Goal: Task Accomplishment & Management: Complete application form

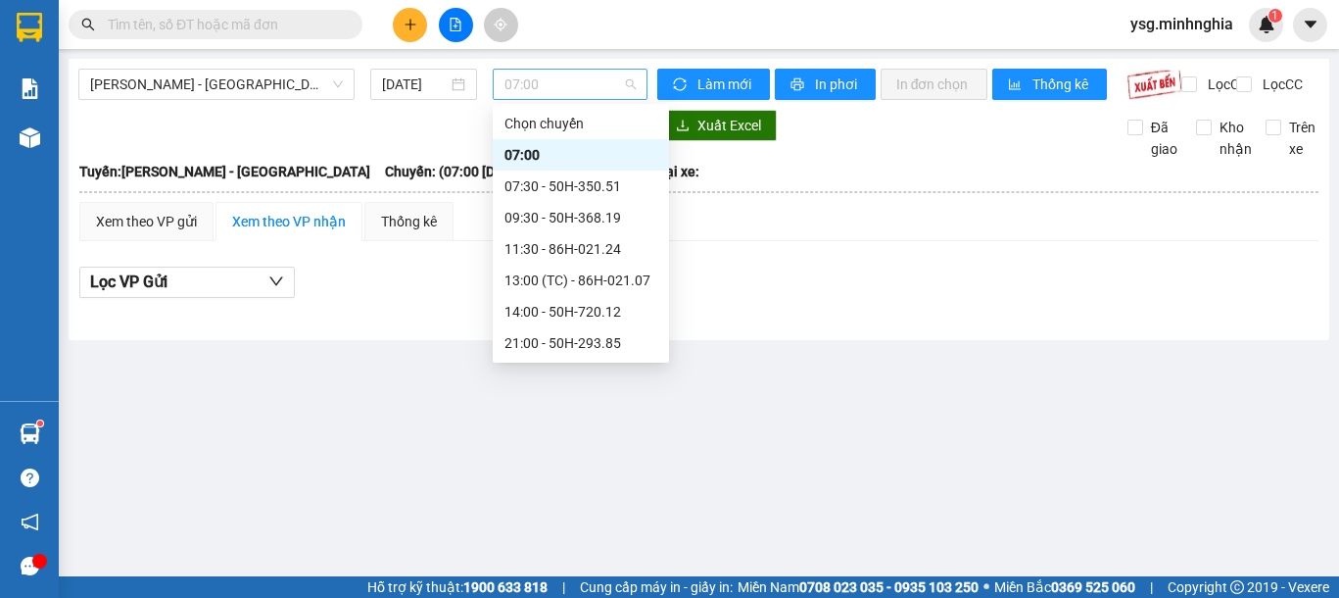
click at [548, 75] on span "07:00" at bounding box center [569, 84] width 131 height 29
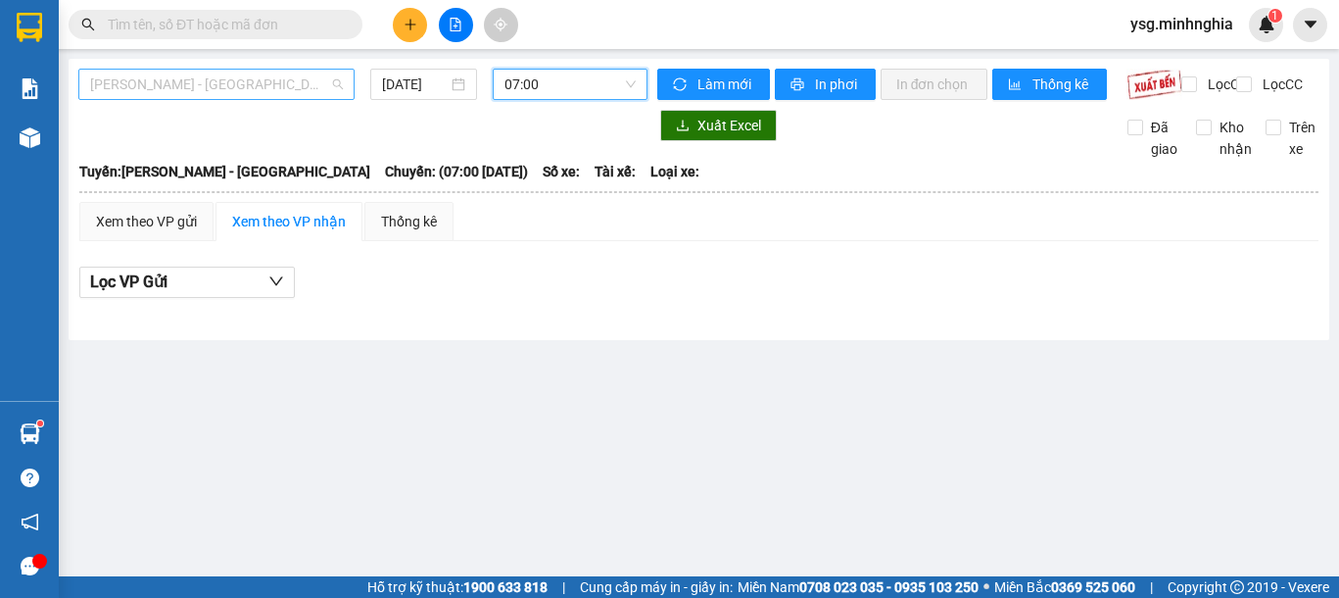
click at [224, 87] on span "[PERSON_NAME] - [GEOGRAPHIC_DATA]" at bounding box center [216, 84] width 253 height 29
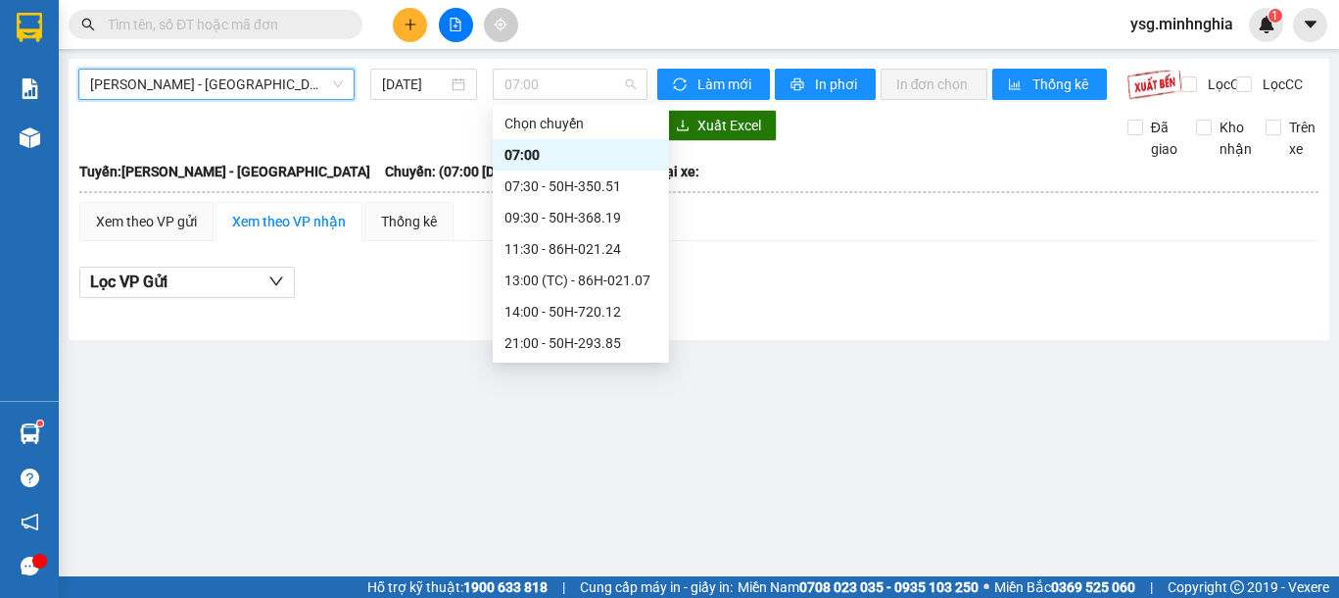
drag, startPoint x: 599, startPoint y: 83, endPoint x: 594, endPoint y: 167, distance: 83.5
click at [598, 84] on span "07:00" at bounding box center [569, 84] width 131 height 29
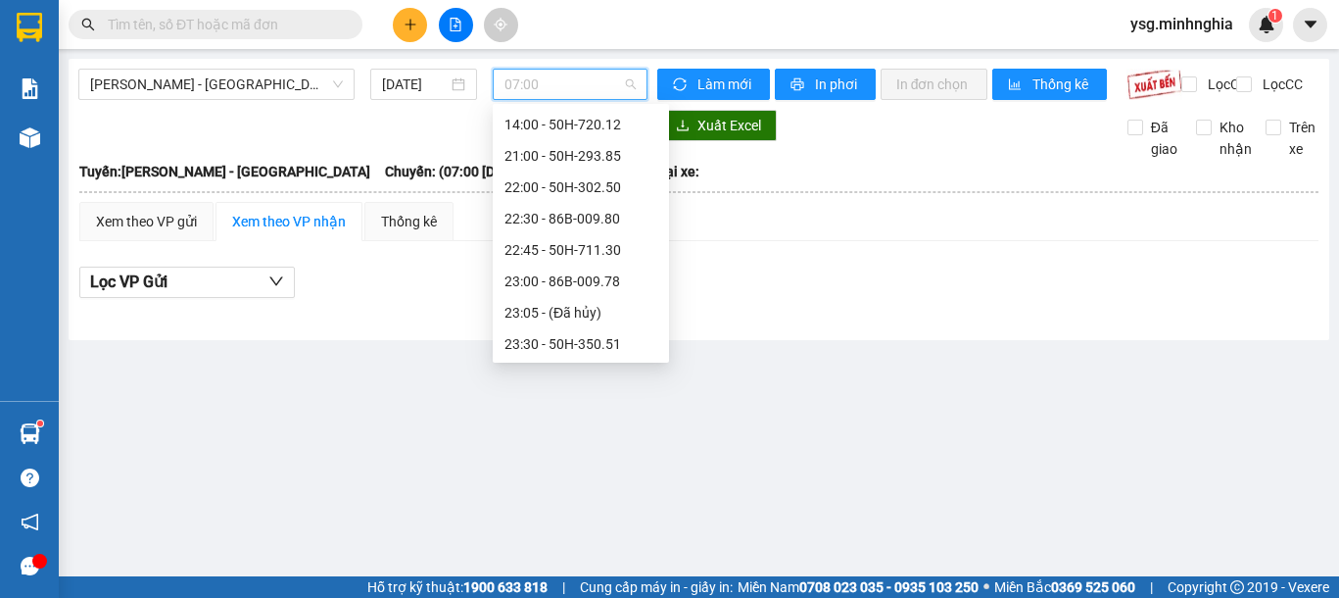
scroll to position [188, 0]
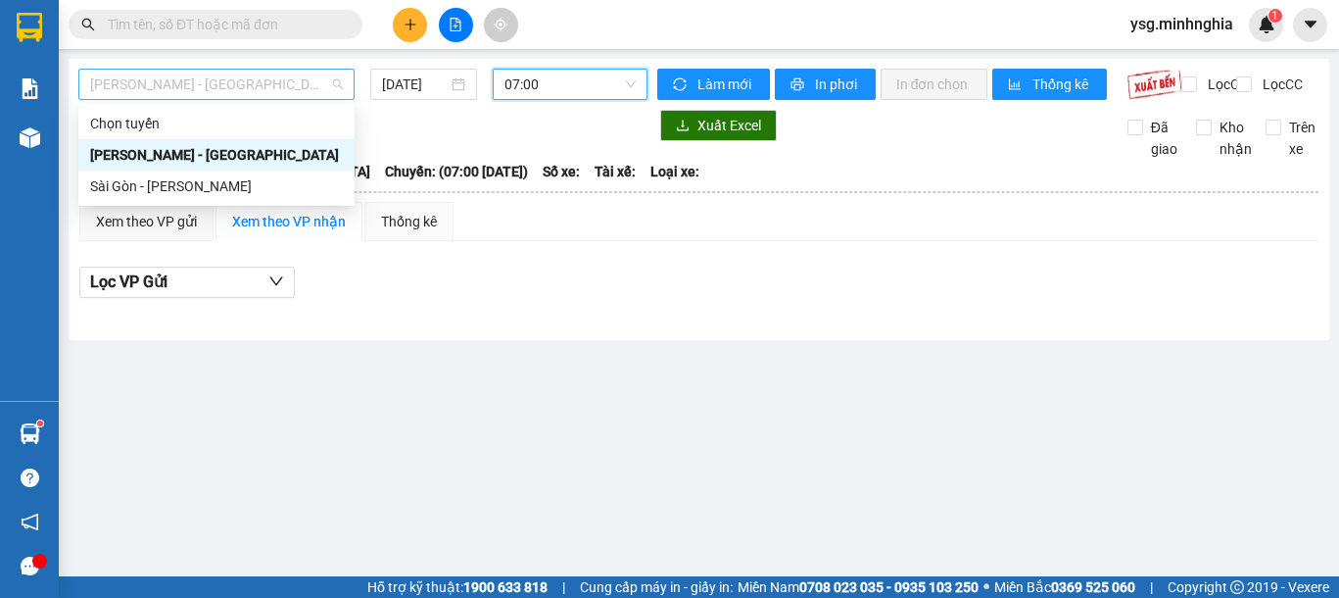
click at [311, 88] on span "[PERSON_NAME] - [GEOGRAPHIC_DATA]" at bounding box center [216, 84] width 253 height 29
click at [225, 181] on div "Sài Gòn - [PERSON_NAME]" at bounding box center [216, 186] width 253 height 22
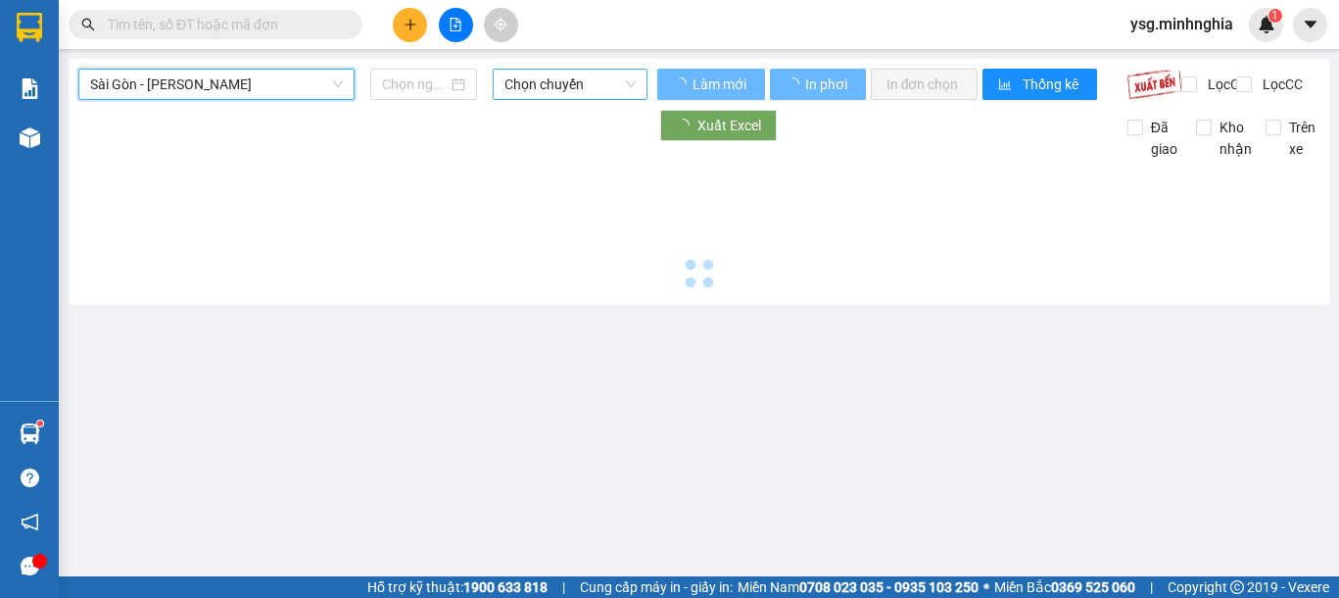
type input "[DATE]"
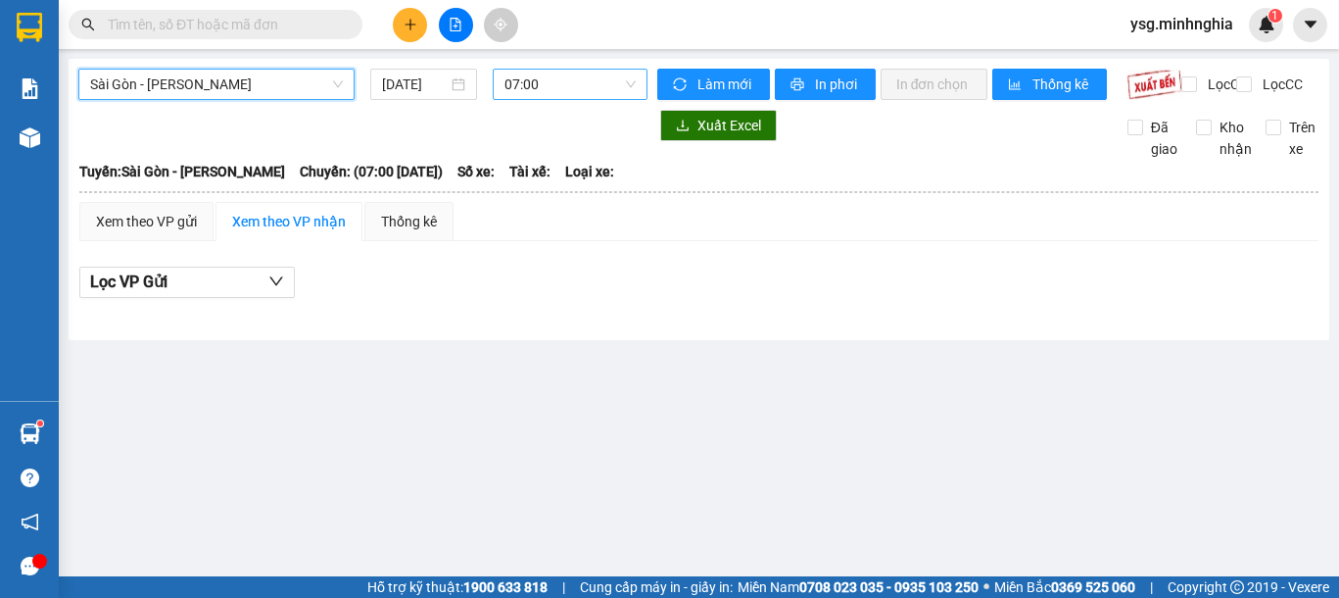
click at [584, 77] on span "07:00" at bounding box center [569, 84] width 131 height 29
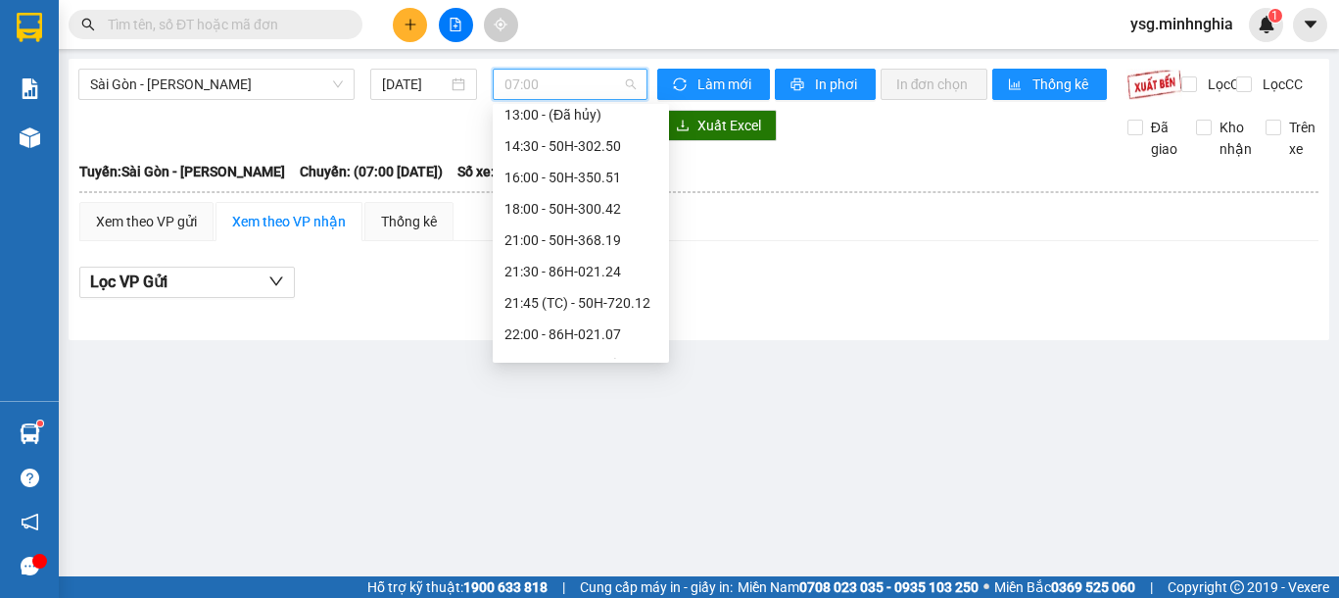
scroll to position [251, 0]
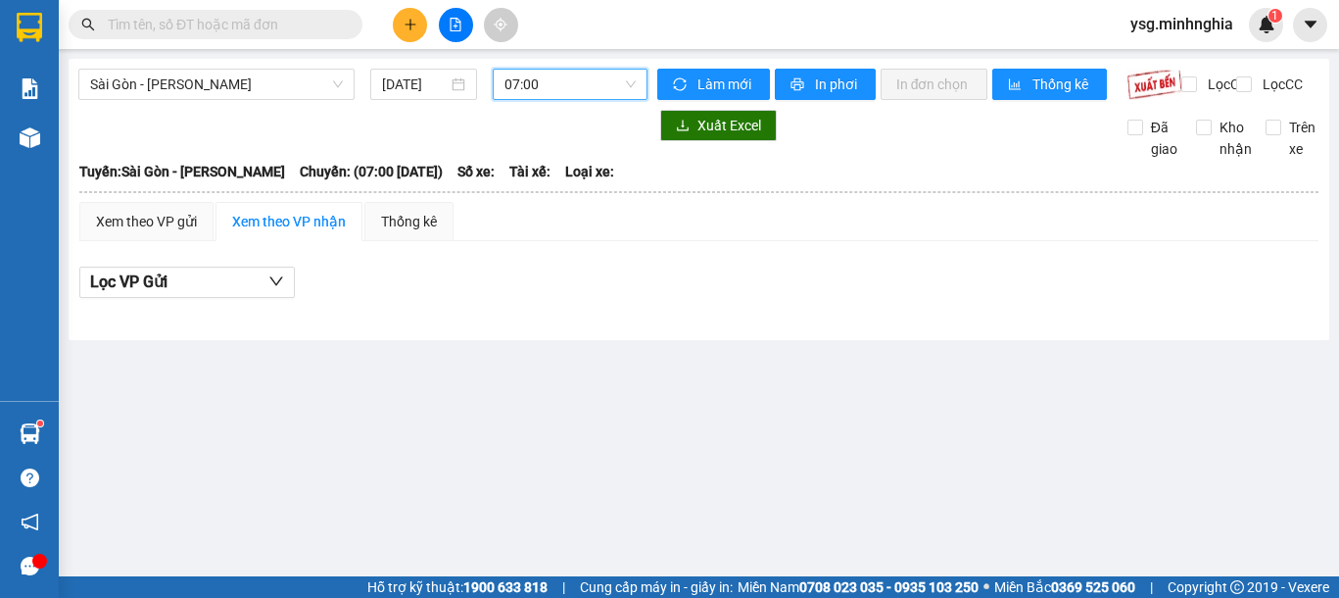
click at [611, 83] on span "07:00" at bounding box center [569, 84] width 131 height 29
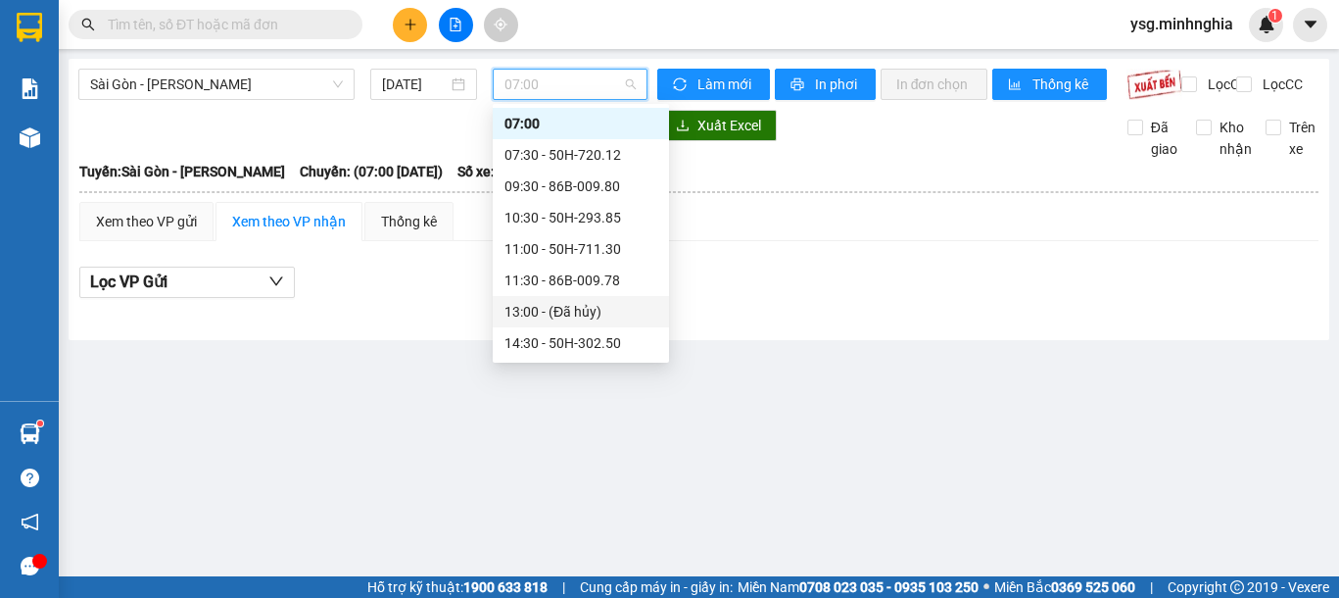
drag, startPoint x: 661, startPoint y: 244, endPoint x: 669, endPoint y: 228, distance: 17.5
click at [651, 294] on div "Chọn chuyến 07:00 07:30 - 50H-720.12 09:30 - 86B-009.80 10:30 - 50H-293.85 11:0…" at bounding box center [581, 327] width 176 height 502
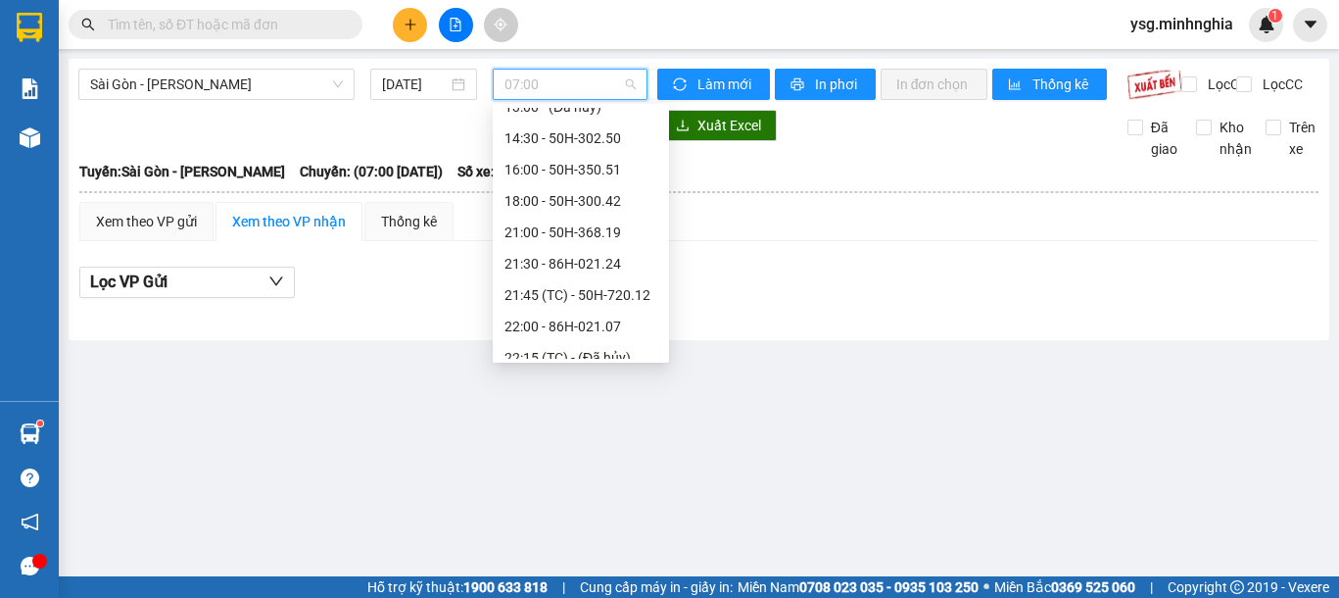
scroll to position [251, 0]
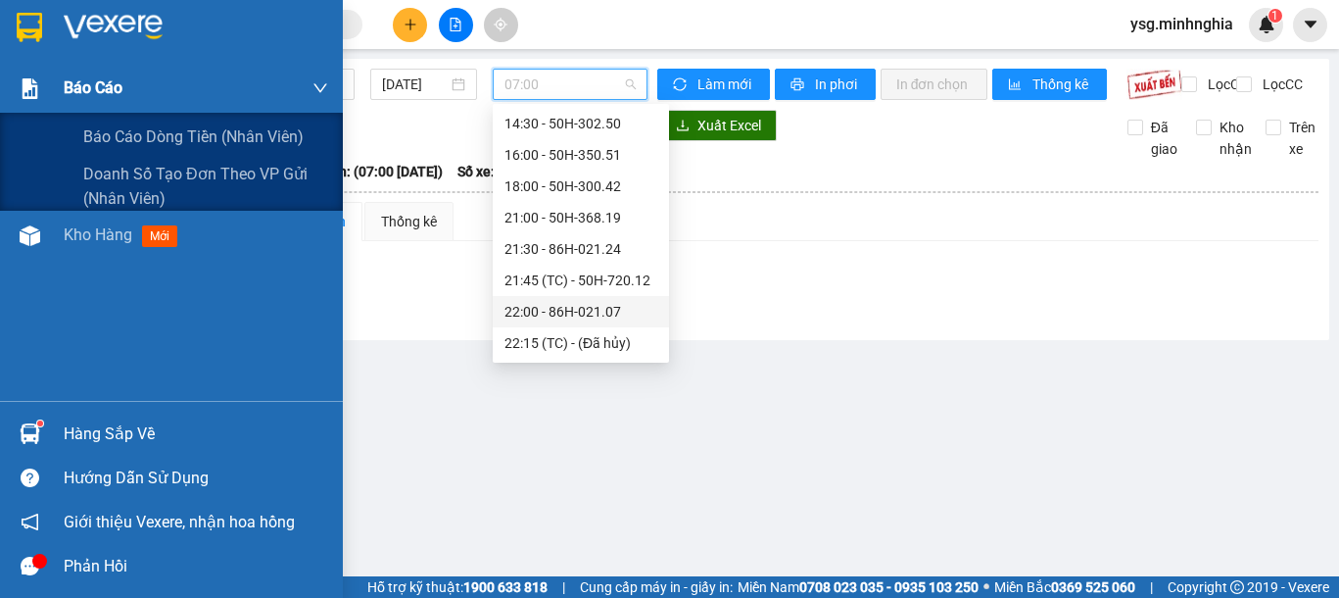
click at [38, 86] on img at bounding box center [30, 88] width 21 height 21
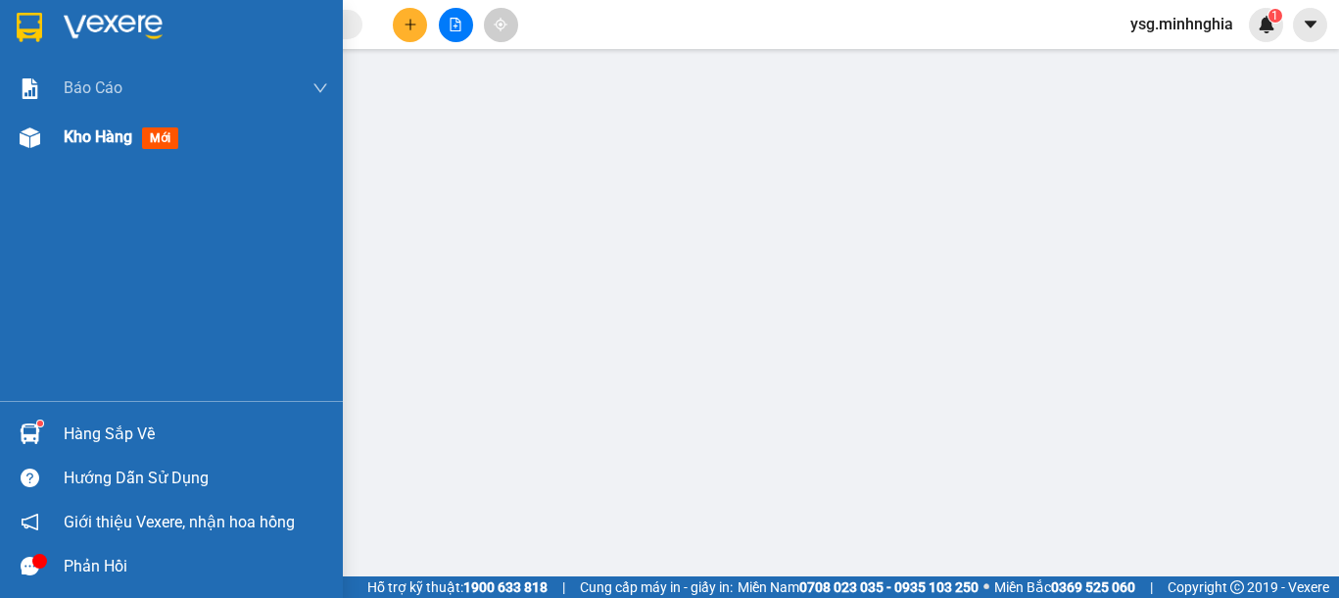
click at [5, 134] on div "Kho hàng mới" at bounding box center [171, 137] width 343 height 49
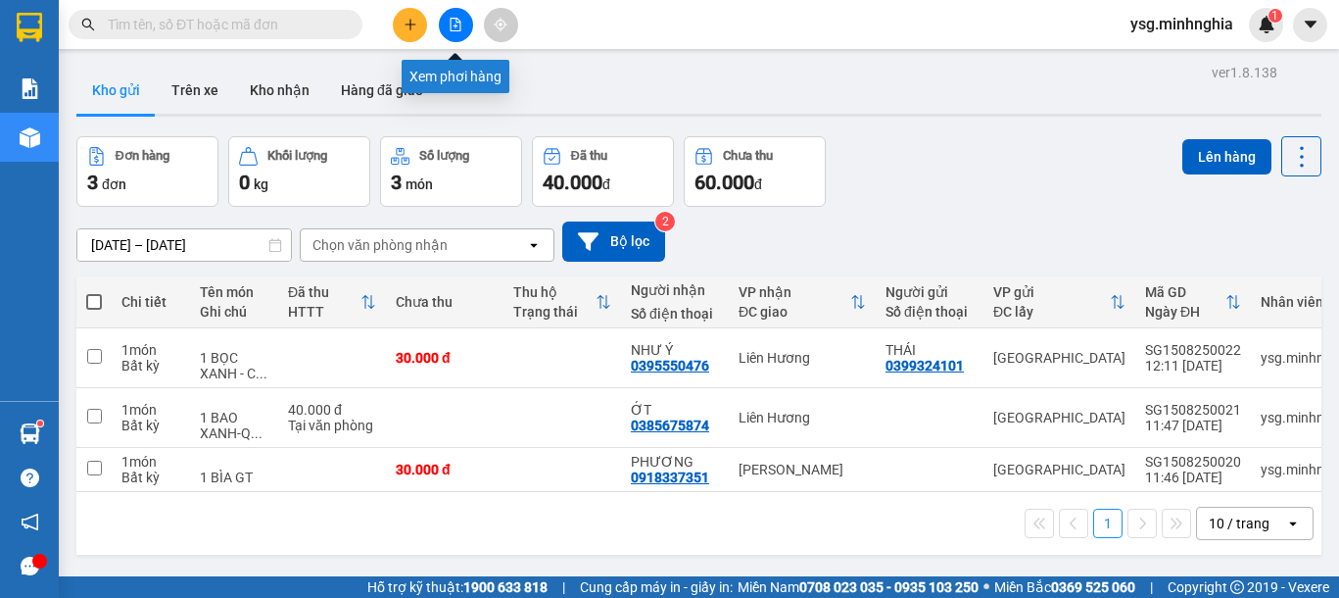
click at [454, 29] on icon "file-add" at bounding box center [456, 25] width 14 height 14
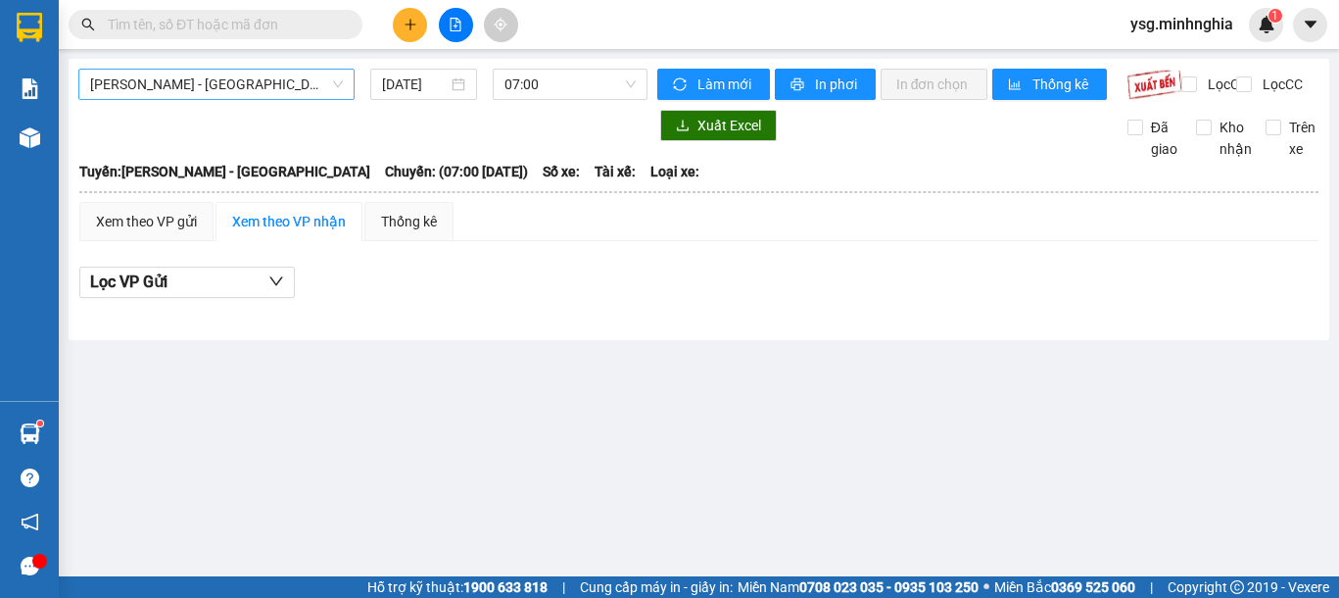
click at [337, 72] on span "[PERSON_NAME] - [GEOGRAPHIC_DATA]" at bounding box center [216, 84] width 253 height 29
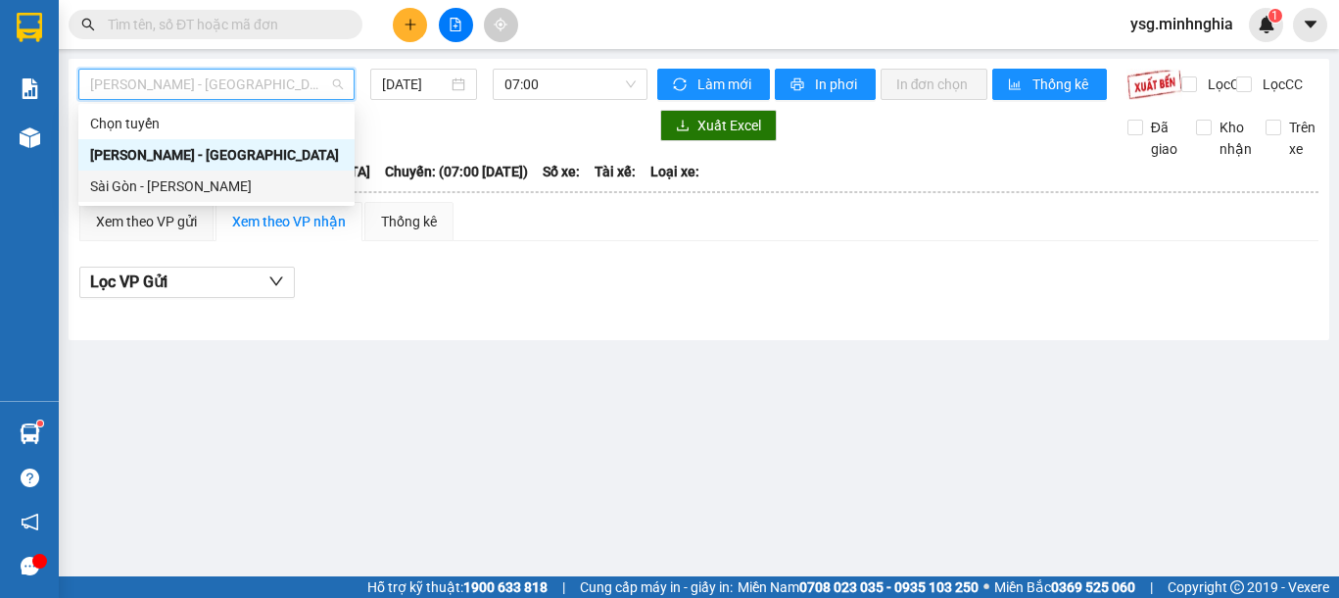
click at [235, 197] on div "Sài Gòn - [PERSON_NAME]" at bounding box center [216, 185] width 276 height 31
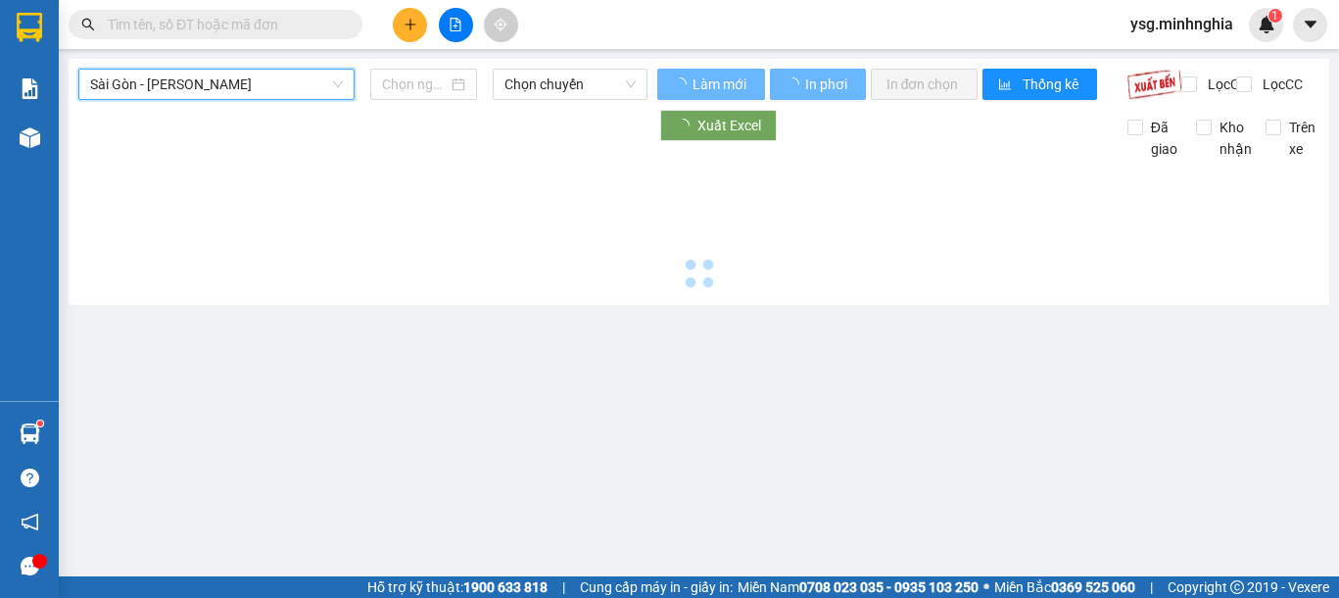
type input "[DATE]"
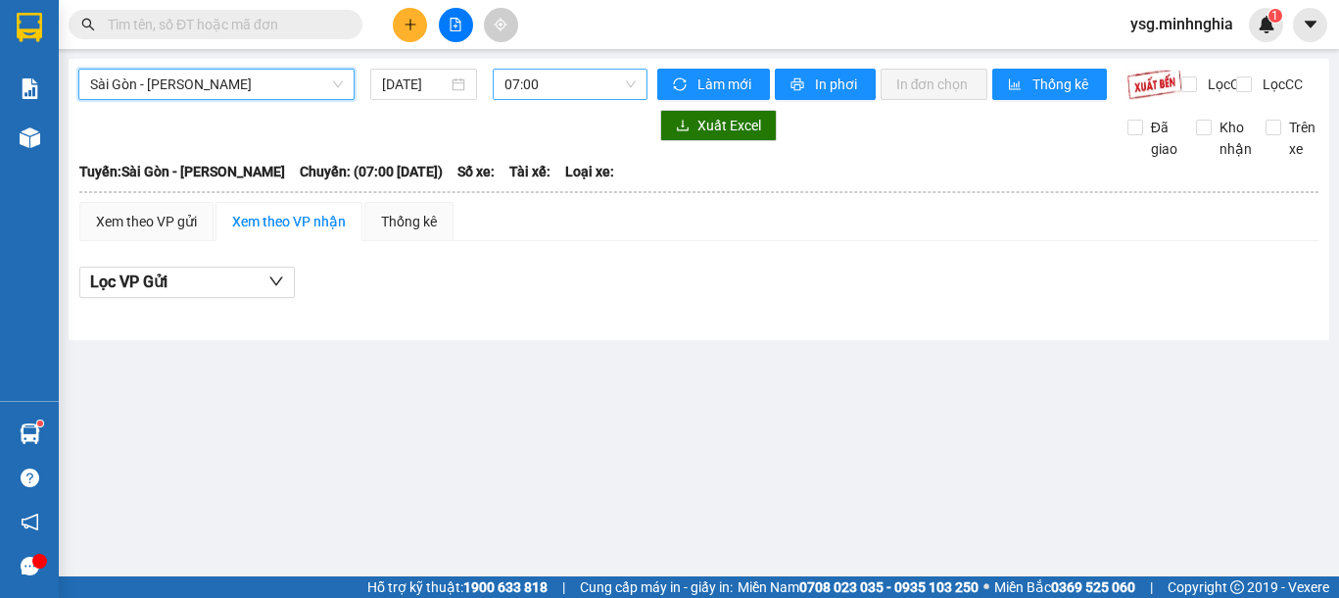
click at [543, 88] on span "07:00" at bounding box center [569, 84] width 131 height 29
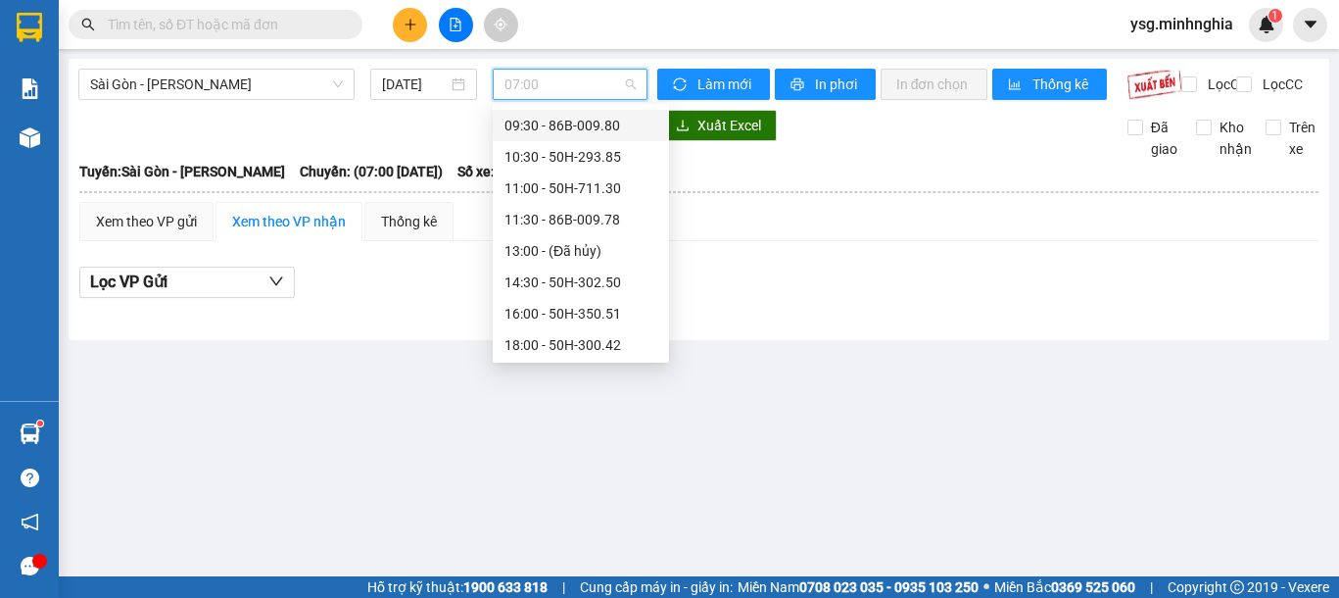
scroll to position [126, 0]
click at [617, 245] on div "14:30 - 50H-302.50" at bounding box center [580, 248] width 153 height 22
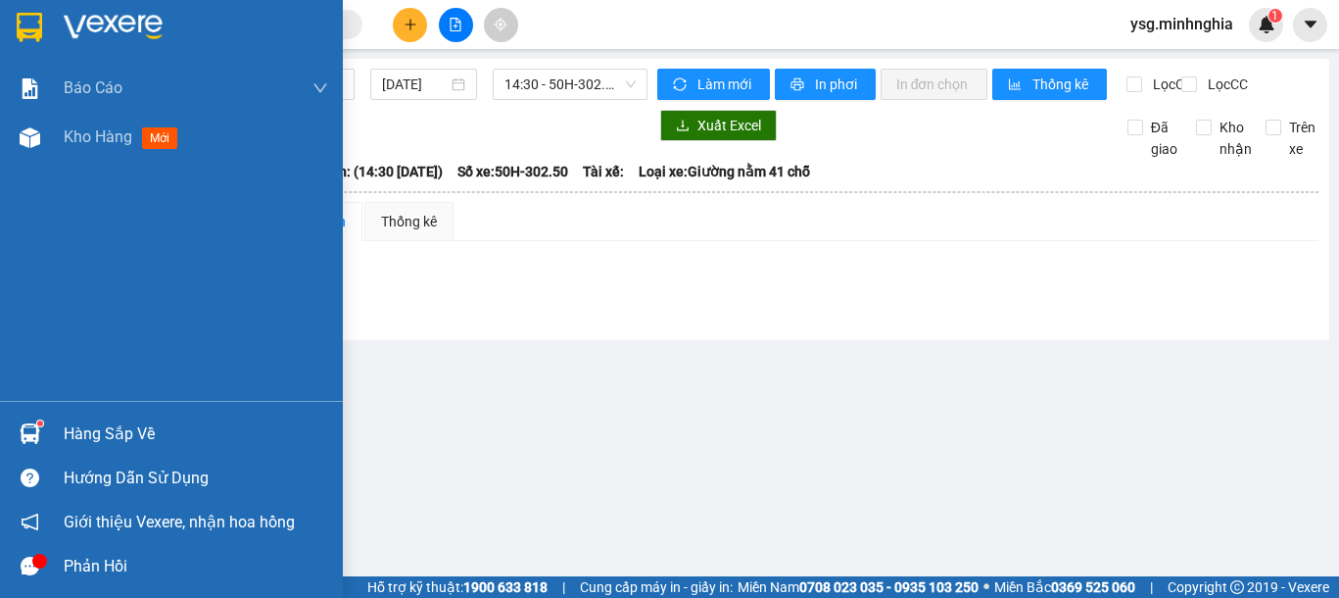
click at [32, 127] on img at bounding box center [30, 137] width 21 height 21
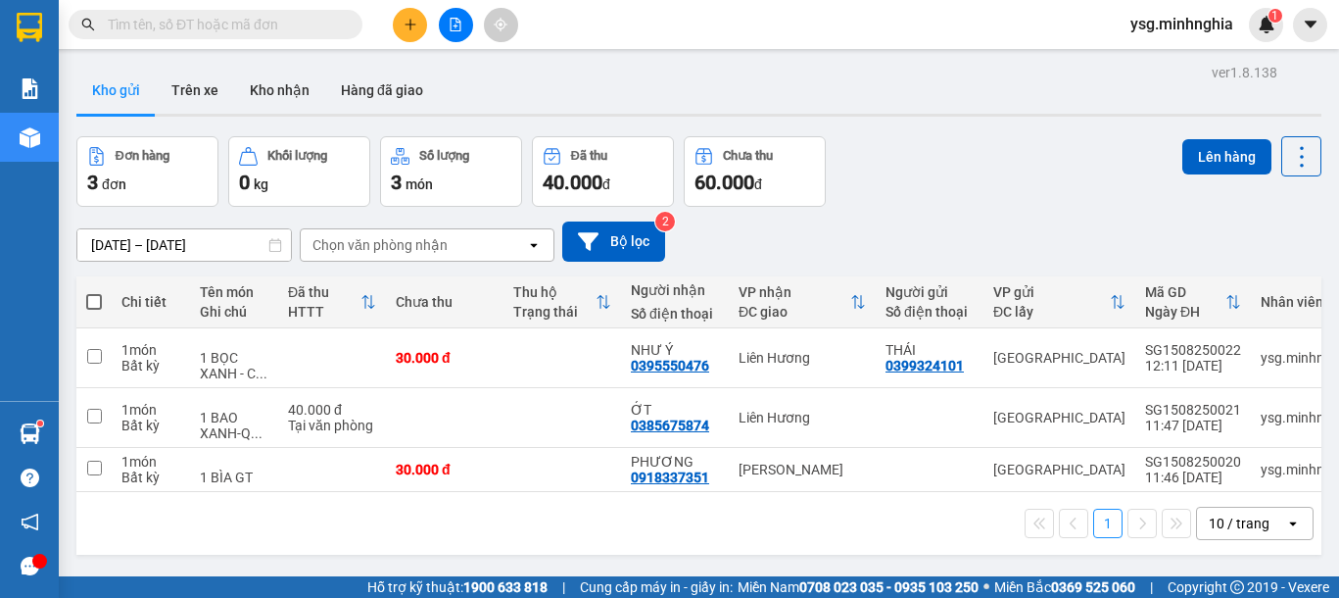
click at [166, 34] on input "text" at bounding box center [223, 25] width 231 height 22
click at [417, 24] on button at bounding box center [410, 25] width 34 height 34
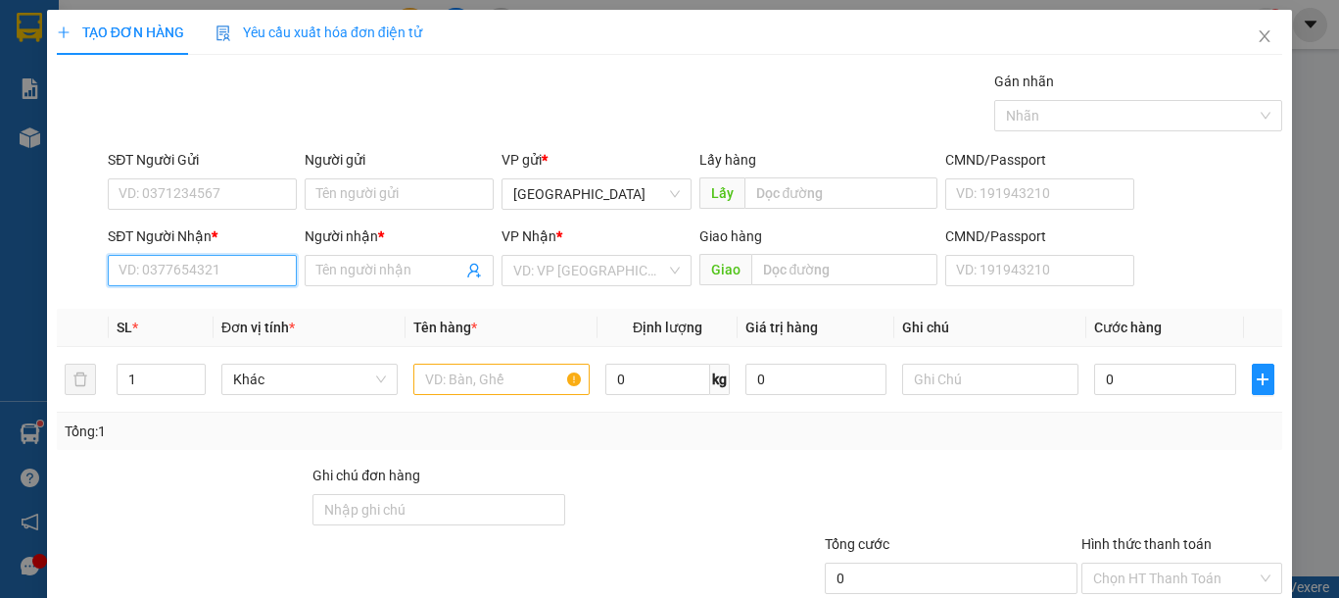
click at [166, 263] on input "SĐT Người Nhận *" at bounding box center [202, 270] width 189 height 31
click at [218, 313] on div "0933715488 - TRÍ" at bounding box center [200, 310] width 163 height 22
type input "0933715488"
type input "TRÍ"
type input "0933715488"
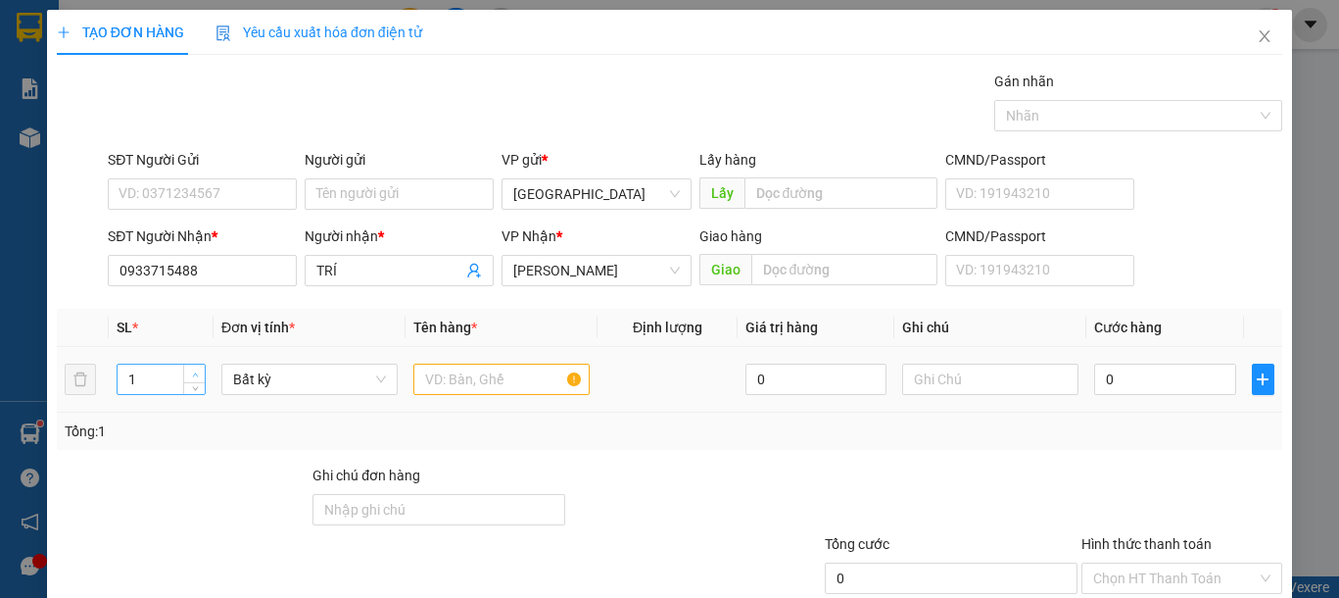
type input "2"
click at [192, 371] on icon "up" at bounding box center [195, 374] width 7 height 7
click at [448, 380] on input "text" at bounding box center [501, 378] width 176 height 31
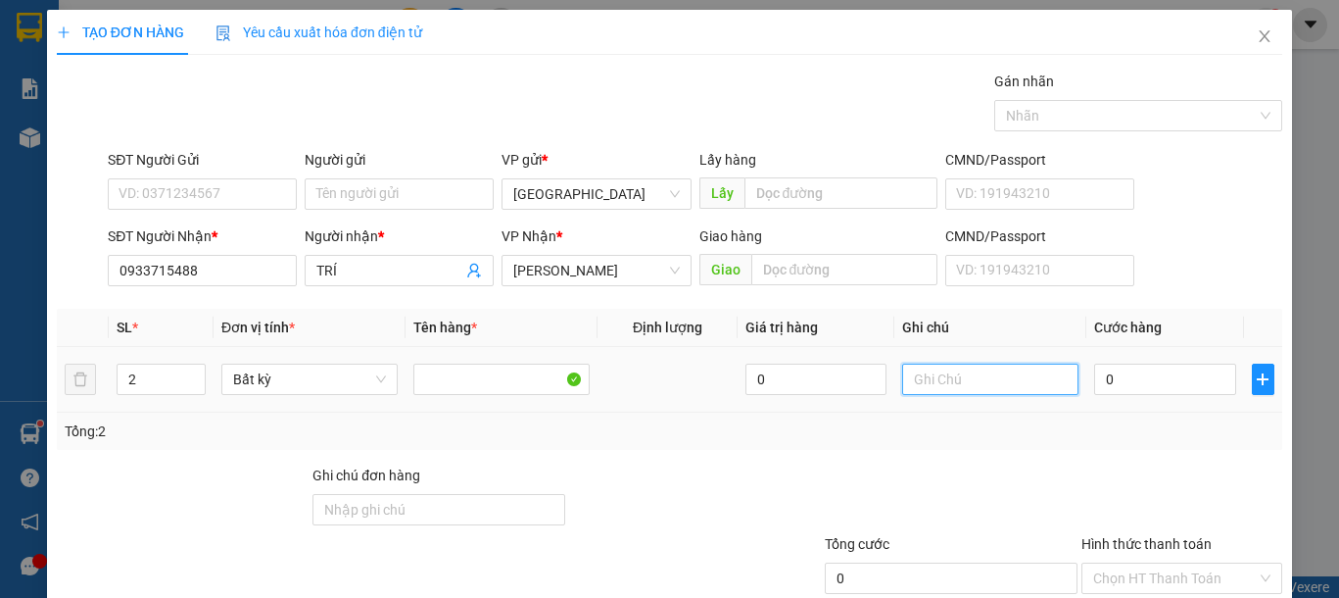
click at [983, 391] on input "text" at bounding box center [990, 378] width 176 height 31
click at [983, 392] on input "text" at bounding box center [990, 378] width 176 height 31
click at [983, 392] on input "2" at bounding box center [990, 378] width 176 height 31
type input "2 KIỆN XỐP NẤM"
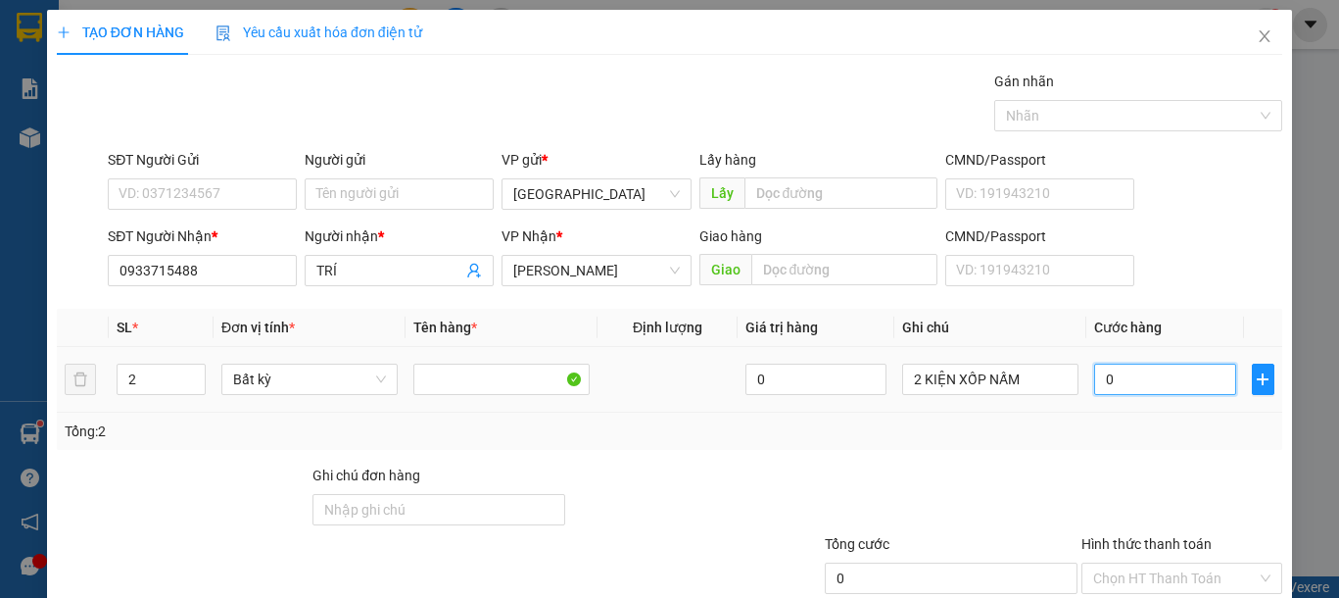
click at [1135, 374] on input "0" at bounding box center [1164, 378] width 141 height 31
type input "1"
type input "12"
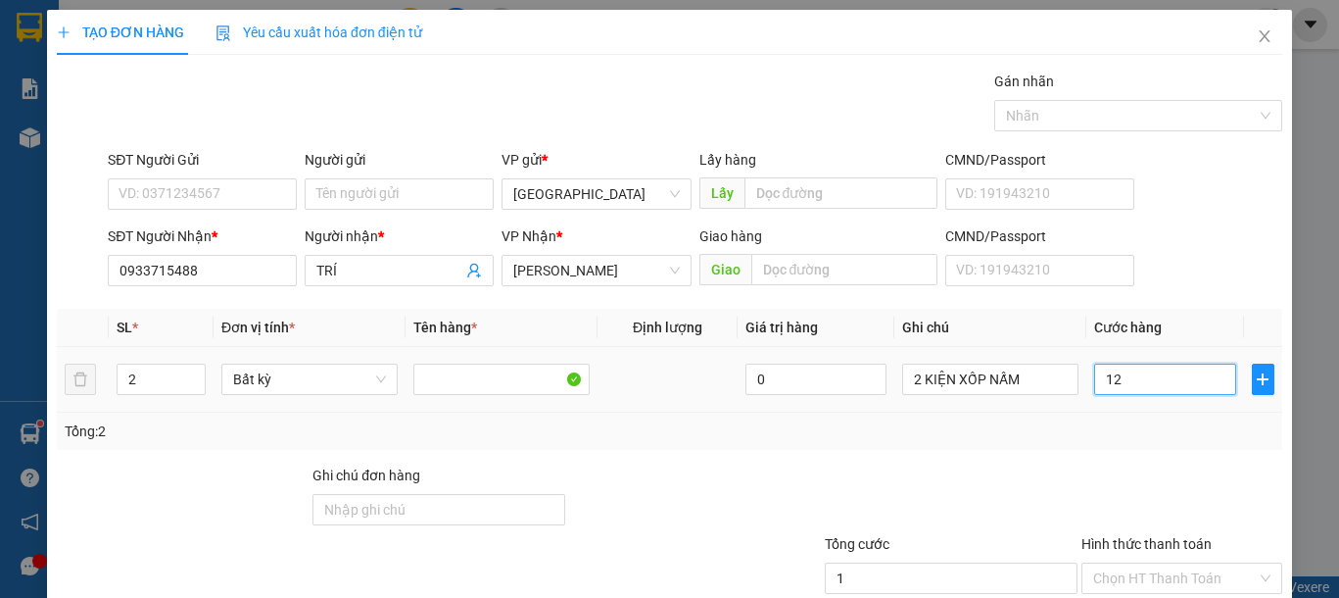
type input "12"
type input "120"
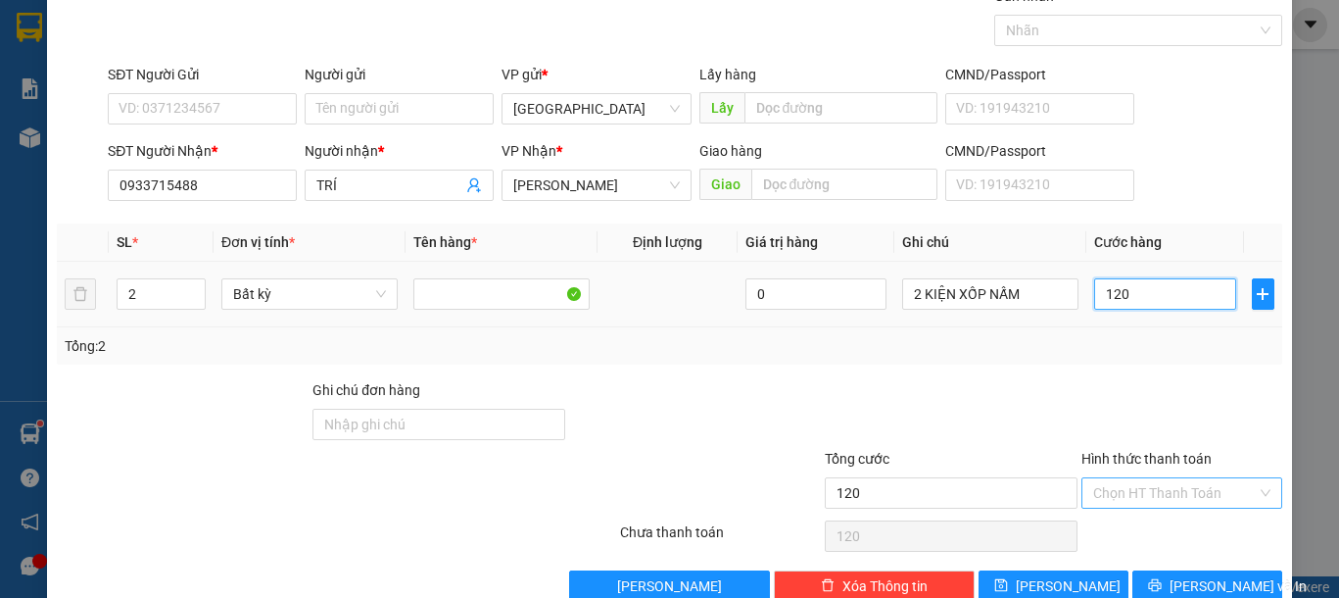
scroll to position [127, 0]
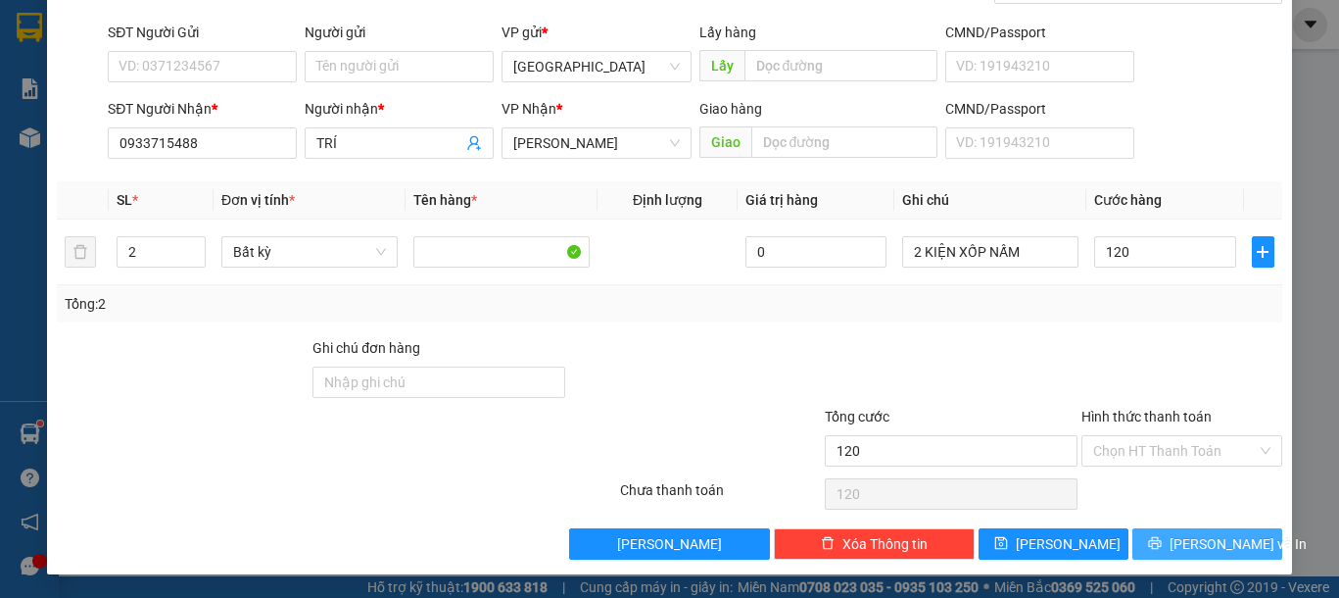
type input "120.000"
click at [1141, 551] on button "[PERSON_NAME] và In" at bounding box center [1207, 543] width 150 height 31
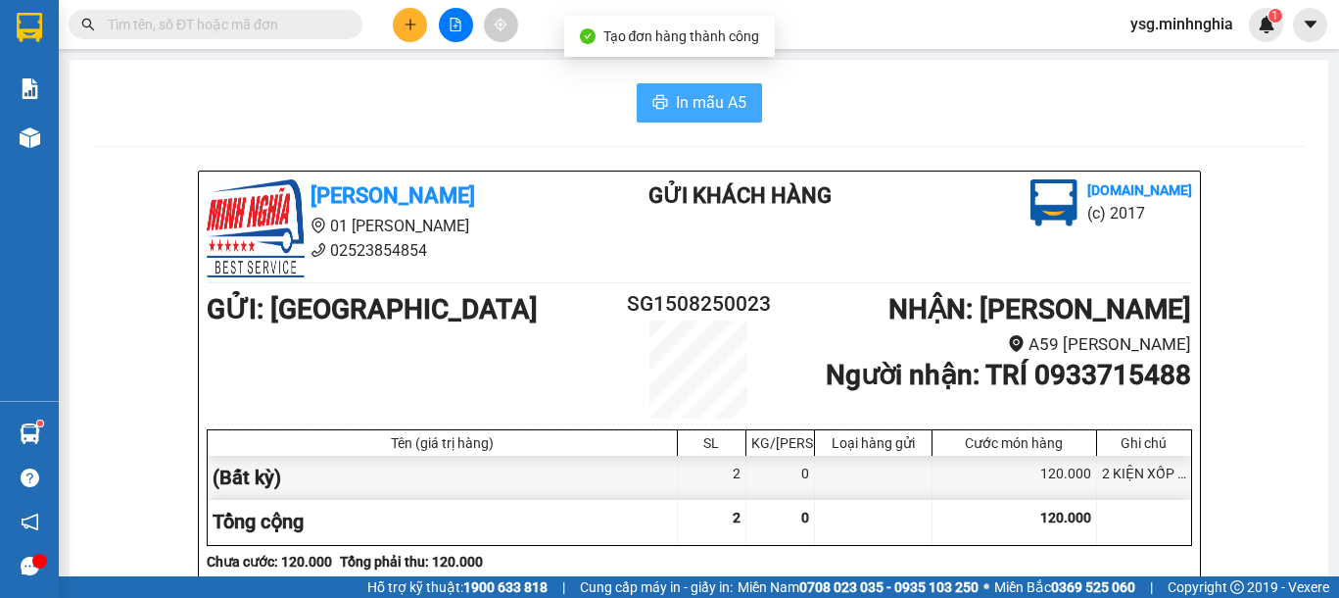
click at [708, 113] on span "In mẫu A5" at bounding box center [711, 102] width 71 height 24
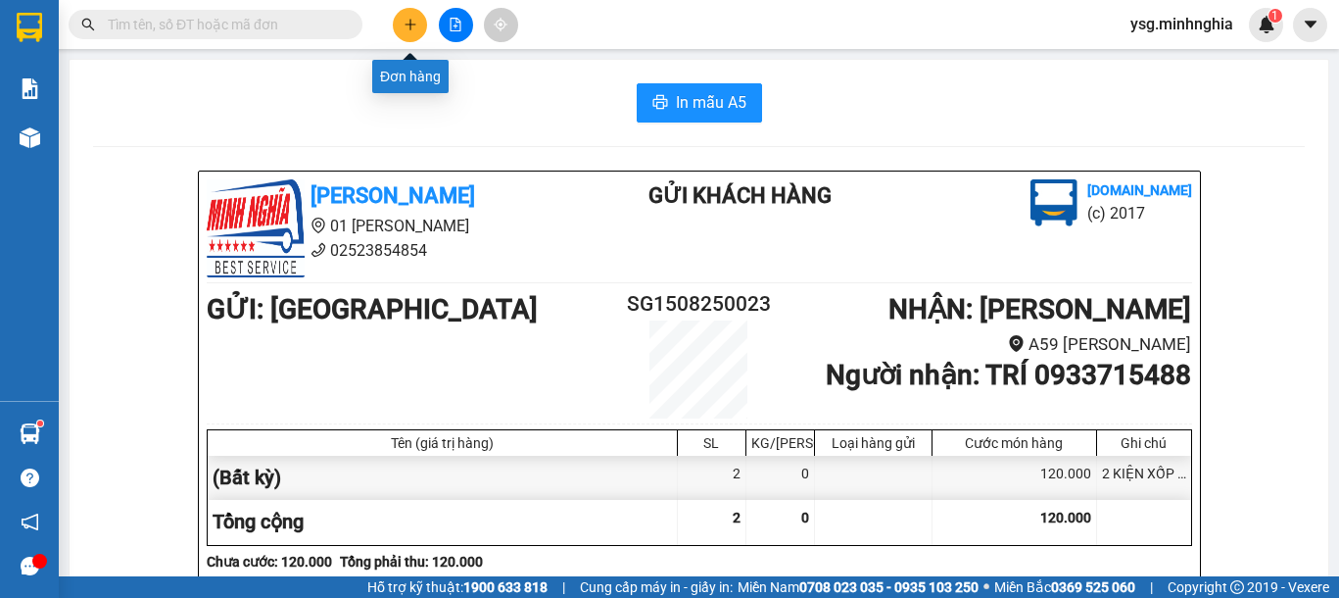
click at [408, 16] on button at bounding box center [410, 25] width 34 height 34
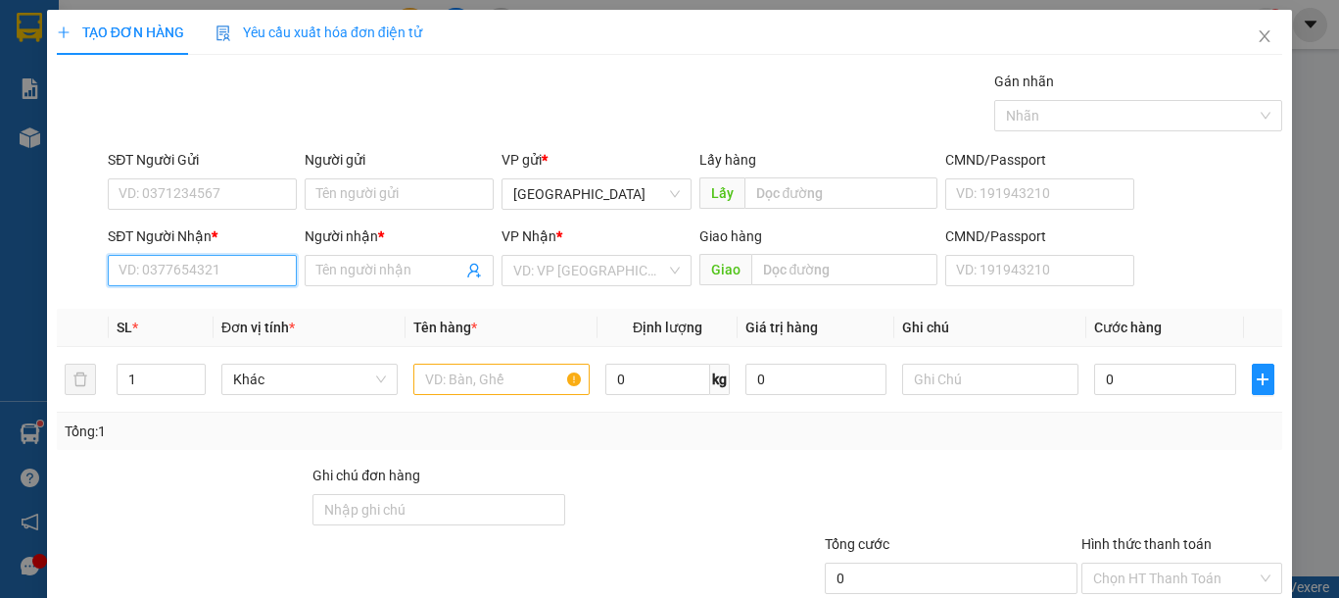
click at [202, 267] on input "SĐT Người Nhận *" at bounding box center [202, 270] width 189 height 31
click at [239, 311] on div "0392700740 - TÂN" at bounding box center [200, 310] width 163 height 22
type input "0392700740"
type input "TÂN"
type input "0392700740"
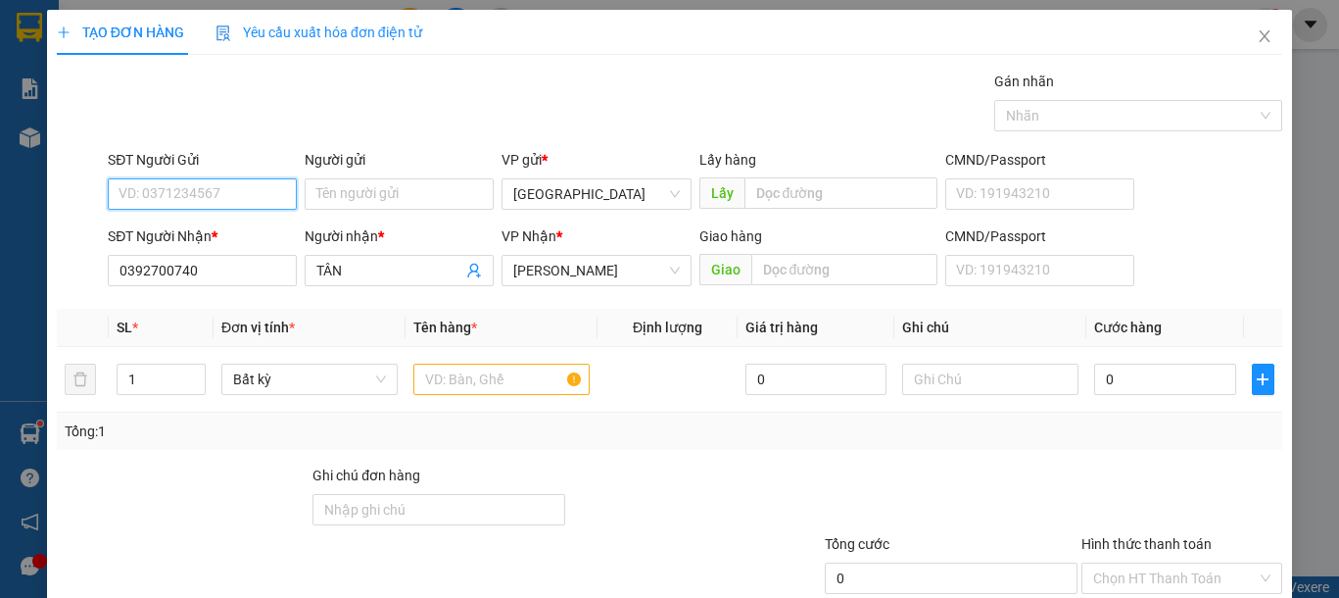
click at [269, 190] on input "SĐT Người Gửi" at bounding box center [202, 193] width 189 height 31
click at [471, 380] on input "text" at bounding box center [501, 378] width 176 height 31
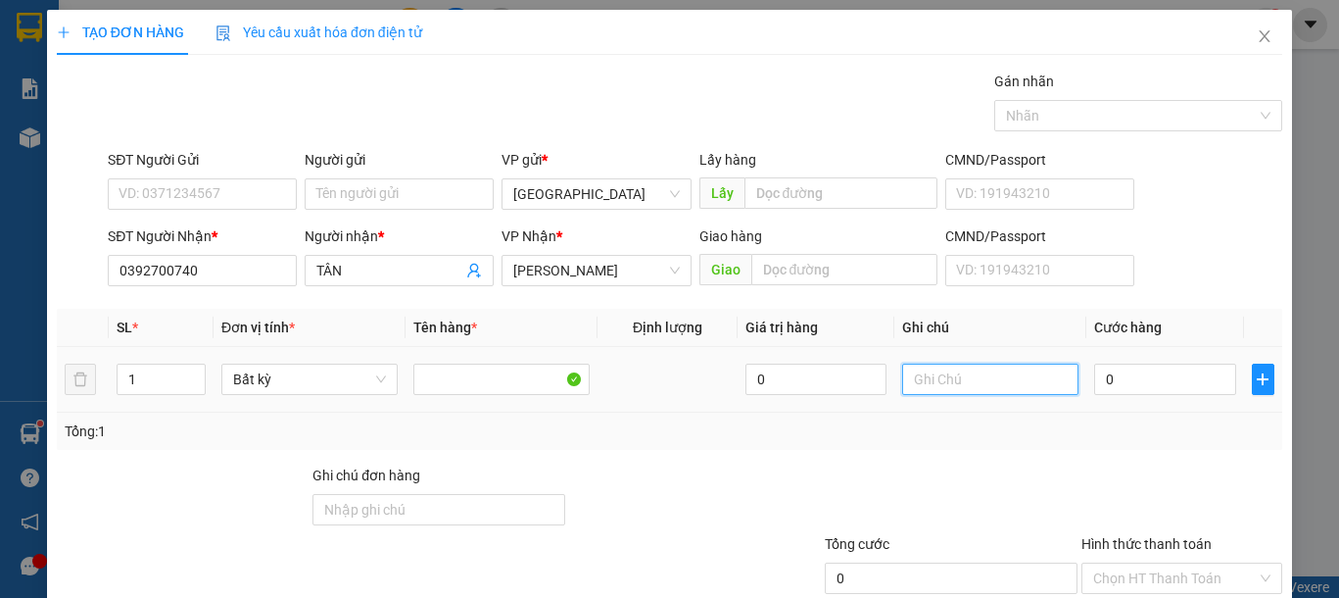
click at [902, 380] on input "text" at bounding box center [990, 378] width 176 height 31
type input "1 CÂY NHỎ-PT"
click at [1128, 379] on input "0" at bounding box center [1164, 378] width 141 height 31
type input "4"
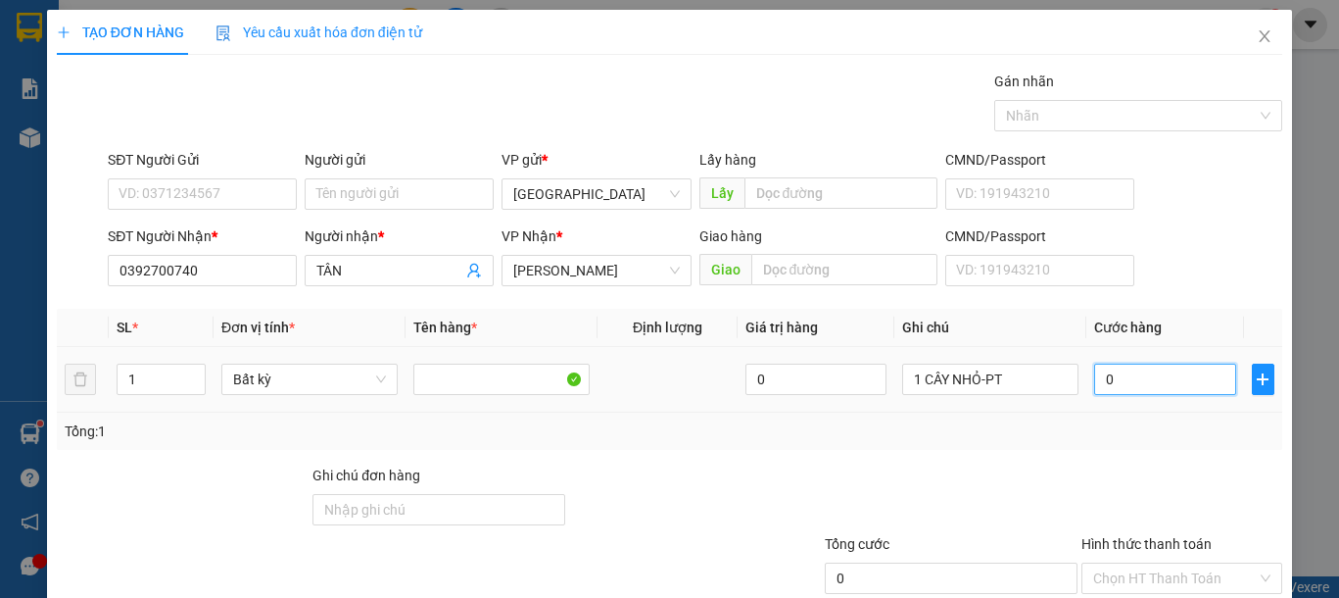
type input "4"
type input "40"
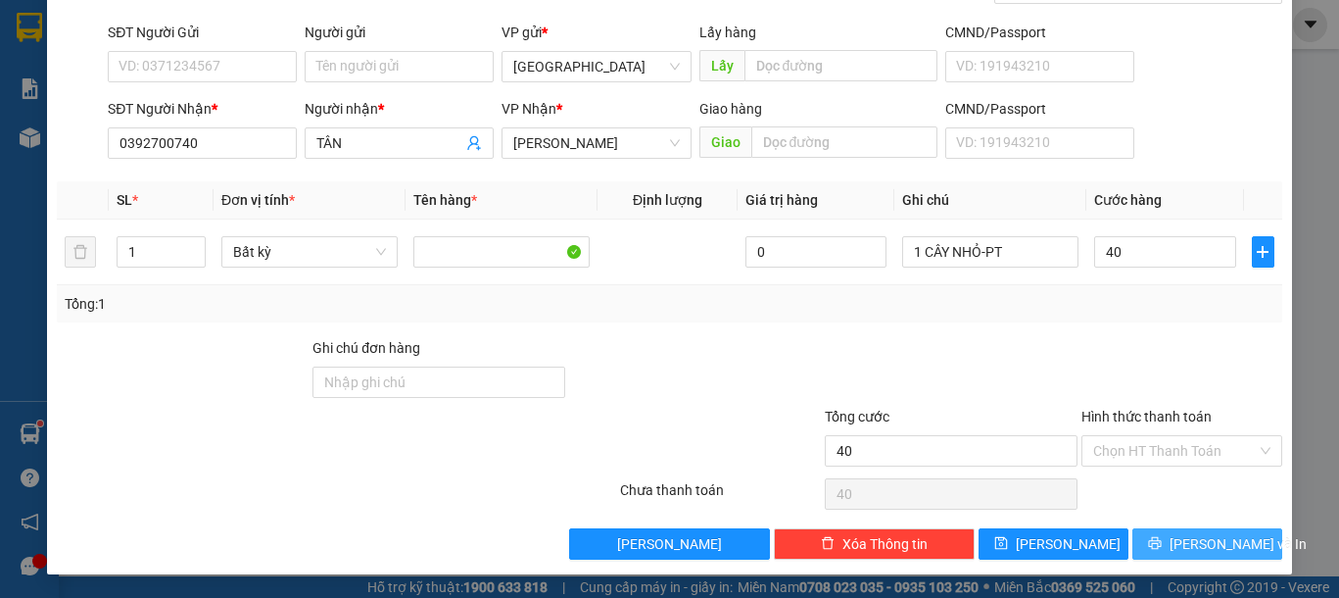
type input "40.000"
click at [1188, 541] on span "[PERSON_NAME] và In" at bounding box center [1238, 544] width 137 height 22
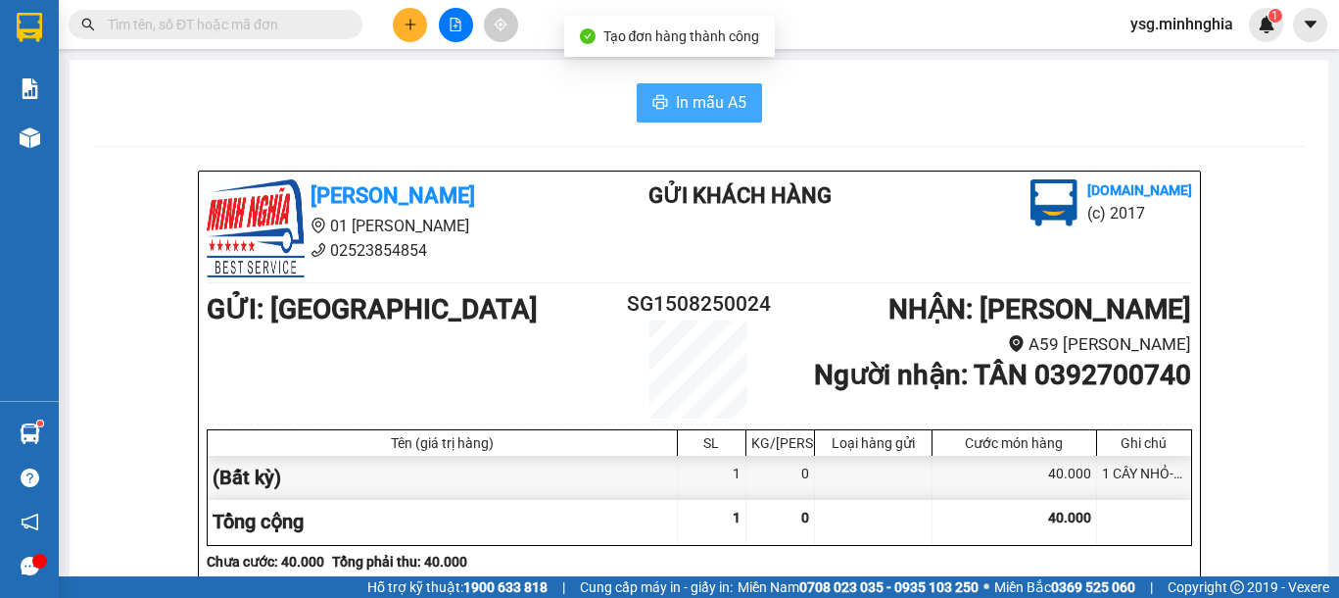
click at [661, 98] on button "In mẫu A5" at bounding box center [699, 102] width 125 height 39
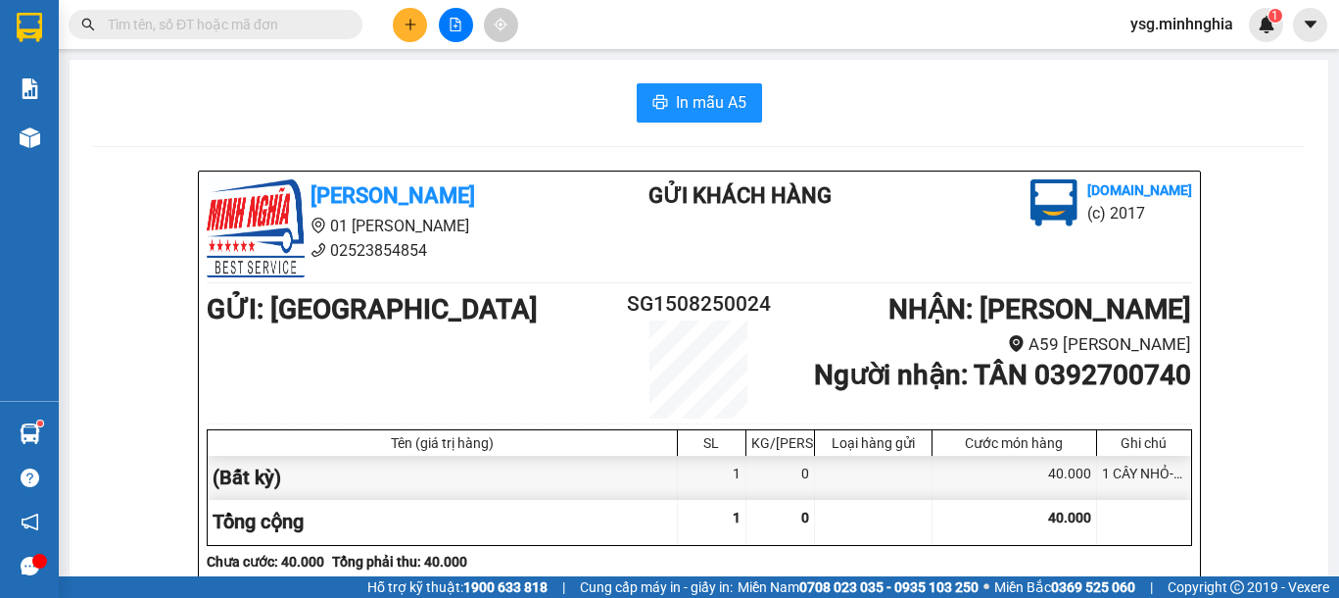
click at [467, 19] on button at bounding box center [456, 25] width 34 height 34
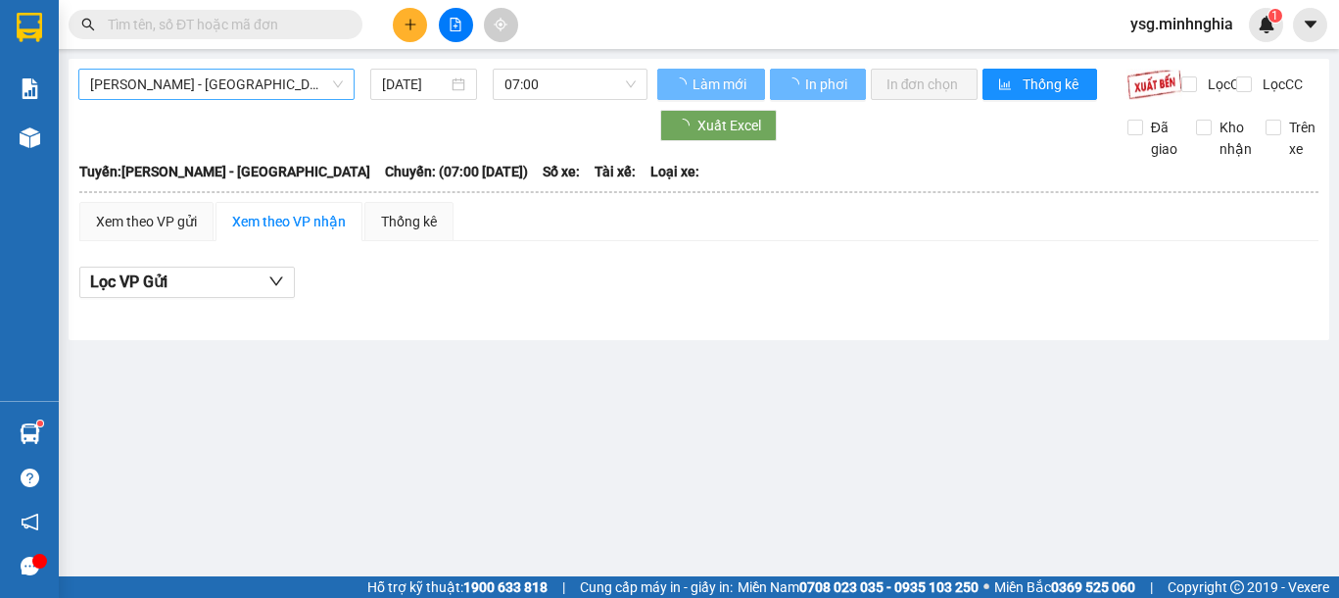
click at [312, 76] on span "[PERSON_NAME] - [GEOGRAPHIC_DATA]" at bounding box center [216, 84] width 253 height 29
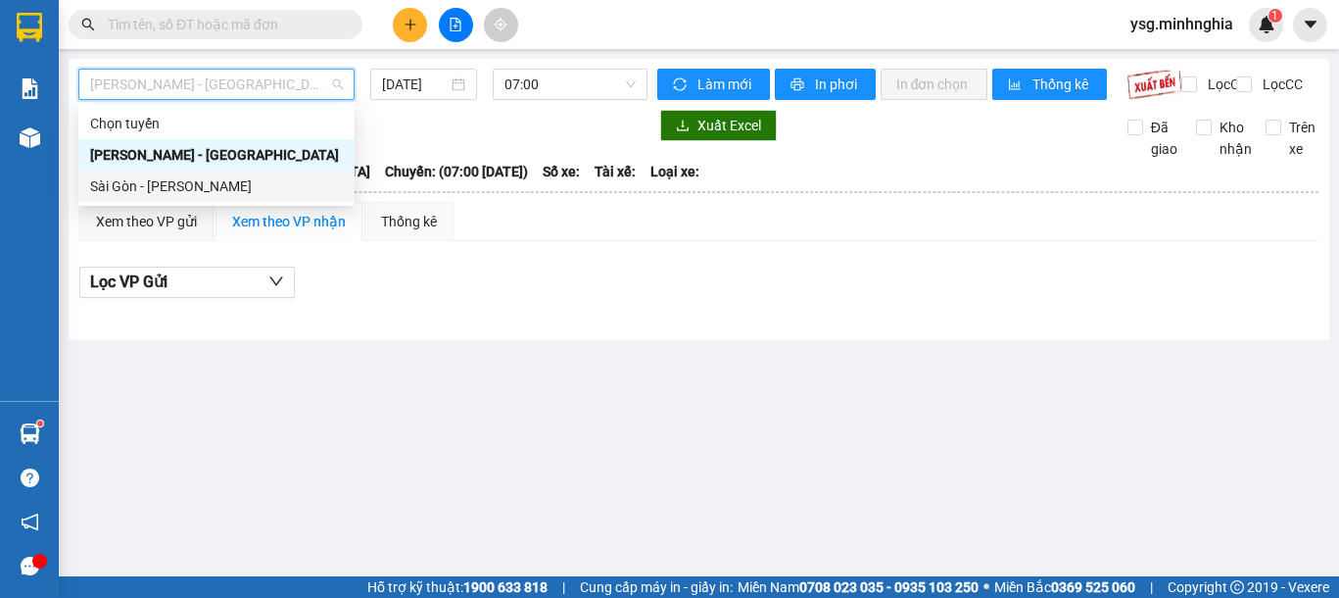
click at [207, 182] on div "Sài Gòn - [PERSON_NAME]" at bounding box center [216, 186] width 253 height 22
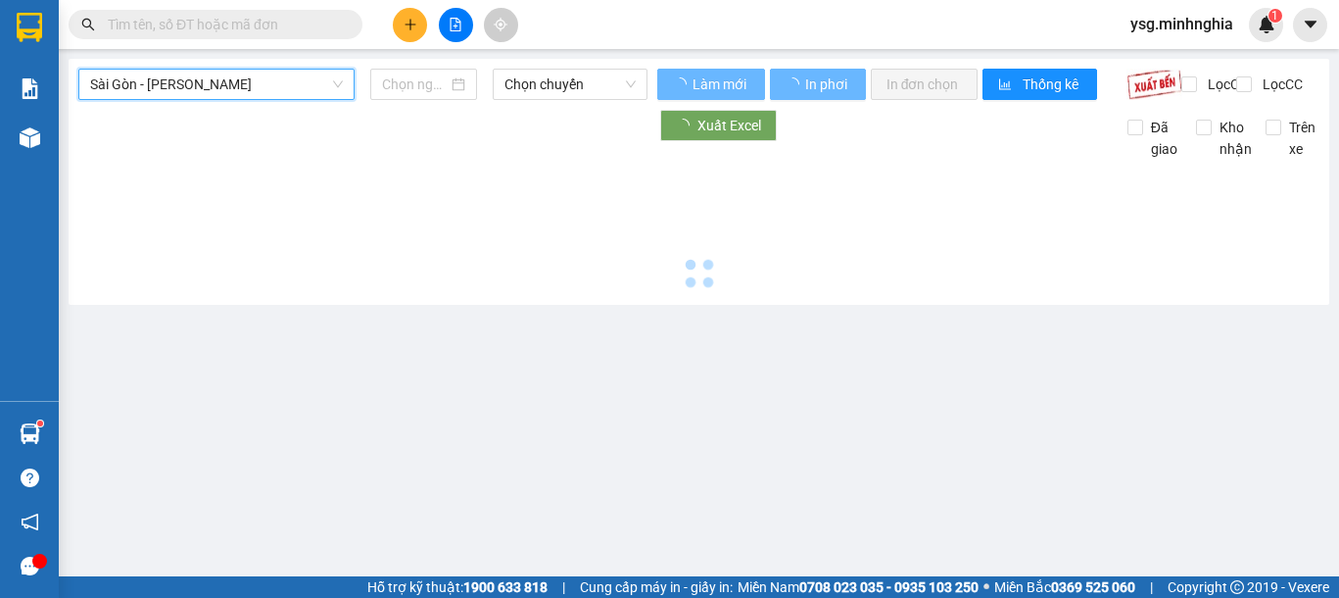
type input "[DATE]"
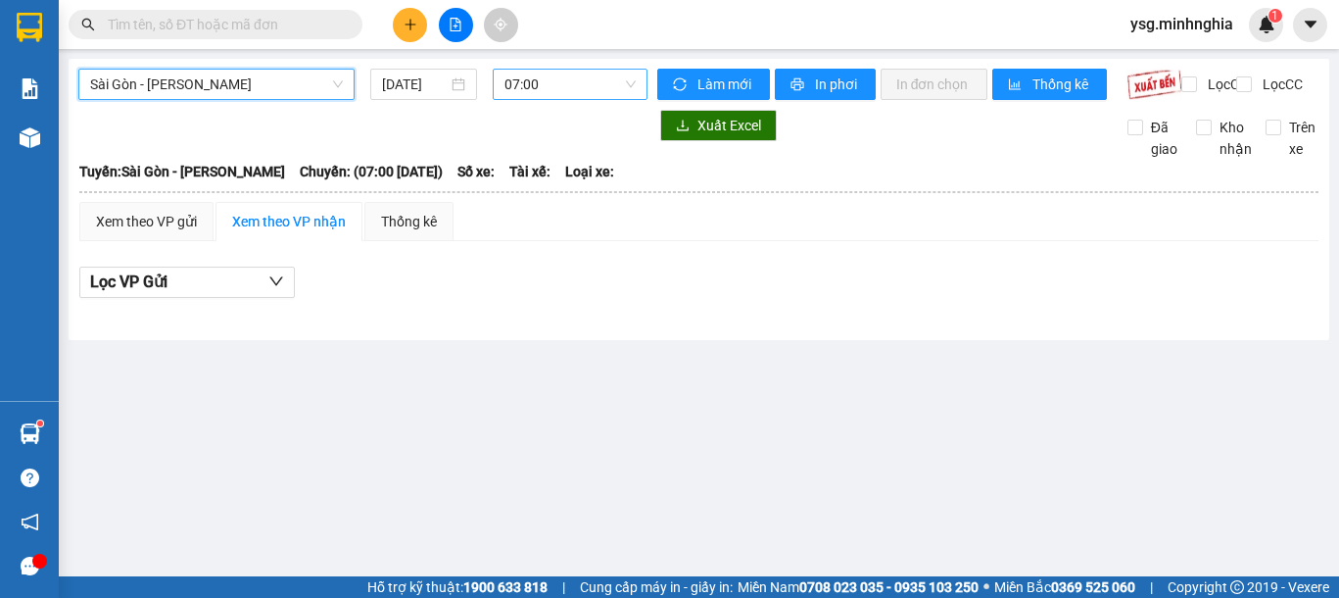
click at [567, 83] on span "07:00" at bounding box center [569, 84] width 131 height 29
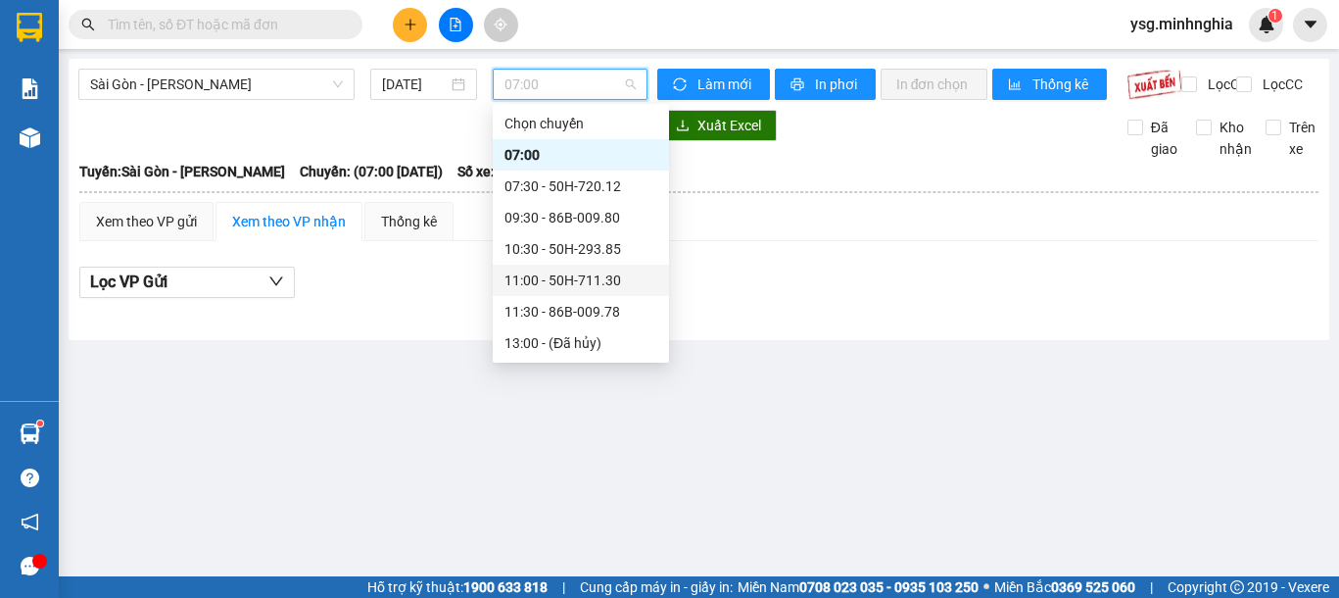
scroll to position [251, 0]
click at [584, 126] on div "14:30 - 50H-302.50" at bounding box center [580, 124] width 153 height 22
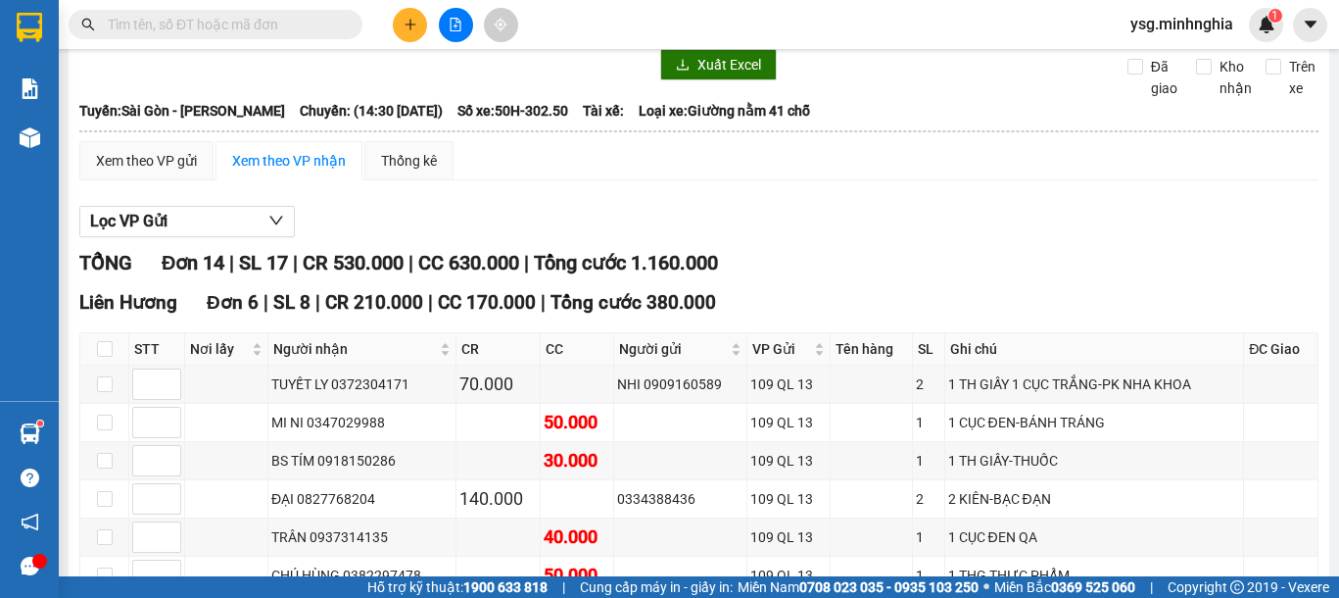
scroll to position [52, 0]
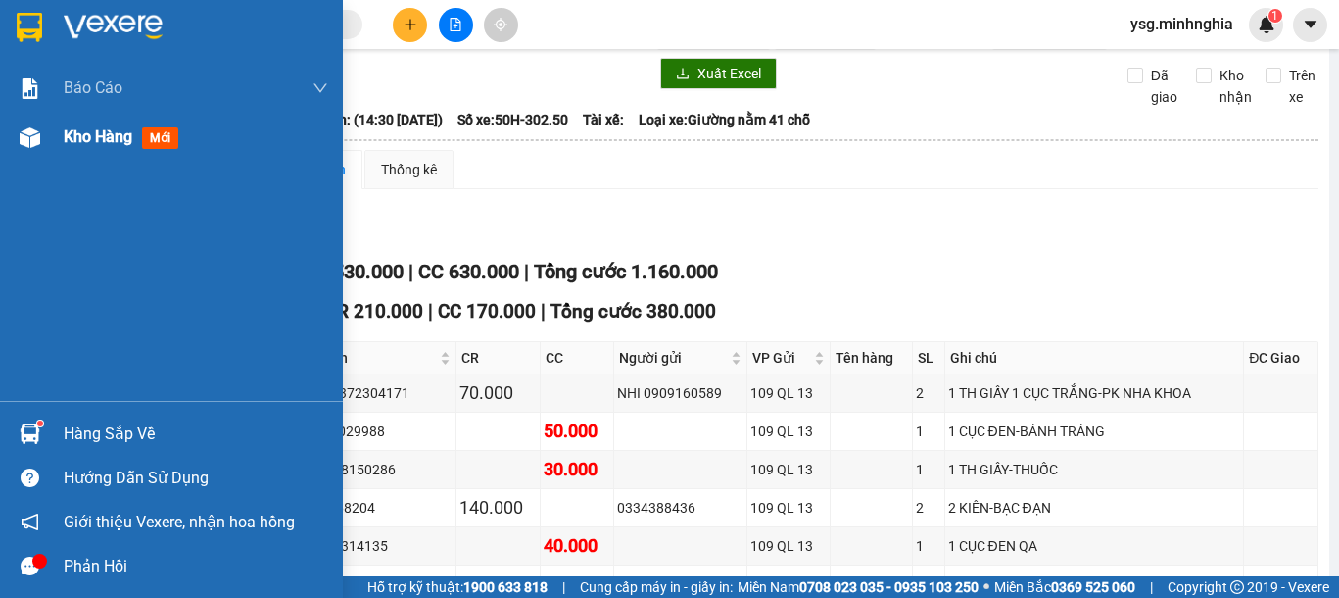
click at [1, 144] on div "Kho hàng mới" at bounding box center [171, 137] width 343 height 49
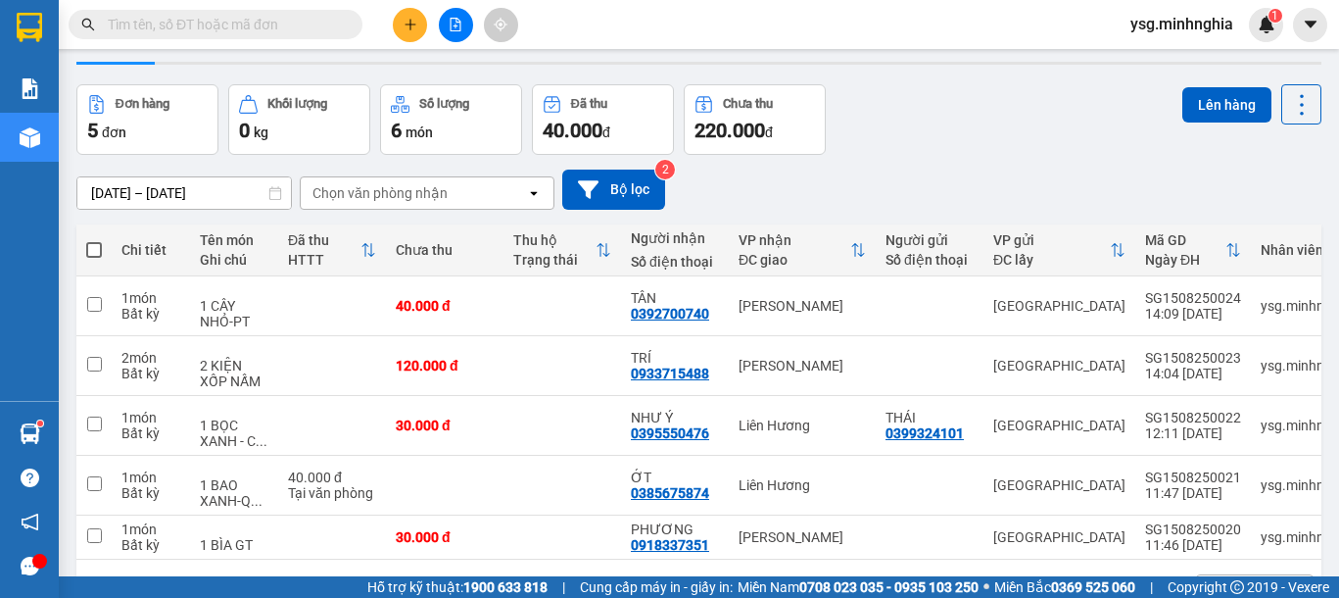
click at [458, 22] on icon "file-add" at bounding box center [456, 25] width 11 height 14
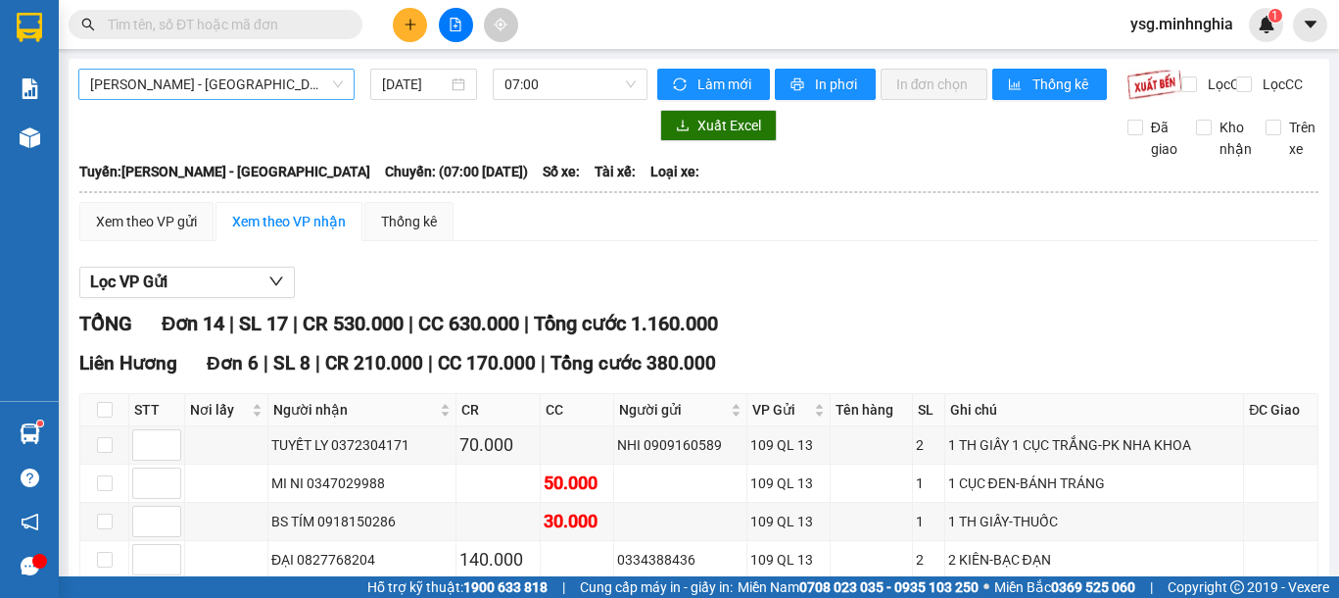
click at [235, 85] on span "[PERSON_NAME] - [GEOGRAPHIC_DATA]" at bounding box center [216, 84] width 253 height 29
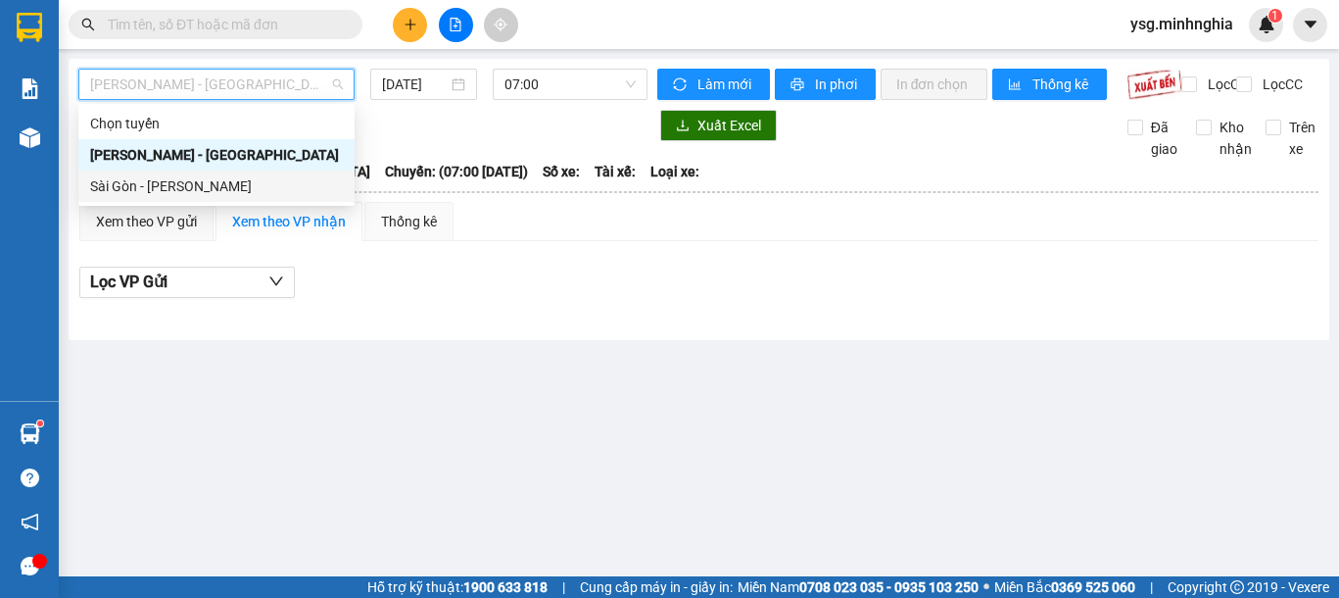
click at [211, 188] on div "Sài Gòn - [PERSON_NAME]" at bounding box center [216, 186] width 253 height 22
type input "[DATE]"
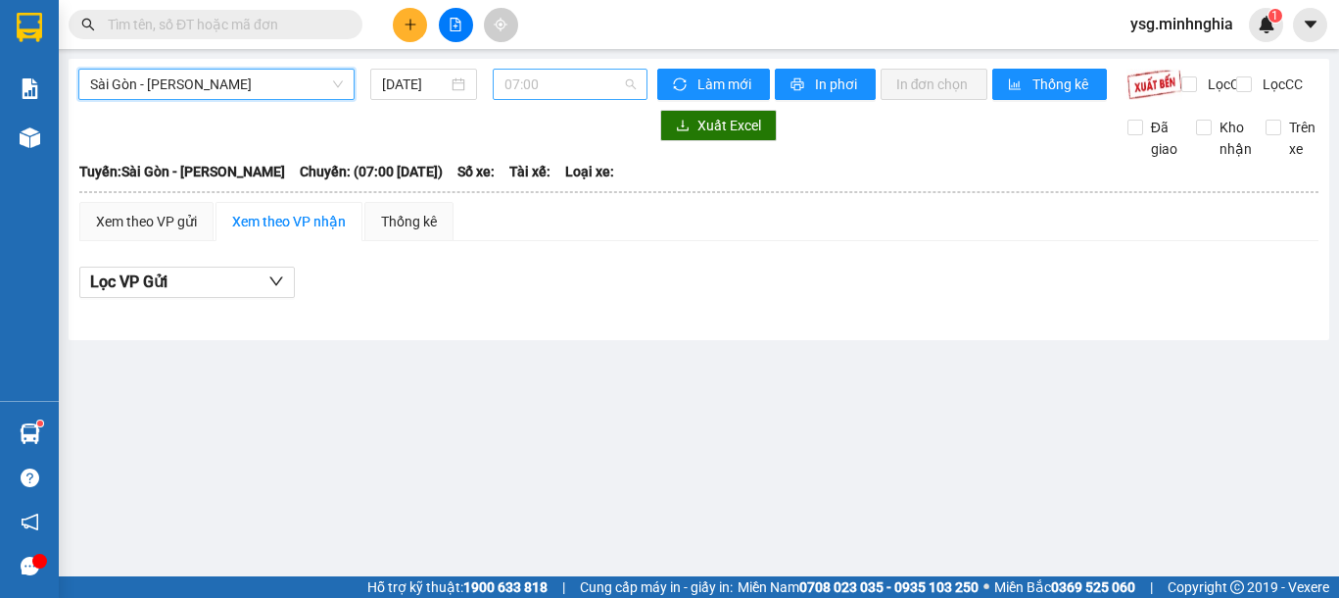
click at [550, 93] on span "07:00" at bounding box center [569, 84] width 131 height 29
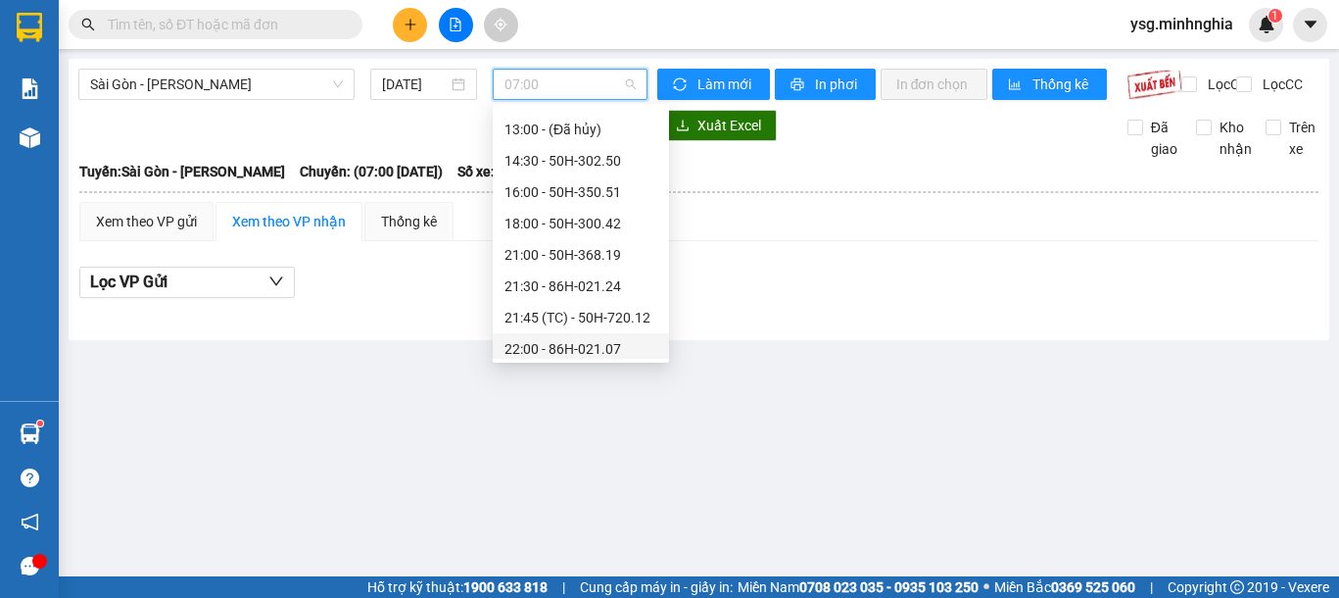
scroll to position [251, 0]
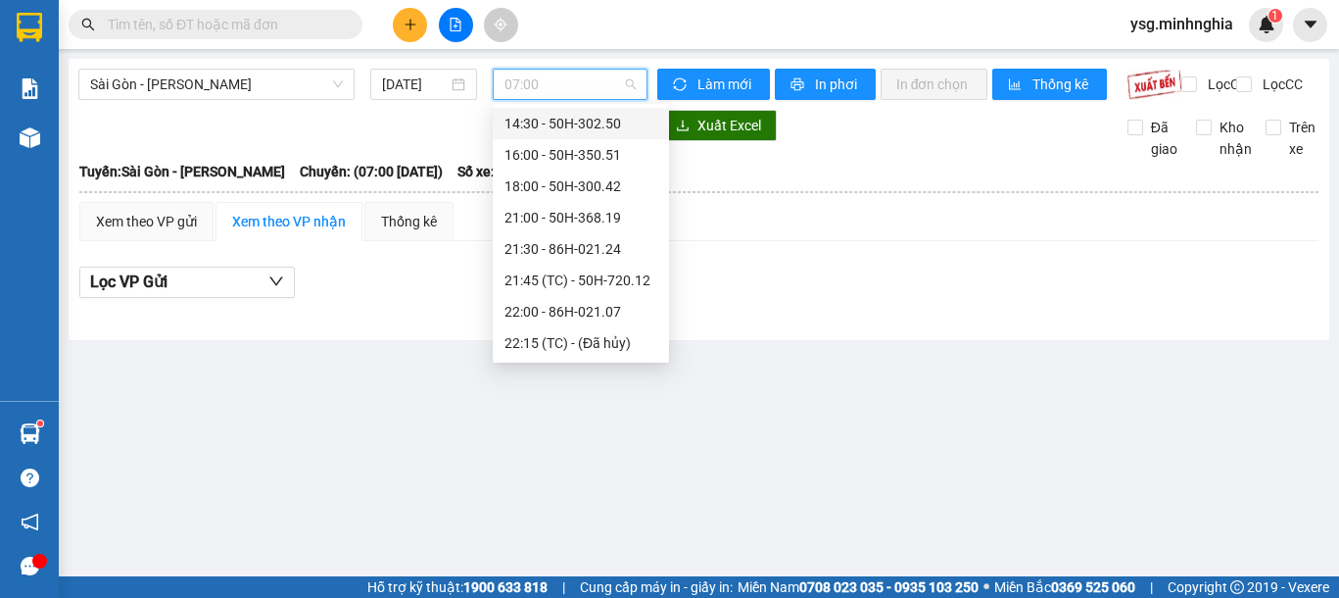
click at [578, 126] on div "14:30 - 50H-302.50" at bounding box center [580, 124] width 153 height 22
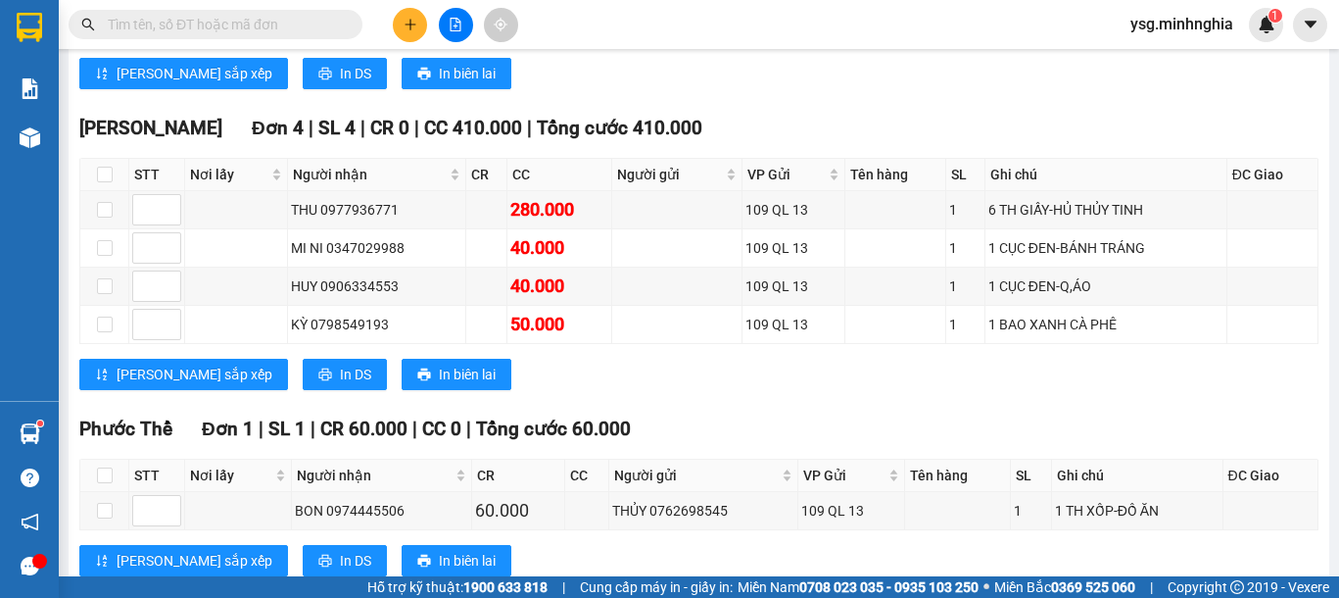
scroll to position [621, 0]
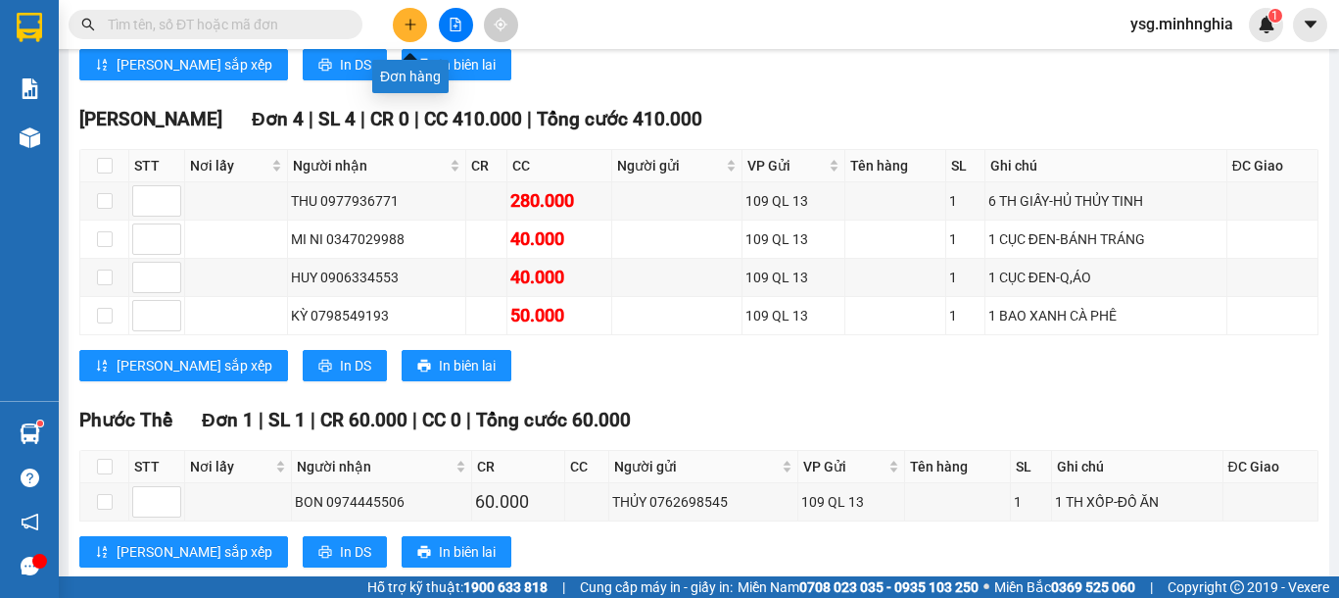
click at [404, 14] on button at bounding box center [410, 25] width 34 height 34
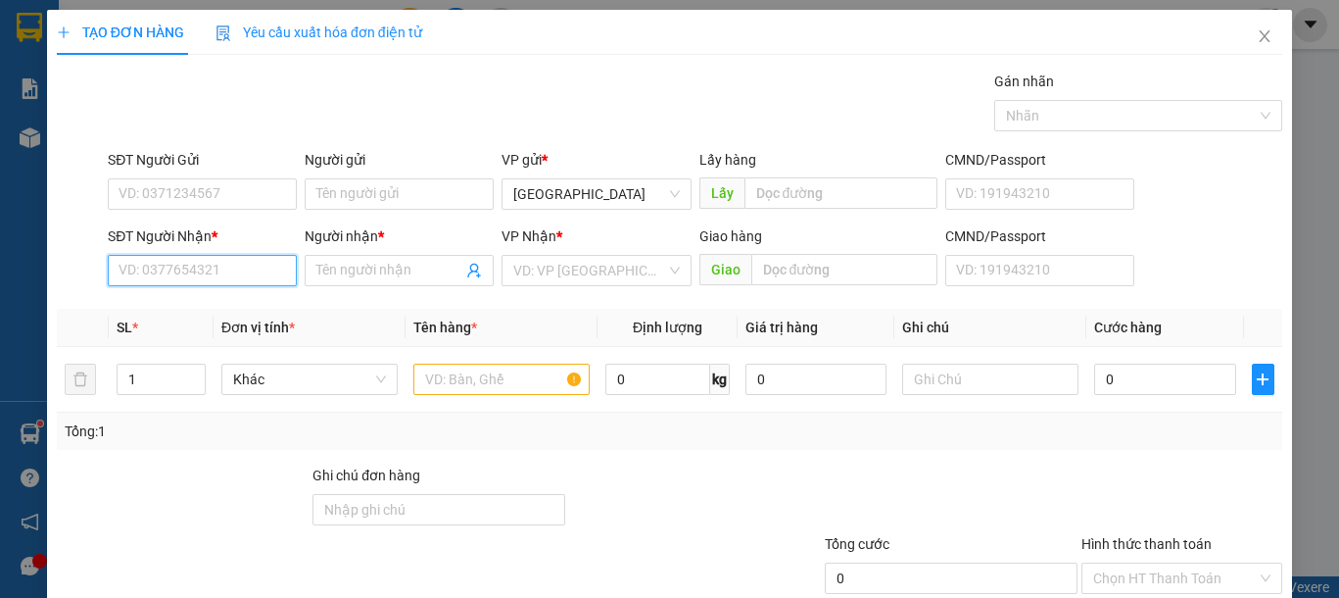
click at [138, 277] on input "SĐT Người Nhận *" at bounding box center [202, 270] width 189 height 31
click at [196, 306] on div "0977343077 - XUÂN THẢO" at bounding box center [215, 310] width 193 height 22
type input "0977343077"
type input "XUÂN THẢO"
type input "0977343077"
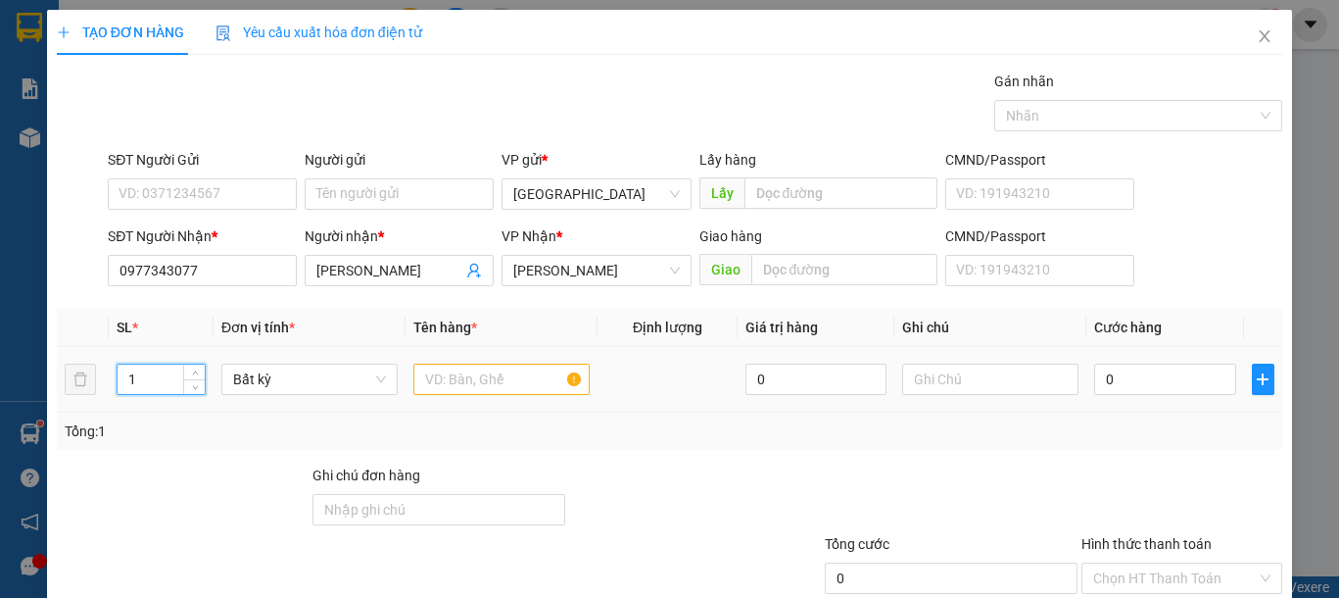
drag, startPoint x: 134, startPoint y: 371, endPoint x: 117, endPoint y: 379, distance: 19.3
click at [118, 379] on input "1" at bounding box center [161, 378] width 87 height 29
type input "20"
click at [487, 377] on input "text" at bounding box center [501, 378] width 176 height 31
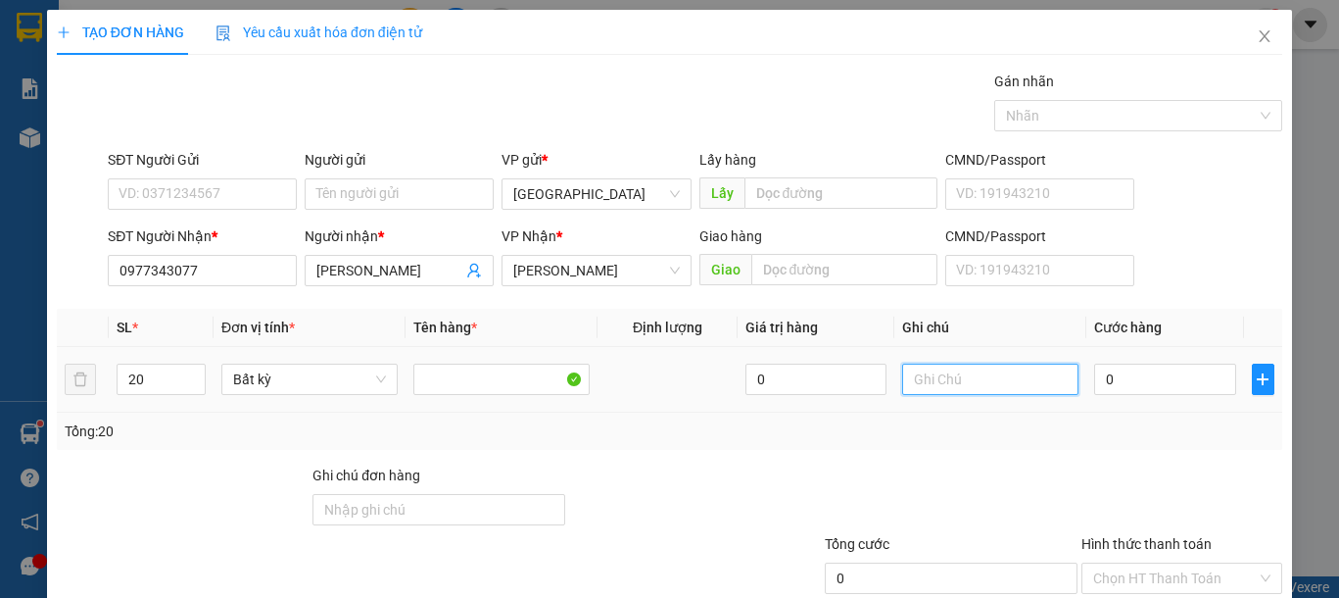
click at [961, 383] on input "text" at bounding box center [990, 378] width 176 height 31
type input "20 BAO XANH VẢI"
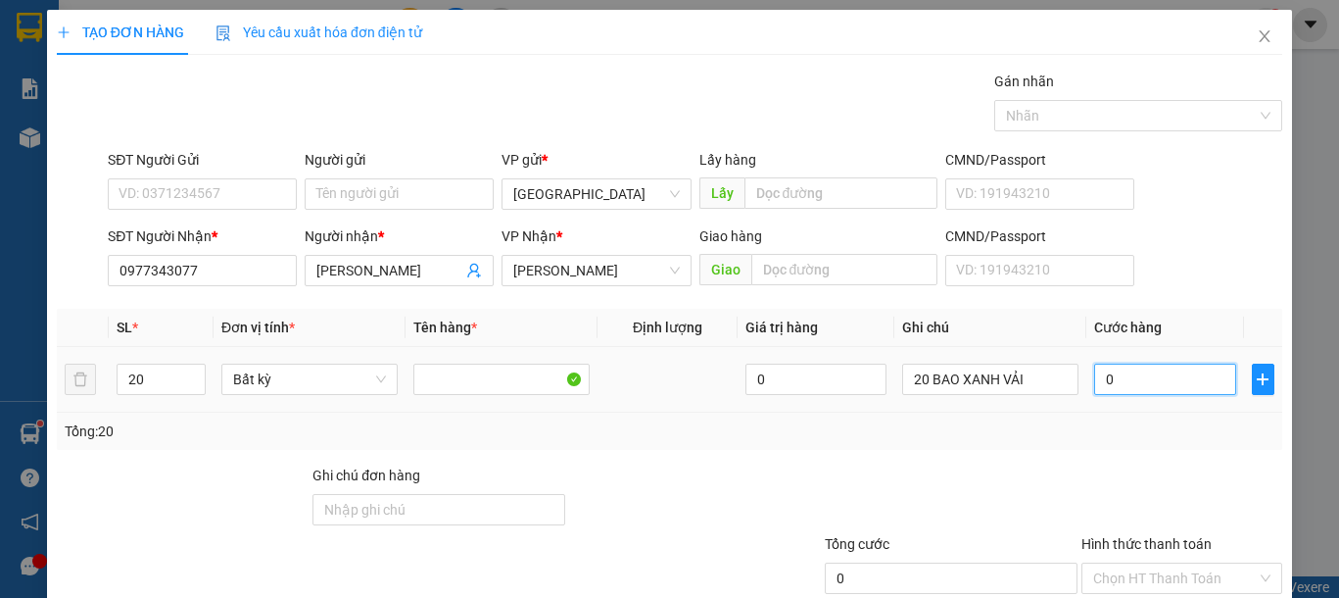
click at [1102, 382] on input "0" at bounding box center [1164, 378] width 141 height 31
type input "1"
type input "16"
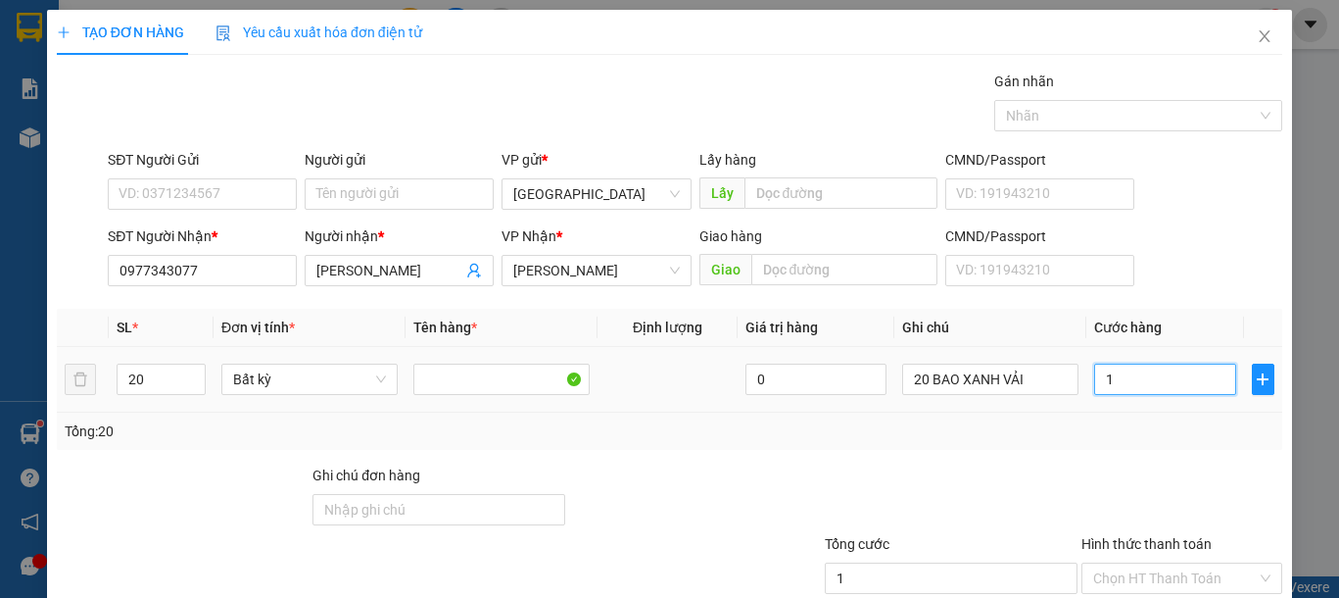
type input "16"
type input "160"
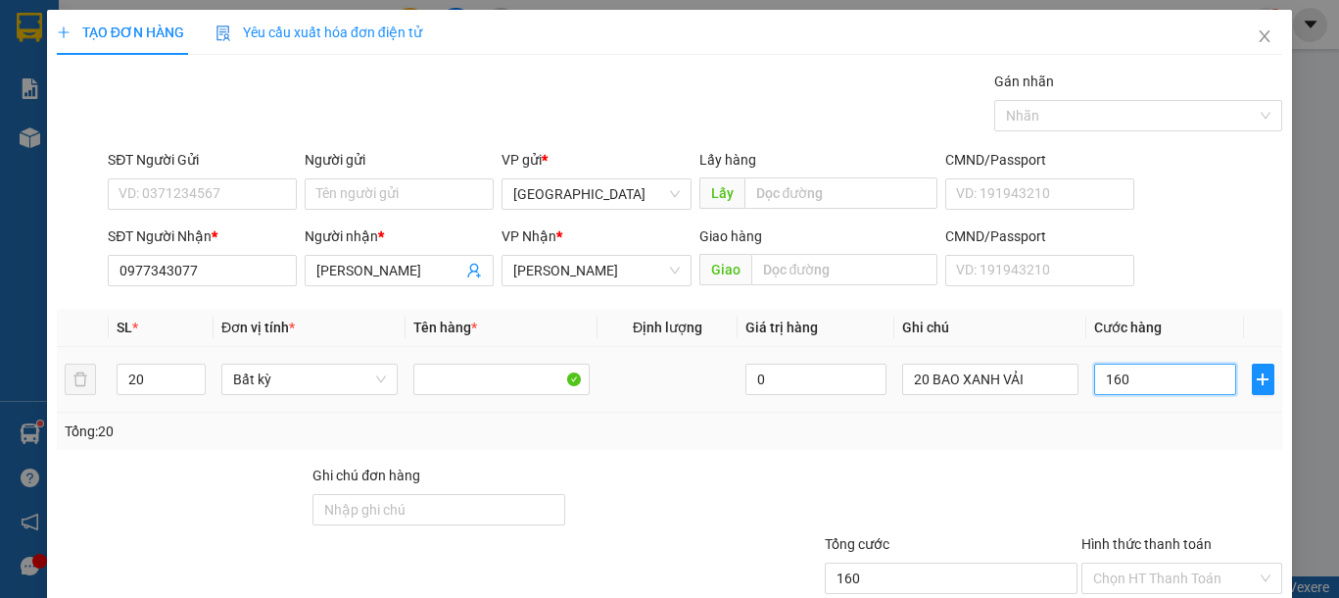
type input "1.600"
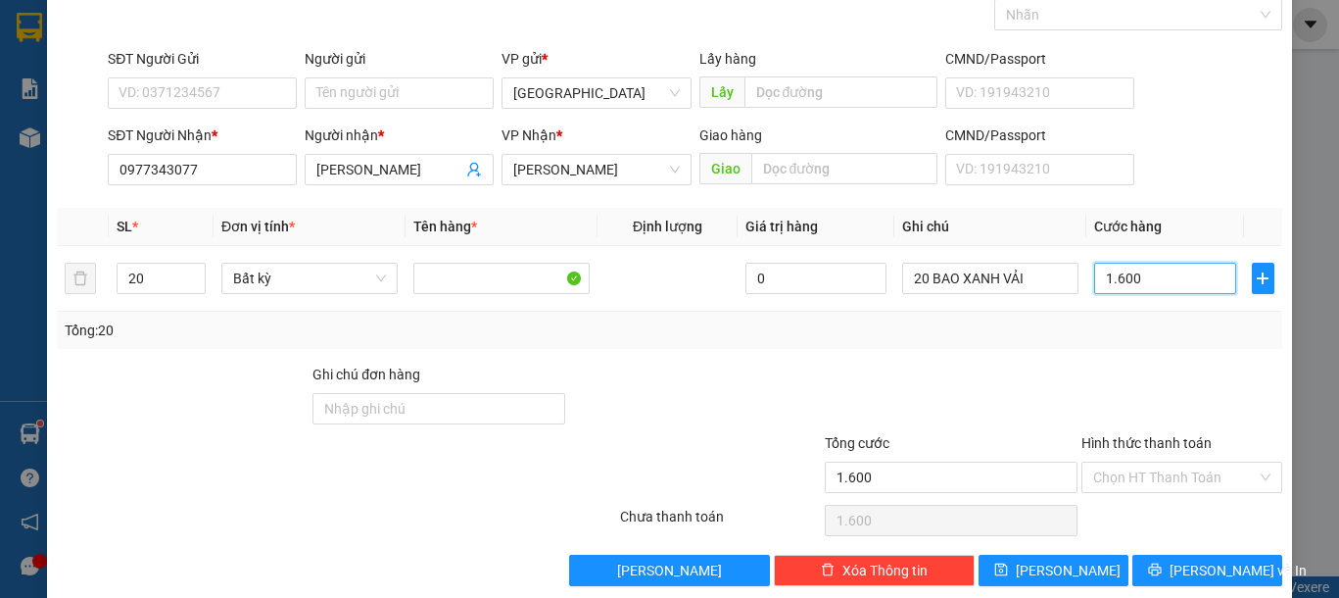
scroll to position [127, 0]
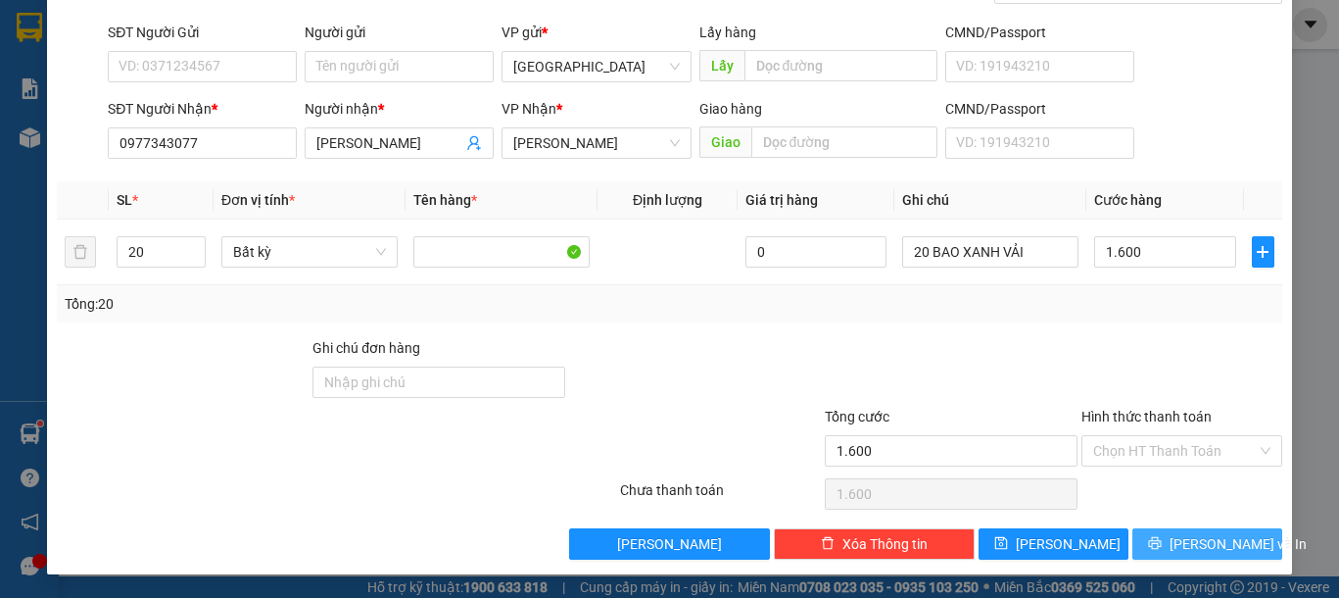
type input "1.600.000"
click at [1186, 541] on span "Lưu và In" at bounding box center [1238, 544] width 137 height 22
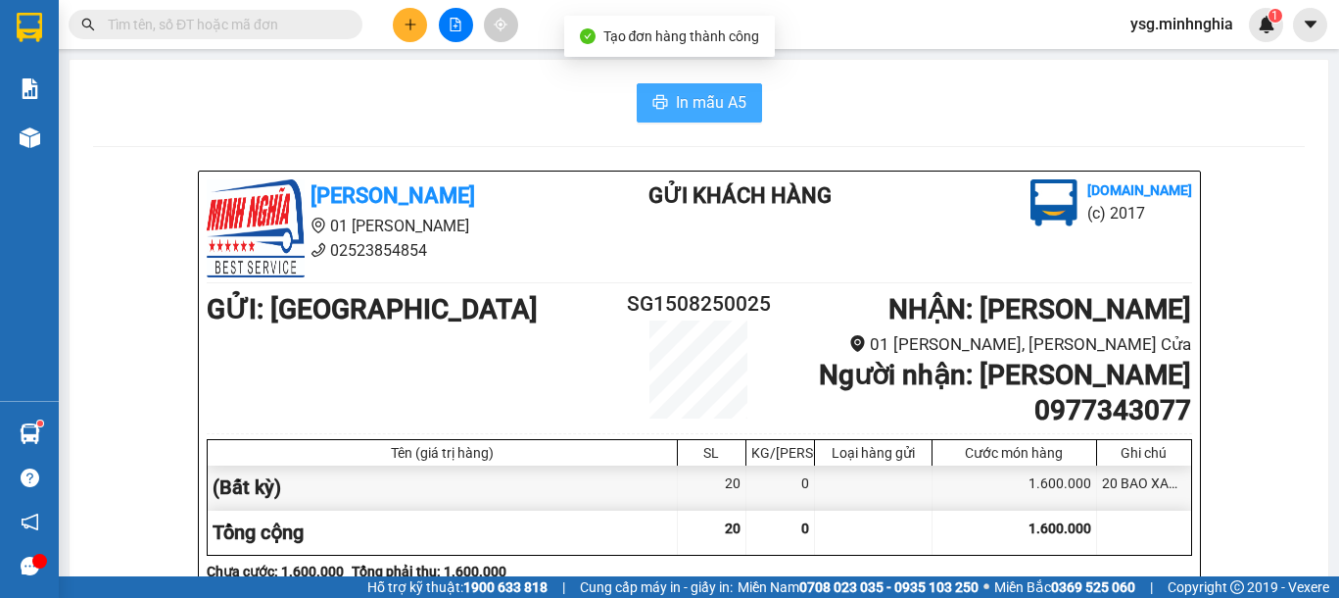
click at [659, 120] on button "In mẫu A5" at bounding box center [699, 102] width 125 height 39
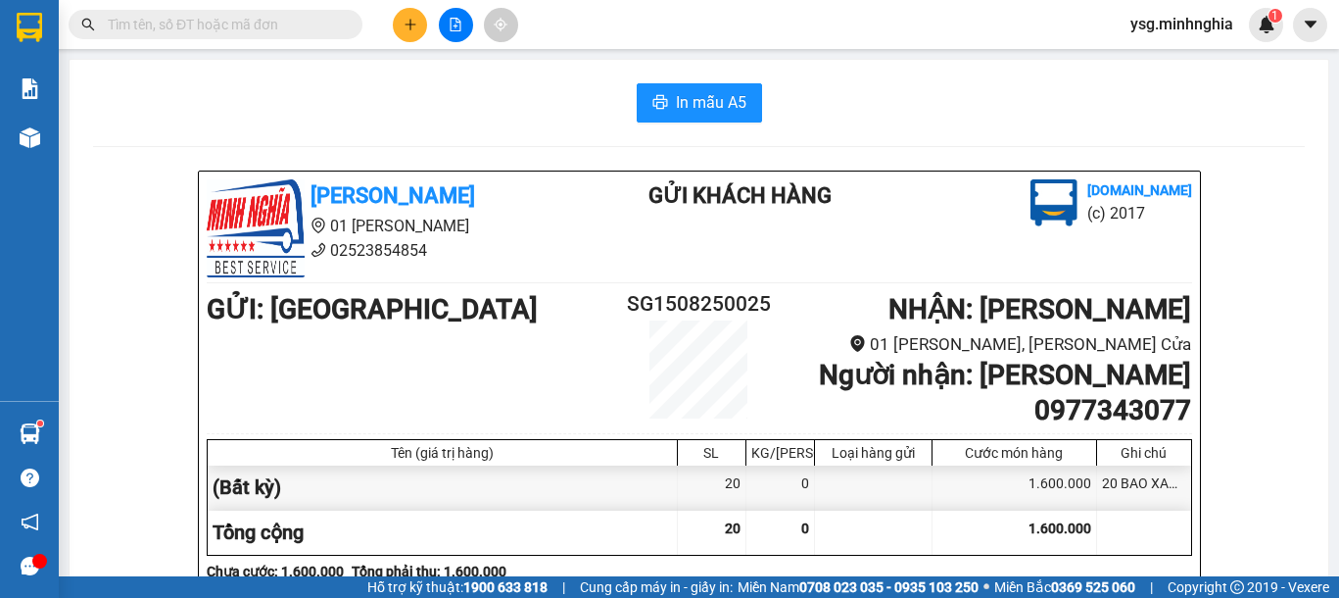
scroll to position [985, 0]
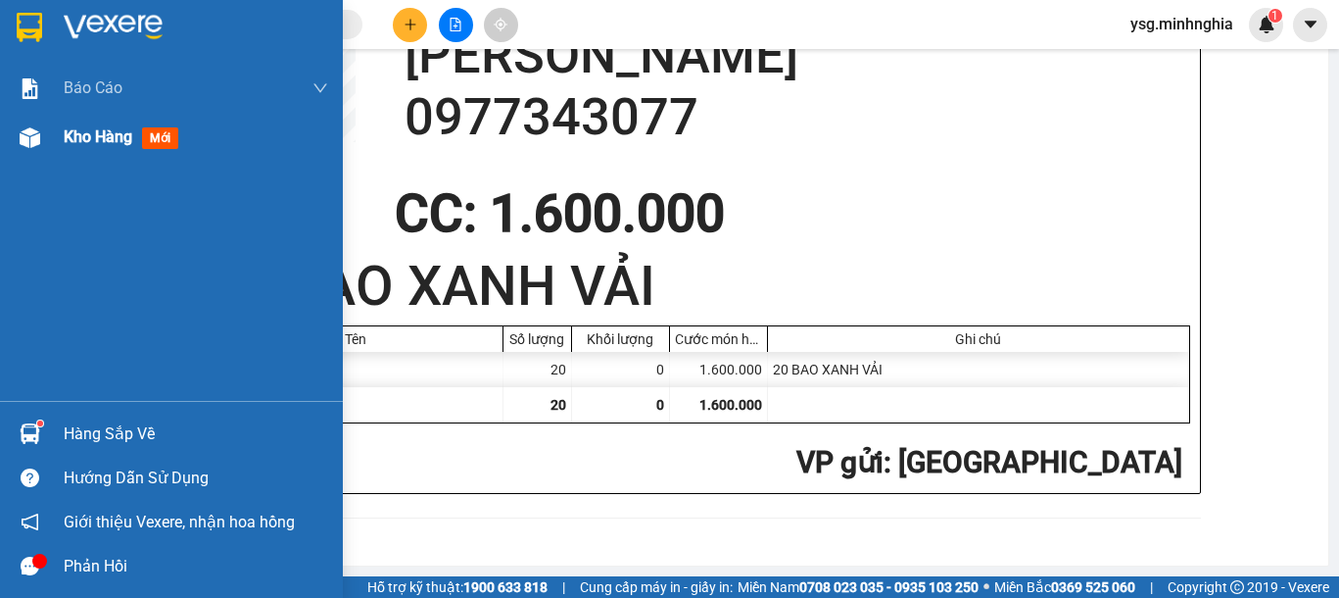
click at [5, 131] on div "Kho hàng mới" at bounding box center [171, 137] width 343 height 49
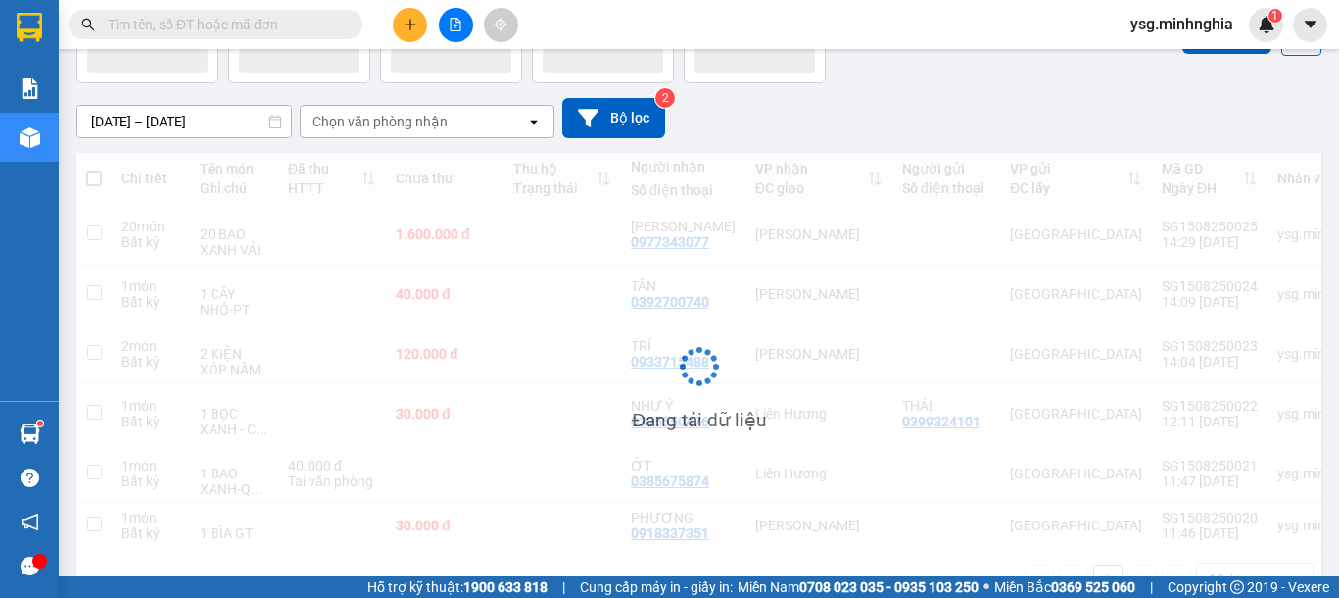
scroll to position [155, 0]
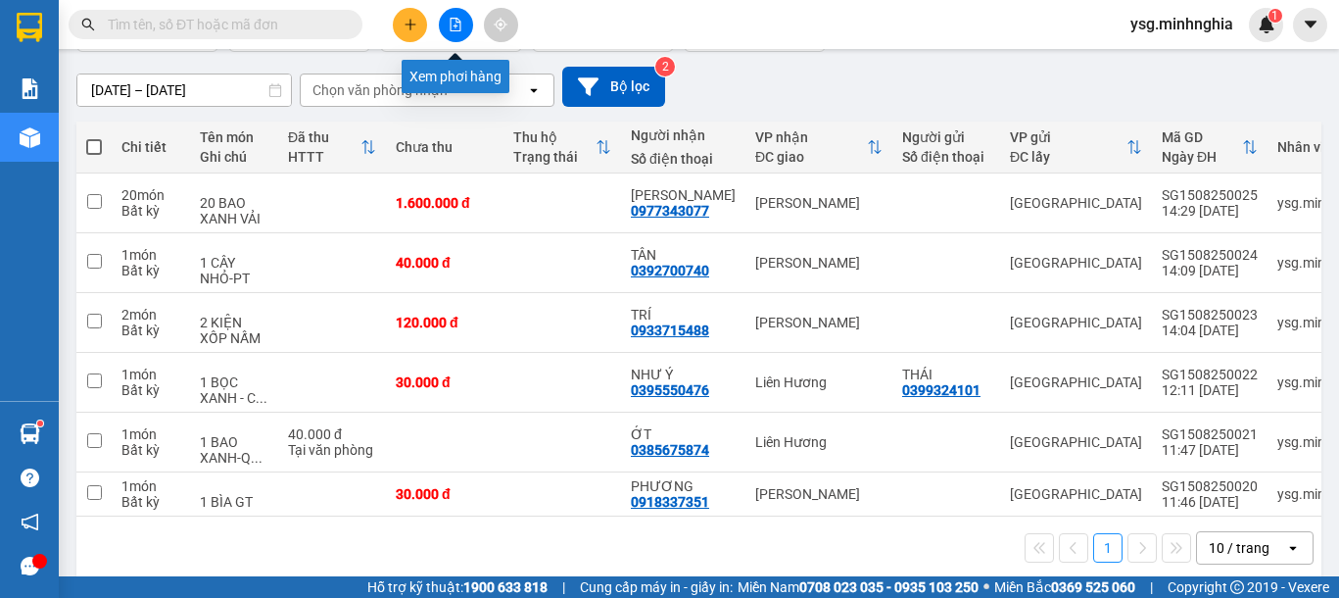
click at [453, 26] on icon "file-add" at bounding box center [456, 25] width 14 height 14
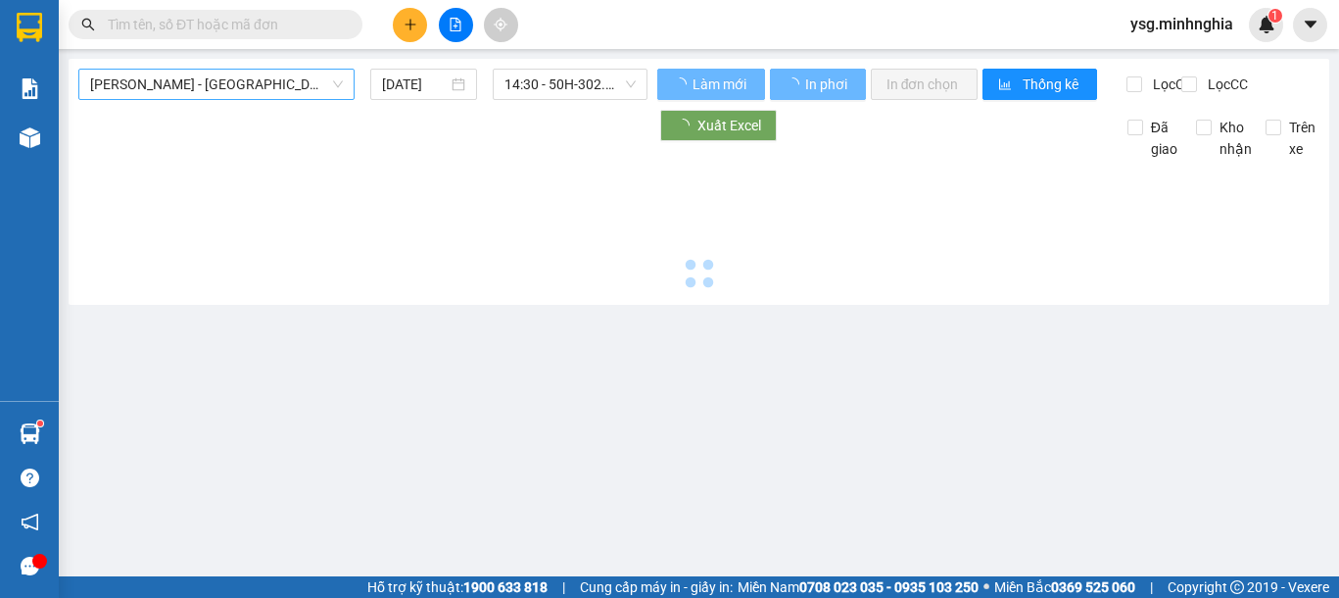
click at [257, 91] on span "[PERSON_NAME] - [GEOGRAPHIC_DATA]" at bounding box center [216, 84] width 253 height 29
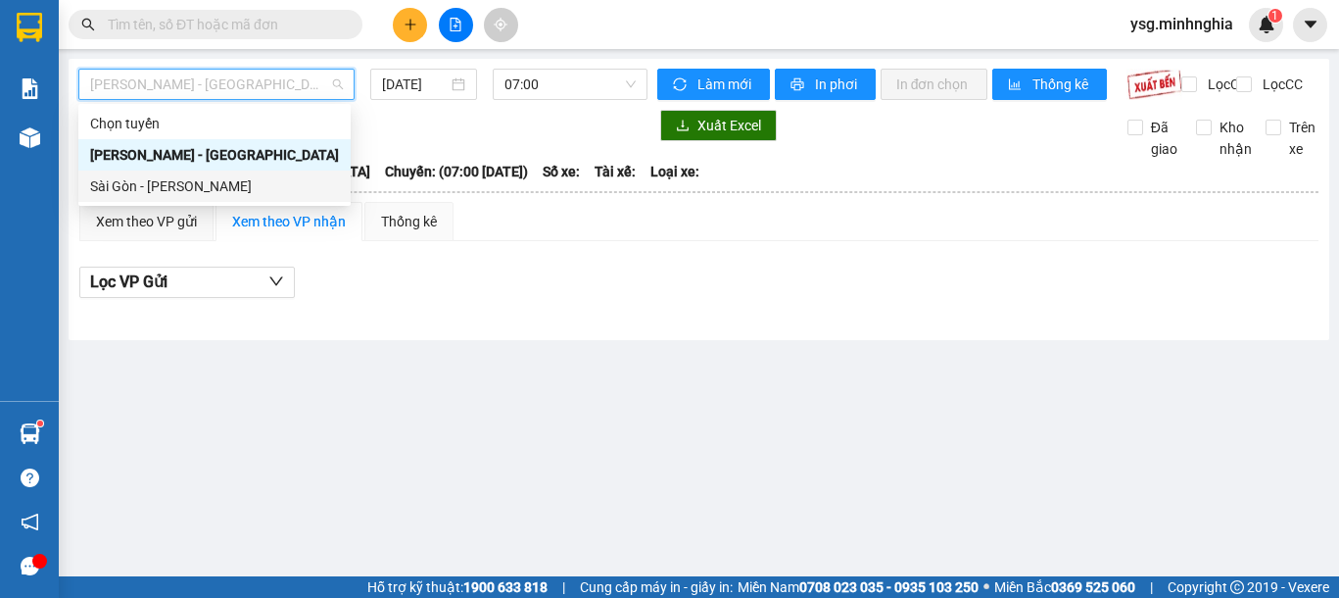
click at [203, 198] on div "Sài Gòn - [PERSON_NAME]" at bounding box center [214, 185] width 272 height 31
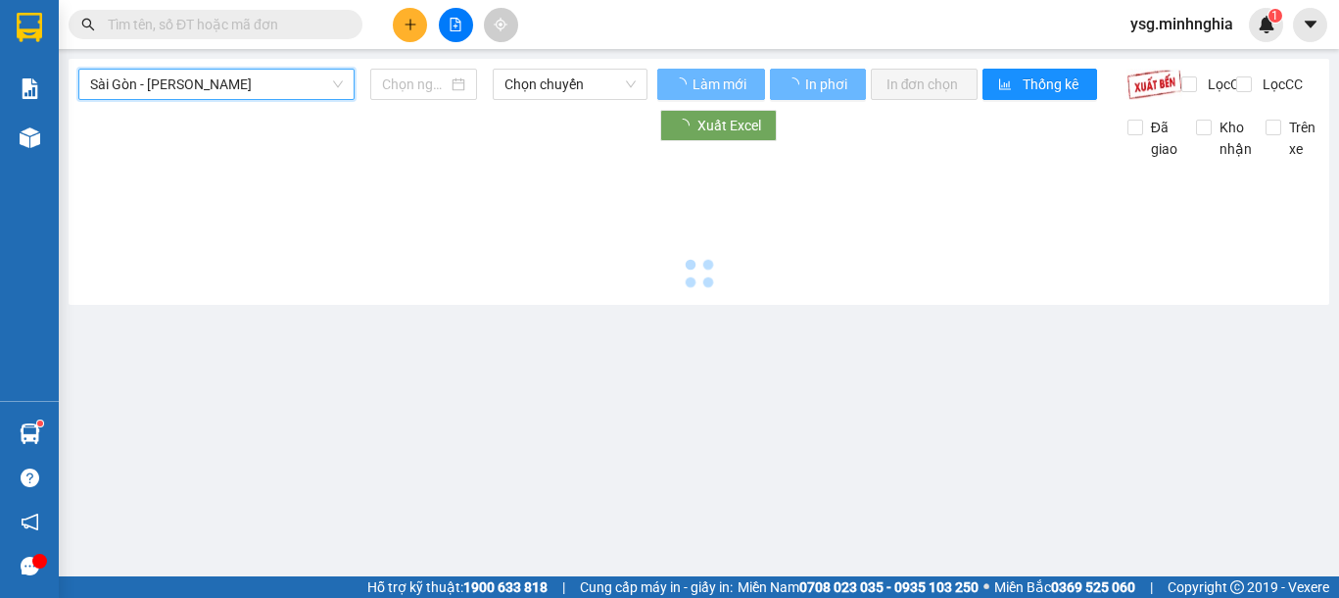
type input "[DATE]"
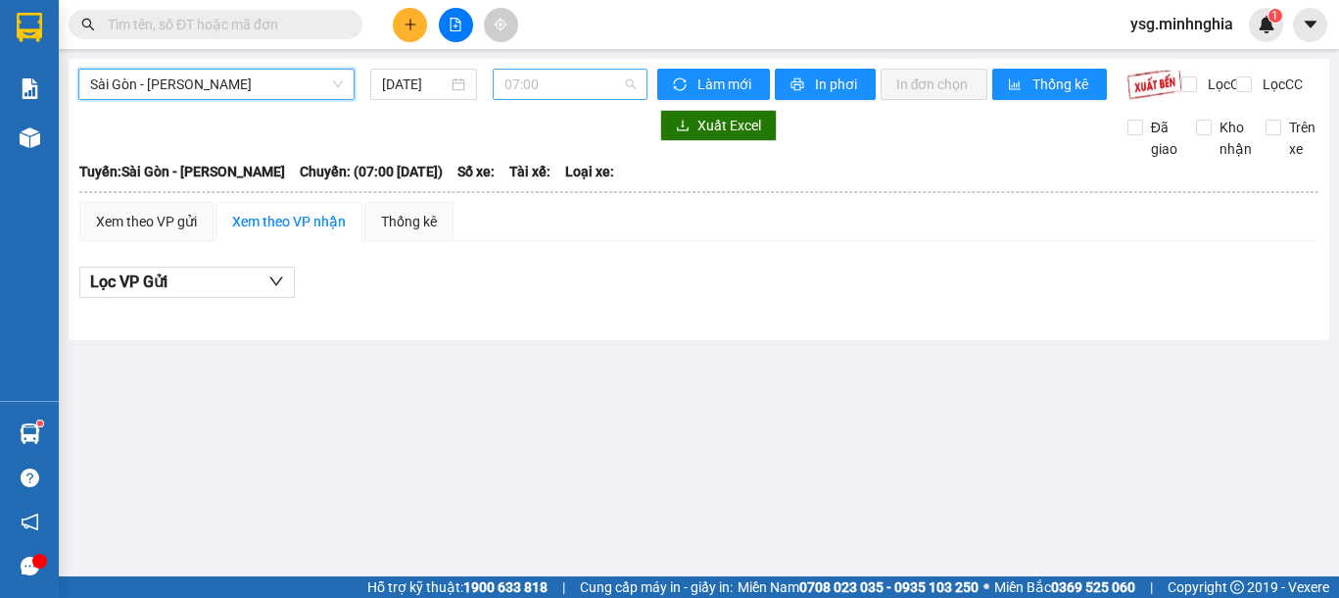
click at [568, 89] on span "07:00" at bounding box center [569, 84] width 131 height 29
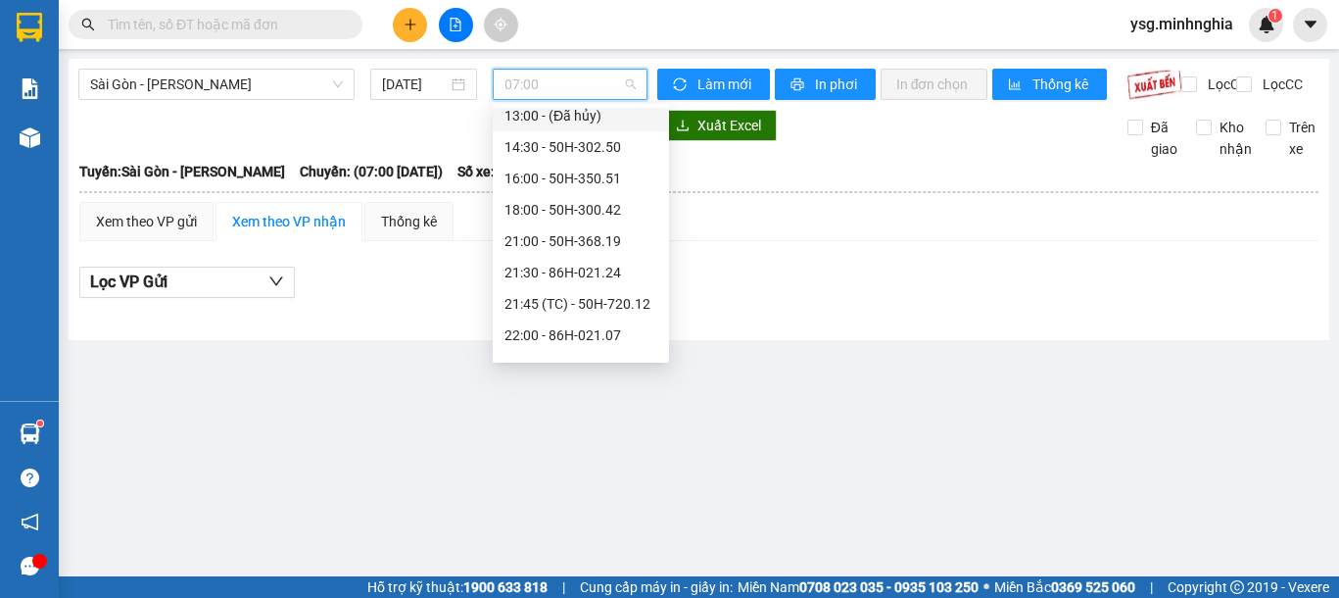
scroll to position [251, 0]
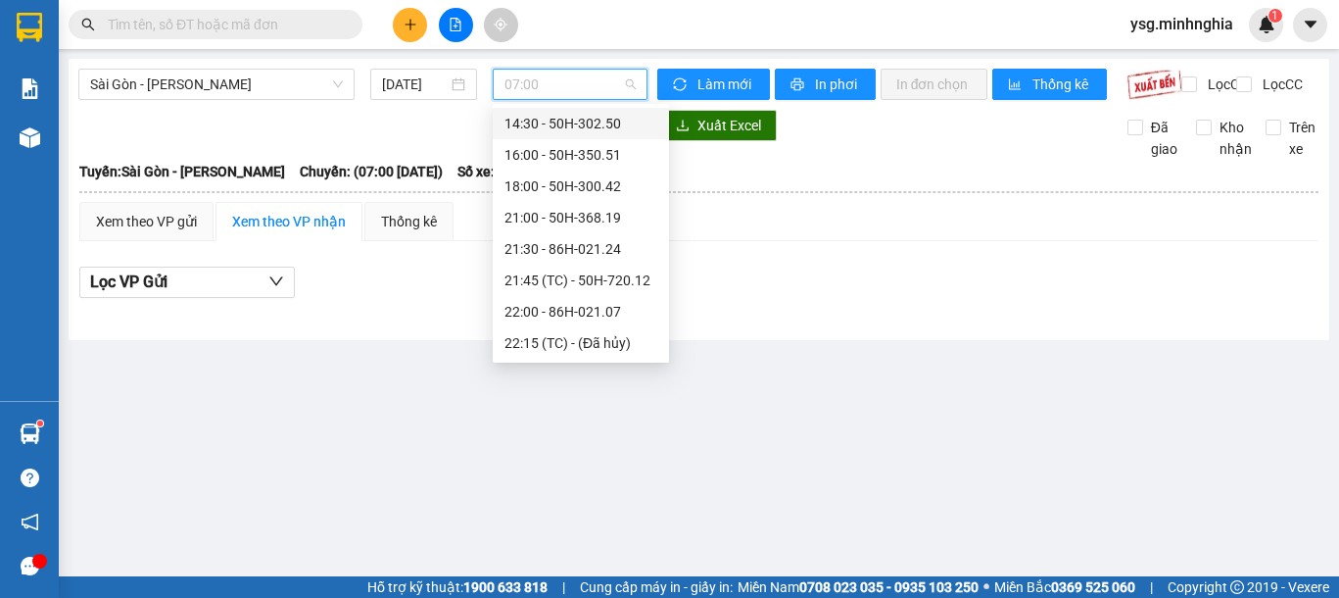
click at [603, 128] on div "14:30 - 50H-302.50" at bounding box center [580, 124] width 153 height 22
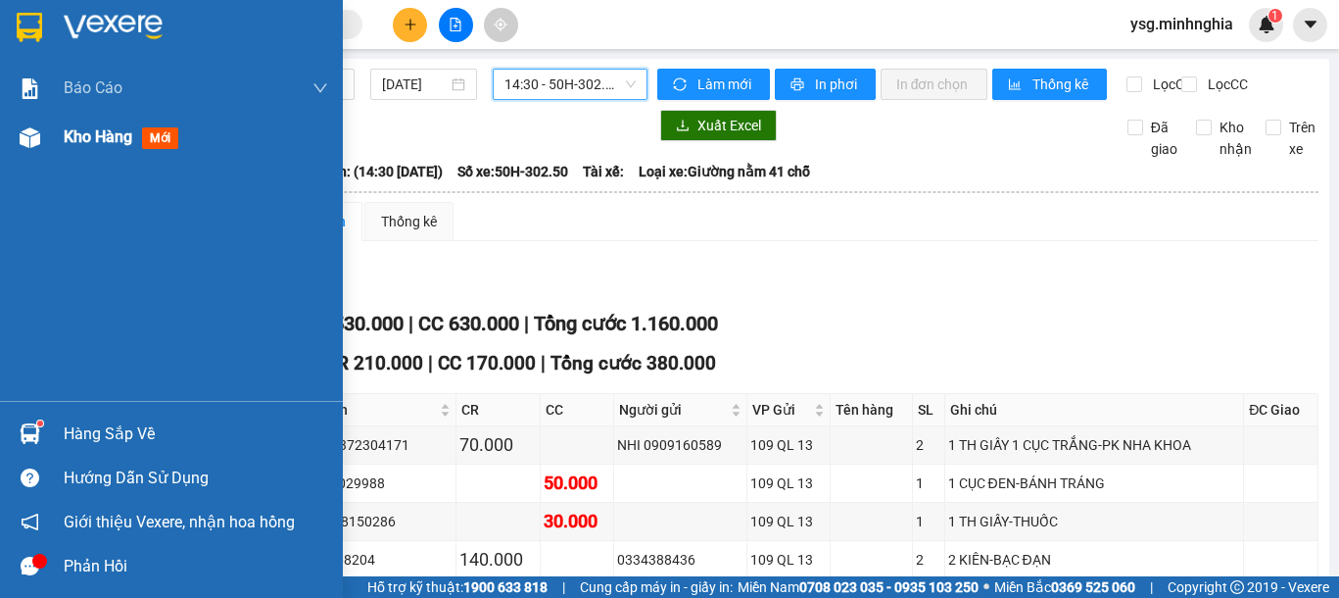
click at [0, 146] on div "Kho hàng mới" at bounding box center [171, 137] width 343 height 49
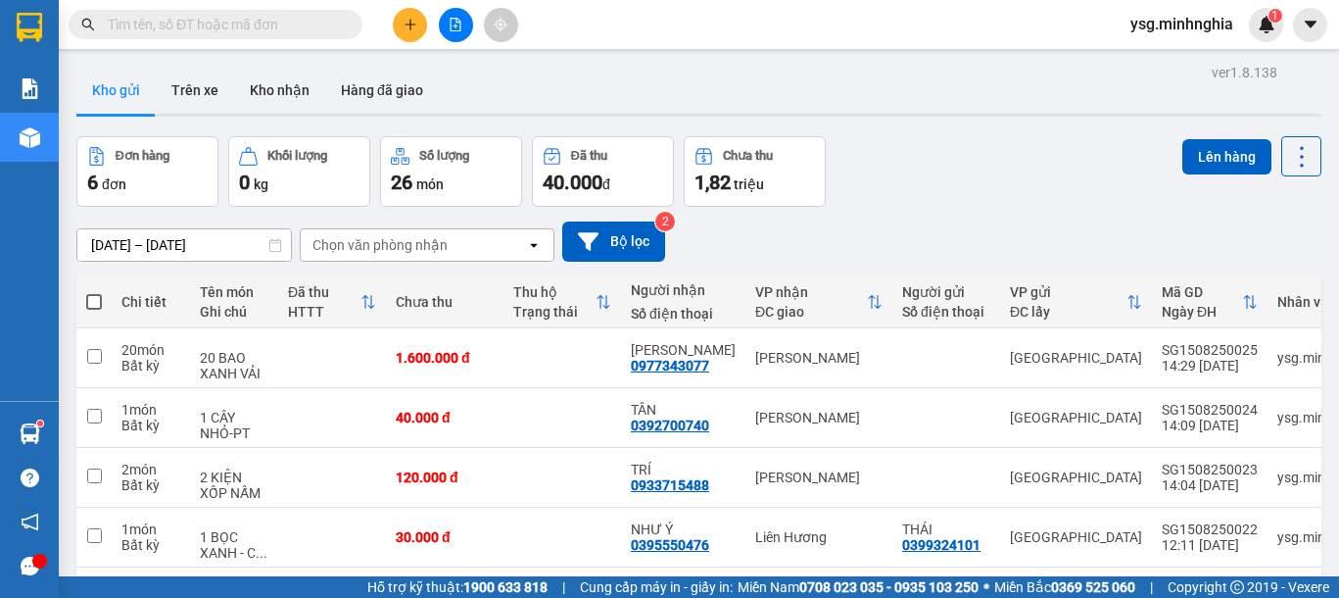
click at [98, 301] on span at bounding box center [94, 302] width 16 height 16
click at [94, 292] on input "checkbox" at bounding box center [94, 292] width 0 height 0
checkbox input "true"
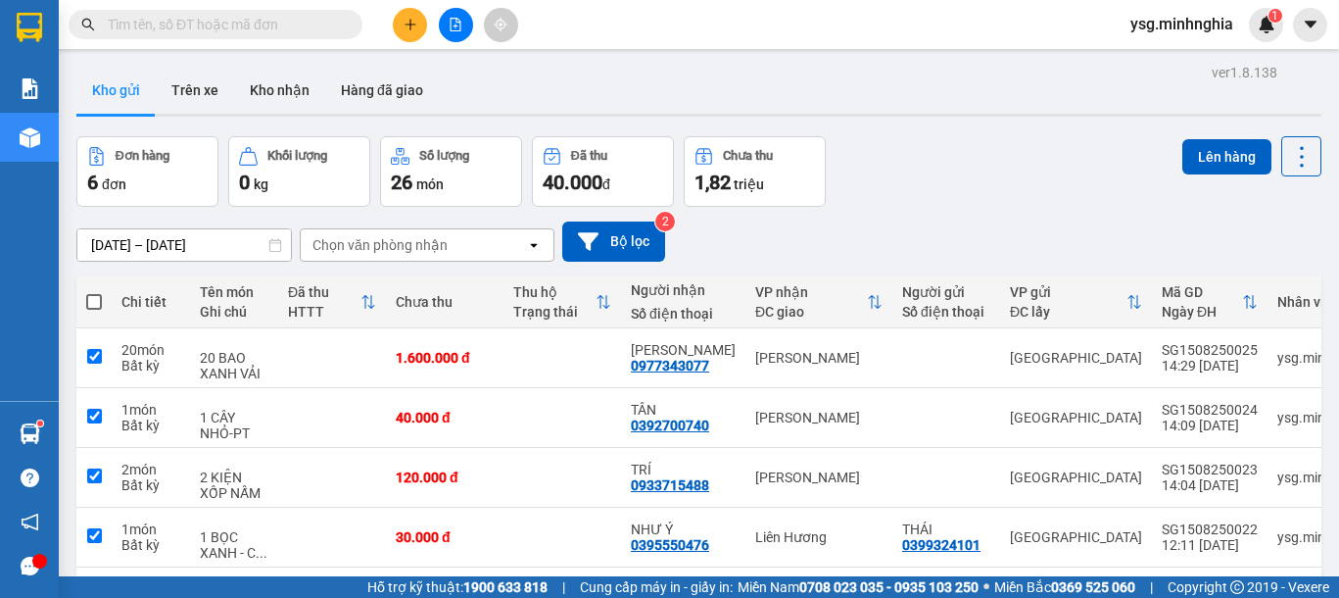
checkbox input "true"
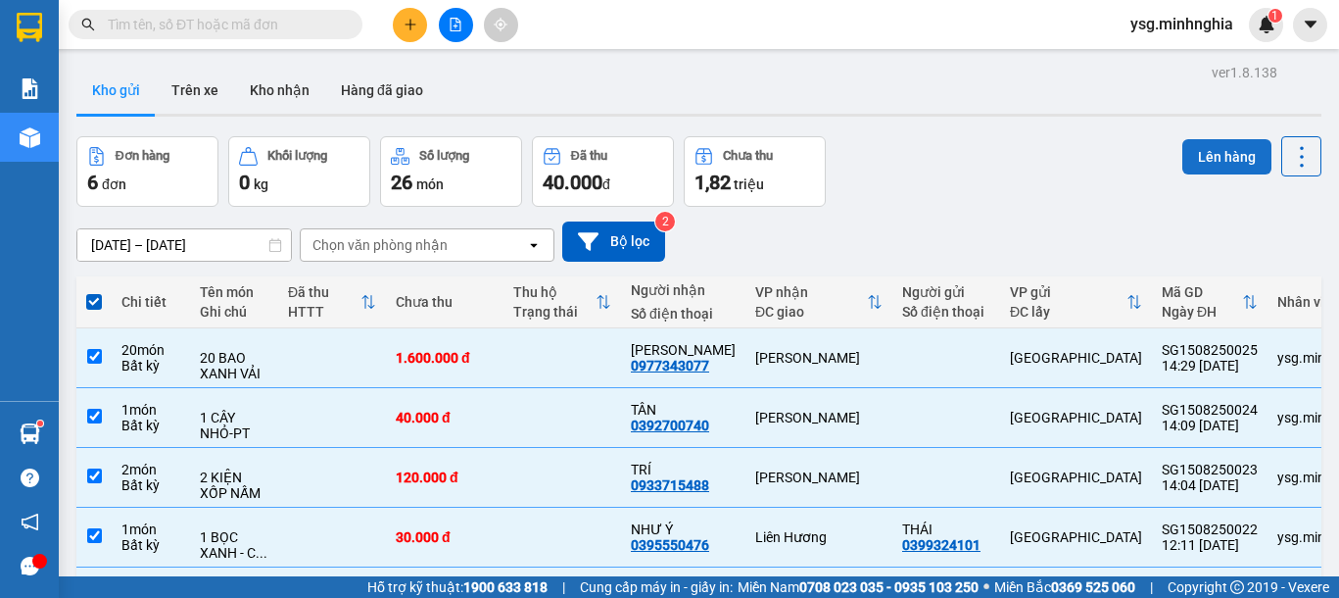
click at [1182, 167] on button "Lên hàng" at bounding box center [1226, 156] width 89 height 35
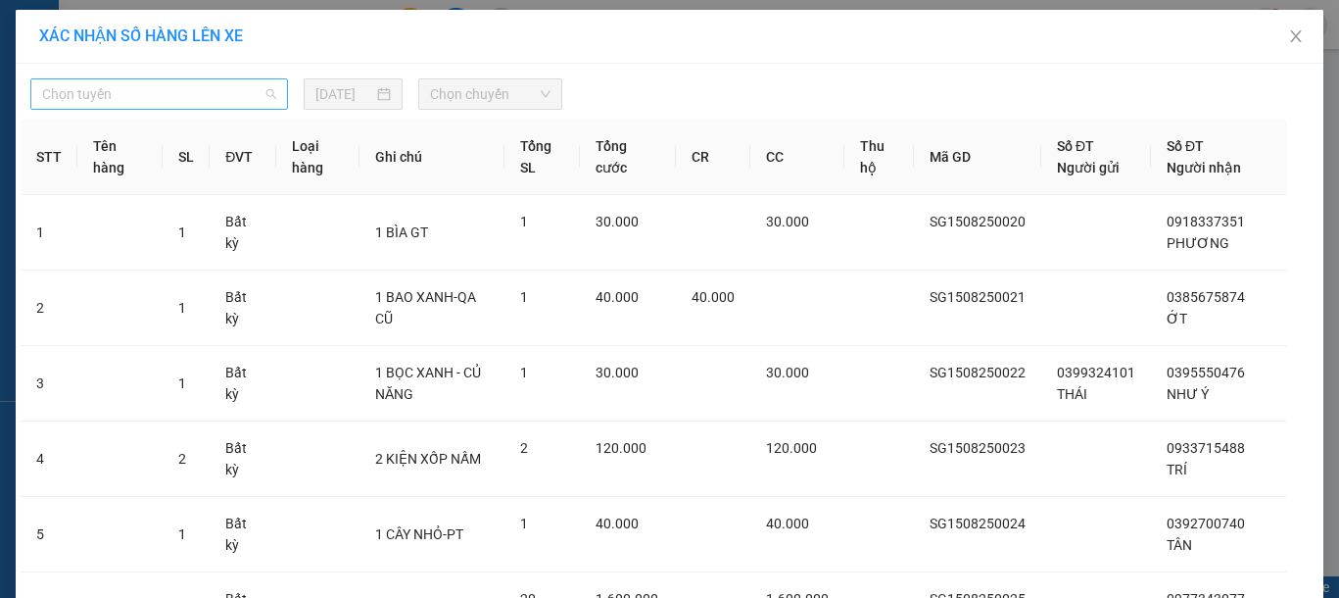
click at [185, 109] on div "Chọn tuyến" at bounding box center [159, 93] width 258 height 31
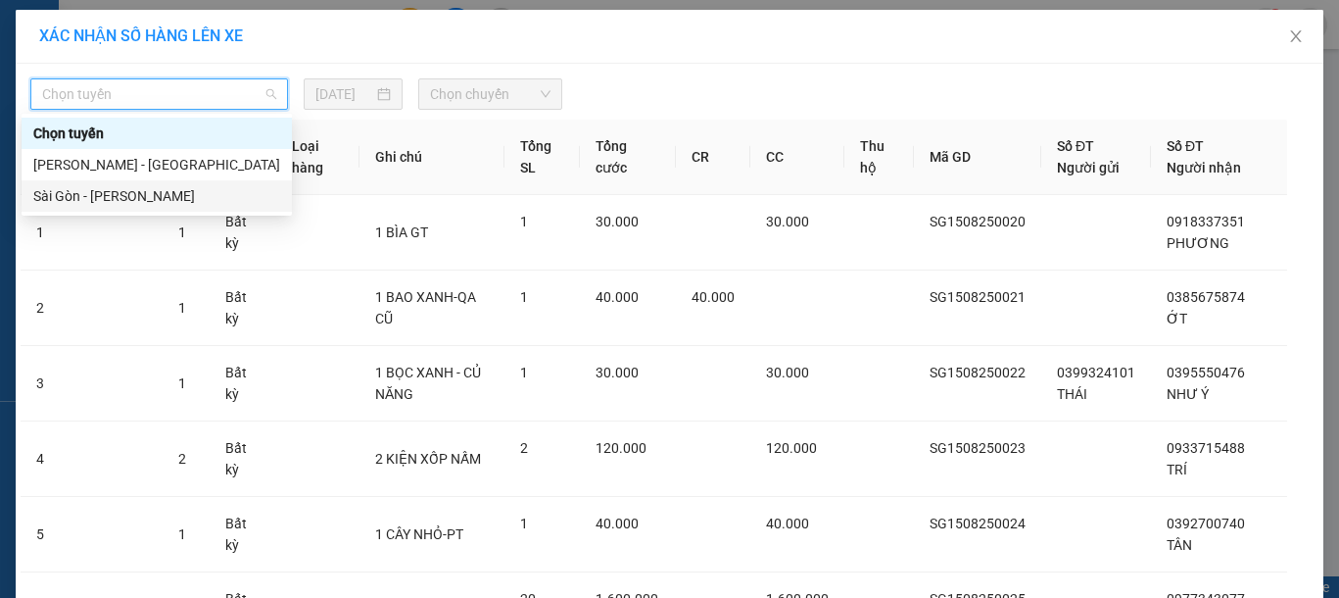
click at [148, 201] on div "Sài Gòn - [PERSON_NAME]" at bounding box center [156, 196] width 247 height 22
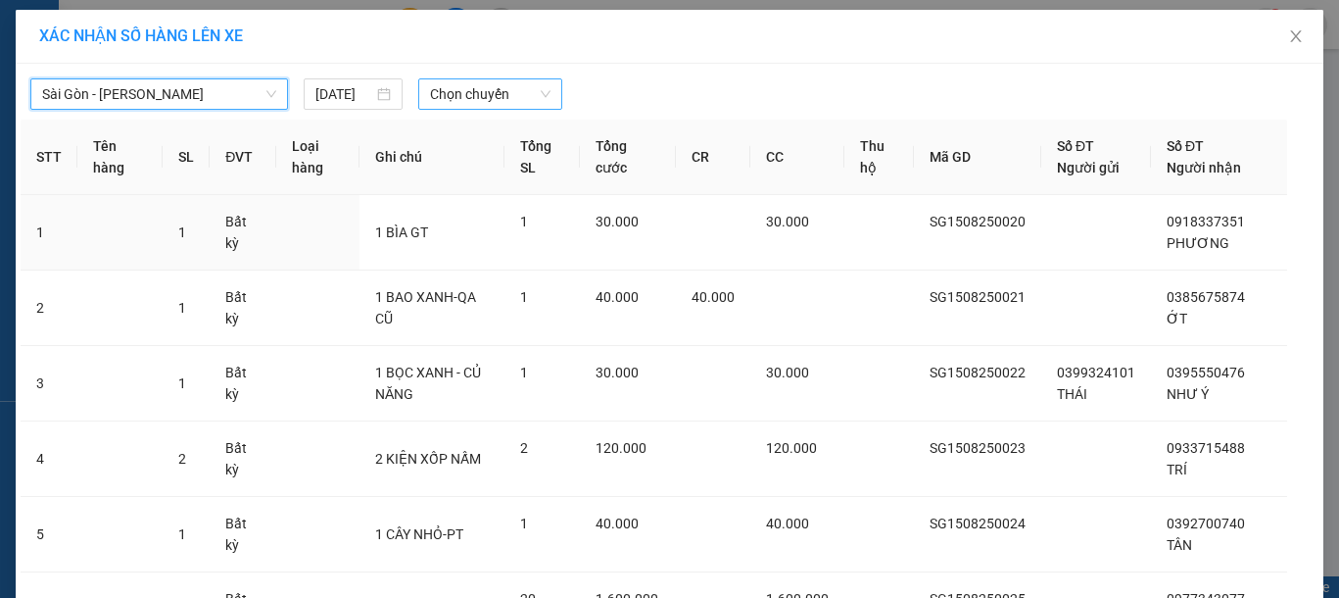
click at [518, 93] on span "Chọn chuyến" at bounding box center [490, 93] width 120 height 29
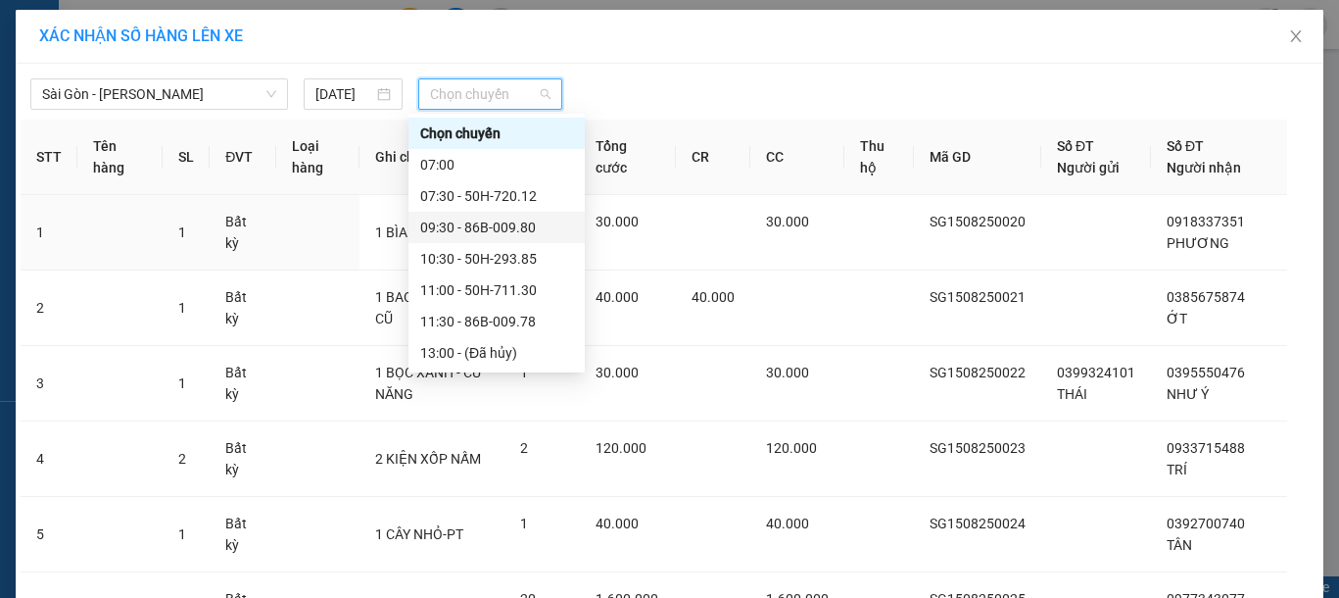
scroll to position [251, 0]
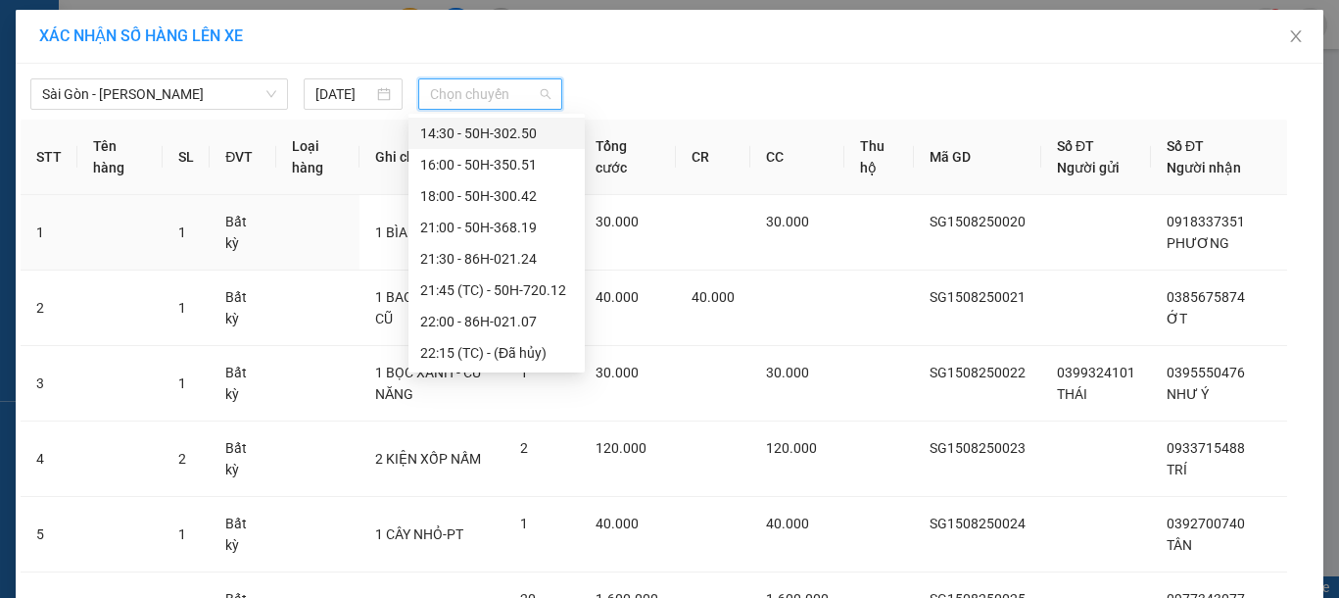
click at [518, 128] on div "14:30 - 50H-302.50" at bounding box center [496, 133] width 153 height 22
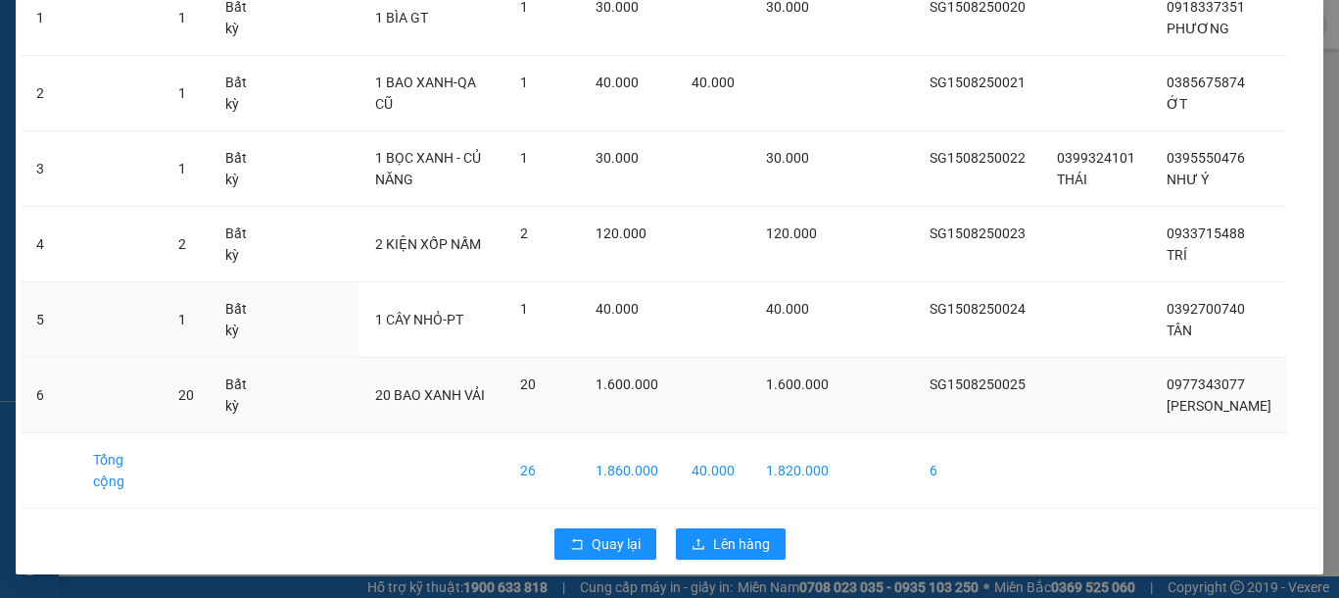
scroll to position [248, 0]
click at [733, 539] on span "Lên hàng" at bounding box center [741, 544] width 57 height 22
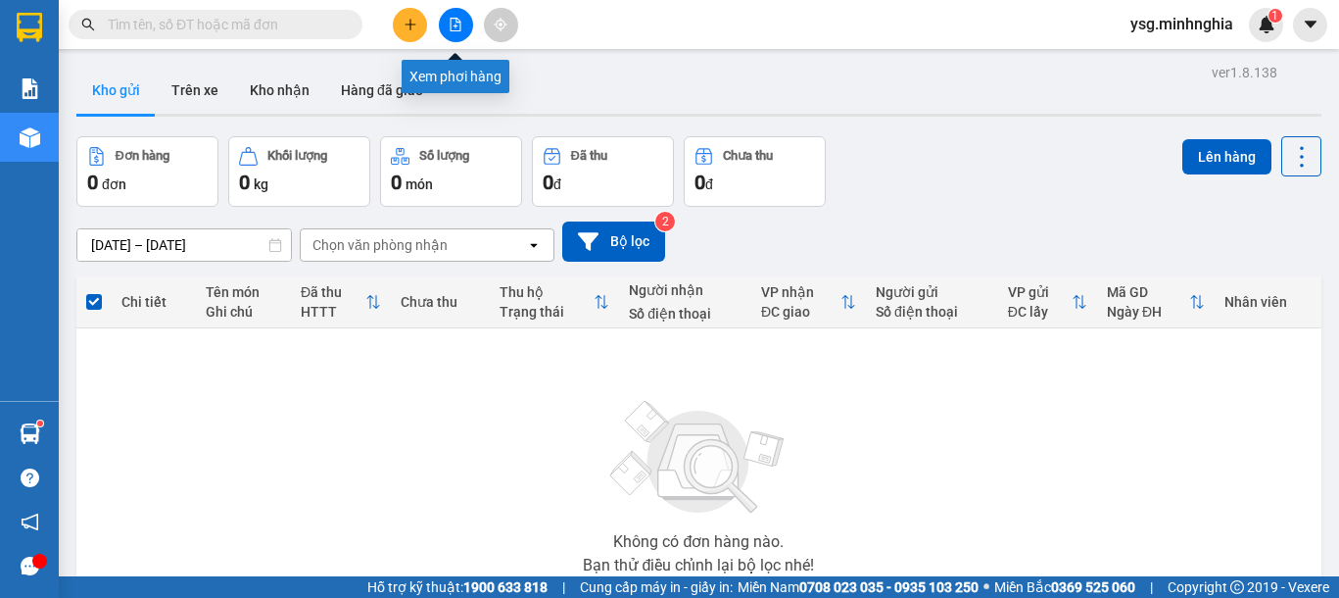
click at [461, 27] on icon "file-add" at bounding box center [456, 25] width 14 height 14
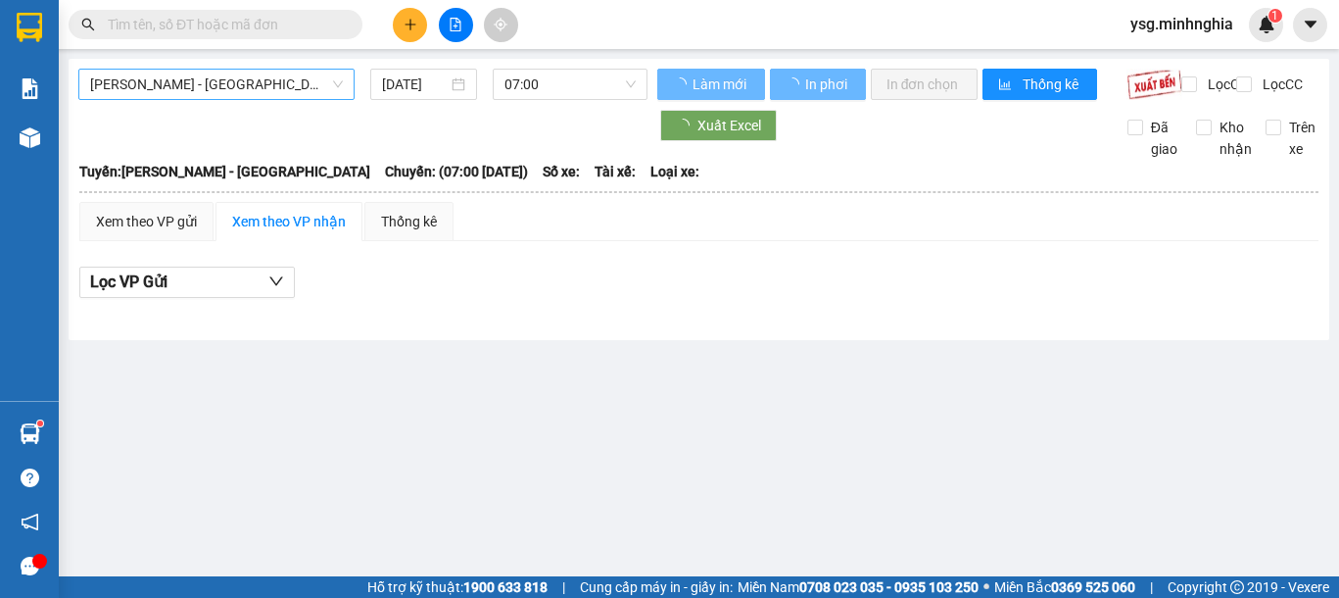
click at [281, 78] on span "[PERSON_NAME] - [GEOGRAPHIC_DATA]" at bounding box center [216, 84] width 253 height 29
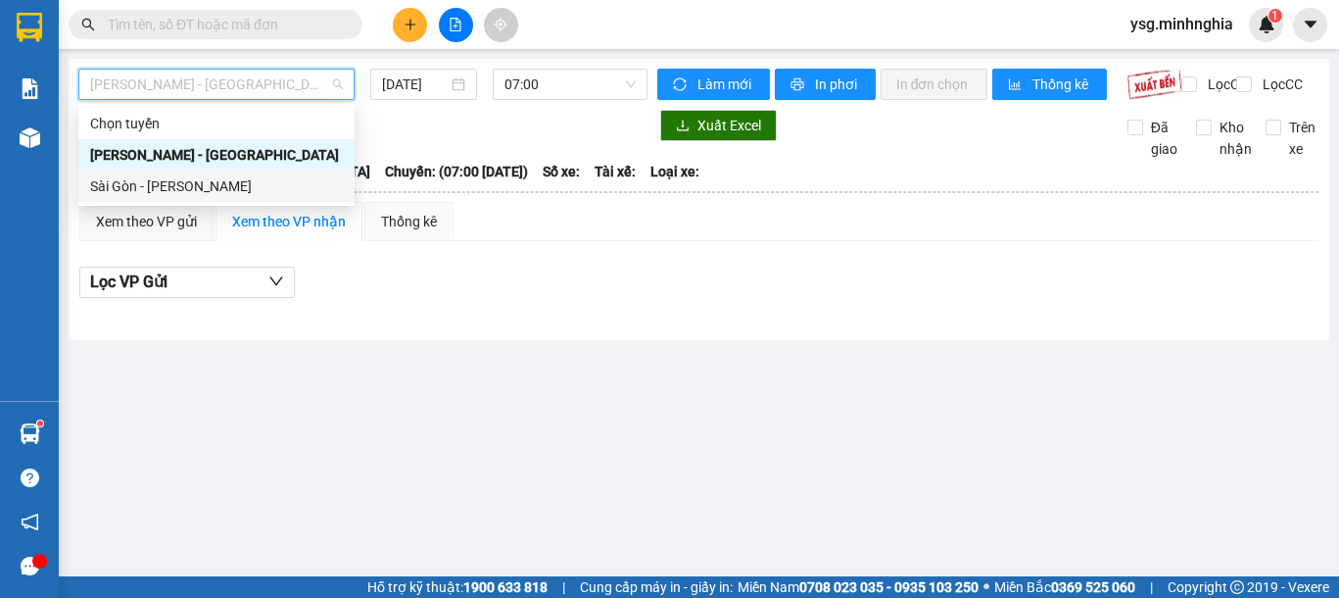
click at [207, 183] on div "Sài Gòn - [PERSON_NAME]" at bounding box center [216, 186] width 253 height 22
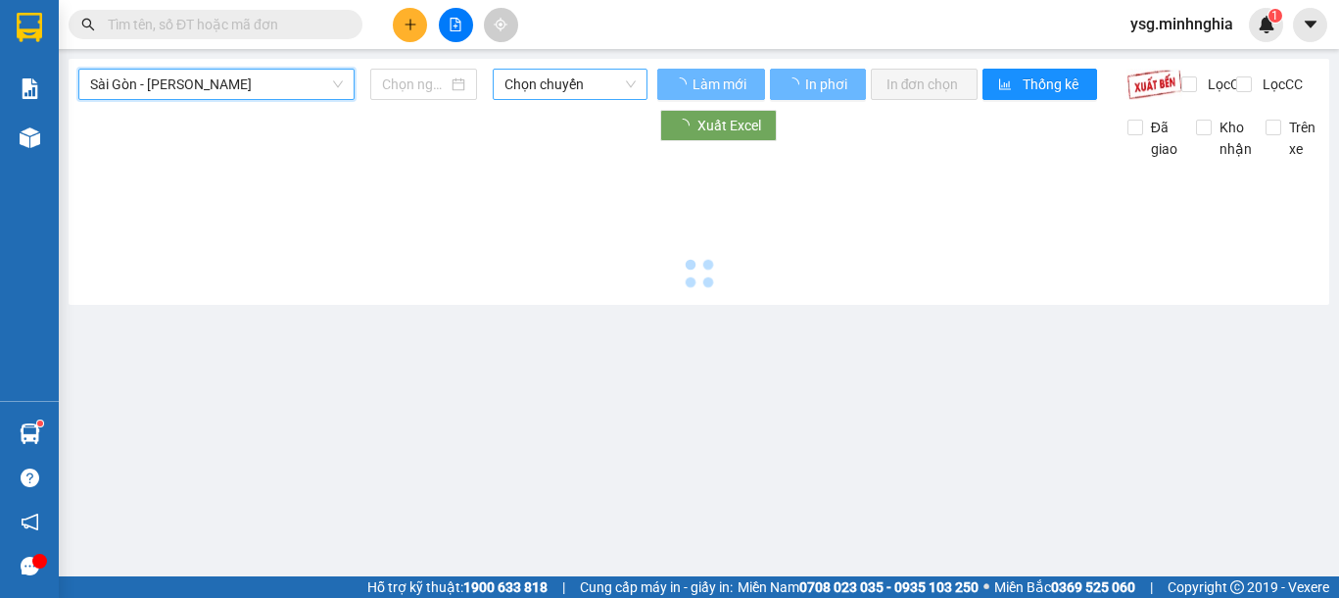
type input "[DATE]"
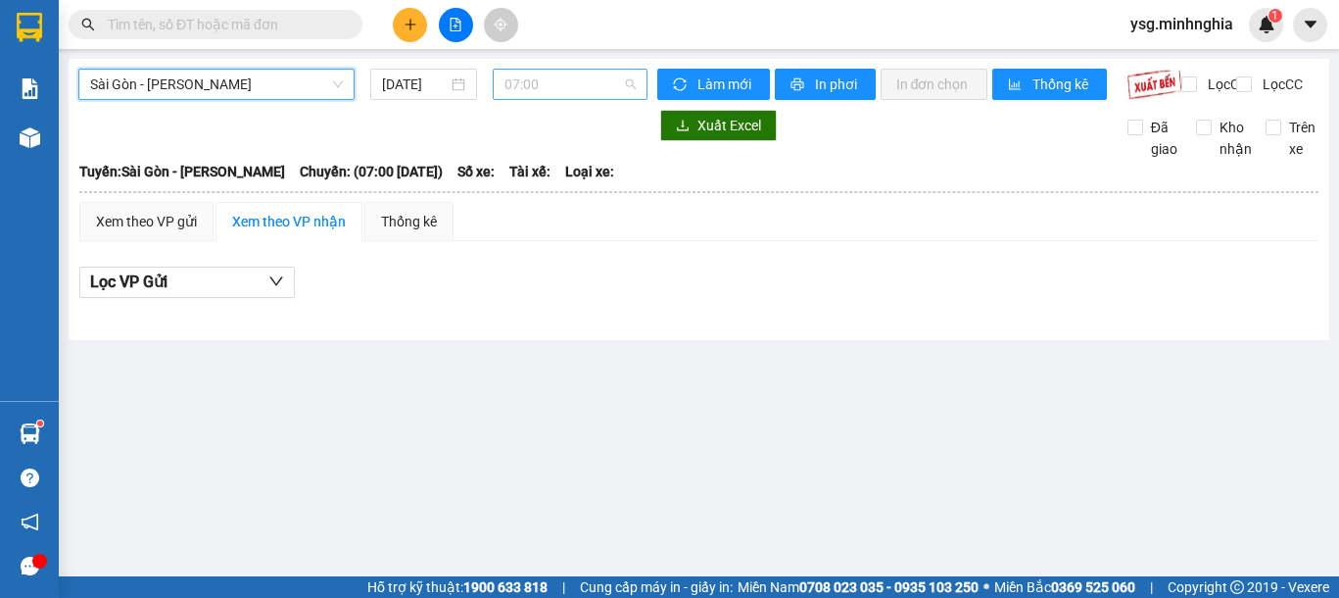
click at [552, 84] on span "07:00" at bounding box center [569, 84] width 131 height 29
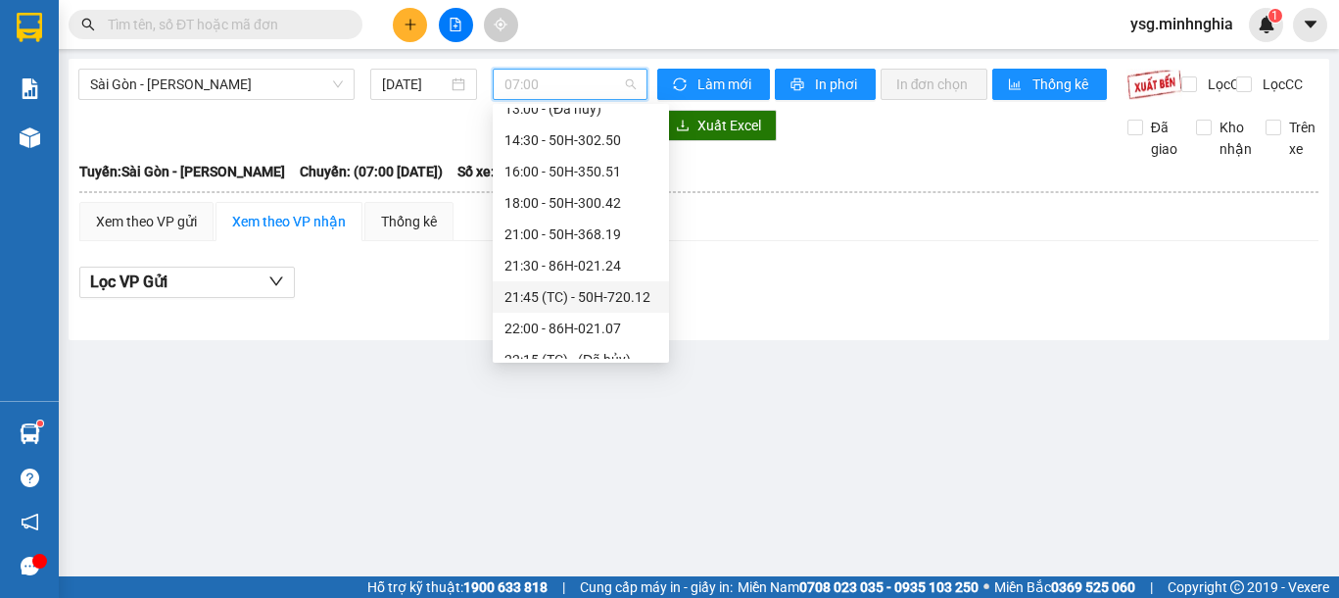
scroll to position [251, 0]
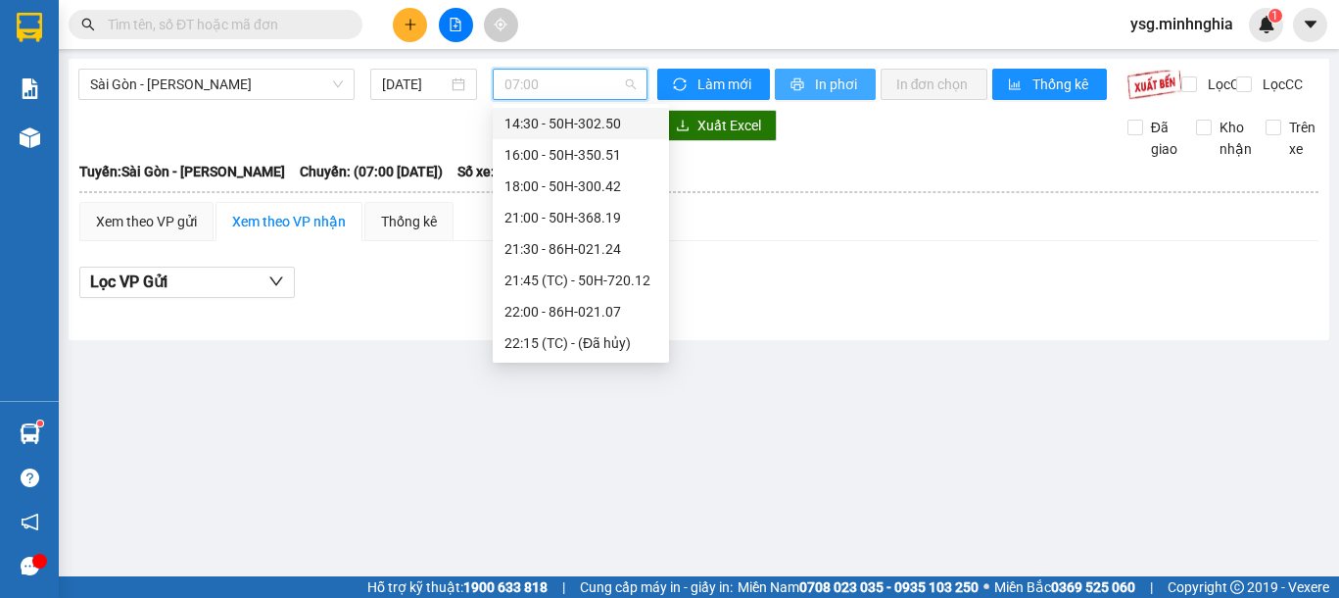
drag, startPoint x: 592, startPoint y: 130, endPoint x: 825, endPoint y: 90, distance: 236.6
click at [595, 129] on div "14:30 - 50H-302.50" at bounding box center [580, 124] width 153 height 22
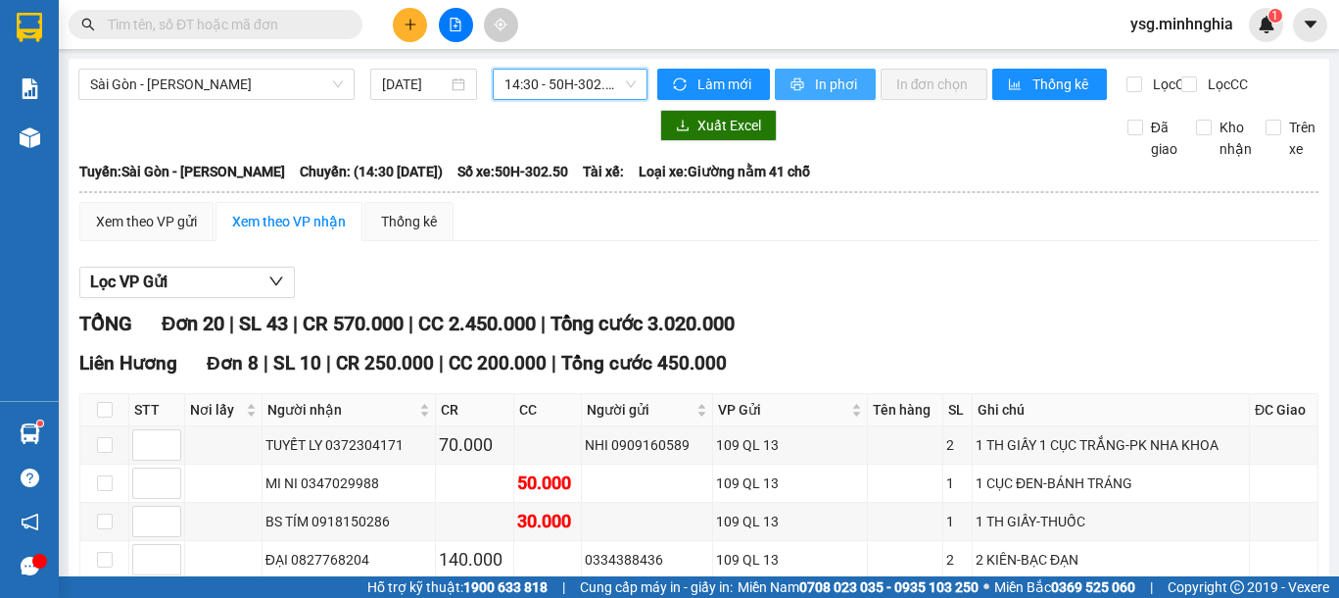
click at [815, 84] on span "In phơi" at bounding box center [837, 84] width 45 height 22
drag, startPoint x: 212, startPoint y: 239, endPoint x: 237, endPoint y: 153, distance: 89.9
click at [206, 241] on div "Xem theo VP gửi" at bounding box center [146, 221] width 134 height 39
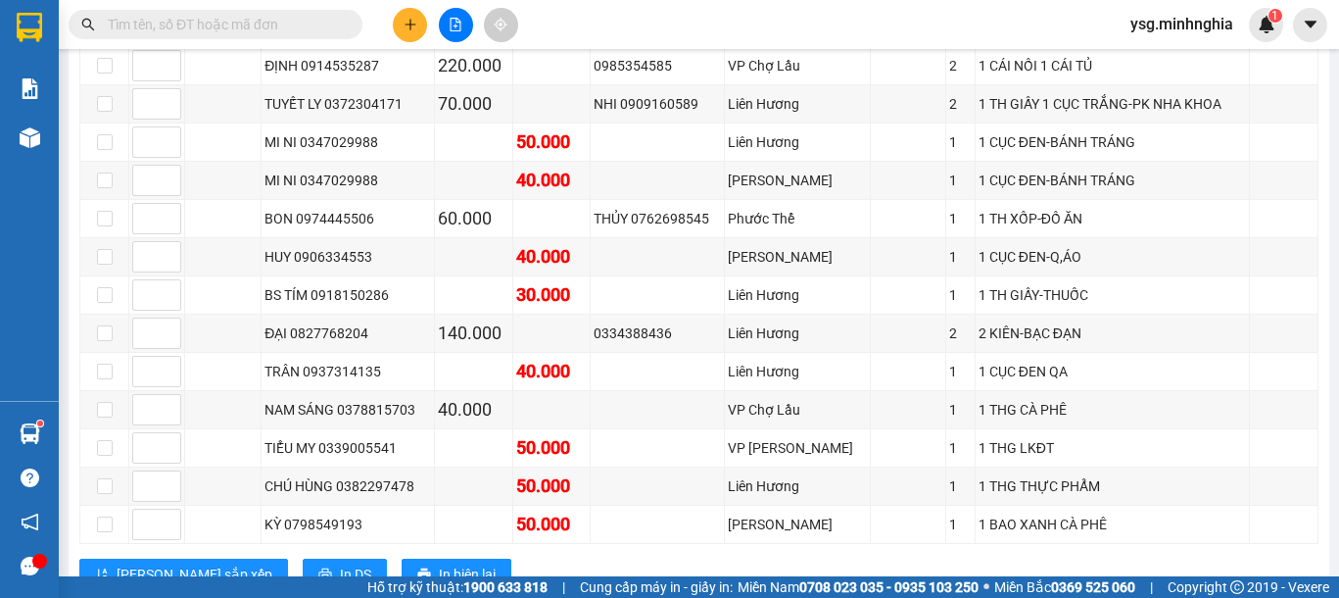
scroll to position [72, 0]
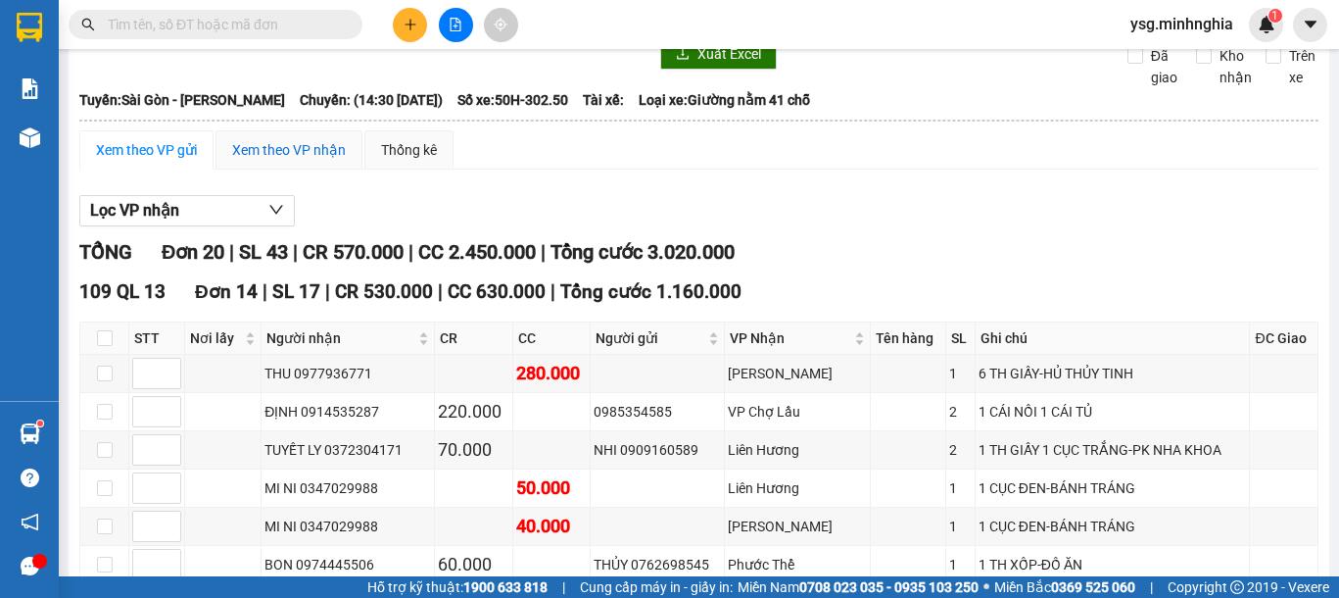
click at [281, 161] on div "Xem theo VP nhận" at bounding box center [289, 150] width 114 height 22
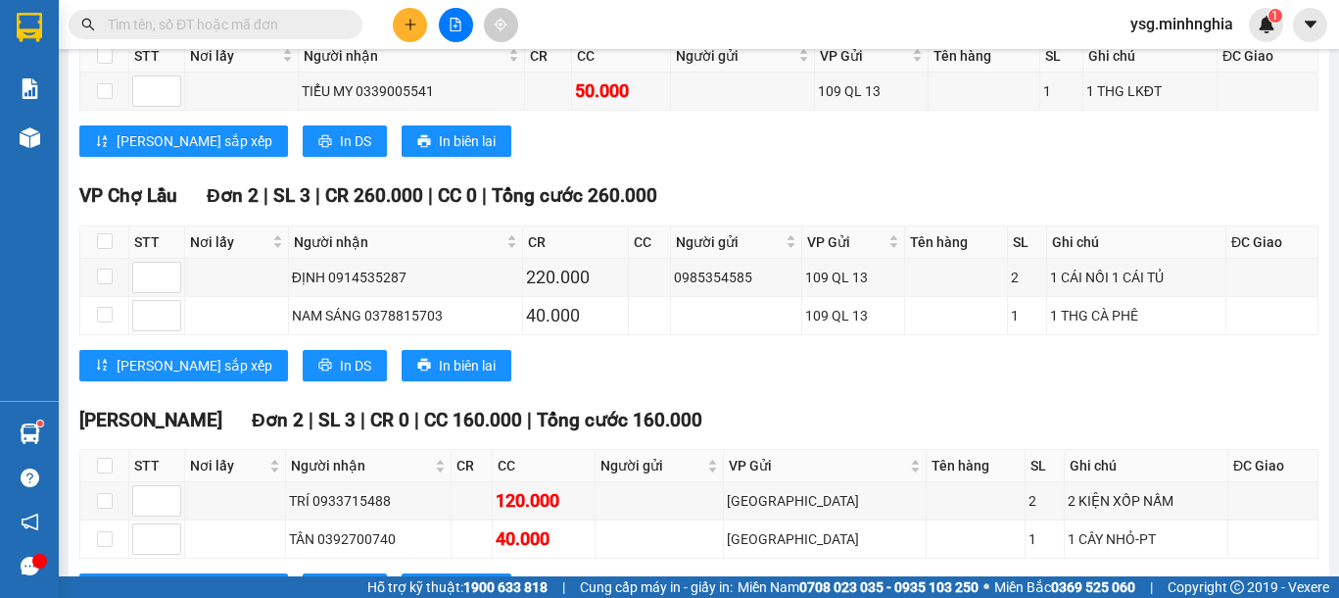
scroll to position [1377, 0]
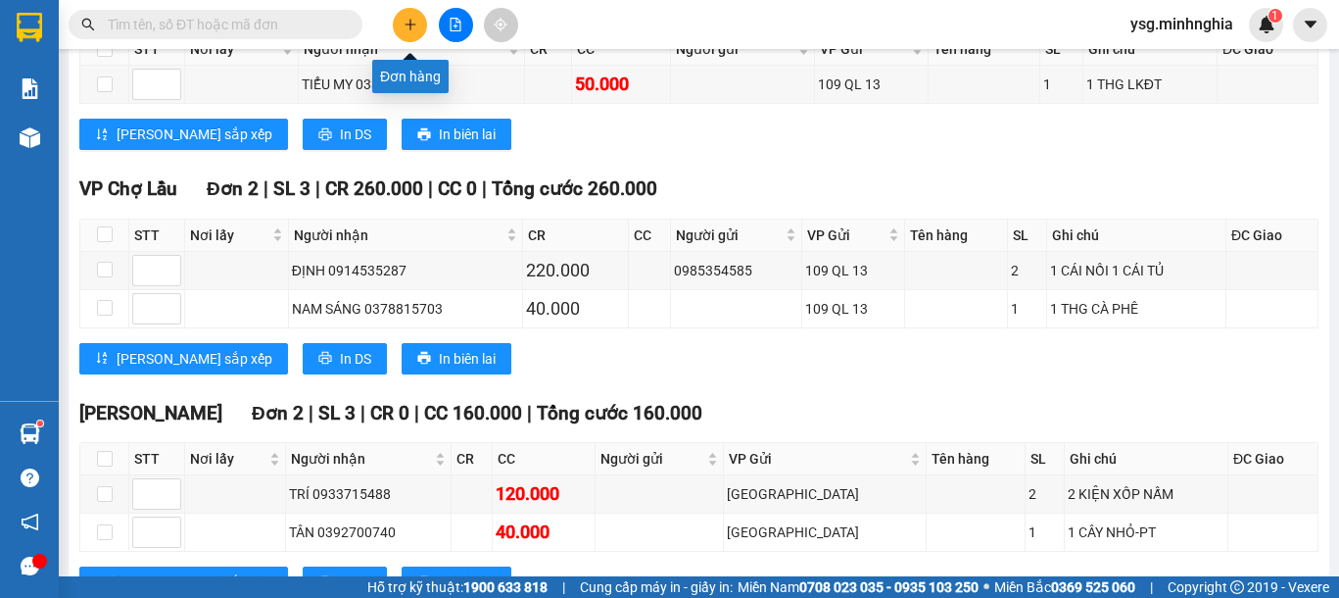
click at [418, 20] on button at bounding box center [410, 25] width 34 height 34
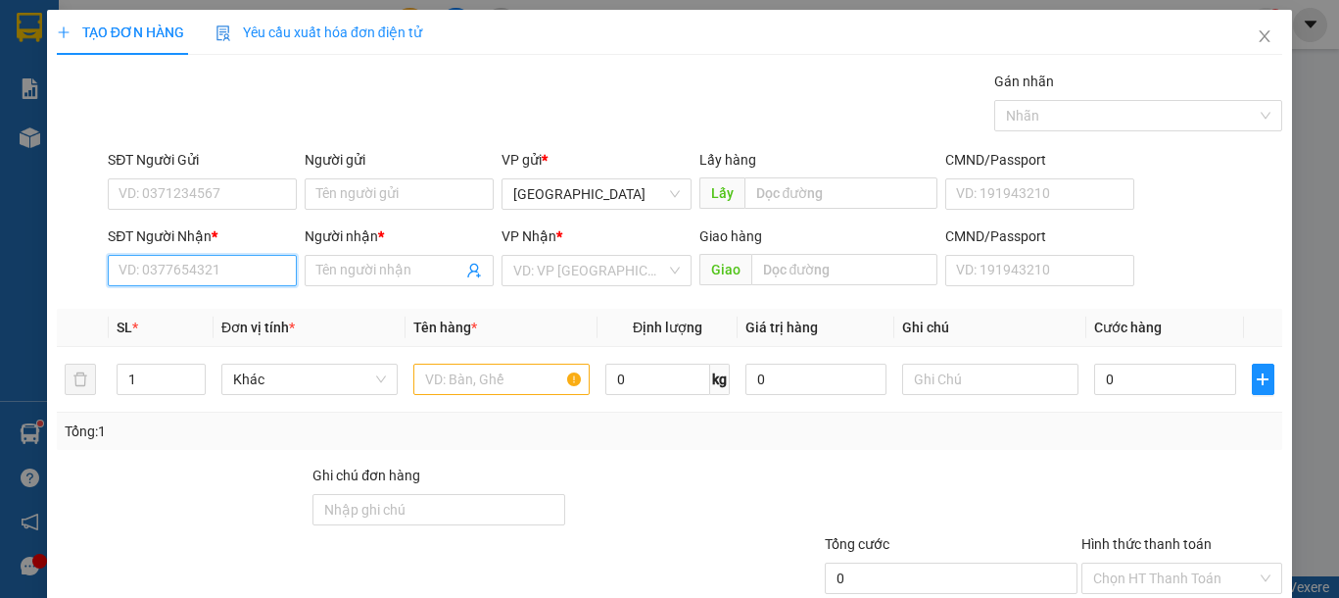
click at [163, 278] on input "SĐT Người Nhận *" at bounding box center [202, 270] width 189 height 31
click at [200, 311] on div "0985842109 - LONG" at bounding box center [200, 310] width 163 height 22
type input "0985842109"
type input "LONG"
drag, startPoint x: 637, startPoint y: 272, endPoint x: 622, endPoint y: 285, distance: 19.4
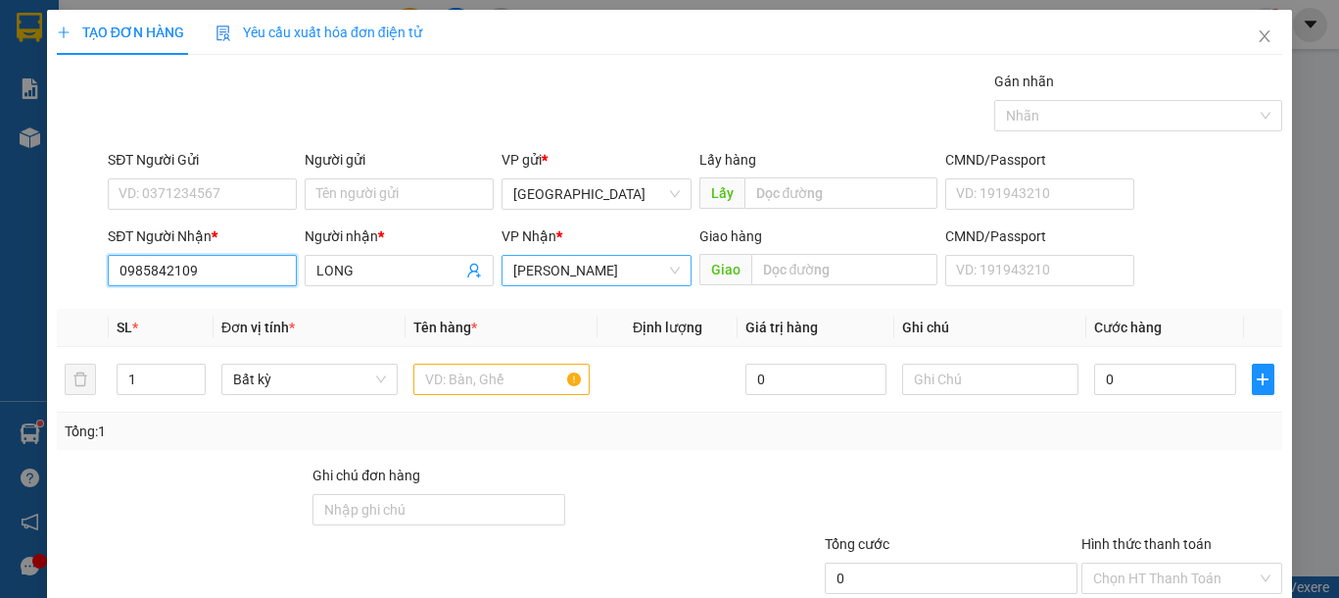
click at [633, 272] on span "VP Phan Thiết" at bounding box center [596, 270] width 166 height 29
type input "0985842109"
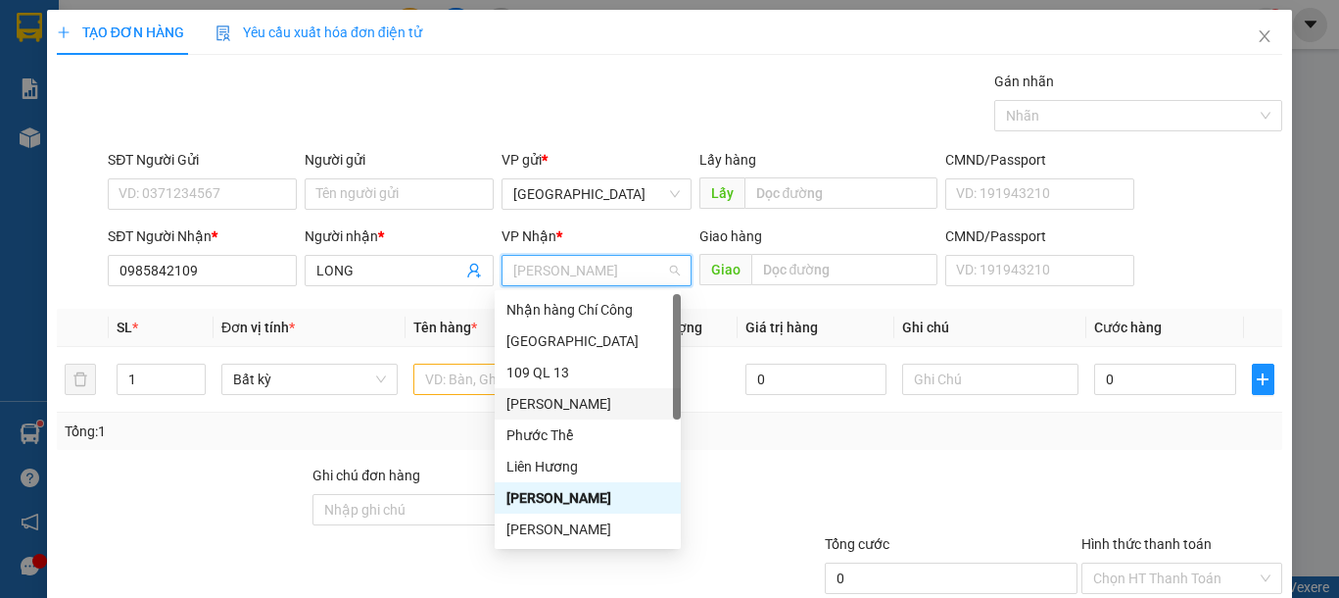
drag, startPoint x: 550, startPoint y: 402, endPoint x: 889, endPoint y: 286, distance: 359.0
click at [556, 401] on div "VP Phan Rí" at bounding box center [587, 404] width 163 height 22
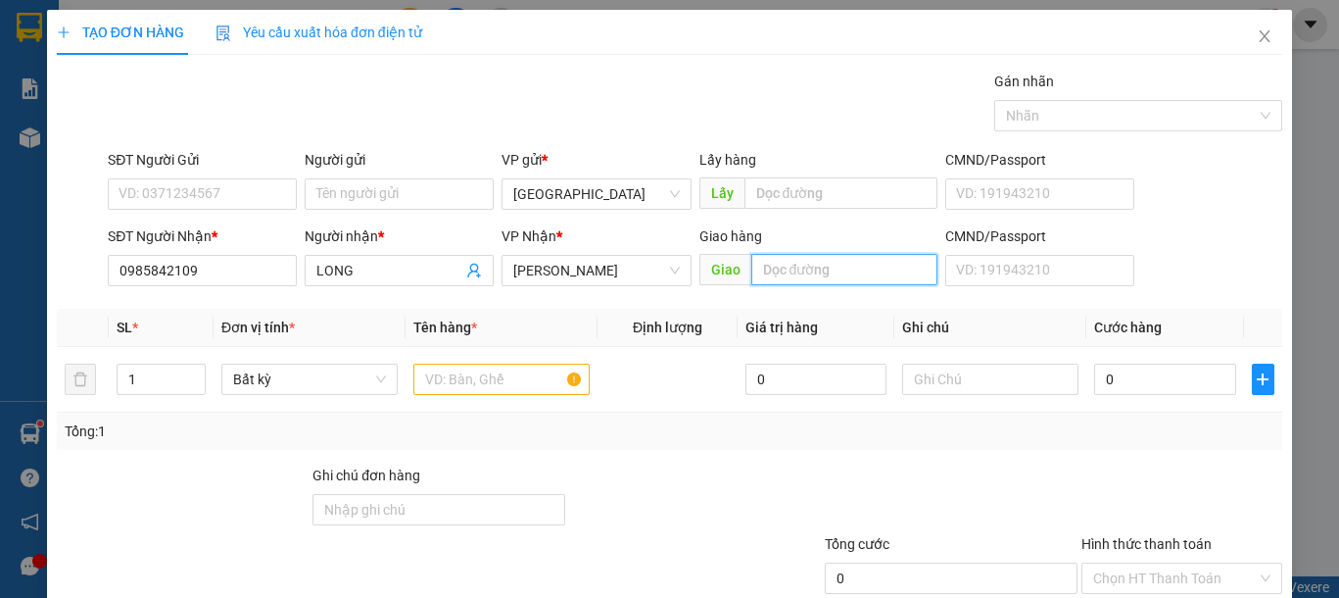
click at [804, 267] on input "text" at bounding box center [844, 269] width 186 height 31
click at [810, 271] on input "text" at bounding box center [844, 269] width 186 height 31
type input "NGÃ 4 LÊ DUẪN"
click at [453, 381] on input "text" at bounding box center [501, 378] width 176 height 31
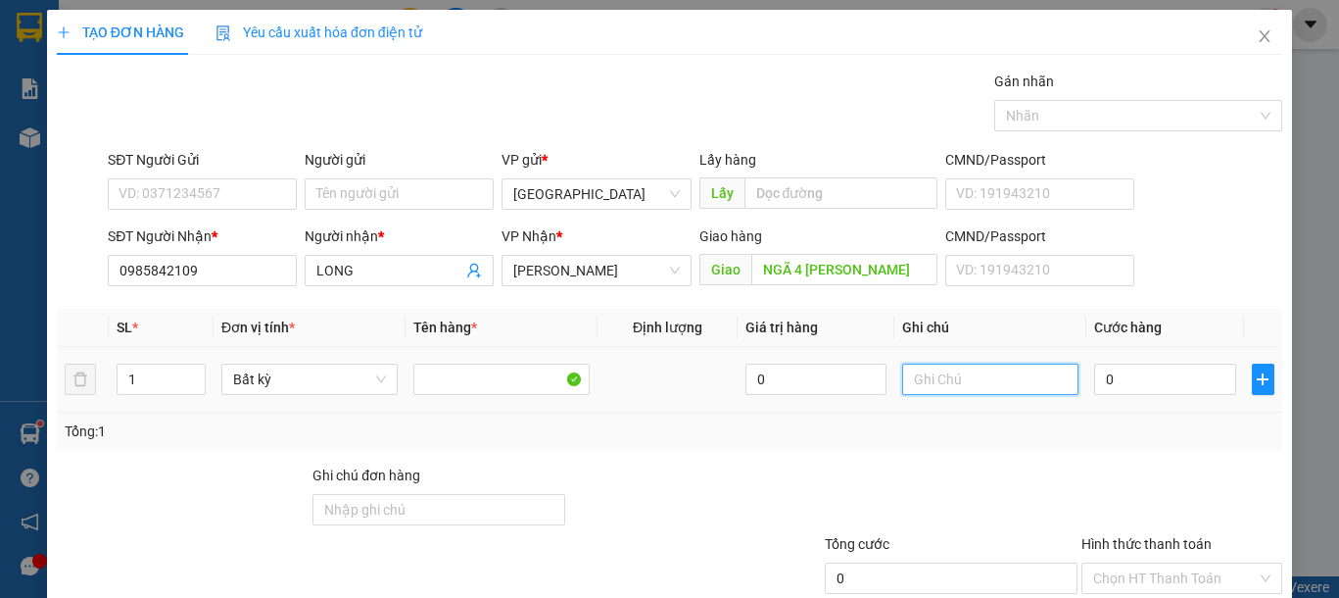
click at [969, 390] on input "text" at bounding box center [990, 378] width 176 height 31
type input "1 KIỆN GIẤY-KÍNH(KO BAO BỂ)"
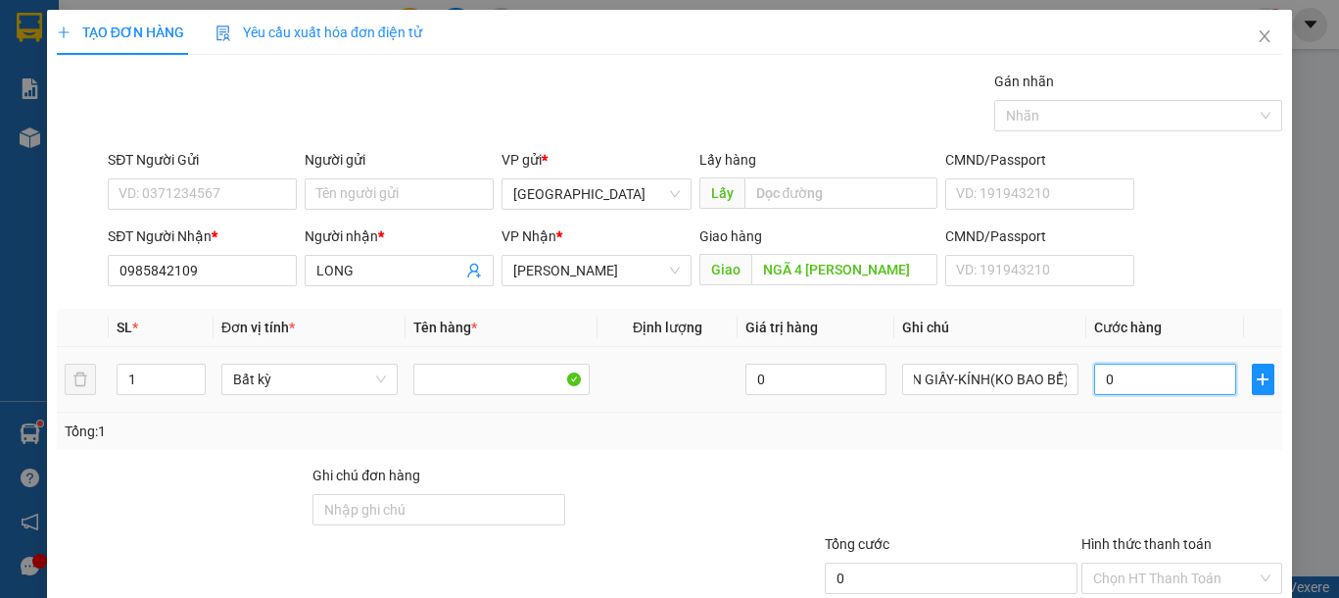
scroll to position [0, 0]
click at [1118, 391] on input "0" at bounding box center [1164, 378] width 141 height 31
type input "1"
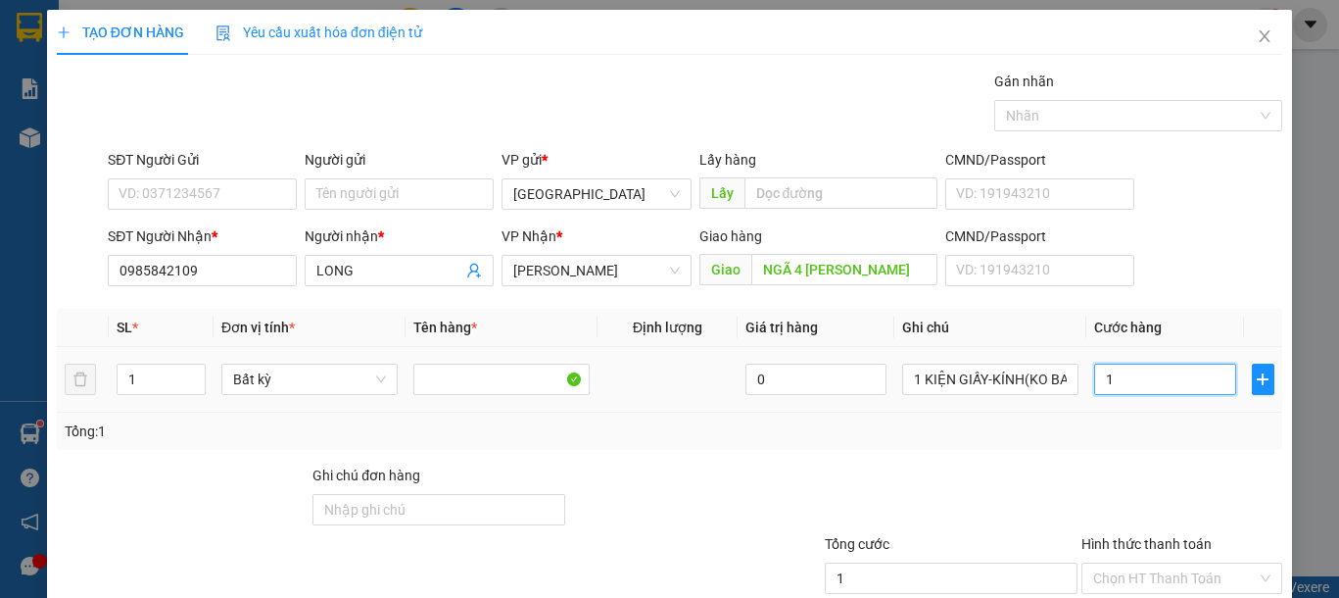
type input "10"
type input "100"
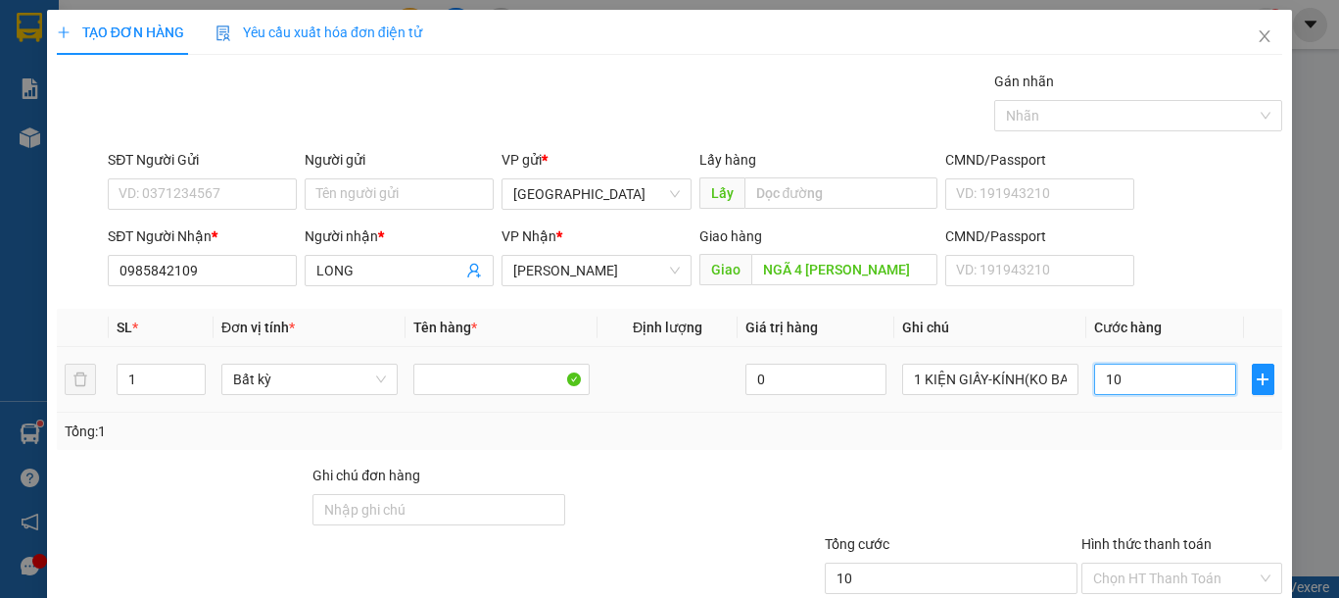
type input "100"
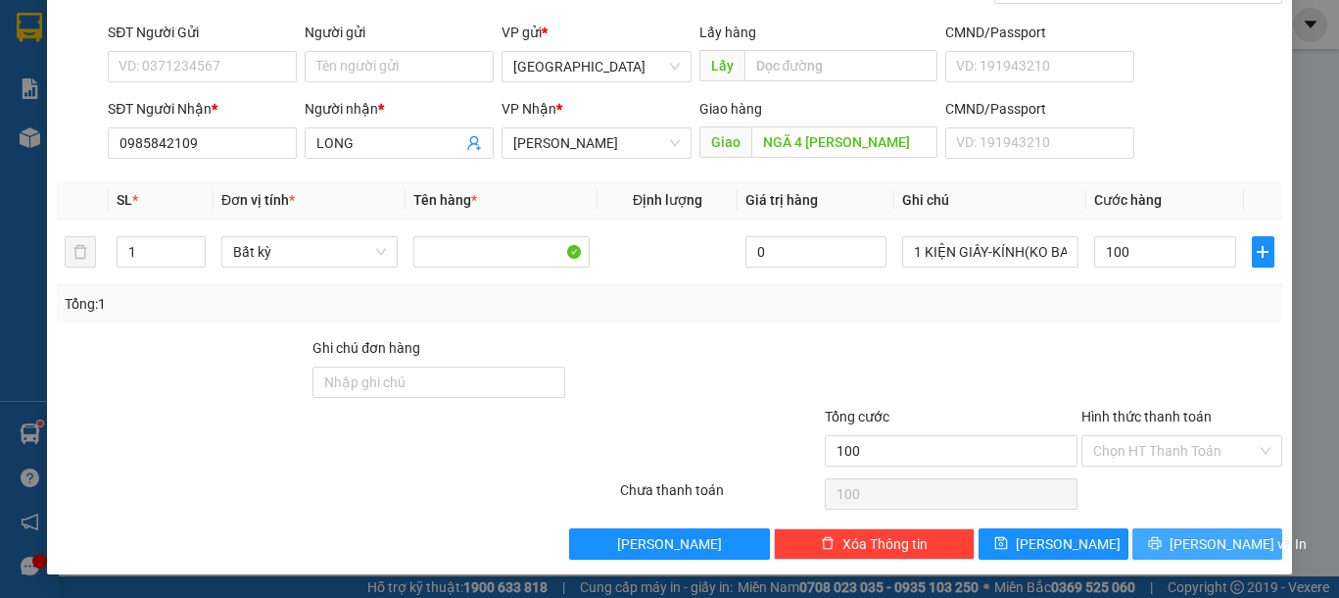
type input "100.000"
click at [1183, 542] on span "Lưu và In" at bounding box center [1238, 544] width 137 height 22
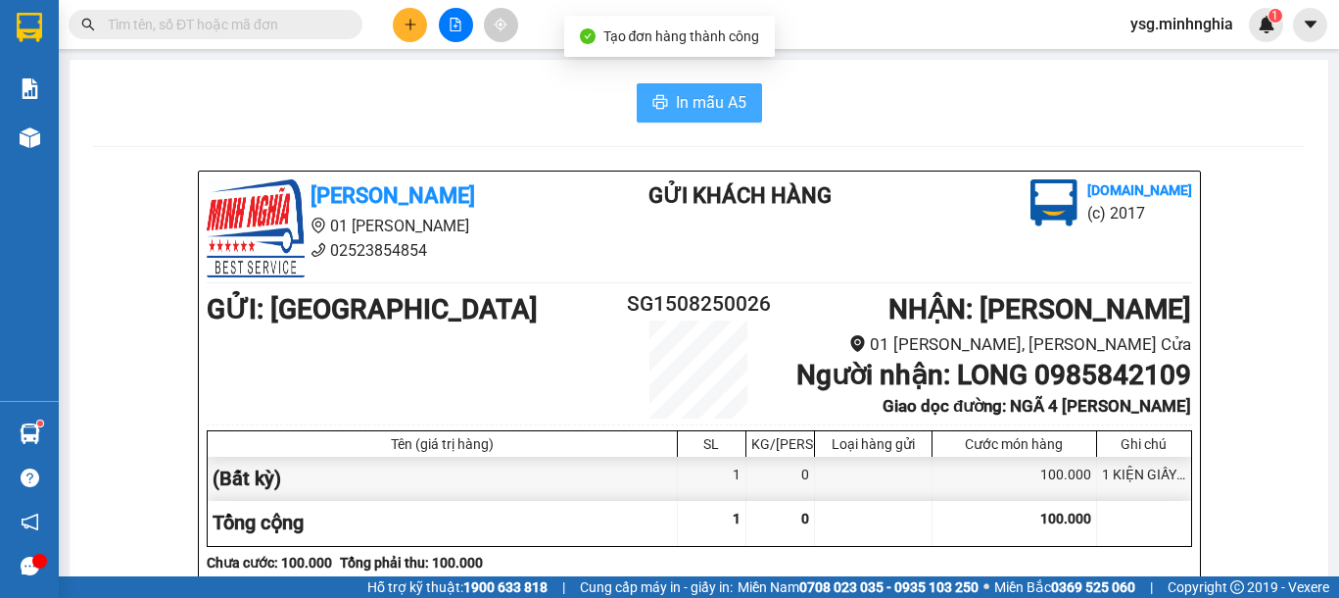
drag, startPoint x: 706, startPoint y: 103, endPoint x: 701, endPoint y: 90, distance: 13.6
click at [704, 100] on span "In mẫu A5" at bounding box center [711, 102] width 71 height 24
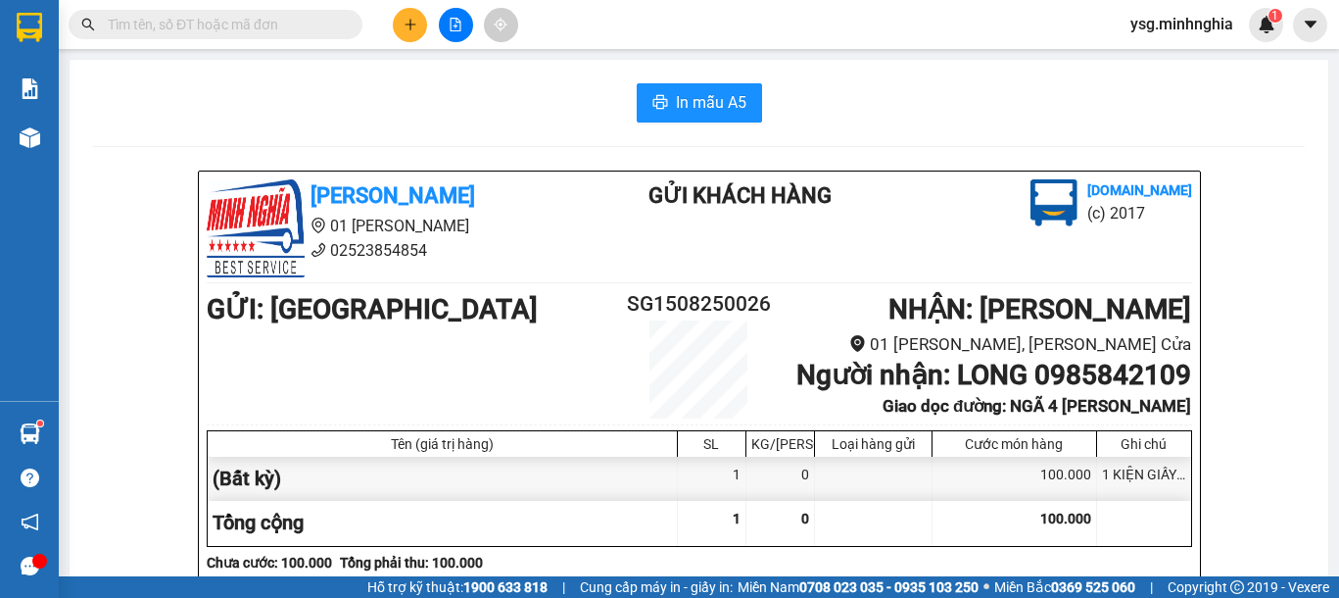
scroll to position [976, 0]
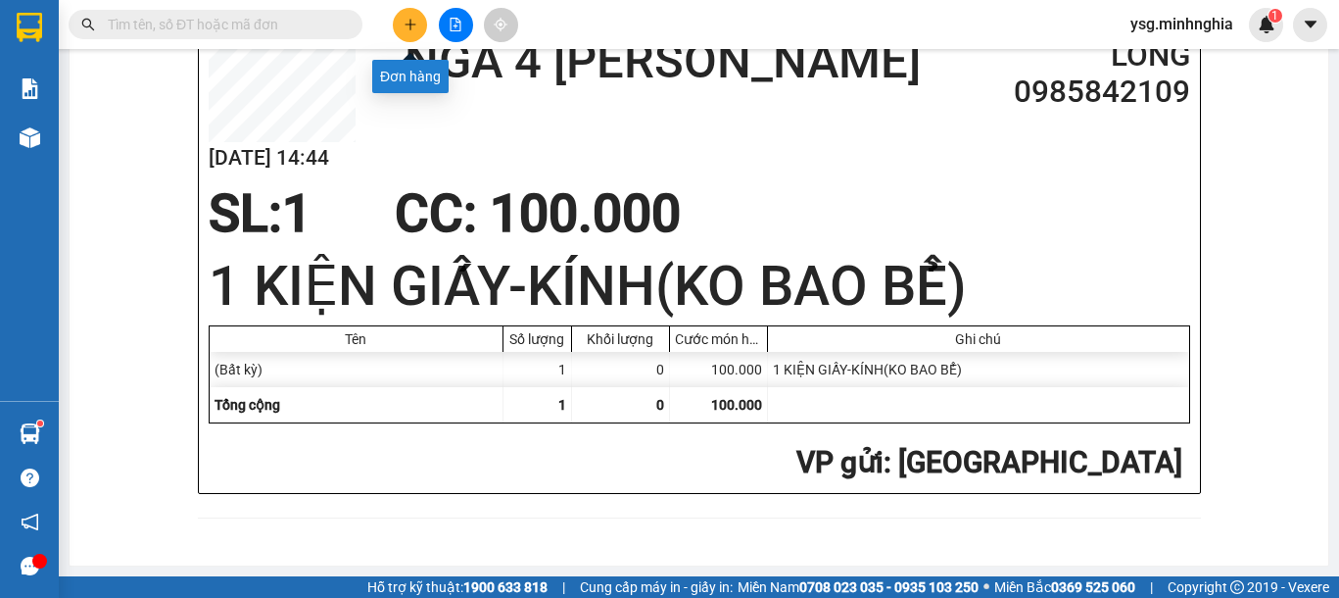
click at [410, 29] on icon "plus" at bounding box center [409, 24] width 1 height 11
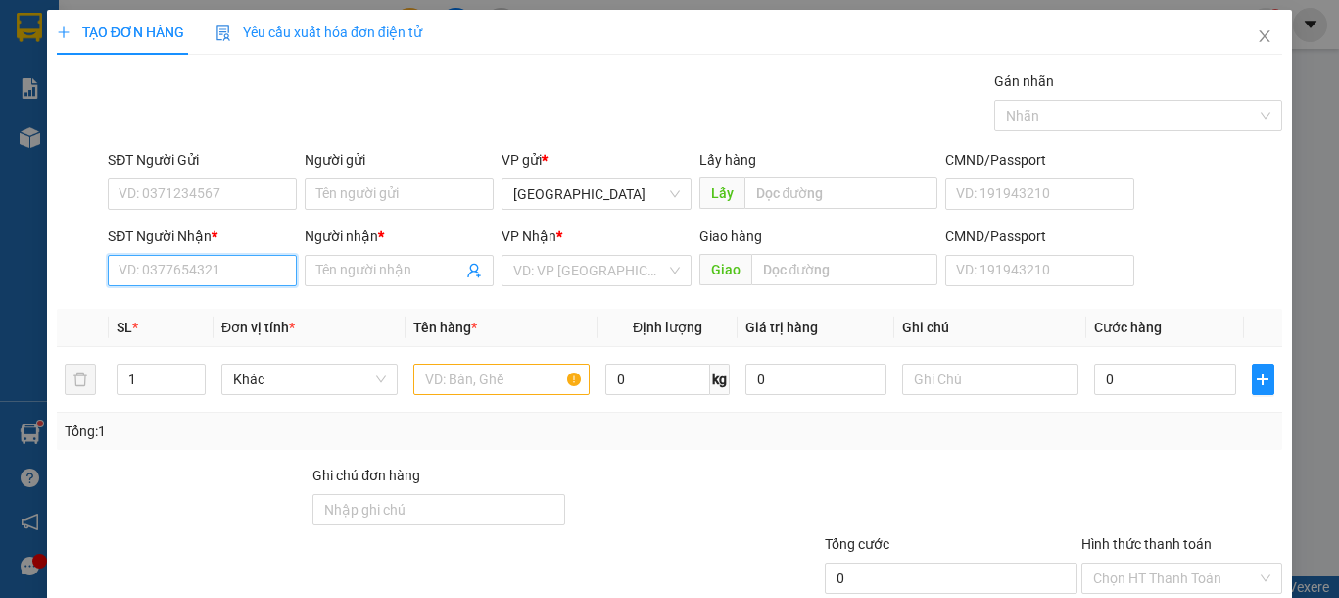
click at [169, 278] on input "SĐT Người Nhận *" at bounding box center [202, 270] width 189 height 31
click at [174, 301] on div "0827557909 - THÁI" at bounding box center [200, 310] width 163 height 22
type input "0827557909"
type input "THÁI"
type input "0827557909"
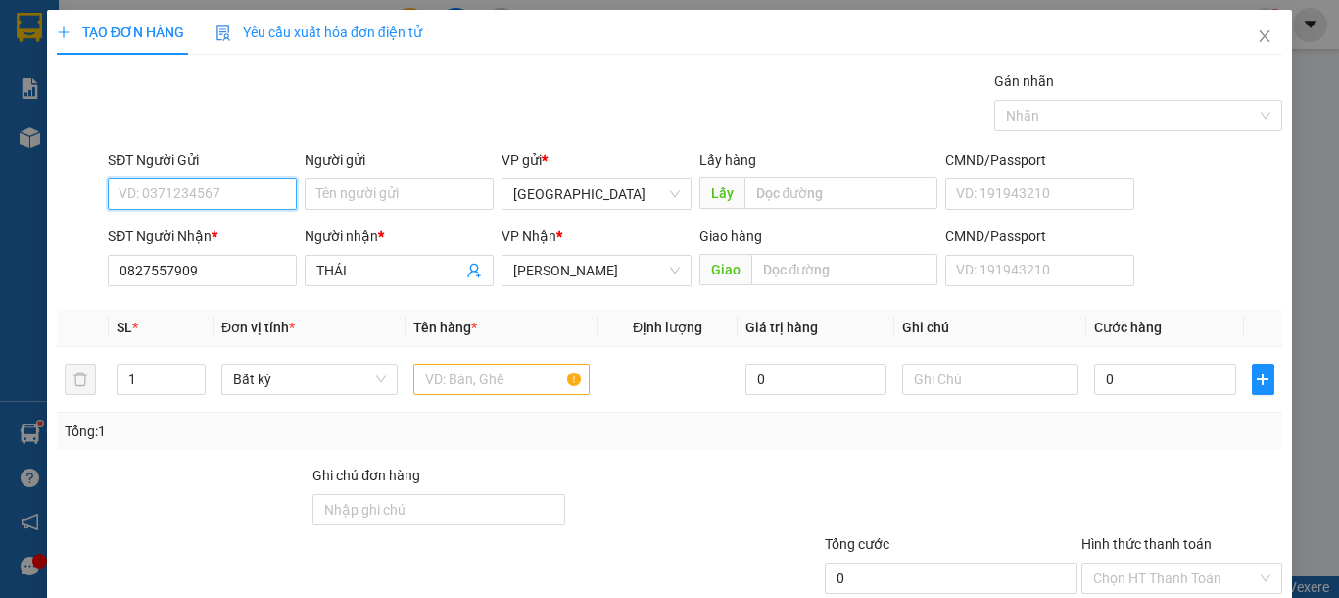
click at [218, 192] on input "SĐT Người Gửi" at bounding box center [202, 193] width 189 height 31
type input "0867780950"
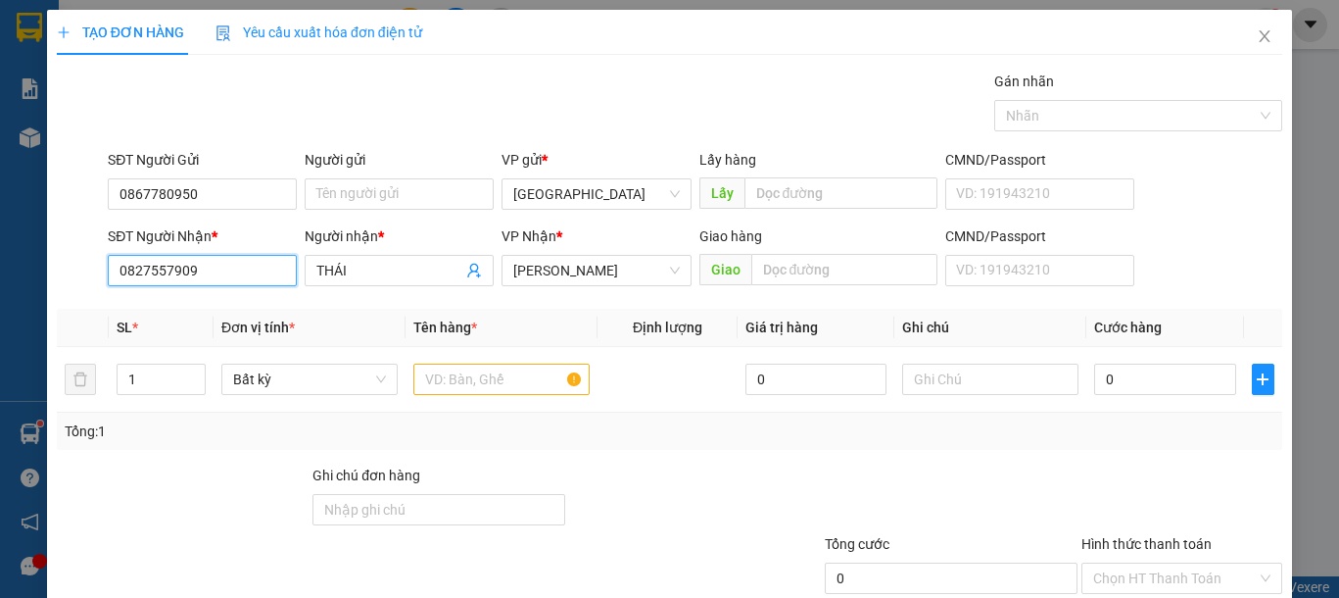
drag, startPoint x: 225, startPoint y: 273, endPoint x: 40, endPoint y: 281, distance: 185.3
click at [40, 281] on div "TẠO ĐƠN HÀNG Yêu cầu xuất hóa đơn điện tử Transit Pickup Surcharge Ids Transit …" at bounding box center [669, 299] width 1339 height 598
click at [179, 367] on input "1" at bounding box center [161, 378] width 87 height 29
type input "15"
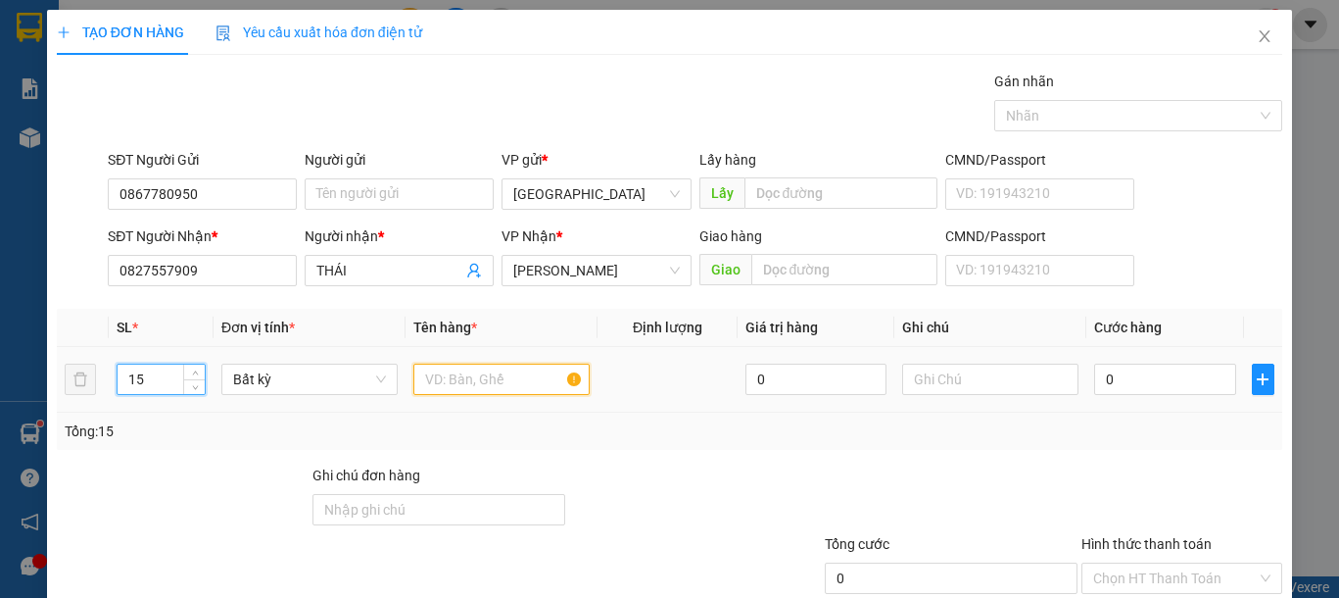
click at [491, 381] on input "text" at bounding box center [501, 378] width 176 height 31
click at [489, 381] on input "text" at bounding box center [501, 378] width 176 height 31
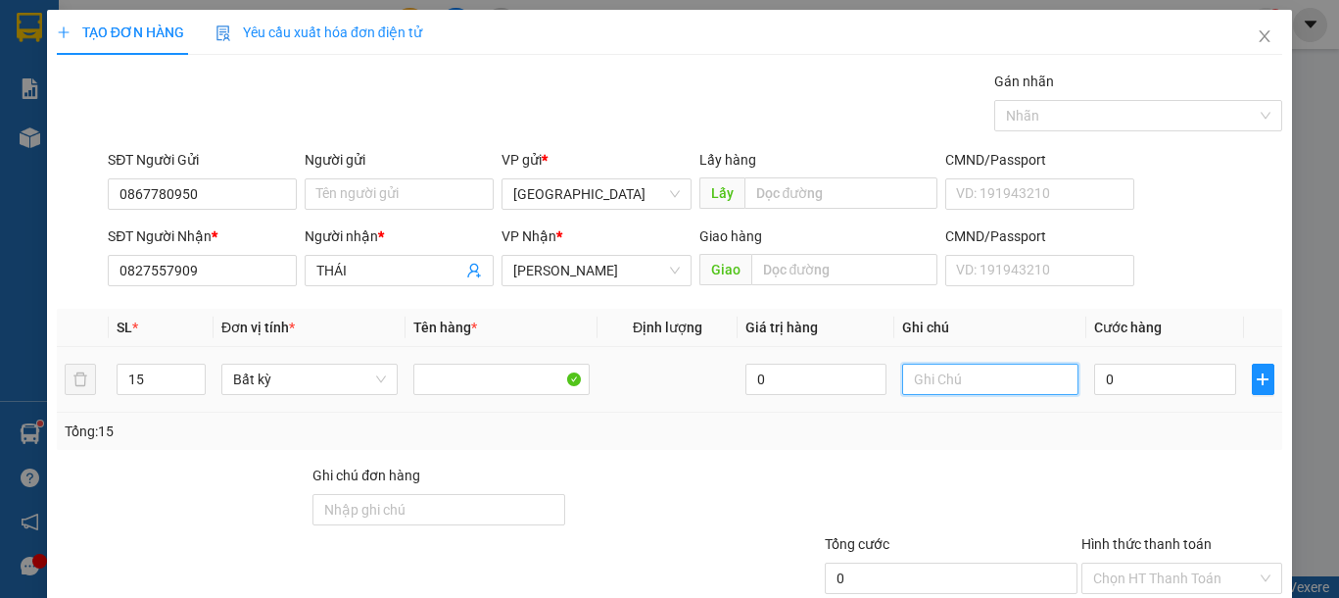
click at [956, 389] on input "text" at bounding box center [990, 378] width 176 height 31
click at [956, 389] on input "1" at bounding box center [990, 378] width 176 height 31
click at [947, 380] on input "15 KIỆN BÀN,GHẾ" at bounding box center [990, 378] width 176 height 31
type input "15 KIỆN- BÀN,GHẾ"
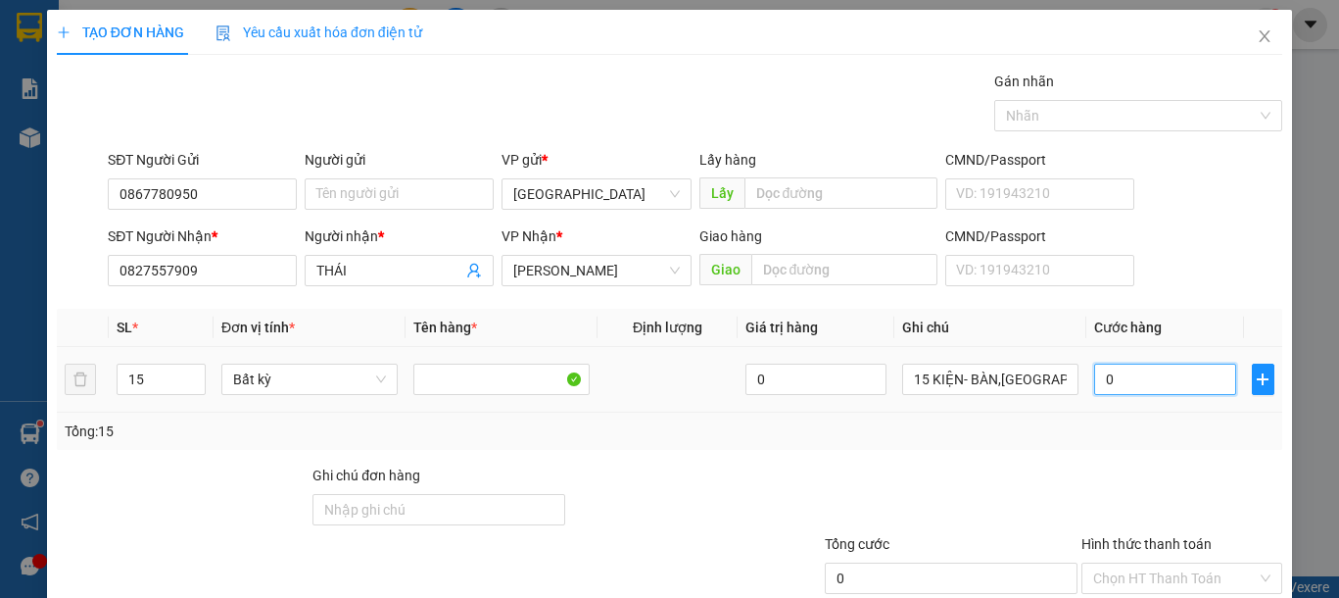
click at [1110, 393] on input "0" at bounding box center [1164, 378] width 141 height 31
type input "6"
type input "65"
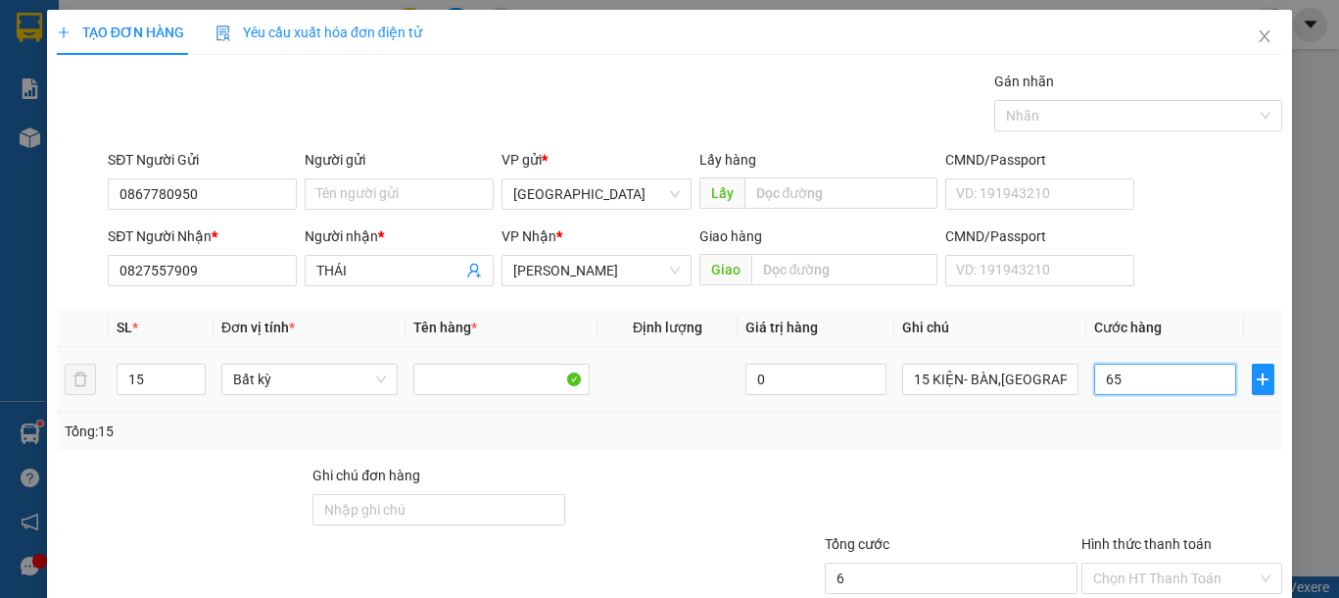
type input "65"
type input "650"
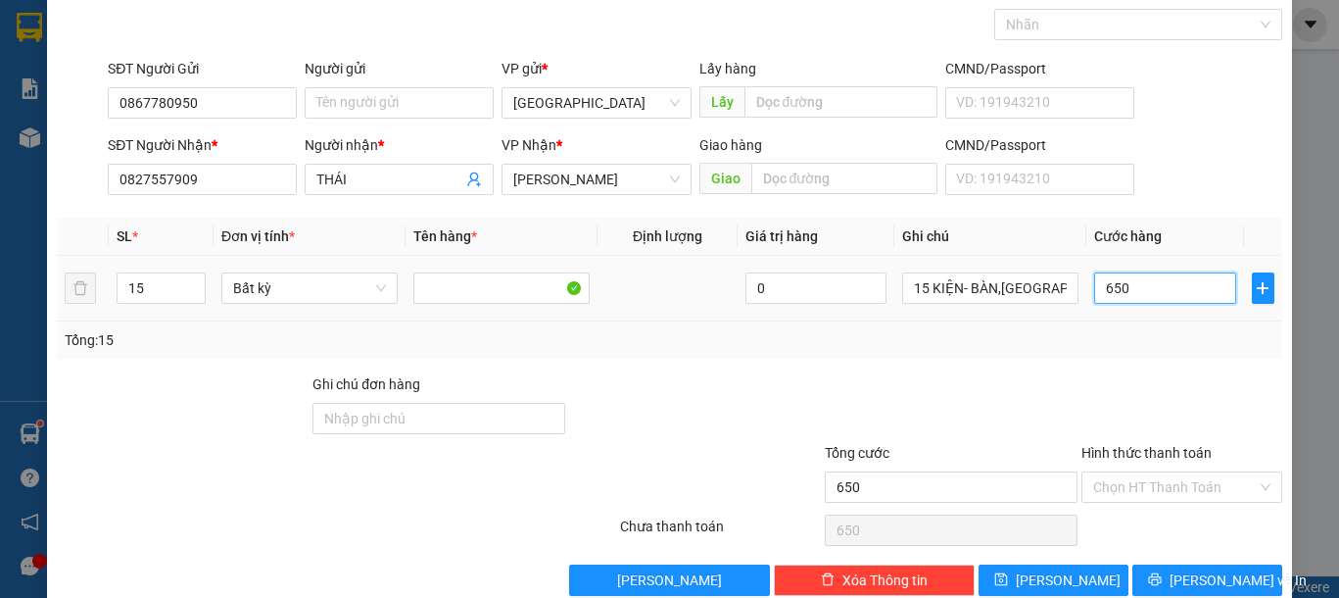
scroll to position [127, 0]
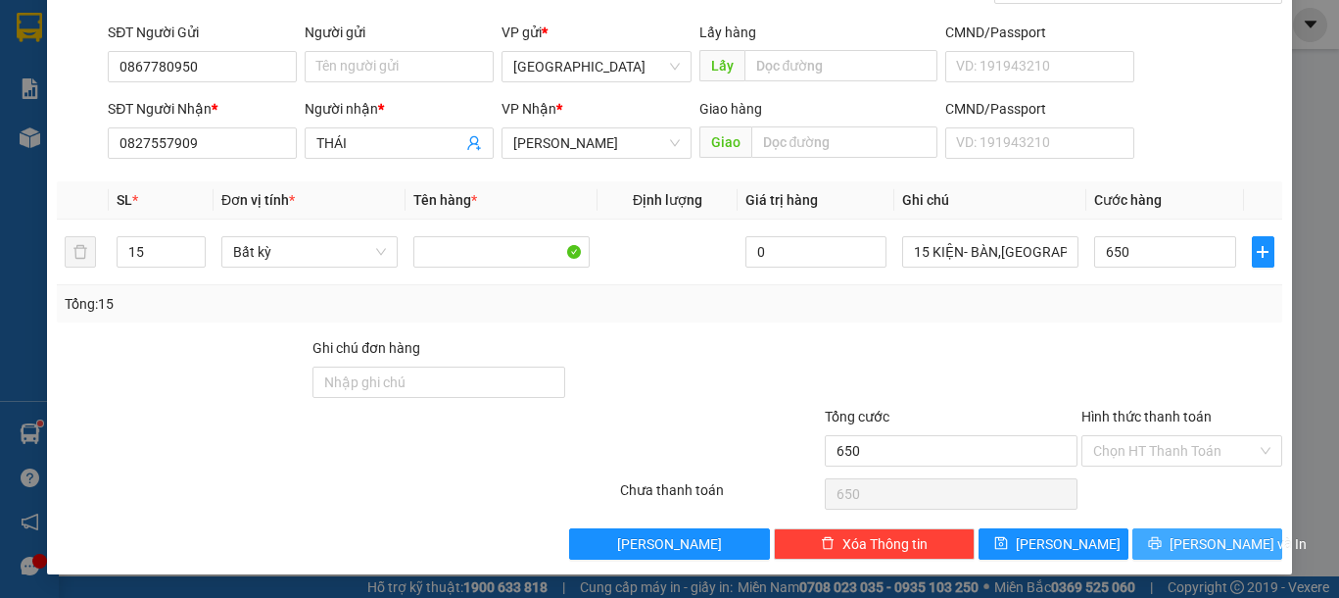
type input "650.000"
click at [1162, 542] on icon "printer" at bounding box center [1155, 543] width 13 height 13
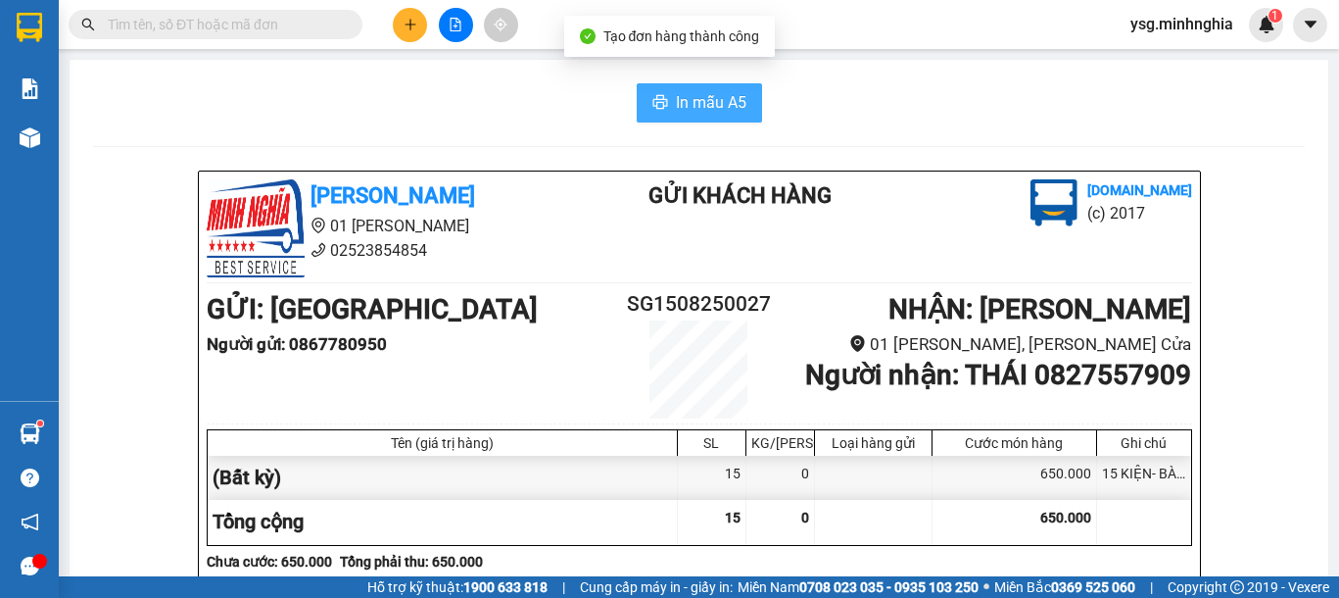
click at [651, 90] on button "In mẫu A5" at bounding box center [699, 102] width 125 height 39
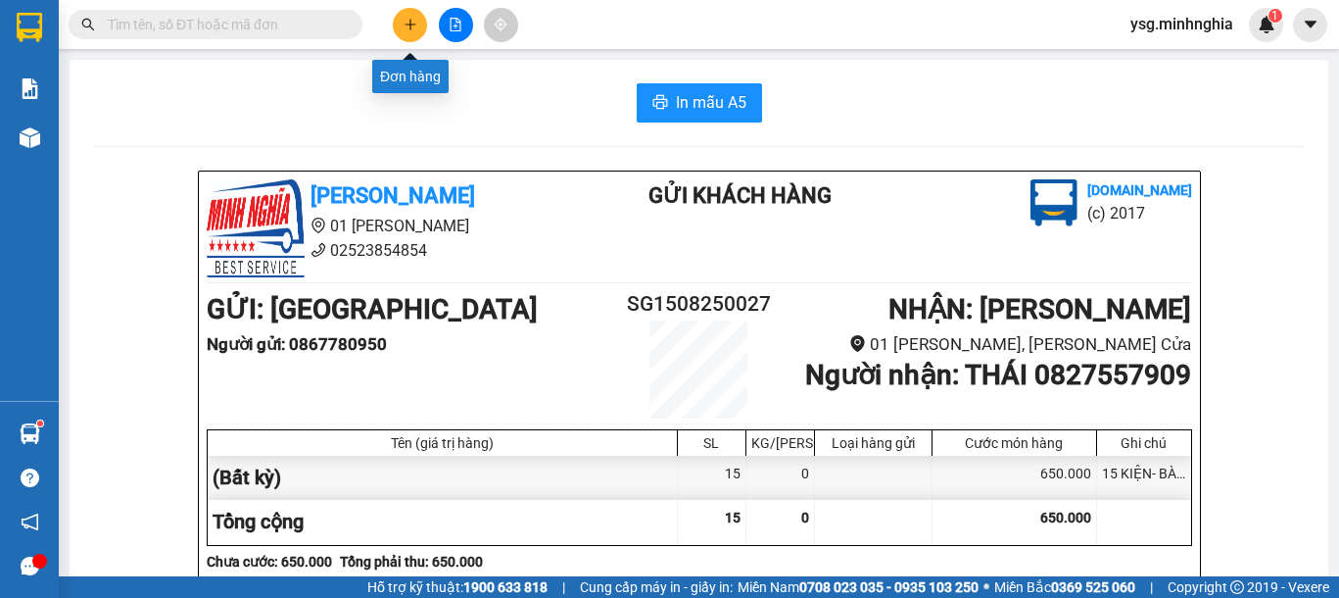
click at [418, 24] on button at bounding box center [410, 25] width 34 height 34
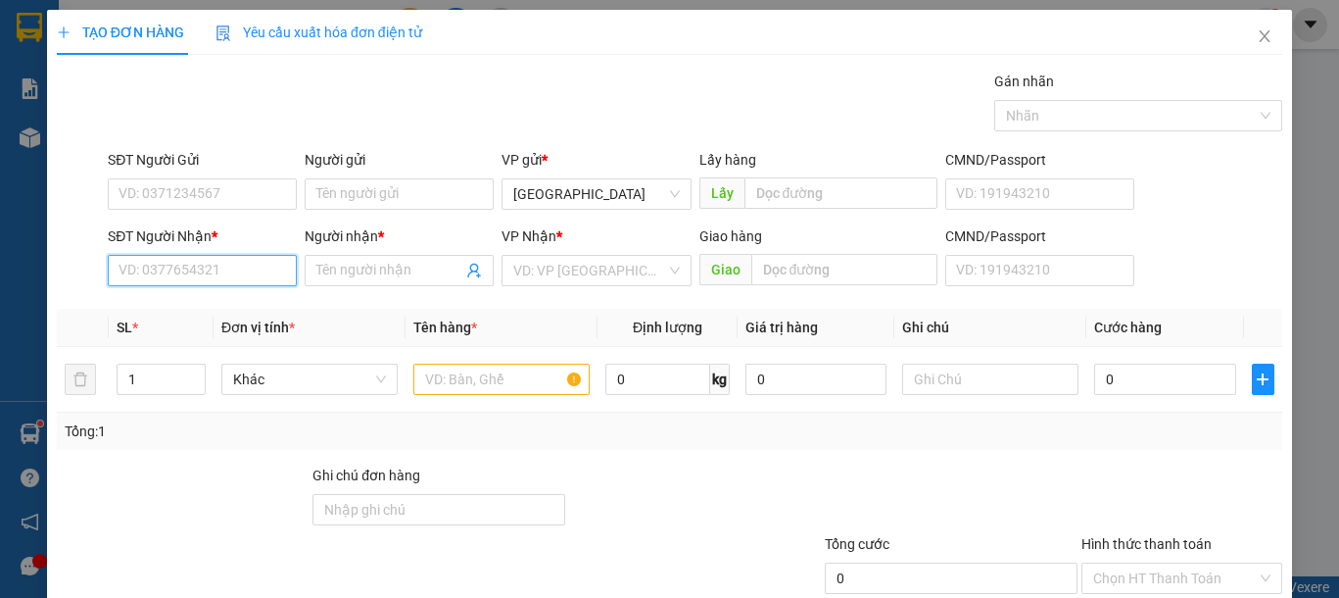
click at [204, 270] on input "SĐT Người Nhận *" at bounding box center [202, 270] width 189 height 31
type input "0933465566"
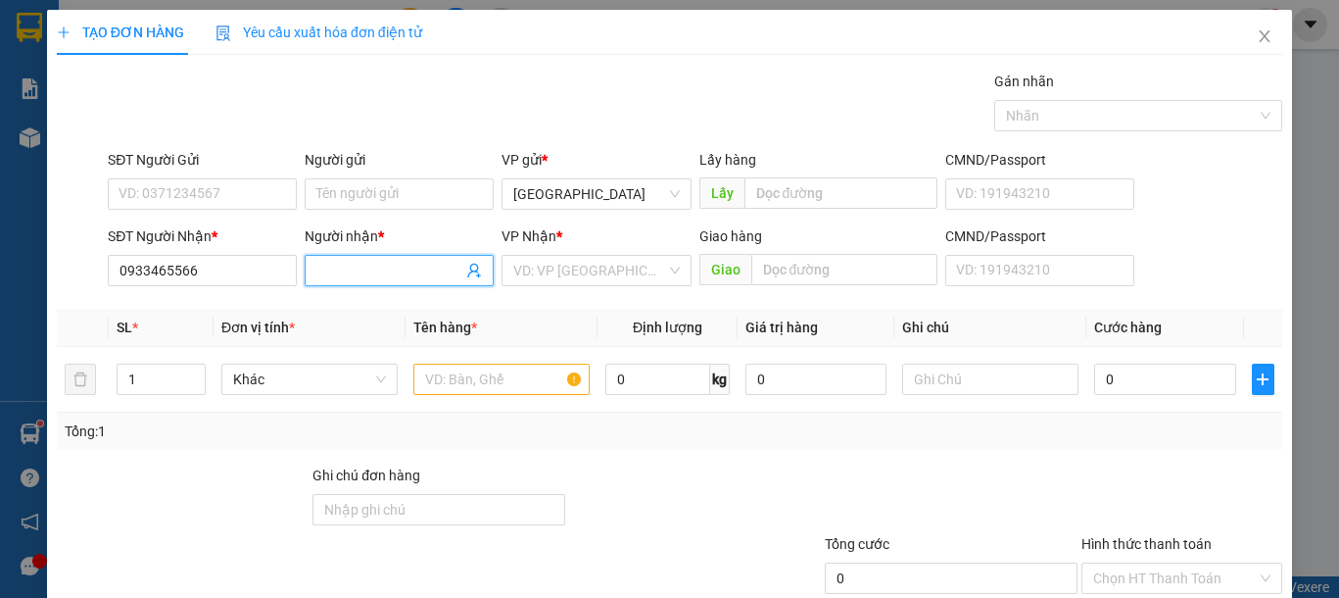
click at [394, 265] on input "Người nhận *" at bounding box center [389, 271] width 146 height 22
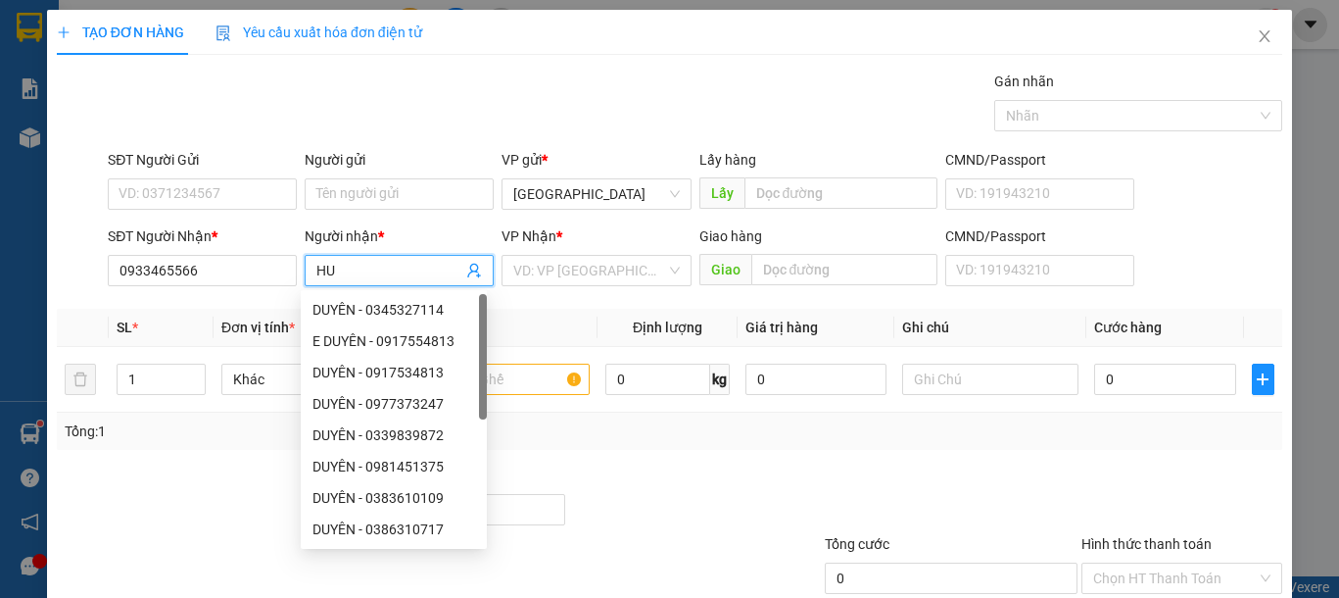
type input "H"
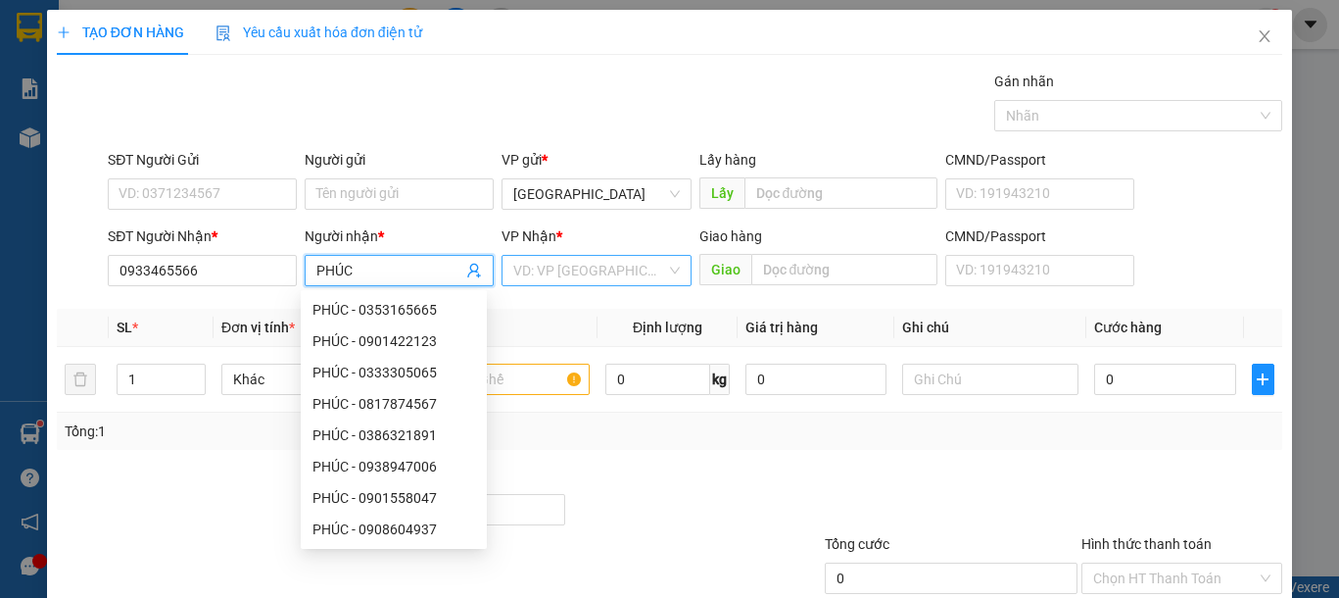
type input "PHÚC"
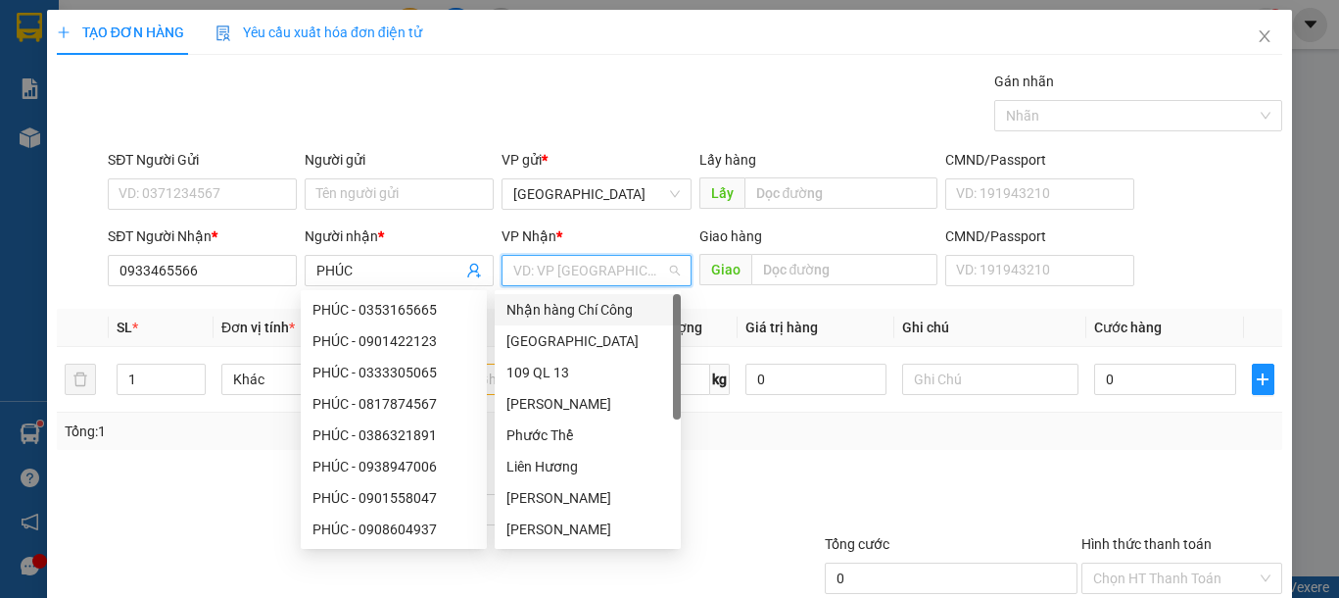
click at [571, 277] on input "search" at bounding box center [589, 270] width 152 height 29
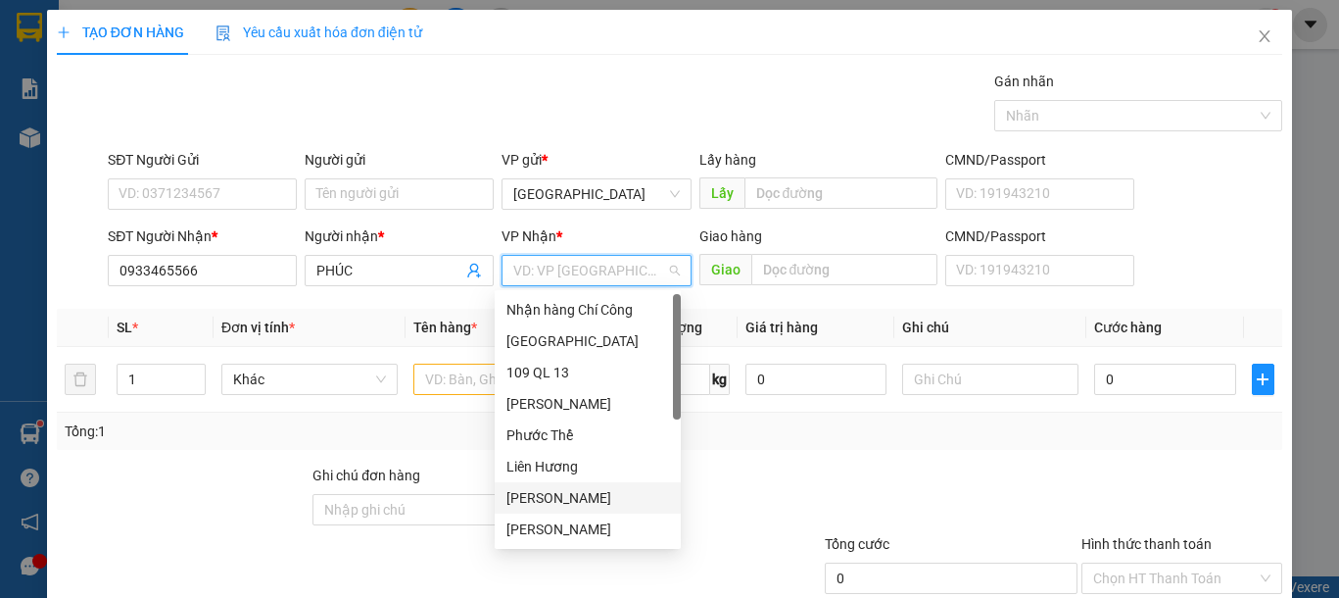
click at [565, 503] on div "VP Phan Thiết" at bounding box center [587, 498] width 163 height 22
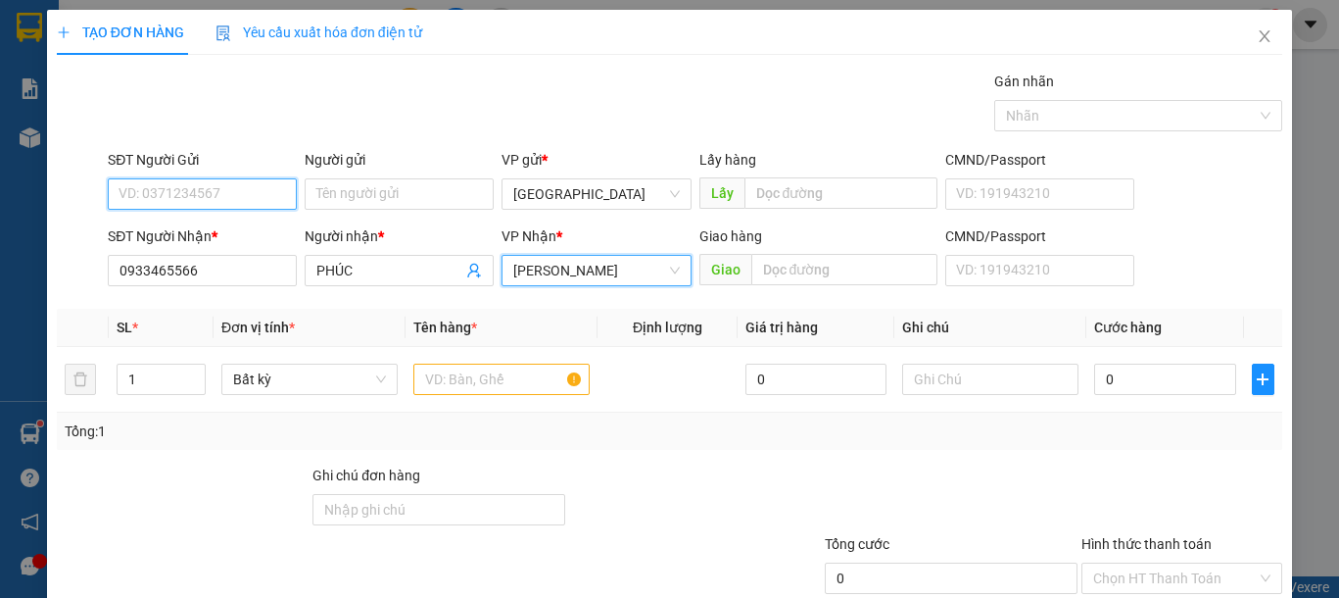
click at [249, 202] on input "SĐT Người Gửi" at bounding box center [202, 193] width 189 height 31
type input "0989852287"
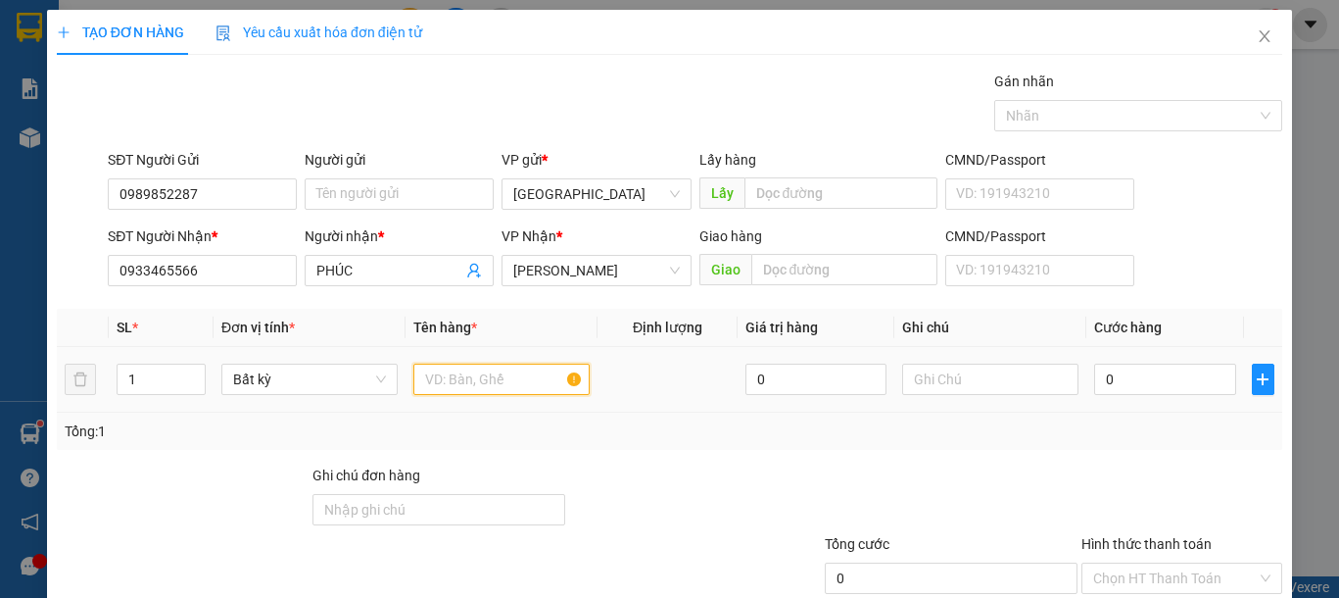
click at [502, 384] on input "text" at bounding box center [501, 378] width 176 height 31
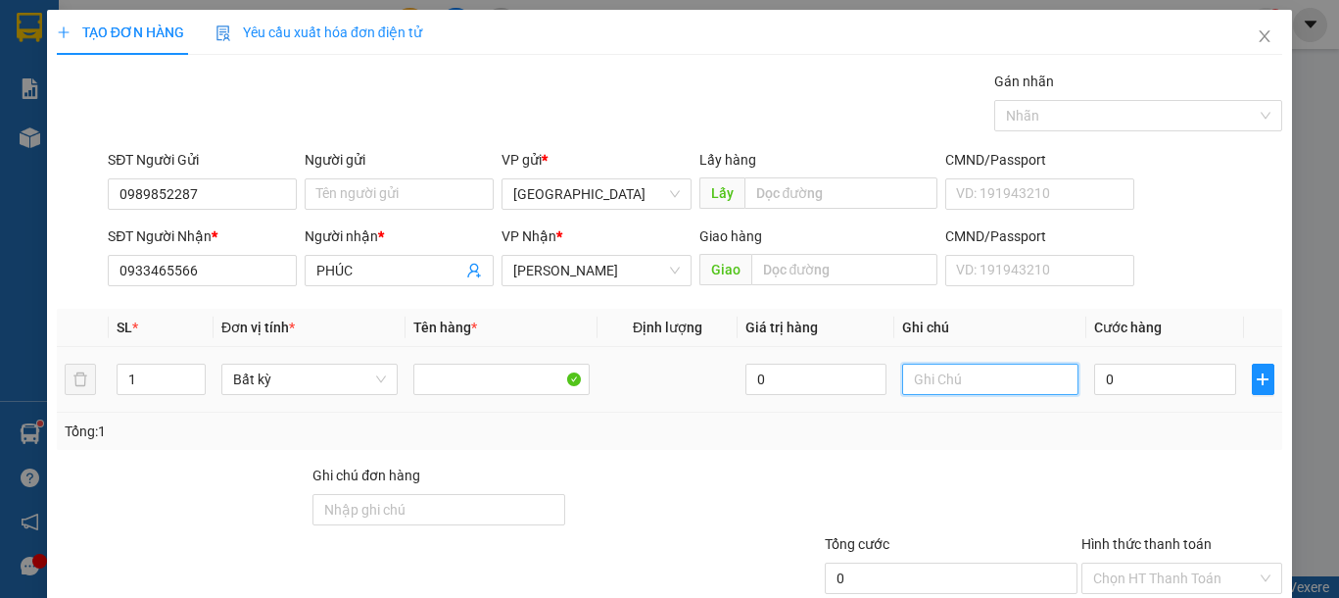
click at [947, 384] on input "text" at bounding box center [990, 378] width 176 height 31
type input "1 CÂY RÈM"
click at [1122, 380] on input "0" at bounding box center [1164, 378] width 141 height 31
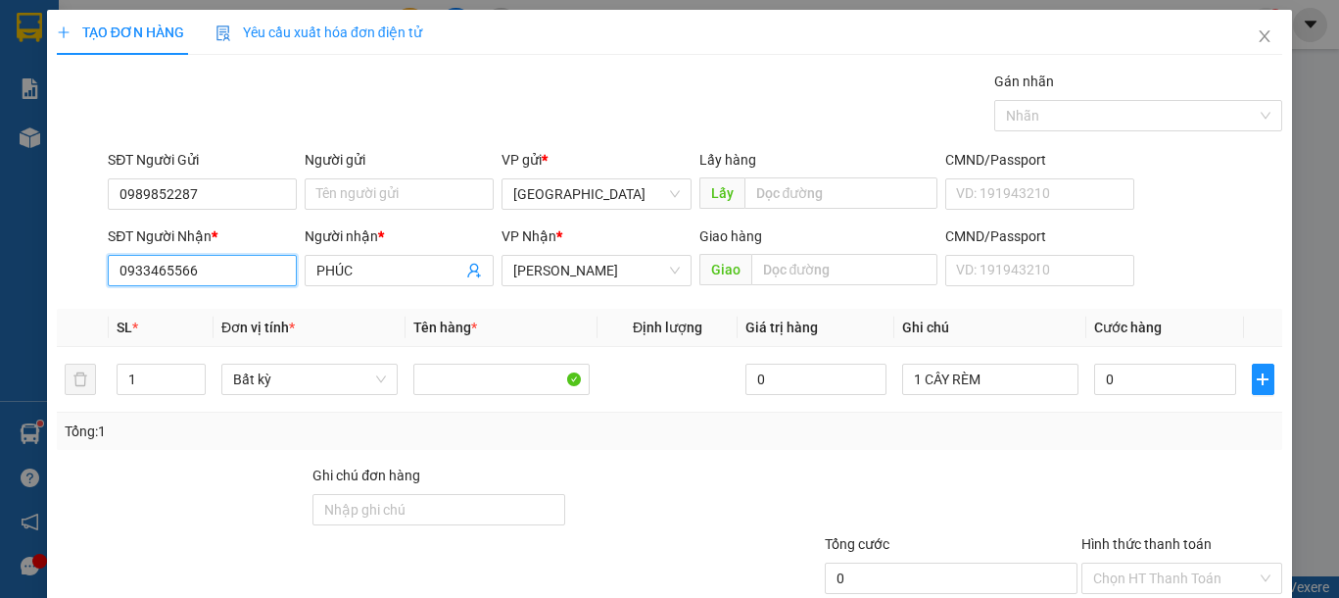
drag, startPoint x: 194, startPoint y: 271, endPoint x: 0, endPoint y: 271, distance: 193.9
click at [0, 271] on div "TẠO ĐƠN HÀNG Yêu cầu xuất hóa đơn điện tử Transit Pickup Surcharge Ids Transit …" at bounding box center [669, 299] width 1339 height 598
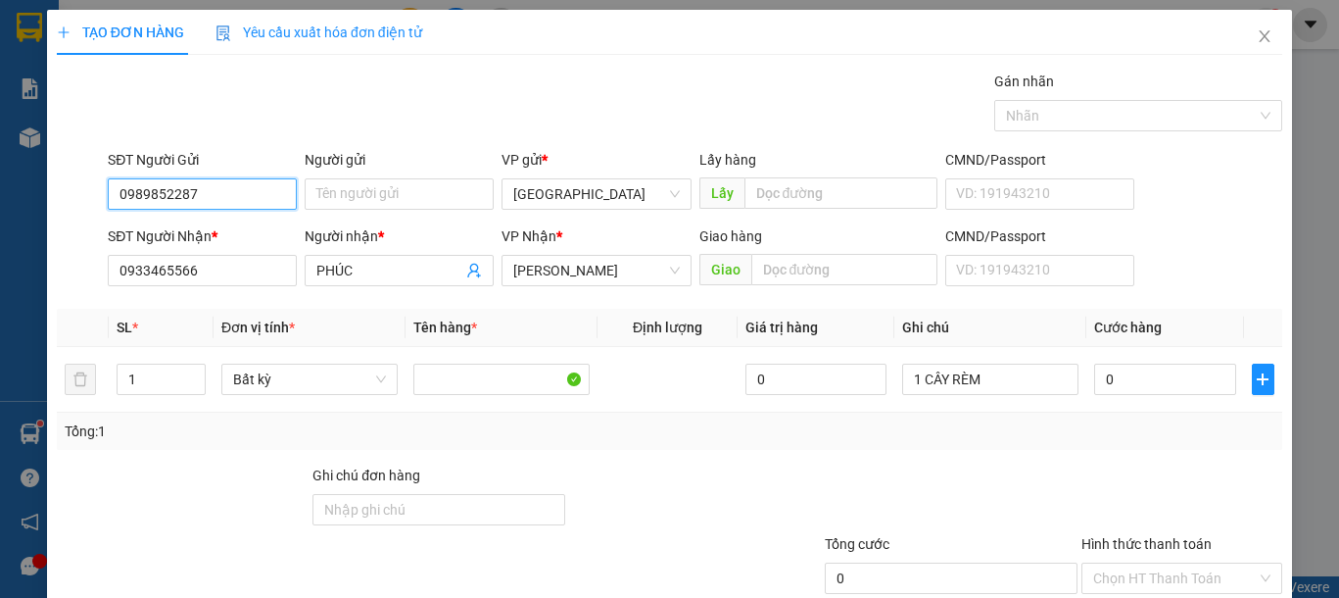
drag, startPoint x: 217, startPoint y: 191, endPoint x: 36, endPoint y: 192, distance: 181.2
click at [36, 192] on div "TẠO ĐƠN HÀNG Yêu cầu xuất hóa đơn điện tử Transit Pickup Surcharge Ids Transit …" at bounding box center [669, 299] width 1339 height 598
click at [443, 109] on div "Gói vận chuyển * Tiêu chuẩn Gán nhãn Nhãn" at bounding box center [695, 105] width 1182 height 69
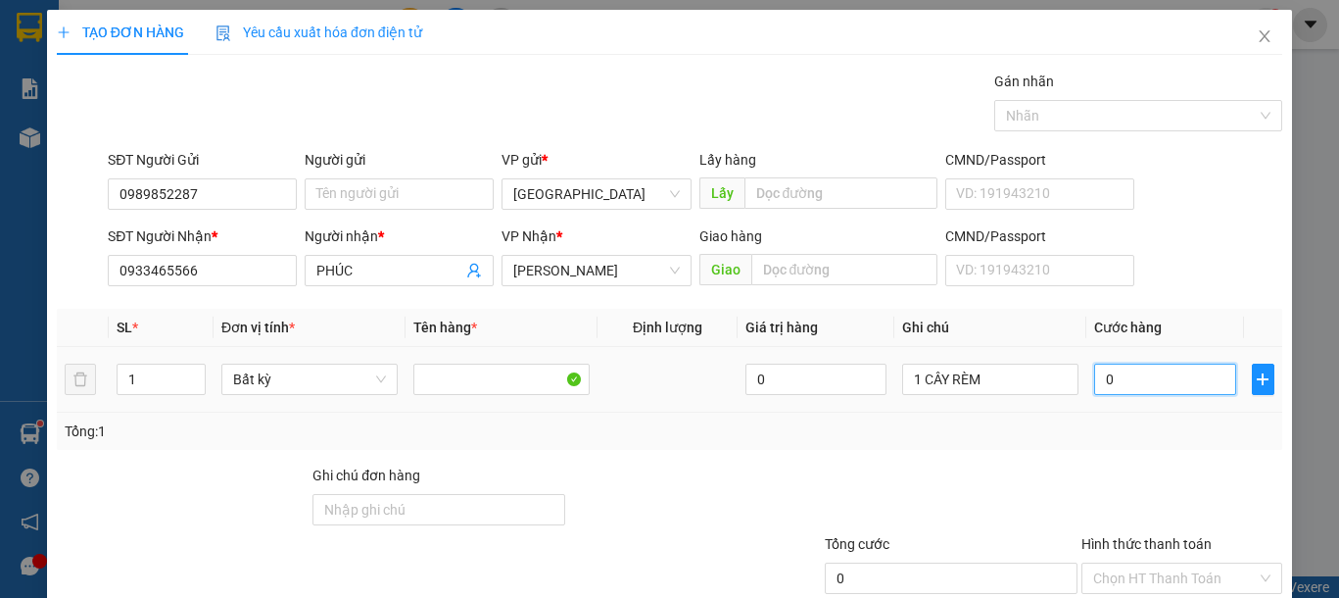
click at [1152, 389] on input "0" at bounding box center [1164, 378] width 141 height 31
type input "1"
type input "15"
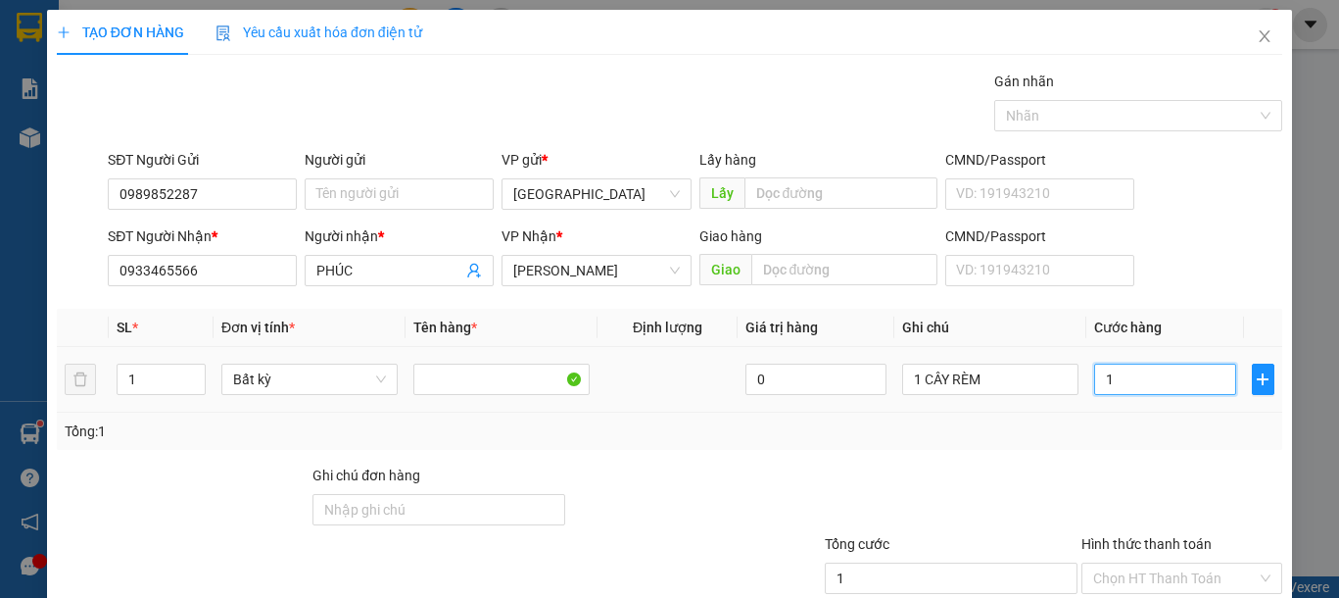
type input "15"
type input "150"
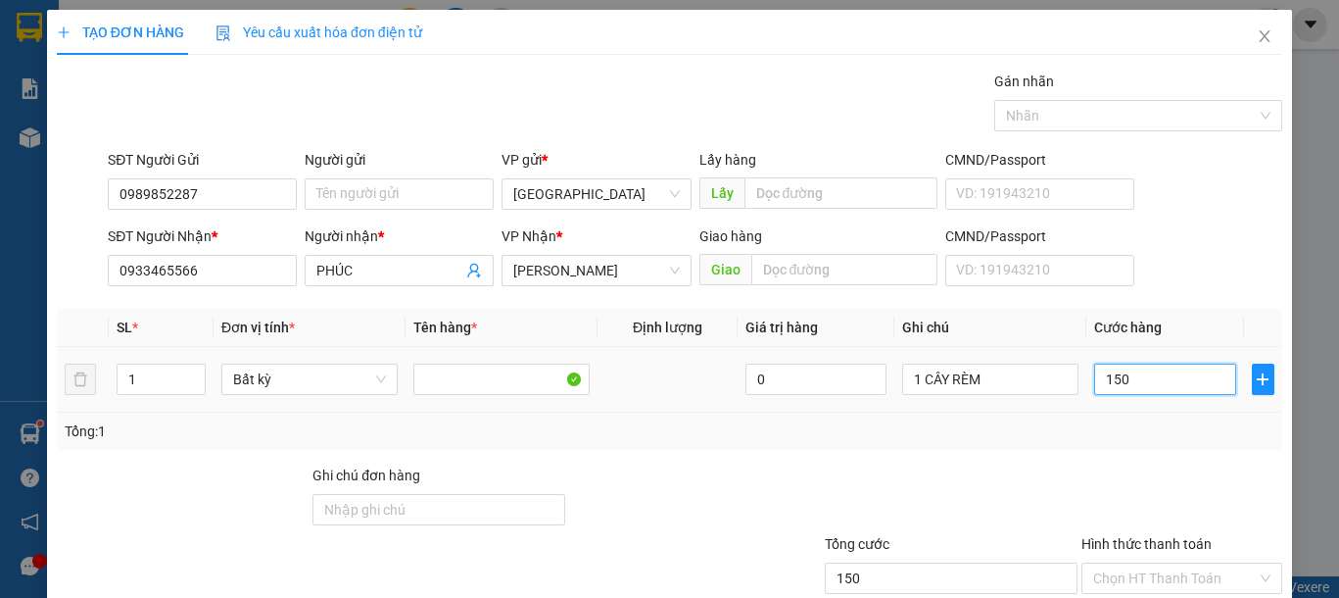
scroll to position [127, 0]
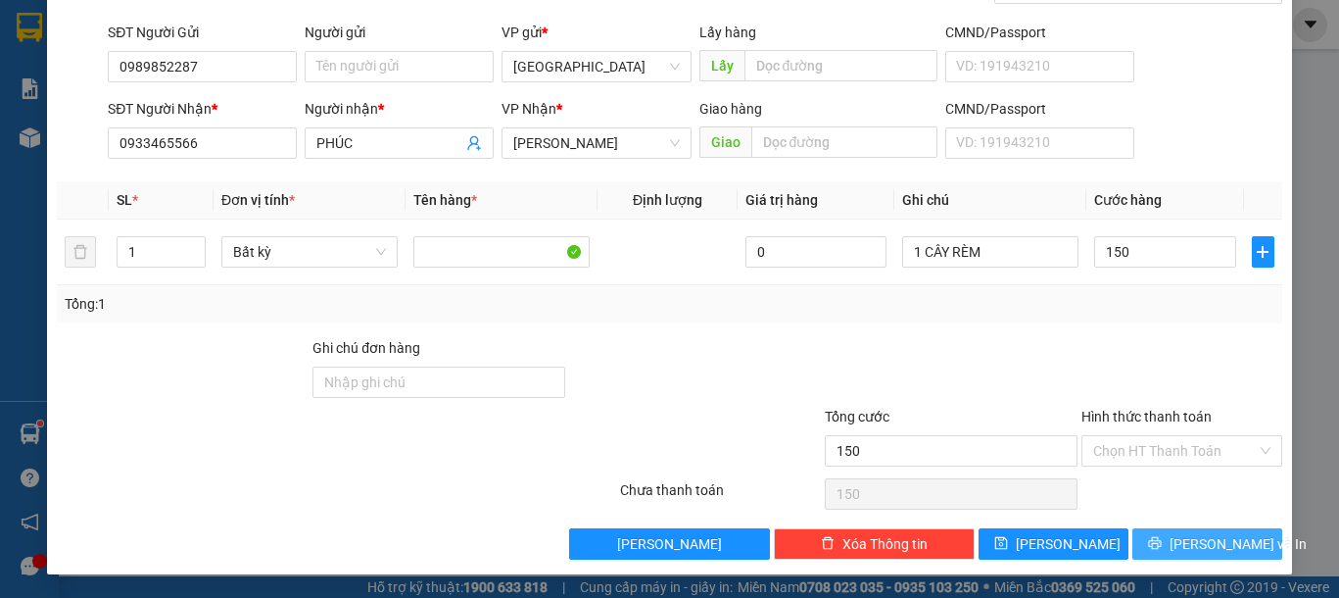
type input "150.000"
click at [1176, 548] on span "Lưu và In" at bounding box center [1238, 544] width 137 height 22
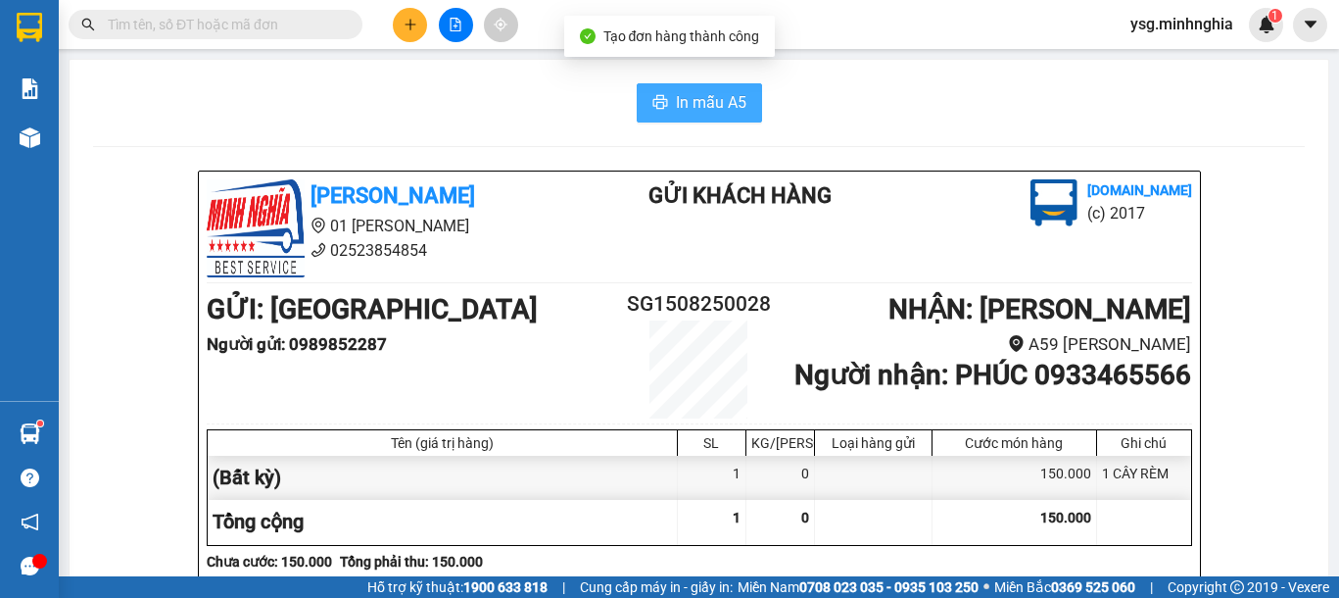
click at [690, 116] on button "In mẫu A5" at bounding box center [699, 102] width 125 height 39
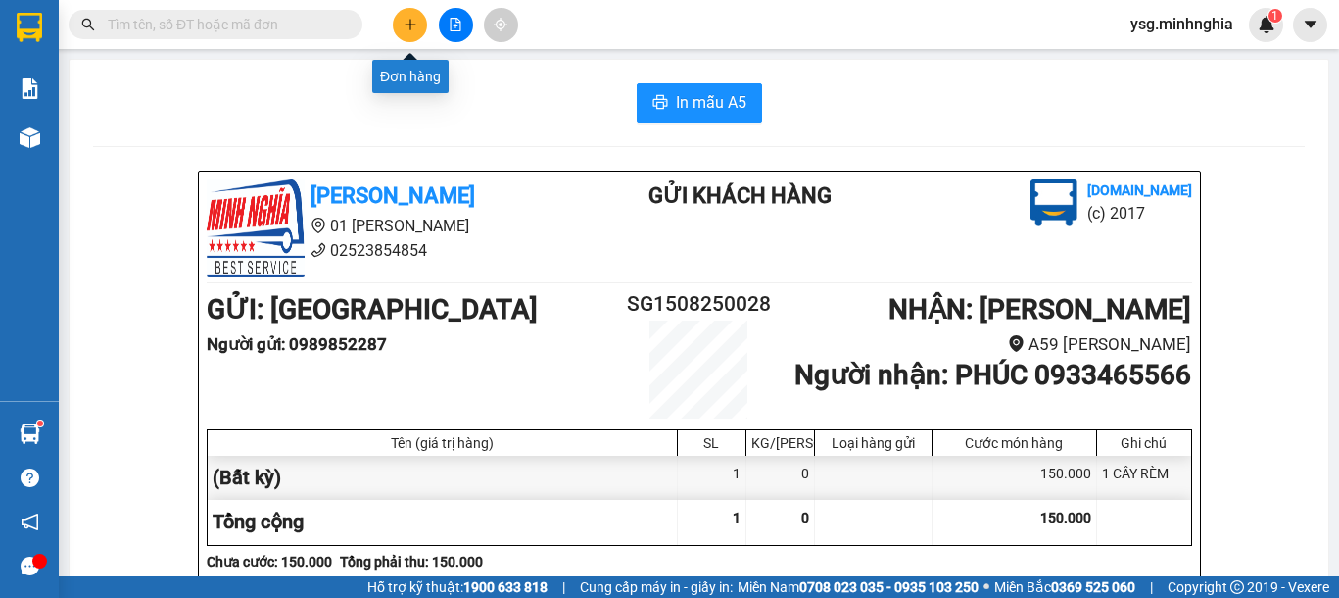
click at [408, 24] on icon "plus" at bounding box center [411, 25] width 14 height 14
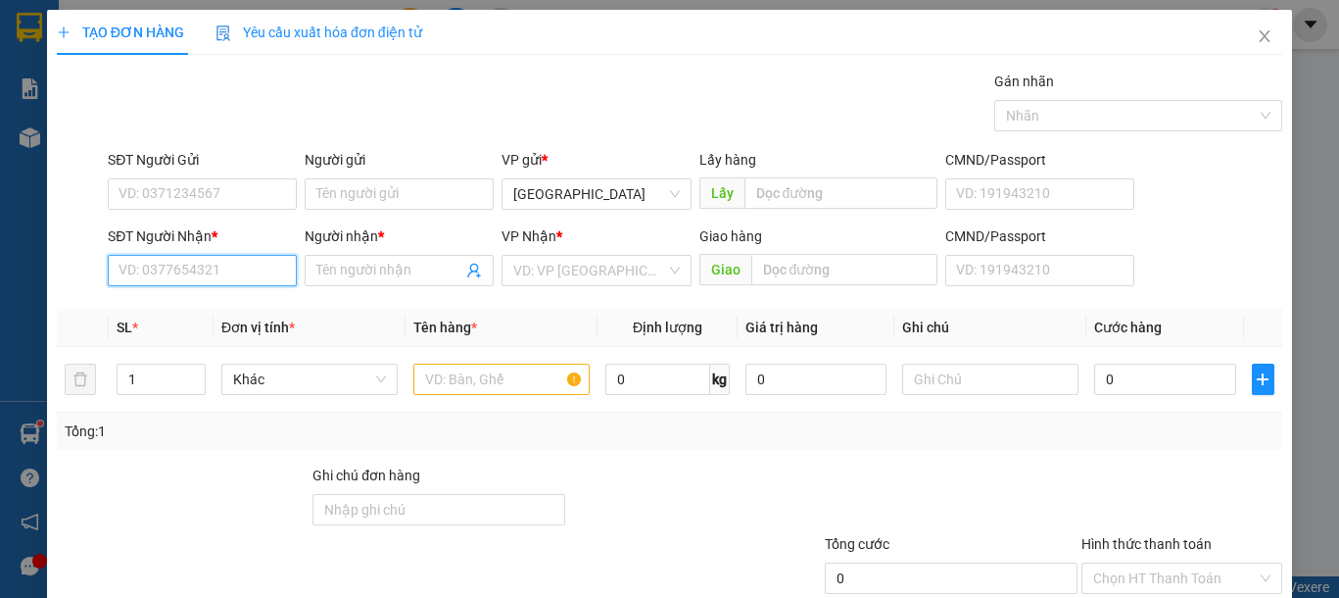
click at [243, 275] on input "SĐT Người Nhận *" at bounding box center [202, 270] width 189 height 31
click at [243, 302] on div "0979096222 - TUYẾT NHI" at bounding box center [200, 310] width 163 height 22
type input "0979096222"
type input "TUYẾT NHI"
type input "0979096222"
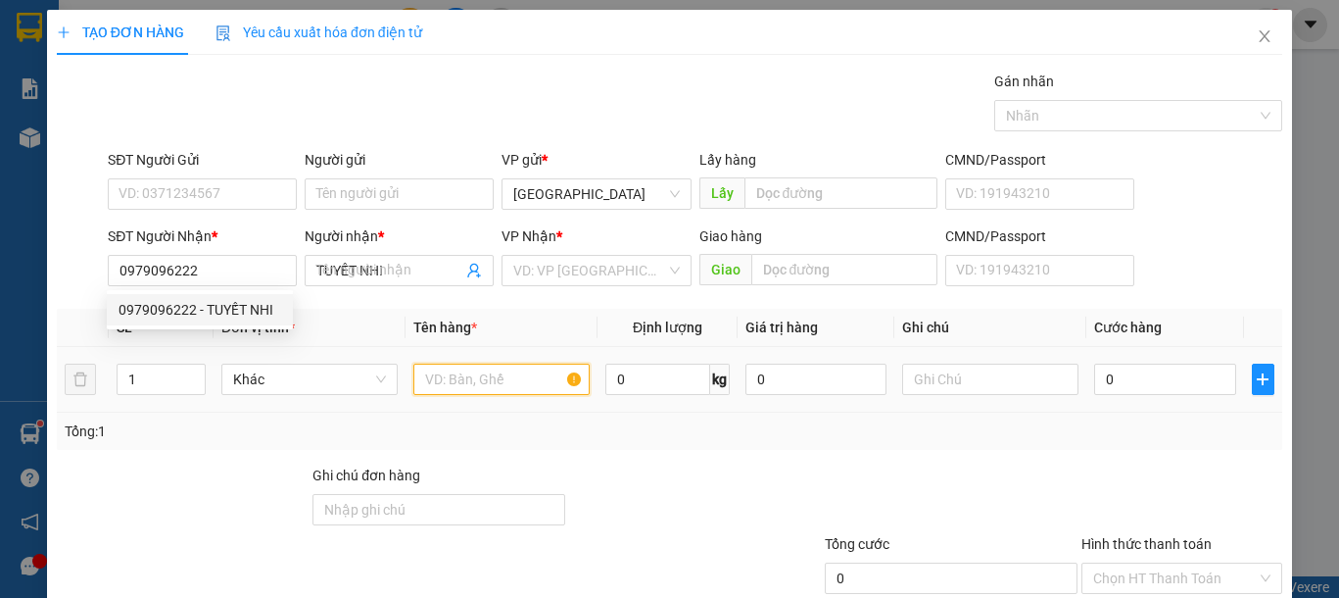
click at [444, 387] on input "text" at bounding box center [501, 378] width 176 height 31
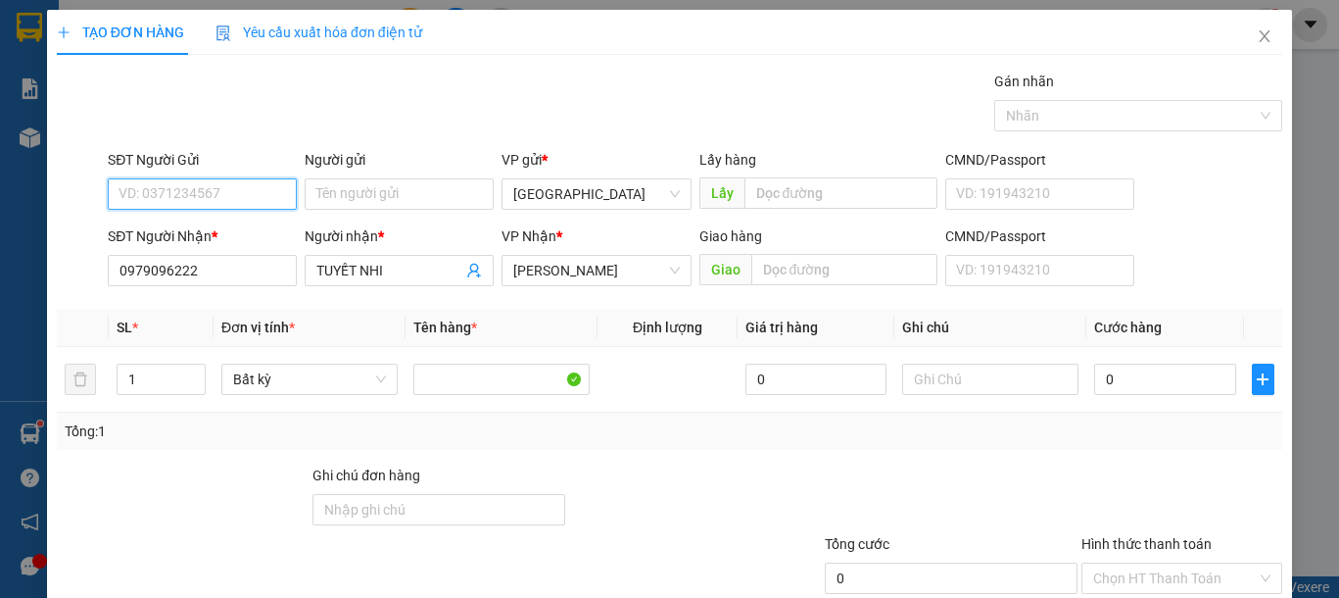
click at [215, 201] on input "SĐT Người Gửi" at bounding box center [202, 193] width 189 height 31
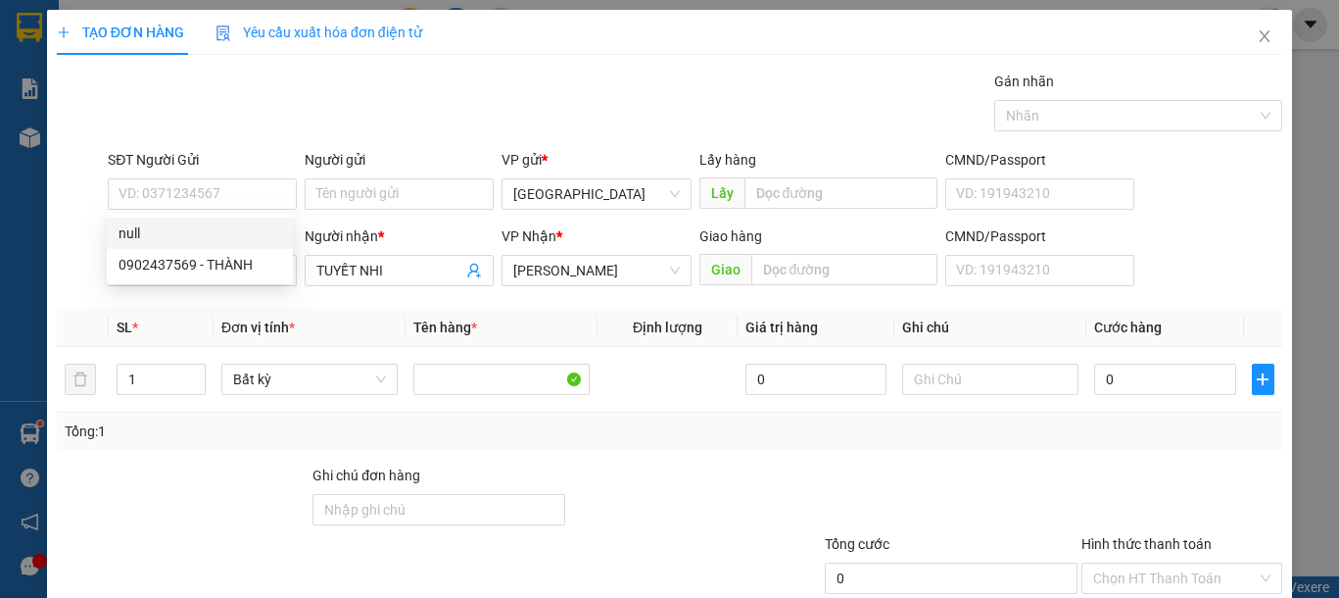
click at [532, 442] on div "Tổng: 1" at bounding box center [669, 430] width 1225 height 37
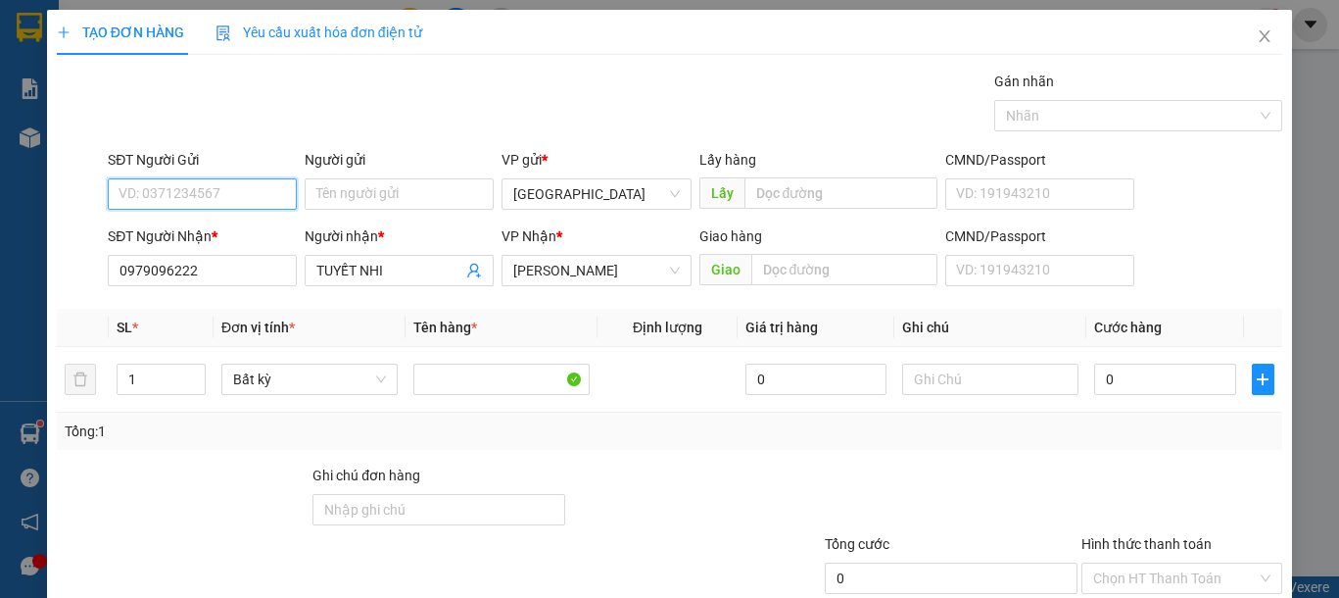
click at [202, 195] on input "SĐT Người Gửi" at bounding box center [202, 193] width 189 height 31
type input "0931226123"
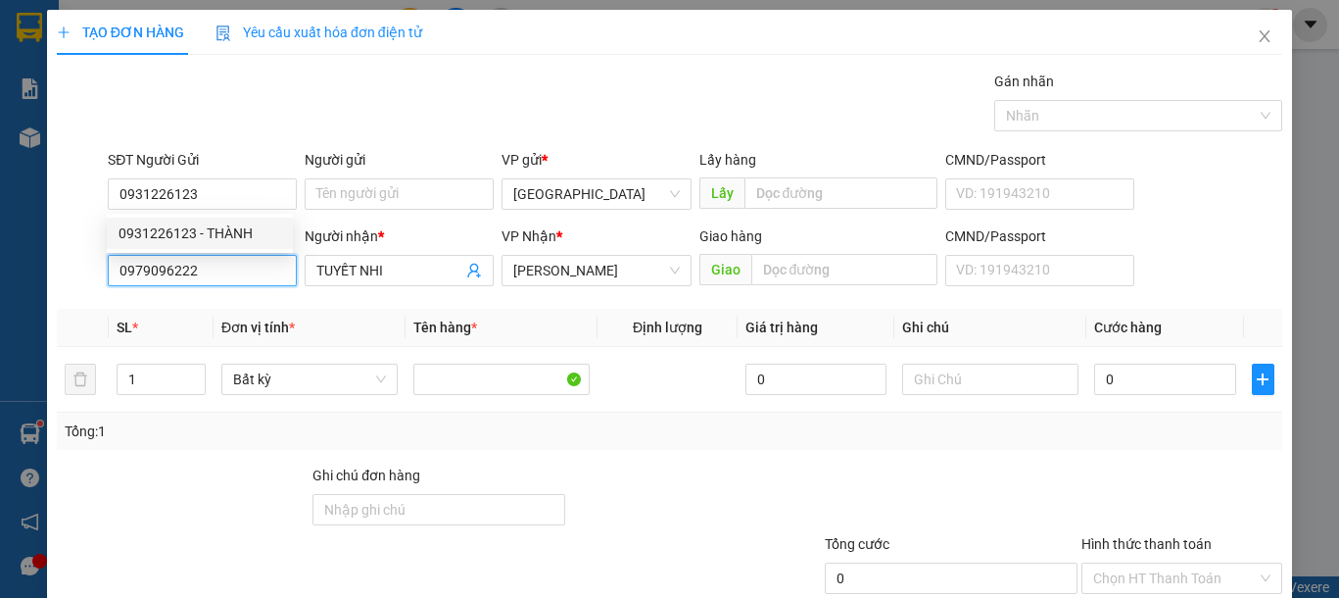
drag, startPoint x: 218, startPoint y: 276, endPoint x: 10, endPoint y: 276, distance: 208.6
click at [10, 276] on div "TẠO ĐƠN HÀNG Yêu cầu xuất hóa đơn điện tử Transit Pickup Surcharge Ids Transit …" at bounding box center [669, 299] width 1339 height 598
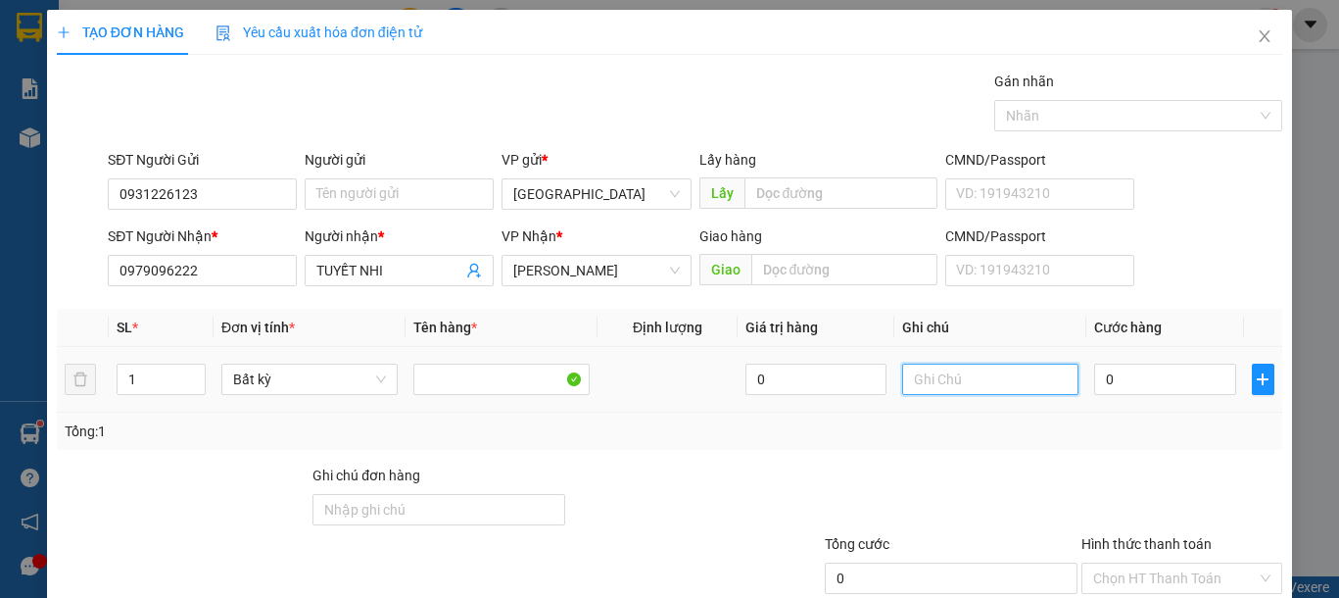
click at [937, 379] on input "text" at bounding box center [990, 378] width 176 height 31
type input "1 THG - HỘP GIẤY"
click at [1155, 384] on input "0" at bounding box center [1164, 378] width 141 height 31
type input "5"
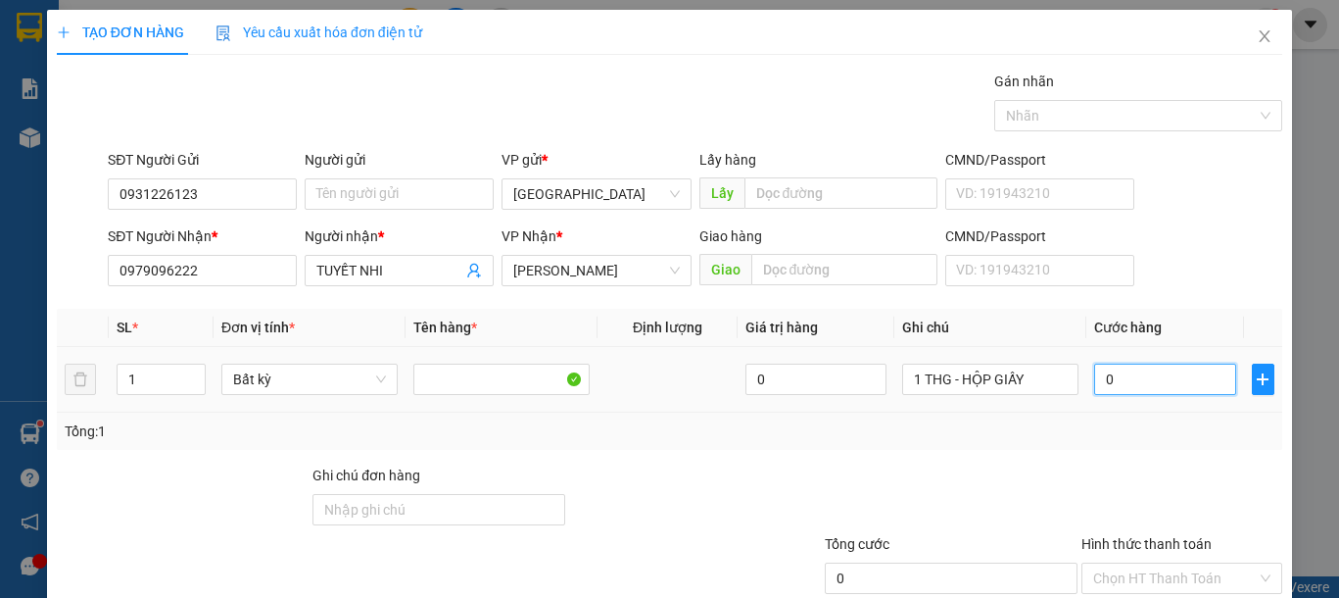
type input "5"
type input "50"
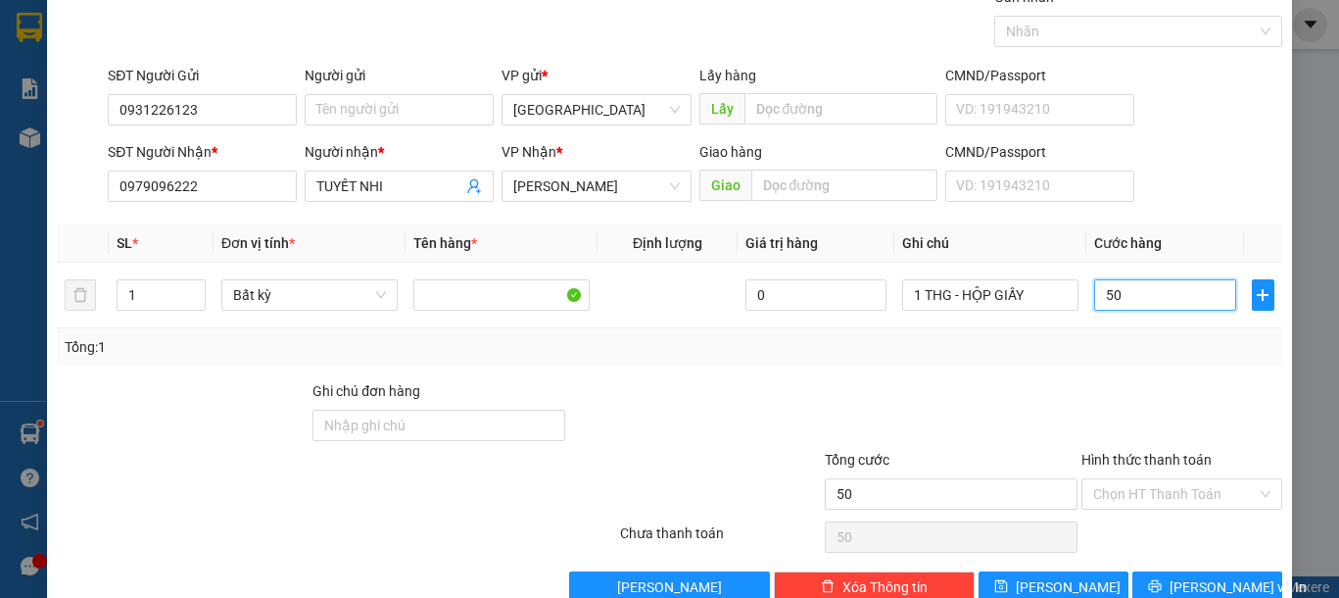
scroll to position [127, 0]
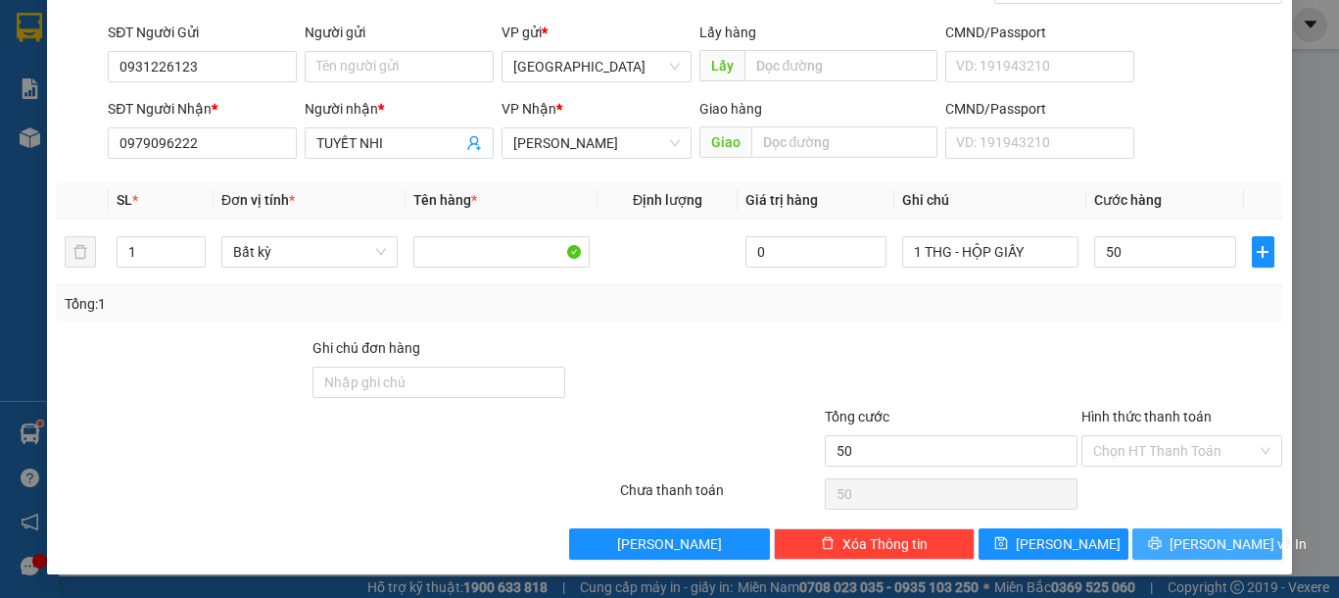
type input "50.000"
click at [1229, 539] on button "Lưu và In" at bounding box center [1207, 543] width 150 height 31
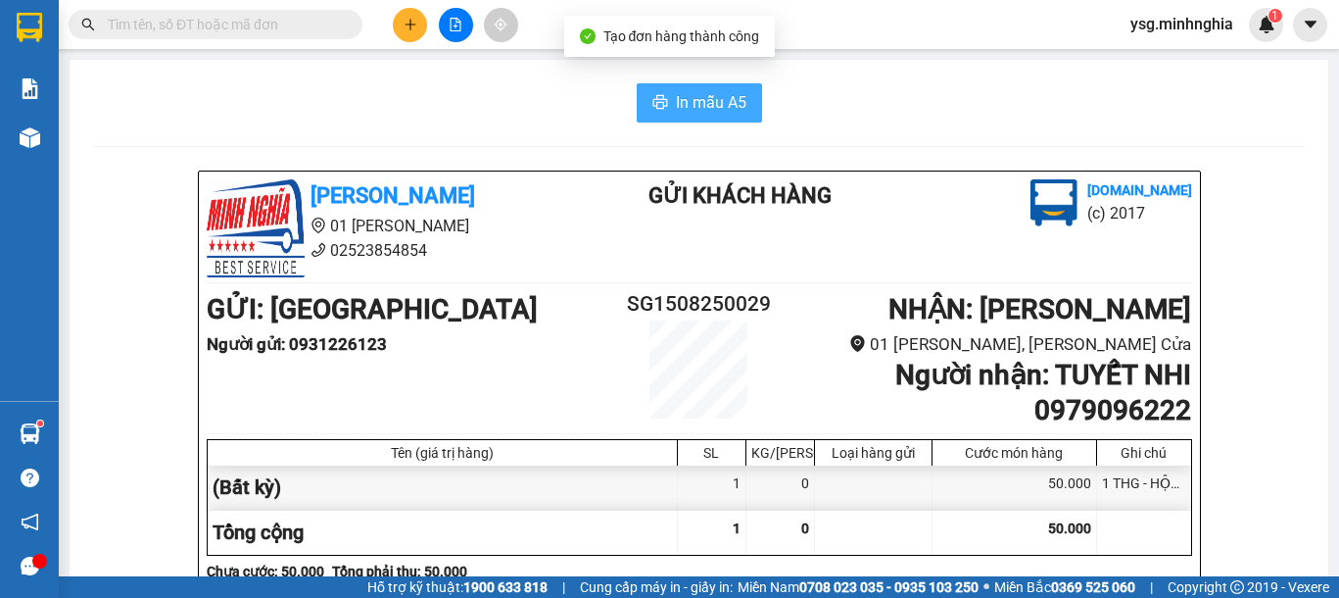
click at [661, 104] on button "In mẫu A5" at bounding box center [699, 102] width 125 height 39
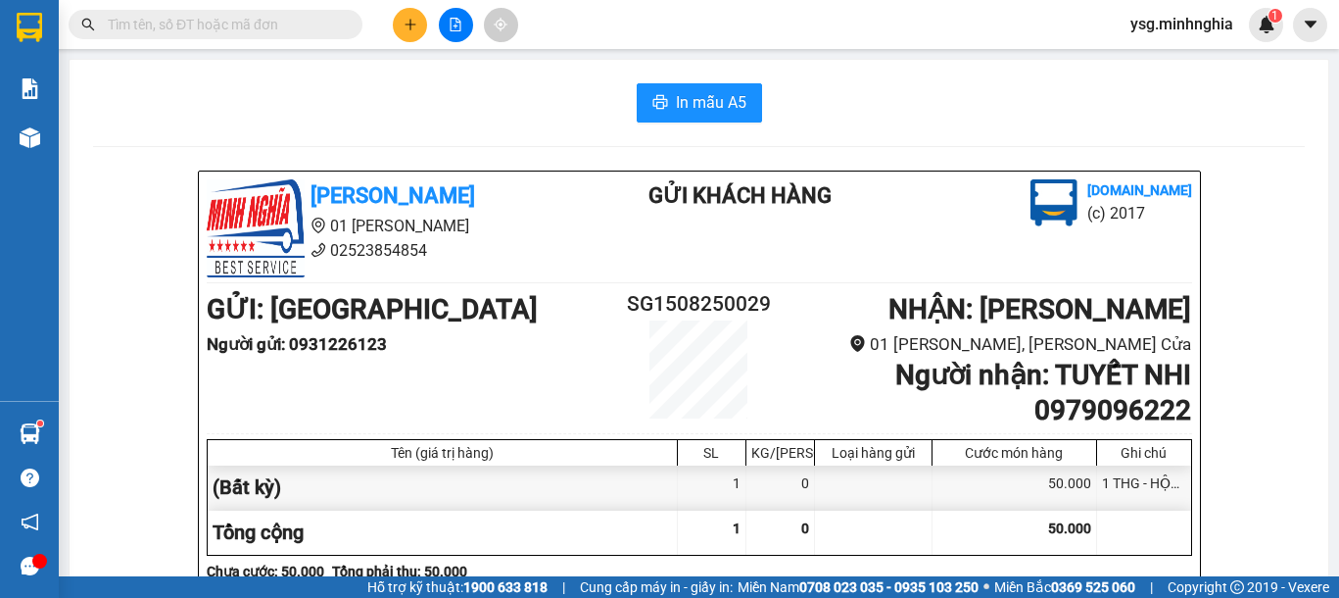
click at [410, 25] on icon "plus" at bounding box center [409, 24] width 1 height 11
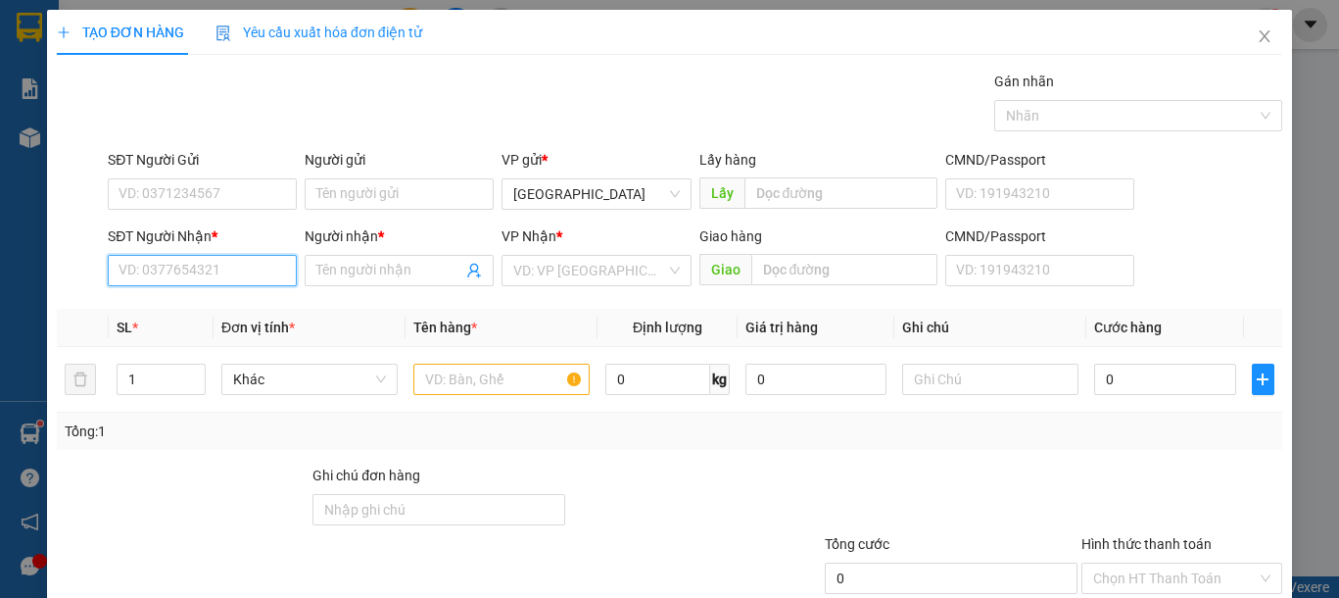
click at [208, 274] on input "SĐT Người Nhận *" at bounding box center [202, 270] width 189 height 31
type input "0902840480"
click at [208, 303] on div "0902840480 - TIẾN" at bounding box center [200, 310] width 163 height 22
type input "TIẾN"
type input "0902840480"
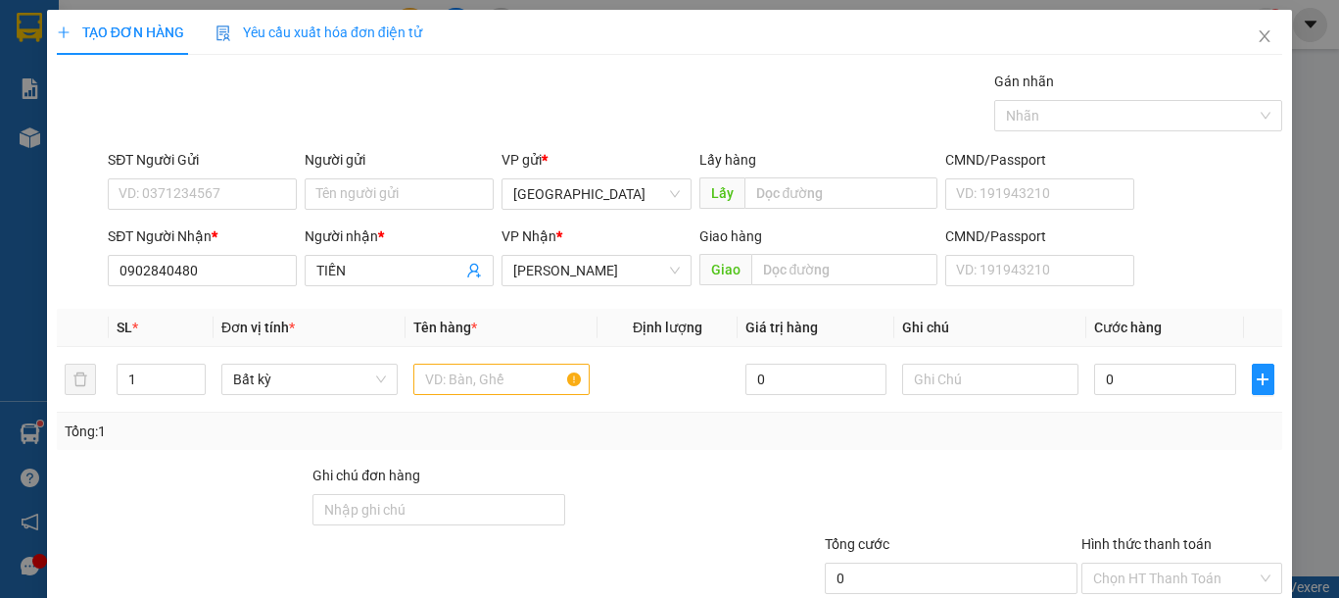
click at [256, 176] on div "SĐT Người Gửi" at bounding box center [202, 163] width 189 height 29
click at [260, 187] on input "SĐT Người Gửi" at bounding box center [202, 193] width 189 height 31
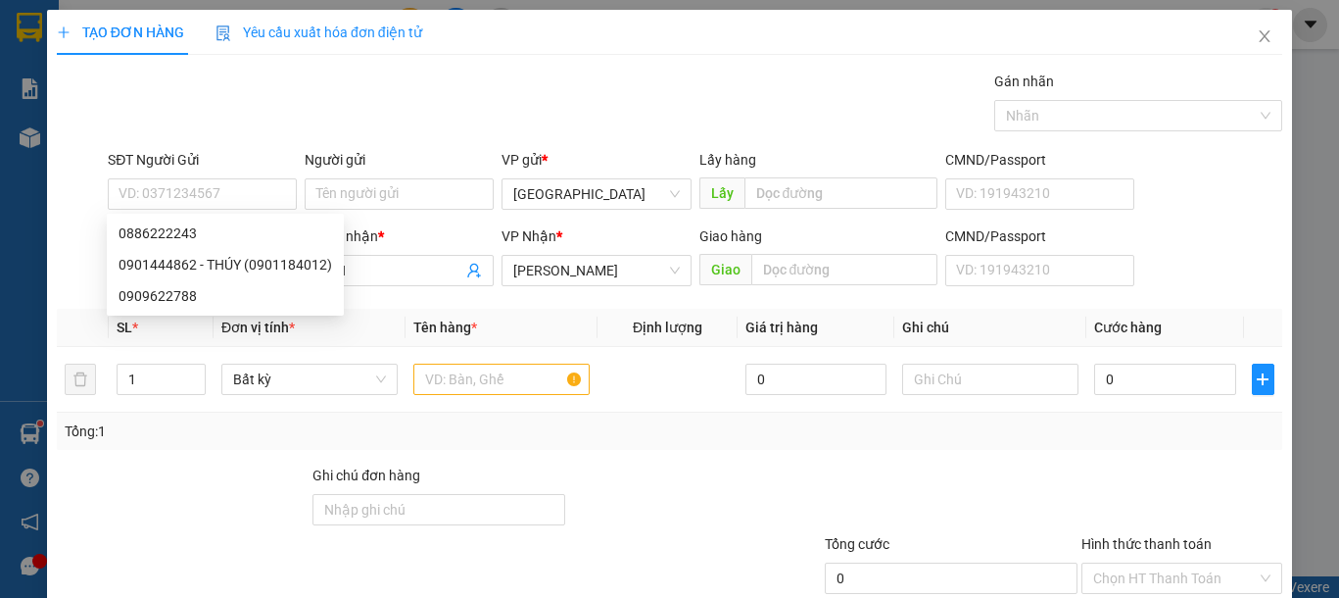
click at [311, 113] on div "Gói vận chuyển * Tiêu chuẩn Gán nhãn Nhãn" at bounding box center [695, 105] width 1182 height 69
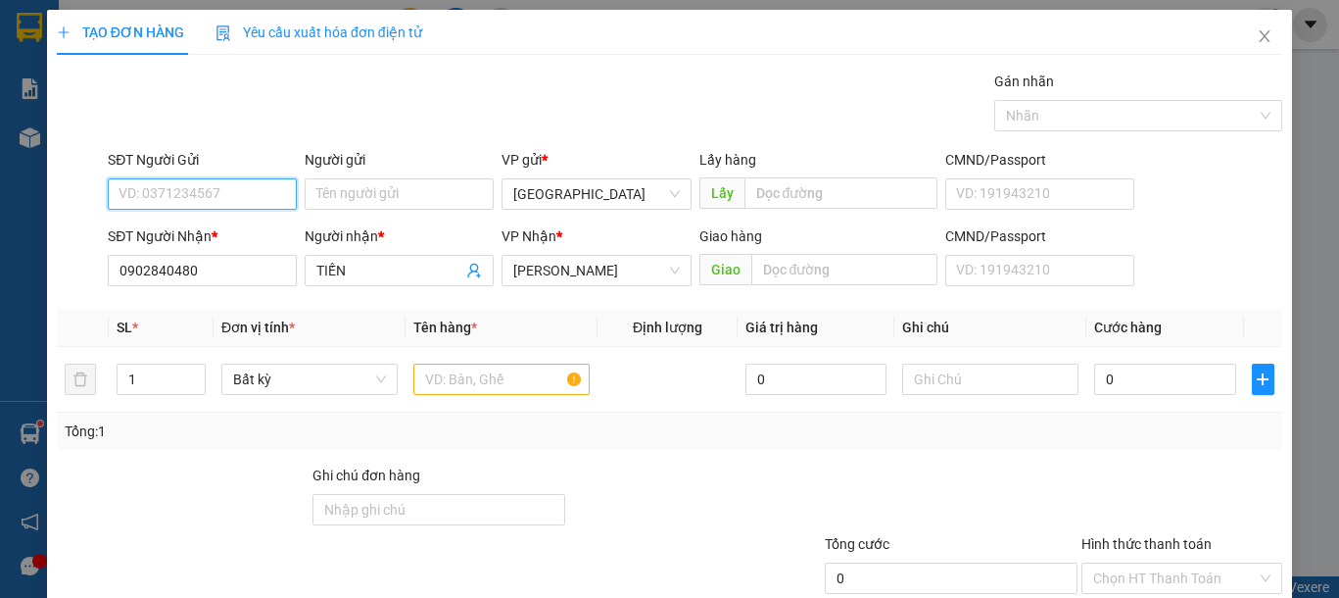
click at [211, 191] on input "SĐT Người Gửi" at bounding box center [202, 193] width 189 height 31
type input "0908164264"
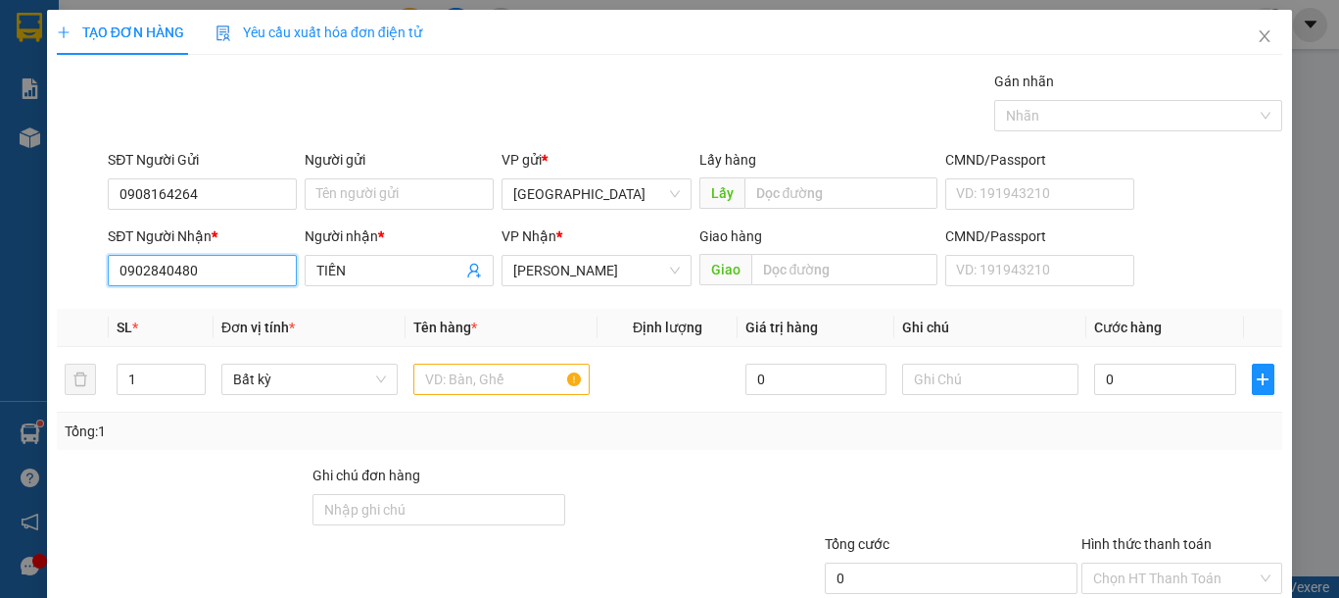
drag, startPoint x: 232, startPoint y: 263, endPoint x: 0, endPoint y: 263, distance: 232.1
click at [0, 263] on div "TẠO ĐƠN HÀNG Yêu cầu xuất hóa đơn điện tử Transit Pickup Surcharge Ids Transit …" at bounding box center [669, 299] width 1339 height 598
click at [466, 387] on input "text" at bounding box center [501, 378] width 176 height 31
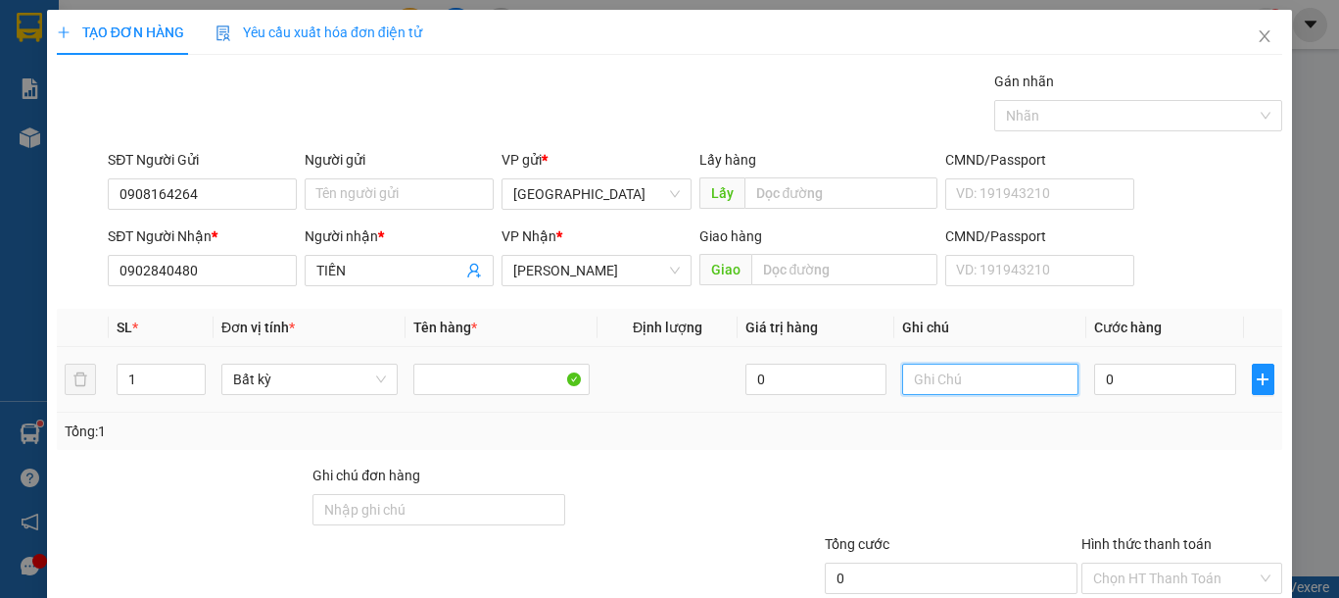
click at [978, 385] on input "text" at bounding box center [990, 378] width 176 height 31
click at [1198, 457] on div "Transit Pickup Surcharge Ids Transit Deliver Surcharge Ids Transit Deliver Surc…" at bounding box center [669, 379] width 1225 height 616
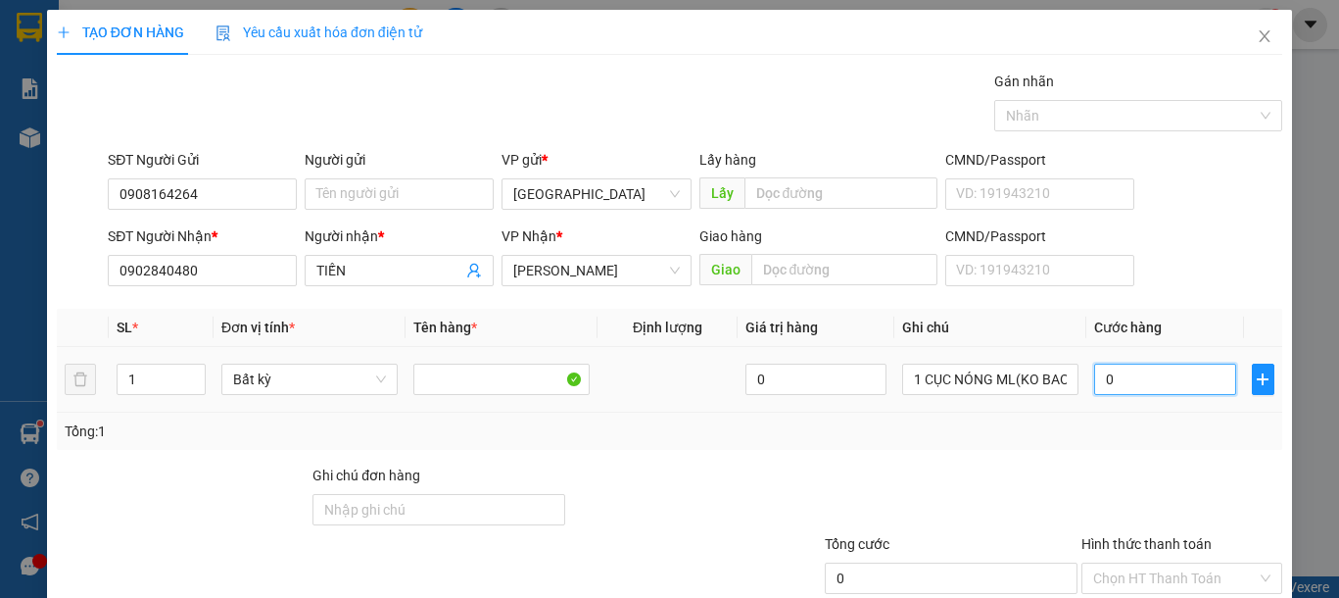
click at [1161, 384] on input "0" at bounding box center [1164, 378] width 141 height 31
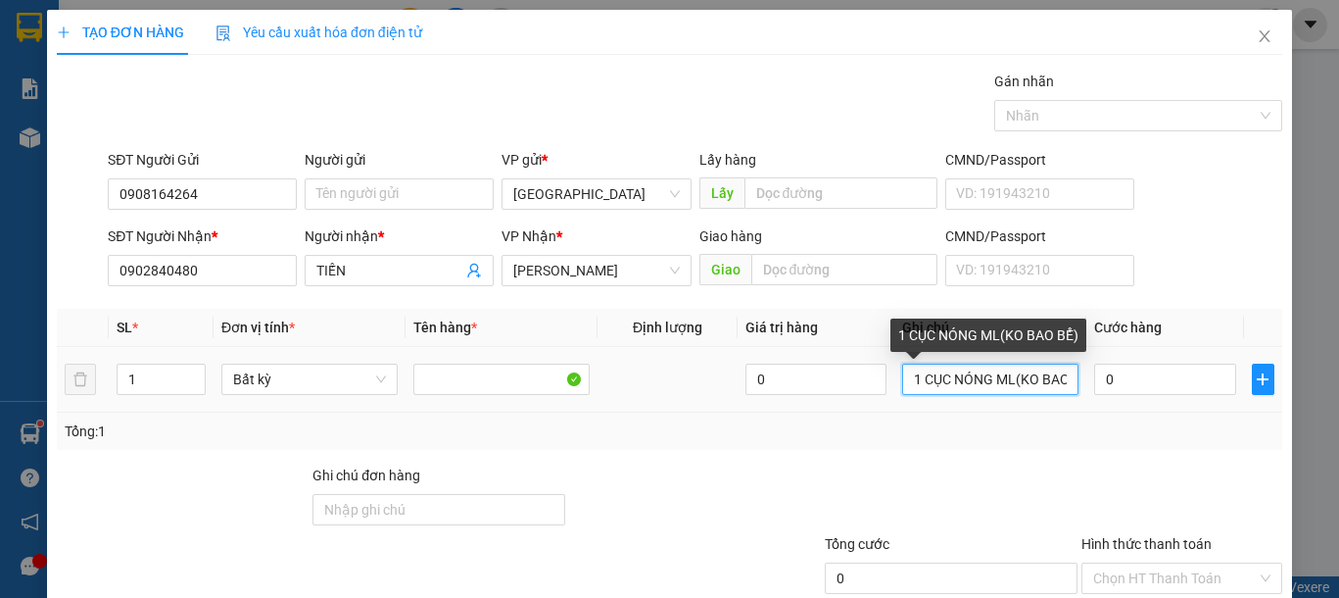
click at [1000, 379] on input "1 CỤC NÓNG ML(KO BAO BỂ)" at bounding box center [990, 378] width 176 height 31
drag, startPoint x: 912, startPoint y: 380, endPoint x: 950, endPoint y: 381, distance: 38.2
click at [913, 380] on input "1 CỤC NÓNG ML(KO BAO BỂ)" at bounding box center [990, 378] width 176 height 31
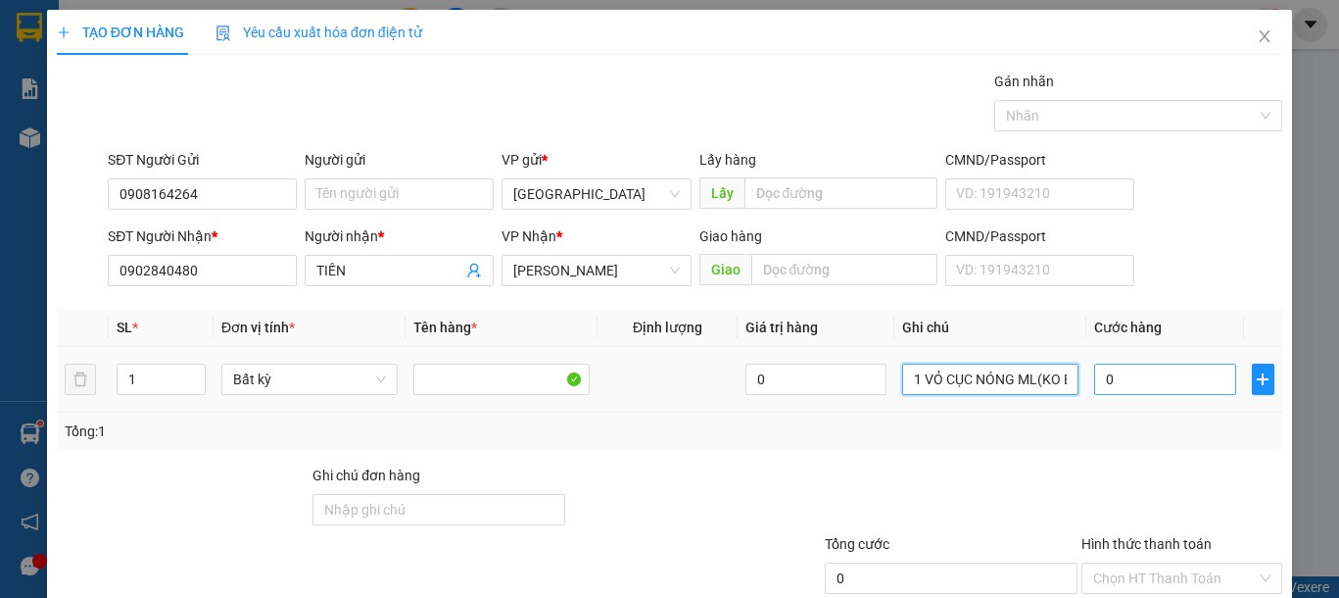
type input "1 VỎ CỤC NÓNG ML(KO BAO BỂ)"
click at [1125, 372] on input "0" at bounding box center [1164, 378] width 141 height 31
type input "8"
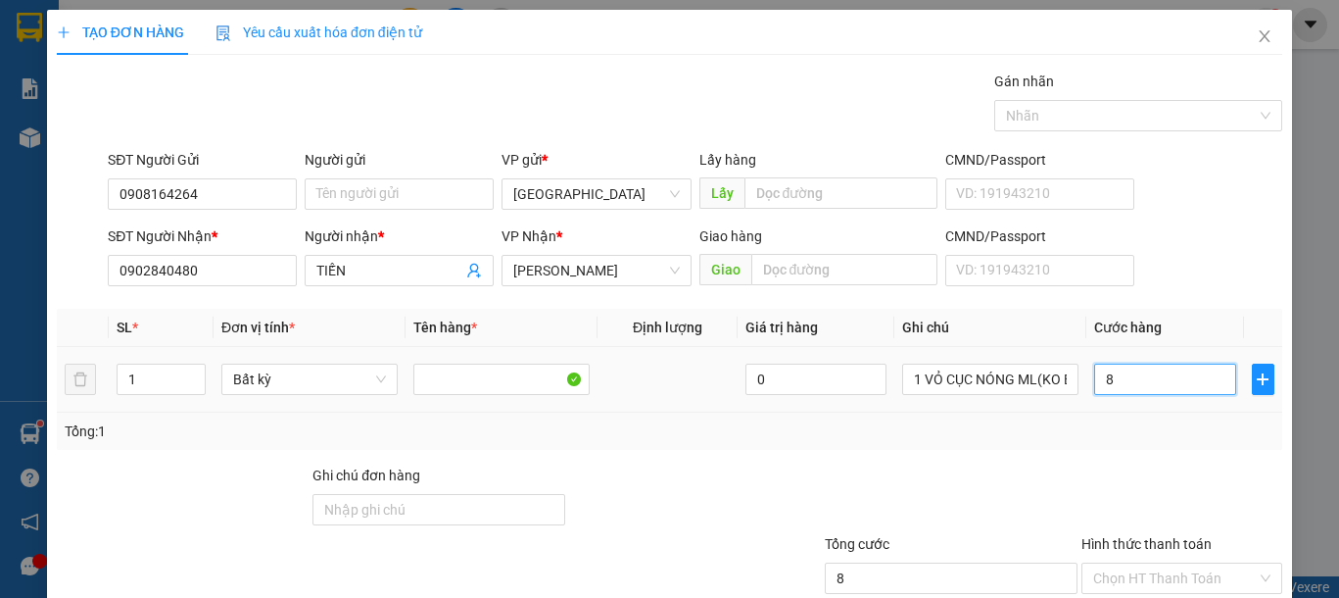
type input "80"
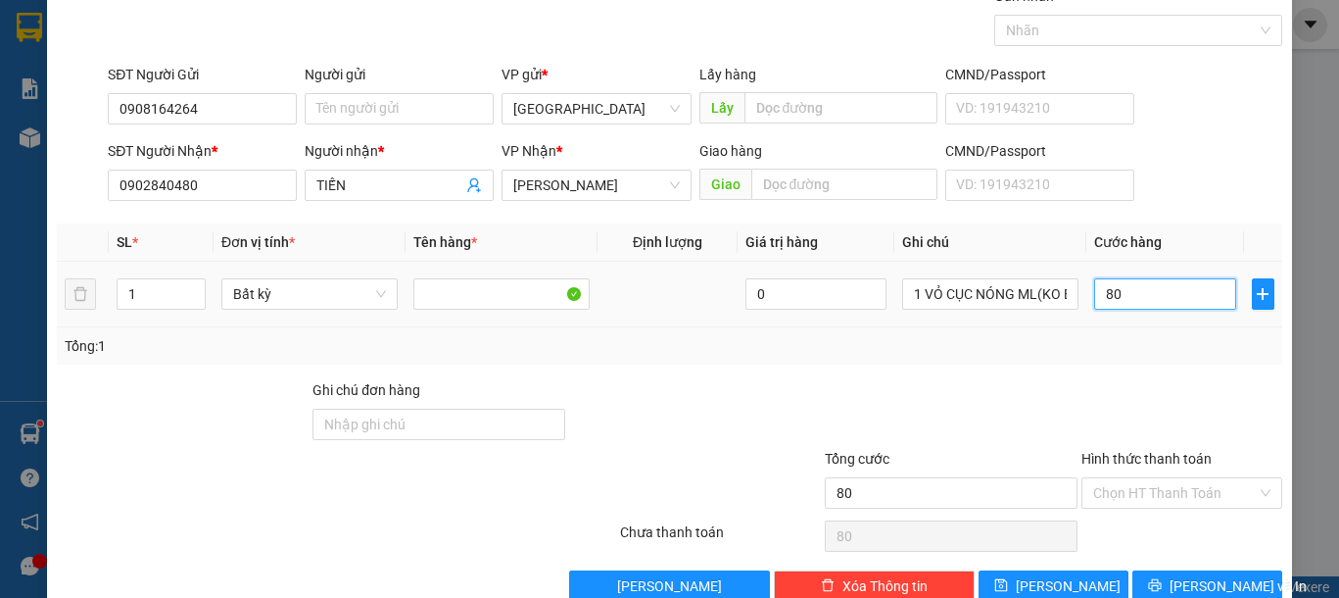
scroll to position [127, 0]
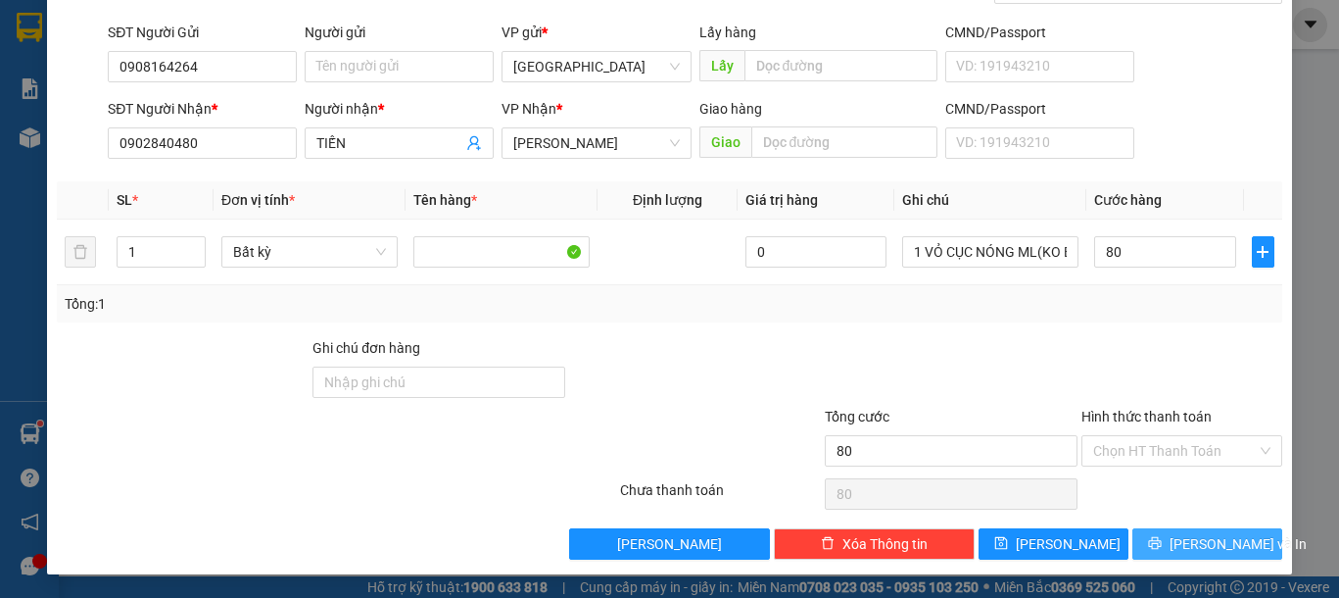
type input "80.000"
click at [1177, 541] on span "Lưu và In" at bounding box center [1238, 544] width 137 height 22
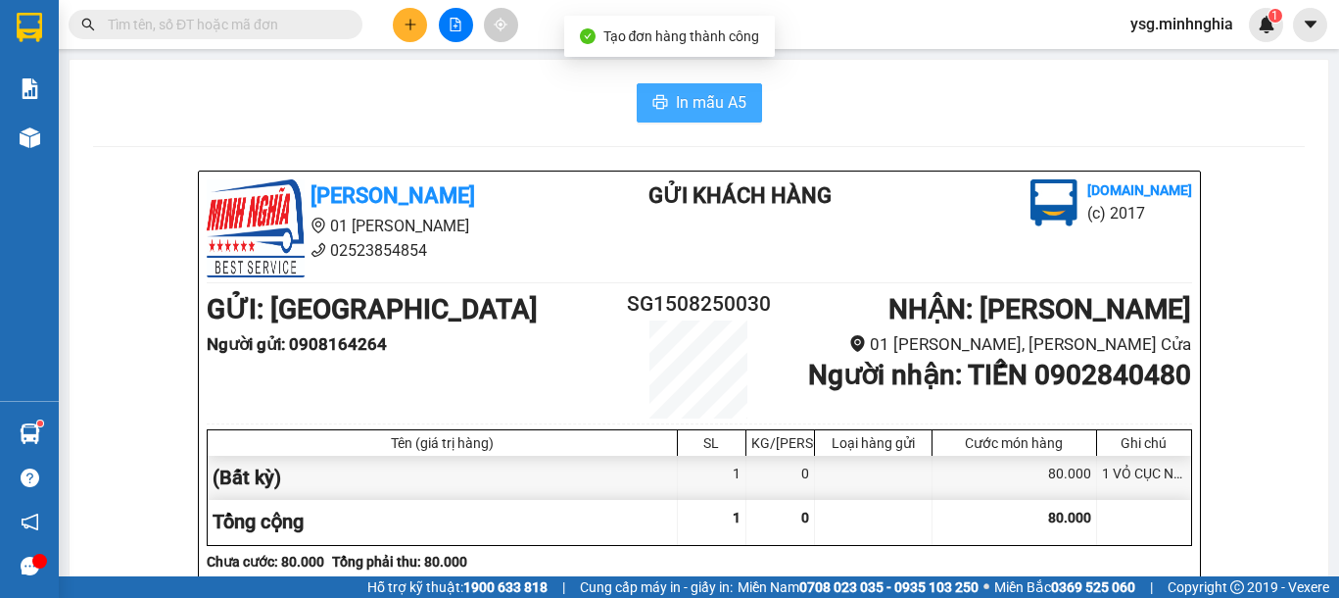
click at [689, 92] on span "In mẫu A5" at bounding box center [711, 102] width 71 height 24
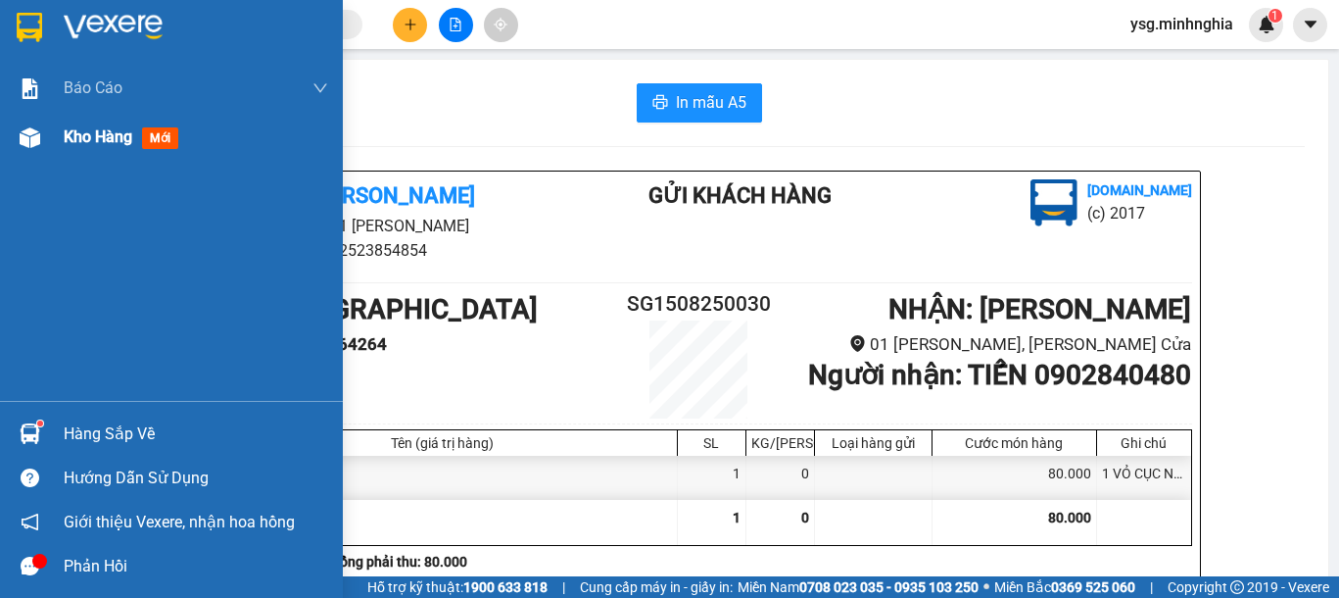
click at [45, 139] on div at bounding box center [30, 137] width 34 height 34
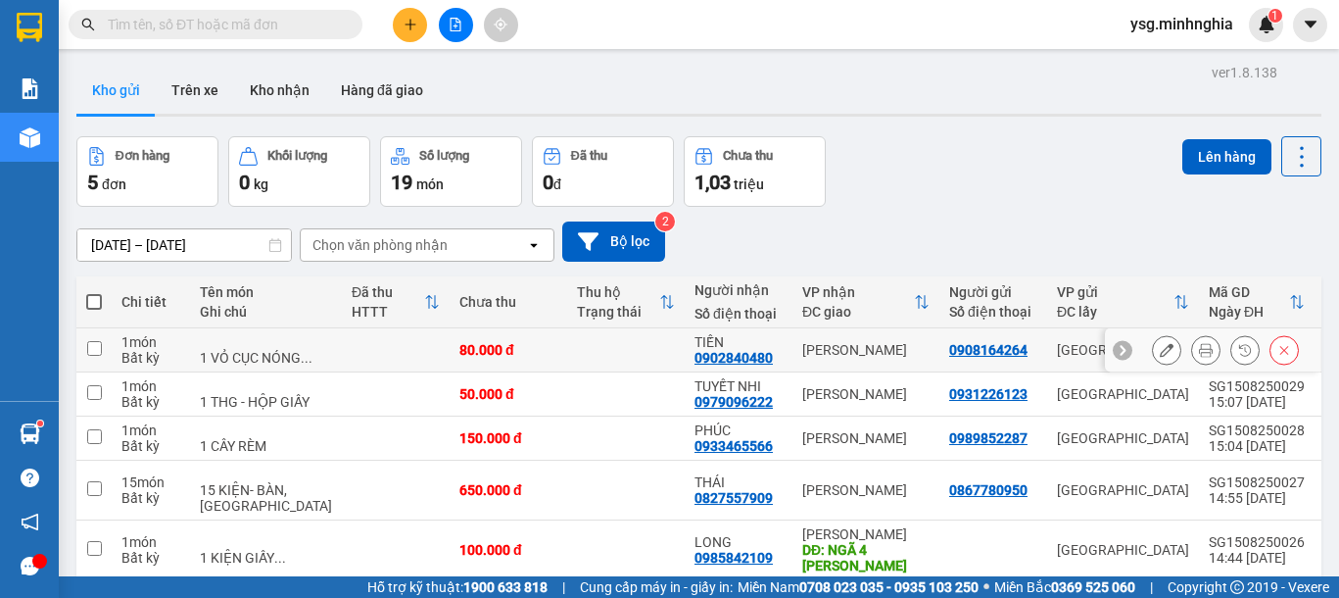
click at [1160, 355] on icon at bounding box center [1167, 350] width 14 height 14
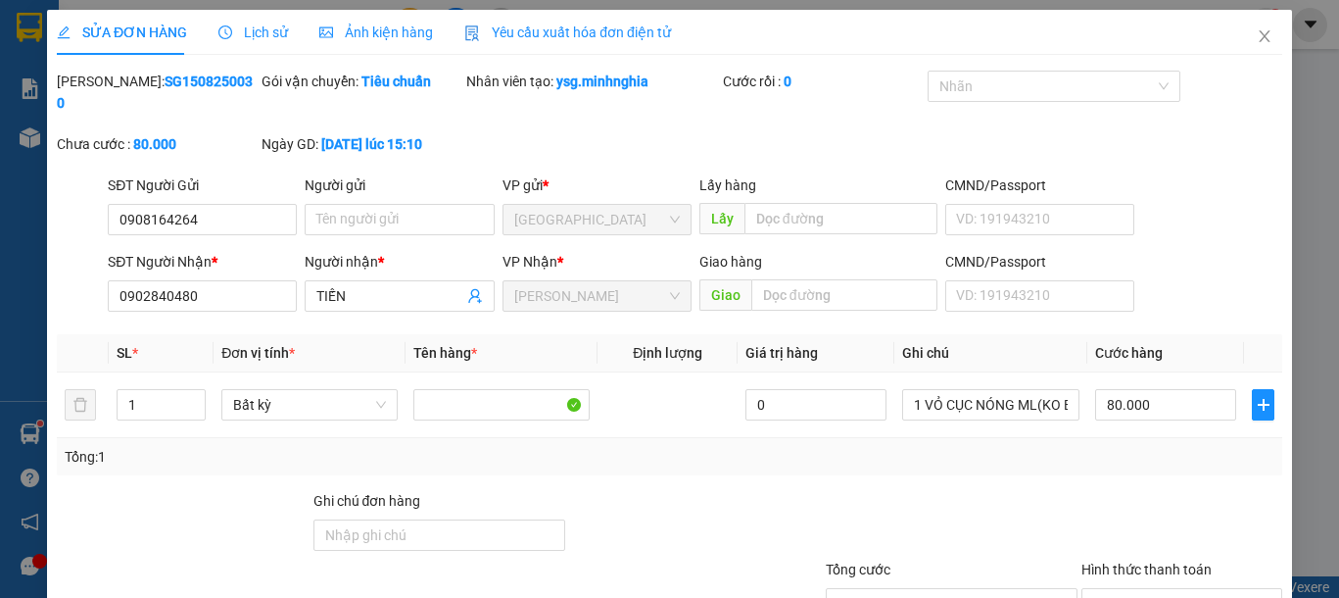
type input "0908164264"
type input "0902840480"
type input "80.000"
click at [1101, 389] on input "80.000" at bounding box center [1164, 404] width 141 height 31
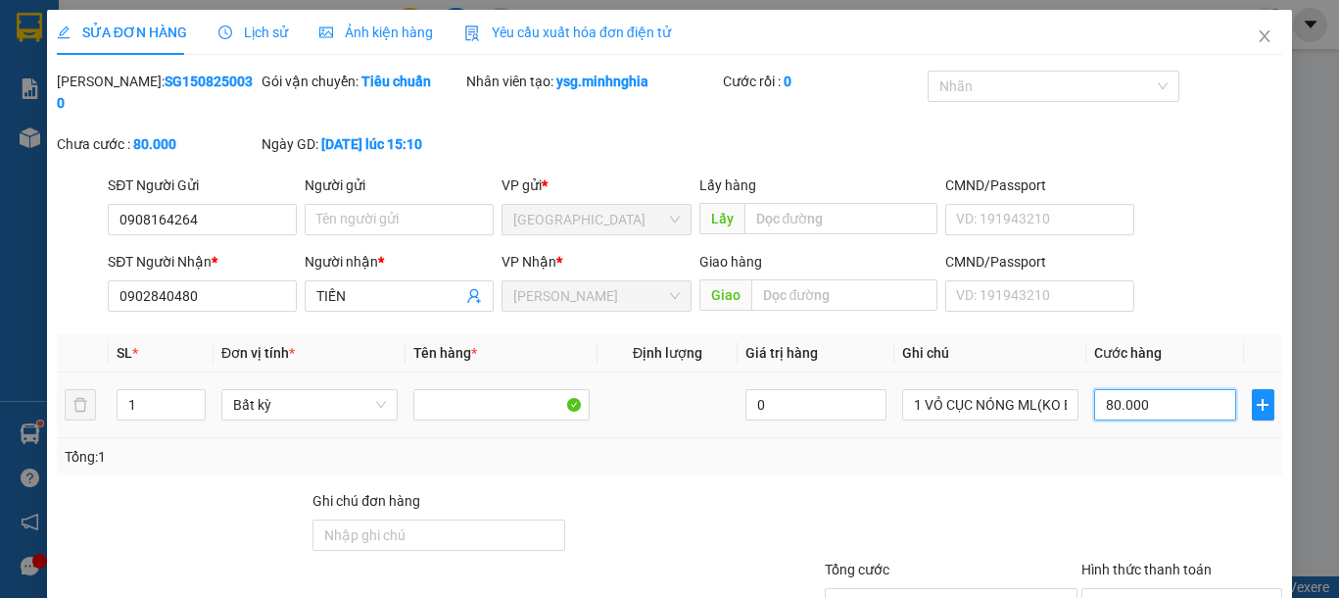
click at [1099, 389] on input "80.000" at bounding box center [1164, 404] width 141 height 31
type input "0.000"
type input "0"
type input "70.000"
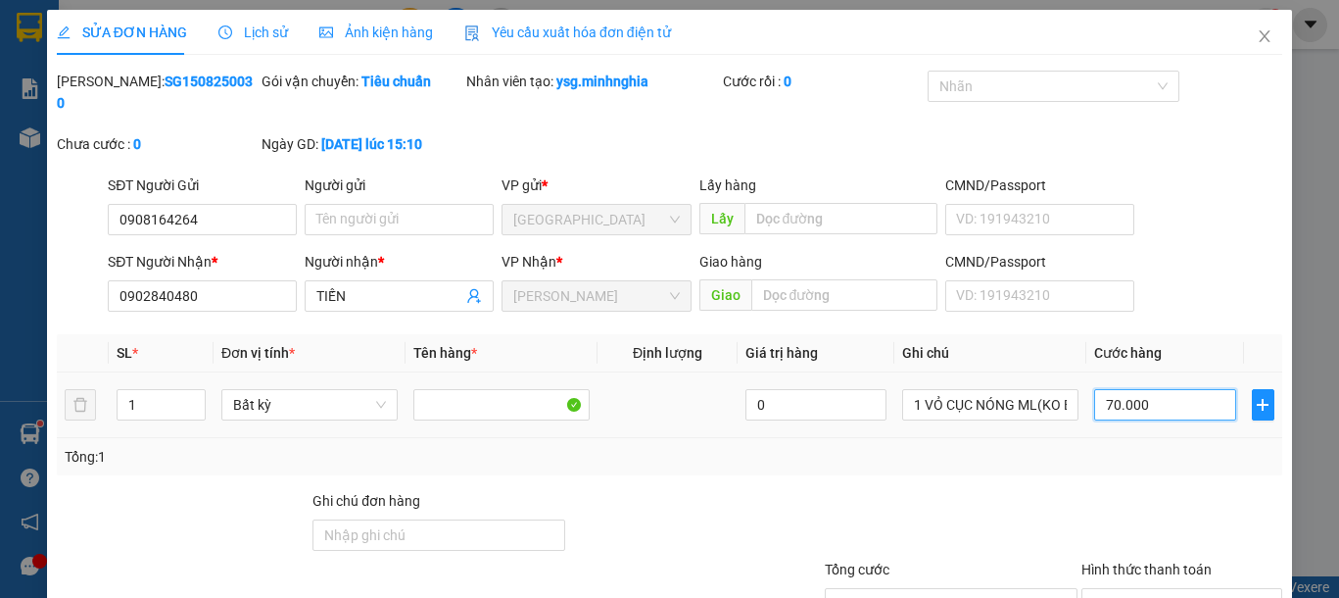
type input "70.000"
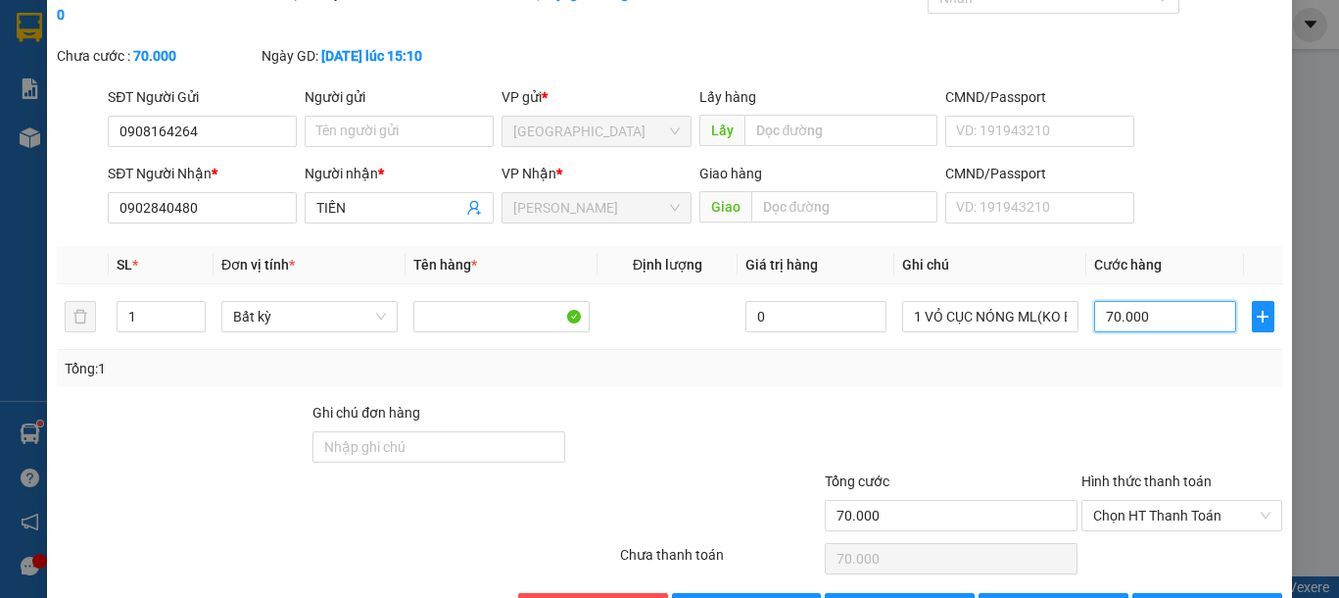
scroll to position [131, 0]
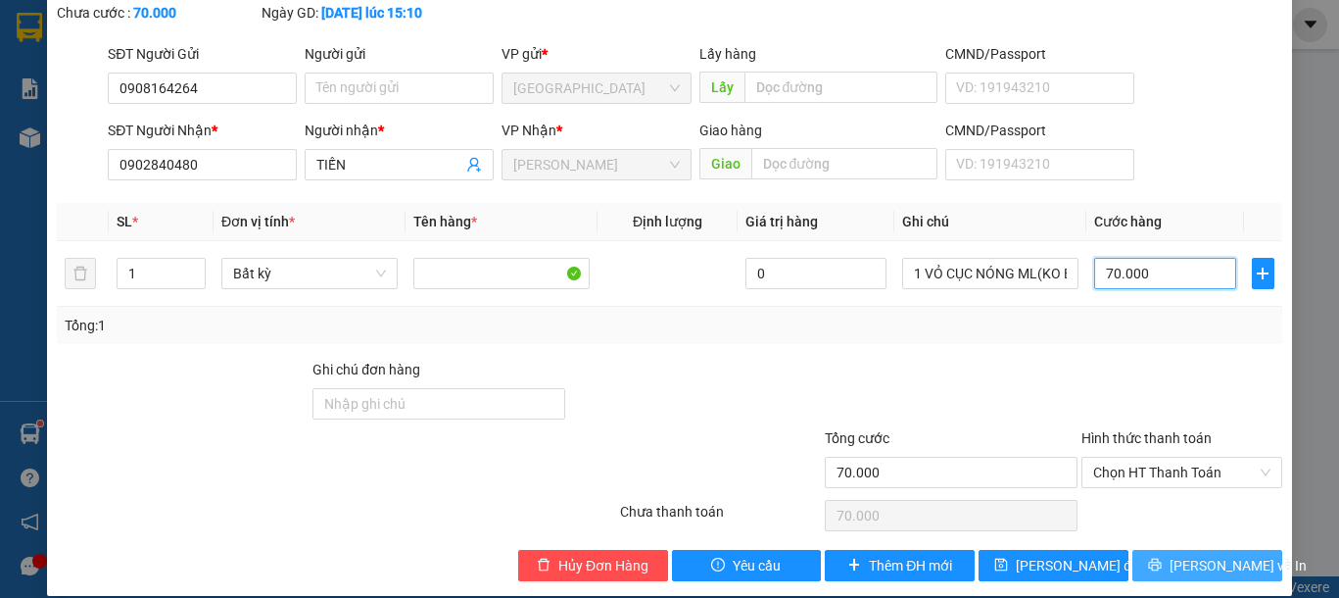
type input "70.000"
click at [1232, 550] on button "Lưu và In" at bounding box center [1207, 565] width 150 height 31
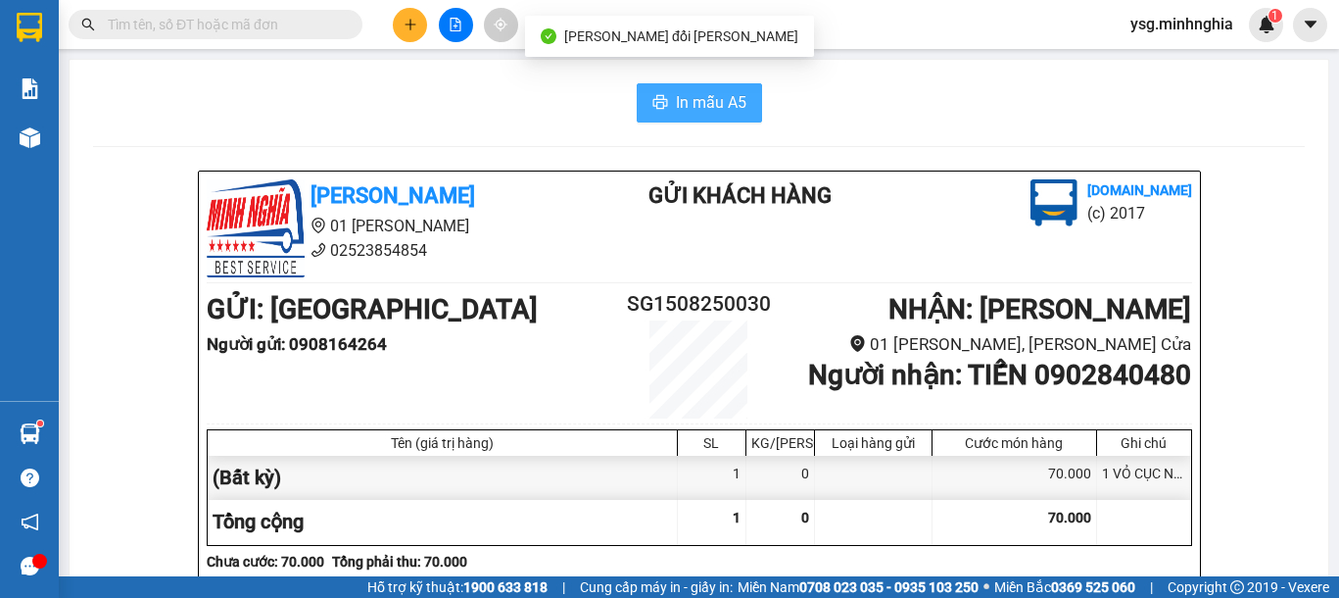
click at [676, 102] on span "In mẫu A5" at bounding box center [711, 102] width 71 height 24
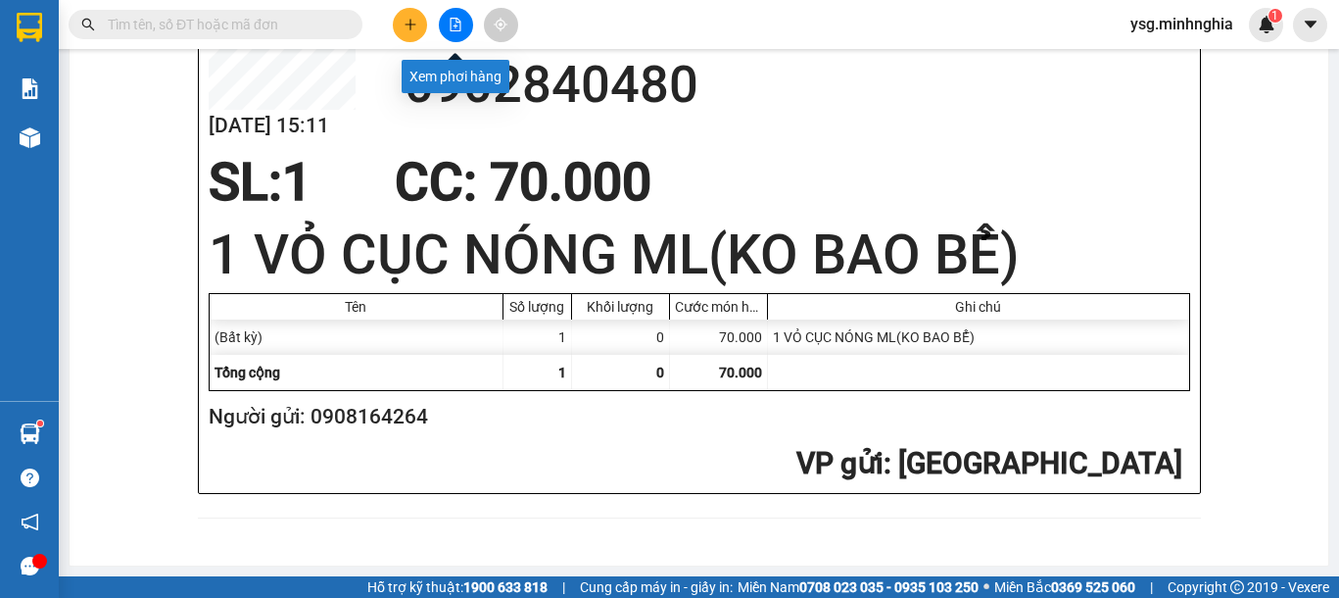
click at [465, 21] on button at bounding box center [456, 25] width 34 height 34
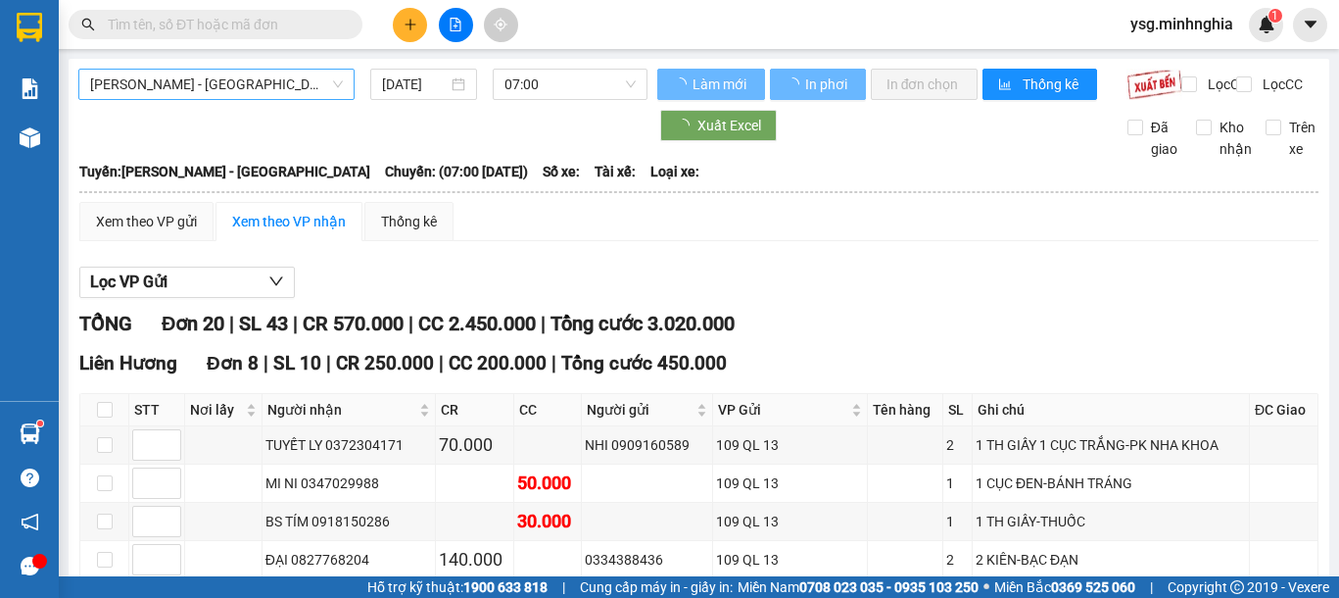
click at [278, 83] on span "[PERSON_NAME] - [GEOGRAPHIC_DATA]" at bounding box center [216, 84] width 253 height 29
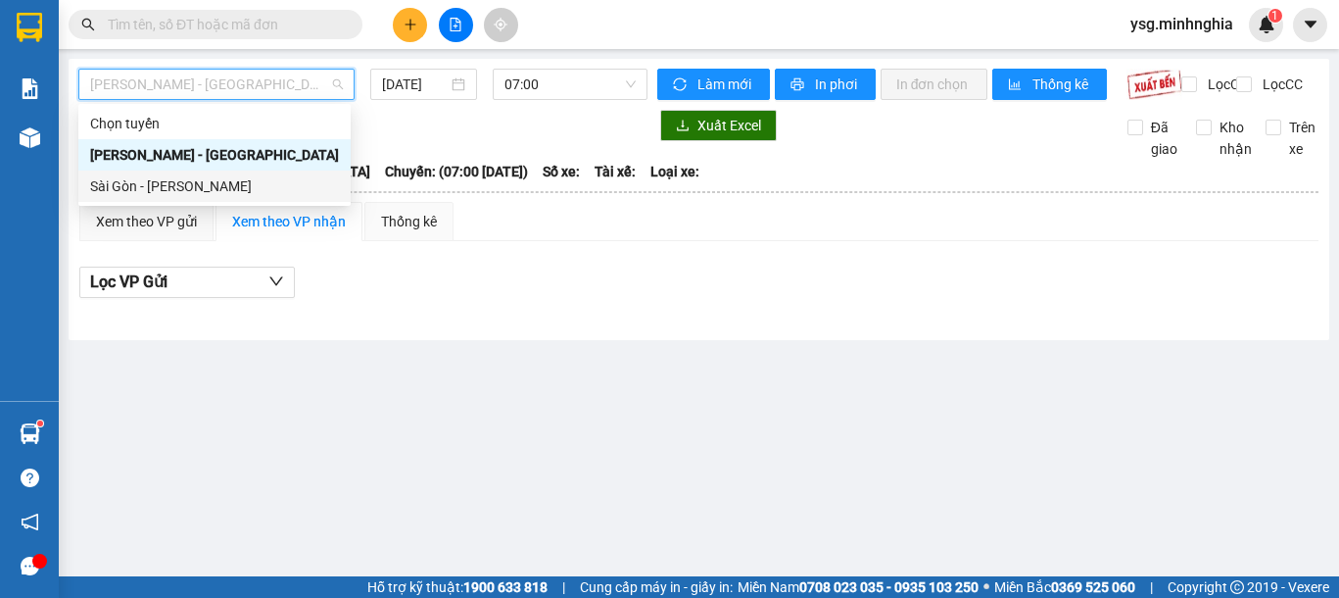
click at [155, 187] on div "Sài Gòn - Phan Rí" at bounding box center [214, 186] width 249 height 22
type input "[DATE]"
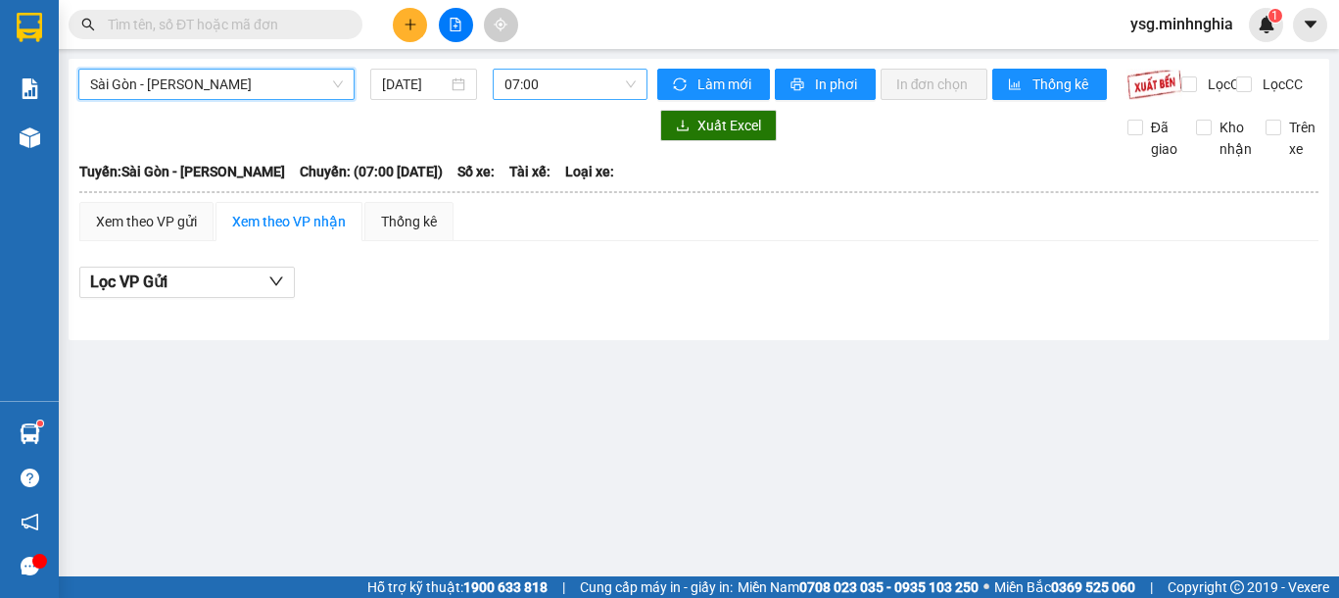
click at [542, 76] on span "07:00" at bounding box center [569, 84] width 131 height 29
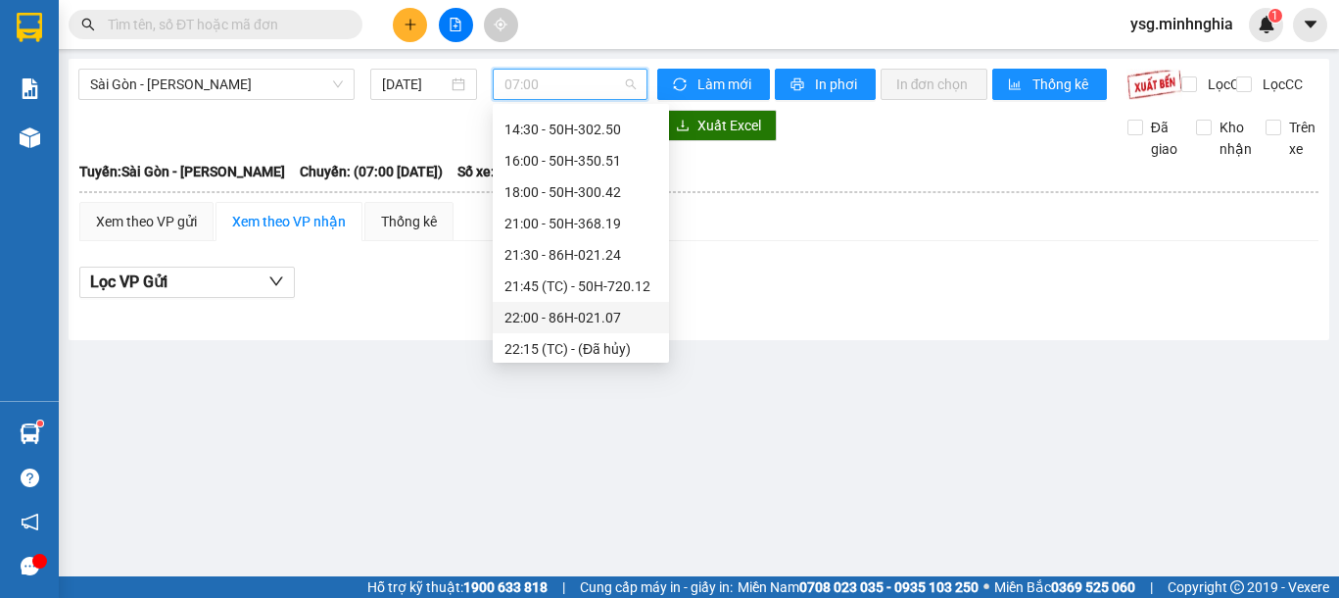
scroll to position [251, 0]
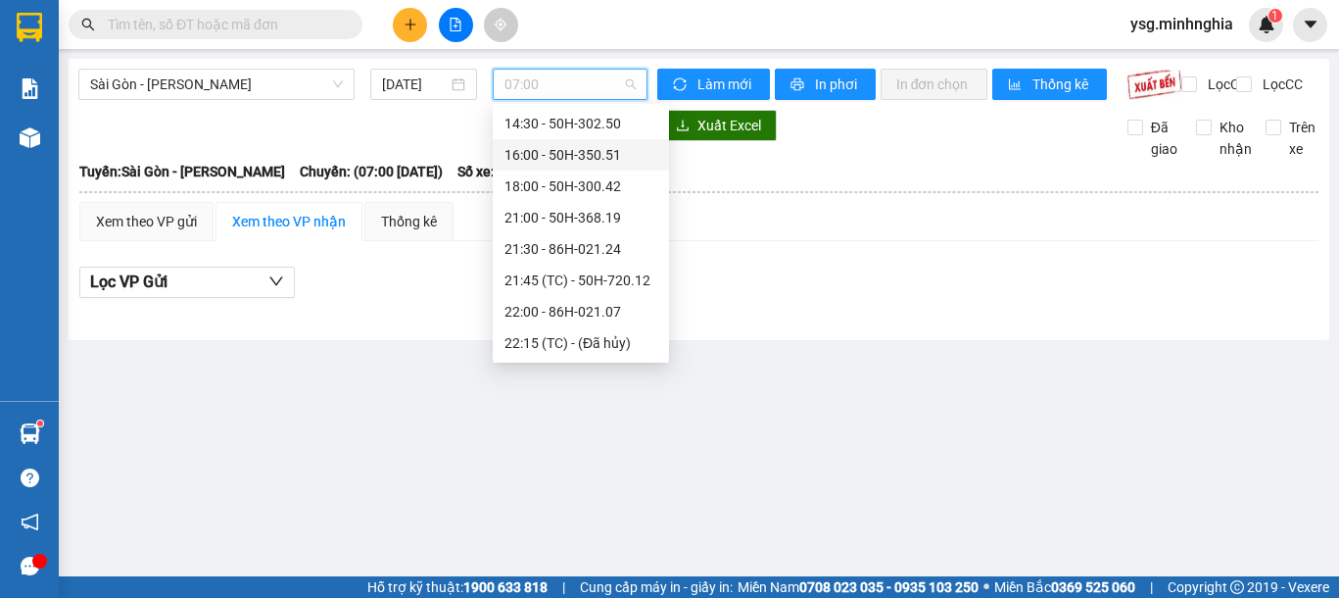
click at [598, 147] on div "16:00 - 50H-350.51" at bounding box center [580, 155] width 153 height 22
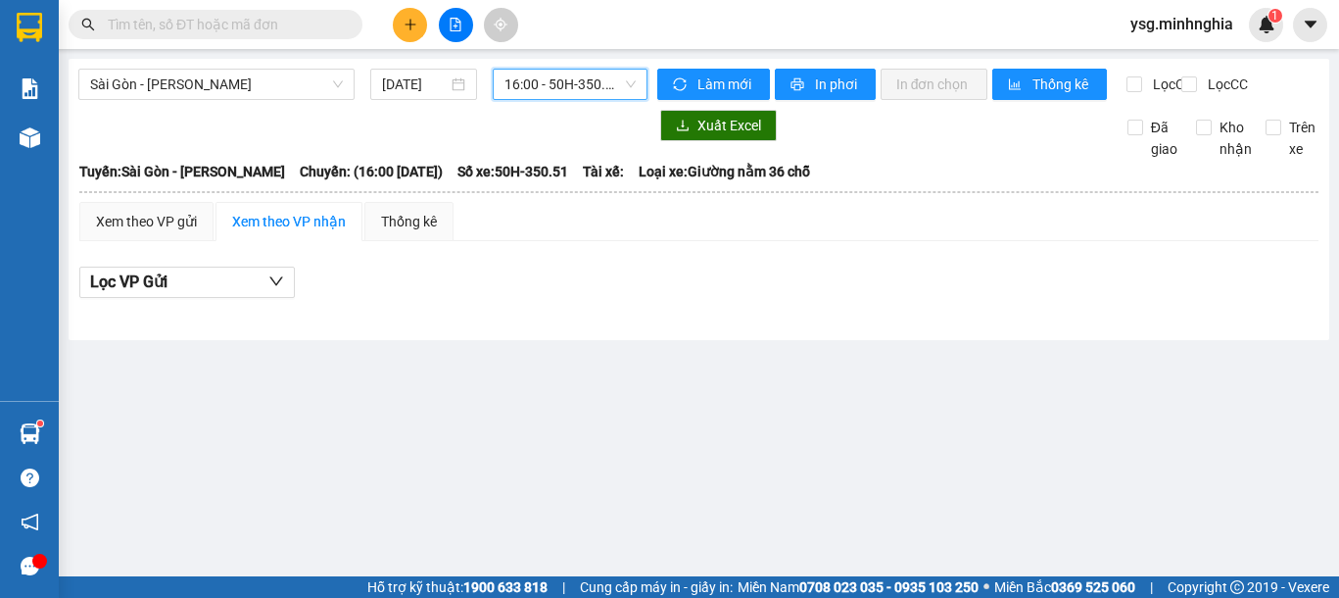
click at [584, 90] on span "16:00 - 50H-350.51" at bounding box center [569, 84] width 131 height 29
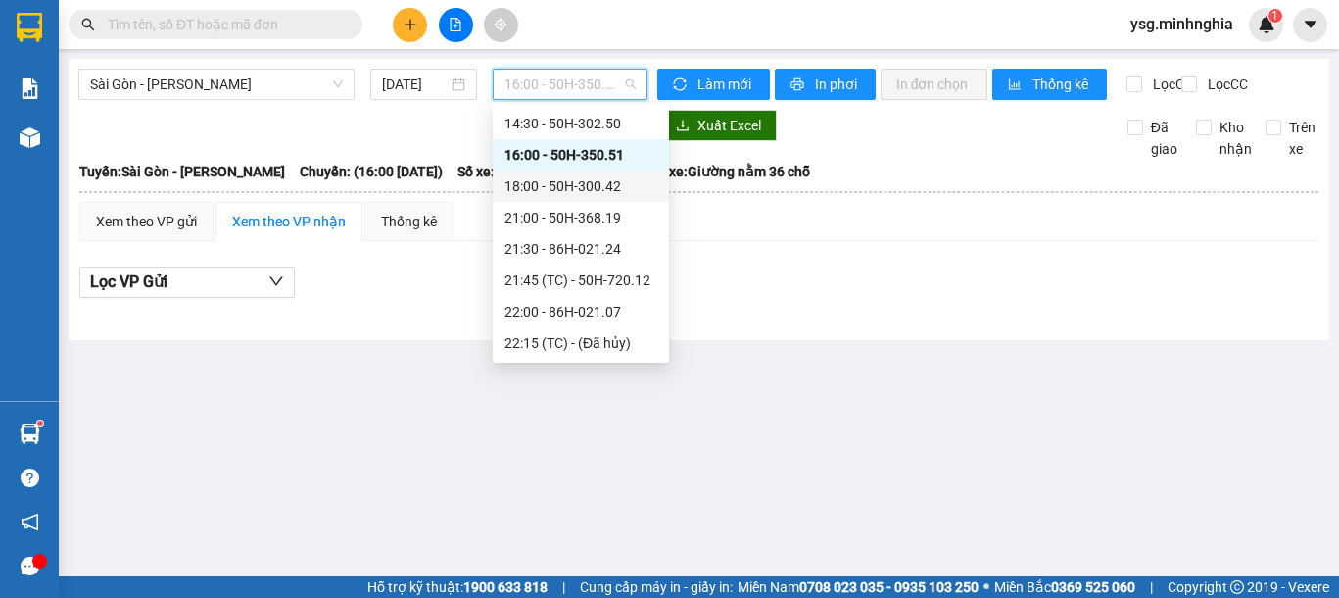
click at [562, 185] on div "18:00 - 50H-300.42" at bounding box center [580, 186] width 153 height 22
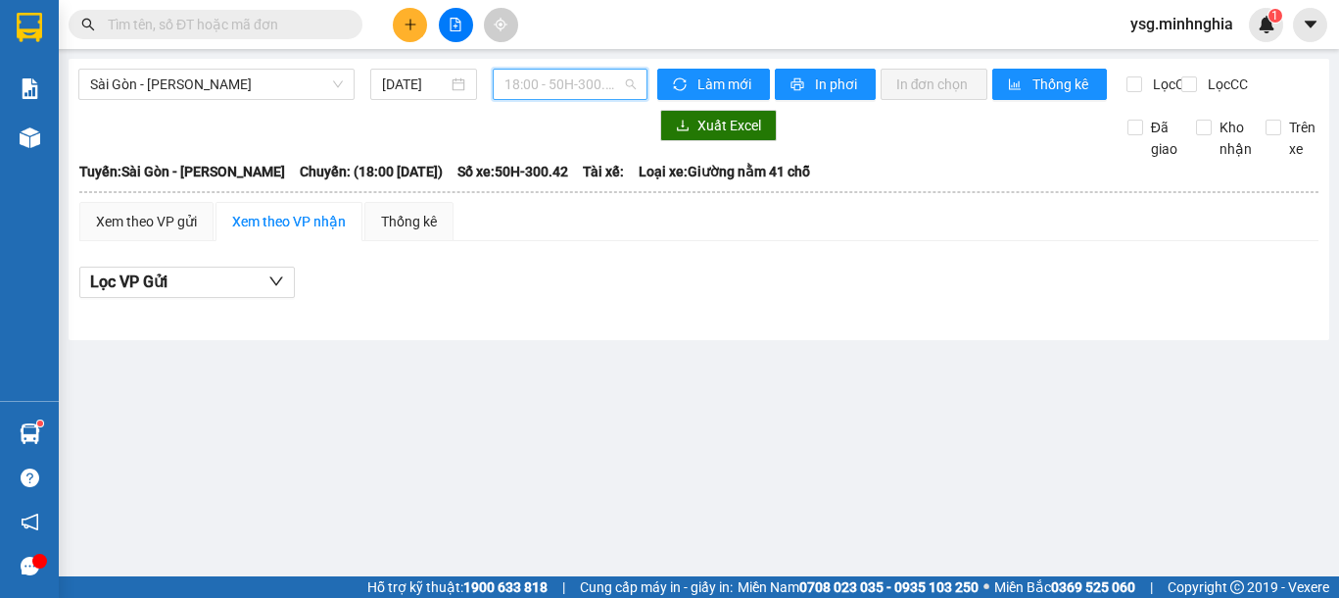
click at [545, 85] on span "18:00 - 50H-300.42" at bounding box center [569, 84] width 131 height 29
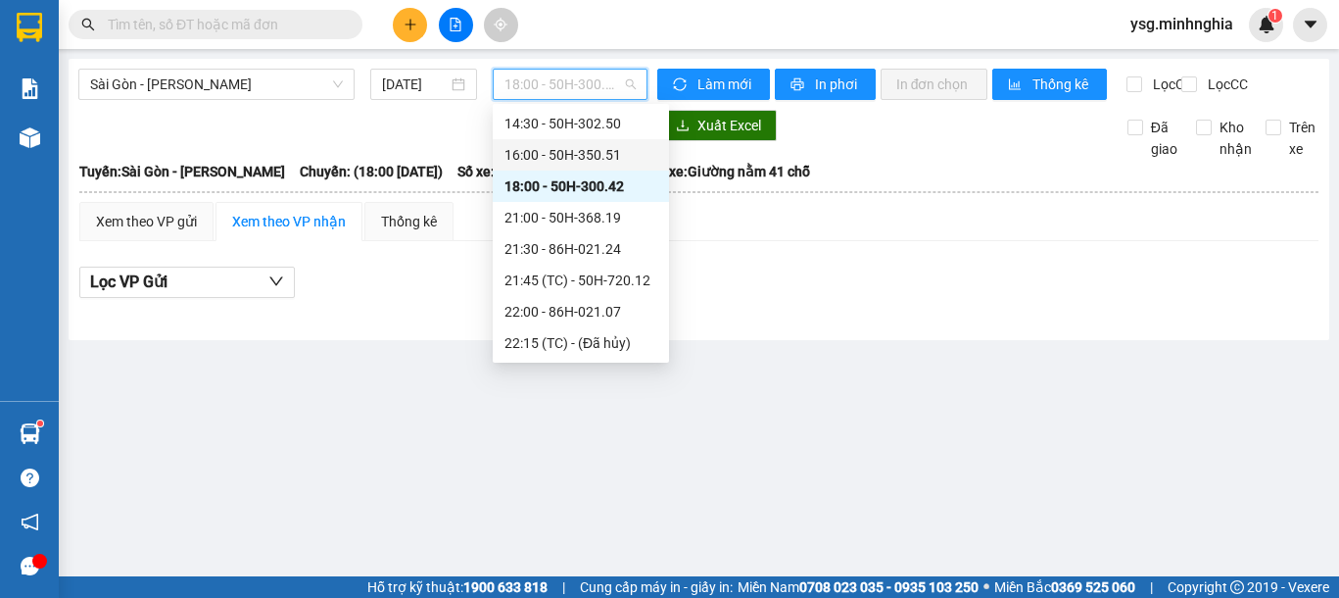
click at [576, 155] on div "16:00 - 50H-350.51" at bounding box center [580, 155] width 153 height 22
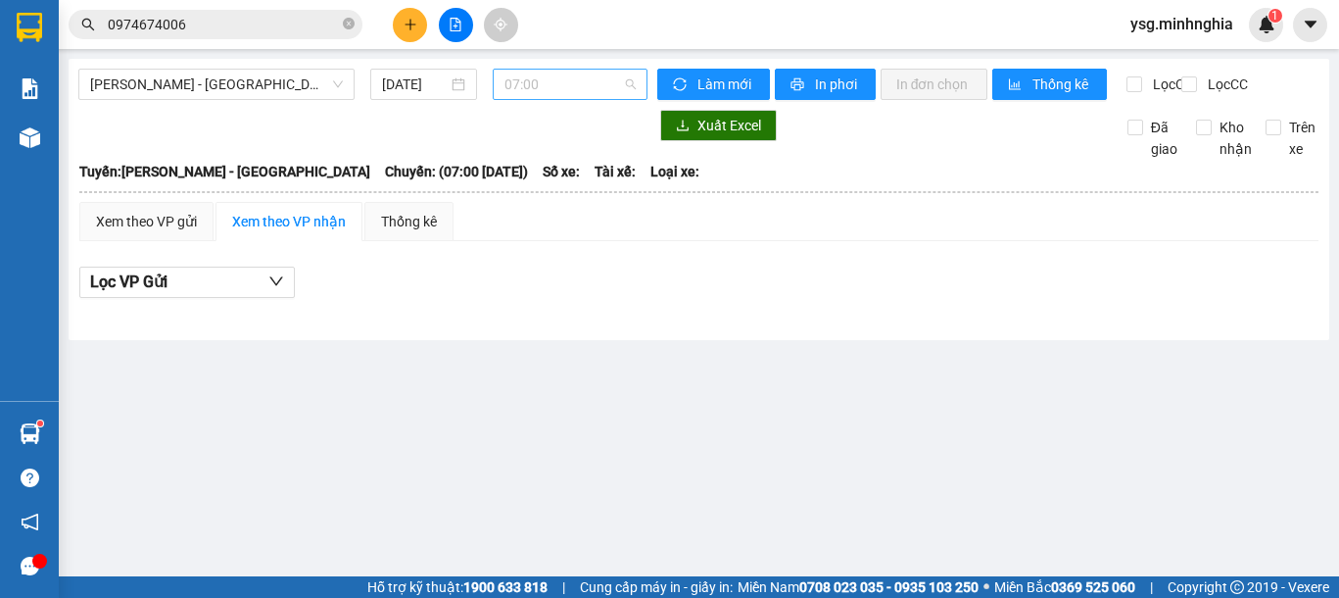
click at [556, 77] on span "07:00" at bounding box center [569, 84] width 131 height 29
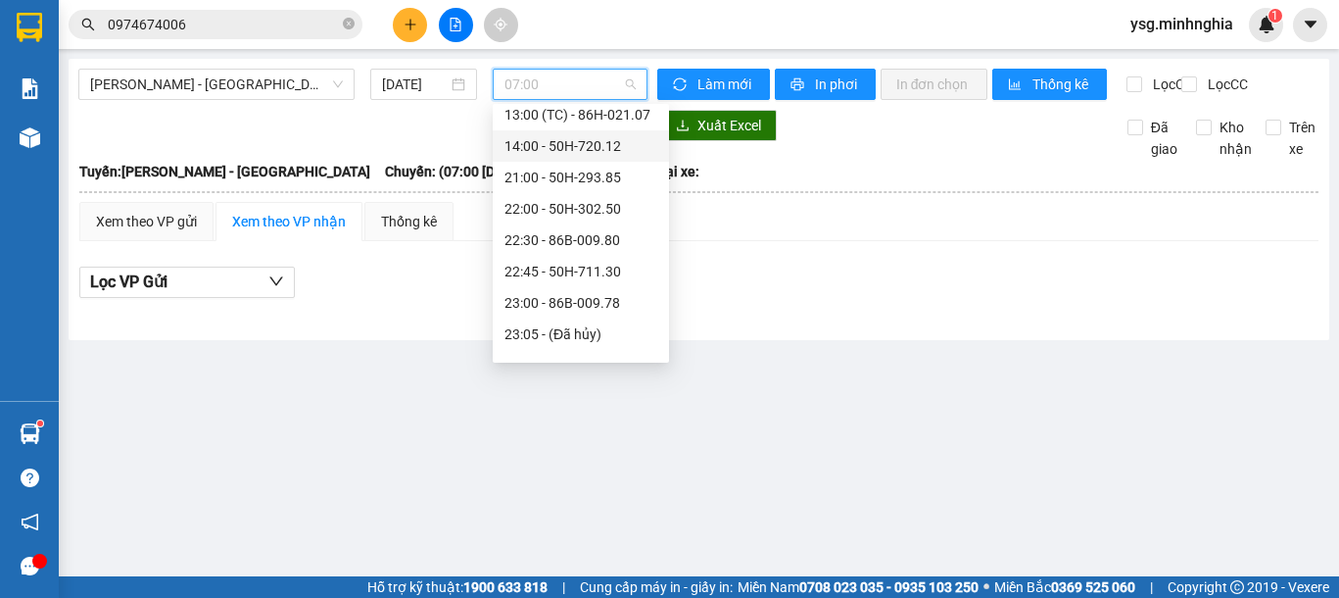
scroll to position [188, 0]
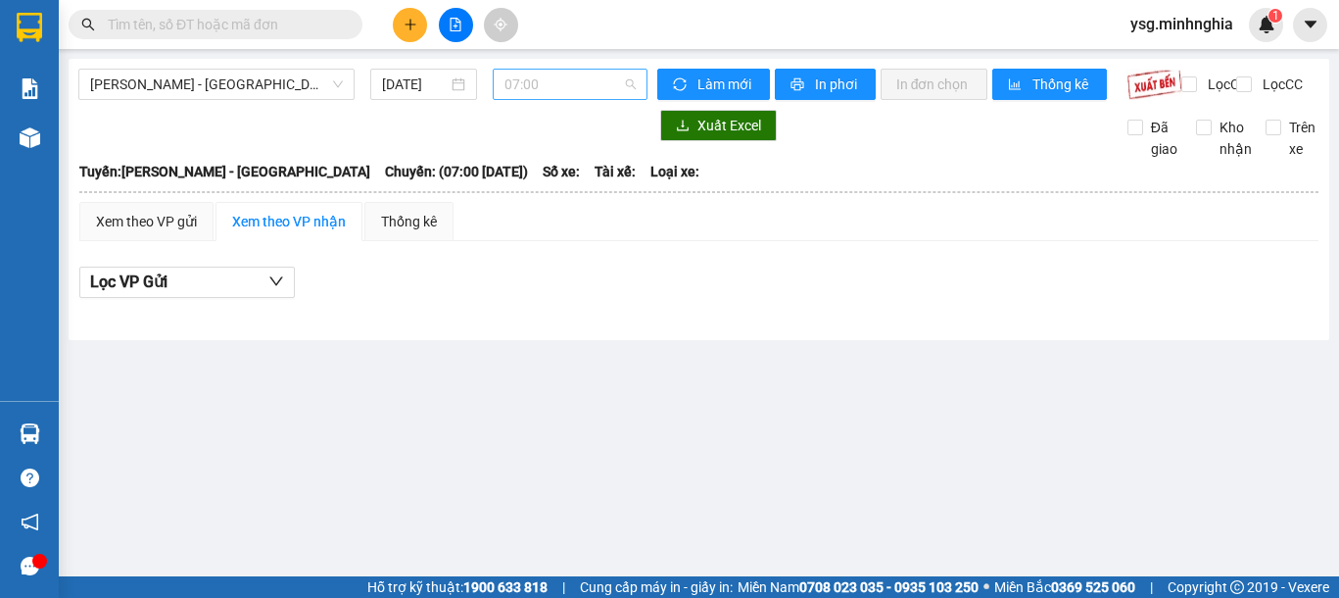
click at [553, 84] on span "07:00" at bounding box center [569, 84] width 131 height 29
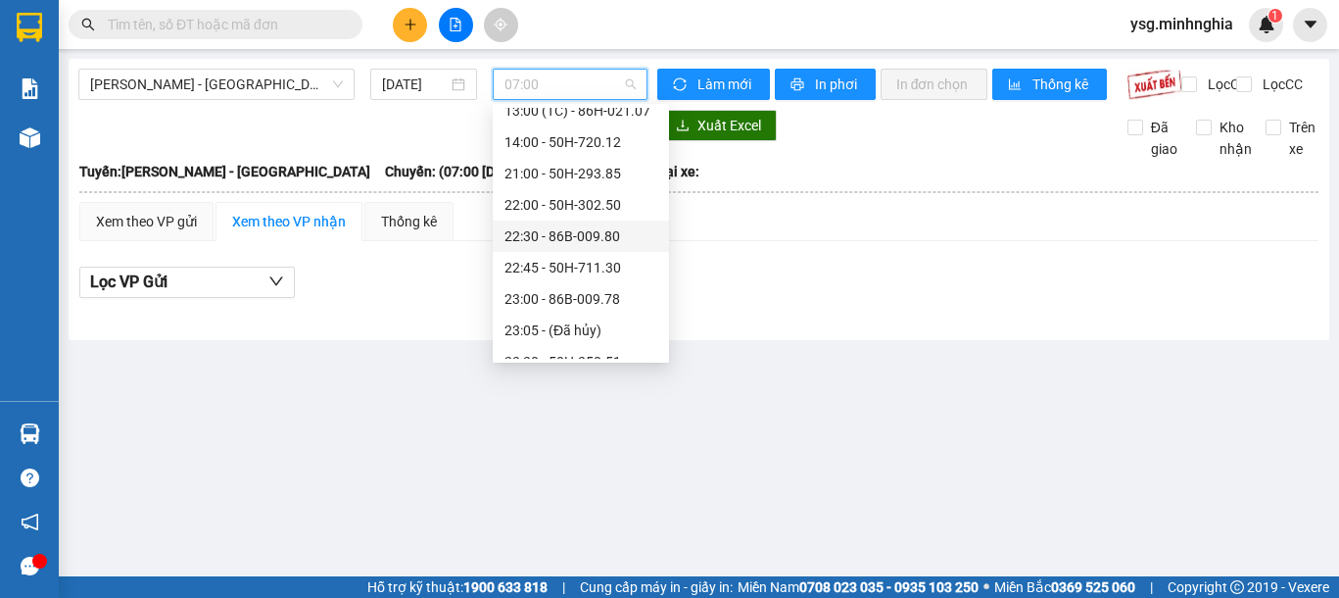
scroll to position [188, 0]
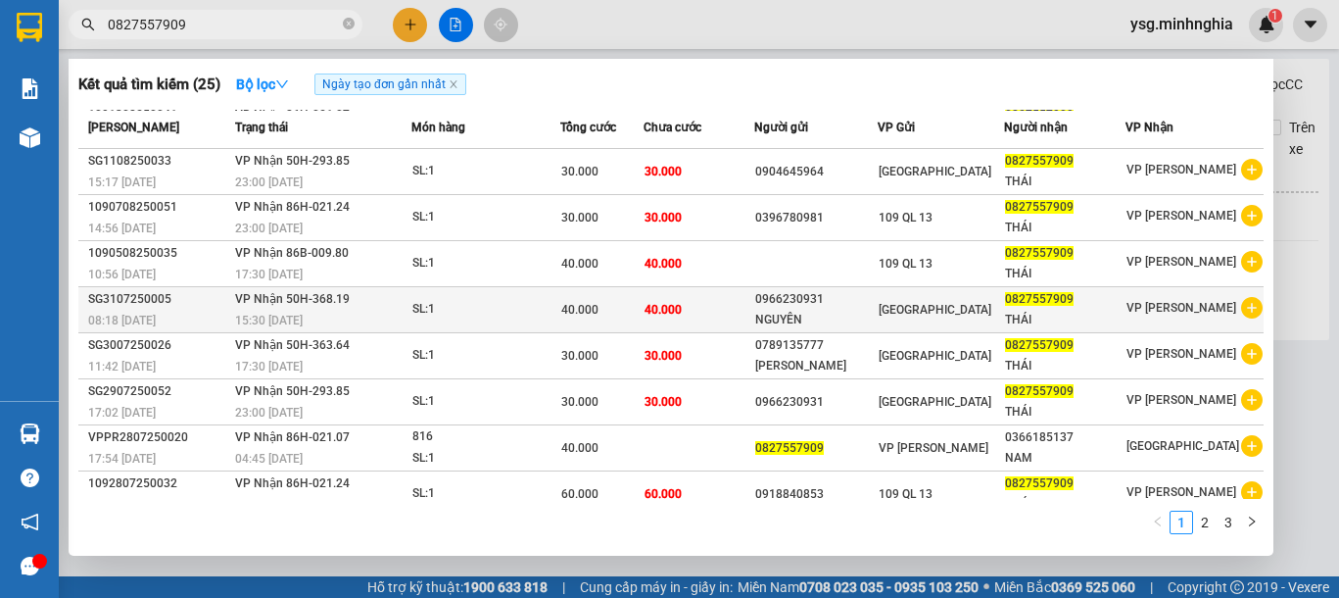
scroll to position [107, 0]
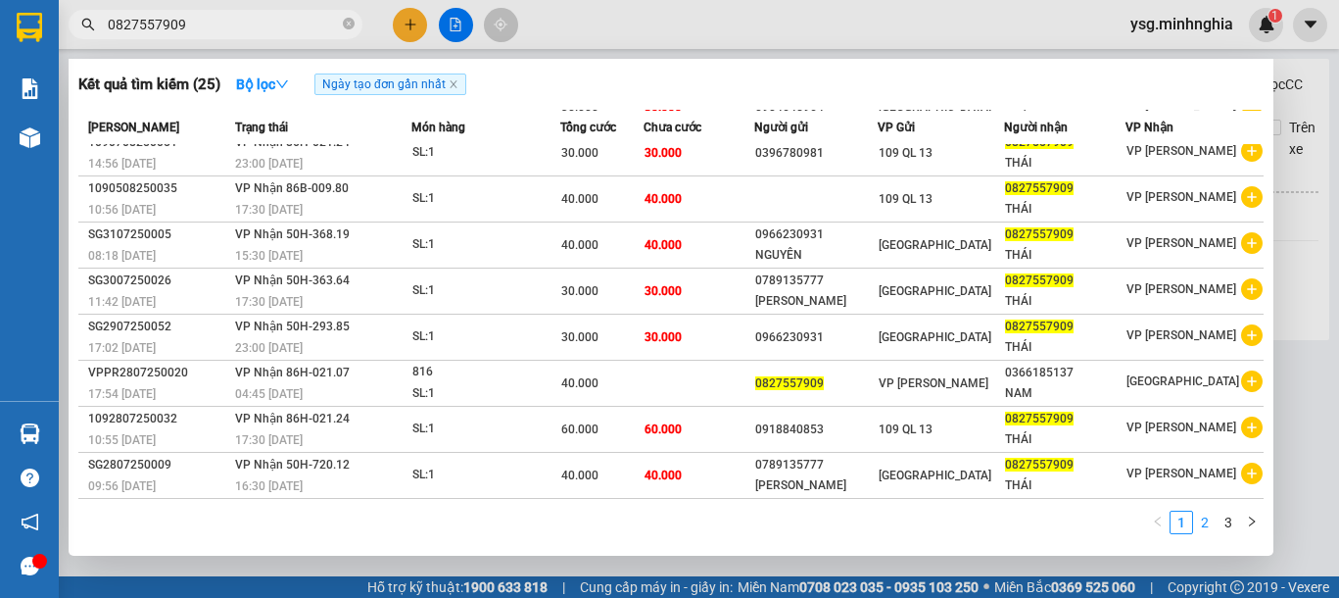
type input "0827557909"
click at [1205, 527] on link "2" at bounding box center [1205, 522] width 22 height 22
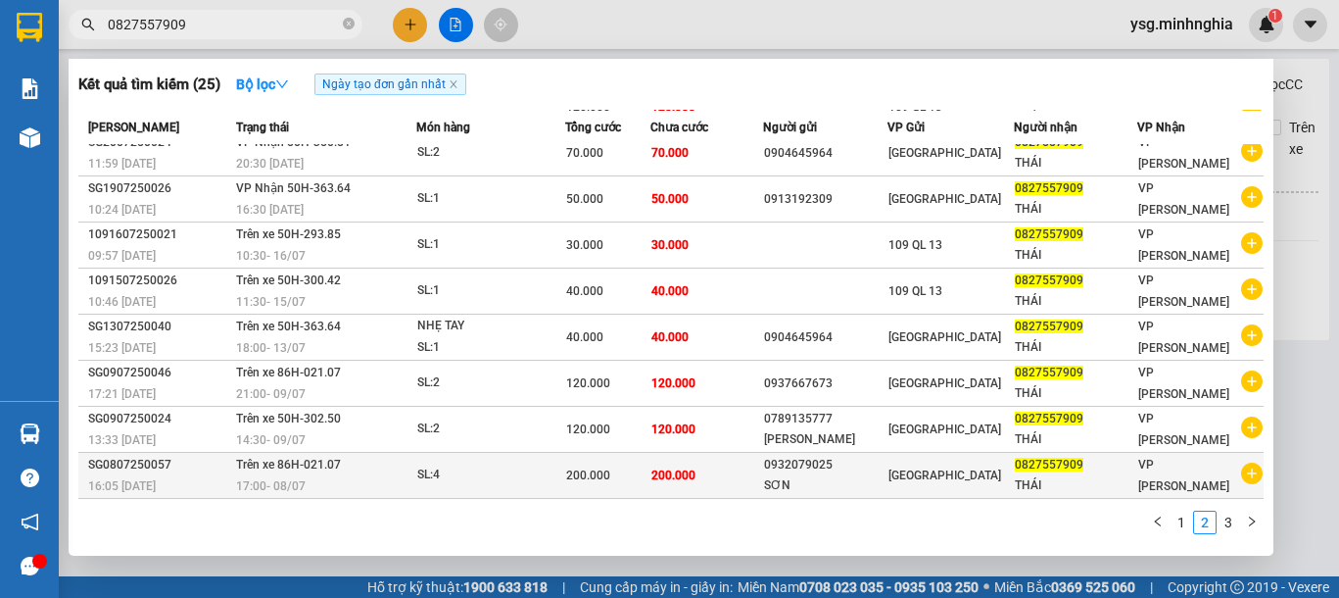
click at [585, 454] on td "200.000" at bounding box center [607, 476] width 85 height 46
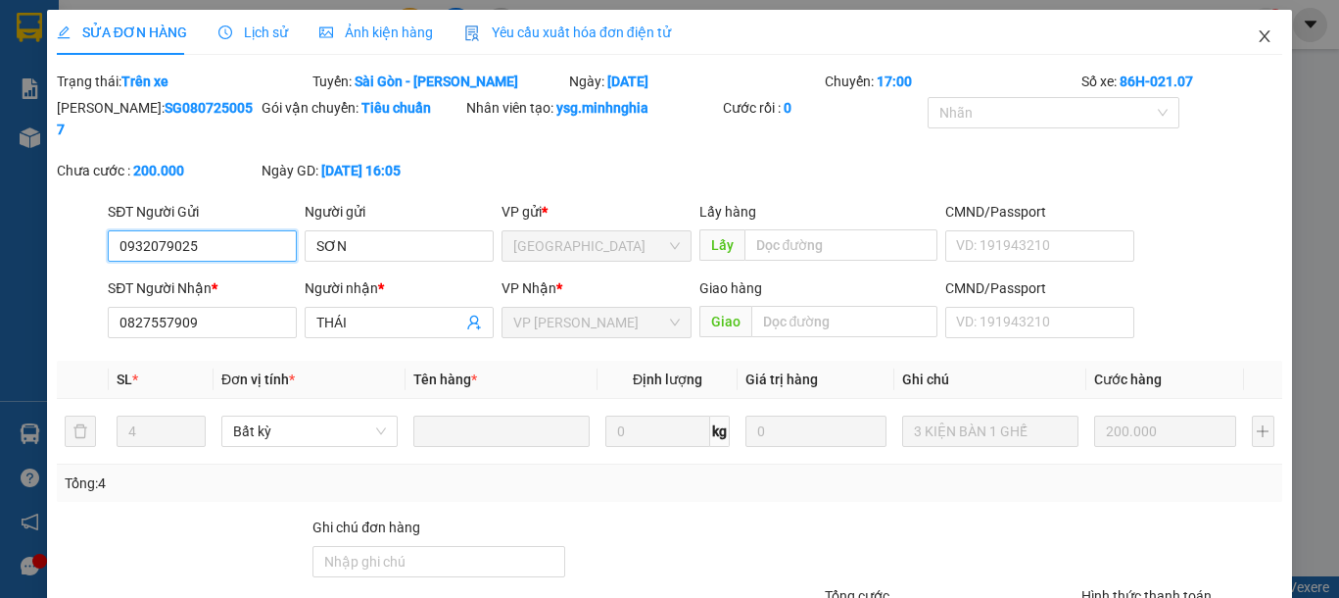
type input "0932079025"
type input "0827557909"
type input "200.000"
drag, startPoint x: 1246, startPoint y: 49, endPoint x: 1114, endPoint y: 49, distance: 132.2
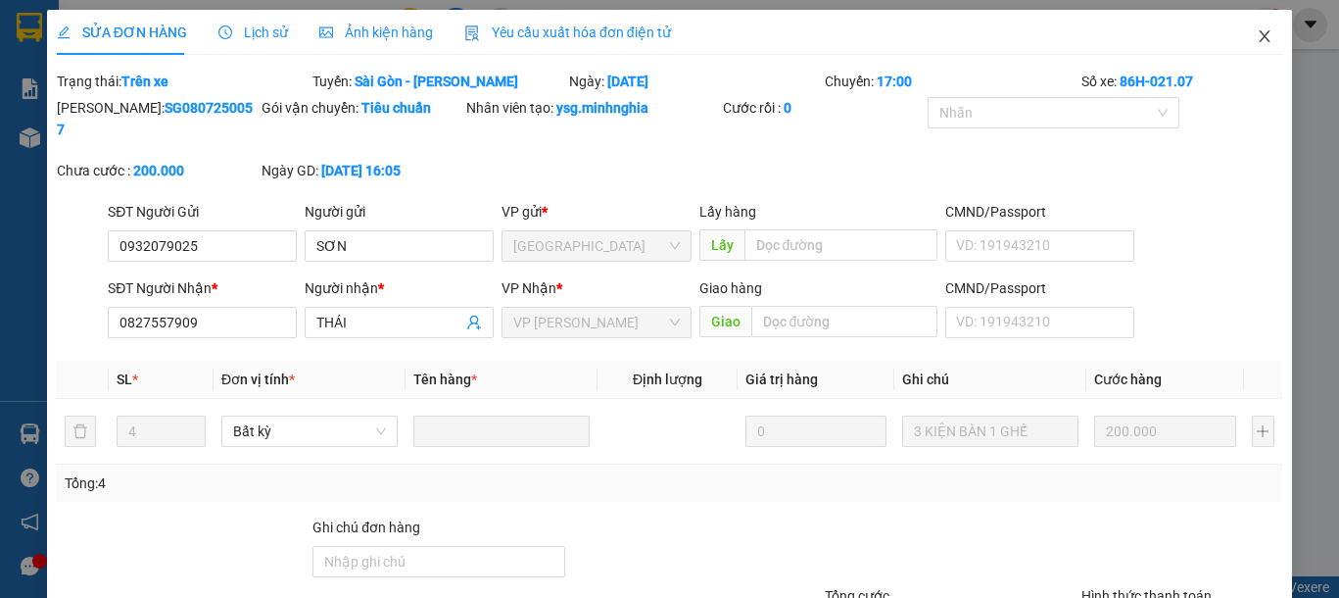
click at [1247, 49] on span "Close" at bounding box center [1264, 37] width 55 height 55
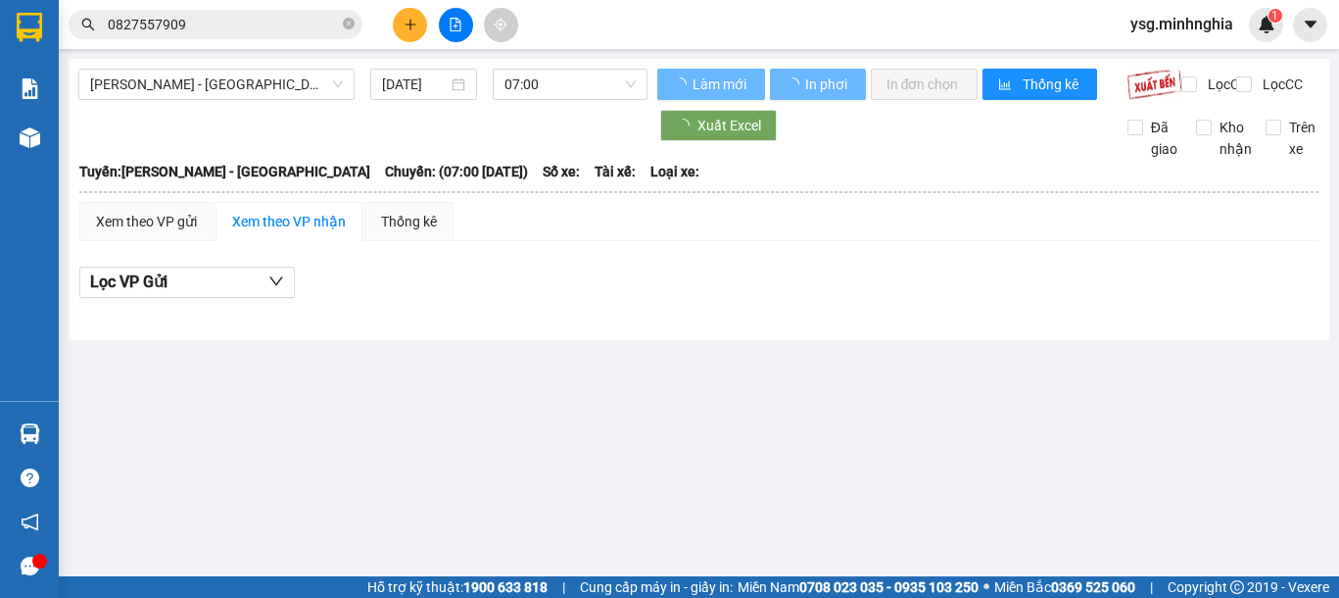
click at [268, 24] on input "0827557909" at bounding box center [223, 25] width 231 height 22
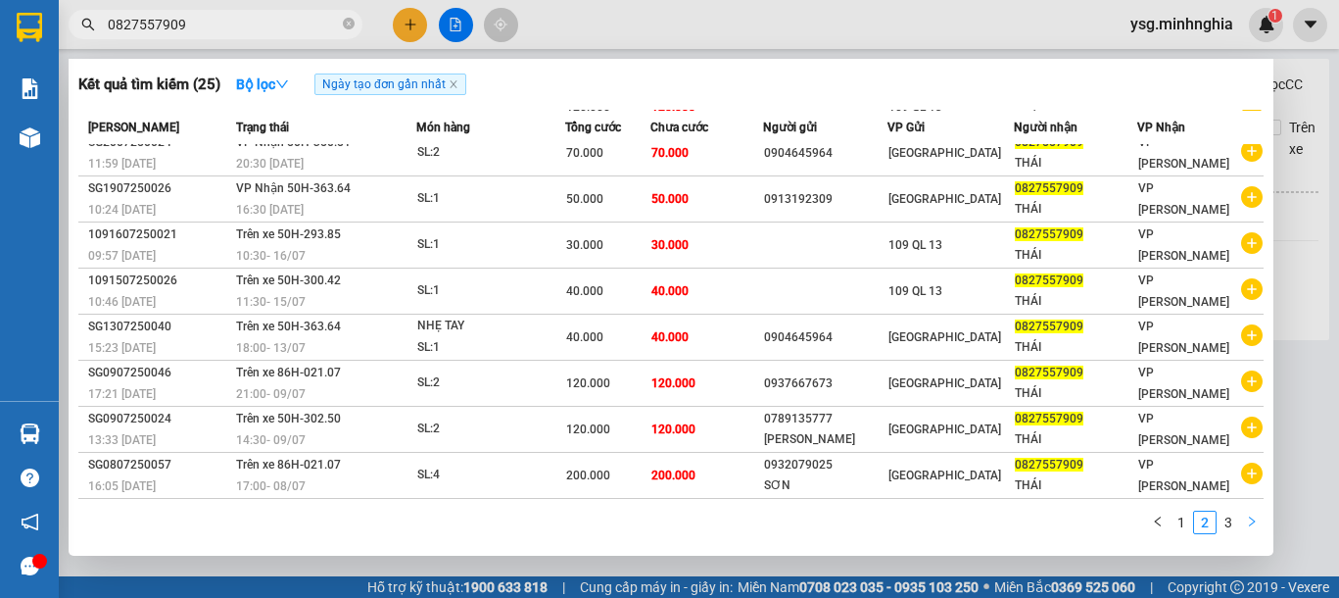
click at [1241, 519] on button "button" at bounding box center [1252, 522] width 24 height 24
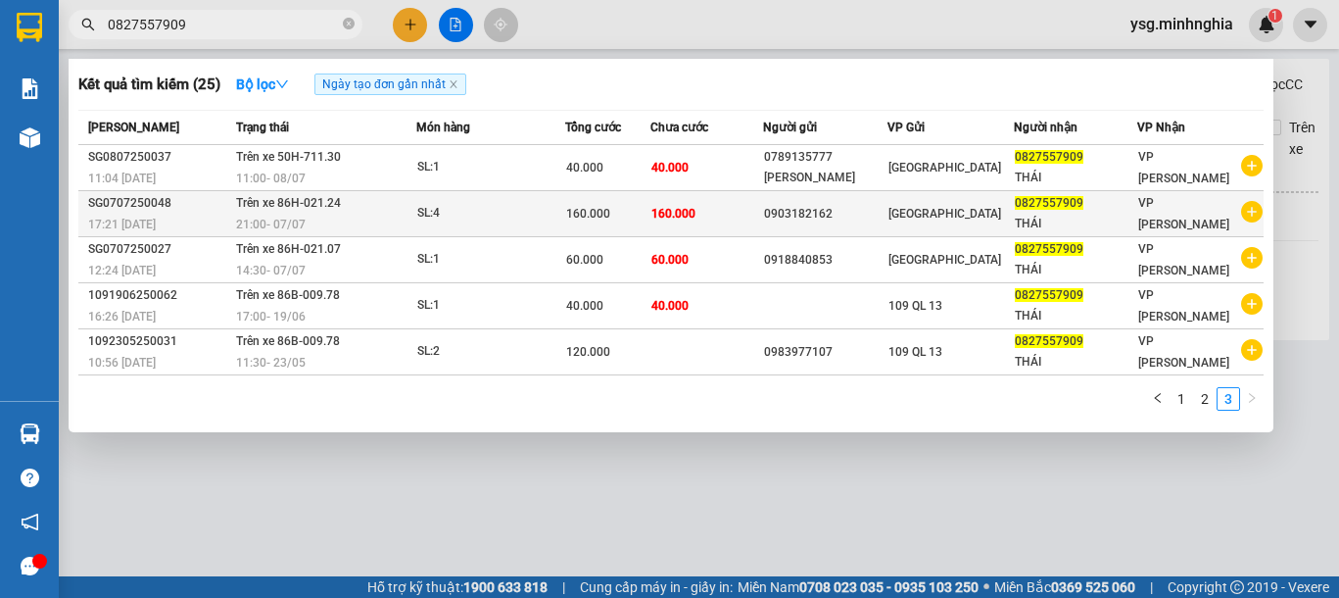
click at [614, 195] on td "160.000" at bounding box center [607, 214] width 85 height 46
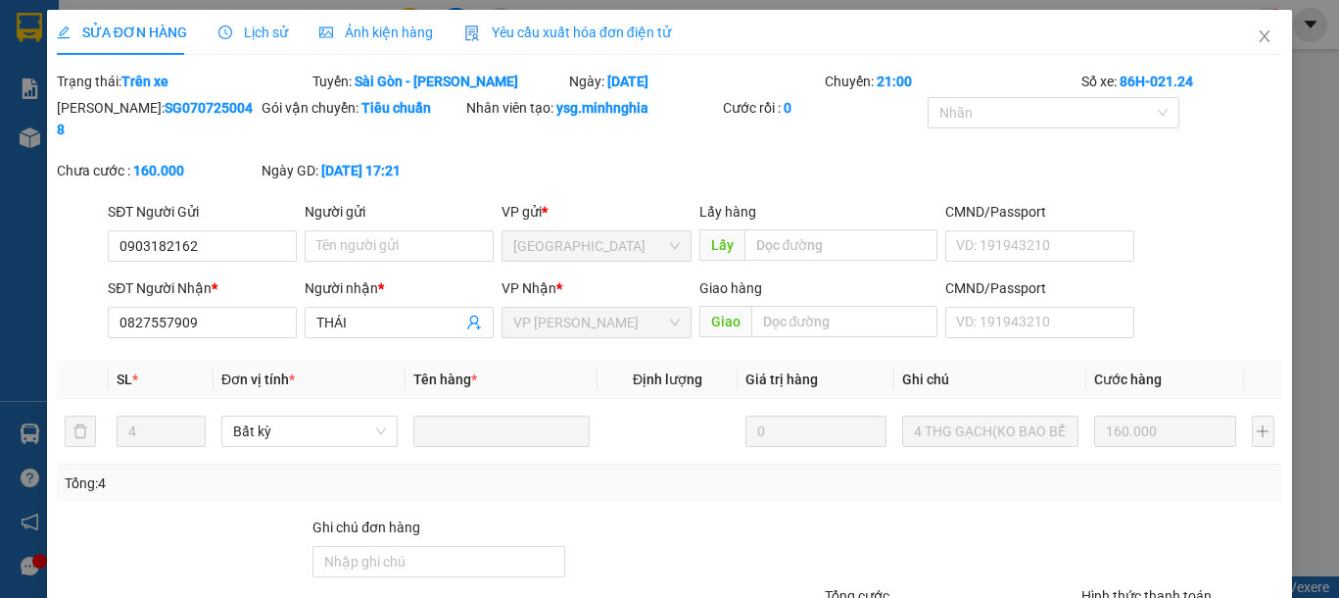
type input "0903182162"
type input "0827557909"
type input "160.000"
click at [1257, 35] on icon "close" at bounding box center [1265, 36] width 16 height 16
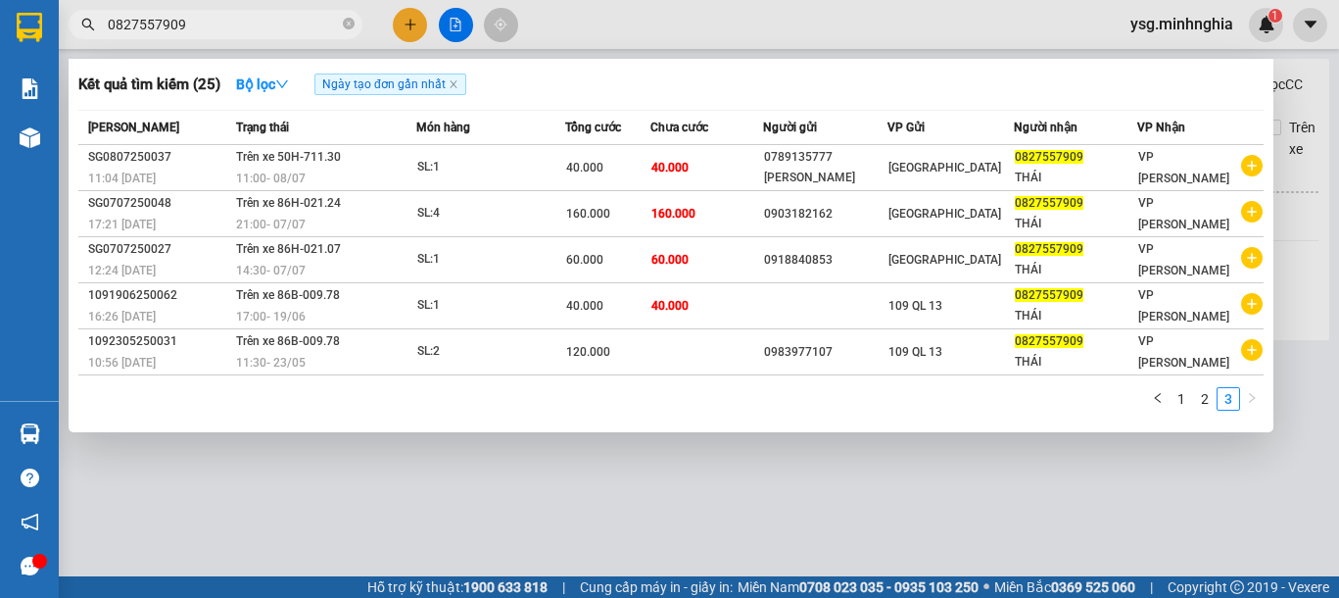
drag, startPoint x: 190, startPoint y: 19, endPoint x: 0, endPoint y: 19, distance: 190.0
click at [0, 19] on section "Kết quả tìm kiếm ( 25 ) Bộ lọc Ngày tạo đơn gần nhất Mã ĐH Trạng thái Món hàng …" at bounding box center [669, 299] width 1339 height 598
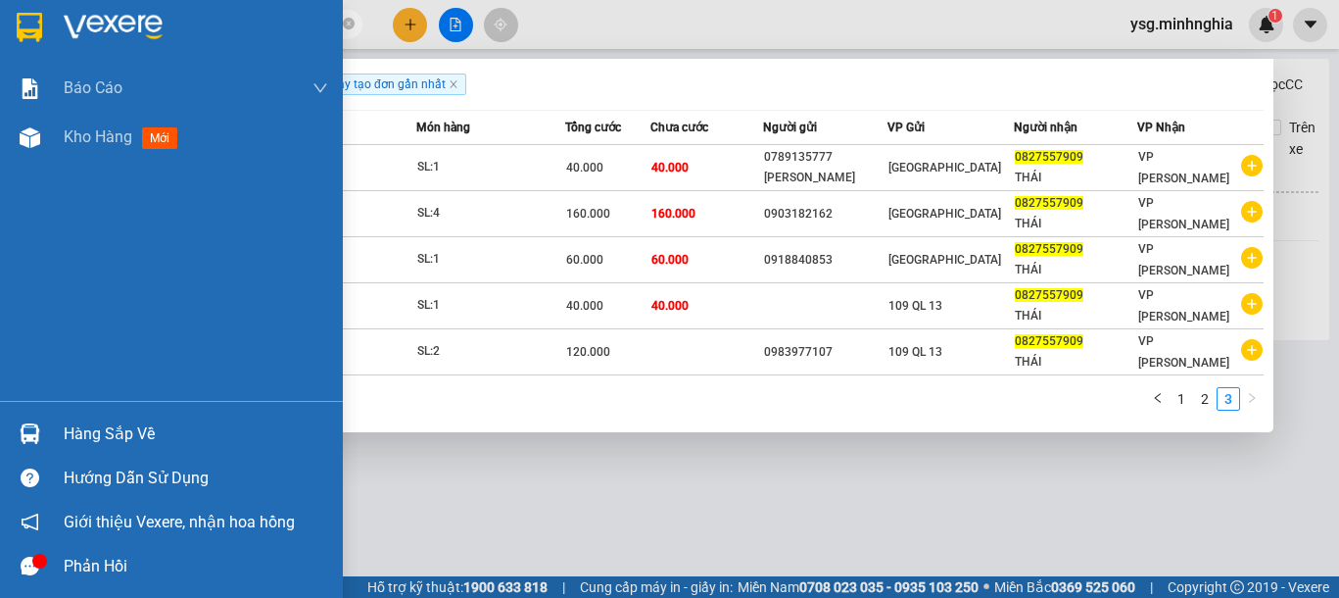
paste input "933465566"
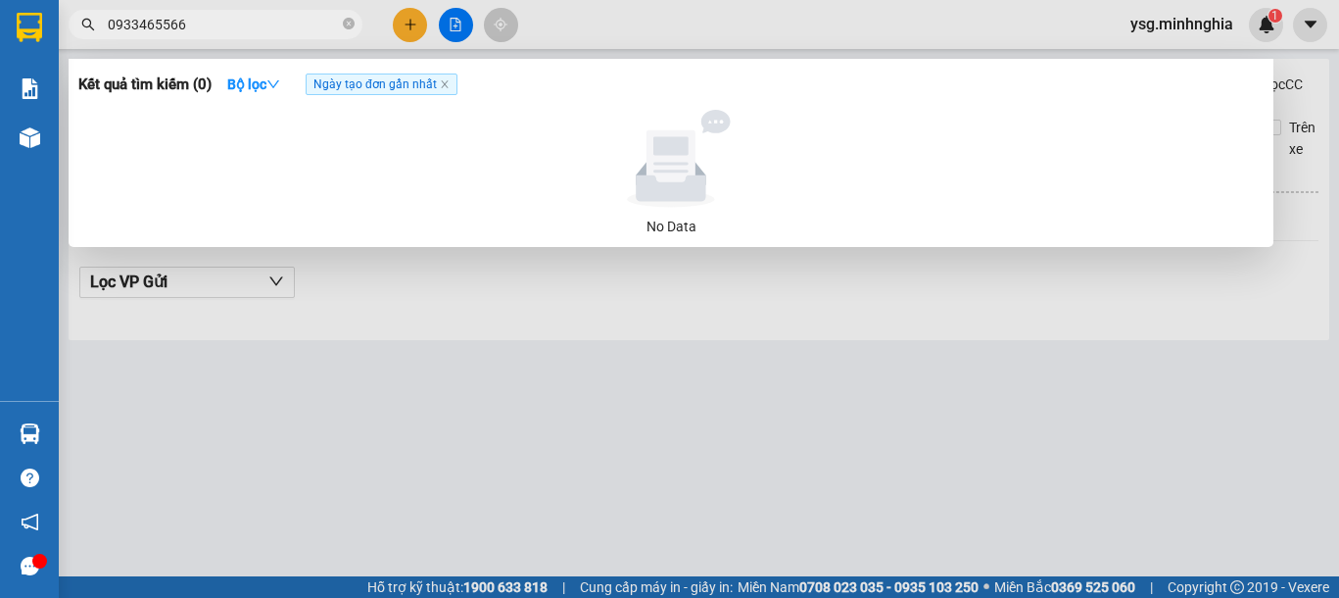
drag, startPoint x: 254, startPoint y: 13, endPoint x: 0, endPoint y: 20, distance: 253.8
click at [0, 20] on section "Kết quả tìm kiếm ( 0 ) Bộ lọc Ngày tạo đơn gần nhất No Data 0933465566 ysg.minh…" at bounding box center [669, 299] width 1339 height 598
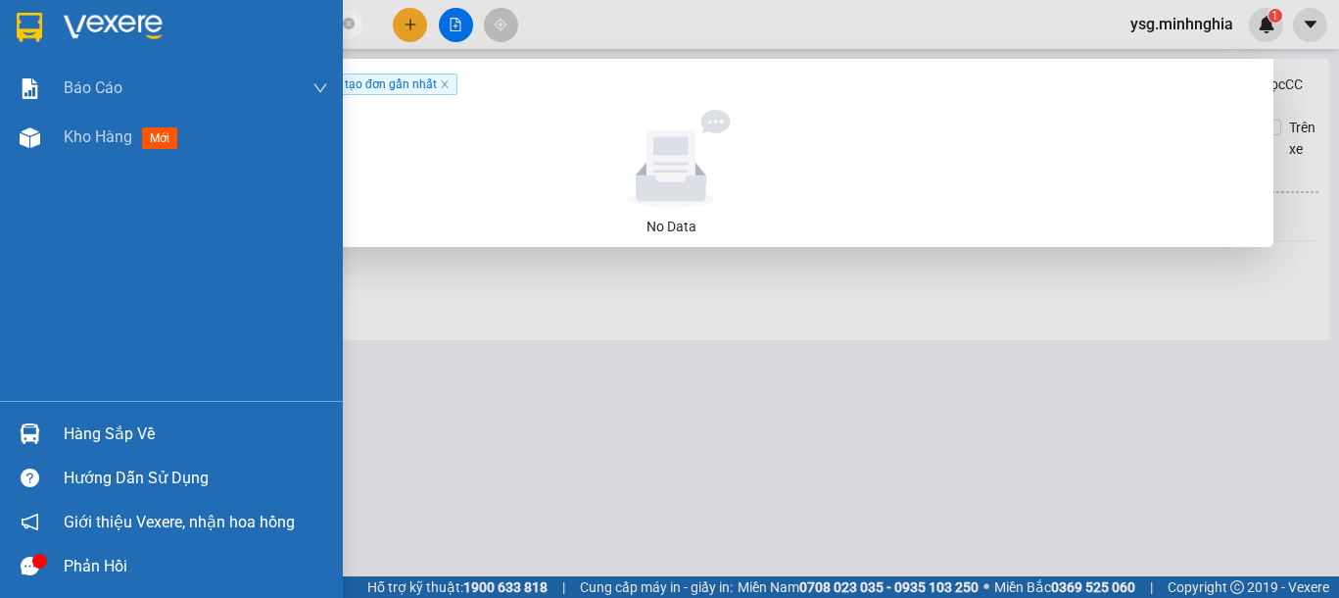
paste input "89852287"
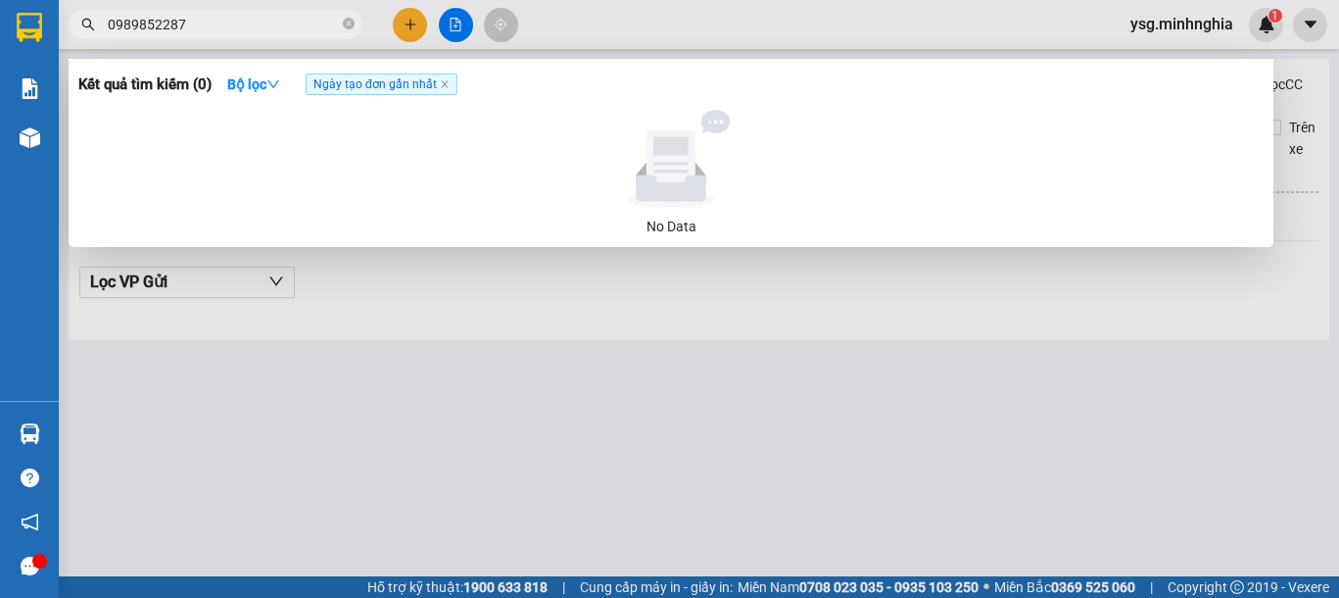
drag, startPoint x: 255, startPoint y: 24, endPoint x: 62, endPoint y: 19, distance: 193.1
click at [62, 19] on div "0989852287" at bounding box center [191, 24] width 382 height 29
click at [270, 26] on input "0989852287" at bounding box center [223, 25] width 231 height 22
drag, startPoint x: 270, startPoint y: 26, endPoint x: 134, endPoint y: 26, distance: 136.2
click at [134, 26] on input "0989852287" at bounding box center [223, 25] width 231 height 22
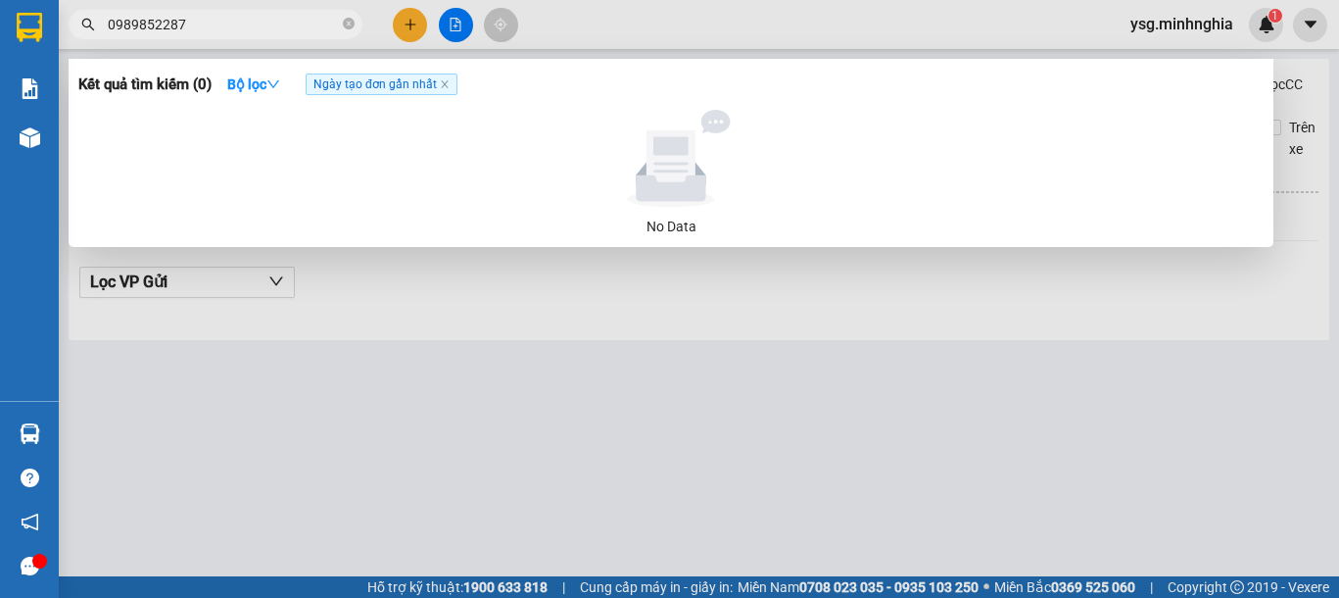
paste input "79096222"
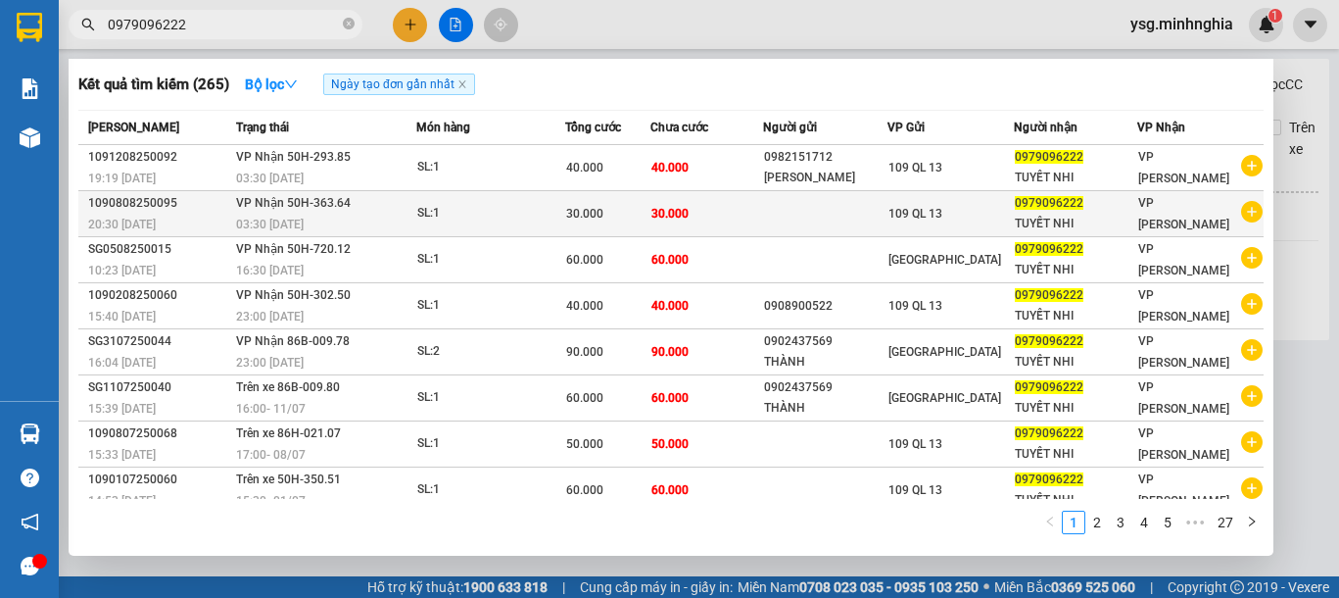
type input "0979096222"
click at [647, 207] on div "30.000" at bounding box center [607, 214] width 83 height 22
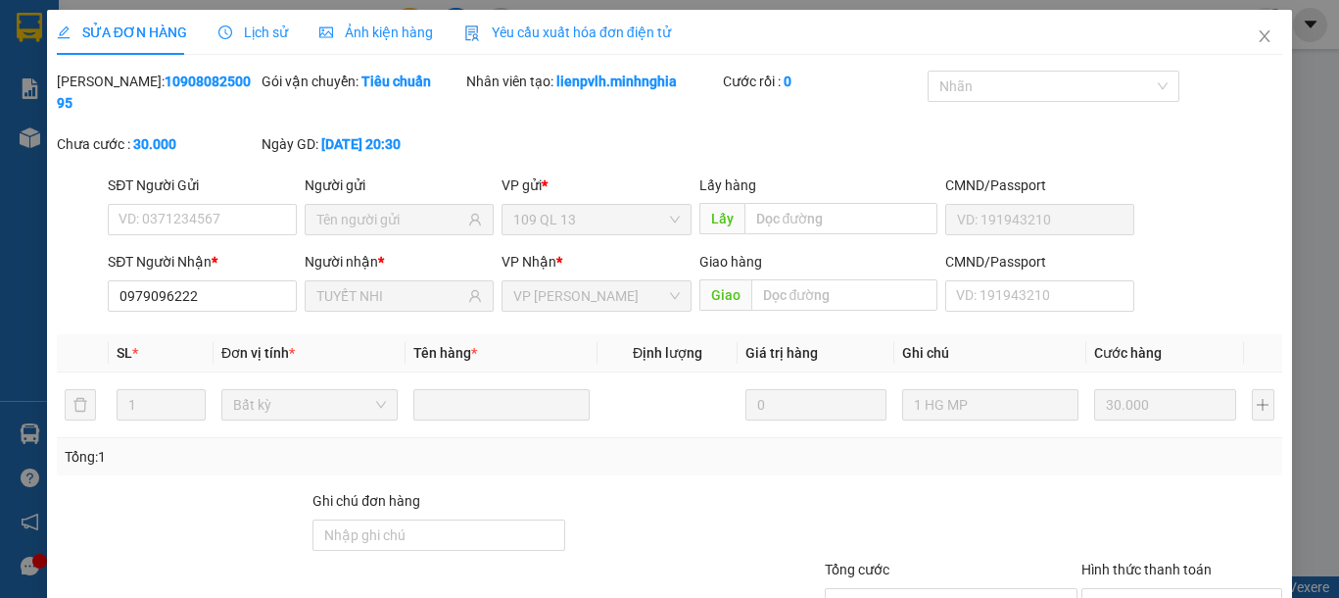
type input "0979096222"
type input "TUYẾT NHI"
type input "30.000"
click at [1237, 28] on span "Close" at bounding box center [1264, 37] width 55 height 55
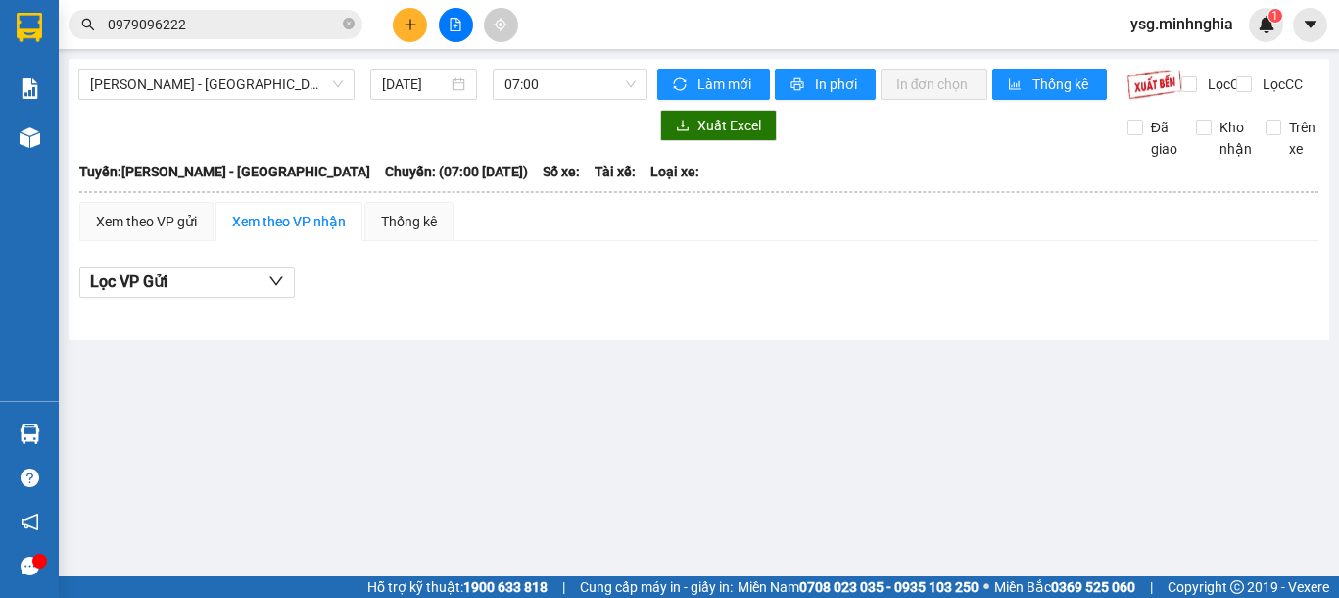
click at [219, 27] on input "0979096222" at bounding box center [223, 25] width 231 height 22
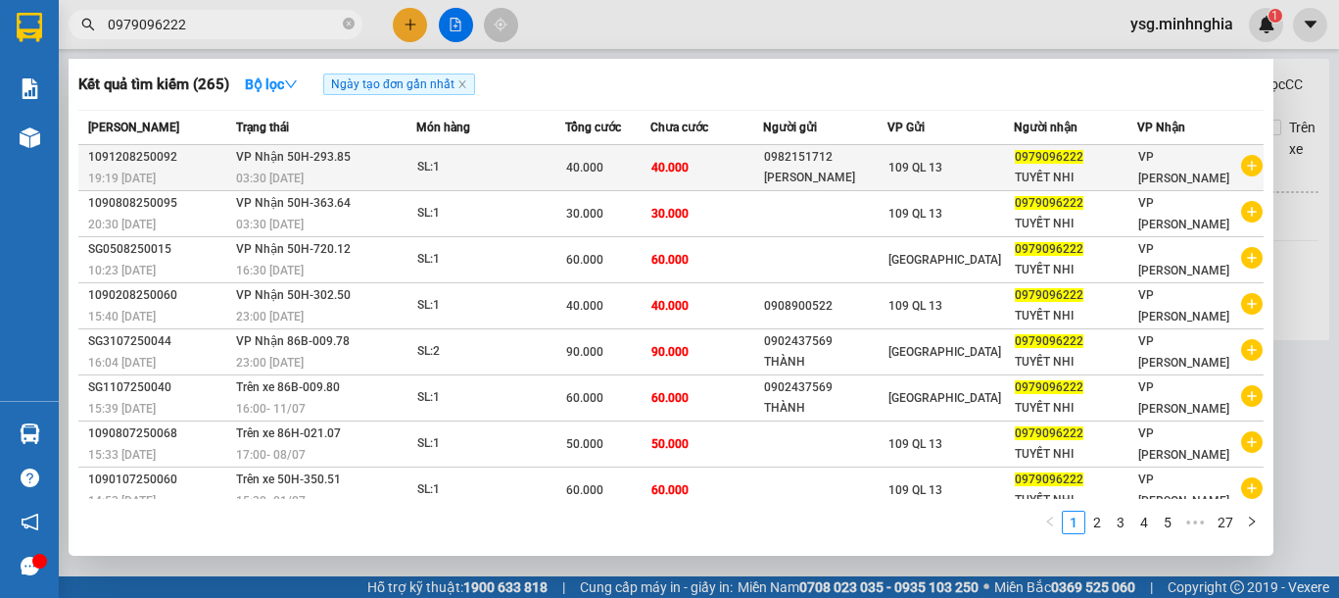
click at [445, 154] on td "SL: 1" at bounding box center [490, 168] width 149 height 46
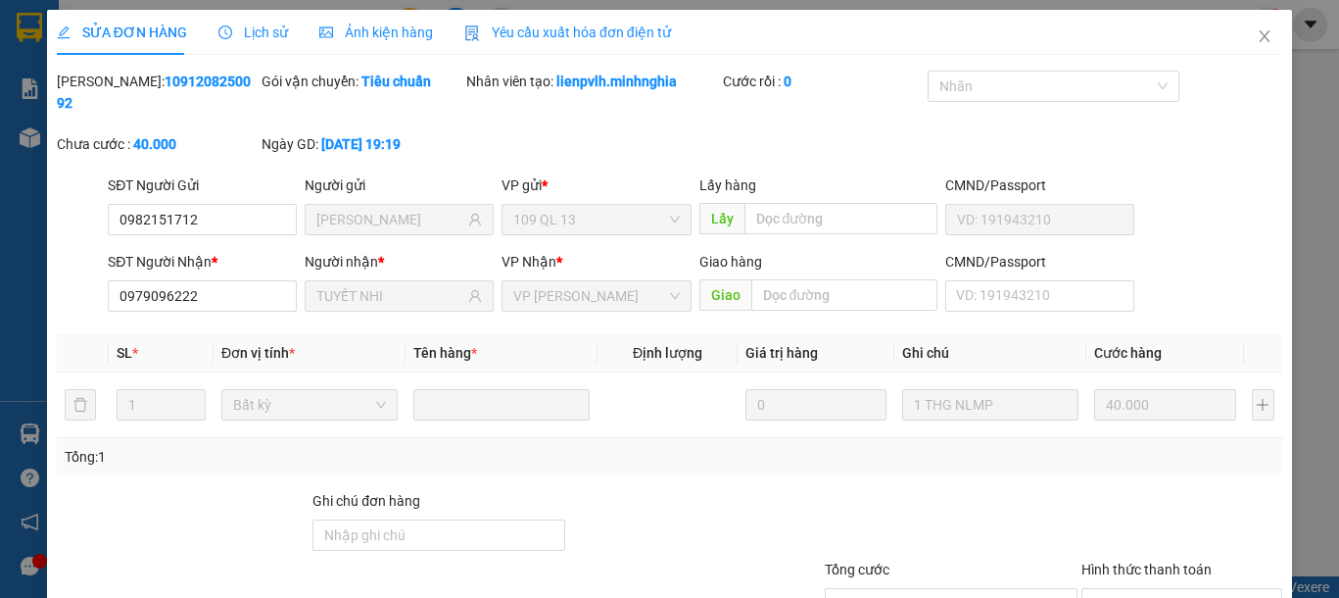
type input "0982151712"
type input "NGUYỄN BÁ"
type input "0979096222"
type input "TUYẾT NHI"
type input "40.000"
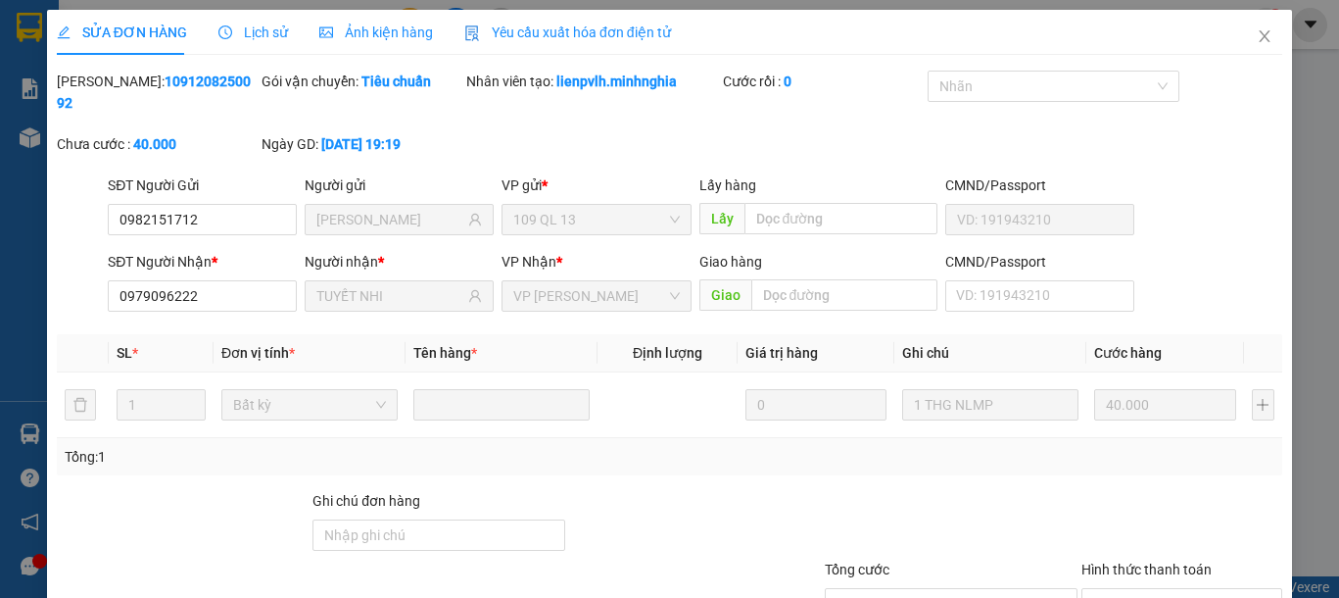
type input "40.000"
click at [1257, 33] on icon "close" at bounding box center [1265, 36] width 16 height 16
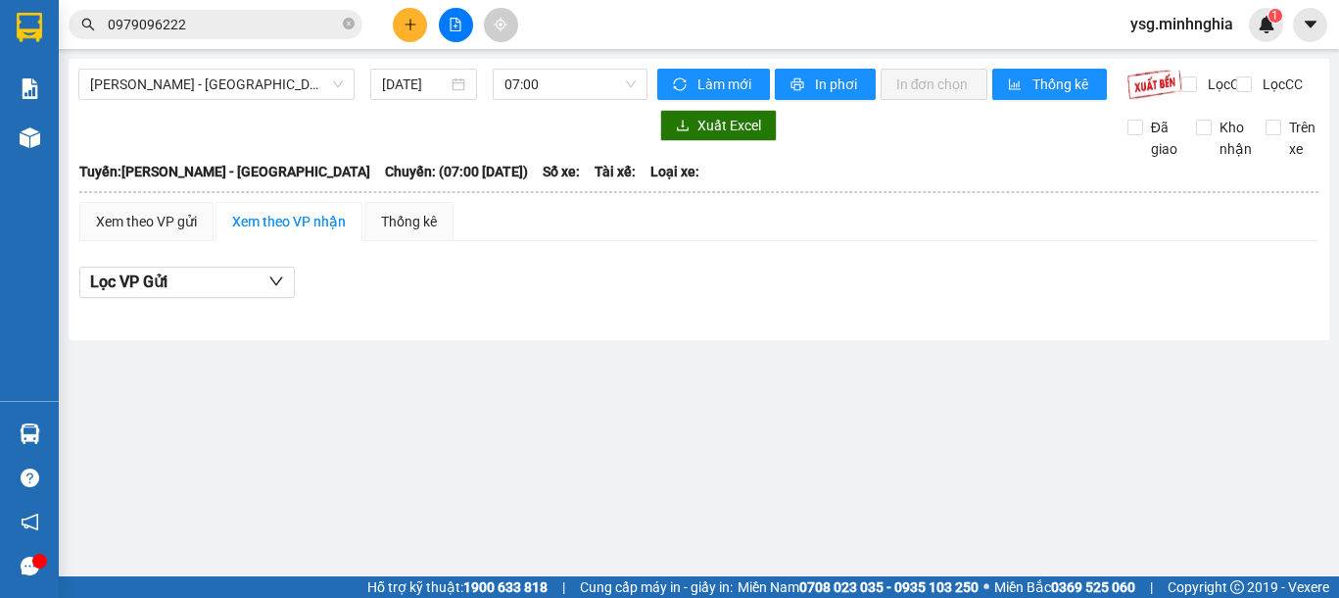
click at [202, 28] on input "0979096222" at bounding box center [223, 25] width 231 height 22
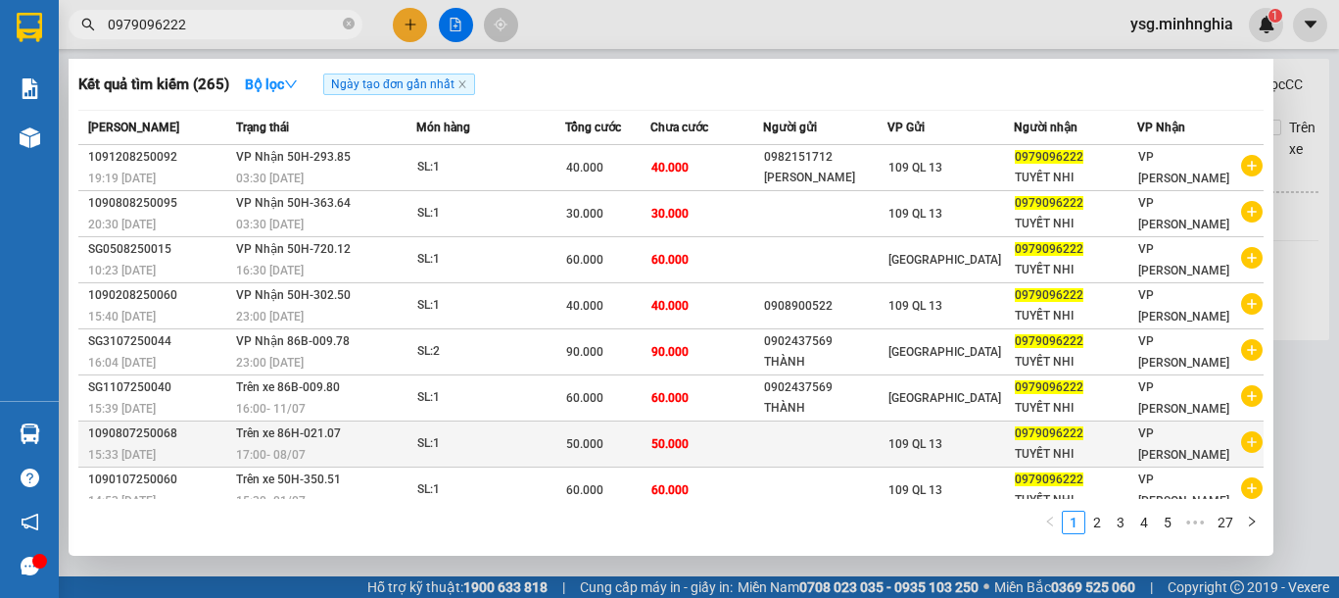
click at [546, 424] on td "SL: 1" at bounding box center [490, 444] width 149 height 46
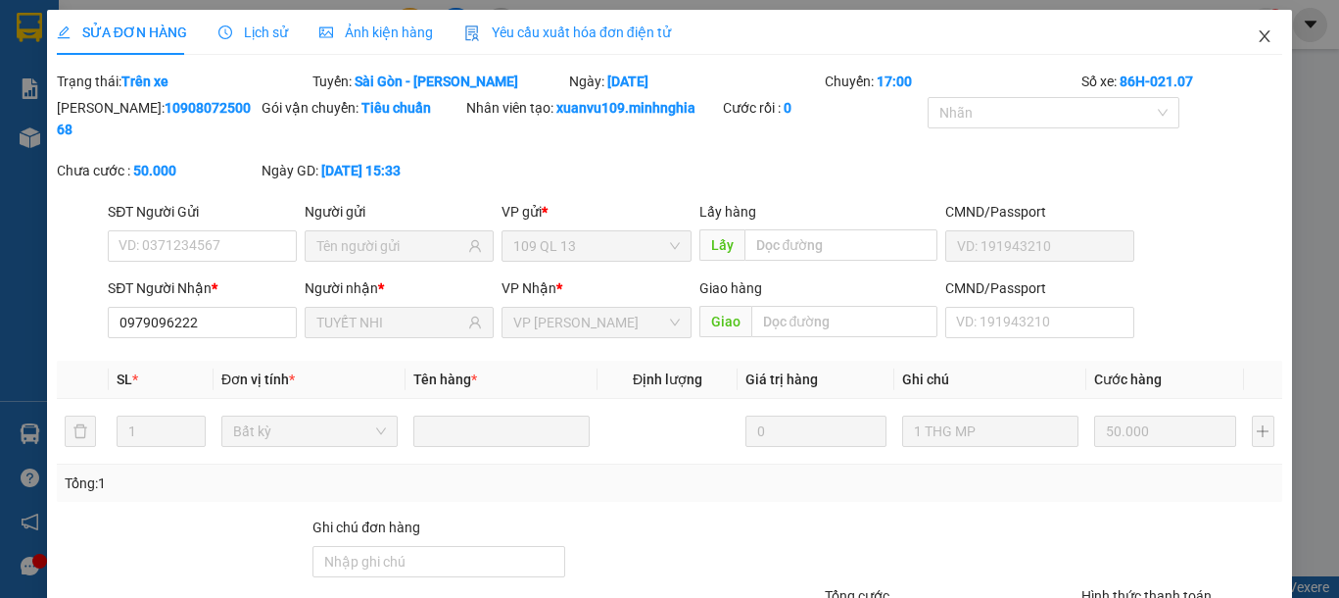
type input "0979096222"
type input "TUYẾT NHI"
type input "50.000"
click at [1259, 41] on icon "close" at bounding box center [1264, 36] width 11 height 12
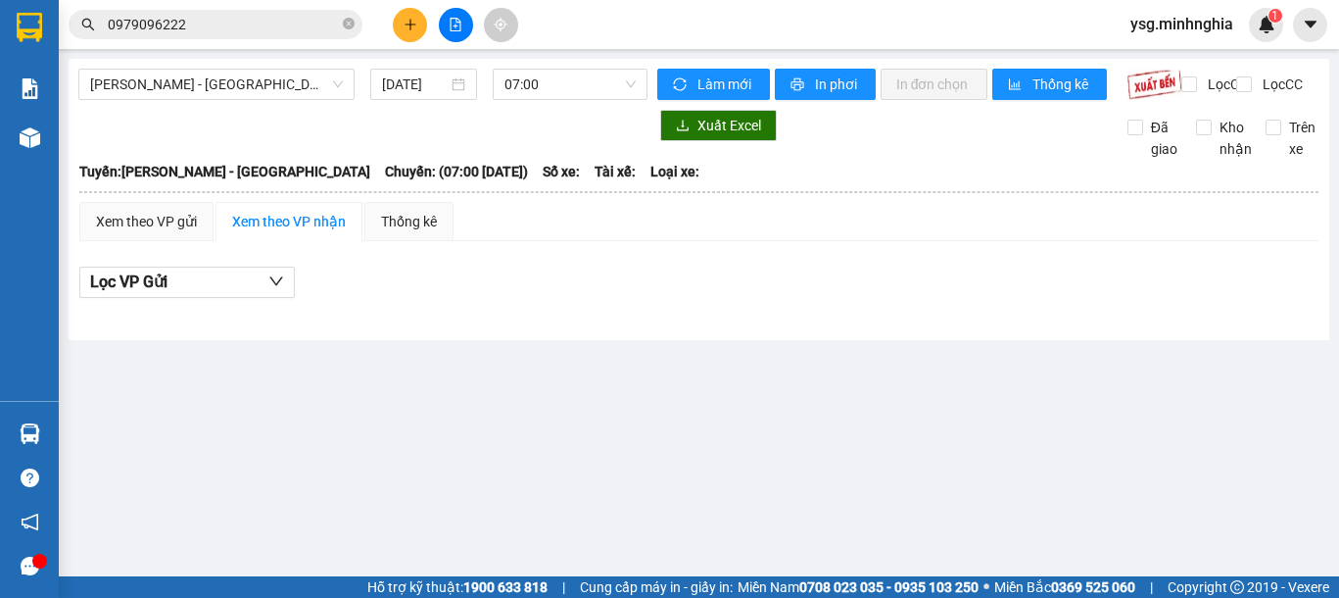
click at [211, 20] on input "0979096222" at bounding box center [223, 25] width 231 height 22
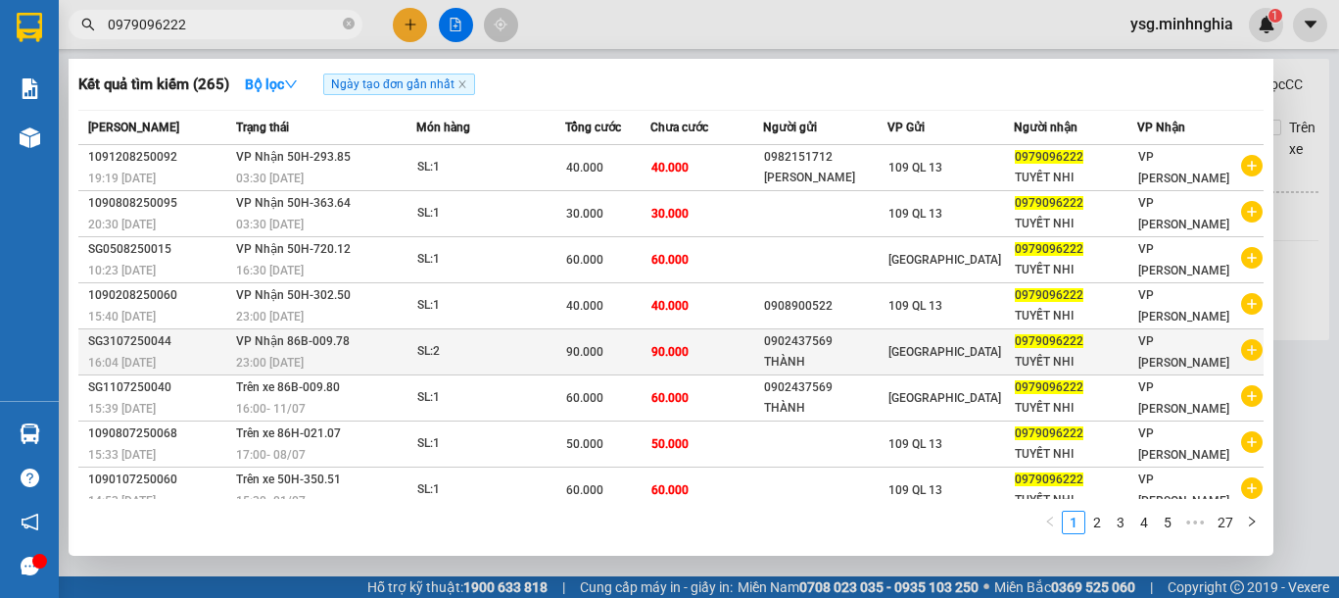
click at [570, 362] on td "90.000" at bounding box center [607, 352] width 85 height 46
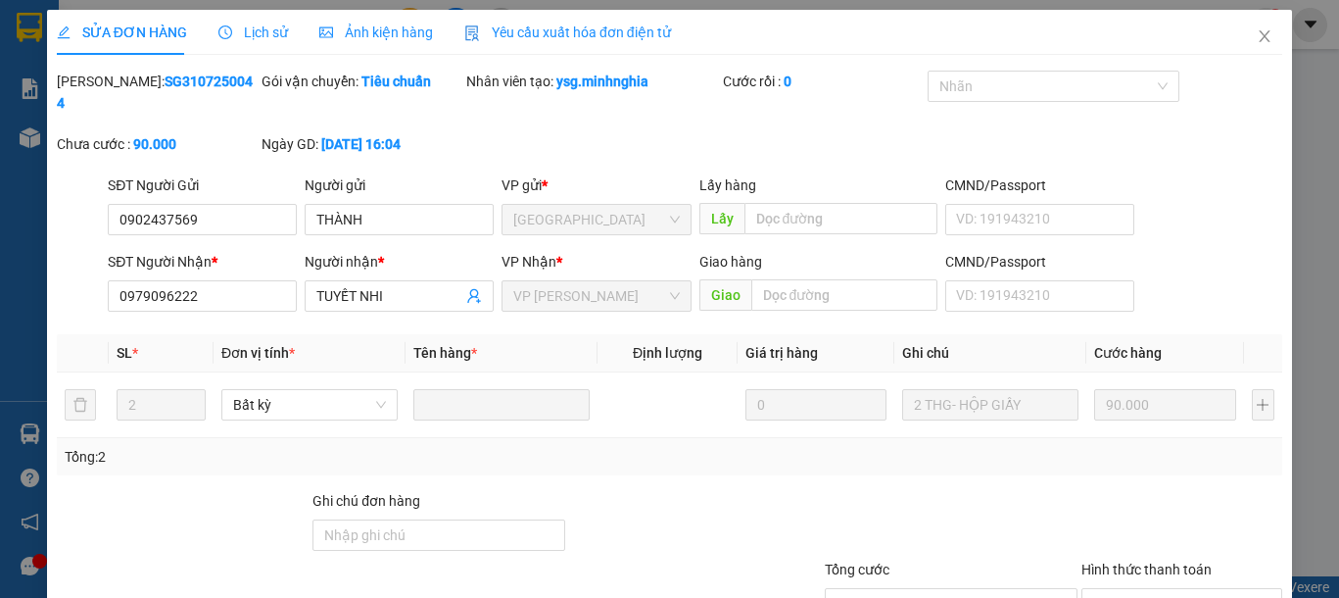
type input "0902437569"
type input "0979096222"
type input "90.000"
click at [1257, 42] on icon "close" at bounding box center [1265, 36] width 16 height 16
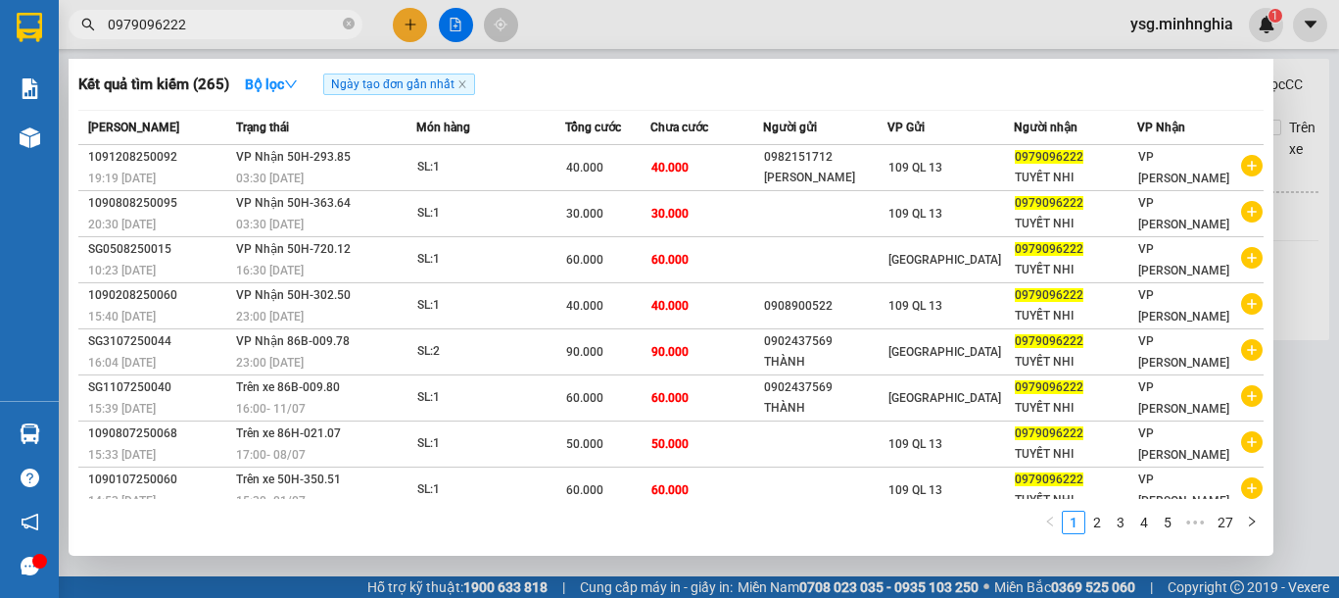
click at [269, 32] on input "0979096222" at bounding box center [223, 25] width 231 height 22
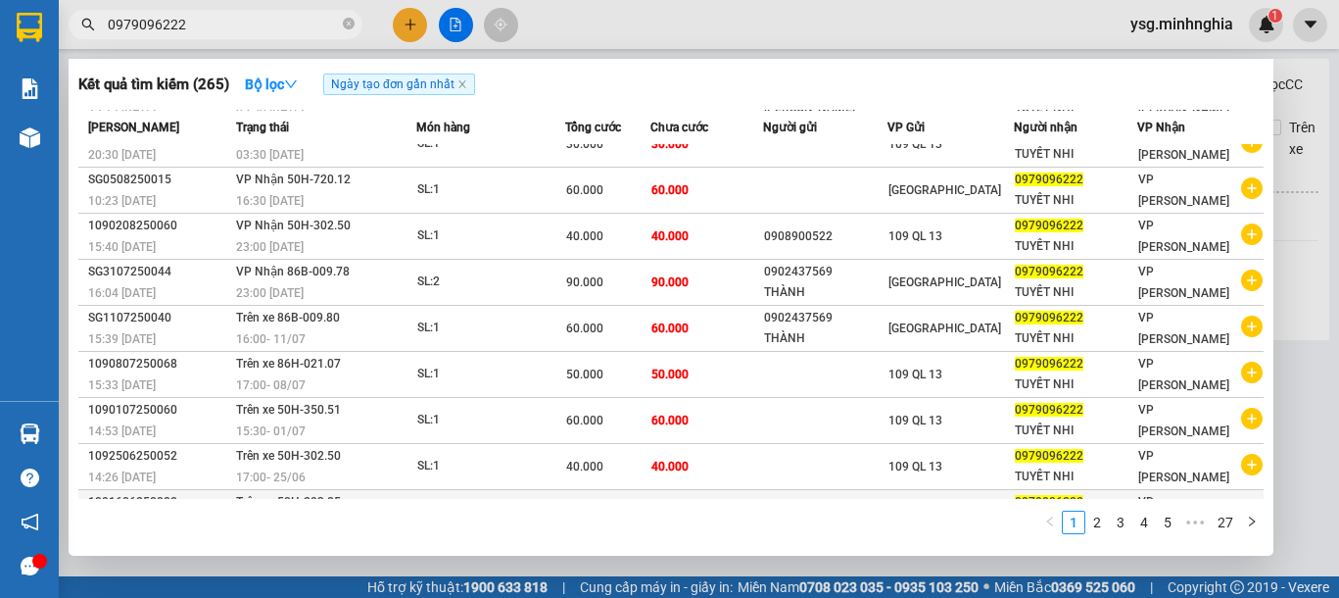
scroll to position [107, 0]
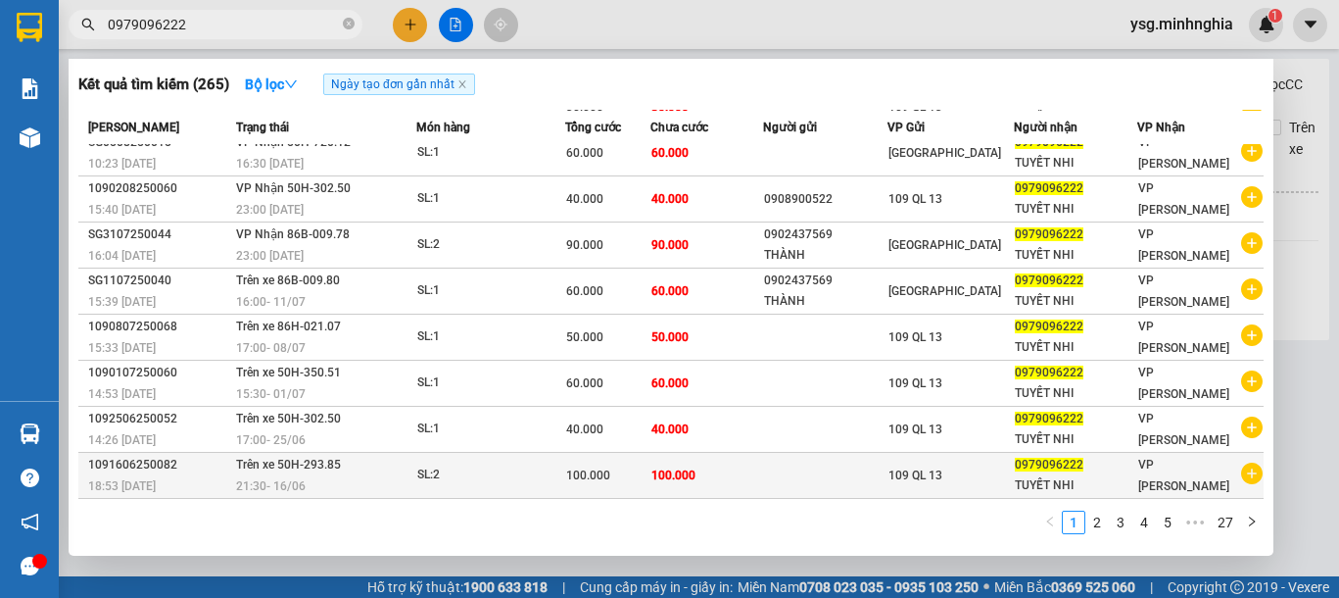
click at [693, 458] on td "100.000" at bounding box center [706, 476] width 113 height 46
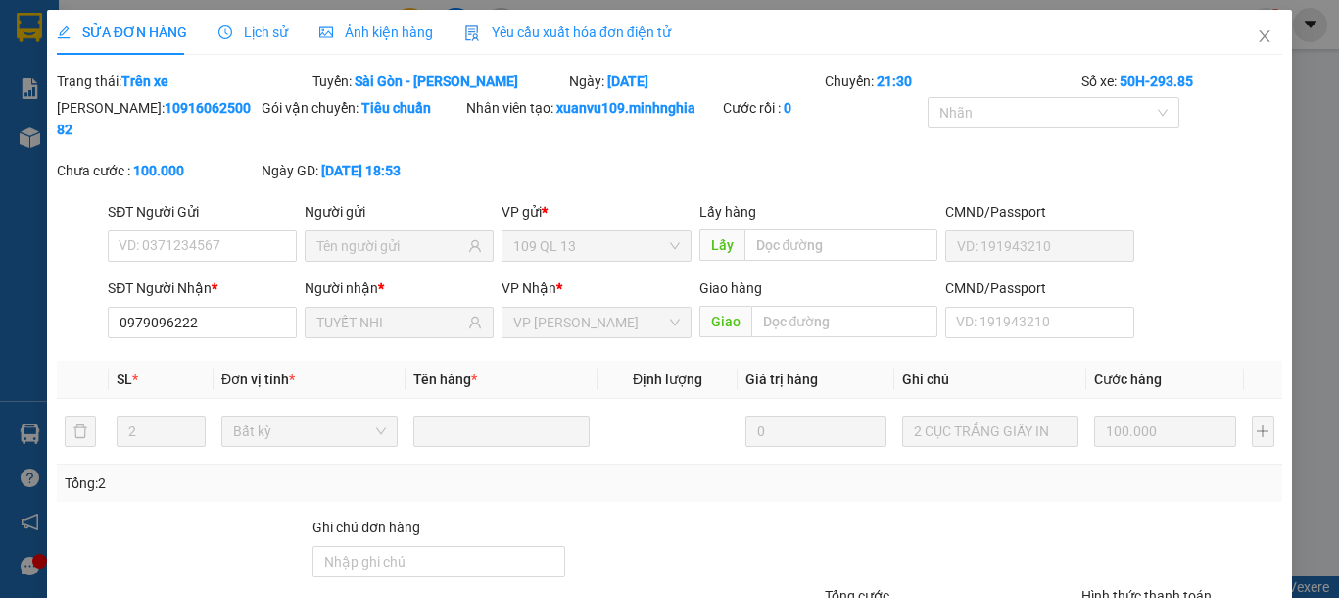
type input "0979096222"
type input "TUYẾT NHI"
type input "100.000"
click at [1243, 33] on span "Close" at bounding box center [1264, 37] width 55 height 55
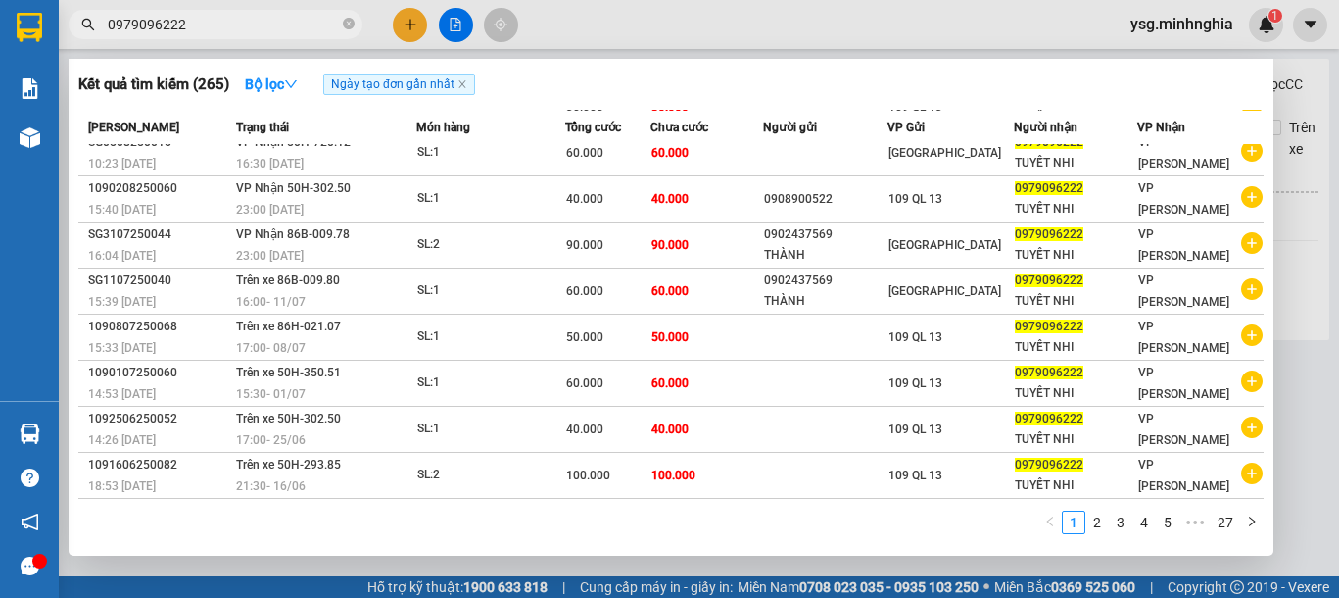
click at [204, 36] on span "0979096222" at bounding box center [216, 24] width 294 height 29
click at [1108, 524] on link "2" at bounding box center [1097, 522] width 22 height 22
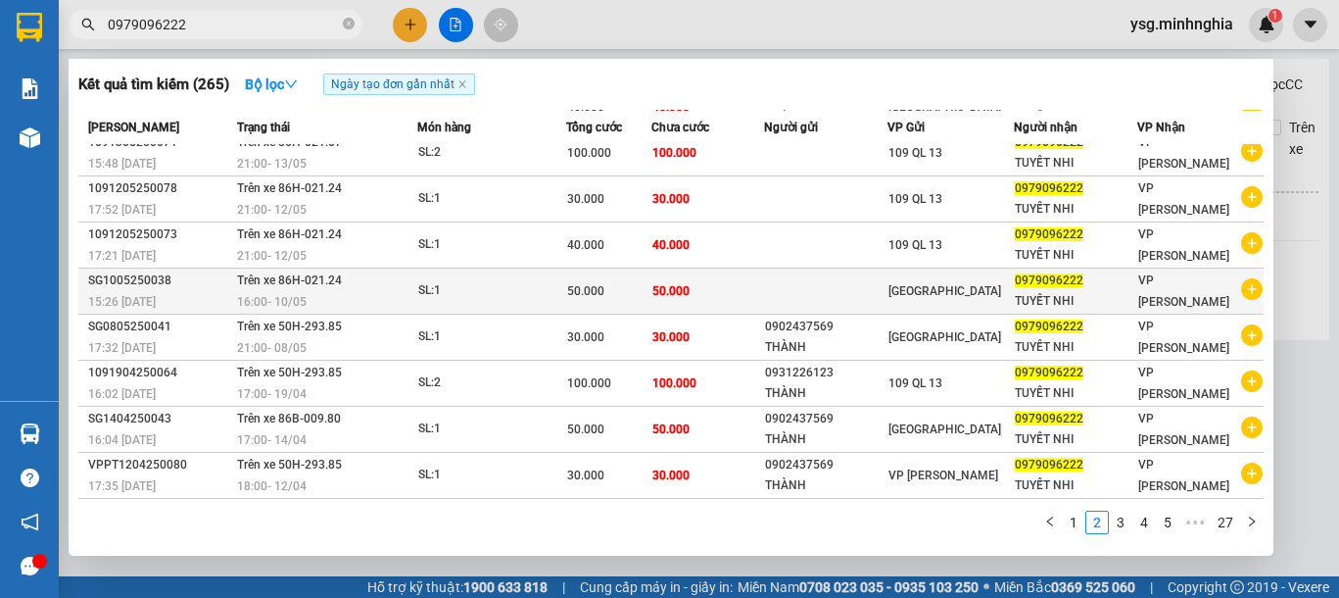
click at [648, 277] on td "50.000" at bounding box center [608, 291] width 85 height 46
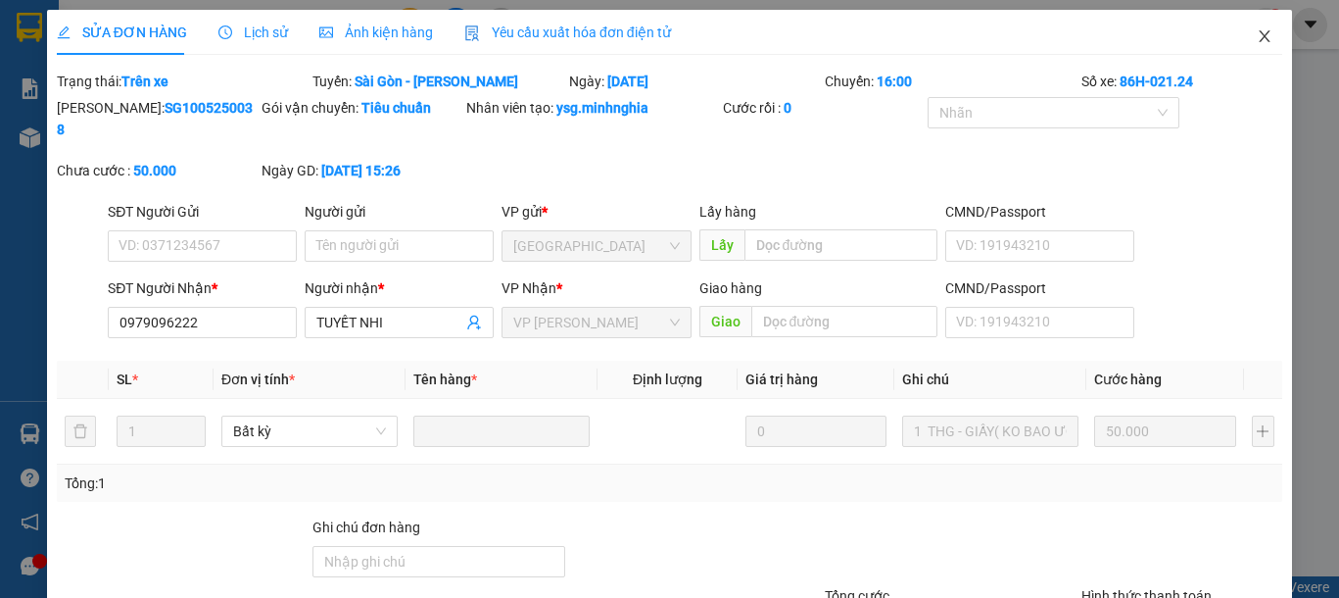
type input "0979096222"
type input "50.000"
click at [1237, 30] on span "Close" at bounding box center [1264, 37] width 55 height 55
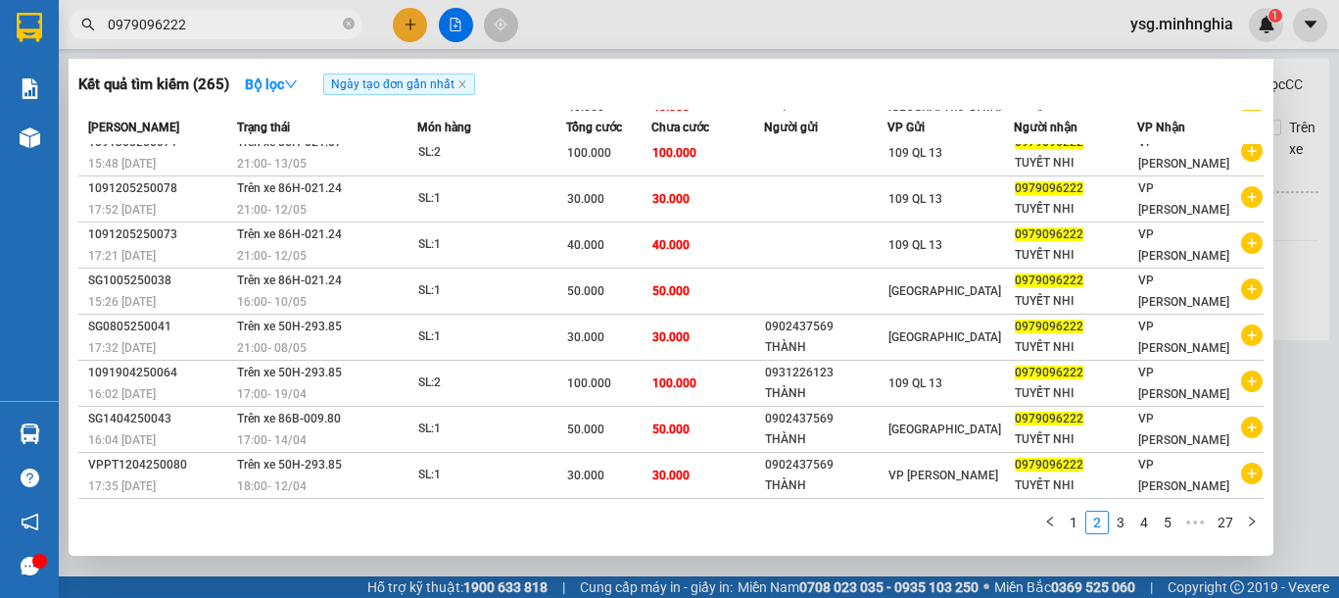
drag, startPoint x: 243, startPoint y: 25, endPoint x: 0, endPoint y: 47, distance: 243.9
click at [0, 47] on section "Kết quả tìm kiếm ( 265 ) Bộ lọc Ngày tạo đơn gần nhất Mã ĐH Trạng thái Món hàng…" at bounding box center [669, 299] width 1339 height 598
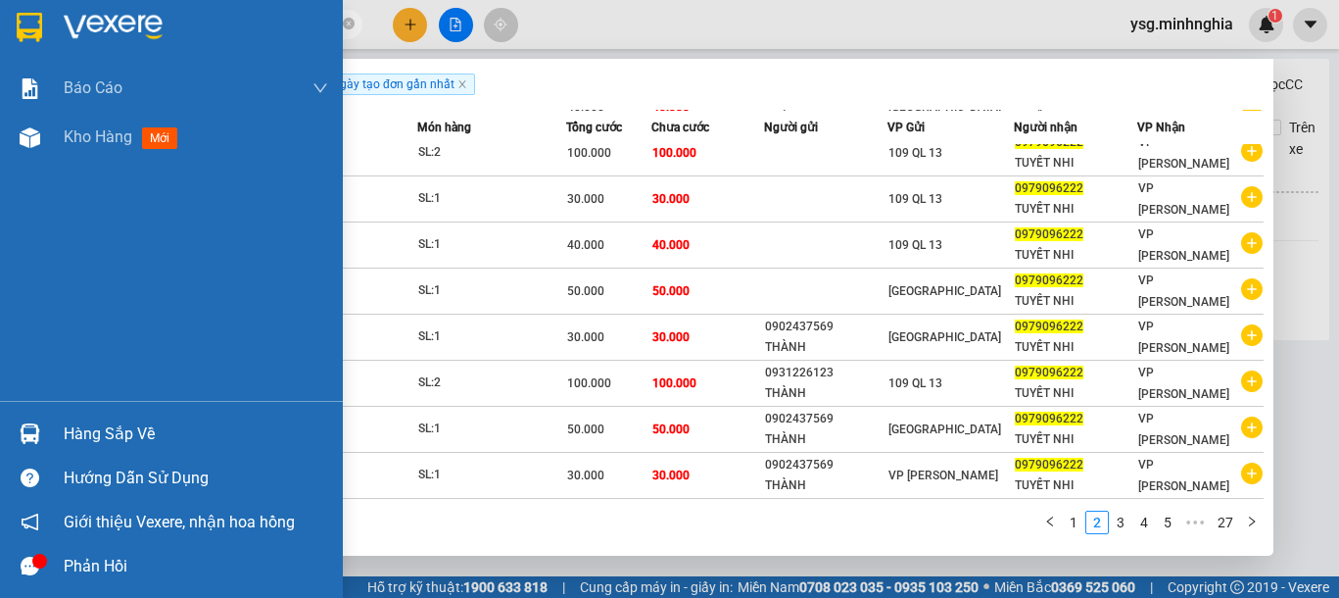
paste input "02840480"
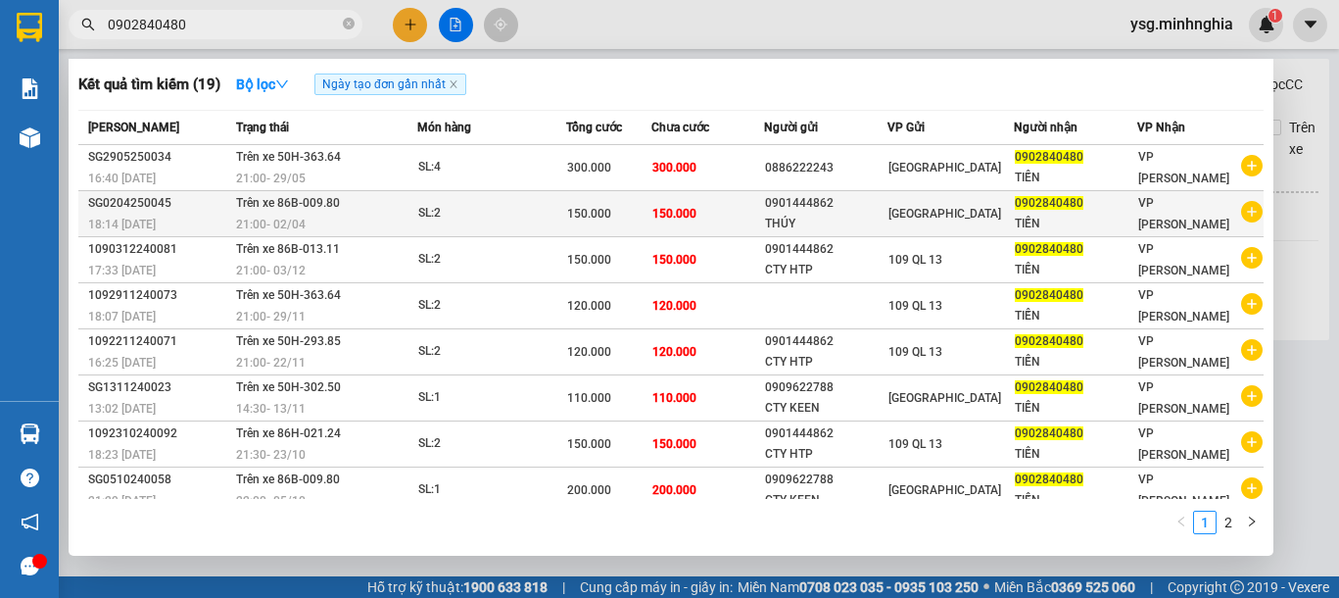
type input "0902840480"
click at [685, 216] on span "150.000" at bounding box center [674, 214] width 44 height 14
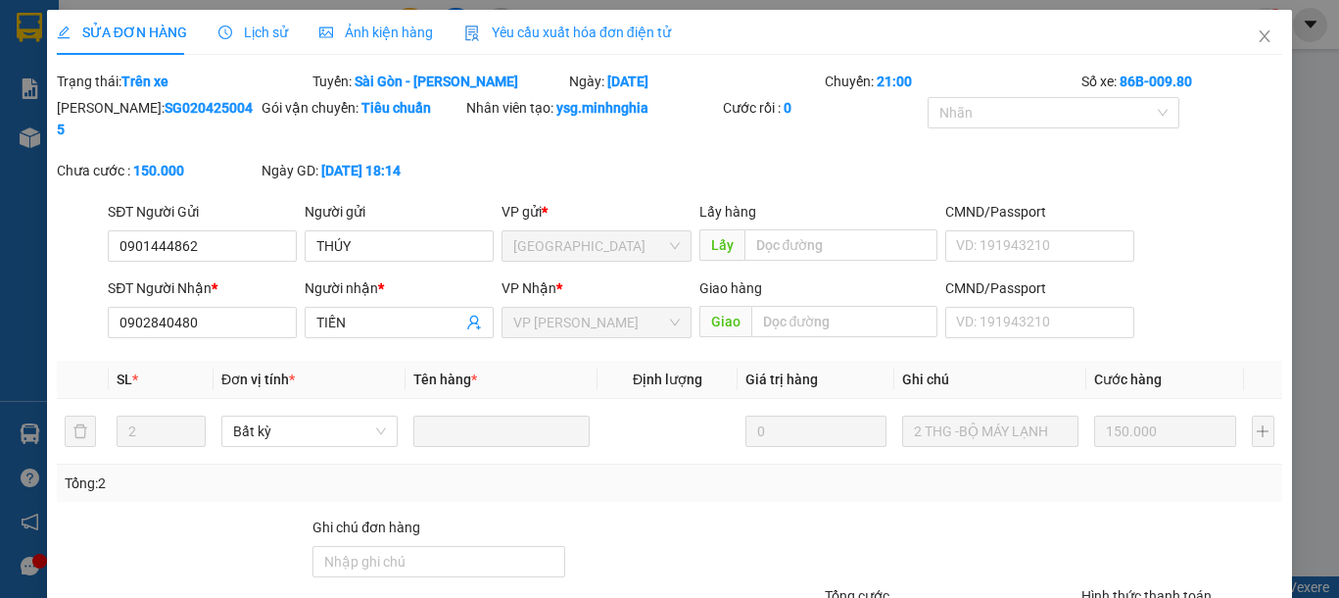
type input "0901444862"
type input "0902840480"
type input "150.000"
click at [1237, 45] on span "Close" at bounding box center [1264, 37] width 55 height 55
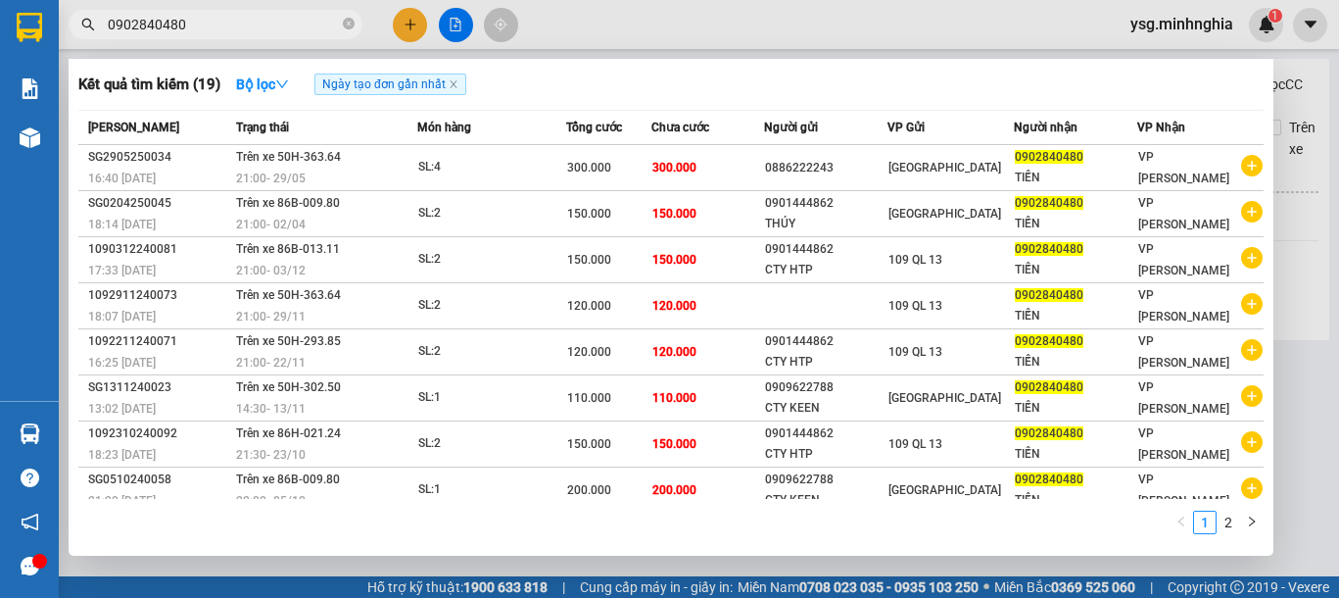
click at [241, 25] on input "0902840480" at bounding box center [223, 25] width 231 height 22
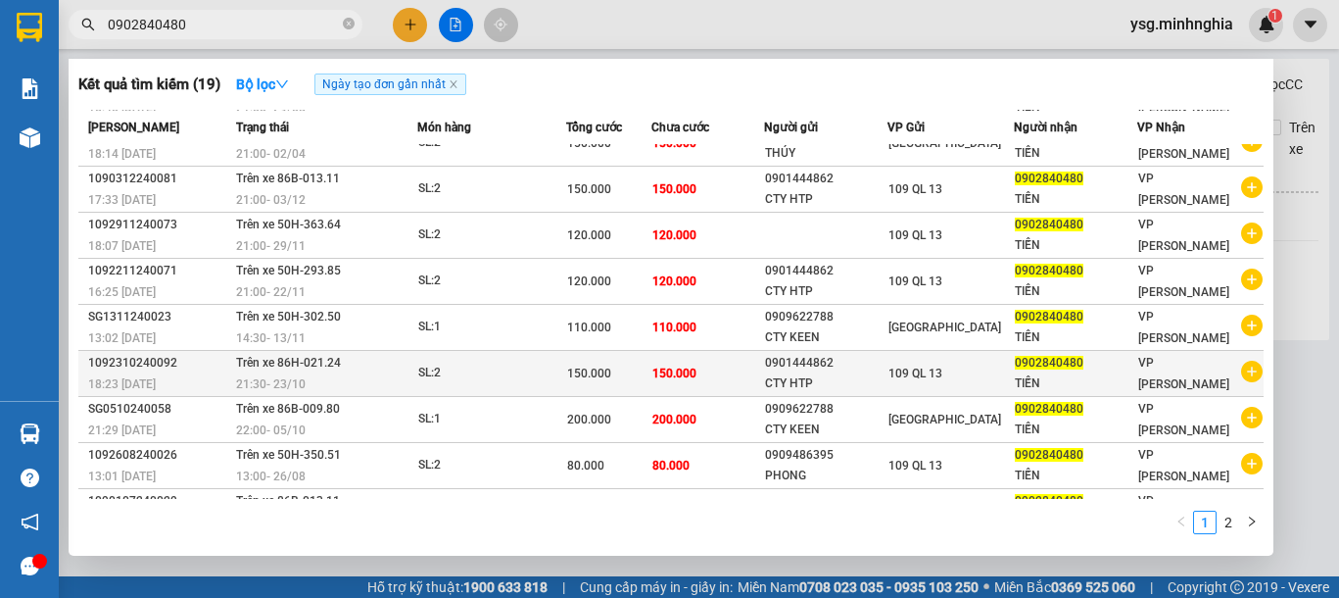
scroll to position [107, 0]
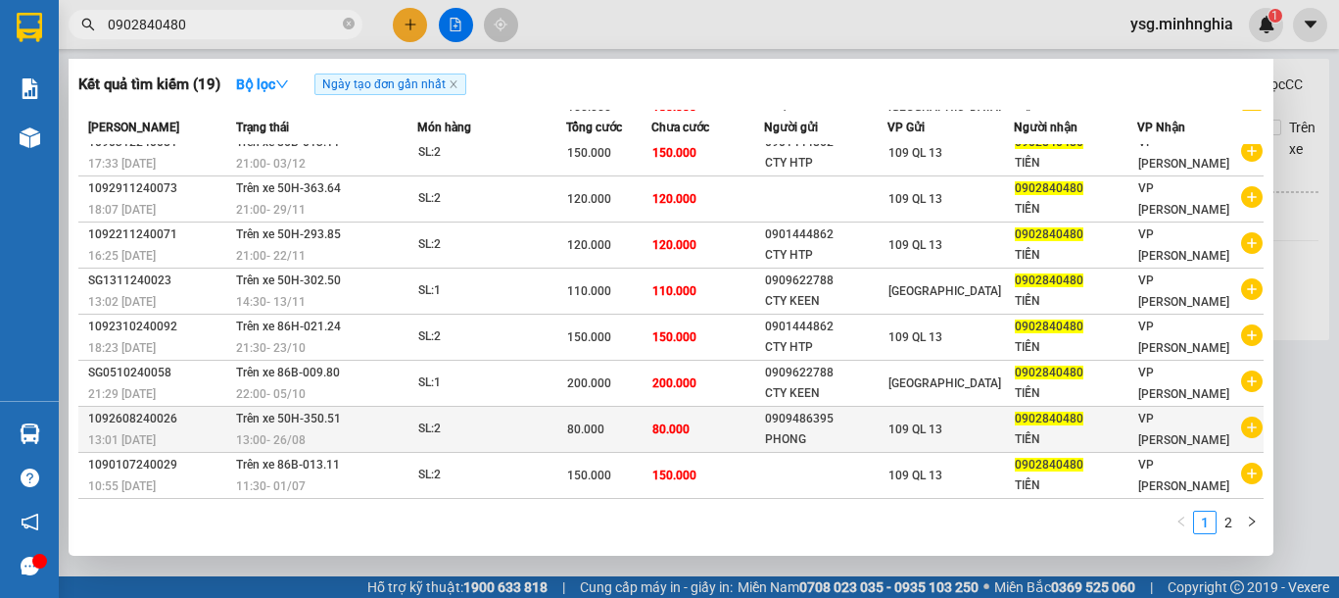
click at [693, 420] on td "80.000" at bounding box center [707, 429] width 113 height 46
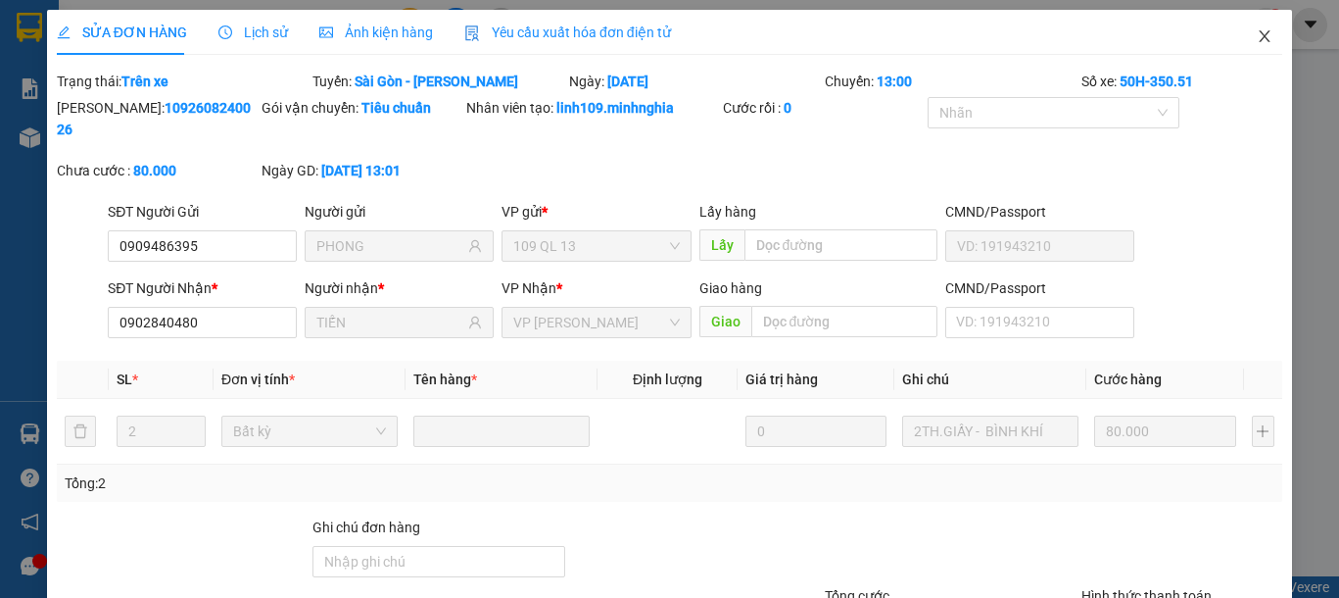
type input "0909486395"
type input "PHONG"
type input "0902840480"
type input "TIẾN"
type input "80.000"
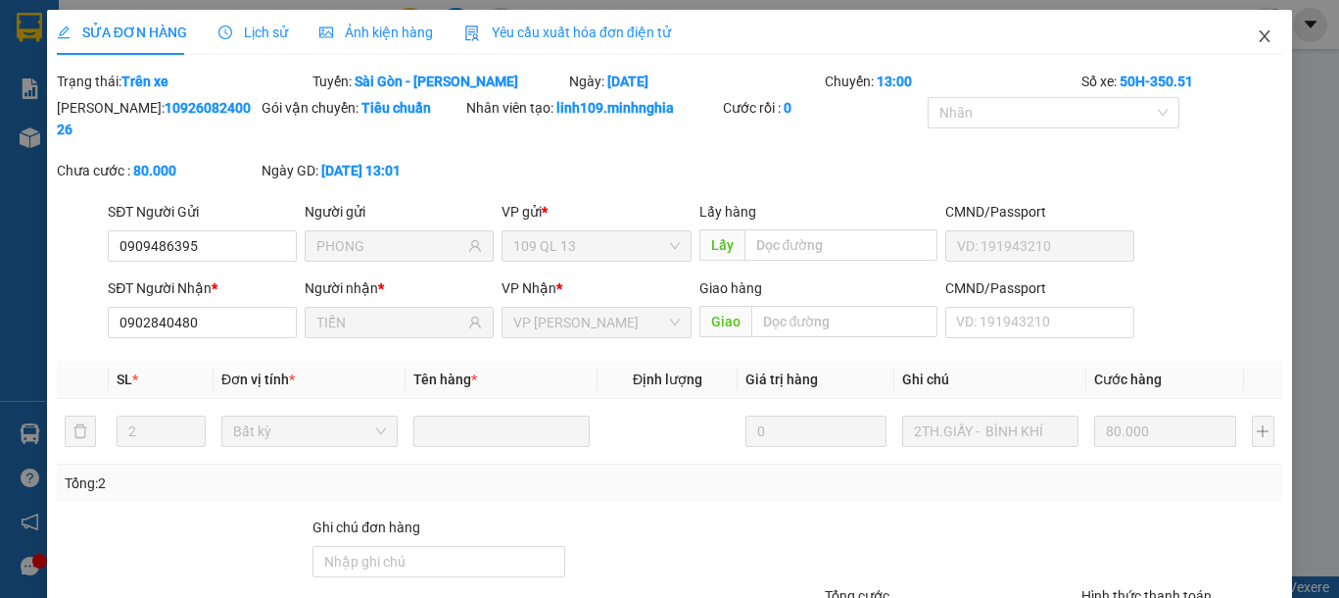
type input "80.000"
click at [1259, 31] on icon "close" at bounding box center [1264, 36] width 11 height 12
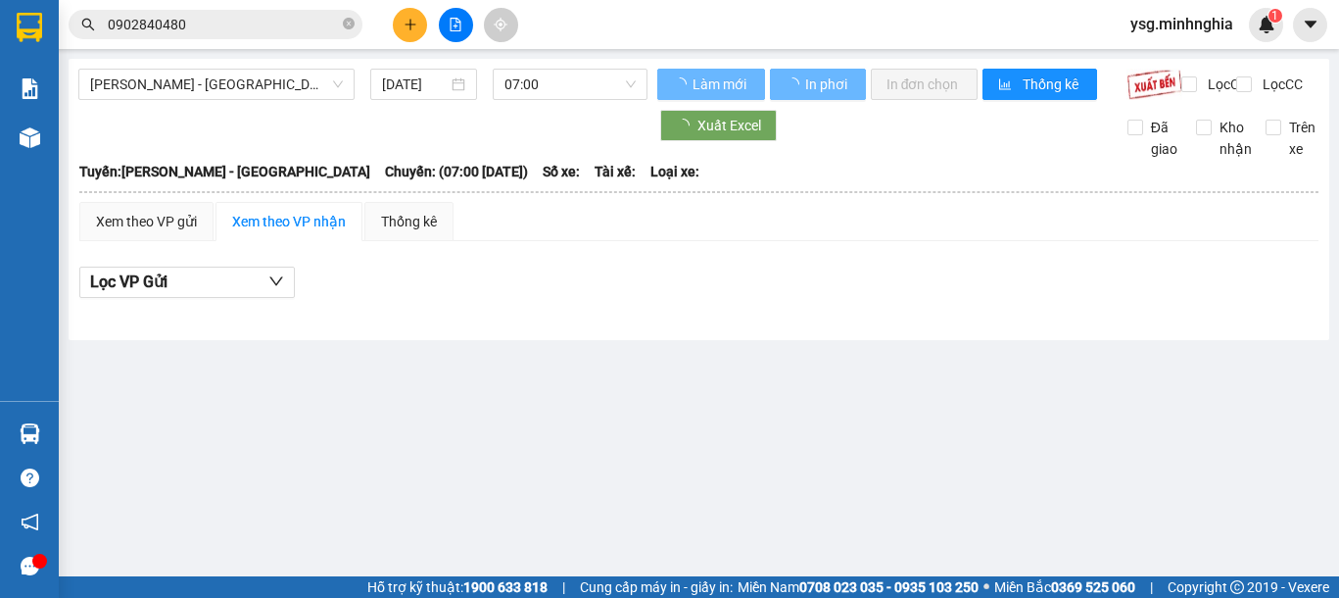
click at [297, 26] on input "0902840480" at bounding box center [223, 25] width 231 height 22
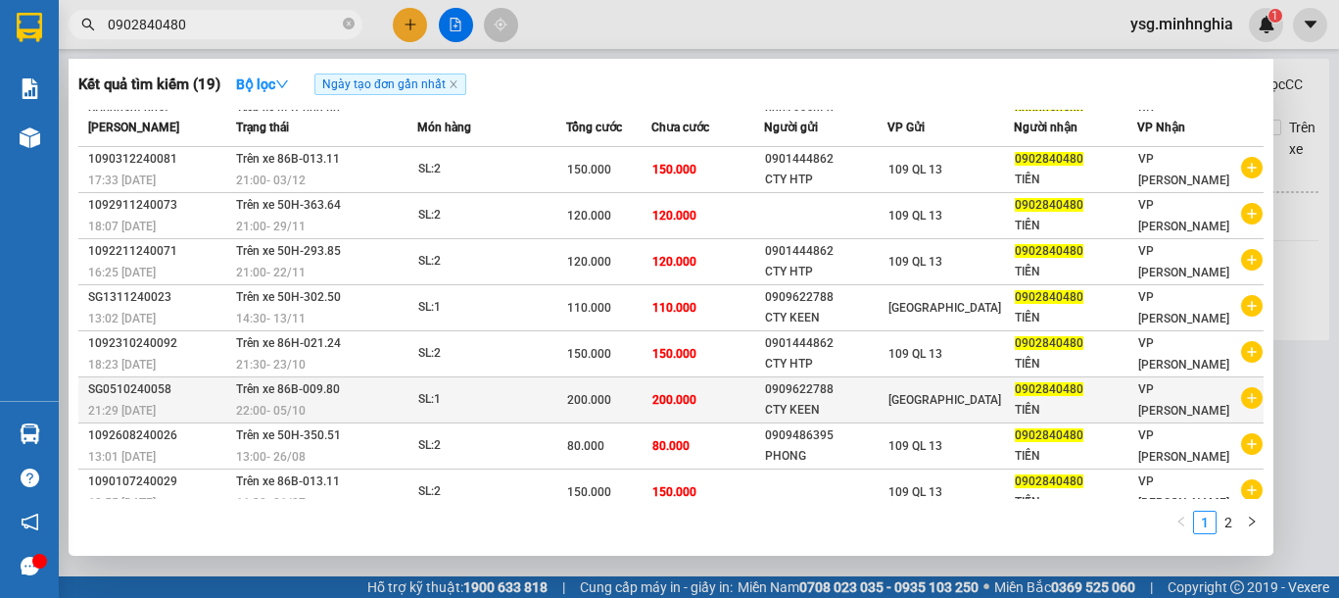
scroll to position [107, 0]
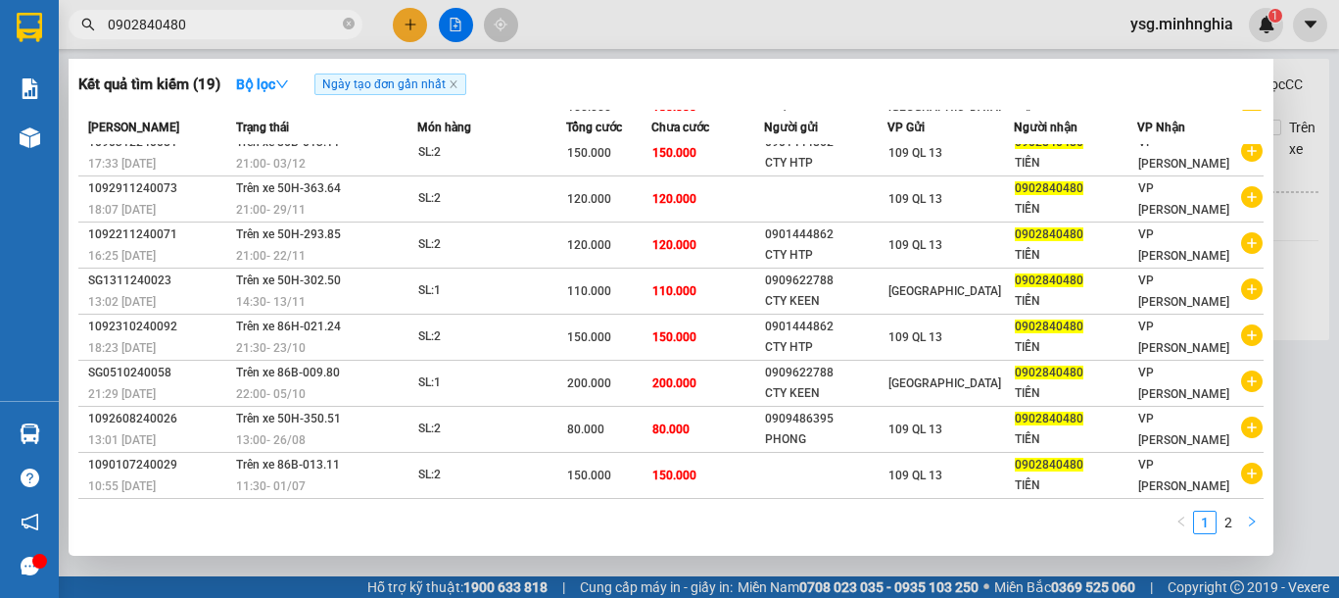
click at [1247, 518] on icon "right" at bounding box center [1252, 521] width 12 height 12
click at [1192, 521] on button "button" at bounding box center [1182, 522] width 24 height 24
click at [1231, 523] on link "2" at bounding box center [1229, 522] width 22 height 22
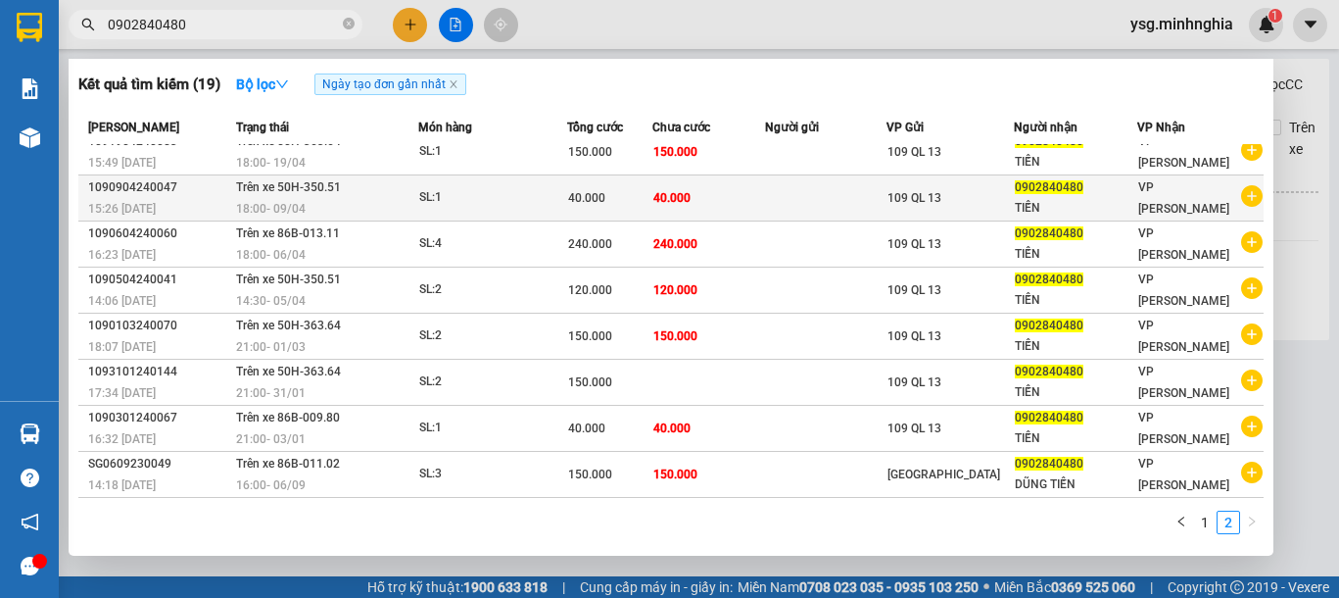
scroll to position [0, 0]
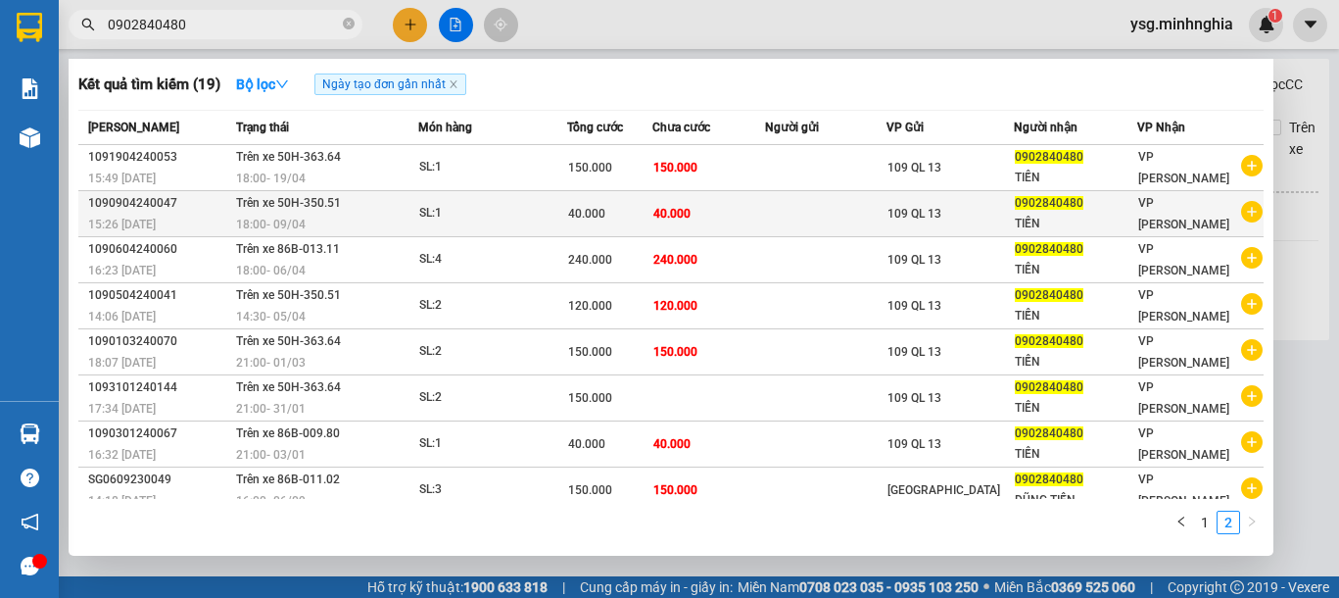
click at [688, 199] on td "40.000" at bounding box center [708, 214] width 113 height 46
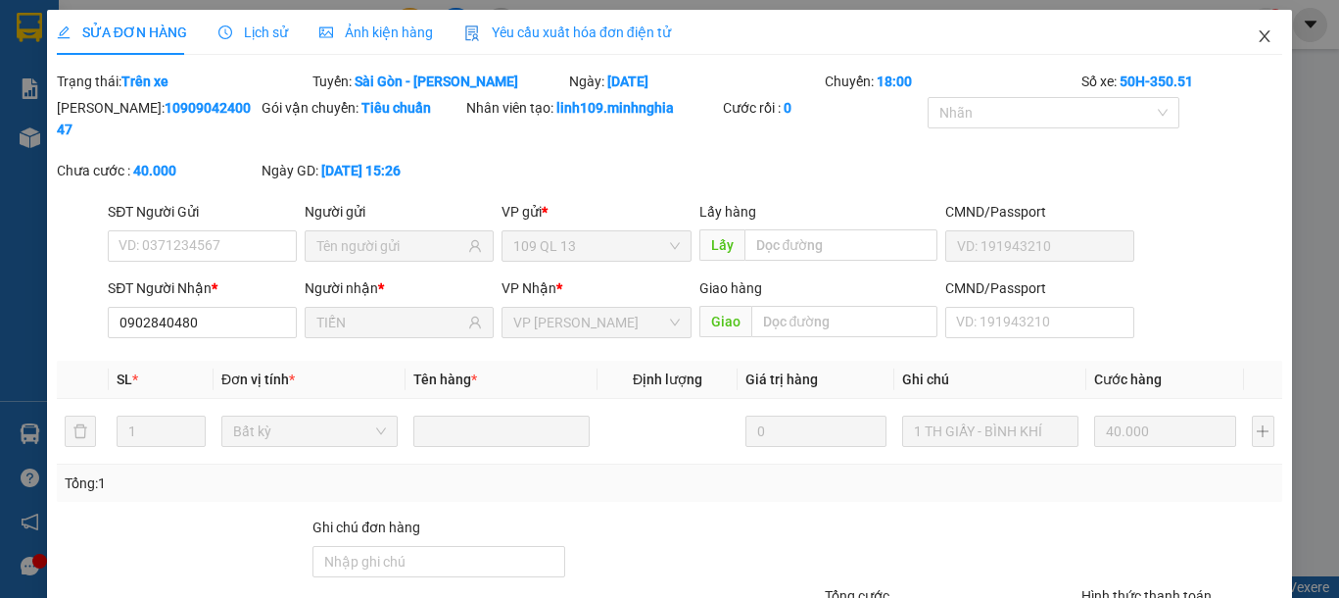
type input "0902840480"
type input "TIẾN"
type input "40.000"
click at [1257, 41] on icon "close" at bounding box center [1265, 36] width 16 height 16
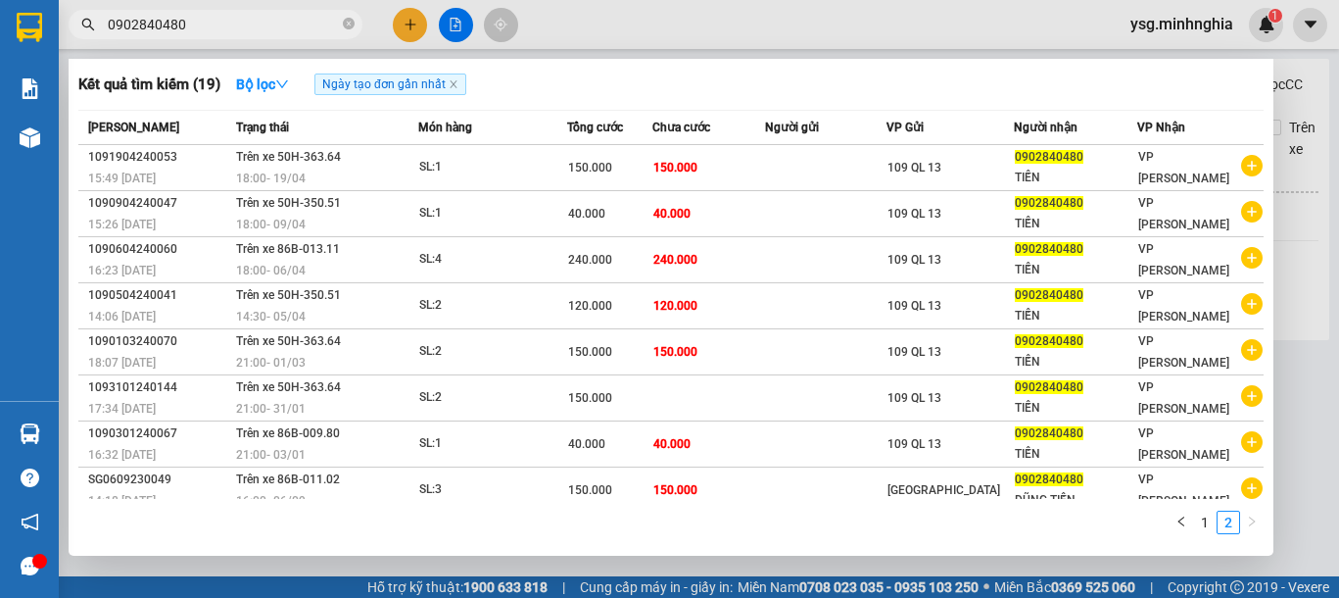
click at [228, 30] on input "0902840480" at bounding box center [223, 25] width 231 height 22
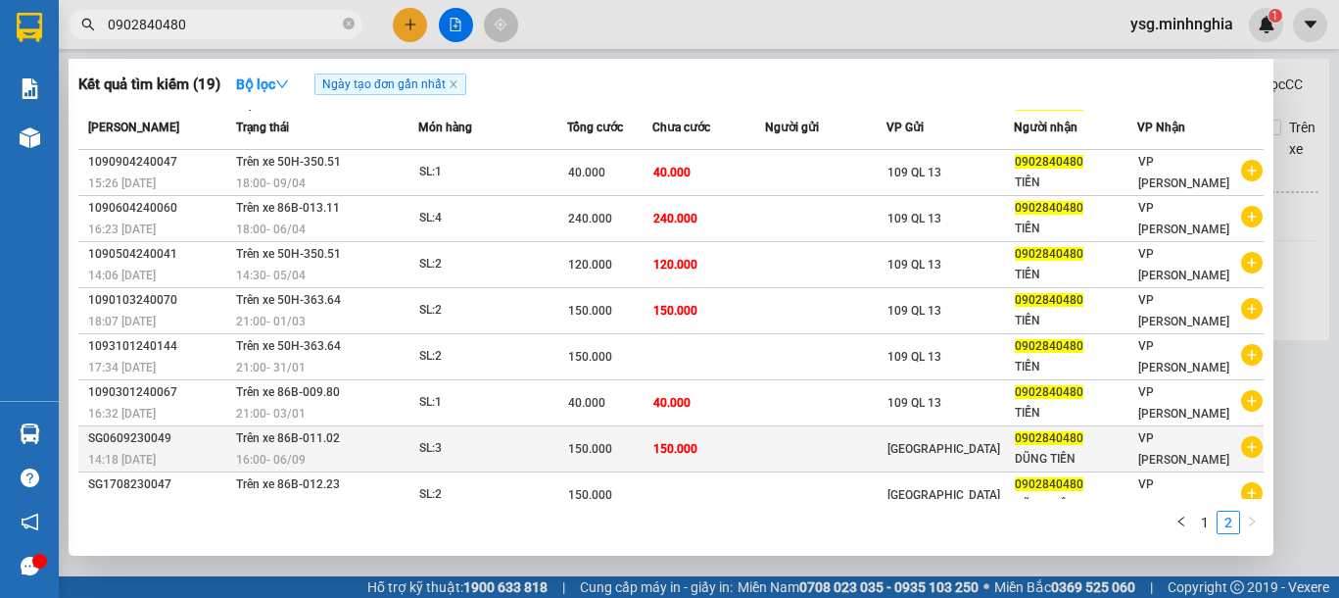
scroll to position [61, 0]
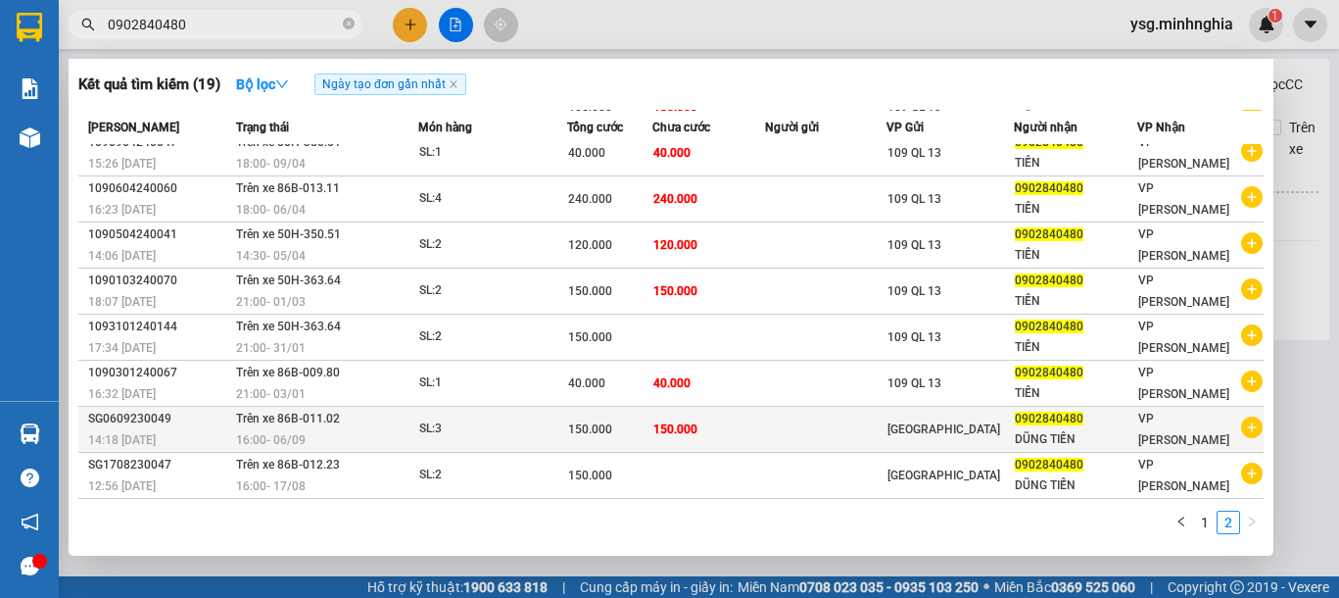
click at [690, 451] on td "150.000" at bounding box center [708, 429] width 113 height 46
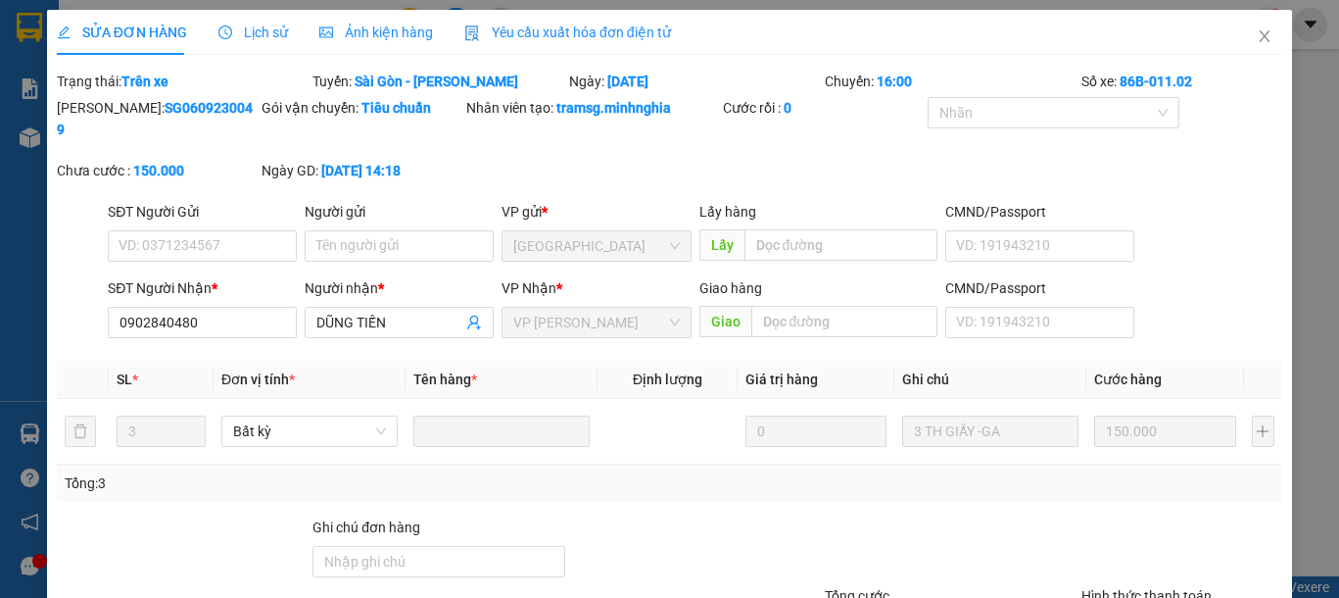
type input "0902840480"
type input "150.000"
click at [1237, 39] on span "Close" at bounding box center [1264, 37] width 55 height 55
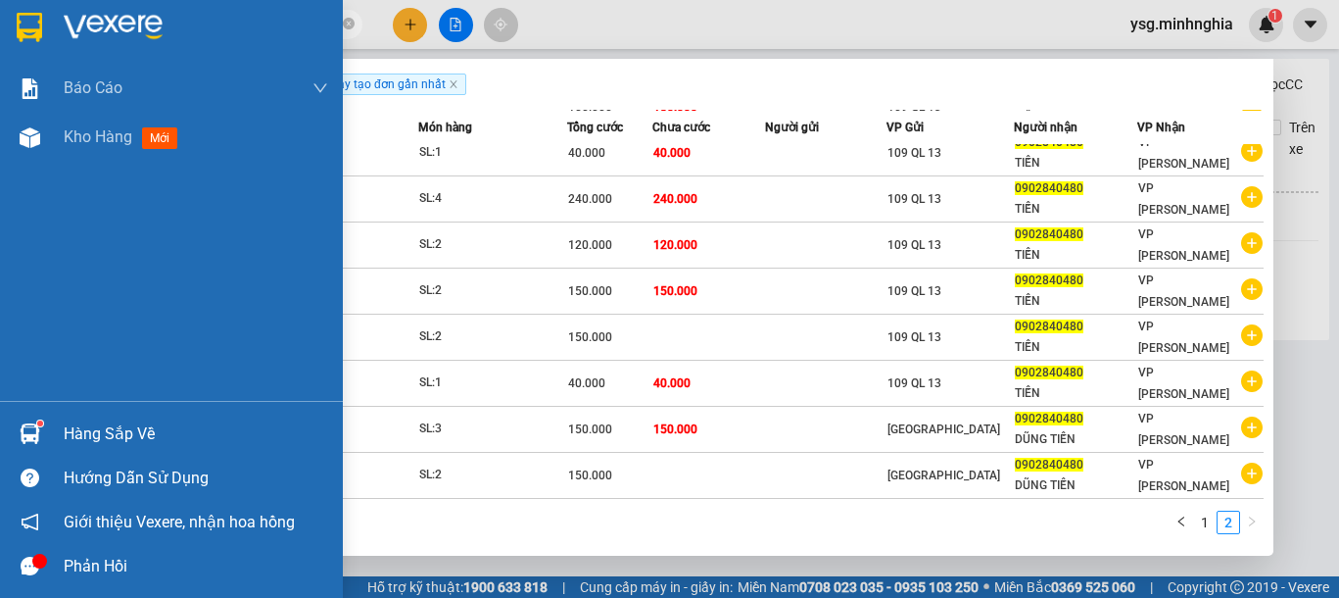
drag, startPoint x: 251, startPoint y: 25, endPoint x: 0, endPoint y: 25, distance: 250.8
click at [0, 25] on section "Kết quả tìm kiếm ( 19 ) Bộ lọc Ngày tạo đơn gần nhất Mã ĐH Trạng thái Món hàng …" at bounding box center [669, 299] width 1339 height 598
paste input "86302547"
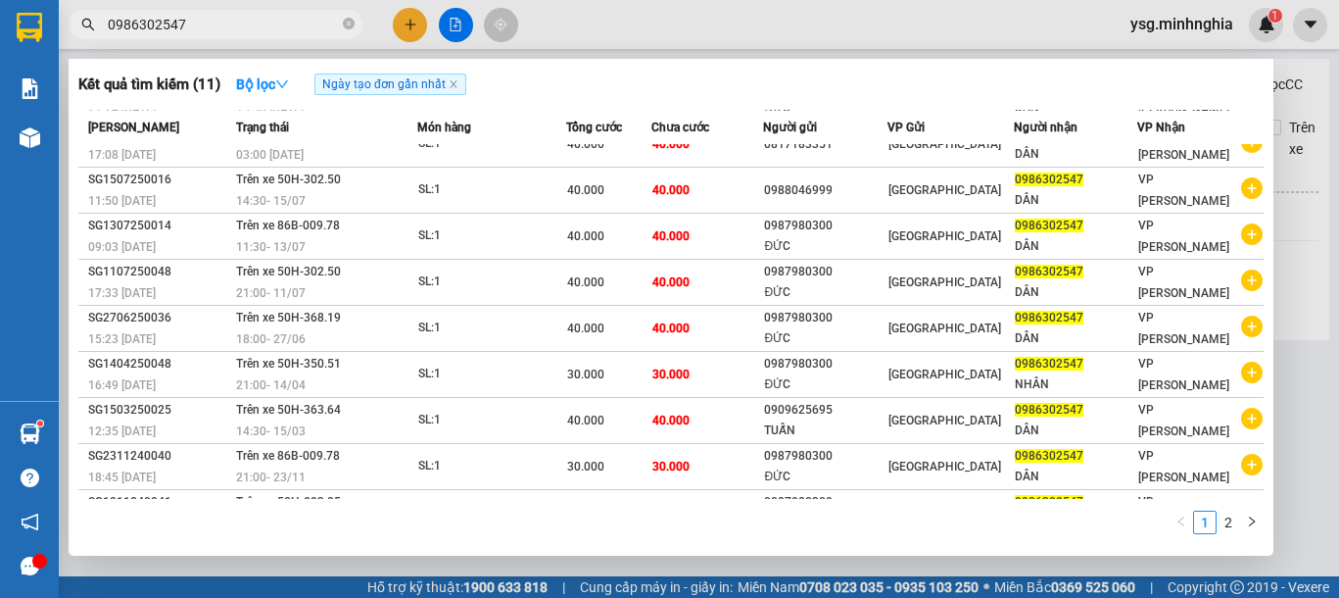
scroll to position [107, 0]
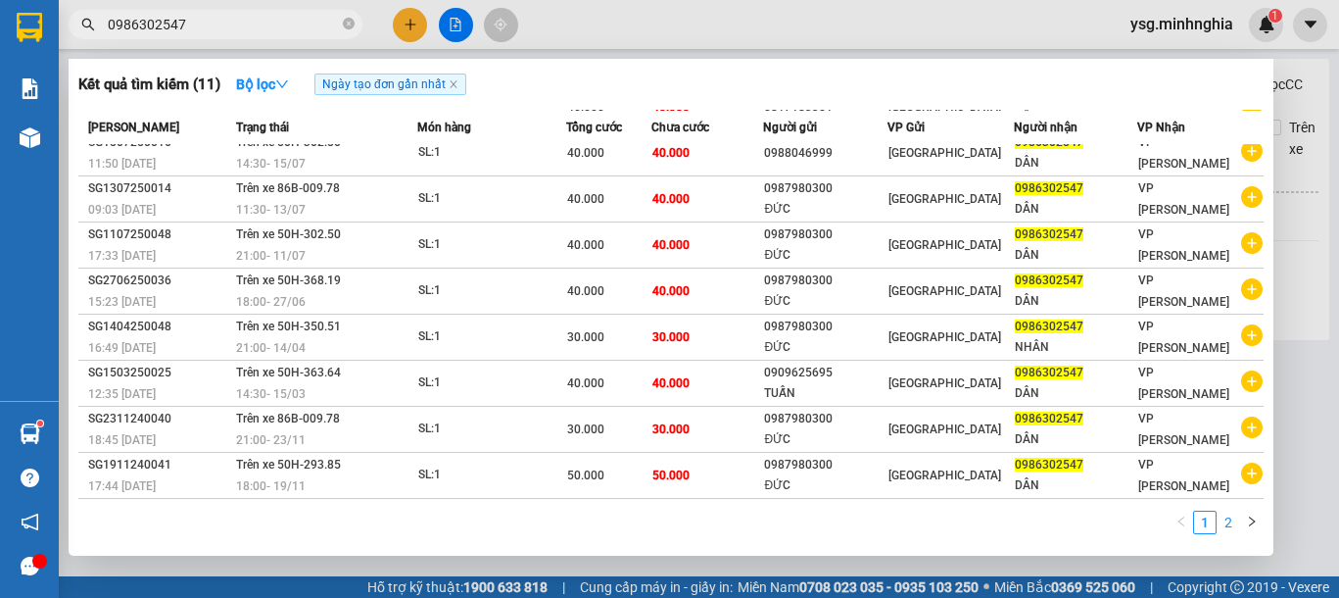
type input "0986302547"
click at [1228, 523] on link "2" at bounding box center [1229, 522] width 22 height 22
click at [1216, 523] on link "1" at bounding box center [1205, 522] width 22 height 22
click at [1229, 523] on link "2" at bounding box center [1229, 522] width 22 height 22
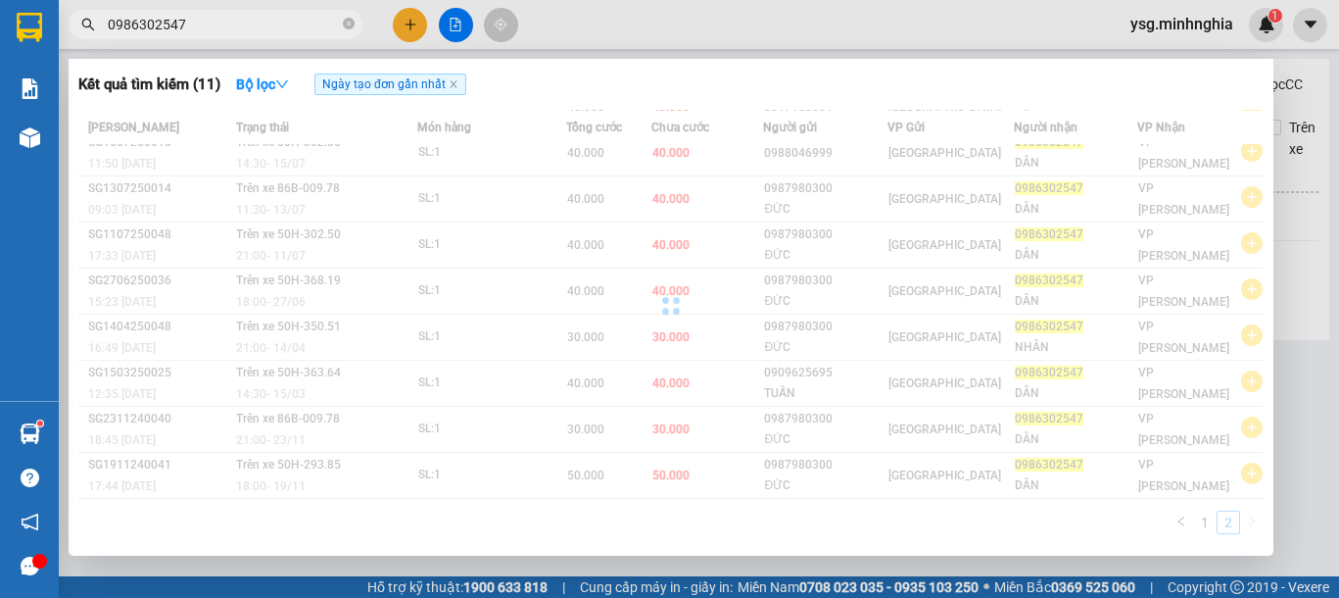
scroll to position [0, 0]
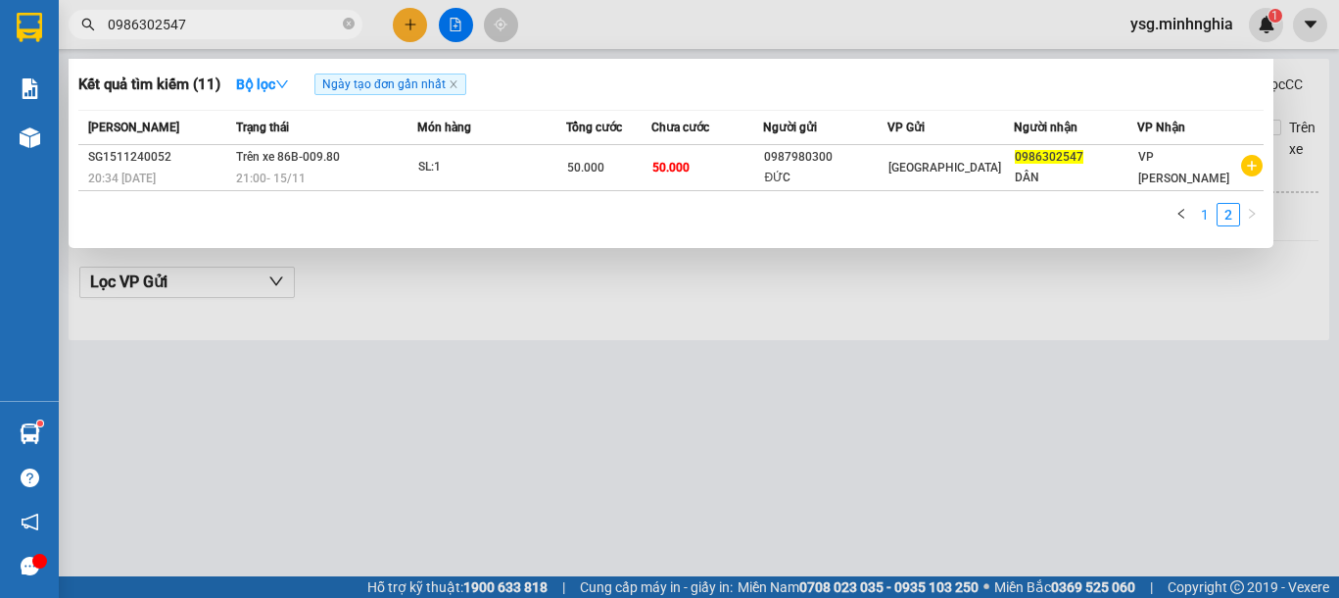
click at [1202, 215] on link "1" at bounding box center [1205, 215] width 22 height 22
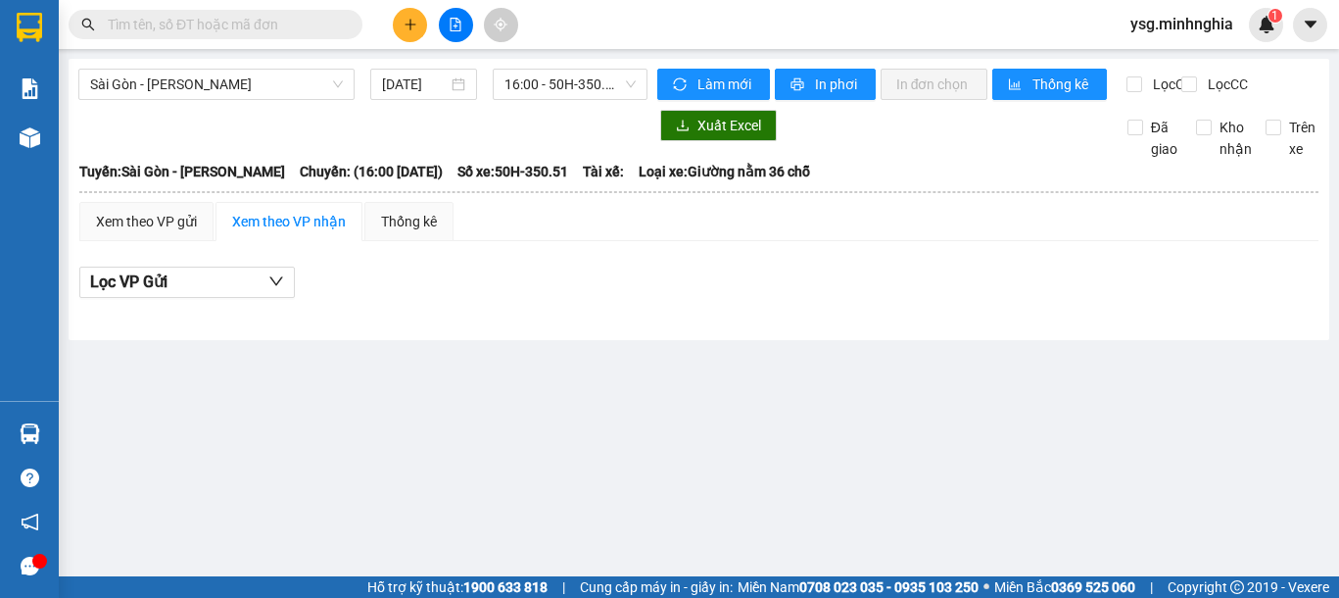
click at [404, 18] on icon "plus" at bounding box center [411, 25] width 14 height 14
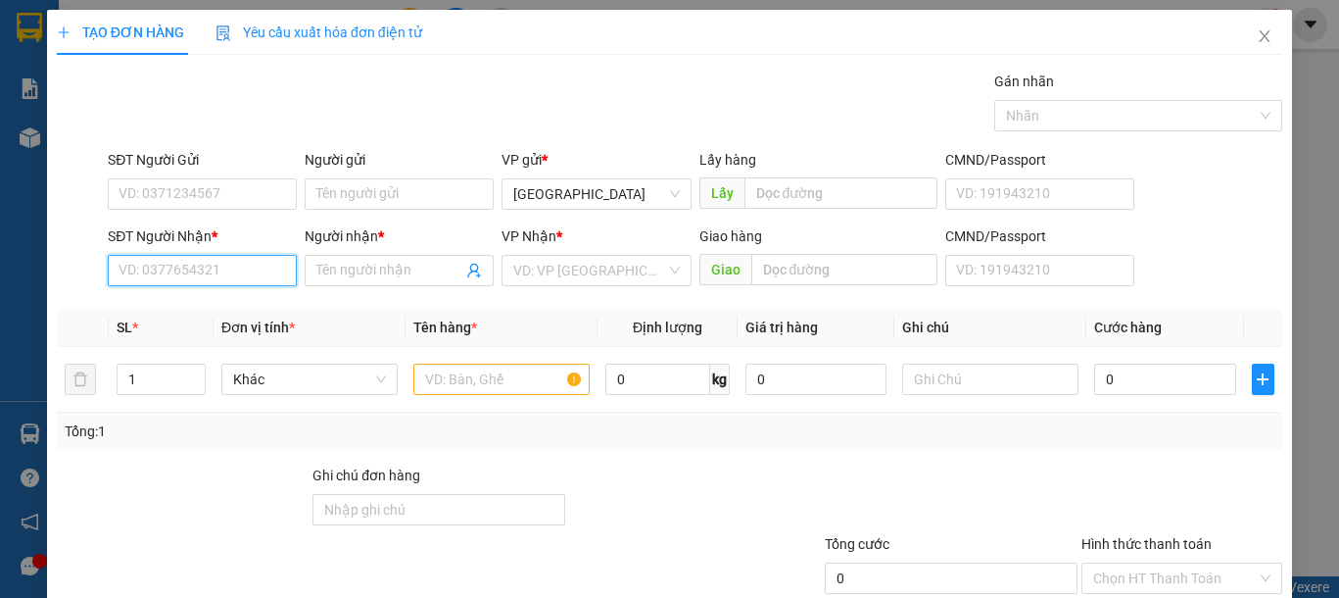
click at [215, 271] on input "SĐT Người Nhận *" at bounding box center [202, 270] width 189 height 31
click at [220, 313] on div "0986302547 - DÂN" at bounding box center [200, 310] width 163 height 22
type input "0986302547"
type input "DÂN"
type input "0986302547"
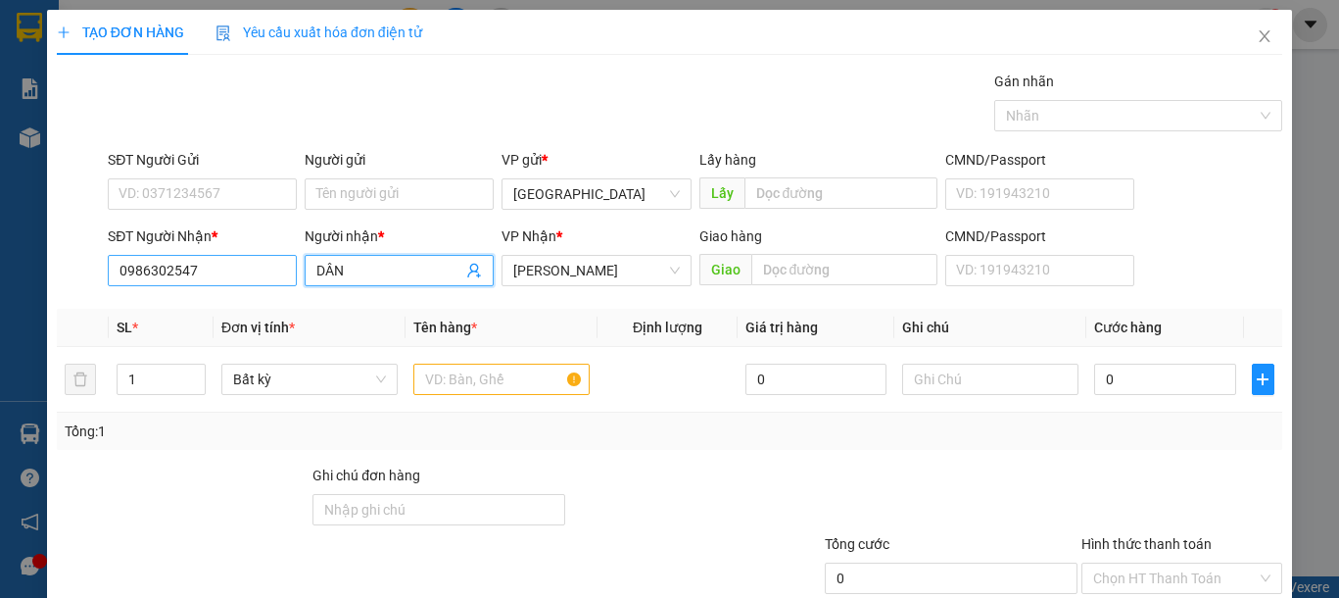
drag, startPoint x: 364, startPoint y: 271, endPoint x: 236, endPoint y: 266, distance: 128.4
click at [236, 266] on div "SĐT Người Nhận * 0986302547 Người nhận * DÂN DÂN VP Nhận * VP Phan Thiết Giao h…" at bounding box center [695, 259] width 1182 height 69
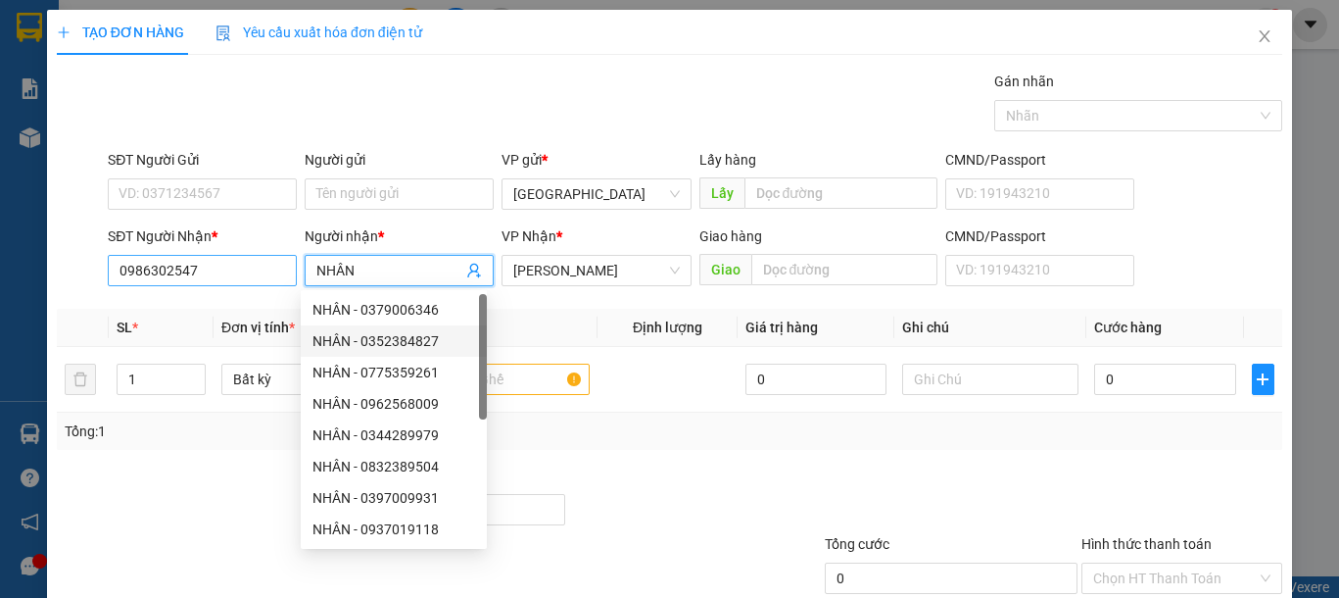
type input "NHÂN"
drag, startPoint x: 235, startPoint y: 284, endPoint x: 0, endPoint y: 278, distance: 235.2
click at [13, 278] on div "TẠO ĐƠN HÀNG Yêu cầu xuất hóa đơn điện tử Transit Pickup Surcharge Ids Transit …" at bounding box center [669, 299] width 1339 height 598
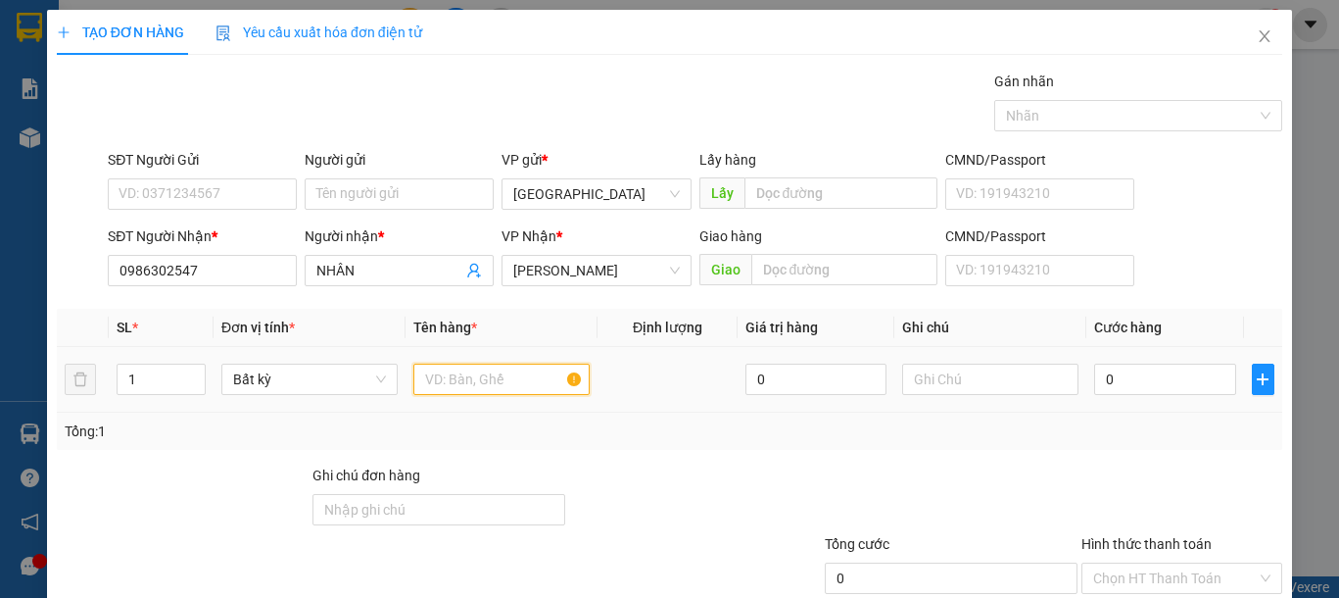
click at [543, 387] on input "text" at bounding box center [501, 378] width 176 height 31
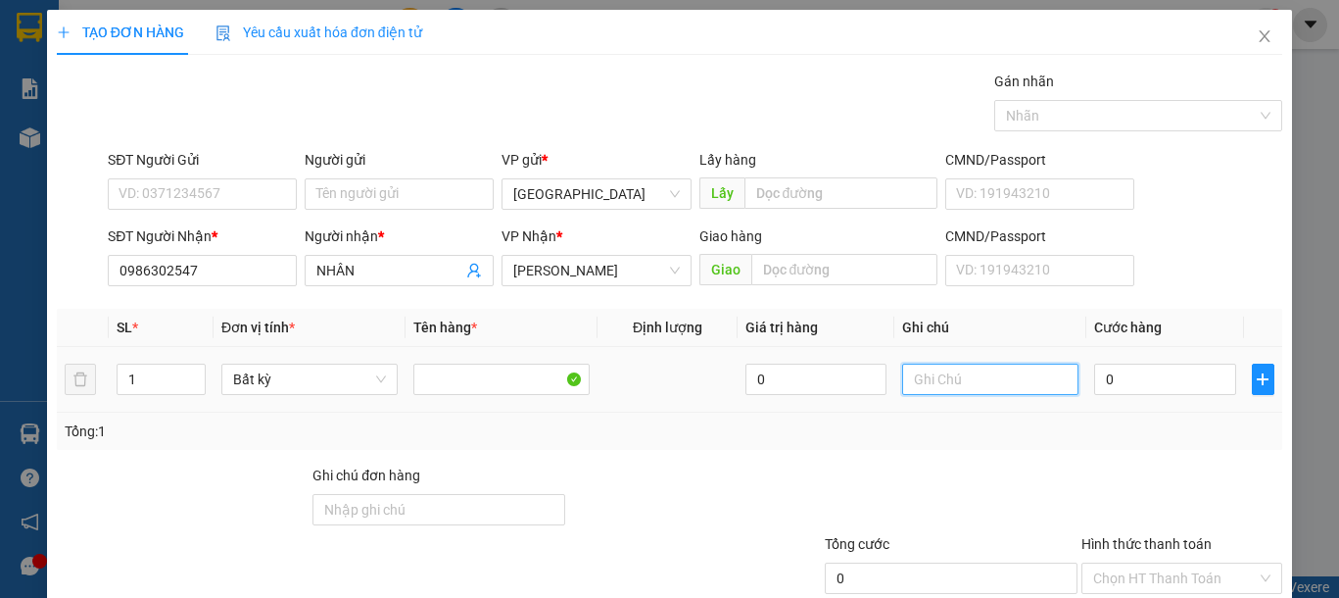
click at [990, 384] on input "text" at bounding box center [990, 378] width 176 height 31
type input "1 CÂY NHÍP"
click at [1141, 378] on input "0" at bounding box center [1164, 378] width 141 height 31
type input "1"
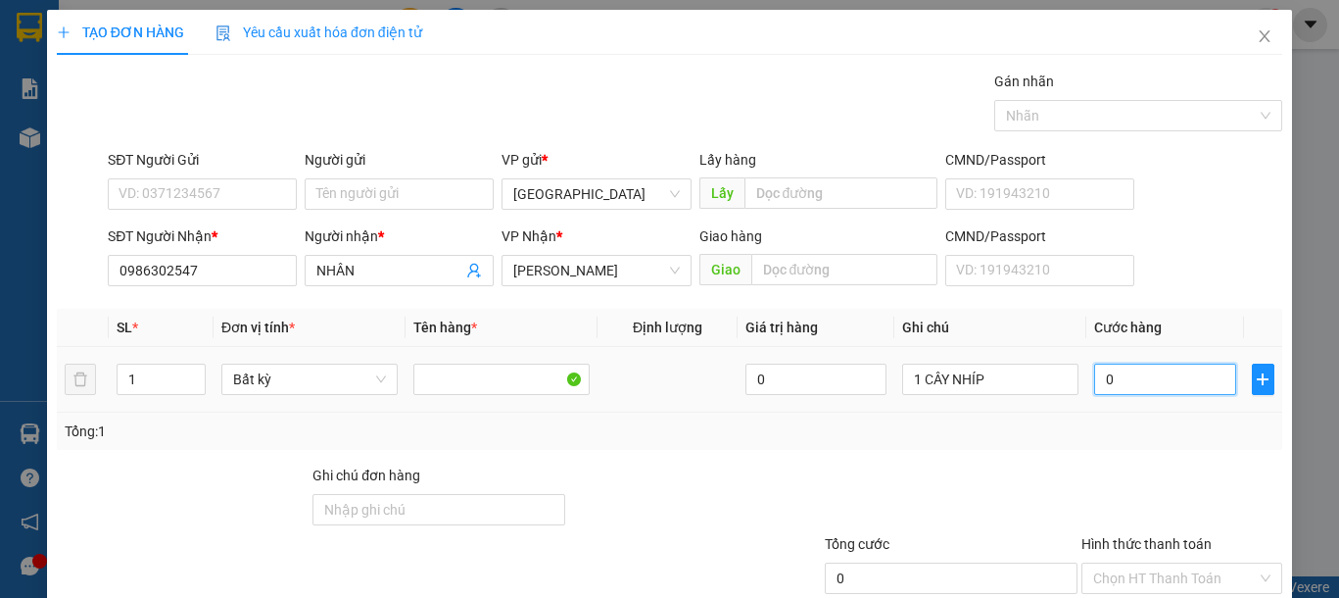
type input "1"
type input "10"
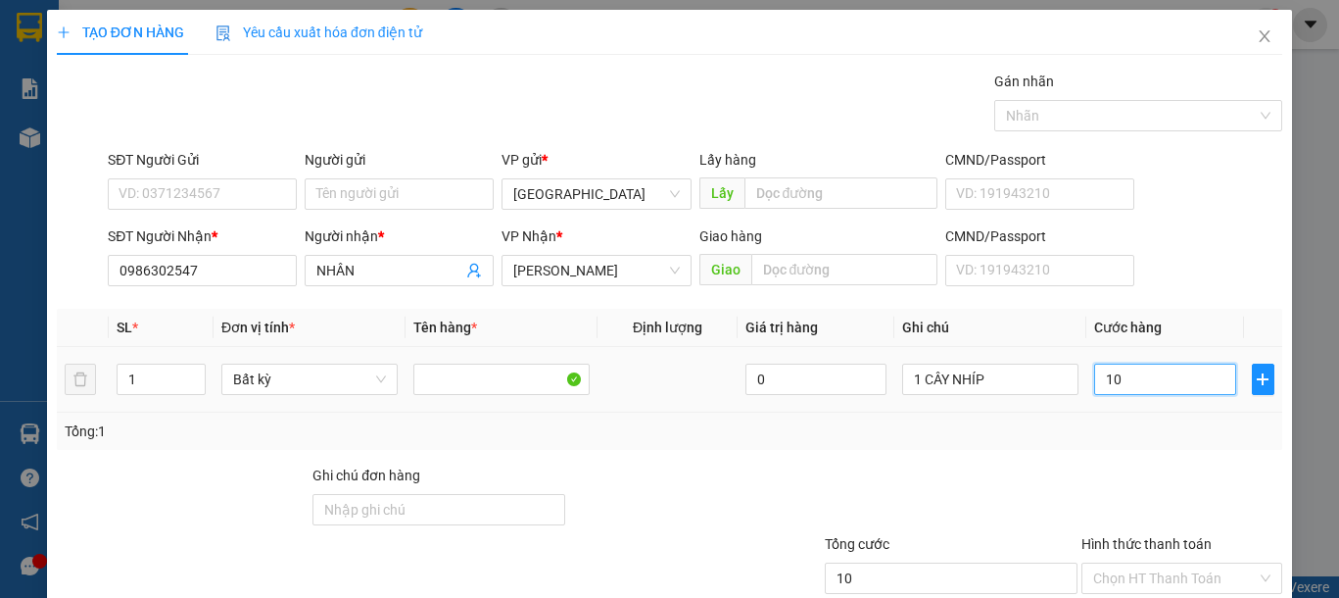
type input "100"
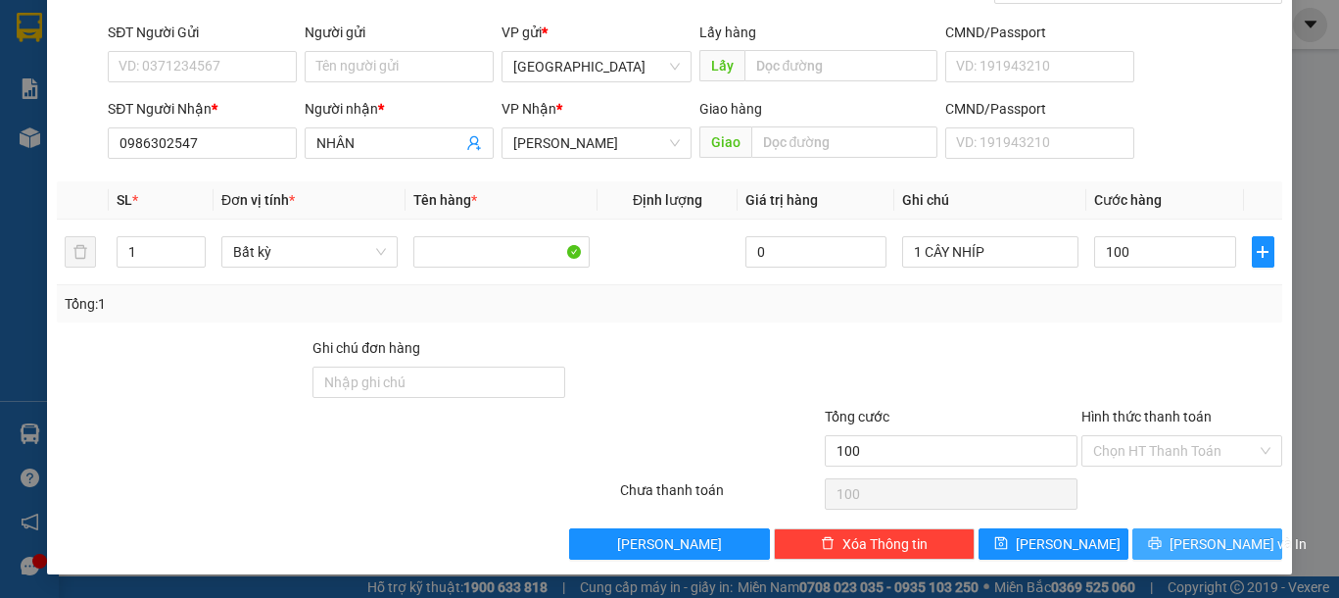
type input "100.000"
drag, startPoint x: 1206, startPoint y: 536, endPoint x: 1196, endPoint y: 535, distance: 9.8
click at [1207, 535] on span "[PERSON_NAME] và In" at bounding box center [1238, 544] width 137 height 22
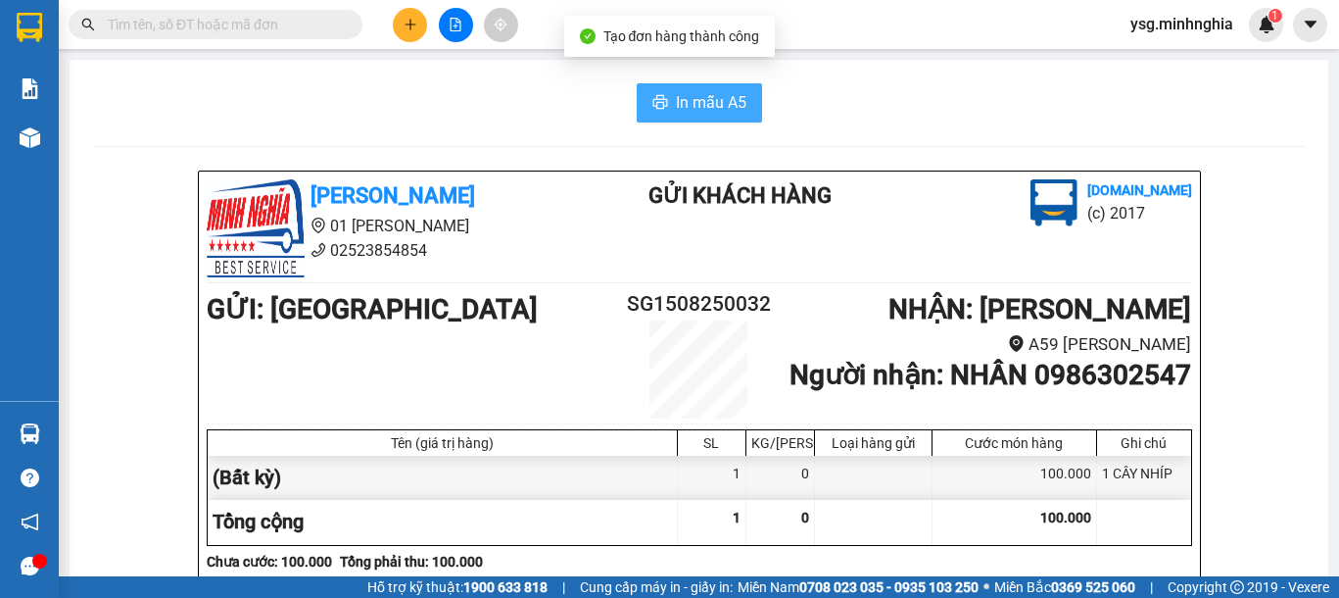
click at [689, 115] on span "In mẫu A5" at bounding box center [711, 102] width 71 height 24
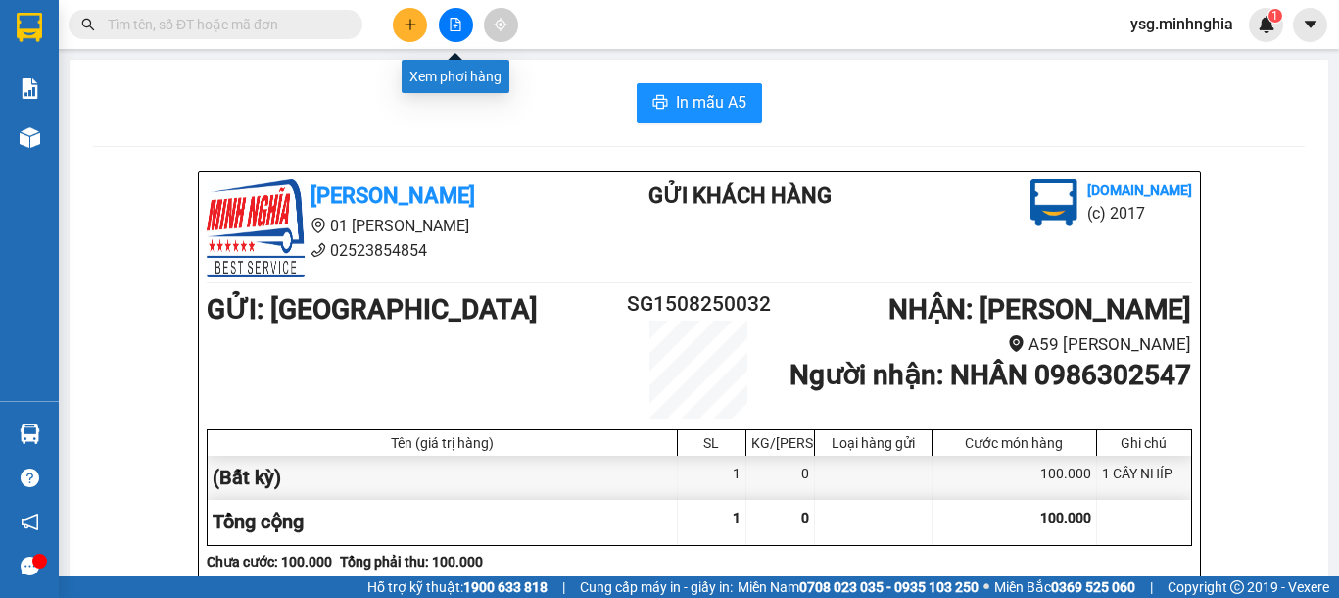
click at [455, 31] on button at bounding box center [456, 25] width 34 height 34
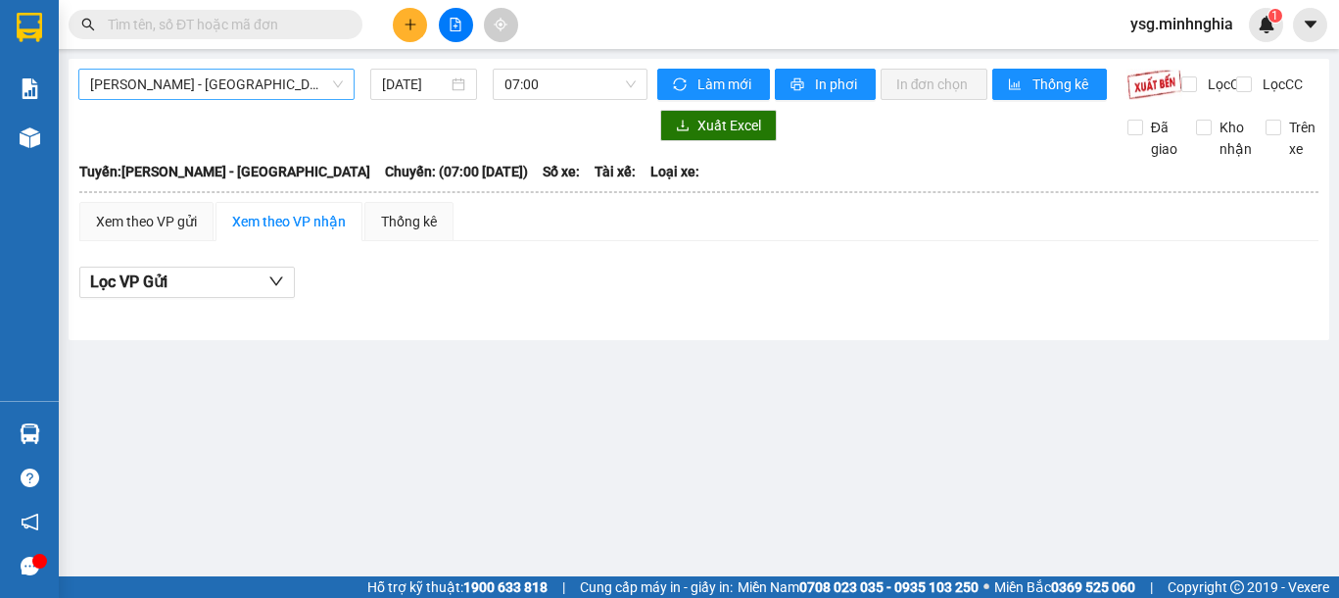
click at [268, 89] on span "[PERSON_NAME] - [GEOGRAPHIC_DATA]" at bounding box center [216, 84] width 253 height 29
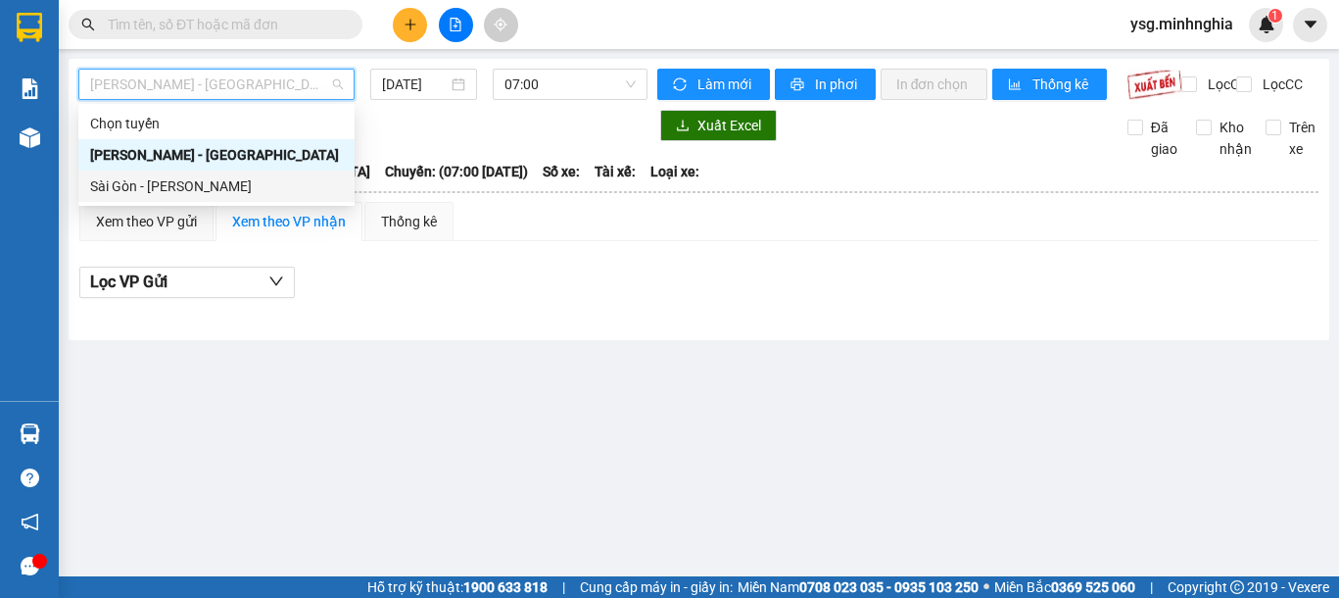
click at [215, 175] on div "Sài Gòn - [PERSON_NAME]" at bounding box center [216, 186] width 253 height 22
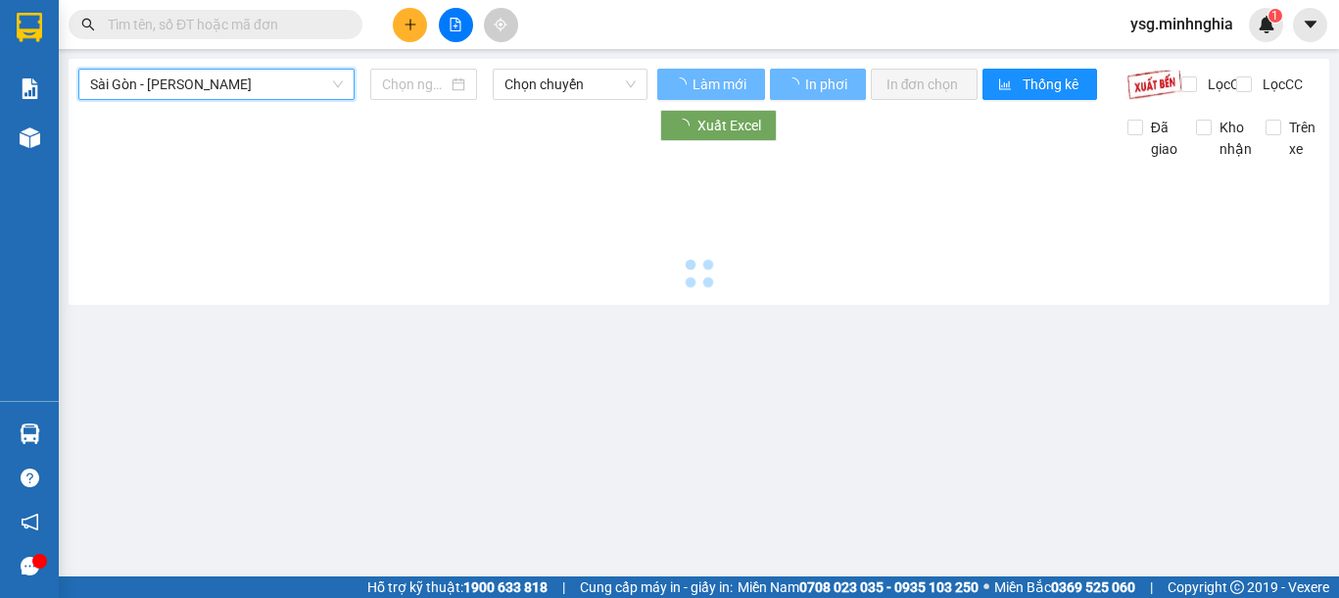
type input "[DATE]"
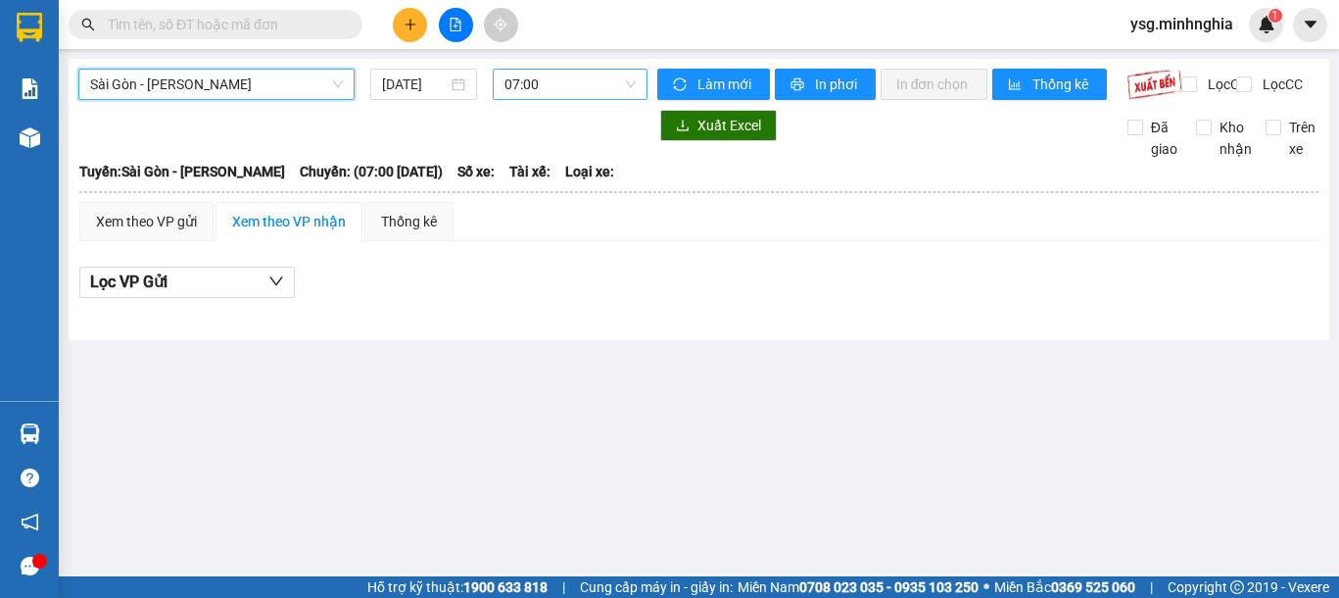
click at [614, 80] on span "07:00" at bounding box center [569, 84] width 131 height 29
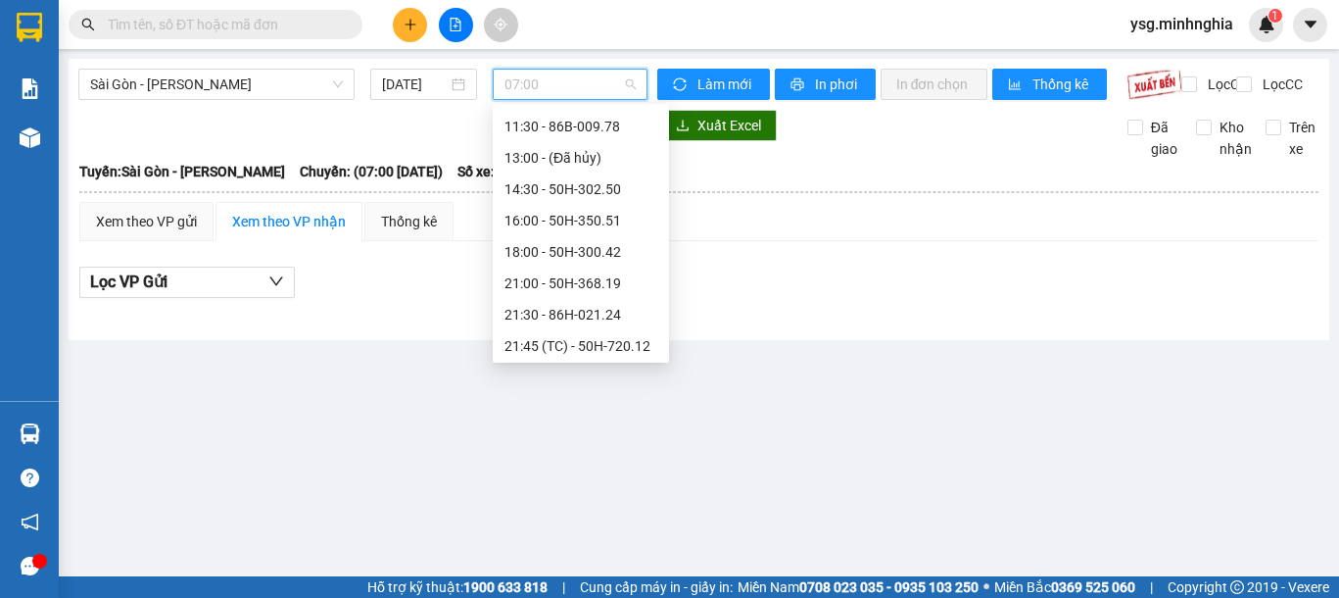
scroll to position [251, 0]
click at [587, 146] on div "16:00 - 50H-350.51" at bounding box center [580, 155] width 153 height 22
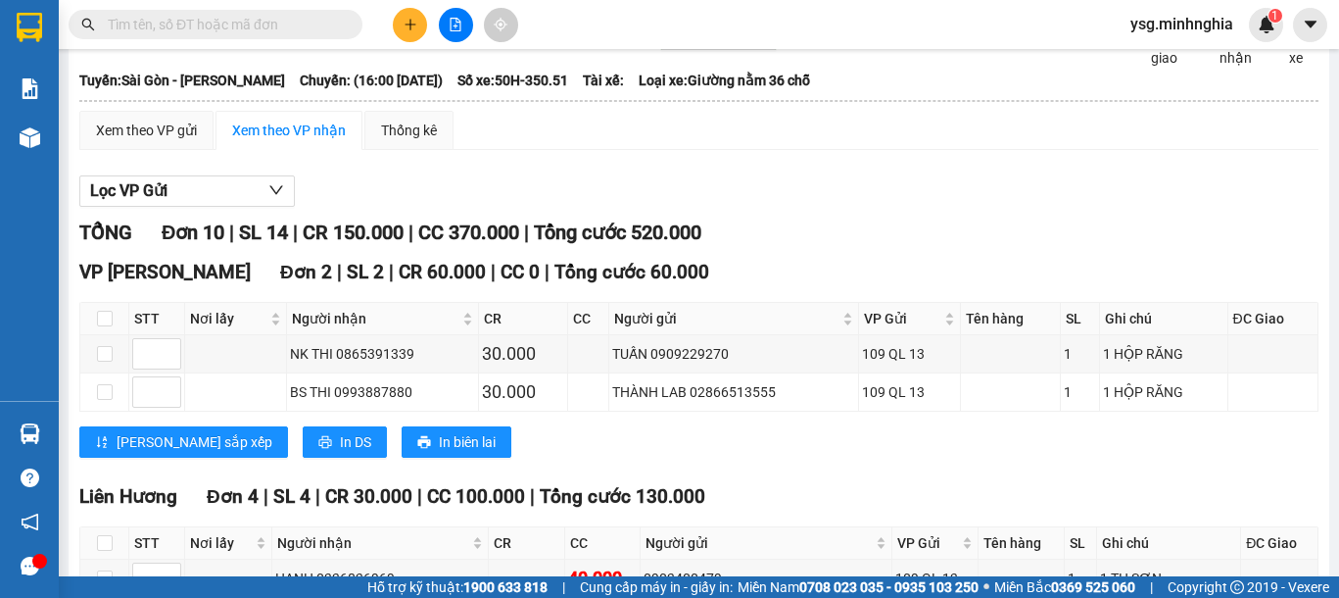
scroll to position [60, 0]
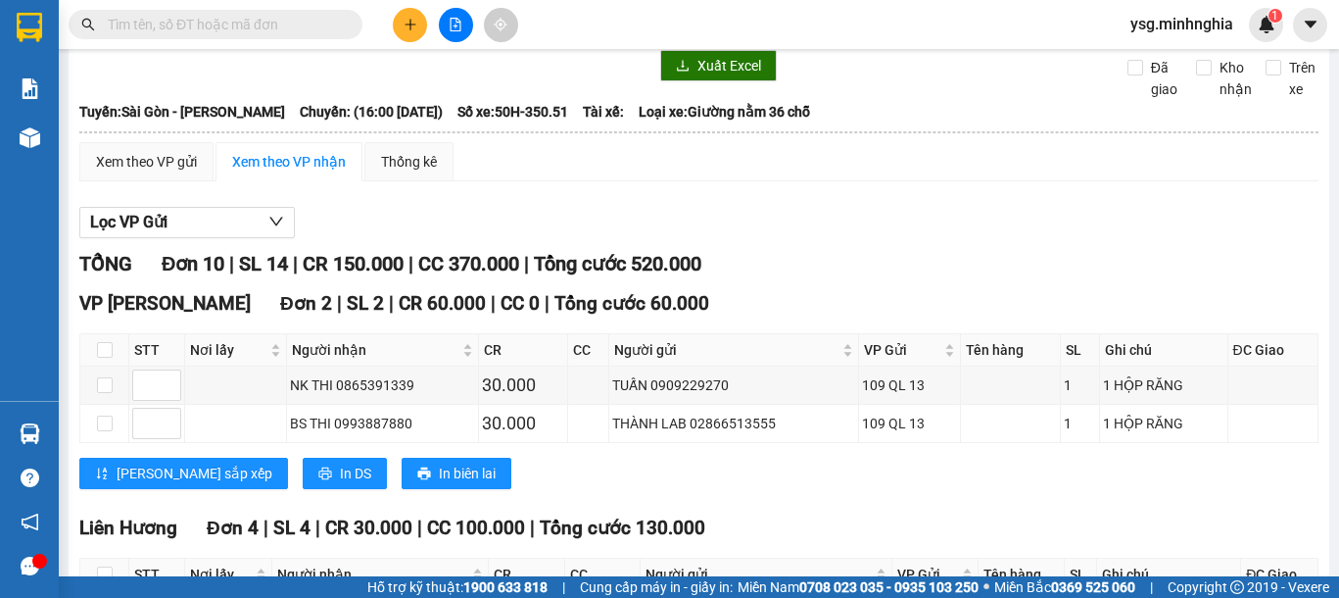
click at [404, 22] on icon "plus" at bounding box center [411, 25] width 14 height 14
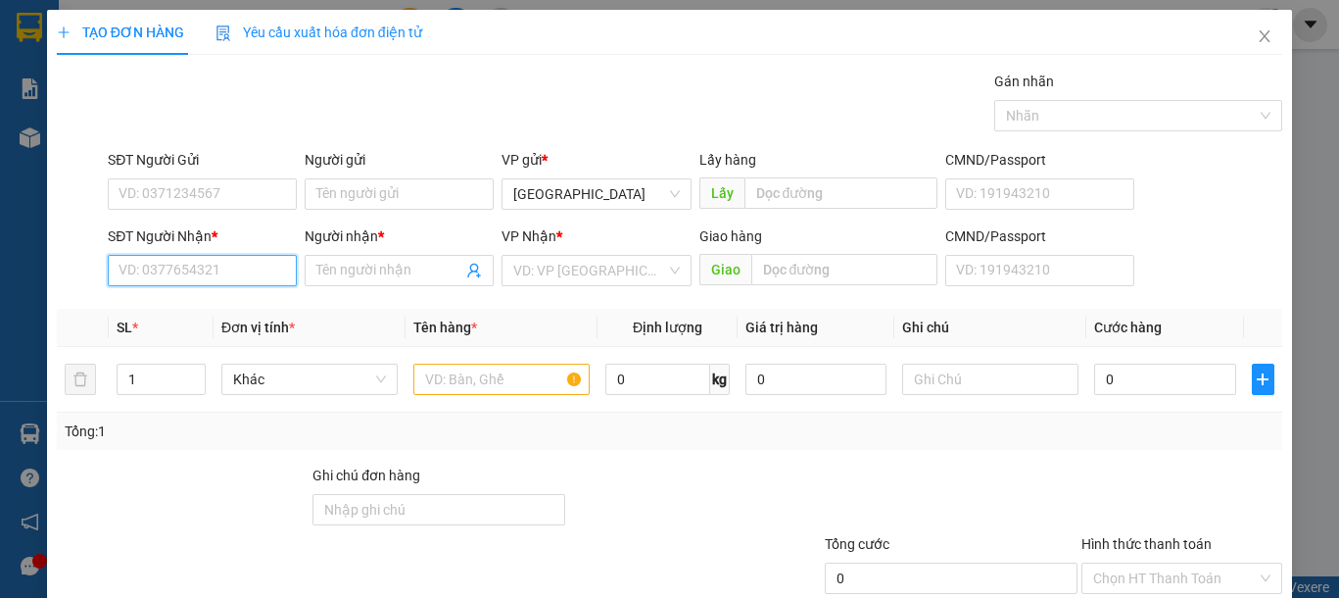
click at [205, 266] on input "SĐT Người Nhận *" at bounding box center [202, 270] width 189 height 31
click at [207, 274] on input "SĐT Người Nhận *" at bounding box center [202, 270] width 189 height 31
click at [208, 313] on div "0943845313 - DUYÊN" at bounding box center [200, 310] width 163 height 22
type input "0943845313"
type input "DUYÊN"
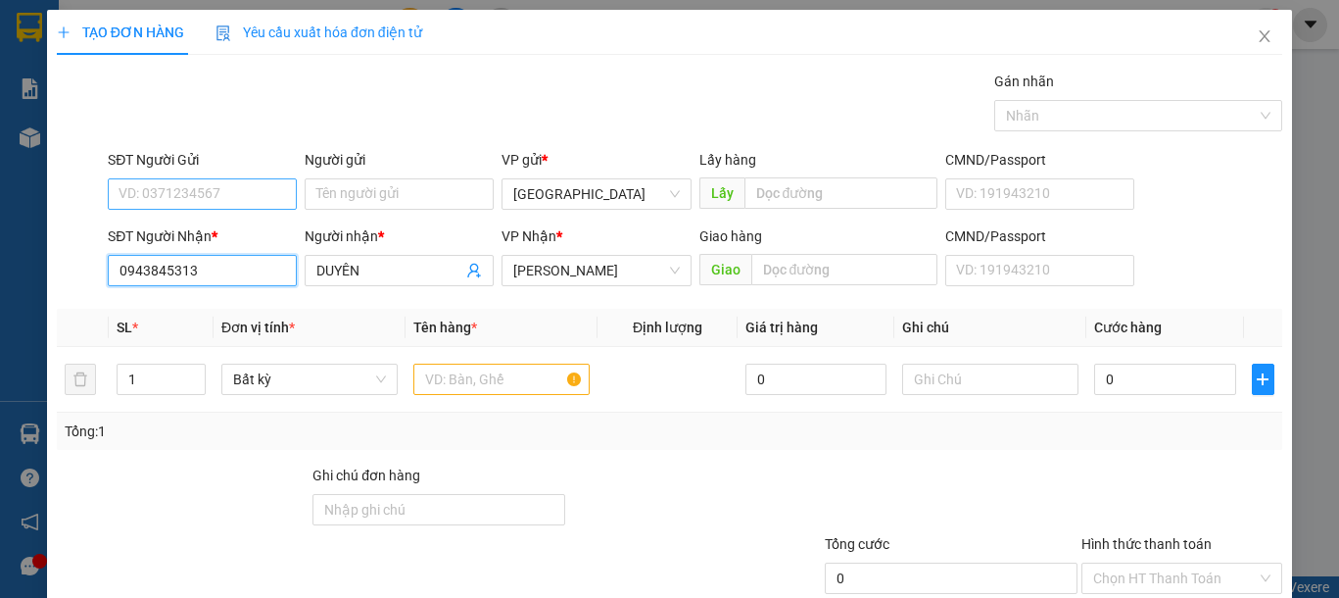
type input "0943845313"
click at [233, 200] on input "SĐT Người Gửi" at bounding box center [202, 193] width 189 height 31
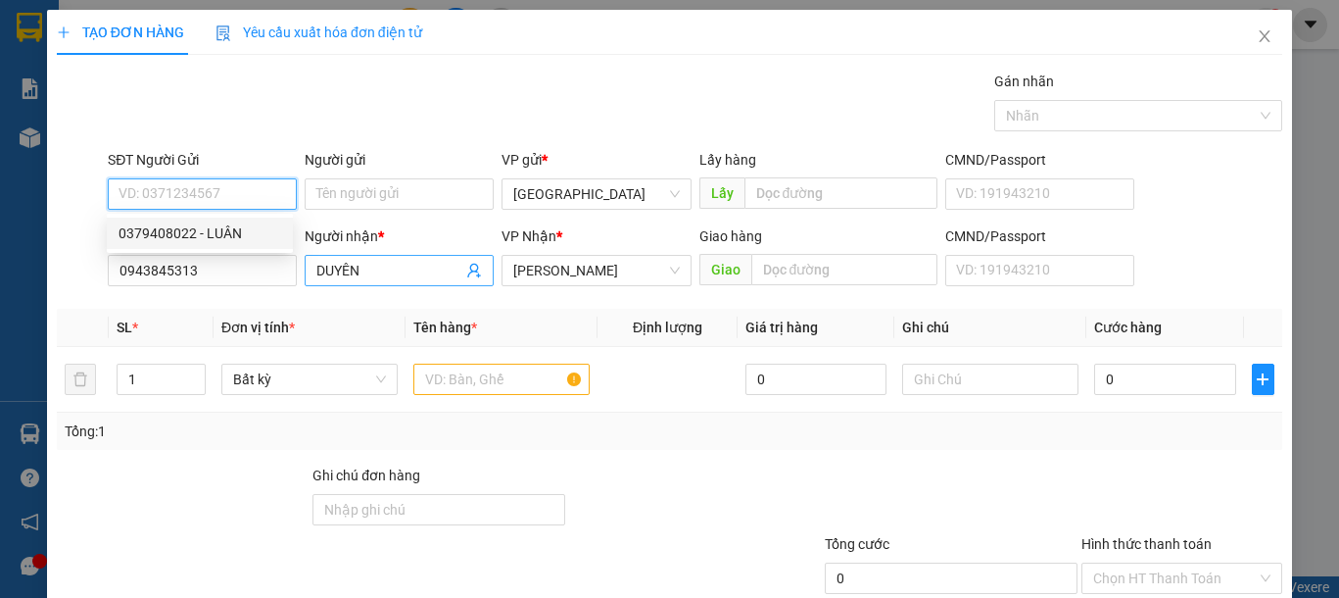
click at [249, 232] on div "0379408022 - LUÂN" at bounding box center [200, 233] width 163 height 22
type input "0379408022"
type input "LUÂN"
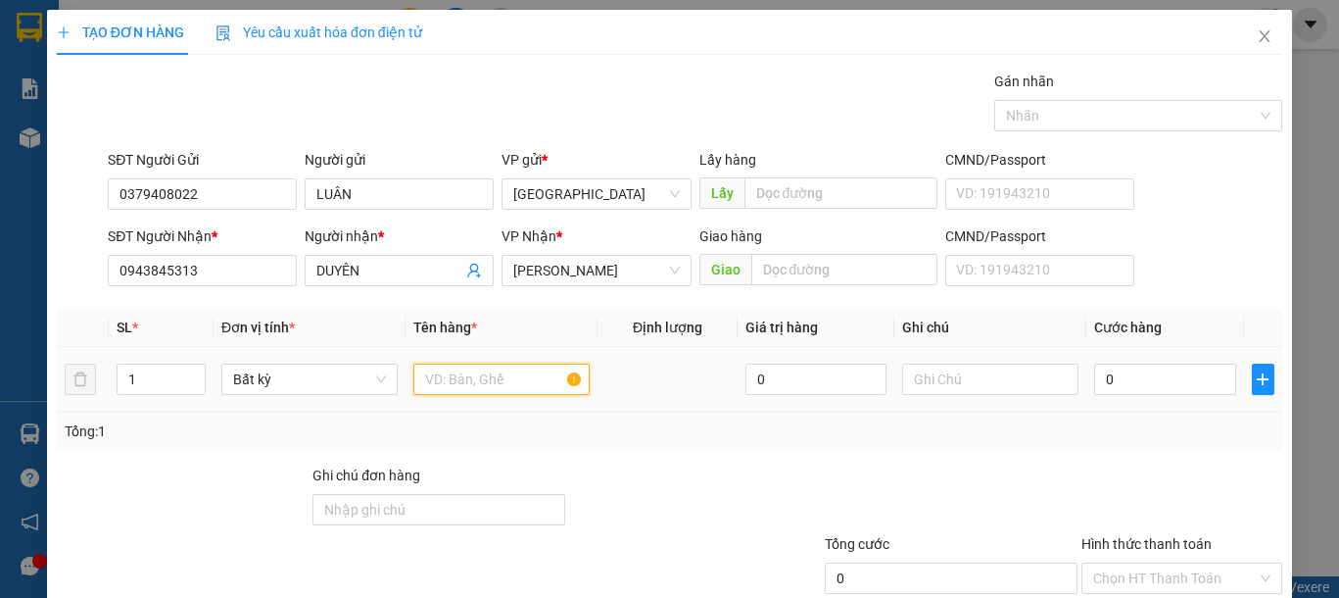
click at [504, 378] on input "text" at bounding box center [501, 378] width 176 height 31
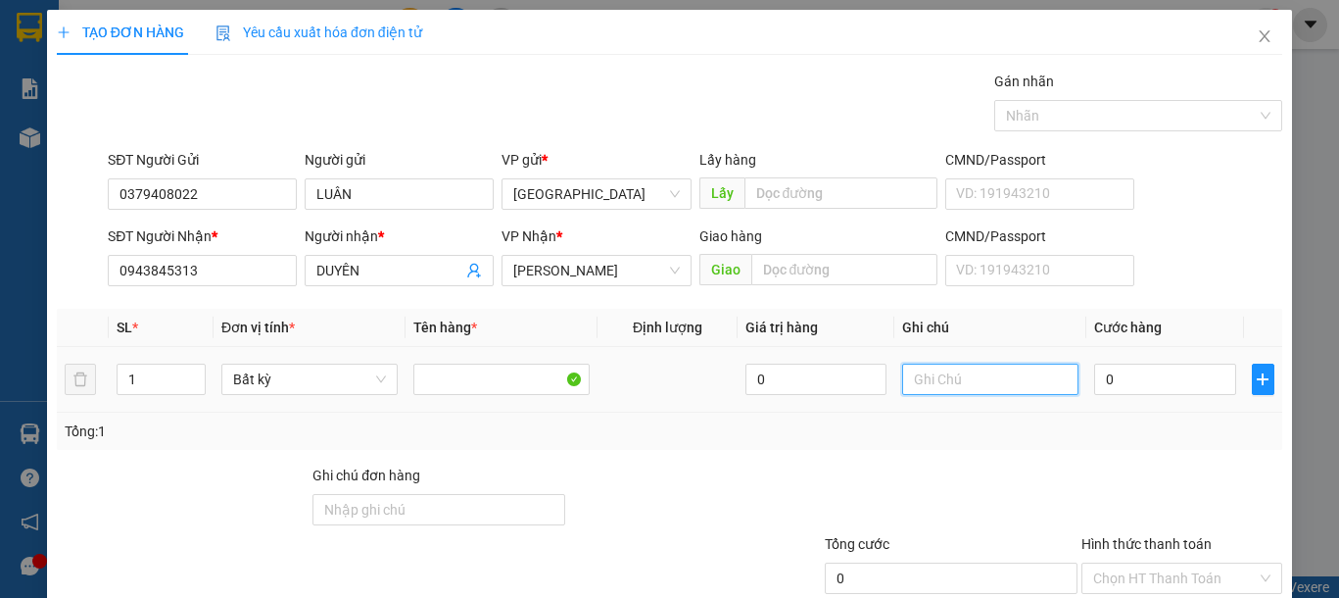
click at [980, 385] on input "text" at bounding box center [990, 378] width 176 height 31
type input "1 BỌC TRẮNG VẢI"
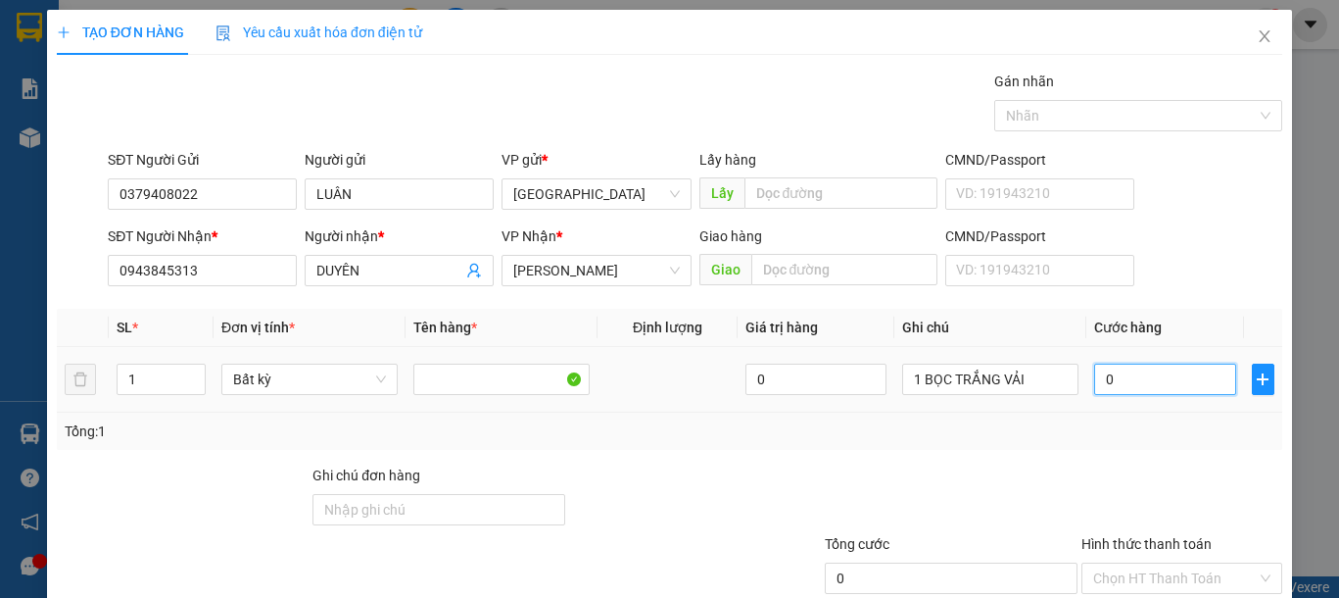
click at [1194, 384] on input "0" at bounding box center [1164, 378] width 141 height 31
type input "3"
type input "30"
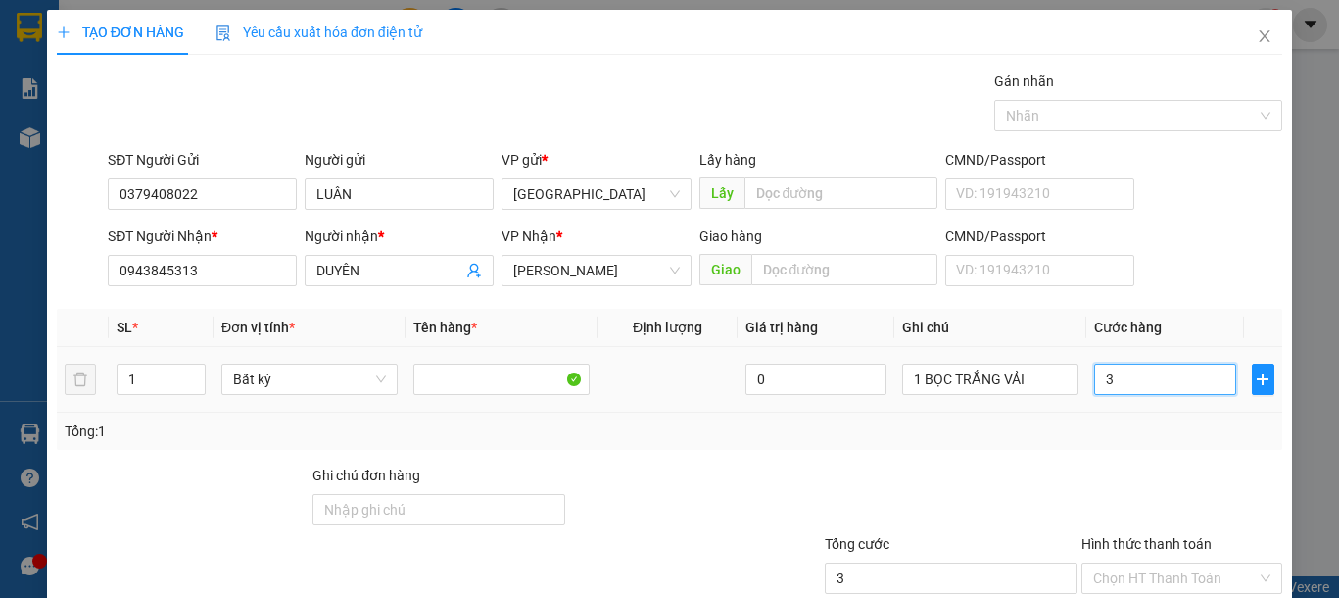
type input "30"
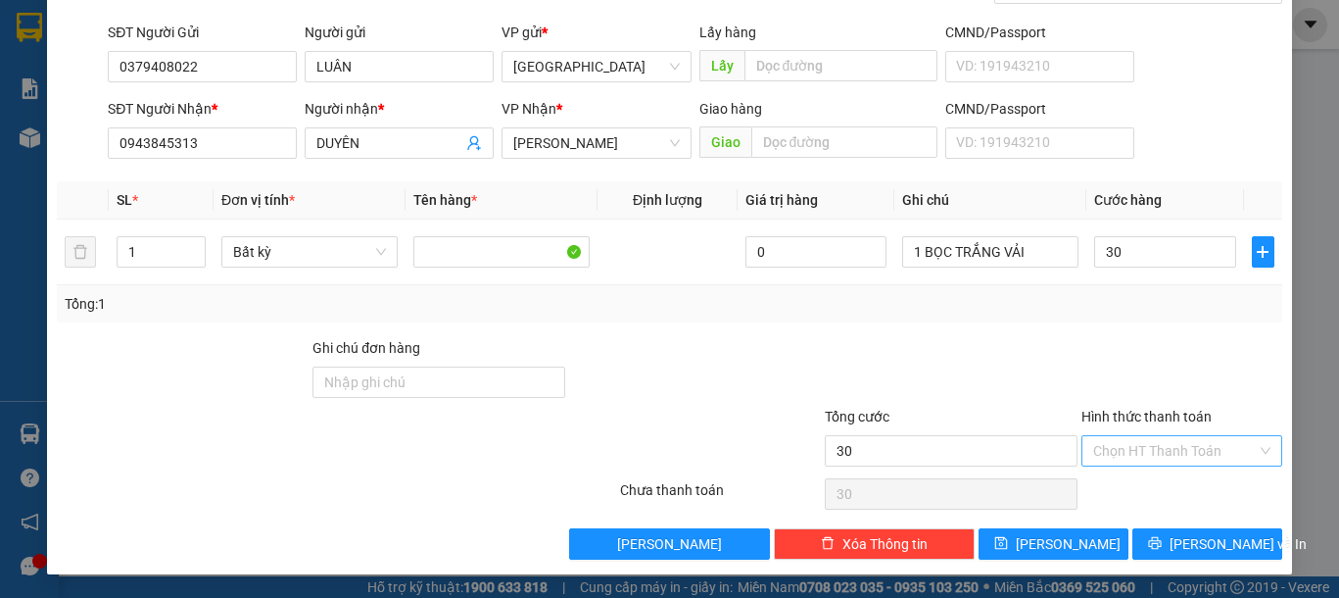
type input "30.000"
click at [1191, 451] on input "Hình thức thanh toán" at bounding box center [1175, 450] width 164 height 29
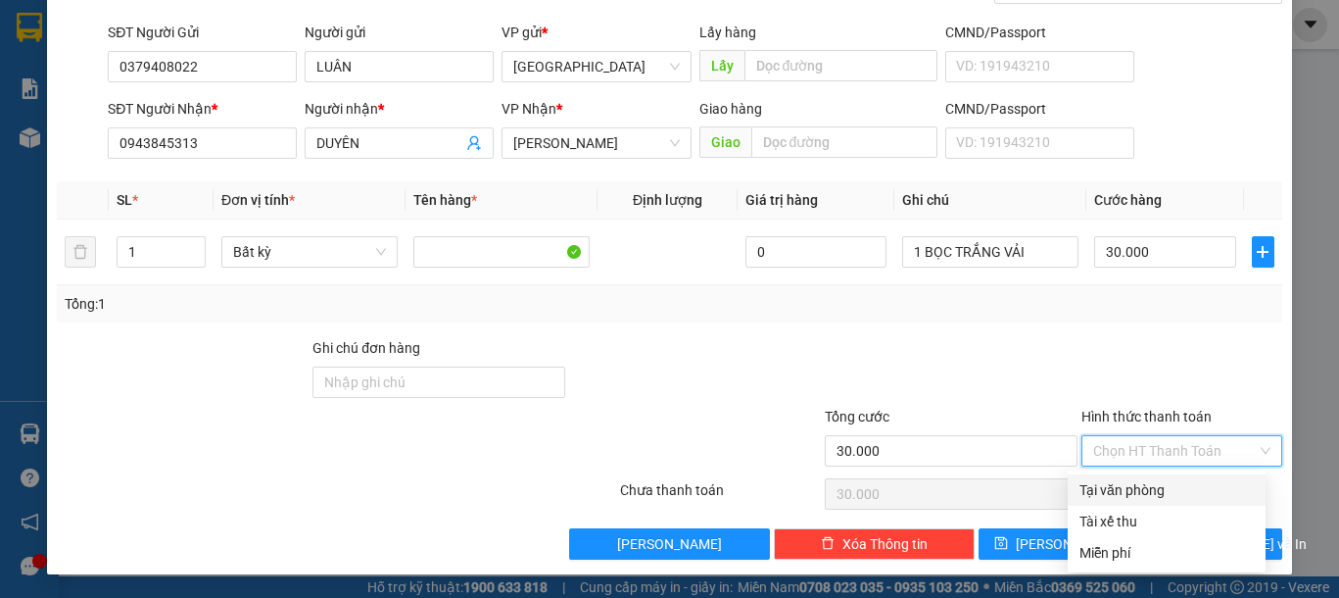
click at [1165, 489] on div "Tại văn phòng" at bounding box center [1166, 490] width 174 height 22
type input "0"
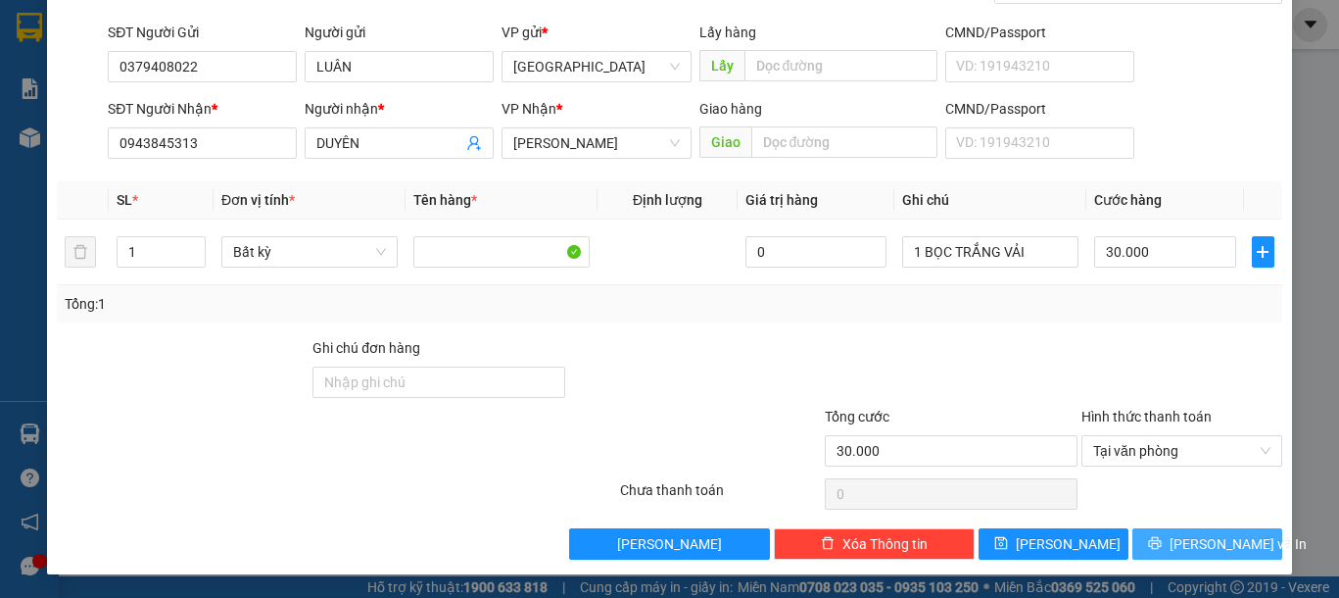
click at [1170, 548] on button "[PERSON_NAME] và In" at bounding box center [1207, 543] width 150 height 31
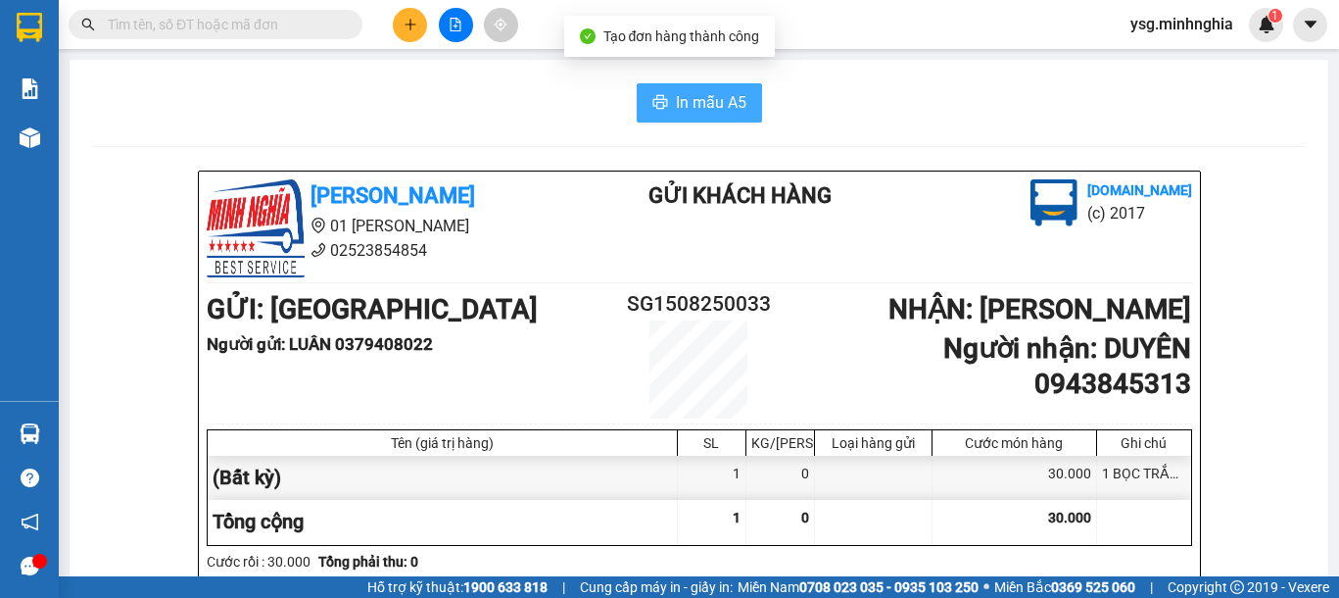
click at [676, 94] on span "In mẫu A5" at bounding box center [711, 102] width 71 height 24
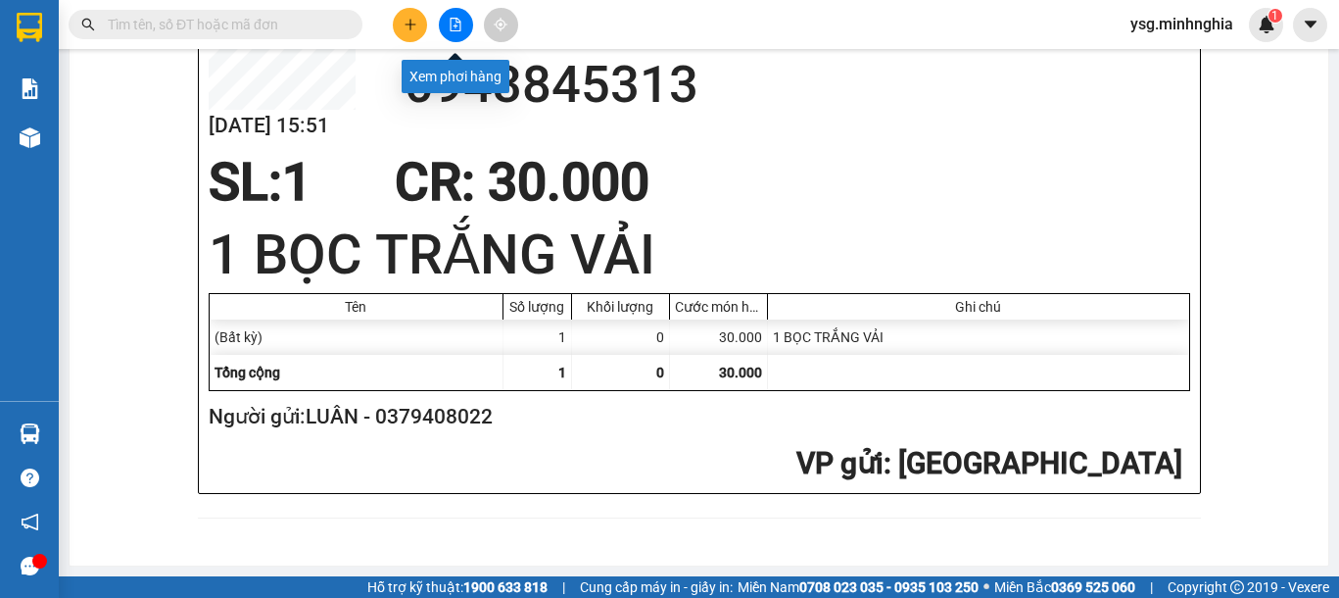
click at [448, 19] on button at bounding box center [456, 25] width 34 height 34
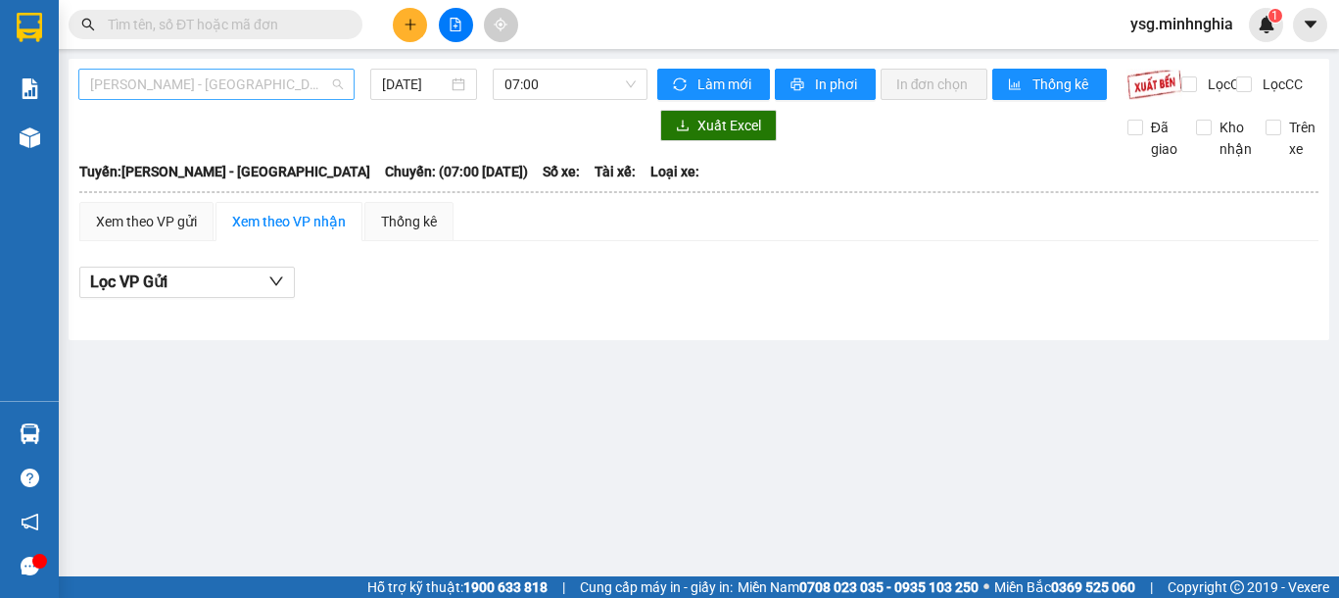
click at [217, 87] on span "[PERSON_NAME] - [GEOGRAPHIC_DATA]" at bounding box center [216, 84] width 253 height 29
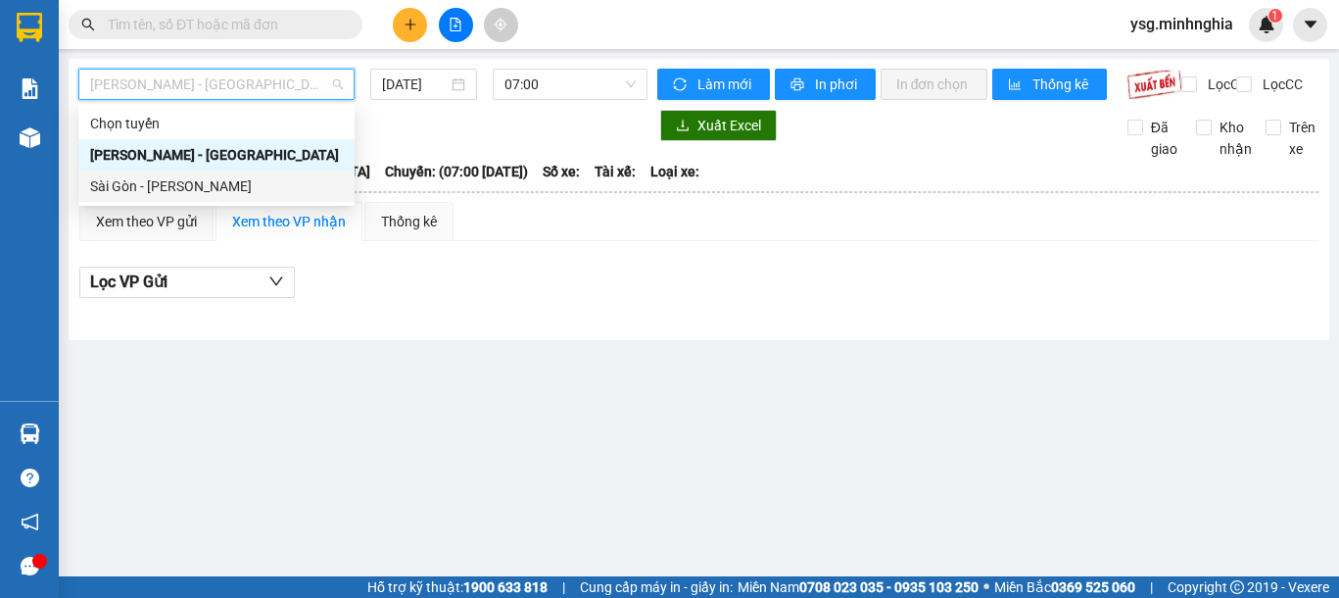
click at [218, 175] on div "Sài Gòn - [PERSON_NAME]" at bounding box center [216, 186] width 253 height 22
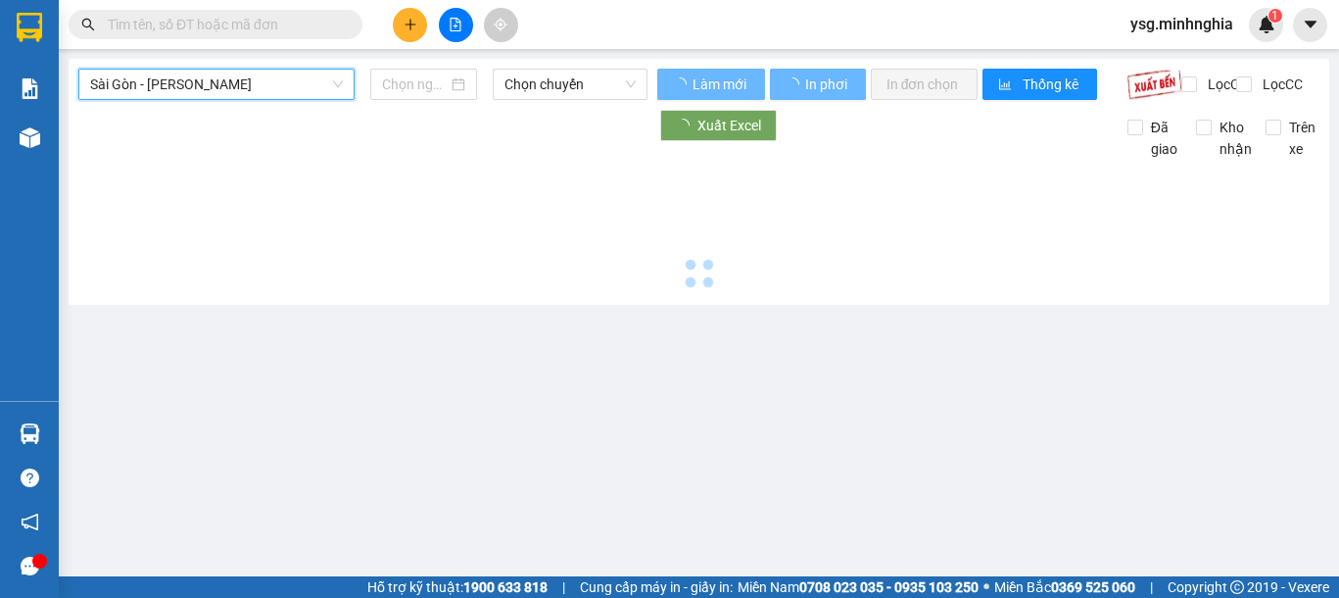
type input "[DATE]"
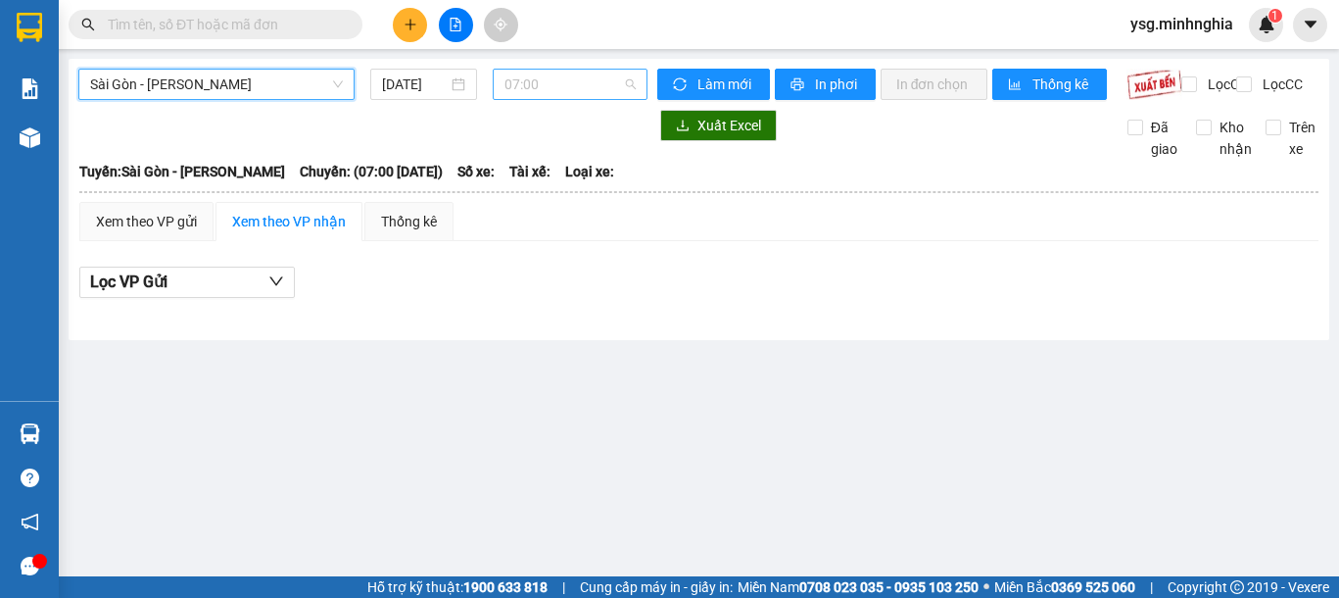
click at [589, 86] on span "07:00" at bounding box center [569, 84] width 131 height 29
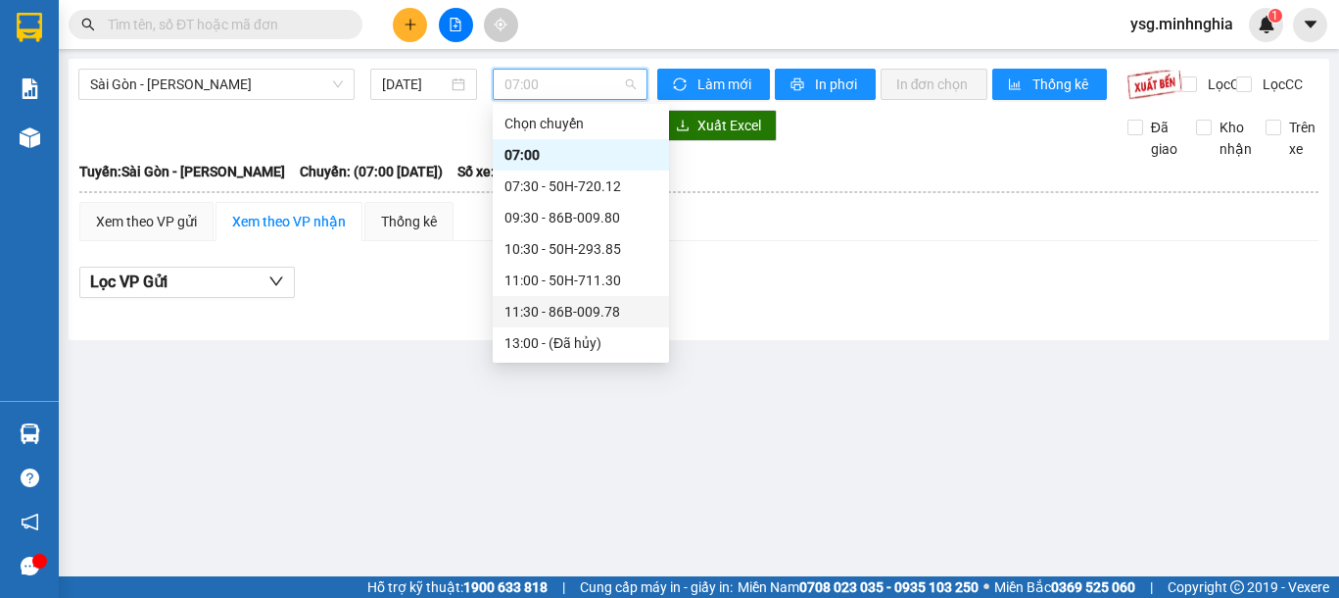
scroll to position [251, 0]
click at [585, 156] on div "16:00 - 50H-350.51" at bounding box center [580, 155] width 153 height 22
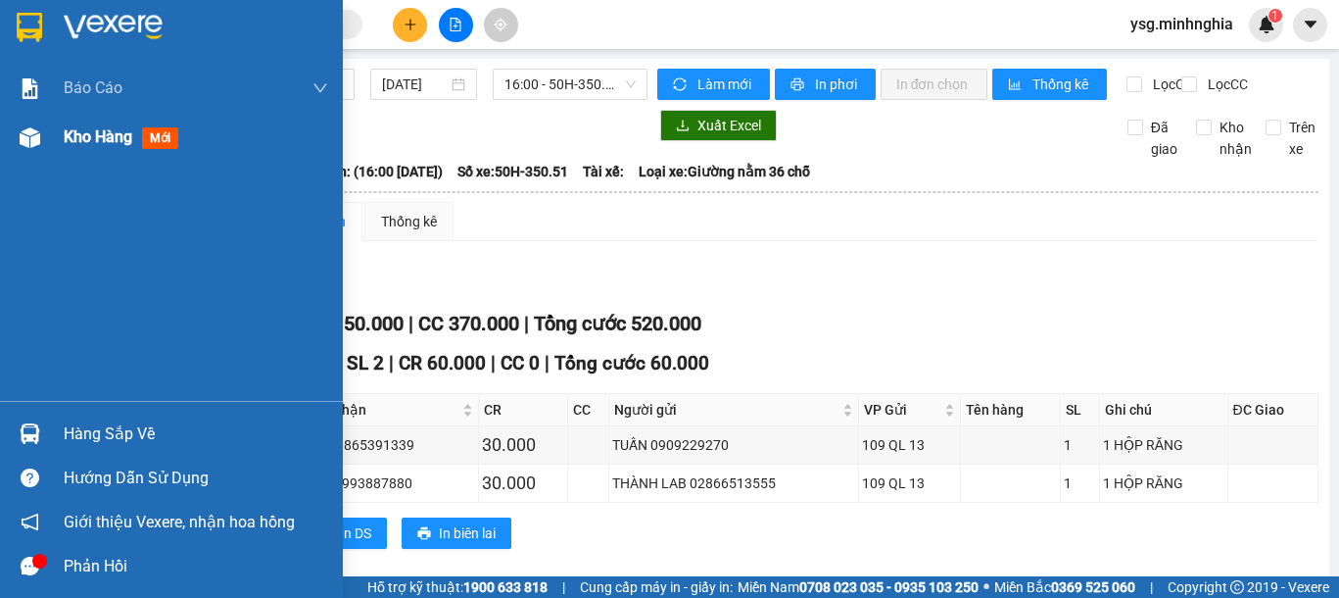
click at [24, 145] on img at bounding box center [30, 137] width 21 height 21
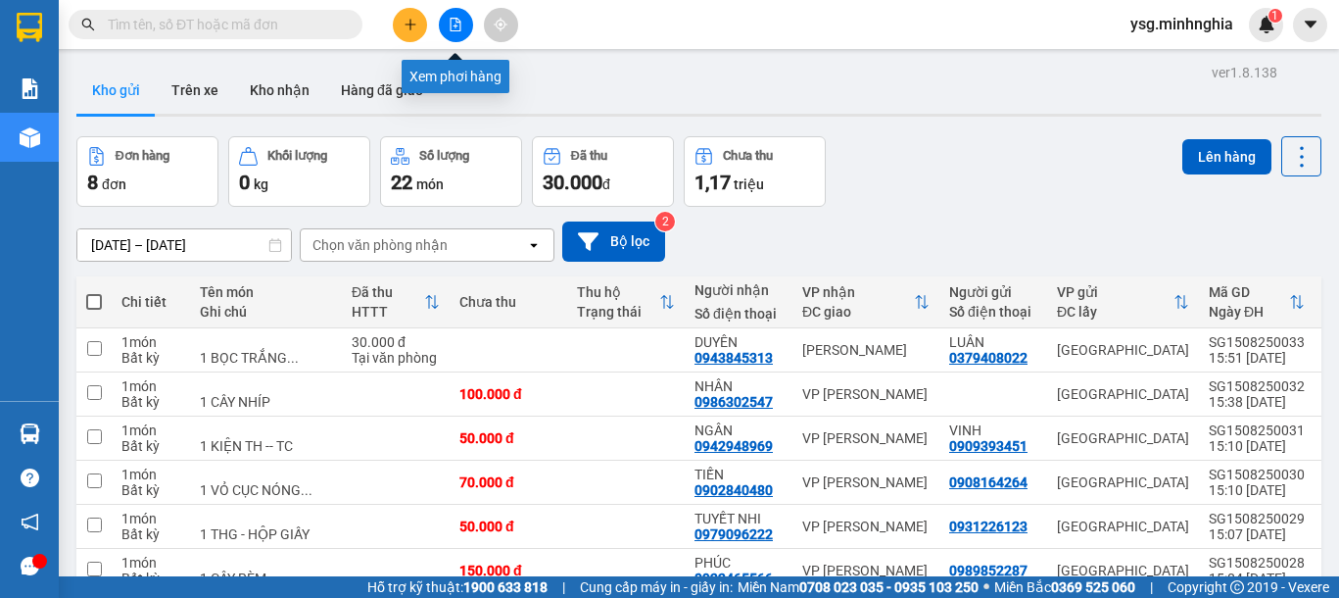
click at [458, 8] on button at bounding box center [456, 25] width 34 height 34
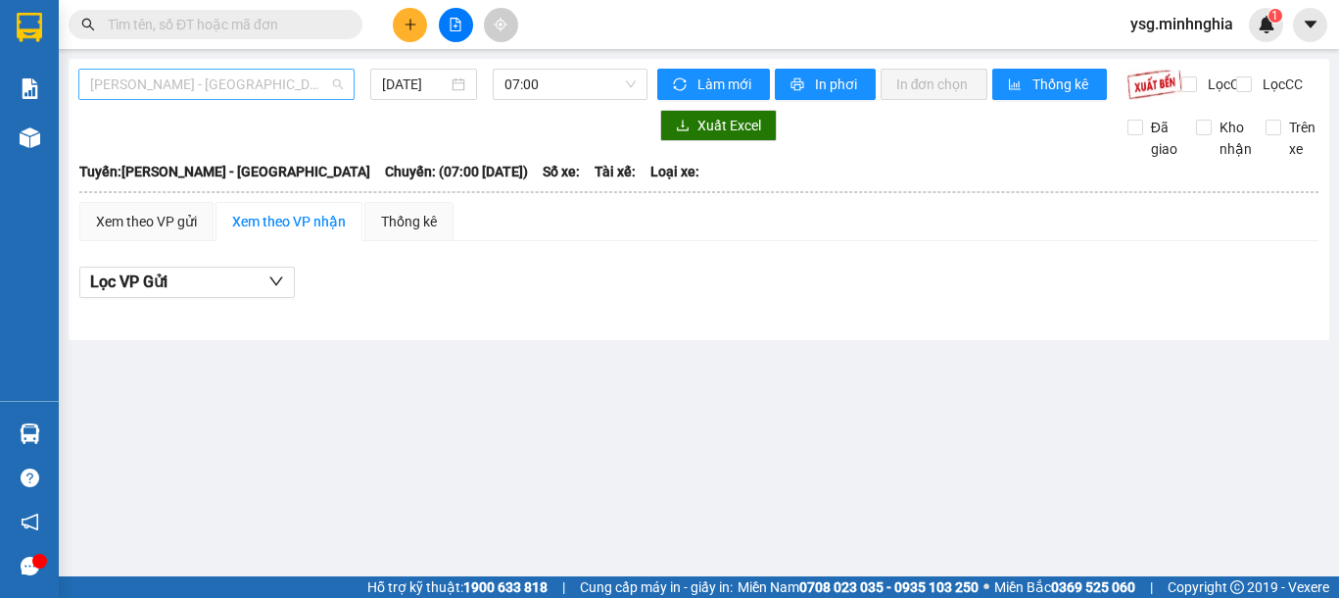
click at [265, 77] on span "[PERSON_NAME] - [GEOGRAPHIC_DATA]" at bounding box center [216, 84] width 253 height 29
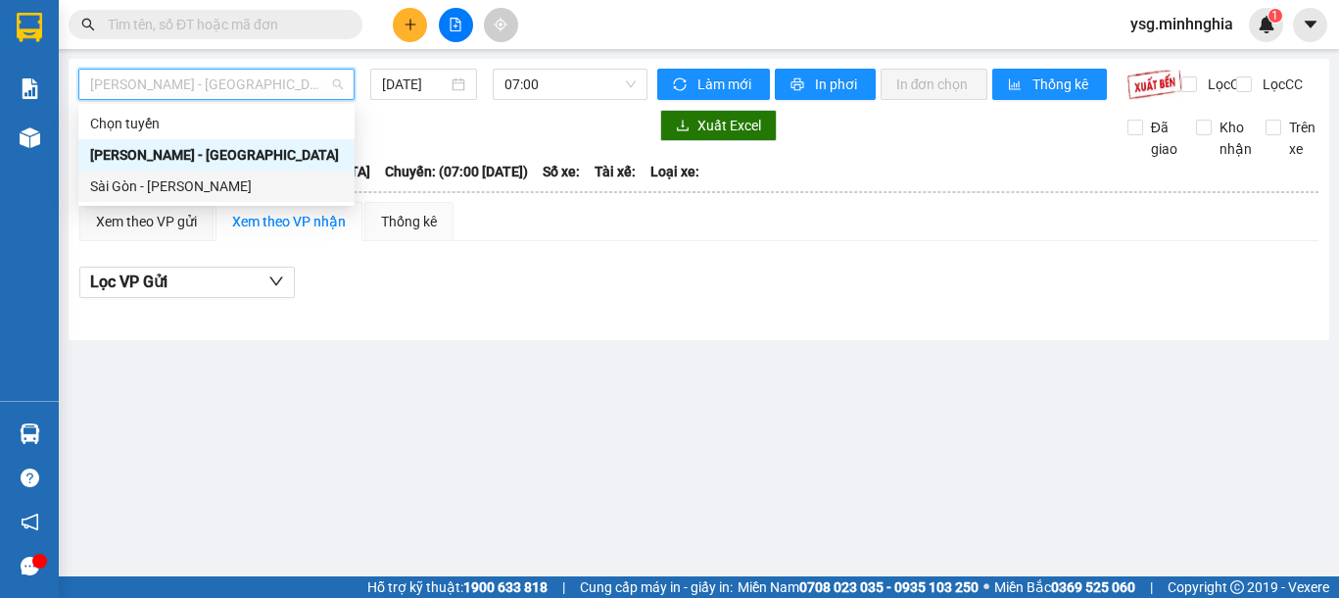
click at [205, 196] on div "Sài Gòn - [PERSON_NAME]" at bounding box center [216, 186] width 253 height 22
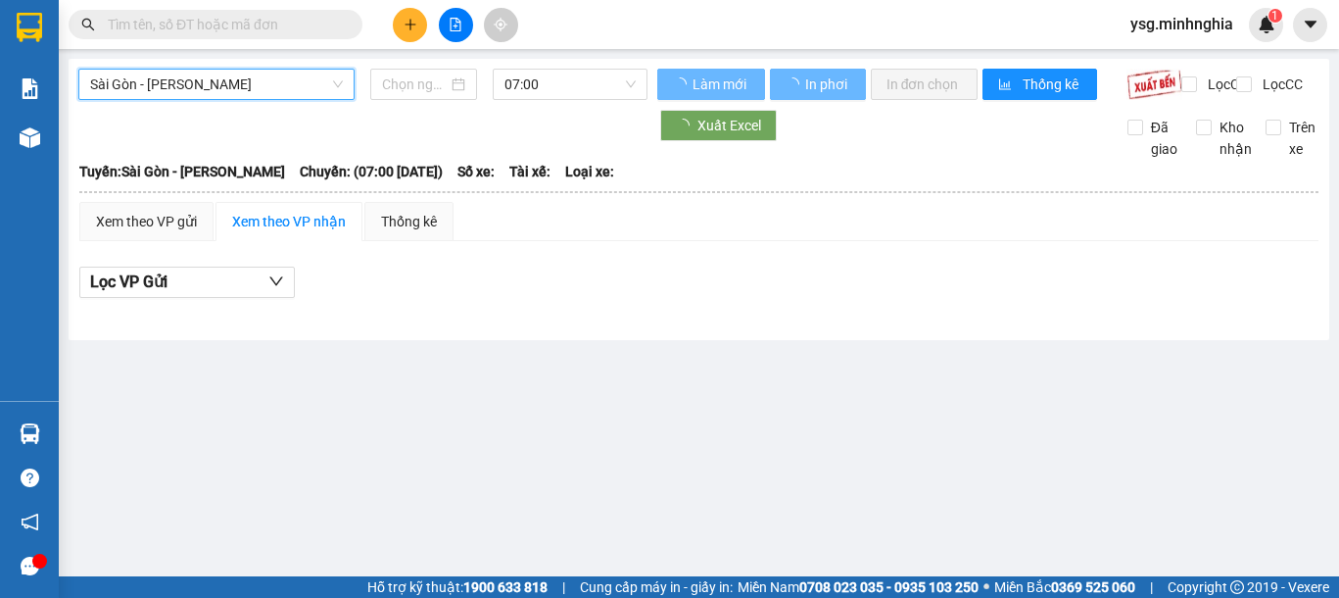
type input "[DATE]"
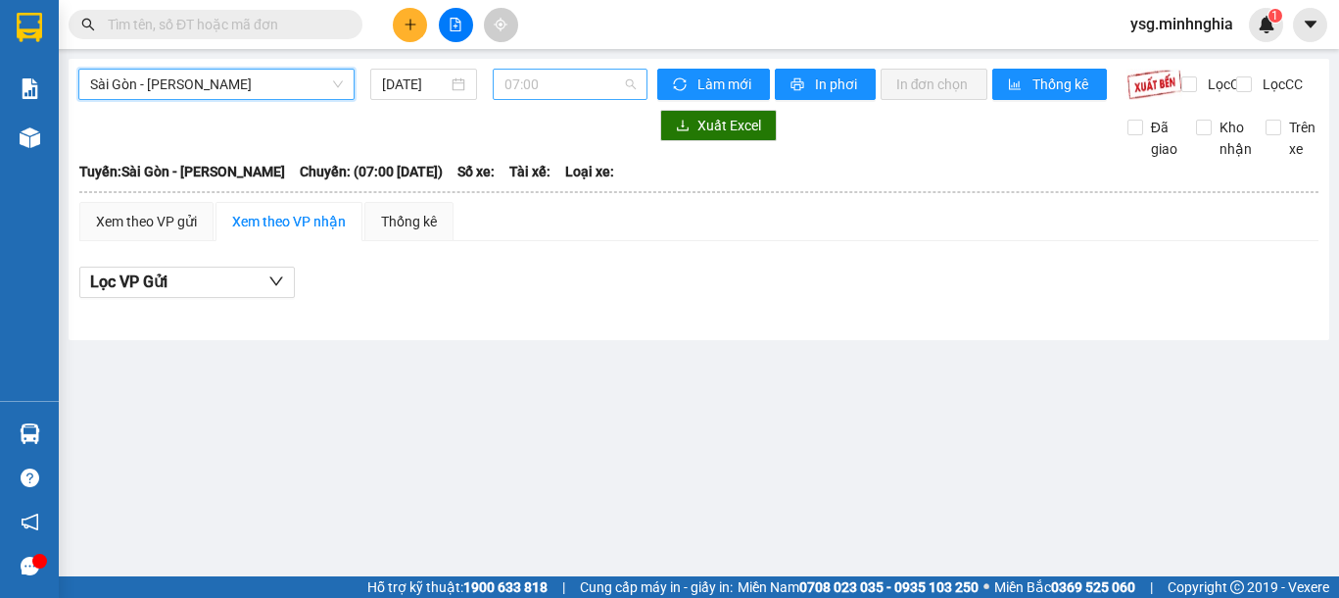
click at [616, 93] on span "07:00" at bounding box center [569, 84] width 131 height 29
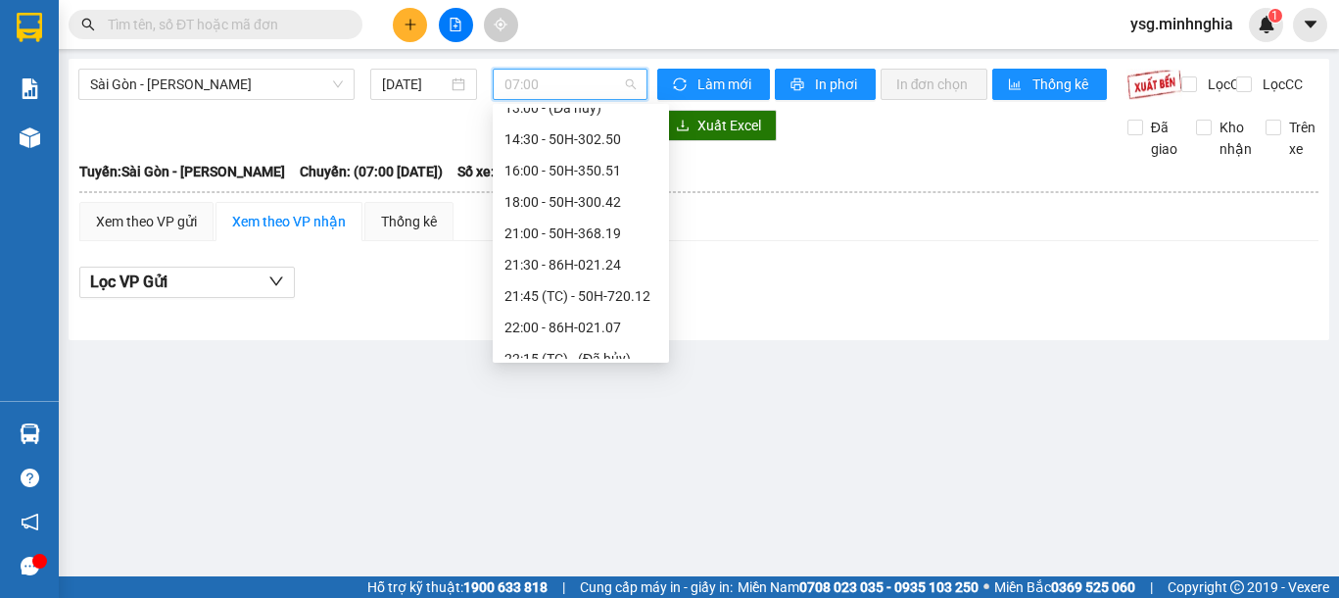
scroll to position [251, 0]
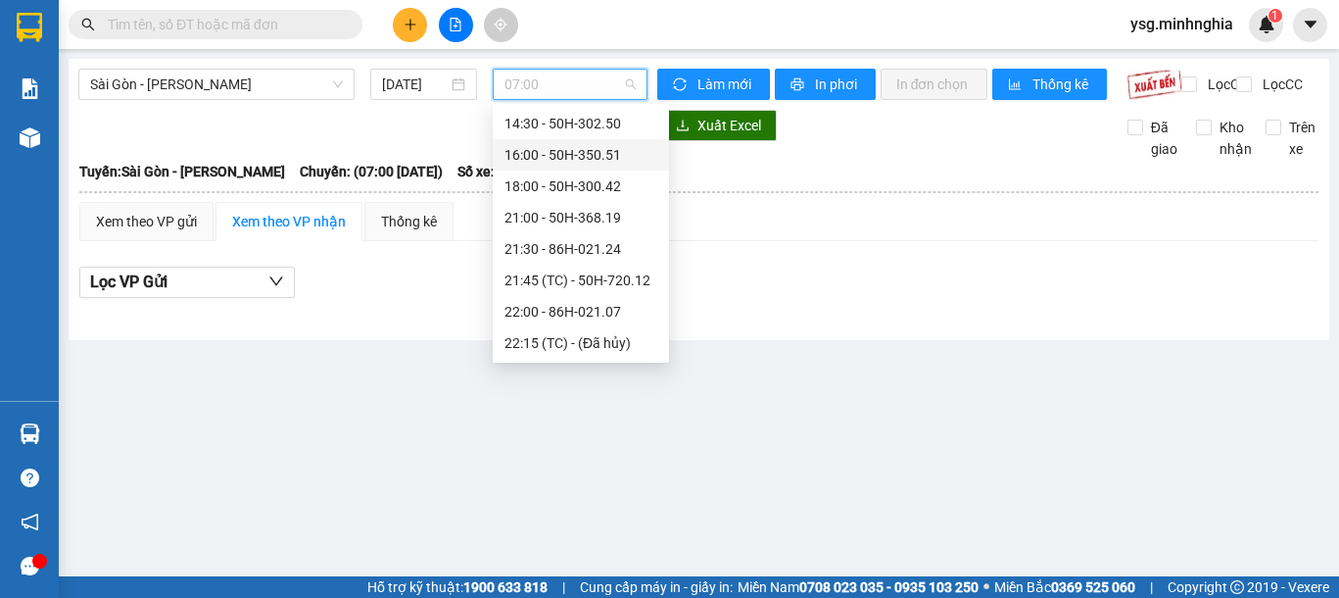
click at [569, 157] on div "16:00 - 50H-350.51" at bounding box center [580, 155] width 153 height 22
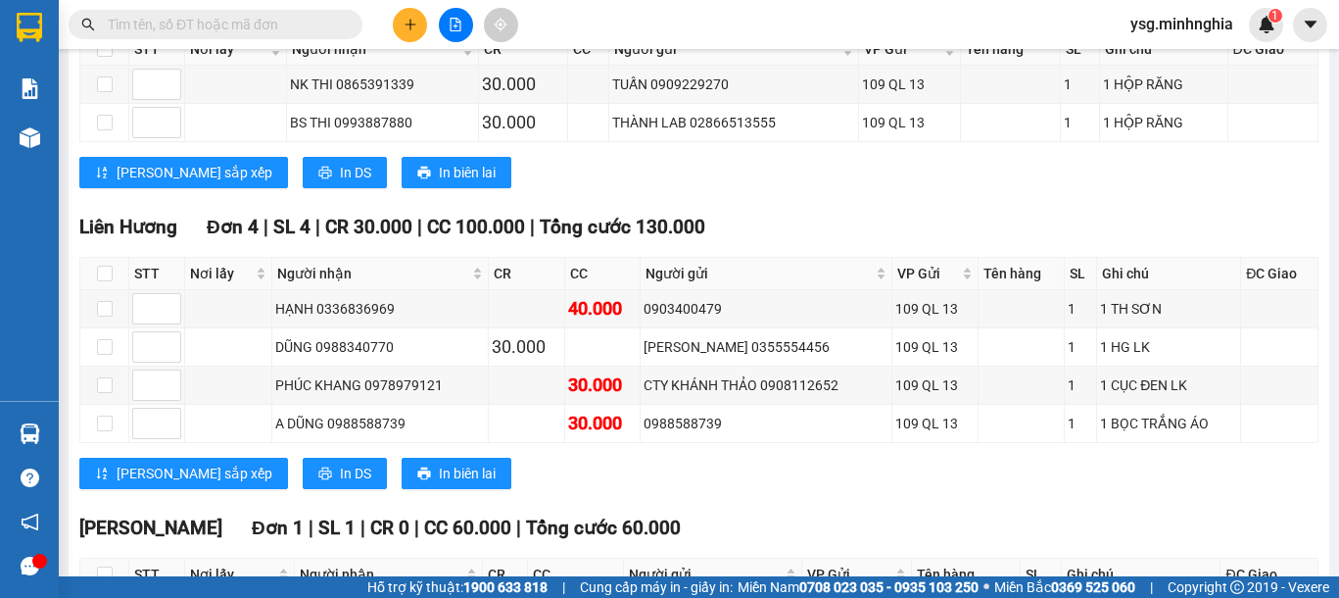
scroll to position [358, 0]
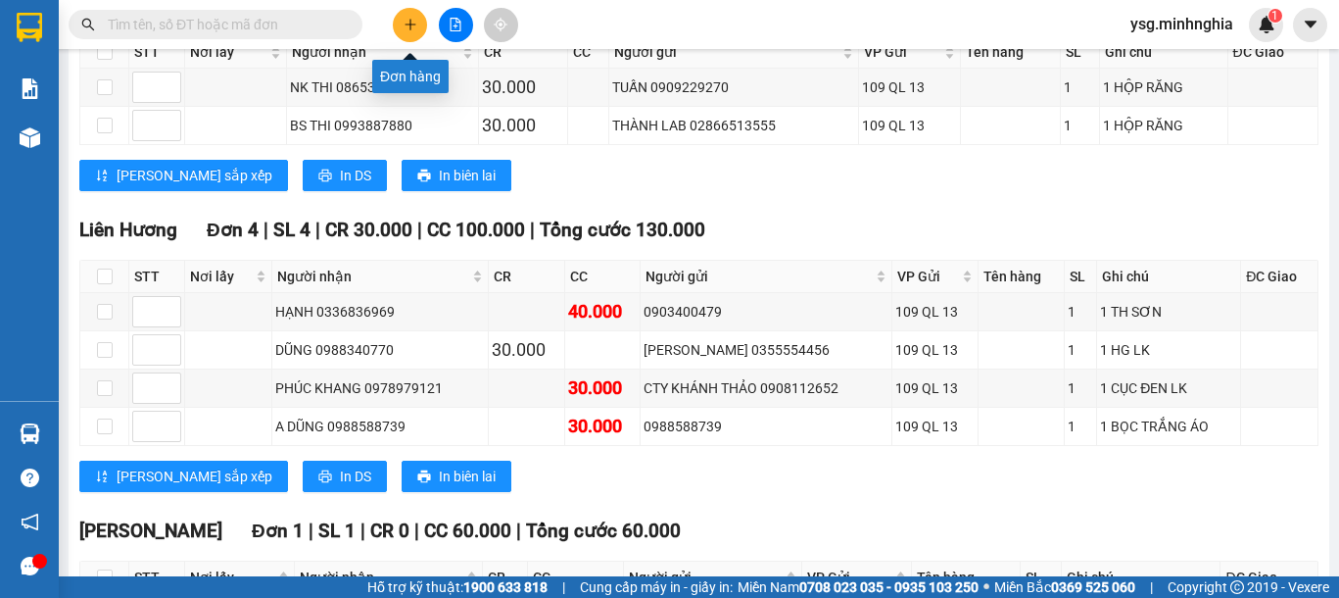
click at [397, 27] on button at bounding box center [410, 25] width 34 height 34
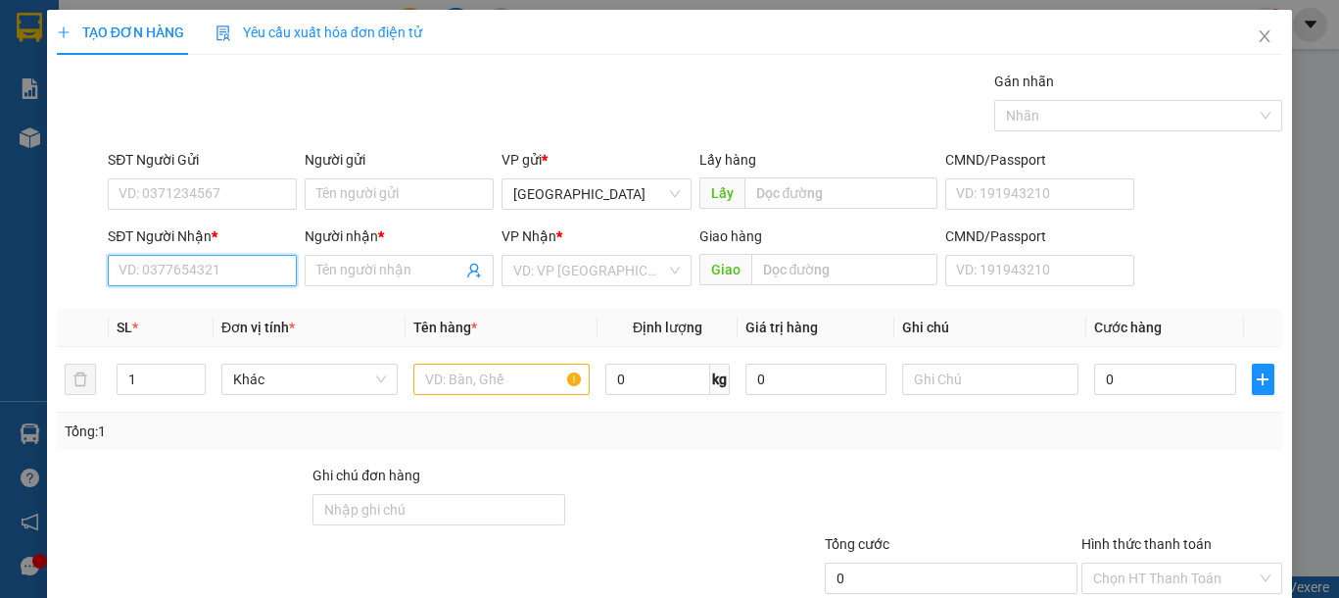
click at [192, 275] on input "SĐT Người Nhận *" at bounding box center [202, 270] width 189 height 31
type input "0918326782"
click at [223, 314] on div "0918326782 - THÀNH" at bounding box center [200, 310] width 163 height 22
type input "THÀNH"
type input "0918326782"
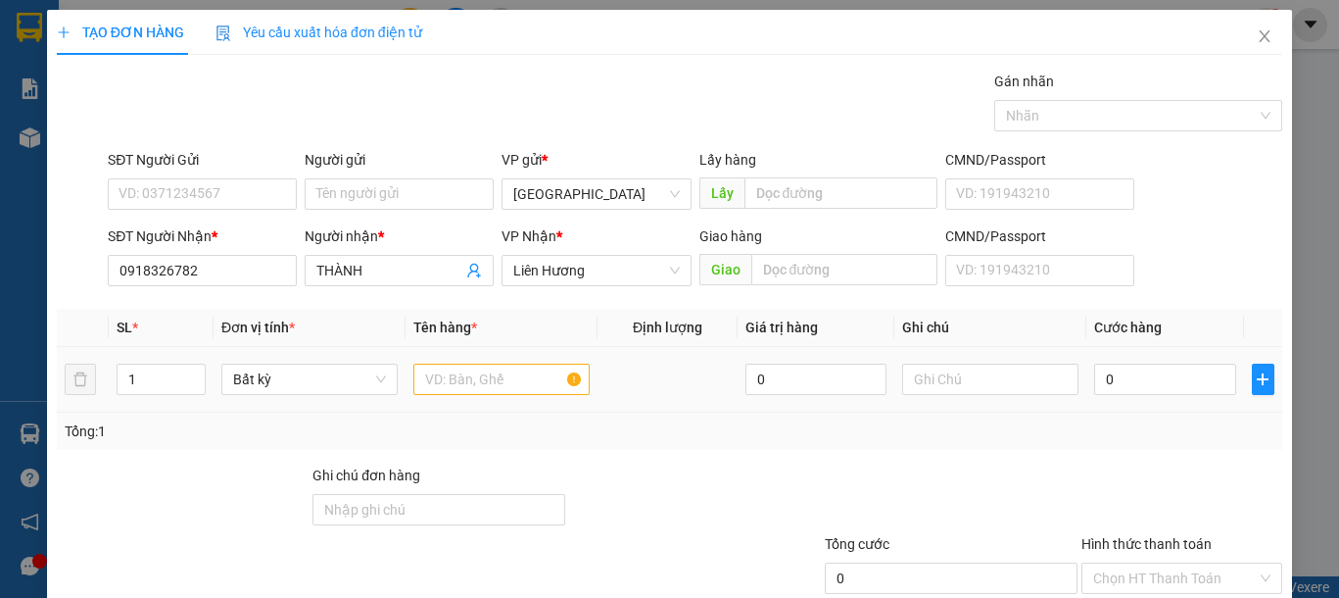
click at [450, 400] on td at bounding box center [502, 380] width 192 height 66
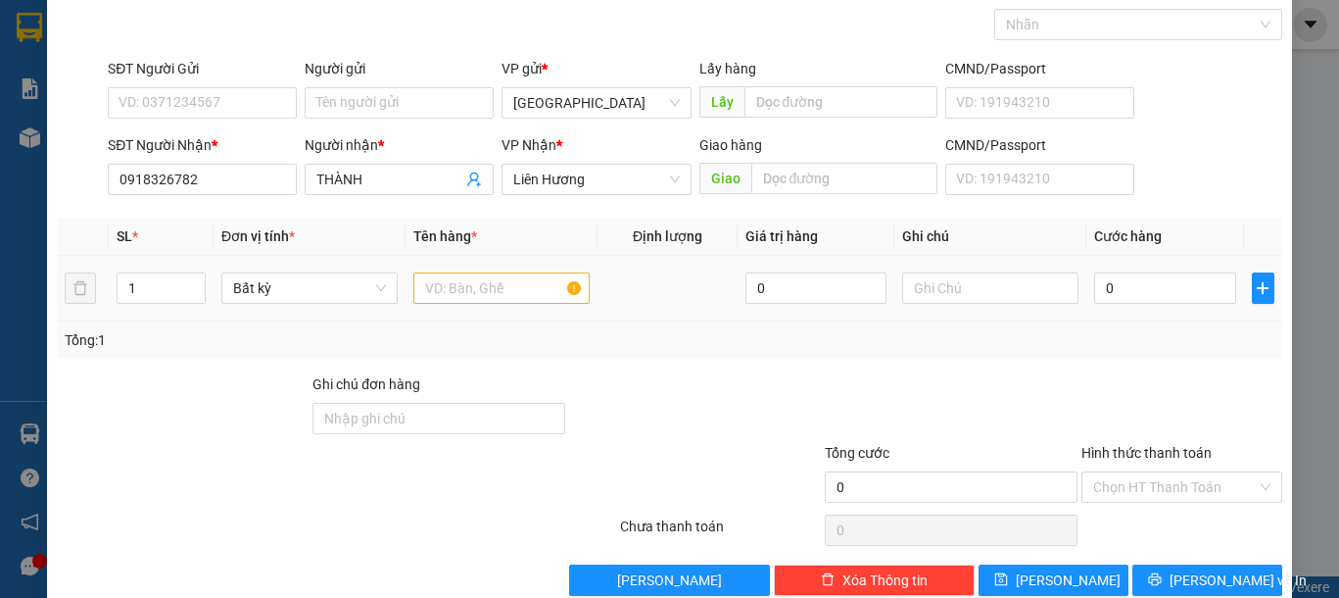
scroll to position [127, 0]
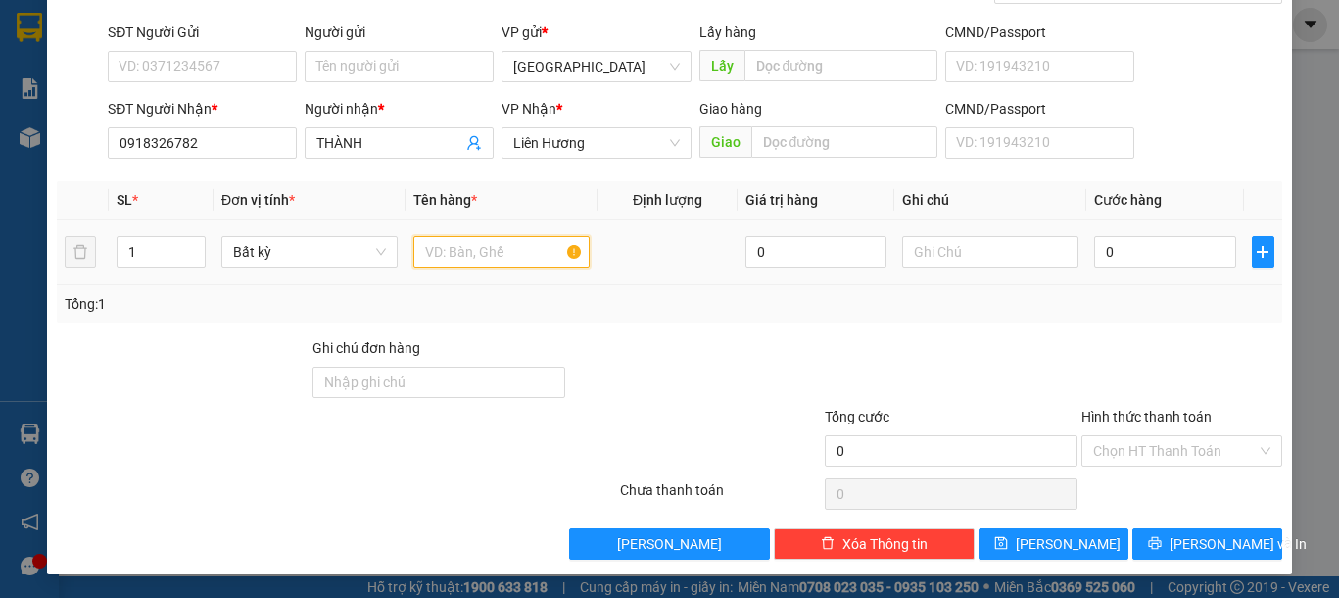
click at [483, 259] on input "text" at bounding box center [501, 251] width 176 height 31
type input "1"
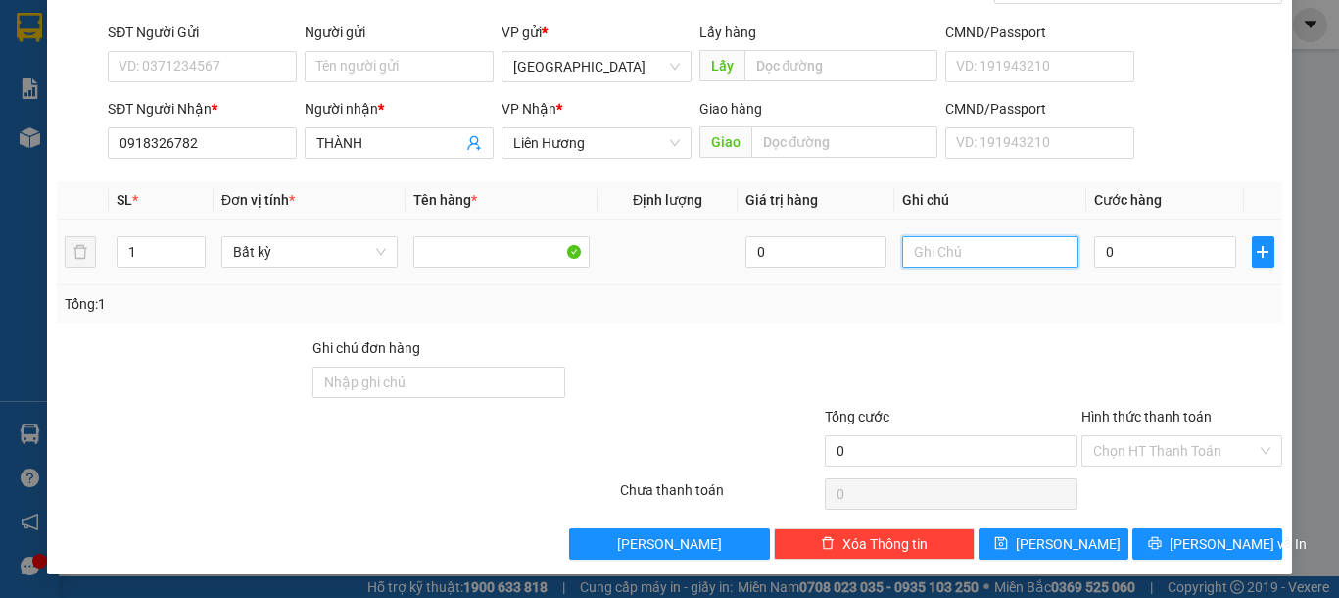
click at [947, 263] on input "text" at bounding box center [990, 251] width 176 height 31
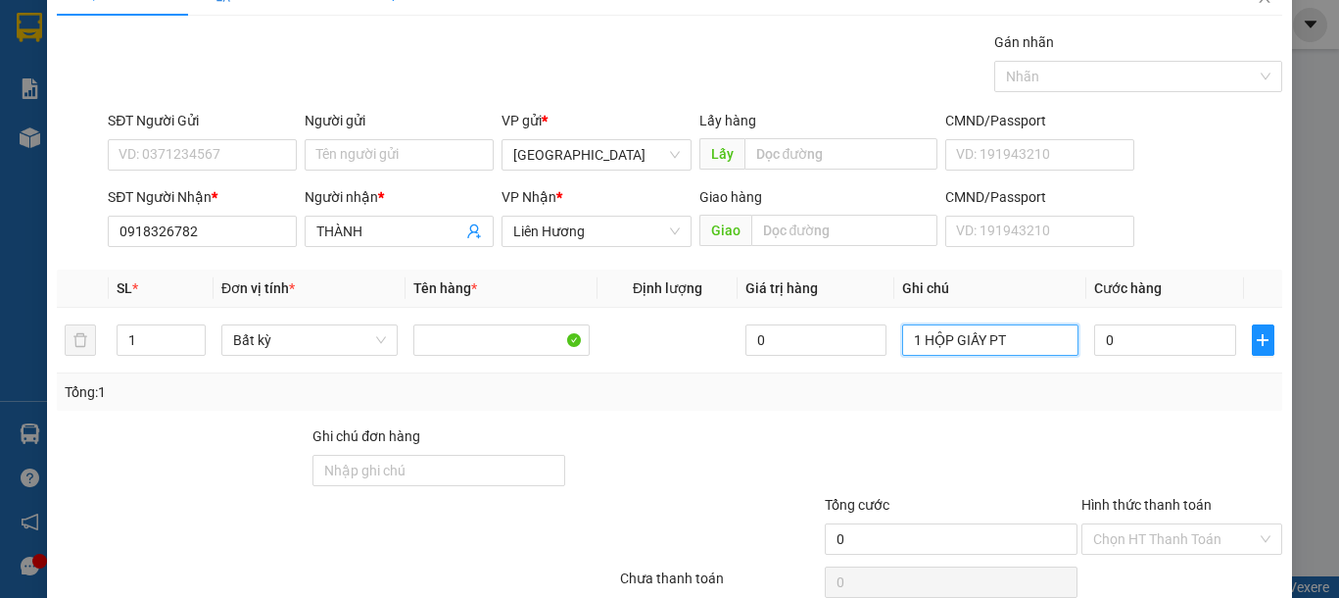
scroll to position [0, 0]
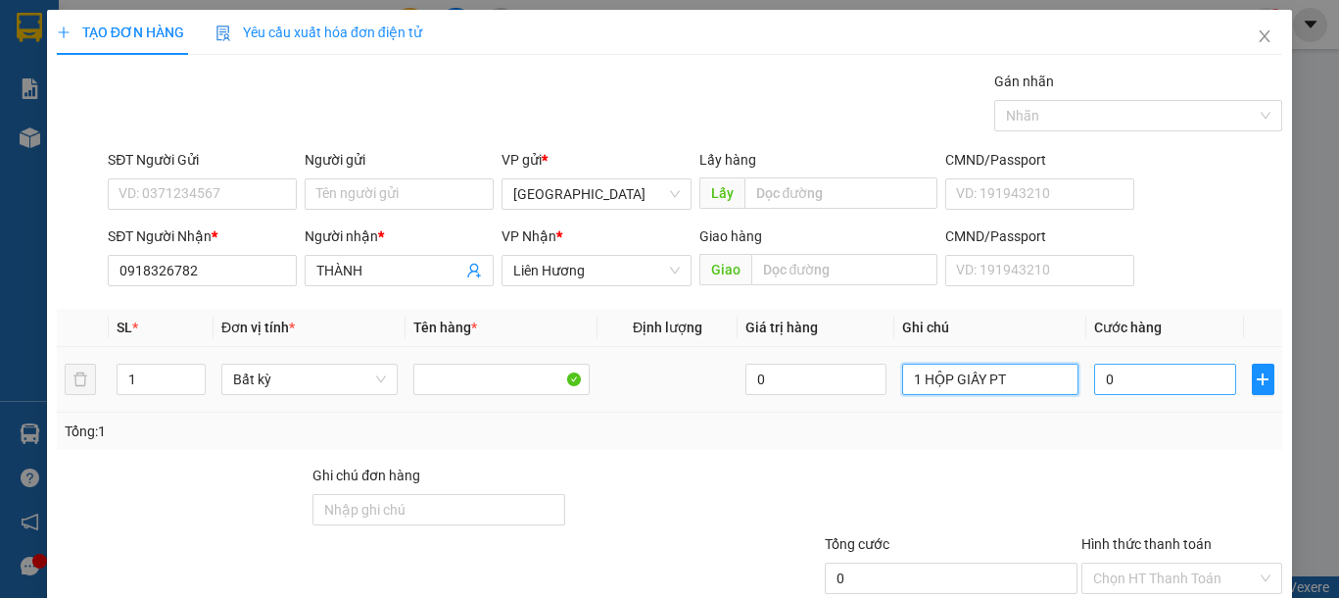
type input "1 HỘP GIẤY PT"
click at [1155, 382] on input "0" at bounding box center [1164, 378] width 141 height 31
type input "4"
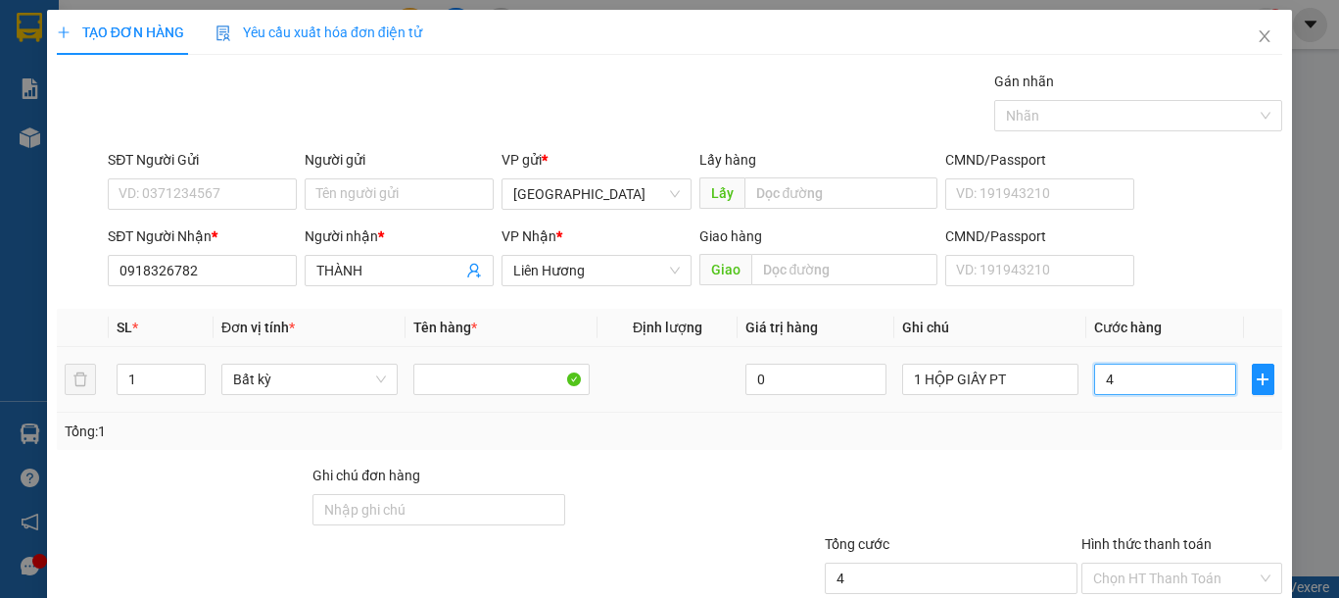
type input "40"
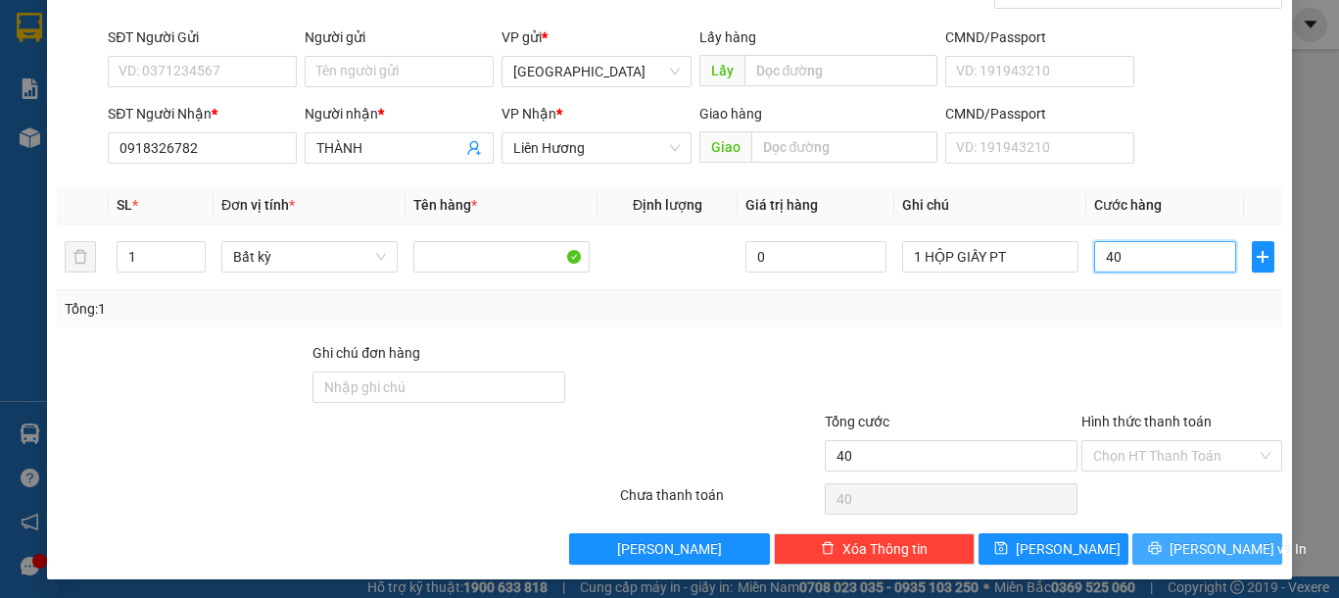
scroll to position [127, 0]
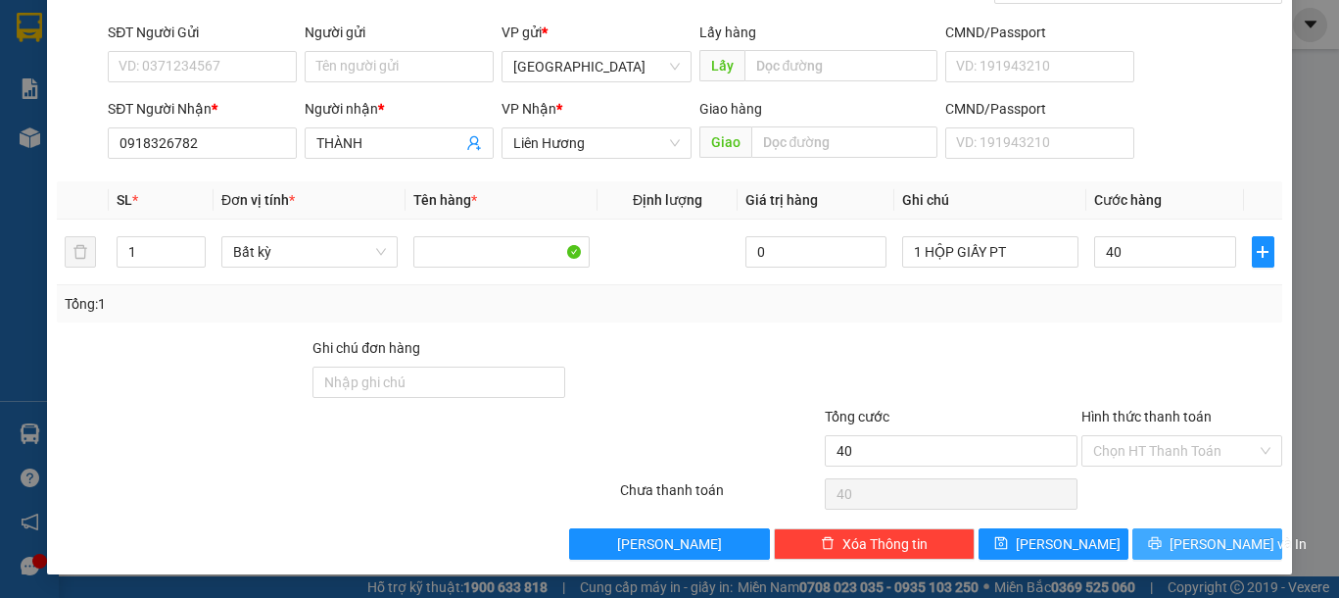
type input "40.000"
click at [1171, 530] on button "[PERSON_NAME] và In" at bounding box center [1207, 543] width 150 height 31
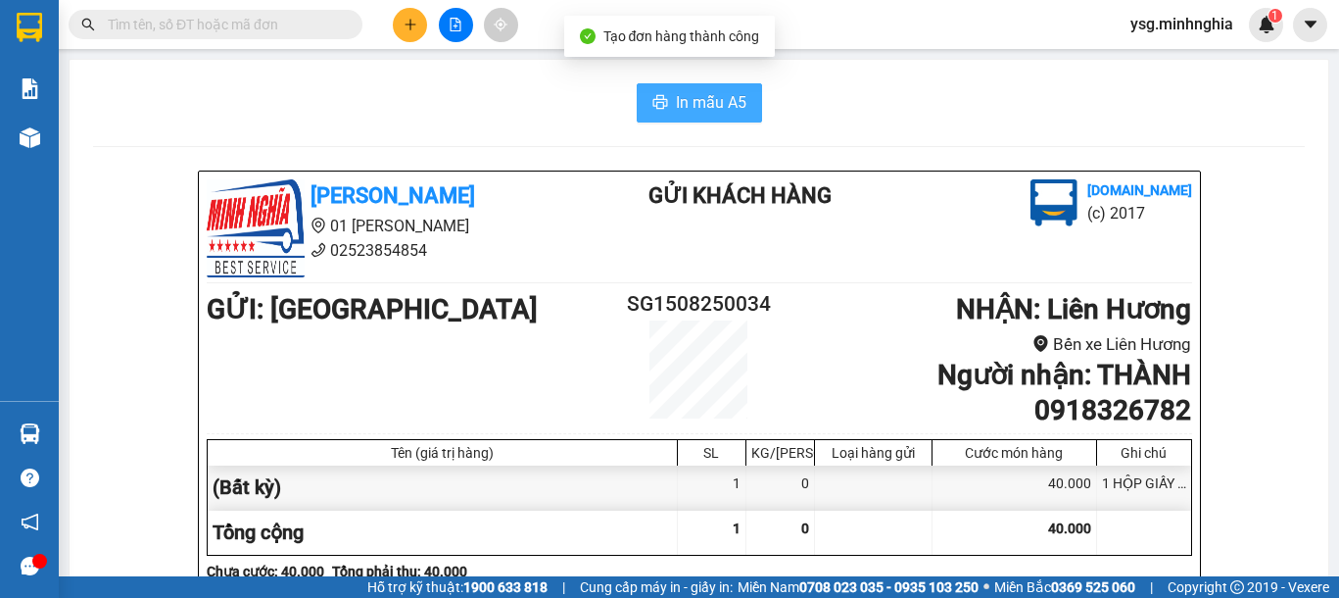
drag, startPoint x: 693, startPoint y: 81, endPoint x: 692, endPoint y: 94, distance: 12.8
click at [693, 97] on span "In mẫu A5" at bounding box center [711, 102] width 71 height 24
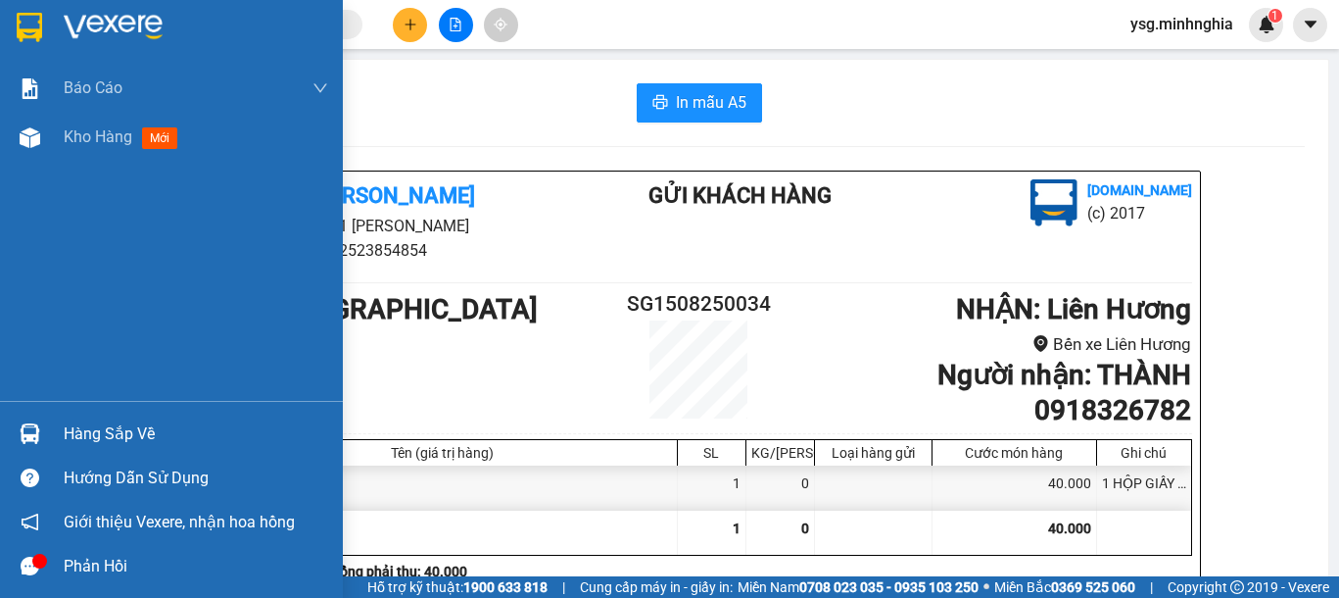
click at [40, 165] on div "Báo cáo Báo cáo dòng tiền (nhân viên) Doanh số tạo đơn theo VP gửi (nhân viên) …" at bounding box center [171, 232] width 343 height 337
drag, startPoint x: 41, startPoint y: 154, endPoint x: 34, endPoint y: 133, distance: 21.7
click at [41, 155] on div "Kho hàng mới" at bounding box center [171, 137] width 343 height 49
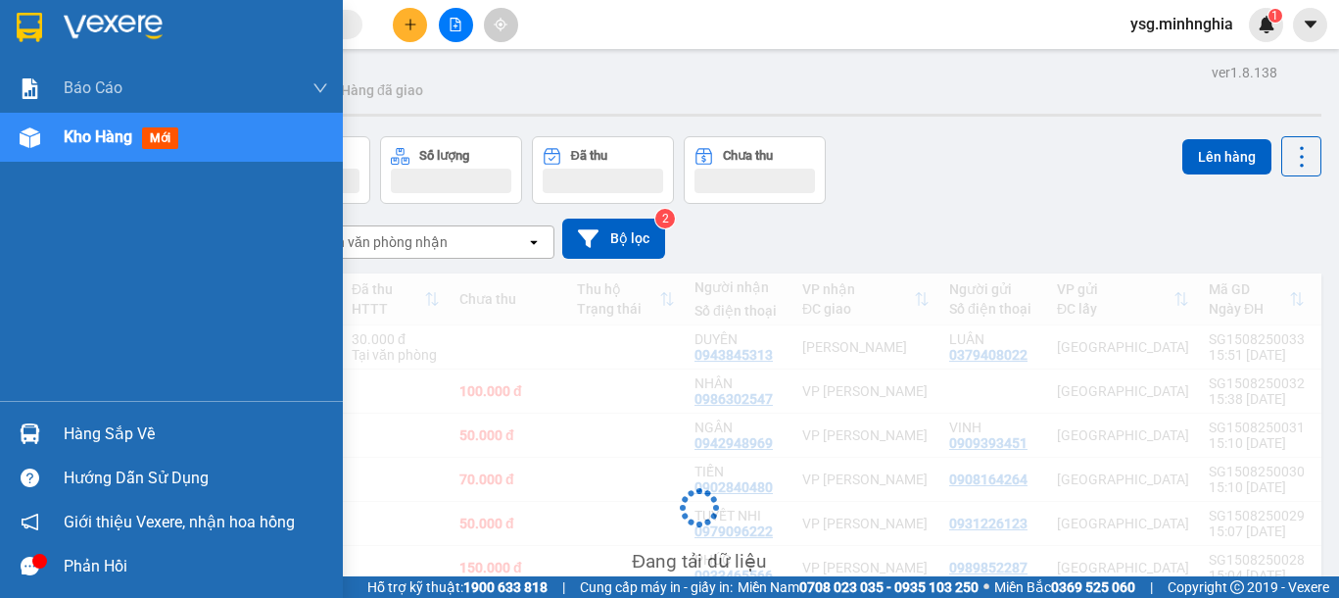
click at [34, 133] on img at bounding box center [30, 137] width 21 height 21
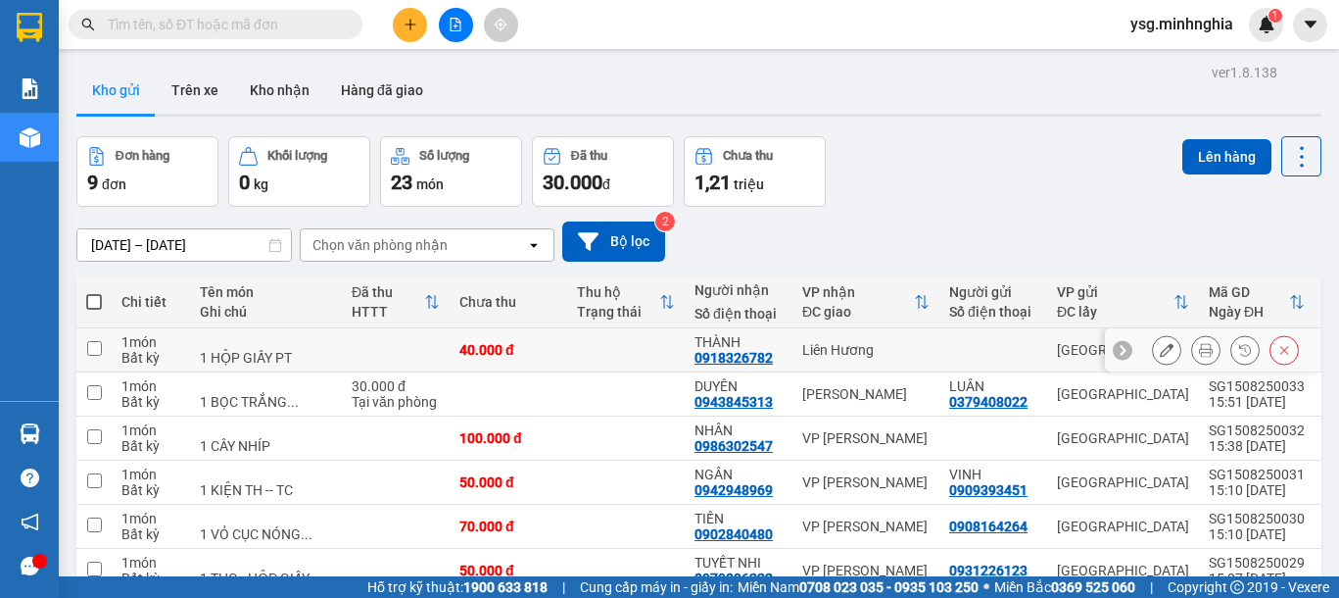
click at [369, 362] on td at bounding box center [396, 350] width 108 height 44
checkbox input "true"
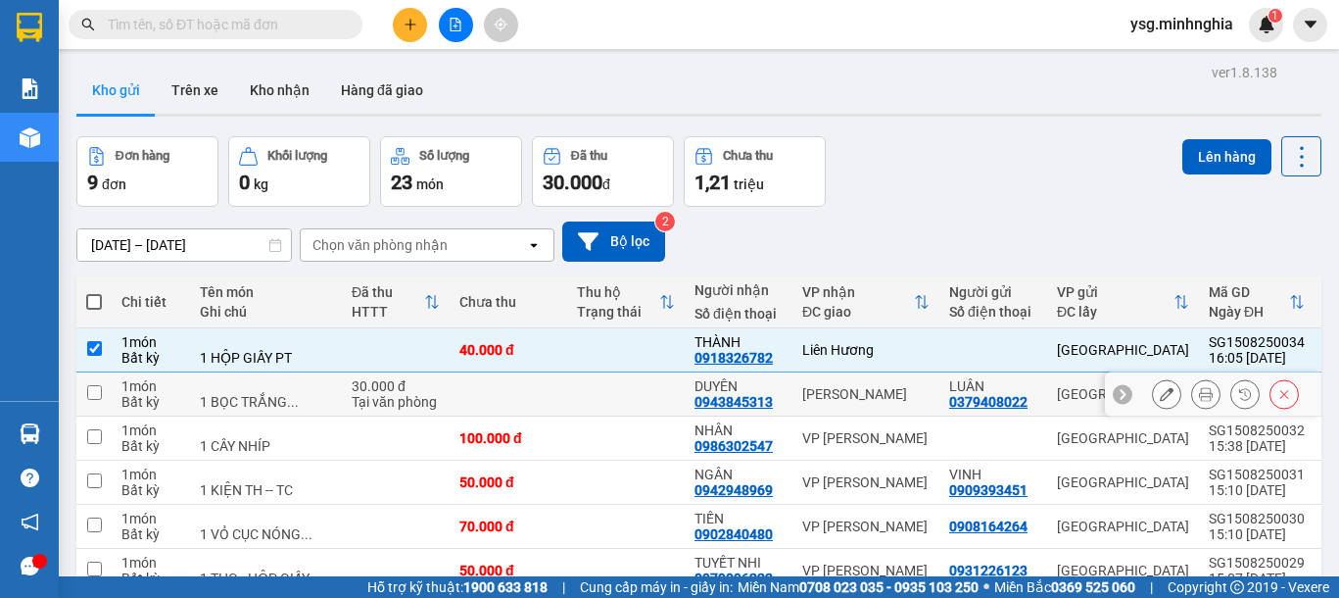
click at [369, 394] on div "30.000 đ" at bounding box center [396, 386] width 88 height 16
checkbox input "true"
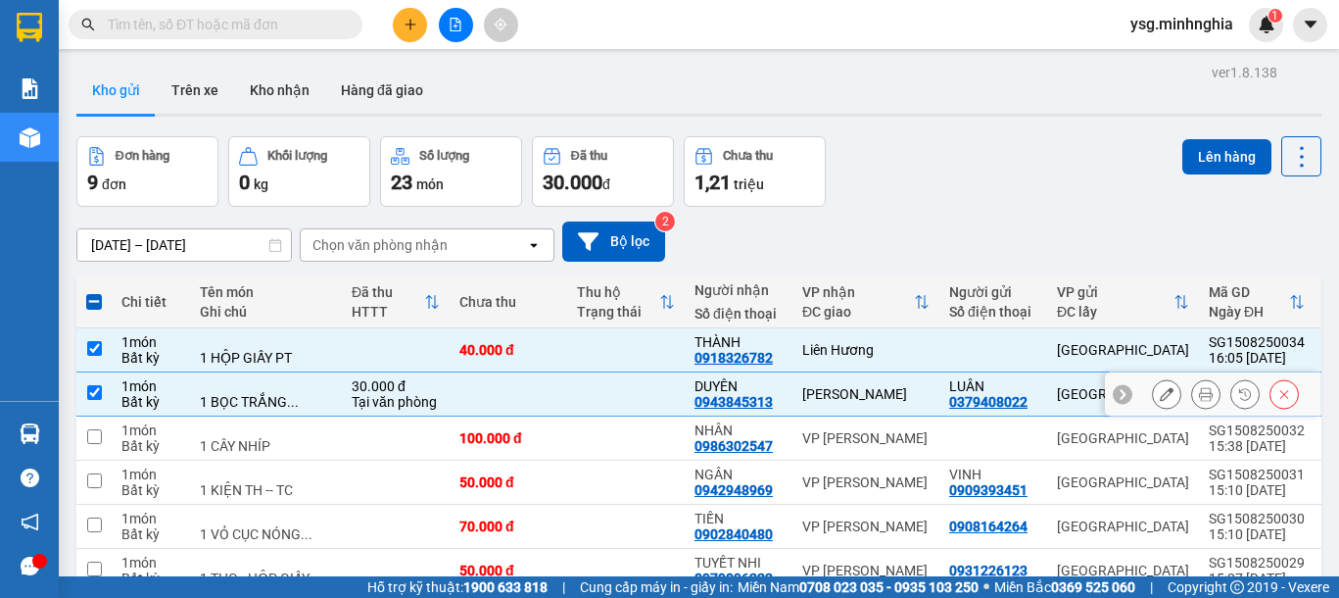
scroll to position [362, 0]
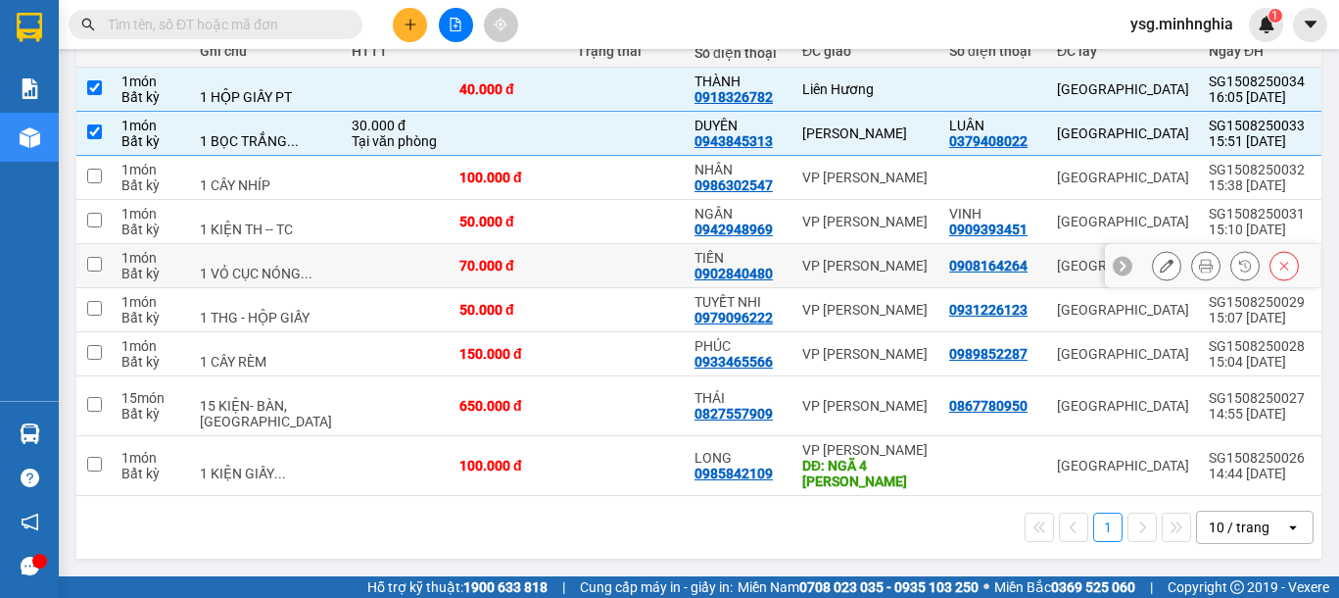
click at [455, 244] on td "70.000 đ" at bounding box center [509, 266] width 118 height 44
checkbox input "true"
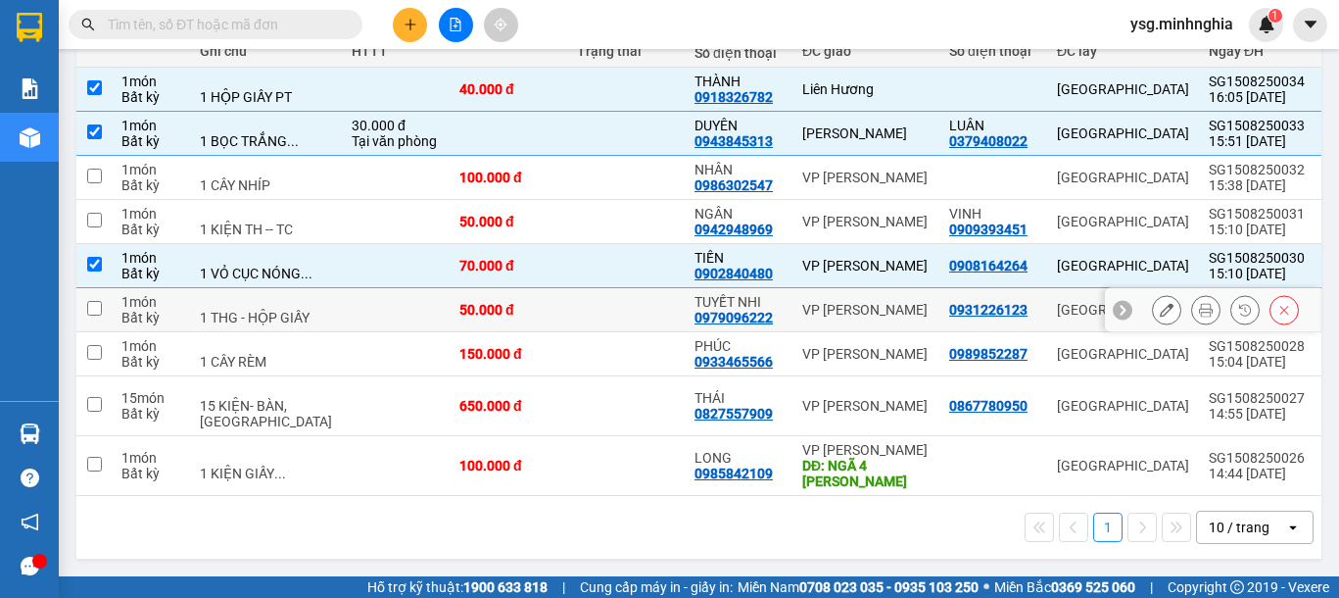
click at [459, 302] on div "50.000 đ" at bounding box center [508, 310] width 98 height 16
checkbox input "true"
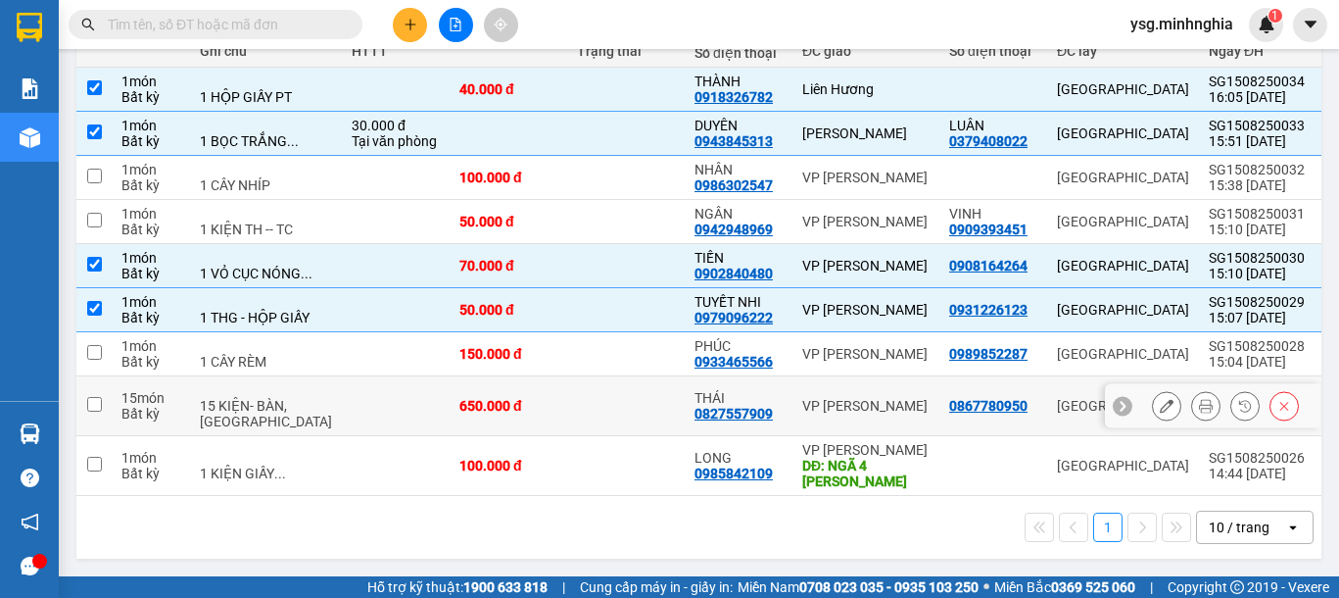
click at [459, 398] on div "650.000 đ" at bounding box center [508, 406] width 98 height 16
checkbox input "true"
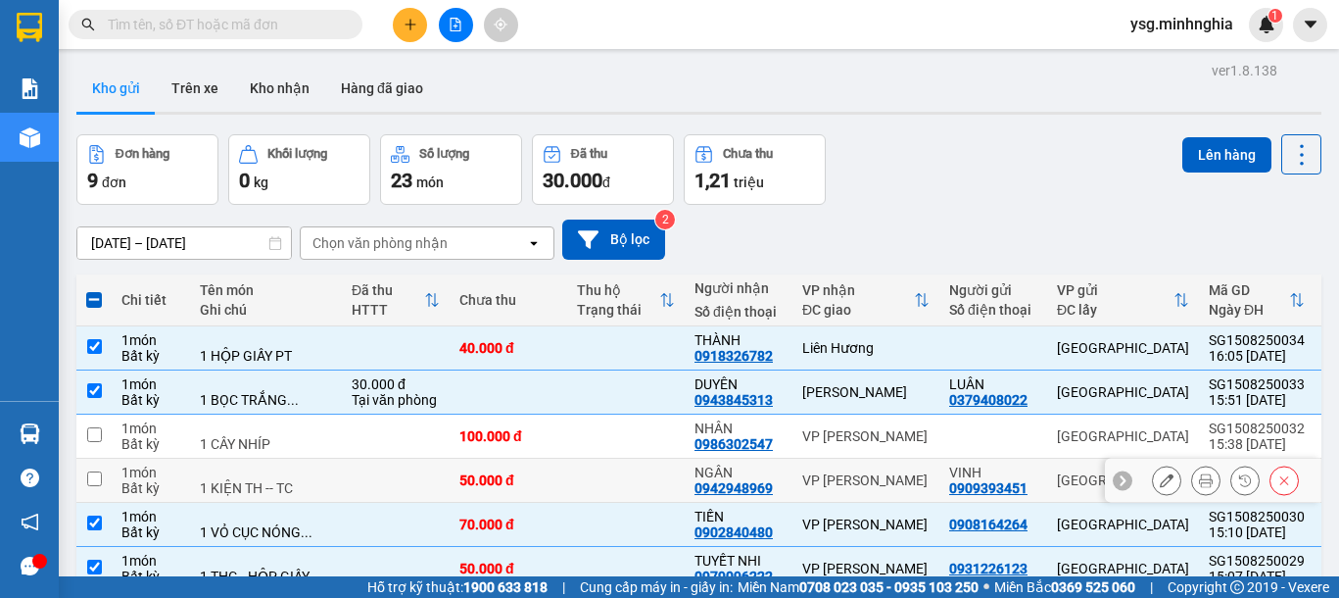
scroll to position [0, 0]
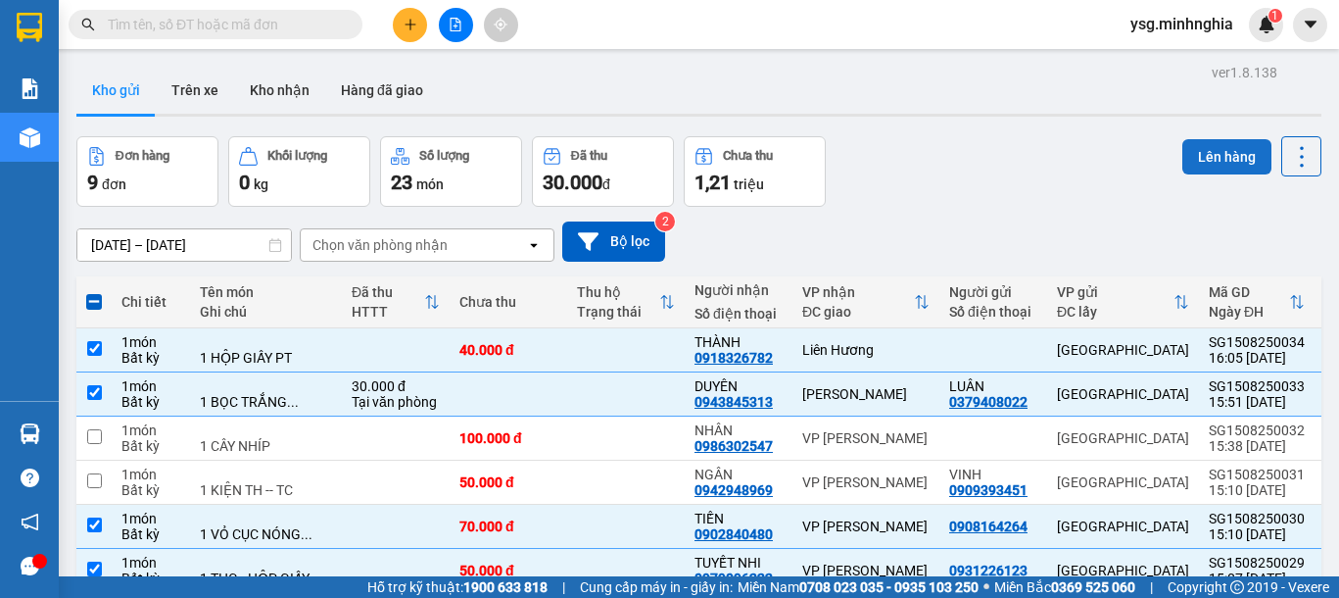
click at [1194, 164] on button "Lên hàng" at bounding box center [1226, 156] width 89 height 35
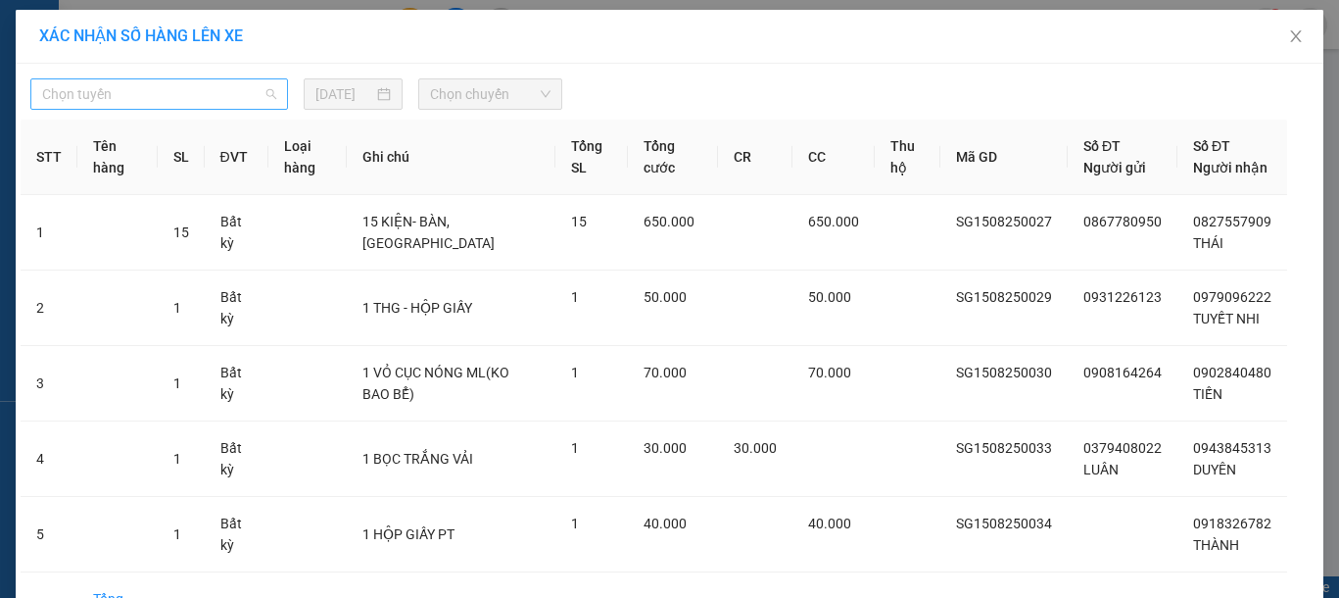
click at [178, 99] on span "Chọn tuyến" at bounding box center [159, 93] width 234 height 29
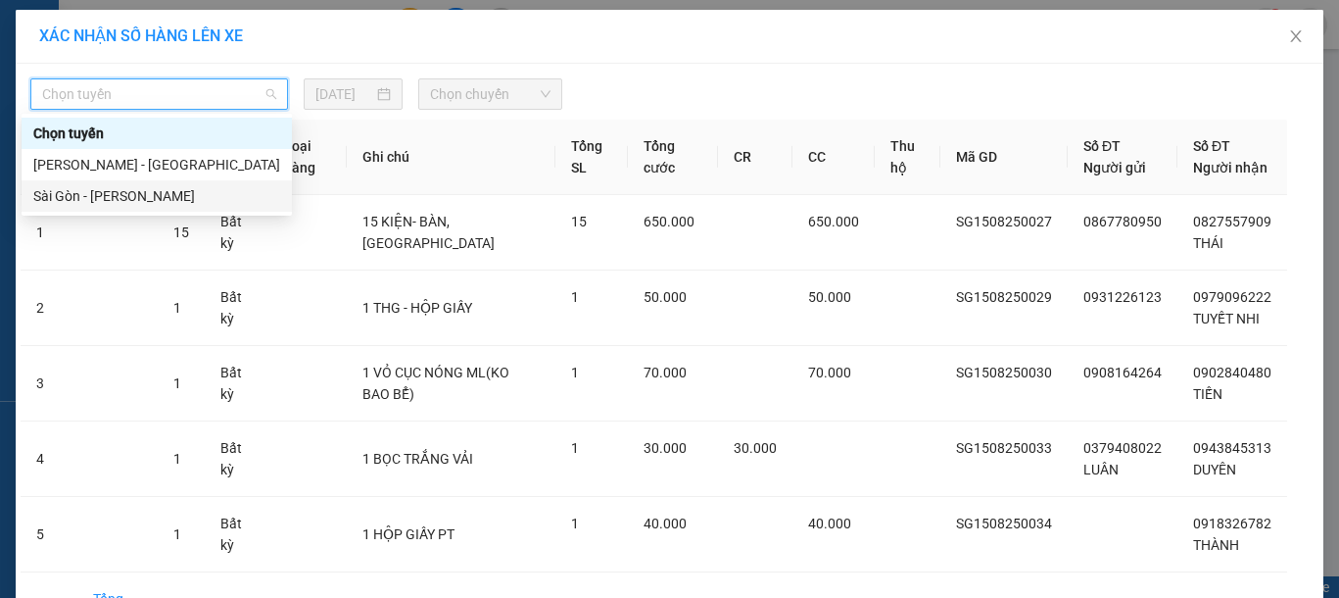
click at [132, 204] on div "Sài Gòn - [PERSON_NAME]" at bounding box center [156, 196] width 247 height 22
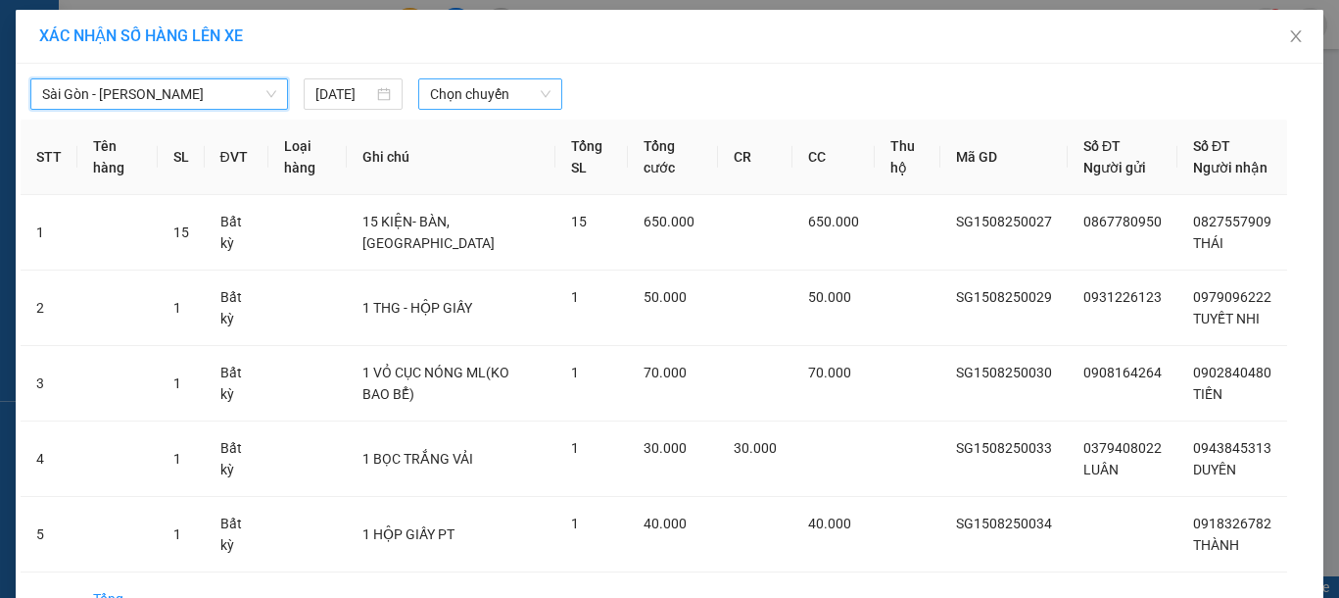
click at [462, 89] on span "Chọn chuyến" at bounding box center [490, 93] width 120 height 29
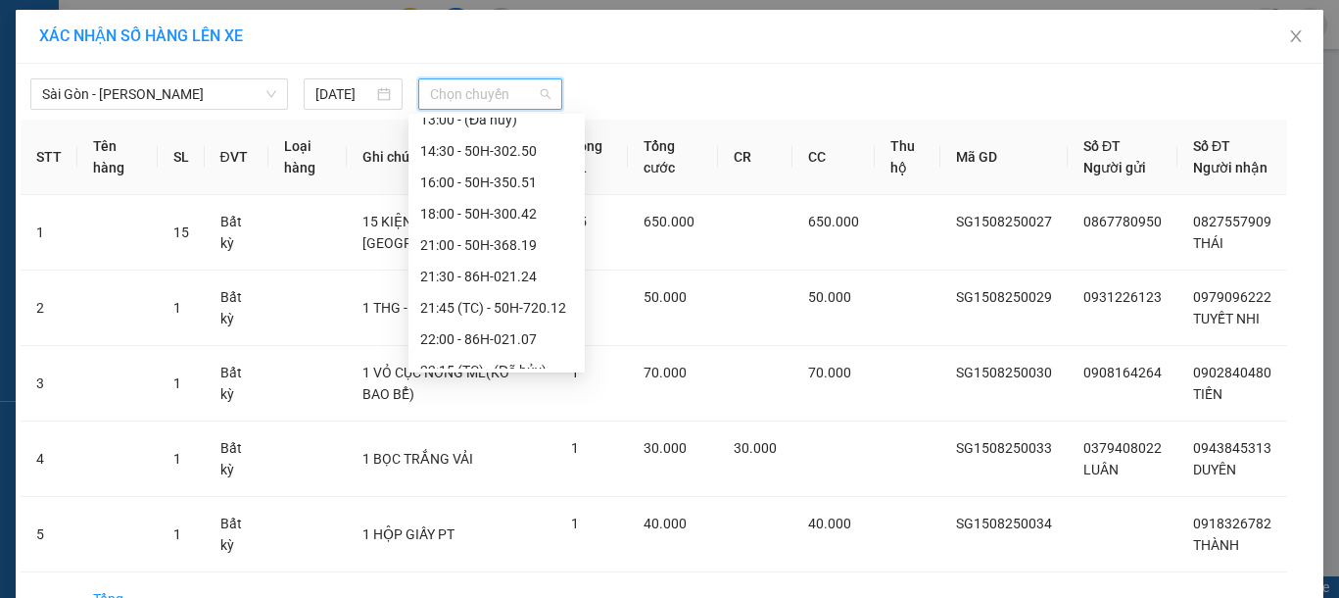
scroll to position [251, 0]
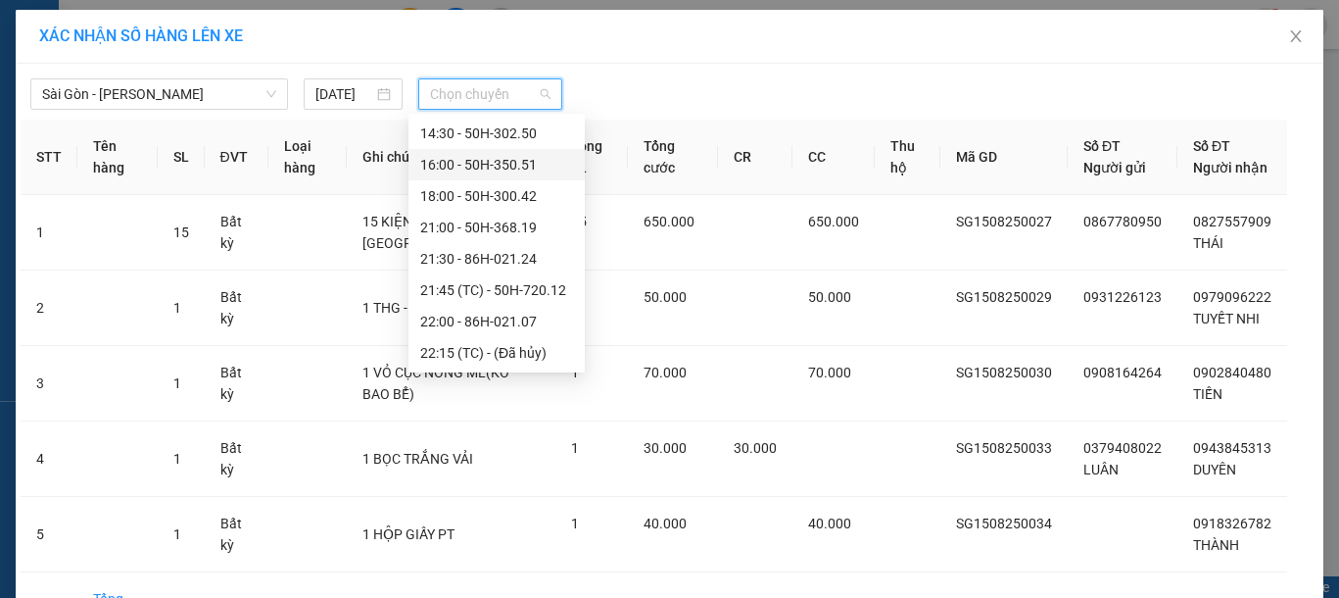
click at [508, 162] on div "16:00 - 50H-350.51" at bounding box center [496, 165] width 153 height 22
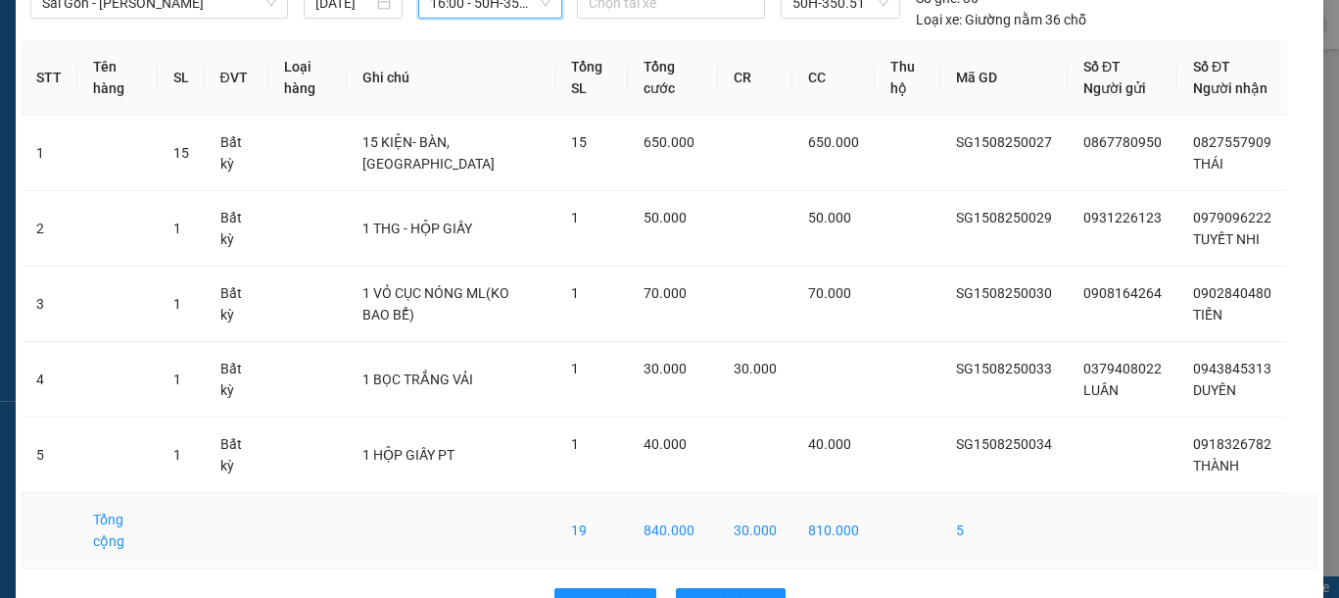
scroll to position [172, 0]
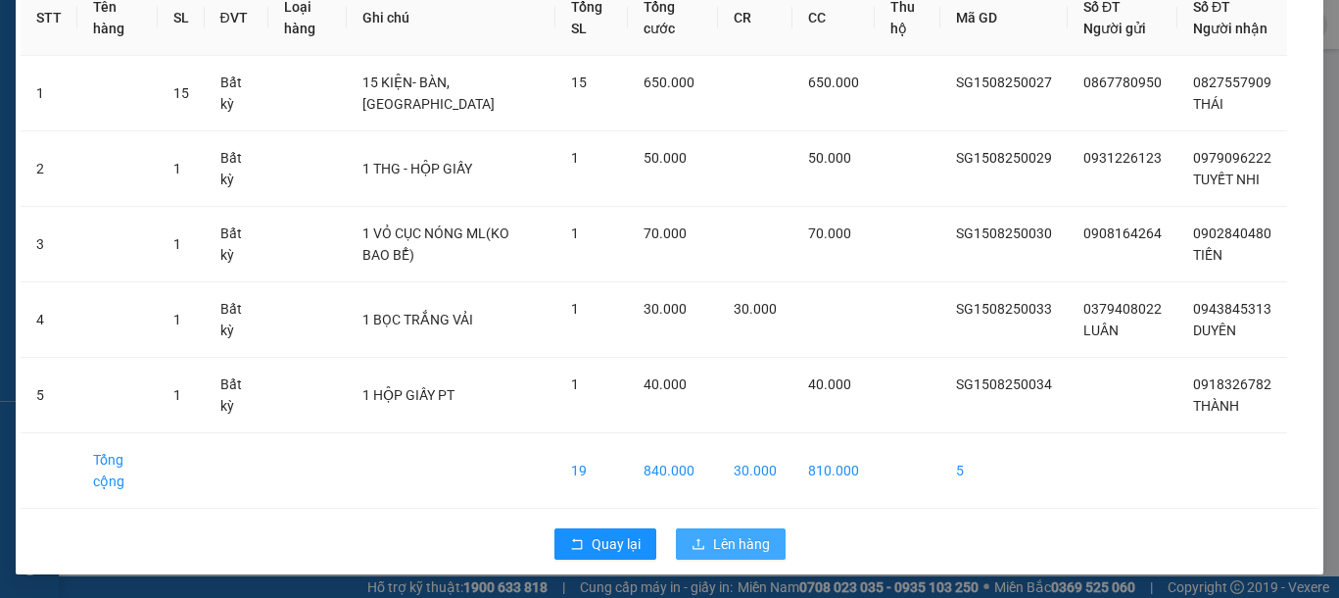
click at [728, 529] on button "Lên hàng" at bounding box center [731, 543] width 110 height 31
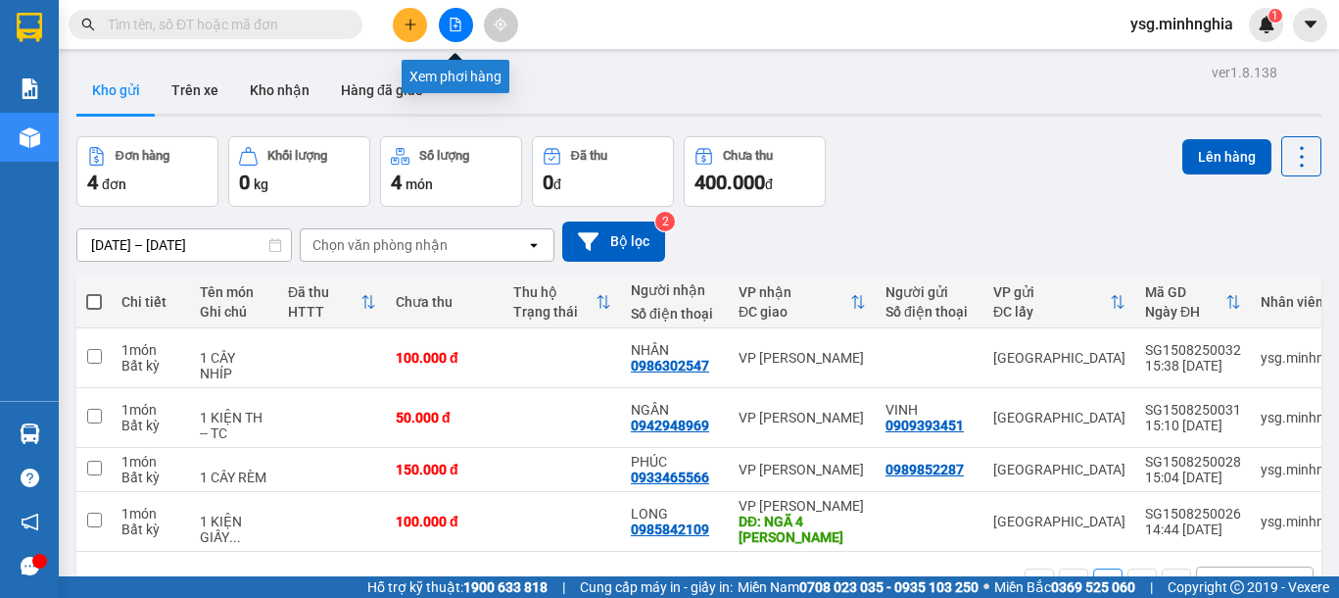
click at [445, 20] on button at bounding box center [456, 25] width 34 height 34
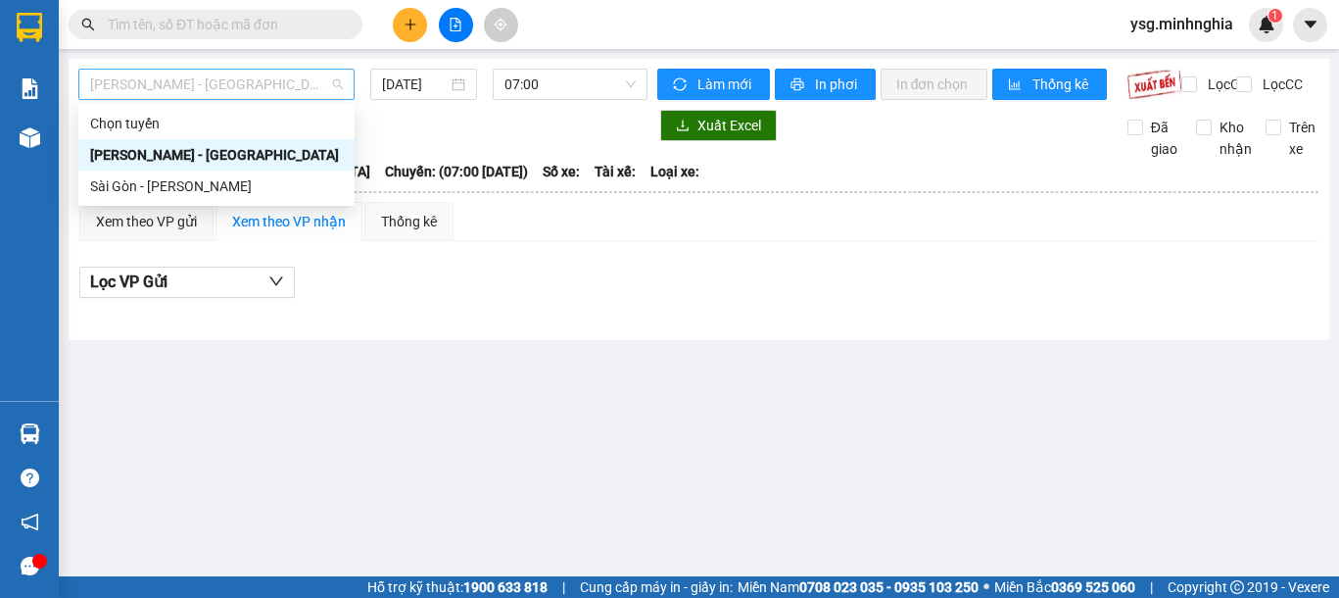
click at [271, 80] on span "[PERSON_NAME] - [GEOGRAPHIC_DATA]" at bounding box center [216, 84] width 253 height 29
click at [213, 189] on div "Sài Gòn - [PERSON_NAME]" at bounding box center [216, 186] width 253 height 22
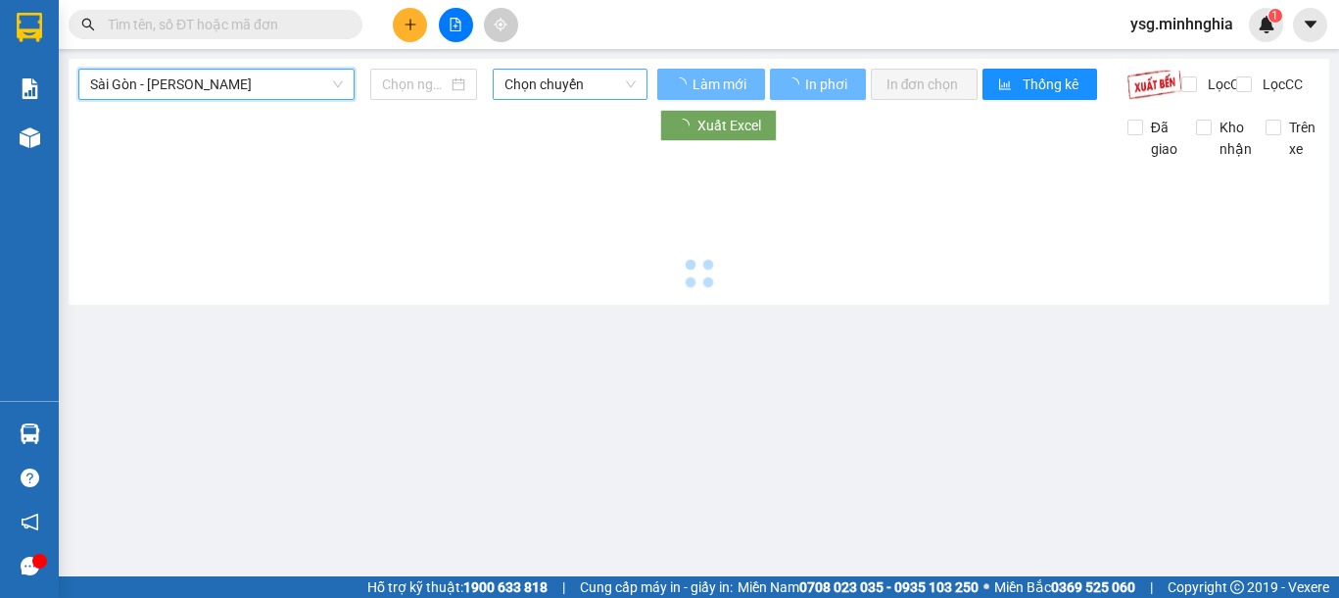
type input "[DATE]"
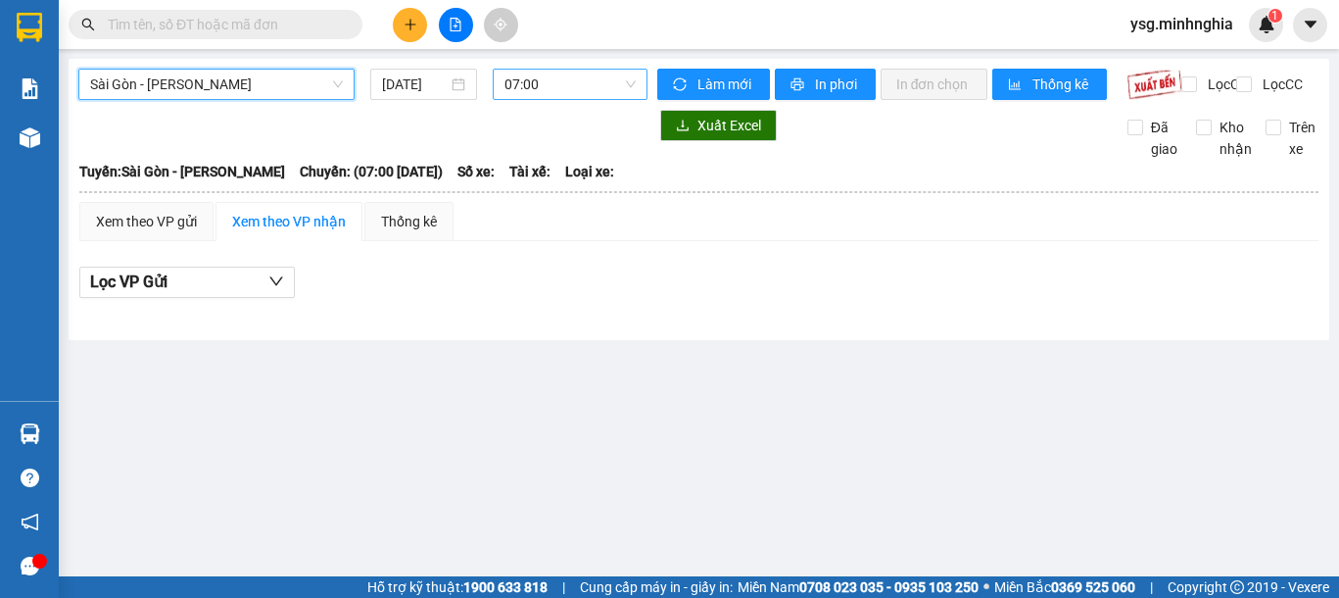
click at [553, 89] on span "07:00" at bounding box center [569, 84] width 131 height 29
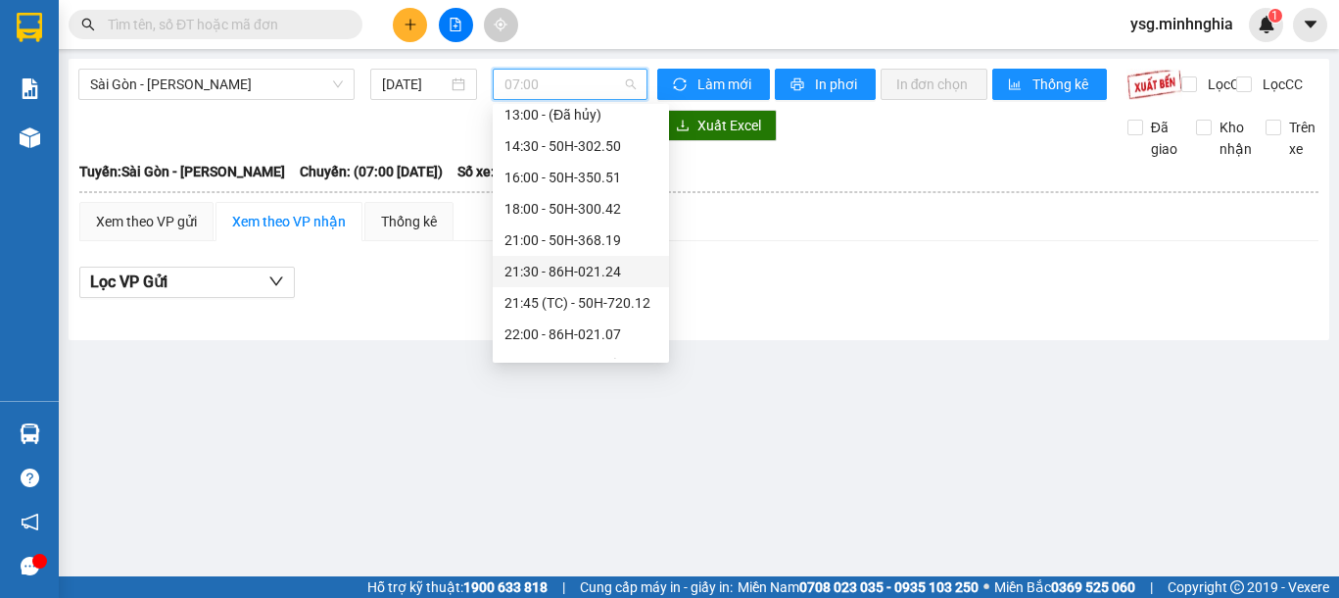
scroll to position [251, 0]
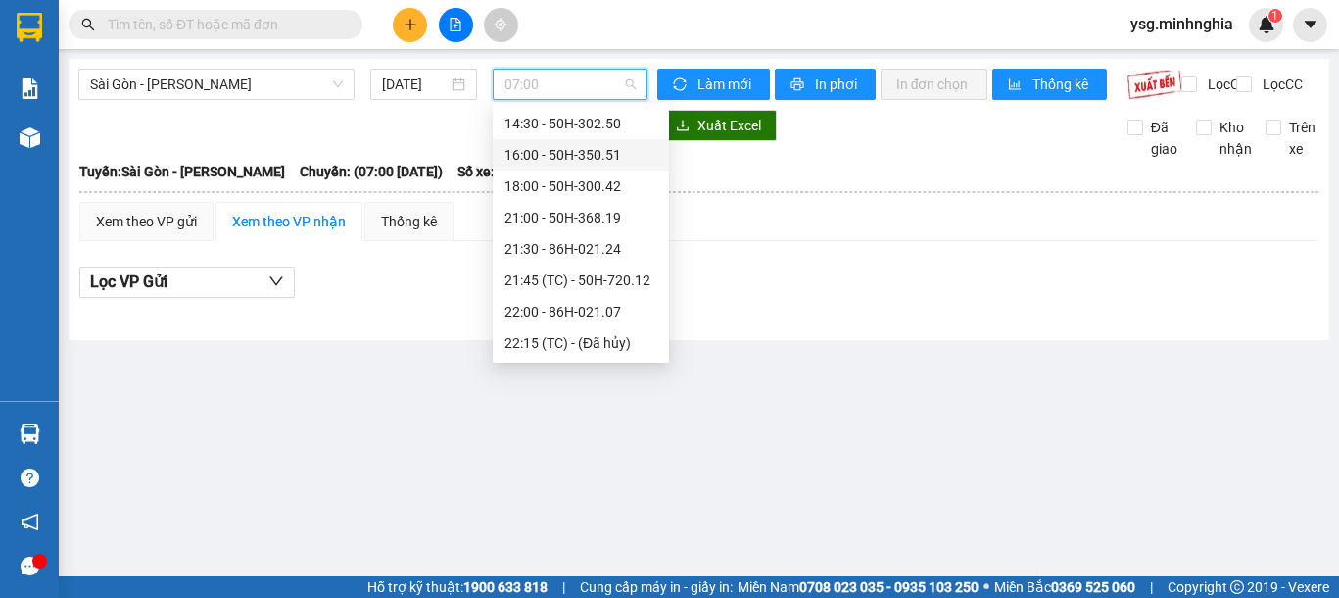
click at [594, 147] on div "16:00 - 50H-350.51" at bounding box center [580, 155] width 153 height 22
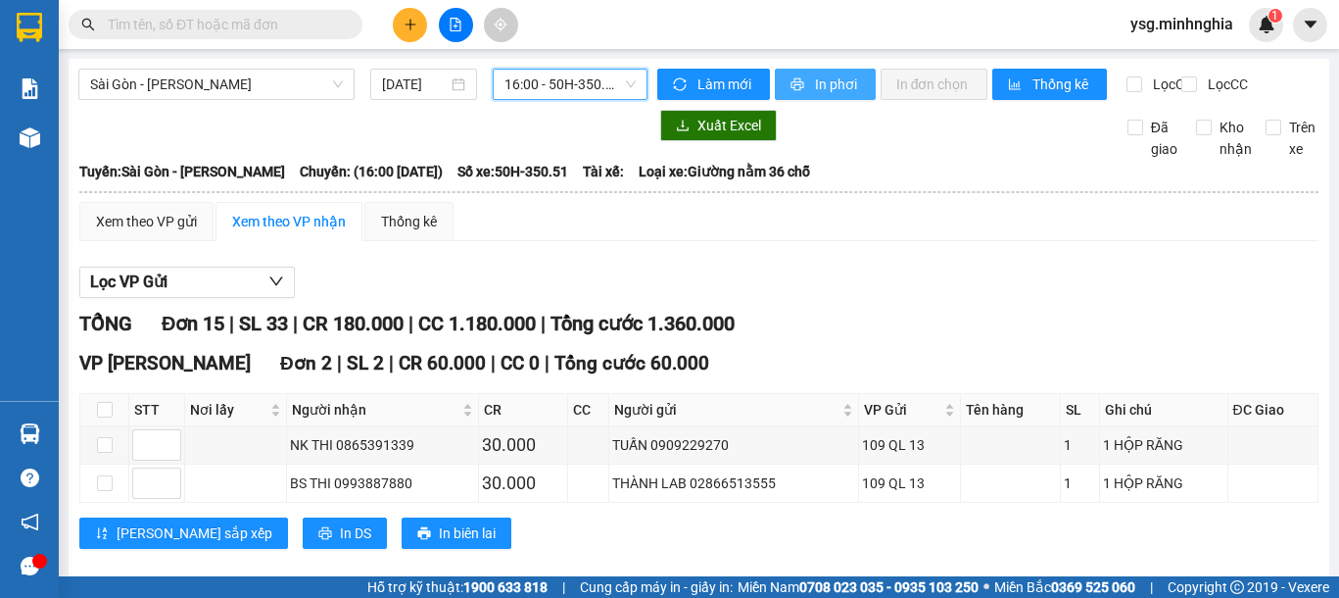
click at [834, 82] on span "In phơi" at bounding box center [837, 84] width 45 height 22
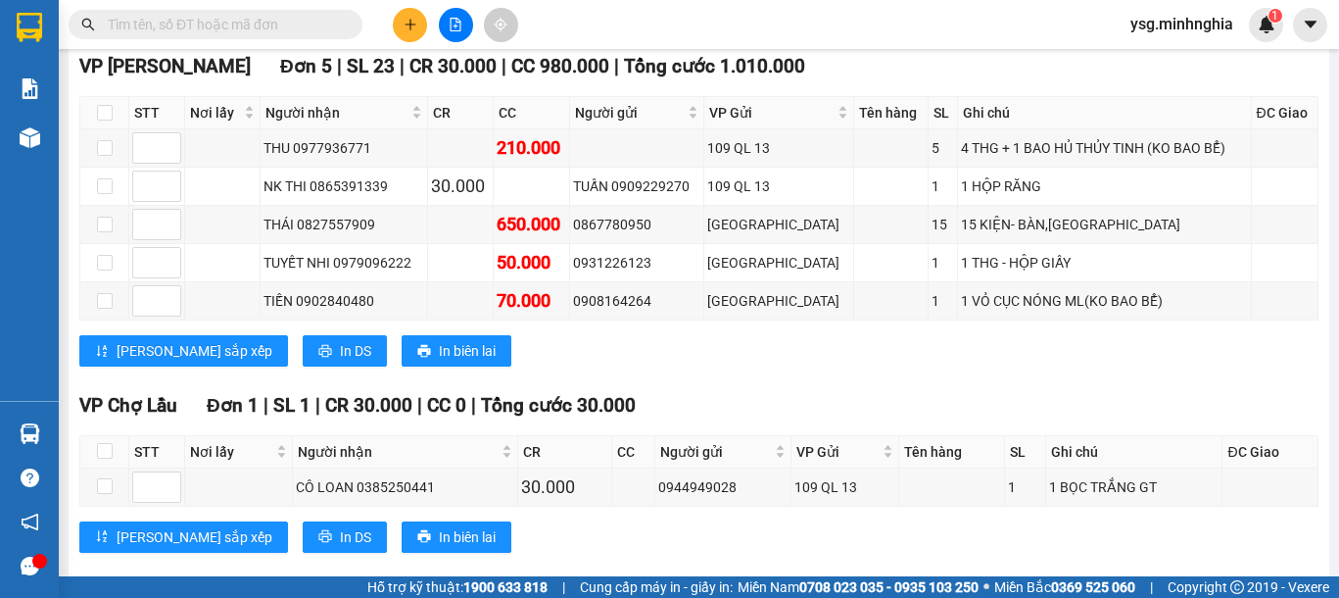
scroll to position [1132, 0]
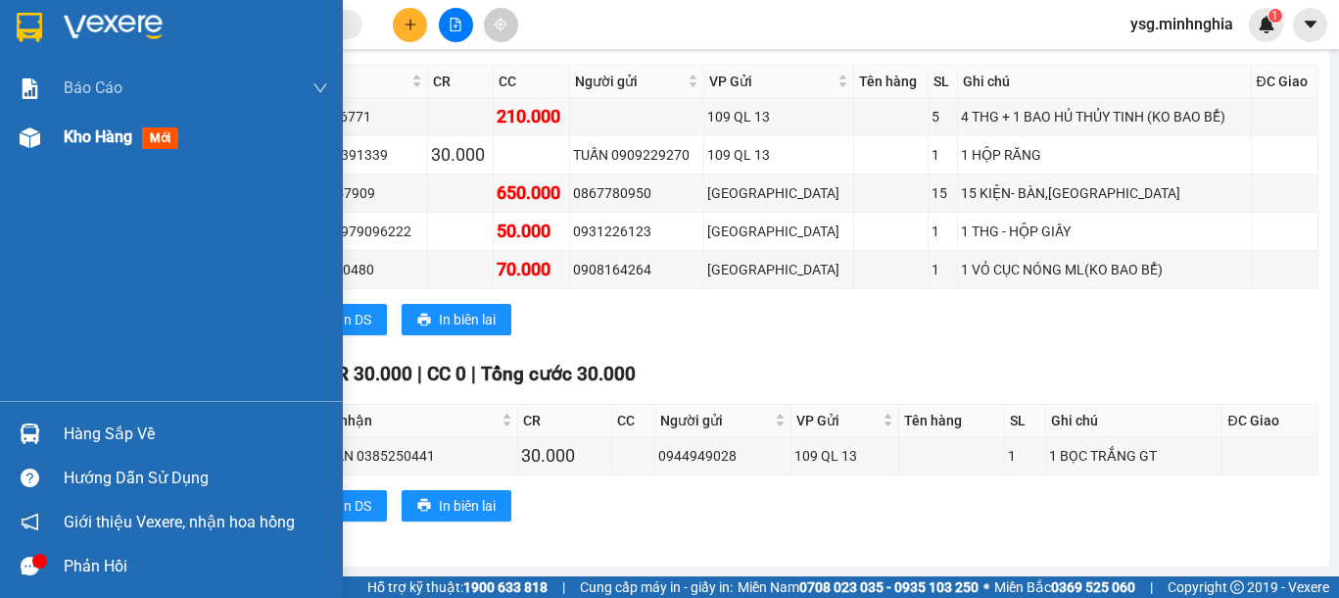
click at [52, 139] on div "Kho hàng mới" at bounding box center [171, 137] width 343 height 49
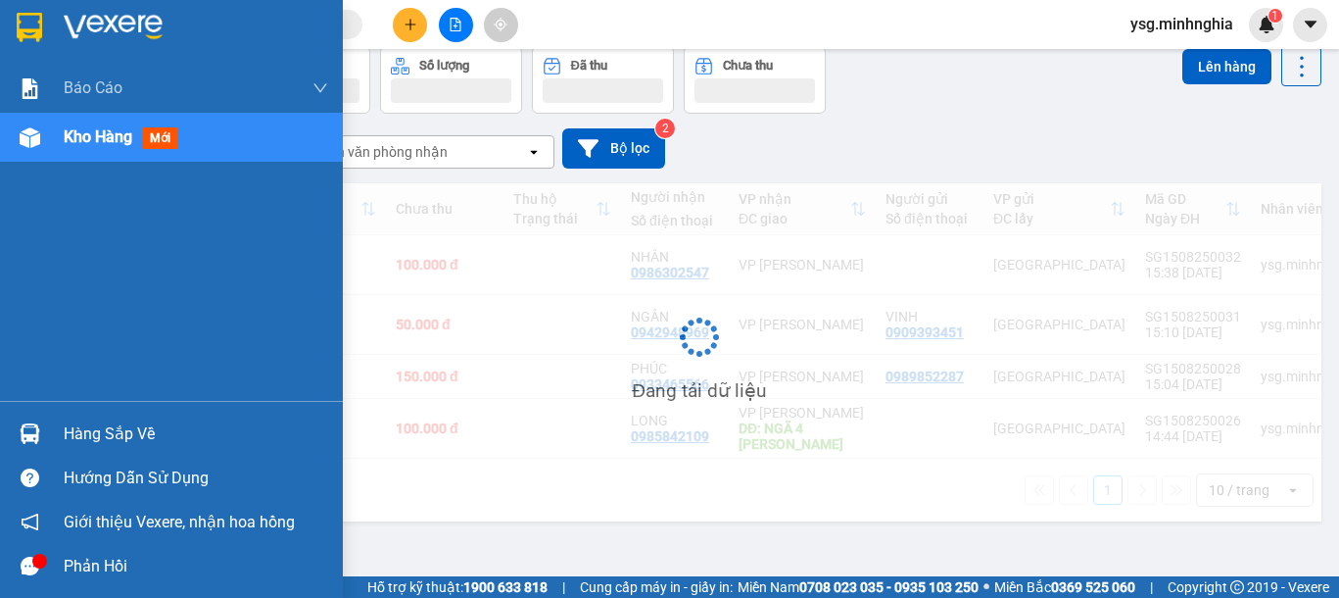
scroll to position [90, 0]
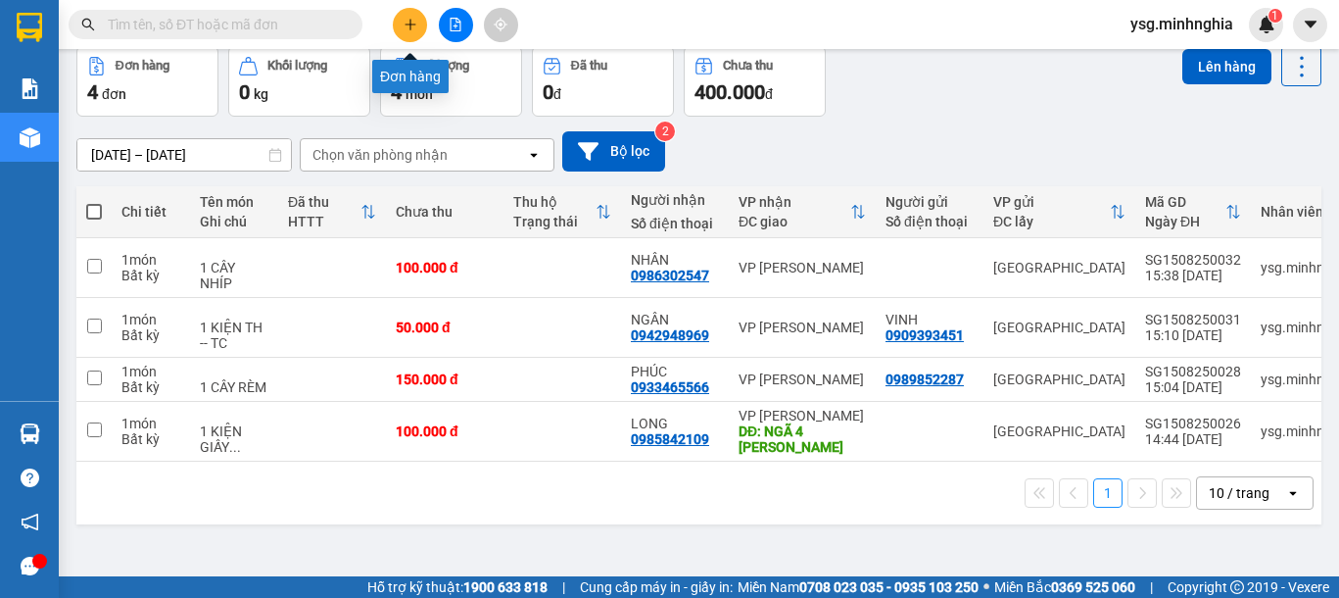
click at [406, 11] on button at bounding box center [410, 25] width 34 height 34
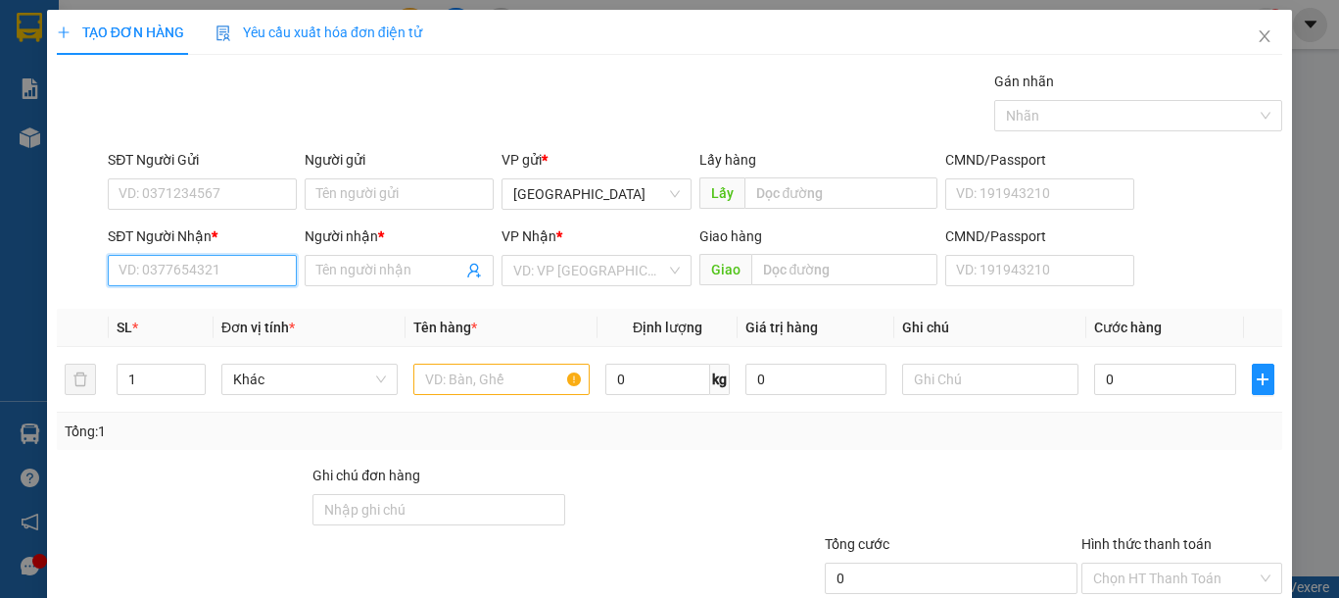
click at [196, 280] on input "SĐT Người Nhận *" at bounding box center [202, 270] width 189 height 31
drag, startPoint x: 470, startPoint y: 358, endPoint x: 465, endPoint y: 377, distance: 20.2
click at [465, 371] on td at bounding box center [502, 380] width 192 height 66
click at [465, 377] on input "text" at bounding box center [501, 378] width 176 height 31
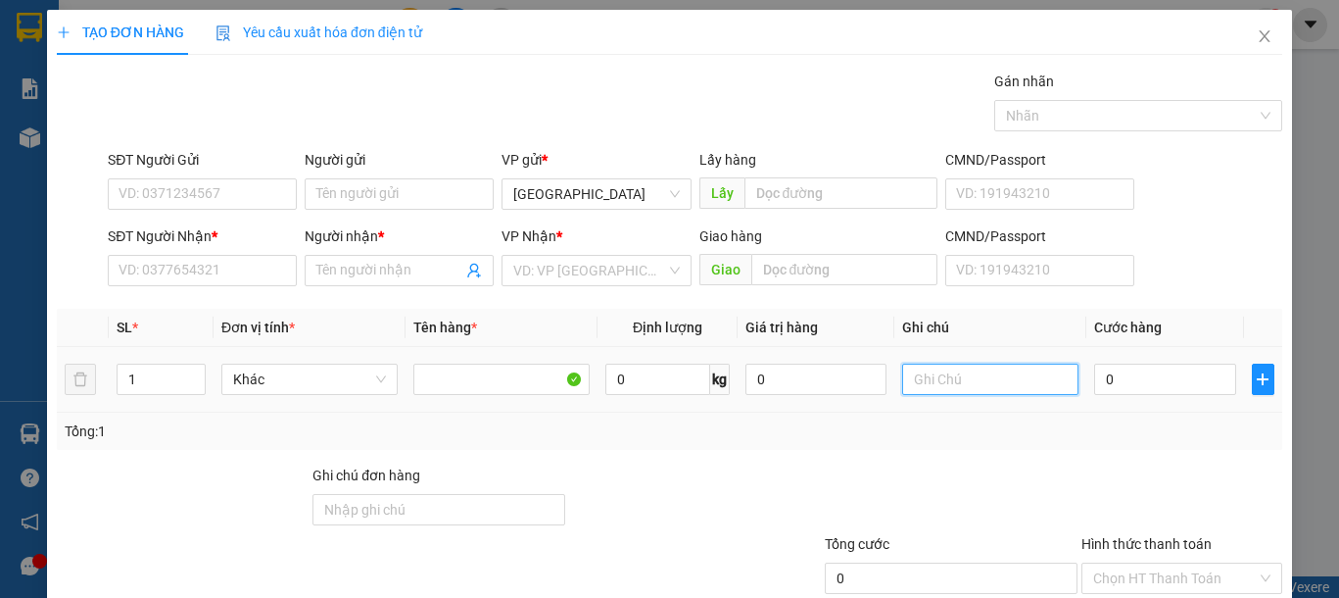
click at [1012, 385] on input "text" at bounding box center [990, 378] width 176 height 31
type input "1 CỤC XANH LẠP XƯỞNG"
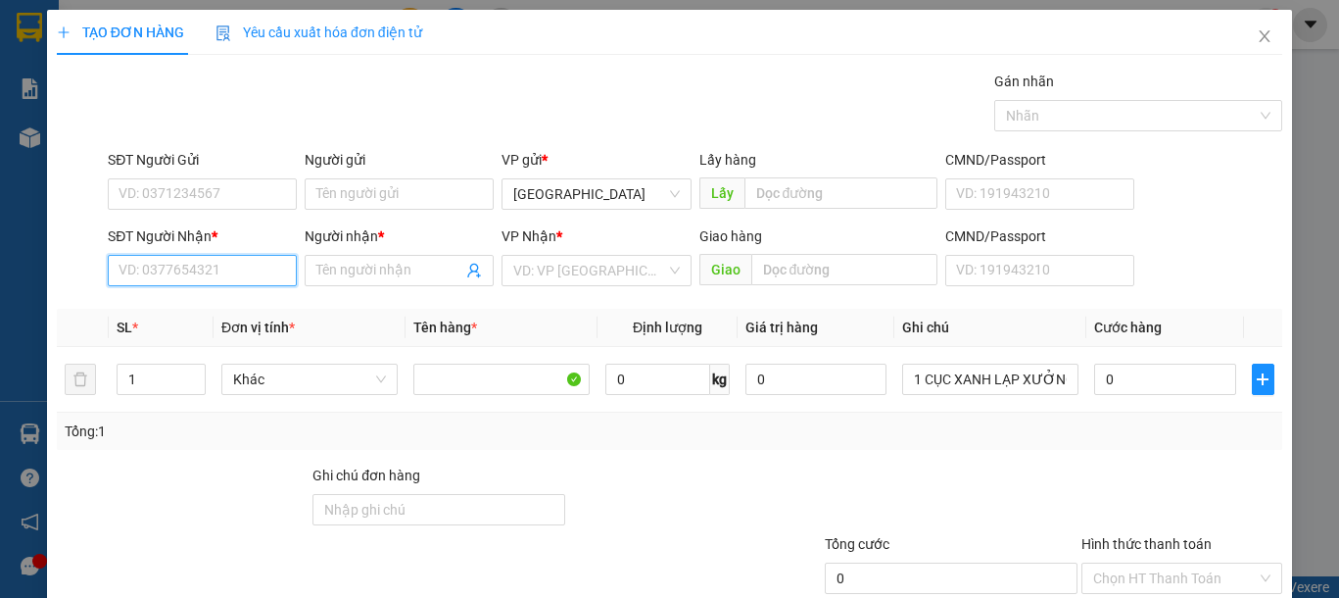
click at [236, 255] on input "SĐT Người Nhận *" at bounding box center [202, 270] width 189 height 31
click at [223, 311] on div "0917403405 - THÚY" at bounding box center [200, 310] width 163 height 22
type input "0917403405"
type input "THÚY"
type input "0917403405"
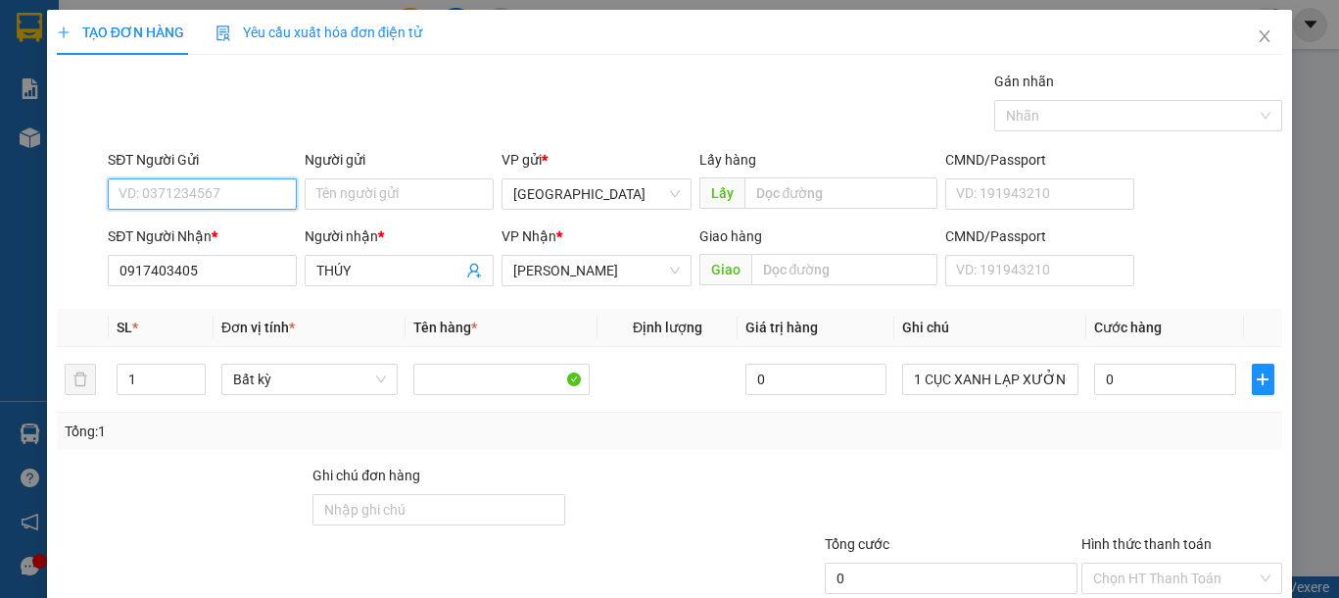
click at [216, 197] on input "SĐT Người Gửi" at bounding box center [202, 193] width 189 height 31
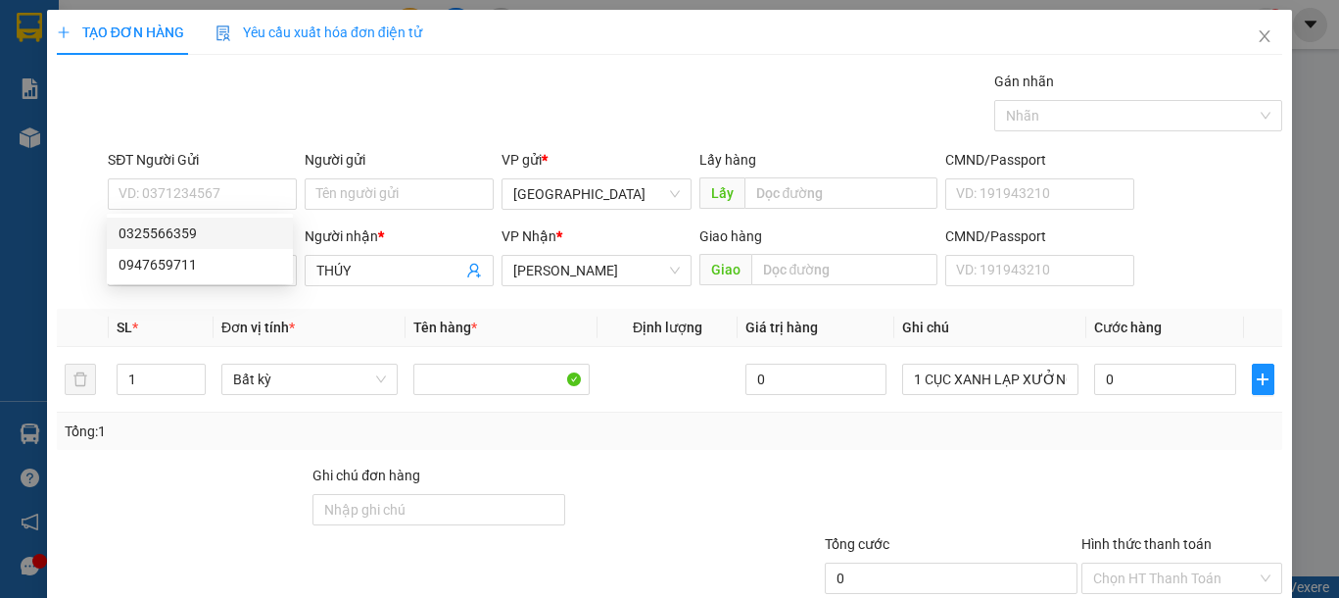
drag, startPoint x: 514, startPoint y: 54, endPoint x: 505, endPoint y: 94, distance: 41.1
click at [507, 83] on div "TẠO ĐƠN HÀNG Yêu cầu xuất hóa đơn điện tử Transit Pickup Surcharge Ids Transit …" at bounding box center [669, 348] width 1225 height 677
click at [503, 100] on div "Gói vận chuyển * Tiêu chuẩn Gán nhãn Nhãn" at bounding box center [695, 105] width 1182 height 69
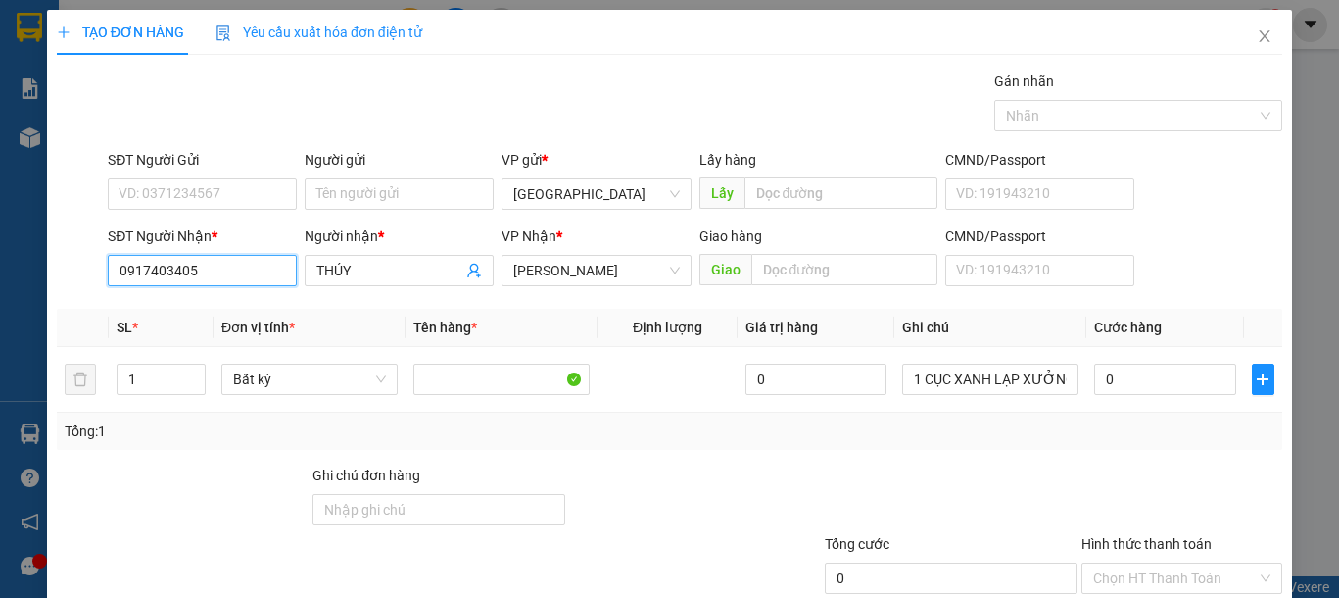
drag, startPoint x: 197, startPoint y: 277, endPoint x: 0, endPoint y: 266, distance: 197.2
click at [0, 272] on div "TẠO ĐƠN HÀNG Yêu cầu xuất hóa đơn điện tử Transit Pickup Surcharge Ids Transit …" at bounding box center [669, 299] width 1339 height 598
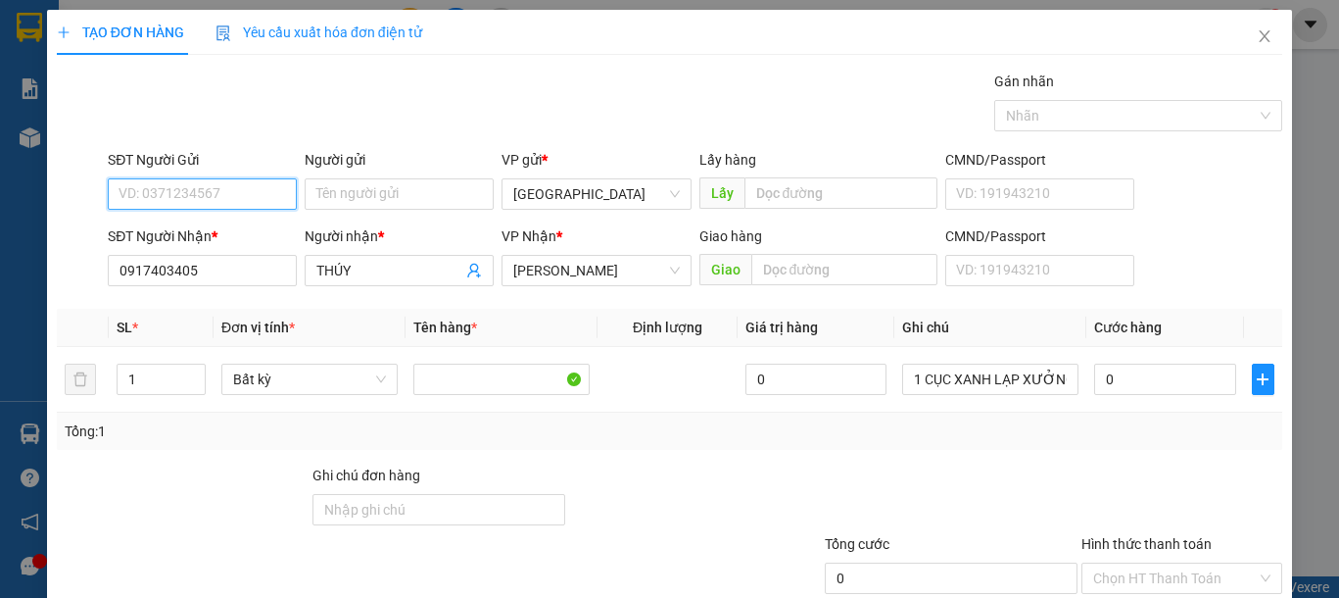
click at [246, 189] on input "SĐT Người Gửi" at bounding box center [202, 193] width 189 height 31
type input "0866140487"
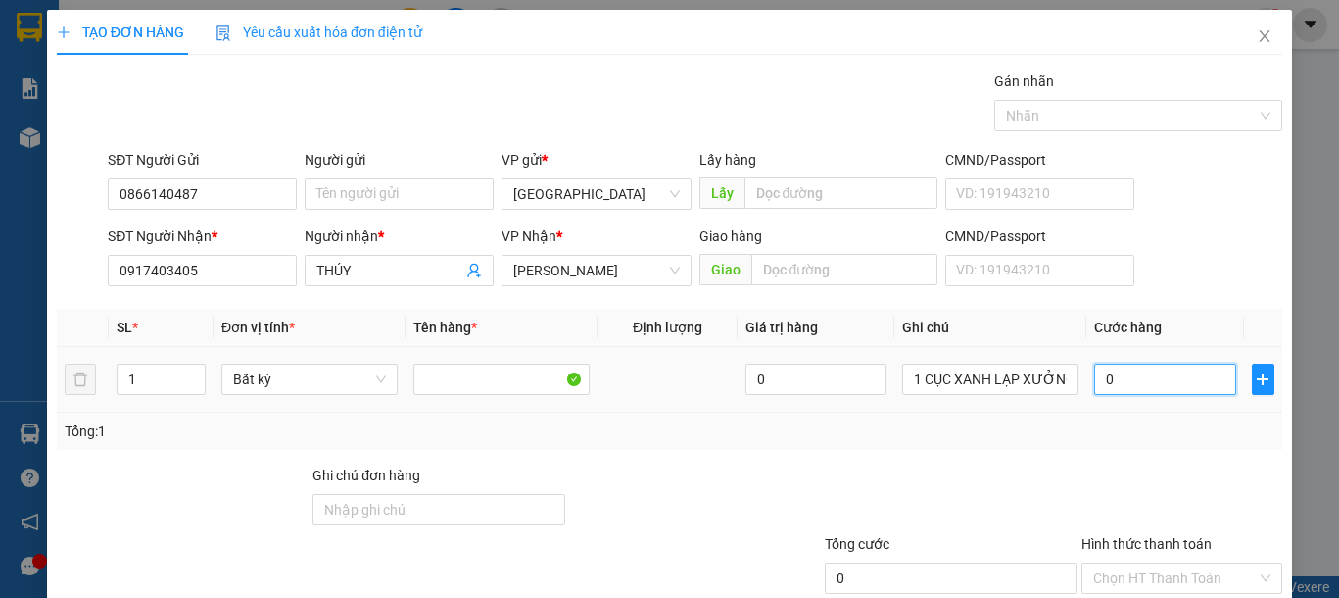
click at [1151, 389] on input "0" at bounding box center [1164, 378] width 141 height 31
type input "4"
type input "40"
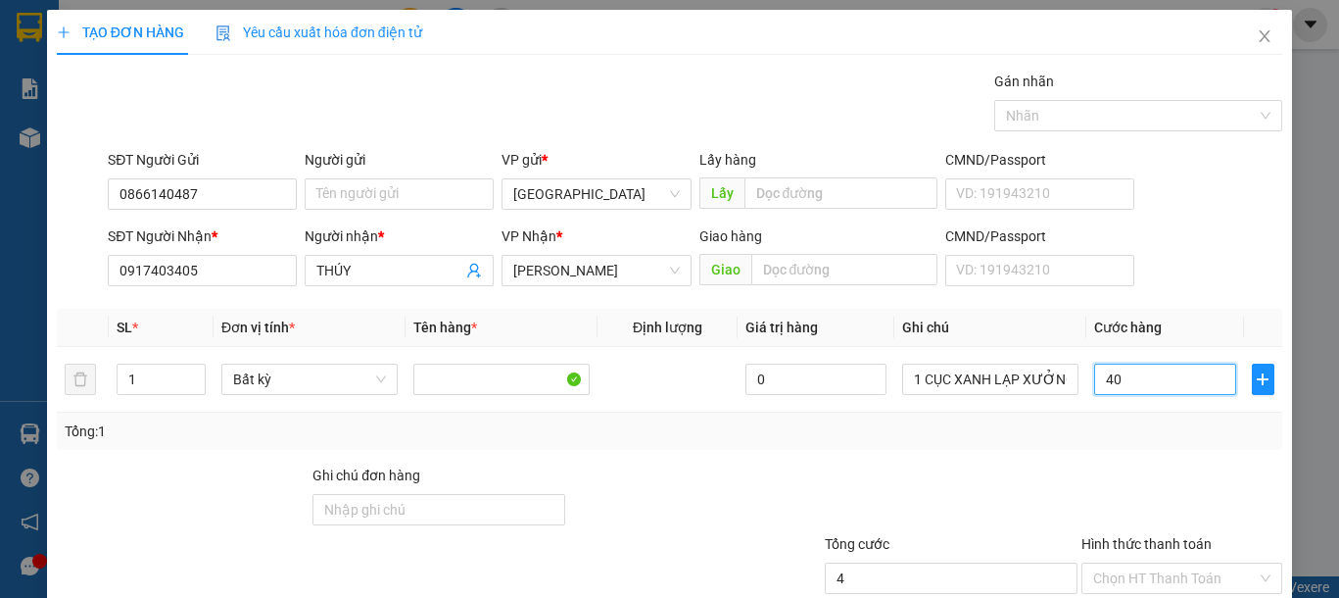
type input "40"
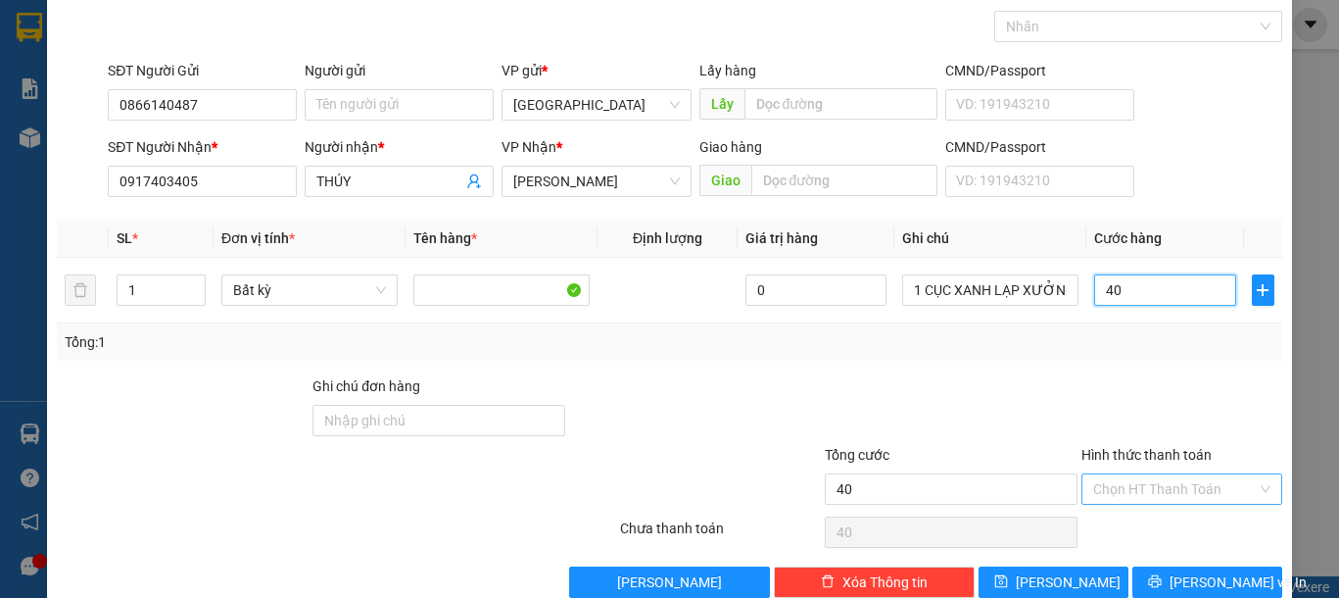
scroll to position [127, 0]
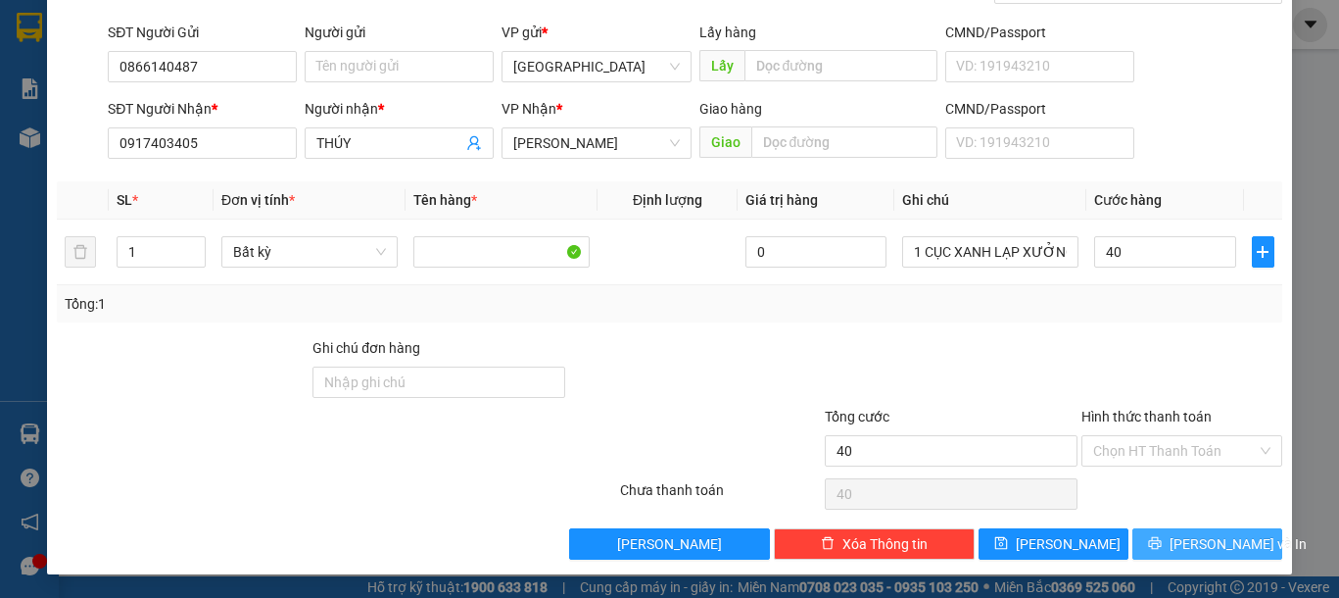
type input "40.000"
click at [1195, 540] on span "[PERSON_NAME] và In" at bounding box center [1238, 544] width 137 height 22
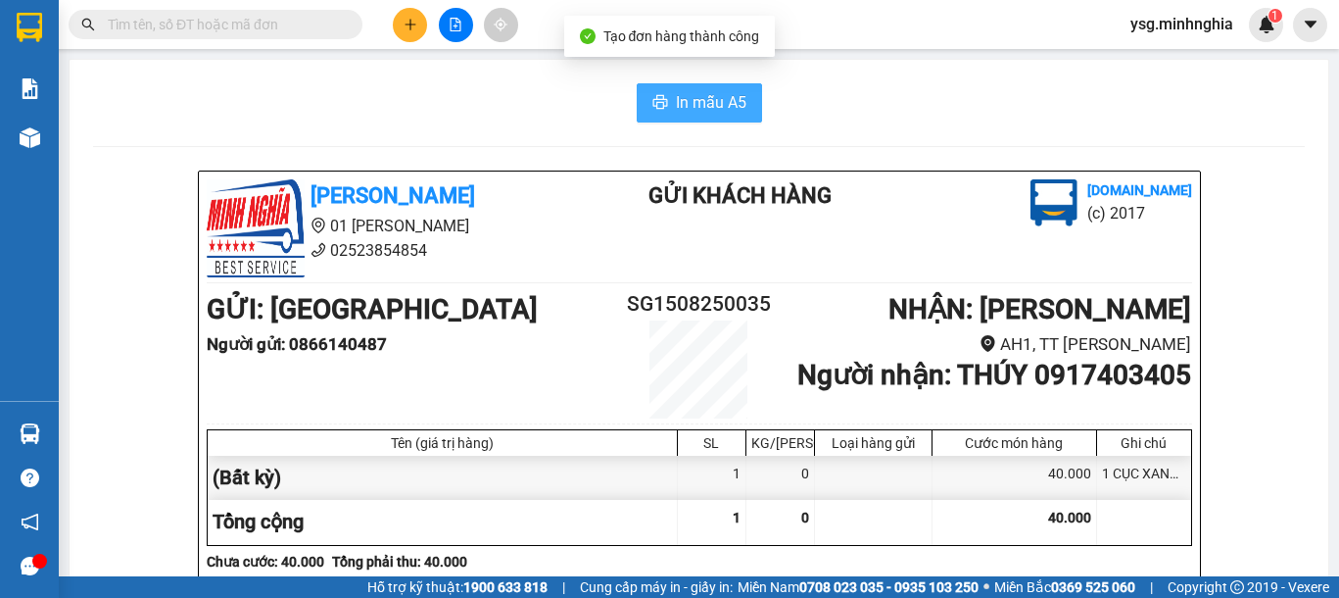
drag, startPoint x: 733, startPoint y: 67, endPoint x: 731, endPoint y: 89, distance: 22.6
click at [731, 91] on span "In mẫu A5" at bounding box center [711, 102] width 71 height 24
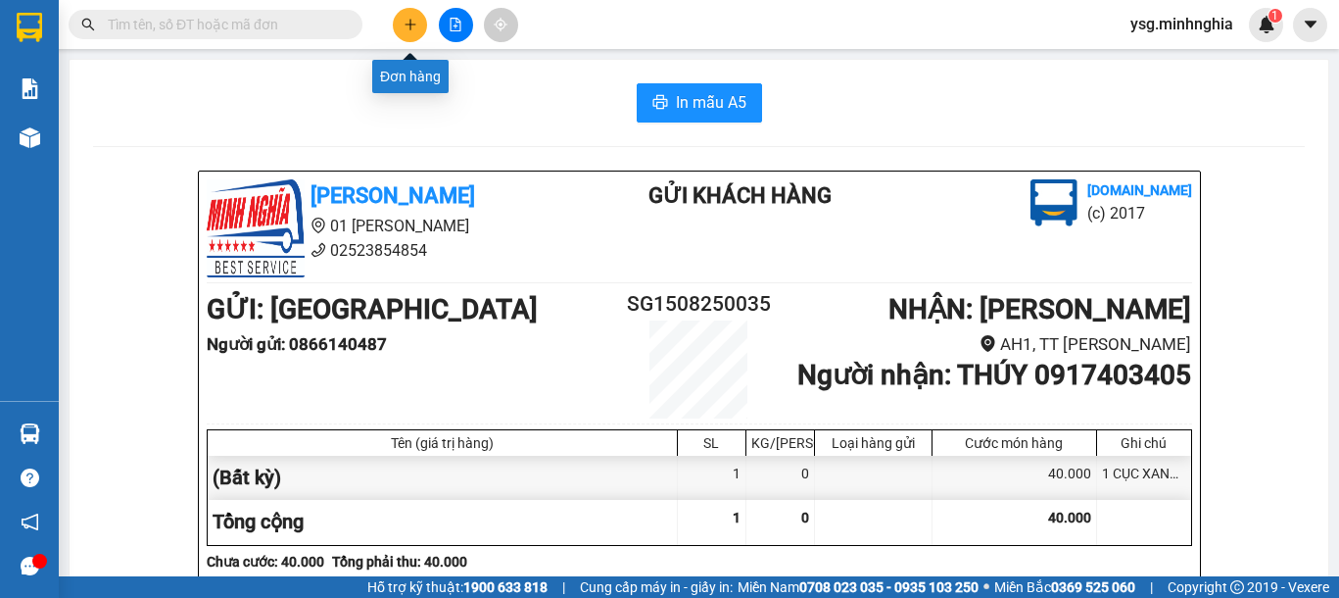
click at [409, 24] on icon "plus" at bounding box center [410, 24] width 11 height 1
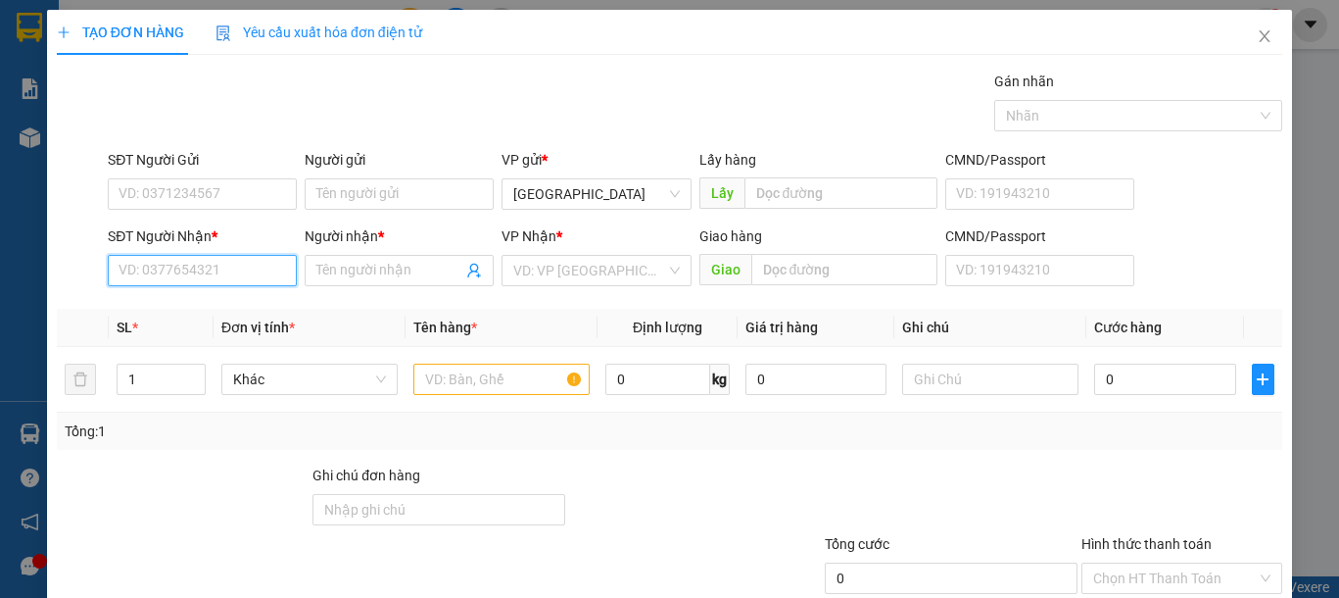
click at [211, 261] on input "SĐT Người Nhận *" at bounding box center [202, 270] width 189 height 31
click at [192, 297] on div "0393030574 - DUY" at bounding box center [215, 309] width 216 height 31
type input "0393030574"
type input "DUY"
type input "0393030574"
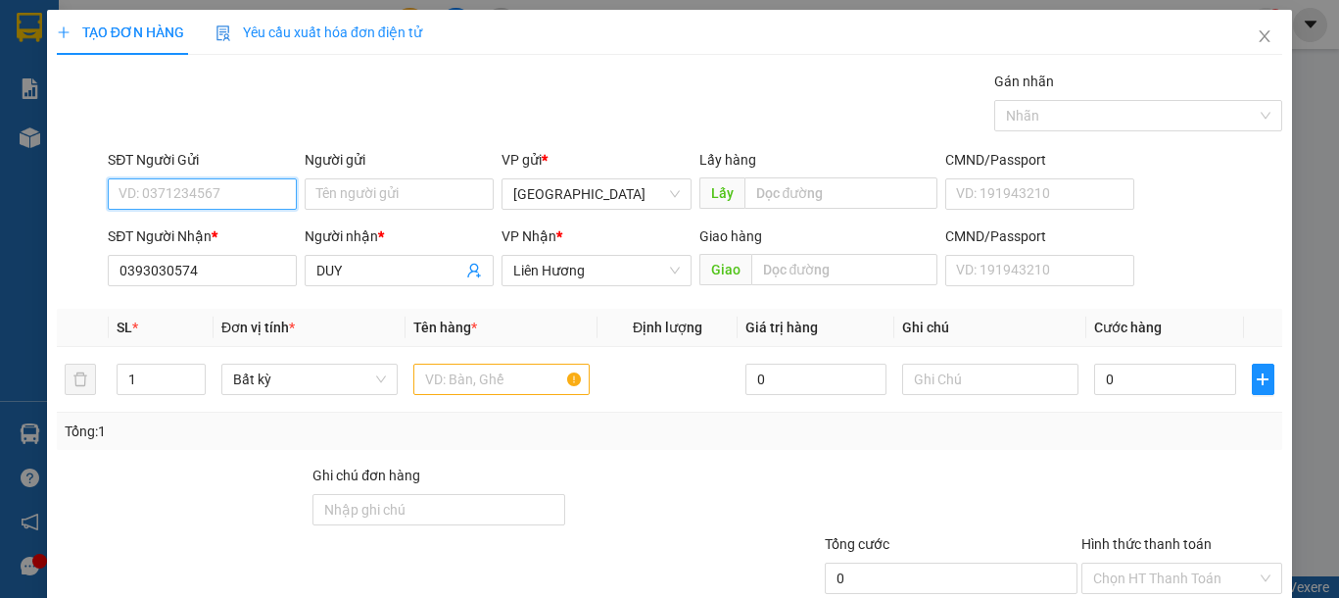
click at [229, 199] on input "SĐT Người Gửi" at bounding box center [202, 193] width 189 height 31
type input "0365742833"
drag, startPoint x: 448, startPoint y: 384, endPoint x: 557, endPoint y: 397, distance: 110.4
click at [448, 384] on input "text" at bounding box center [501, 378] width 176 height 31
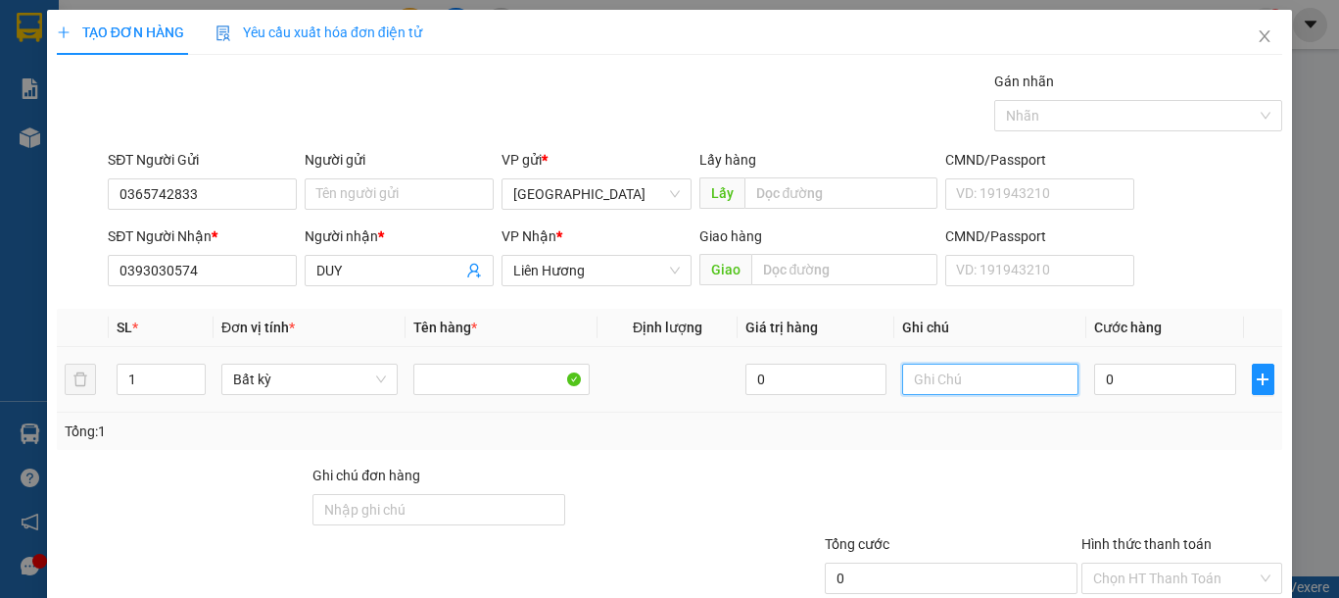
click at [928, 368] on input "text" at bounding box center [990, 378] width 176 height 31
type input "1 BỌC TRẮNG-BÓP"
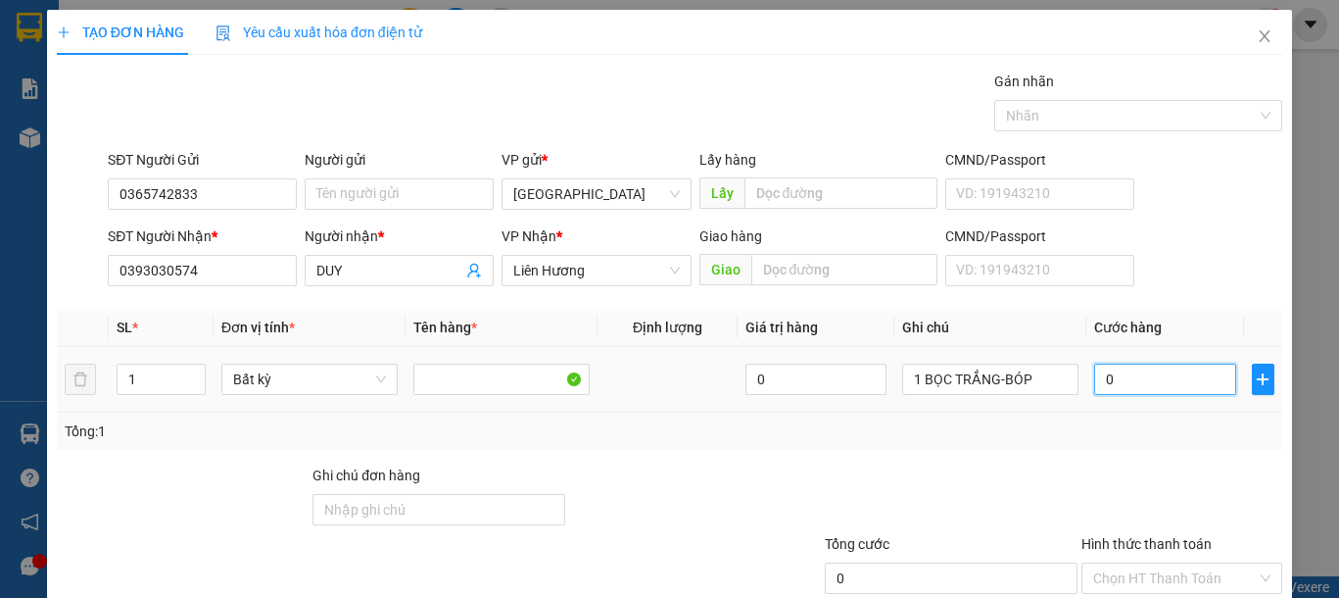
click at [1130, 381] on input "0" at bounding box center [1164, 378] width 141 height 31
type input "3"
type input "30"
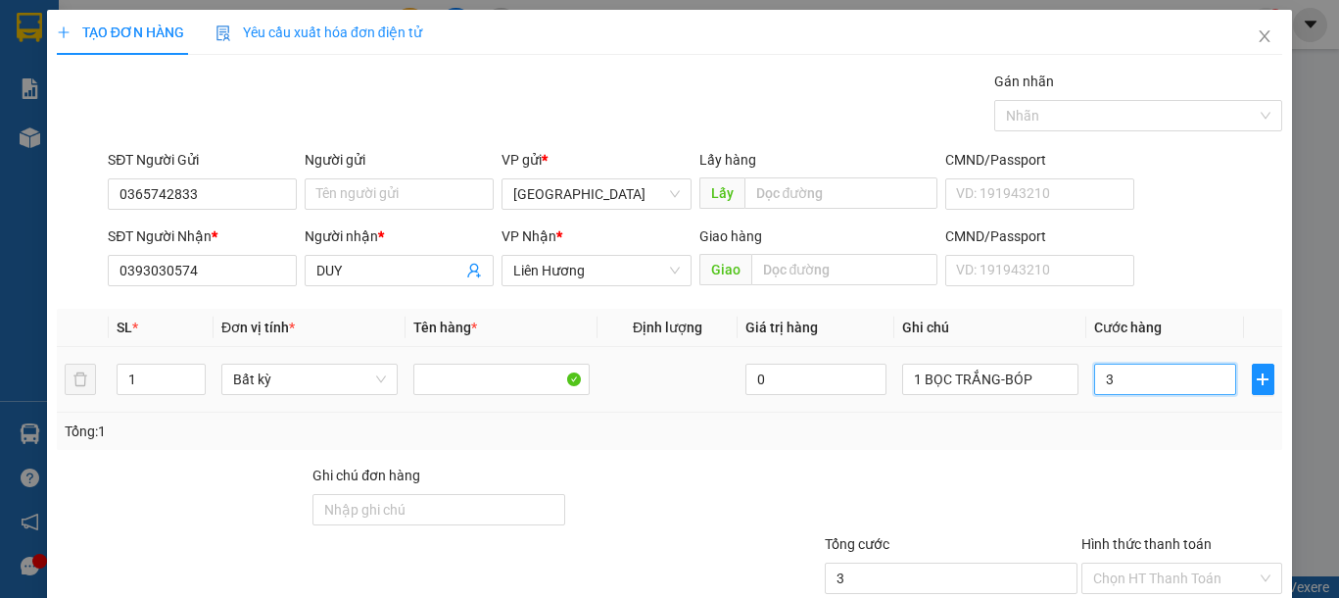
type input "30"
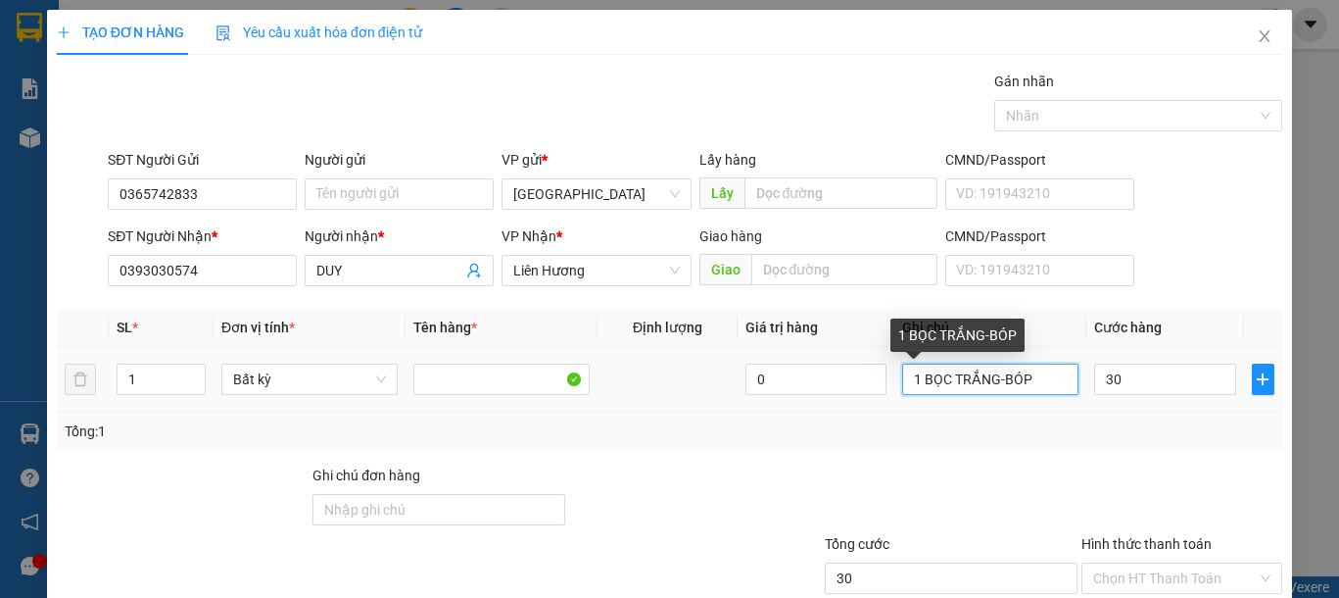
type input "30.000"
click at [1020, 380] on input "1 BỌC TRẮNG-BÓP" at bounding box center [990, 378] width 176 height 31
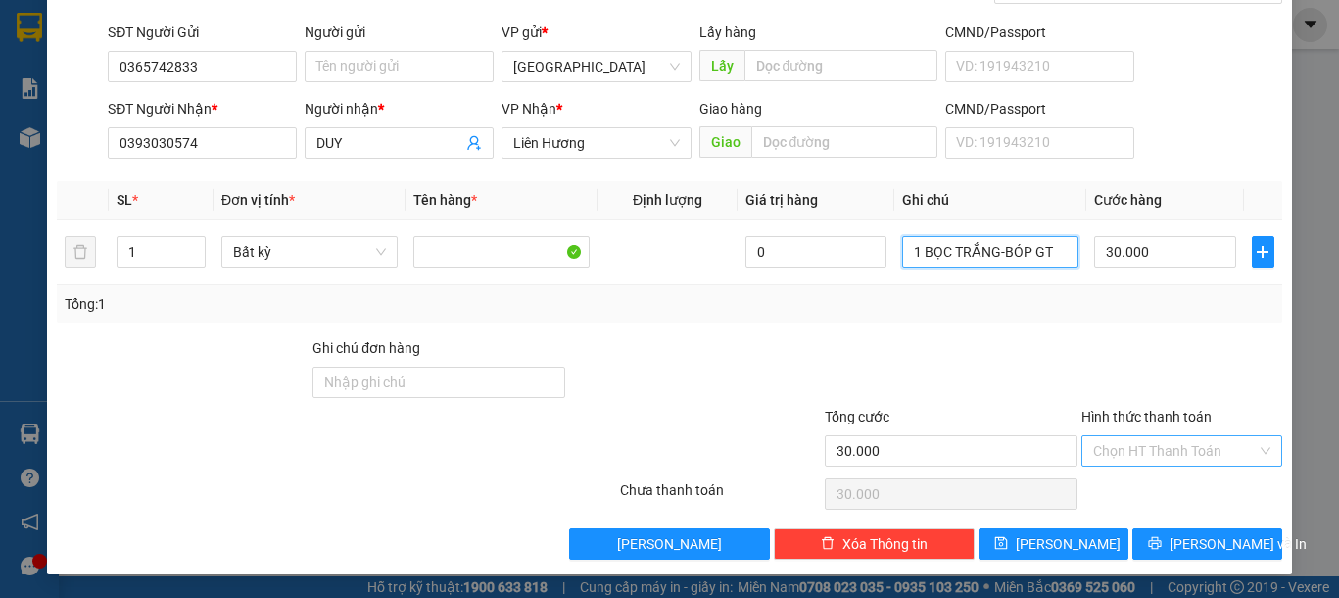
type input "1 BỌC TRẮNG-BÓP GT"
click at [1141, 454] on input "Hình thức thanh toán" at bounding box center [1175, 450] width 164 height 29
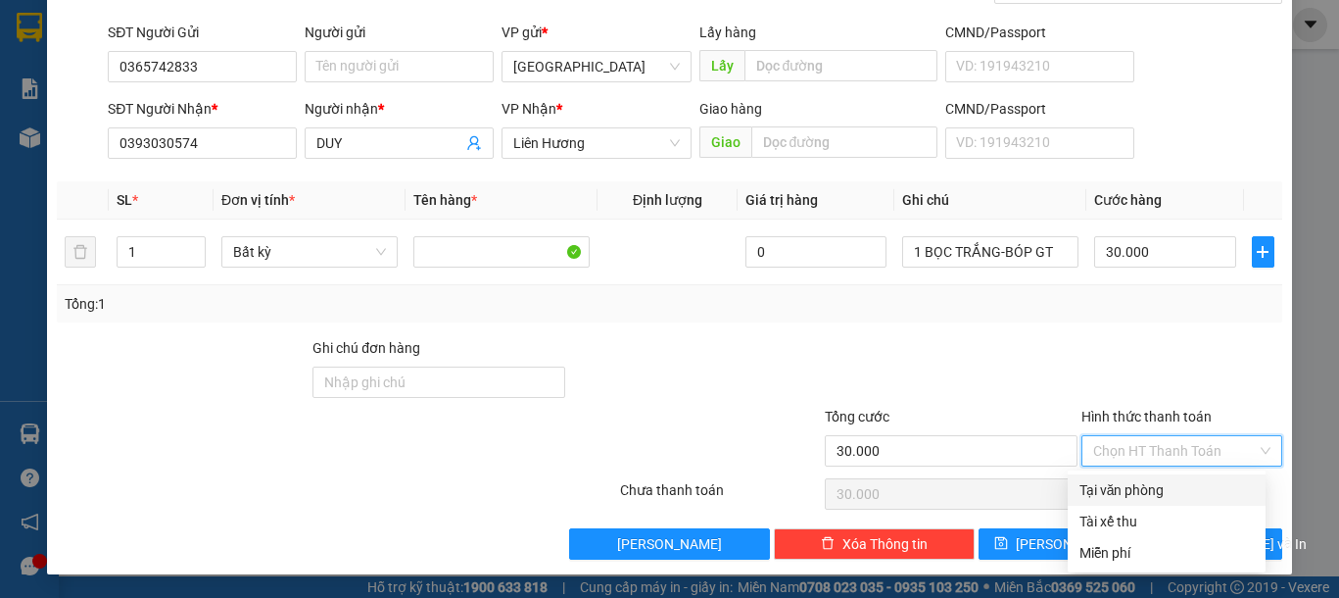
click at [1134, 481] on div "Tại văn phòng" at bounding box center [1166, 490] width 174 height 22
type input "0"
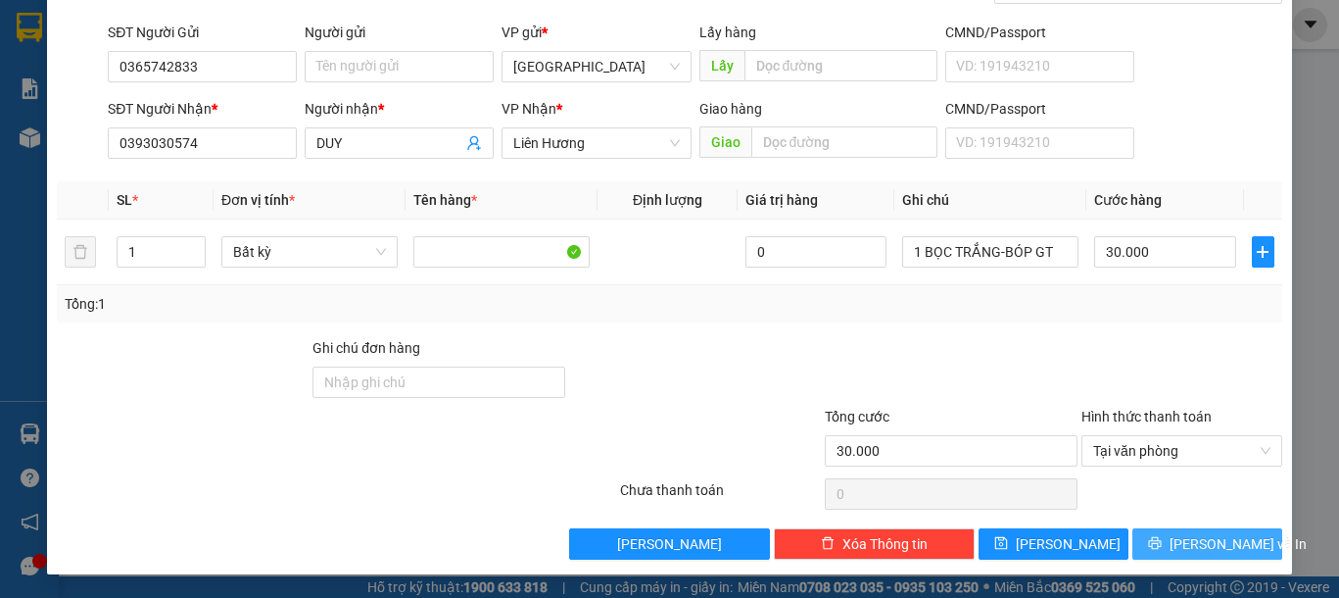
click at [1150, 550] on button "[PERSON_NAME] và In" at bounding box center [1207, 543] width 150 height 31
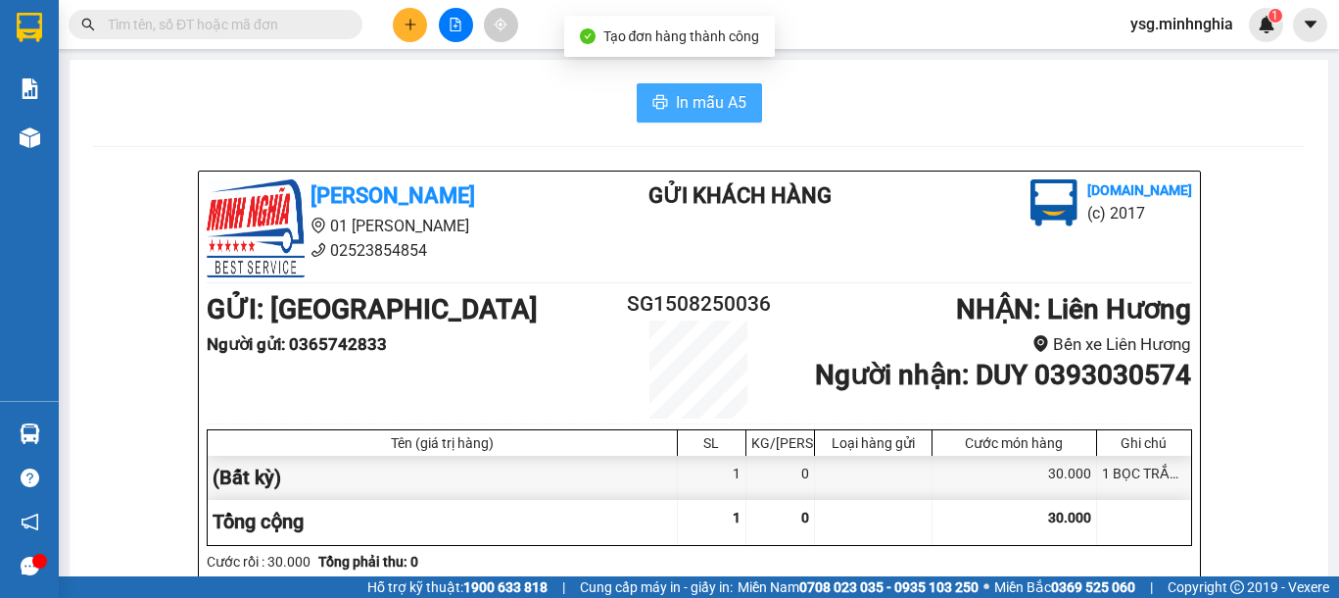
drag, startPoint x: 661, startPoint y: 78, endPoint x: 662, endPoint y: 107, distance: 28.4
click at [662, 107] on button "In mẫu A5" at bounding box center [699, 102] width 125 height 39
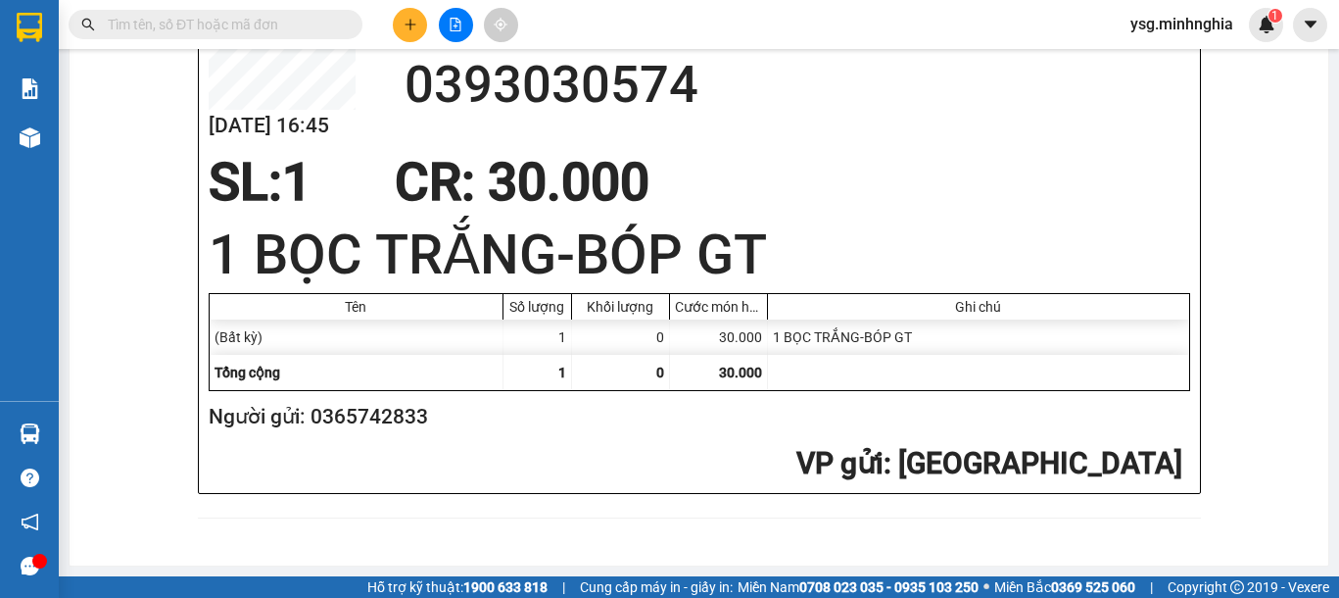
scroll to position [971, 0]
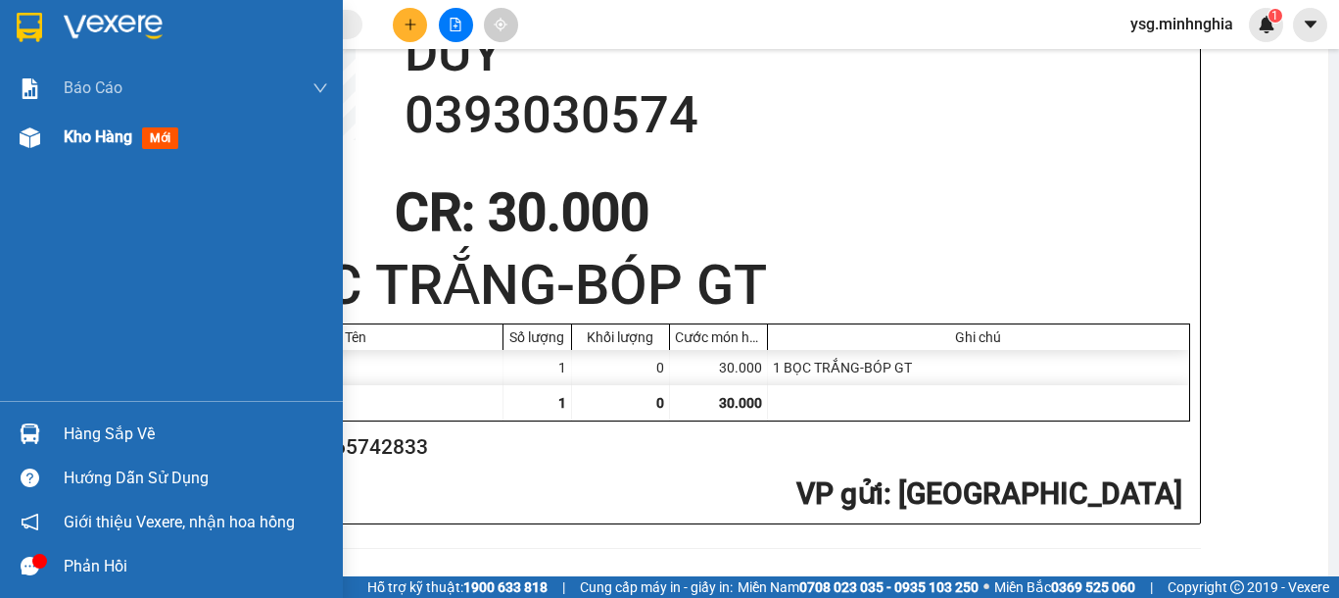
click at [37, 143] on img at bounding box center [30, 137] width 21 height 21
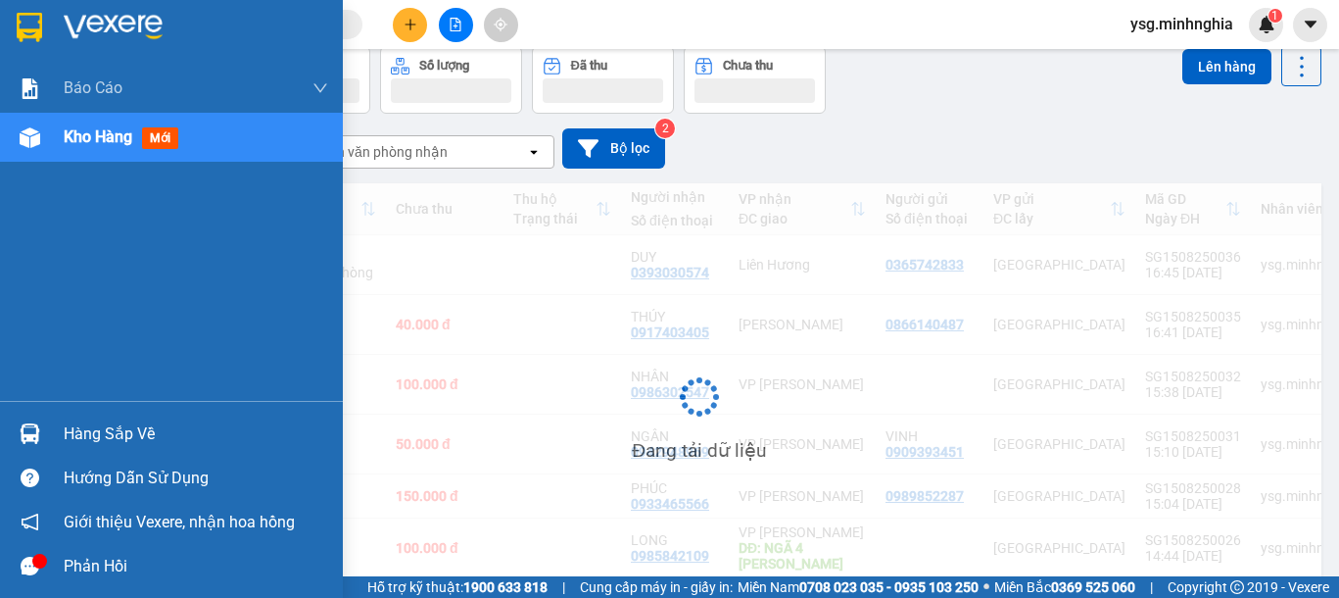
scroll to position [95, 0]
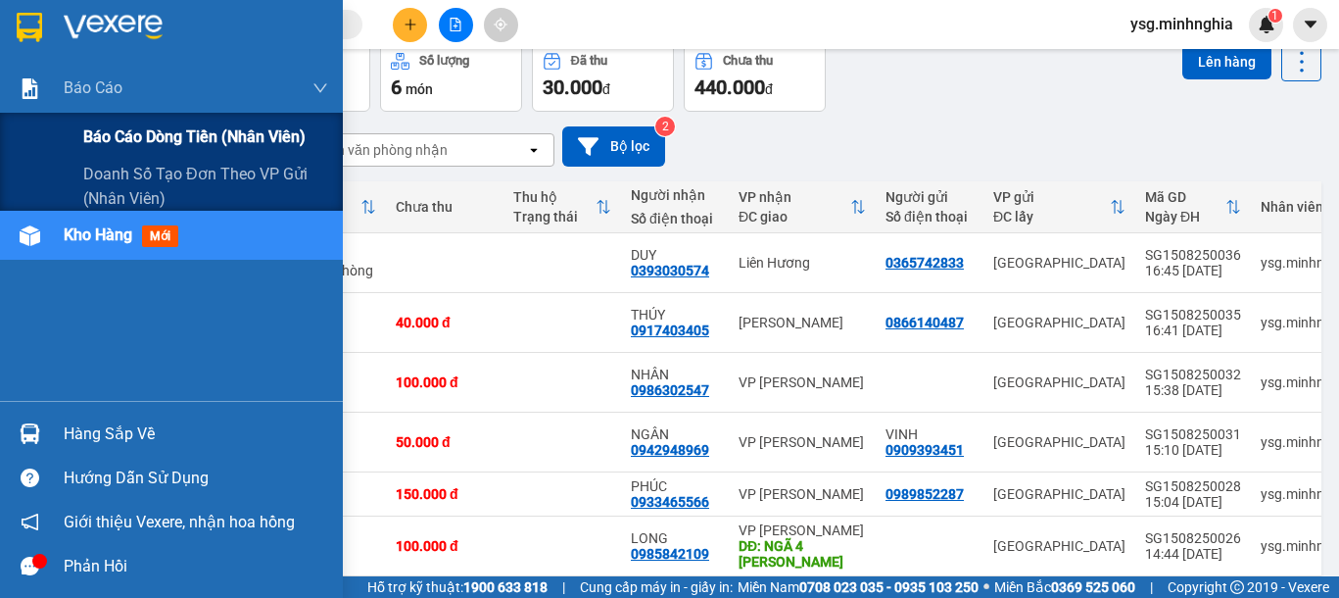
click at [147, 141] on span "Báo cáo dòng tiền (nhân viên)" at bounding box center [194, 136] width 222 height 24
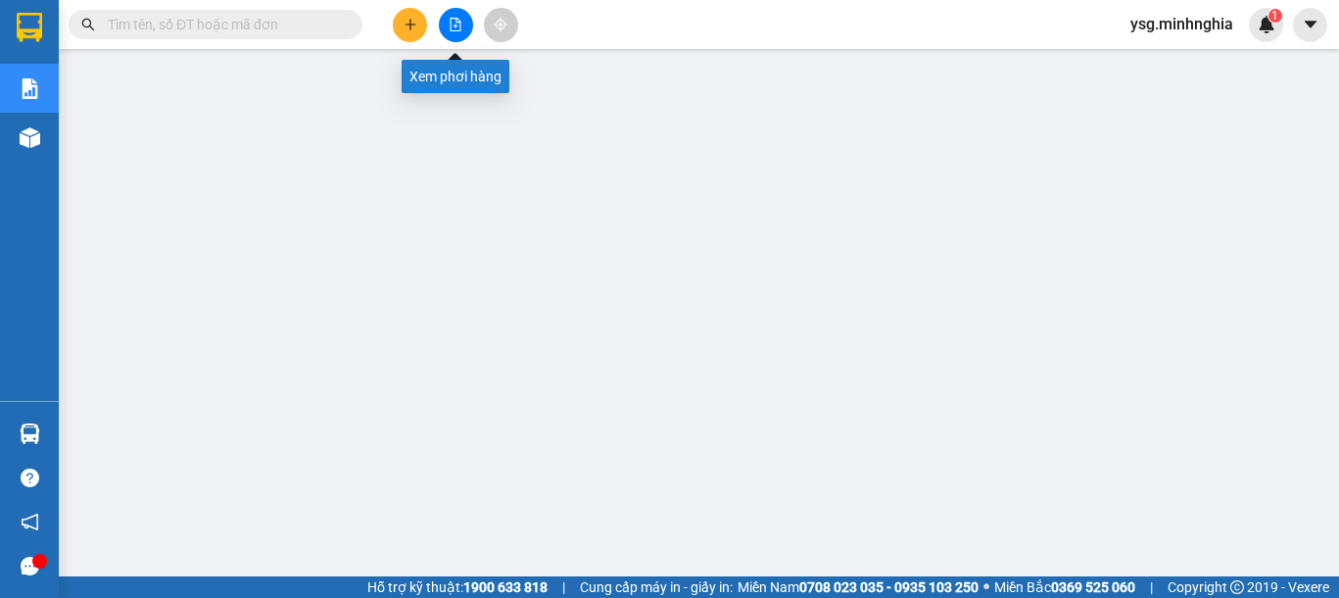
click at [462, 25] on button at bounding box center [456, 25] width 34 height 34
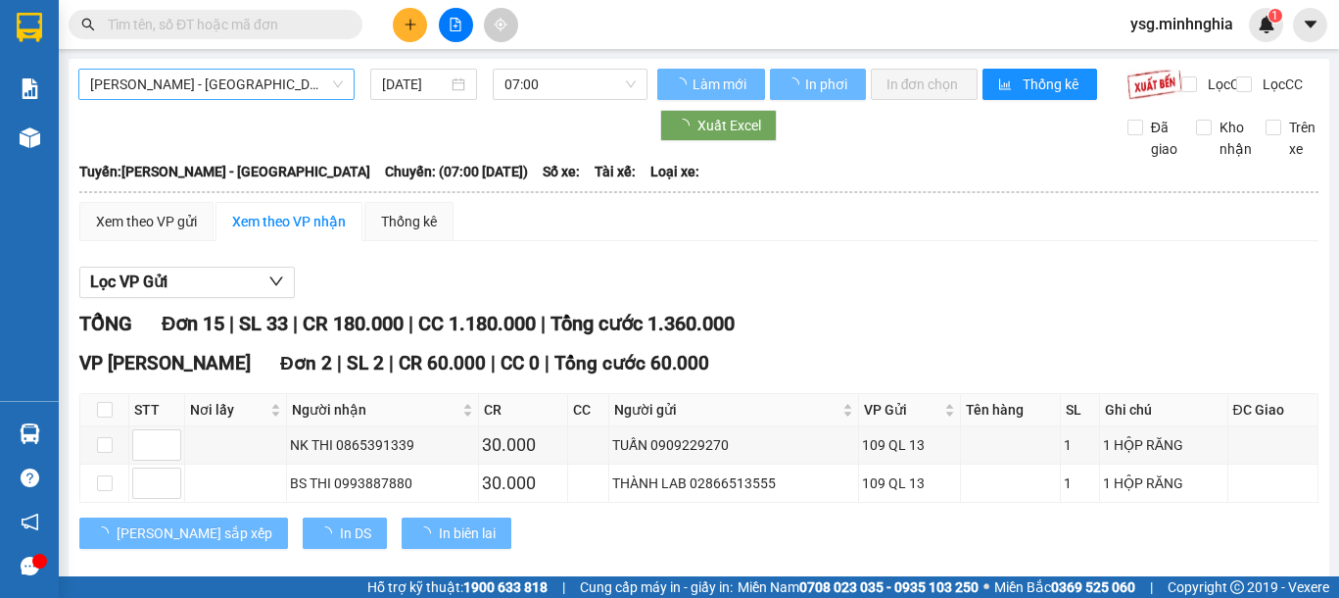
click at [251, 96] on span "[PERSON_NAME] - [GEOGRAPHIC_DATA]" at bounding box center [216, 84] width 253 height 29
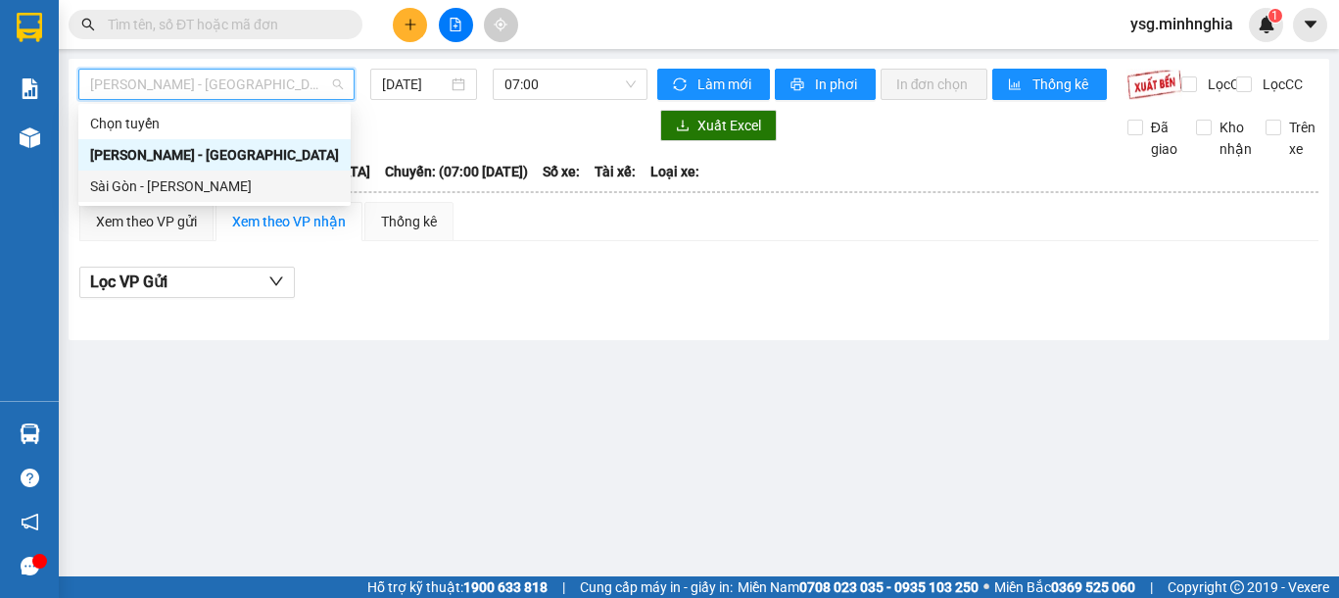
click at [188, 191] on div "Sài Gòn - [PERSON_NAME]" at bounding box center [214, 186] width 249 height 22
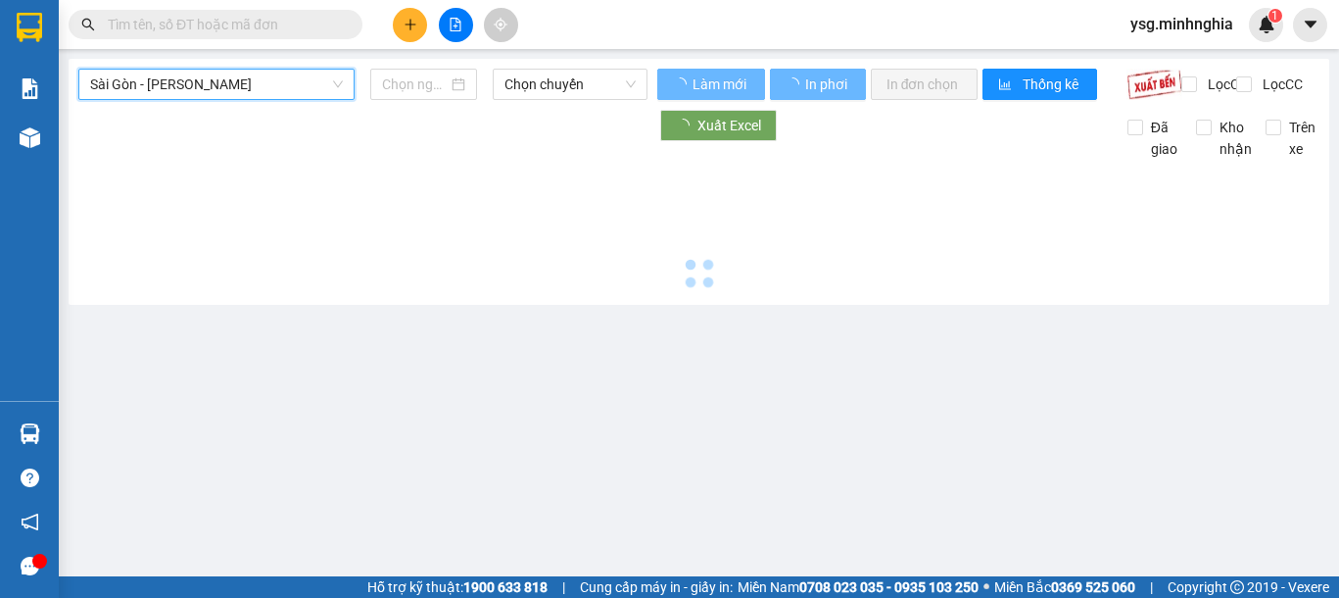
type input "[DATE]"
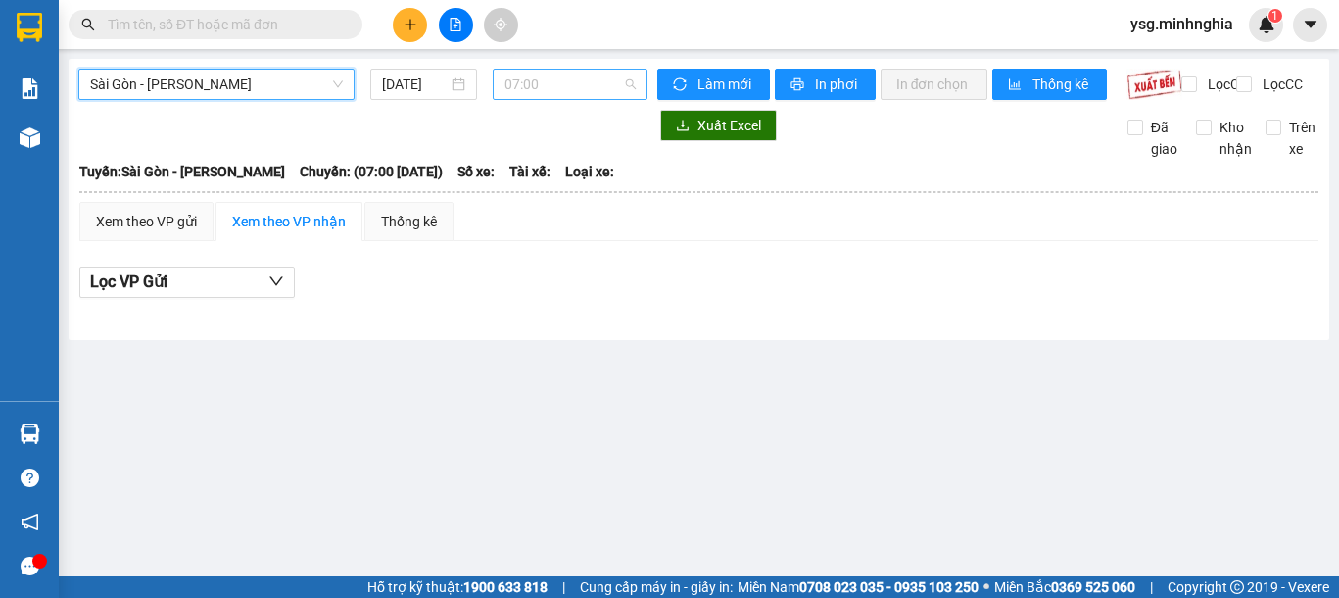
click at [581, 72] on span "07:00" at bounding box center [569, 84] width 131 height 29
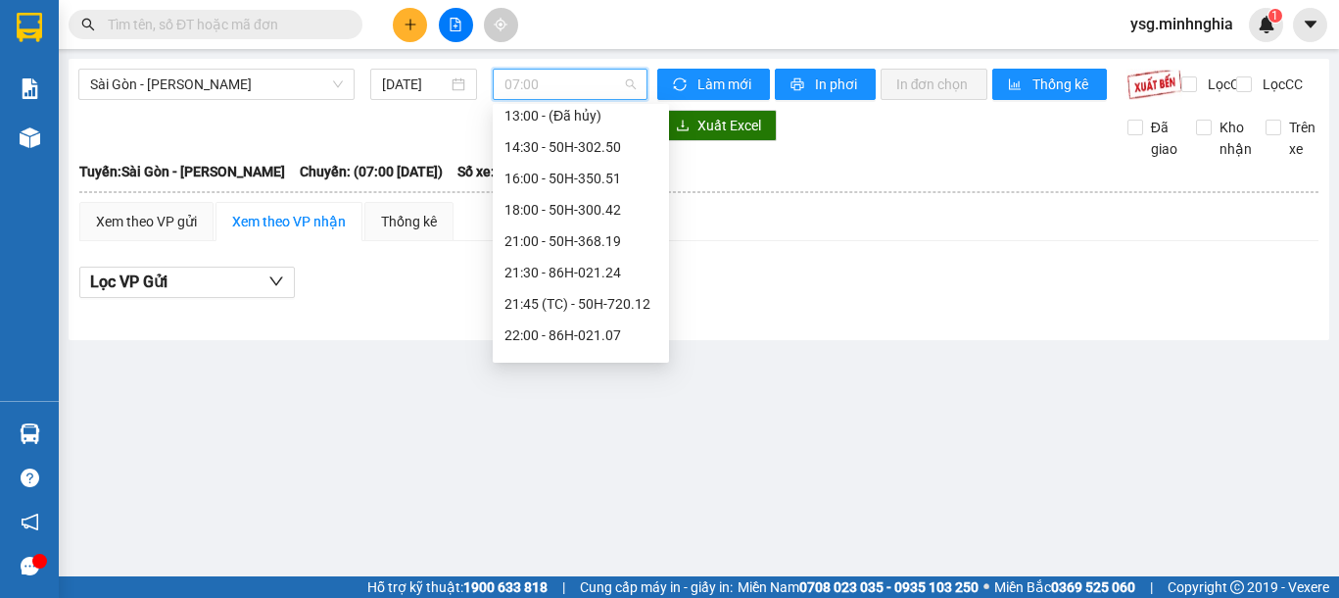
scroll to position [251, 0]
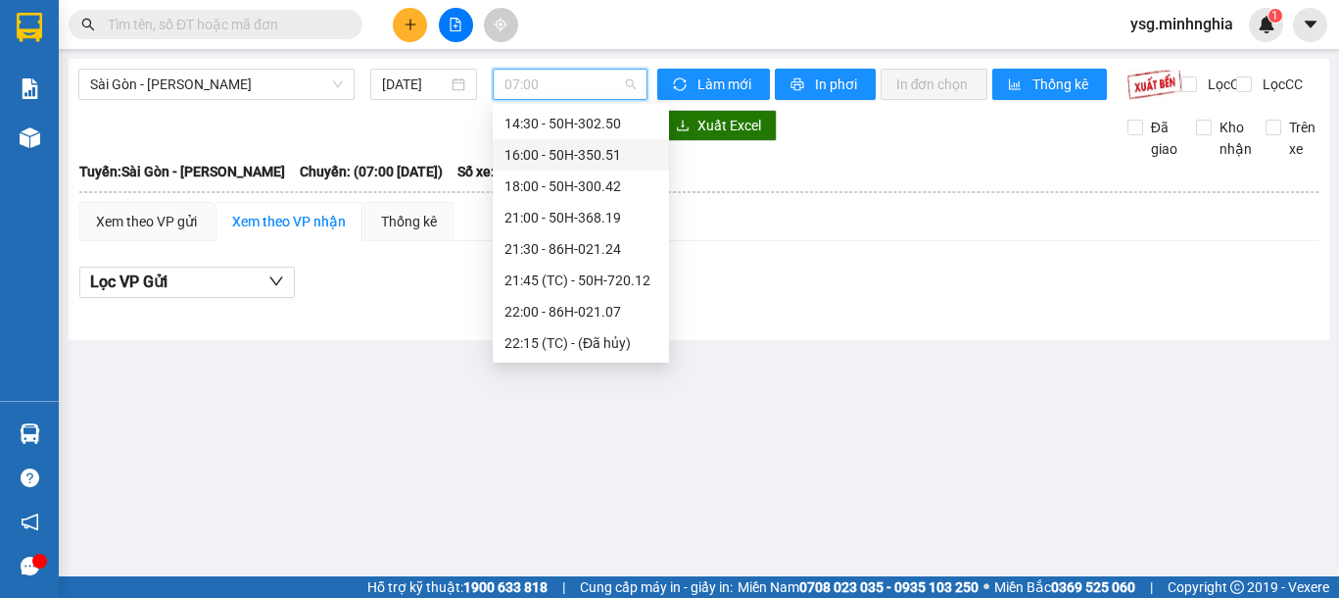
click at [576, 139] on div "16:00 - 50H-350.51" at bounding box center [581, 154] width 176 height 31
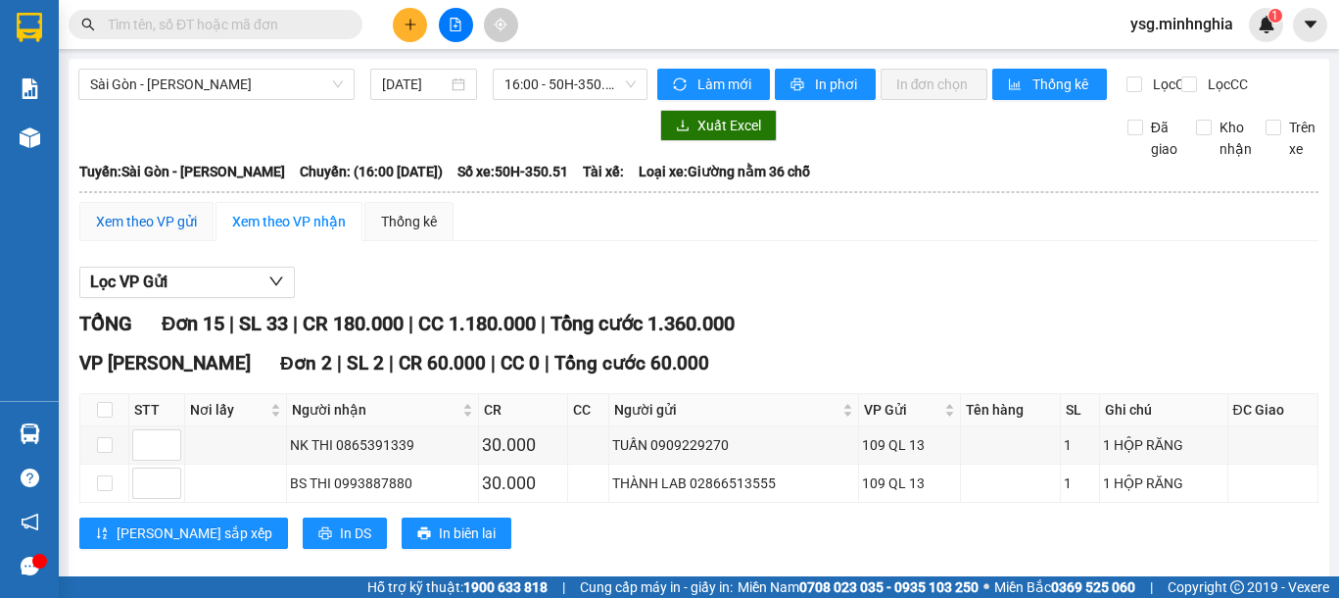
click at [189, 228] on div "Xem theo VP gửi" at bounding box center [146, 222] width 101 height 22
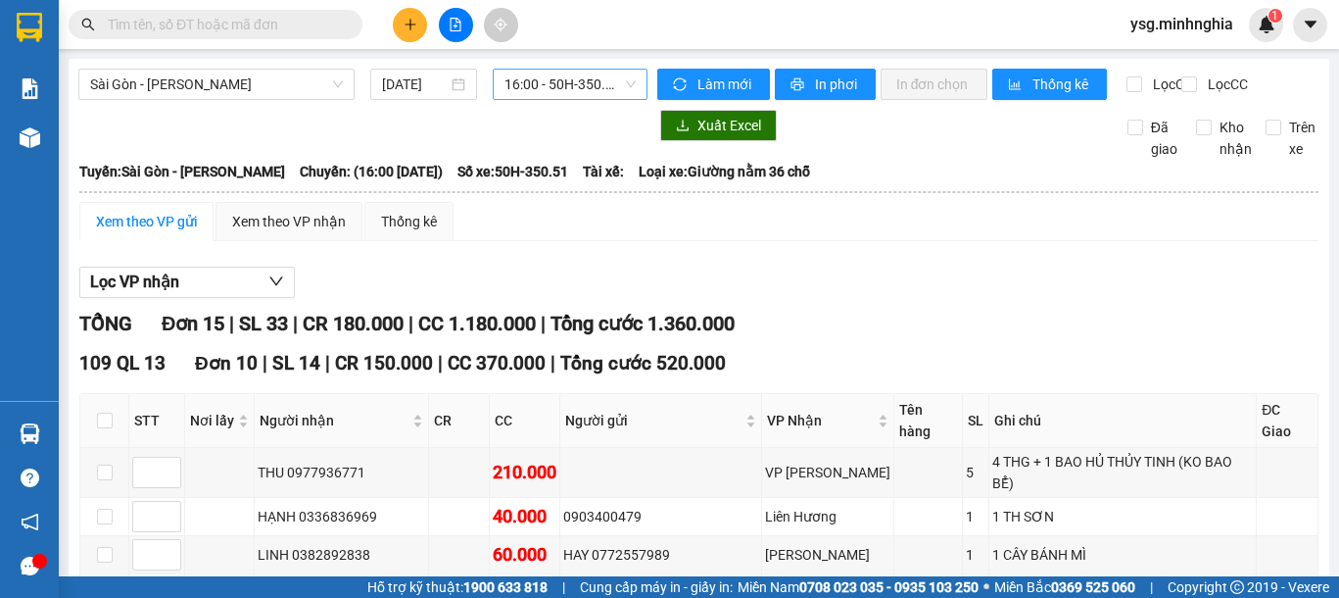
click at [585, 85] on span "16:00 - 50H-350.51" at bounding box center [569, 84] width 131 height 29
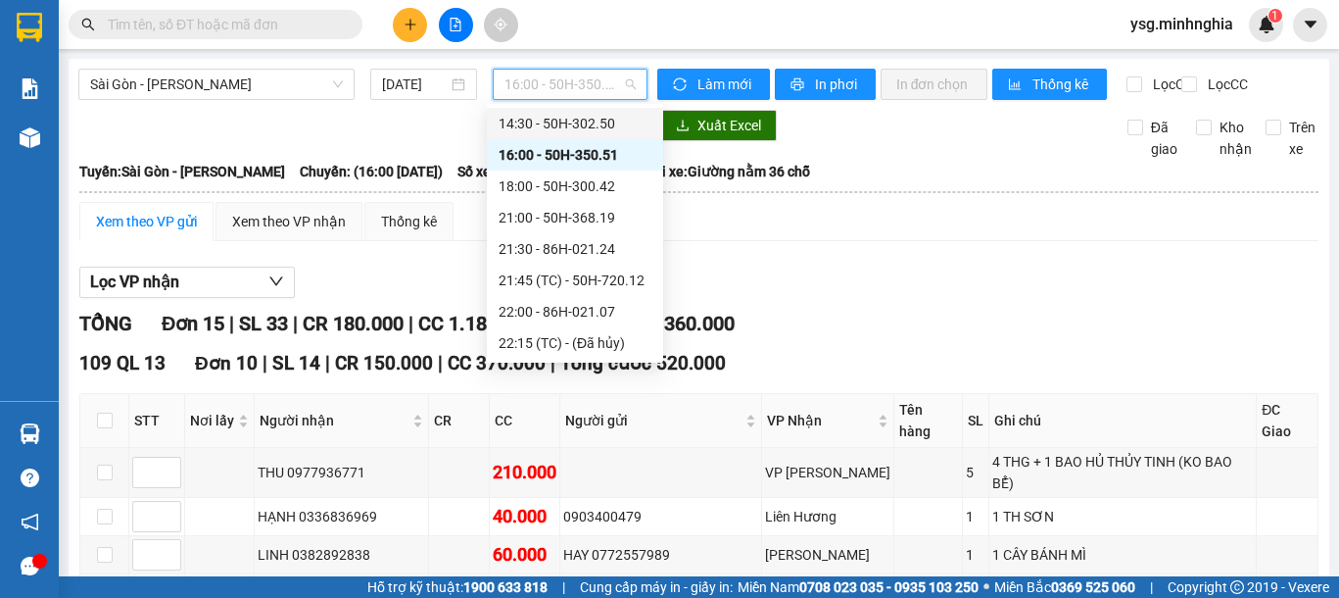
click at [582, 120] on div "14:30 - 50H-302.50" at bounding box center [575, 124] width 153 height 22
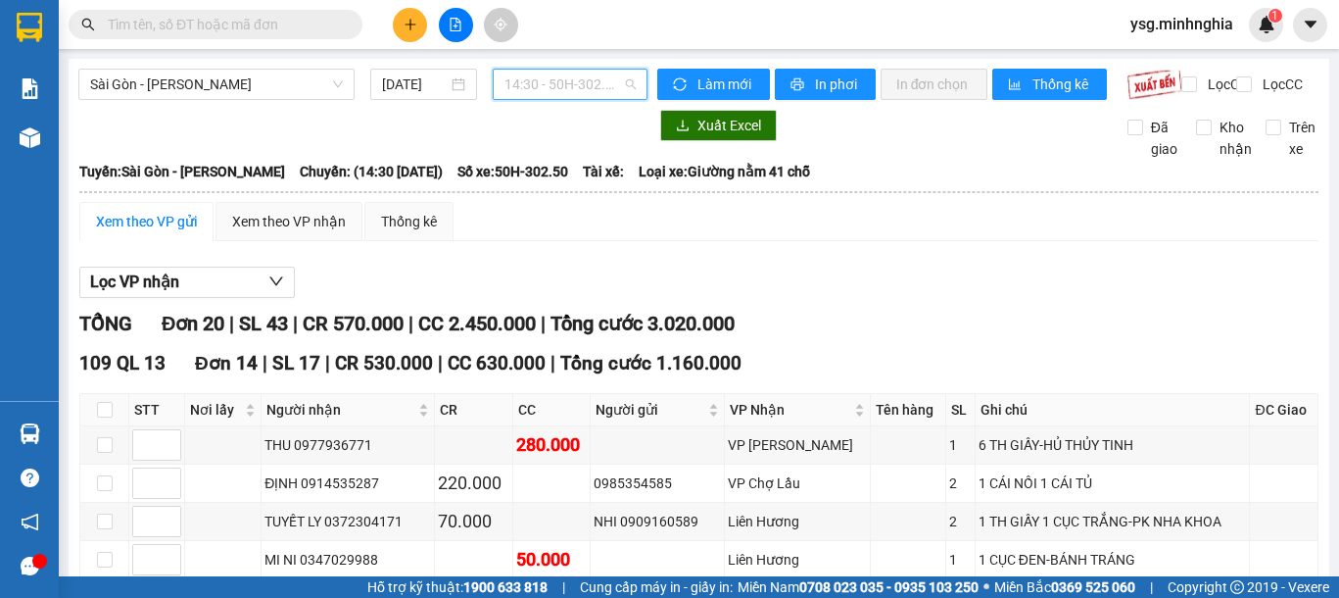
click at [516, 81] on span "14:30 - 50H-302.50" at bounding box center [569, 84] width 131 height 29
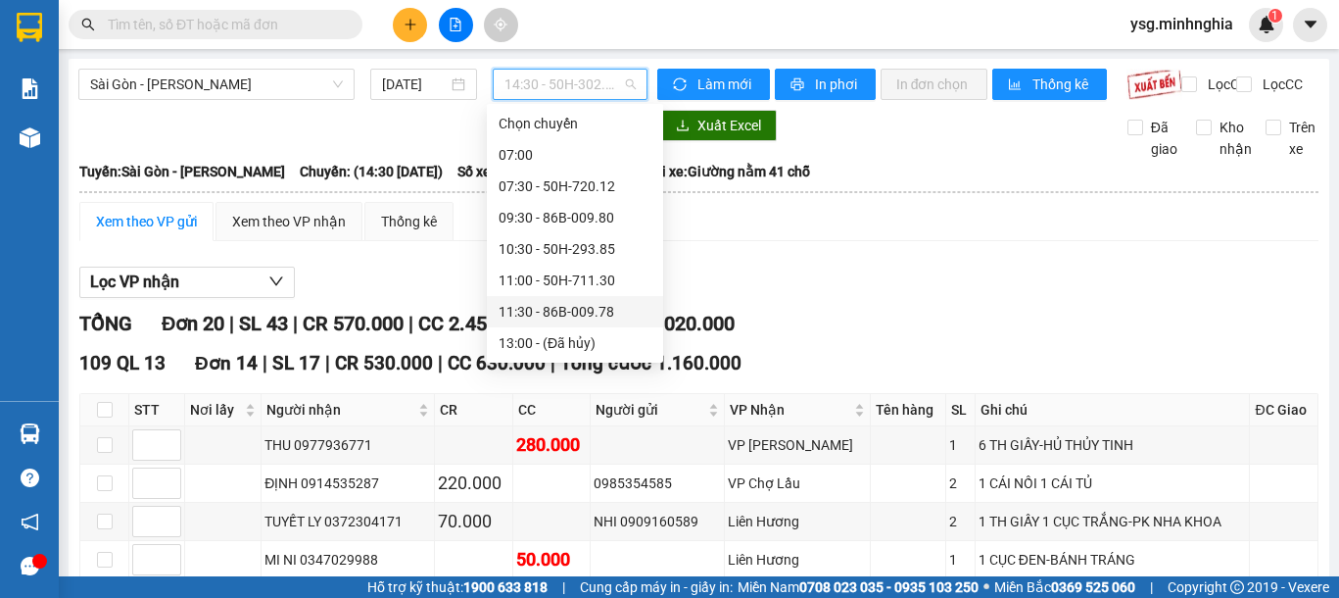
click at [566, 306] on div "11:30 - 86B-009.78" at bounding box center [575, 312] width 153 height 22
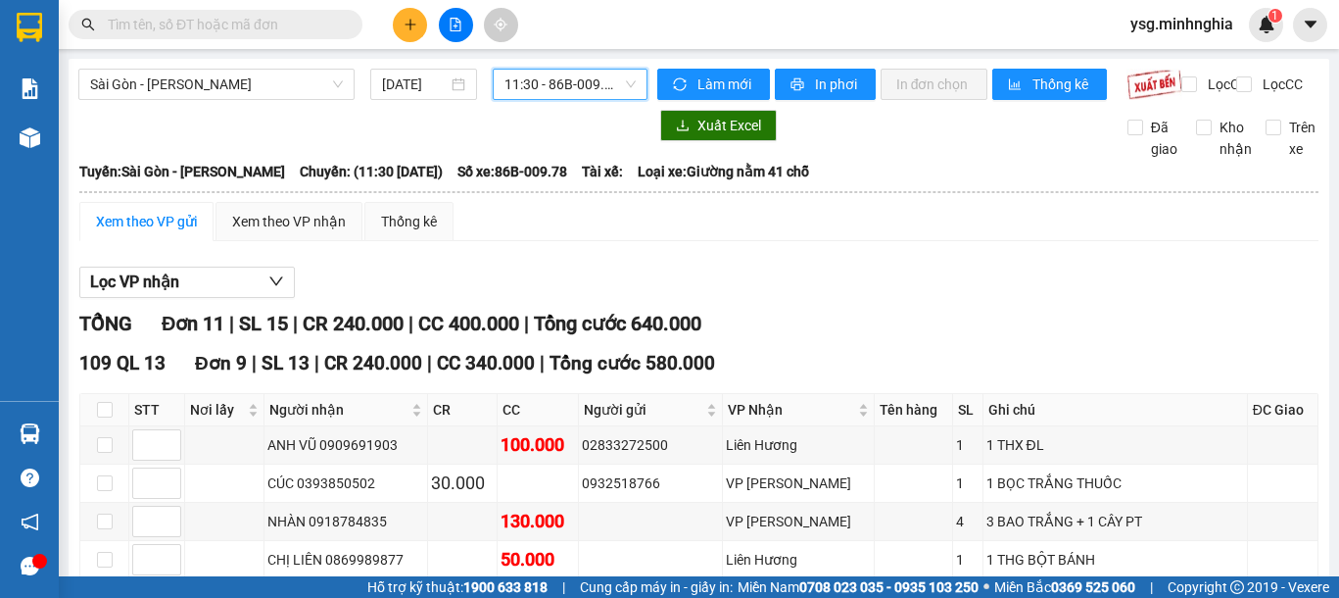
drag, startPoint x: 528, startPoint y: 77, endPoint x: 537, endPoint y: 110, distance: 33.5
click at [536, 77] on span "11:30 - 86B-009.78" at bounding box center [569, 84] width 131 height 29
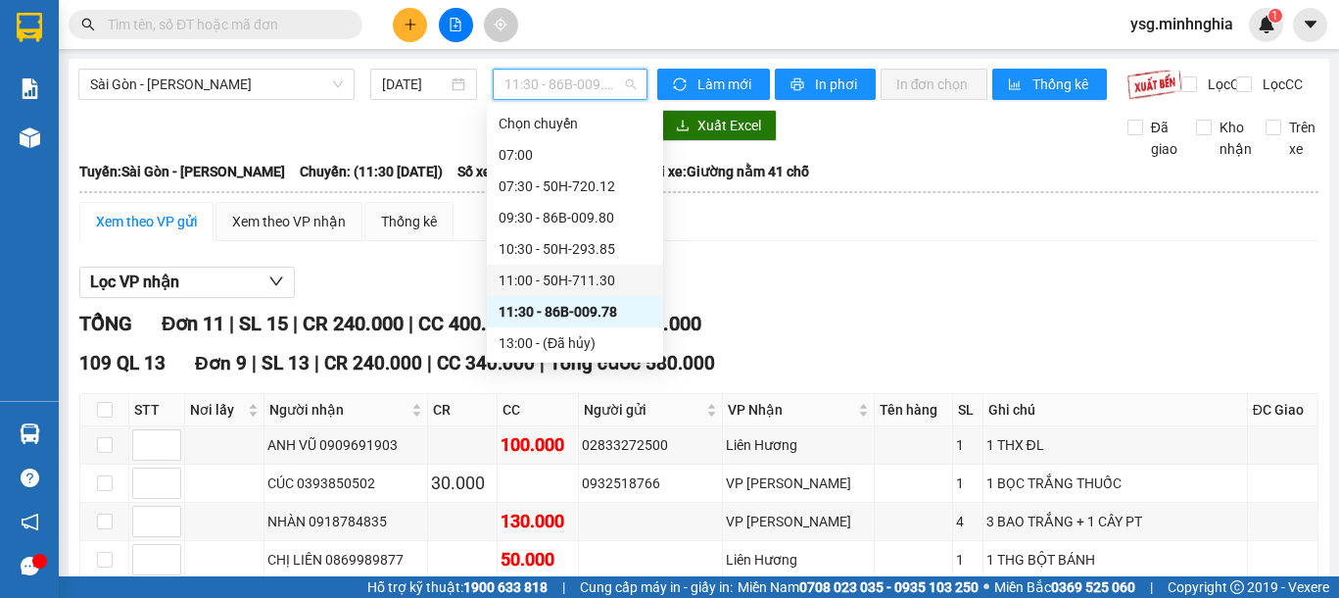
click at [543, 278] on div "11:00 - 50H-711.30" at bounding box center [575, 280] width 153 height 22
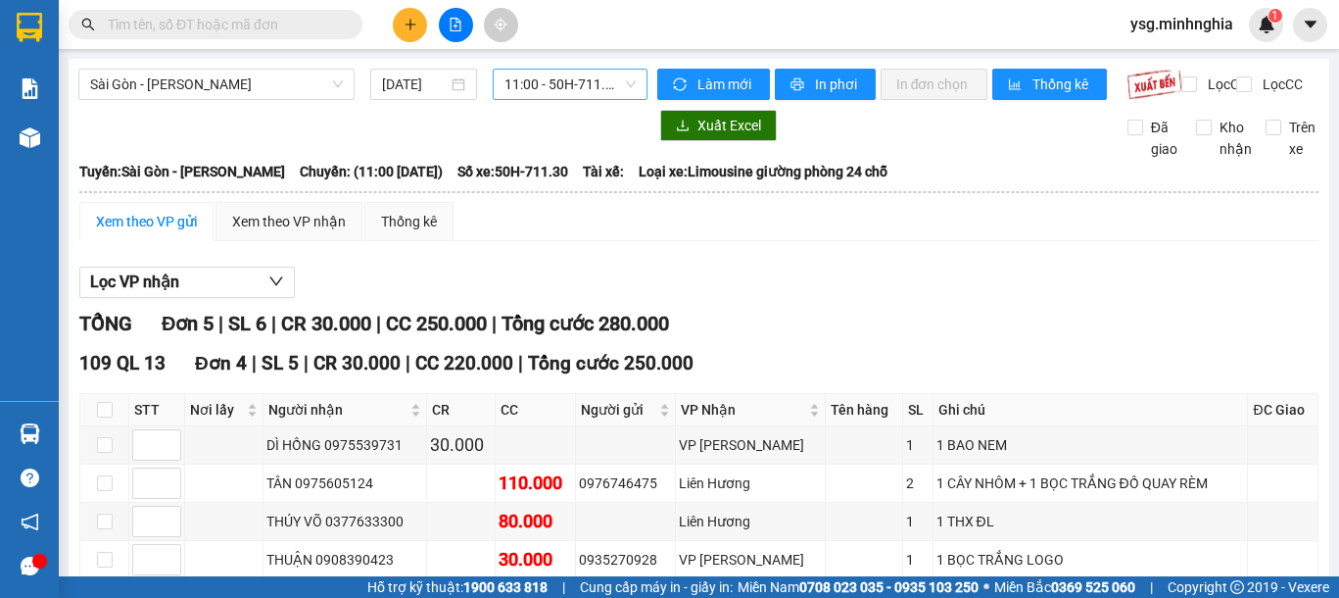
drag, startPoint x: 607, startPoint y: 54, endPoint x: 599, endPoint y: 79, distance: 26.6
click at [606, 56] on main "Sài Gòn - Phan Rí 15/08/2025 11:00 - 50H-711.30 Làm mới In phơi In đơn chọn Thố…" at bounding box center [669, 288] width 1339 height 576
click at [599, 79] on span "11:00 - 50H-711.30" at bounding box center [569, 84] width 131 height 29
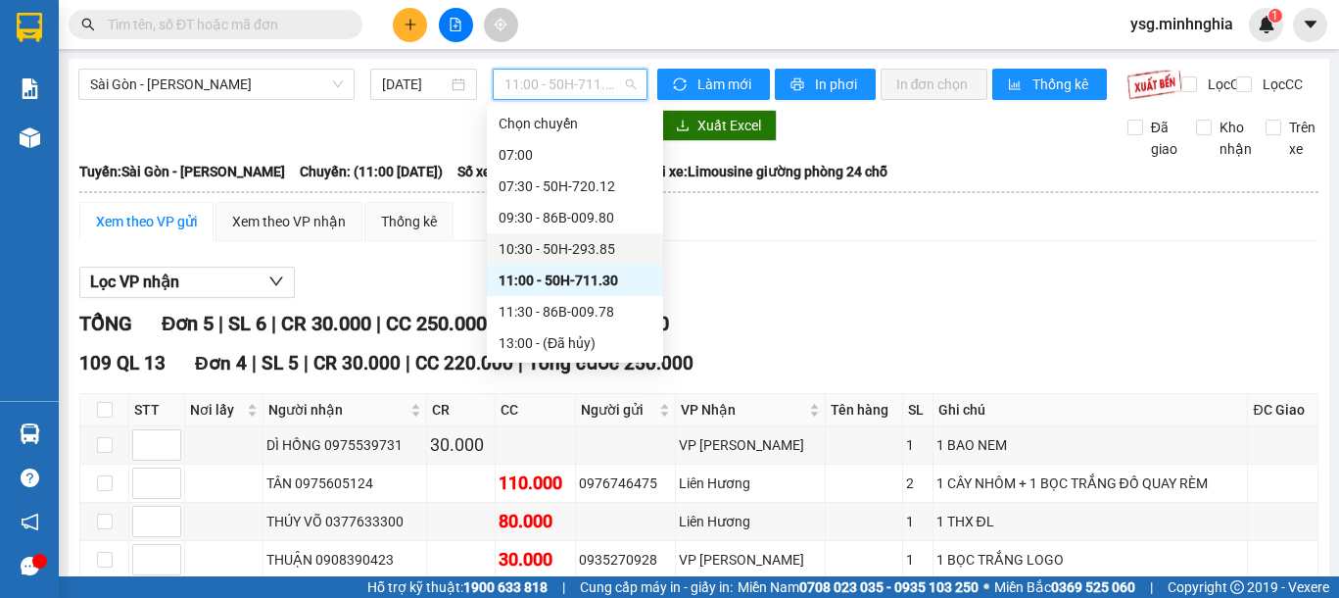
click at [563, 242] on div "10:30 - 50H-293.85" at bounding box center [575, 249] width 153 height 22
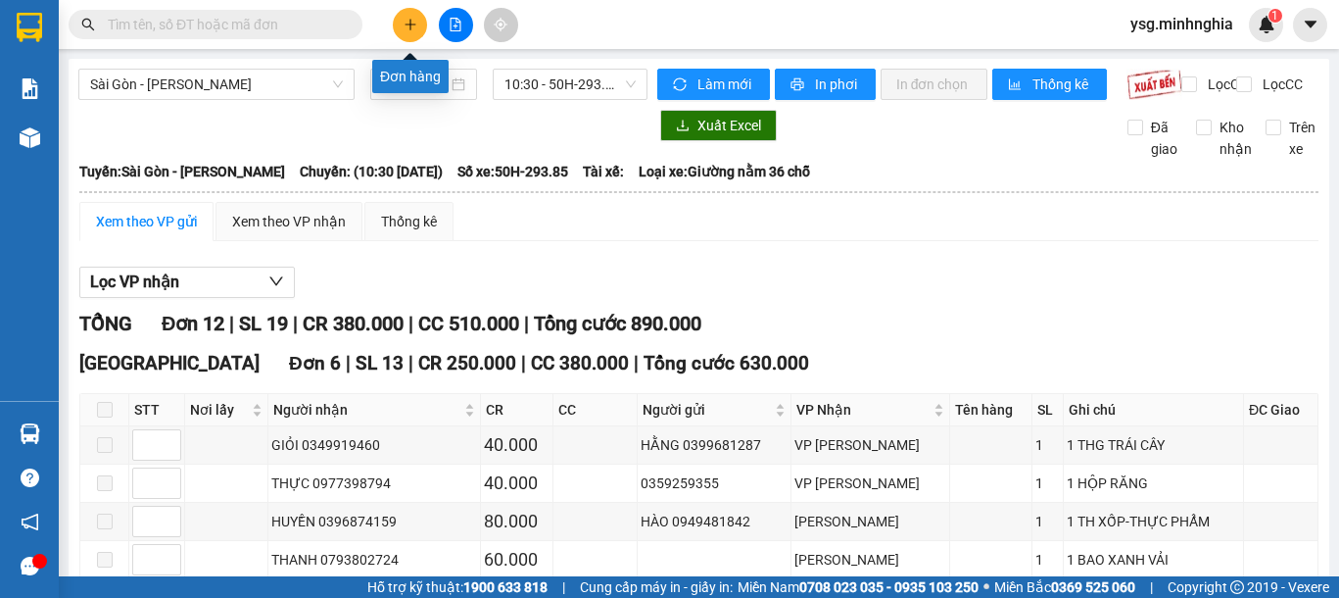
click at [412, 25] on icon "plus" at bounding box center [411, 25] width 14 height 14
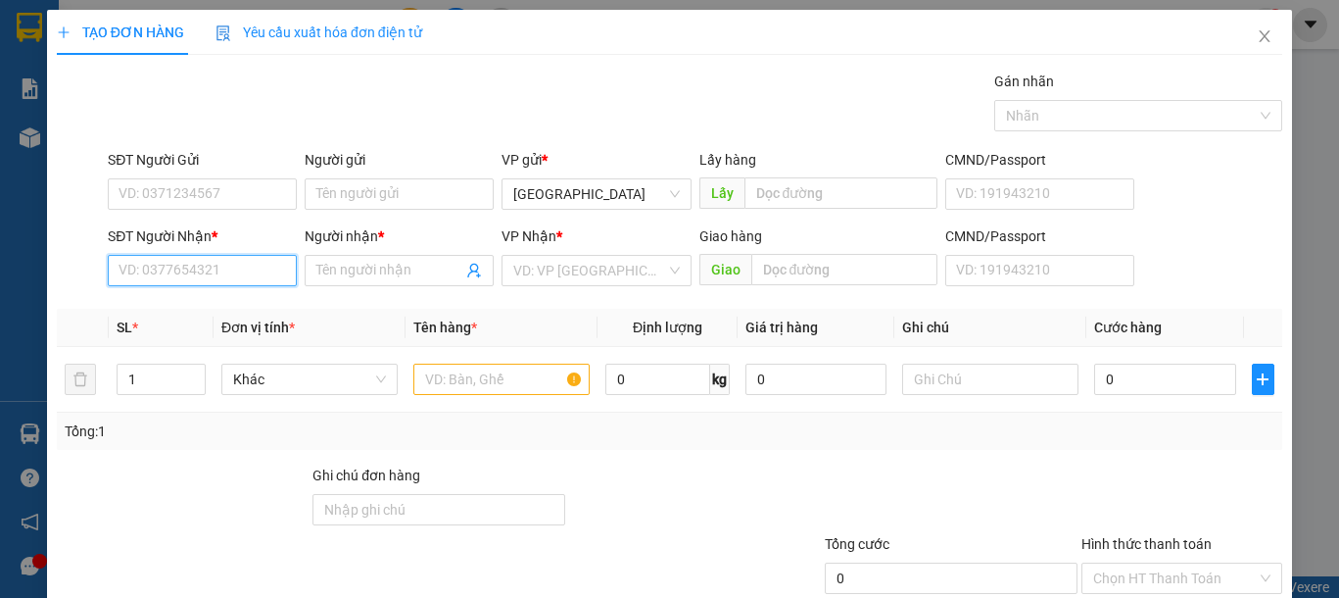
click at [146, 269] on input "SĐT Người Nhận *" at bounding box center [202, 270] width 189 height 31
click at [241, 317] on div "0963433943 - HIẾU" at bounding box center [200, 310] width 163 height 22
type input "0963433943"
type input "HIẾU"
type input "0963433943"
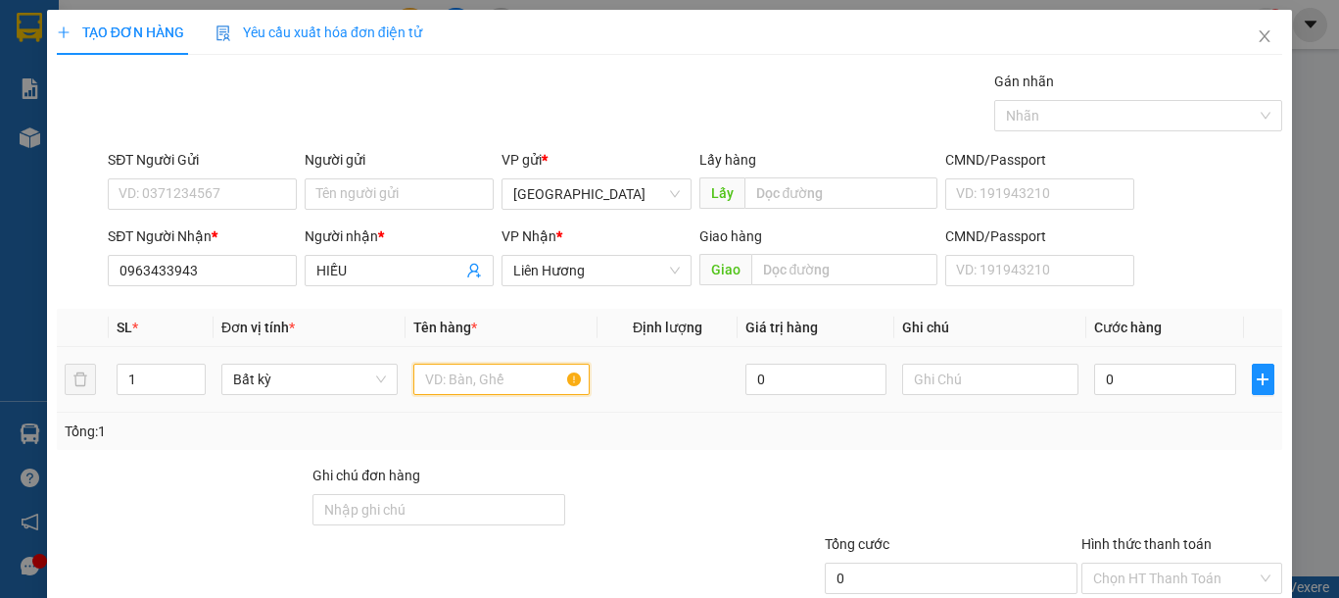
click at [468, 382] on input "text" at bounding box center [501, 378] width 176 height 31
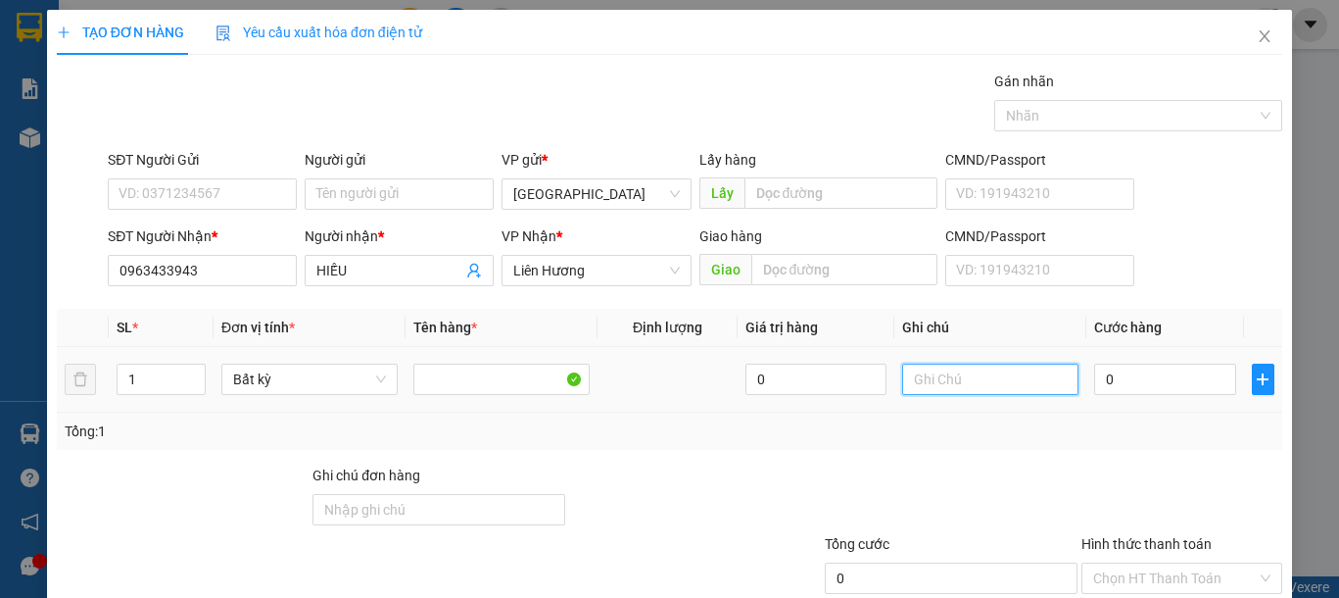
click at [1014, 389] on input "text" at bounding box center [990, 378] width 176 height 31
type input "1 CỤC ĐEN QA"
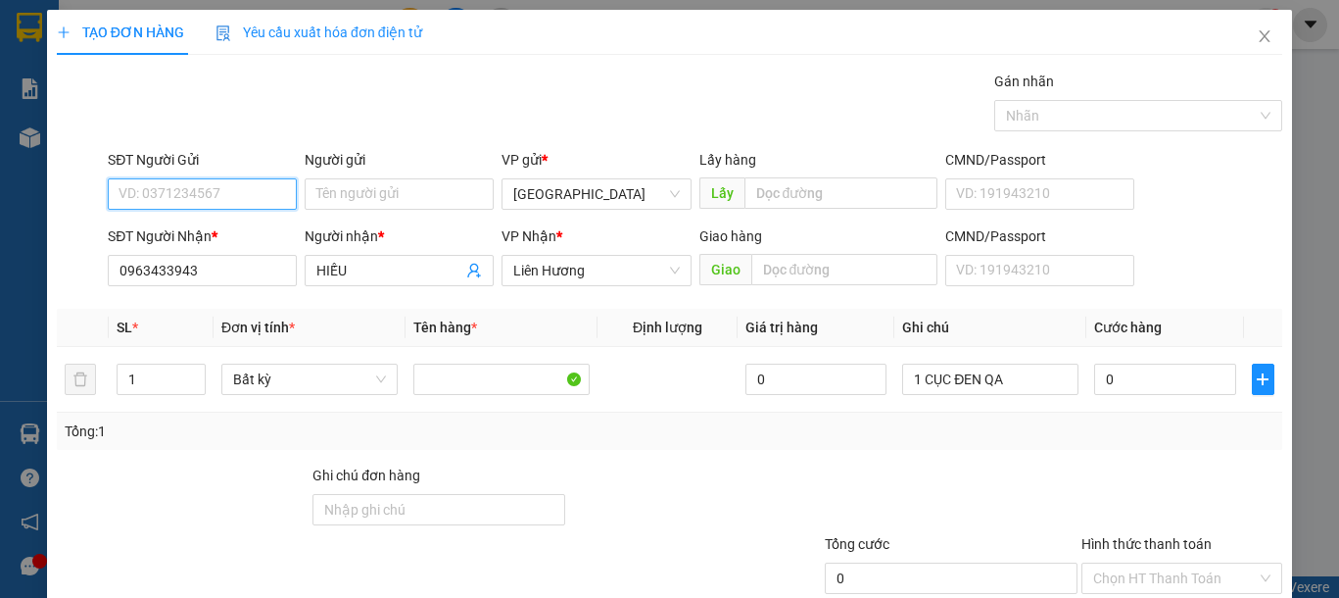
click at [233, 197] on input "SĐT Người Gửi" at bounding box center [202, 193] width 189 height 31
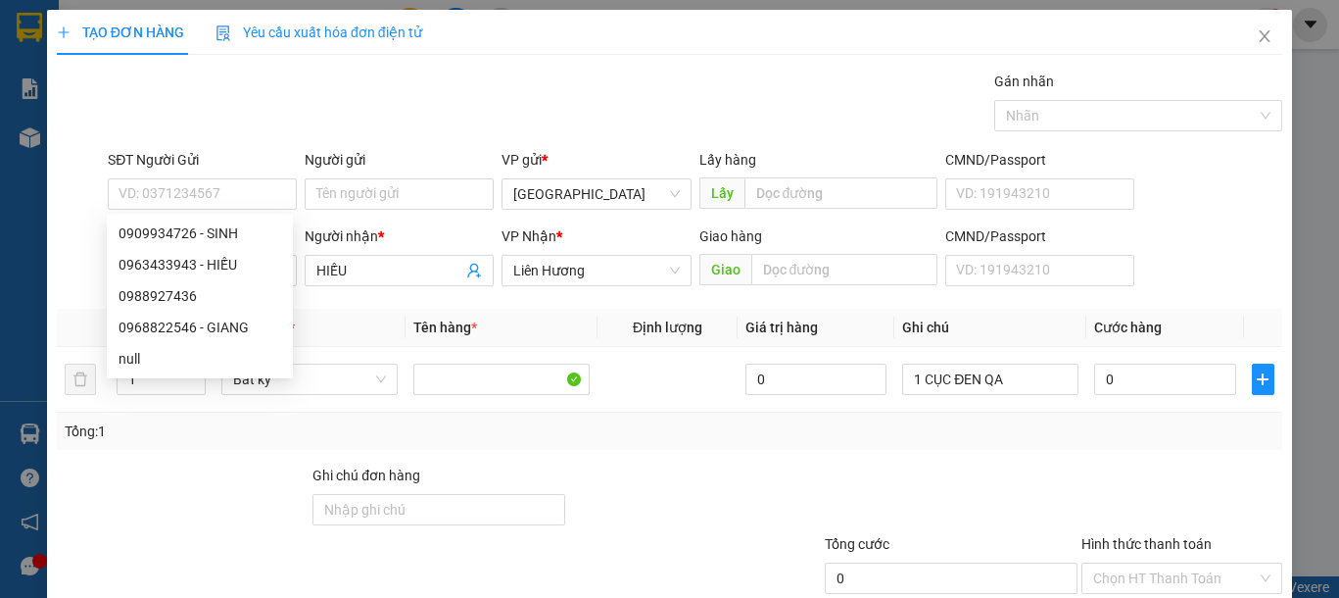
click at [266, 136] on div "Gói vận chuyển * Tiêu chuẩn Gán nhãn Nhãn" at bounding box center [695, 105] width 1182 height 69
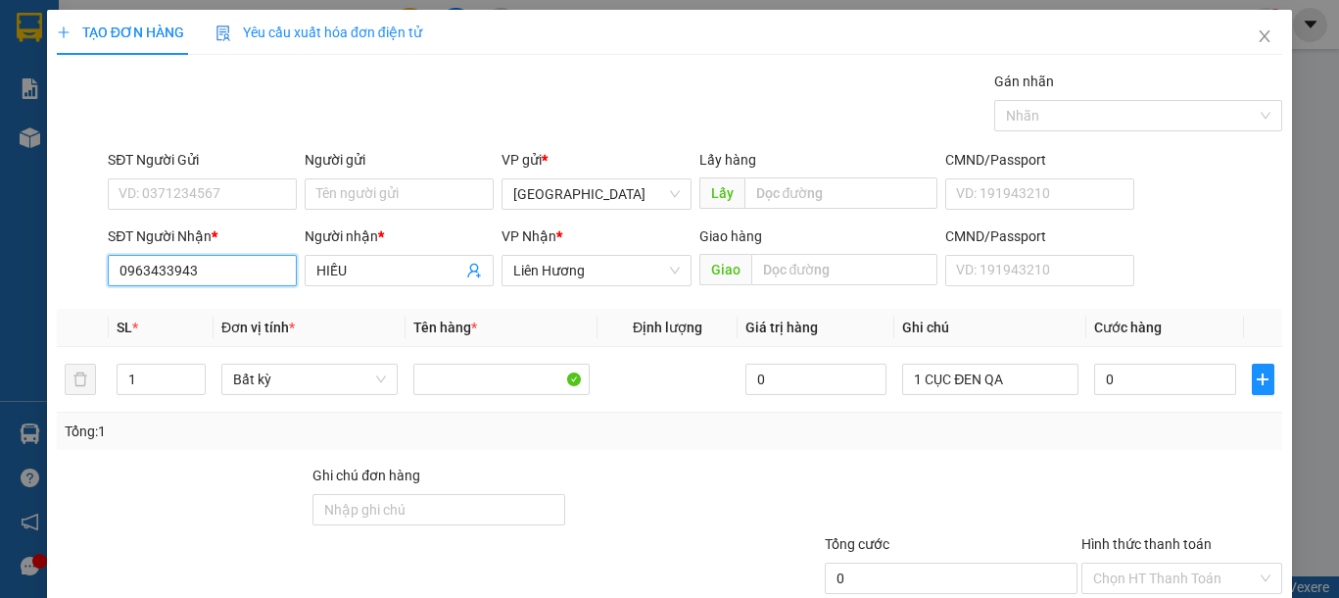
drag, startPoint x: 213, startPoint y: 273, endPoint x: 0, endPoint y: 272, distance: 212.6
click at [0, 272] on div "TẠO ĐƠN HÀNG Yêu cầu xuất hóa đơn điện tử Transit Pickup Surcharge Ids Transit …" at bounding box center [669, 299] width 1339 height 598
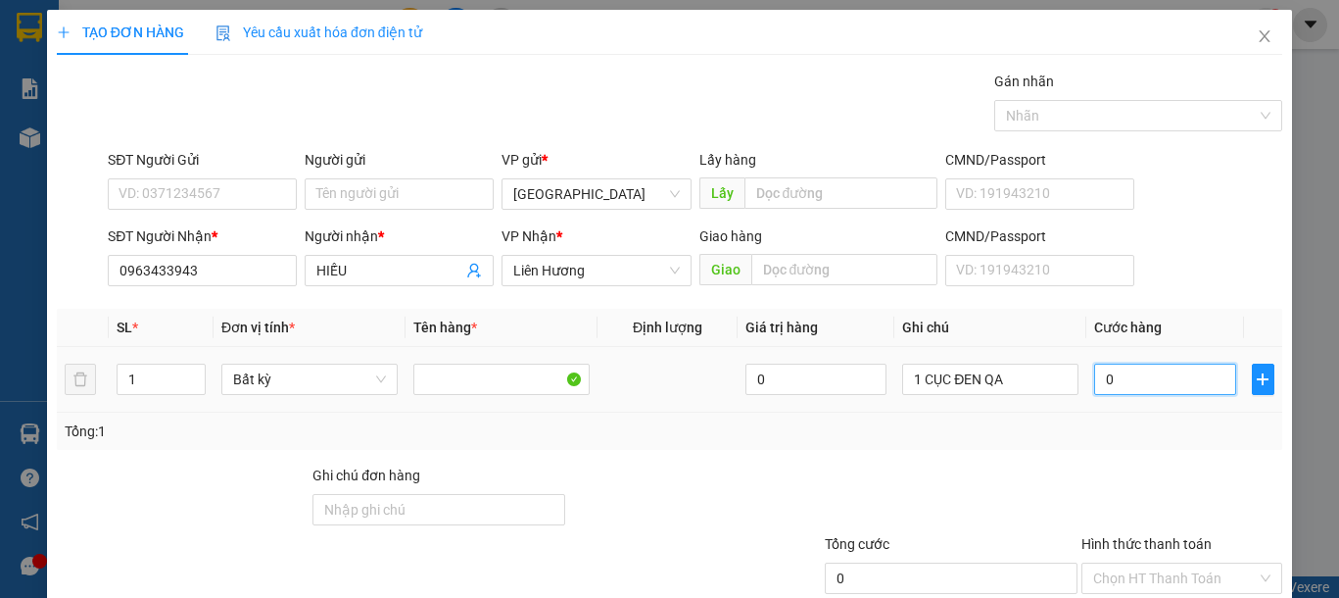
click at [1156, 370] on input "0" at bounding box center [1164, 378] width 141 height 31
type input "4"
type input "40"
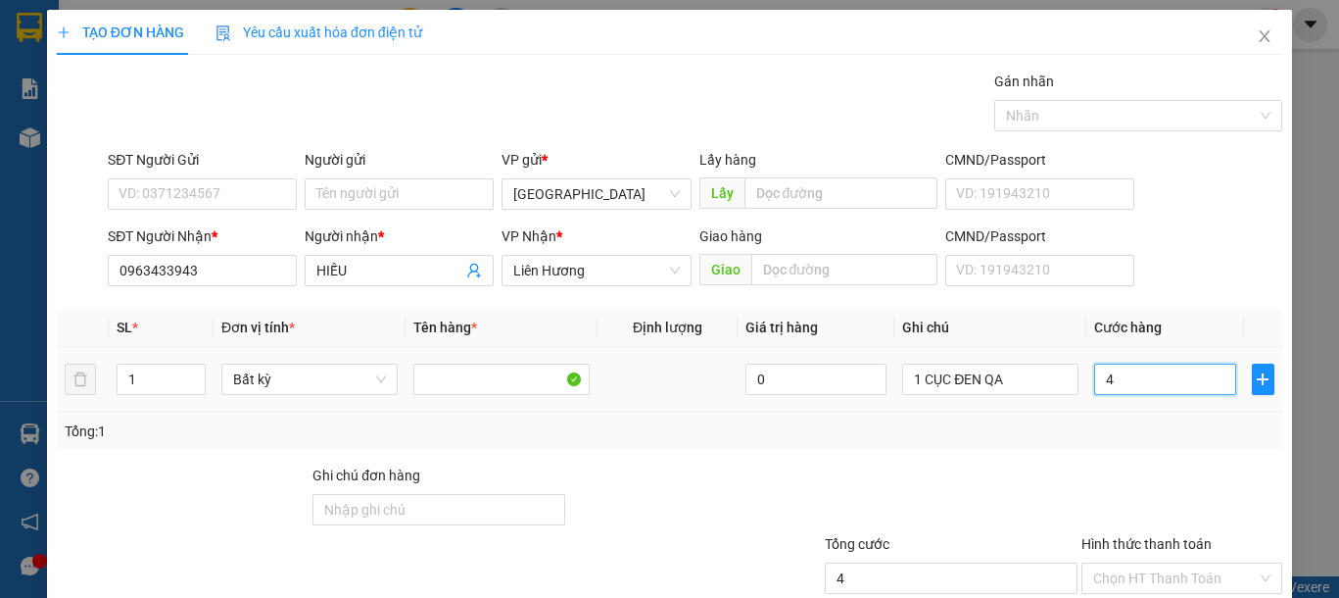
type input "40"
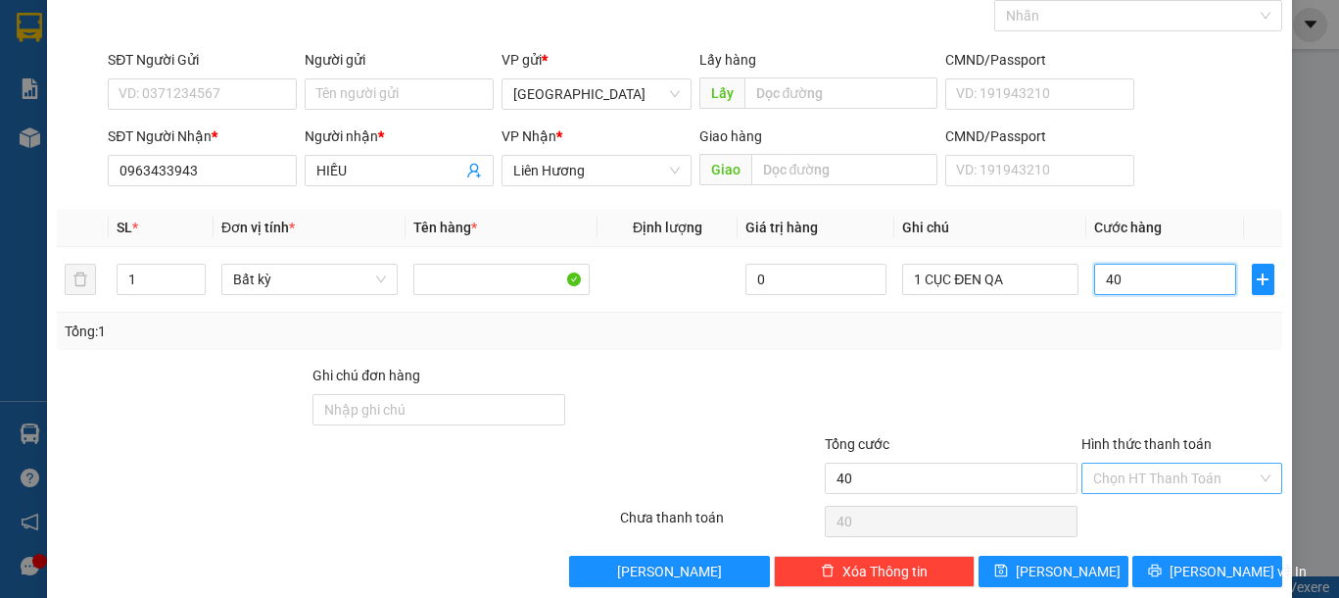
scroll to position [127, 0]
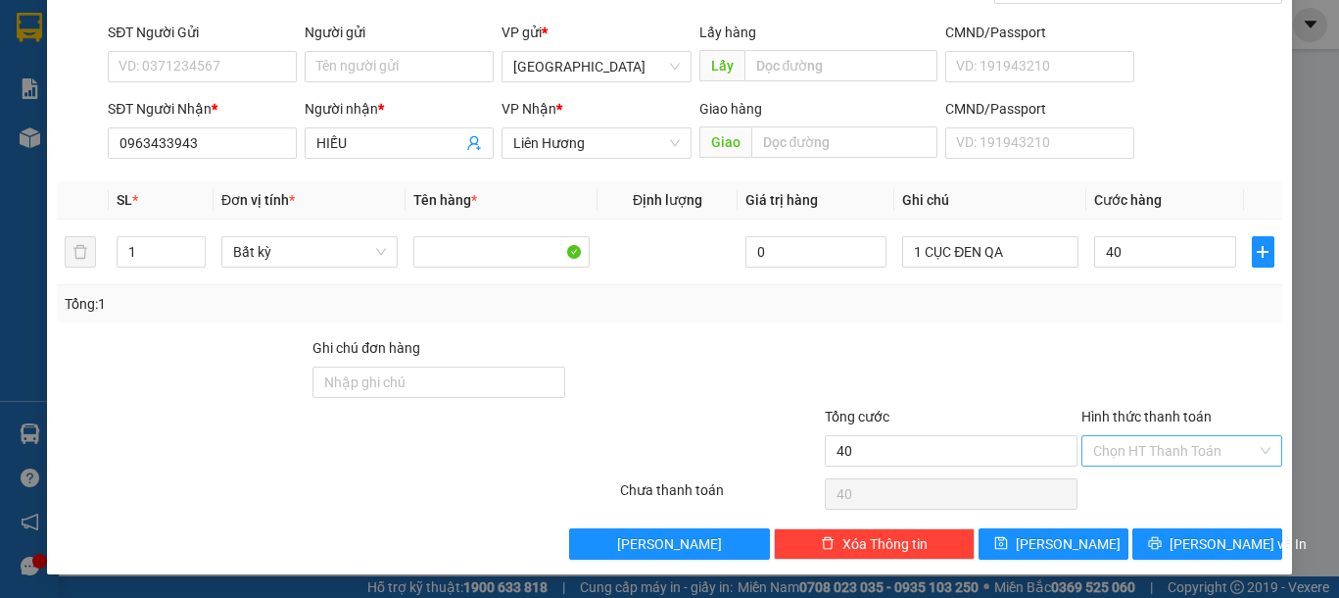
type input "40.000"
drag, startPoint x: 1181, startPoint y: 443, endPoint x: 1171, endPoint y: 446, distance: 11.2
click at [1180, 441] on input "Hình thức thanh toán" at bounding box center [1175, 450] width 164 height 29
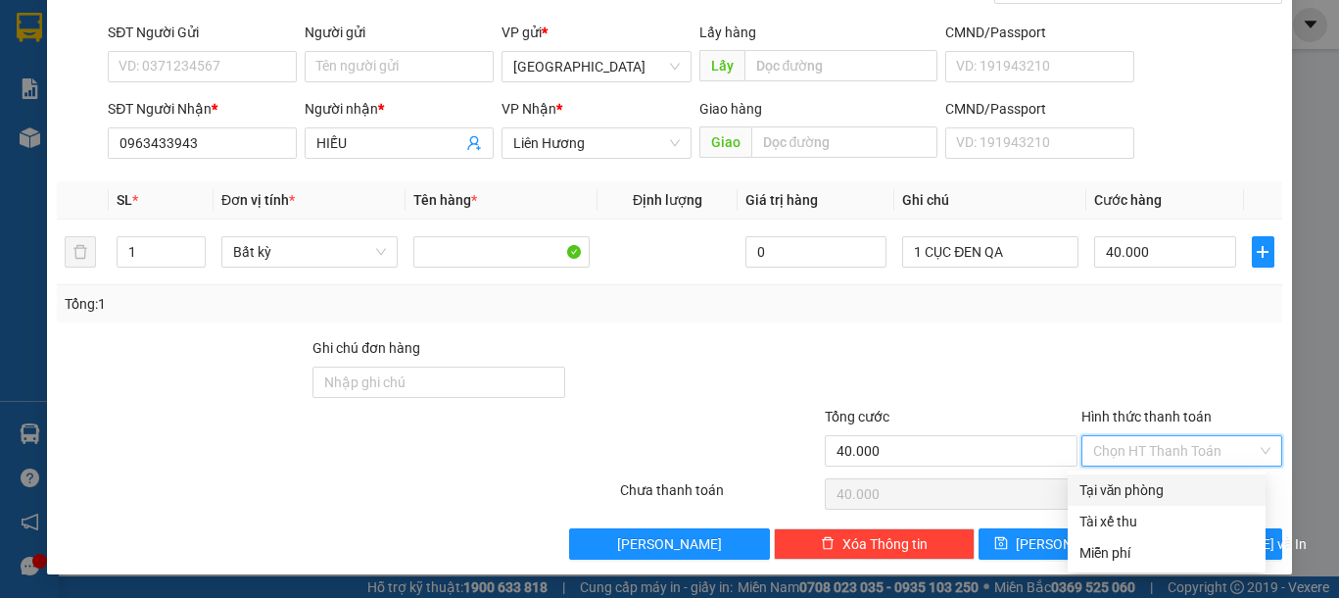
click at [1133, 489] on div "Tại văn phòng" at bounding box center [1166, 490] width 174 height 22
type input "0"
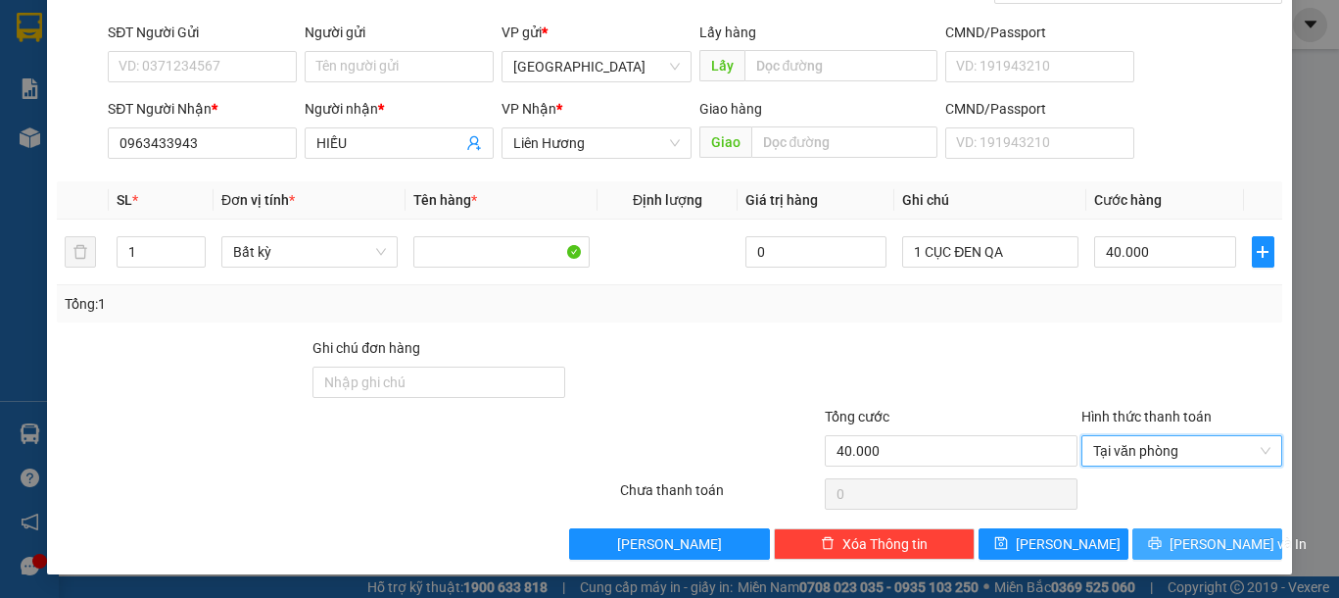
click at [1150, 532] on button "Lưu và In" at bounding box center [1207, 543] width 150 height 31
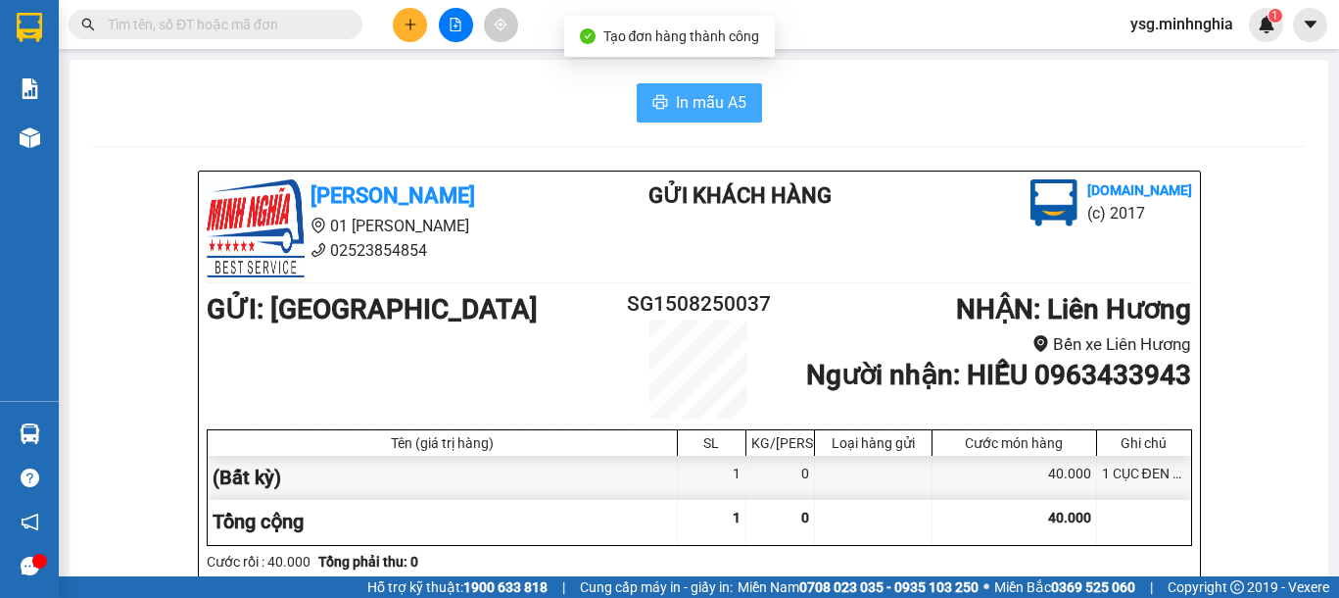
click at [729, 113] on span "In mẫu A5" at bounding box center [711, 102] width 71 height 24
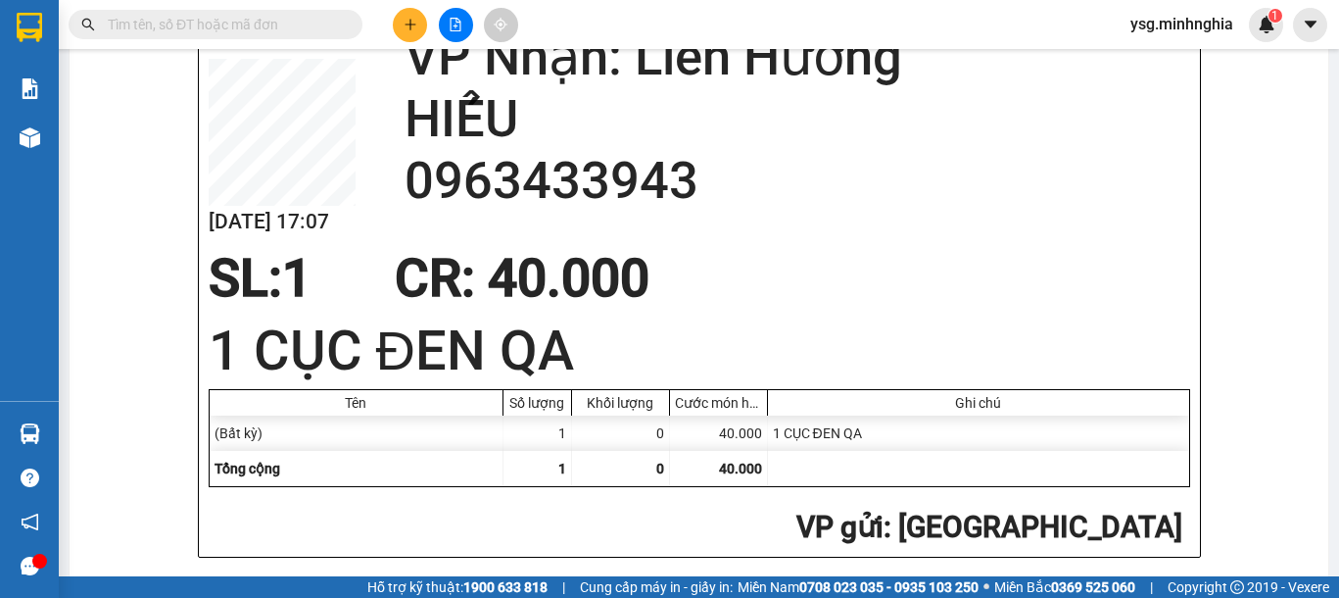
scroll to position [917, 0]
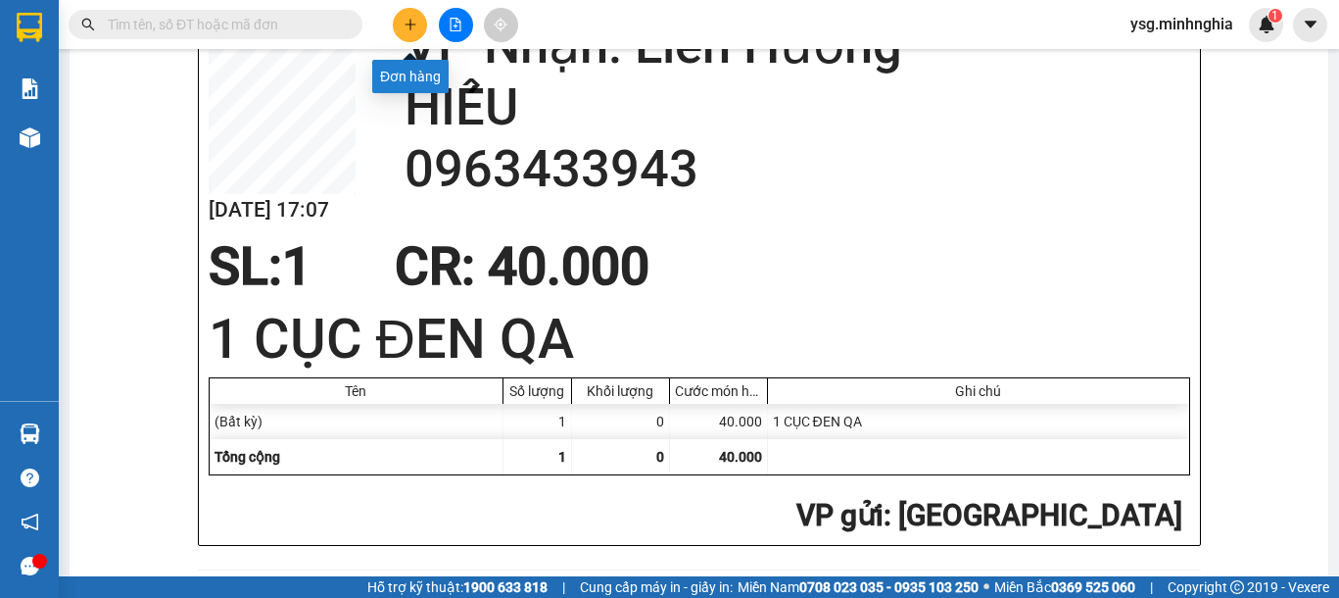
click at [409, 18] on icon "plus" at bounding box center [411, 25] width 14 height 14
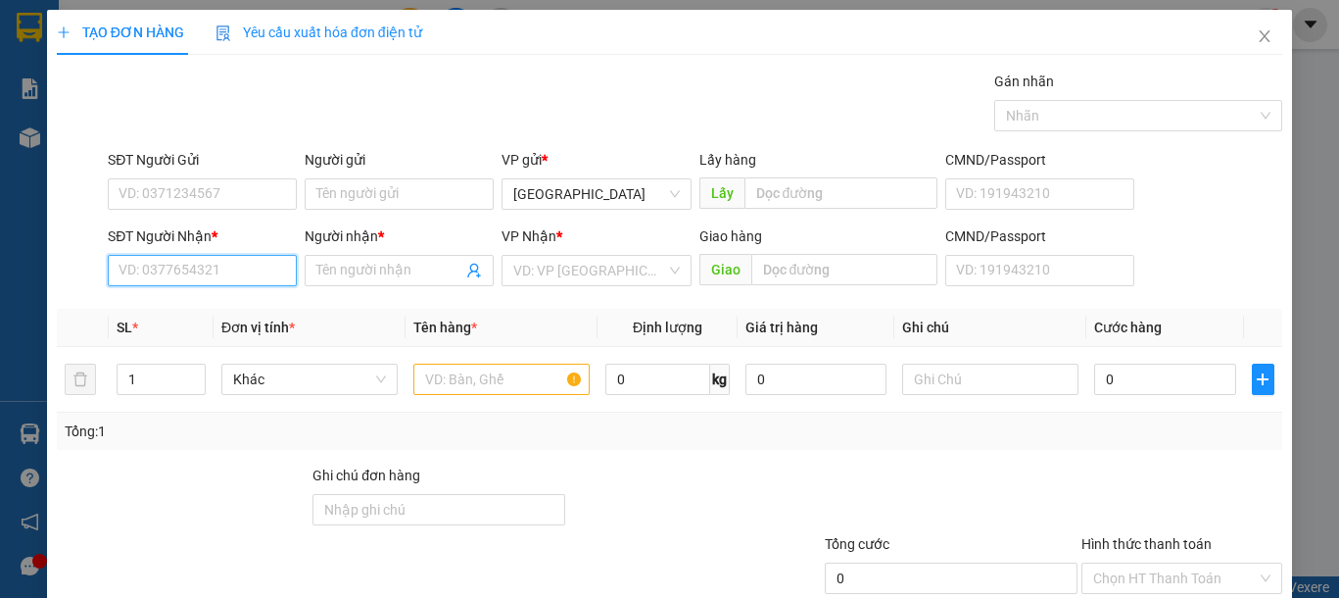
click at [239, 270] on input "SĐT Người Nhận *" at bounding box center [202, 270] width 189 height 31
click at [190, 313] on div "0773463538 - BÌNH MINH PHÁT" at bounding box center [215, 310] width 193 height 22
type input "0773463538"
type input "BÌNH MINH PHÁT"
type input "0773463538"
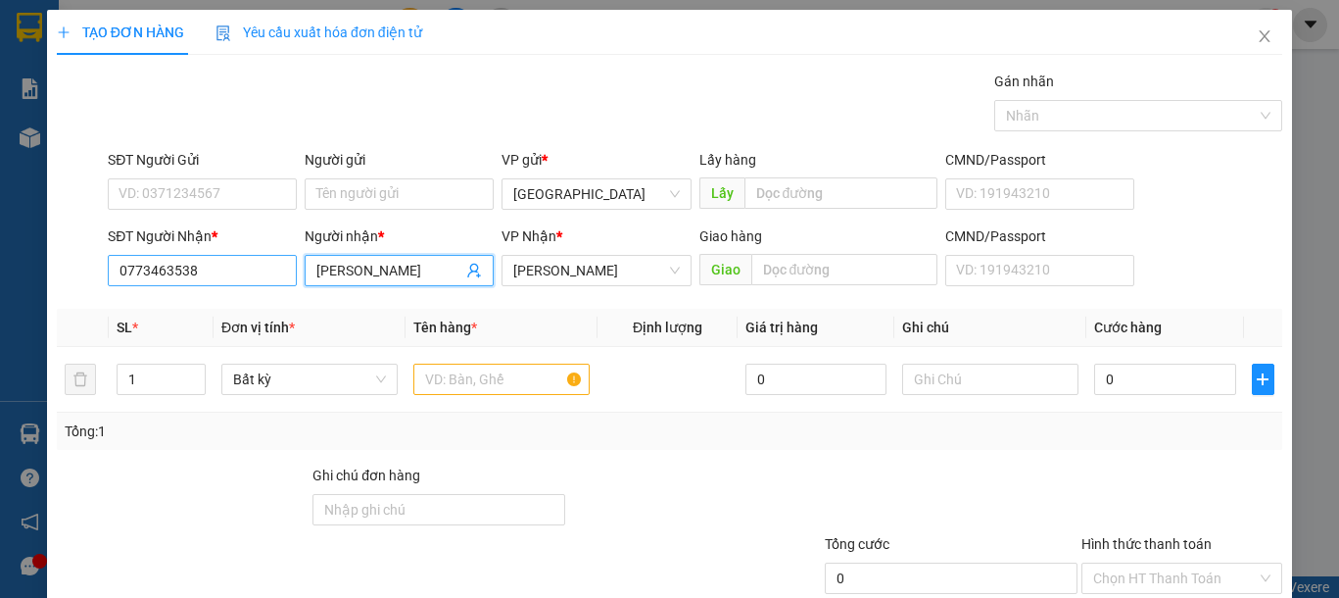
drag, startPoint x: 385, startPoint y: 271, endPoint x: 293, endPoint y: 275, distance: 92.2
click at [293, 275] on div "SĐT Người Nhận * 0773463538 Người nhận * BÌNH MINH PHÁT BÌNH MINH PHÁT VP Nhận …" at bounding box center [695, 259] width 1182 height 69
click at [578, 271] on span "SARA" at bounding box center [596, 270] width 166 height 29
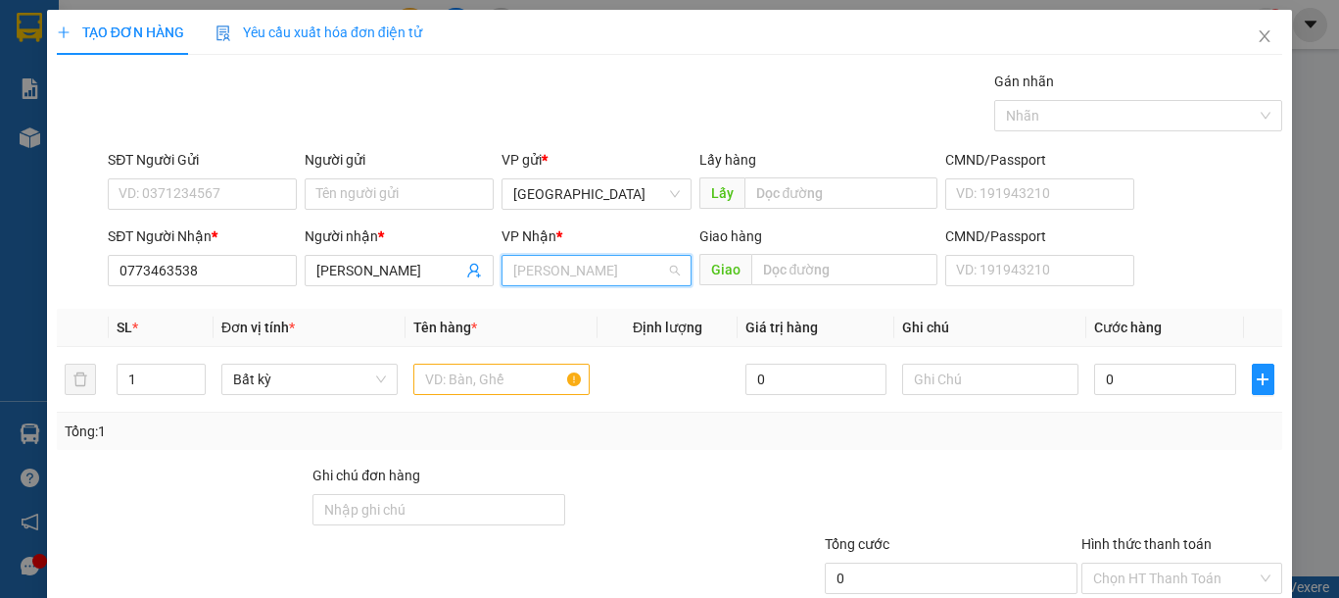
scroll to position [31, 0]
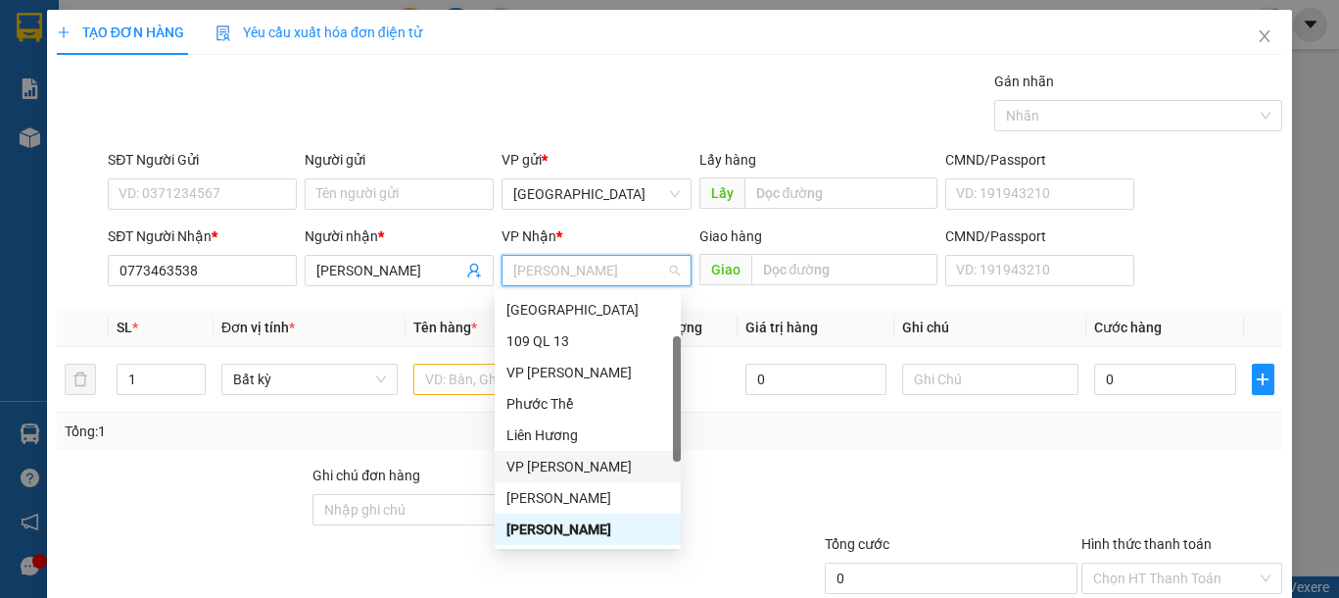
click at [574, 467] on div "VP [PERSON_NAME]" at bounding box center [587, 466] width 163 height 22
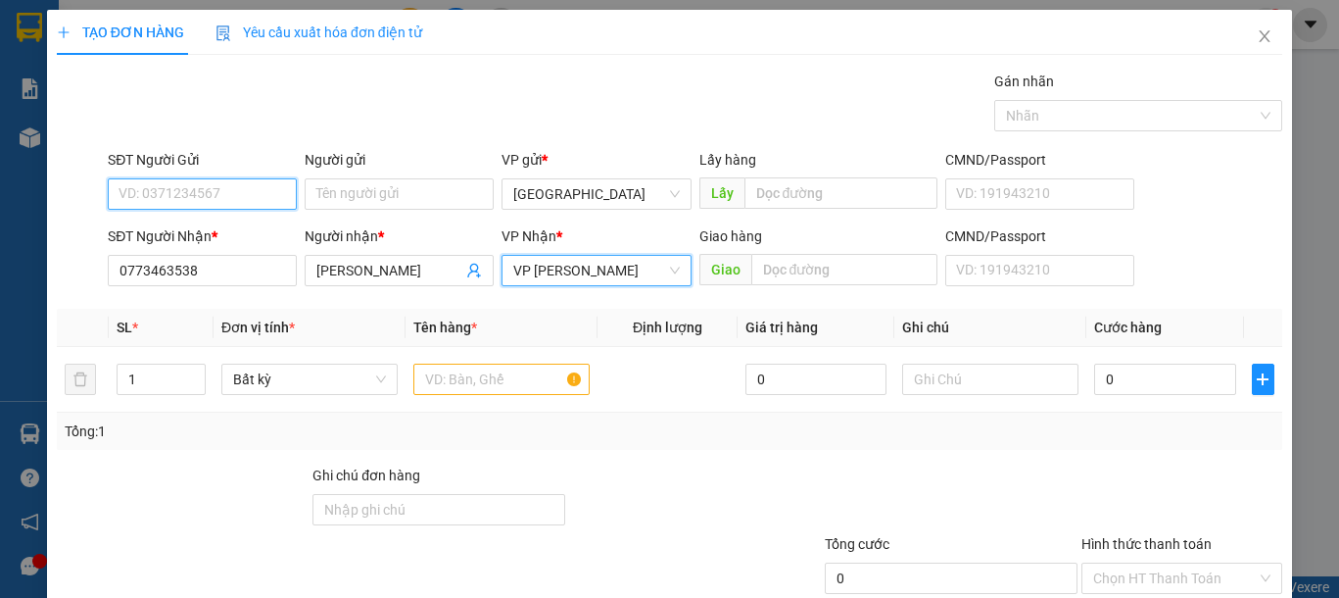
click at [208, 204] on input "SĐT Người Gửi" at bounding box center [202, 193] width 189 height 31
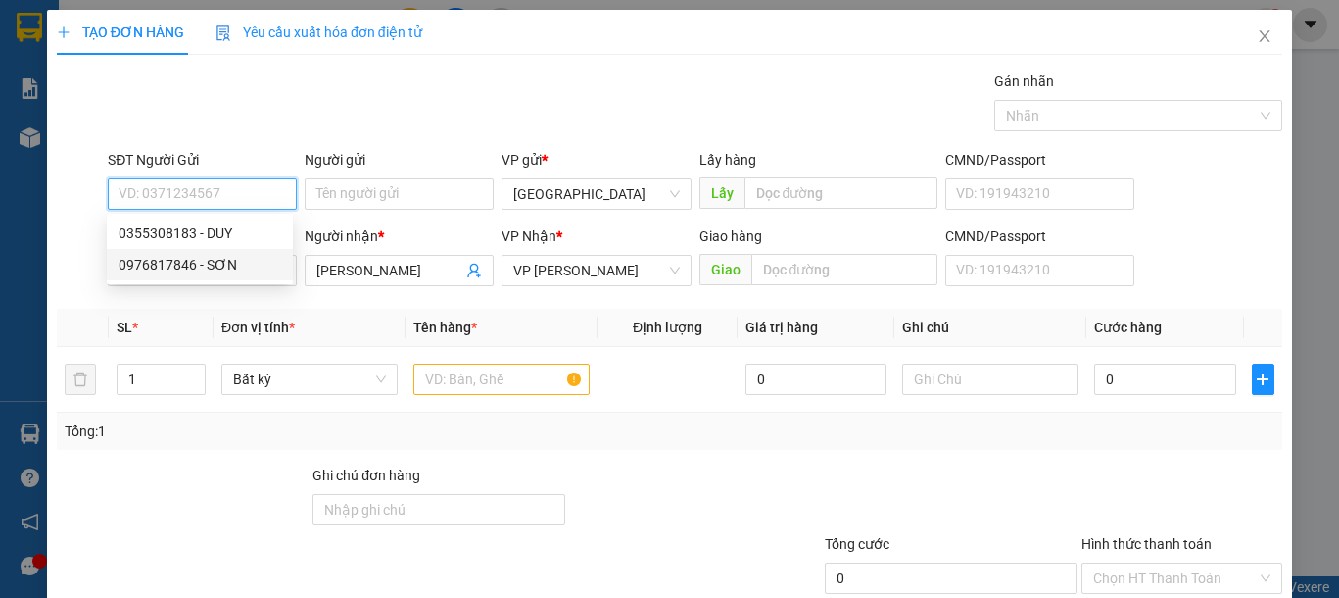
click at [165, 267] on div "0976817846 - SƠN" at bounding box center [200, 265] width 163 height 22
type input "0976817846"
type input "SƠN"
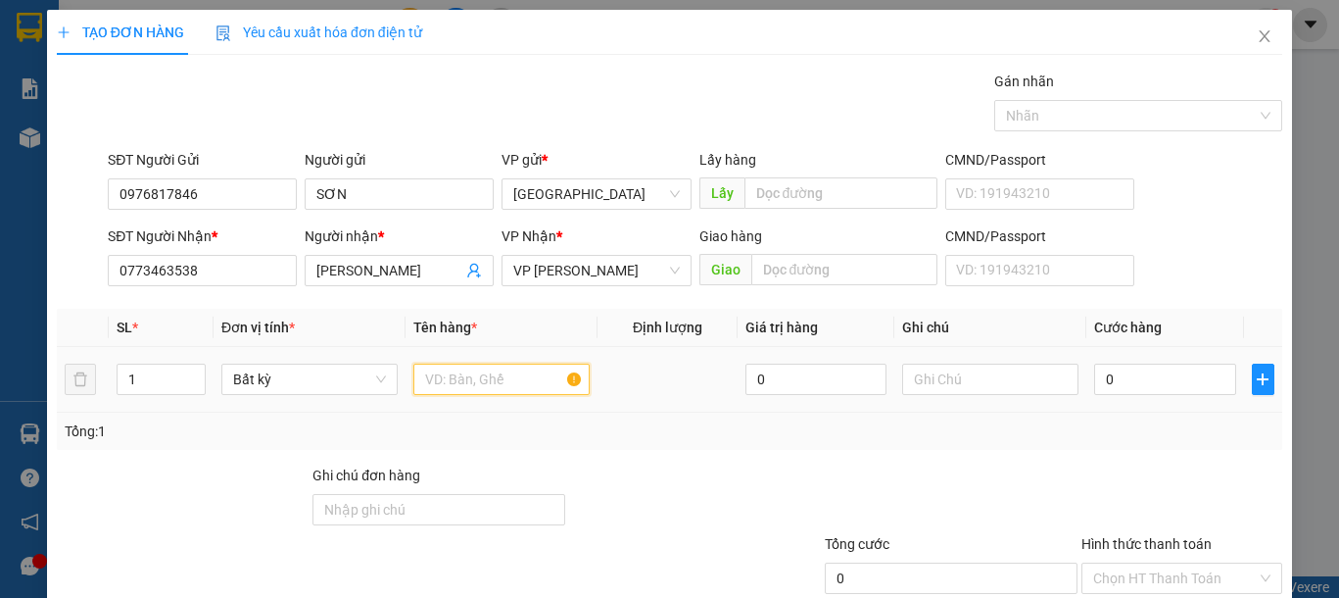
drag, startPoint x: 447, startPoint y: 372, endPoint x: 666, endPoint y: 368, distance: 219.4
click at [448, 371] on input "text" at bounding box center [501, 378] width 176 height 31
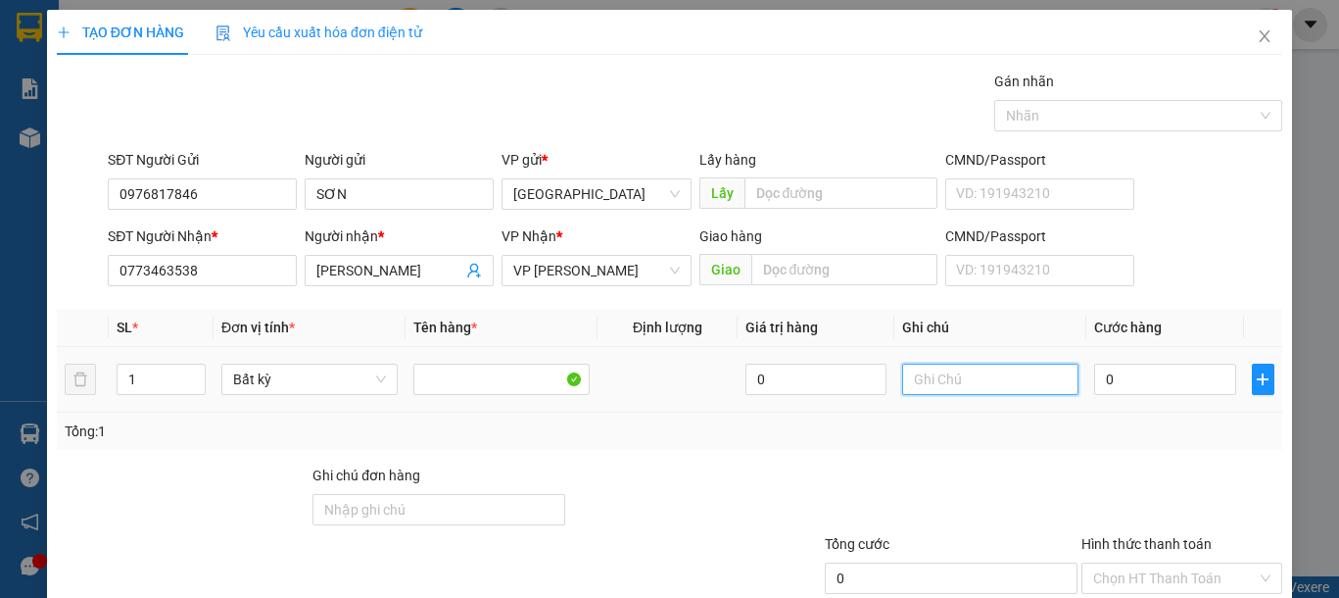
click at [931, 368] on input "text" at bounding box center [990, 378] width 176 height 31
type input "1 BỌC TRẮNG-LKĐT"
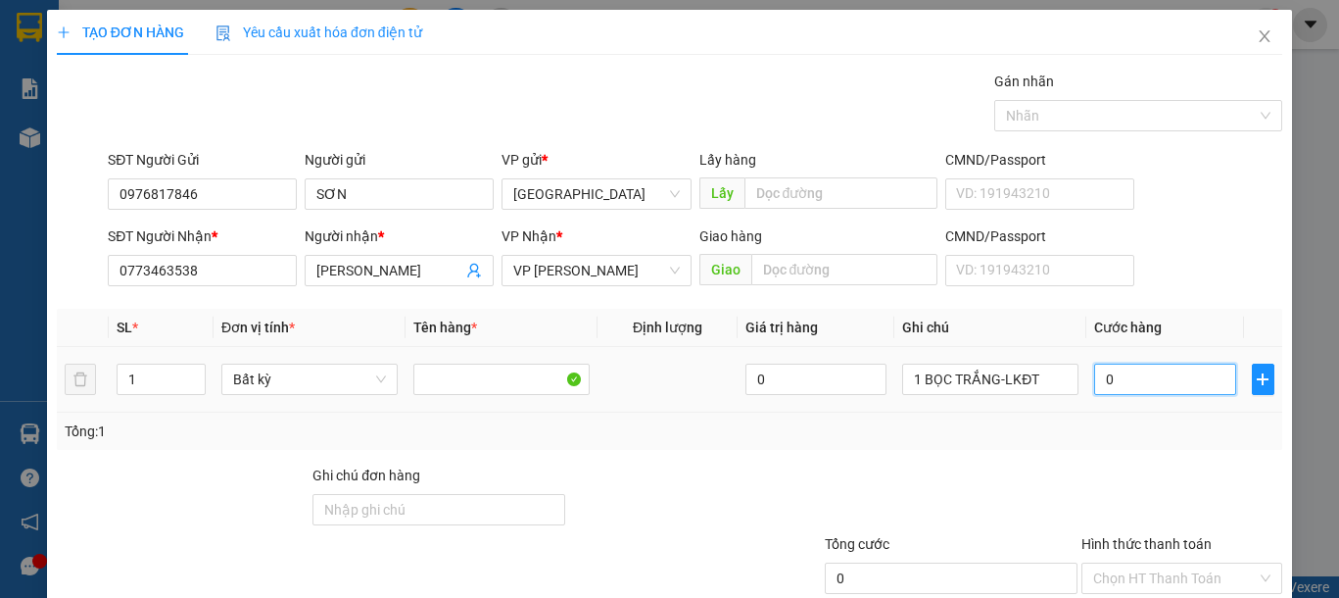
click at [1110, 377] on input "0" at bounding box center [1164, 378] width 141 height 31
type input "4"
type input "40"
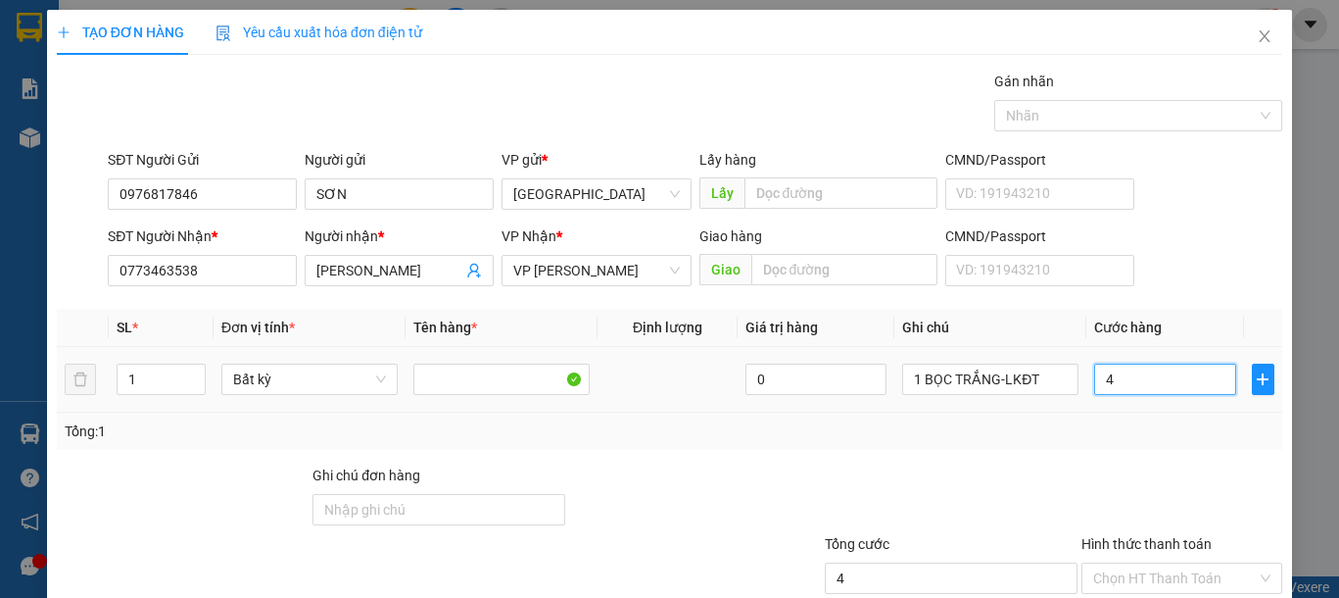
type input "40"
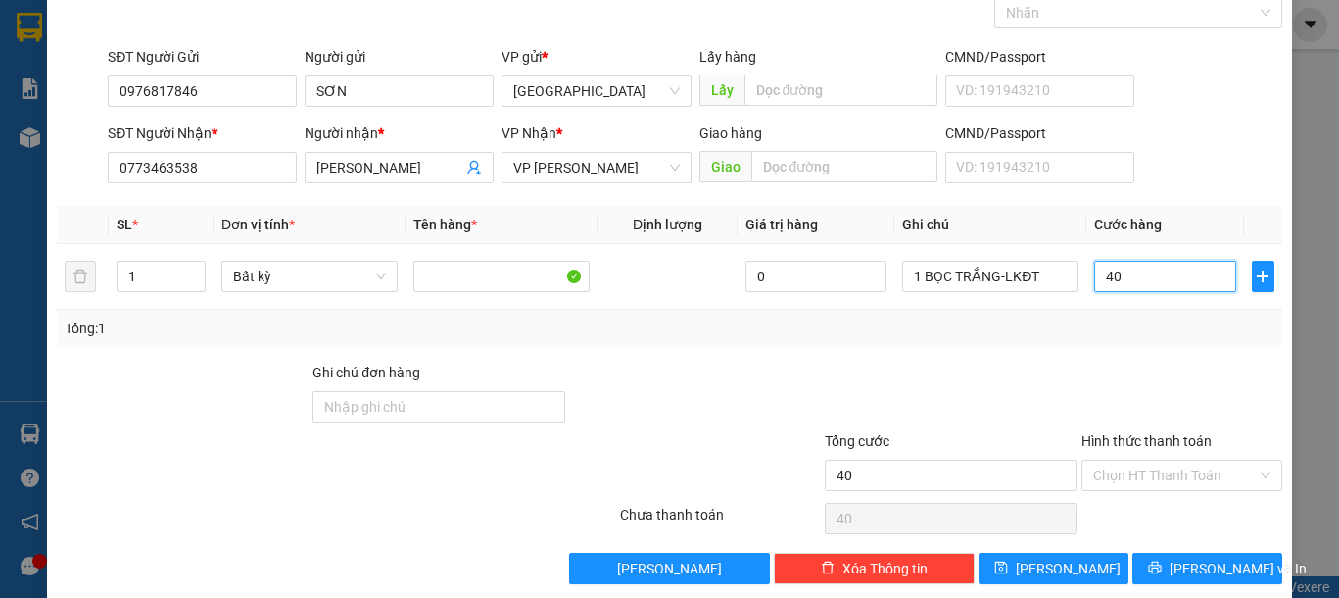
scroll to position [127, 0]
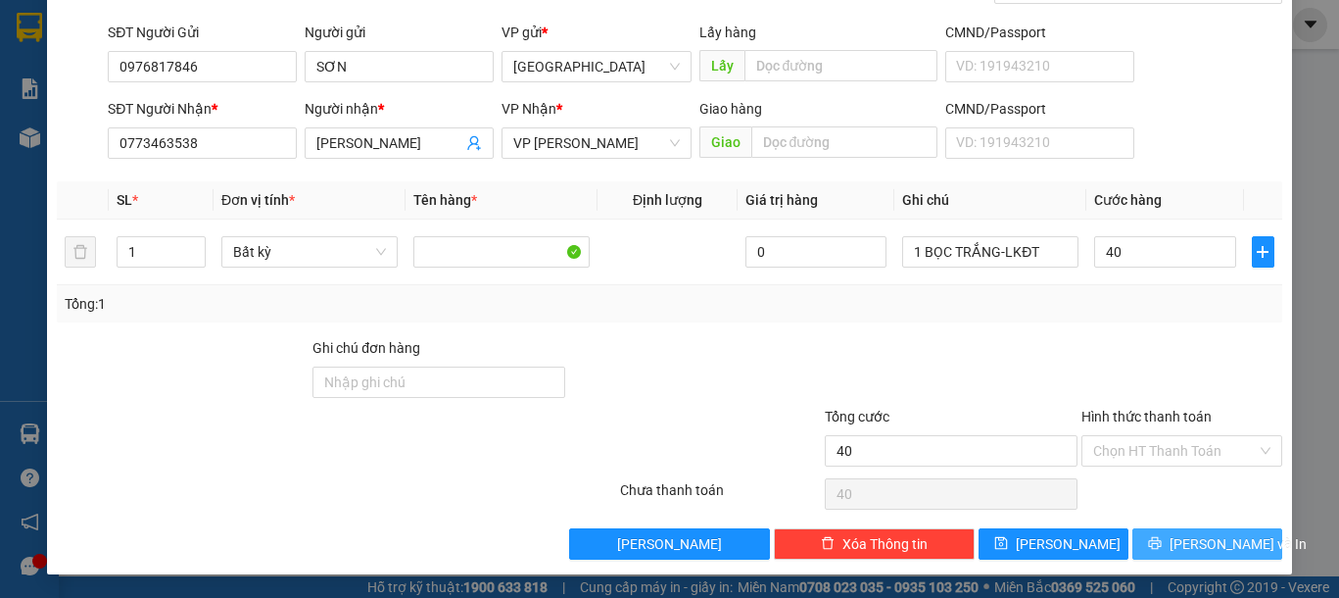
type input "40.000"
click at [1175, 536] on span "Lưu và In" at bounding box center [1238, 544] width 137 height 22
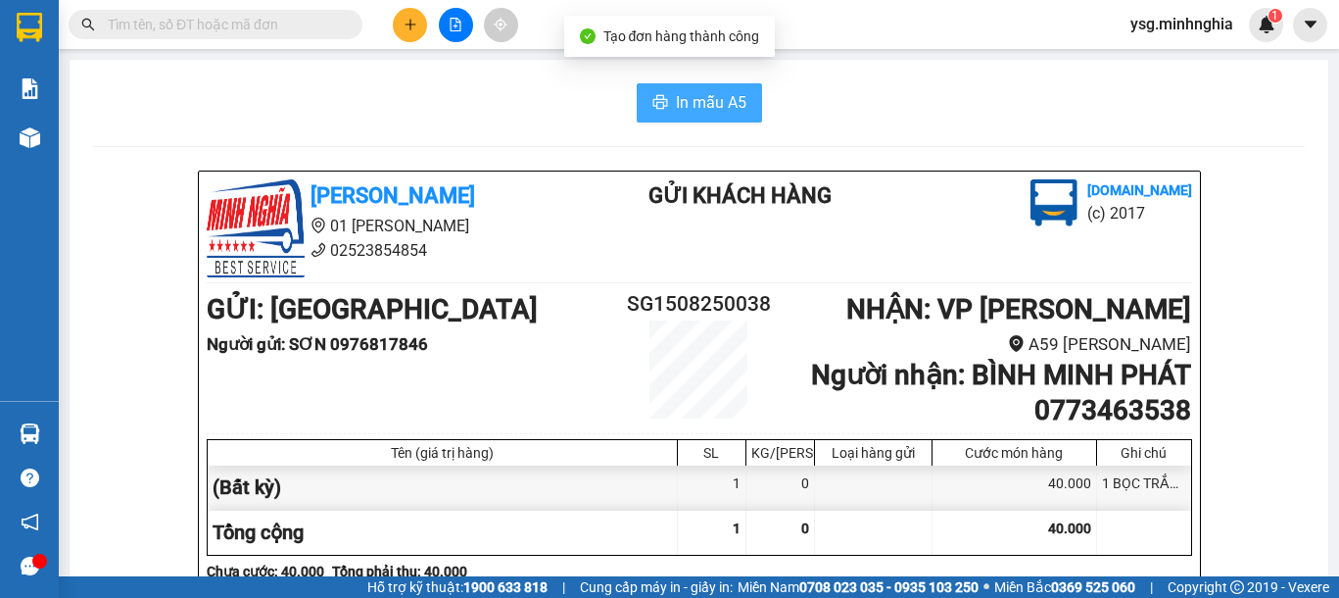
click at [692, 108] on span "In mẫu A5" at bounding box center [711, 102] width 71 height 24
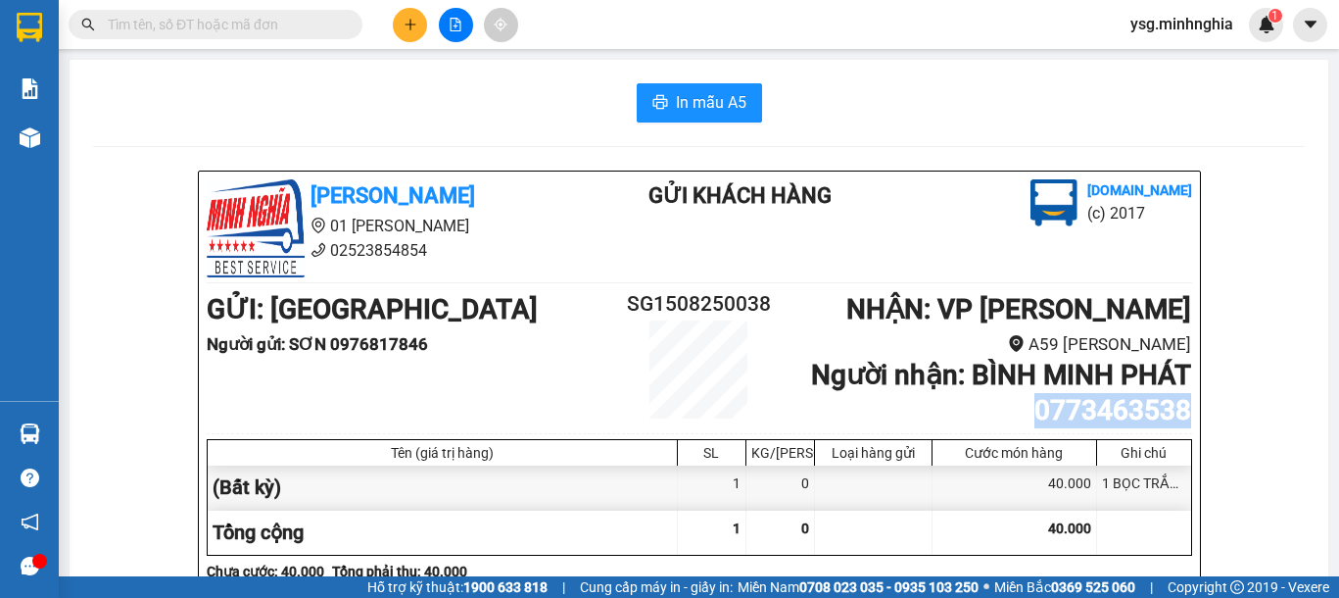
drag, startPoint x: 1026, startPoint y: 413, endPoint x: 1205, endPoint y: 406, distance: 179.4
copy b "0773463538"
click at [254, 24] on input "text" at bounding box center [223, 25] width 231 height 22
paste input "0773463538"
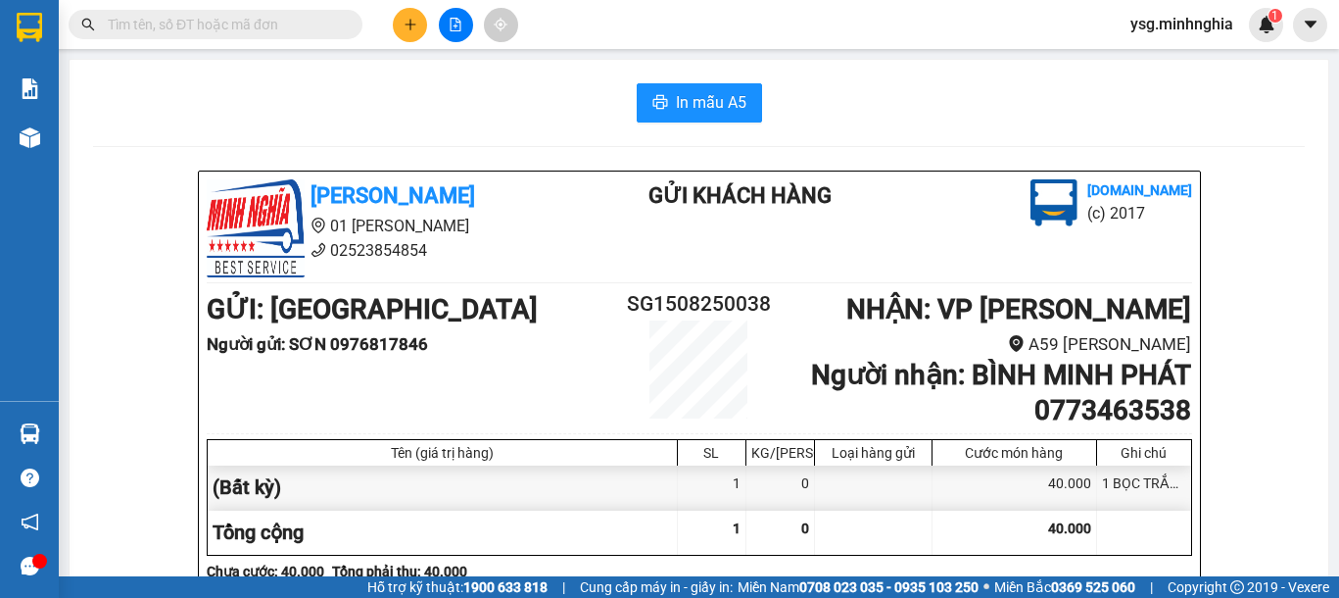
type input "0773463538"
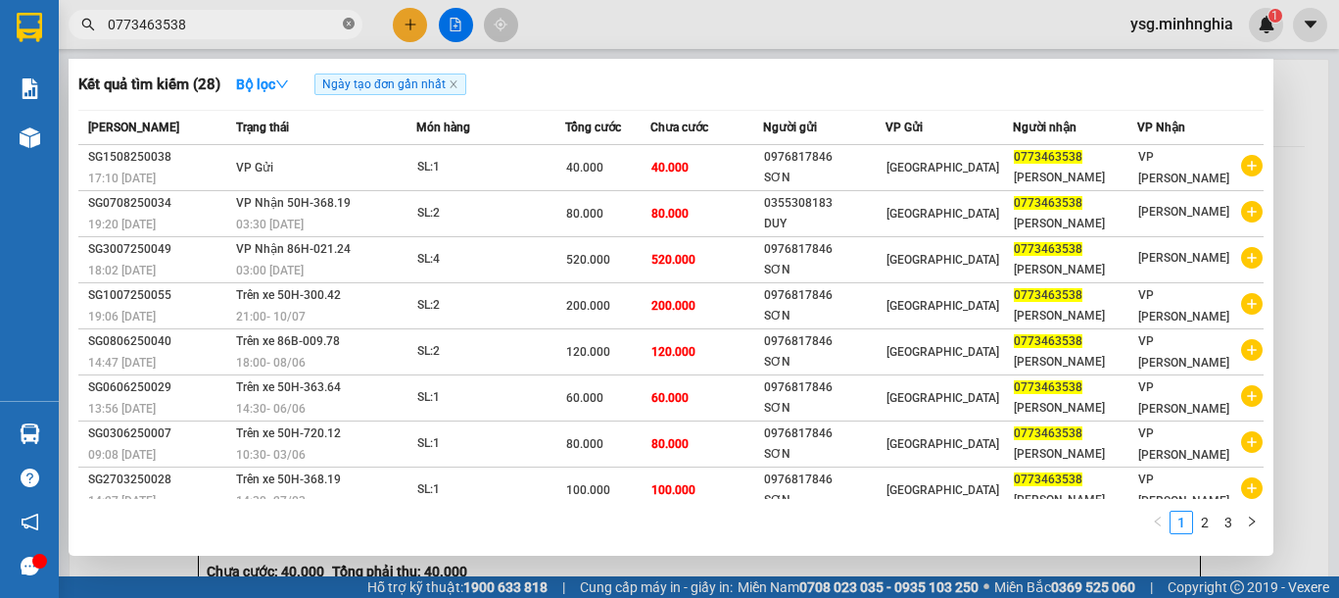
click at [347, 22] on icon "close-circle" at bounding box center [349, 24] width 12 height 12
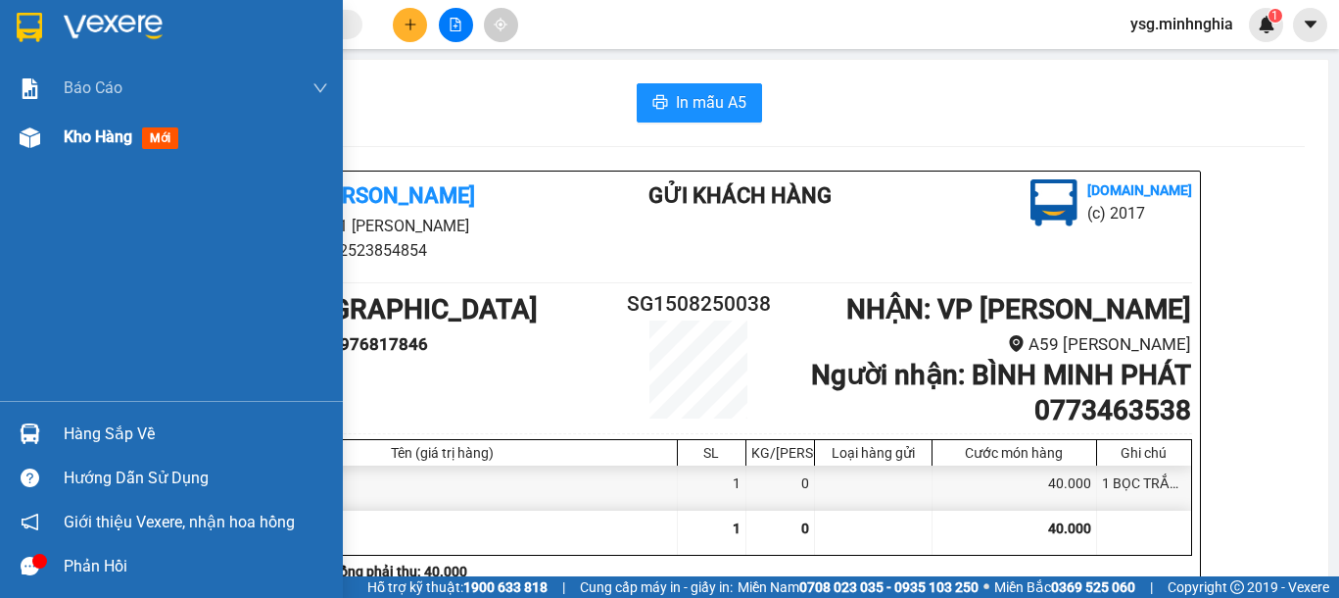
click at [37, 123] on div at bounding box center [30, 137] width 34 height 34
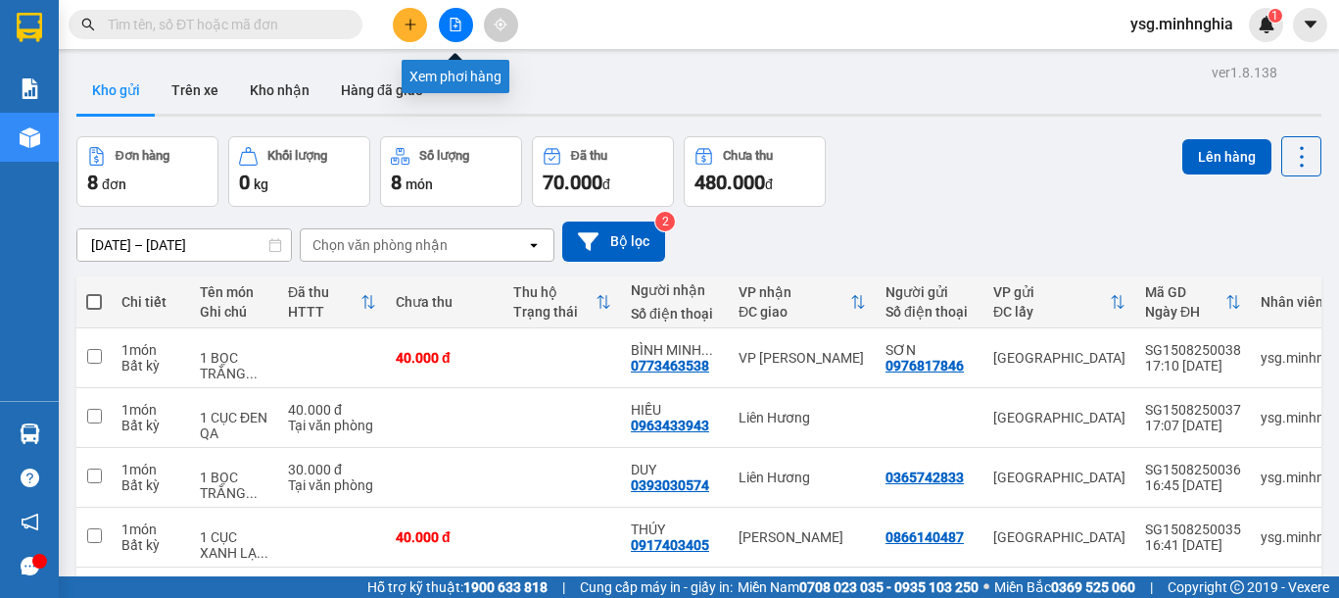
click at [463, 24] on button at bounding box center [456, 25] width 34 height 34
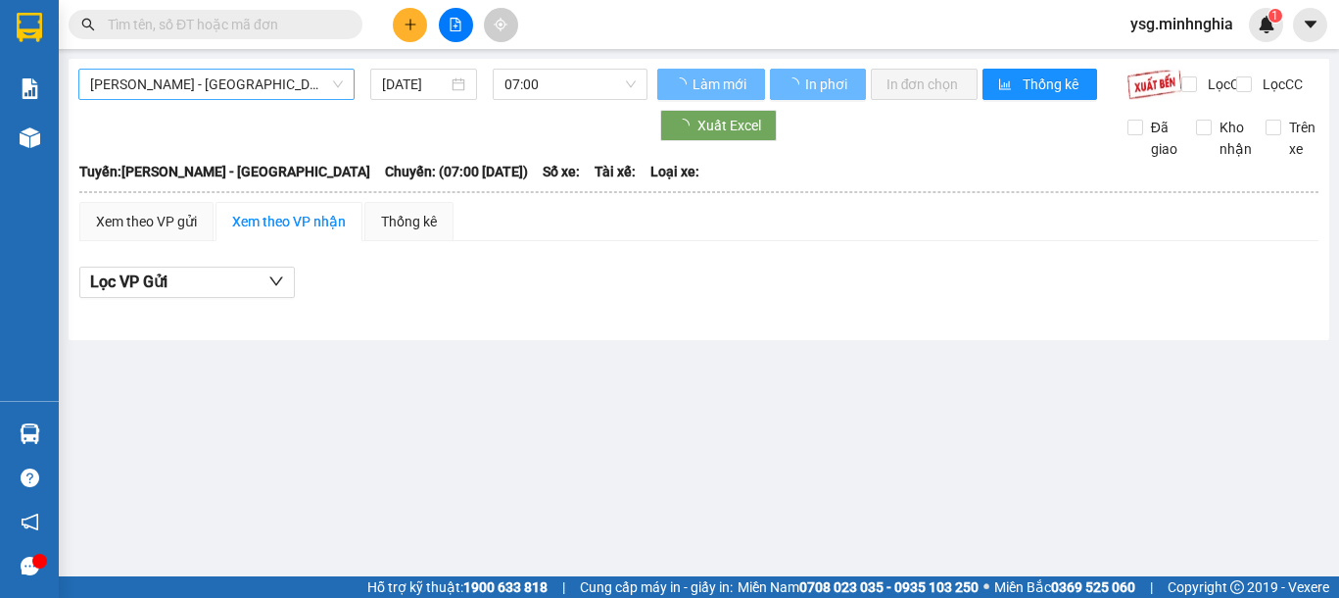
click at [239, 87] on span "[PERSON_NAME] - [GEOGRAPHIC_DATA]" at bounding box center [216, 84] width 253 height 29
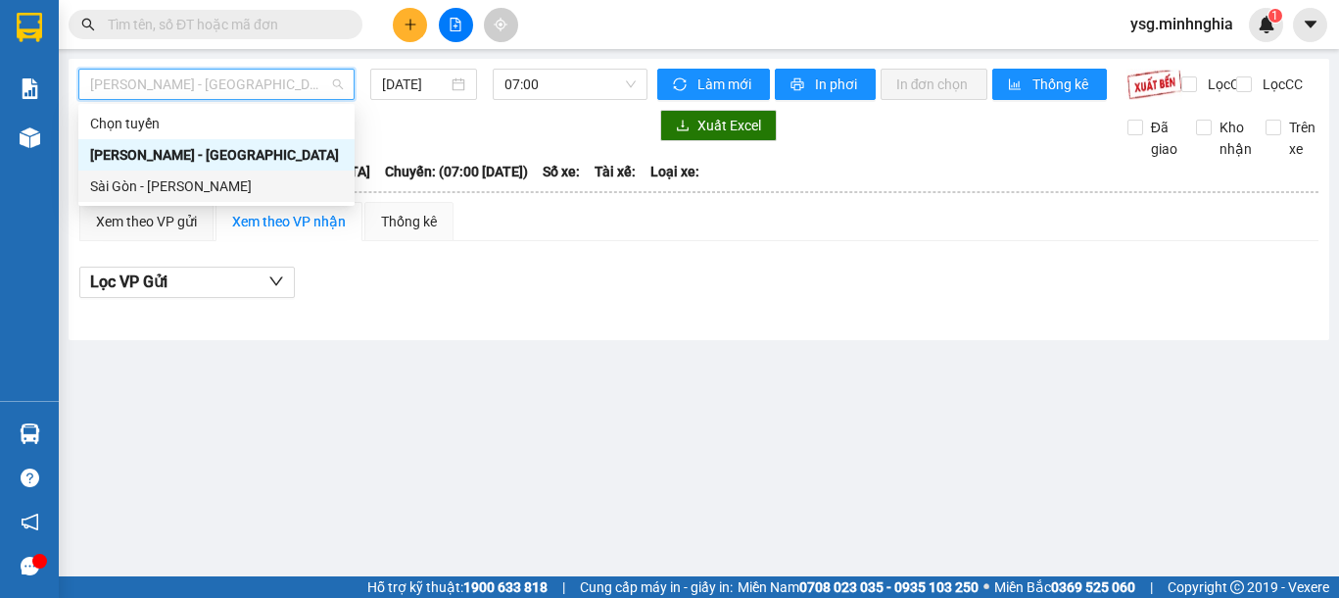
click at [190, 193] on div "Sài Gòn - [PERSON_NAME]" at bounding box center [216, 186] width 253 height 22
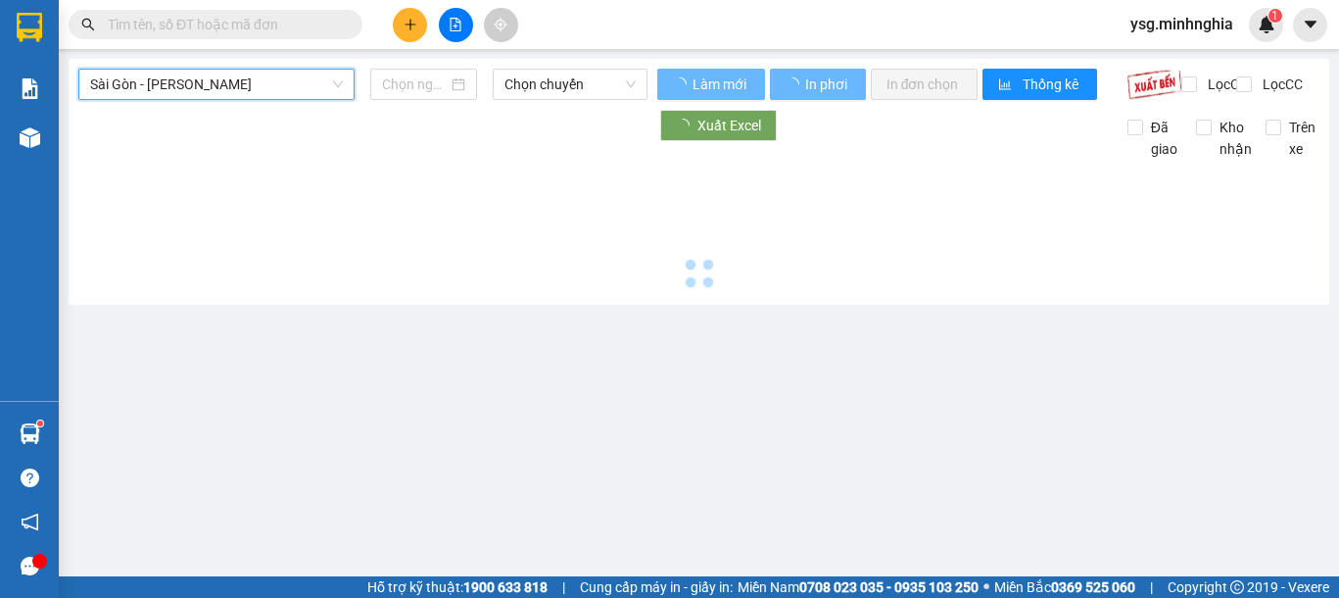
type input "[DATE]"
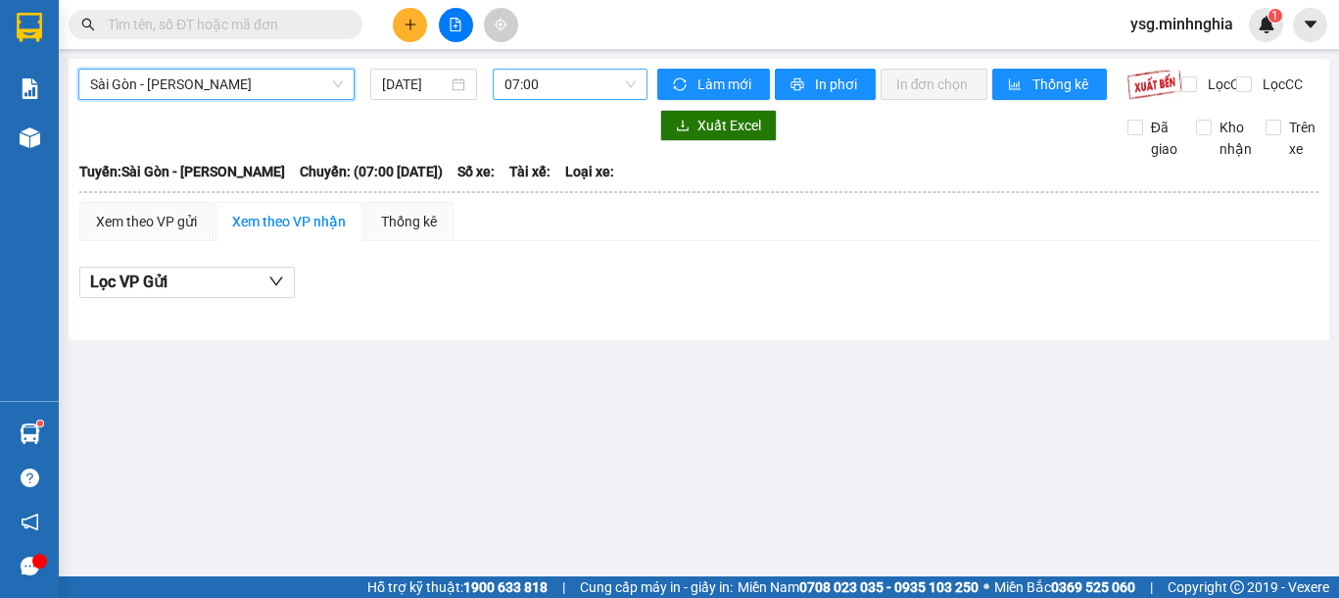
click at [606, 79] on span "07:00" at bounding box center [569, 84] width 131 height 29
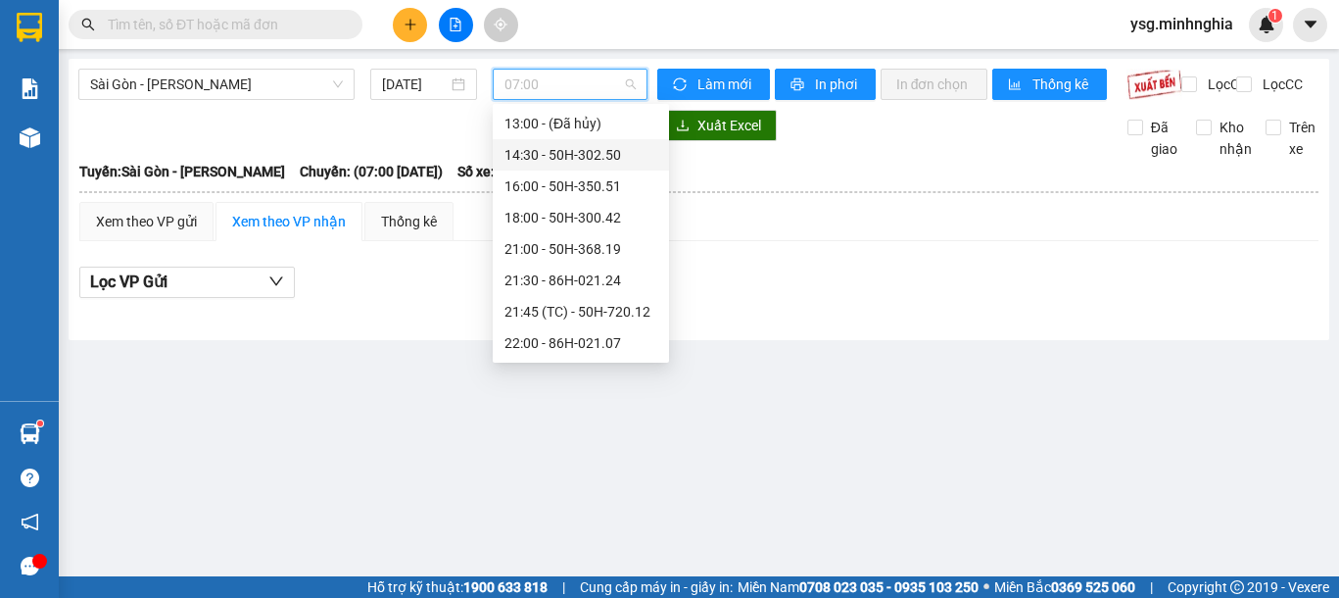
scroll to position [251, 0]
click at [575, 181] on div "18:00 - 50H-300.42" at bounding box center [580, 186] width 153 height 22
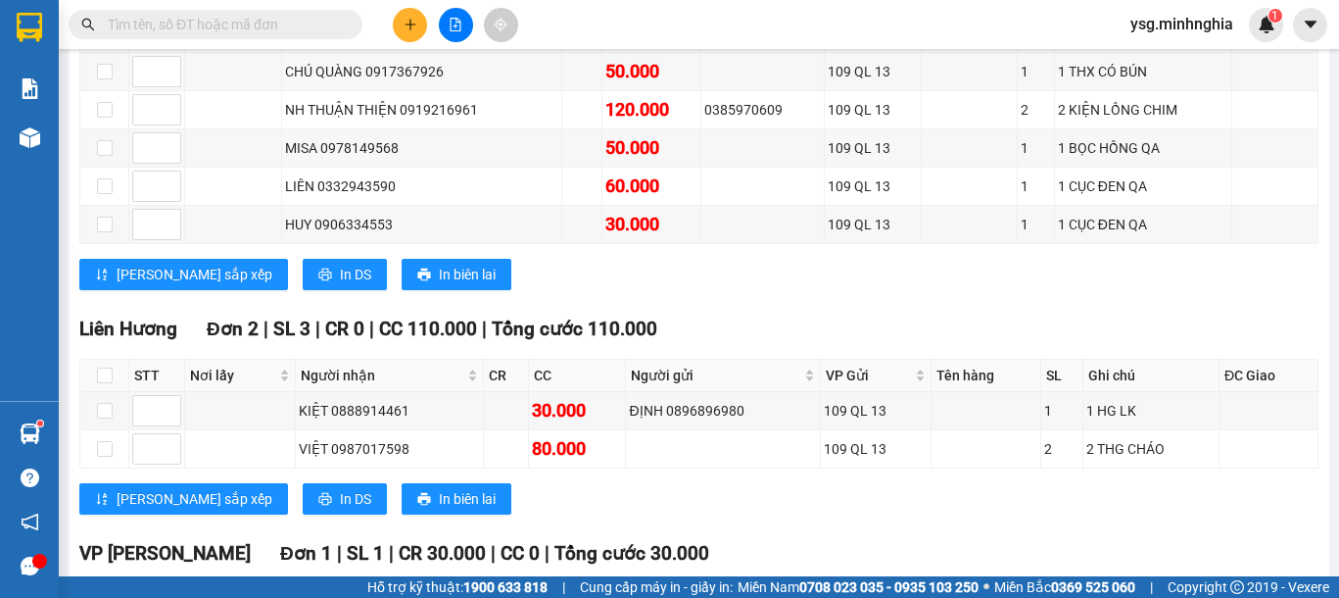
scroll to position [360, 0]
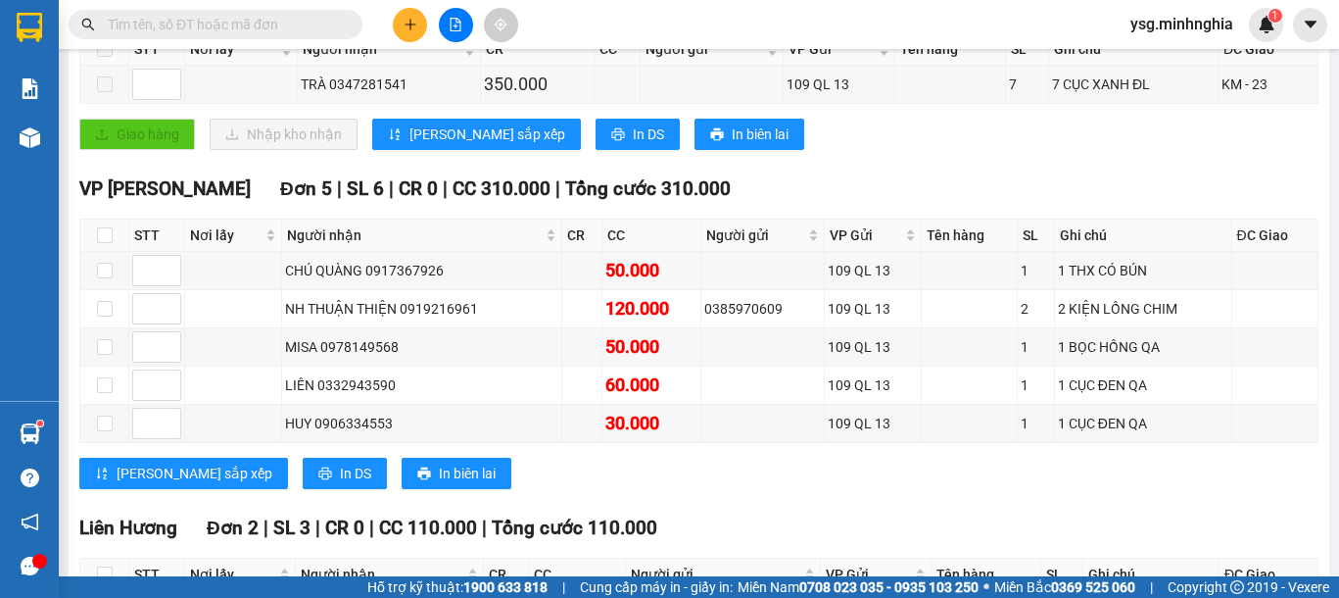
drag, startPoint x: 1312, startPoint y: 258, endPoint x: 1337, endPoint y: 298, distance: 47.6
click at [1330, 365] on main "Sài Gòn - Phan Rí 15/08/2025 18:00 - 50H-300.42 Làm mới In phơi In đơn chọn Thố…" at bounding box center [669, 288] width 1339 height 576
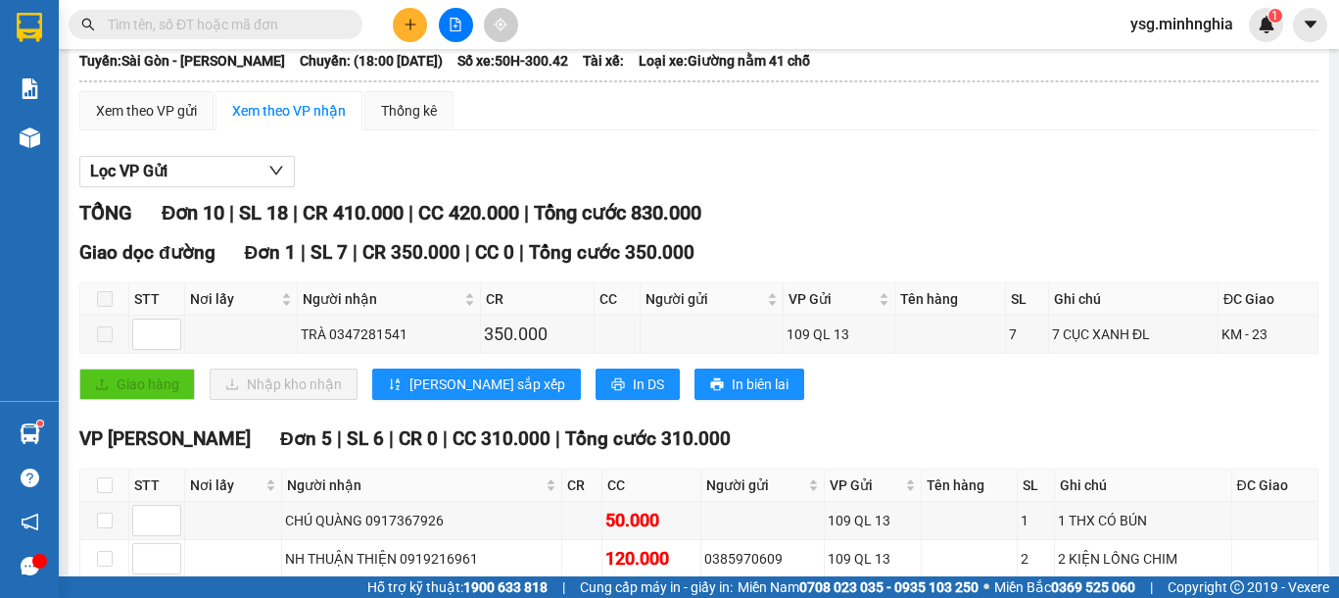
scroll to position [102, 0]
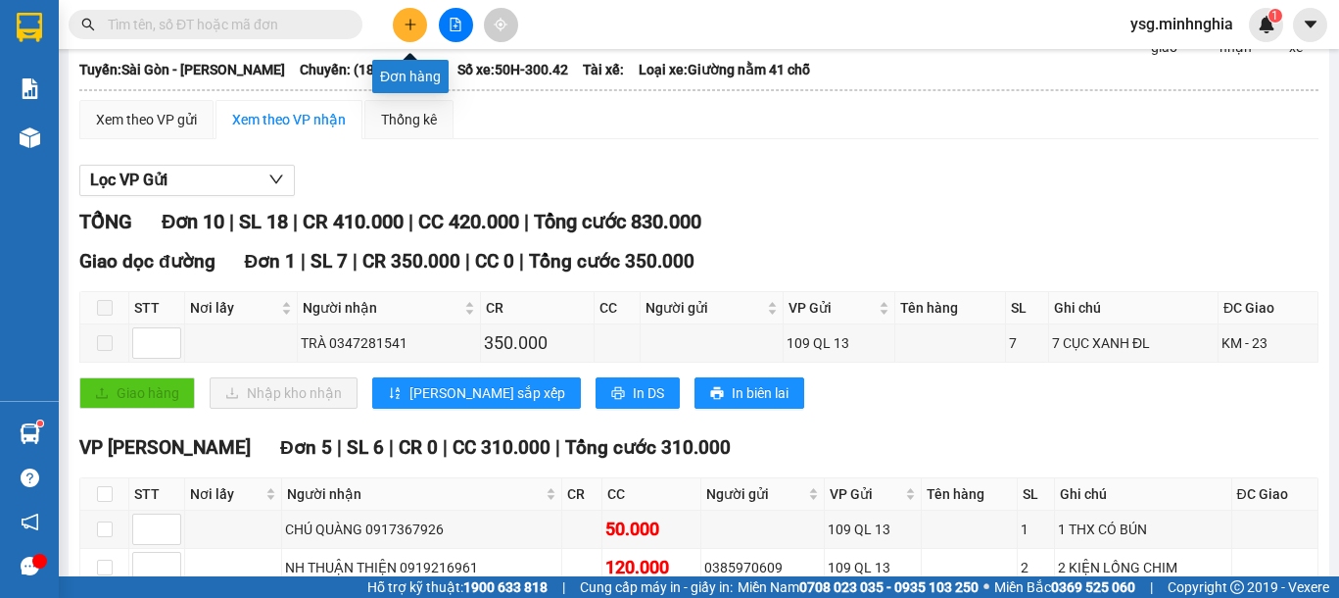
click at [399, 17] on button at bounding box center [410, 25] width 34 height 34
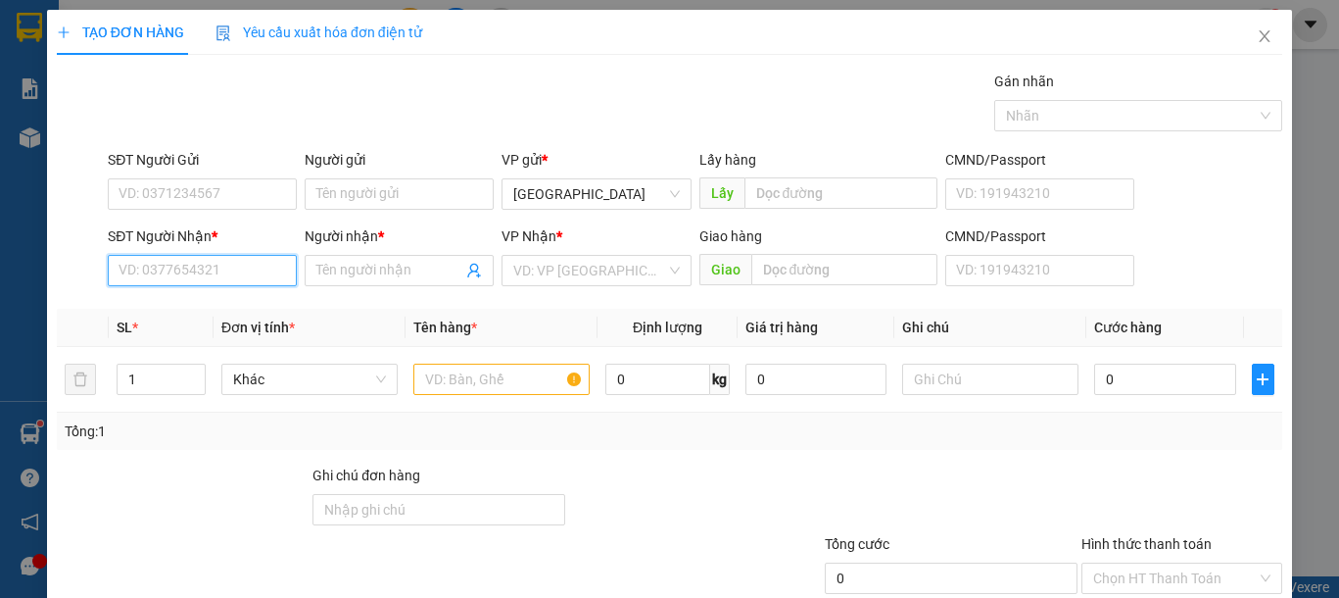
click at [196, 269] on input "SĐT Người Nhận *" at bounding box center [202, 270] width 189 height 31
click at [200, 313] on div "0394915693 - MAI" at bounding box center [200, 310] width 163 height 22
type input "0394915693"
type input "MAI"
type input "0394915693"
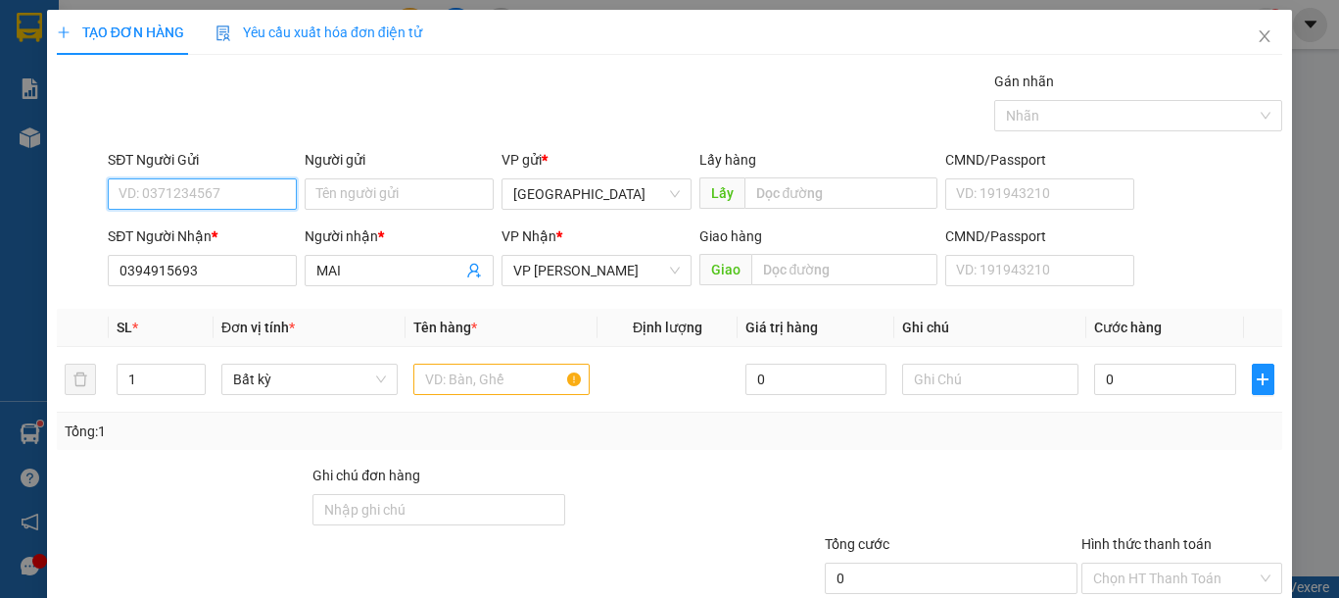
click at [225, 182] on input "SĐT Người Gửi" at bounding box center [202, 193] width 189 height 31
click at [236, 227] on div "0332588018 - MỘT" at bounding box center [200, 233] width 163 height 22
type input "0332588018"
type input "MỘT"
click at [469, 382] on input "text" at bounding box center [501, 378] width 176 height 31
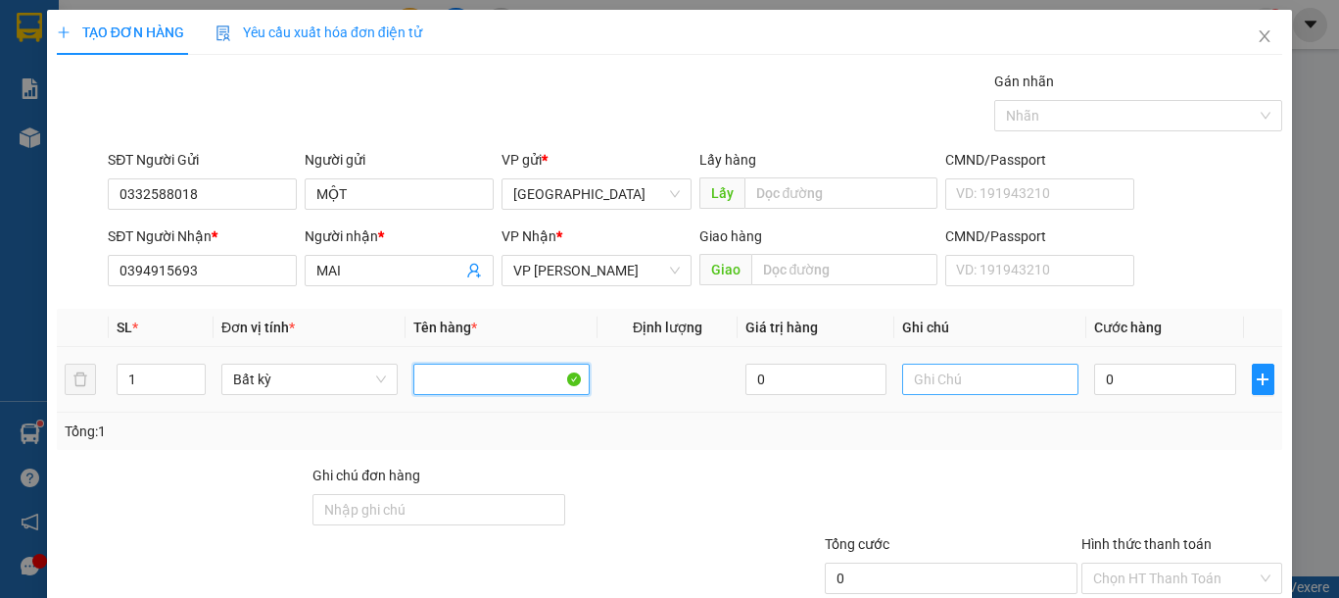
type input "1"
click at [944, 368] on input "text" at bounding box center [990, 378] width 176 height 31
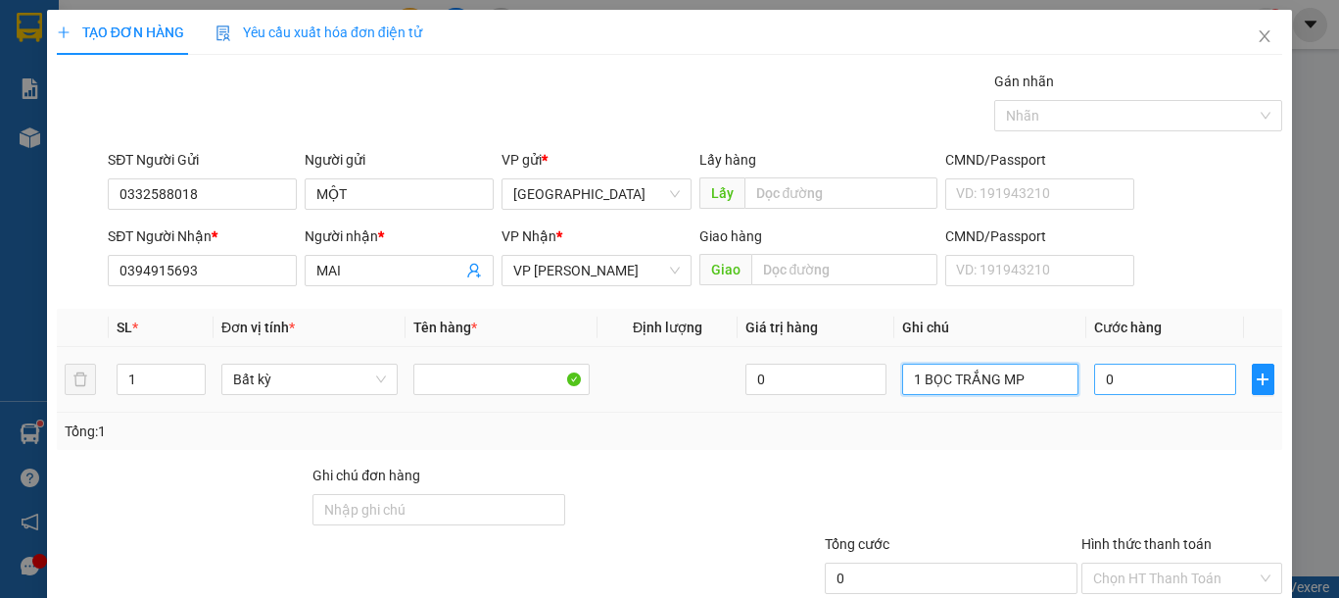
type input "1 BỌC TRẮNG MP"
click at [1094, 381] on input "0" at bounding box center [1164, 378] width 141 height 31
type input "3"
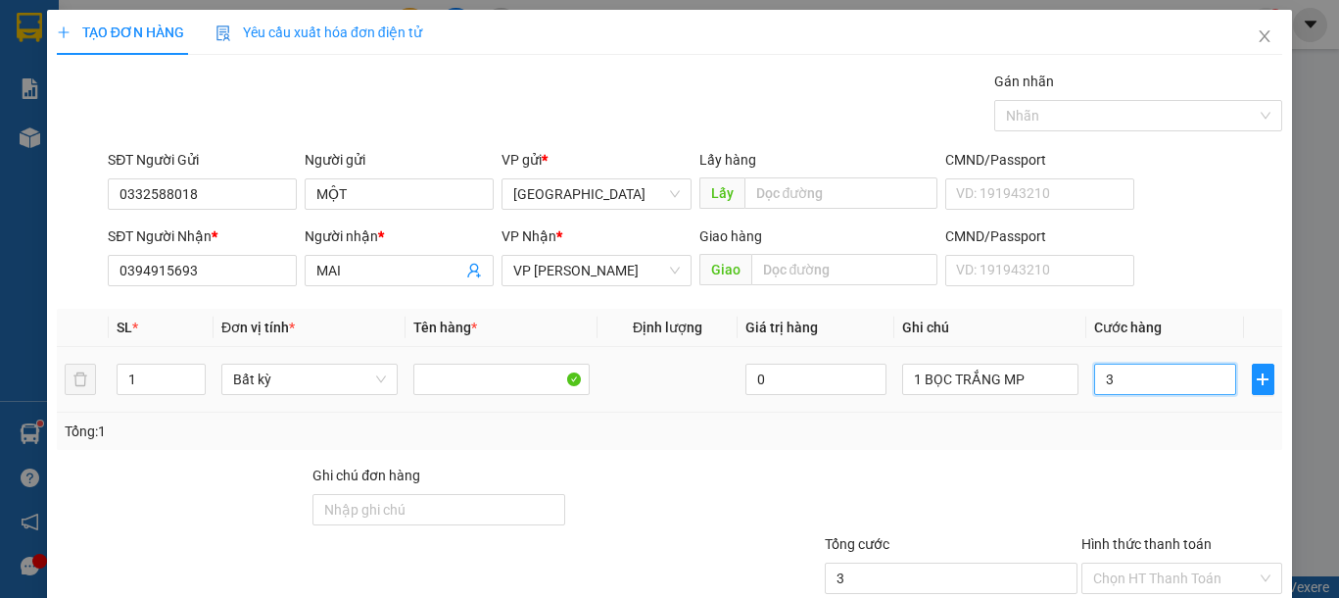
type input "30"
type input "30.000"
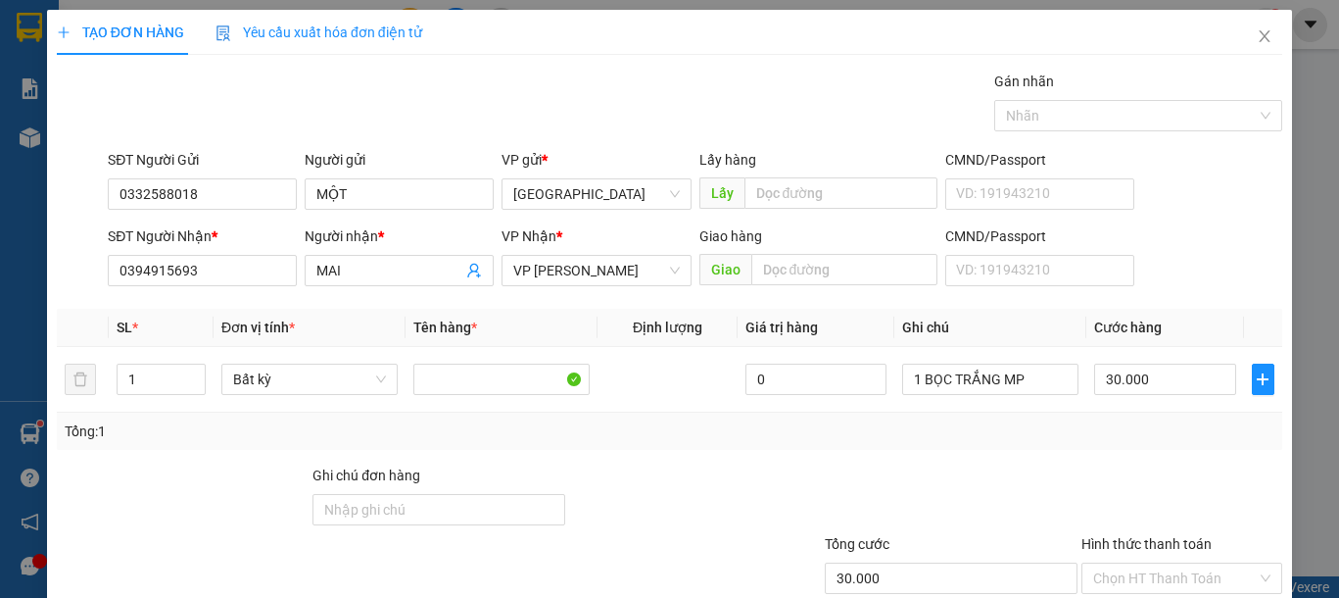
scroll to position [127, 0]
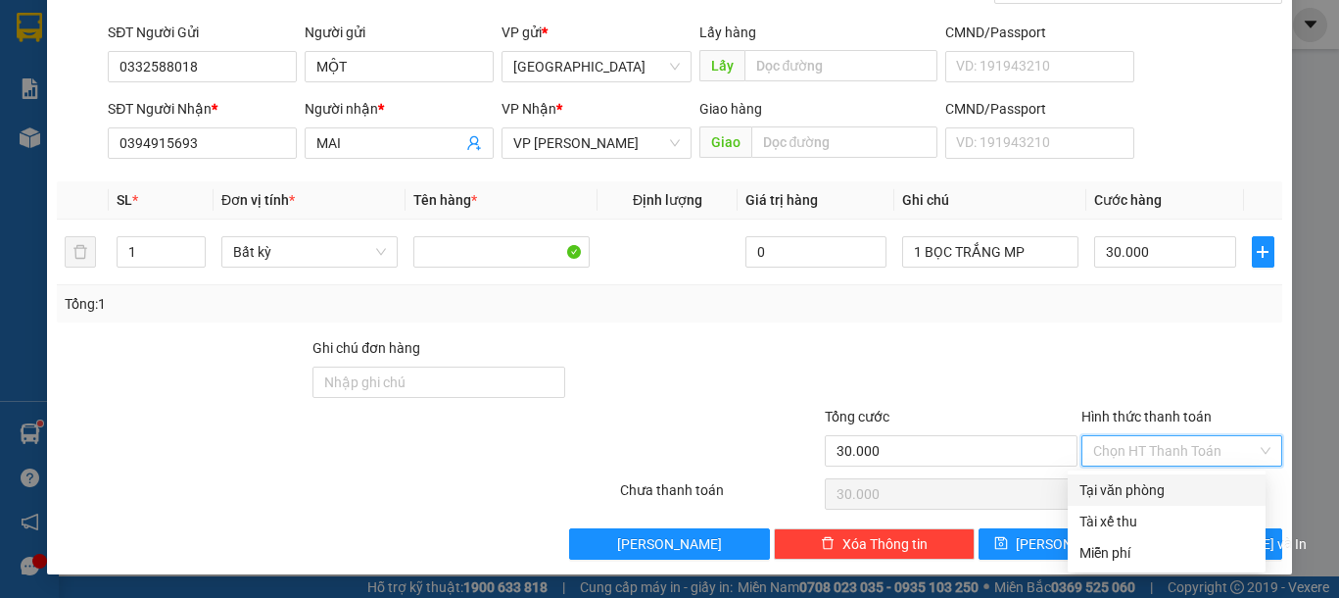
click at [1190, 456] on input "Hình thức thanh toán" at bounding box center [1175, 450] width 164 height 29
click at [1163, 480] on div "Tại văn phòng" at bounding box center [1166, 490] width 174 height 22
type input "0"
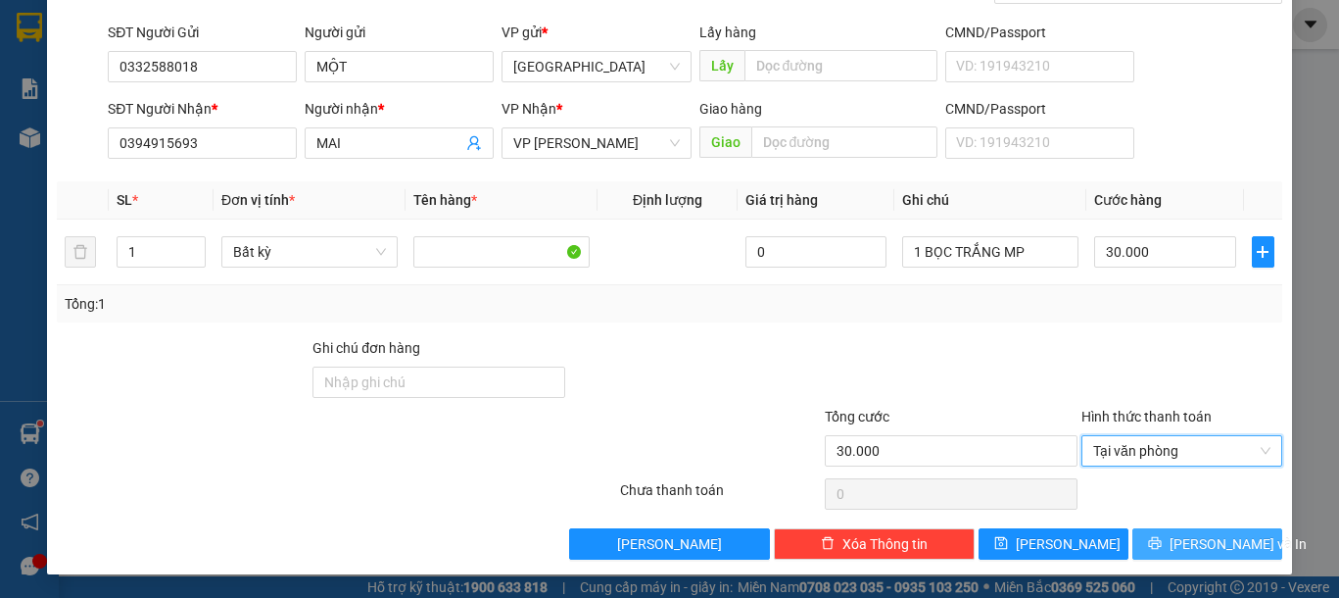
click at [1161, 540] on icon "printer" at bounding box center [1155, 543] width 14 height 14
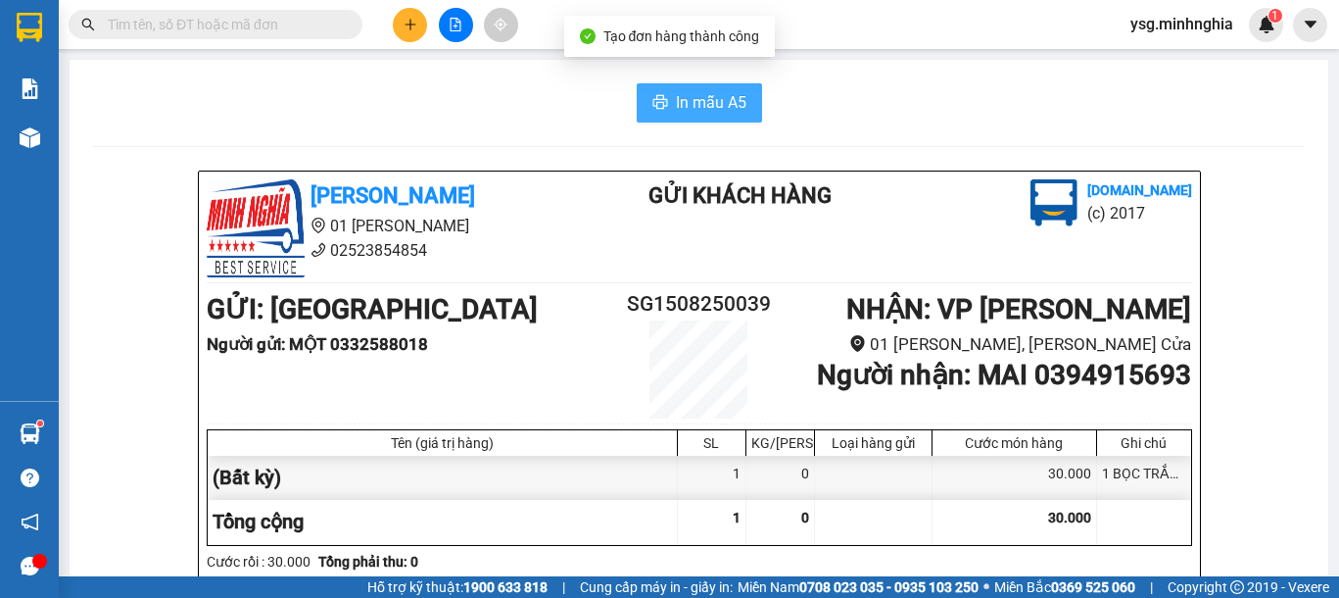
click at [692, 102] on span "In mẫu A5" at bounding box center [711, 102] width 71 height 24
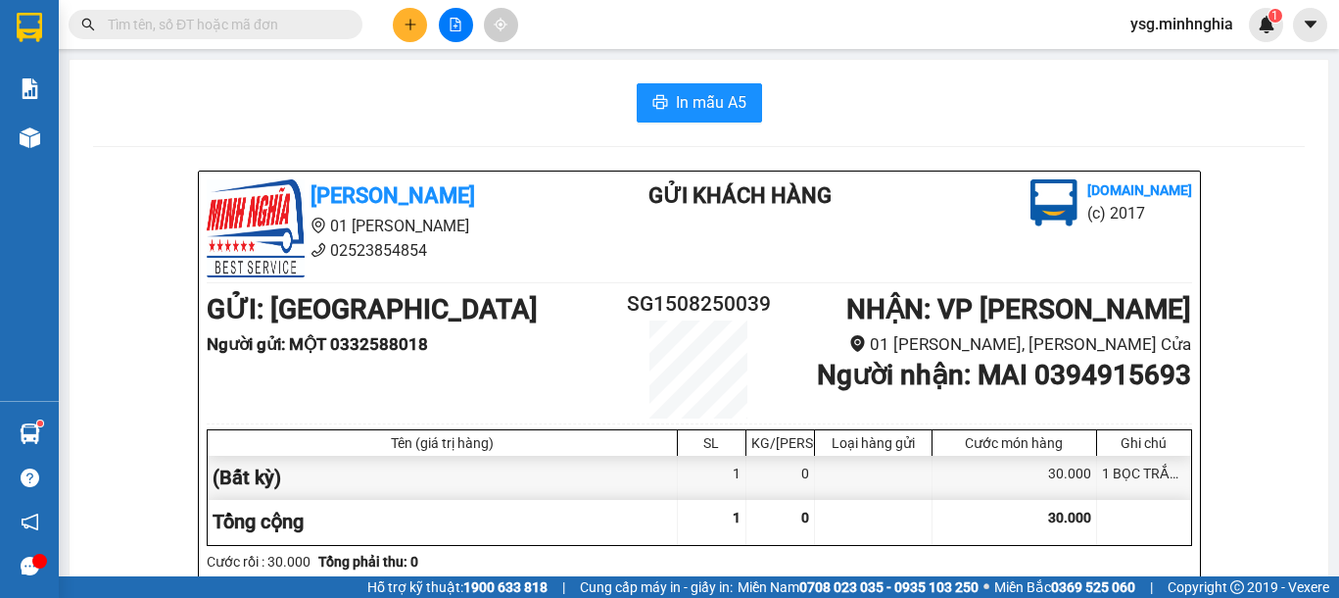
click at [465, 16] on button at bounding box center [456, 25] width 34 height 34
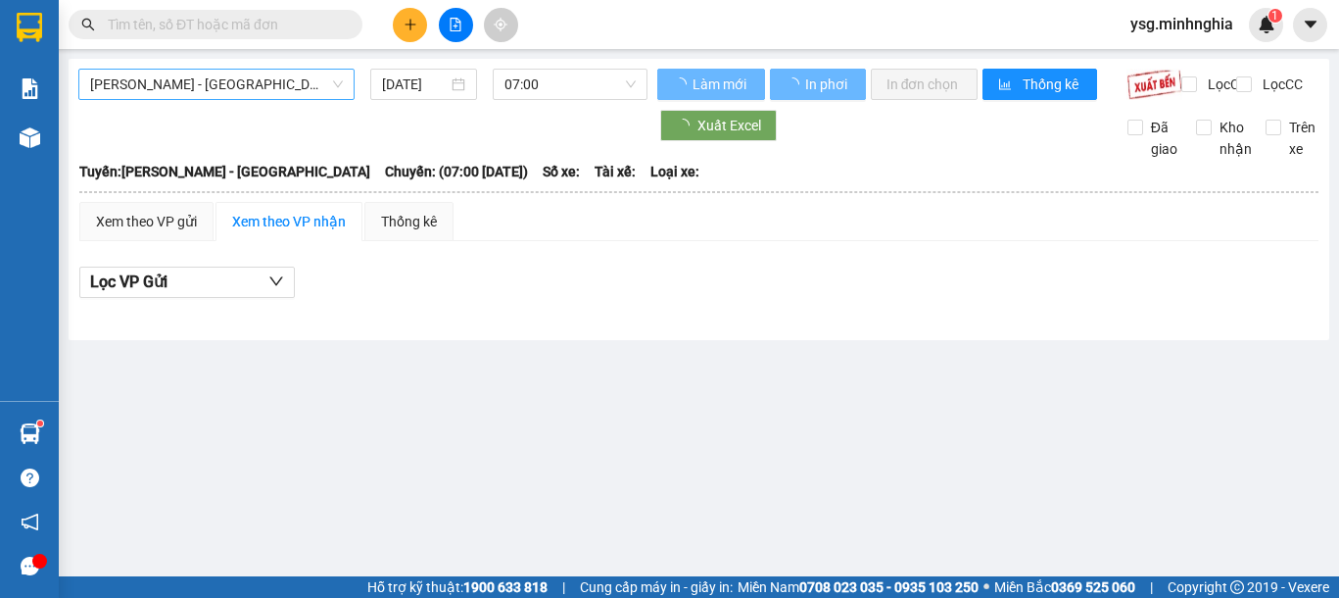
click at [268, 82] on span "[PERSON_NAME] - [GEOGRAPHIC_DATA]" at bounding box center [216, 84] width 253 height 29
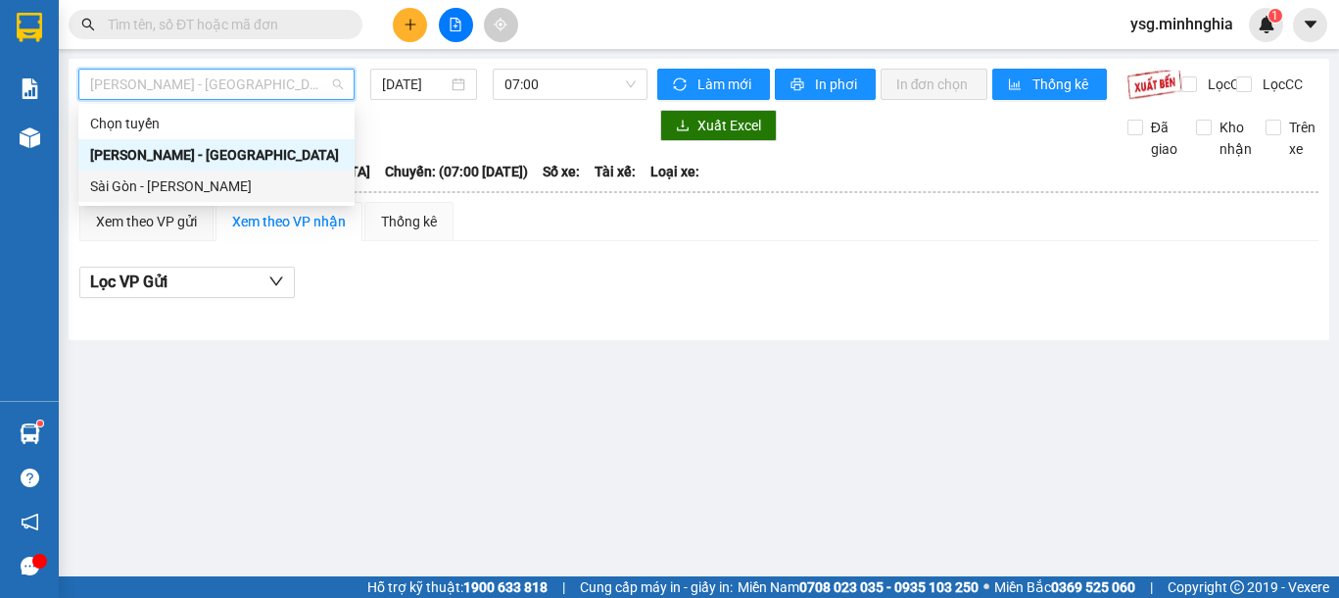
click at [186, 185] on div "Sài Gòn - [PERSON_NAME]" at bounding box center [216, 186] width 253 height 22
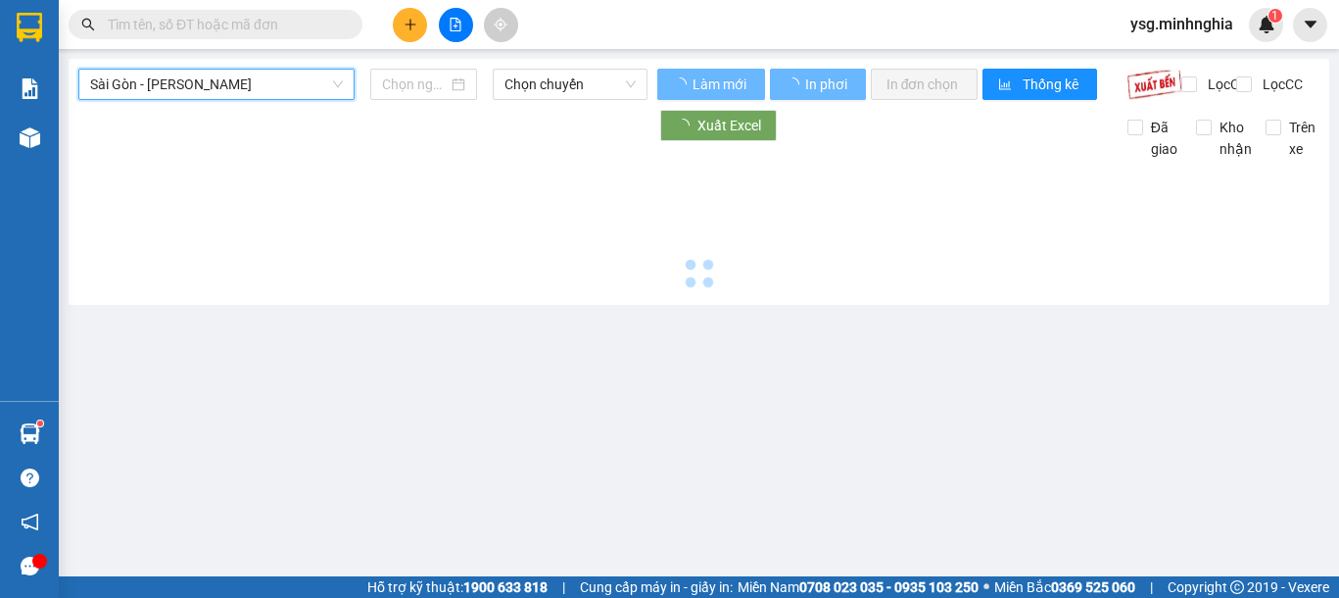
type input "[DATE]"
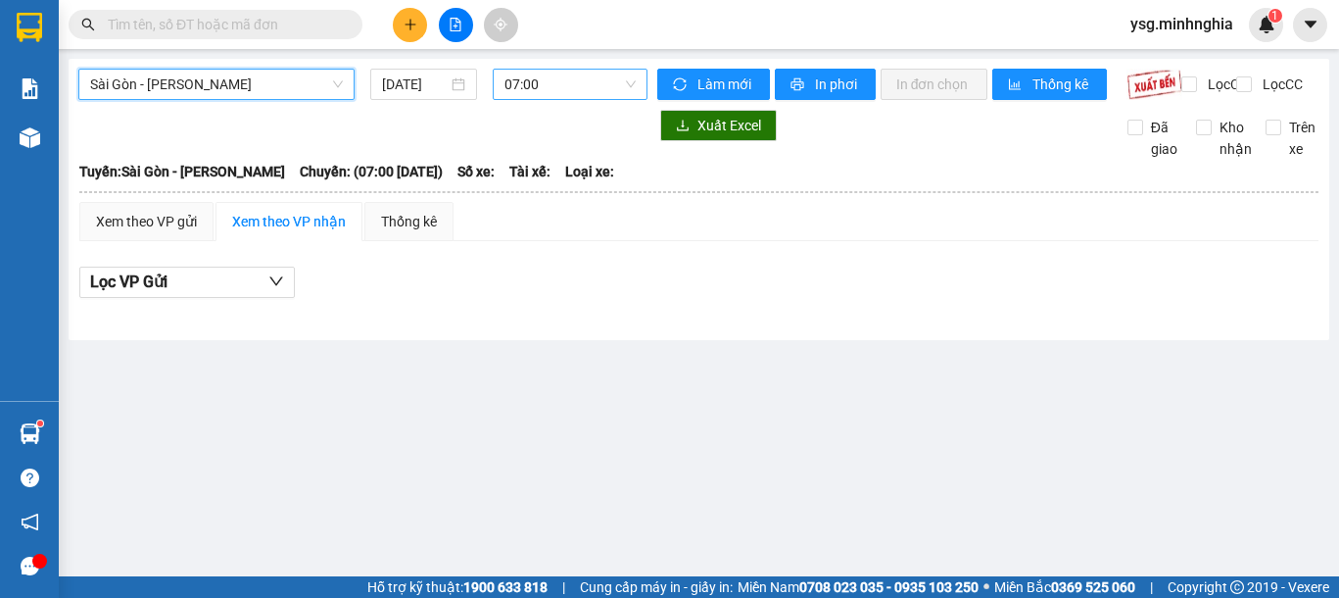
click at [529, 91] on span "07:00" at bounding box center [569, 84] width 131 height 29
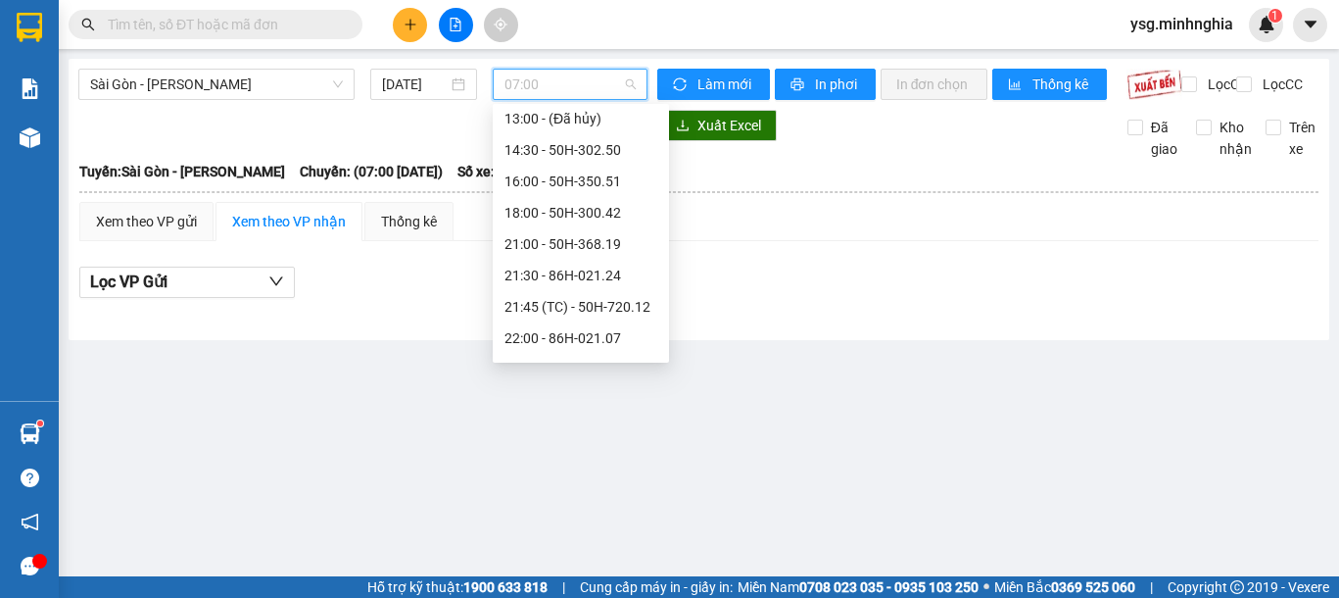
scroll to position [251, 0]
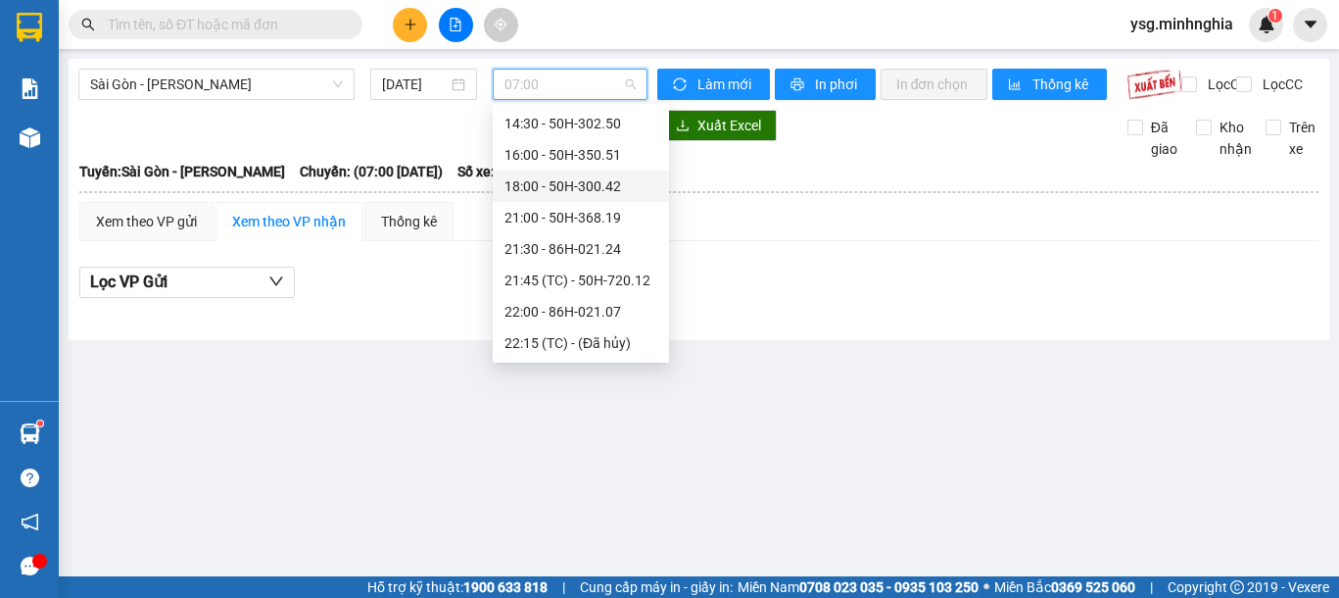
click at [565, 189] on div "18:00 - 50H-300.42" at bounding box center [580, 186] width 153 height 22
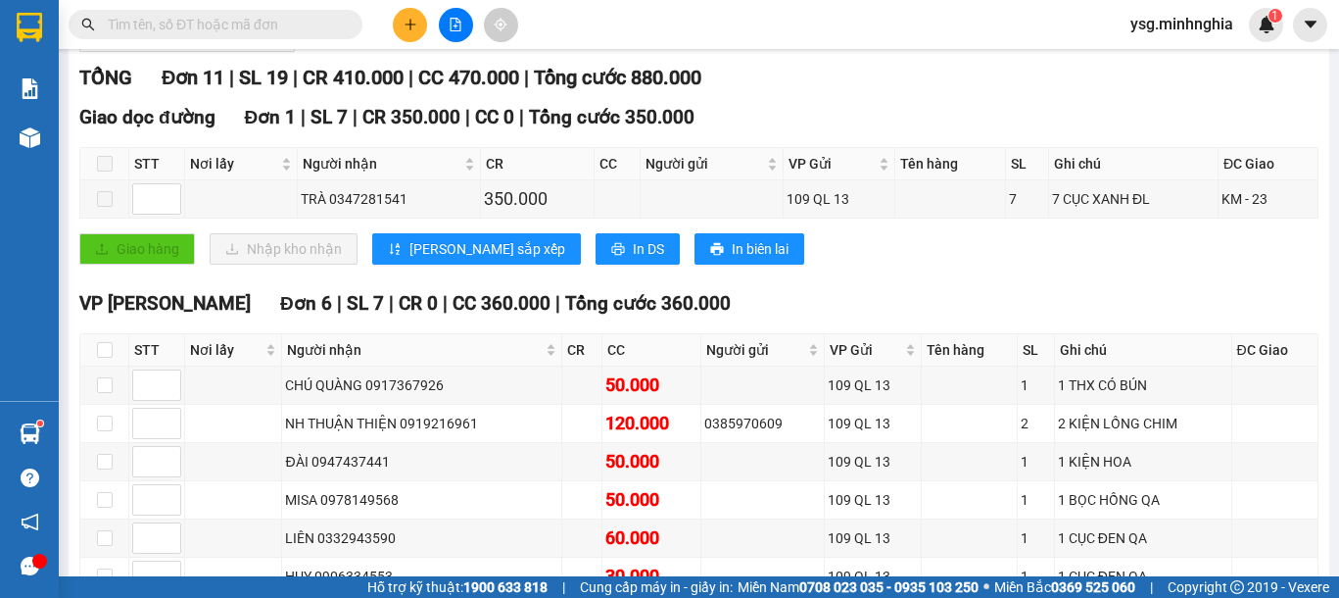
scroll to position [171, 0]
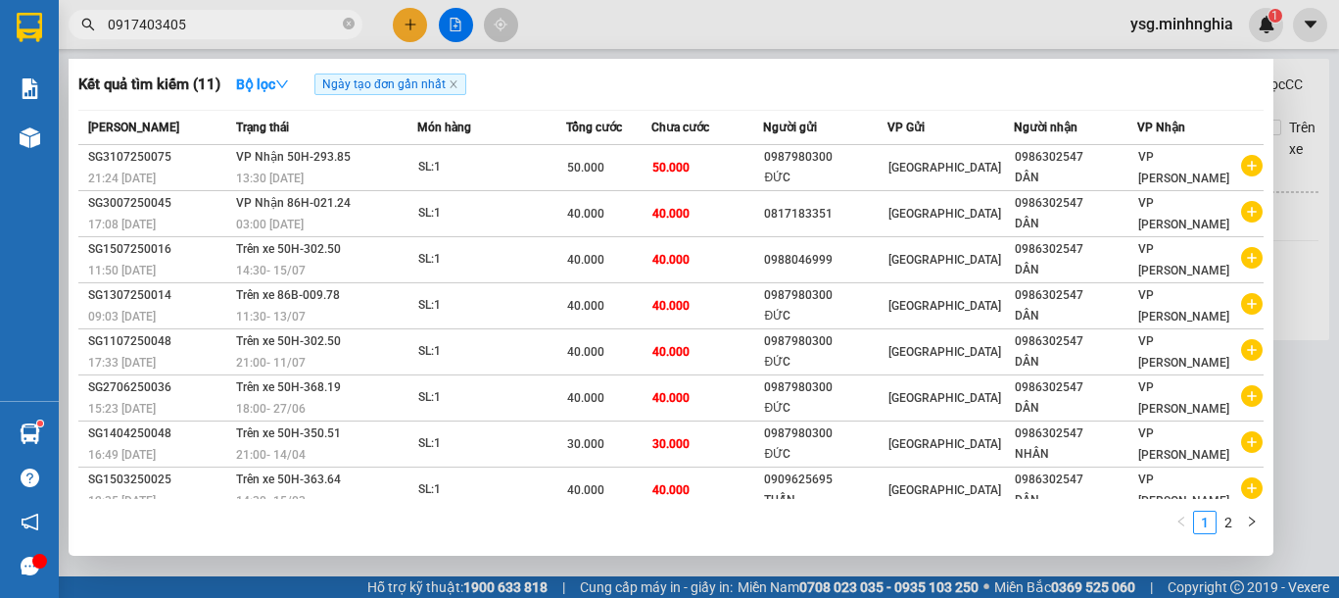
type input "0917403405"
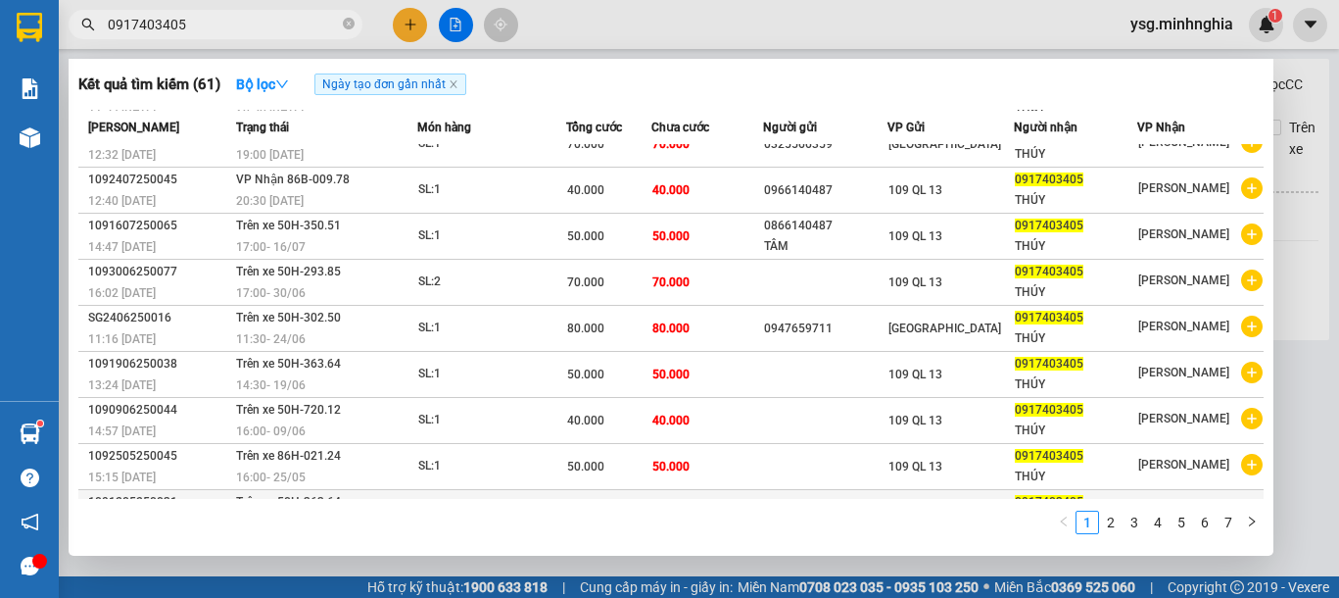
scroll to position [107, 0]
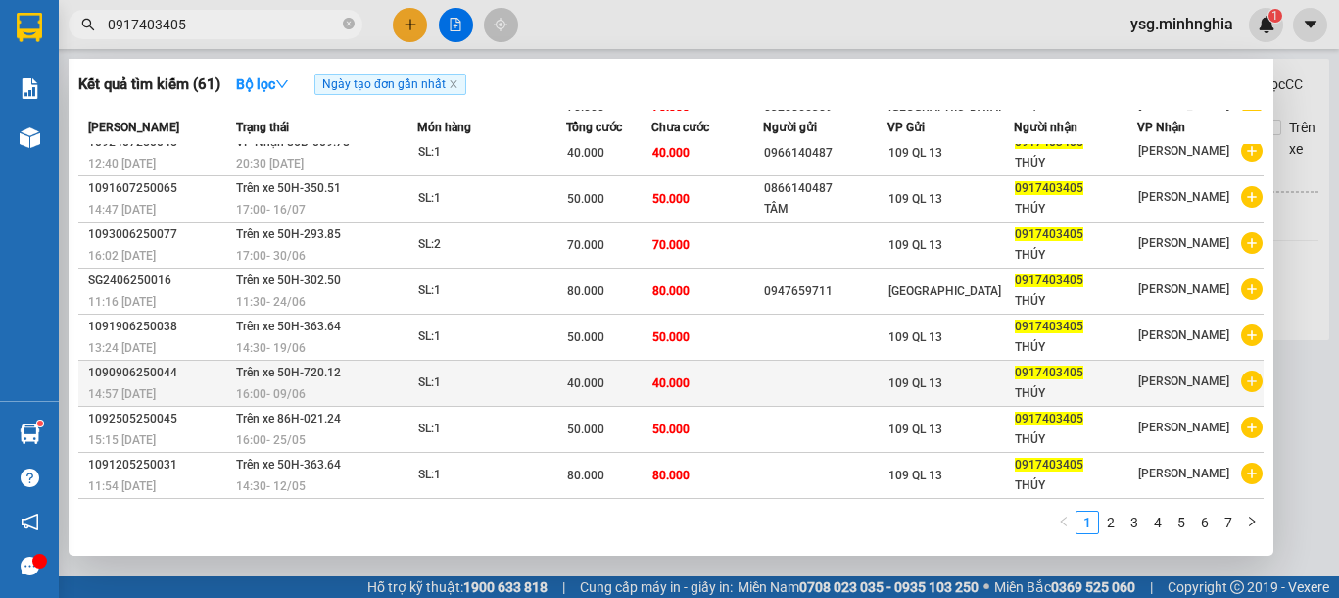
click at [674, 390] on span "40.000" at bounding box center [670, 383] width 37 height 14
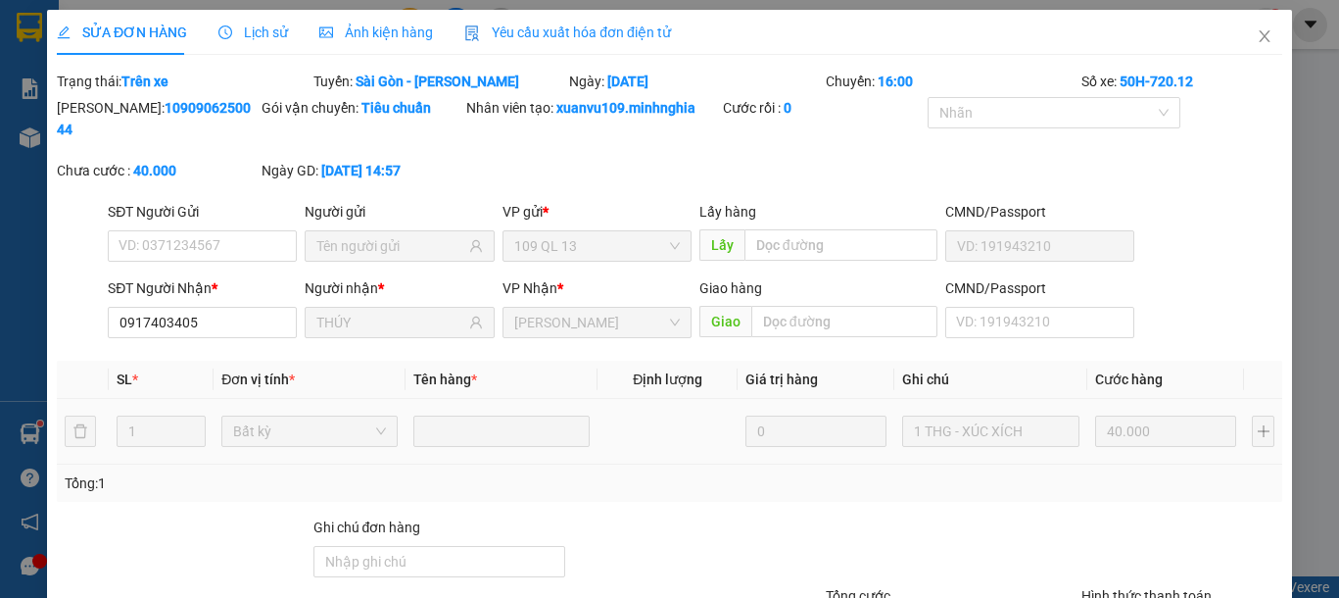
type input "0917403405"
type input "THÚY"
type input "40.000"
click at [1257, 38] on icon "close" at bounding box center [1265, 36] width 16 height 16
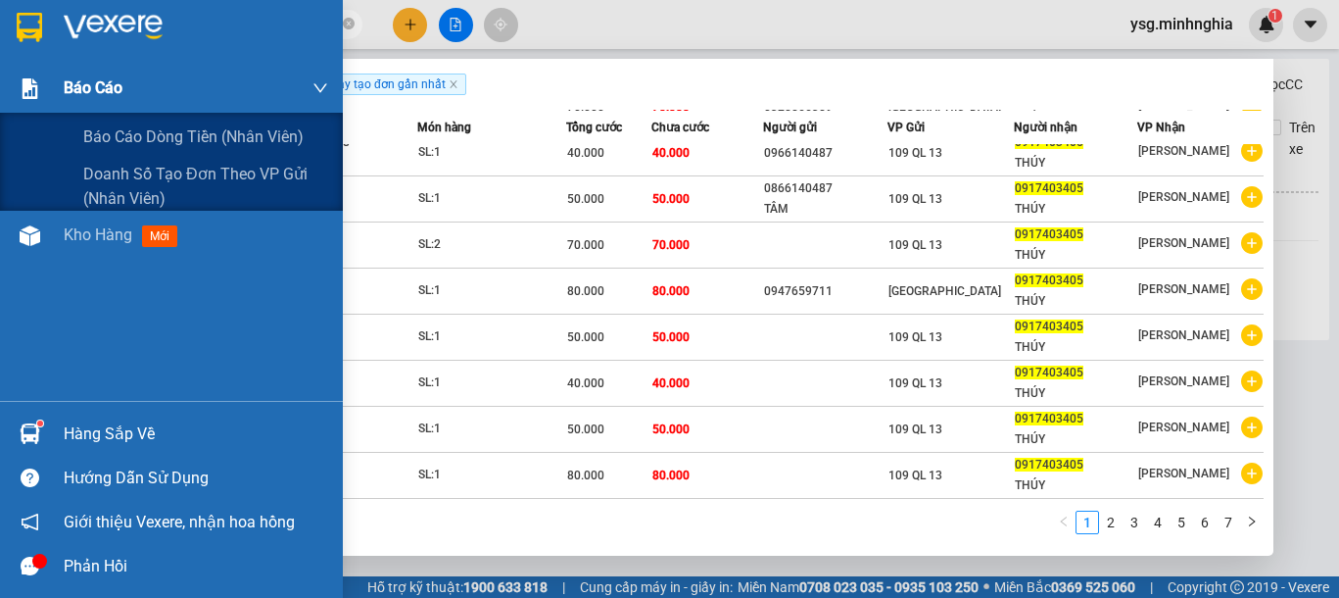
drag, startPoint x: 267, startPoint y: 25, endPoint x: 0, endPoint y: 69, distance: 270.9
click at [0, 69] on section "Kết quả tìm kiếm ( 61 ) Bộ lọc Ngày tạo đơn gần nhất Mã ĐH Trạng thái Món hàng …" at bounding box center [669, 299] width 1339 height 598
paste input "63433943"
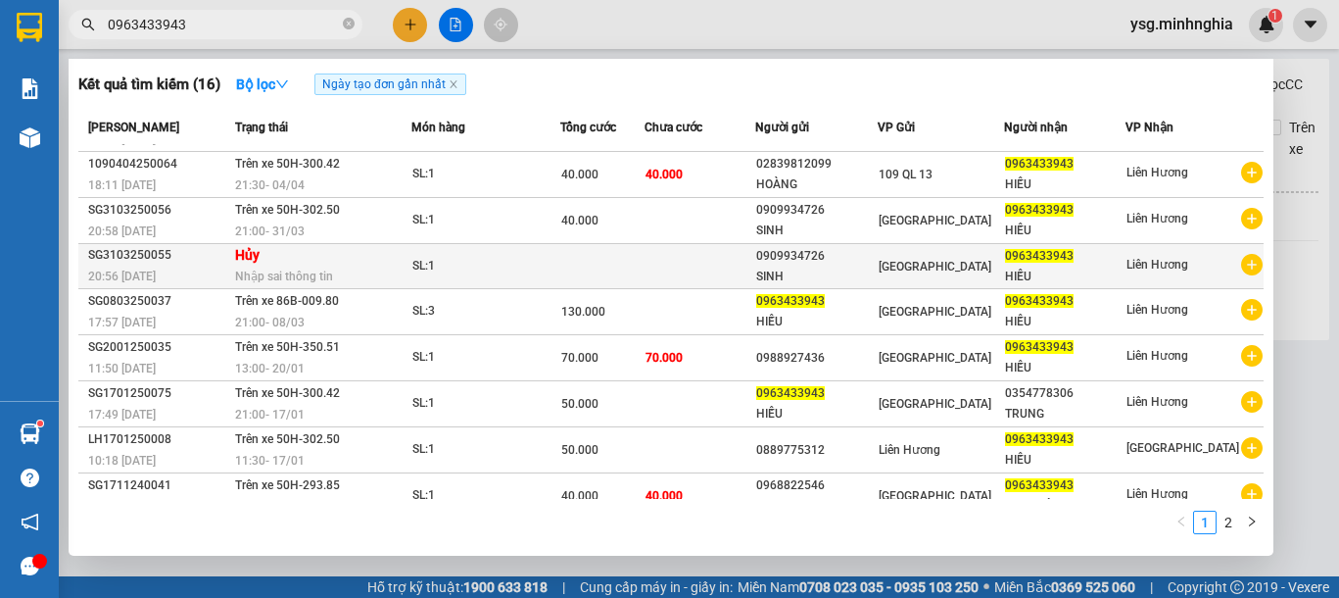
scroll to position [106, 0]
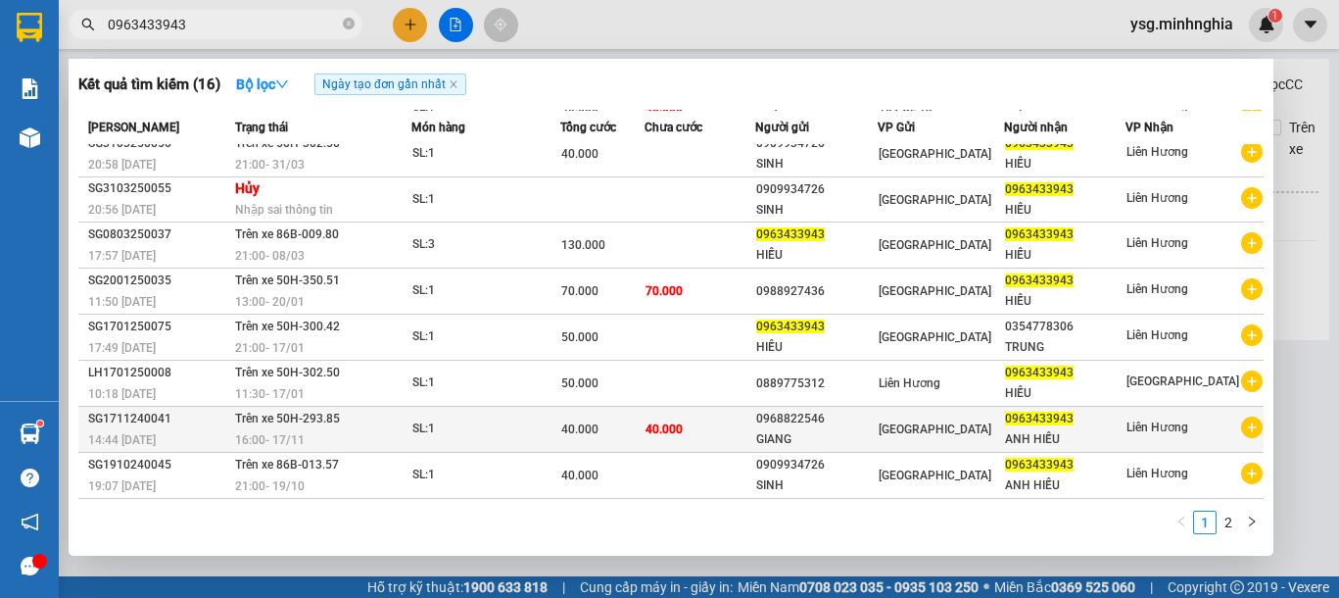
type input "0963433943"
click at [578, 432] on span "40.000" at bounding box center [579, 429] width 37 height 14
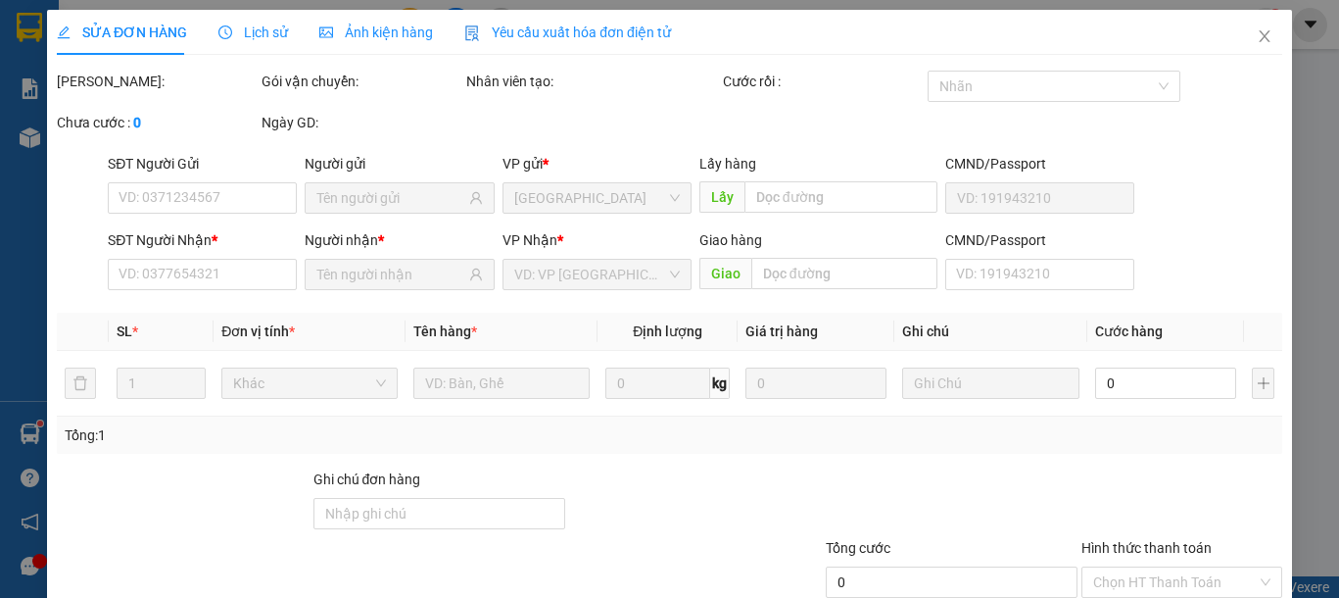
type input "0968822546"
type input "0963433943"
type input "40.000"
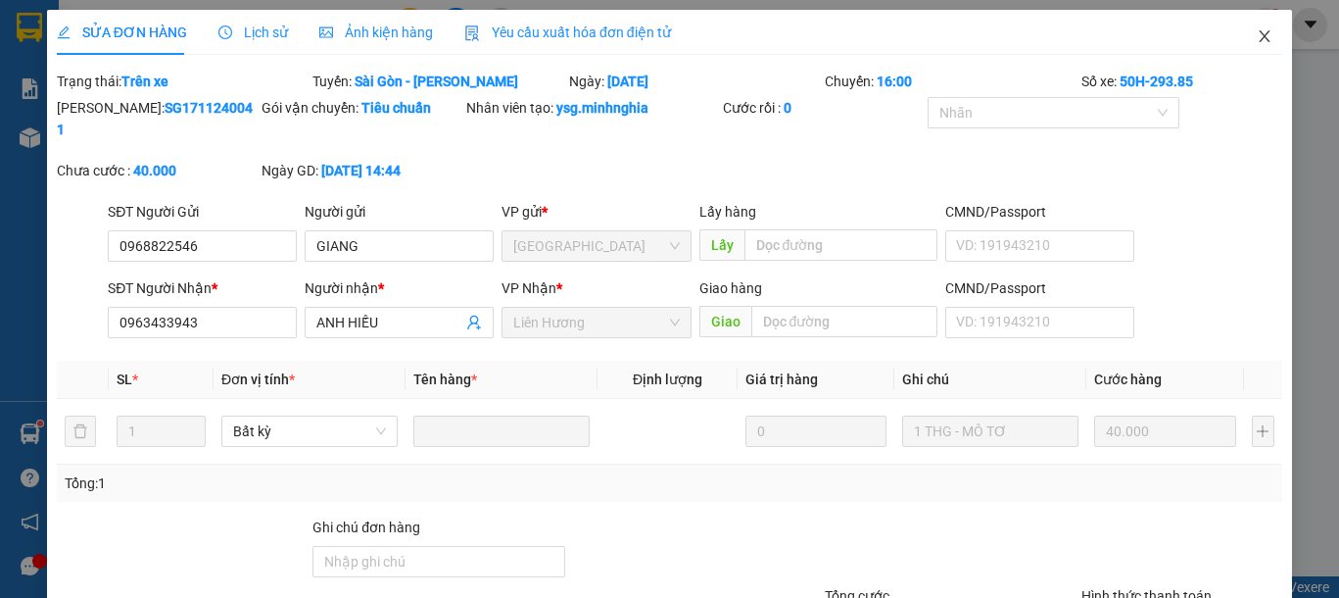
click at [1257, 36] on icon "close" at bounding box center [1265, 36] width 16 height 16
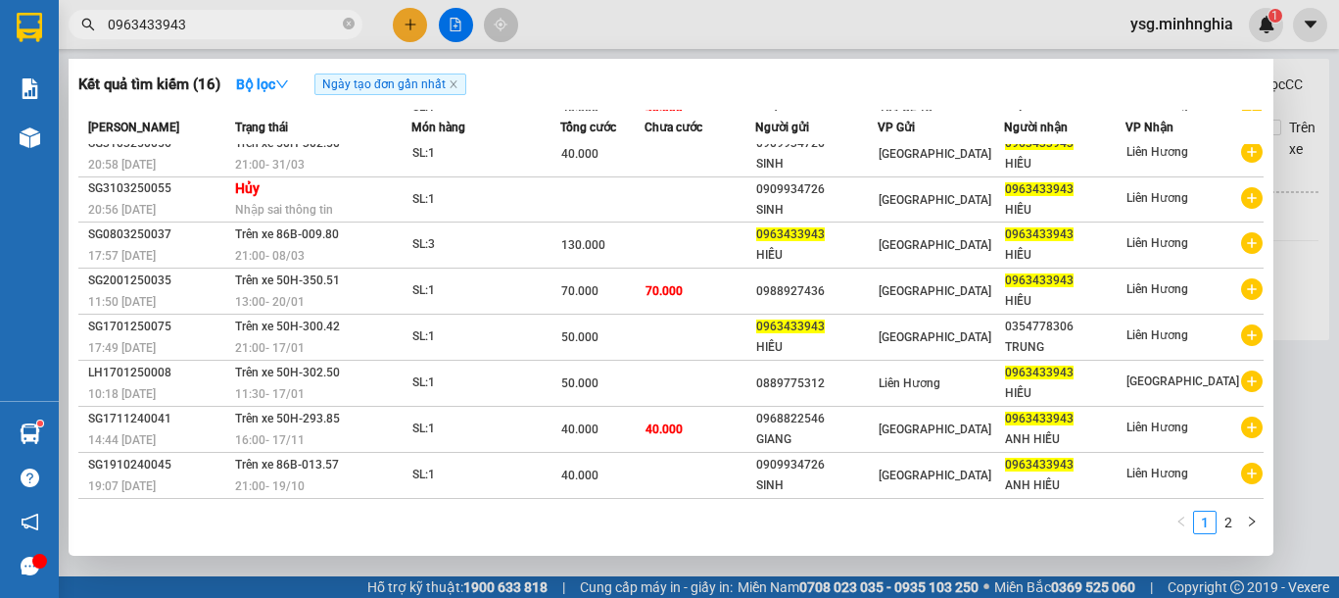
click at [267, 29] on input "0963433943" at bounding box center [223, 25] width 231 height 22
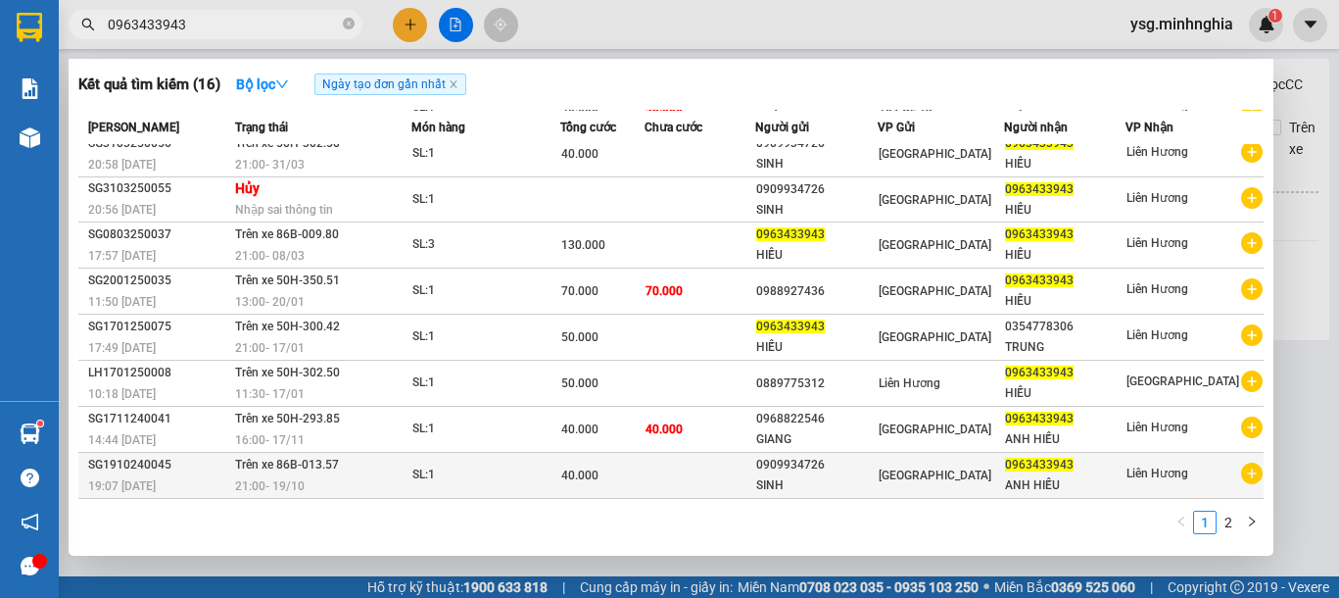
click at [494, 468] on div "SL: 1" at bounding box center [485, 475] width 147 height 22
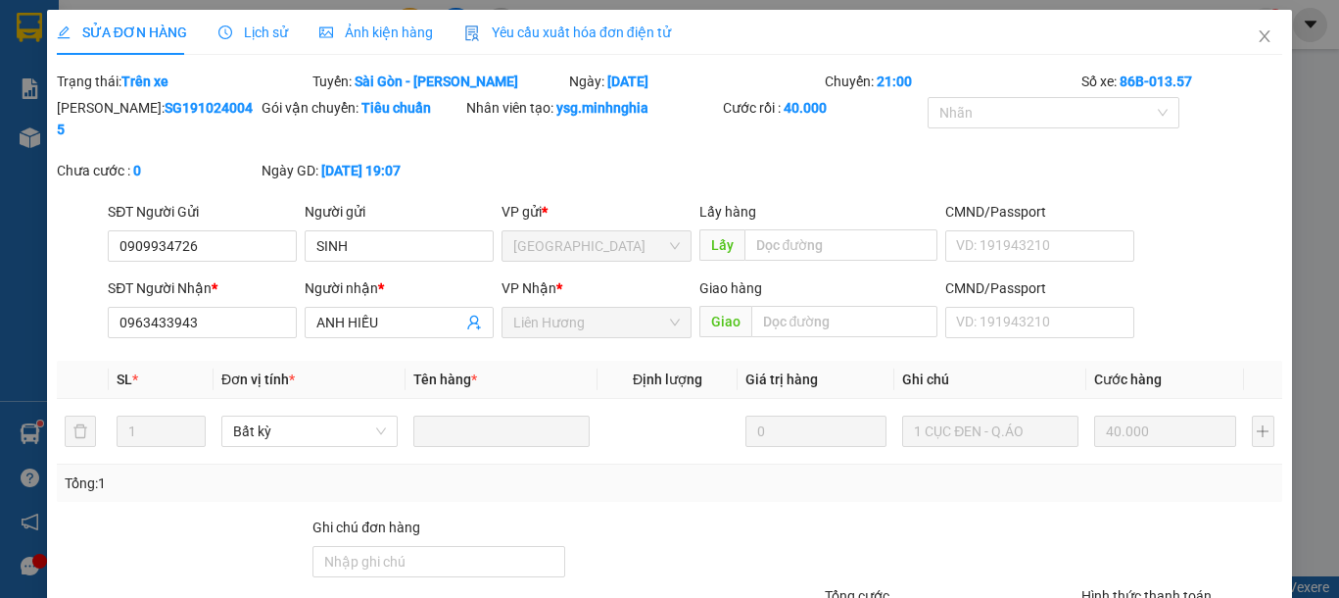
type input "0909934726"
type input "0963433943"
type input "40.000"
click at [1237, 25] on span "Close" at bounding box center [1264, 37] width 55 height 55
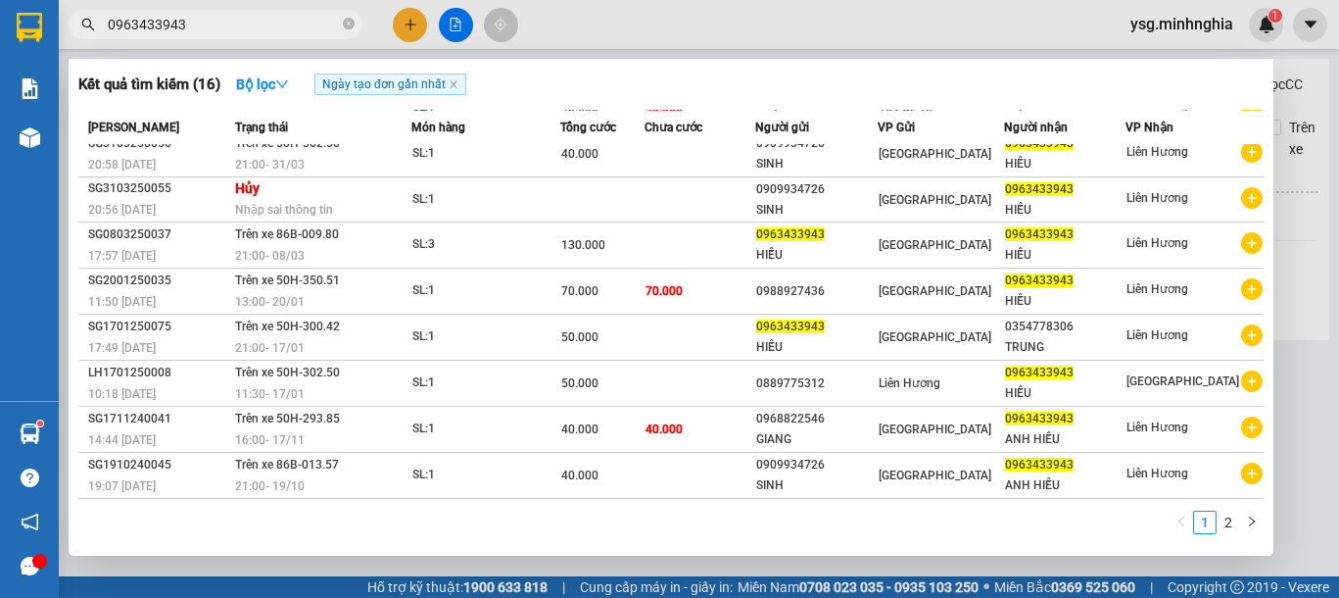
click at [245, 20] on input "0963433943" at bounding box center [223, 25] width 231 height 22
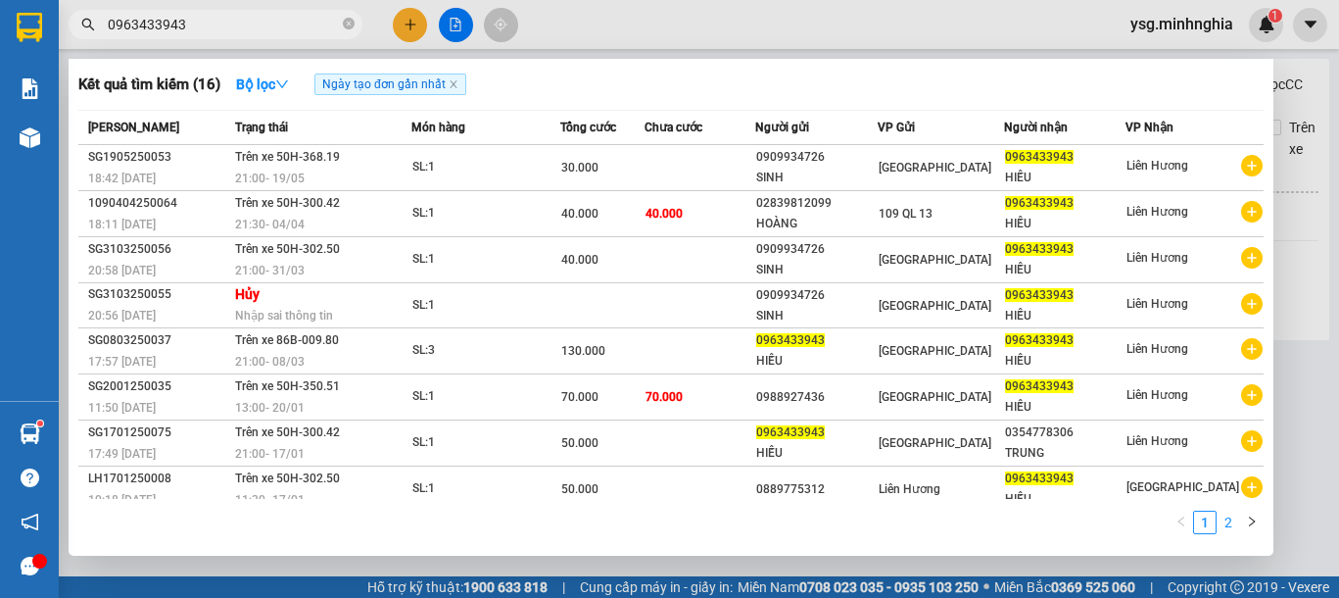
click at [1232, 517] on link "2" at bounding box center [1229, 522] width 22 height 22
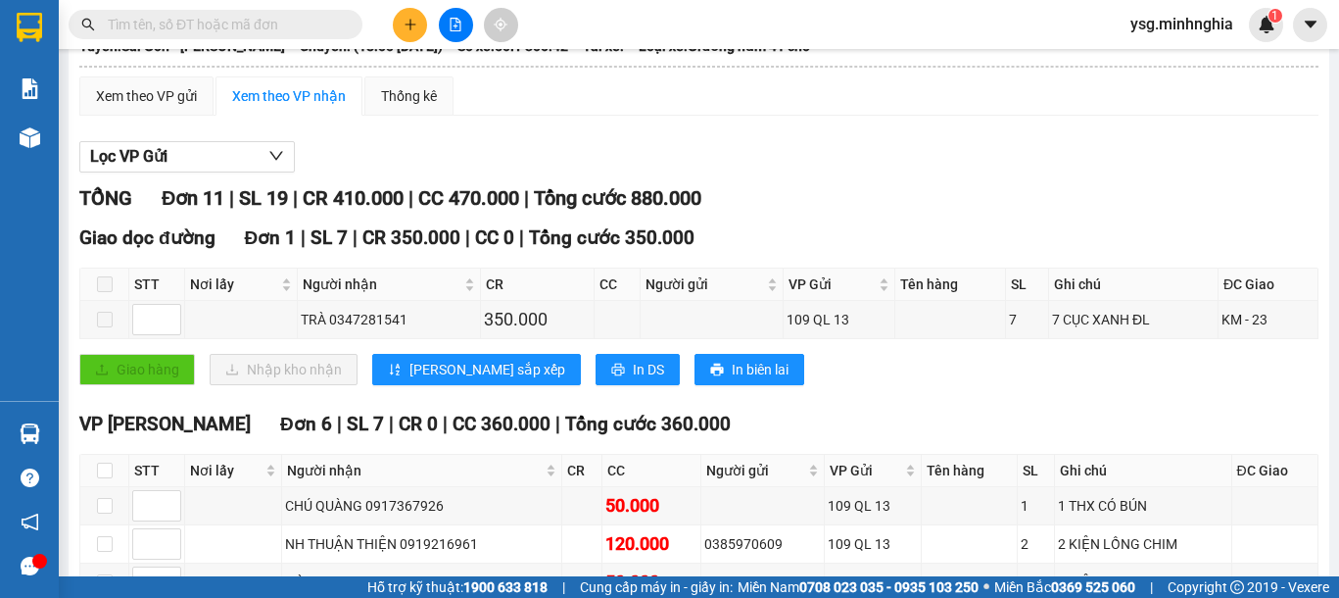
scroll to position [76, 0]
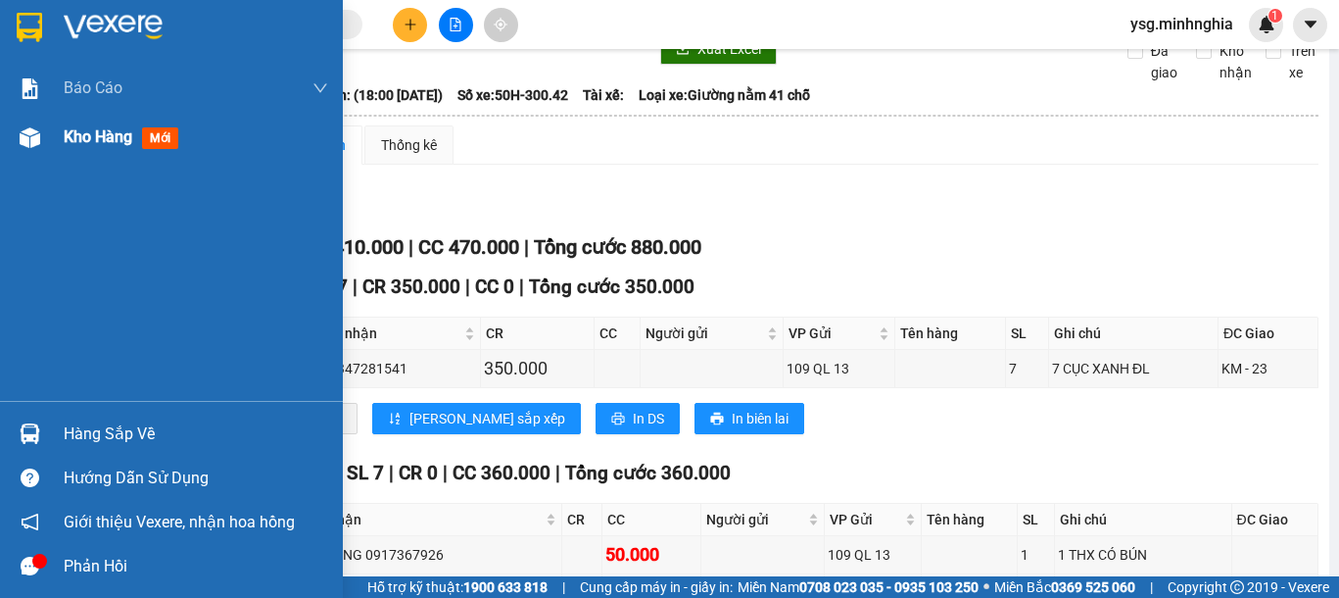
click at [22, 154] on div at bounding box center [30, 137] width 34 height 34
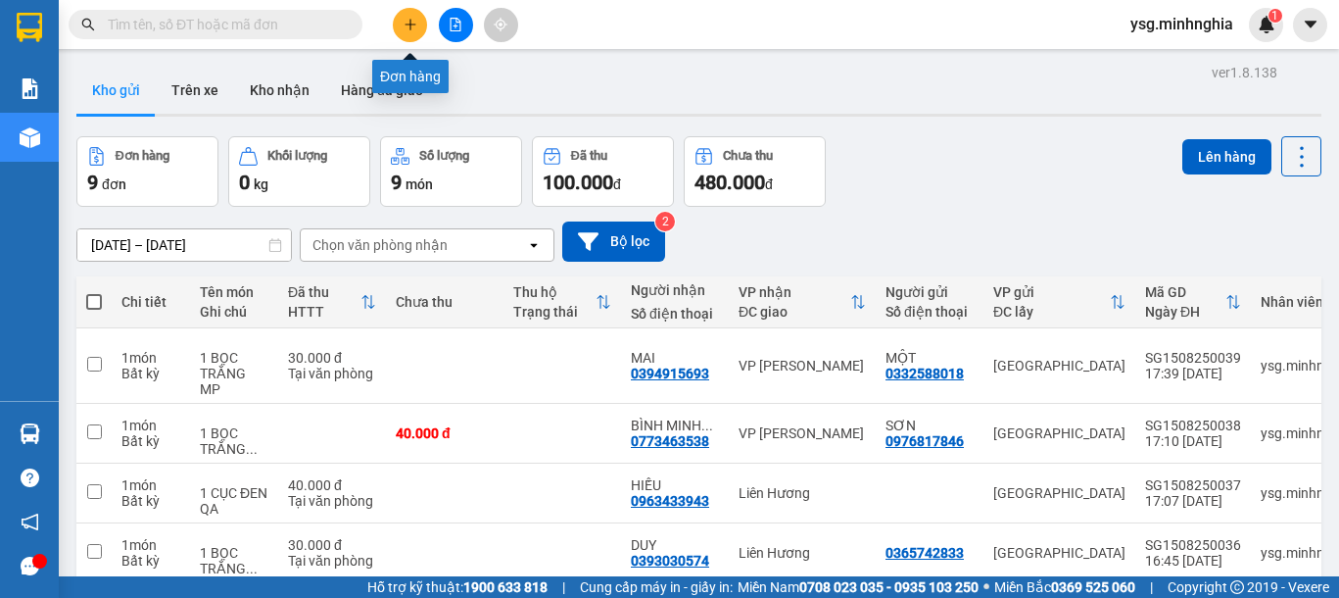
click at [399, 23] on button at bounding box center [410, 25] width 34 height 34
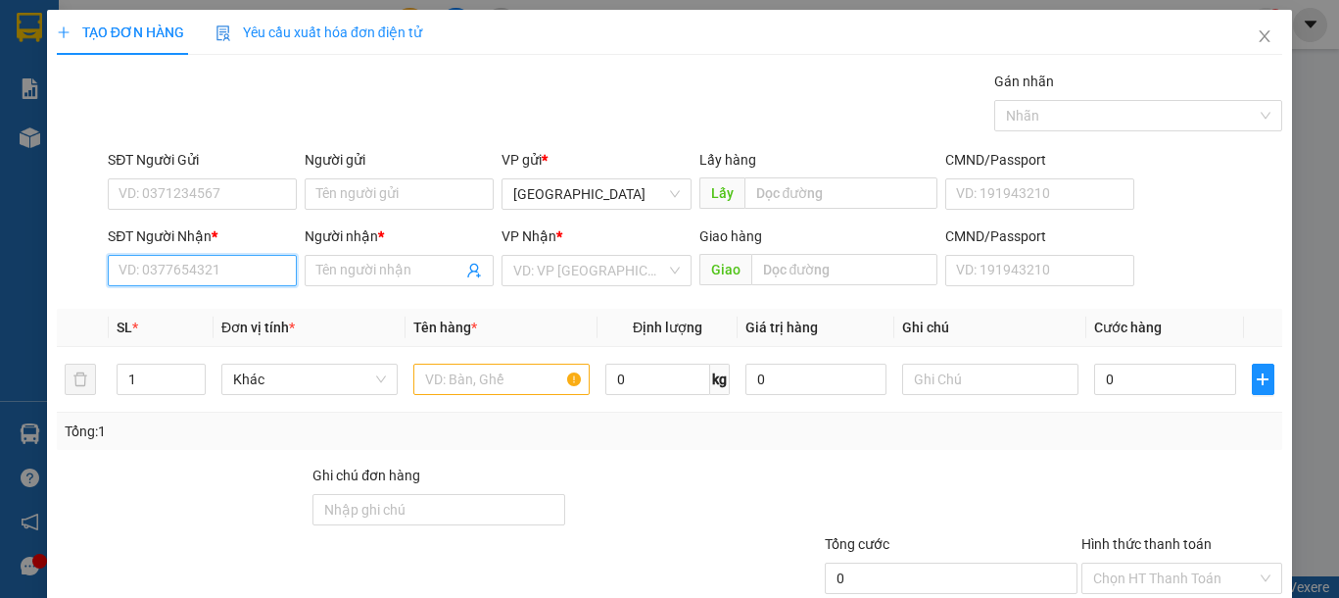
click at [188, 255] on input "SĐT Người Nhận *" at bounding box center [202, 270] width 189 height 31
click at [189, 263] on input "SĐT Người Nhận *" at bounding box center [202, 270] width 189 height 31
click at [205, 302] on div "0917428530 - WIN" at bounding box center [200, 310] width 163 height 22
type input "0917428530"
type input "WIN"
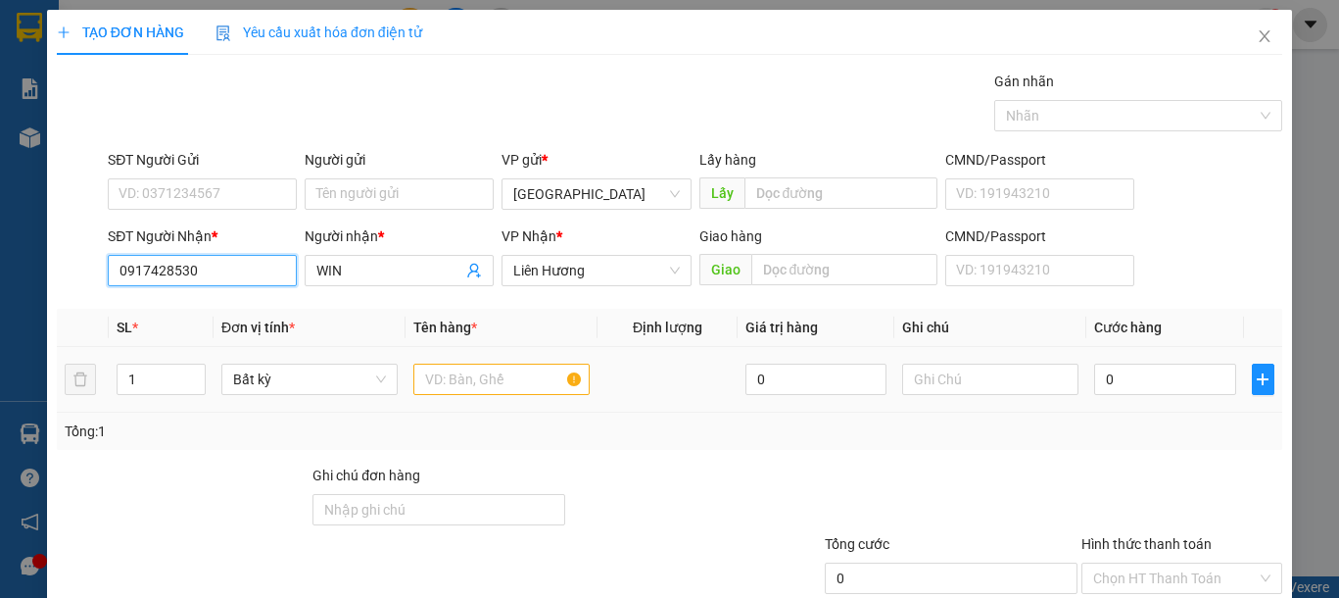
type input "0917428530"
click at [482, 372] on input "text" at bounding box center [501, 378] width 176 height 31
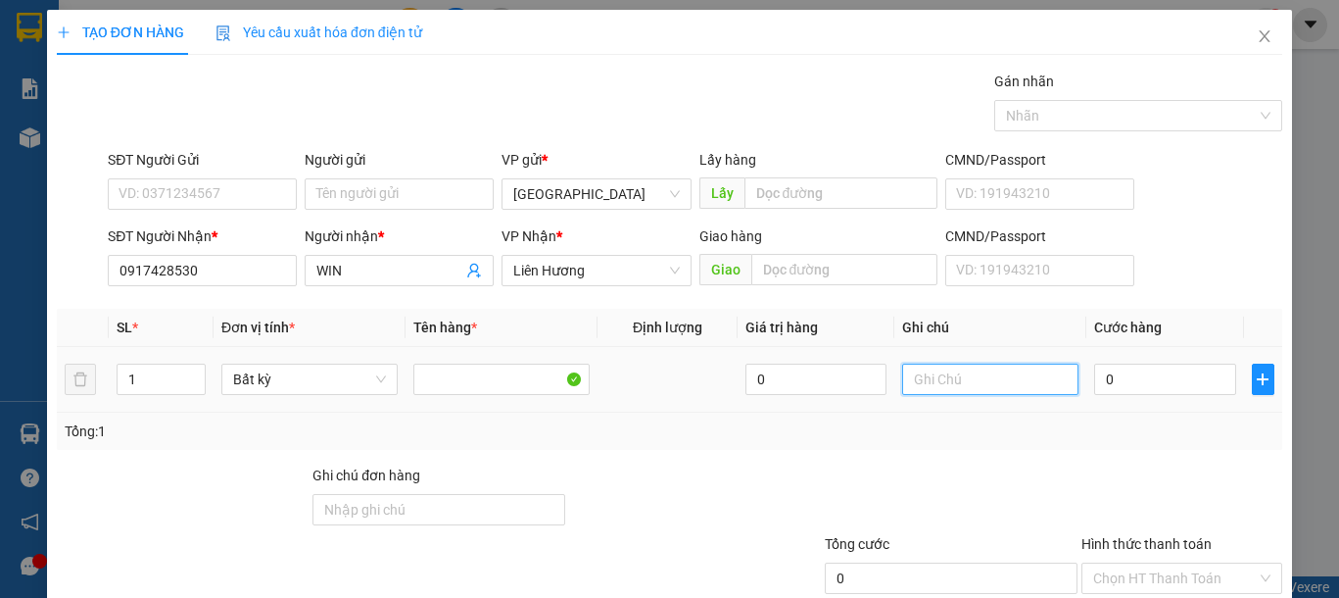
click at [989, 370] on input "text" at bounding box center [990, 378] width 176 height 31
click at [987, 370] on input "text" at bounding box center [990, 378] width 176 height 31
type input "1 BỊ VÀNG CÓ HỘP-PT"
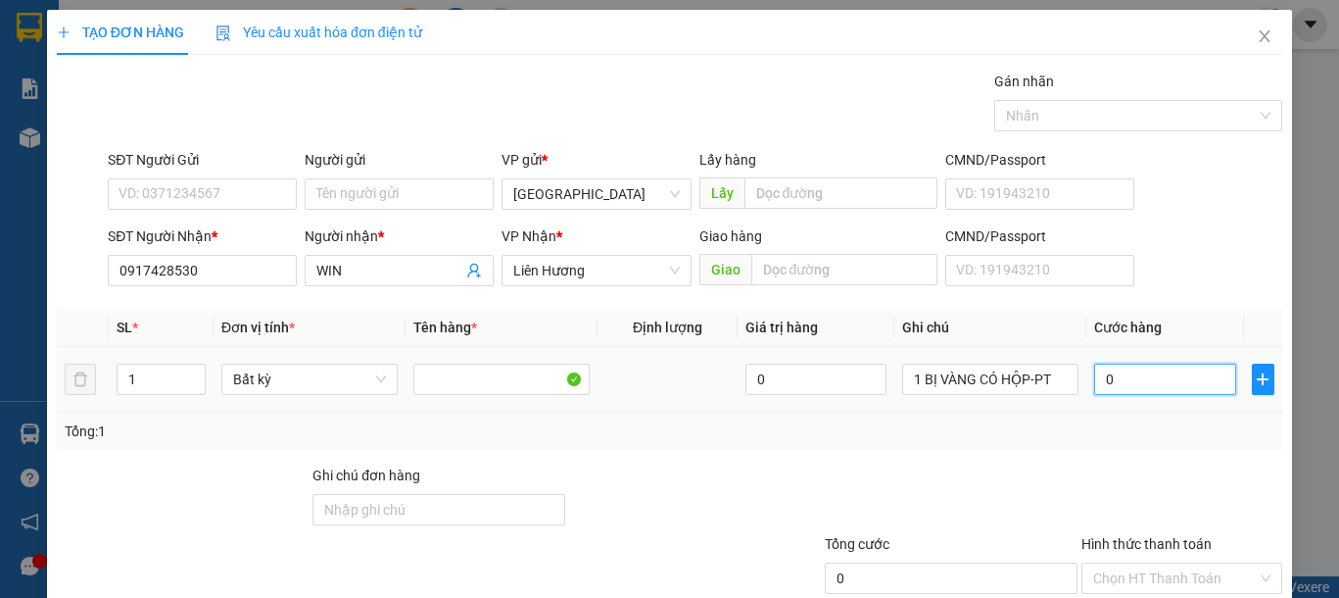
click at [1112, 377] on input "0" at bounding box center [1164, 378] width 141 height 31
type input "3"
type input "30"
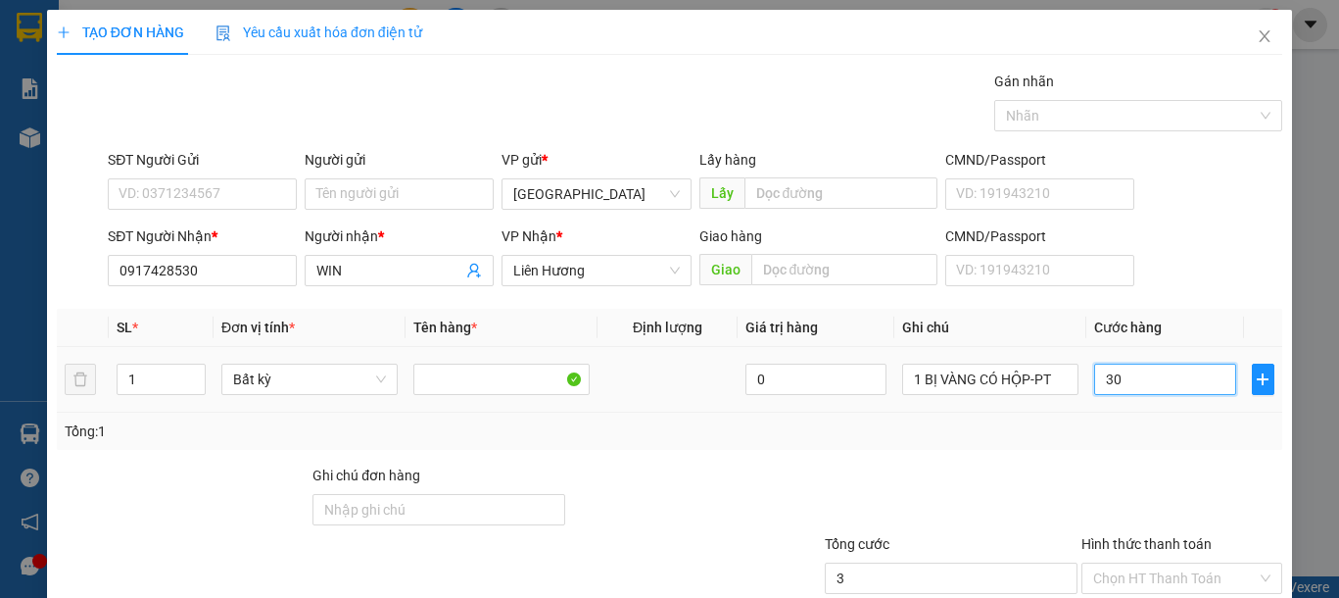
type input "30"
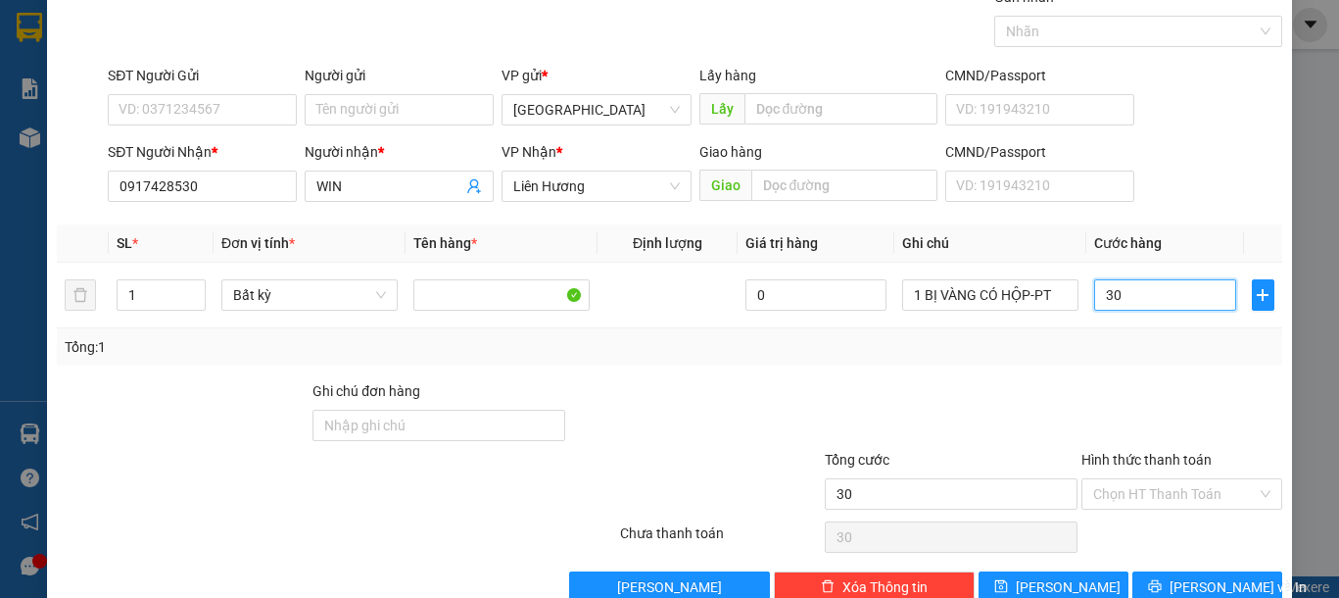
scroll to position [127, 0]
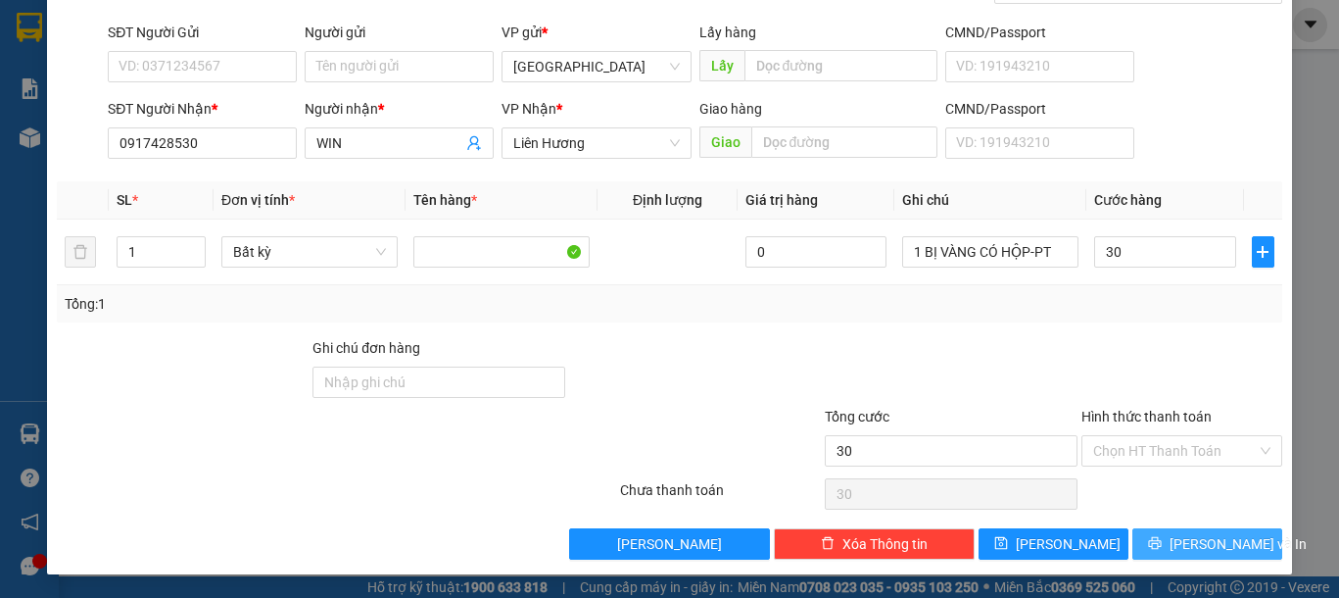
type input "30.000"
click at [1246, 541] on button "[PERSON_NAME] và In" at bounding box center [1207, 543] width 150 height 31
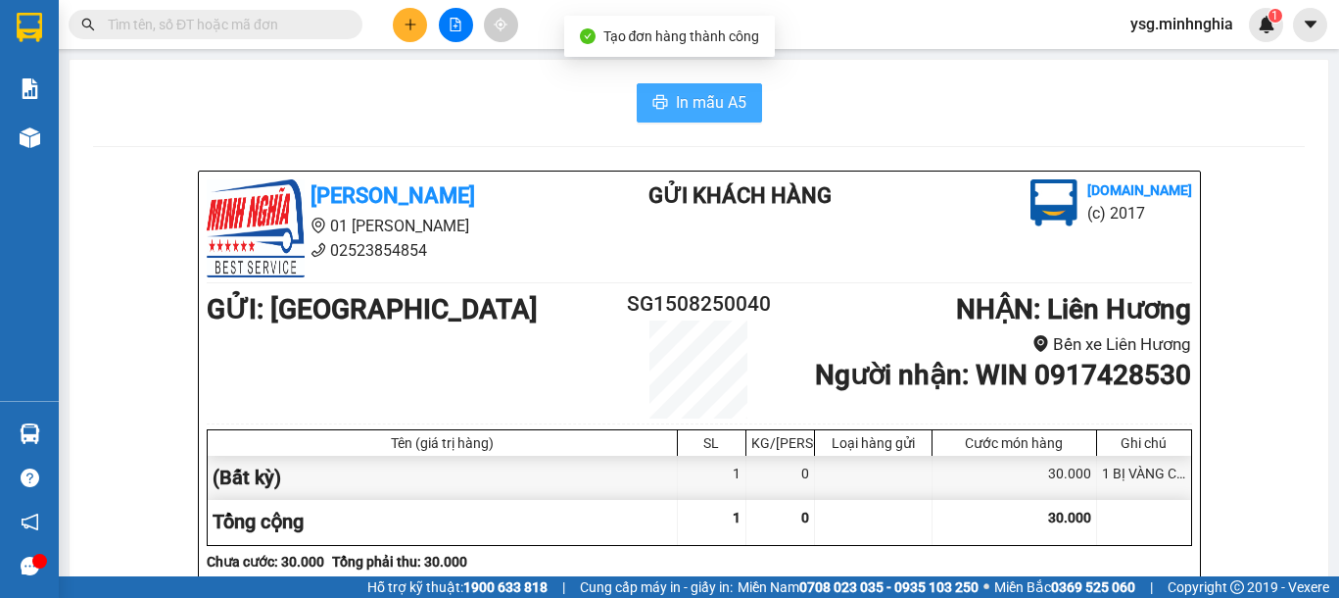
click at [684, 92] on span "In mẫu A5" at bounding box center [711, 102] width 71 height 24
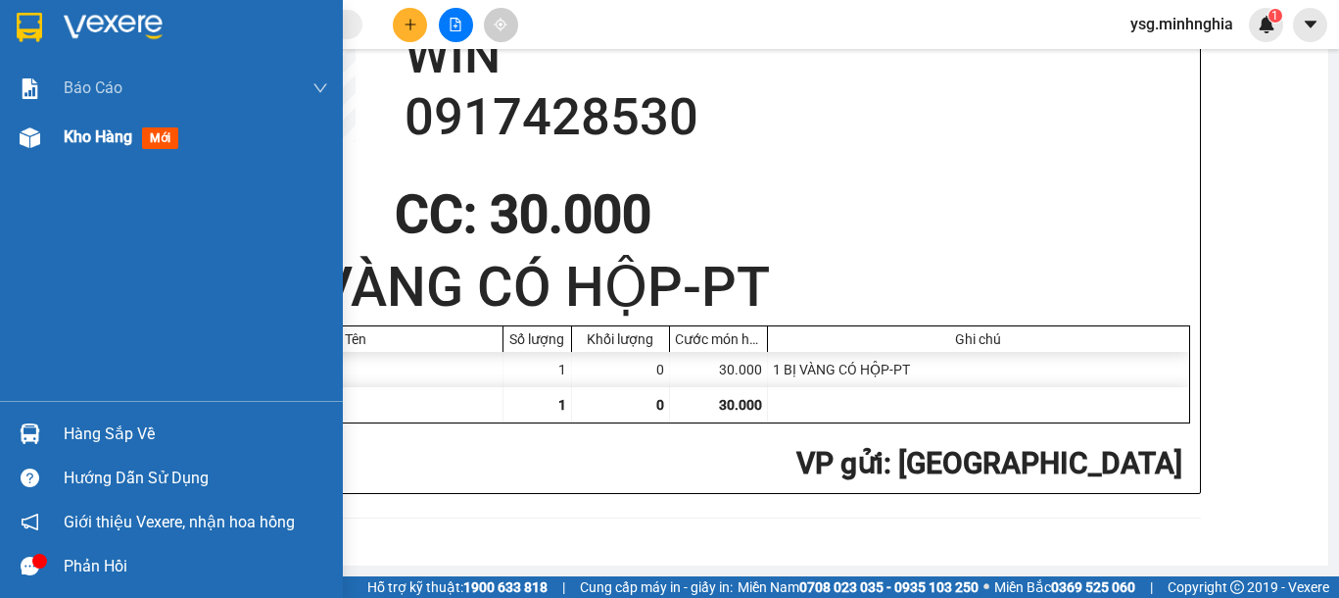
click at [1, 143] on div "Kho hàng mới" at bounding box center [171, 137] width 343 height 49
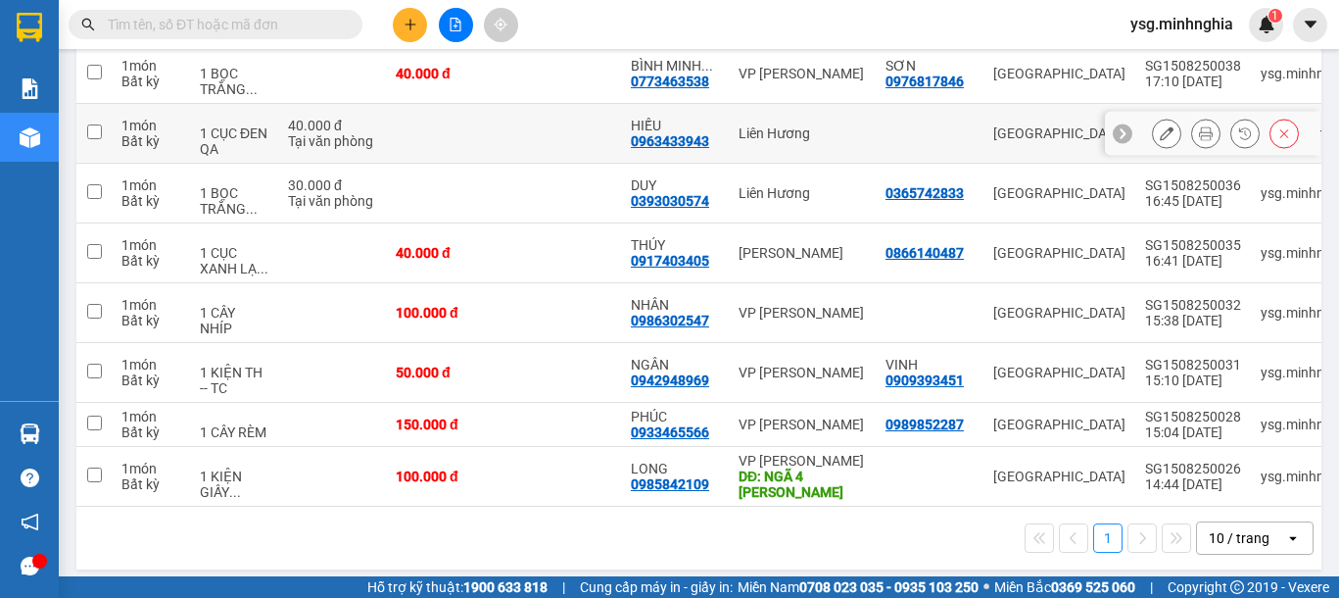
scroll to position [422, 0]
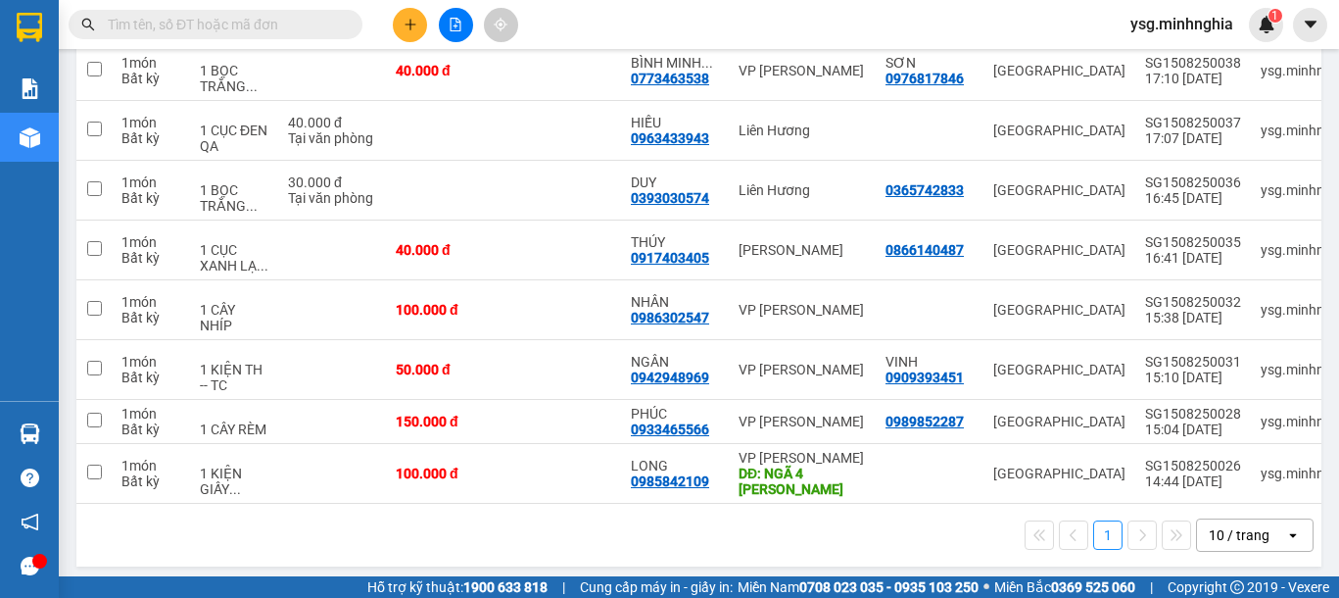
click at [464, 16] on button at bounding box center [456, 25] width 34 height 34
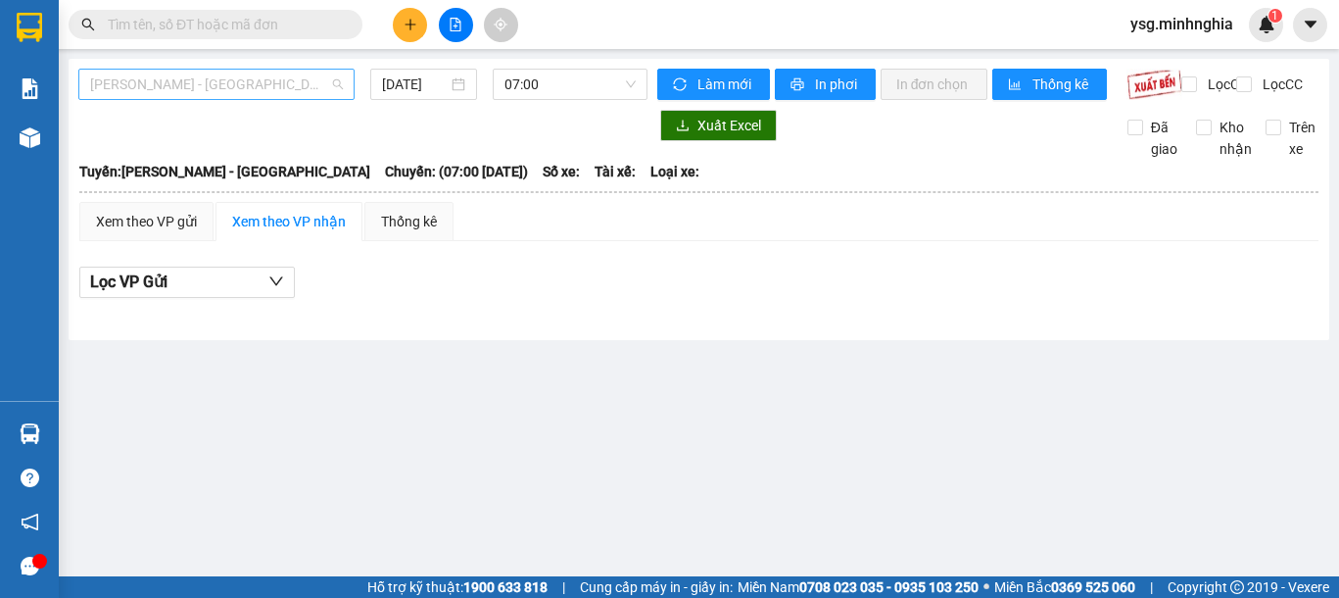
click at [215, 92] on span "[PERSON_NAME] - [GEOGRAPHIC_DATA]" at bounding box center [216, 84] width 253 height 29
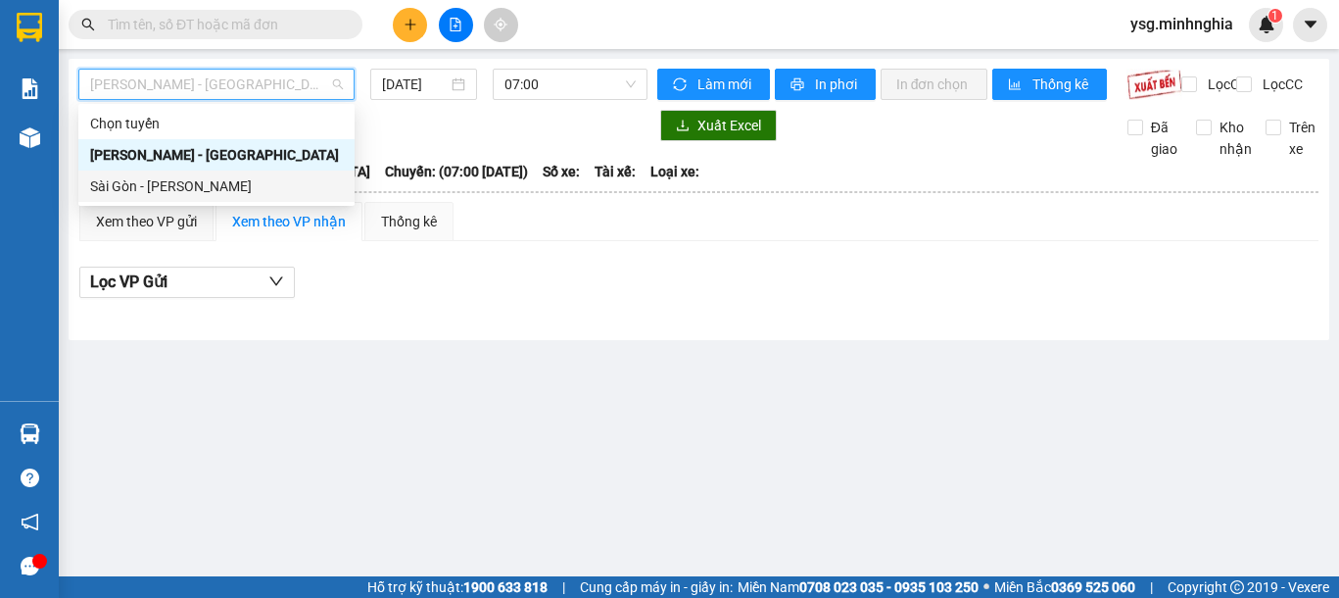
click at [152, 191] on div "Sài Gòn - [PERSON_NAME]" at bounding box center [216, 186] width 253 height 22
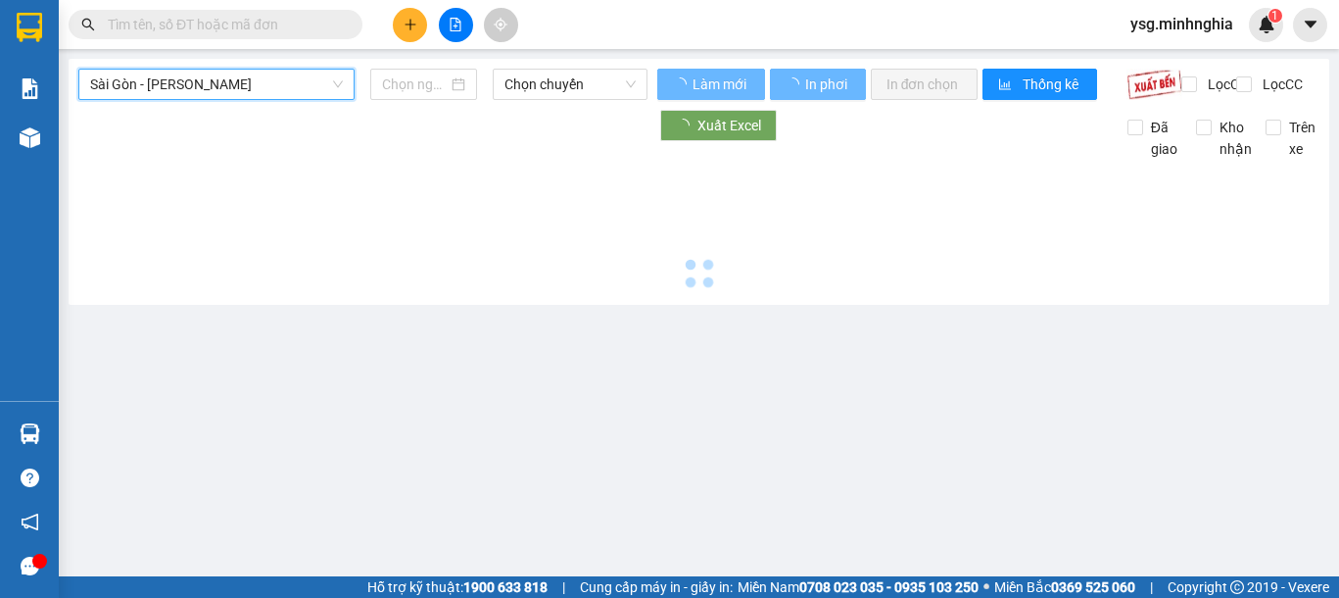
type input "[DATE]"
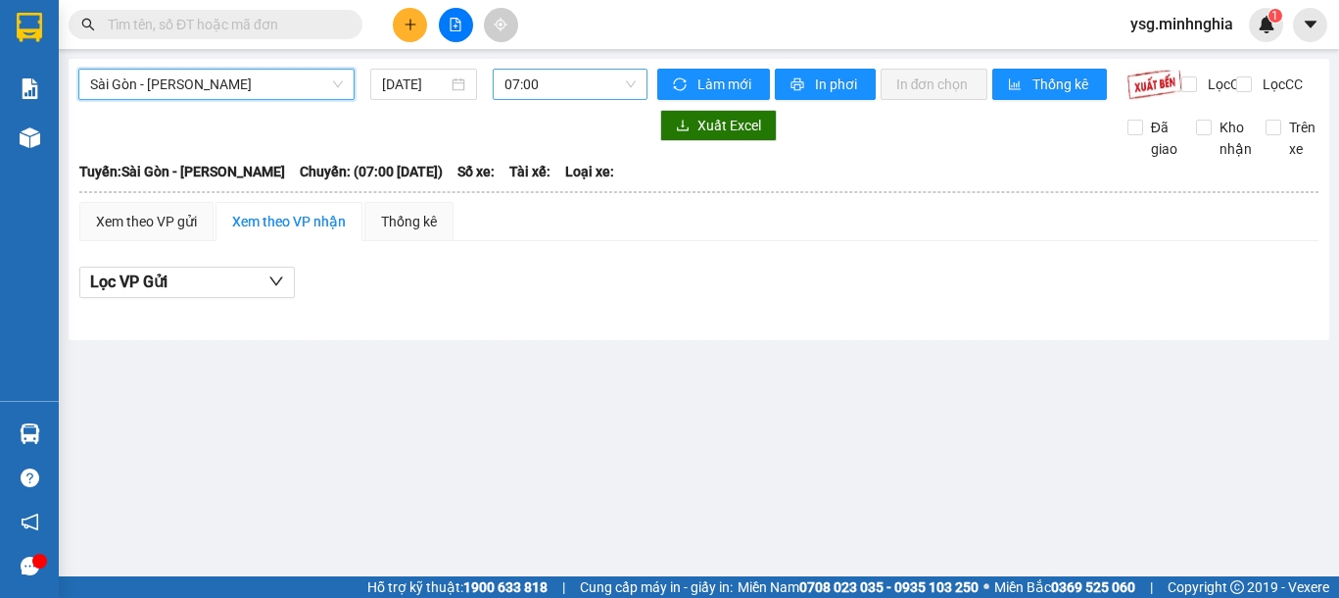
click at [556, 83] on span "07:00" at bounding box center [569, 84] width 131 height 29
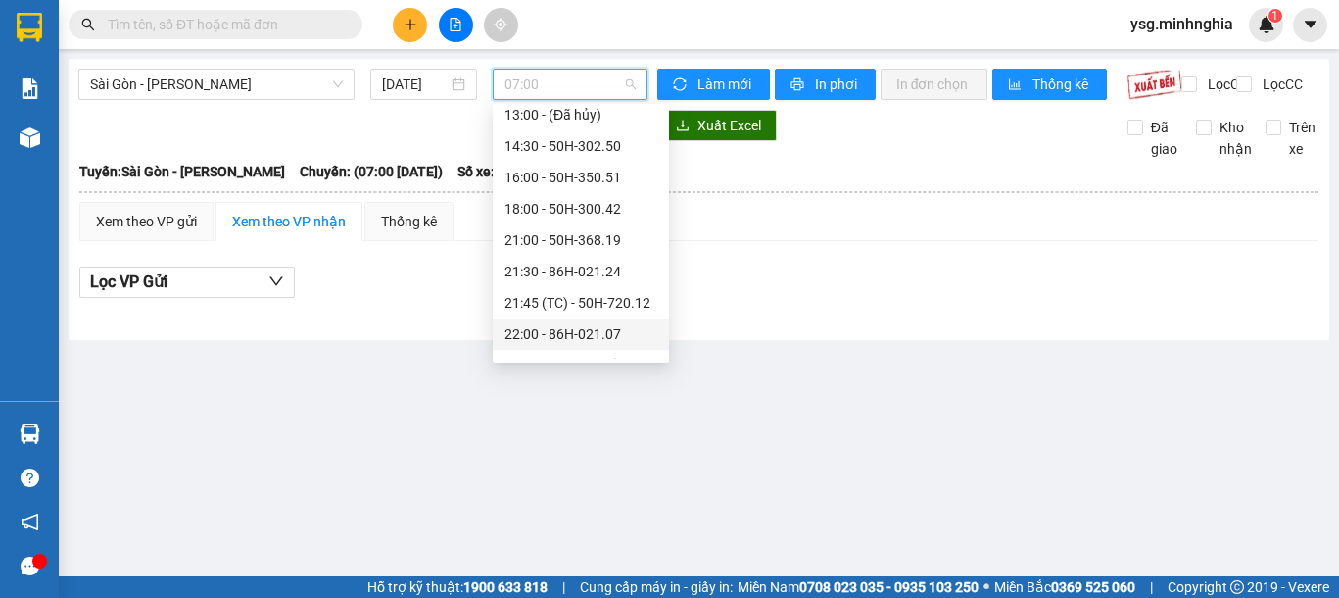
scroll to position [251, 0]
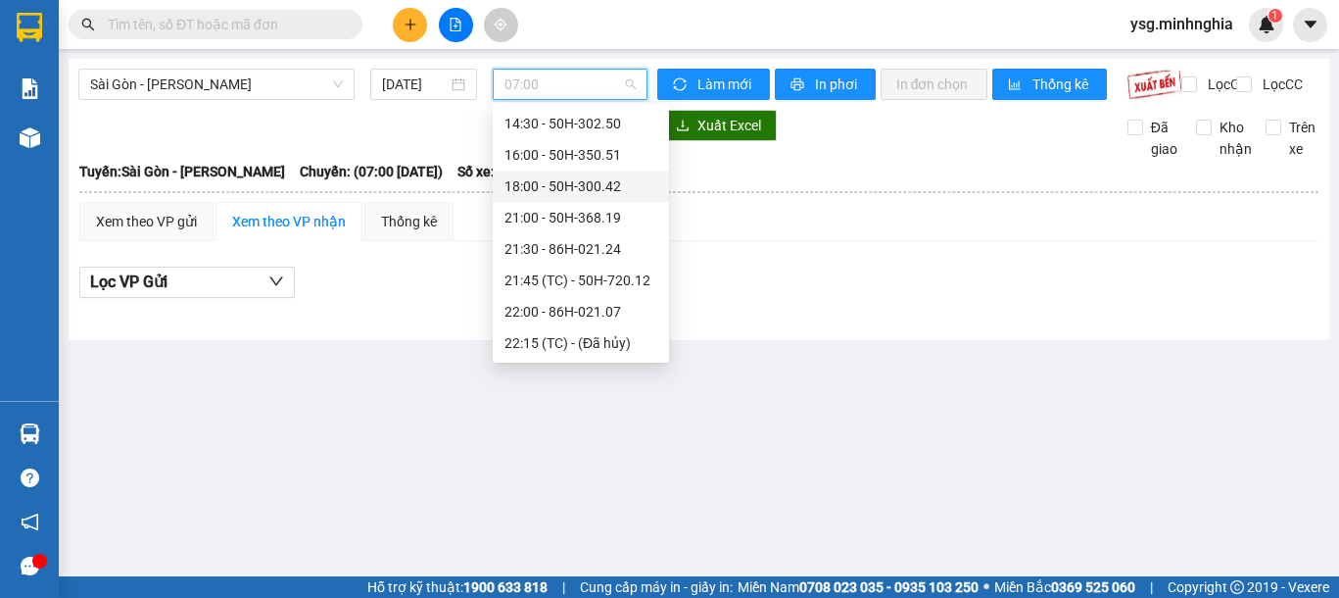
click at [561, 186] on div "18:00 - 50H-300.42" at bounding box center [580, 186] width 153 height 22
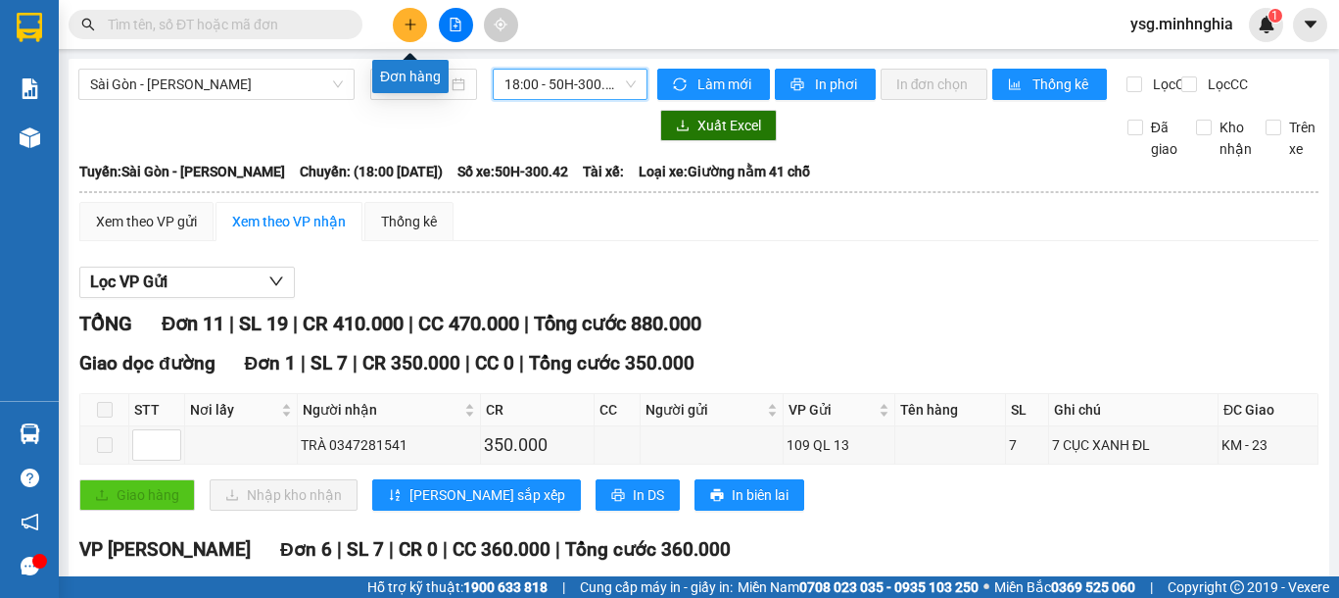
click at [415, 29] on icon "plus" at bounding box center [411, 25] width 14 height 14
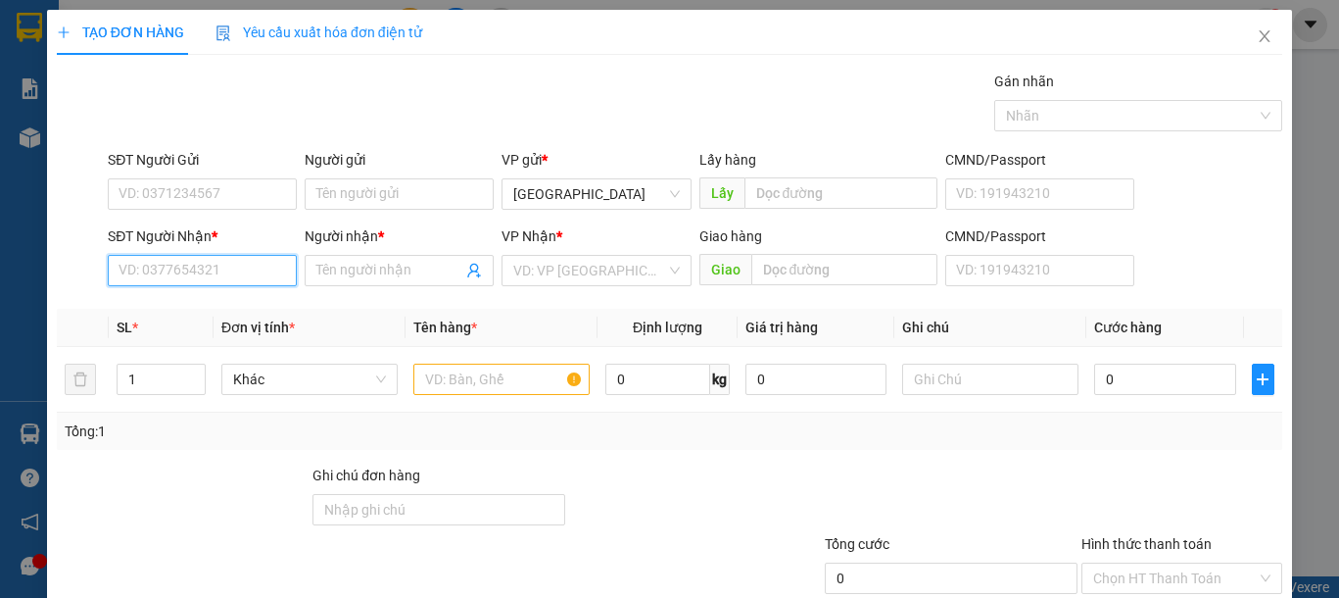
click at [200, 278] on input "SĐT Người Nhận *" at bounding box center [202, 270] width 189 height 31
drag, startPoint x: 218, startPoint y: 299, endPoint x: 498, endPoint y: 358, distance: 285.3
click at [221, 299] on div "0915825644 - KHẢI" at bounding box center [200, 310] width 163 height 22
type input "0915825644"
type input "KHẢI"
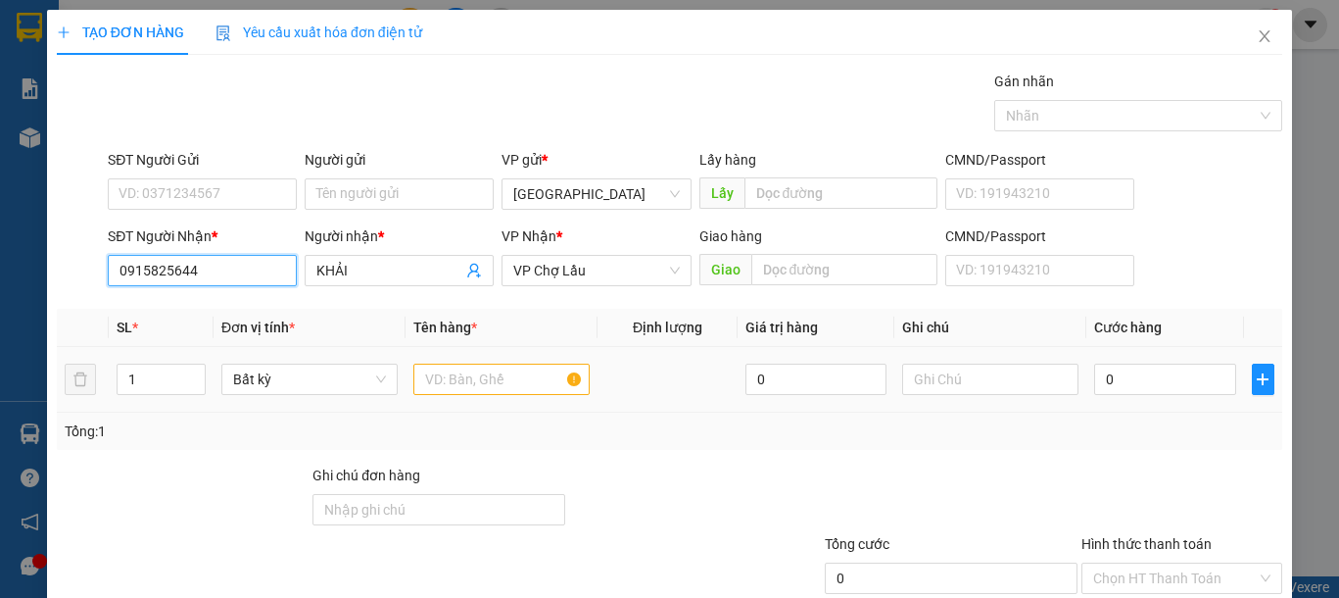
type input "0915825644"
click at [498, 381] on input "text" at bounding box center [501, 378] width 176 height 31
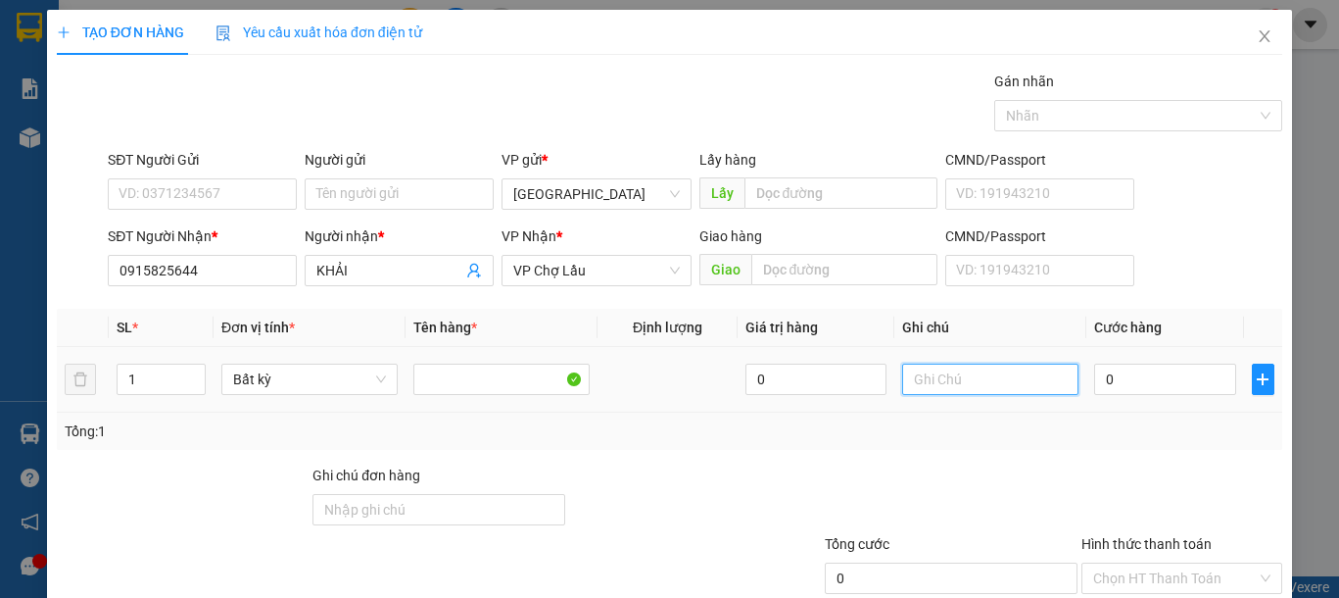
click at [1001, 379] on input "text" at bounding box center [990, 378] width 176 height 31
type input "1 CỤC ĐEN QA"
click at [1122, 389] on input "0" at bounding box center [1164, 378] width 141 height 31
type input "3"
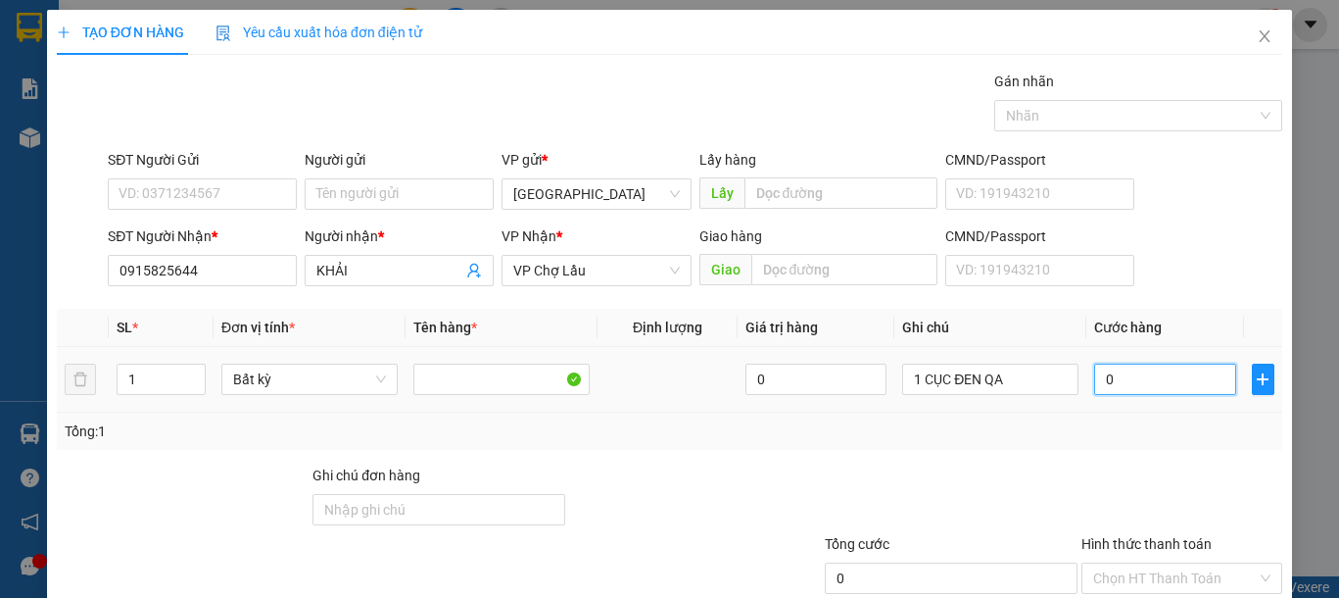
type input "3"
type input "30"
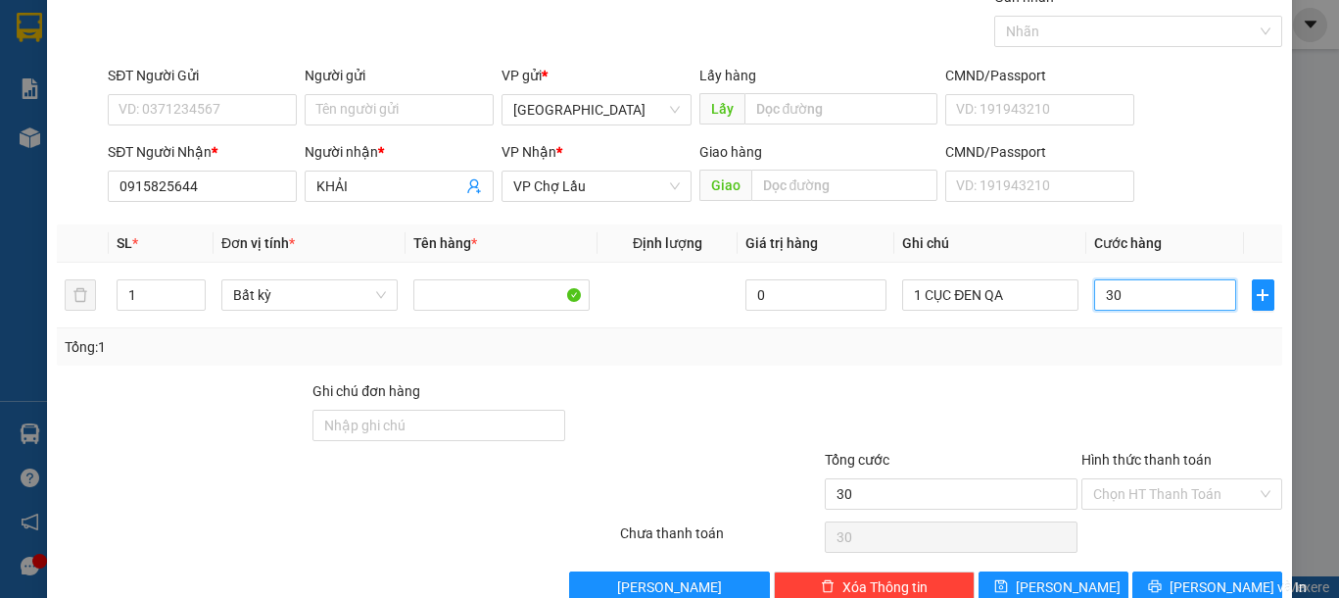
scroll to position [127, 0]
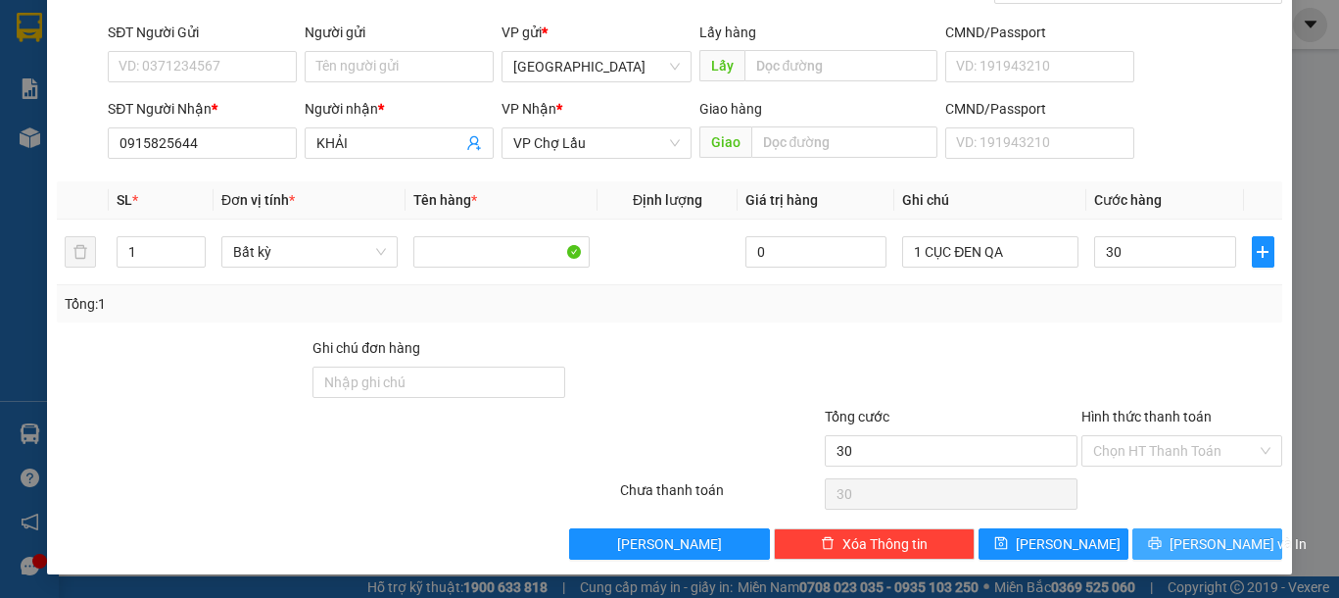
type input "30.000"
click at [1208, 554] on button "[PERSON_NAME] và In" at bounding box center [1207, 543] width 150 height 31
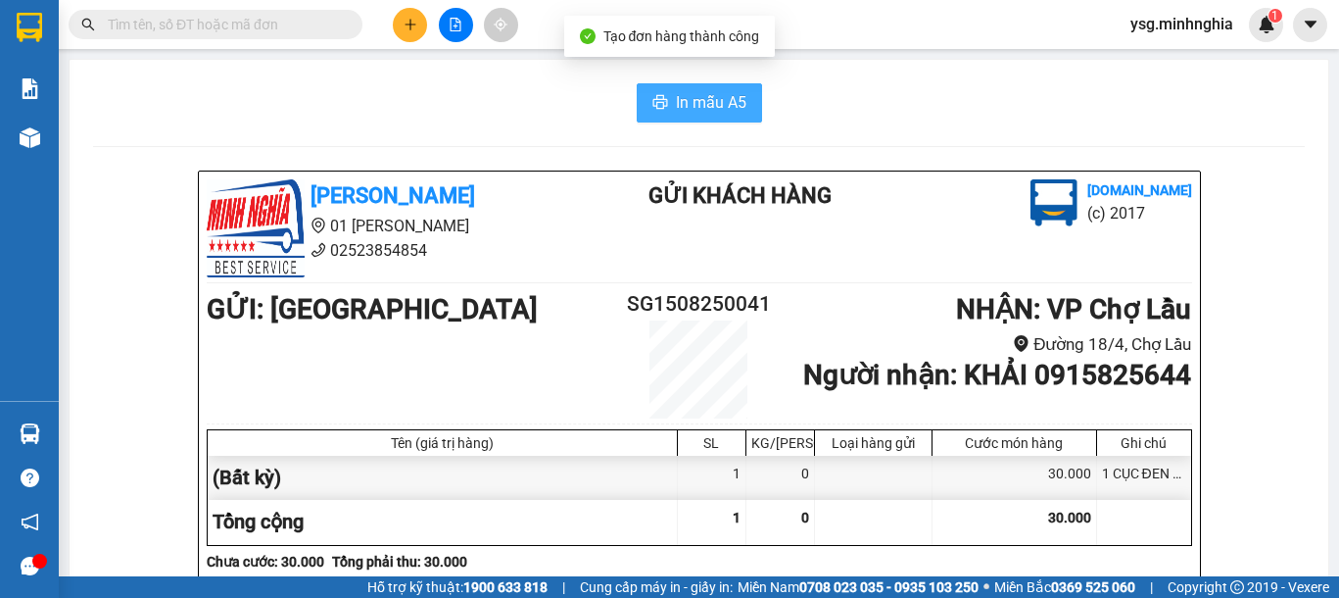
click at [719, 104] on span "In mẫu A5" at bounding box center [711, 102] width 71 height 24
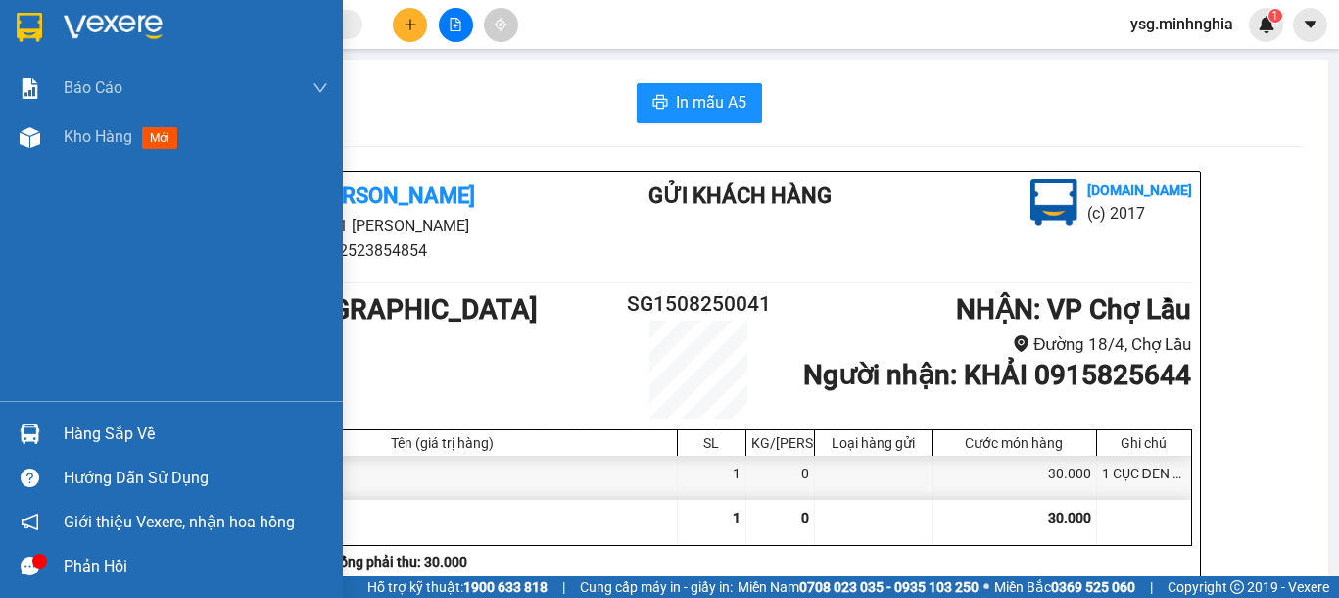
click at [15, 167] on div "Báo cáo Báo cáo dòng tiền (nhân viên) Doanh số tạo đơn theo VP gửi (nhân viên) …" at bounding box center [171, 232] width 343 height 337
click at [31, 152] on div at bounding box center [30, 137] width 34 height 34
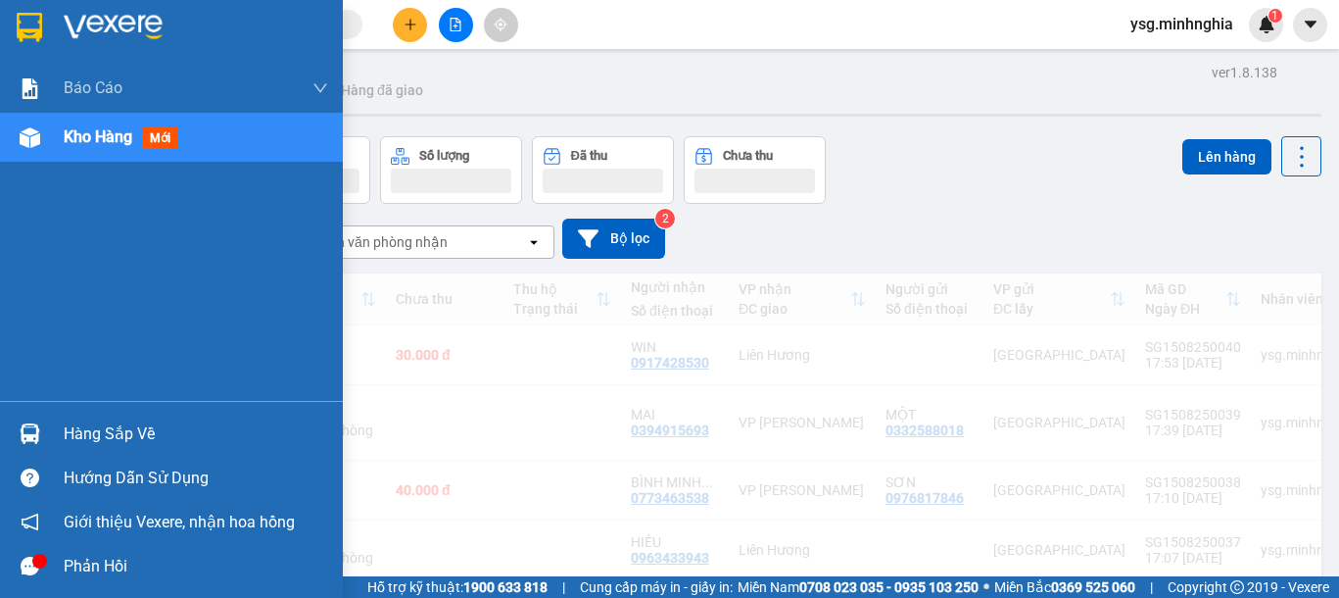
click at [43, 135] on div at bounding box center [30, 137] width 34 height 34
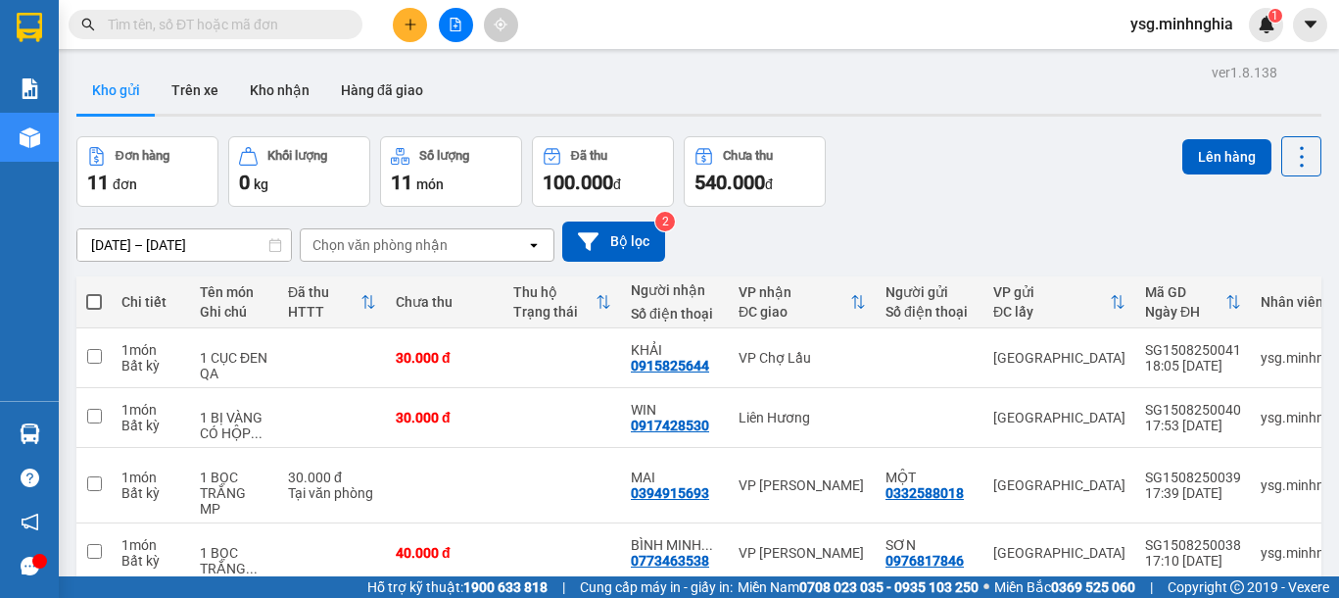
click at [88, 306] on span at bounding box center [94, 302] width 16 height 16
click at [94, 292] on input "checkbox" at bounding box center [94, 292] width 0 height 0
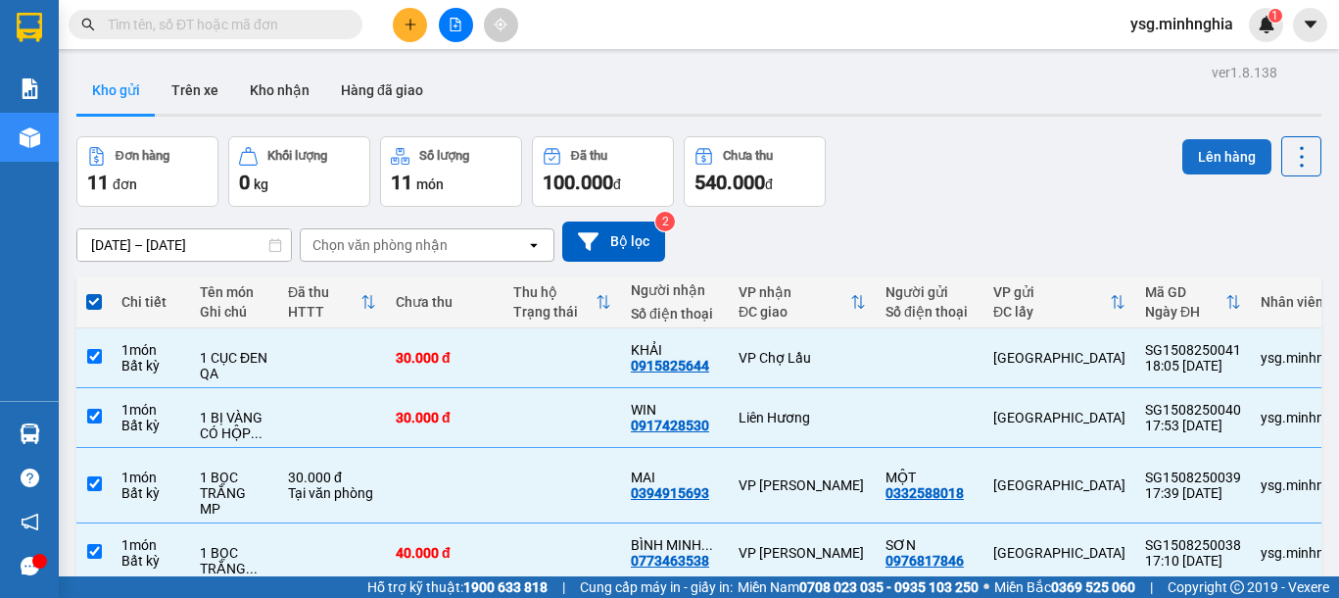
click at [1210, 152] on button "Lên hàng" at bounding box center [1226, 156] width 89 height 35
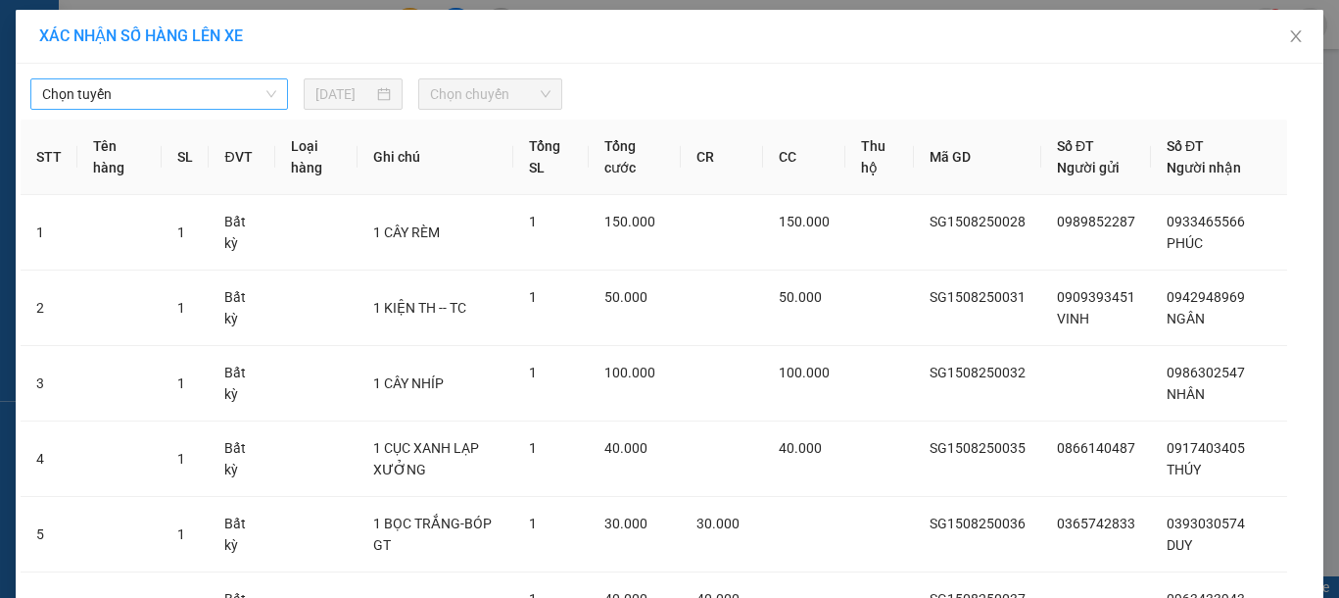
click at [151, 103] on span "Chọn tuyến" at bounding box center [159, 93] width 234 height 29
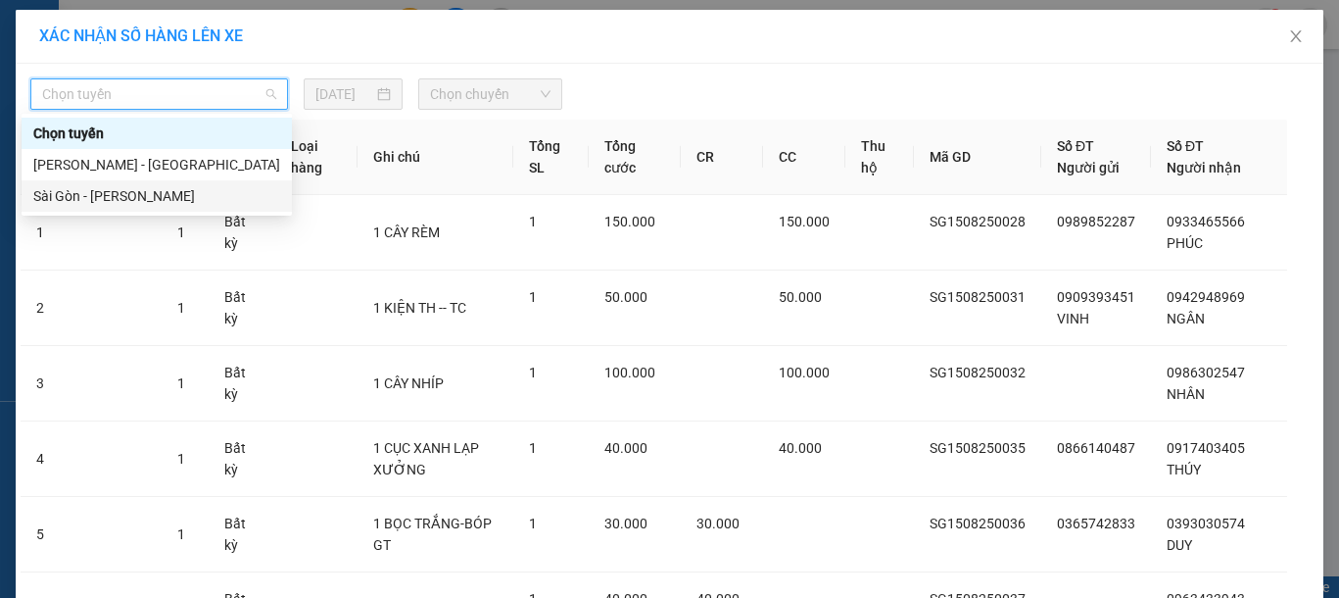
click at [122, 195] on div "Sài Gòn - [PERSON_NAME]" at bounding box center [156, 196] width 247 height 22
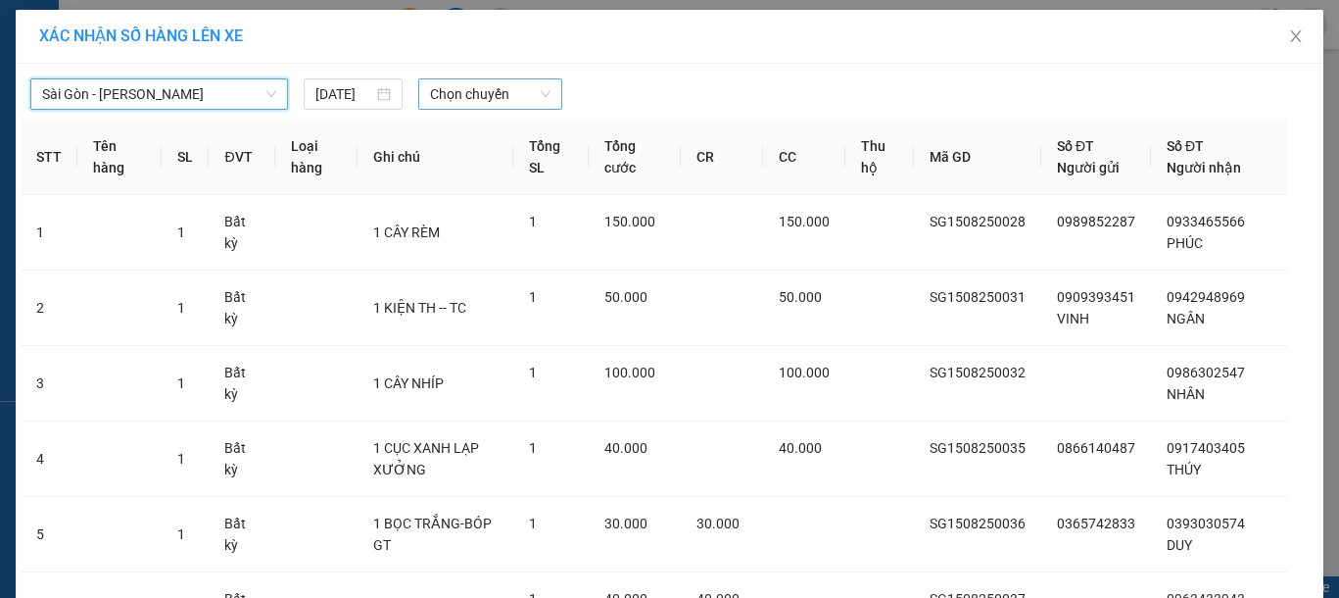
click at [496, 99] on span "Chọn chuyến" at bounding box center [490, 93] width 120 height 29
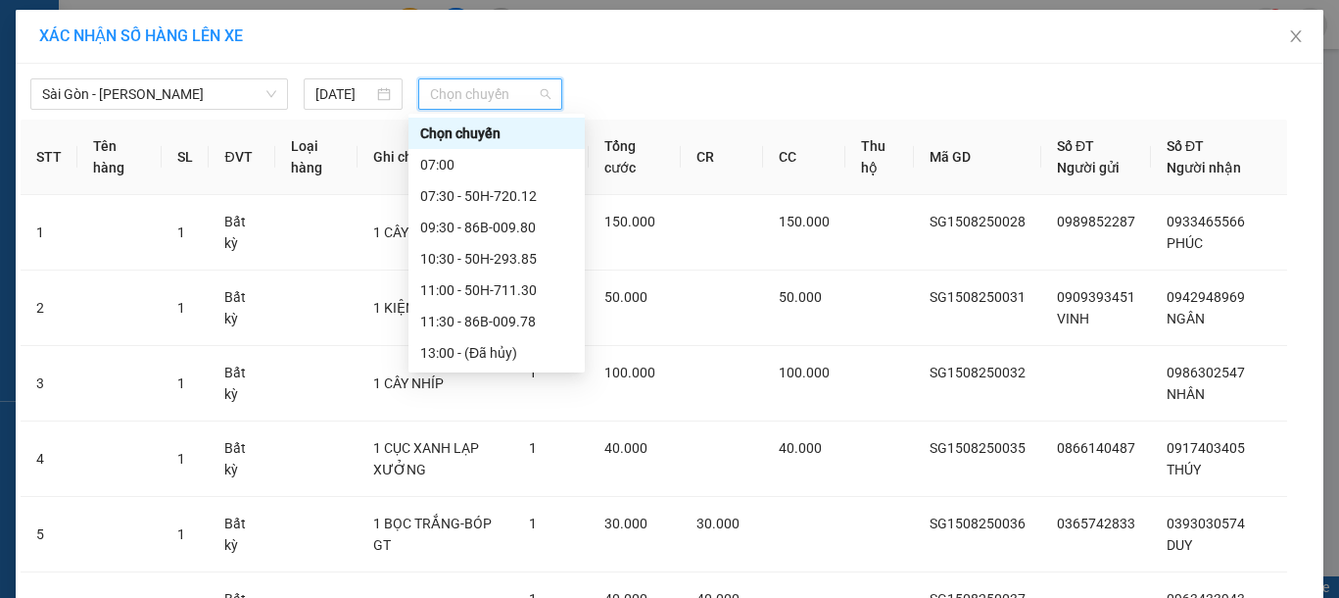
click at [494, 431] on div "18:00 - 50H-300.42" at bounding box center [496, 446] width 176 height 31
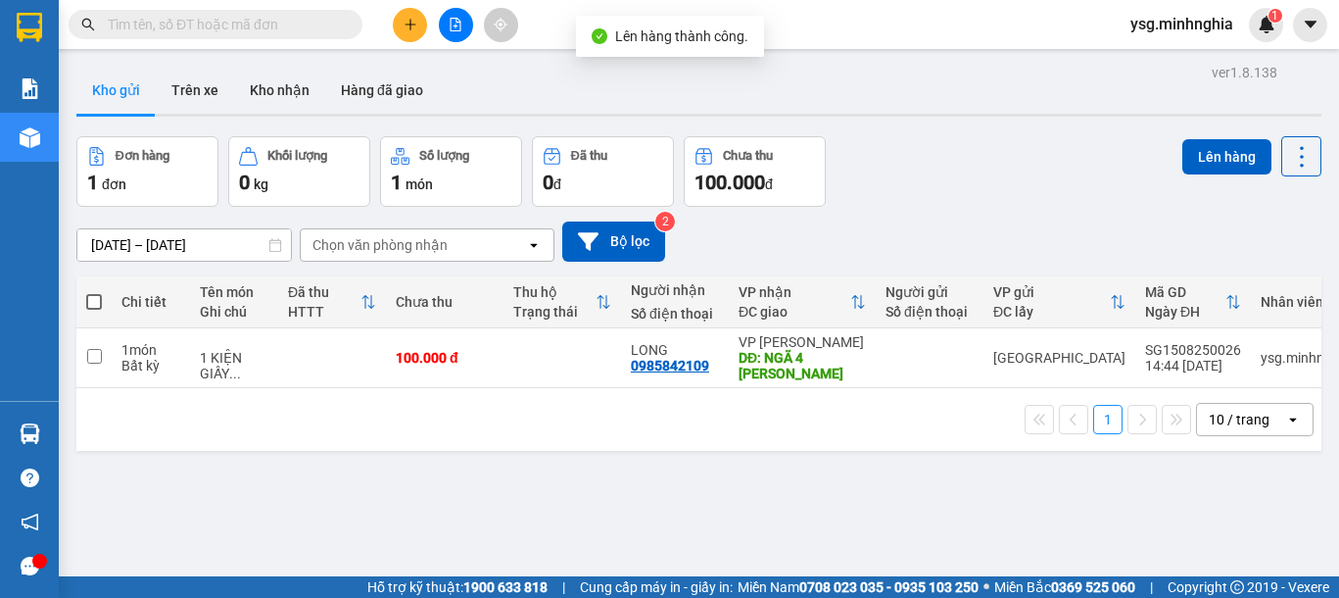
click at [101, 298] on span at bounding box center [94, 302] width 16 height 16
click at [94, 292] on input "checkbox" at bounding box center [94, 292] width 0 height 0
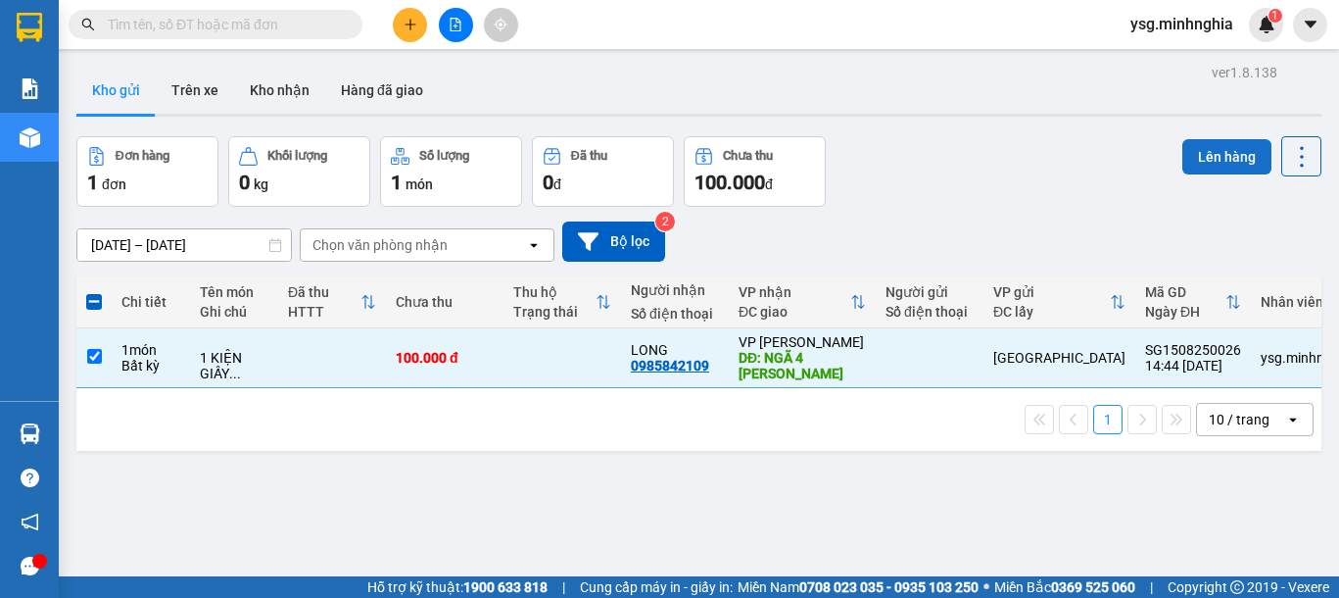
click at [1182, 165] on button "Lên hàng" at bounding box center [1226, 156] width 89 height 35
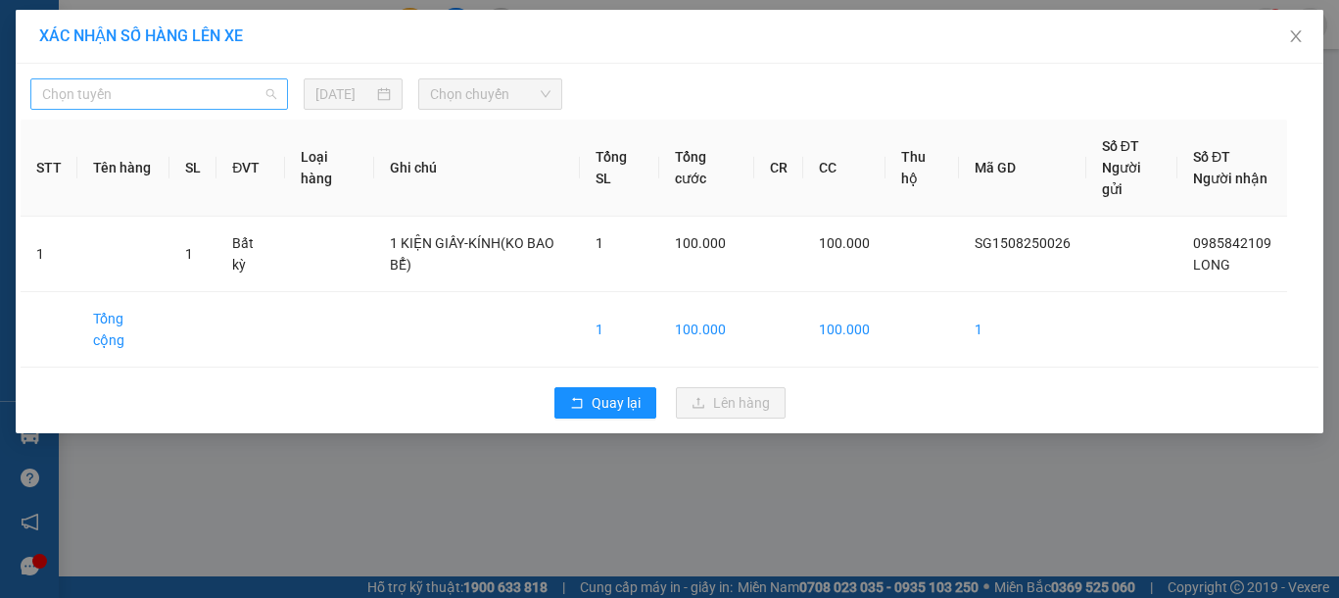
click at [85, 82] on span "Chọn tuyến" at bounding box center [159, 93] width 234 height 29
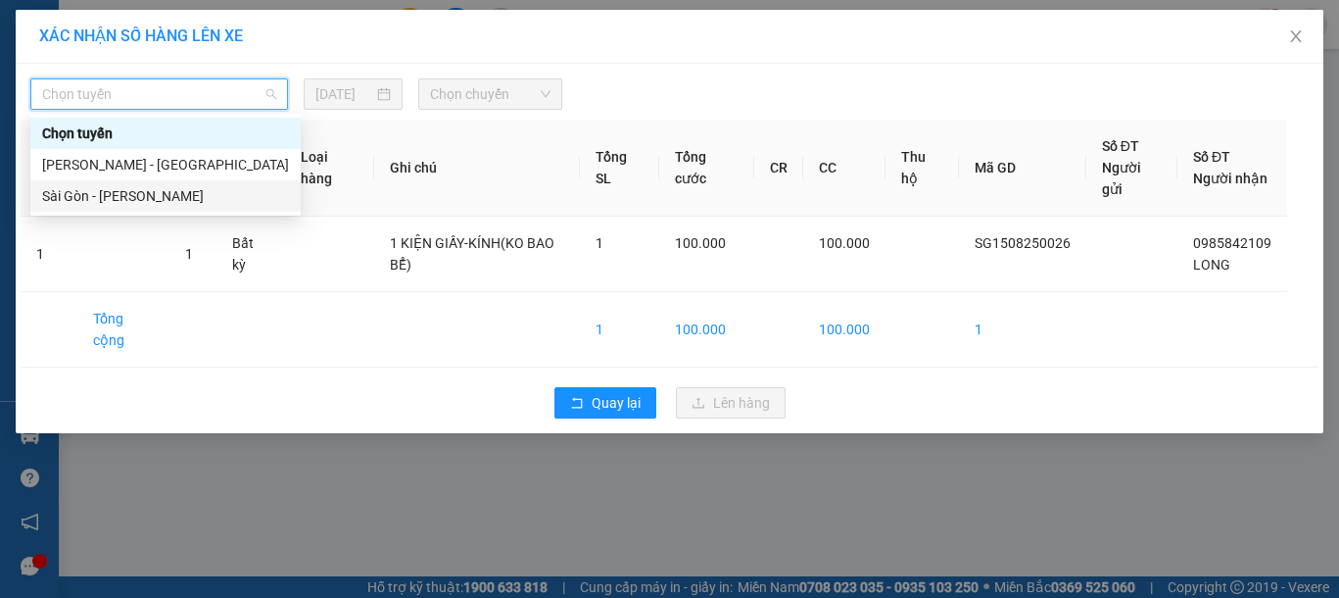
click at [141, 205] on div "Sài Gòn - [PERSON_NAME]" at bounding box center [165, 196] width 247 height 22
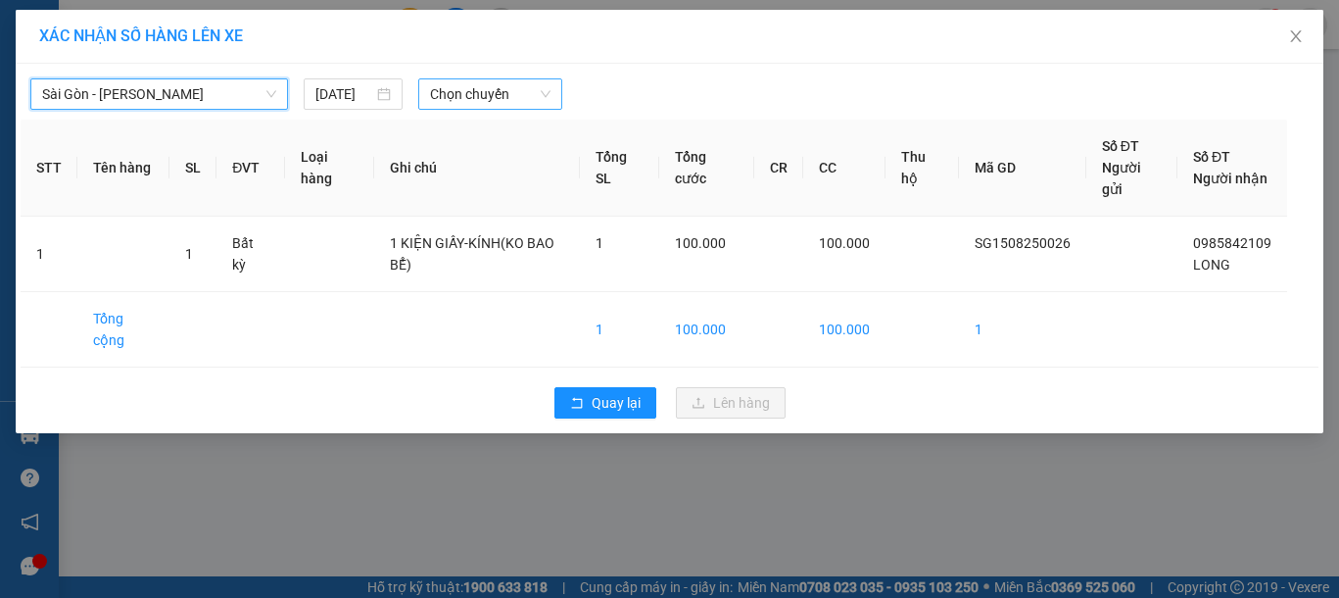
drag, startPoint x: 445, startPoint y: 95, endPoint x: 442, endPoint y: 107, distance: 12.1
click at [446, 95] on span "Chọn chuyến" at bounding box center [490, 93] width 120 height 29
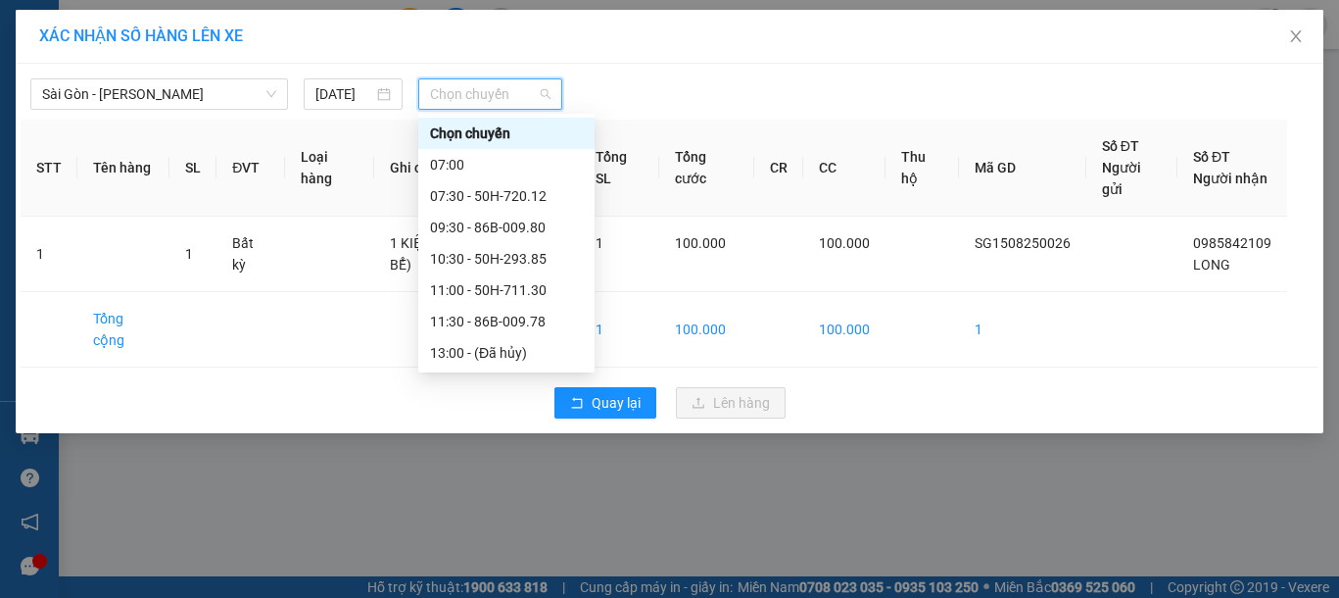
click at [502, 436] on div "18:00 - 50H-300.42" at bounding box center [506, 447] width 153 height 22
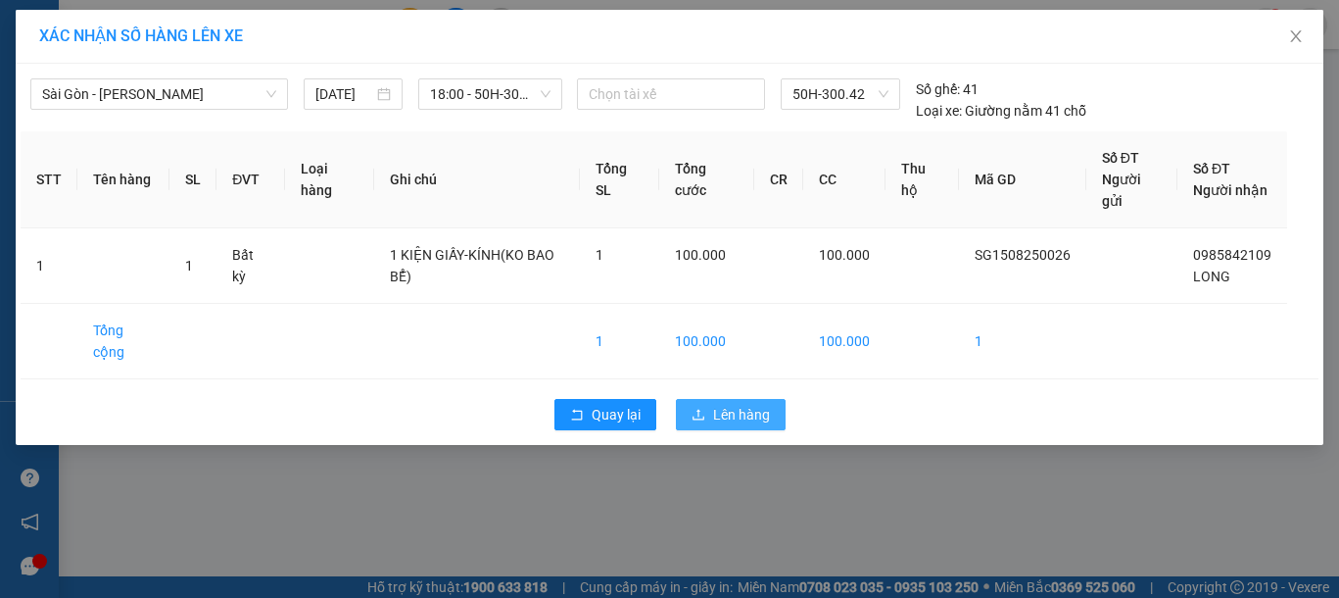
click at [731, 405] on span "Lên hàng" at bounding box center [741, 415] width 57 height 22
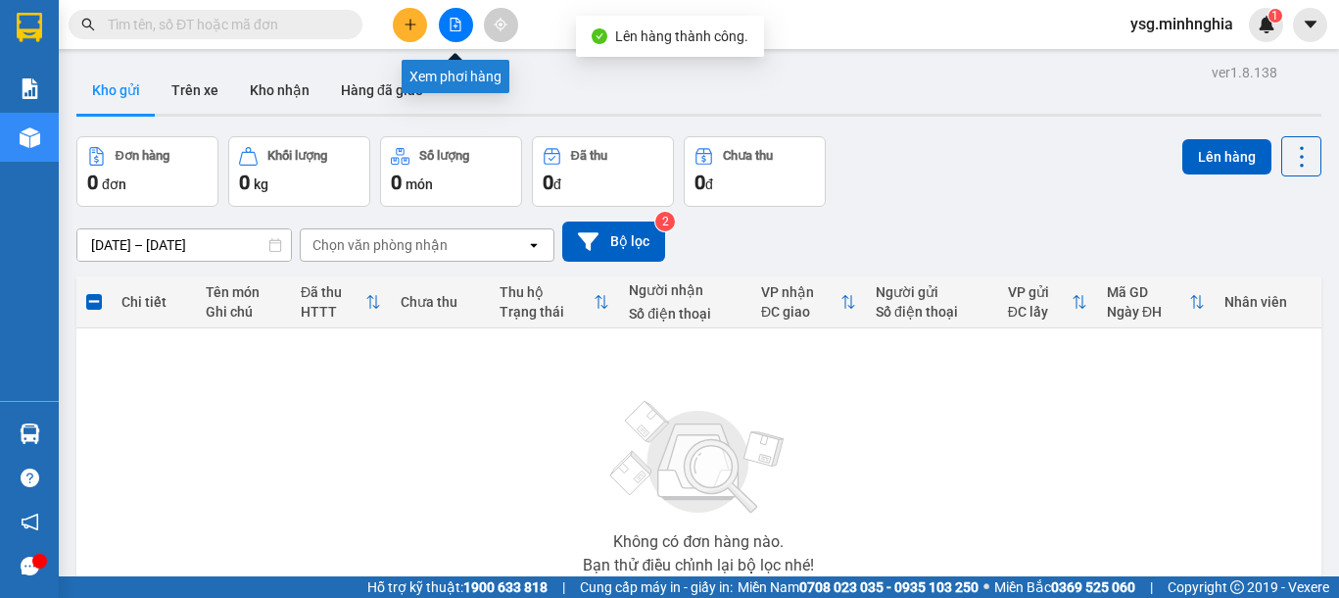
click at [462, 26] on button at bounding box center [456, 25] width 34 height 34
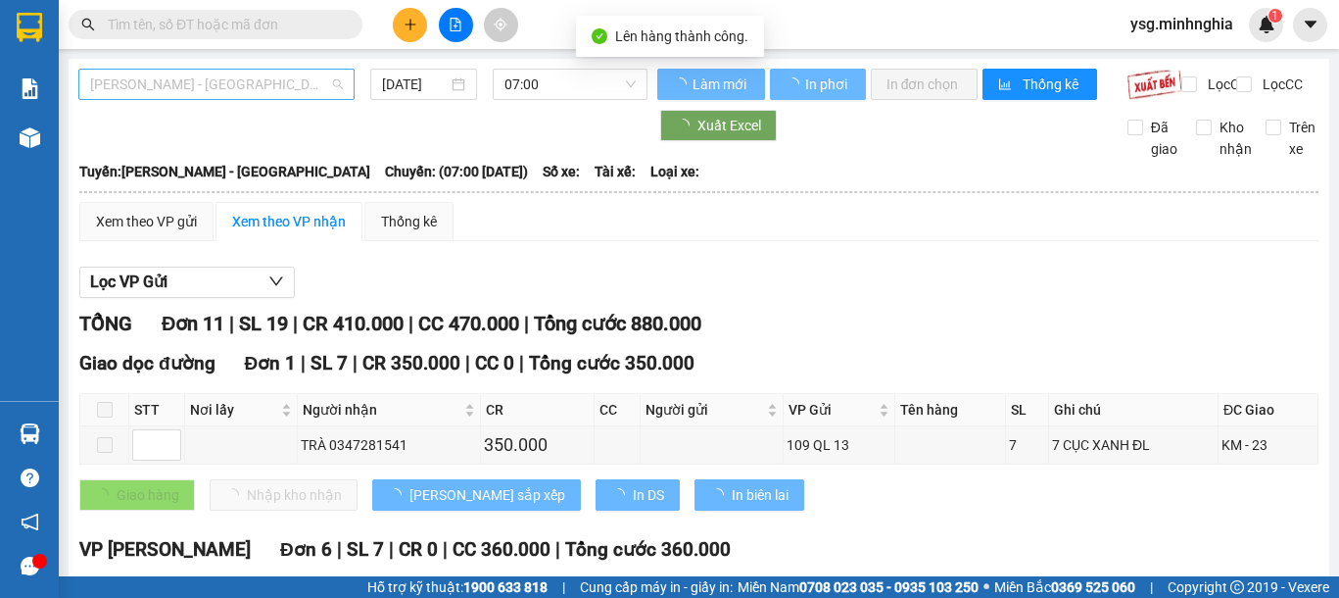
click at [234, 83] on span "[PERSON_NAME] - [GEOGRAPHIC_DATA]" at bounding box center [216, 84] width 253 height 29
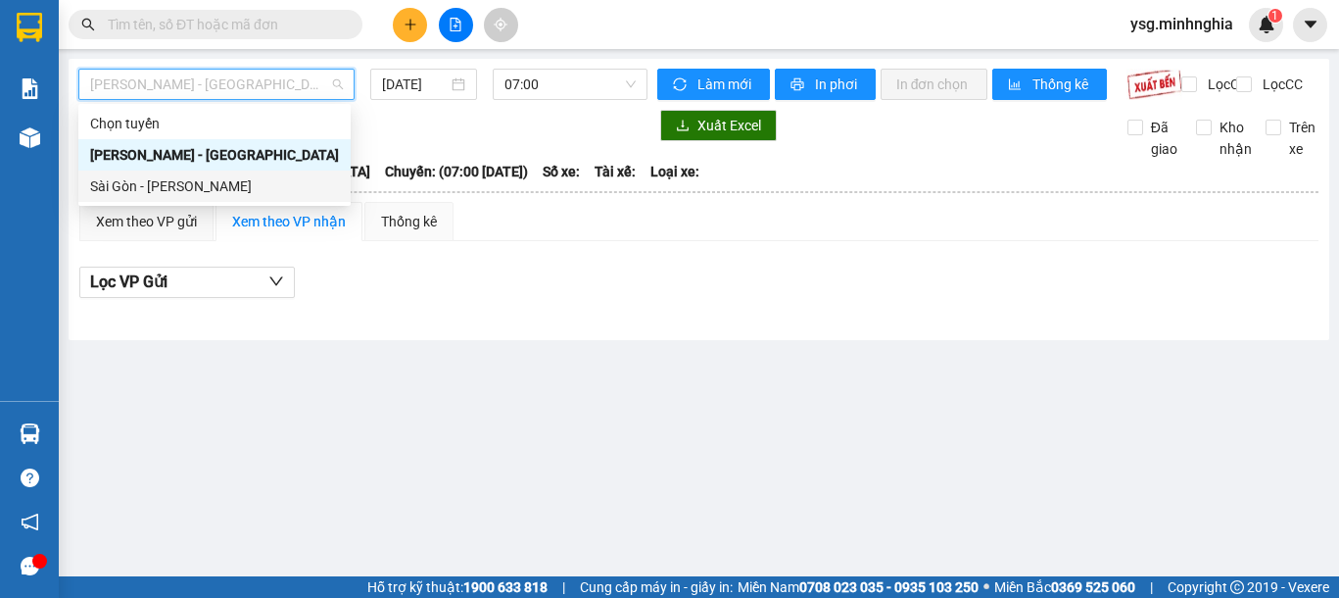
click at [185, 193] on div "Sài Gòn - [PERSON_NAME]" at bounding box center [214, 186] width 249 height 22
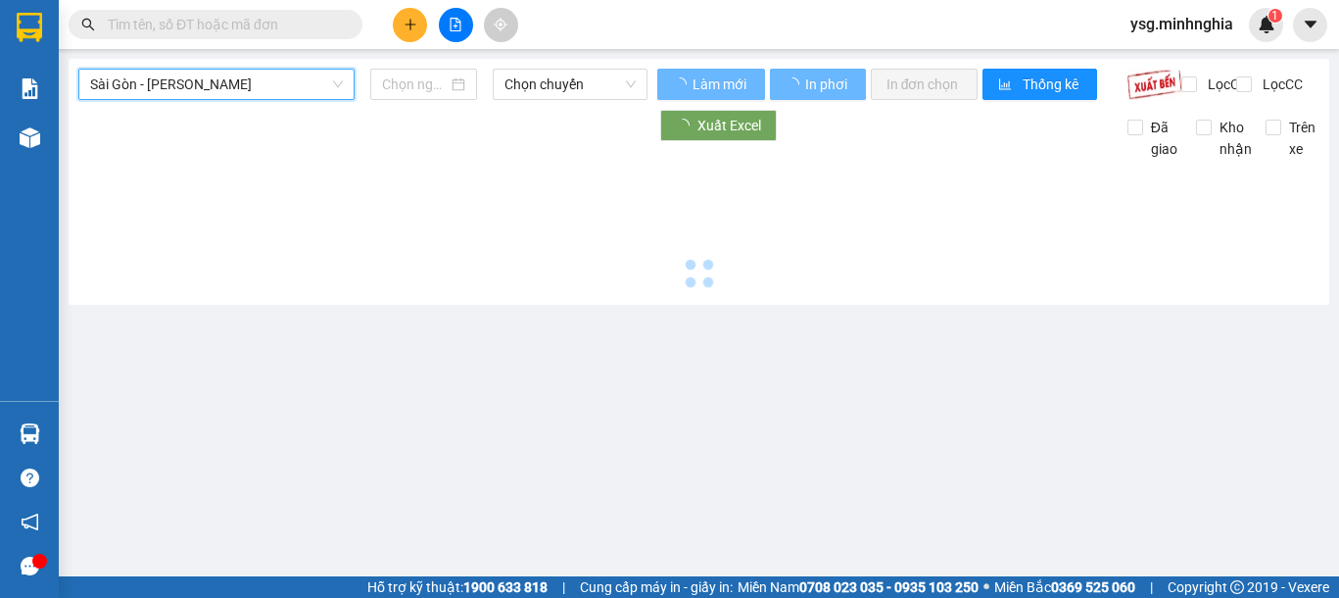
type input "[DATE]"
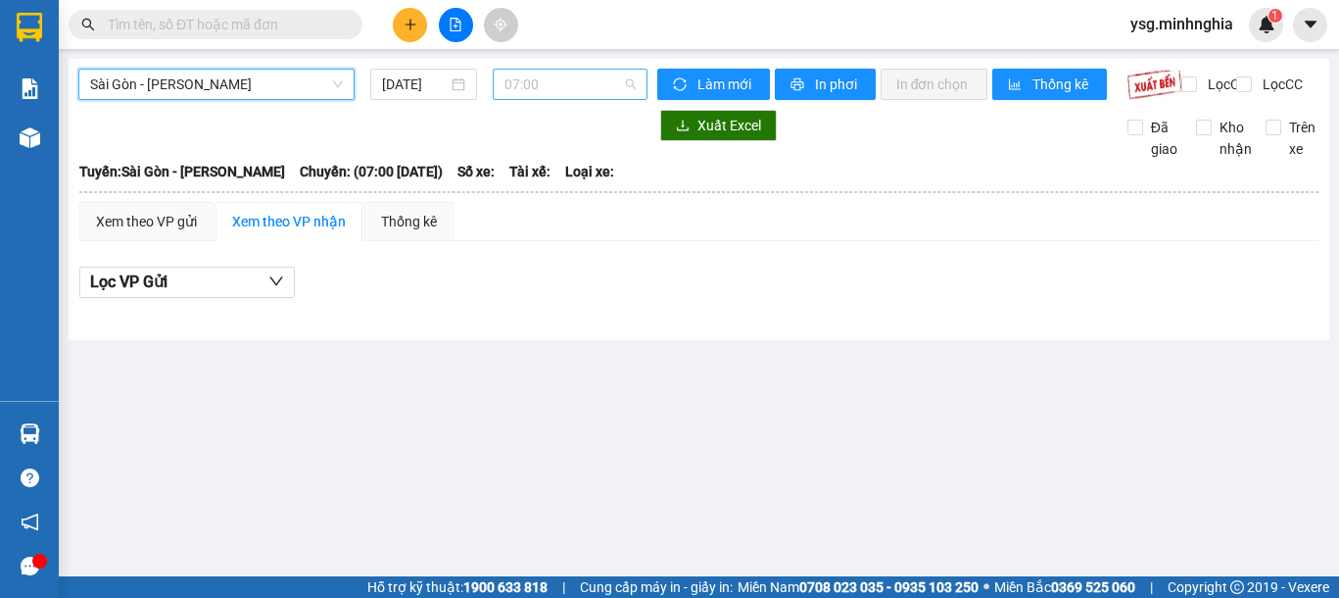
click at [544, 85] on span "07:00" at bounding box center [569, 84] width 131 height 29
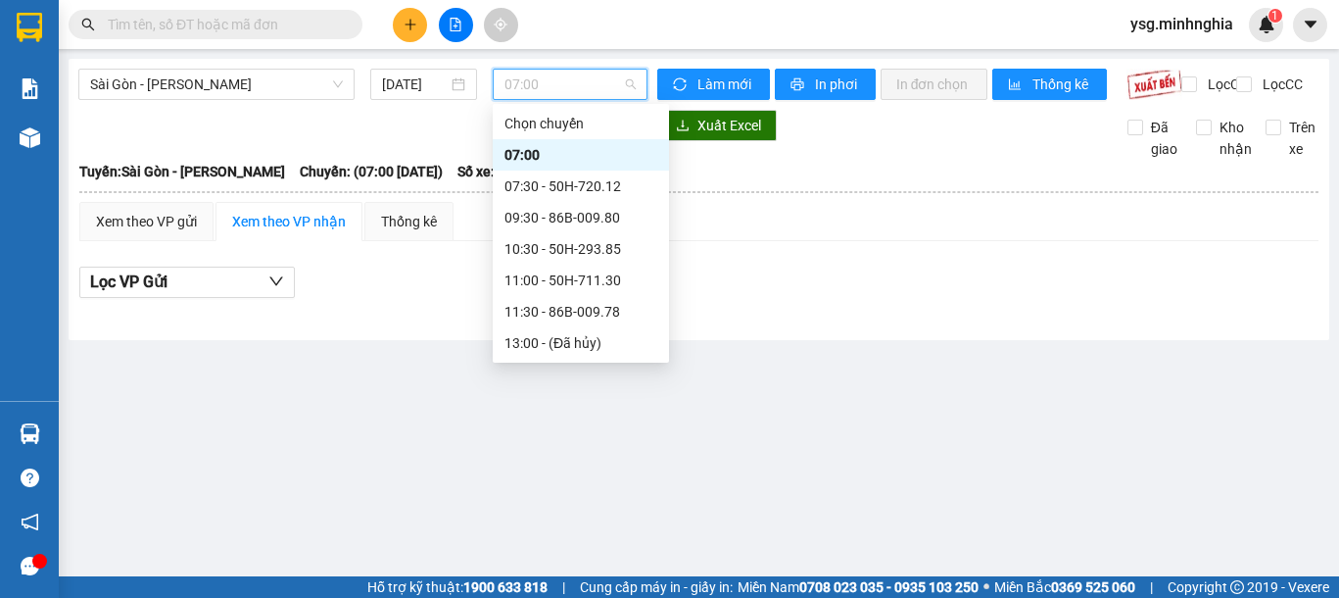
click at [580, 426] on div "18:00 - 50H-300.42" at bounding box center [580, 437] width 153 height 22
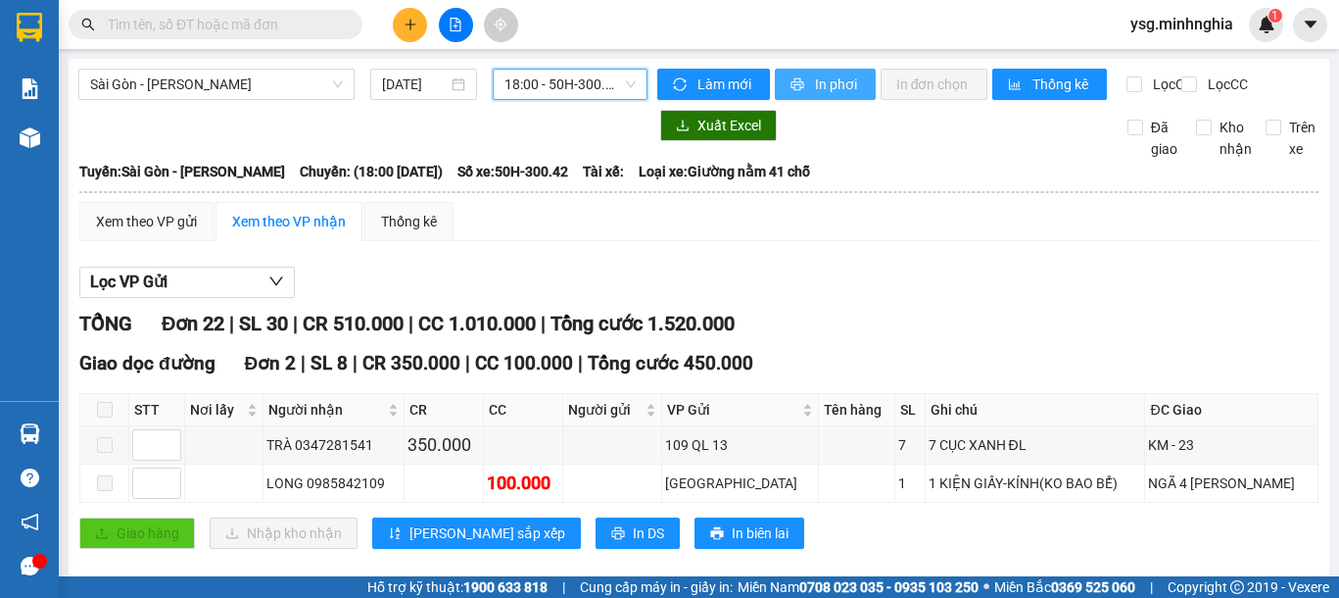
click at [831, 84] on span "In phơi" at bounding box center [837, 84] width 45 height 22
click at [833, 83] on span "In phơi" at bounding box center [837, 84] width 45 height 22
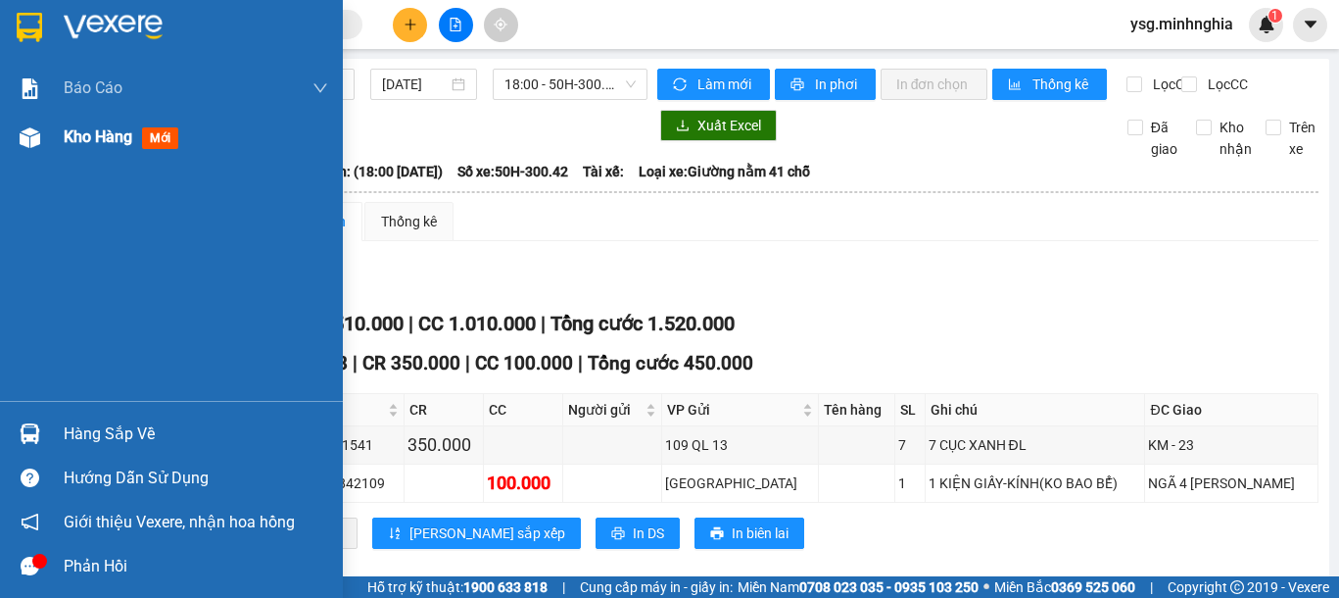
click at [35, 150] on div at bounding box center [30, 137] width 34 height 34
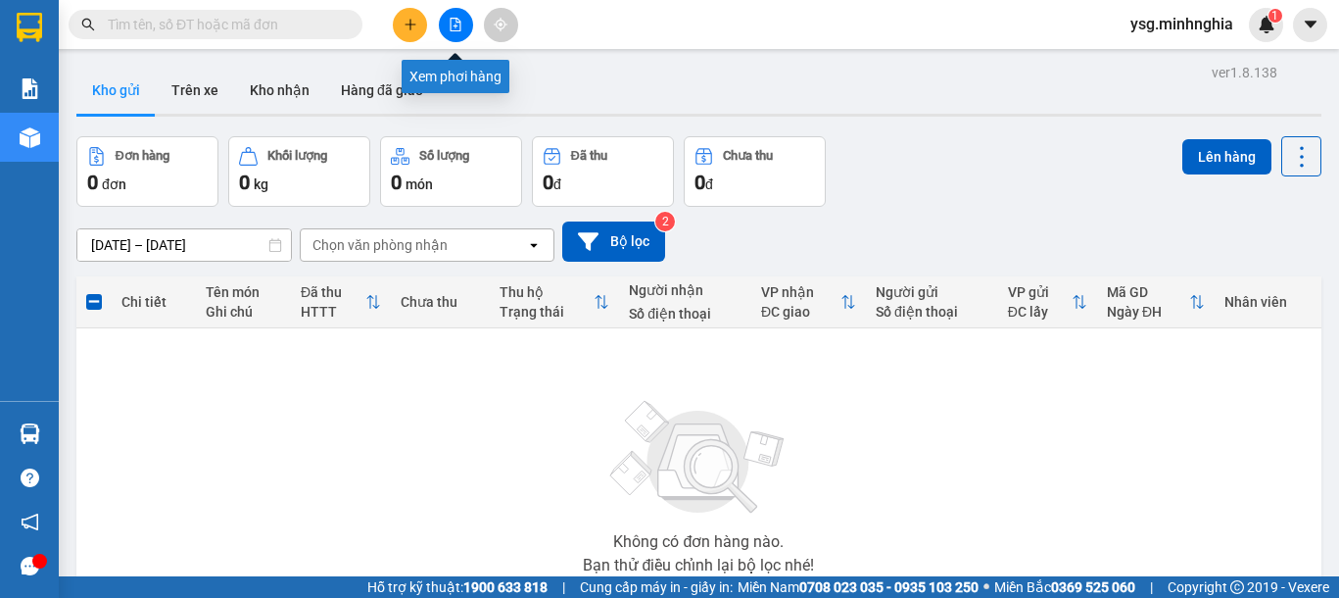
click at [449, 28] on icon "file-add" at bounding box center [456, 25] width 14 height 14
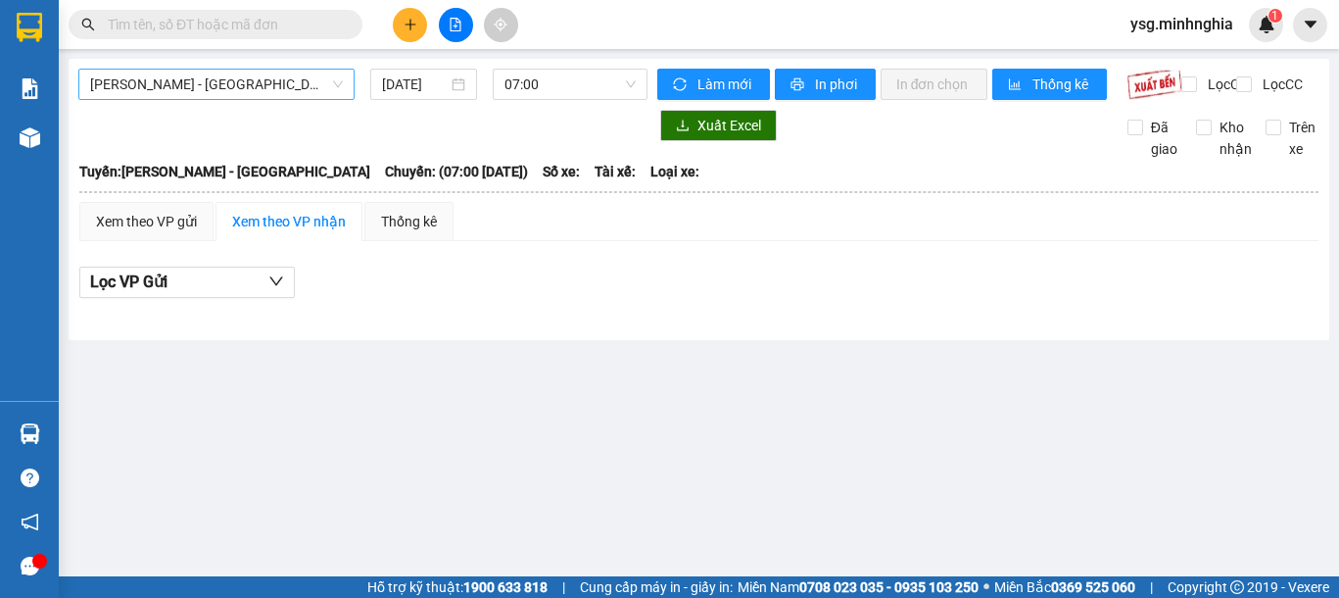
click at [290, 87] on span "[PERSON_NAME] - [GEOGRAPHIC_DATA]" at bounding box center [216, 84] width 253 height 29
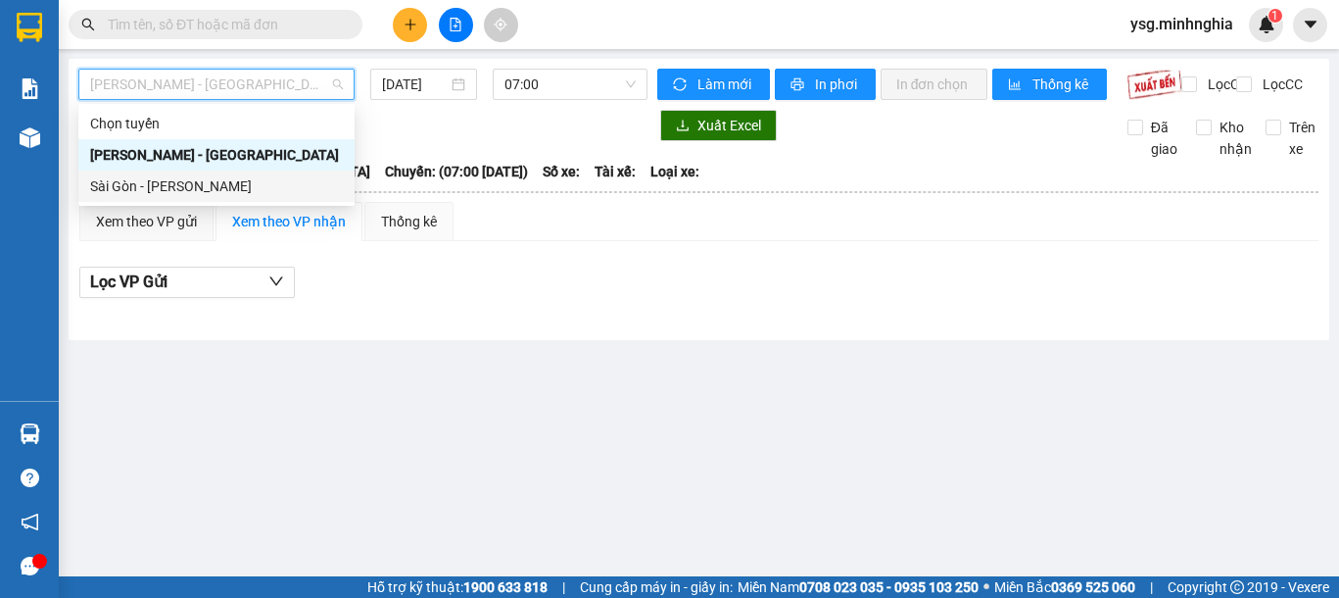
click at [213, 187] on div "Sài Gòn - [PERSON_NAME]" at bounding box center [216, 186] width 253 height 22
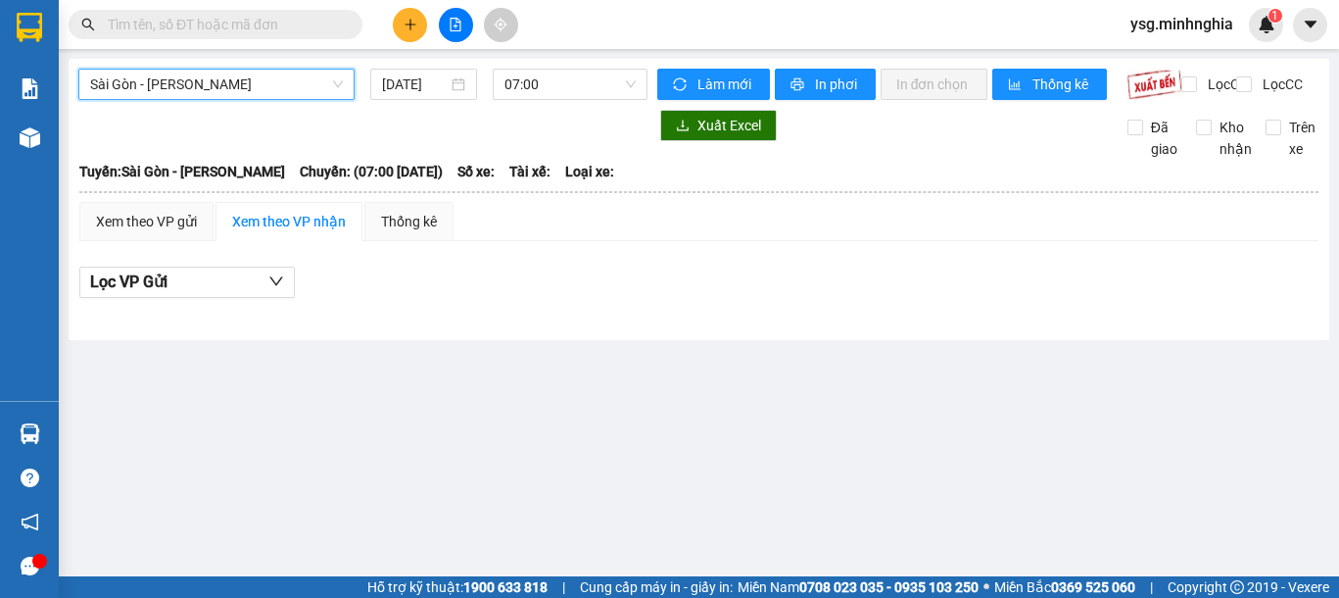
click at [408, 24] on icon "plus" at bounding box center [410, 24] width 11 height 1
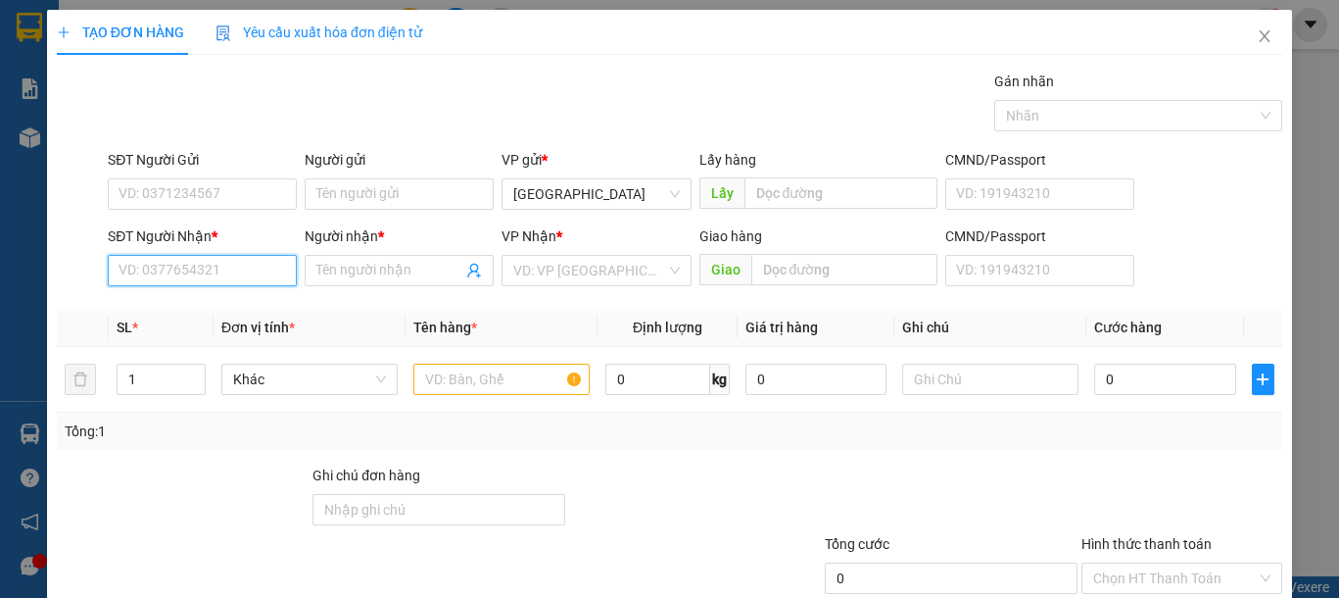
click at [171, 265] on input "SĐT Người Nhận *" at bounding box center [202, 270] width 189 height 31
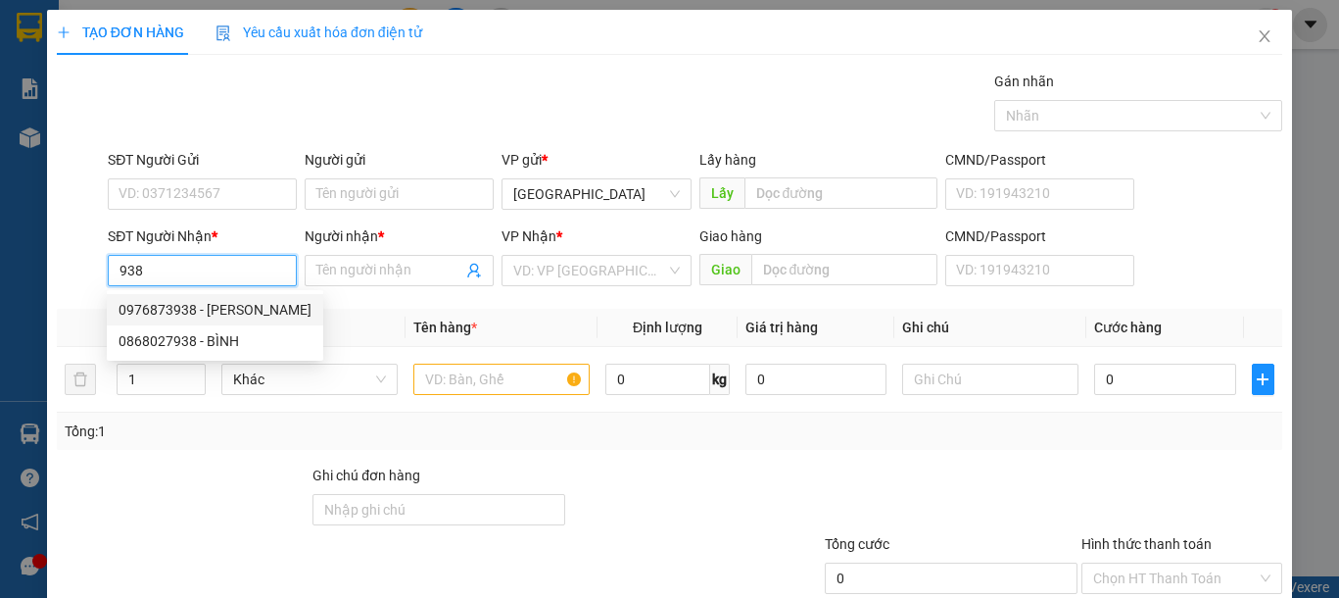
drag, startPoint x: 213, startPoint y: 268, endPoint x: 86, endPoint y: 264, distance: 126.4
click at [86, 264] on div "SĐT Người Nhận * 938 Người nhận * Tên người nhận VP Nhận * VD: VP Sài Gòn Giao …" at bounding box center [669, 259] width 1229 height 69
click at [199, 301] on div "0967888839 - TÙNG" at bounding box center [200, 310] width 163 height 22
type input "0967888839"
type input "TÙNG"
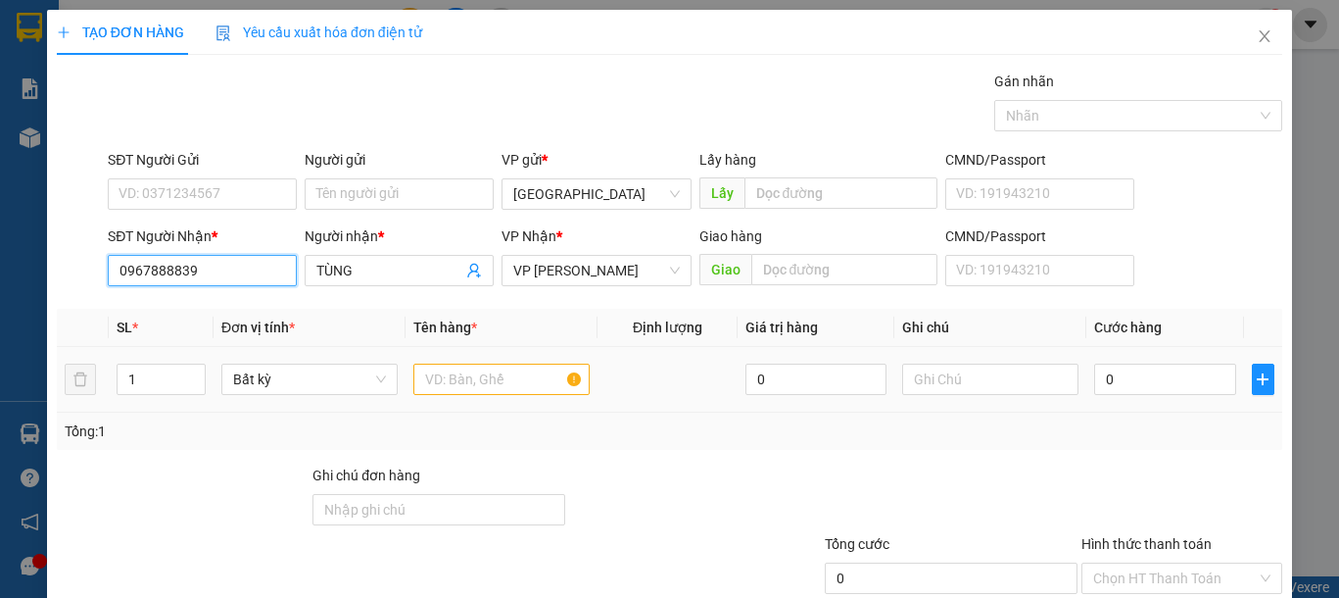
type input "0967888839"
click at [447, 366] on input "text" at bounding box center [501, 378] width 176 height 31
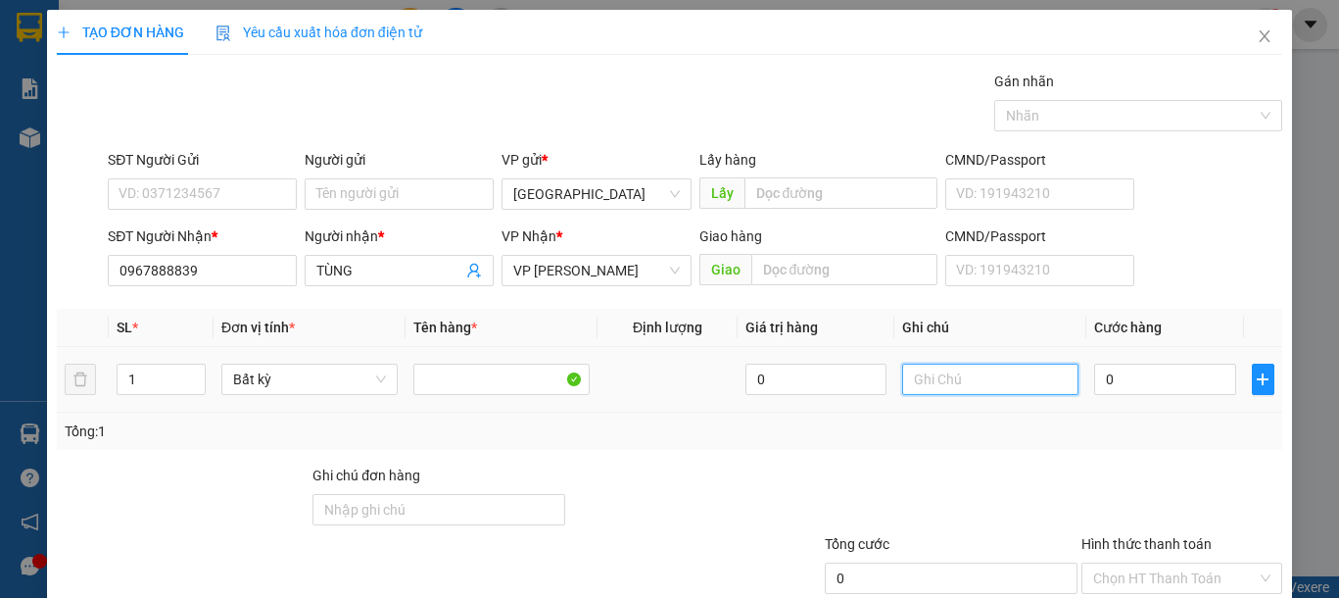
click at [932, 386] on input "text" at bounding box center [990, 378] width 176 height 31
click at [929, 386] on input "text" at bounding box center [990, 378] width 176 height 31
type input "1 TH XỐP ĐÁ KHÔ"
click at [1143, 379] on input "0" at bounding box center [1164, 378] width 141 height 31
type input "3"
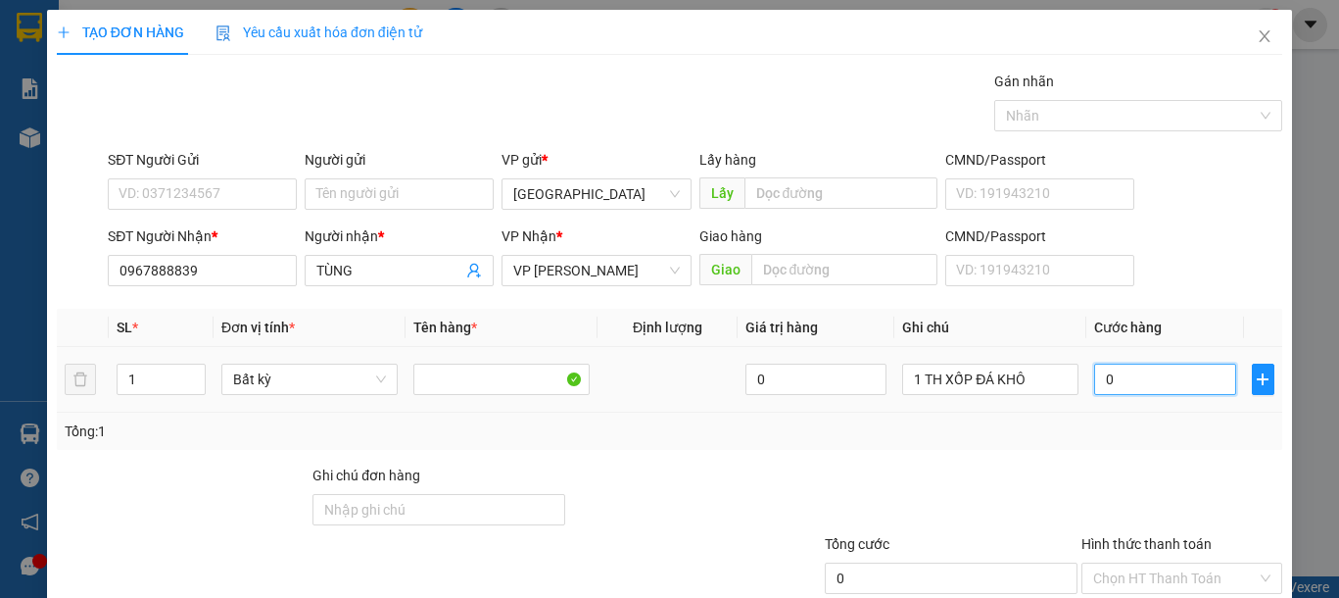
type input "3"
type input "30"
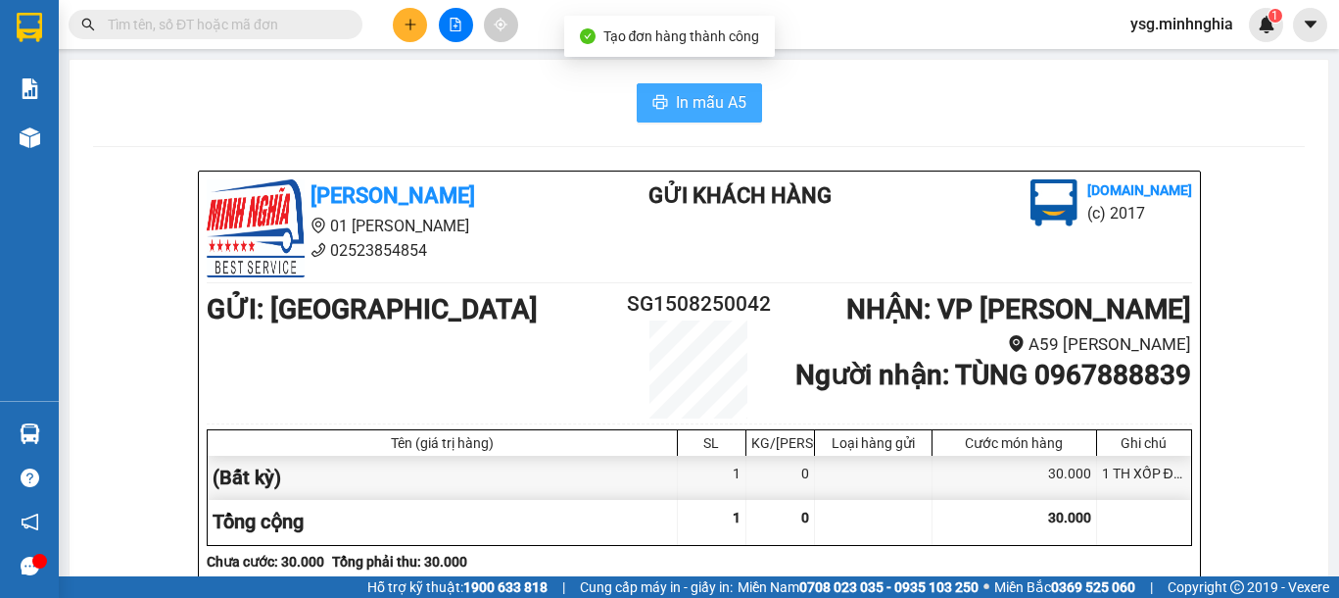
click at [737, 98] on button "In mẫu A5" at bounding box center [699, 102] width 125 height 39
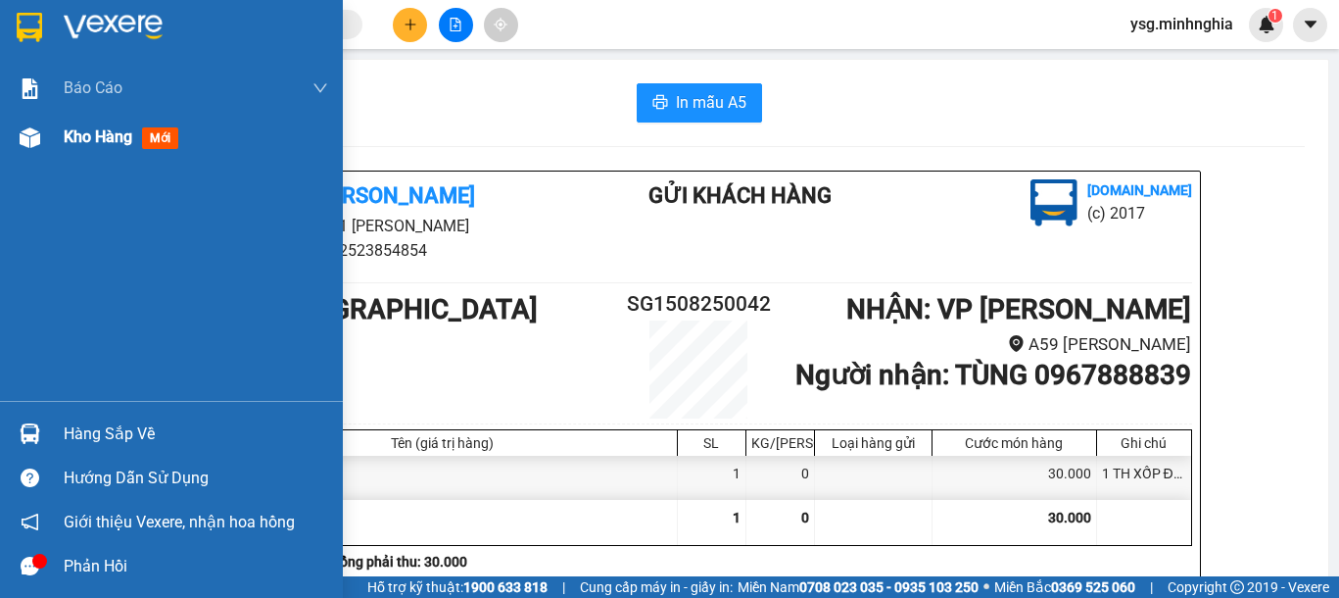
click at [17, 147] on div at bounding box center [30, 137] width 34 height 34
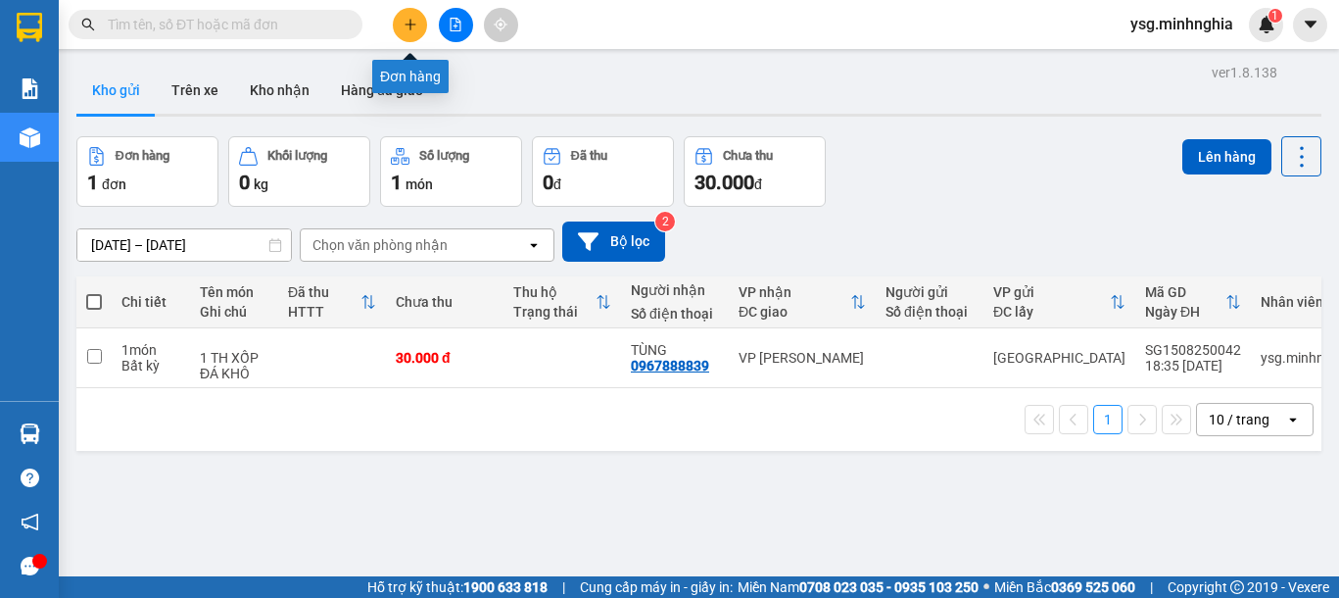
click at [414, 35] on button at bounding box center [410, 25] width 34 height 34
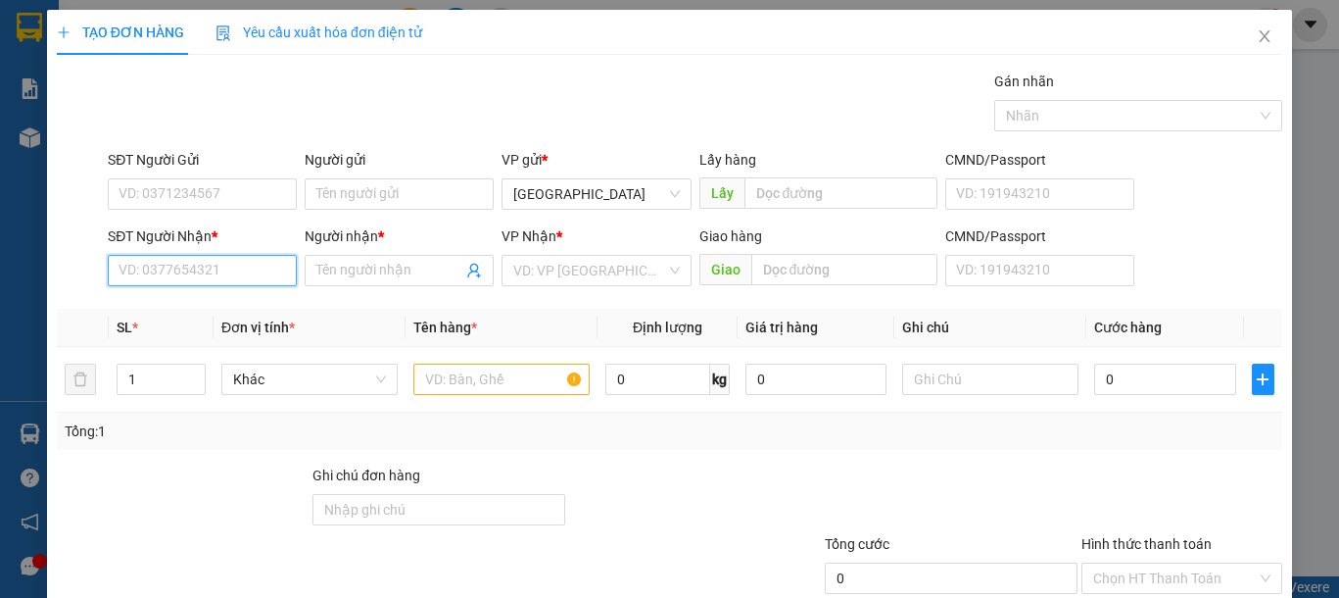
click at [232, 278] on input "SĐT Người Nhận *" at bounding box center [202, 270] width 189 height 31
click at [178, 275] on input "SĐT Người Nhận *" at bounding box center [202, 270] width 189 height 31
click at [197, 303] on div "0377548096 - AN PHI" at bounding box center [200, 310] width 163 height 22
type input "0377548096"
type input "AN PHI"
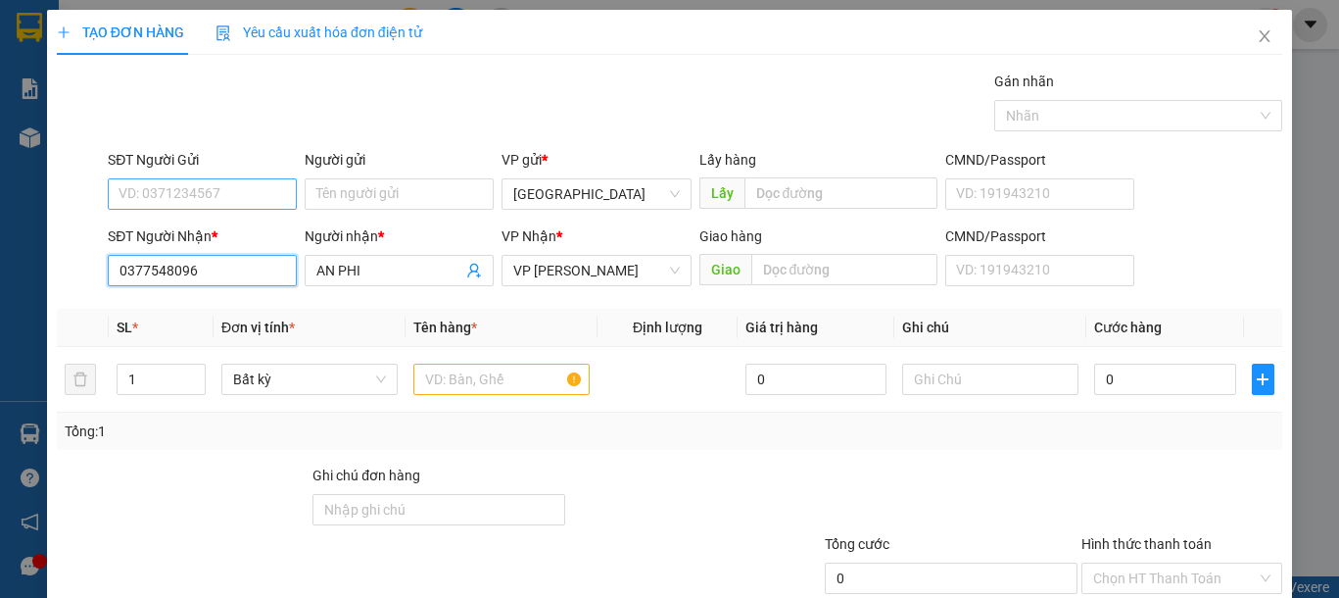
type input "0377548096"
click at [216, 181] on input "SĐT Người Gửi" at bounding box center [202, 193] width 189 height 31
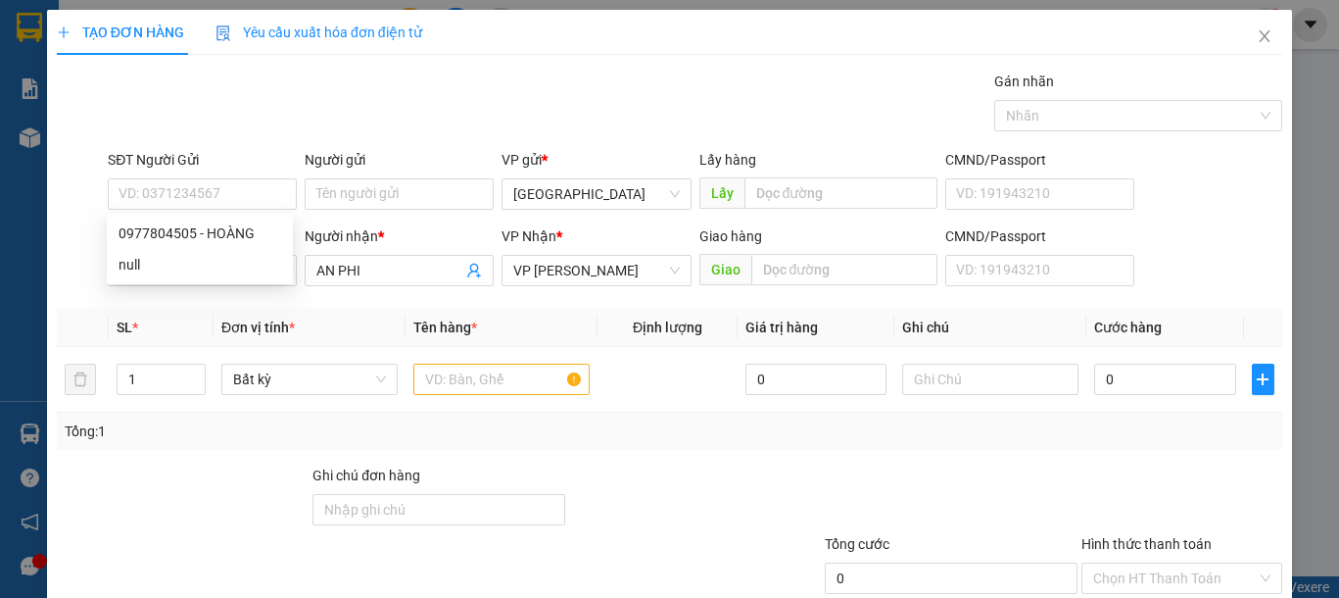
click at [357, 83] on div "Gói vận chuyển * Tiêu chuẩn Gán nhãn Nhãn" at bounding box center [695, 105] width 1182 height 69
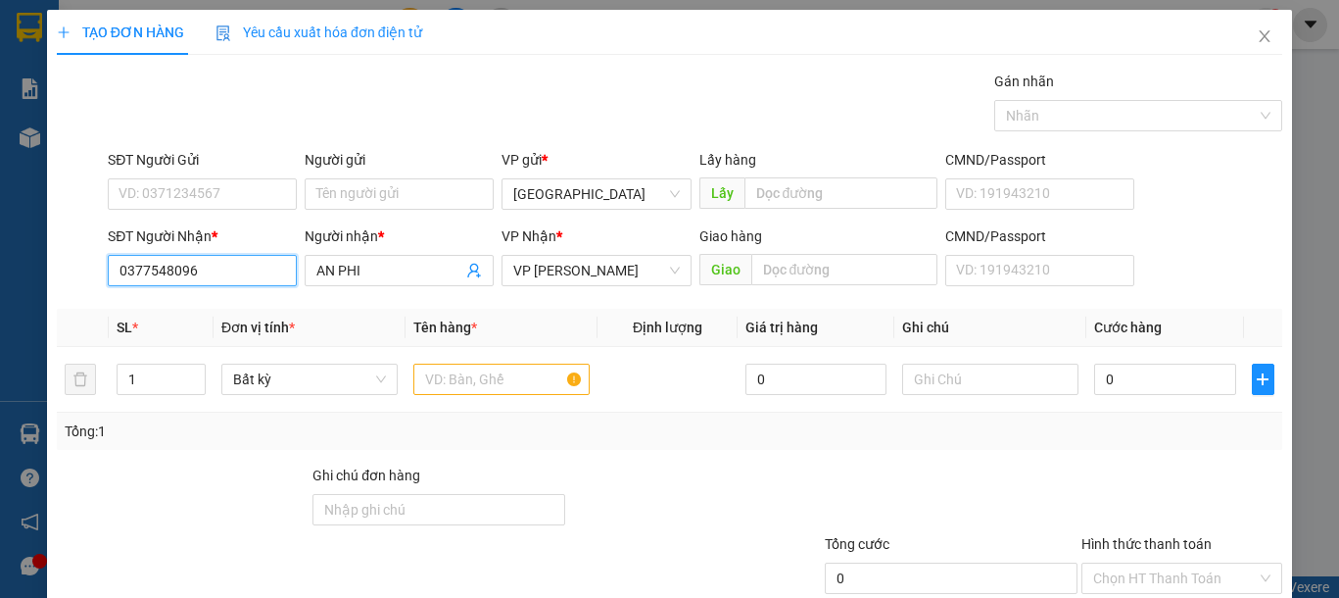
drag, startPoint x: 222, startPoint y: 264, endPoint x: 0, endPoint y: 272, distance: 222.5
click at [0, 272] on div "TẠO ĐƠN HÀNG Yêu cầu xuất hóa đơn điện tử Transit Pickup Surcharge Ids Transit …" at bounding box center [669, 299] width 1339 height 598
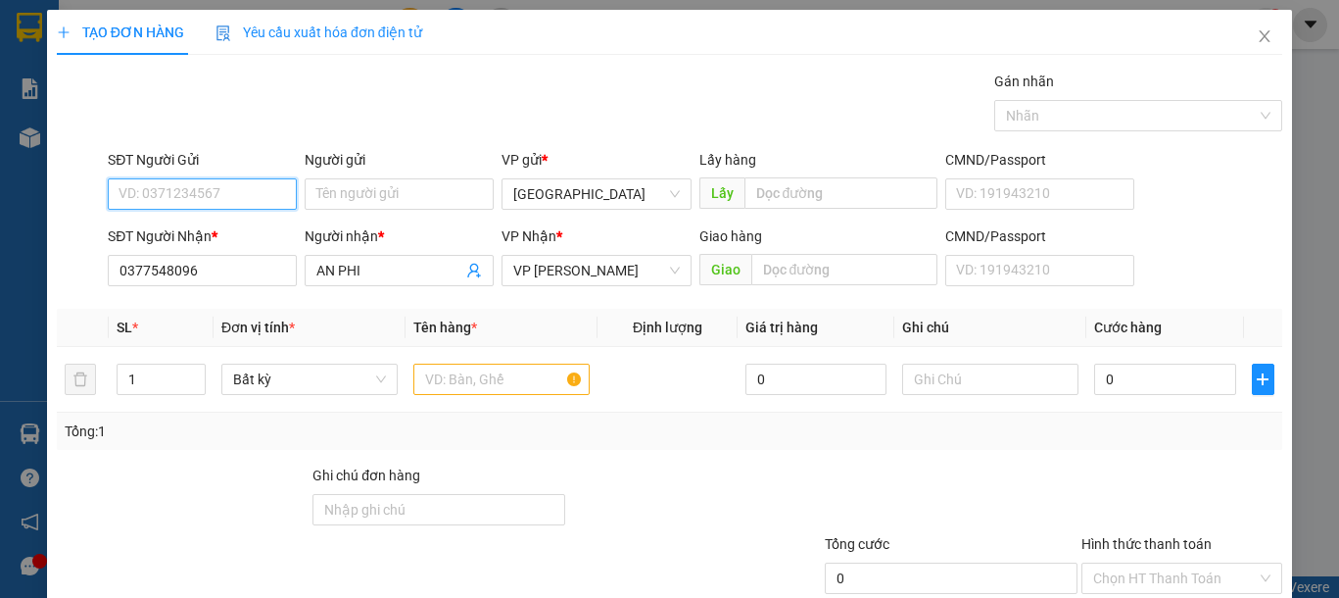
click at [238, 181] on input "SĐT Người Gửi" at bounding box center [202, 193] width 189 height 31
type input "0932758020"
click at [456, 383] on input "text" at bounding box center [501, 378] width 176 height 31
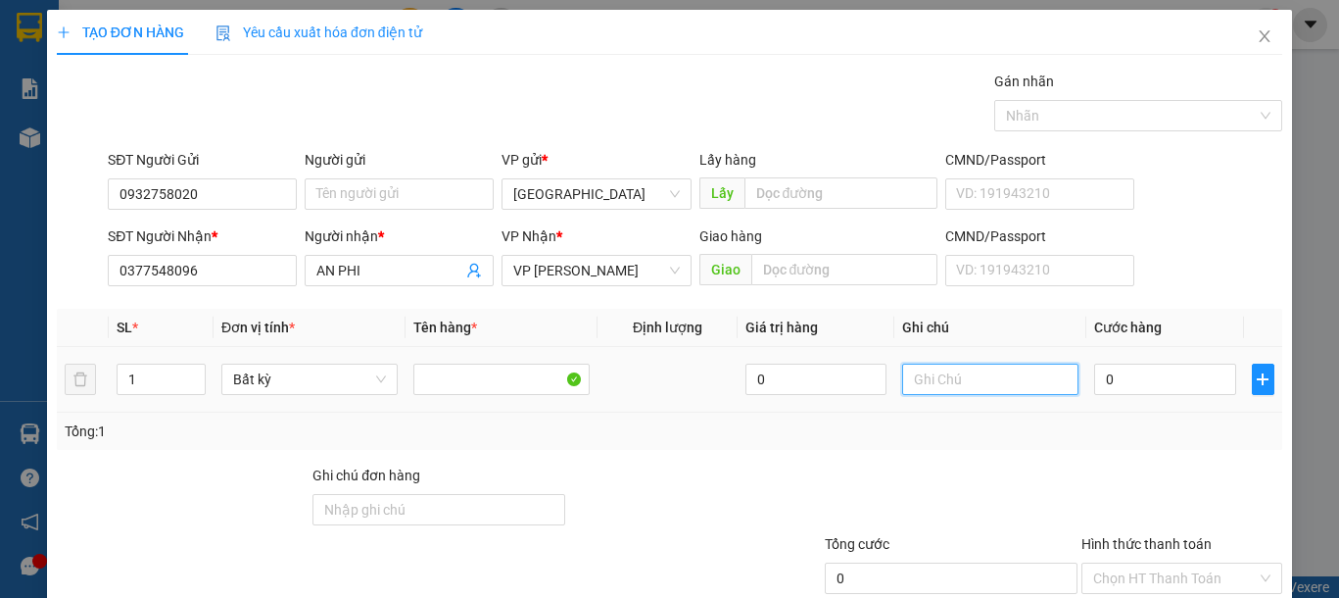
click at [996, 383] on input "text" at bounding box center [990, 378] width 176 height 31
type input "1 BỌC XANH VẢI"
click at [1111, 366] on input "0" at bounding box center [1164, 378] width 141 height 31
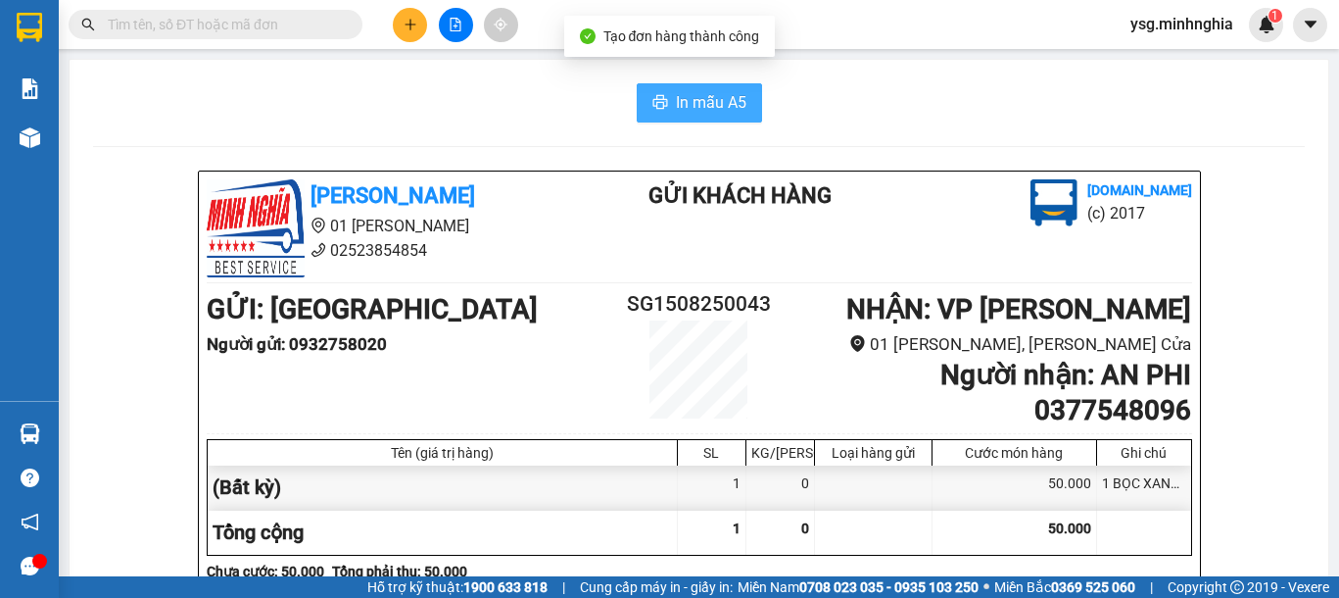
click at [720, 101] on span "In mẫu A5" at bounding box center [711, 102] width 71 height 24
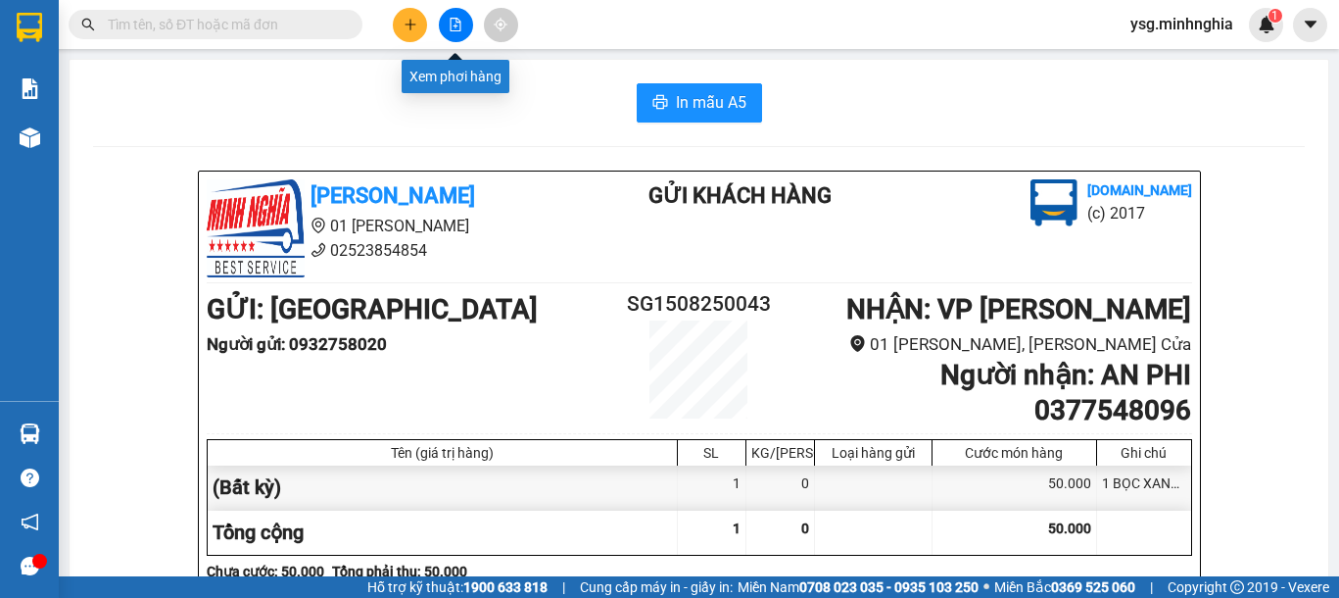
click at [447, 25] on button at bounding box center [456, 25] width 34 height 34
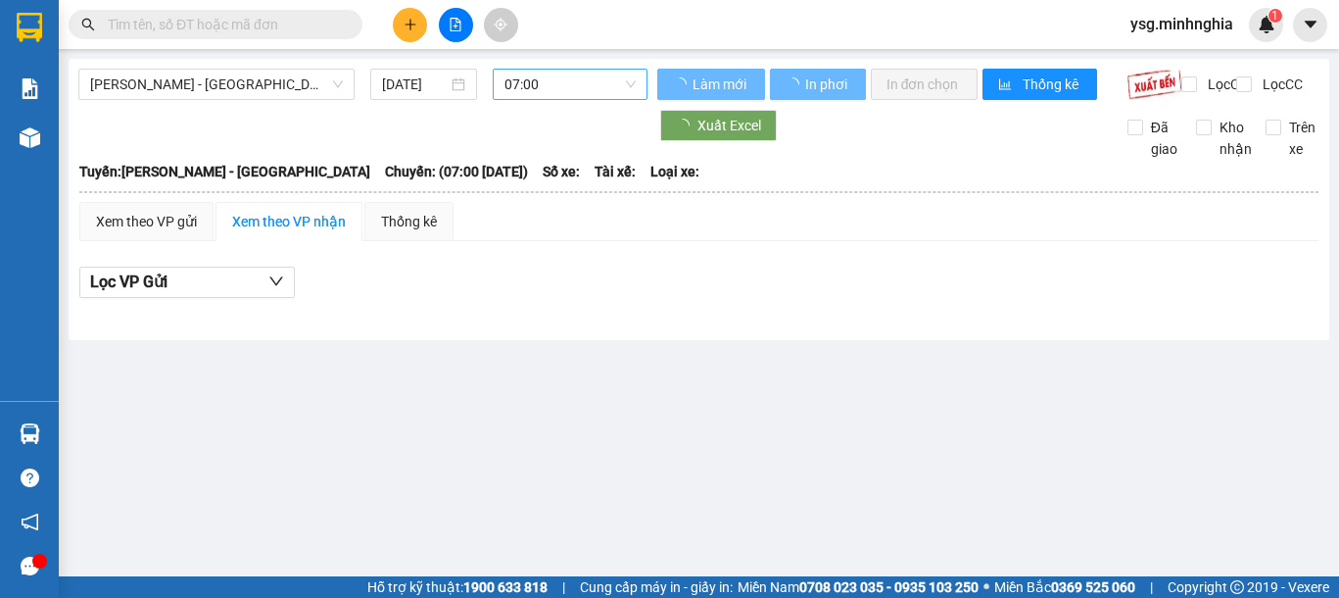
click at [572, 89] on span "07:00" at bounding box center [569, 84] width 131 height 29
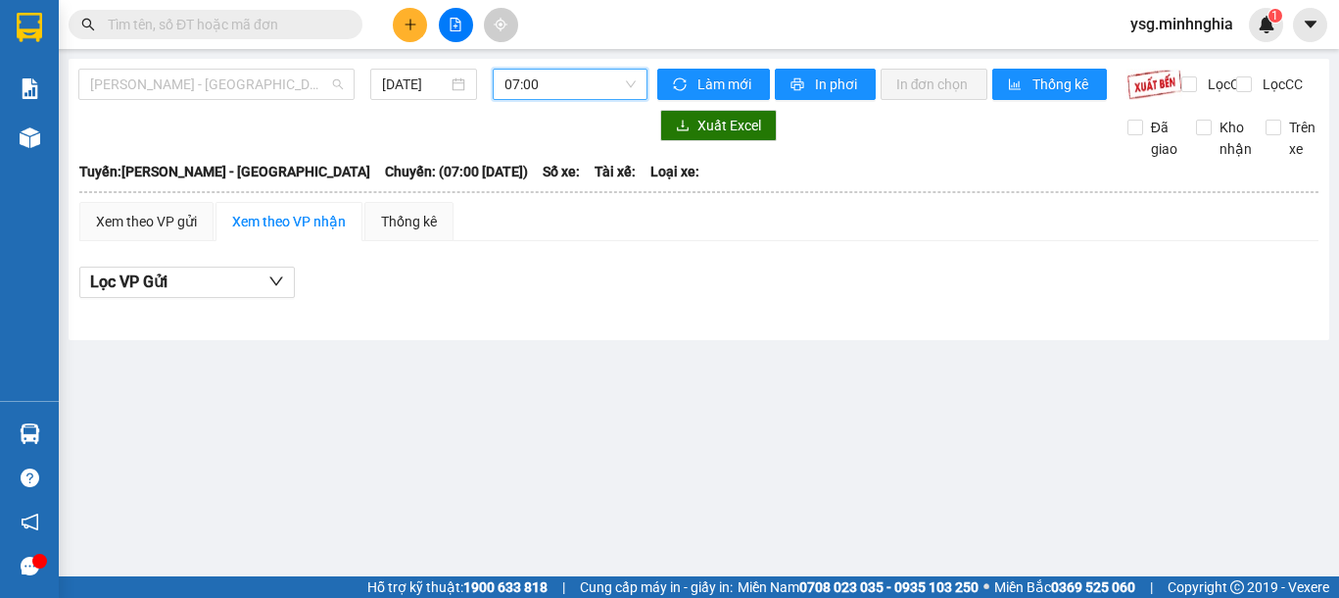
drag, startPoint x: 287, startPoint y: 80, endPoint x: 202, endPoint y: 116, distance: 92.2
click at [284, 80] on span "[PERSON_NAME] - [GEOGRAPHIC_DATA]" at bounding box center [216, 84] width 253 height 29
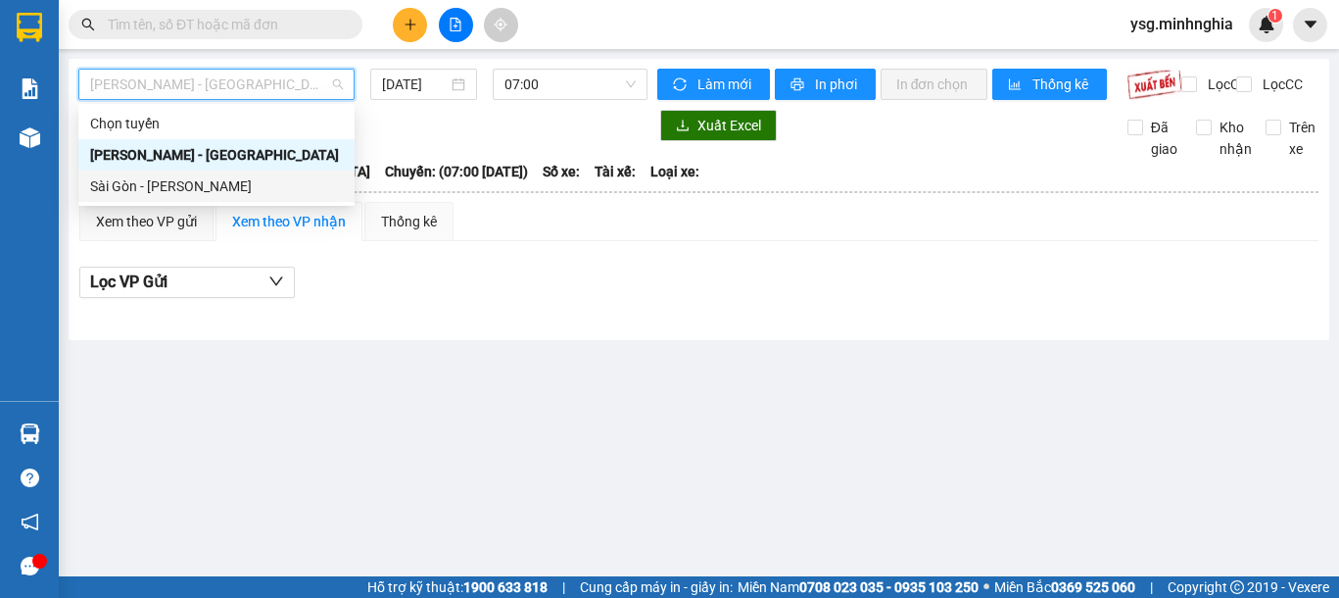
click at [163, 188] on div "Sài Gòn - [PERSON_NAME]" at bounding box center [216, 186] width 253 height 22
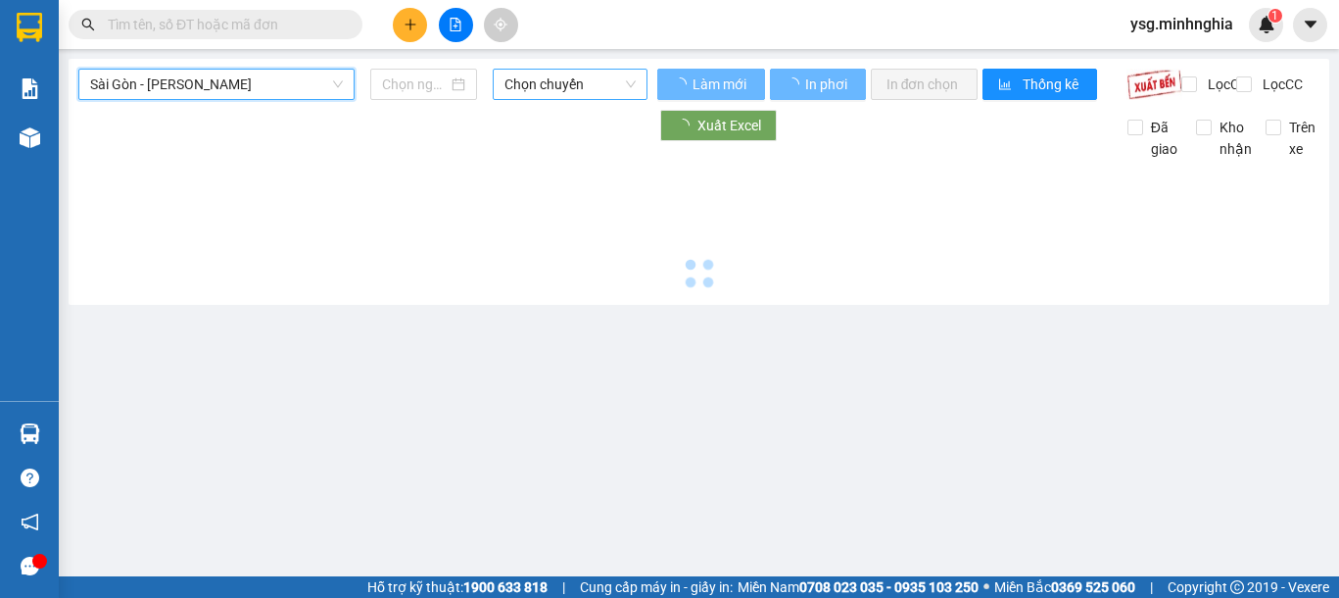
type input "[DATE]"
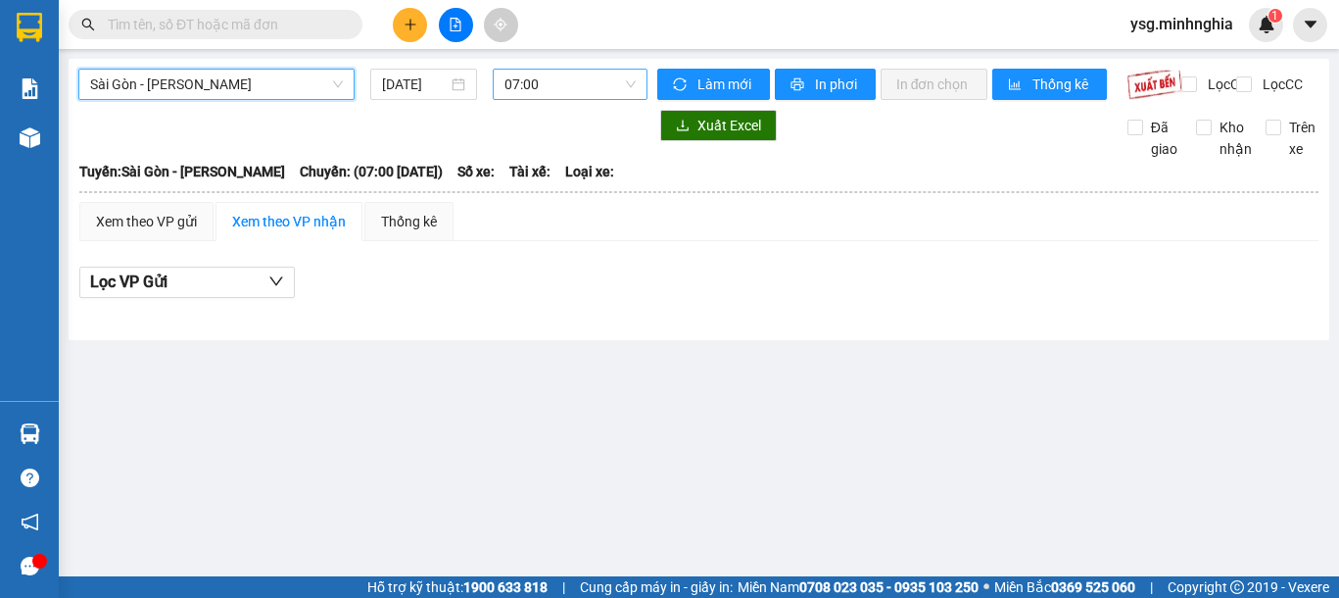
click at [561, 86] on span "07:00" at bounding box center [569, 84] width 131 height 29
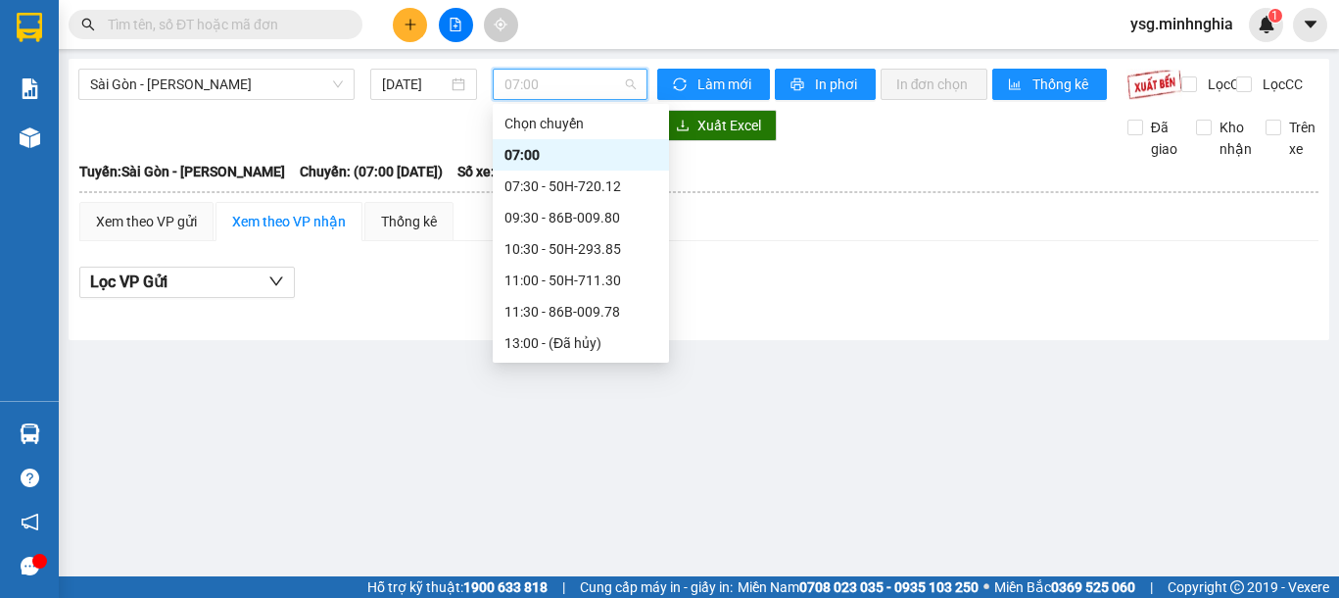
click at [553, 457] on div "21:00 - 50H-368.19" at bounding box center [580, 468] width 153 height 22
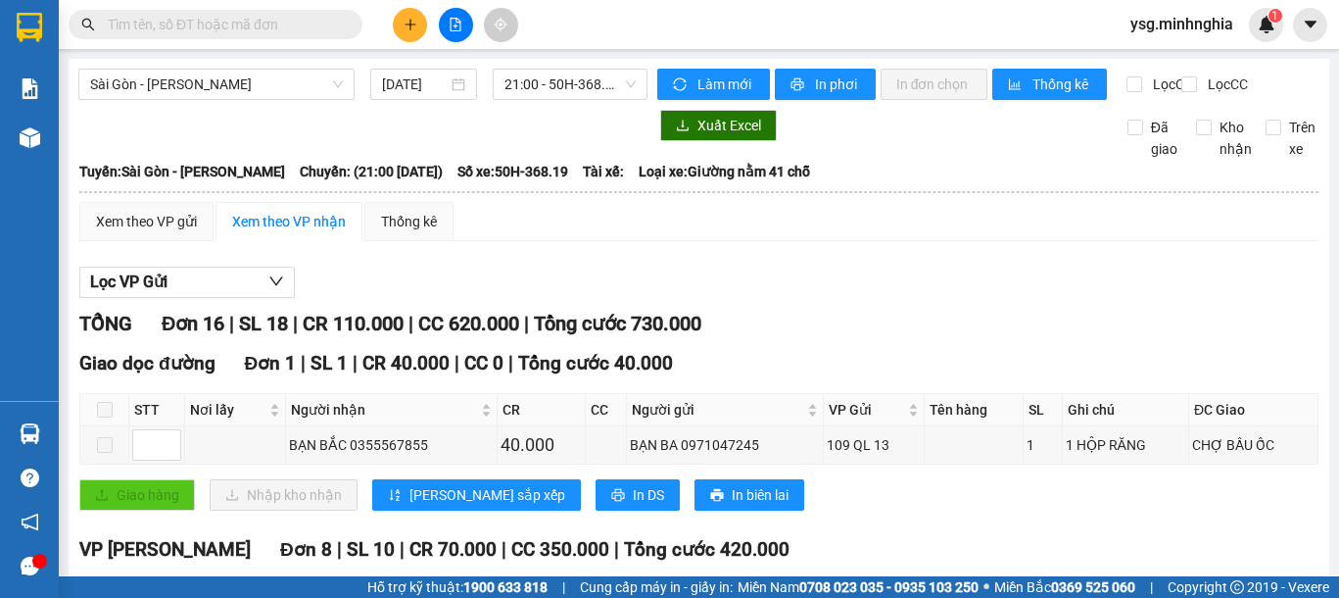
click at [393, 34] on div at bounding box center [455, 25] width 147 height 34
click at [410, 31] on button at bounding box center [410, 25] width 34 height 34
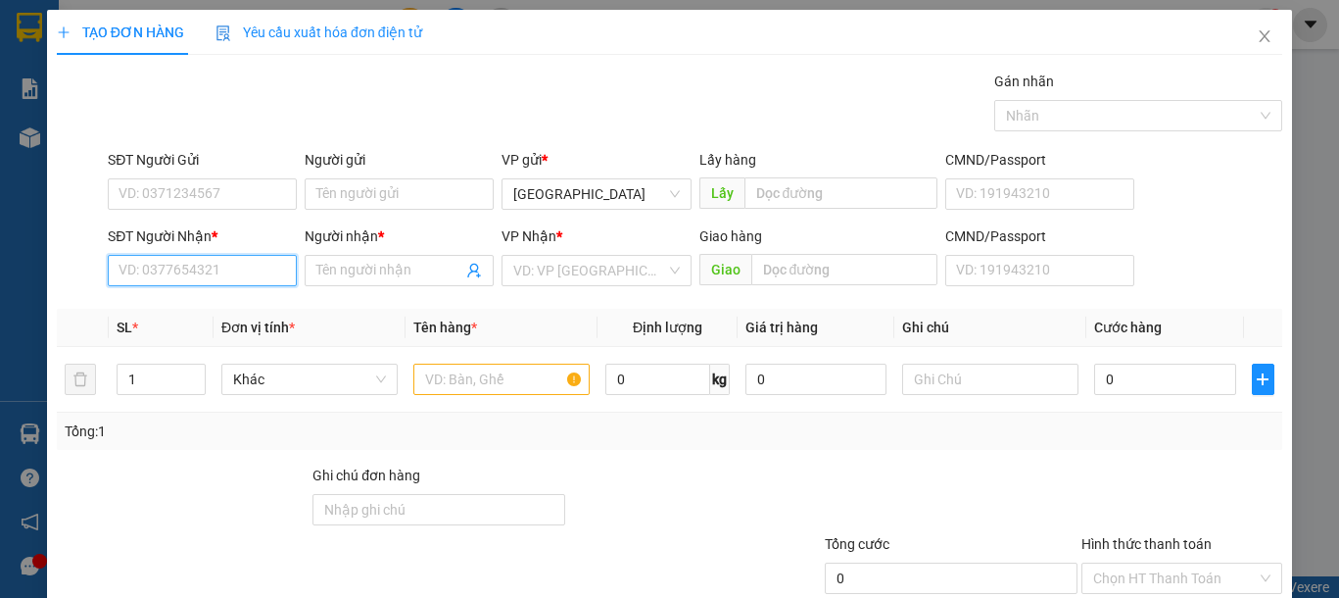
click at [134, 268] on input "SĐT Người Nhận *" at bounding box center [202, 270] width 189 height 31
click at [196, 307] on div "0908421320 - MINH TOÀN" at bounding box center [215, 310] width 193 height 22
type input "0908421320"
type input "MINH TOÀN"
type input "0908421320"
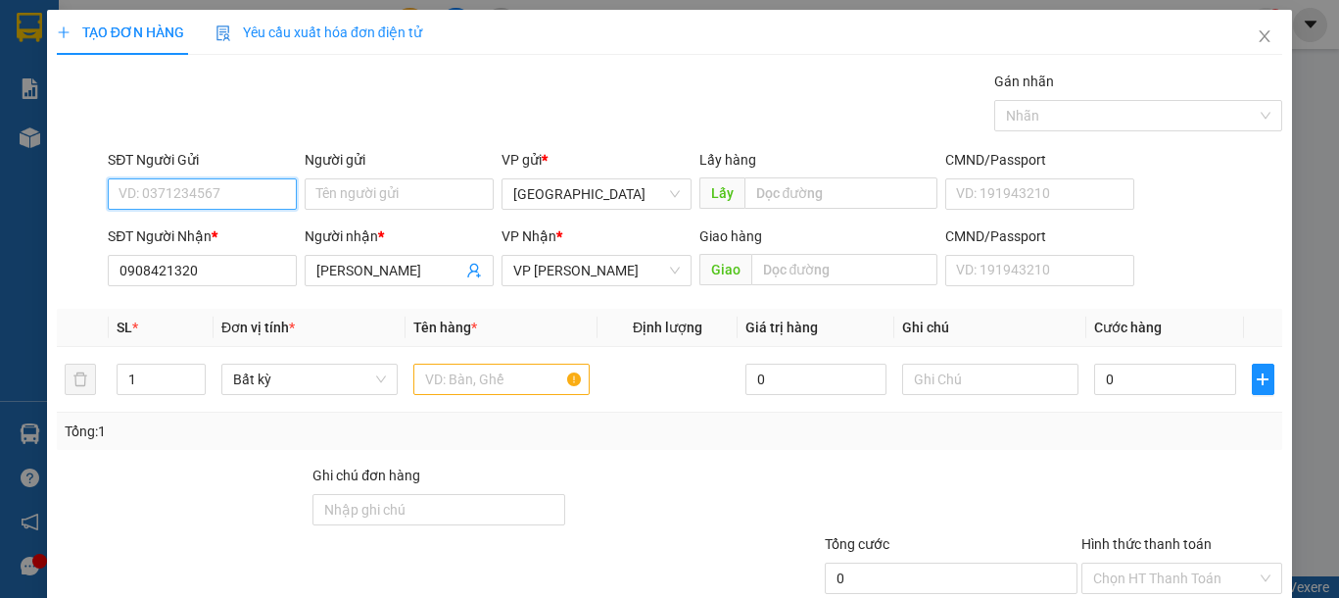
click at [223, 207] on input "SĐT Người Gửi" at bounding box center [202, 193] width 189 height 31
click at [237, 246] on div "02743800867 - CTY AN BÌNH" at bounding box center [207, 232] width 201 height 31
type input "02743800867"
type input "CTY AN BÌNH"
drag, startPoint x: 477, startPoint y: 379, endPoint x: 469, endPoint y: 393, distance: 15.8
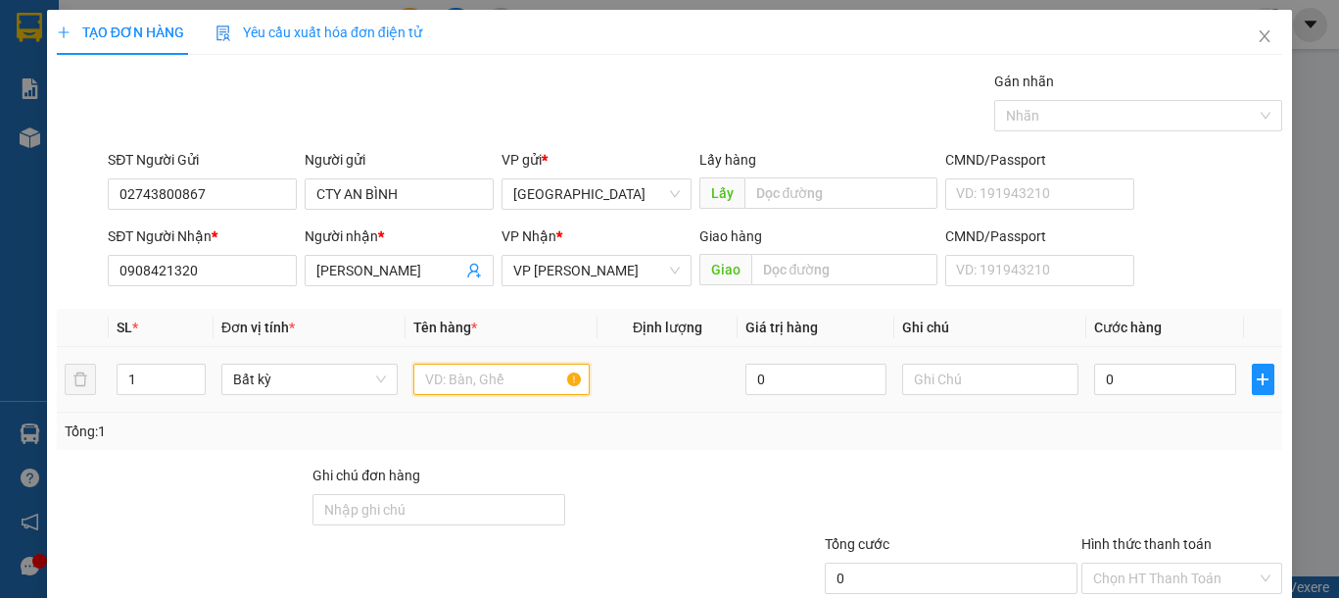
click at [469, 393] on input "text" at bounding box center [501, 378] width 176 height 31
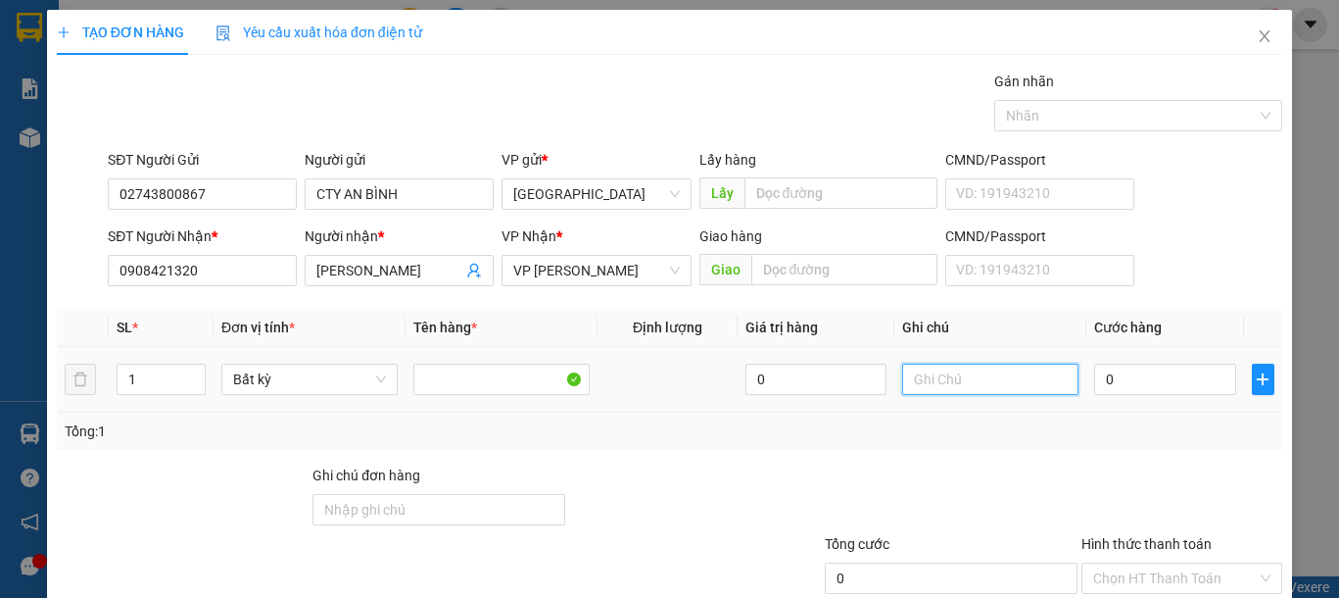
click at [948, 369] on input "text" at bounding box center [990, 378] width 176 height 31
type input "1 CUỘN DECAN"
click at [1120, 393] on input "0" at bounding box center [1164, 378] width 141 height 31
type input "6"
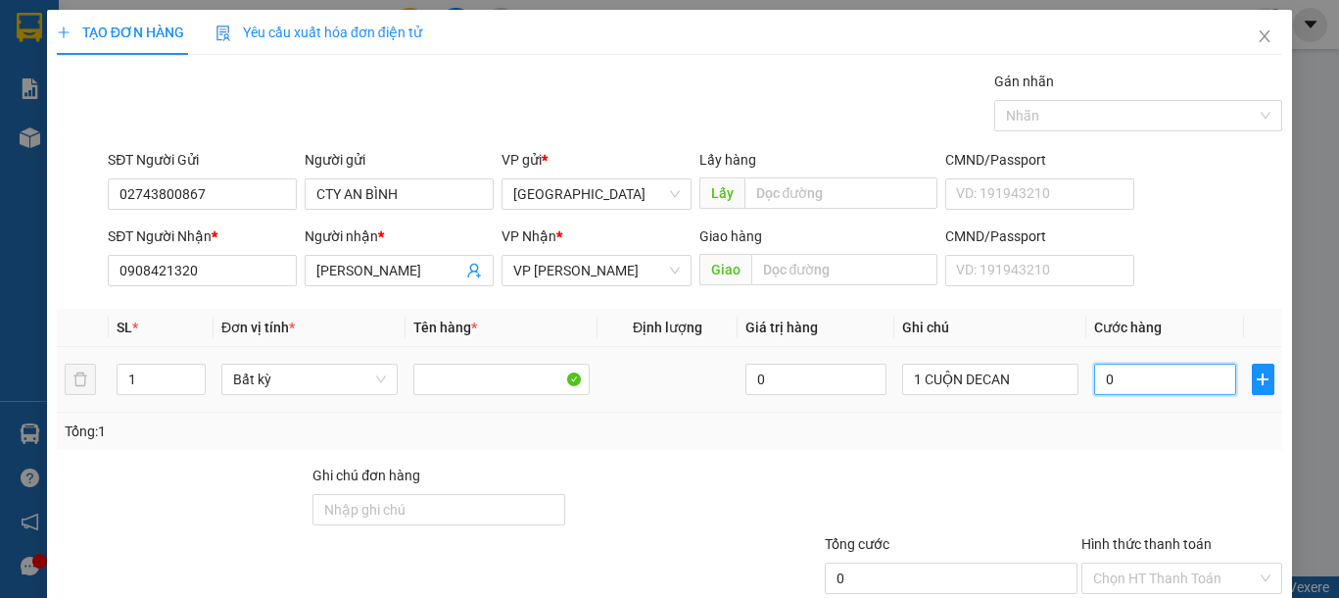
type input "6"
type input "60"
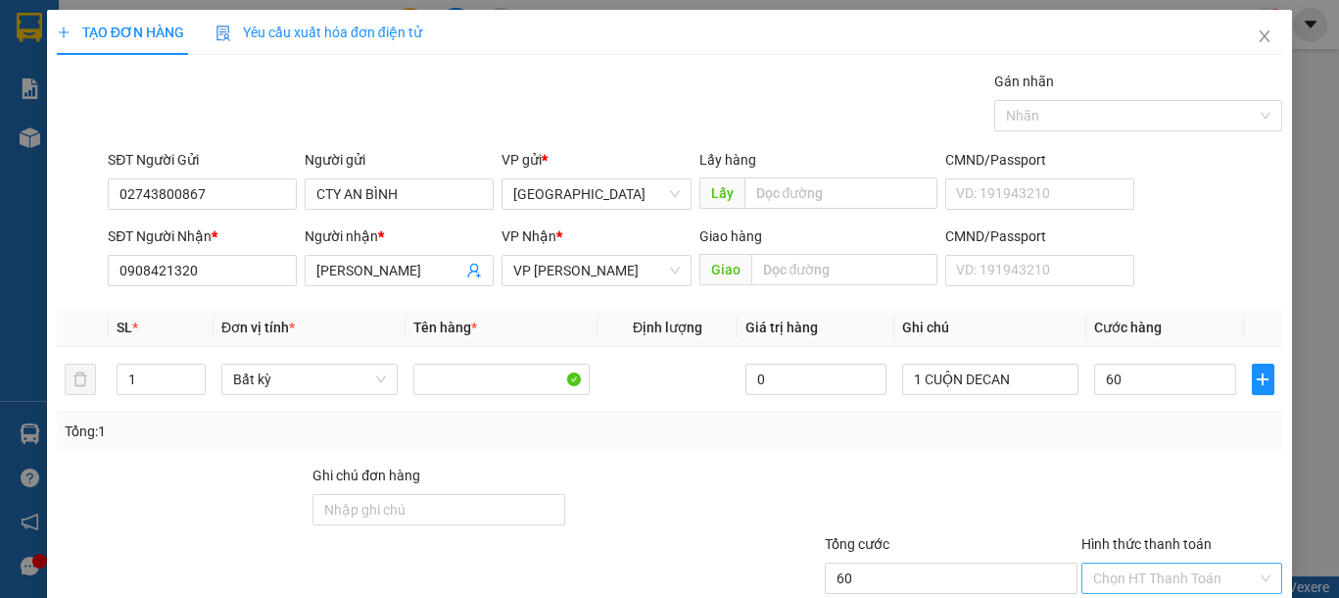
type input "60.000"
drag, startPoint x: 1155, startPoint y: 441, endPoint x: 1140, endPoint y: 470, distance: 32.9
click at [1154, 563] on input "Hình thức thanh toán" at bounding box center [1175, 577] width 164 height 29
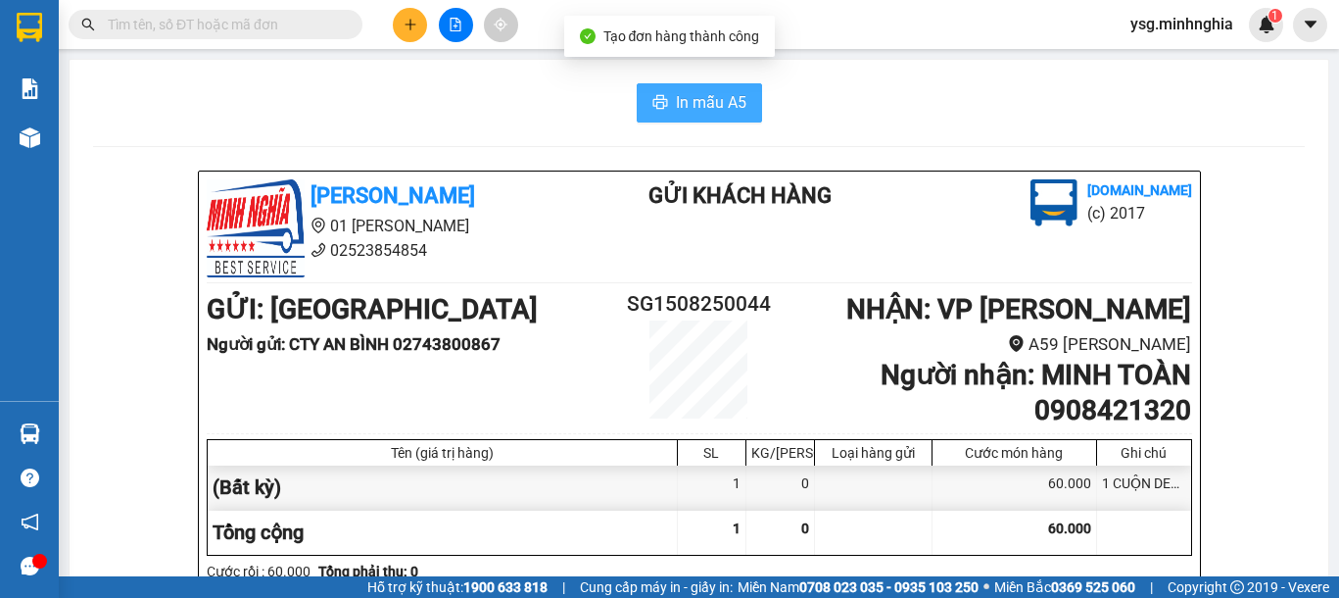
click at [657, 97] on icon "printer" at bounding box center [660, 102] width 16 height 16
click at [410, 20] on icon "plus" at bounding box center [409, 24] width 1 height 11
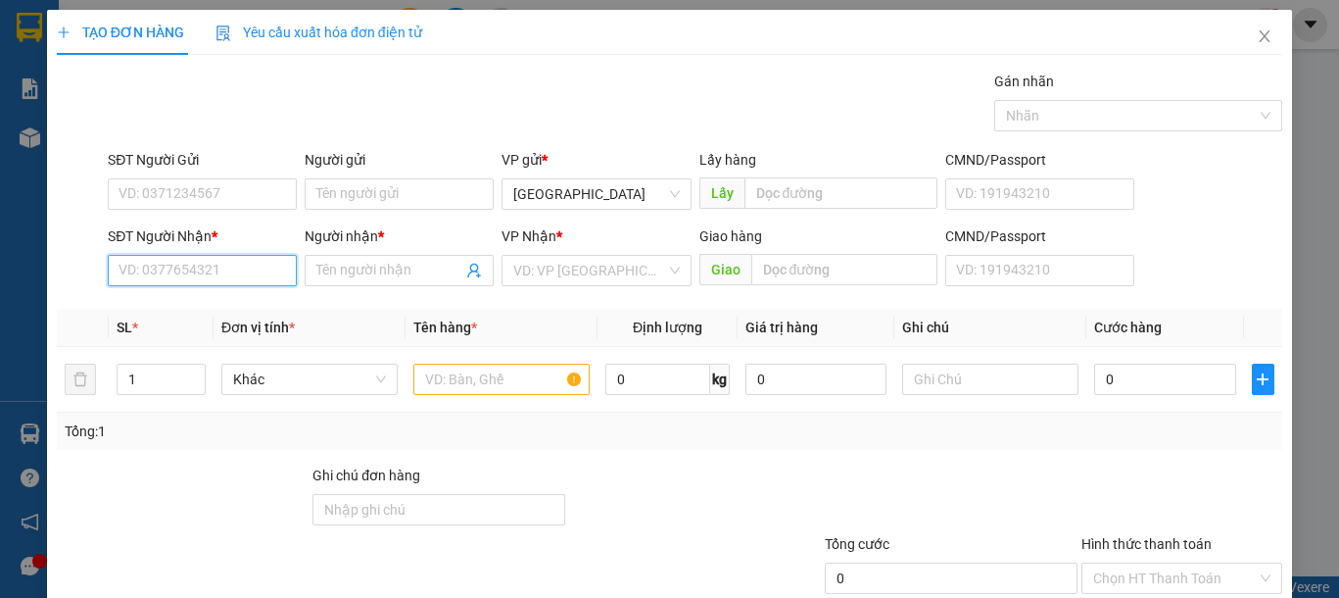
click at [180, 280] on input "SĐT Người Nhận *" at bounding box center [202, 270] width 189 height 31
click at [193, 302] on div "0971801464 - PHẤN" at bounding box center [200, 310] width 163 height 22
type input "0971801464"
type input "PHẤN"
type input "0971801464"
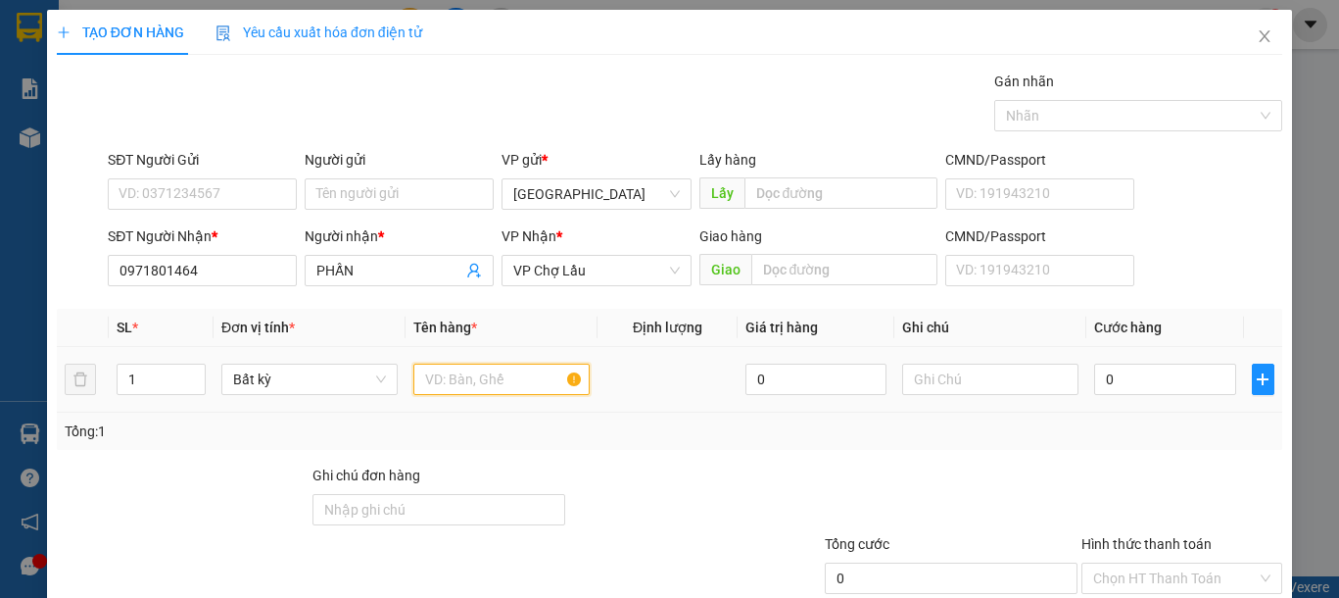
click at [489, 382] on input "text" at bounding box center [501, 378] width 176 height 31
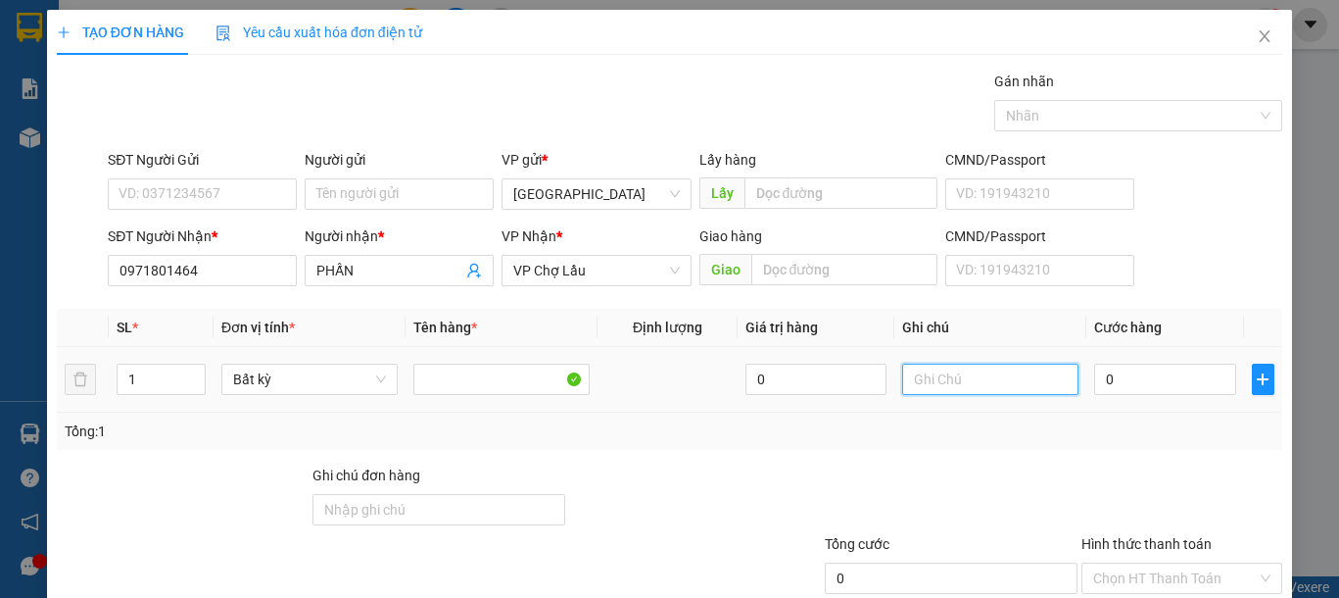
click at [920, 371] on input "text" at bounding box center [990, 378] width 176 height 31
type input "1 KIỆN CAN KO"
click at [1106, 390] on input "0" at bounding box center [1164, 378] width 141 height 31
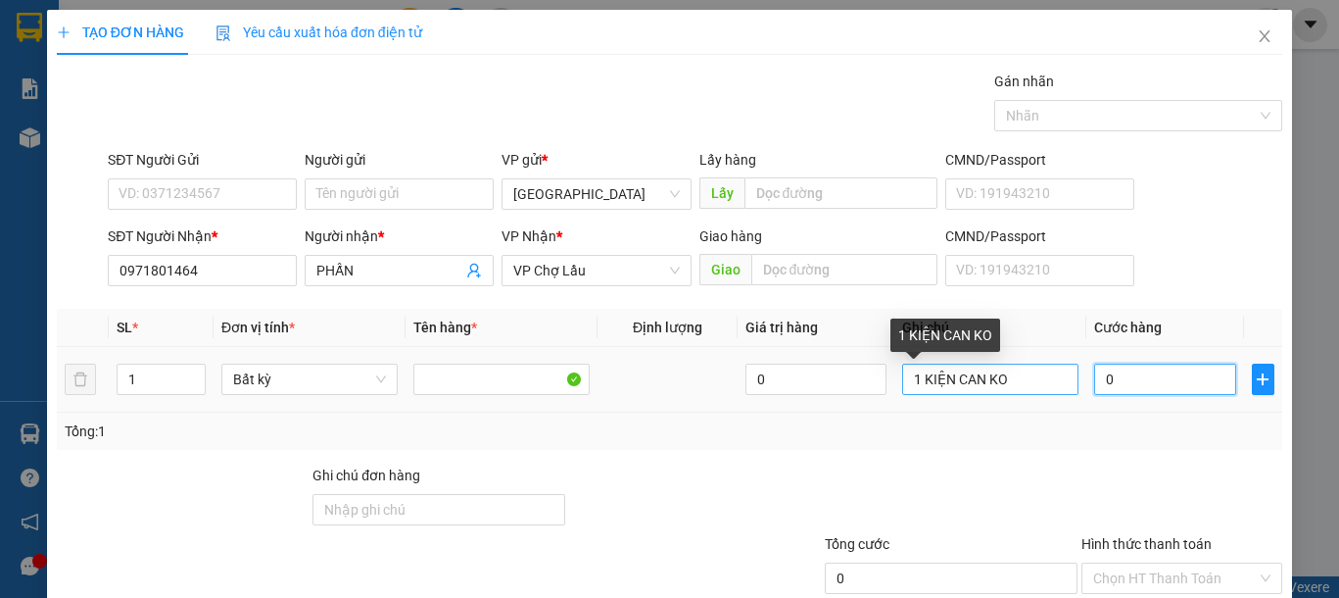
type input "3"
type input "30"
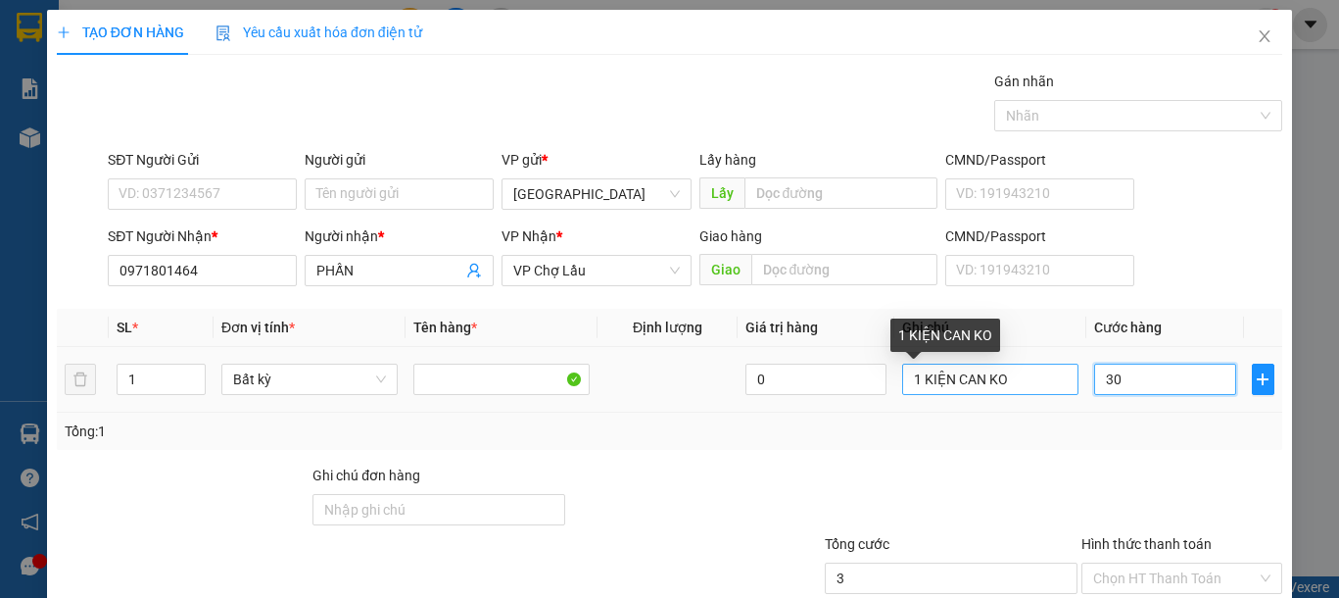
type input "30"
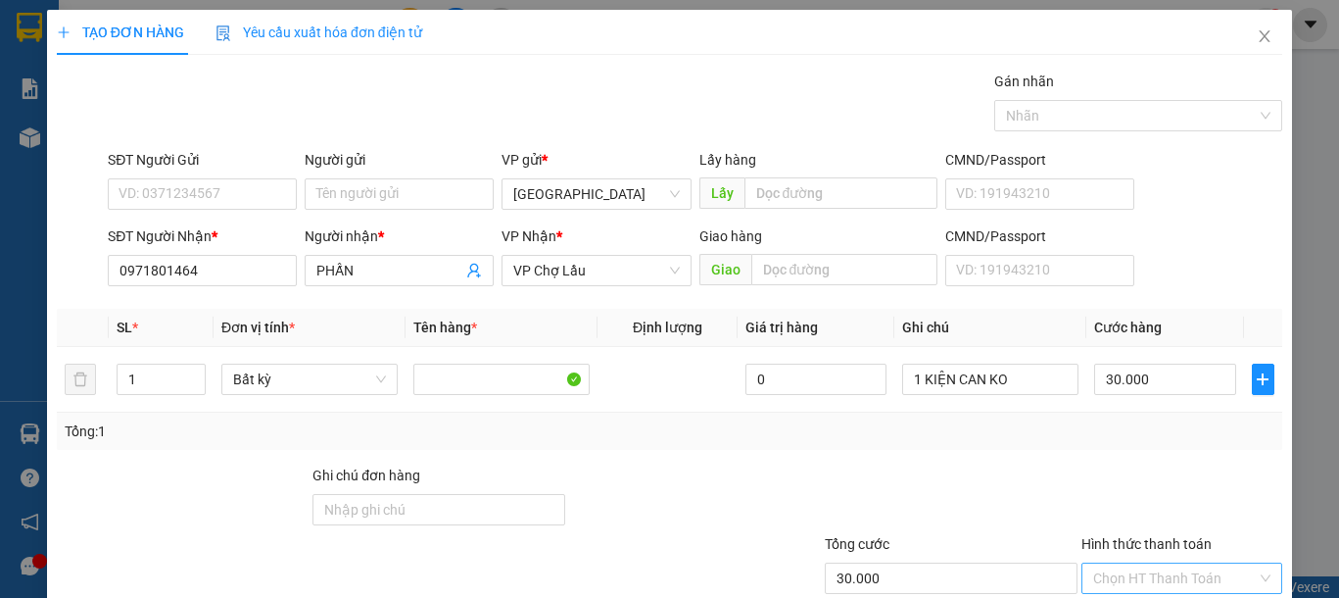
click at [1172, 563] on input "Hình thức thanh toán" at bounding box center [1175, 577] width 164 height 29
click at [1175, 524] on div "Transit Pickup Surcharge Ids Transit Deliver Surcharge Ids Transit Deliver Surc…" at bounding box center [669, 379] width 1225 height 616
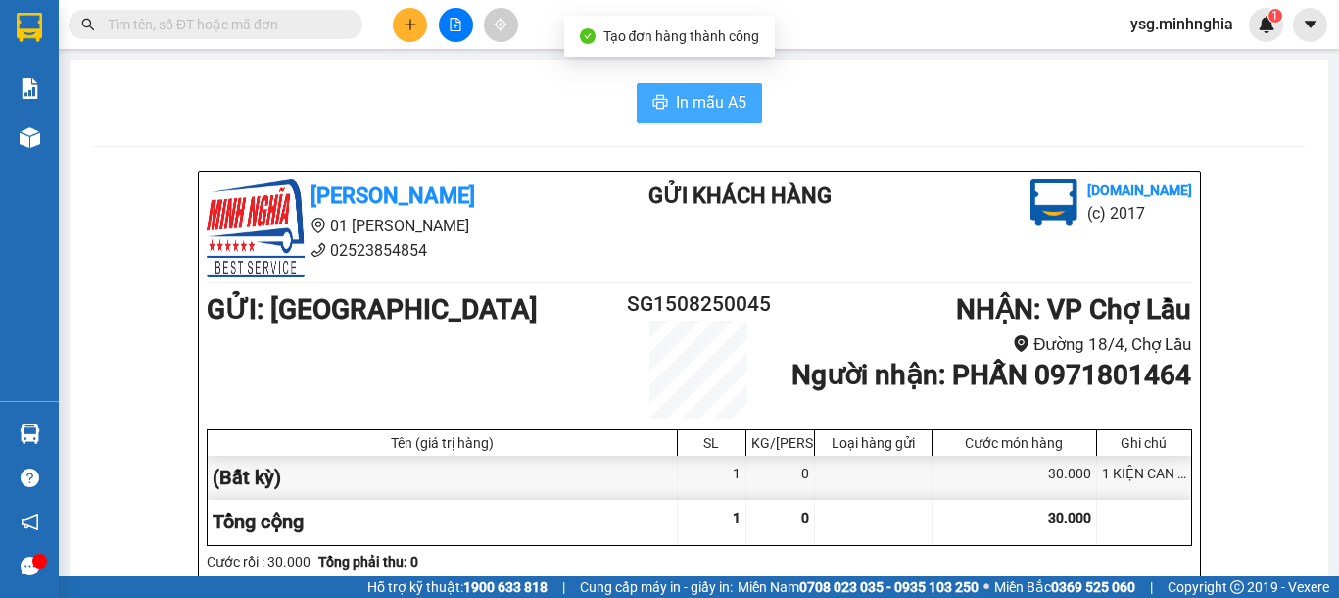
click at [715, 103] on span "In mẫu A5" at bounding box center [711, 102] width 71 height 24
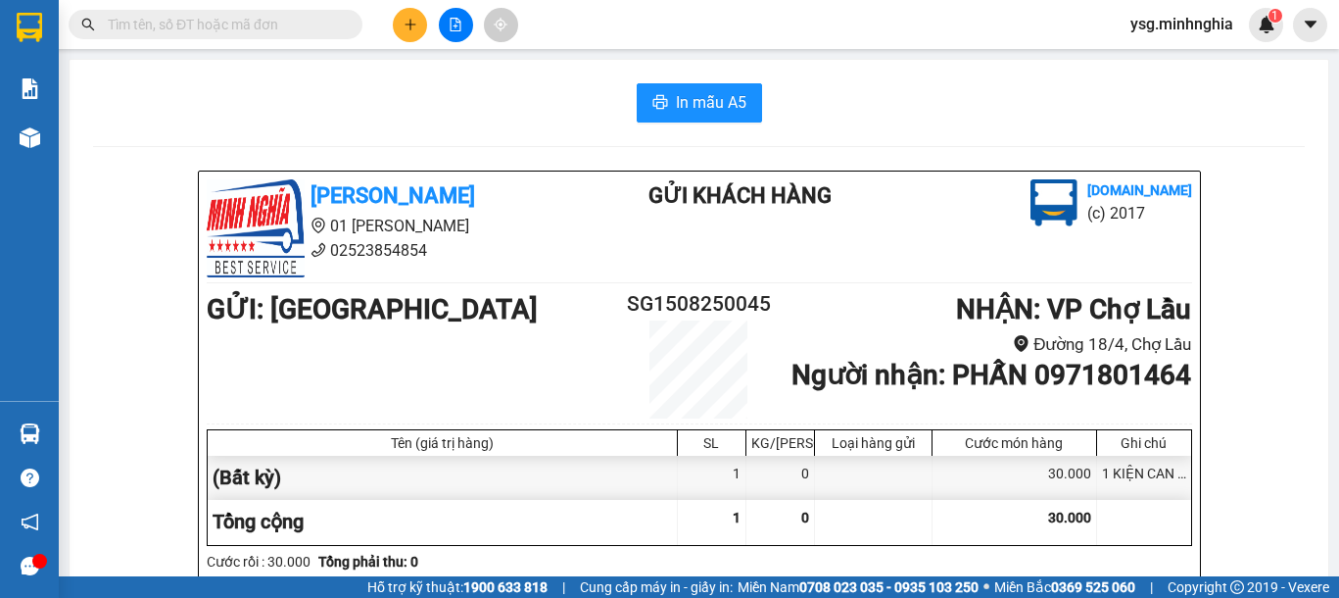
click at [401, 13] on button at bounding box center [410, 25] width 34 height 34
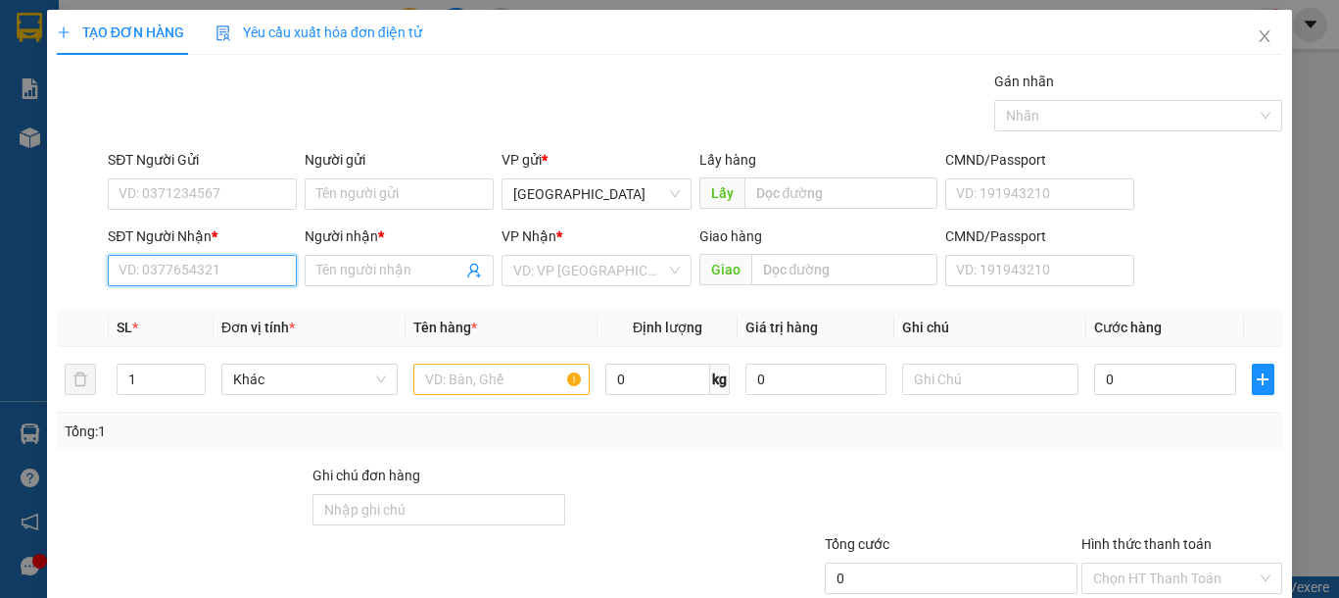
click at [217, 269] on input "SĐT Người Nhận *" at bounding box center [202, 270] width 189 height 31
click at [220, 316] on div "0904554203 - THI" at bounding box center [200, 310] width 163 height 22
type input "0904554203"
type input "THI"
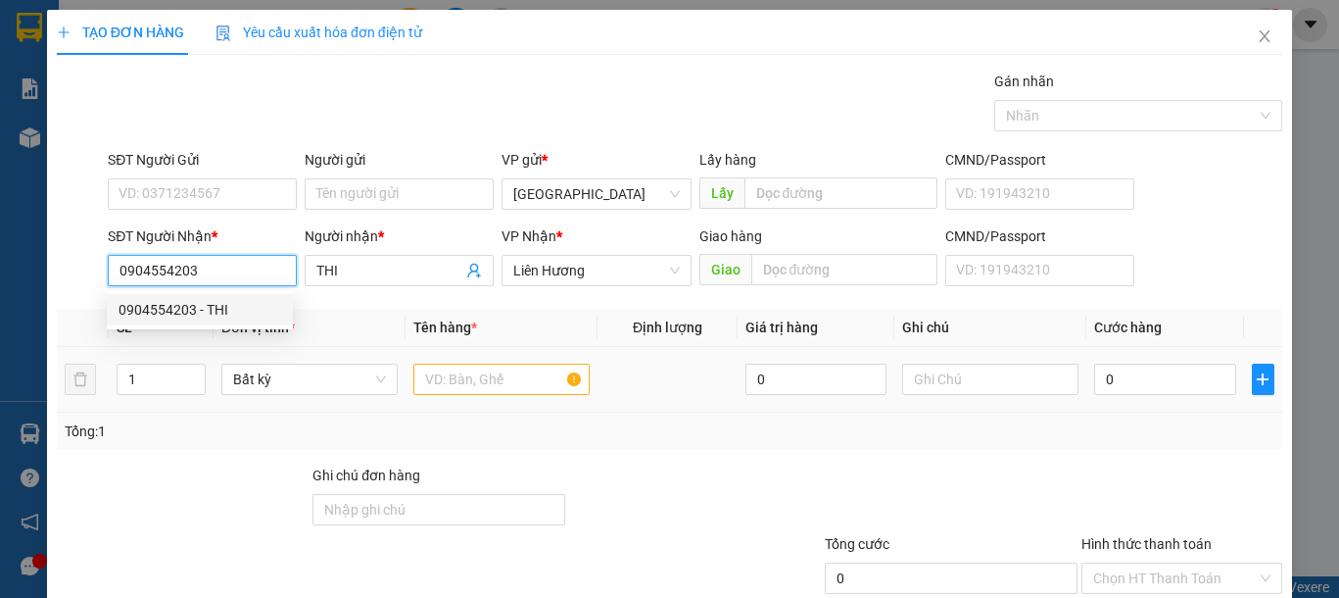
type input "0904554203"
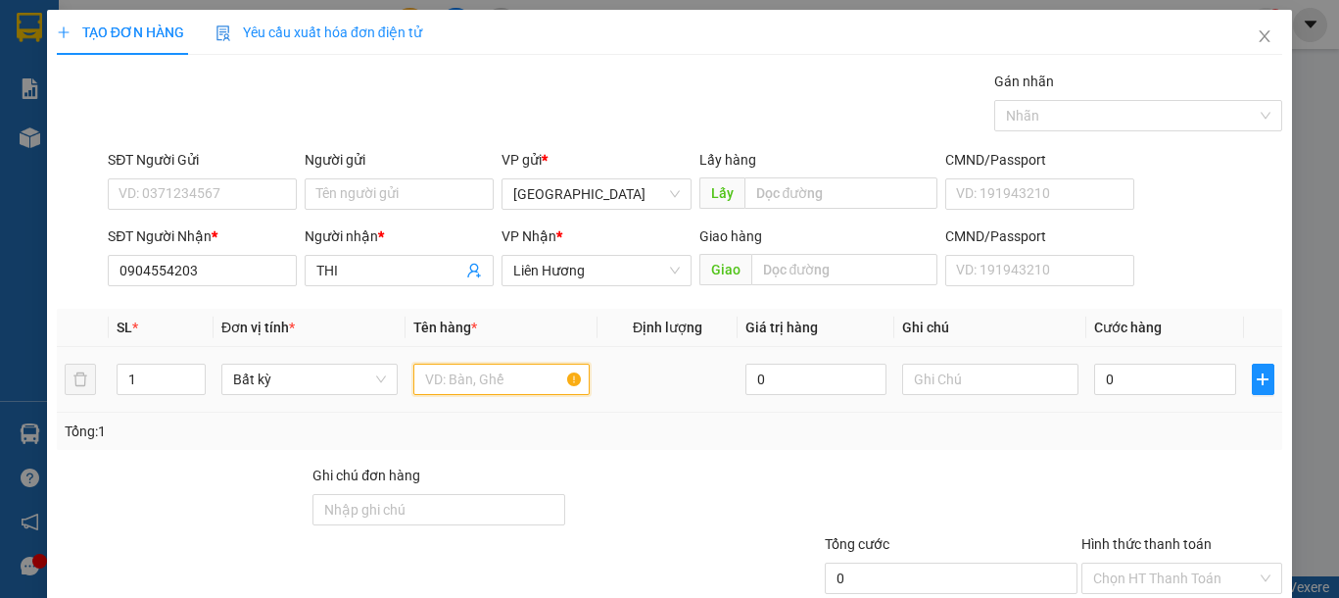
click at [496, 394] on input "text" at bounding box center [501, 378] width 176 height 31
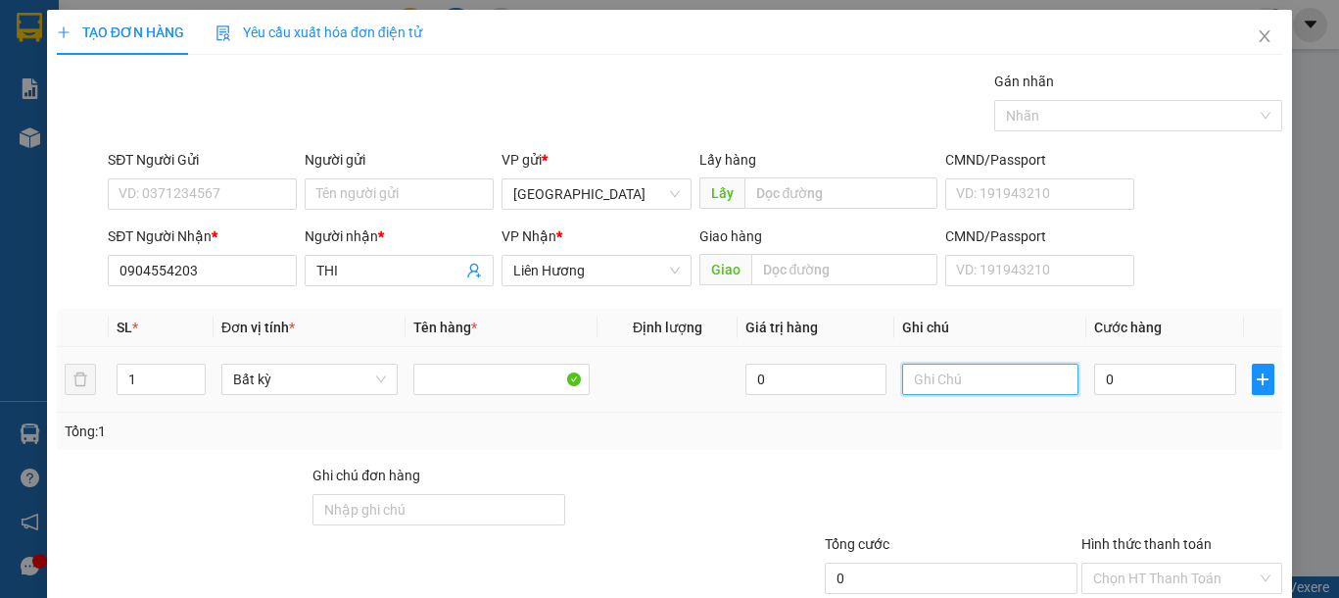
click at [1043, 375] on input "text" at bounding box center [990, 378] width 176 height 31
click at [1093, 401] on td "0" at bounding box center [1164, 380] width 157 height 66
click at [1120, 390] on input "0" at bounding box center [1164, 378] width 141 height 31
click at [928, 384] on input "1 THG ỐP LƯNG" at bounding box center [990, 378] width 176 height 31
type input "1 TH XỐP- ỐP LƯNG"
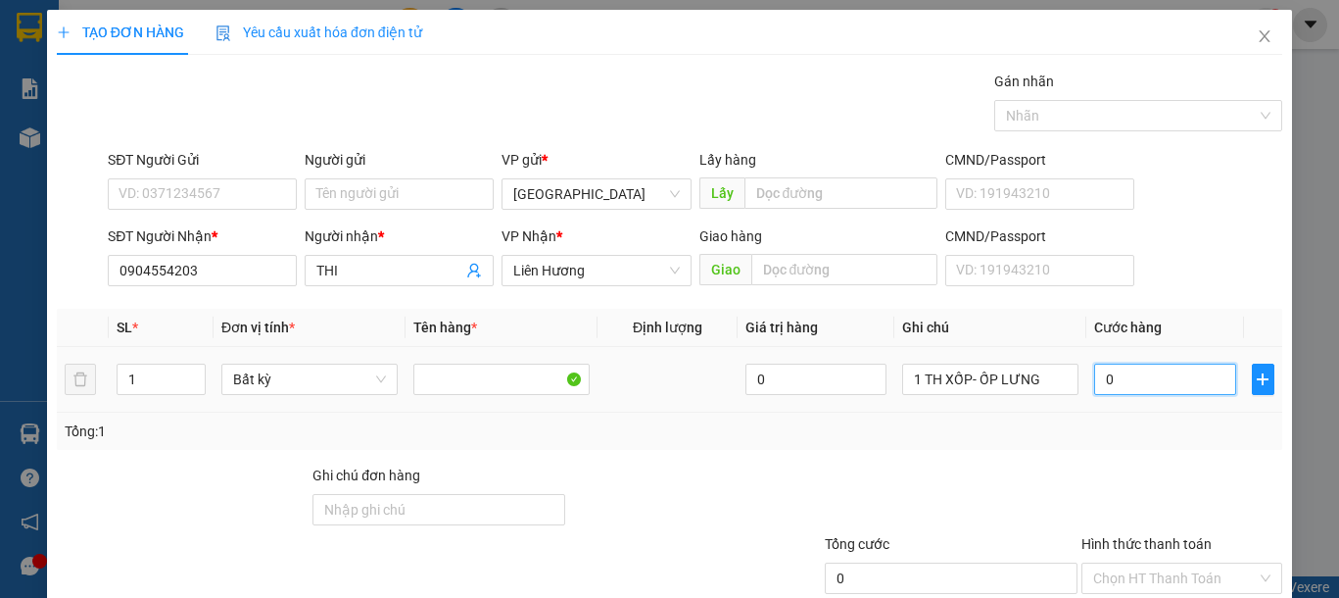
click at [1100, 377] on input "0" at bounding box center [1164, 378] width 141 height 31
type input "6"
type input "60"
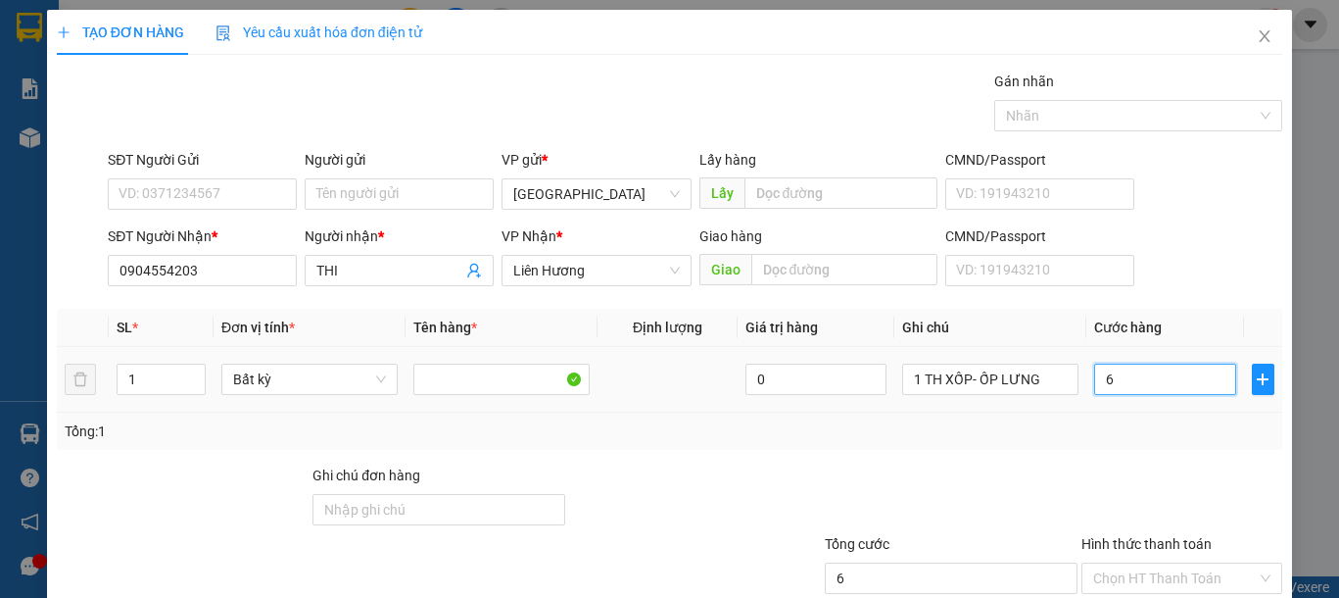
type input "60"
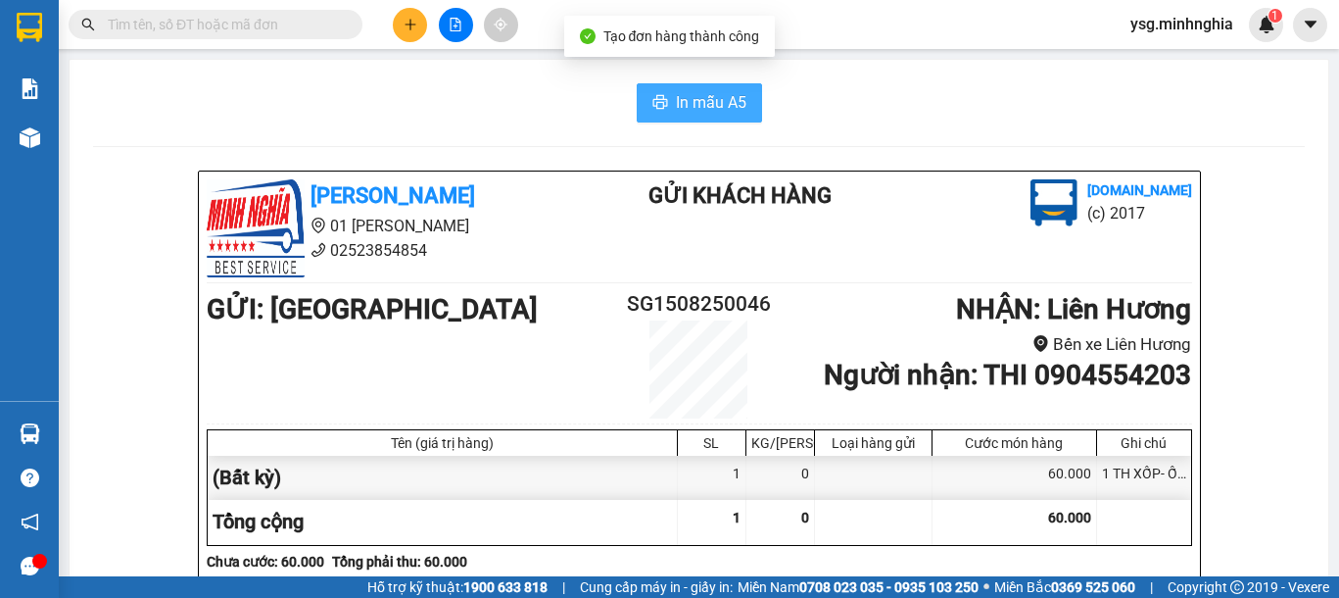
click at [676, 104] on span "In mẫu A5" at bounding box center [711, 102] width 71 height 24
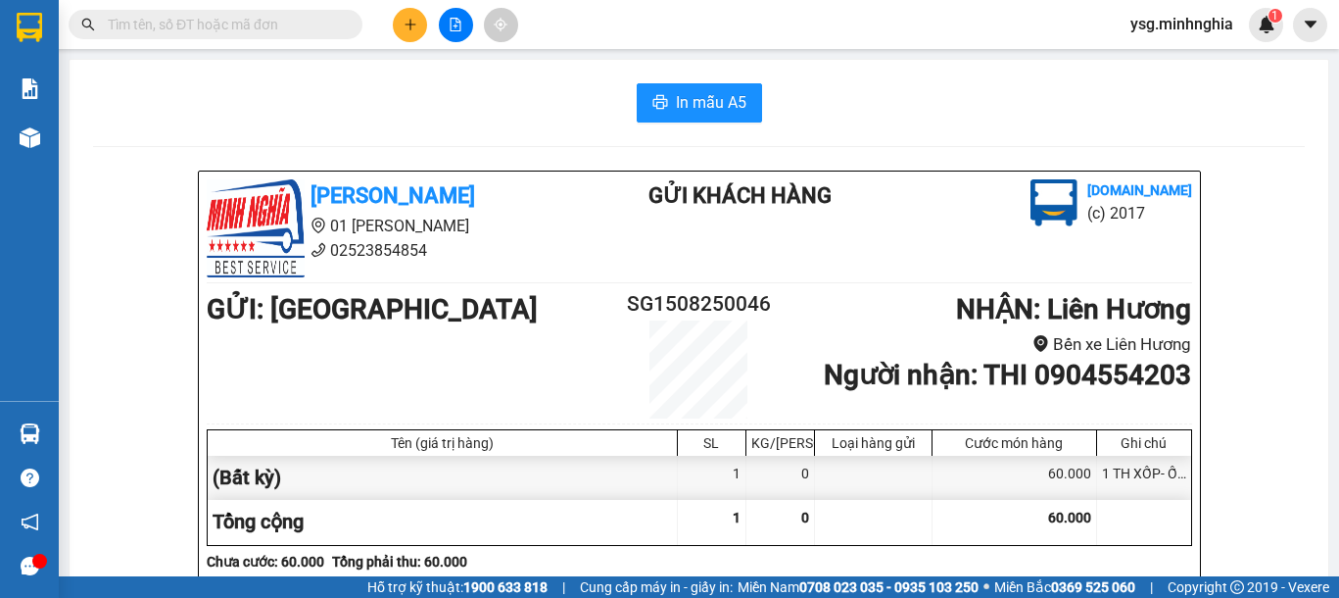
click at [404, 34] on button at bounding box center [410, 25] width 34 height 34
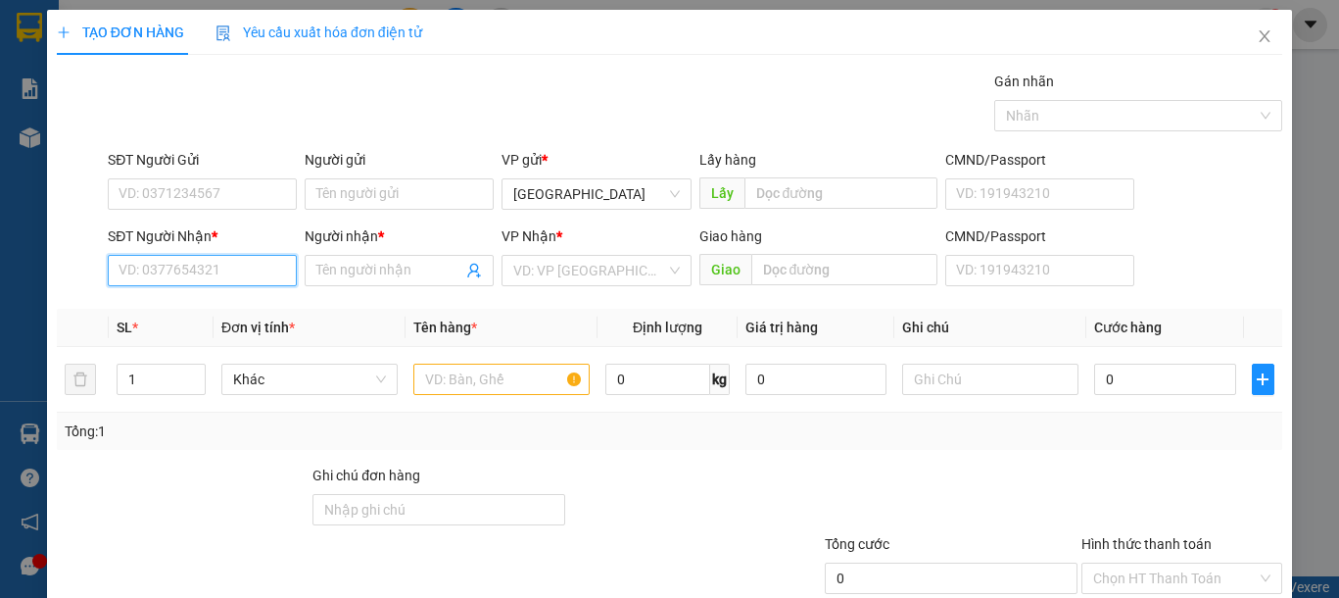
click at [170, 264] on input "SĐT Người Nhận *" at bounding box center [202, 270] width 189 height 31
click at [475, 373] on input "text" at bounding box center [501, 378] width 176 height 31
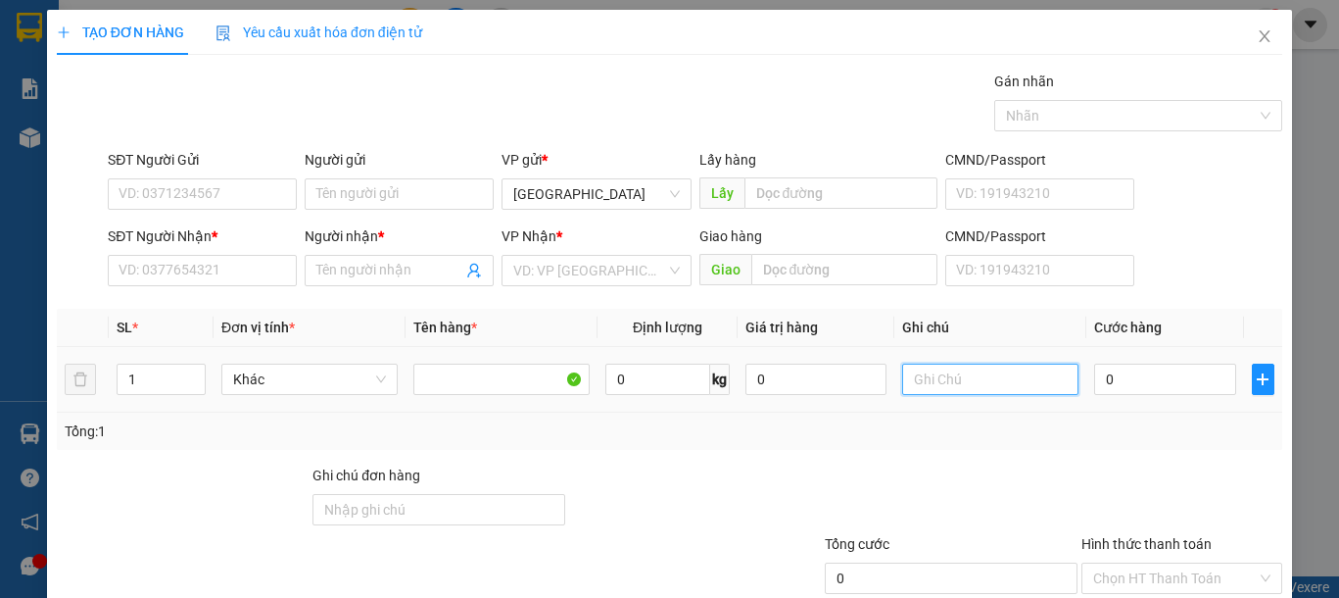
click at [951, 387] on input "text" at bounding box center [990, 378] width 176 height 31
type input "1 TÚM XANH"
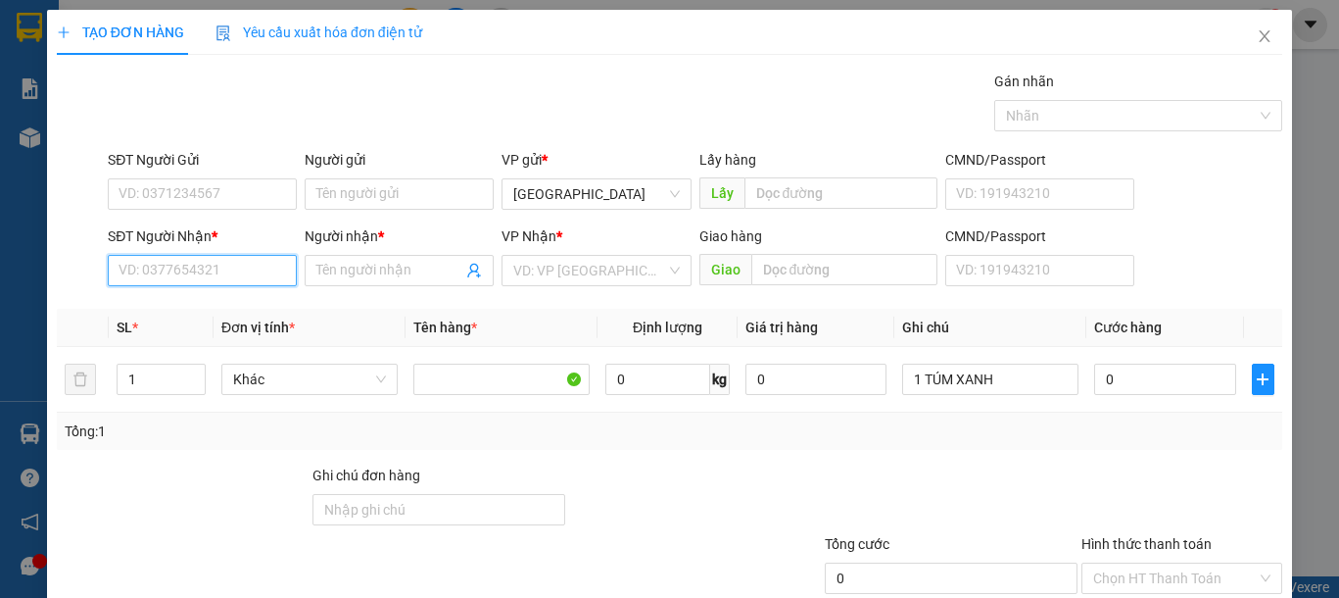
click at [217, 280] on input "SĐT Người Nhận *" at bounding box center [202, 270] width 189 height 31
type input "0342009953"
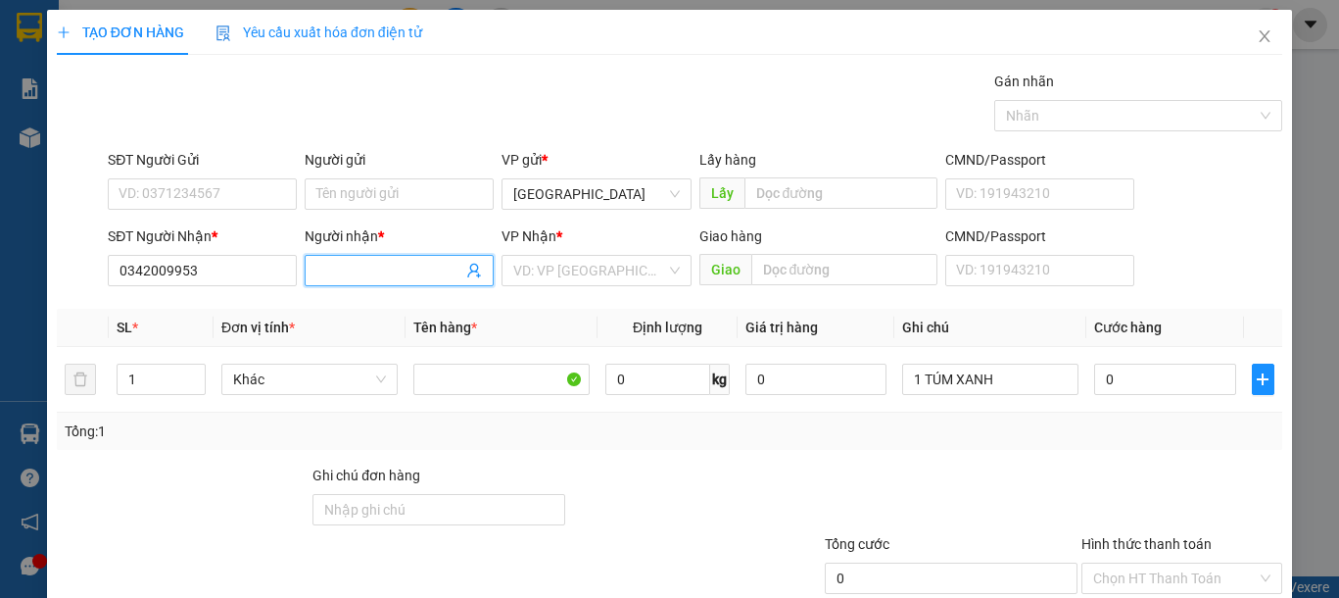
click at [384, 276] on input "Người nhận *" at bounding box center [389, 271] width 146 height 22
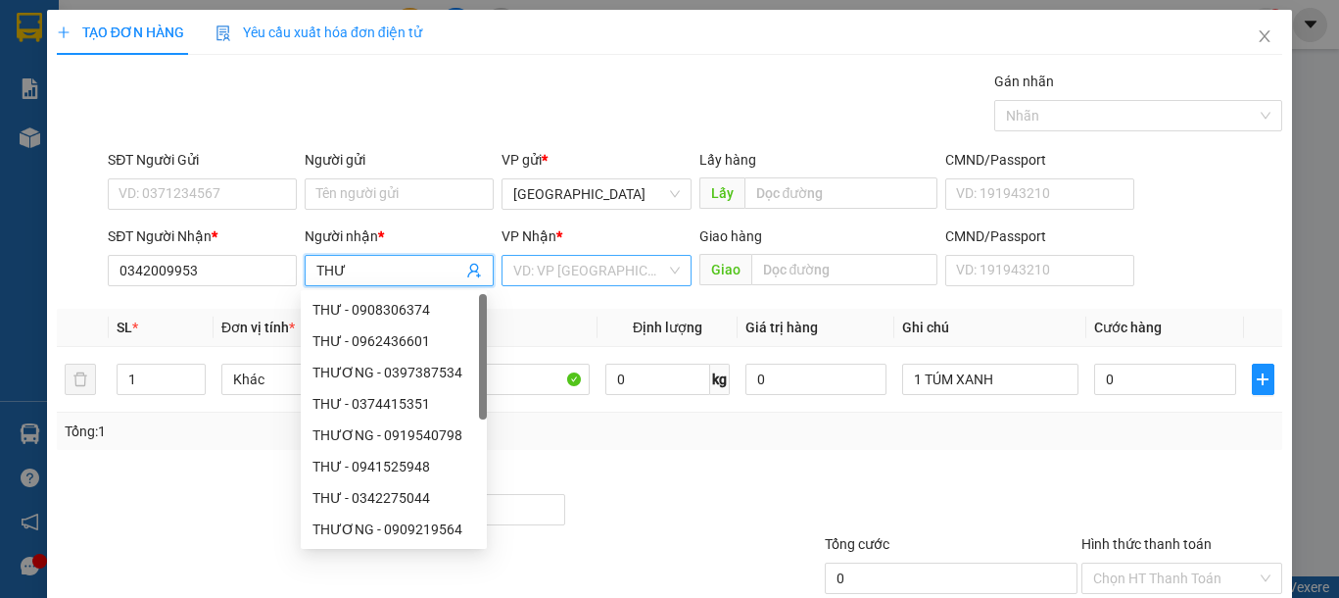
type input "THƯ"
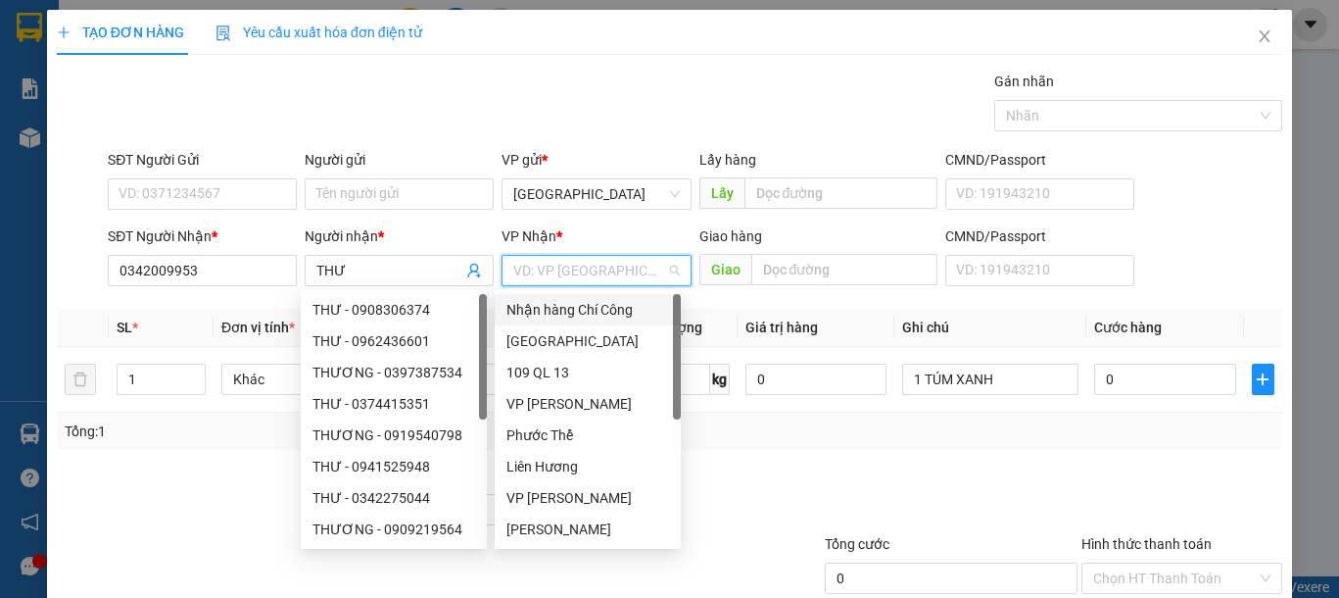
click at [546, 265] on input "search" at bounding box center [589, 270] width 152 height 29
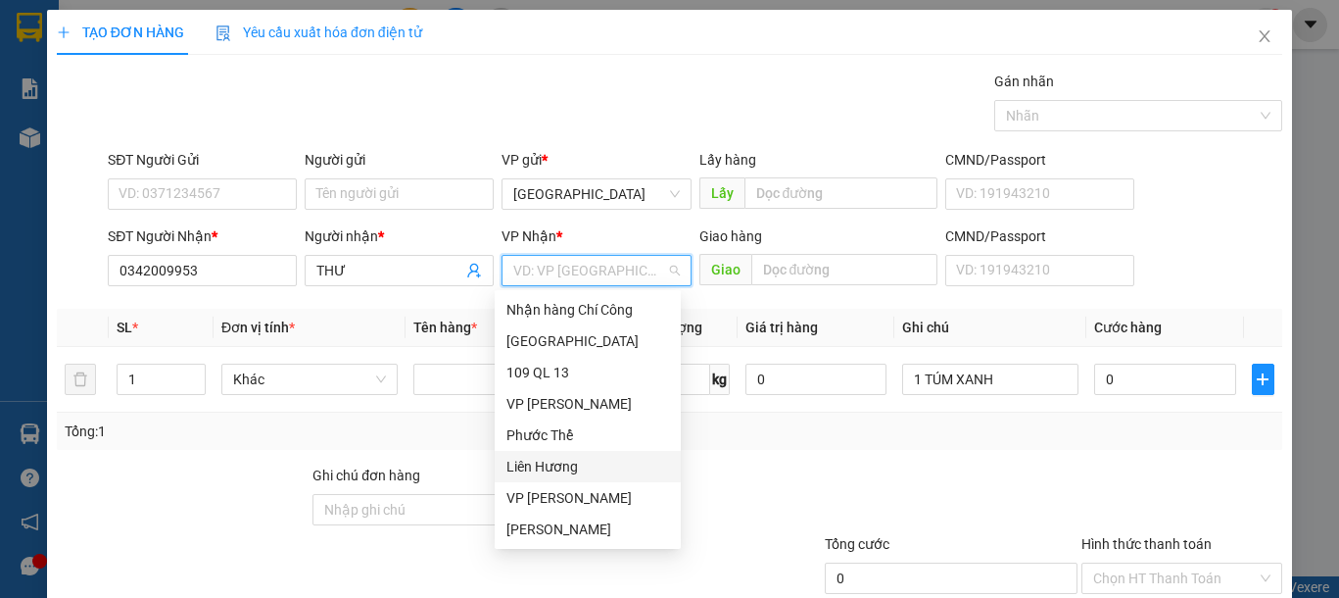
click at [576, 460] on div "Liên Hương" at bounding box center [587, 466] width 163 height 22
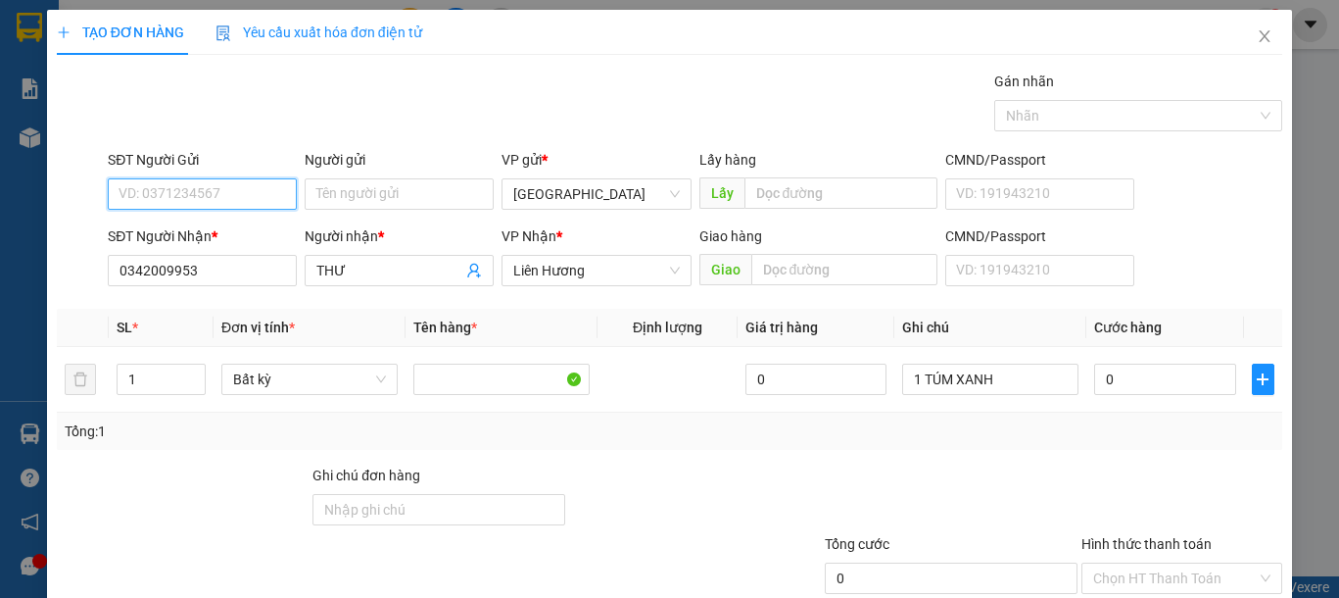
click at [246, 193] on input "SĐT Người Gửi" at bounding box center [202, 193] width 189 height 31
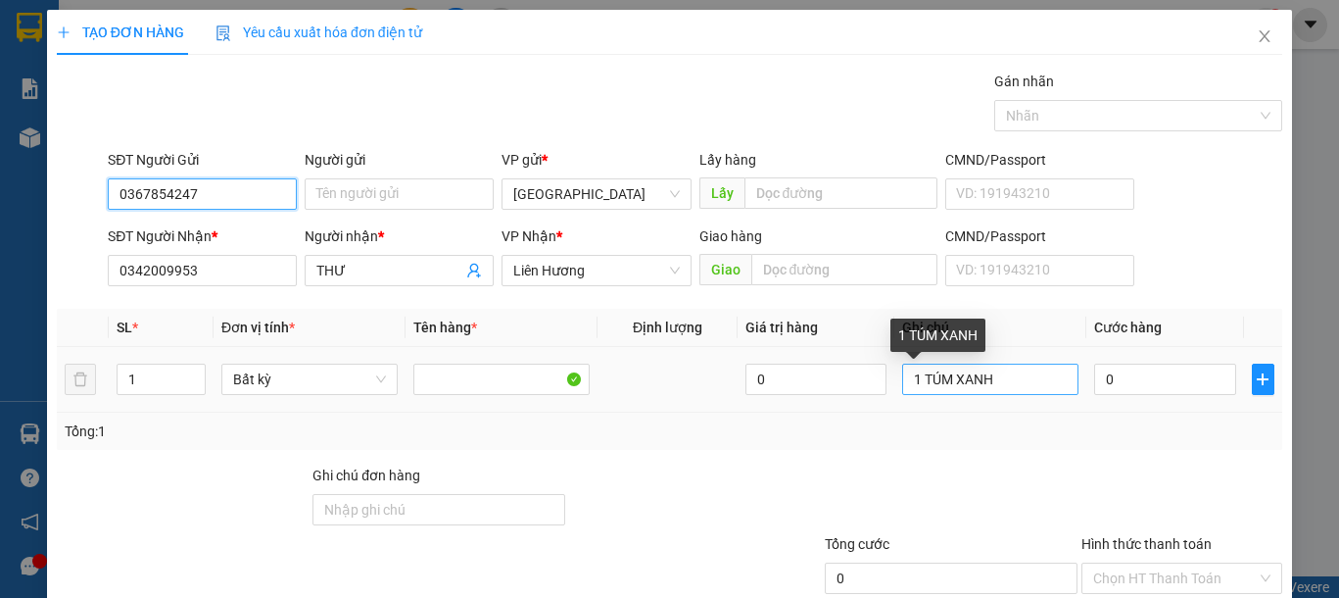
type input "0367854247"
click at [992, 373] on input "1 TÚM XANH" at bounding box center [990, 378] width 176 height 31
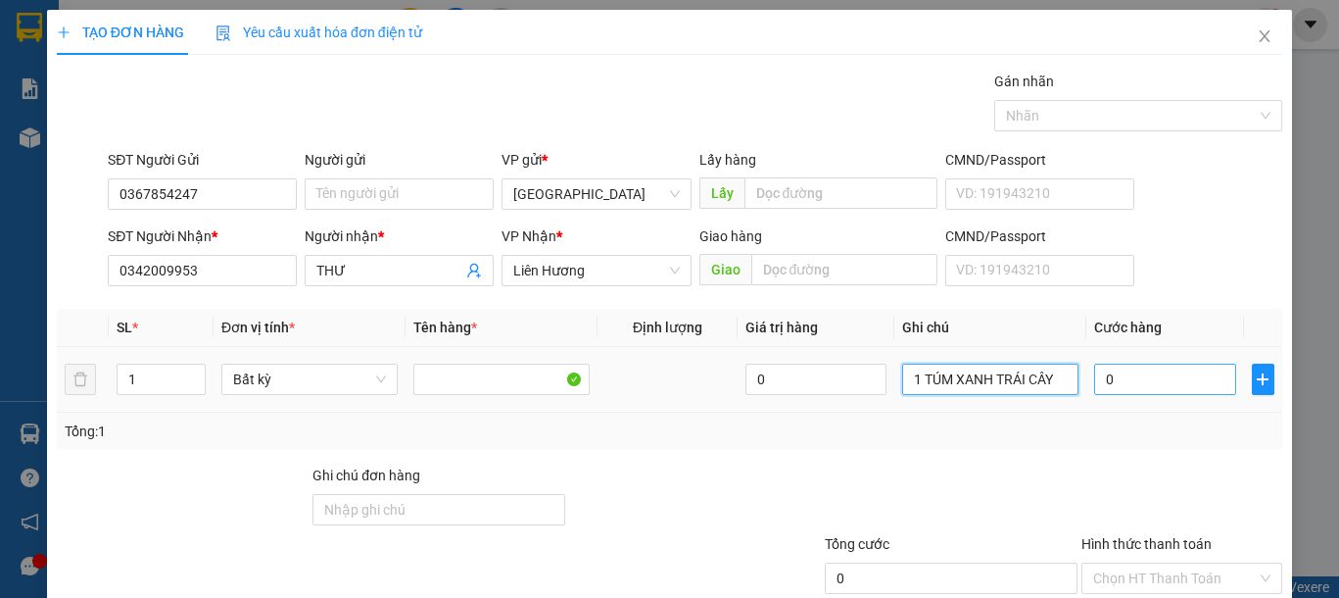
type input "1 TÚM XANH TRÁI CÂY"
click at [1108, 387] on input "0" at bounding box center [1164, 378] width 141 height 31
type input "4"
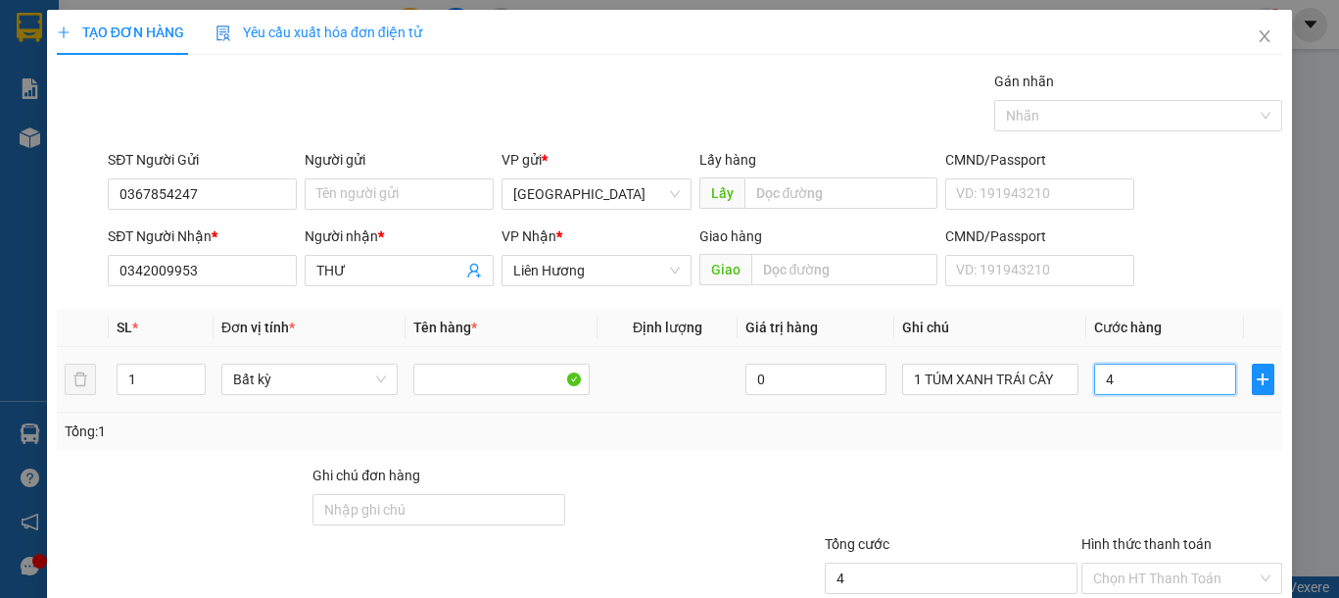
type input "40"
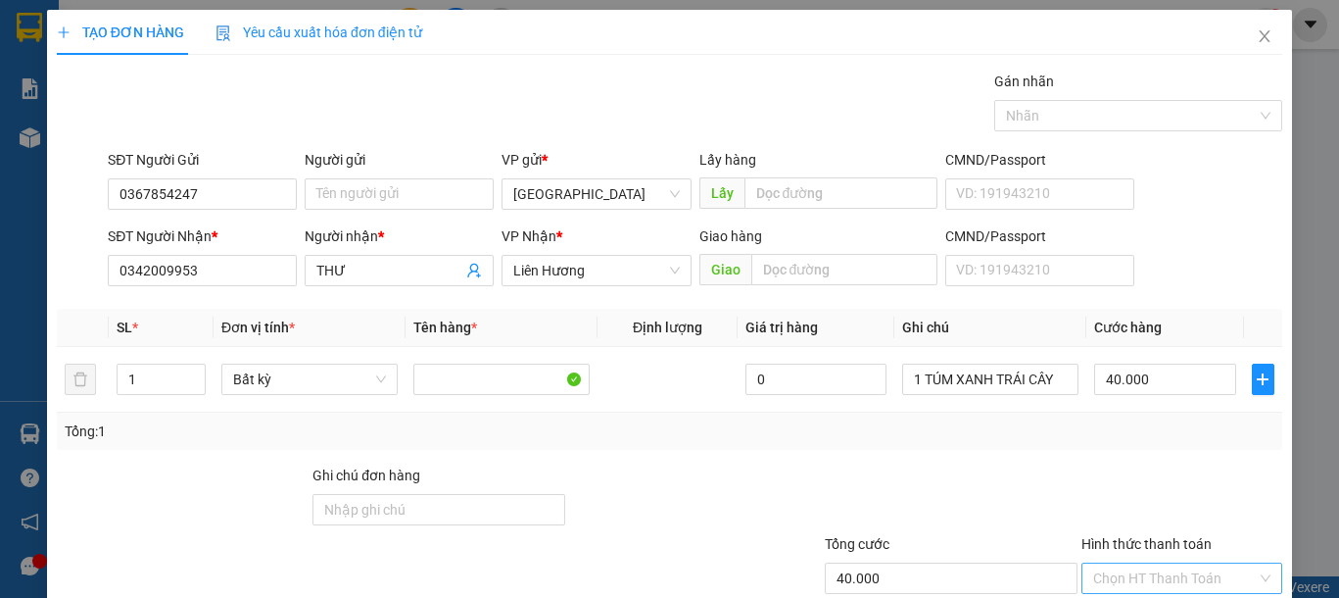
click at [1151, 563] on input "Hình thức thanh toán" at bounding box center [1175, 577] width 164 height 29
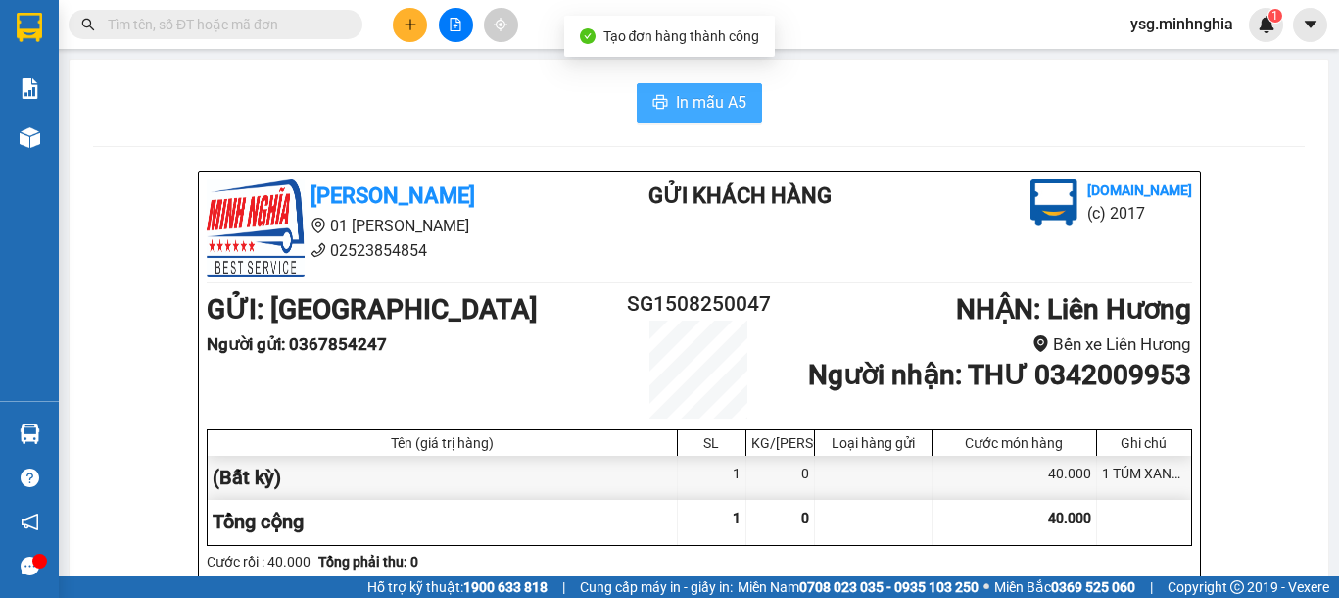
click at [699, 99] on span "In mẫu A5" at bounding box center [711, 102] width 71 height 24
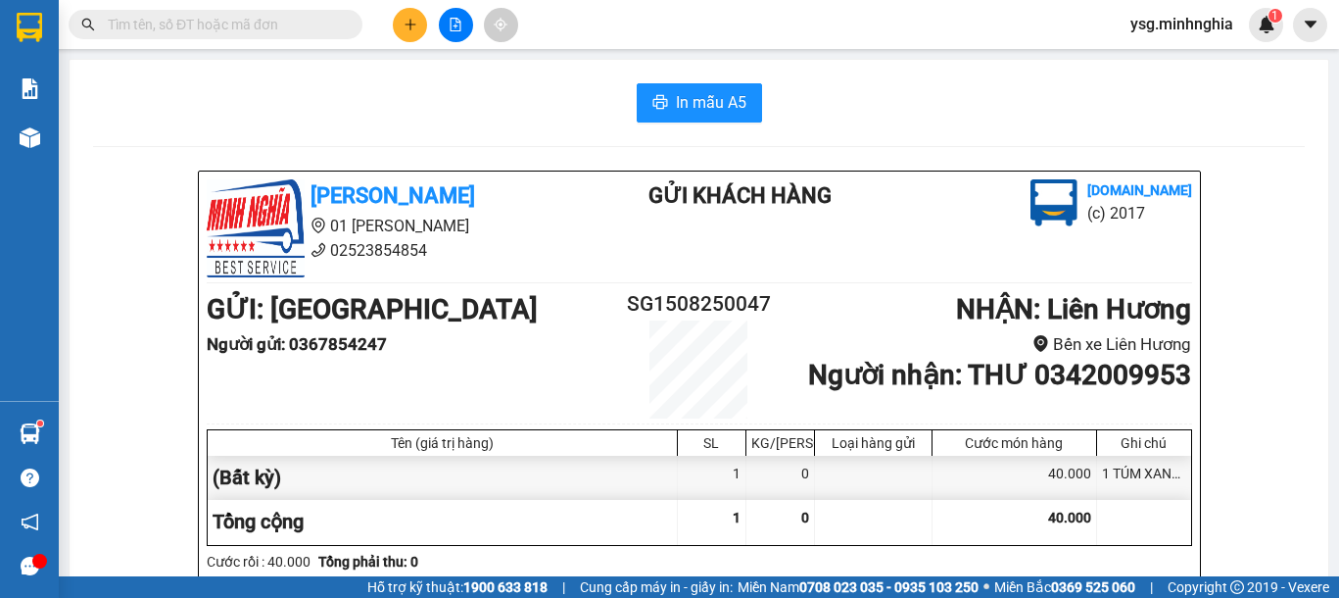
click at [429, 26] on div at bounding box center [455, 25] width 147 height 34
click at [406, 31] on button at bounding box center [410, 25] width 34 height 34
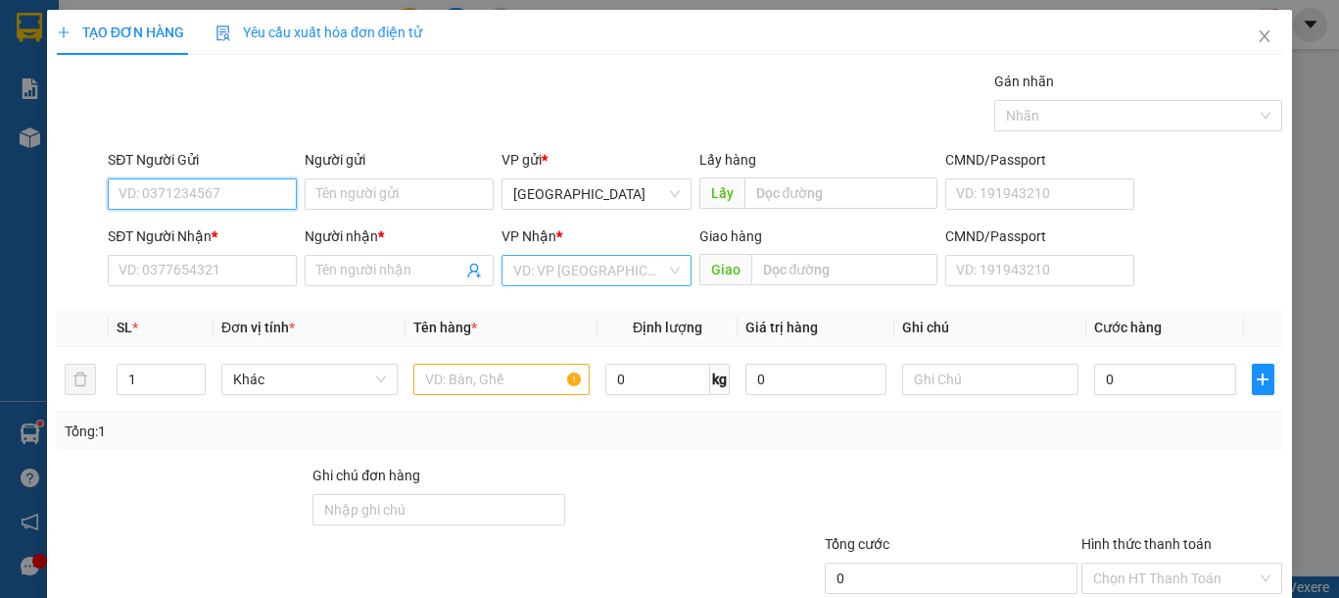
click at [663, 276] on div "VD: VP Sài Gòn" at bounding box center [596, 270] width 189 height 31
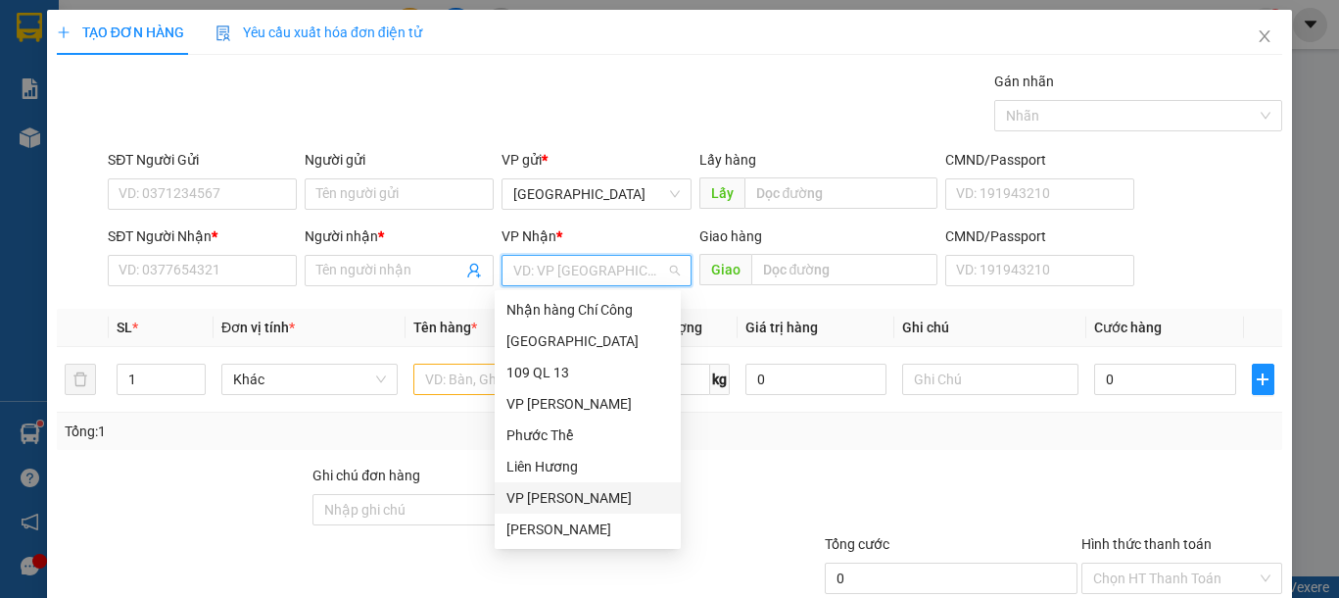
click at [552, 493] on div "VP Phan Thiết" at bounding box center [587, 498] width 163 height 22
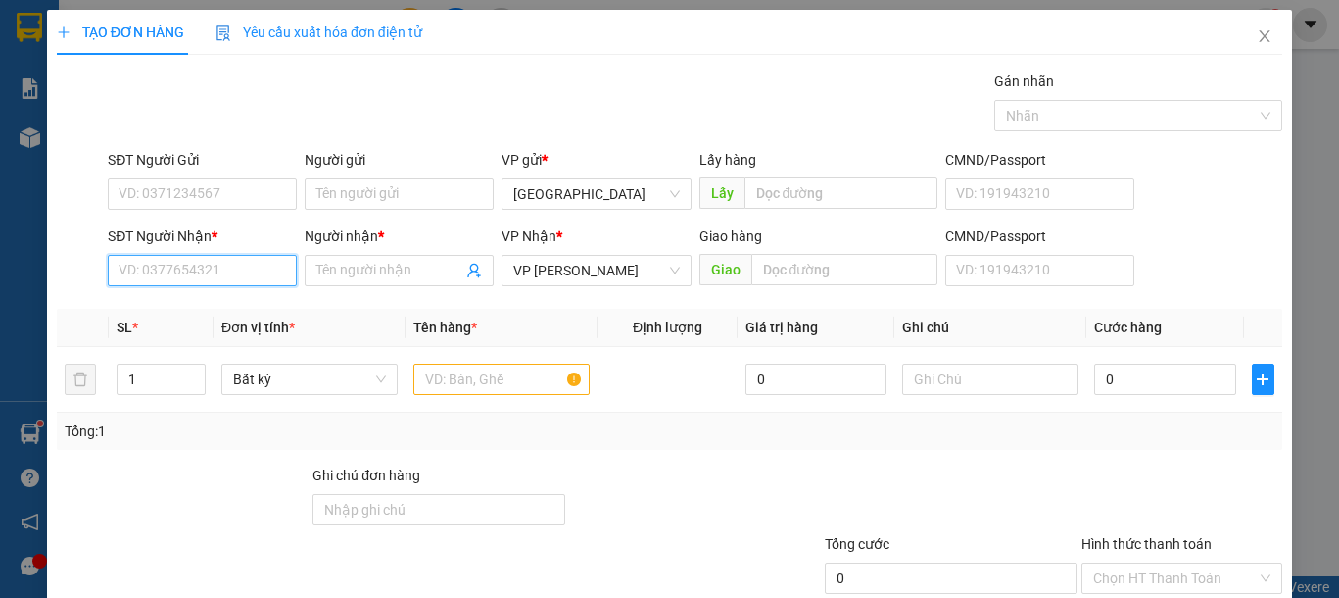
click at [169, 268] on input "SĐT Người Nhận *" at bounding box center [202, 270] width 189 height 31
type input "0911575468"
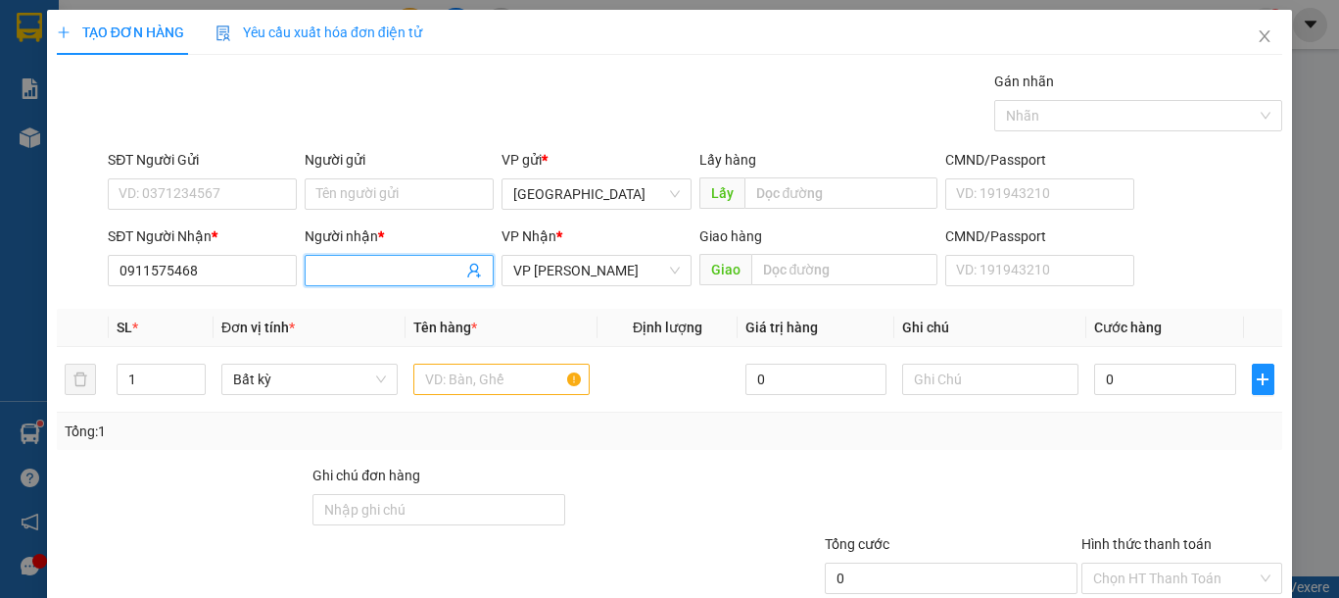
click at [386, 276] on input "Người nhận *" at bounding box center [389, 271] width 146 height 22
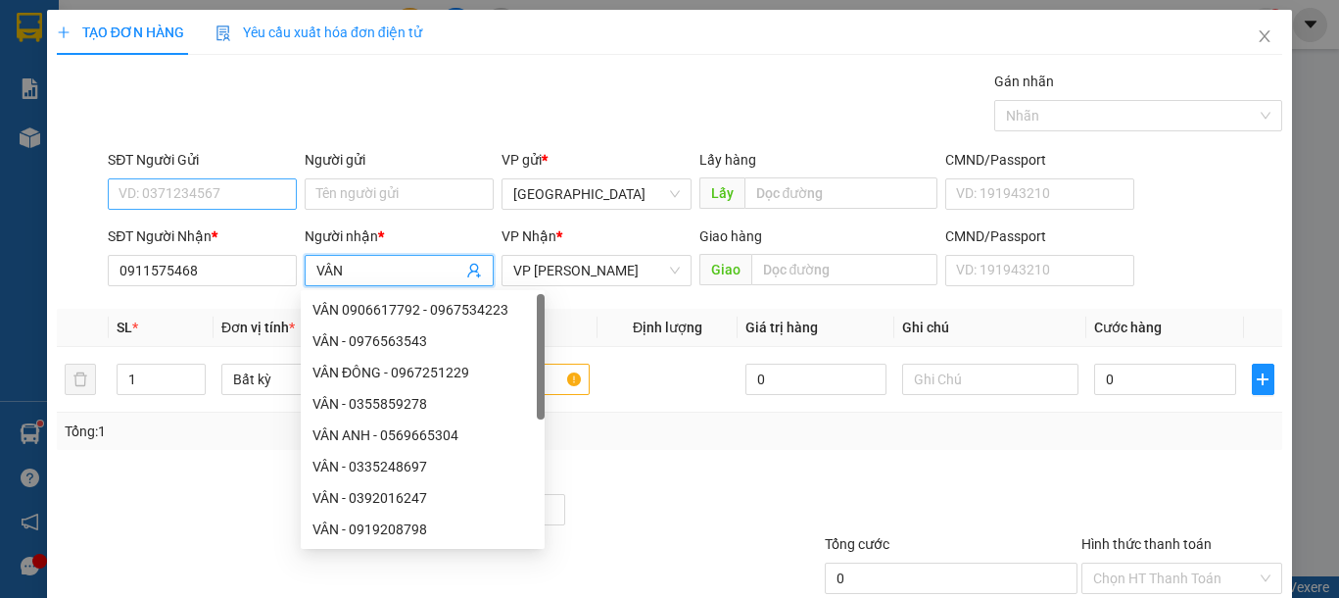
type input "VÂN"
click at [218, 182] on input "SĐT Người Gửi" at bounding box center [202, 193] width 189 height 31
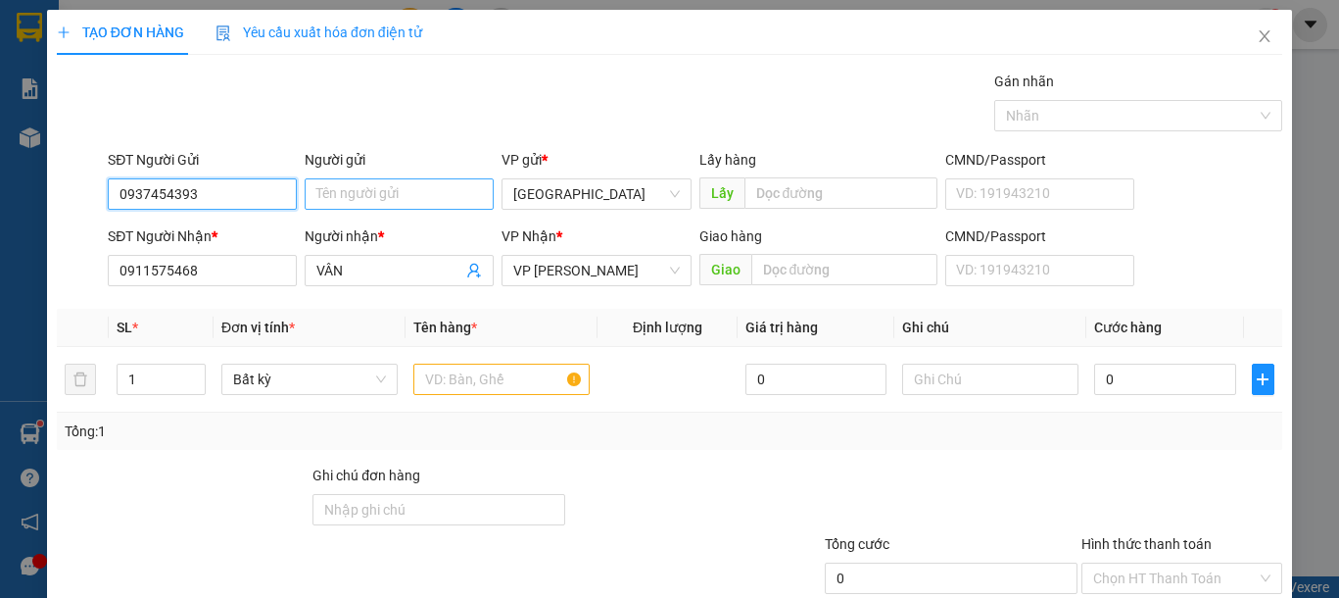
type input "0937454393"
click at [351, 202] on input "Người gửi" at bounding box center [399, 193] width 189 height 31
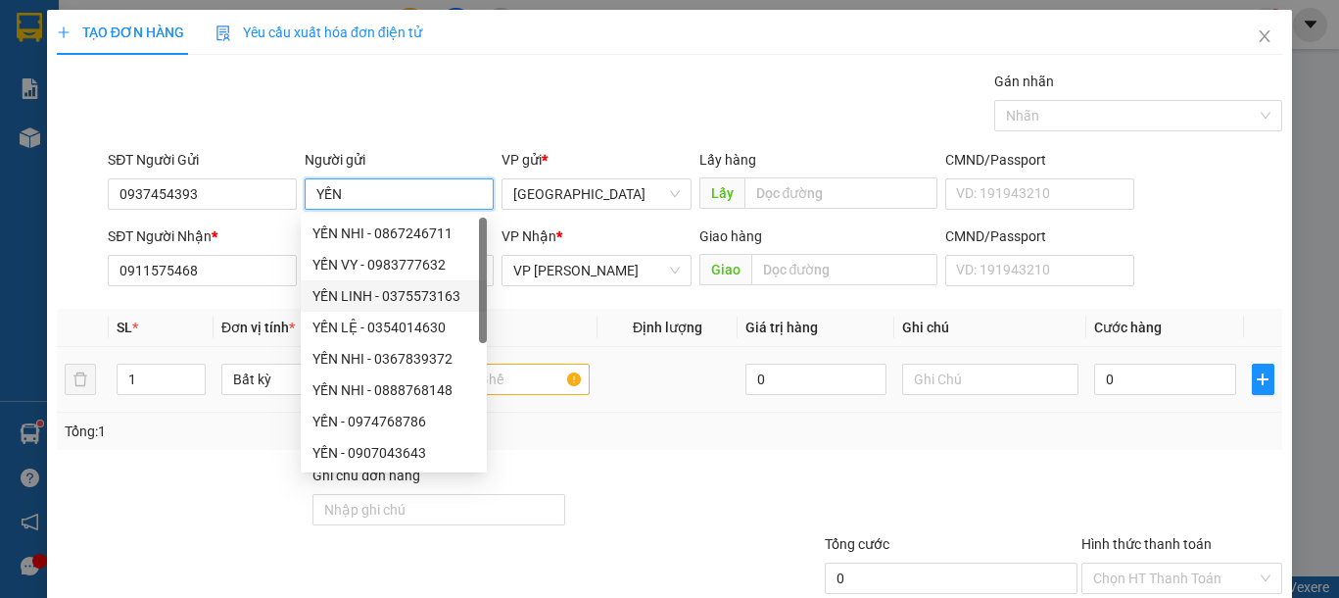
type input "YẾN"
drag, startPoint x: 807, startPoint y: 398, endPoint x: 553, endPoint y: 316, distance: 266.4
click at [808, 397] on div "0" at bounding box center [815, 378] width 141 height 39
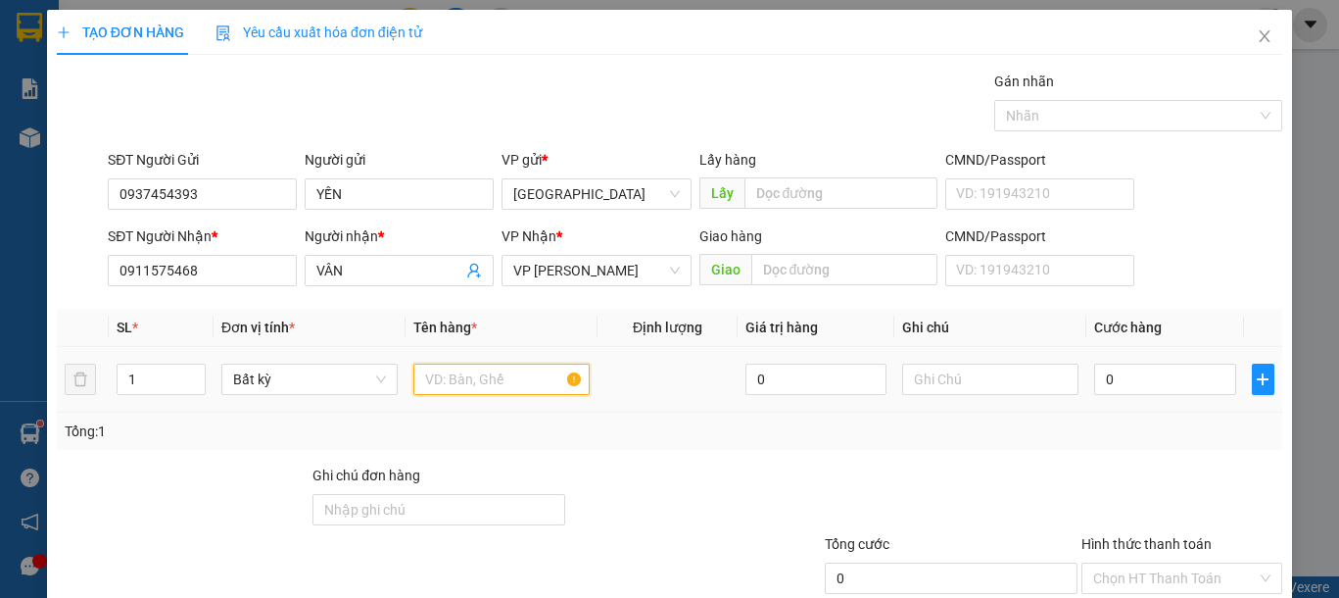
click at [502, 378] on input "text" at bounding box center [501, 378] width 176 height 31
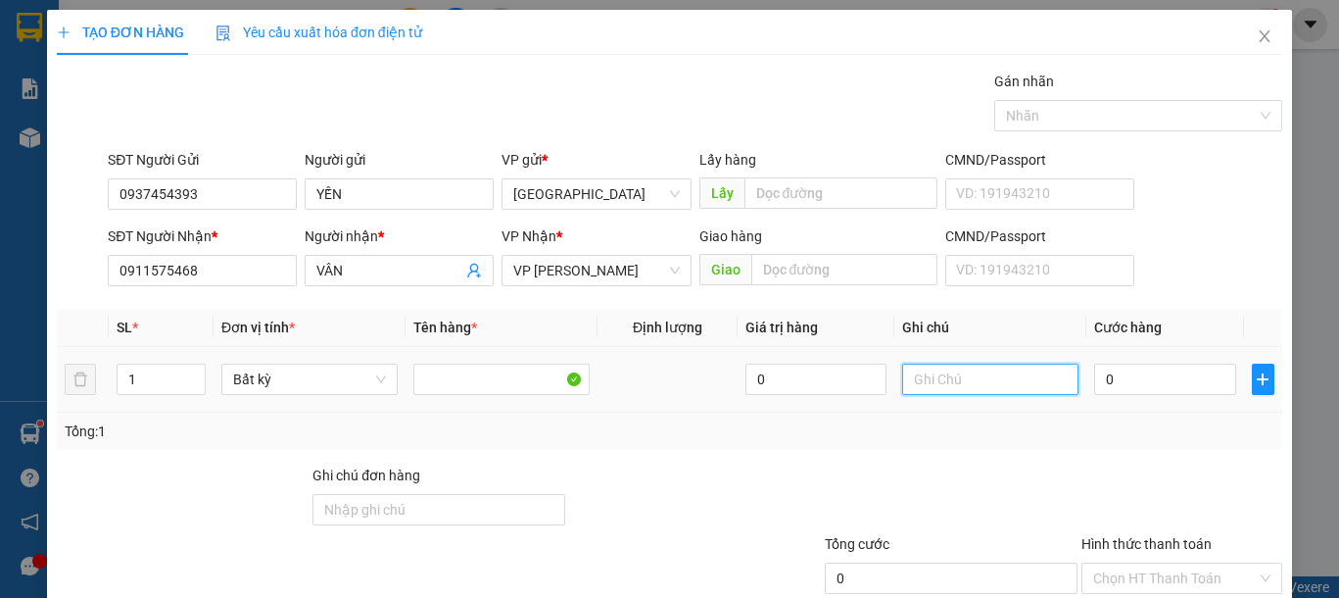
click at [932, 377] on input "text" at bounding box center [990, 378] width 176 height 31
type input "1 HỘP GIẤY CON CHIM"
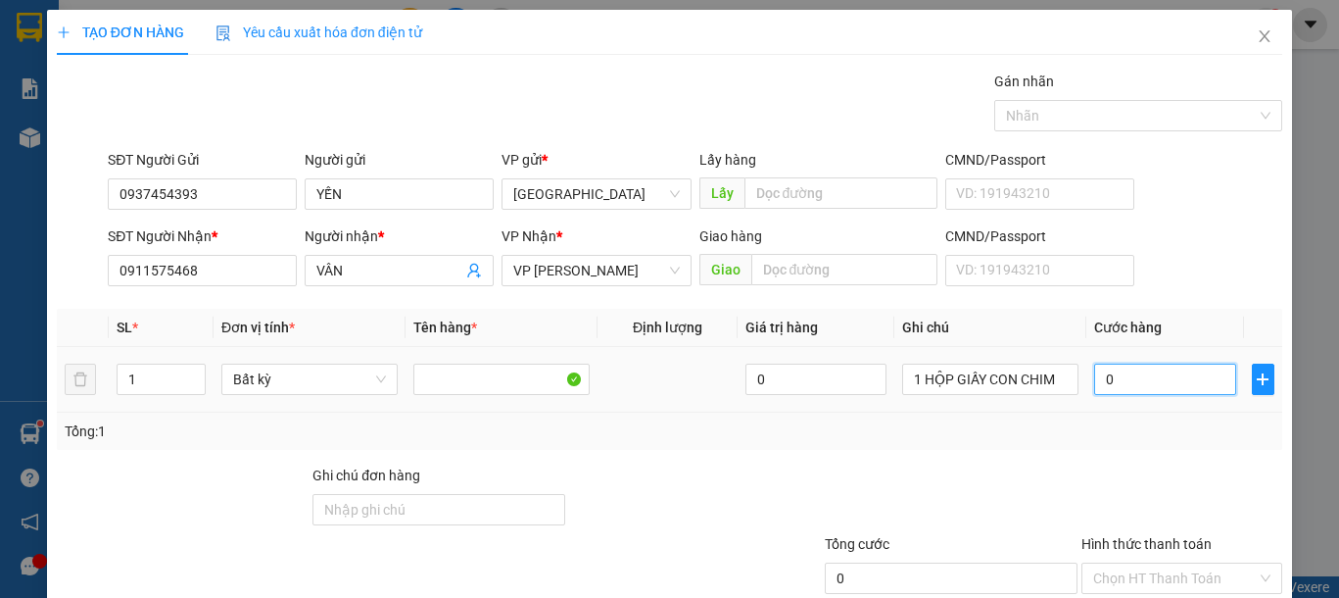
click at [1131, 392] on input "0" at bounding box center [1164, 378] width 141 height 31
click at [1122, 378] on input "0" at bounding box center [1164, 378] width 141 height 31
type input "06"
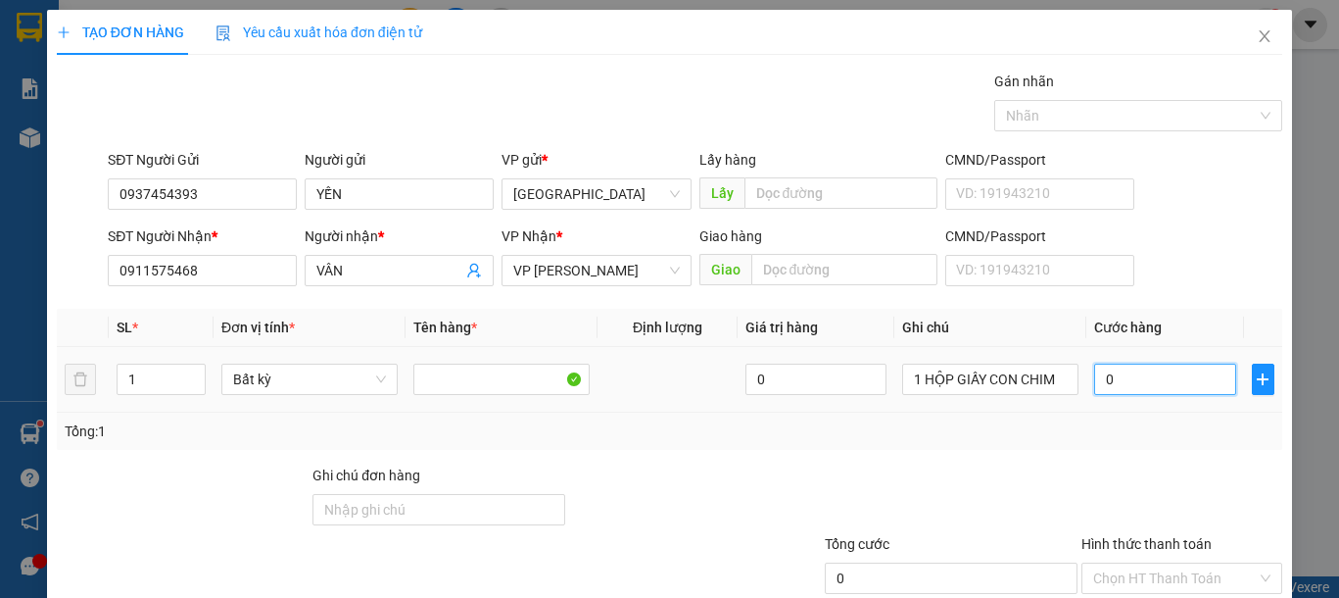
type input "6"
type input "060"
type input "60"
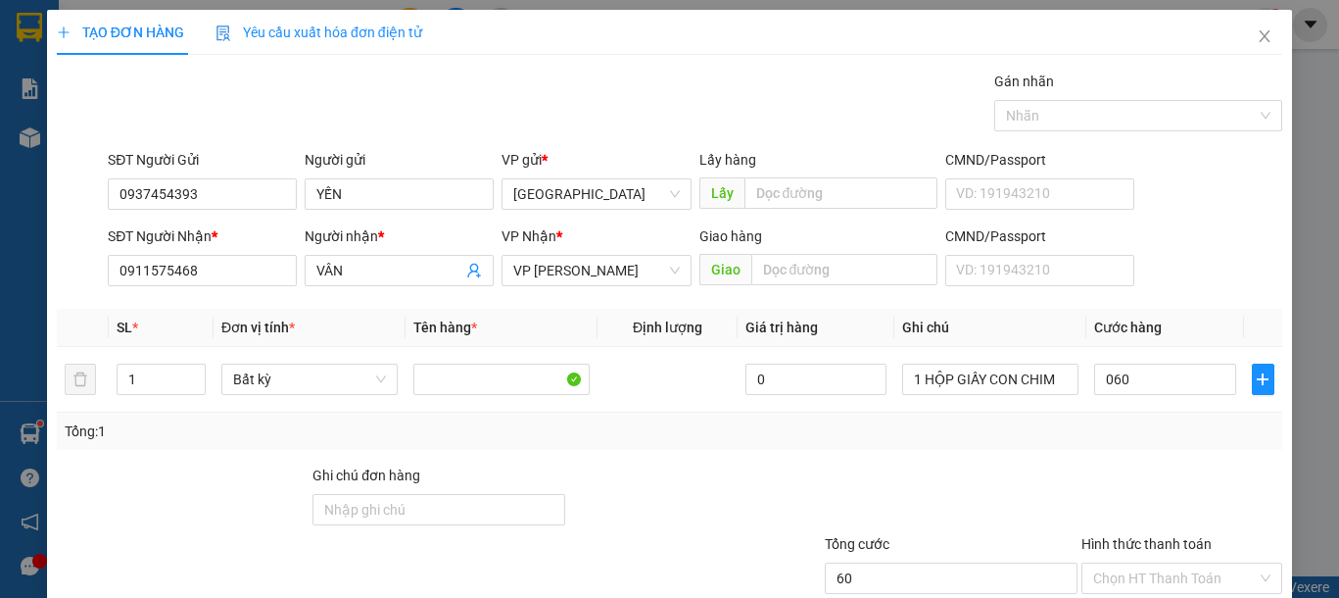
type input "60.000"
click at [1135, 431] on div "Tổng: 1" at bounding box center [670, 431] width 1210 height 22
click at [1121, 400] on td "60.000" at bounding box center [1164, 380] width 157 height 66
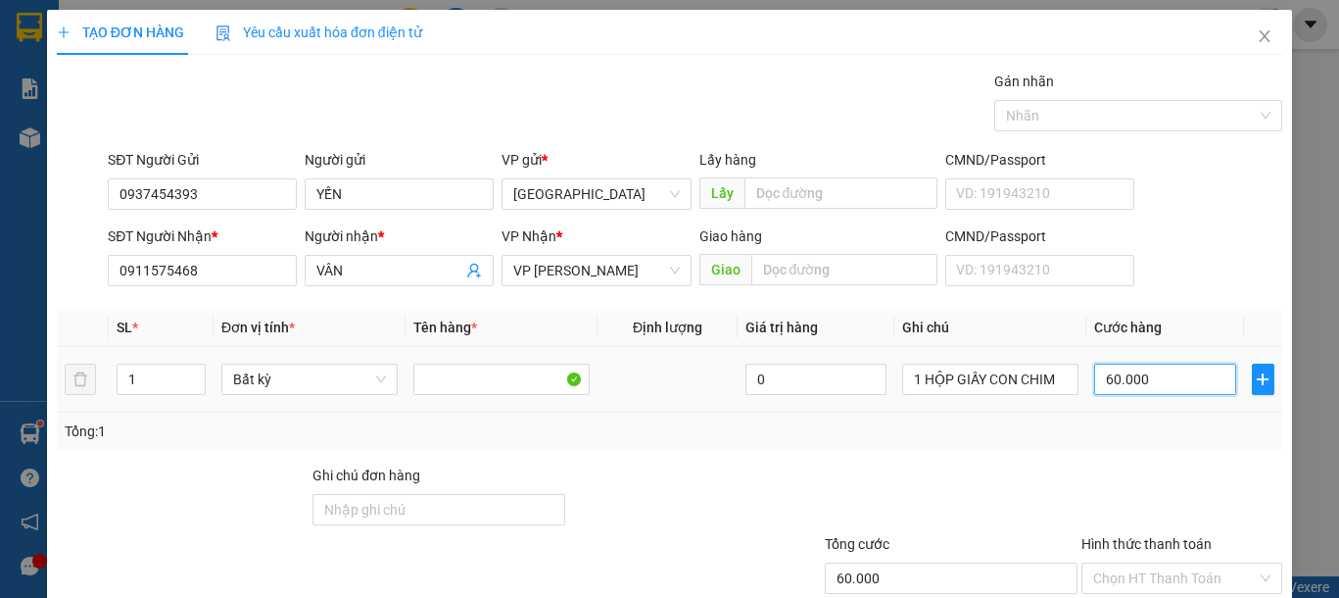
click at [1117, 375] on input "60.000" at bounding box center [1164, 378] width 141 height 31
drag, startPoint x: 1179, startPoint y: 406, endPoint x: 1163, endPoint y: 423, distance: 23.5
click at [1173, 415] on div "SL * Đơn vị tính * Tên hàng * Định lượng Giá trị hàng Ghi chú Cước hàng 1 Bất k…" at bounding box center [669, 379] width 1225 height 141
click at [1141, 381] on input "60.000" at bounding box center [1164, 378] width 141 height 31
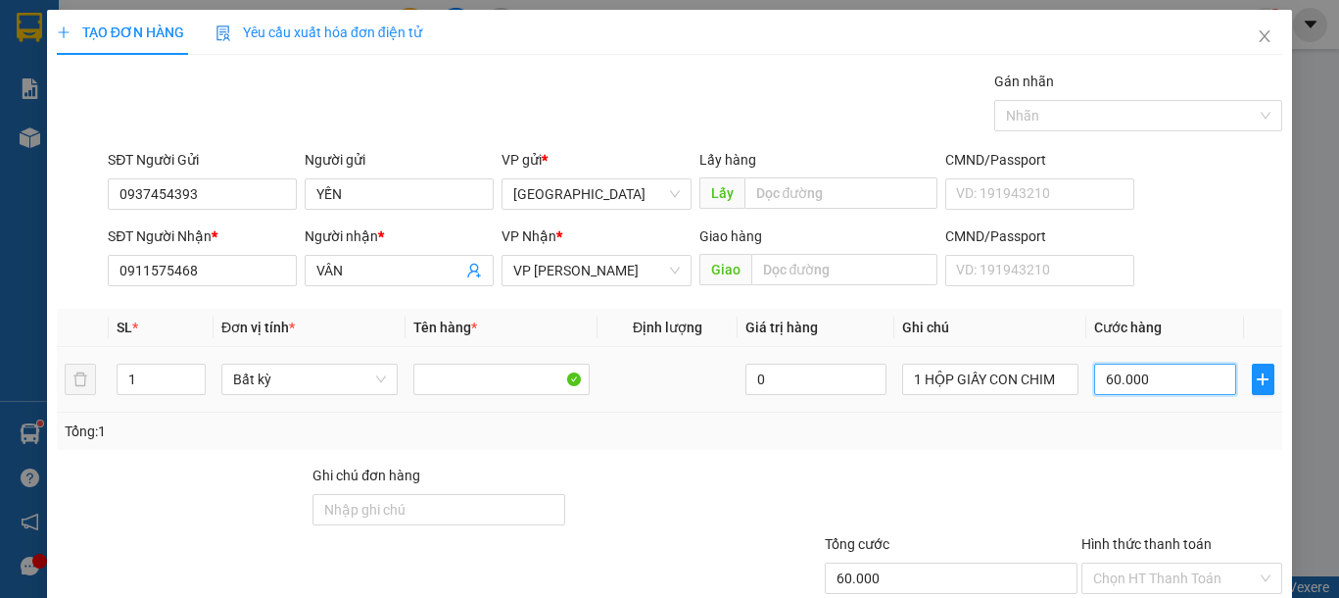
type input "7"
type input "70"
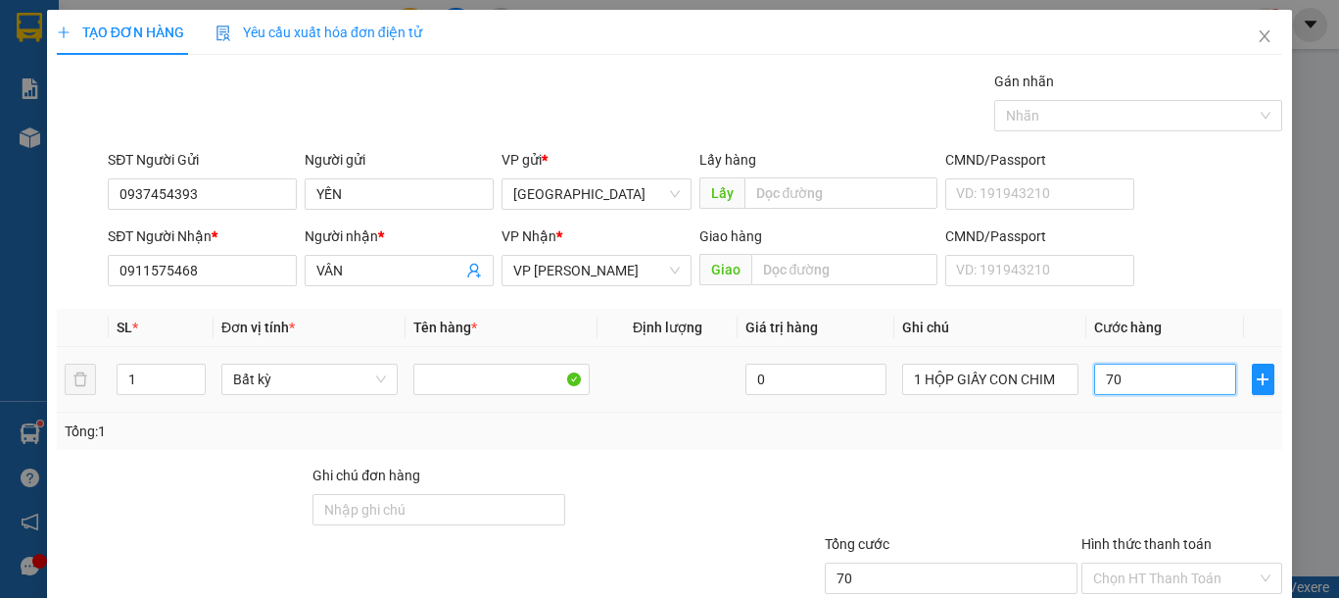
type input "70"
type input "70.000"
click at [1111, 421] on div "Tổng: 1" at bounding box center [670, 431] width 1210 height 22
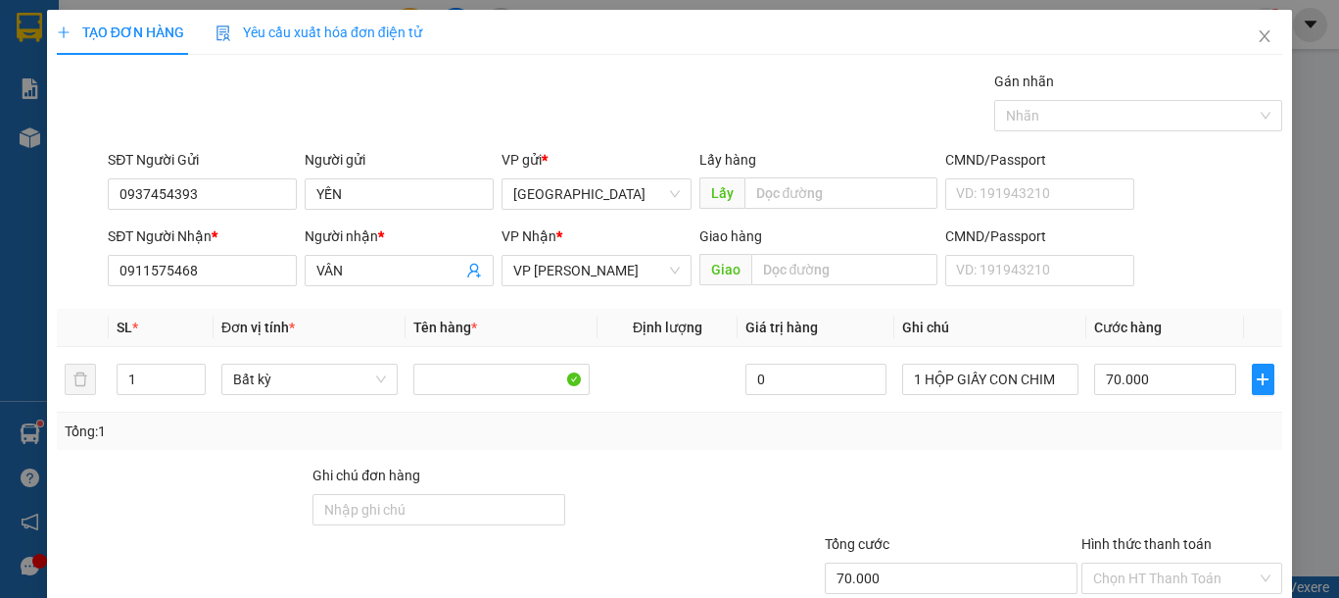
drag, startPoint x: 1147, startPoint y: 482, endPoint x: 1067, endPoint y: 433, distance: 94.1
click at [1147, 478] on div at bounding box center [1181, 498] width 205 height 69
click at [1141, 381] on input "70.000" at bounding box center [1164, 378] width 141 height 31
click at [1114, 406] on td "70.000" at bounding box center [1164, 380] width 157 height 66
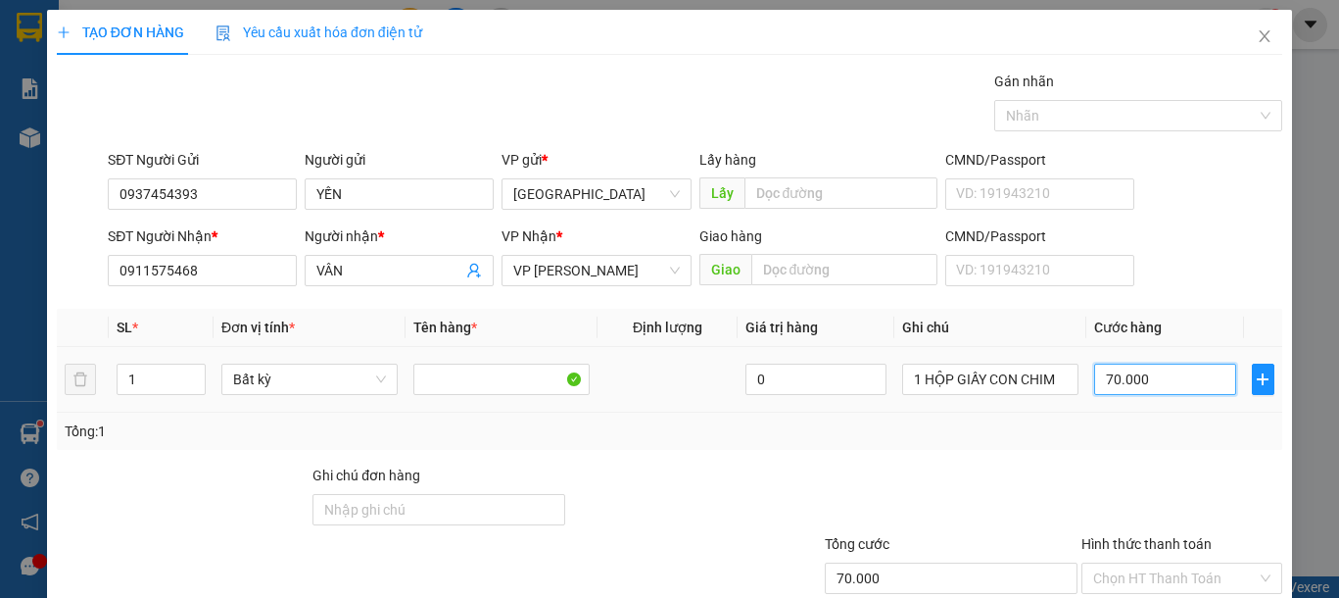
click at [1145, 382] on input "70.000" at bounding box center [1164, 378] width 141 height 31
click at [1145, 403] on td "70.000" at bounding box center [1164, 380] width 157 height 66
click at [1137, 385] on input "70.000" at bounding box center [1164, 378] width 141 height 31
click at [1131, 410] on td "70.000" at bounding box center [1164, 380] width 157 height 66
click at [1141, 378] on input "70.000" at bounding box center [1164, 378] width 141 height 31
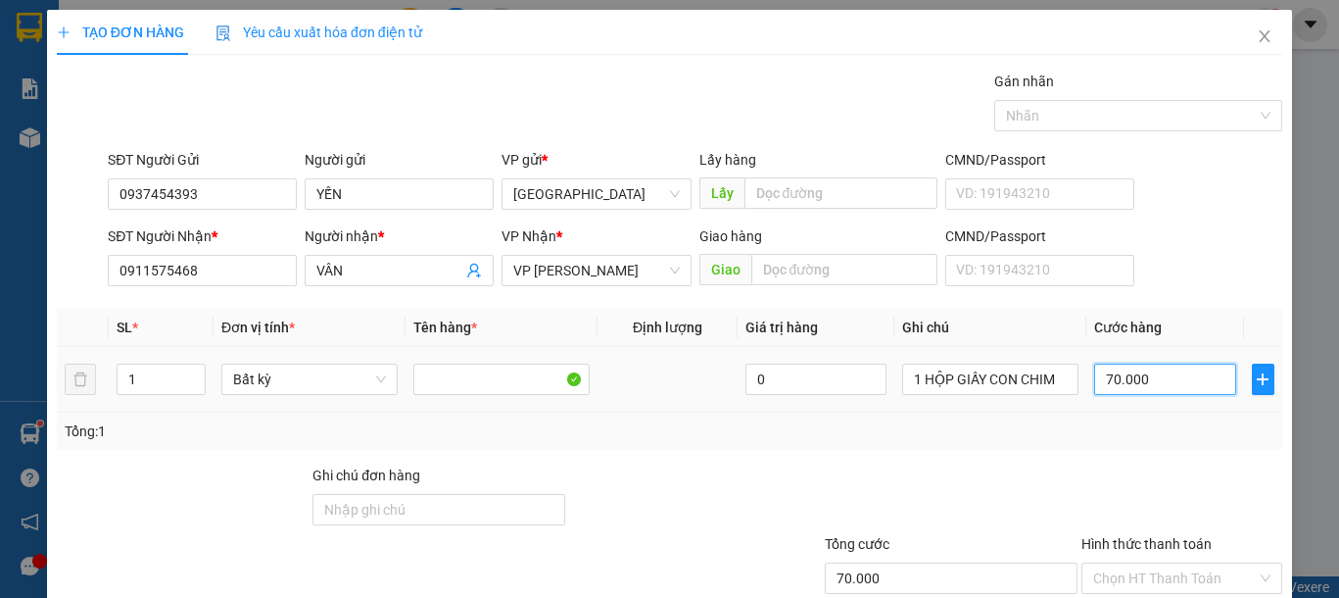
type input "0"
type input "07"
type input "7"
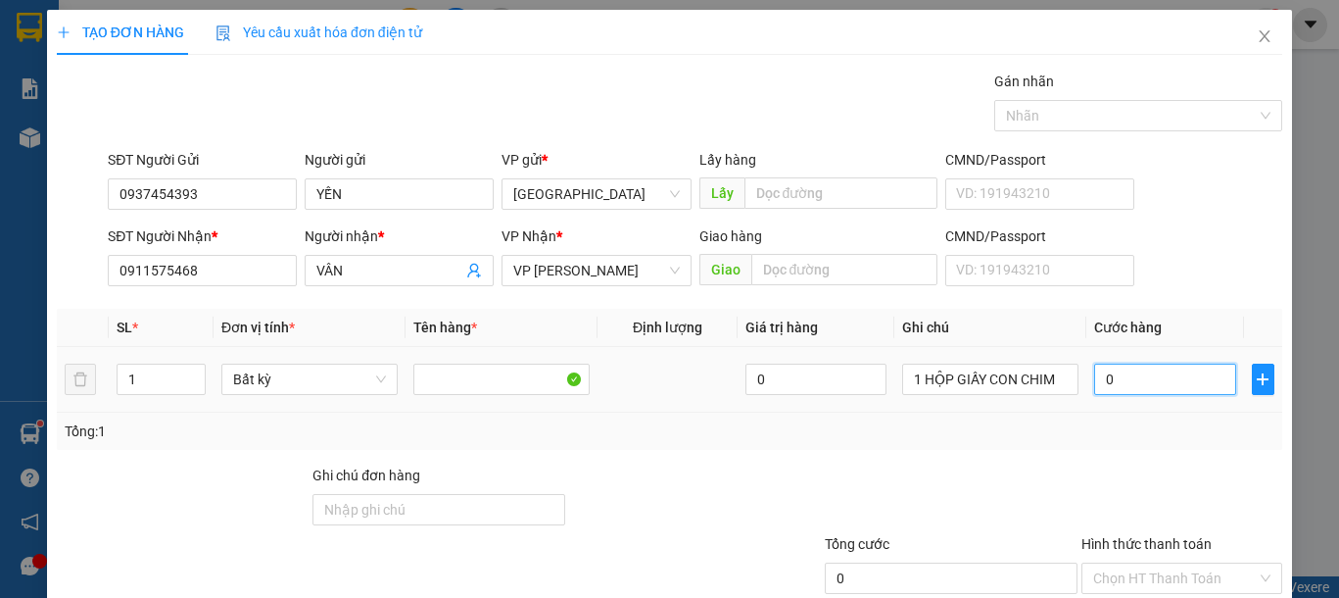
type input "7"
type input "070"
type input "70"
type input "07"
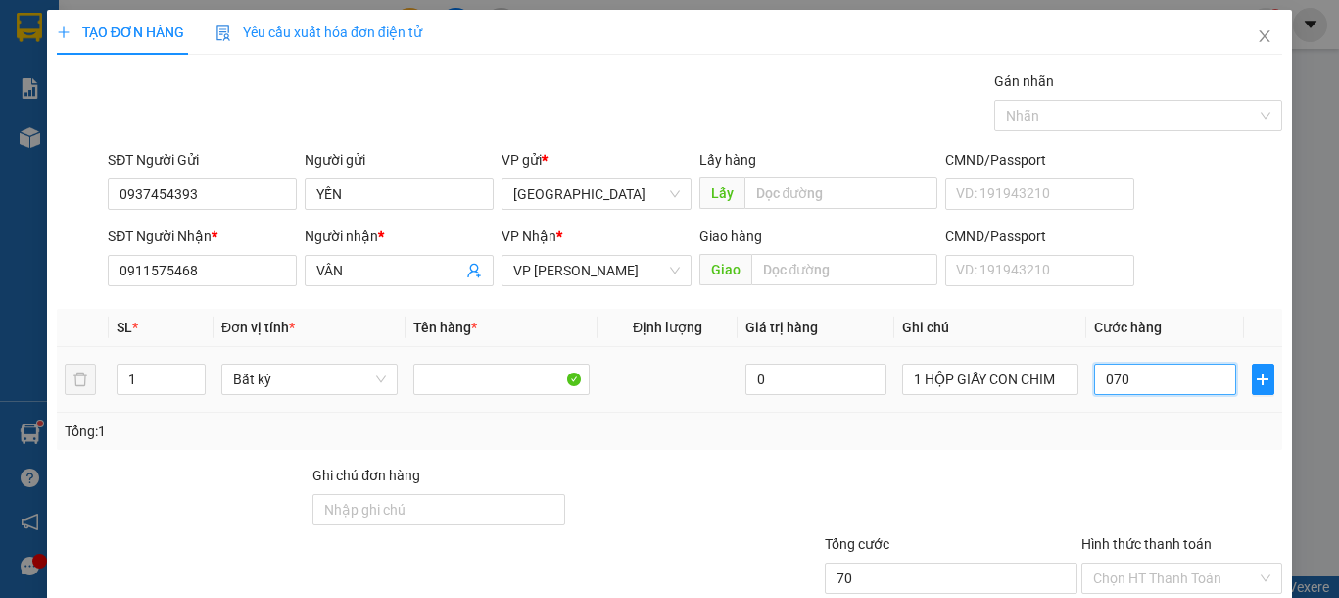
type input "7"
type input "0"
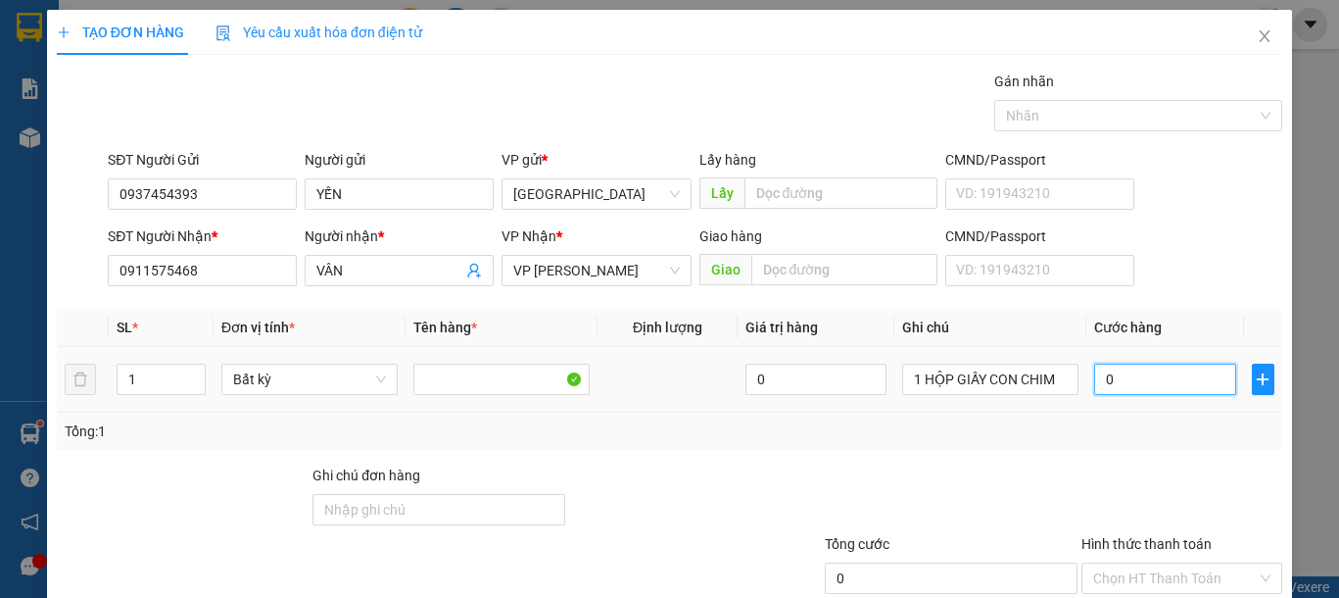
type input "06"
type input "6"
type input "060"
type input "60"
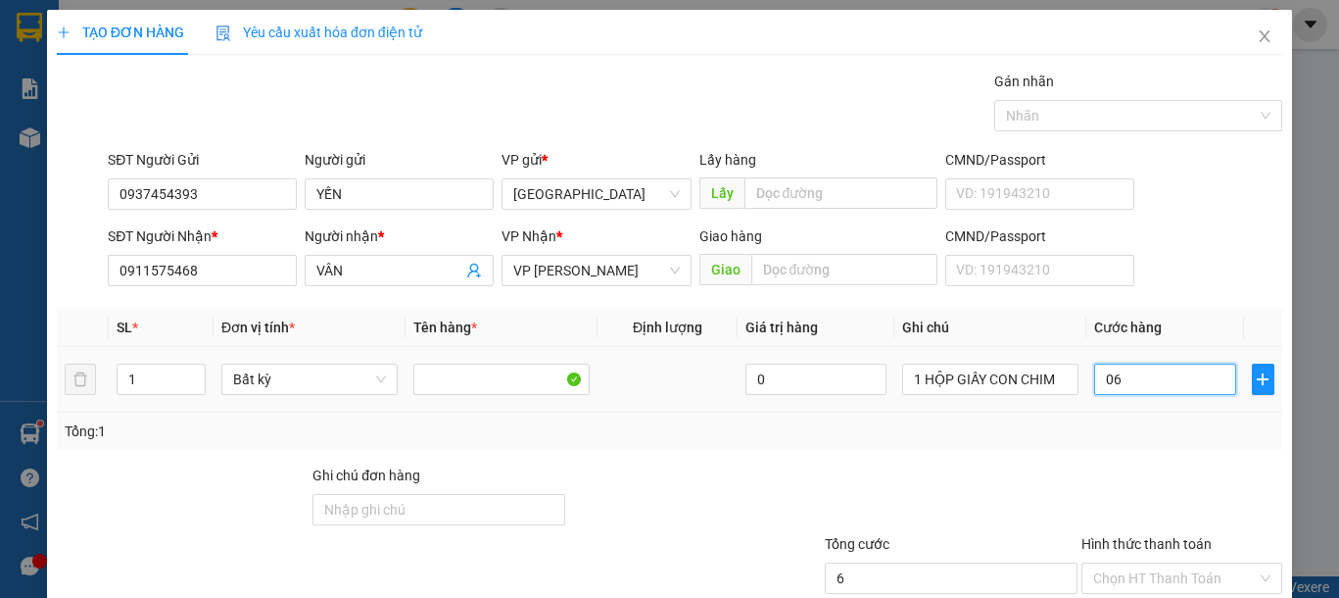
type input "60"
type input "60.000"
click at [1132, 425] on div "Tổng: 1" at bounding box center [670, 431] width 1210 height 22
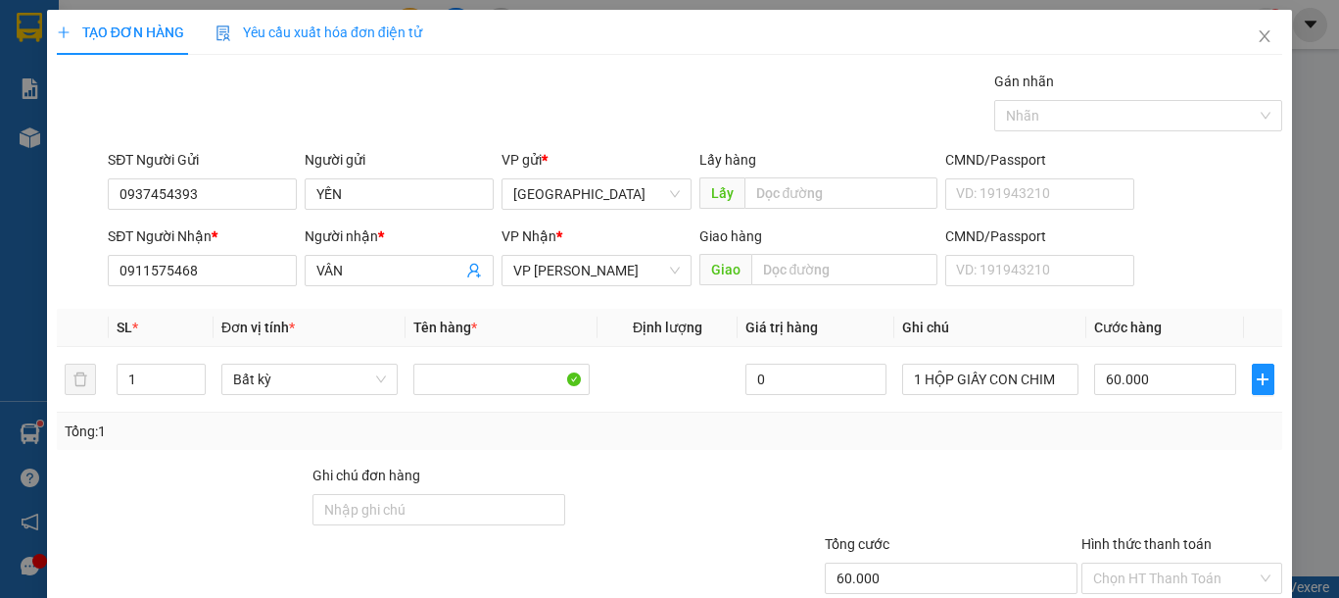
click at [1119, 461] on div "Transit Pickup Surcharge Ids Transit Deliver Surcharge Ids Transit Deliver Surc…" at bounding box center [669, 379] width 1225 height 616
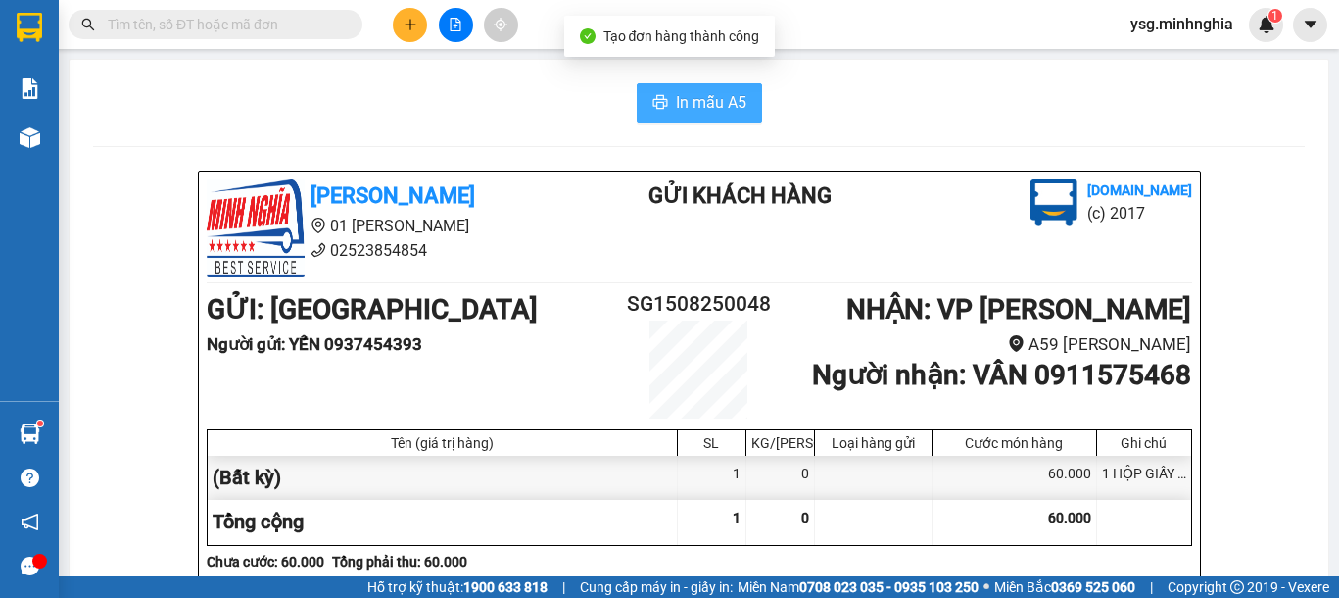
click at [714, 113] on span "In mẫu A5" at bounding box center [711, 102] width 71 height 24
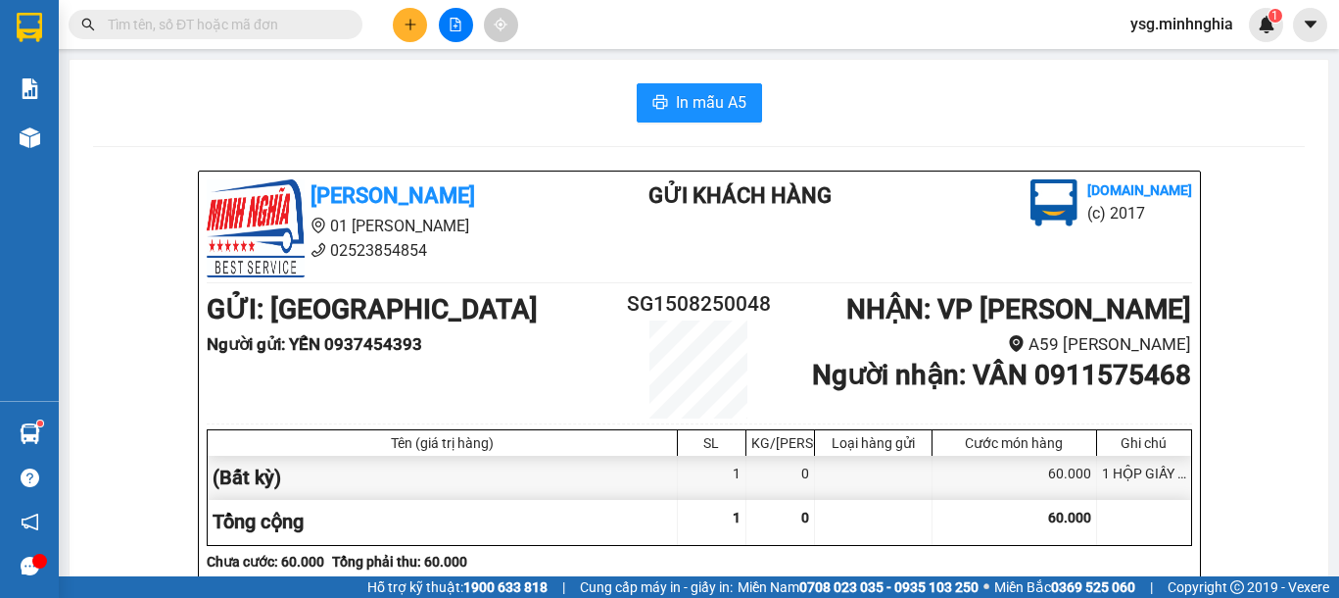
click at [381, 22] on div at bounding box center [191, 24] width 382 height 29
click at [404, 18] on icon "plus" at bounding box center [411, 25] width 14 height 14
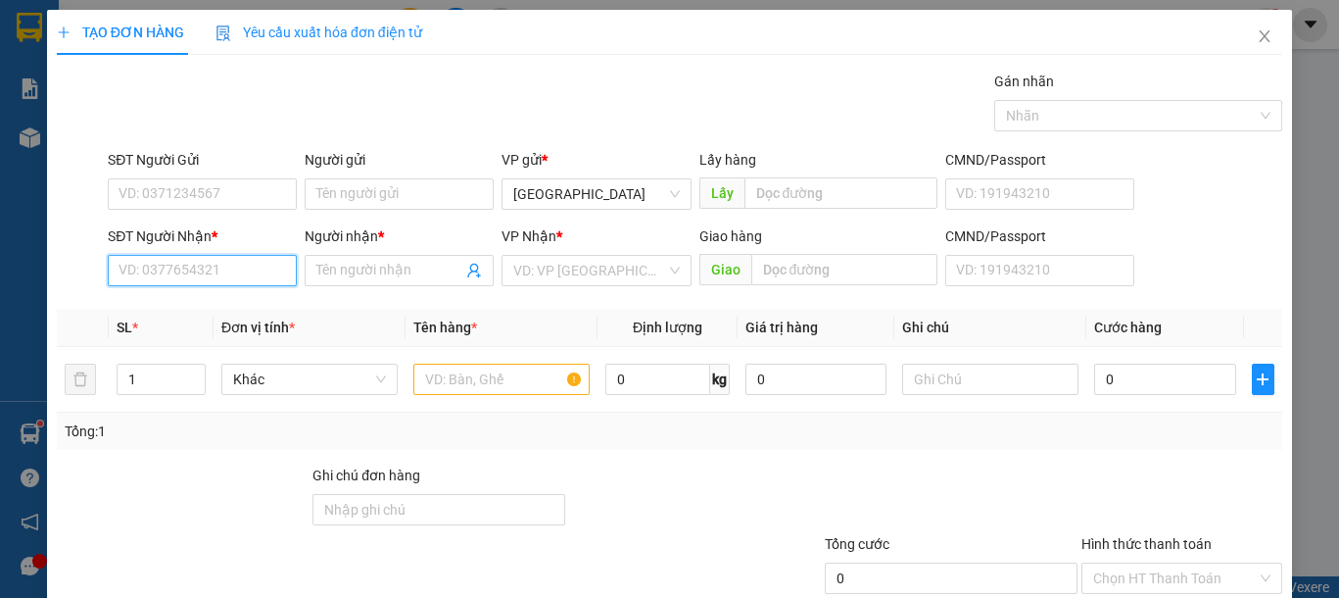
click at [218, 272] on input "SĐT Người Nhận *" at bounding box center [202, 270] width 189 height 31
click at [234, 303] on div "0395104386 - VY" at bounding box center [200, 310] width 163 height 22
type input "0395104386"
type input "VY"
type input "0395104386"
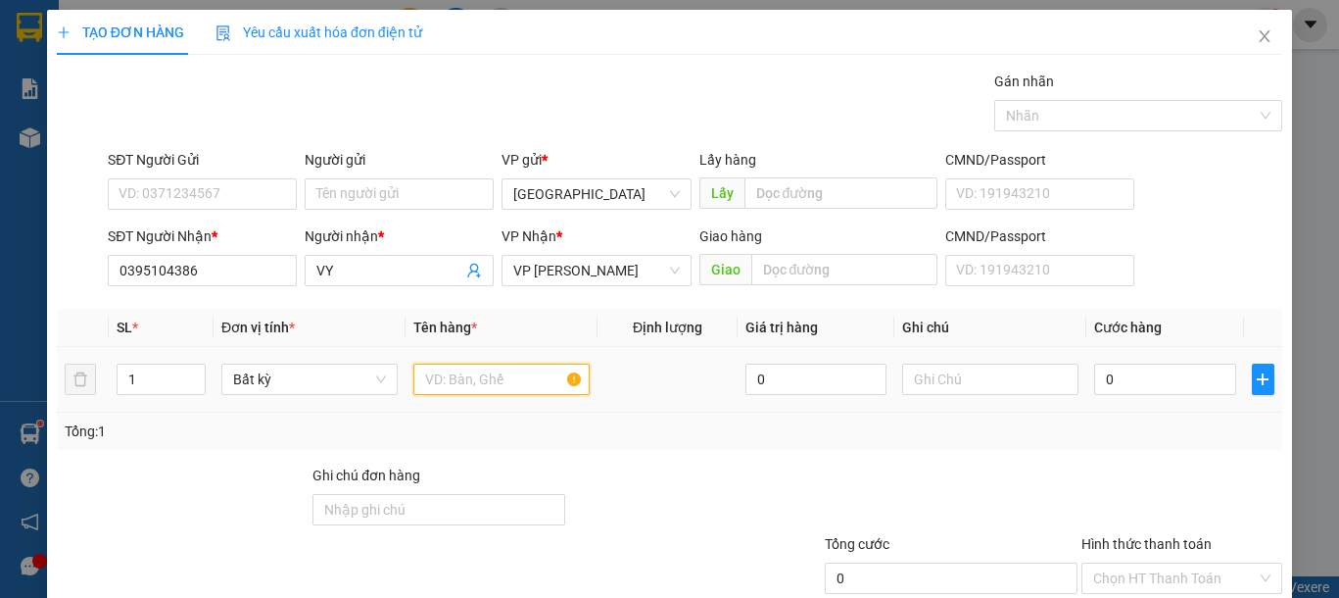
click at [479, 387] on input "text" at bounding box center [501, 378] width 176 height 31
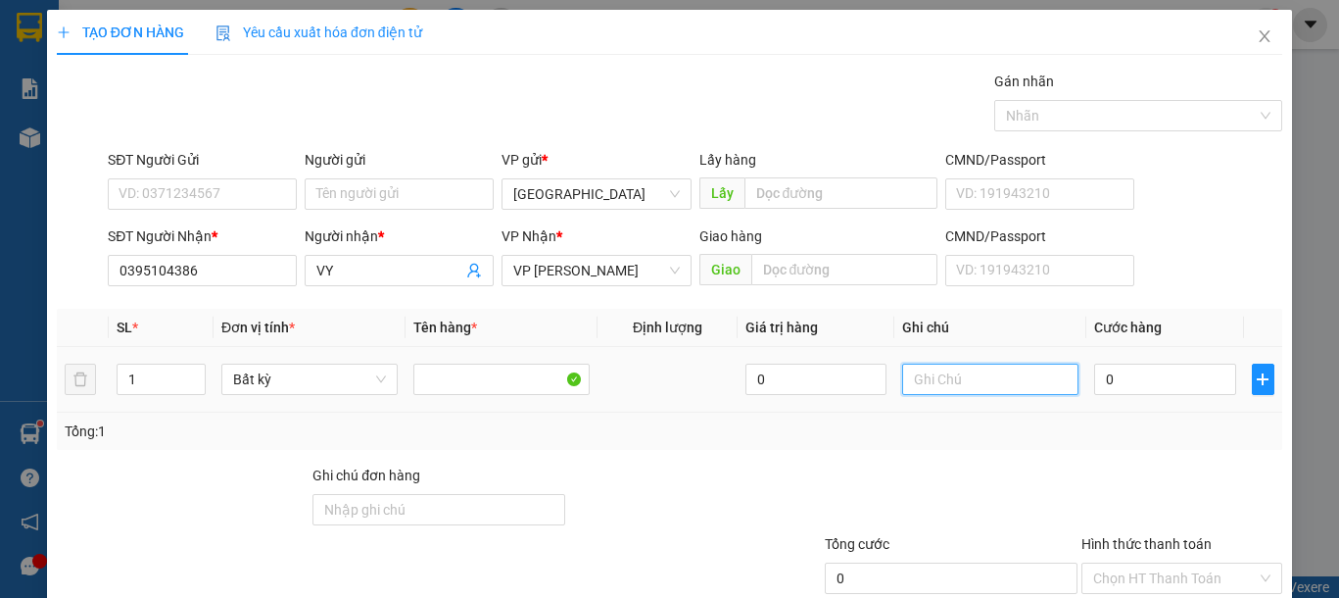
click at [943, 381] on input "text" at bounding box center [990, 378] width 176 height 31
type input "2"
click at [193, 368] on span "up" at bounding box center [195, 374] width 12 height 12
click at [918, 379] on input "text" at bounding box center [990, 378] width 176 height 31
type input "1 BAO XANH 1 BỌC ĐEN VẢI"
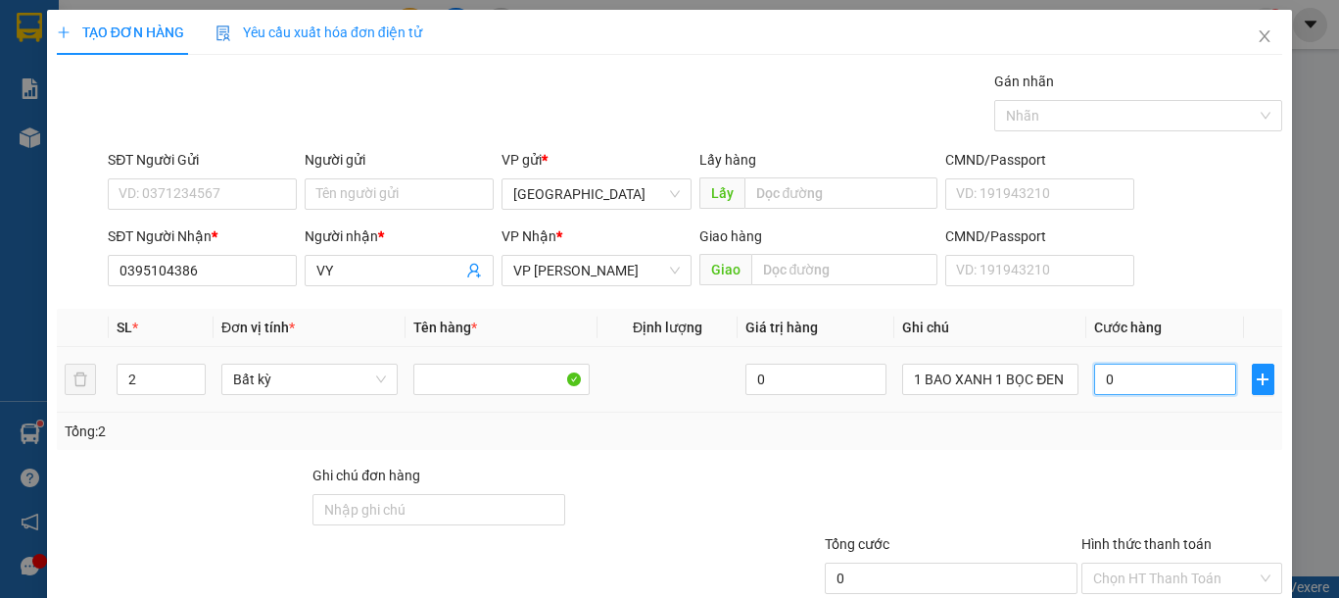
click at [1179, 380] on input "0" at bounding box center [1164, 378] width 141 height 31
type input "1"
type input "13"
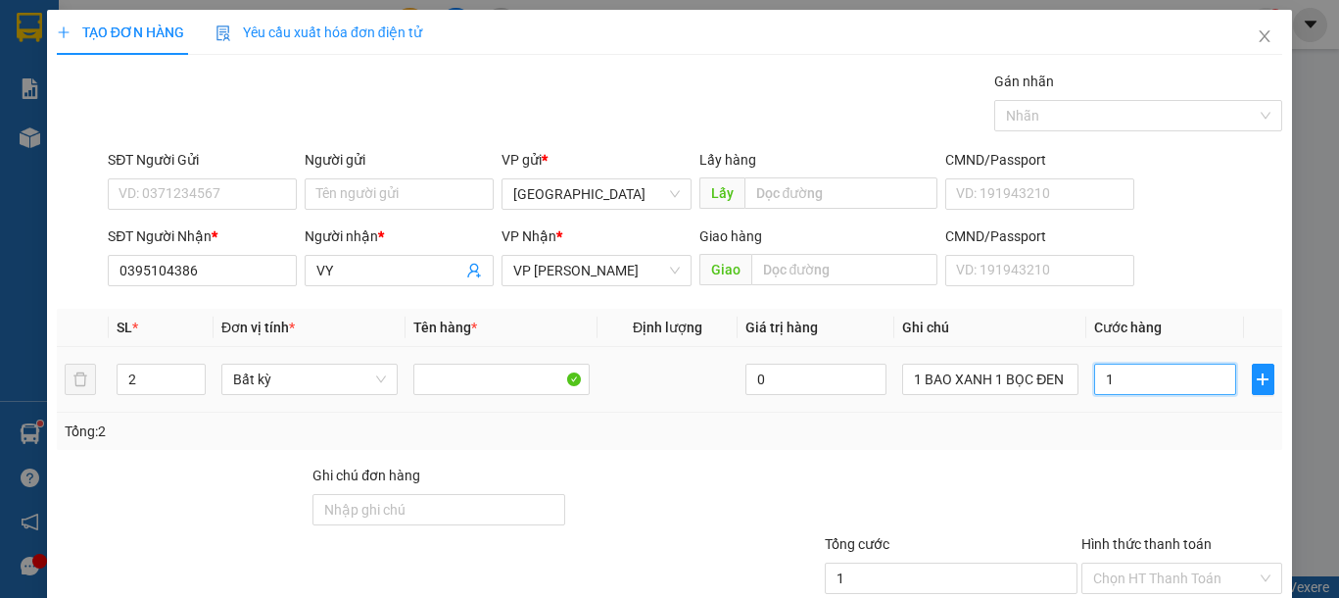
type input "13"
type input "130"
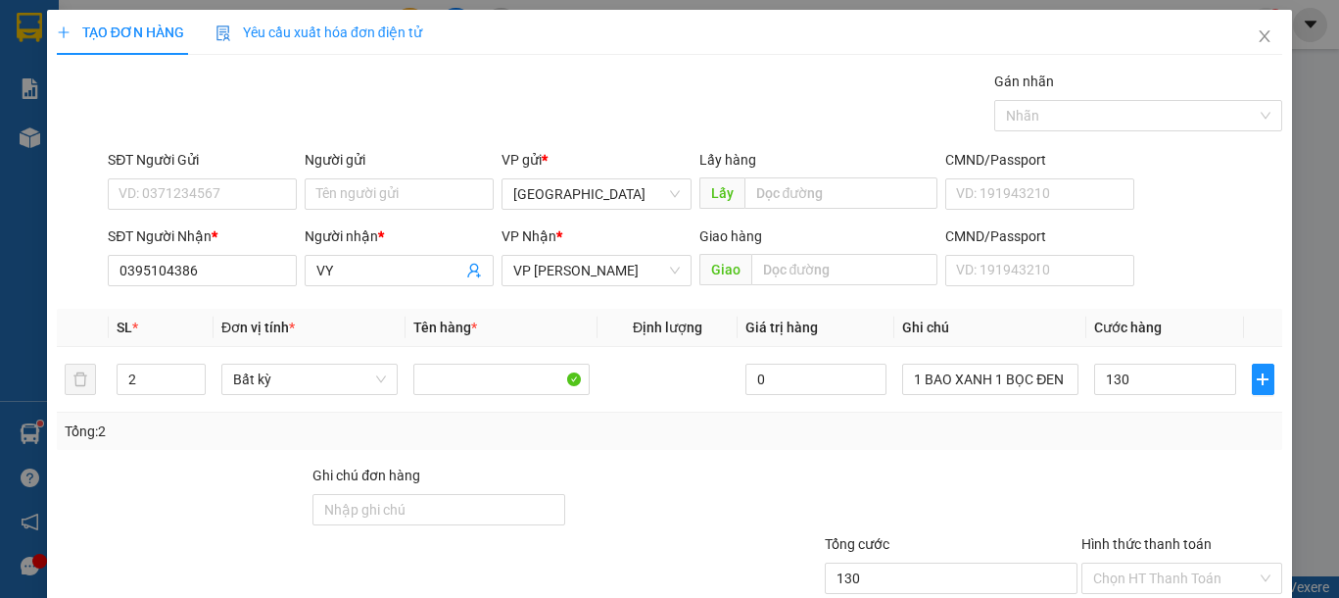
type input "130.000"
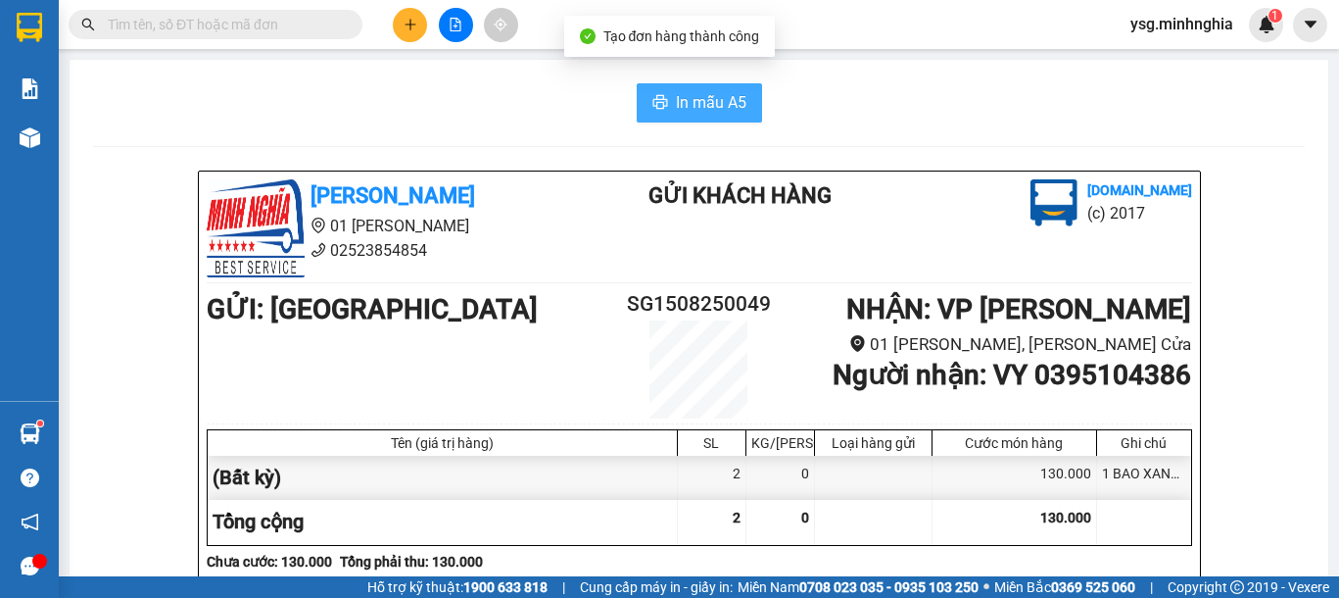
click at [700, 98] on span "In mẫu A5" at bounding box center [711, 102] width 71 height 24
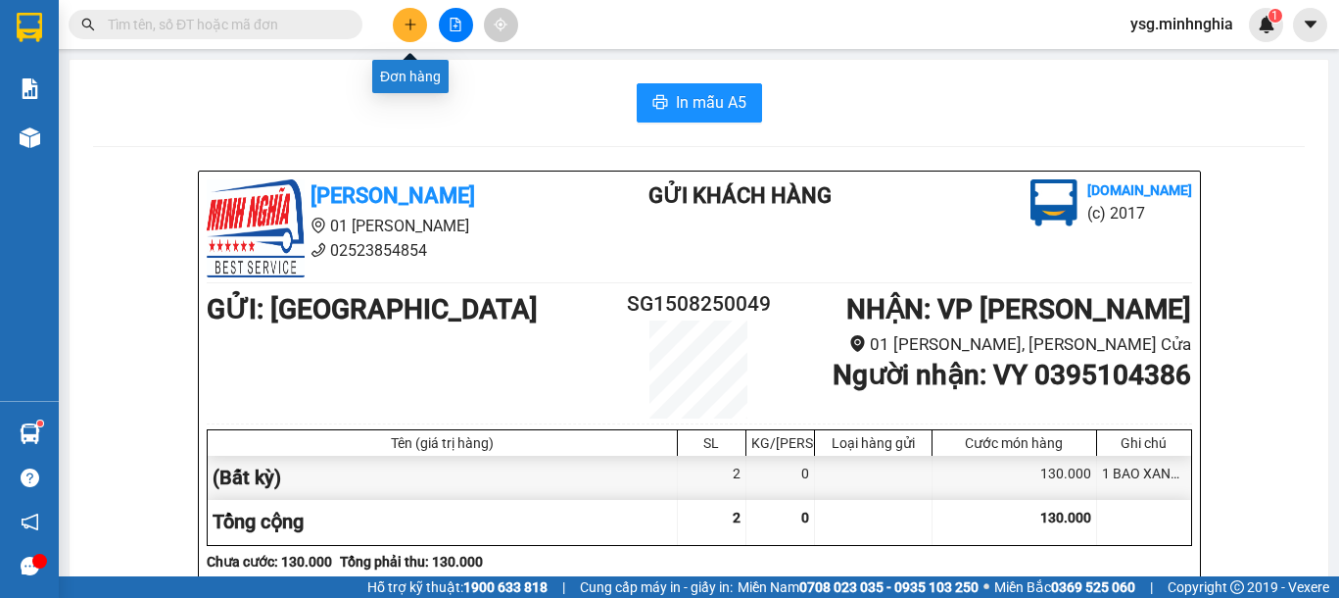
click at [421, 30] on button at bounding box center [410, 25] width 34 height 34
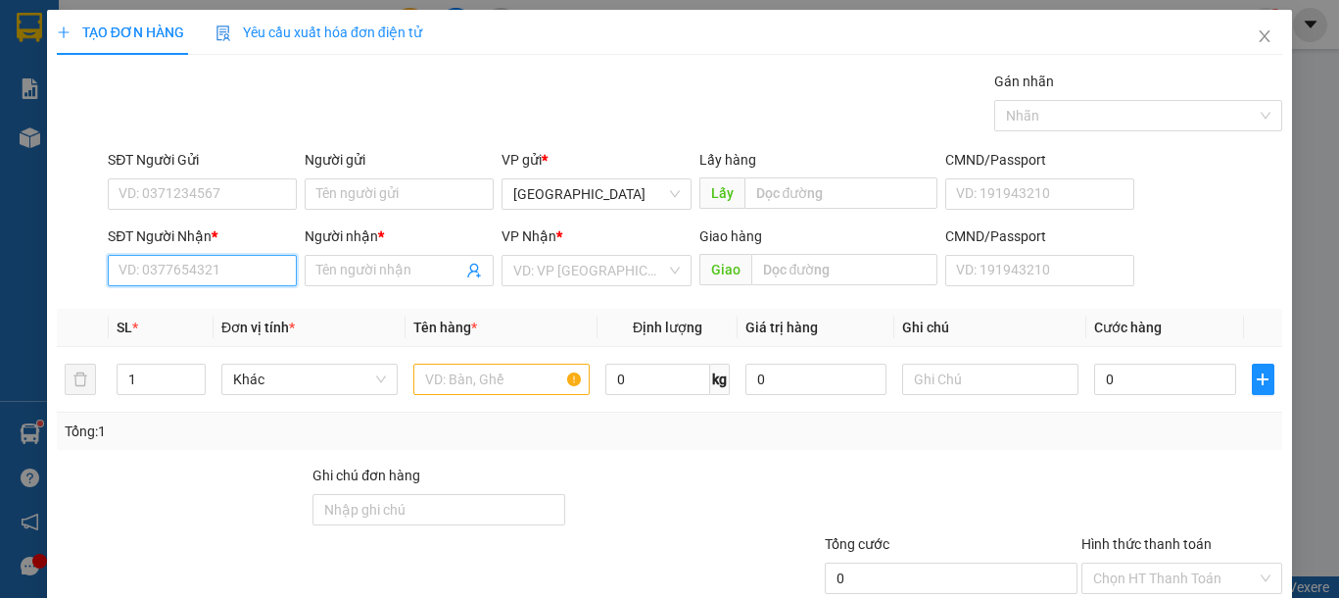
click at [178, 260] on input "SĐT Người Nhận *" at bounding box center [202, 270] width 189 height 31
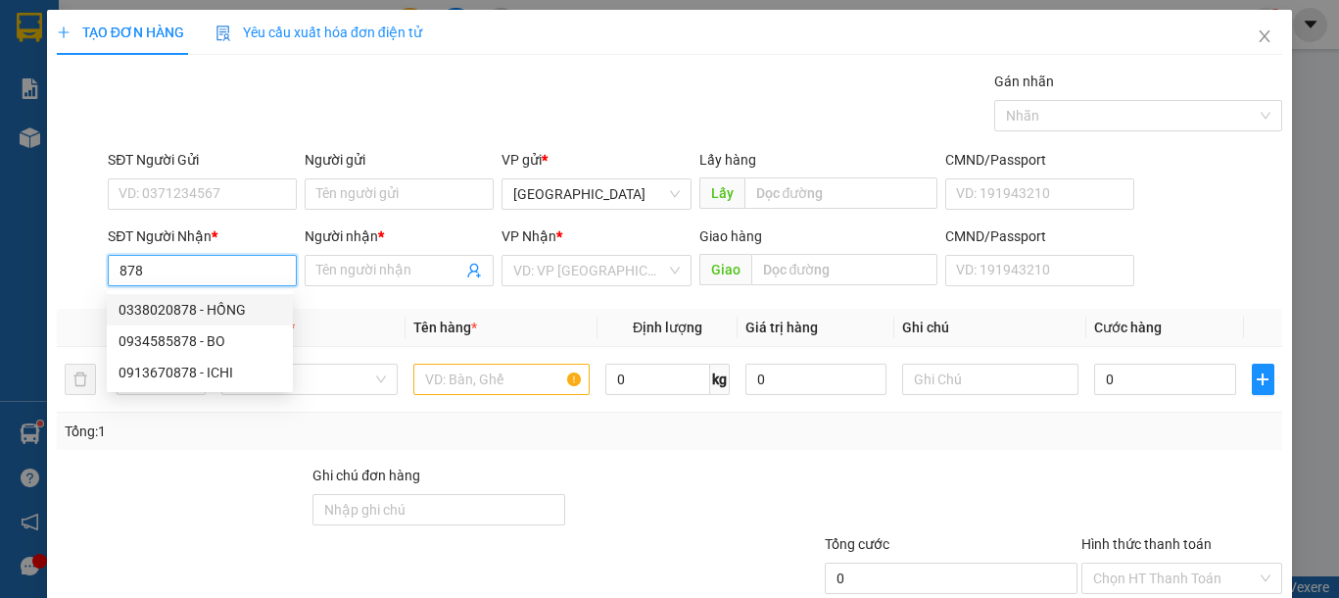
click at [229, 304] on div "0338020878 - HỒNG" at bounding box center [200, 310] width 163 height 22
type input "0338020878"
type input "HỒNG"
type input "CÂY XĂNG KIM TÀI"
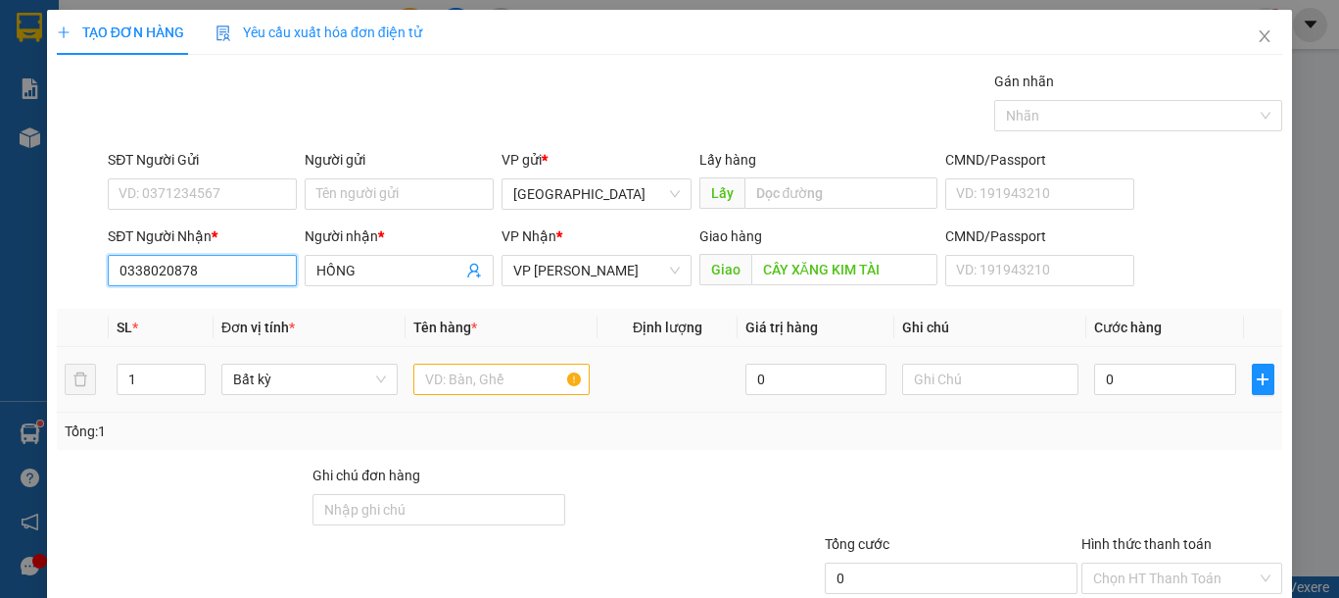
type input "0338020878"
click at [471, 382] on input "text" at bounding box center [501, 378] width 176 height 31
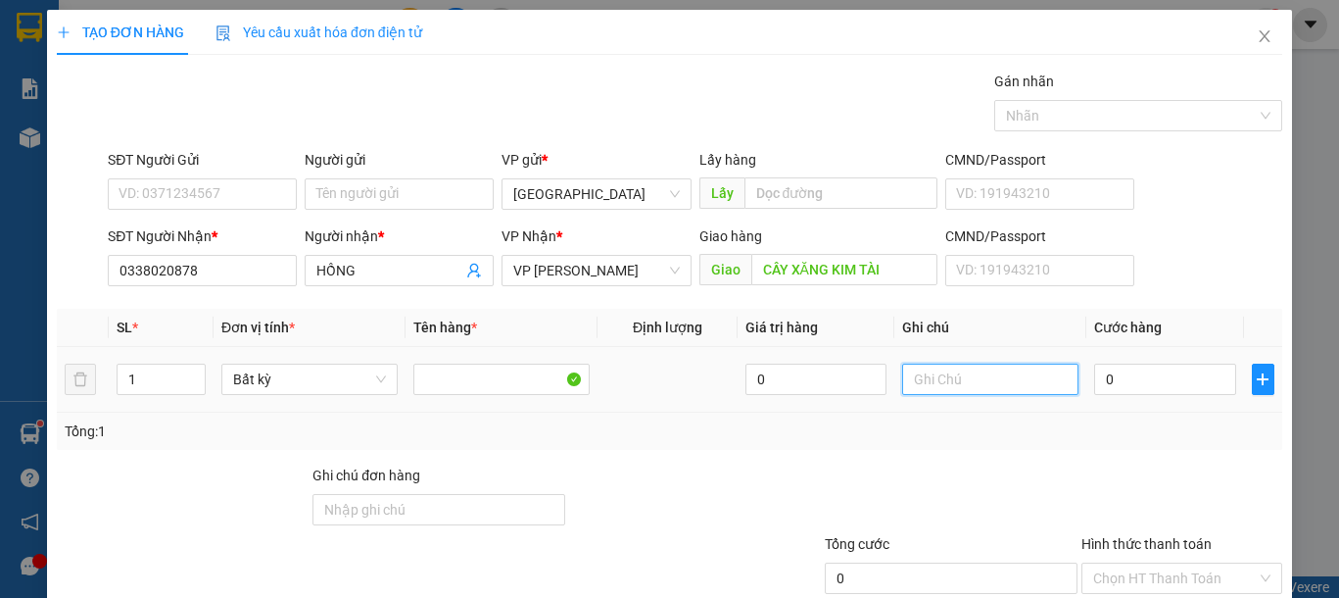
click at [902, 370] on input "text" at bounding box center [990, 378] width 176 height 31
type input "1 BAO XANH"
click at [1140, 392] on input "0" at bounding box center [1164, 378] width 141 height 31
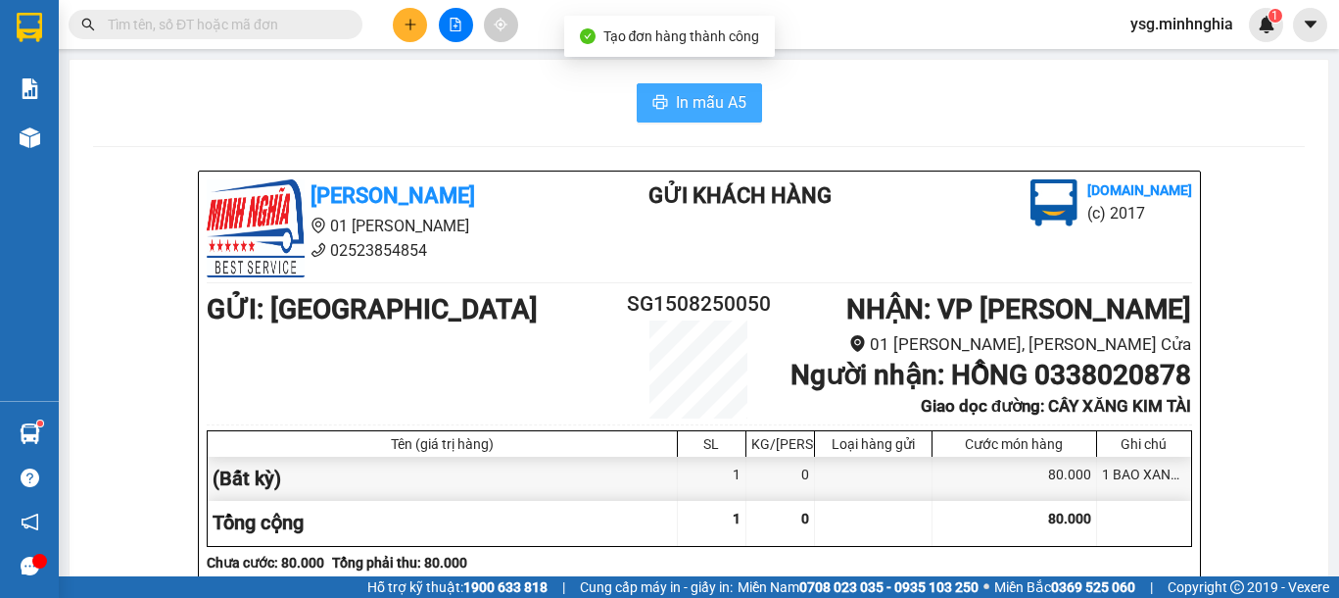
click at [661, 103] on button "In mẫu A5" at bounding box center [699, 102] width 125 height 39
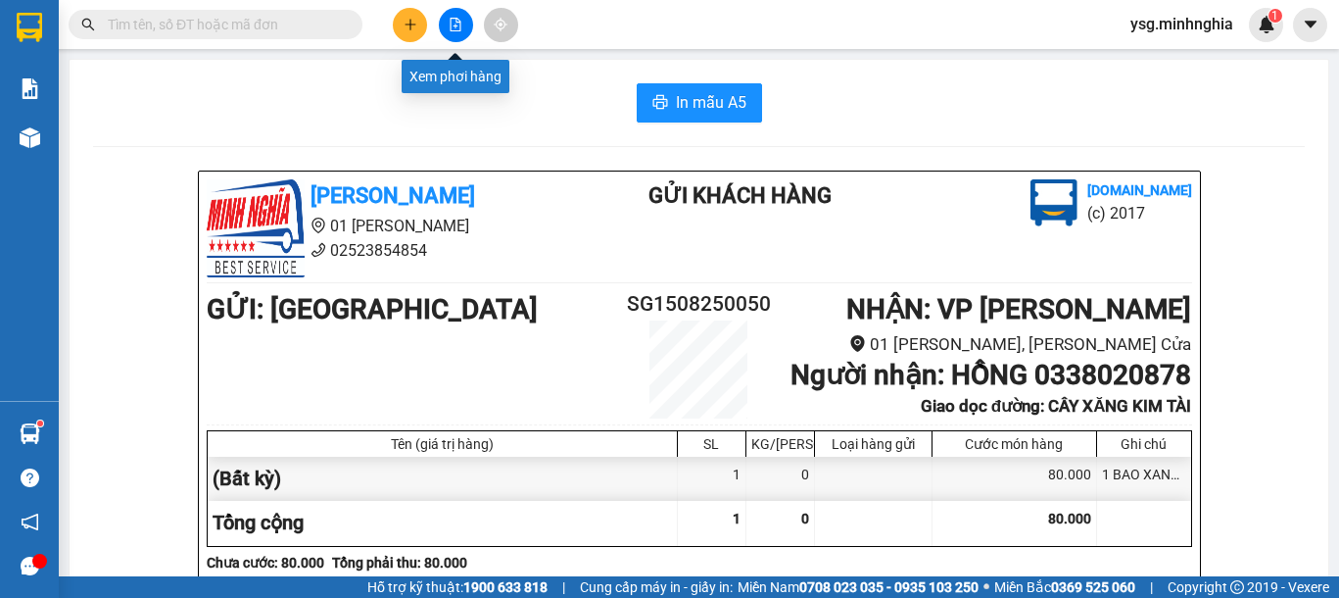
click at [410, 24] on icon "plus" at bounding box center [409, 24] width 1 height 11
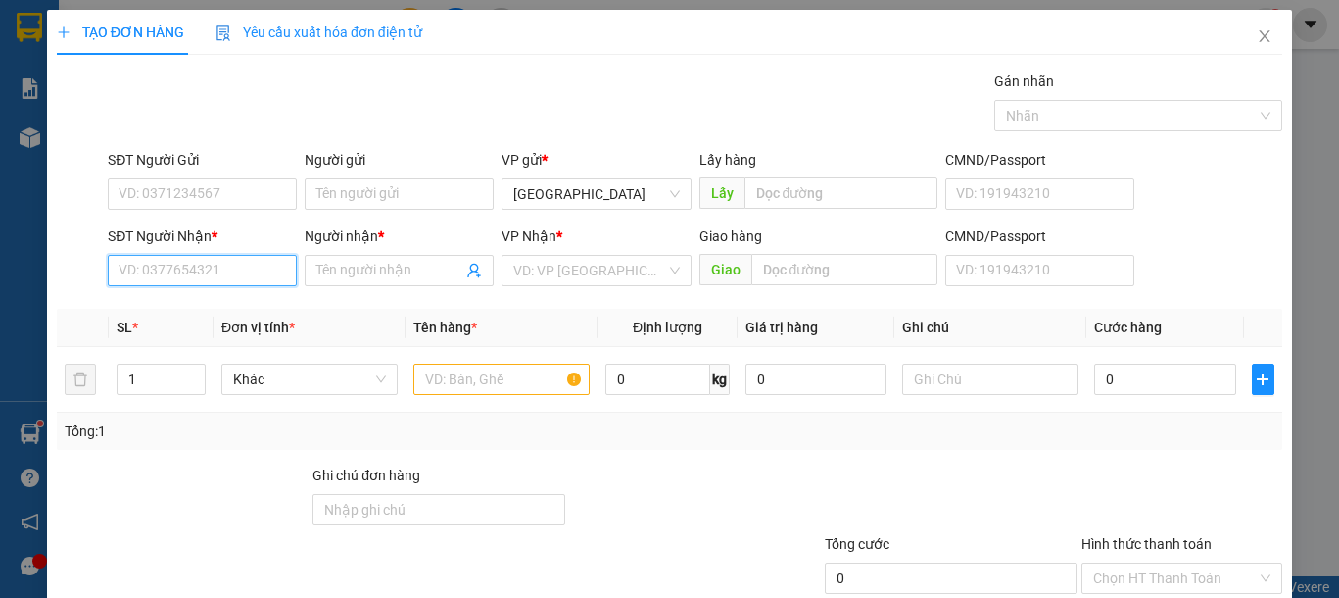
click at [203, 273] on input "SĐT Người Nhận *" at bounding box center [202, 270] width 189 height 31
click at [203, 311] on div "0397989360 - TRUNG" at bounding box center [200, 310] width 163 height 22
type input "0397989360"
type input "TRUNG"
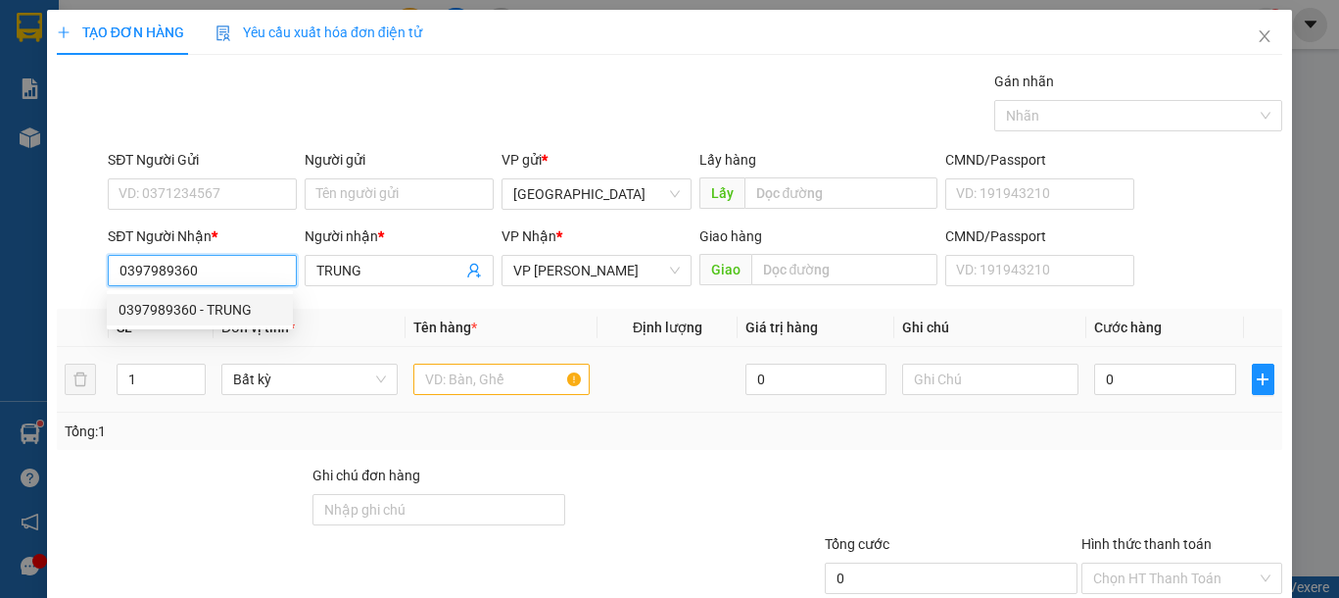
type input "0397989360"
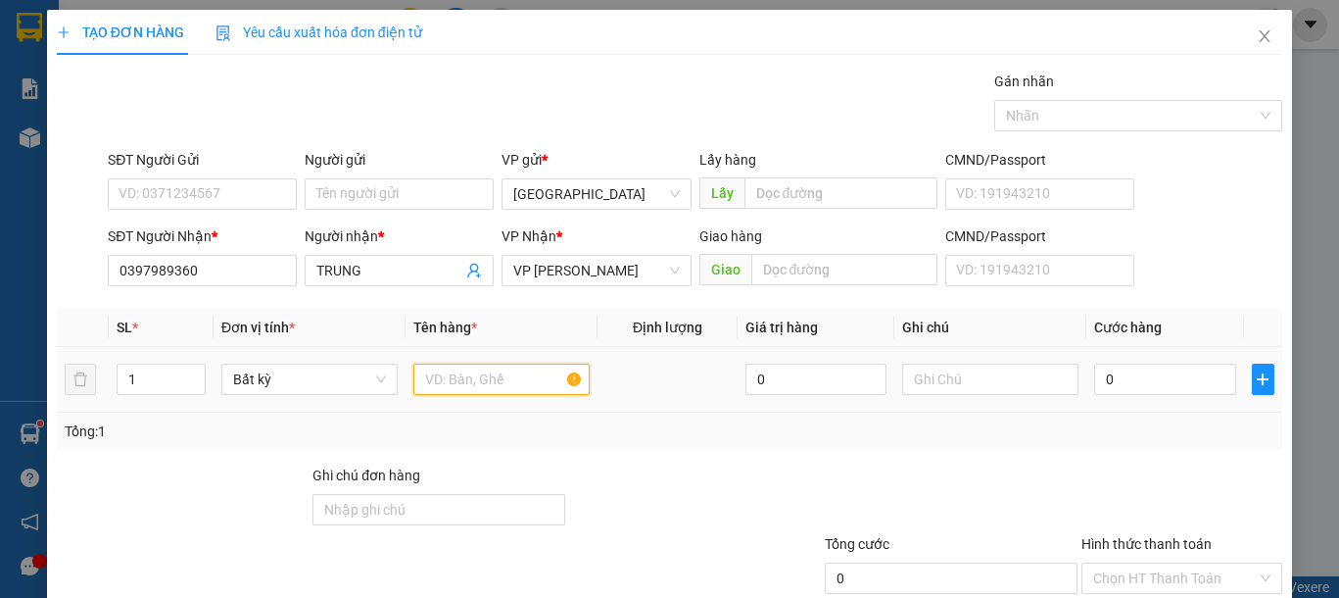
click at [474, 375] on input "text" at bounding box center [501, 378] width 176 height 31
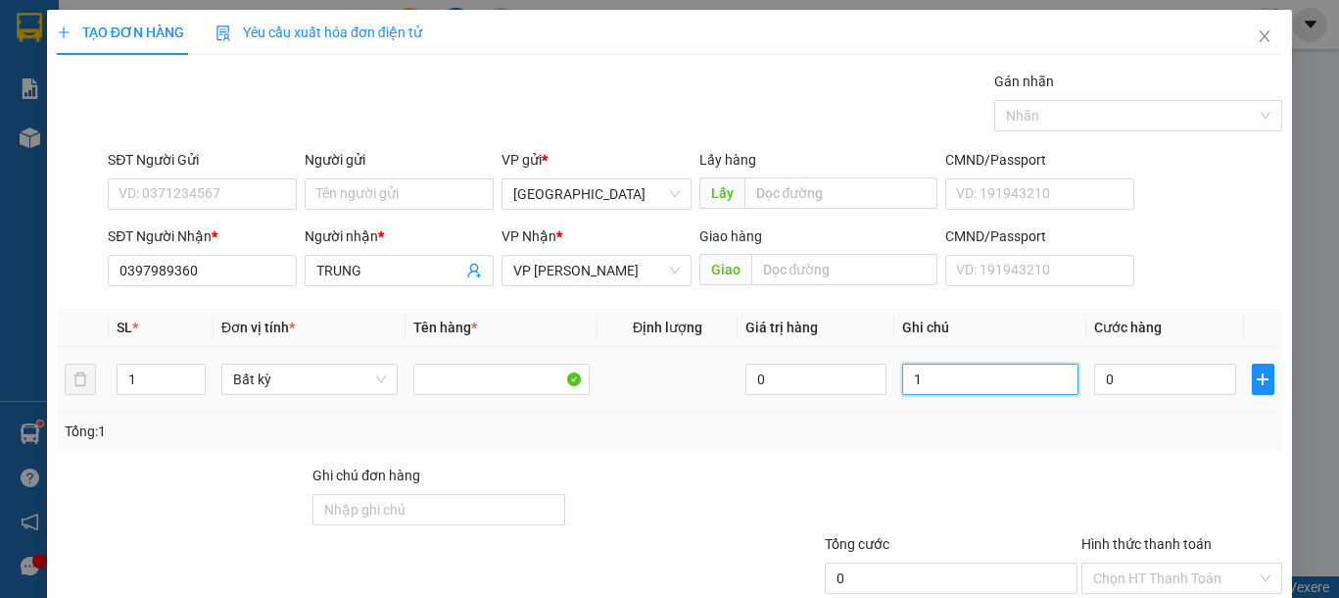
click at [941, 388] on input "1" at bounding box center [990, 378] width 176 height 31
type input "1 BAO XANH VẢI"
click at [1106, 375] on input "0" at bounding box center [1164, 378] width 141 height 31
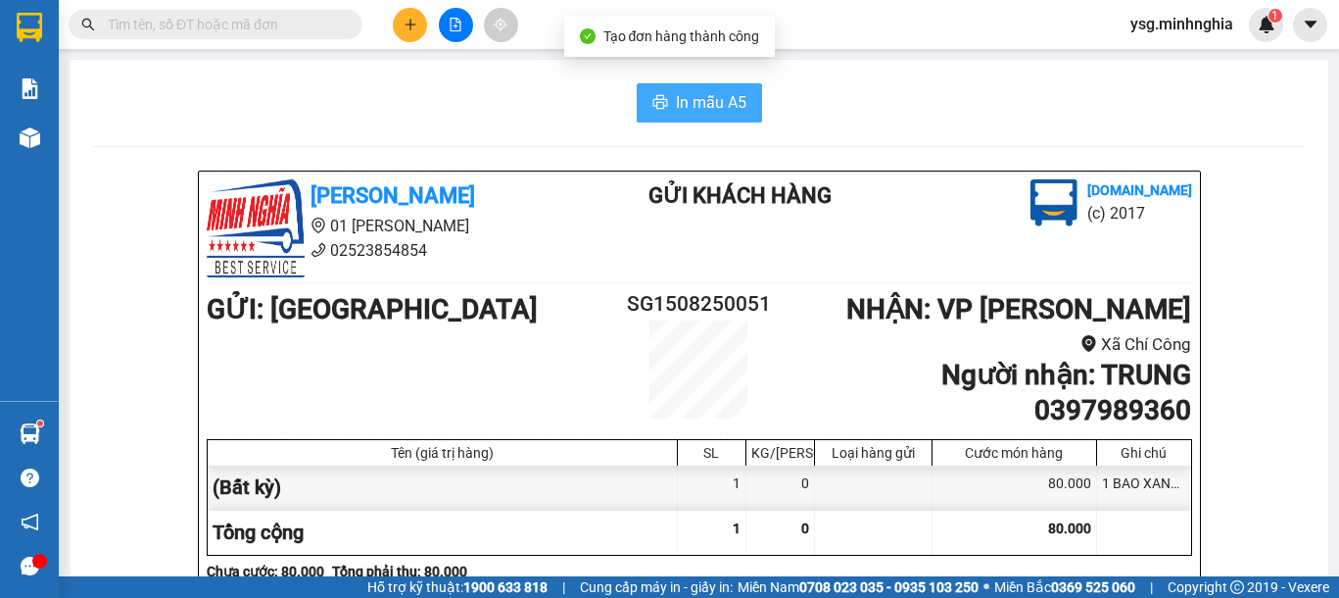
click at [702, 94] on span "In mẫu A5" at bounding box center [711, 102] width 71 height 24
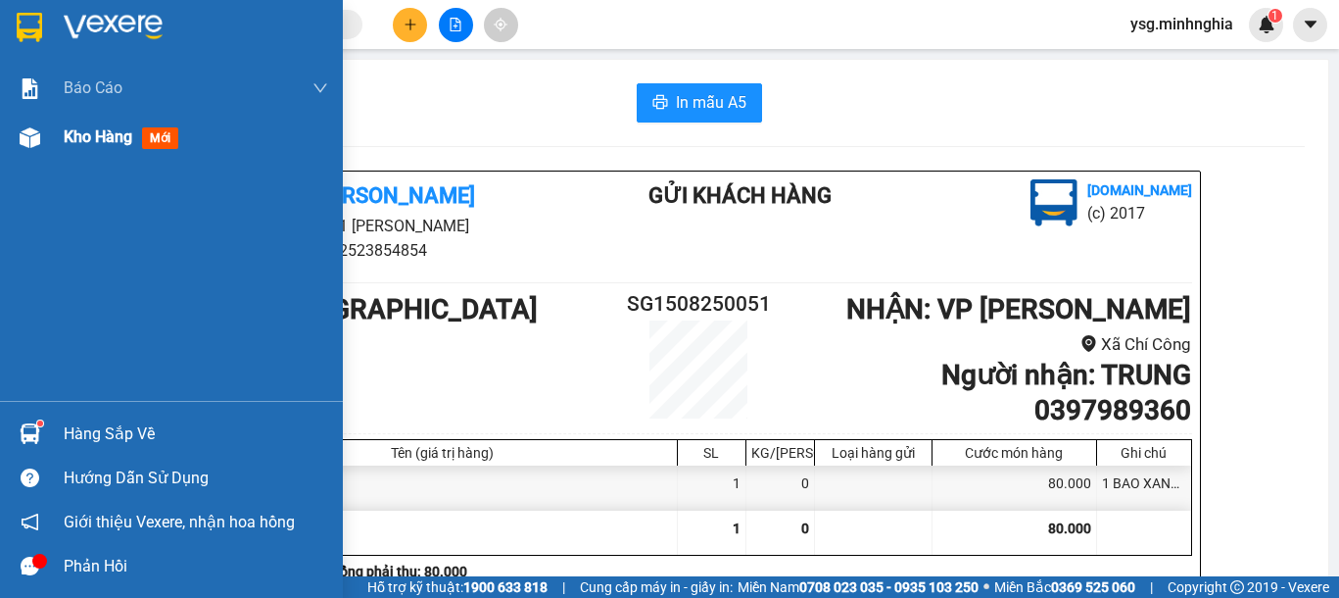
click at [22, 156] on div "Kho hàng mới" at bounding box center [171, 137] width 343 height 49
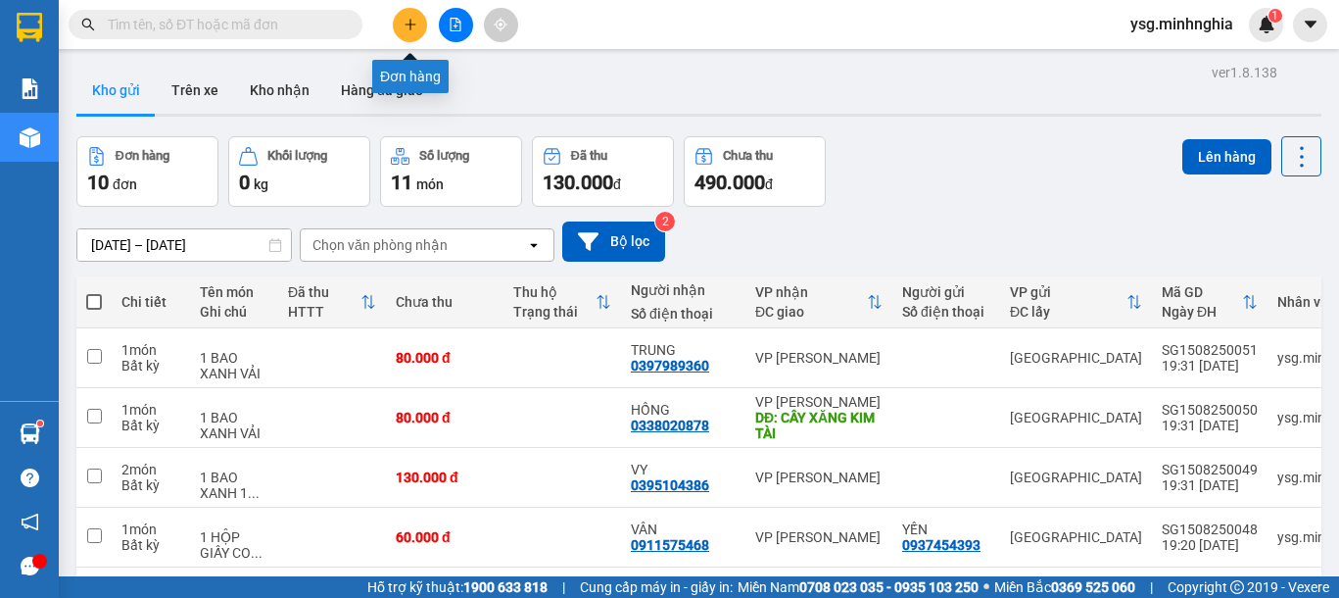
click at [421, 24] on button at bounding box center [410, 25] width 34 height 34
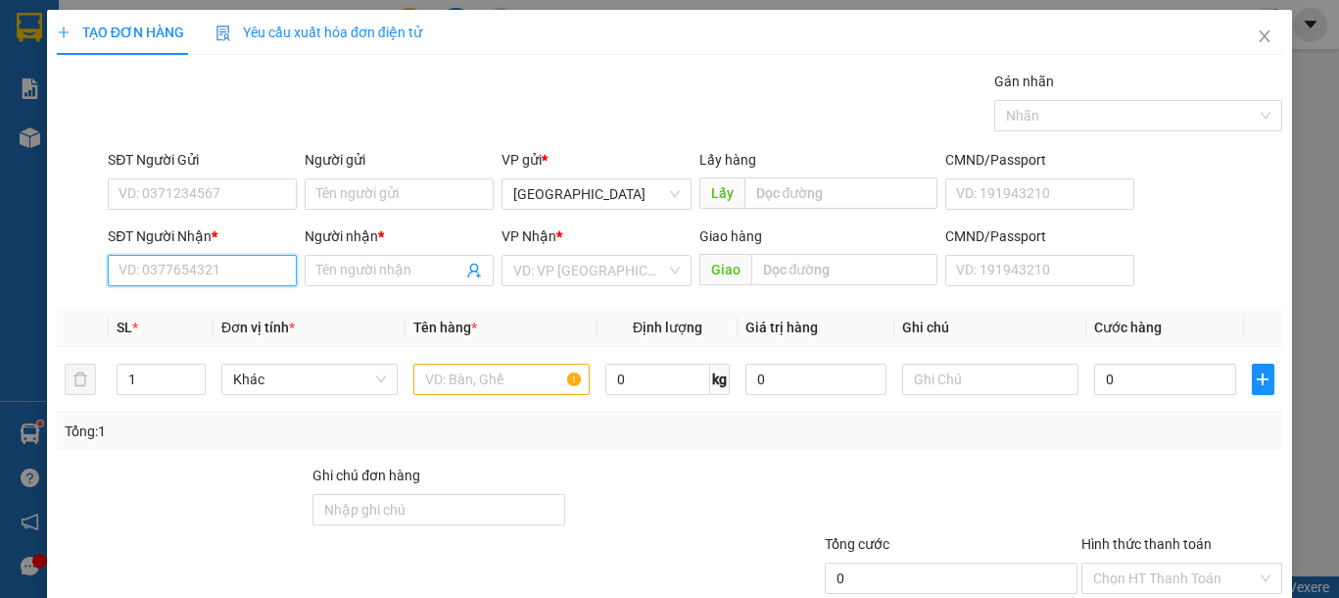
click at [196, 269] on input "SĐT Người Nhận *" at bounding box center [202, 270] width 189 height 31
click at [233, 311] on div "0918552602 - TRÍ" at bounding box center [200, 310] width 163 height 22
type input "0918552602"
type input "TRÍ"
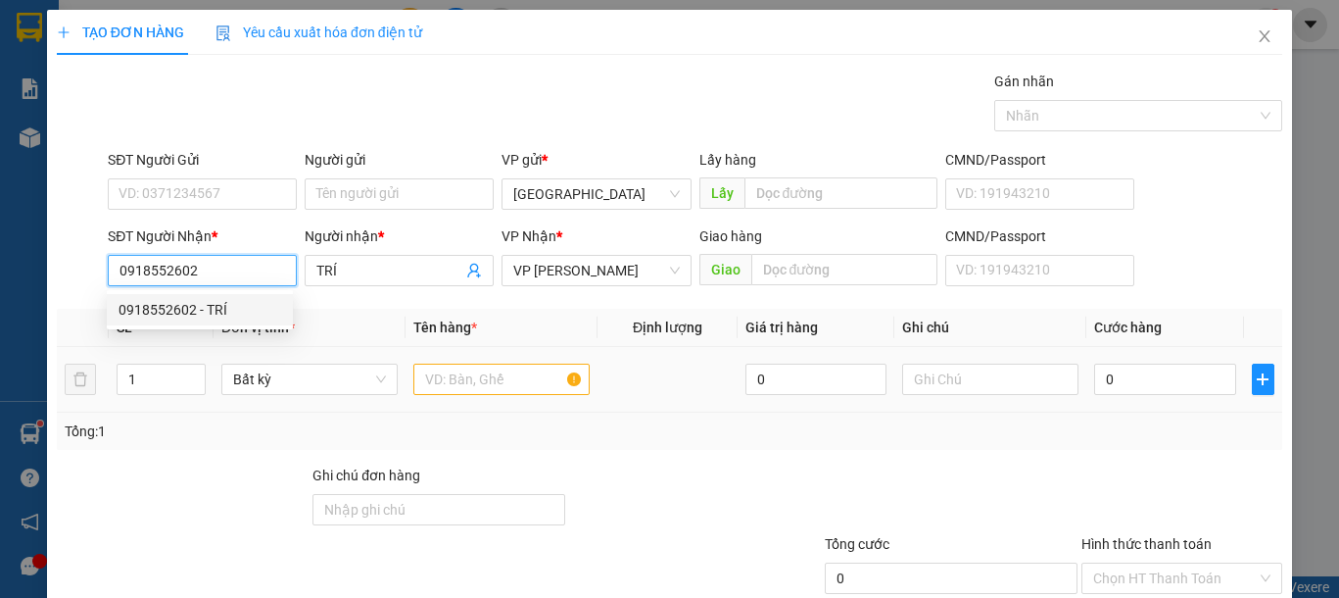
type input "0918552602"
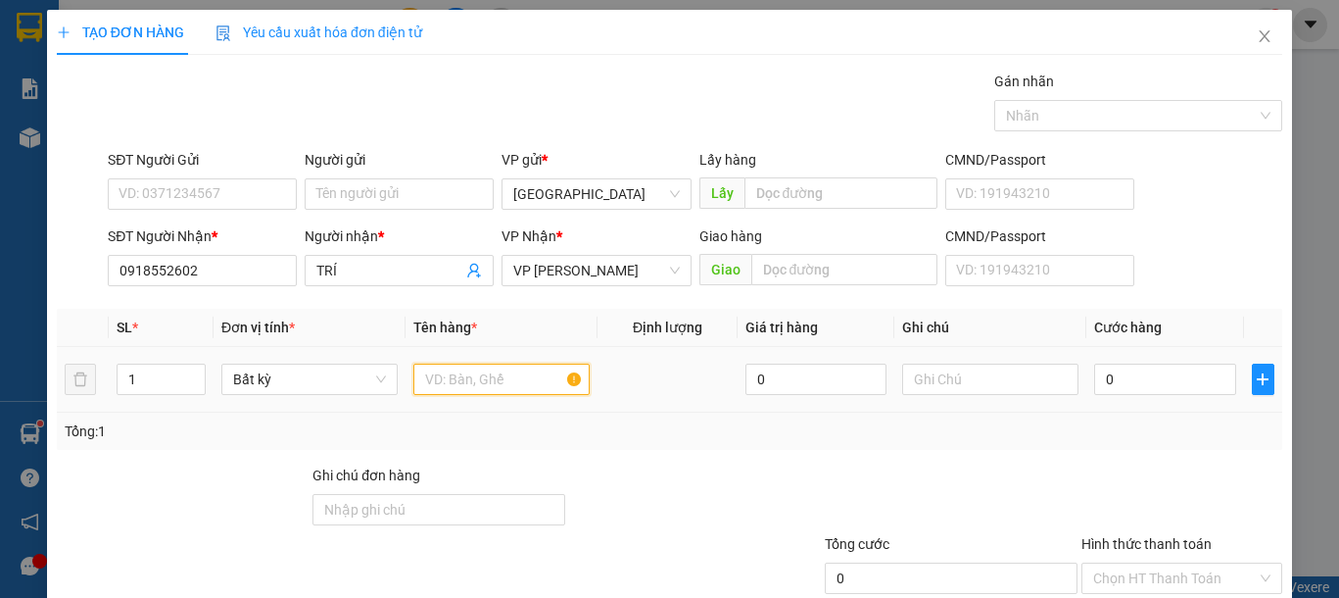
click at [487, 380] on input "text" at bounding box center [501, 378] width 176 height 31
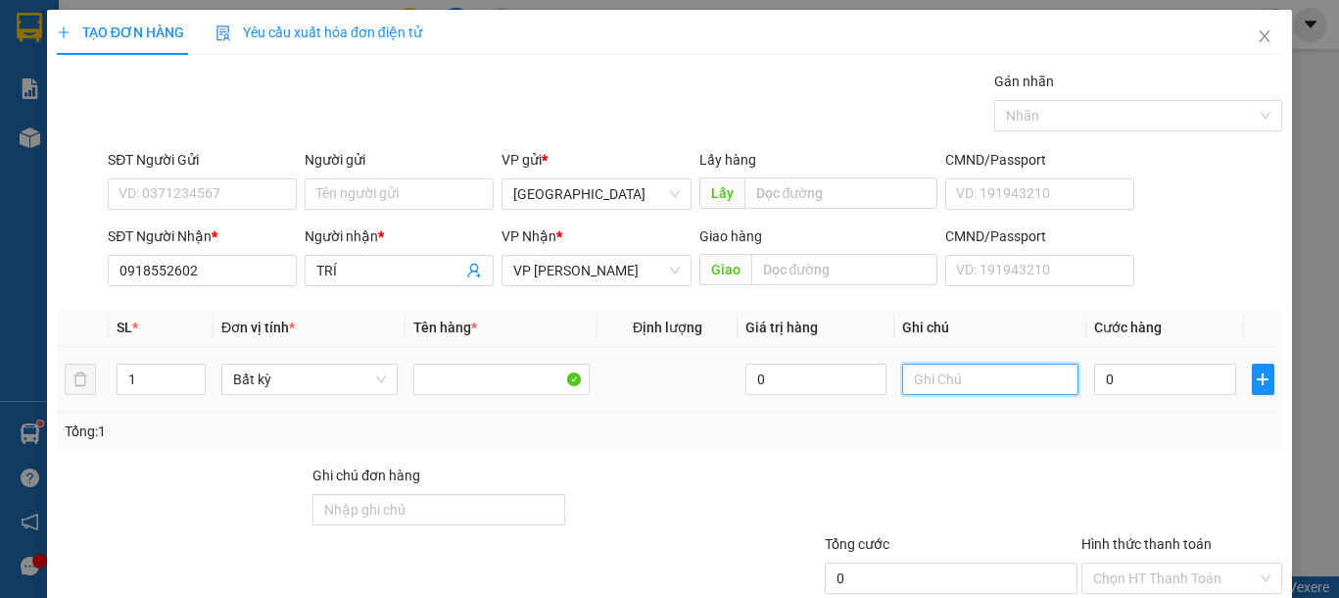
click at [925, 391] on input "text" at bounding box center [990, 378] width 176 height 31
click at [926, 391] on input "text" at bounding box center [990, 378] width 176 height 31
type input "1 BỌC XANH"
click at [1101, 387] on input "0" at bounding box center [1164, 378] width 141 height 31
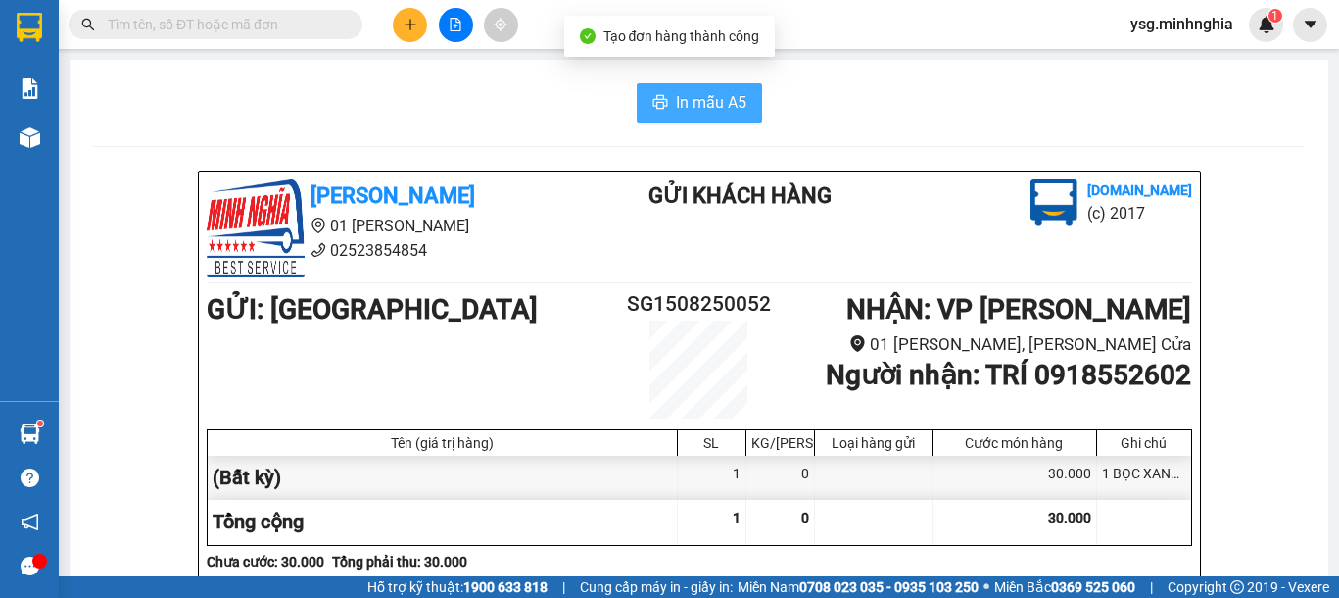
click at [677, 98] on span "In mẫu A5" at bounding box center [711, 102] width 71 height 24
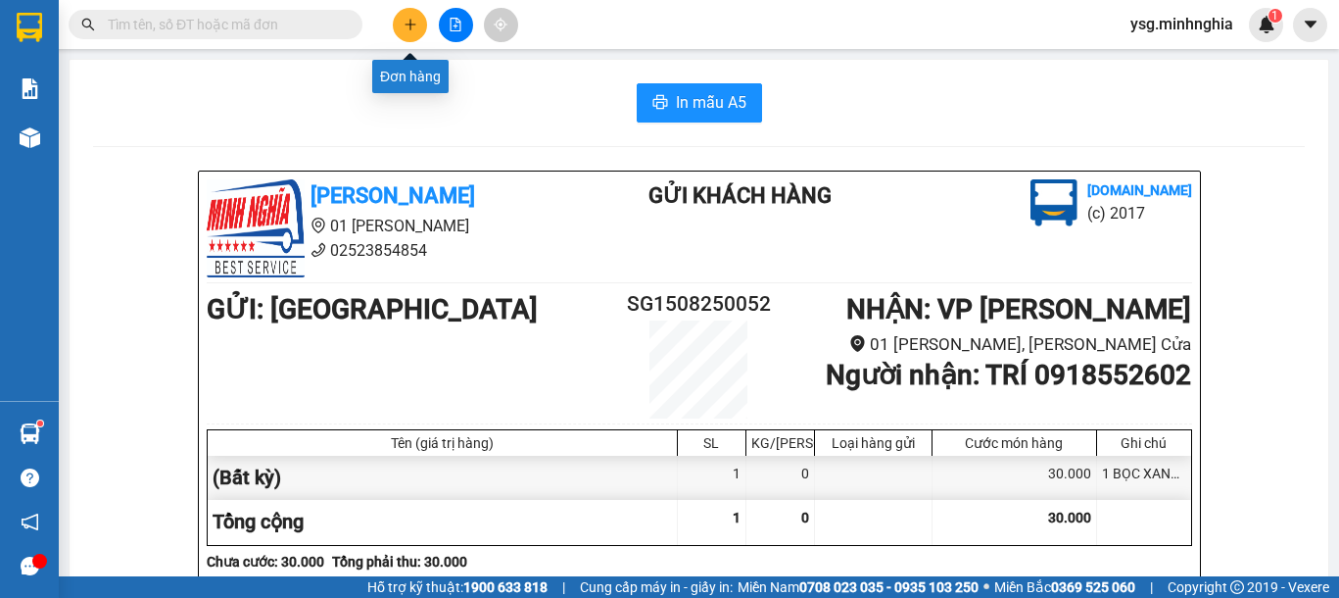
click at [410, 24] on icon "plus" at bounding box center [409, 24] width 1 height 11
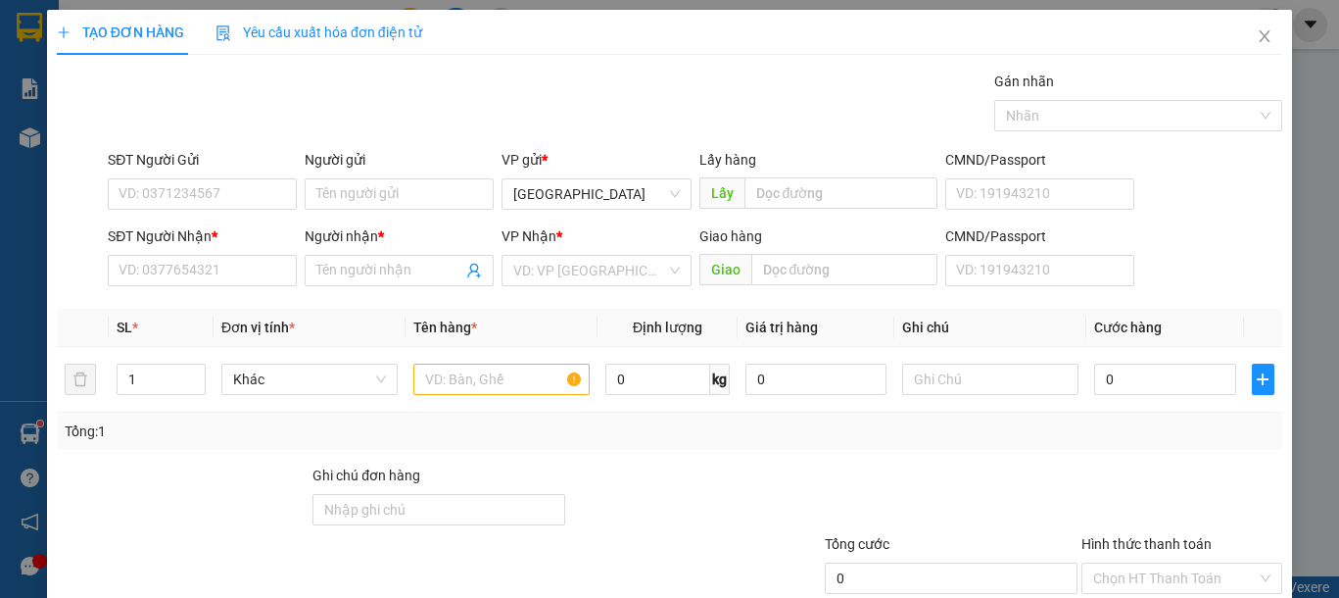
click at [222, 286] on div "SĐT Người Nhận * VD: 0377654321" at bounding box center [202, 259] width 189 height 69
click at [233, 282] on input "SĐT Người Nhận *" at bounding box center [202, 270] width 189 height 31
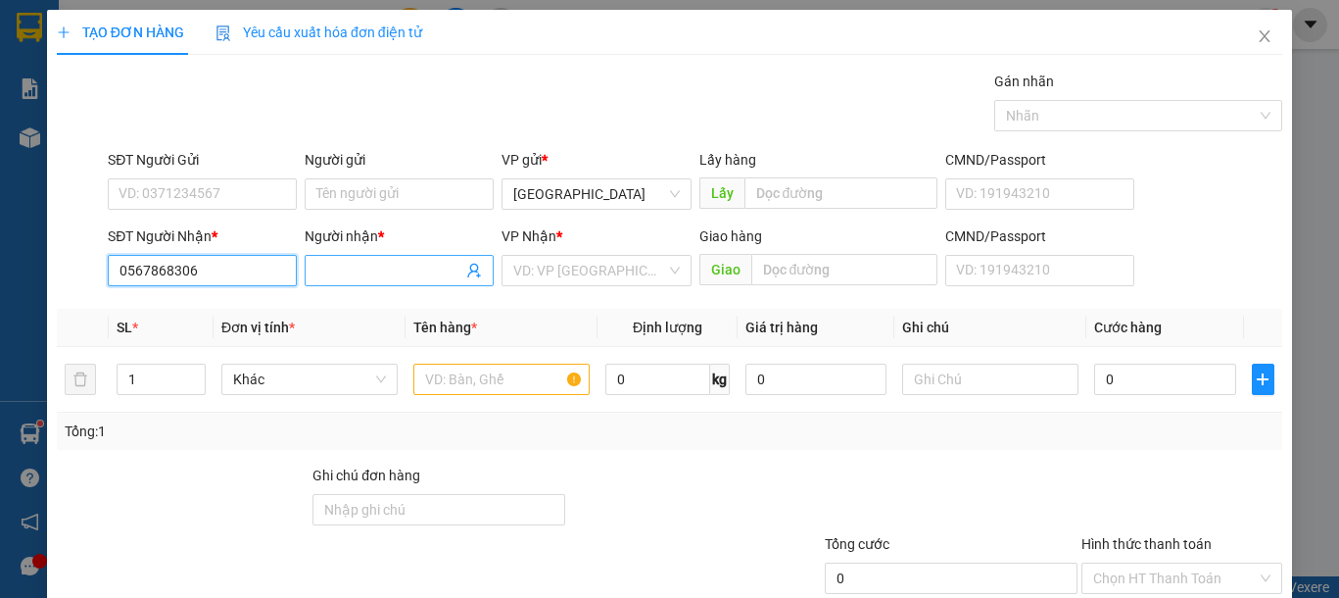
type input "0567868306"
click at [346, 280] on input "Người nhận *" at bounding box center [389, 271] width 146 height 22
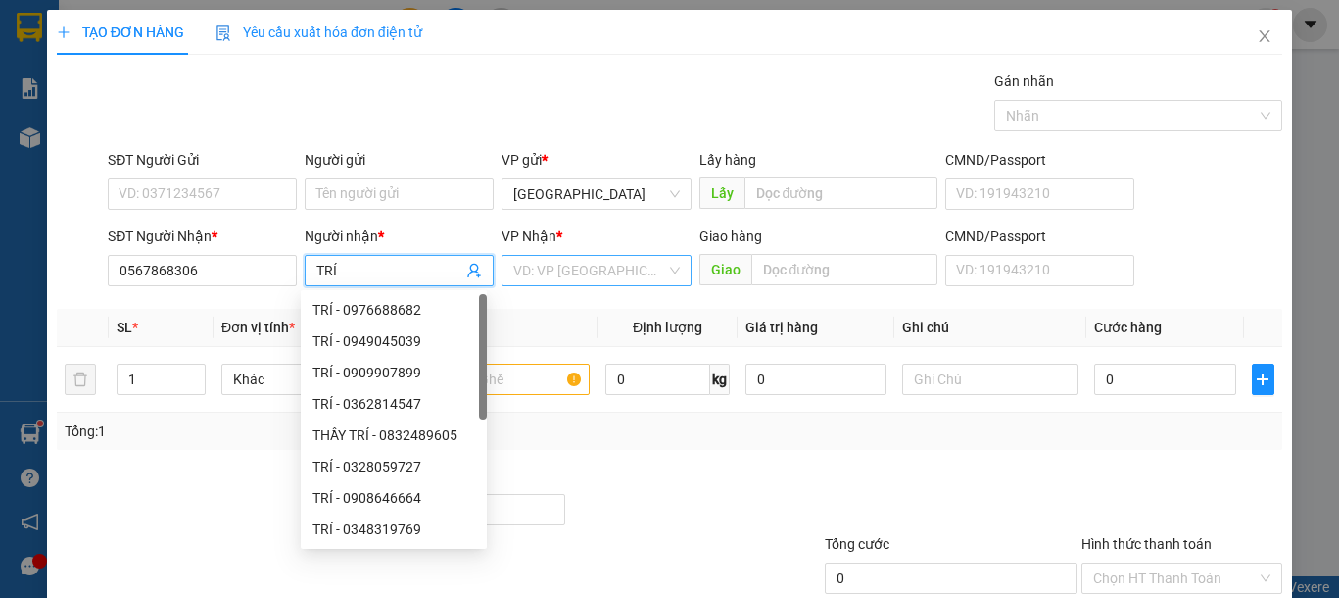
type input "TRÍ"
click at [561, 282] on input "search" at bounding box center [589, 270] width 152 height 29
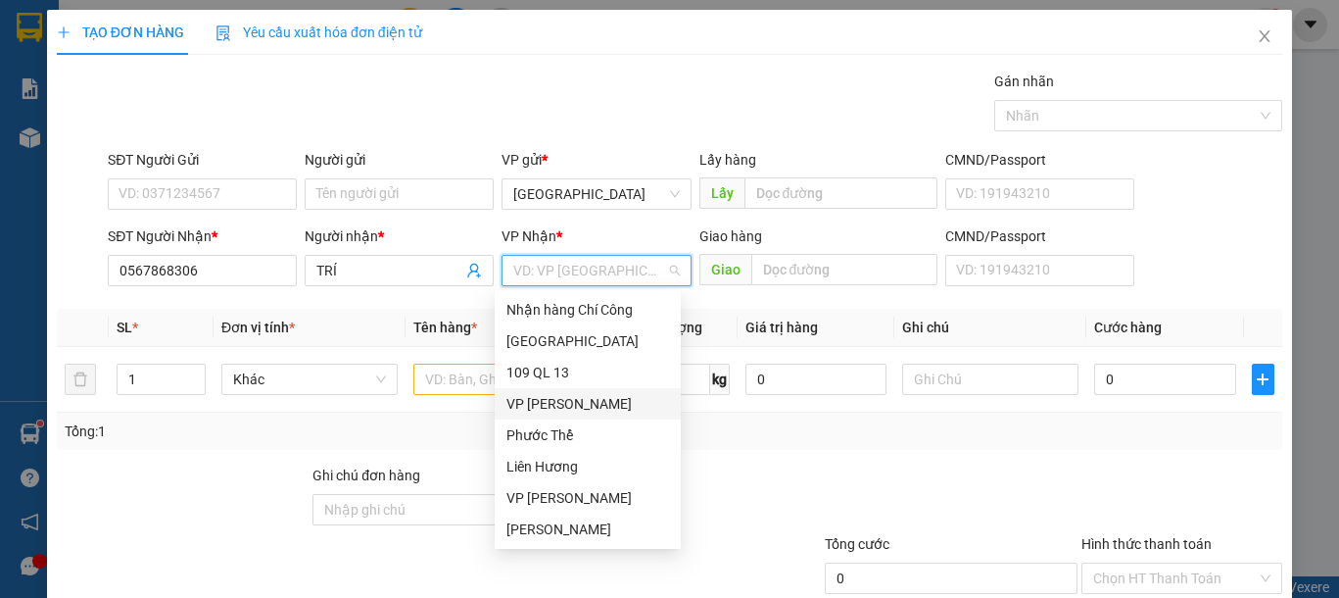
click at [573, 407] on div "VP Phan Rí" at bounding box center [587, 404] width 163 height 22
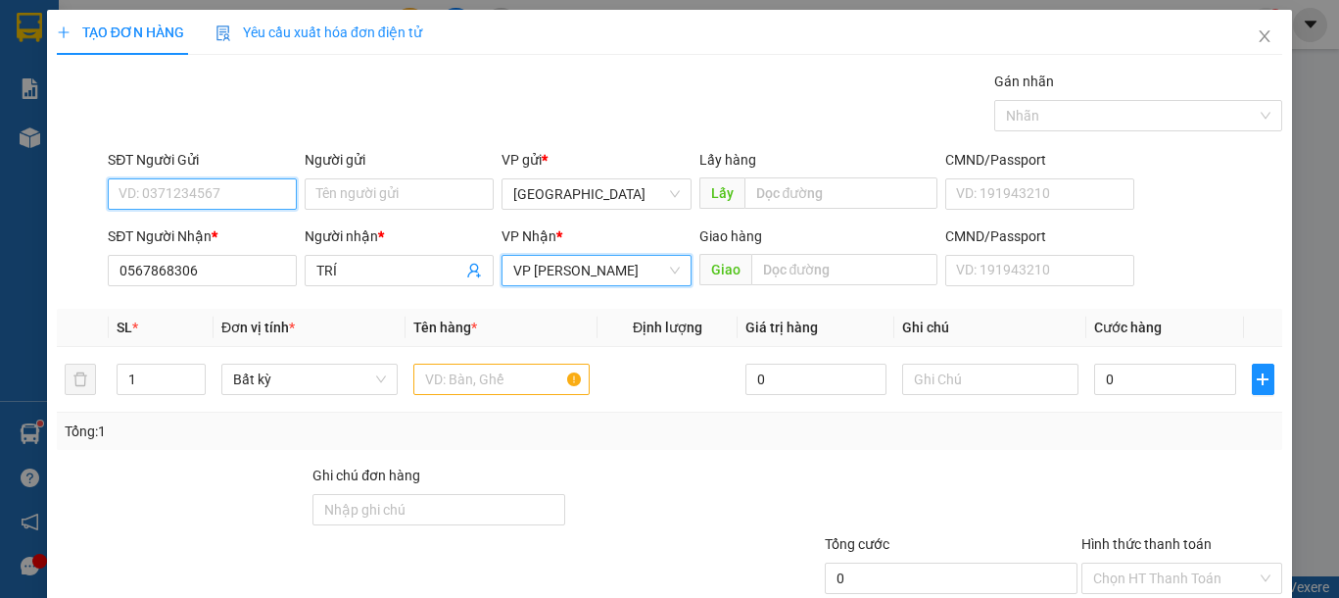
click at [216, 198] on input "SĐT Người Gửi" at bounding box center [202, 193] width 189 height 31
type input "0889937632"
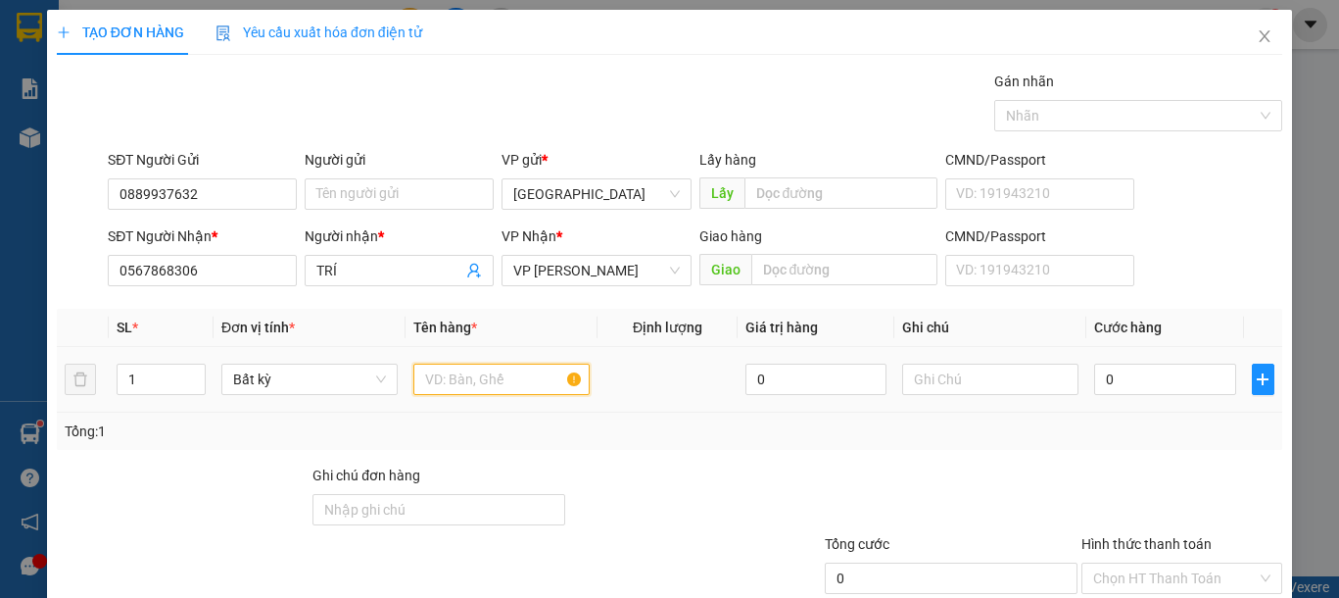
click at [524, 389] on input "text" at bounding box center [501, 378] width 176 height 31
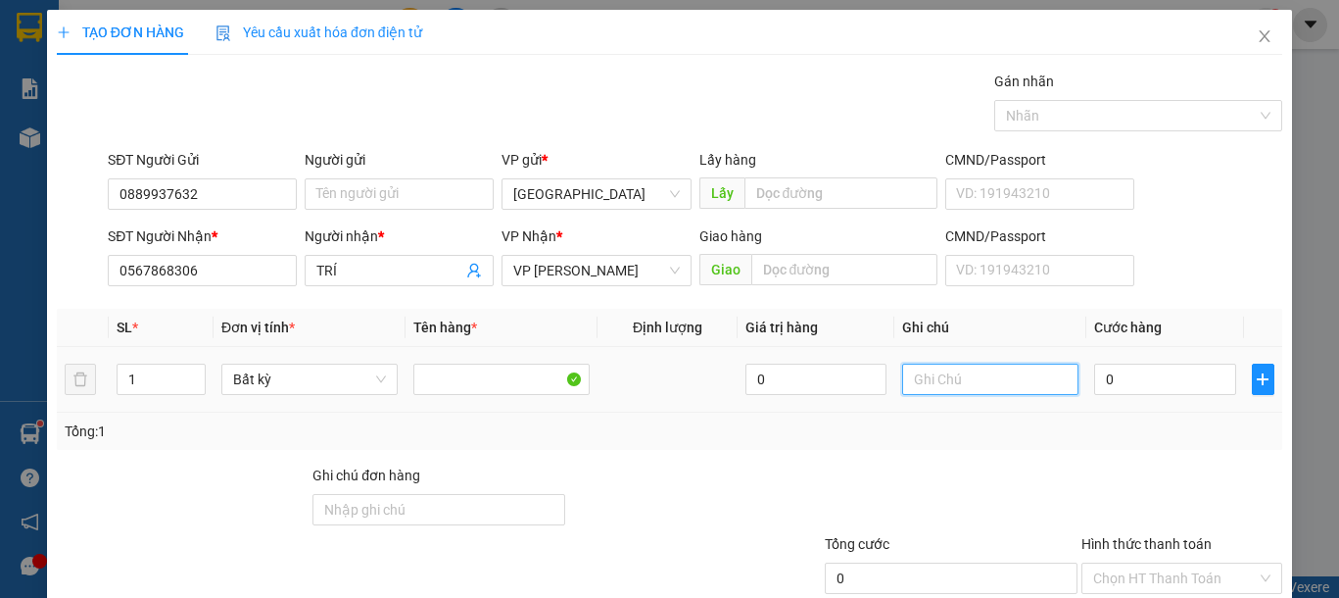
click at [923, 388] on input "text" at bounding box center [990, 378] width 176 height 31
type input "1"
drag, startPoint x: 129, startPoint y: 385, endPoint x: 142, endPoint y: 383, distance: 12.9
click at [142, 383] on input "1" at bounding box center [161, 378] width 87 height 29
type input "4"
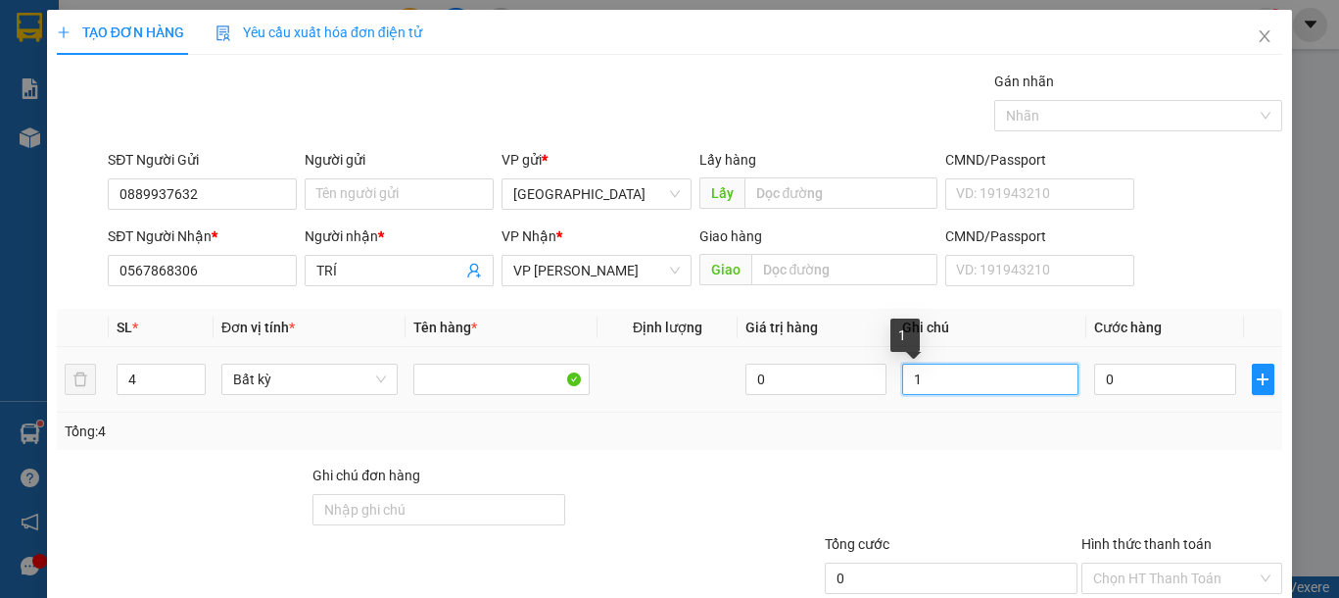
drag, startPoint x: 955, startPoint y: 386, endPoint x: 889, endPoint y: 381, distance: 65.8
click at [902, 381] on input "1" at bounding box center [990, 378] width 176 height 31
type input "1 CÁI THANG 2 BALO ĐỒ NGHỀ 1 THG MÁY BƠM"
click at [1131, 395] on div "0" at bounding box center [1164, 378] width 141 height 39
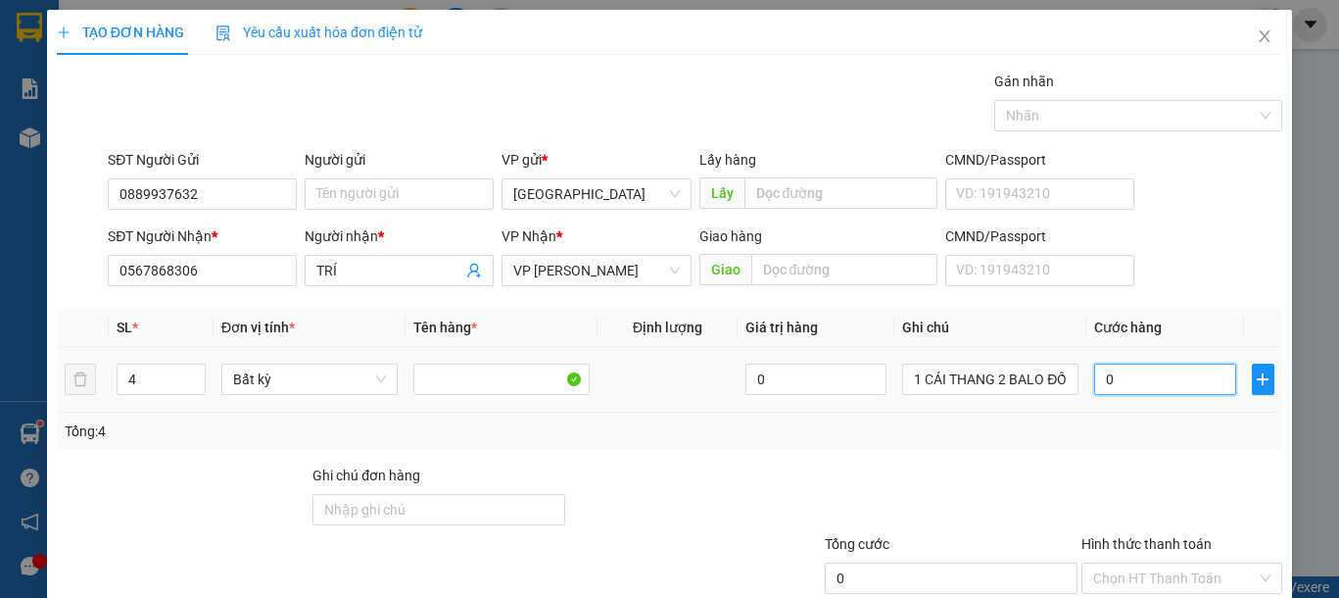
click at [1137, 393] on input "0" at bounding box center [1164, 378] width 141 height 31
type input "3"
type input "30"
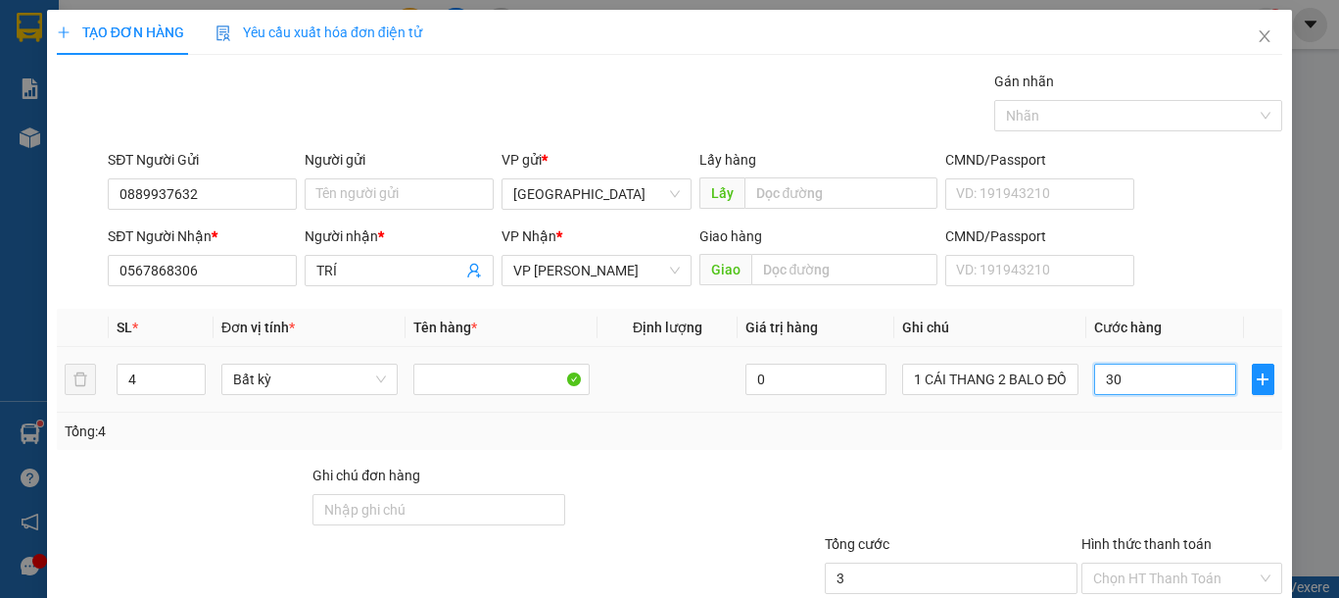
type input "30"
type input "300"
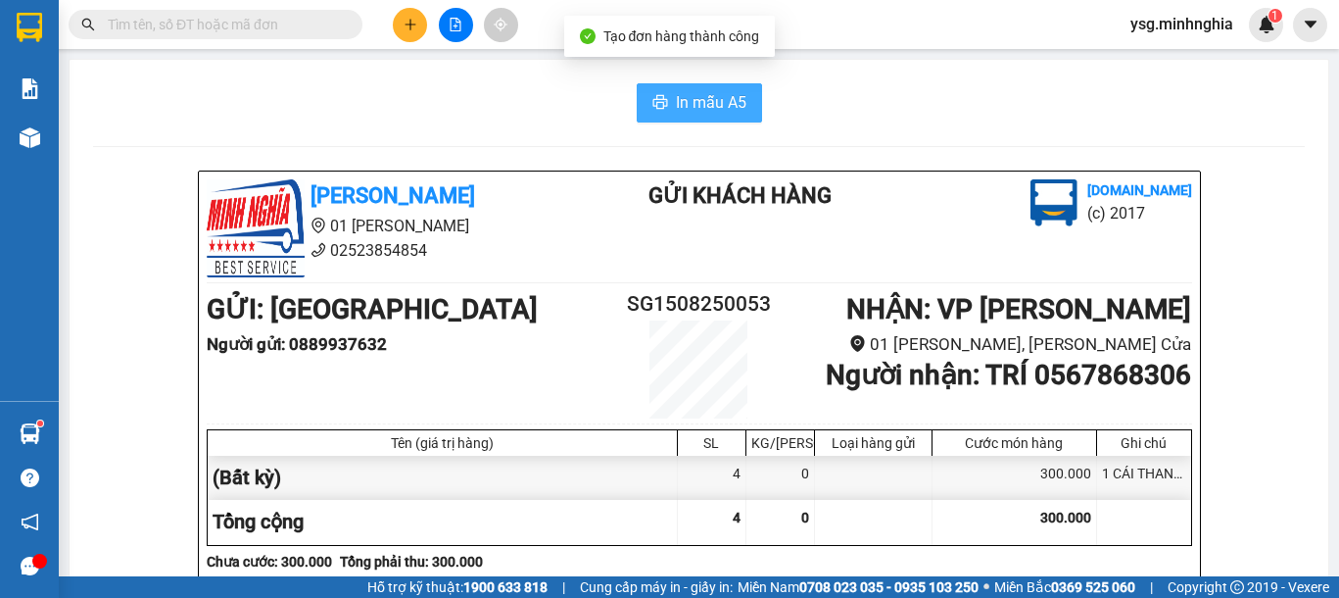
click at [706, 92] on span "In mẫu A5" at bounding box center [711, 102] width 71 height 24
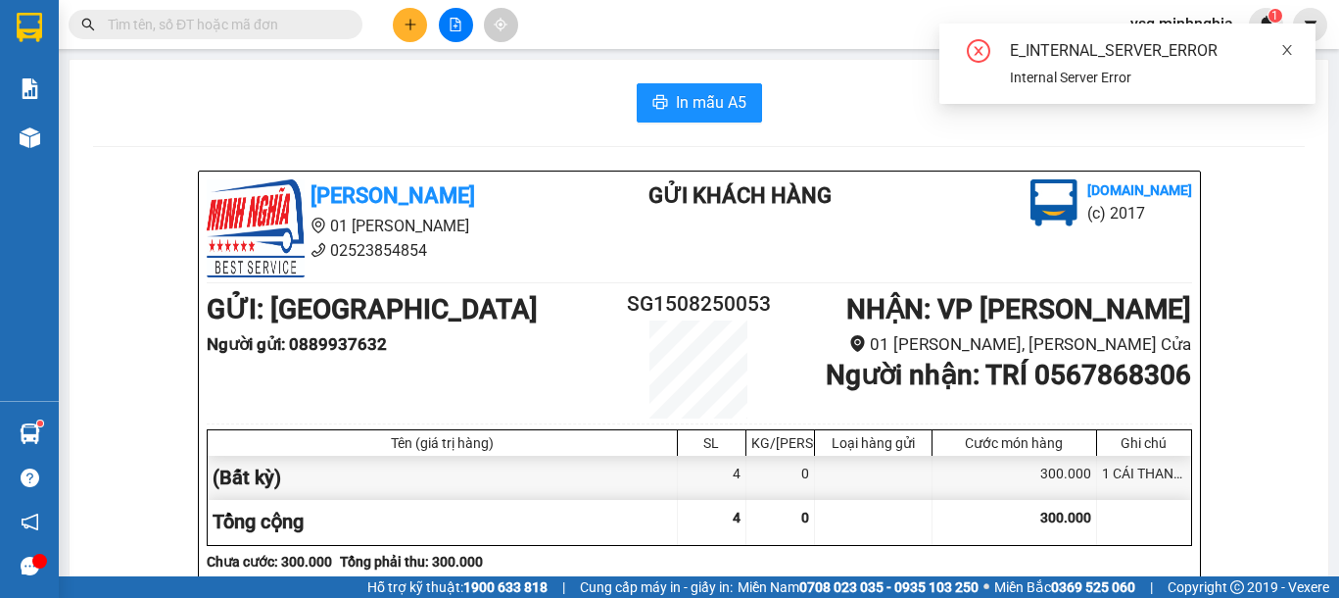
click at [1289, 51] on icon "close" at bounding box center [1287, 50] width 14 height 14
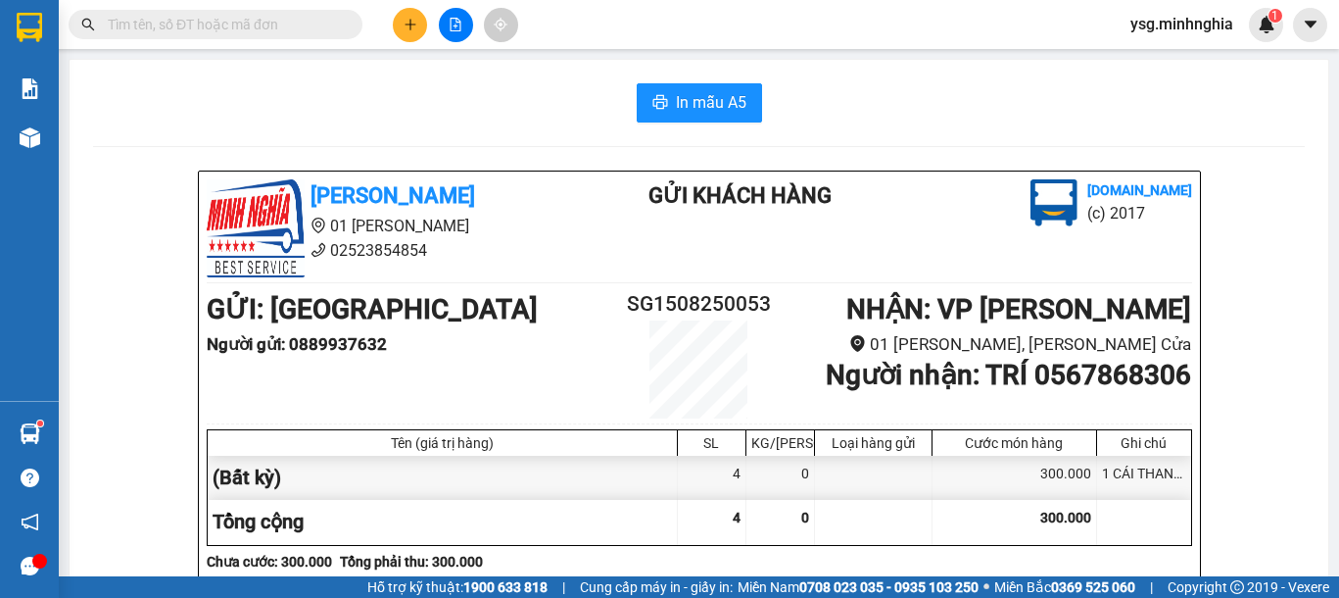
click at [400, 22] on button at bounding box center [410, 25] width 34 height 34
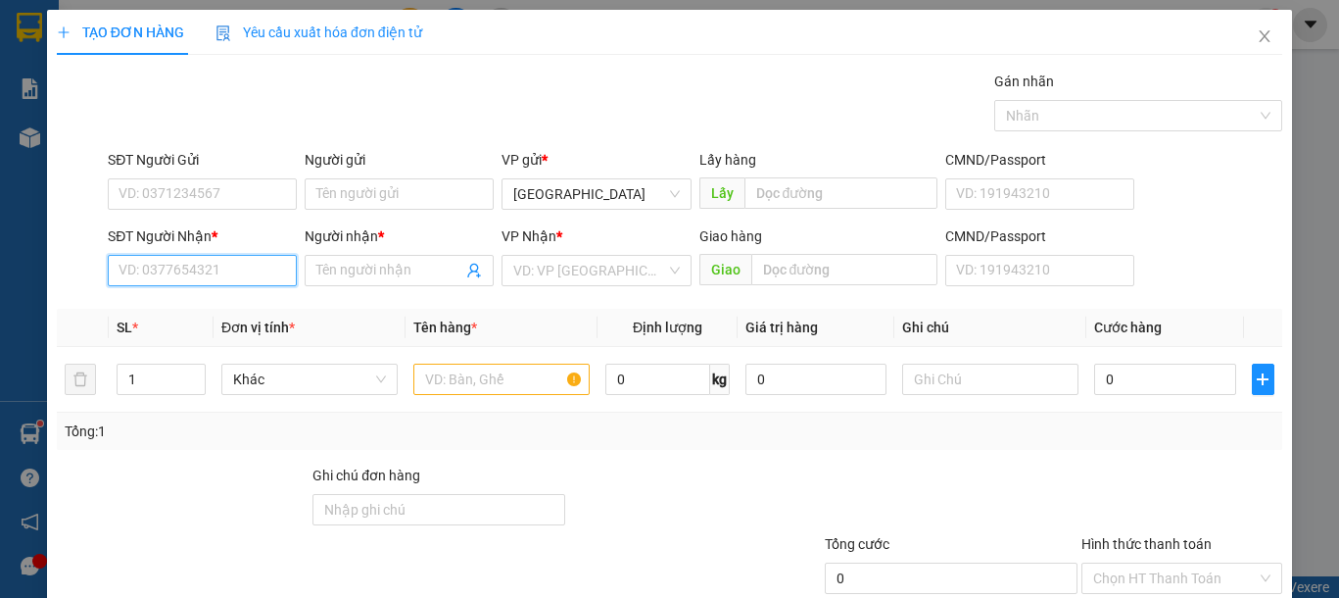
click at [183, 255] on input "SĐT Người Nhận *" at bounding box center [202, 270] width 189 height 31
click at [170, 311] on div "0965778610 - THƯ" at bounding box center [200, 310] width 163 height 22
type input "0965778610"
type input "THƯ"
type input "0965778610"
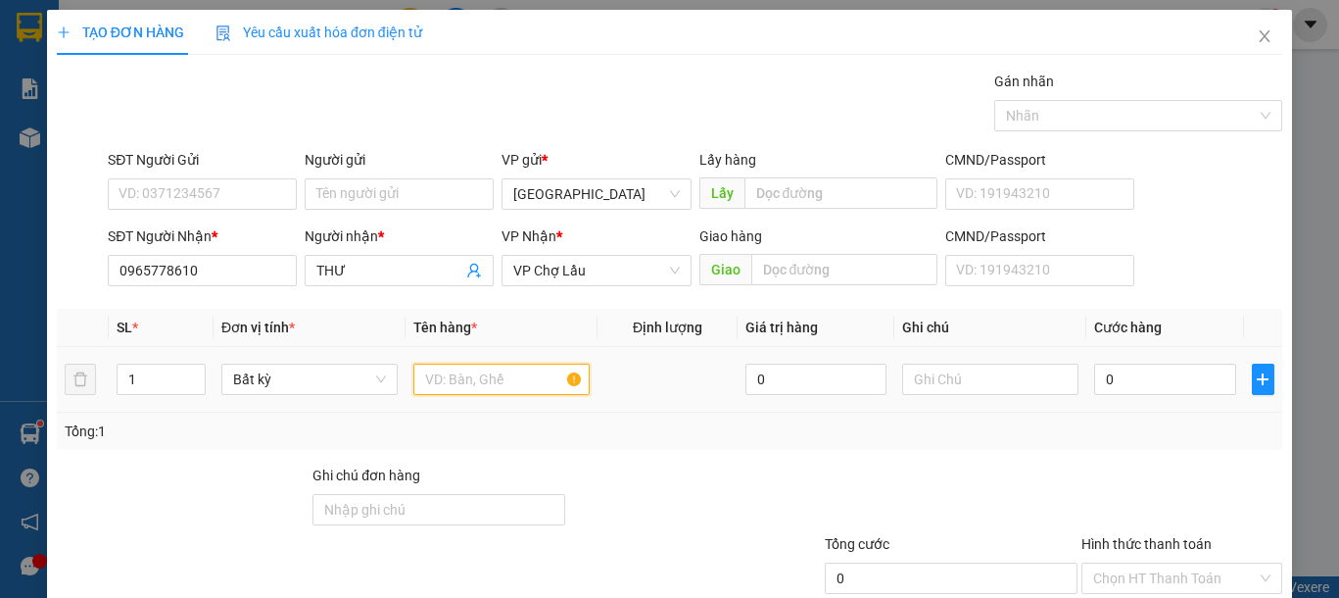
click at [467, 364] on input "text" at bounding box center [501, 378] width 176 height 31
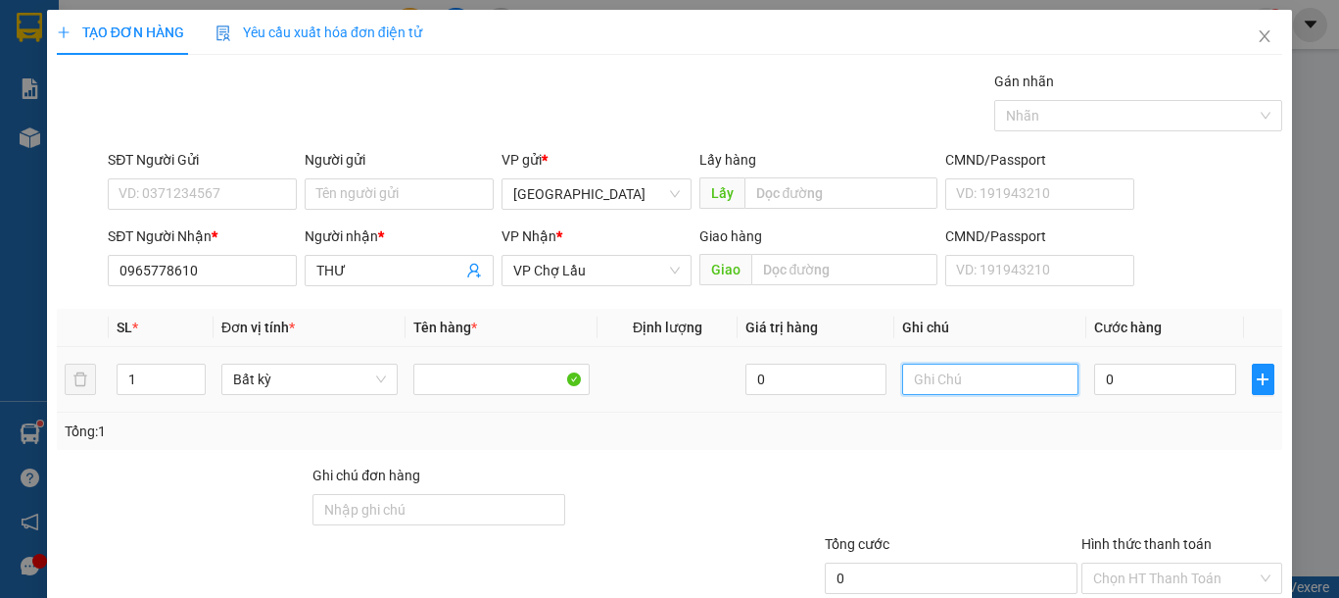
click at [1022, 380] on input "text" at bounding box center [990, 378] width 176 height 31
click at [1104, 389] on input "0" at bounding box center [1164, 378] width 141 height 31
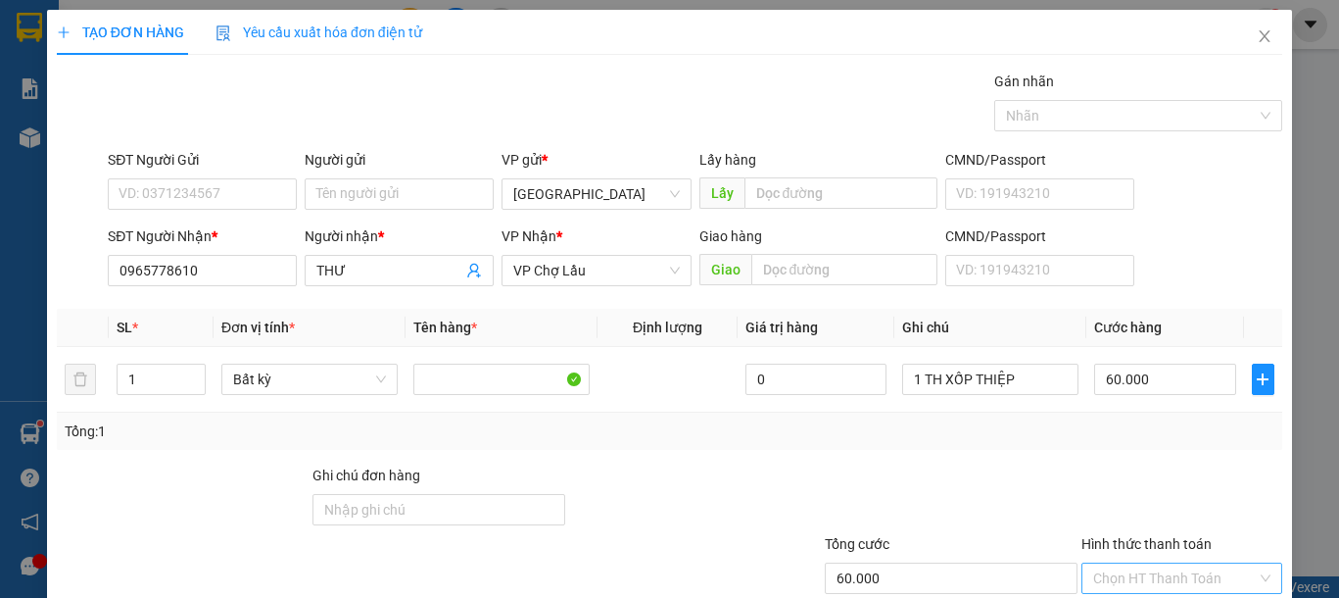
click at [1208, 563] on input "Hình thức thanh toán" at bounding box center [1175, 577] width 164 height 29
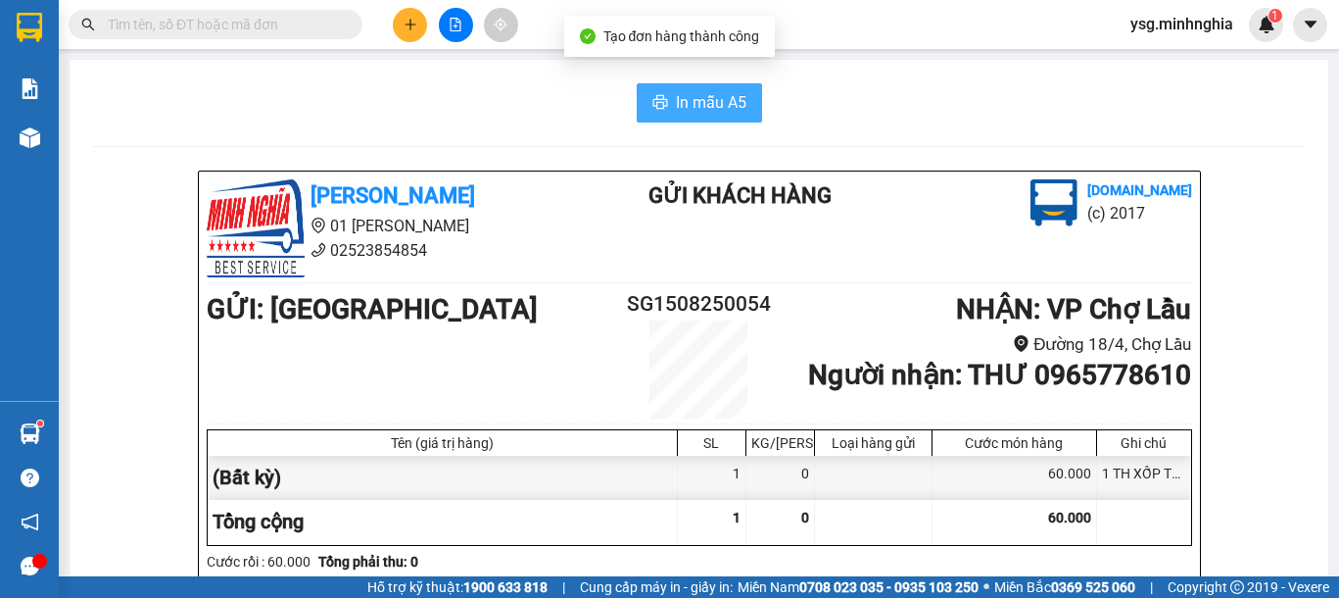
click at [731, 114] on span "In mẫu A5" at bounding box center [711, 102] width 71 height 24
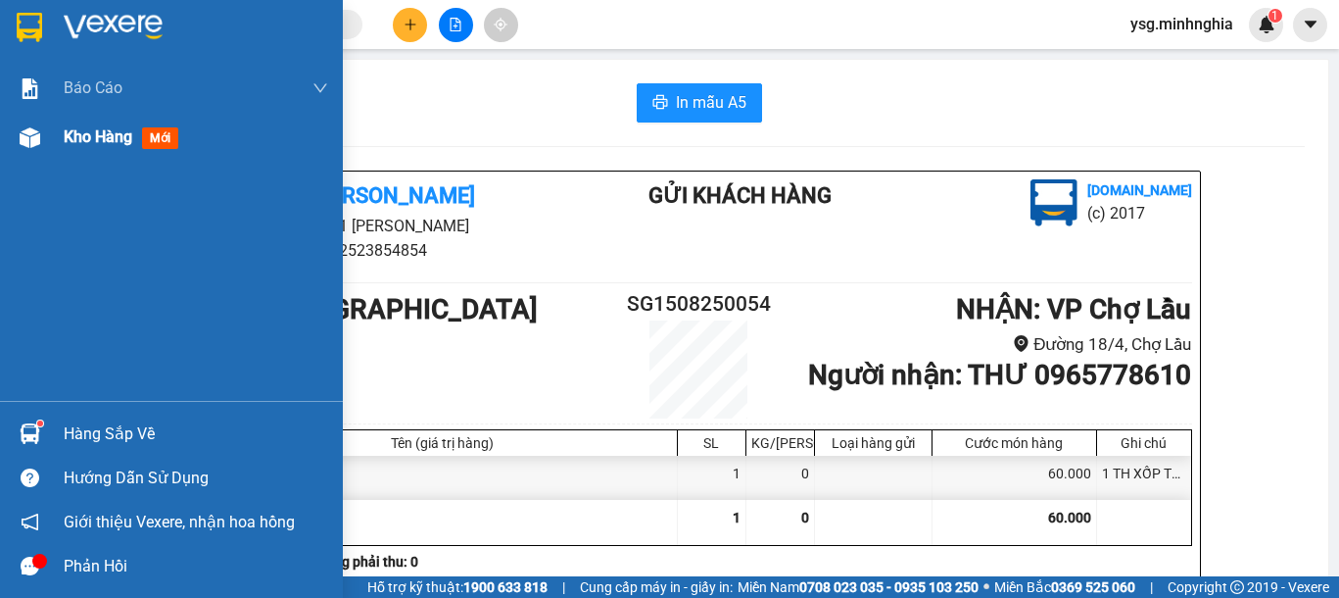
click at [0, 140] on div "Kho hàng mới" at bounding box center [171, 137] width 343 height 49
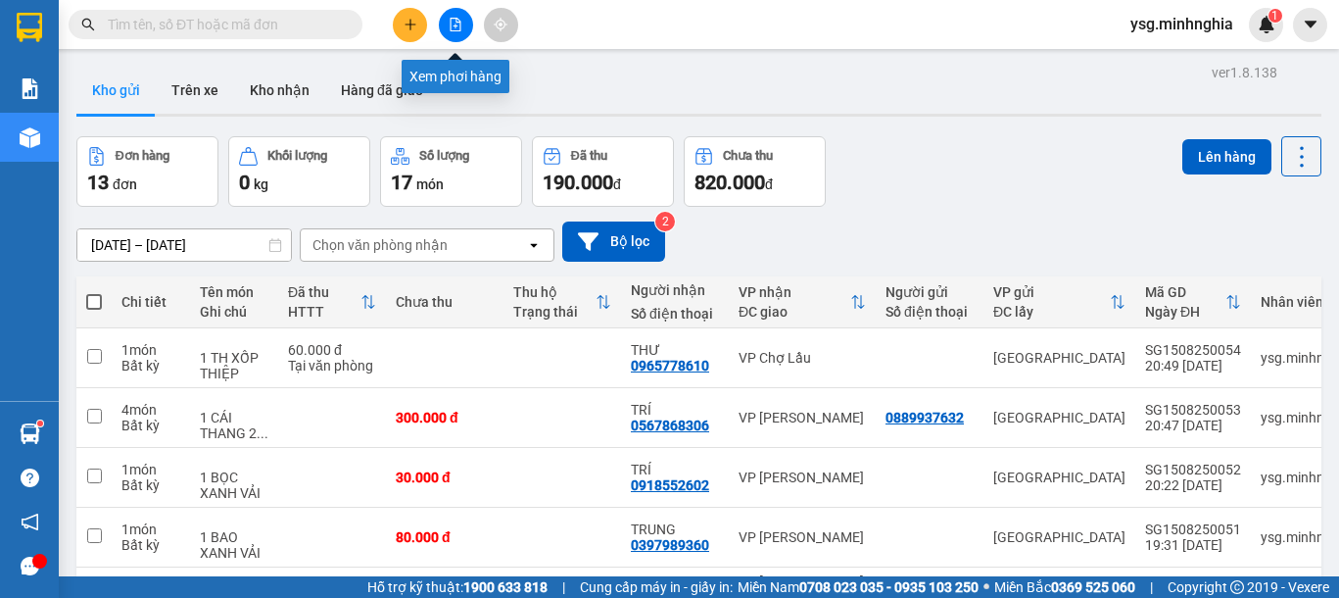
click at [457, 24] on icon "file-add" at bounding box center [456, 25] width 14 height 14
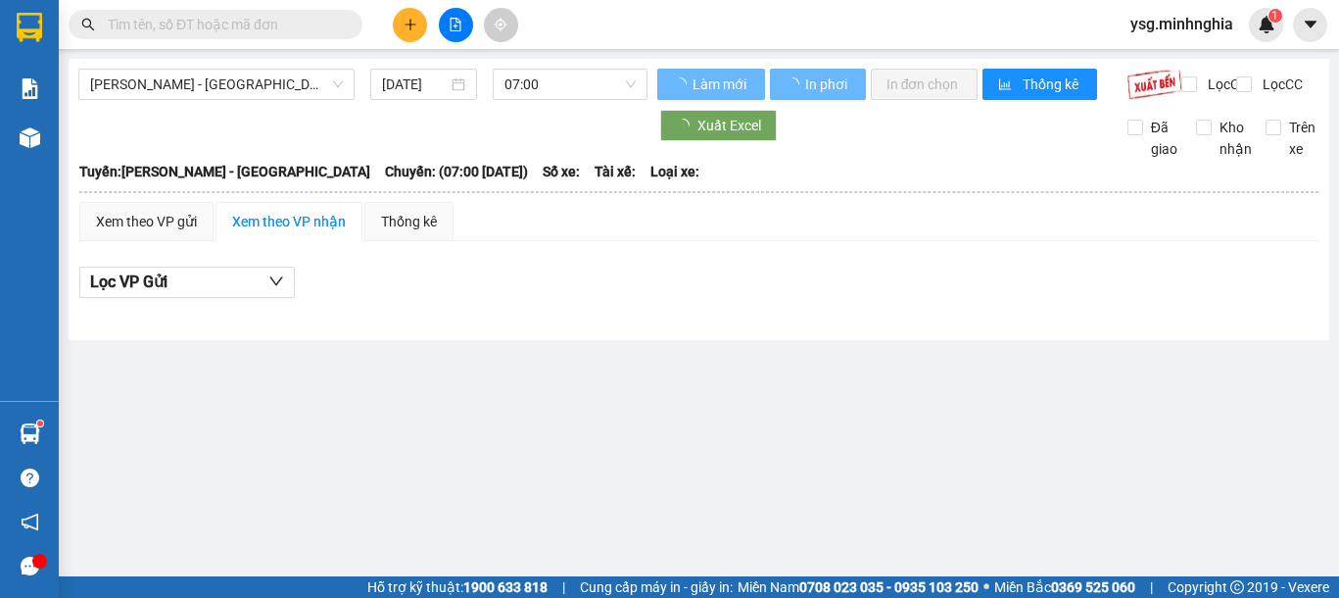
click at [232, 78] on span "[PERSON_NAME] - [GEOGRAPHIC_DATA]" at bounding box center [216, 84] width 253 height 29
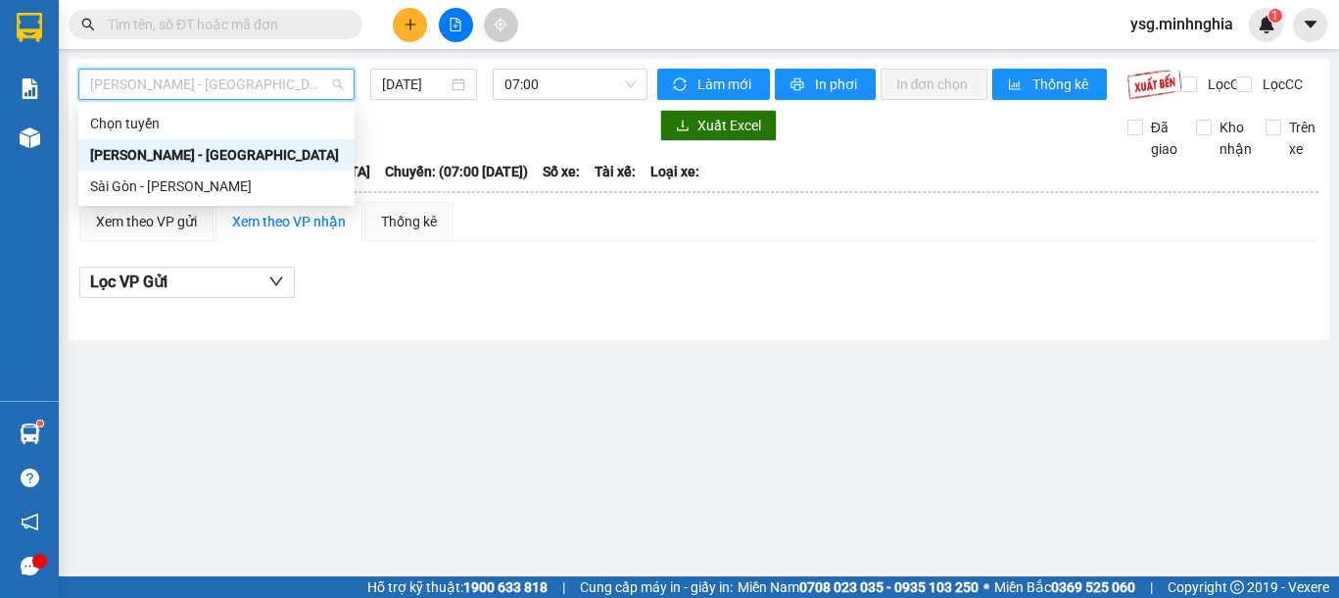
click at [191, 168] on div "[PERSON_NAME] - [GEOGRAPHIC_DATA]" at bounding box center [216, 154] width 276 height 31
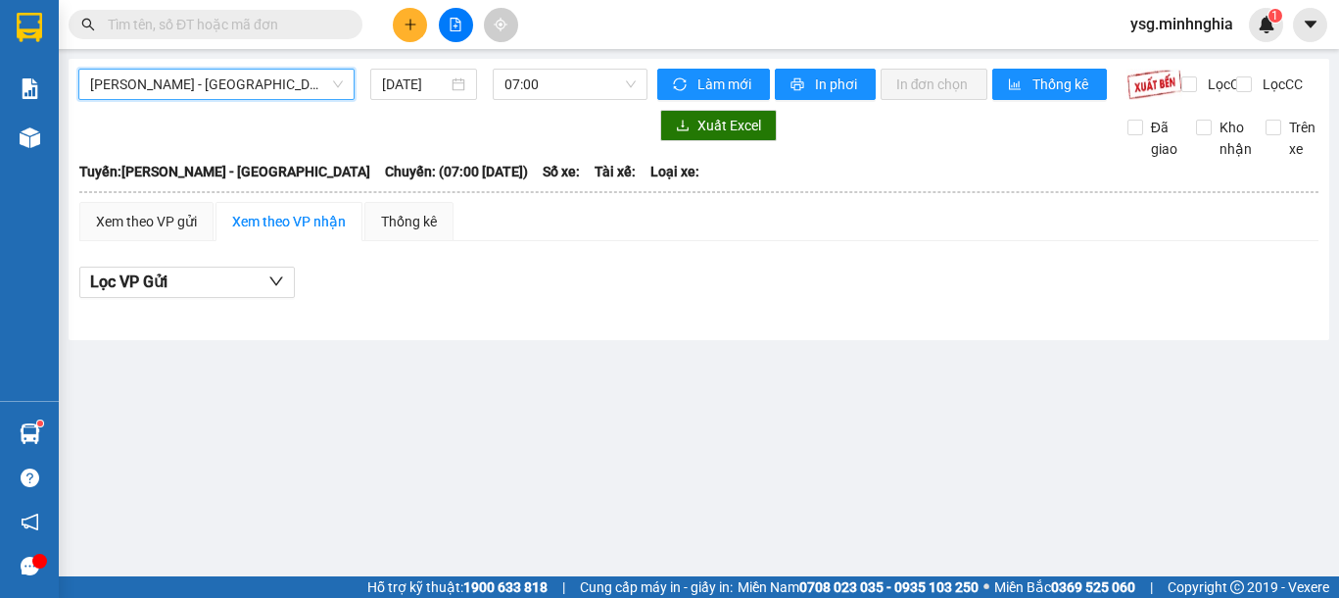
click at [288, 75] on span "[PERSON_NAME] - [GEOGRAPHIC_DATA]" at bounding box center [216, 84] width 253 height 29
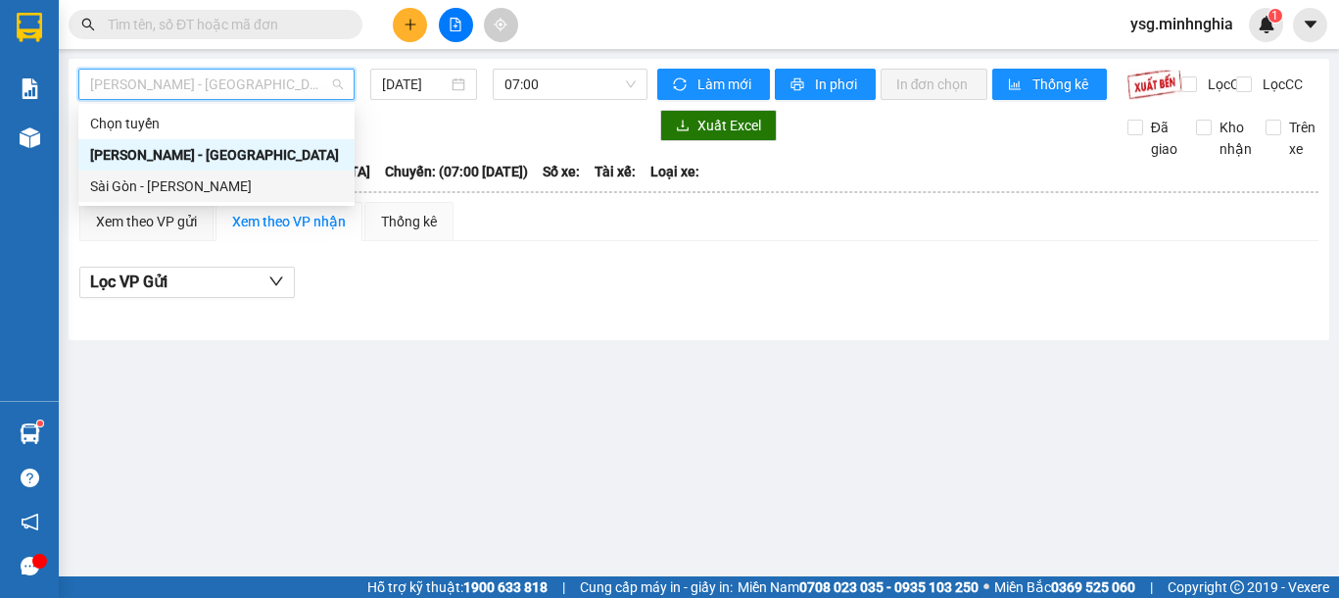
click at [223, 188] on div "Sài Gòn - Phan Rí" at bounding box center [216, 186] width 253 height 22
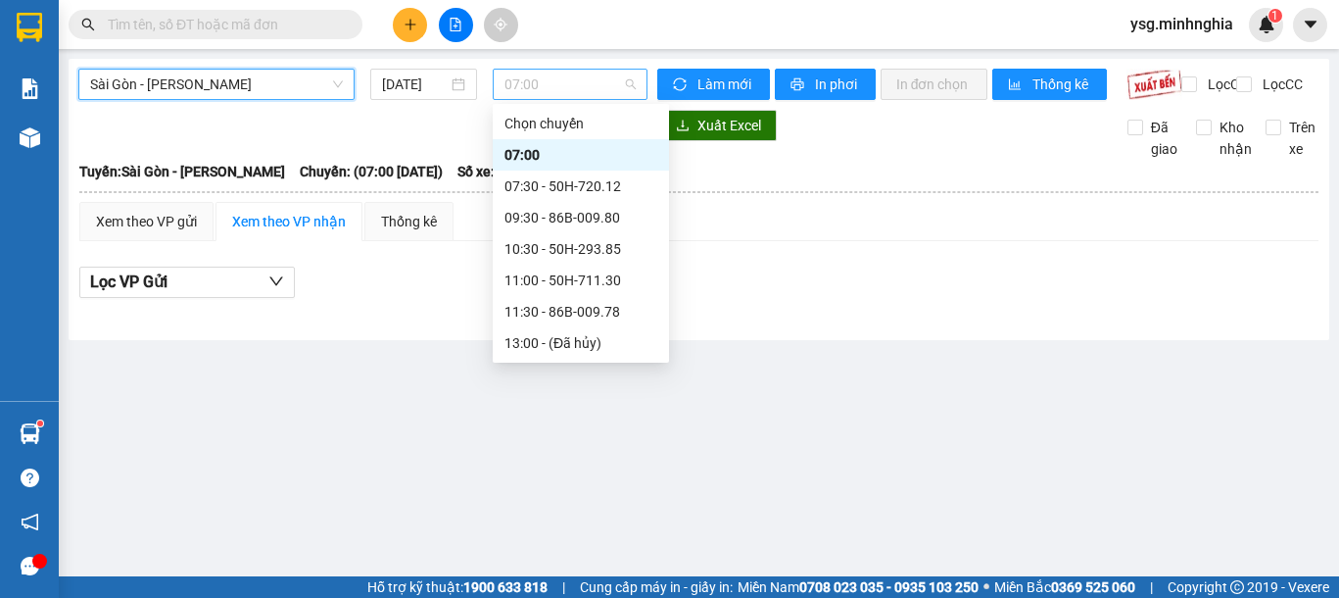
click at [591, 77] on span "07:00" at bounding box center [569, 84] width 131 height 29
click at [580, 457] on div "21:00 - 50H-368.19" at bounding box center [580, 468] width 153 height 22
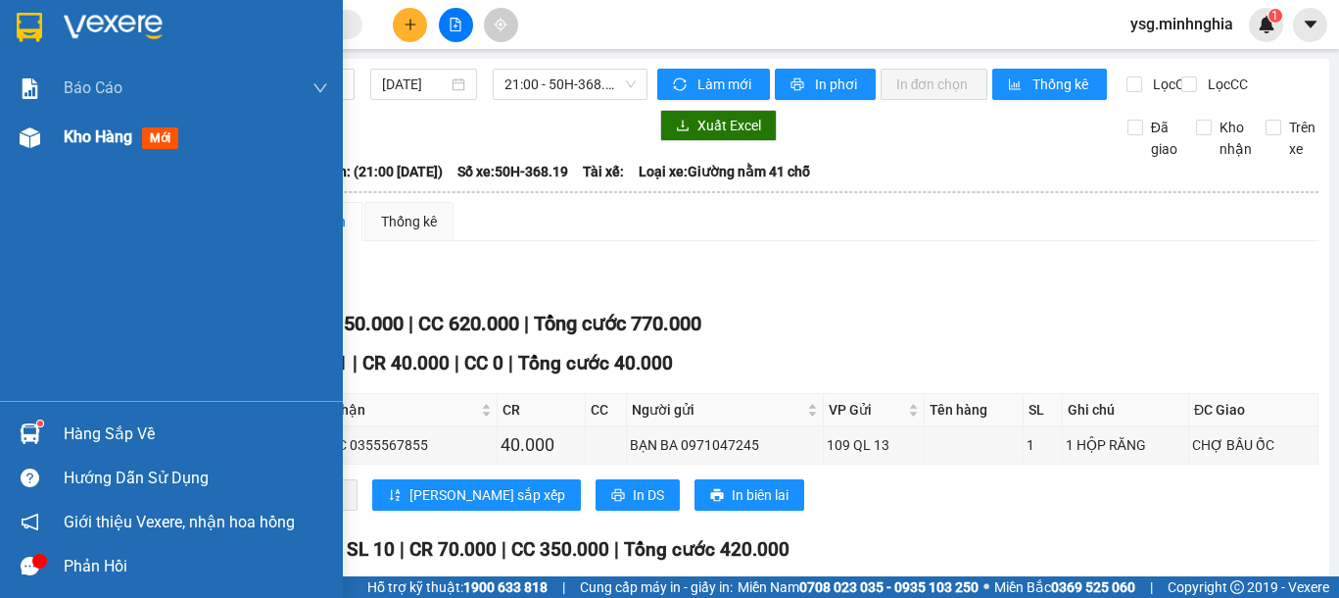
click at [9, 145] on div "Kho hàng mới" at bounding box center [171, 137] width 343 height 49
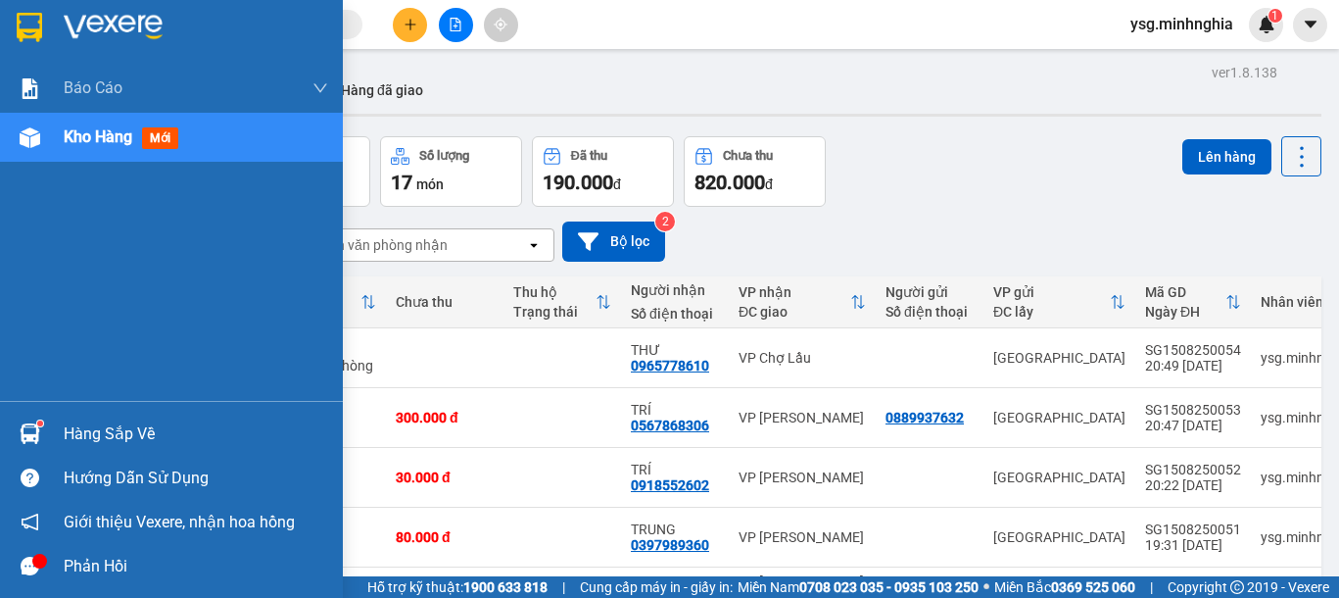
click at [9, 145] on div "Kho hàng mới" at bounding box center [171, 137] width 343 height 49
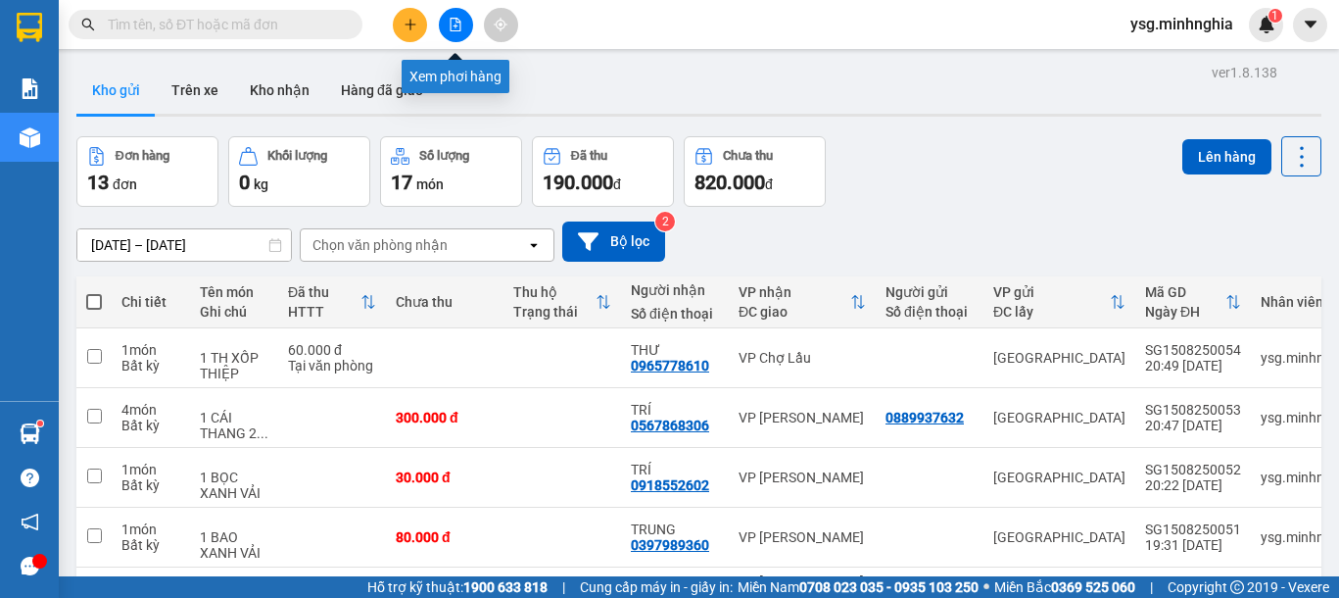
click at [464, 19] on button at bounding box center [456, 25] width 34 height 34
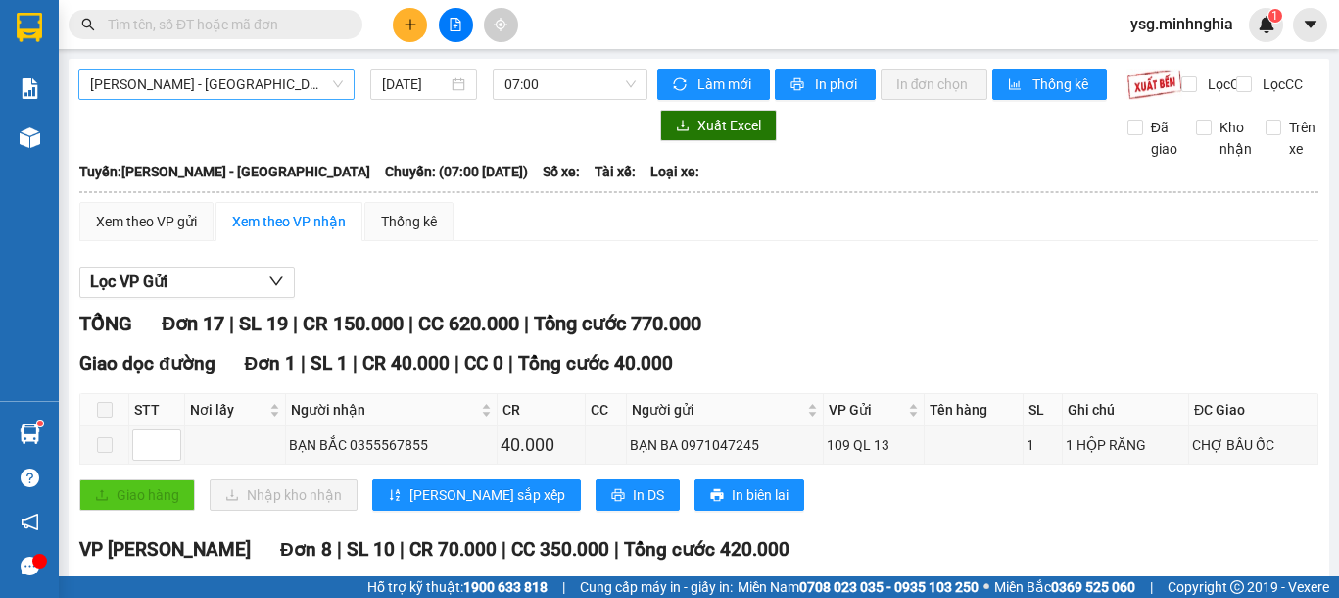
click at [168, 84] on span "[PERSON_NAME] - [GEOGRAPHIC_DATA]" at bounding box center [216, 84] width 253 height 29
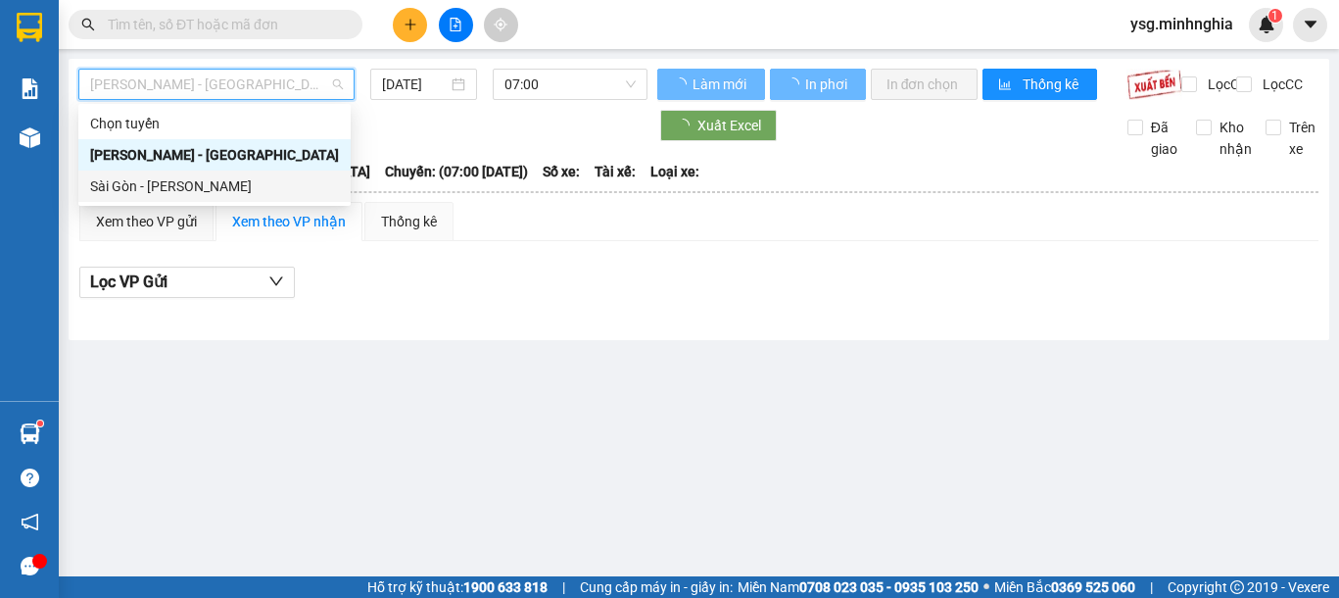
click at [157, 177] on div "Sài Gòn - Phan Rí" at bounding box center [214, 186] width 249 height 22
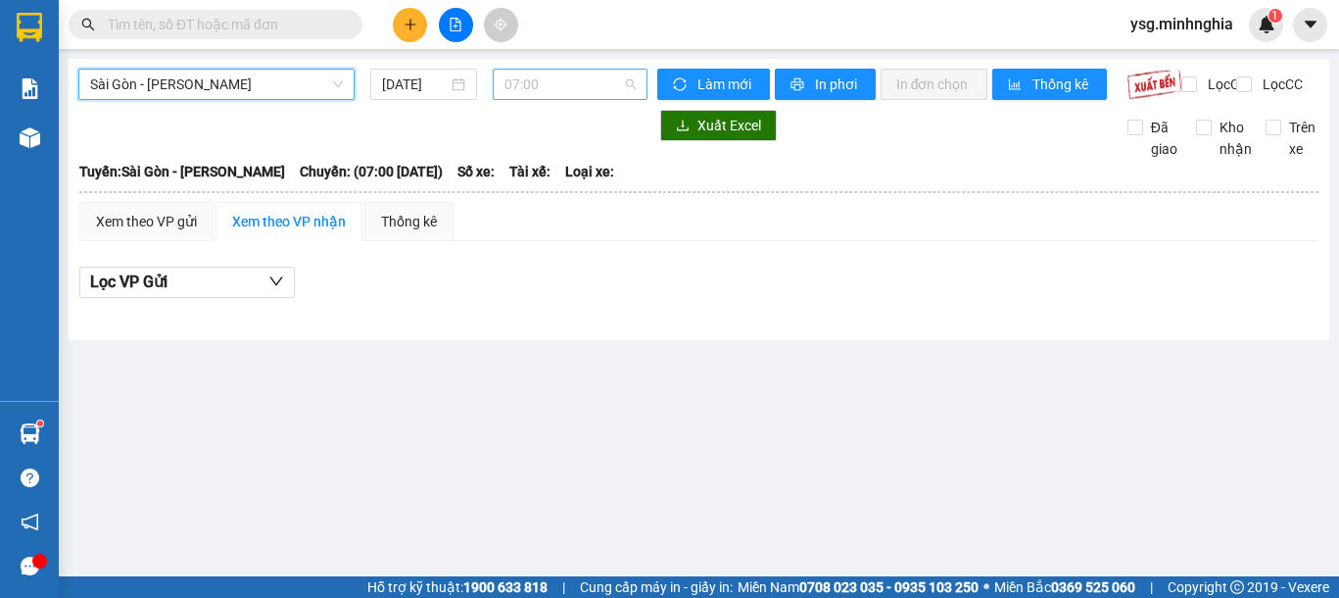
click at [566, 83] on span "07:00" at bounding box center [569, 84] width 131 height 29
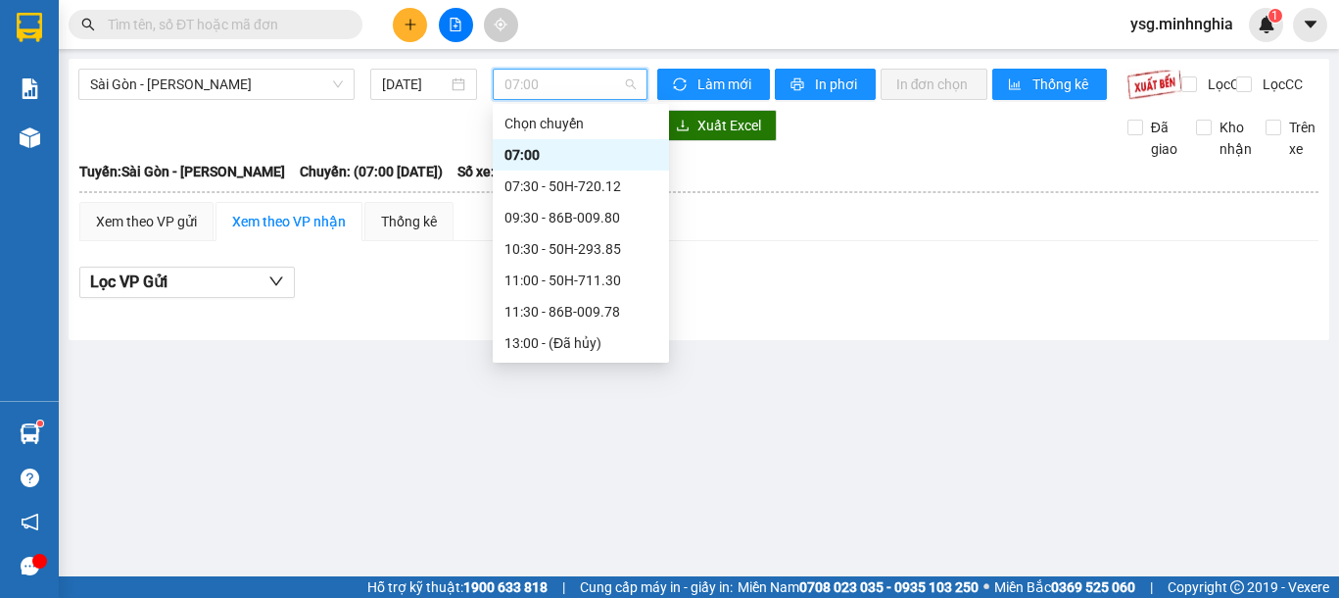
click at [576, 489] on div "21:30 - 86H-021.24" at bounding box center [580, 500] width 153 height 22
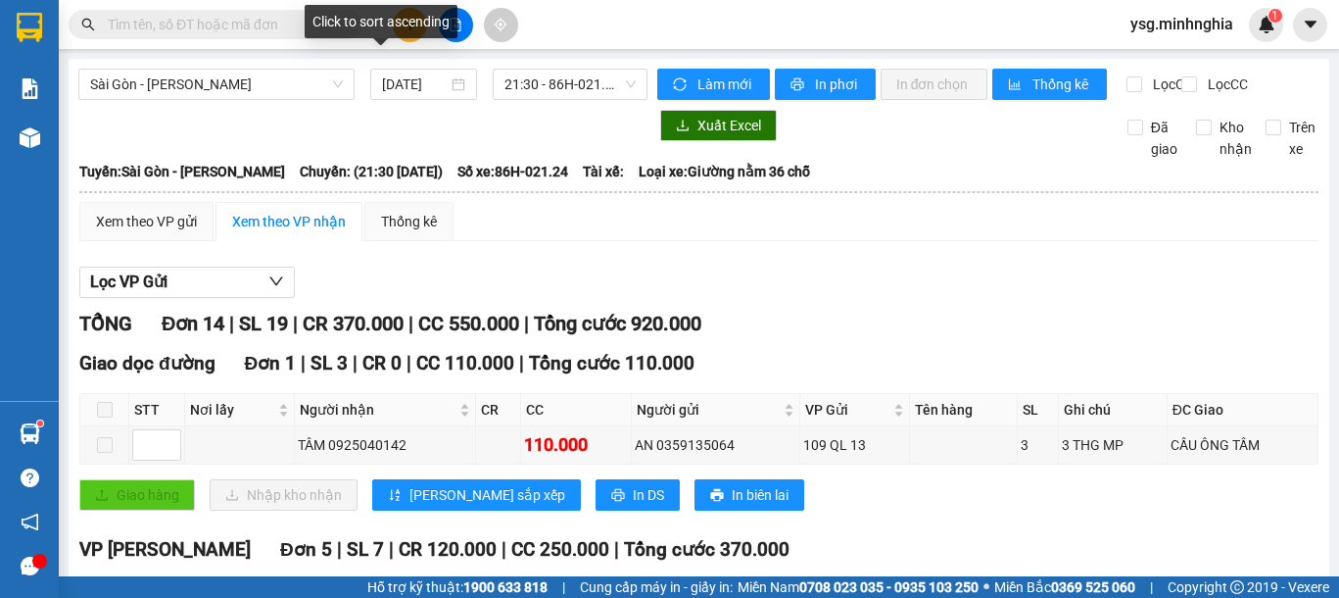
click at [411, 22] on div "Click to sort ascending" at bounding box center [381, 21] width 153 height 33
click at [408, 22] on icon "plus" at bounding box center [411, 25] width 14 height 14
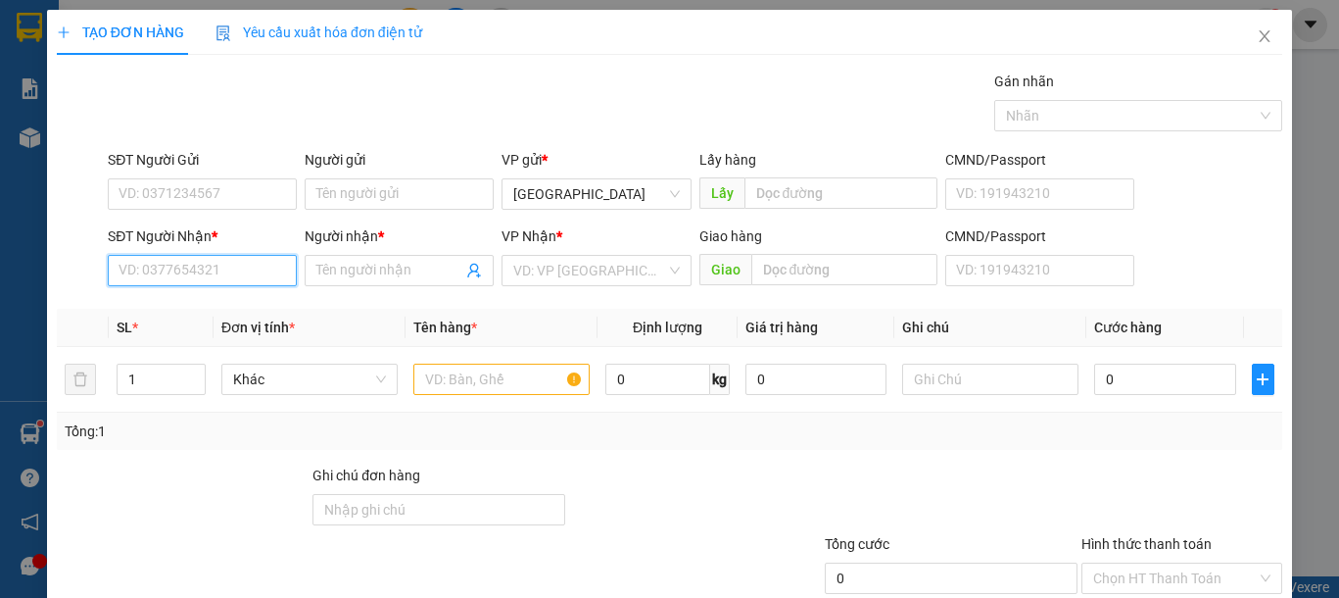
click at [184, 268] on input "SĐT Người Nhận *" at bounding box center [202, 270] width 189 height 31
click at [215, 318] on div "0989931456 - NGUYỄN NAM SG" at bounding box center [215, 310] width 193 height 22
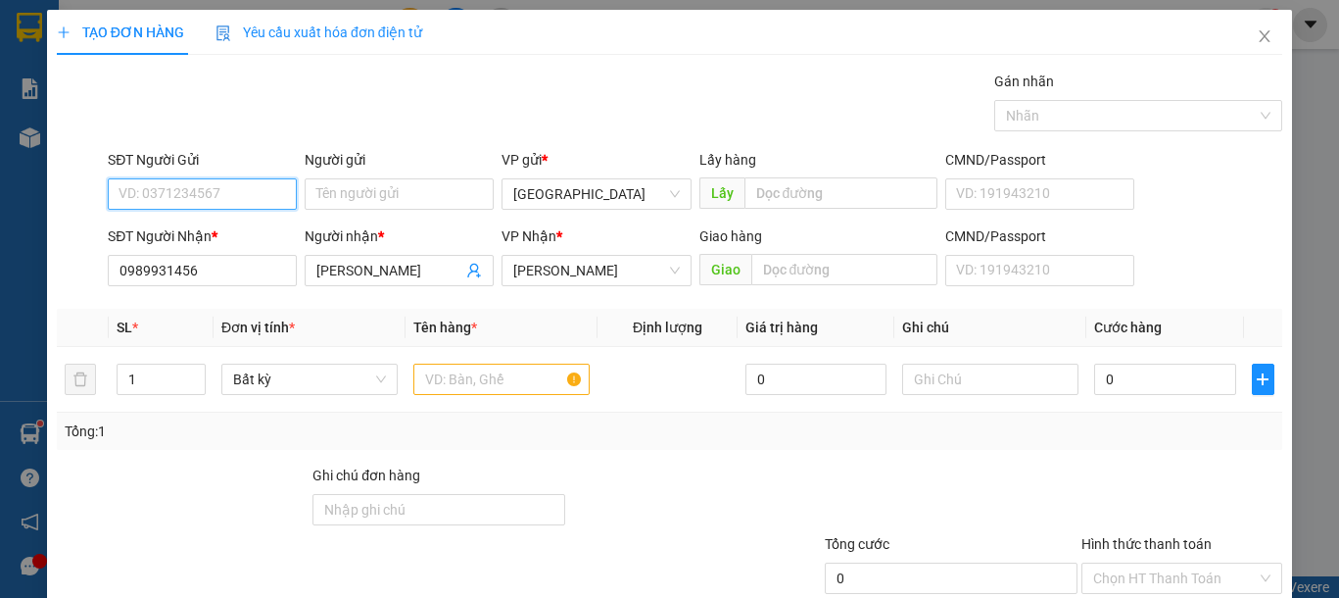
click at [225, 195] on input "SĐT Người Gửi" at bounding box center [202, 193] width 189 height 31
click at [255, 222] on div "0932483463 - DIỄM" at bounding box center [200, 233] width 163 height 22
click at [463, 392] on input "text" at bounding box center [501, 378] width 176 height 31
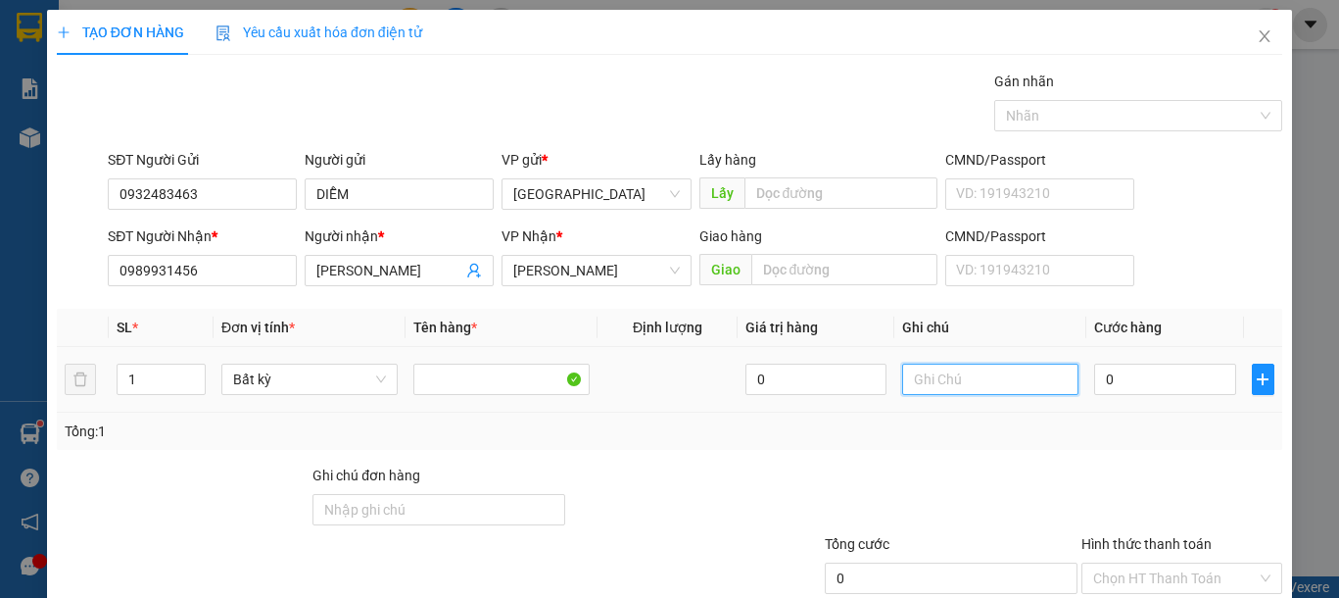
click at [961, 389] on input "text" at bounding box center [990, 378] width 176 height 31
click at [1144, 380] on input "0" at bounding box center [1164, 378] width 141 height 31
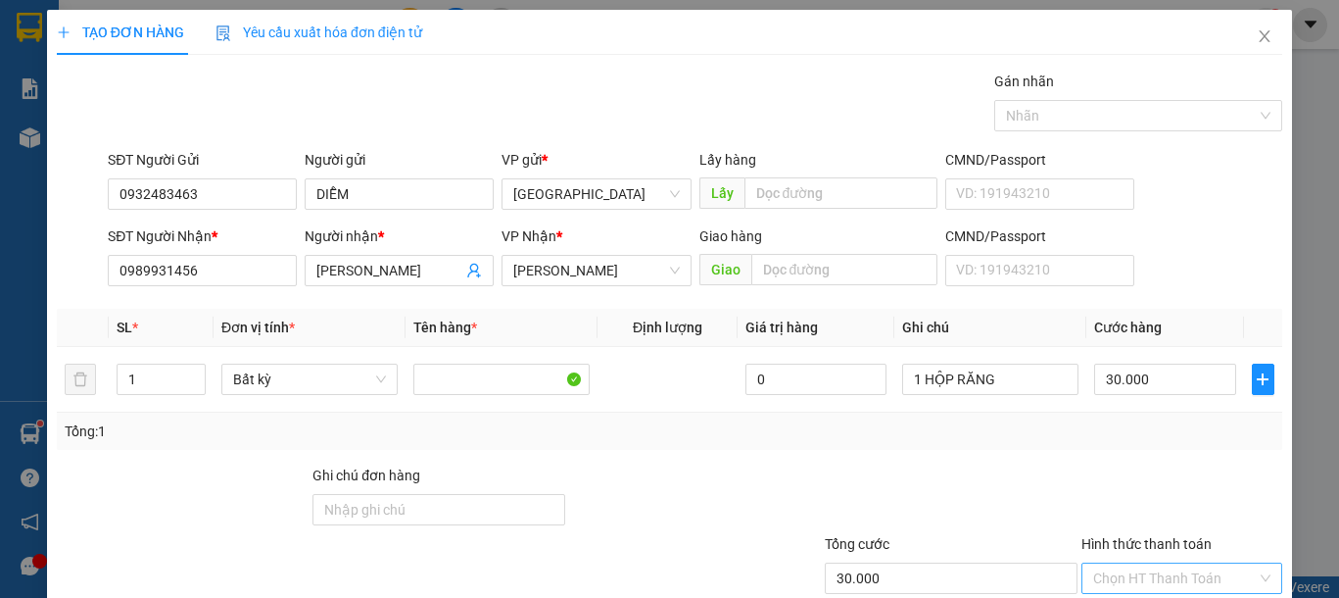
click at [1151, 563] on input "Hình thức thanh toán" at bounding box center [1175, 577] width 164 height 29
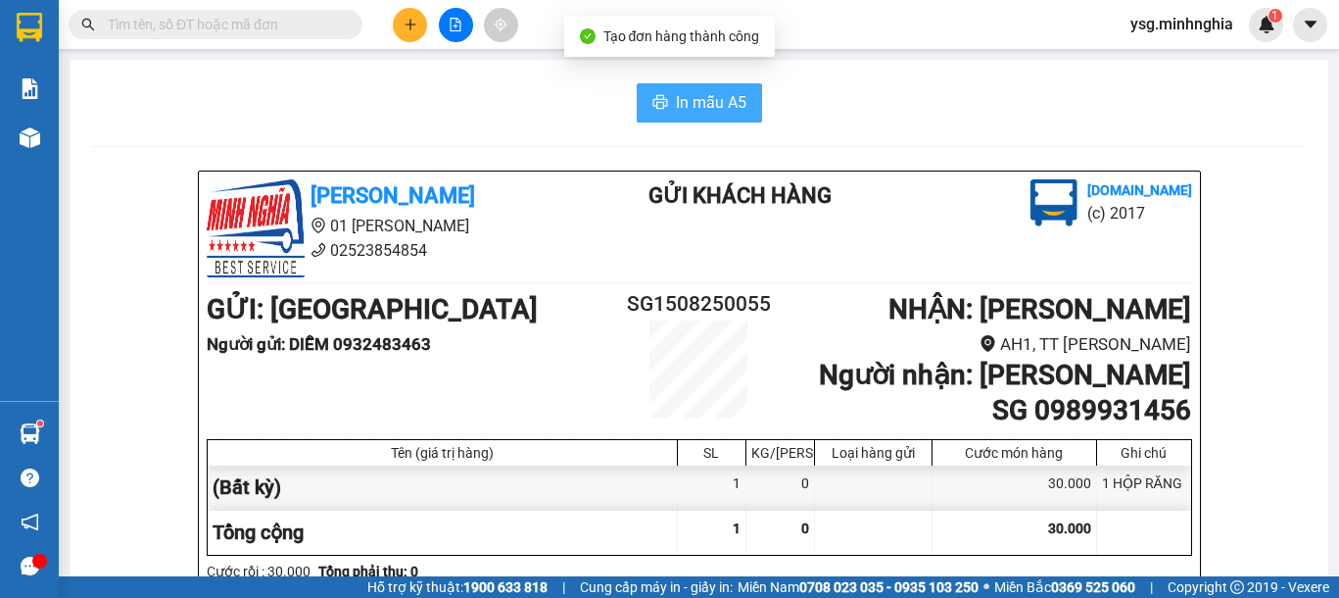
click at [676, 97] on span "In mẫu A5" at bounding box center [711, 102] width 71 height 24
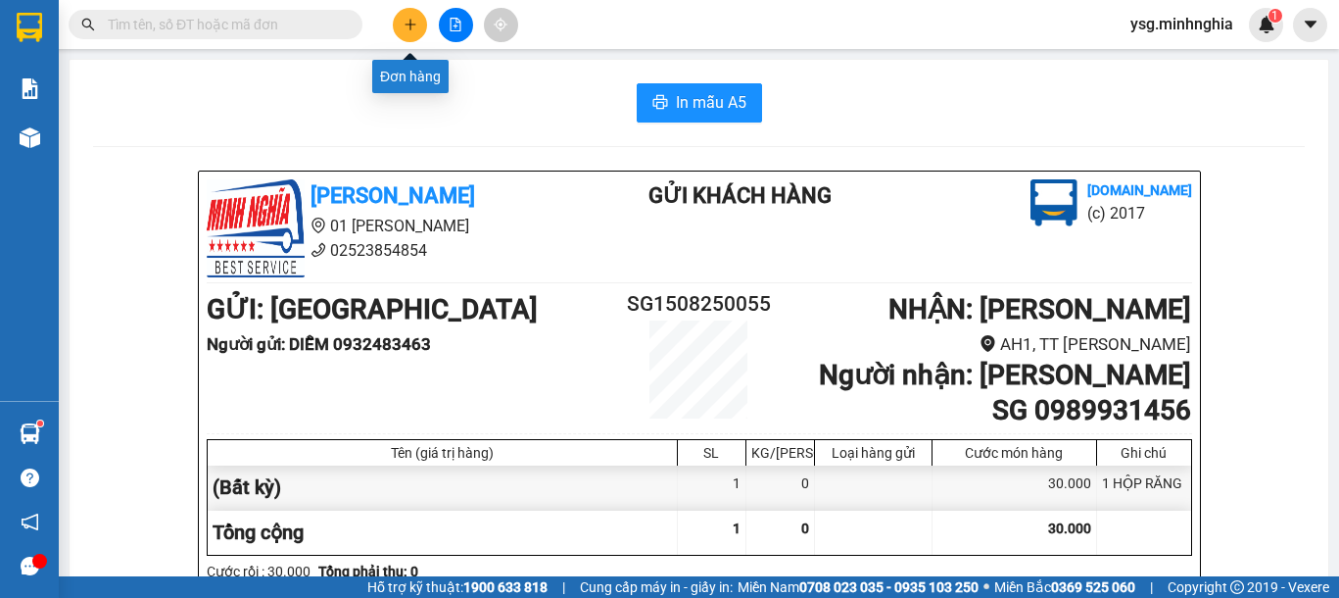
click at [402, 20] on button at bounding box center [410, 25] width 34 height 34
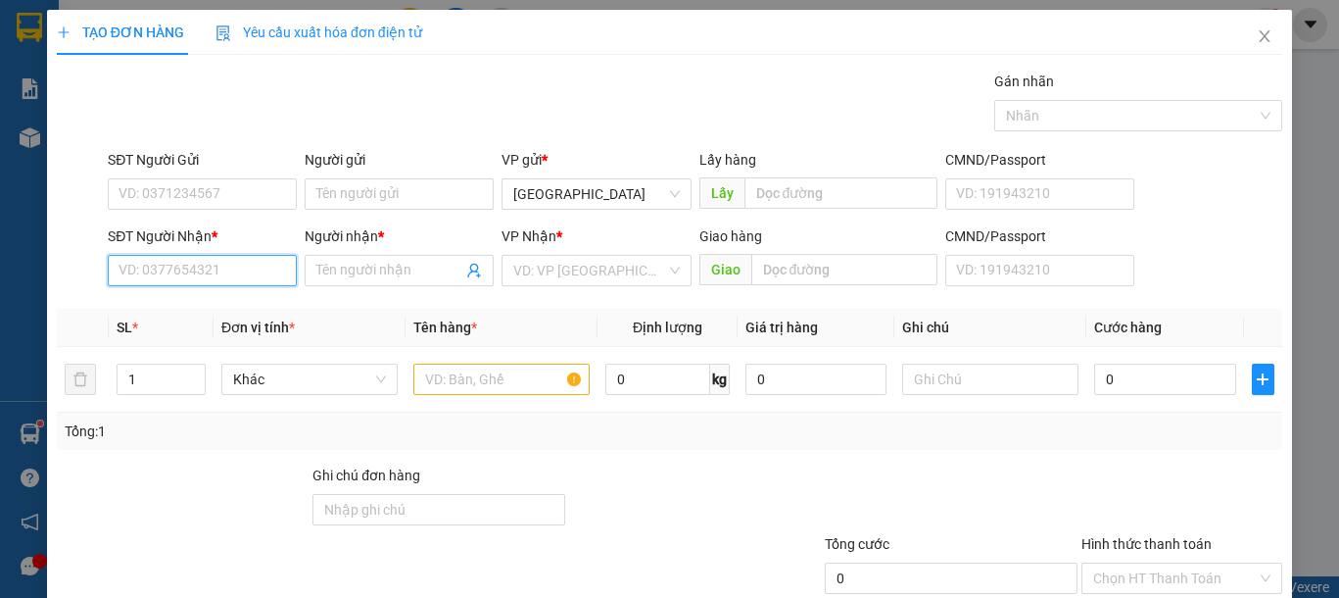
drag, startPoint x: 171, startPoint y: 257, endPoint x: 173, endPoint y: 272, distance: 15.8
click at [171, 263] on input "SĐT Người Nhận *" at bounding box center [202, 270] width 189 height 31
click at [173, 272] on input "SĐT Người Nhận *" at bounding box center [202, 270] width 189 height 31
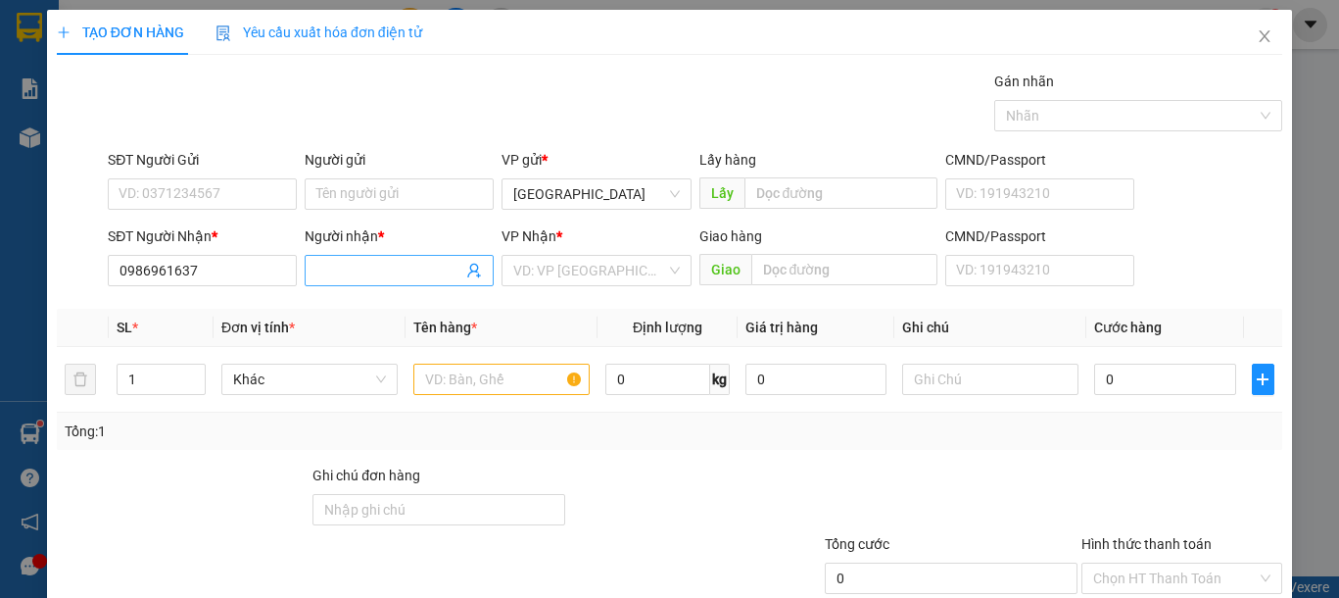
click at [340, 271] on input "Người nhận *" at bounding box center [389, 271] width 146 height 22
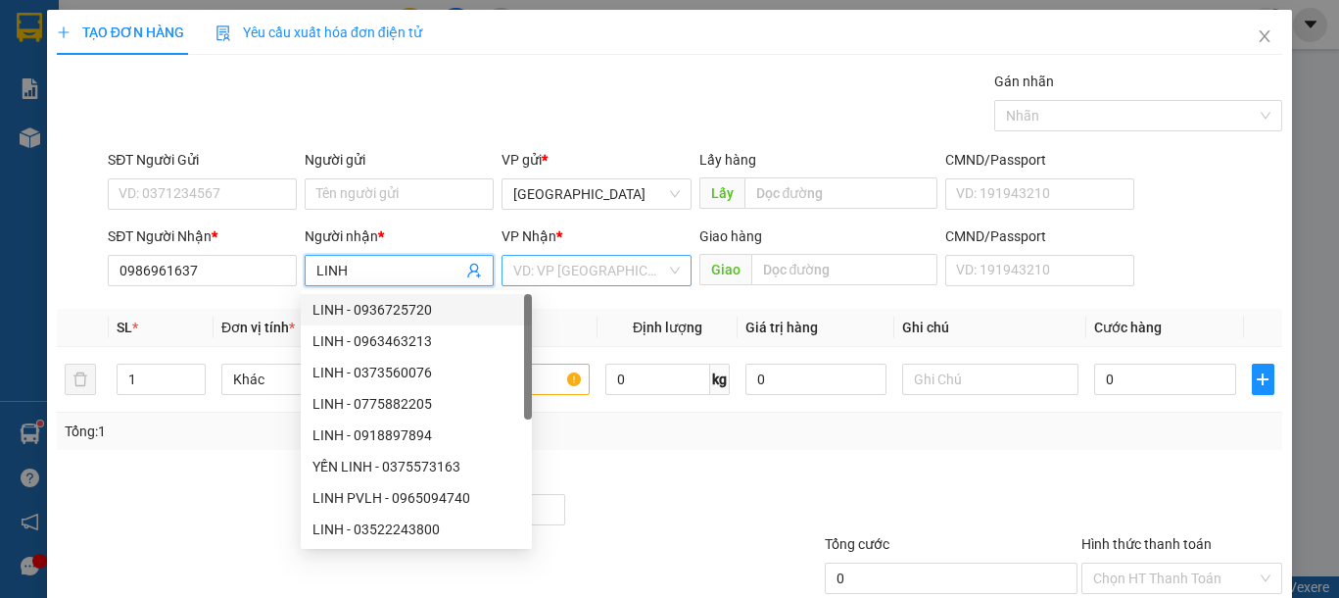
click at [560, 269] on input "search" at bounding box center [589, 270] width 152 height 29
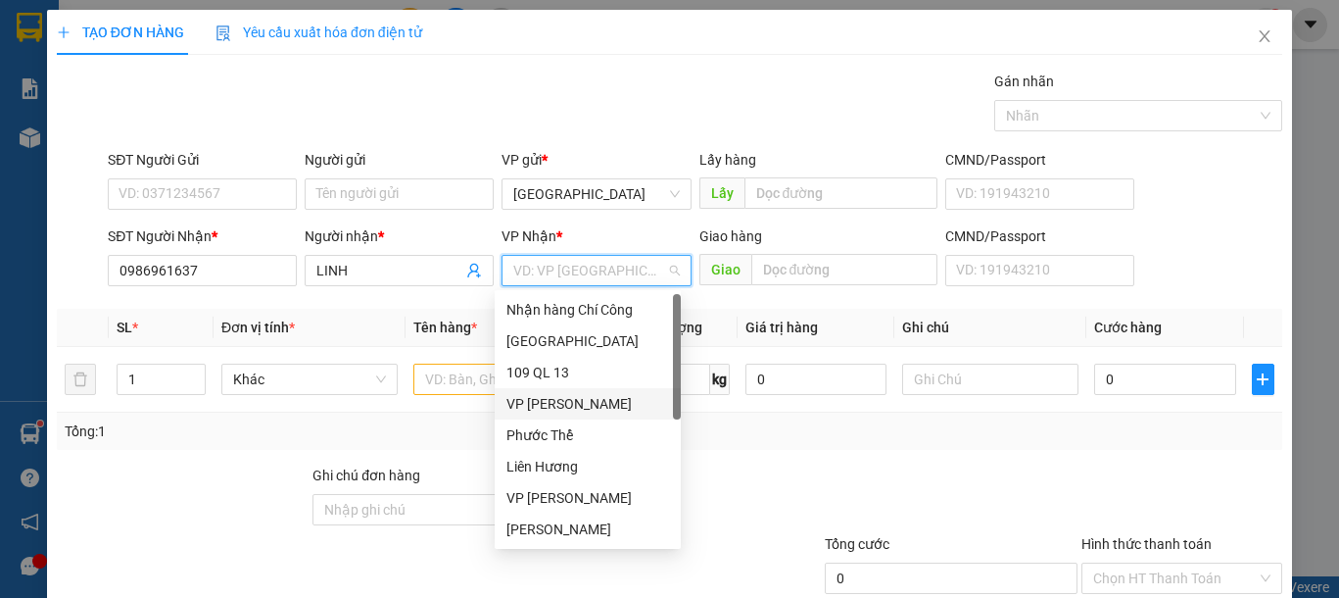
click at [579, 396] on div "VP Phan Rí" at bounding box center [587, 404] width 163 height 22
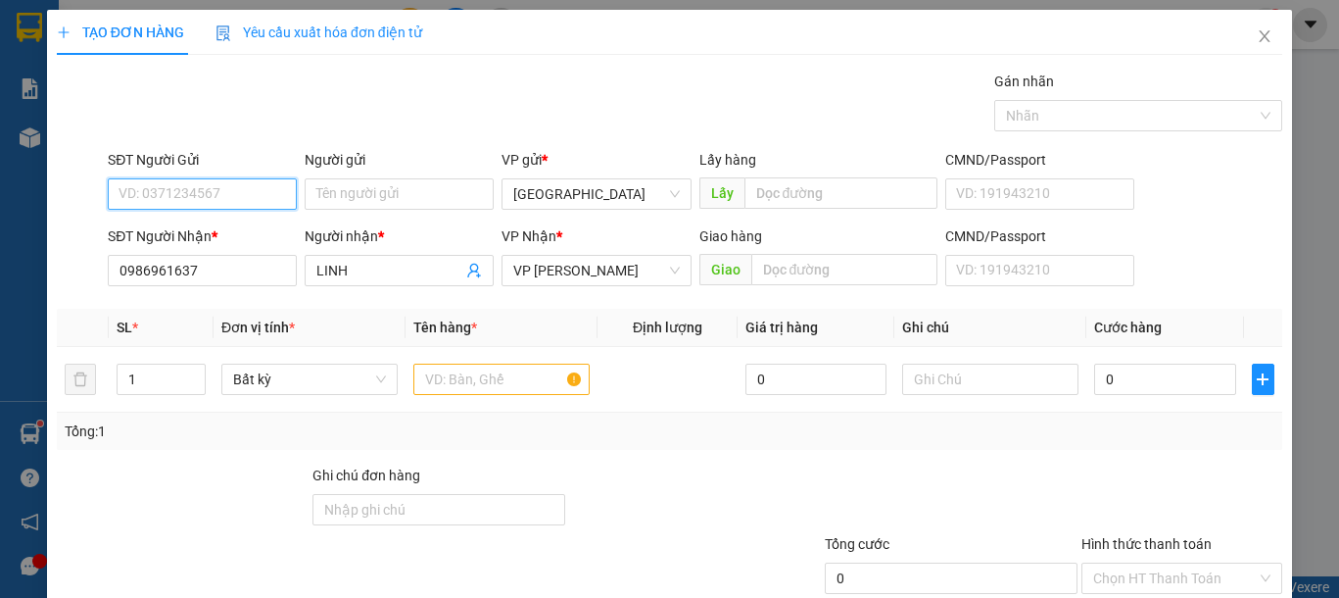
click at [247, 195] on input "SĐT Người Gửi" at bounding box center [202, 193] width 189 height 31
click at [255, 231] on div "0932483463 - DIỄM" at bounding box center [200, 233] width 163 height 22
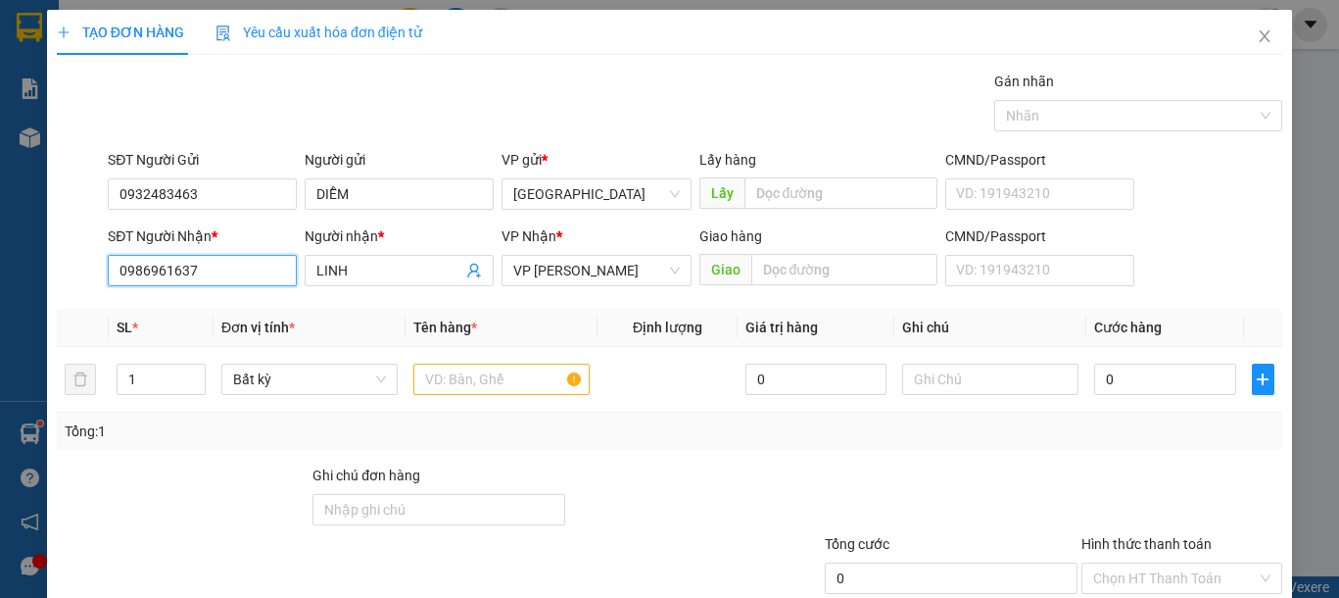
drag, startPoint x: 230, startPoint y: 270, endPoint x: 36, endPoint y: 298, distance: 195.9
click at [36, 298] on div "TẠO ĐƠN HÀNG Yêu cầu xuất hóa đơn điện tử Transit Pickup Surcharge Ids Transit …" at bounding box center [669, 299] width 1339 height 598
click at [448, 377] on input "text" at bounding box center [501, 378] width 176 height 31
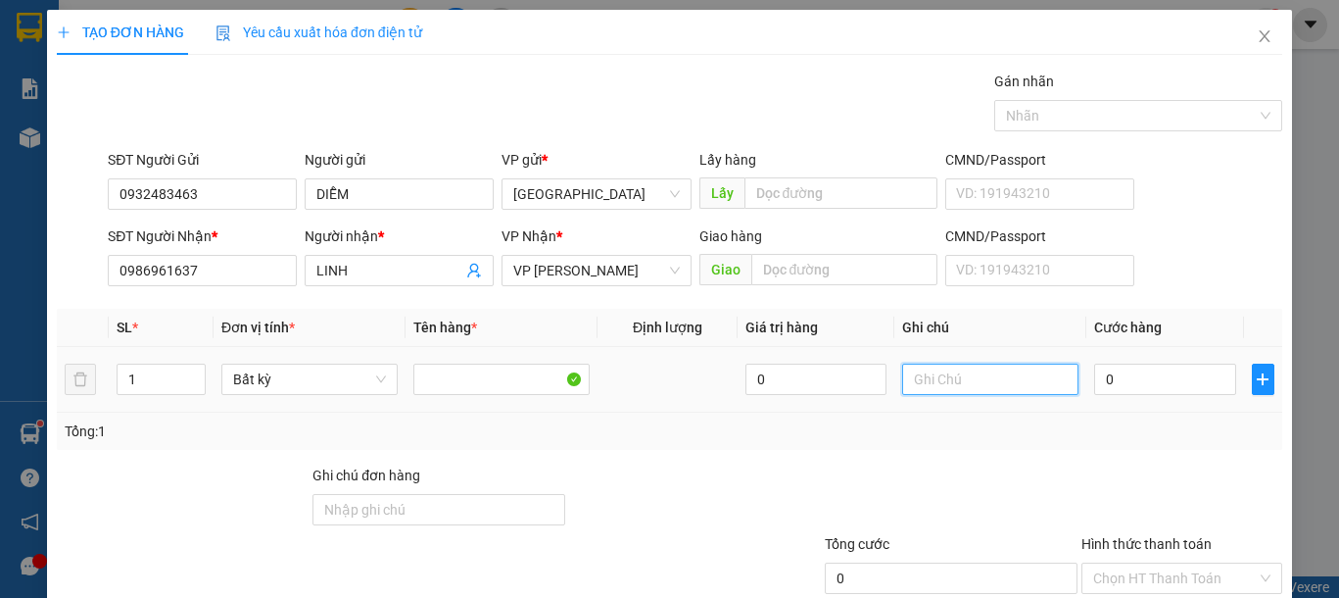
click at [997, 393] on input "text" at bounding box center [990, 378] width 176 height 31
click at [1135, 386] on input "0" at bounding box center [1164, 378] width 141 height 31
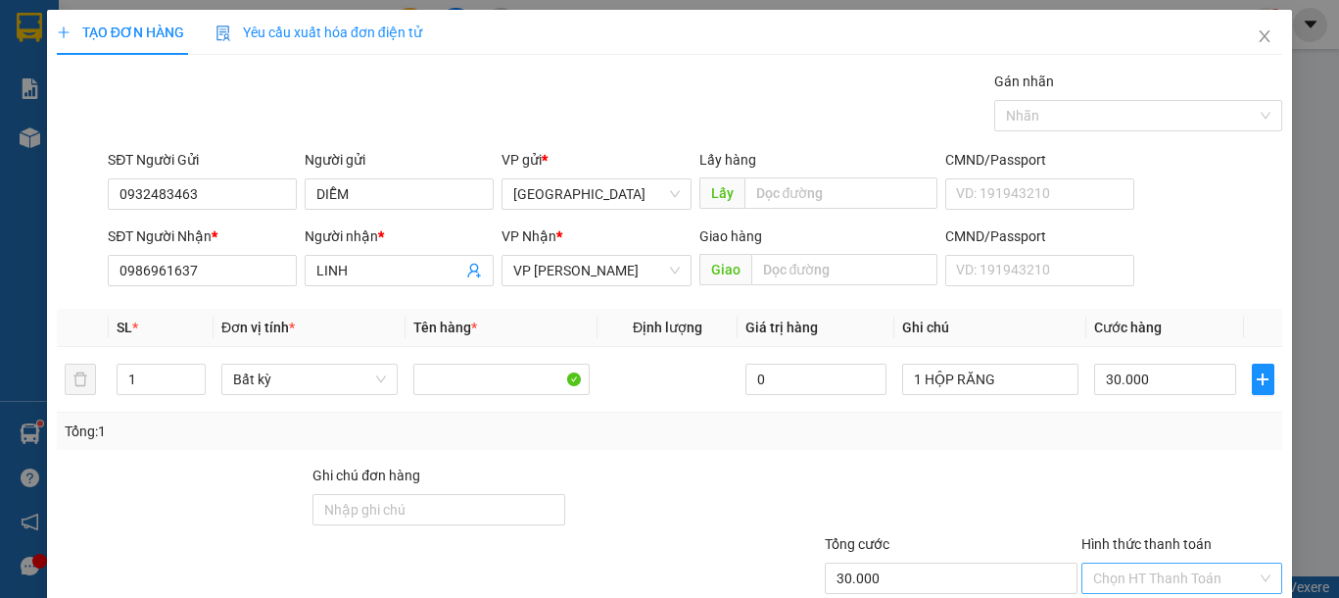
click at [1191, 563] on input "Hình thức thanh toán" at bounding box center [1175, 577] width 164 height 29
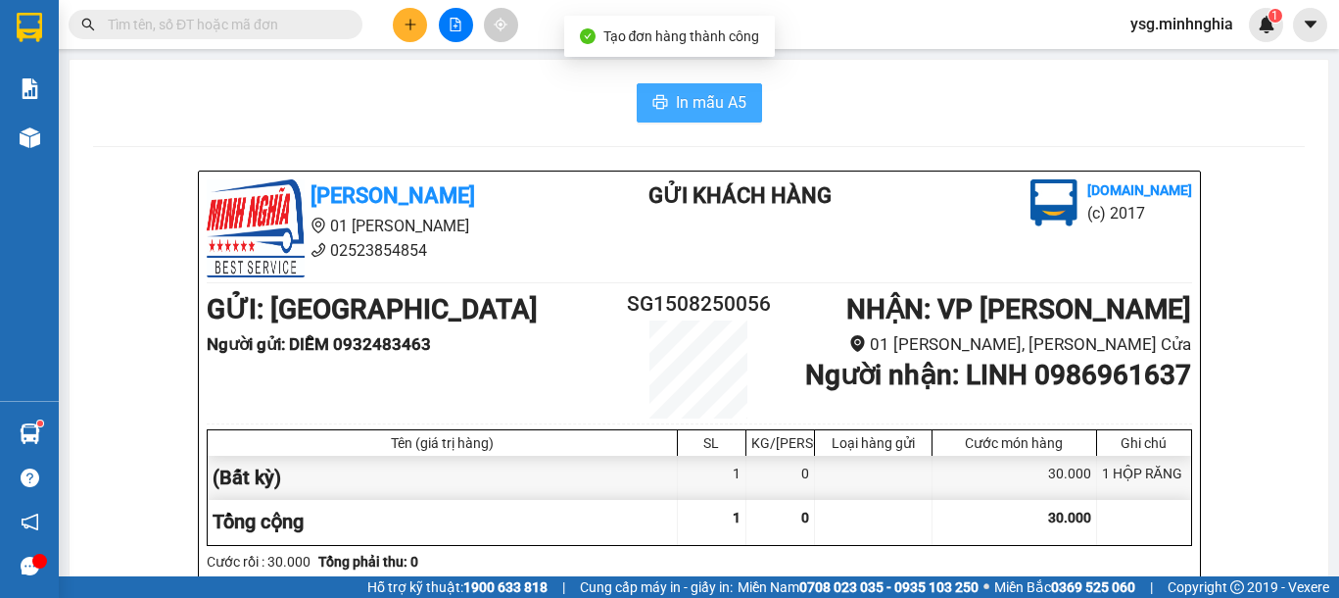
click at [729, 117] on button "In mẫu A5" at bounding box center [699, 102] width 125 height 39
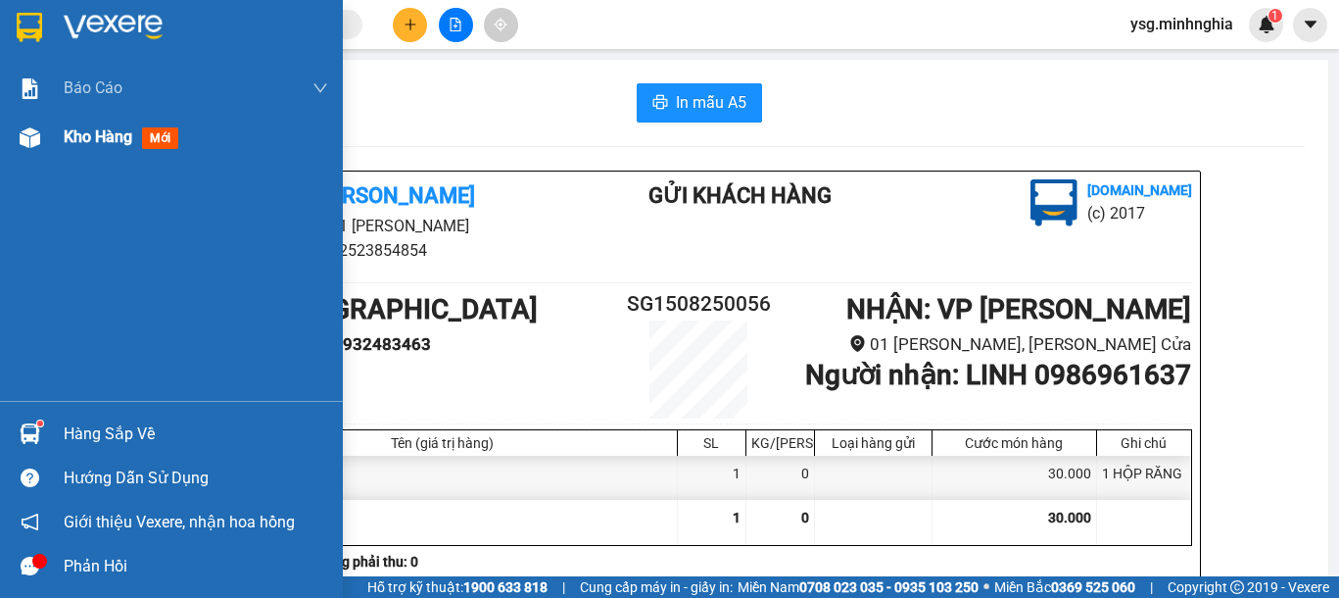
click at [45, 129] on div at bounding box center [30, 137] width 34 height 34
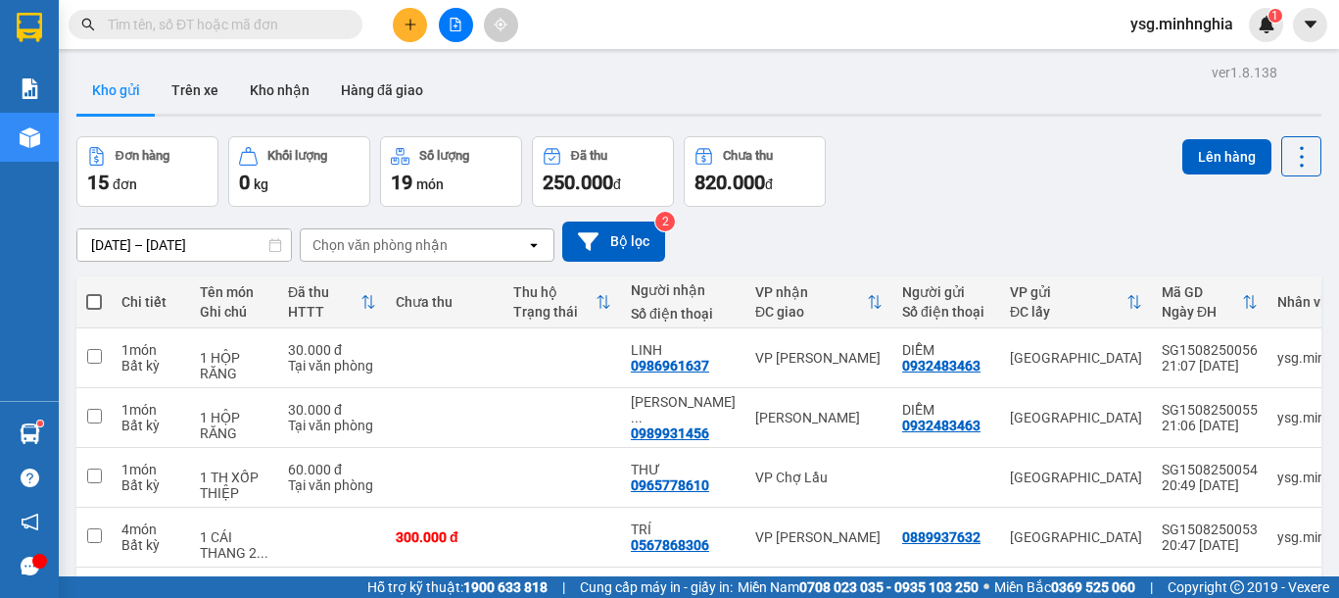
click at [398, 31] on button at bounding box center [410, 25] width 34 height 34
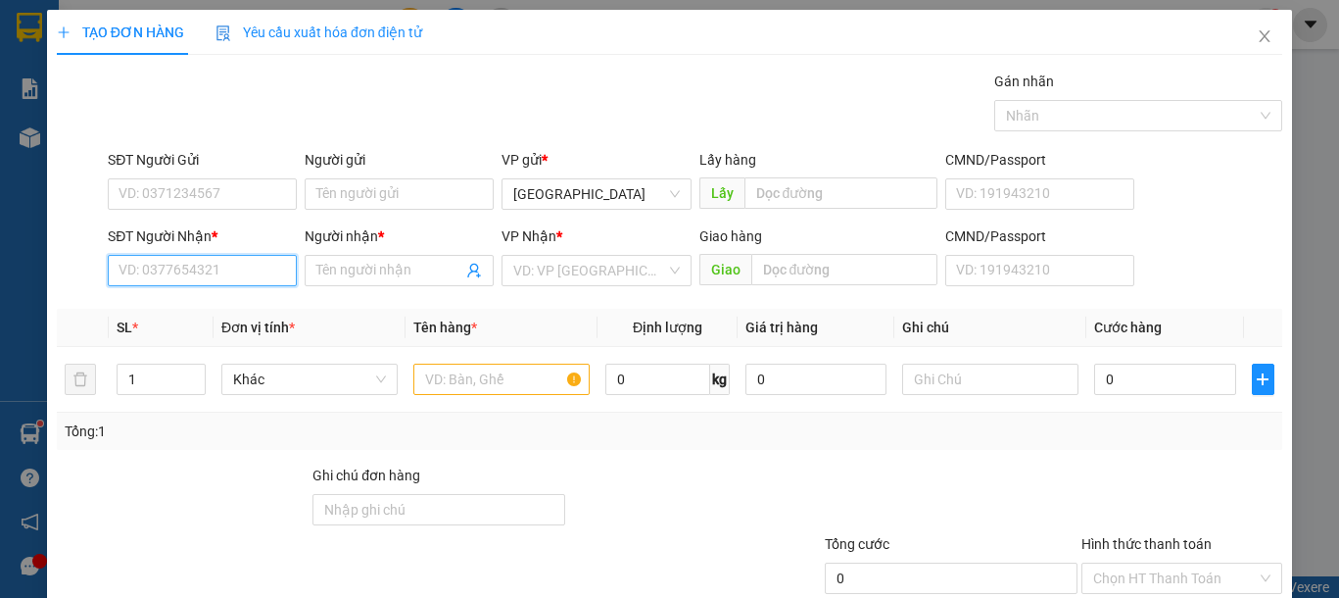
click at [233, 279] on input "SĐT Người Nhận *" at bounding box center [202, 270] width 189 height 31
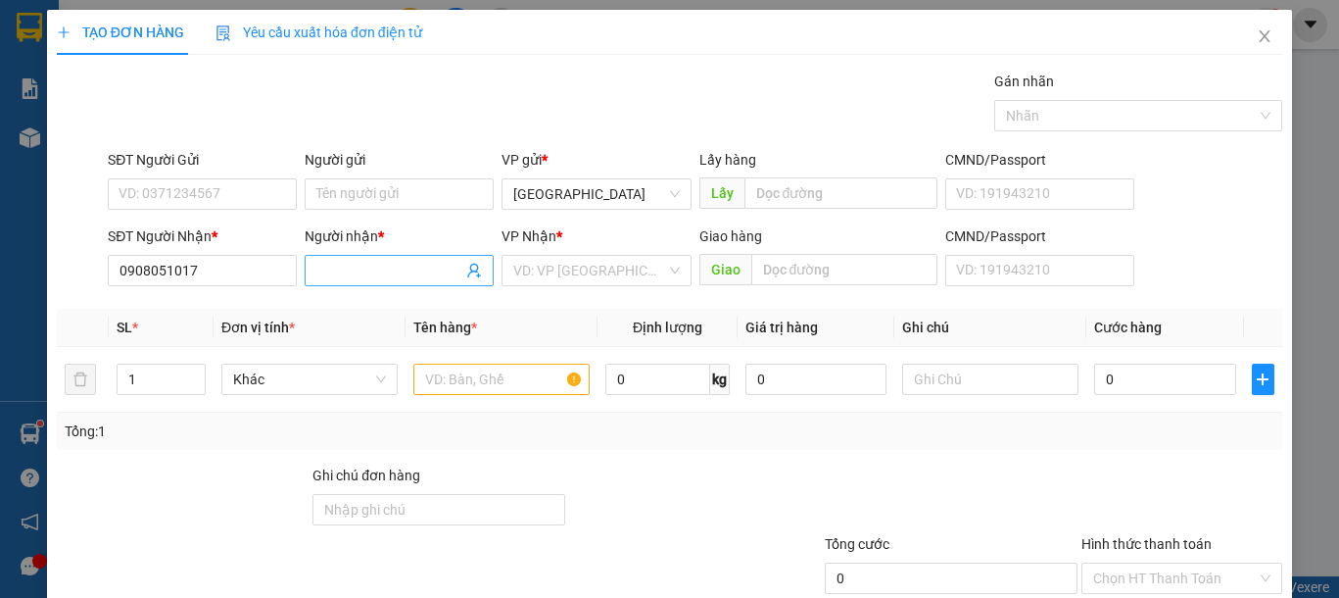
click at [367, 271] on input "Người nhận *" at bounding box center [389, 271] width 146 height 22
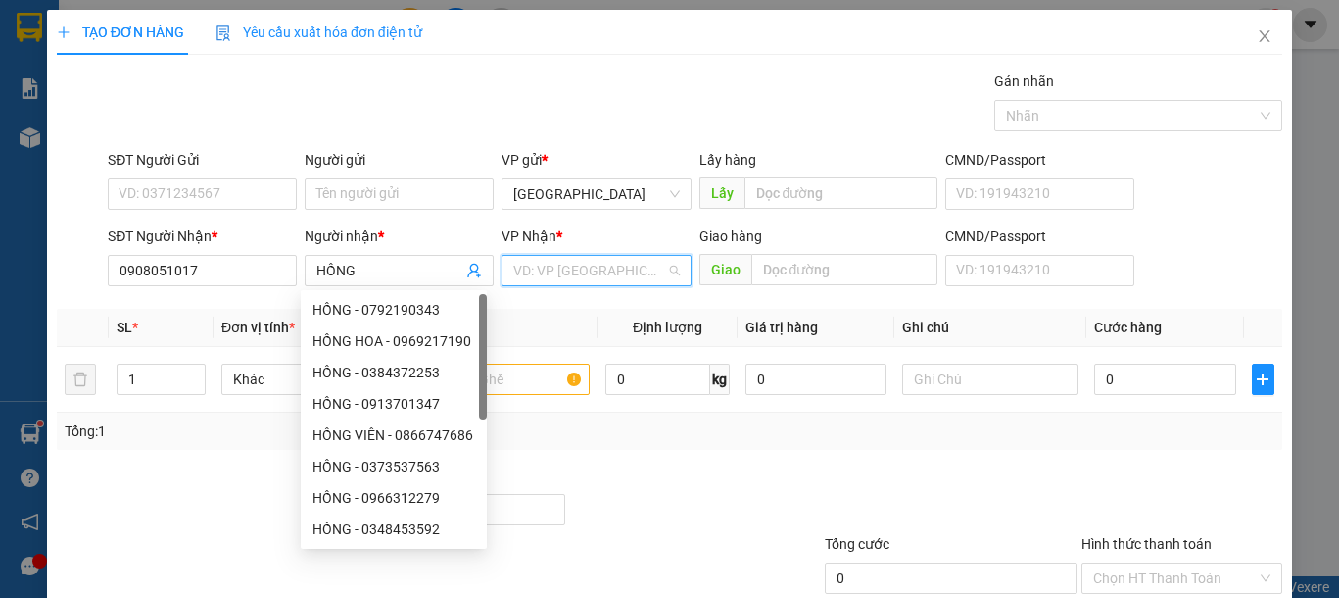
click at [627, 264] on input "search" at bounding box center [589, 270] width 152 height 29
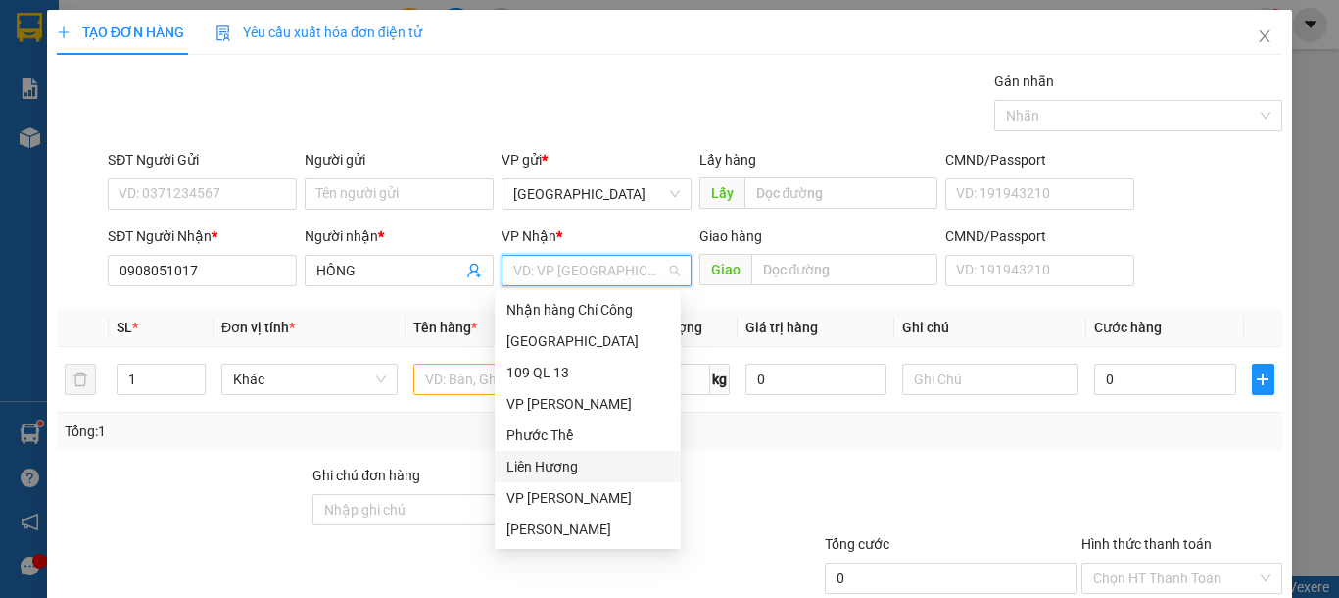
click at [553, 464] on div "Liên Hương" at bounding box center [587, 466] width 163 height 22
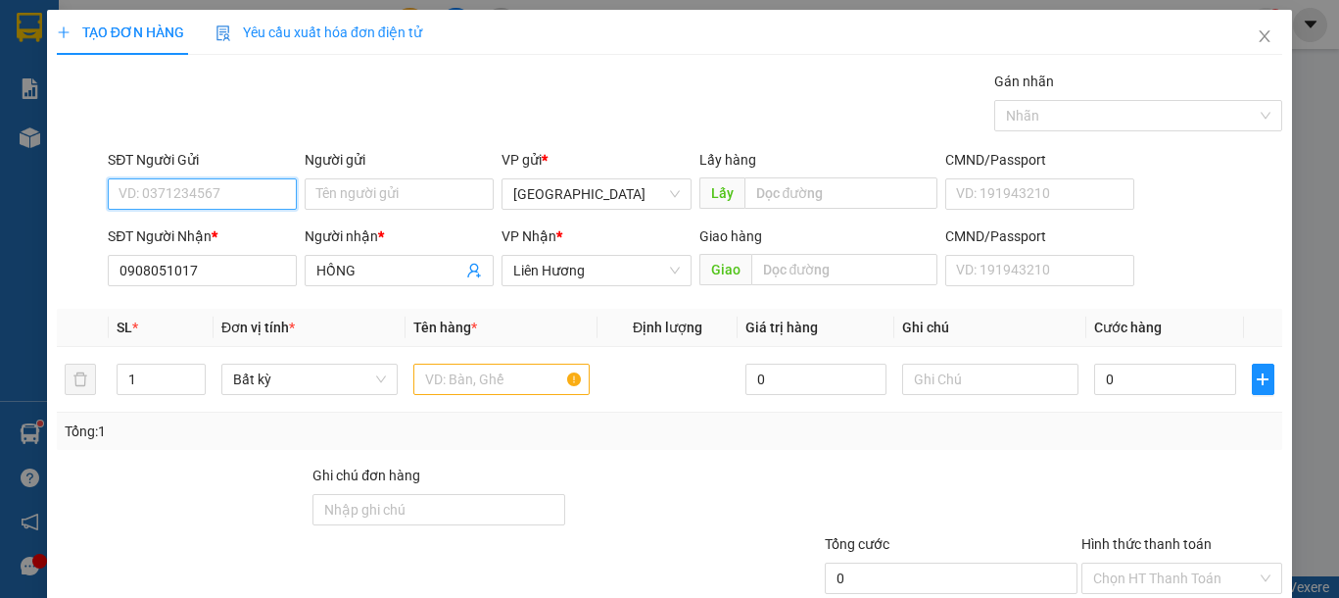
click at [192, 185] on input "SĐT Người Gửi" at bounding box center [202, 193] width 189 height 31
click at [482, 378] on input "text" at bounding box center [501, 378] width 176 height 31
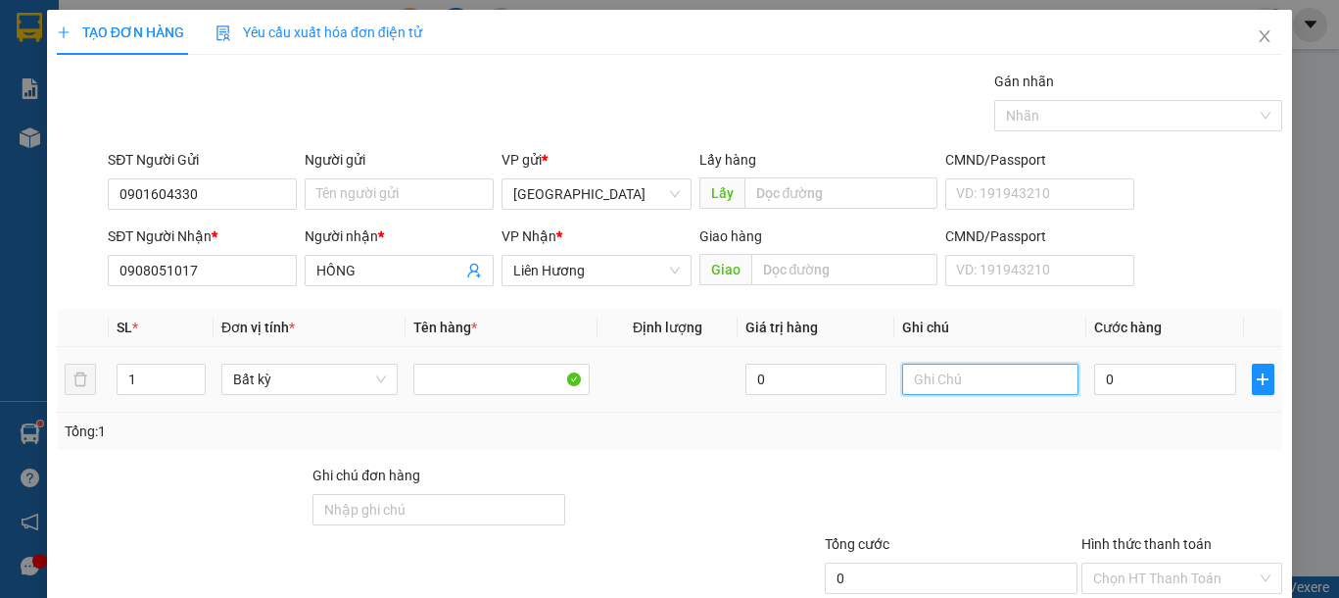
click at [958, 378] on input "text" at bounding box center [990, 378] width 176 height 31
click at [1123, 375] on input "0" at bounding box center [1164, 378] width 141 height 31
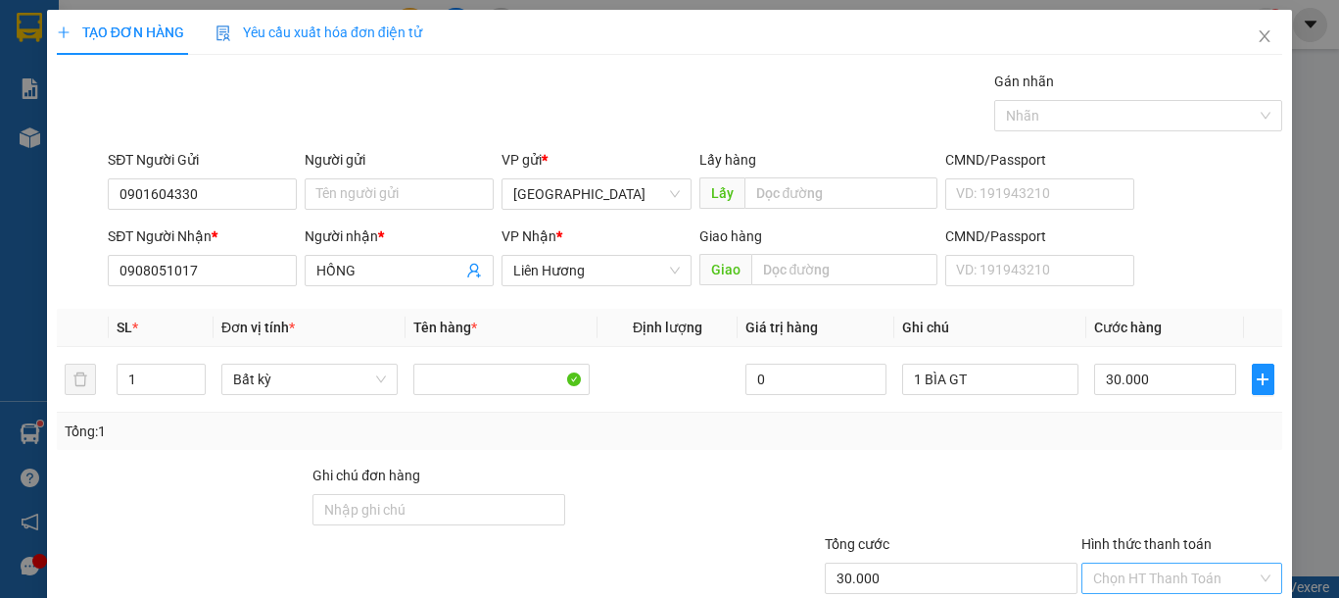
click at [1141, 563] on input "Hình thức thanh toán" at bounding box center [1175, 577] width 164 height 29
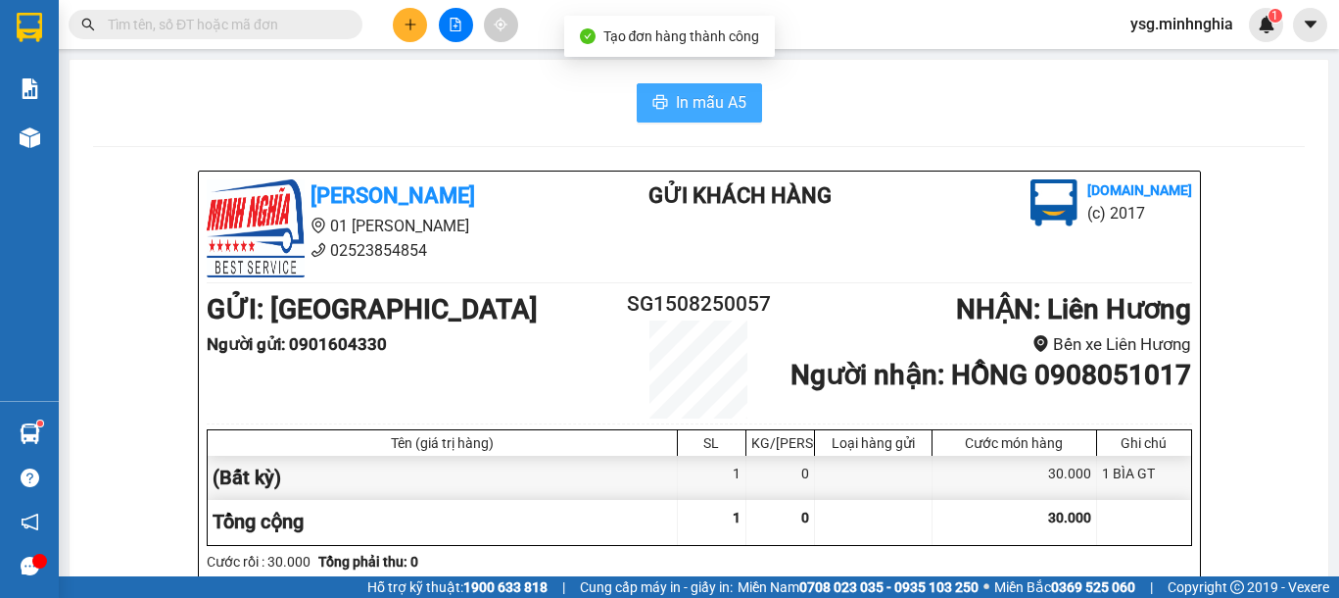
click at [735, 96] on span "In mẫu A5" at bounding box center [711, 102] width 71 height 24
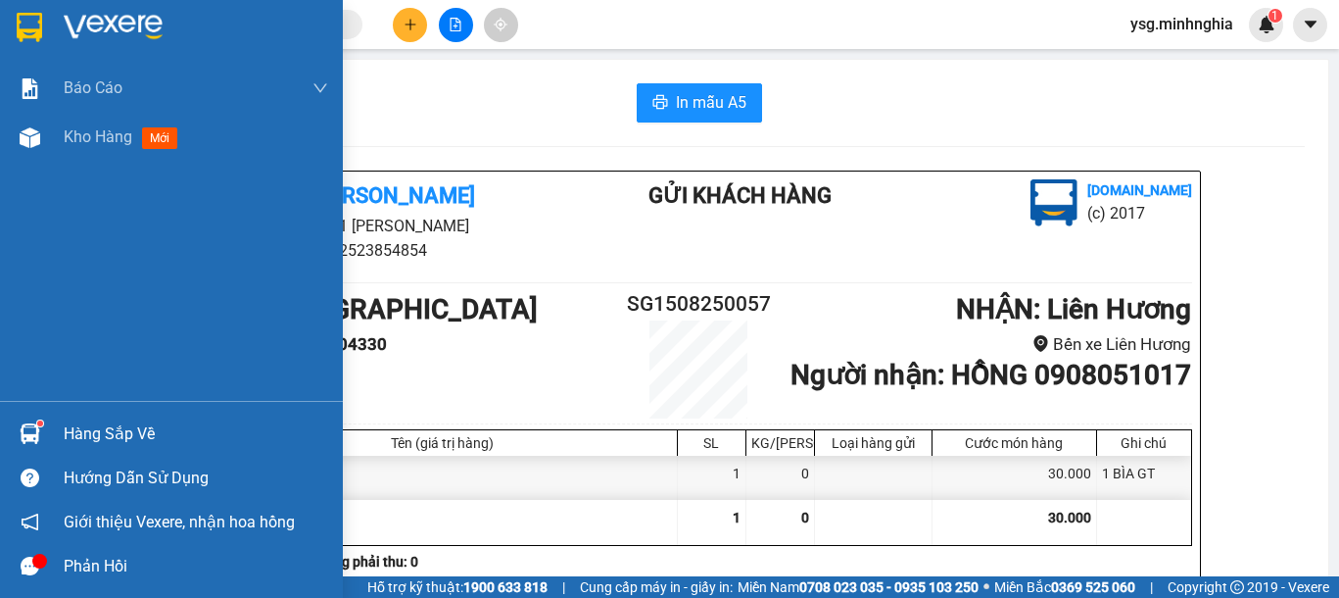
click at [24, 167] on div "Báo cáo Báo cáo dòng tiền (nhân viên) Doanh số tạo đơn theo VP gửi (nhân viên) …" at bounding box center [171, 232] width 343 height 337
click at [26, 138] on img at bounding box center [30, 137] width 21 height 21
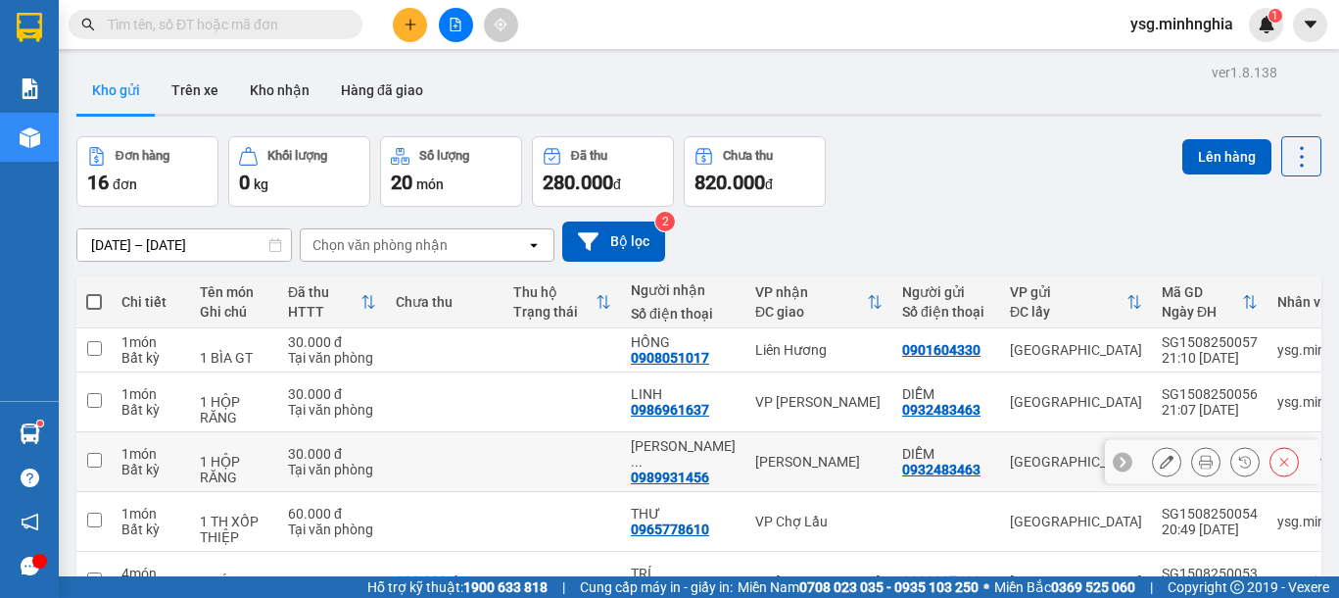
drag, startPoint x: 474, startPoint y: 355, endPoint x: 472, endPoint y: 311, distance: 44.1
click at [472, 432] on td at bounding box center [445, 462] width 118 height 60
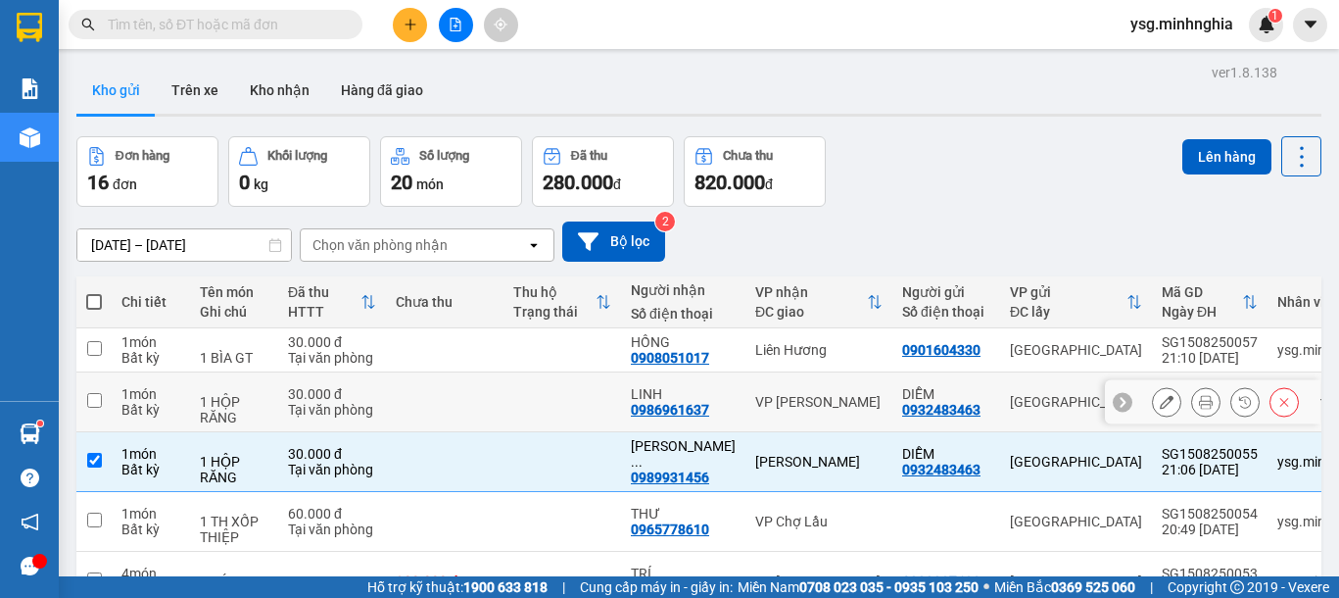
drag, startPoint x: 472, startPoint y: 311, endPoint x: 472, endPoint y: 246, distance: 64.6
click at [472, 372] on td at bounding box center [445, 402] width 118 height 60
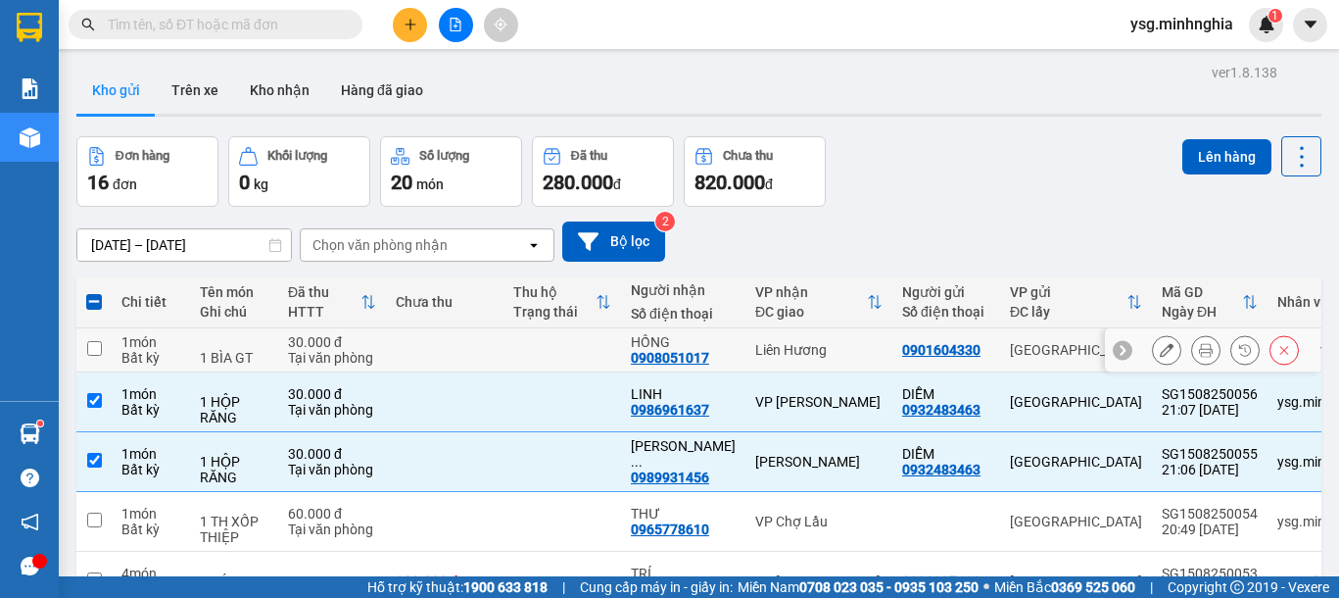
click at [472, 328] on td at bounding box center [445, 350] width 118 height 44
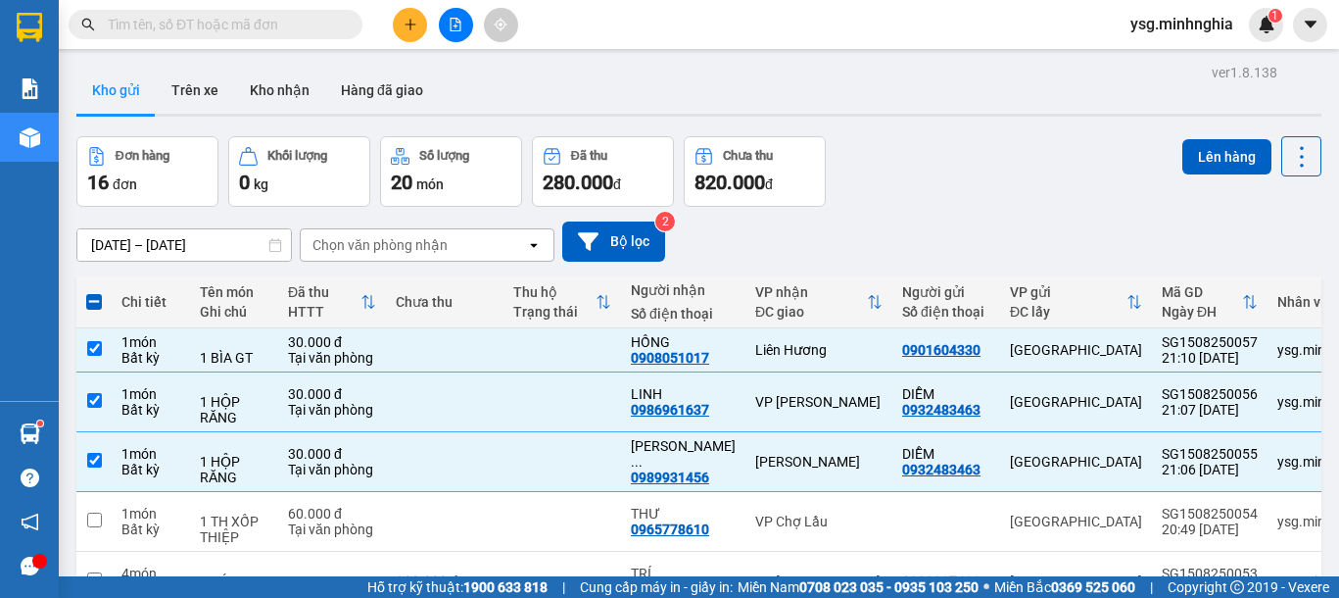
click at [1204, 164] on button "Lên hàng" at bounding box center [1226, 156] width 89 height 35
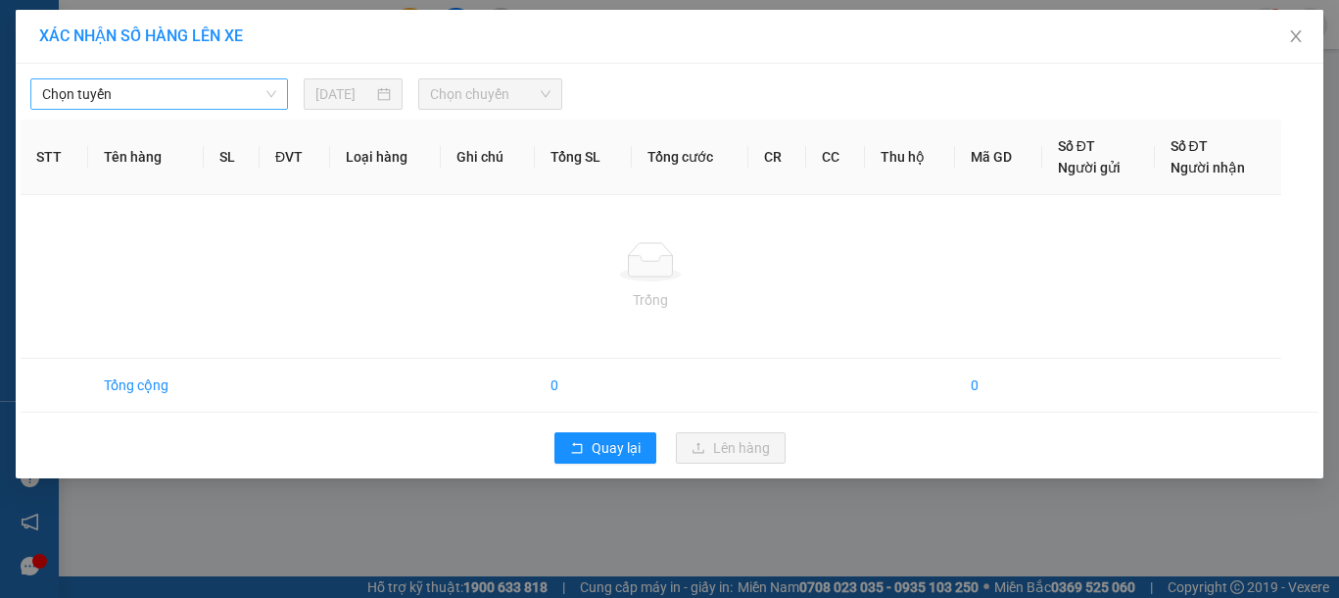
click at [185, 86] on span "Chọn tuyến" at bounding box center [159, 93] width 234 height 29
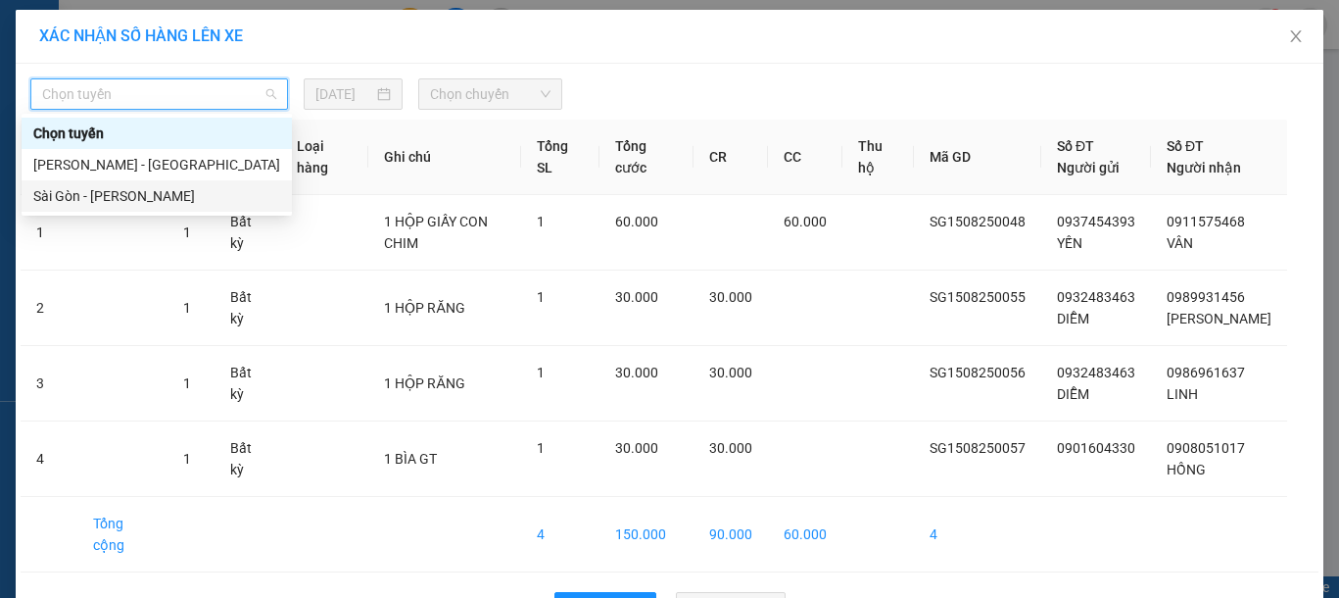
click at [153, 199] on div "Sài Gòn - Phan Rí" at bounding box center [156, 196] width 247 height 22
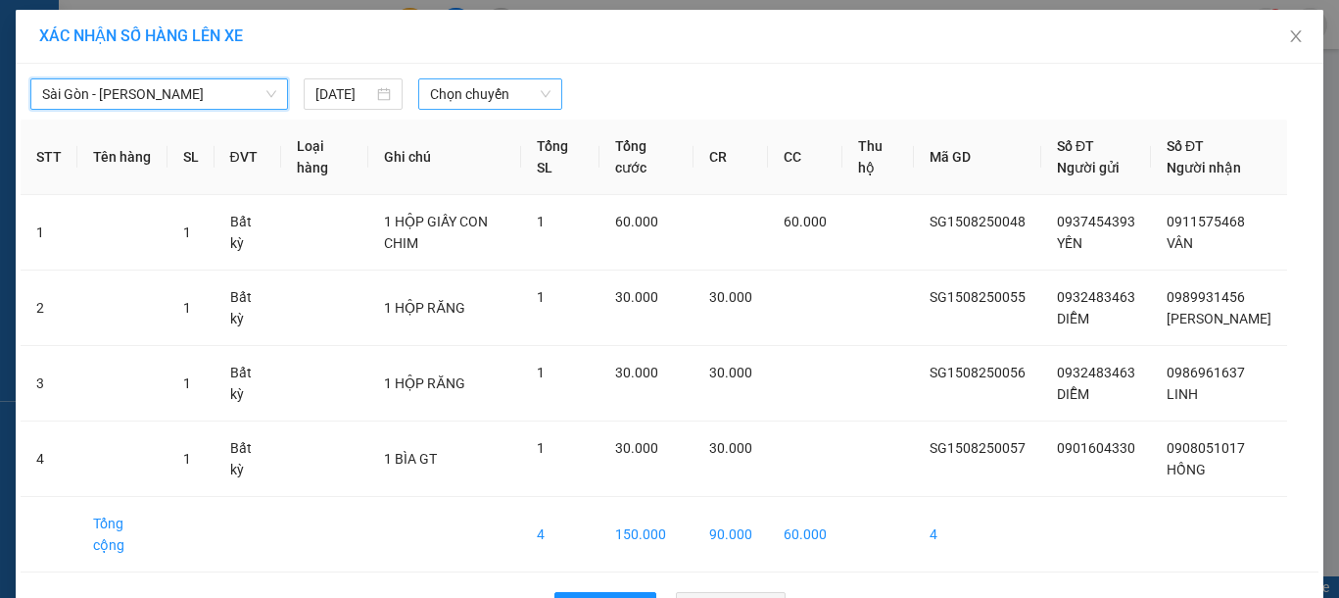
click at [470, 93] on span "Chọn chuyến" at bounding box center [490, 93] width 120 height 29
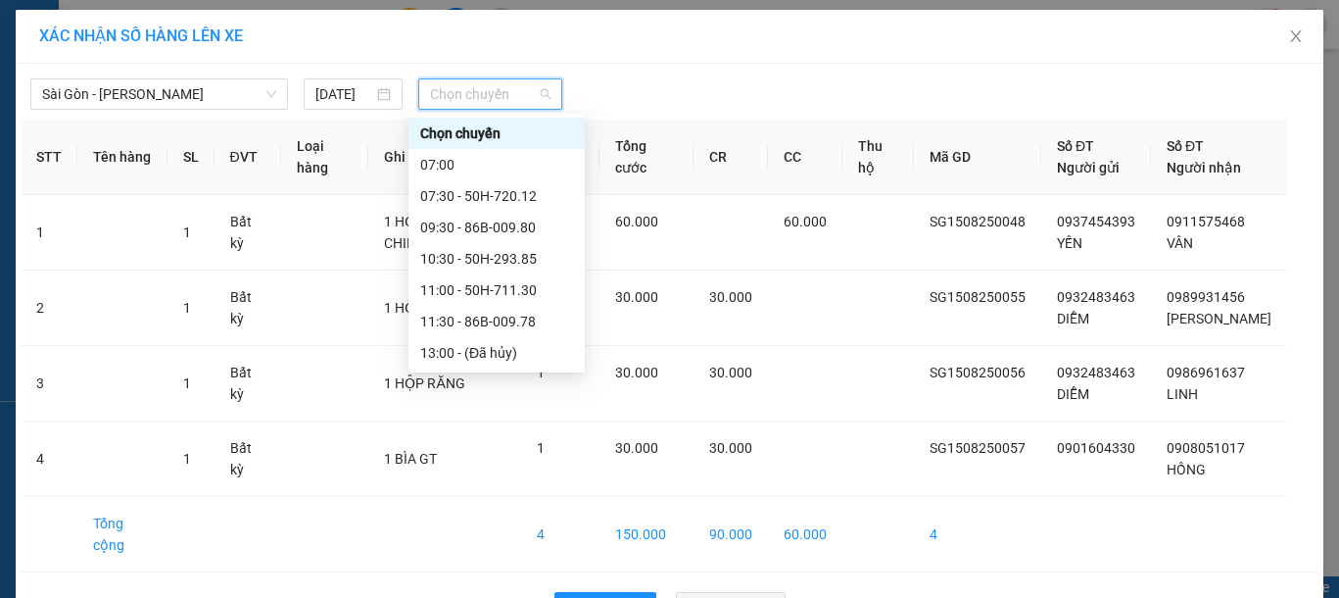
click at [493, 467] on div "21:00 - 50H-368.19" at bounding box center [496, 478] width 153 height 22
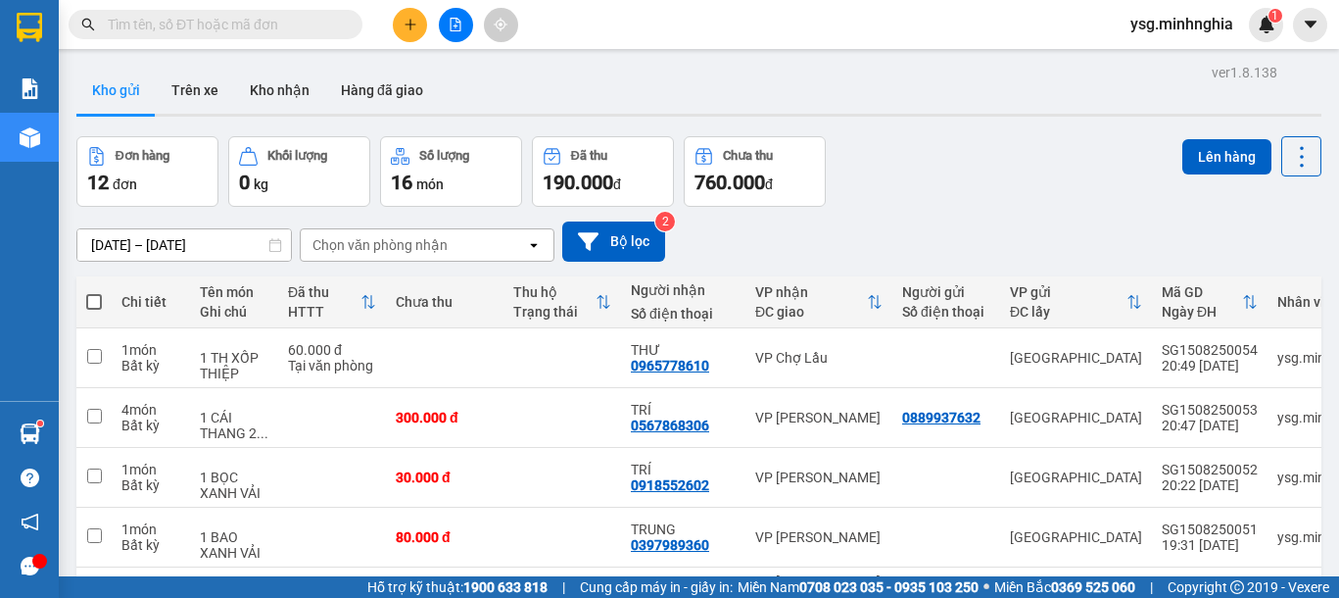
drag, startPoint x: 383, startPoint y: 458, endPoint x: 378, endPoint y: 403, distance: 56.0
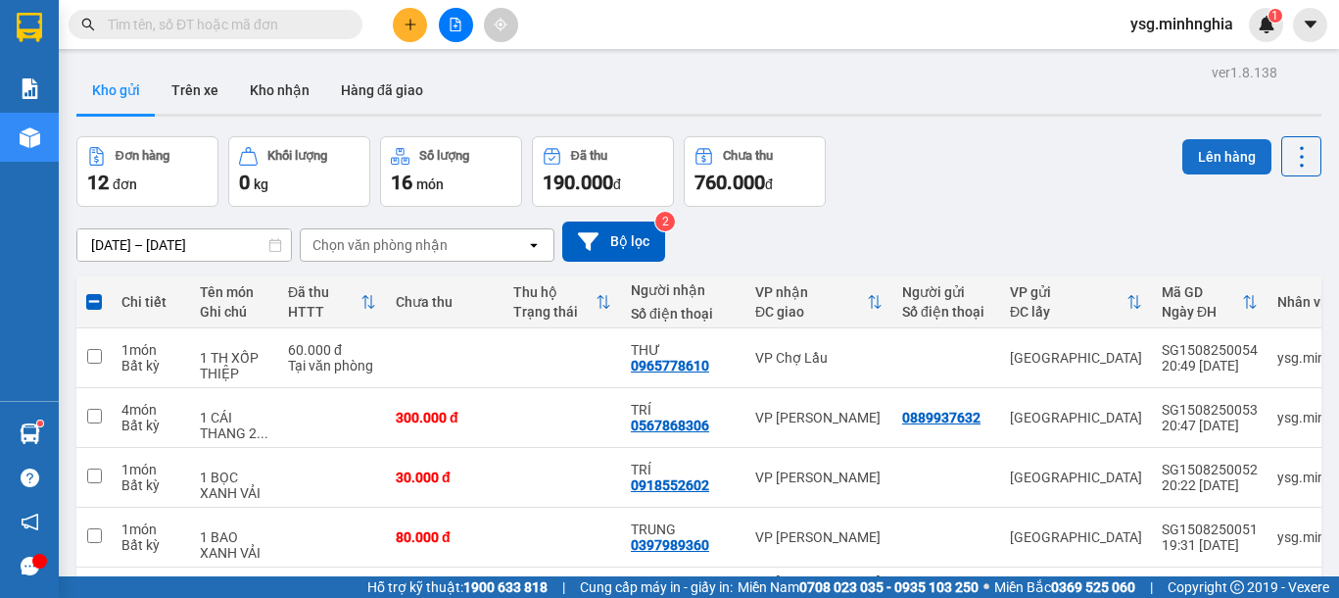
click at [1222, 159] on button "Lên hàng" at bounding box center [1226, 156] width 89 height 35
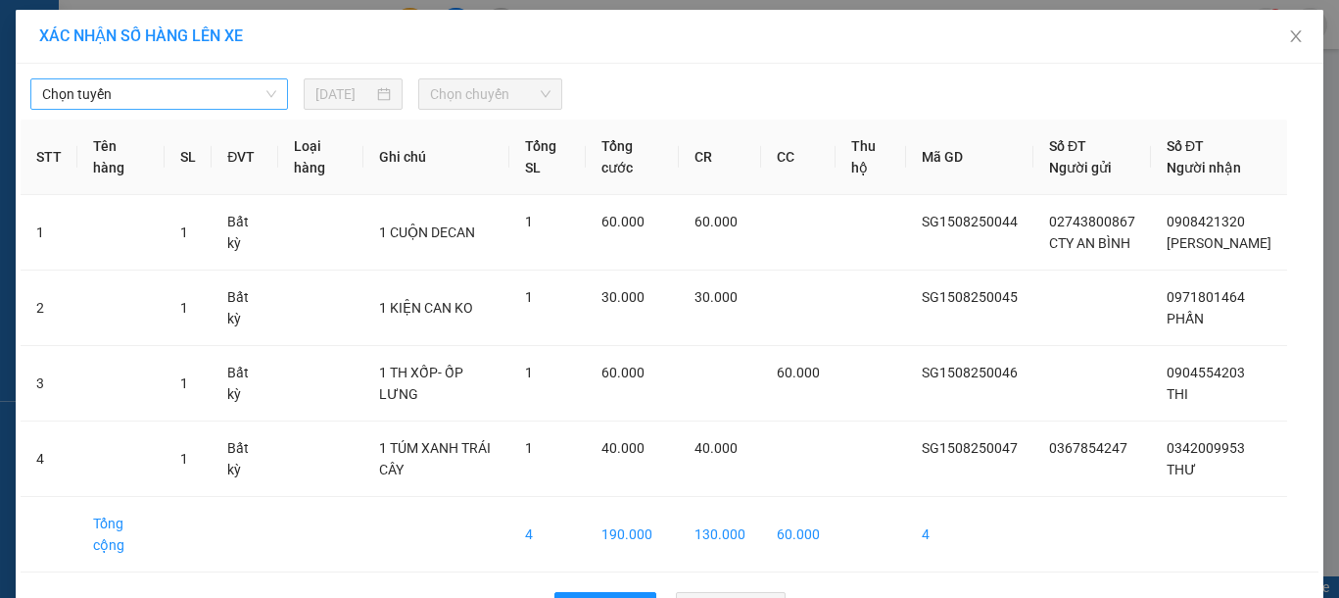
click at [172, 86] on span "Chọn tuyến" at bounding box center [159, 93] width 234 height 29
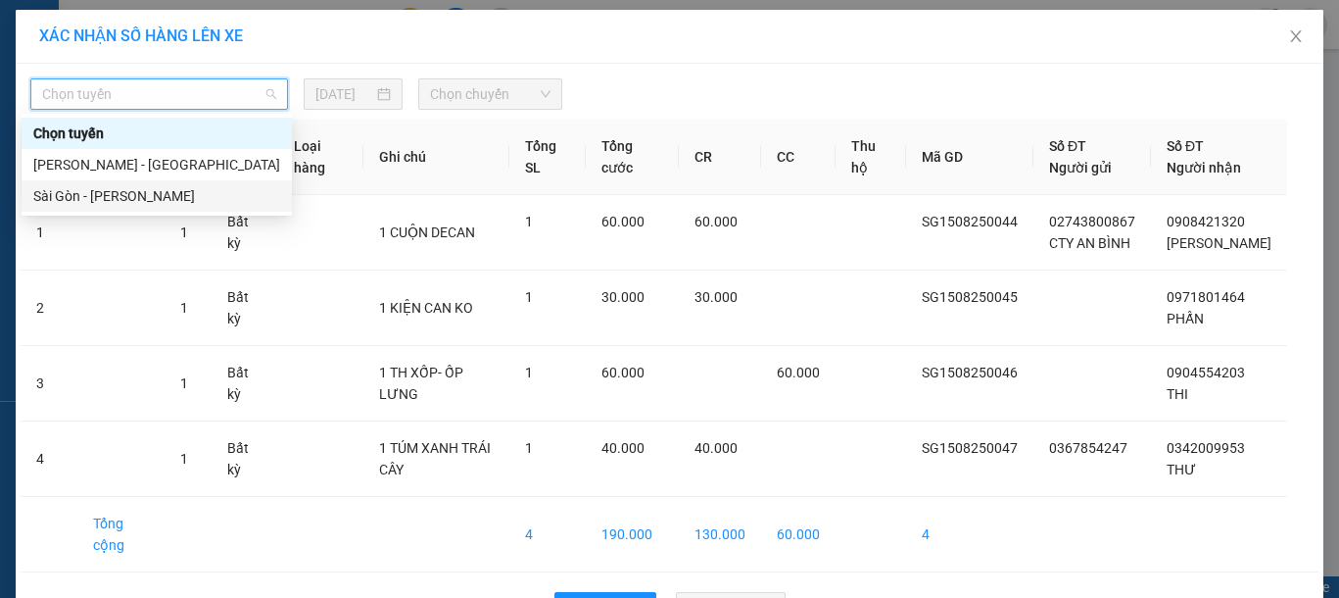
click at [137, 193] on div "Sài Gòn - Phan Rí" at bounding box center [156, 196] width 247 height 22
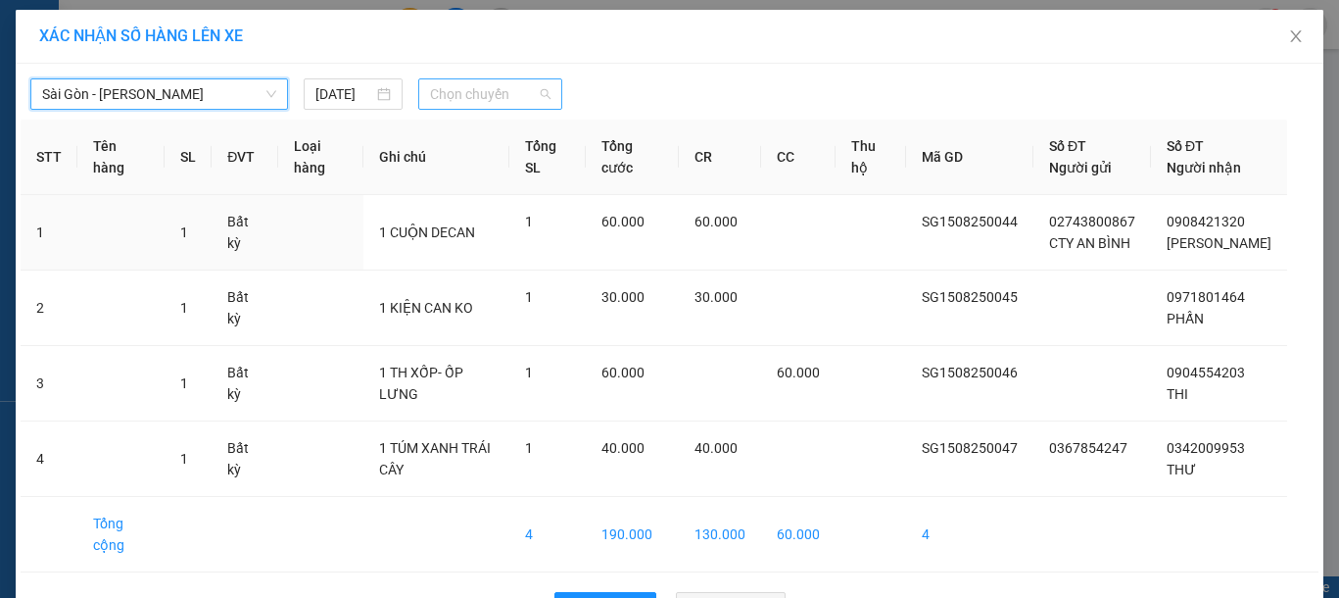
click at [483, 93] on span "Chọn chuyến" at bounding box center [490, 93] width 120 height 29
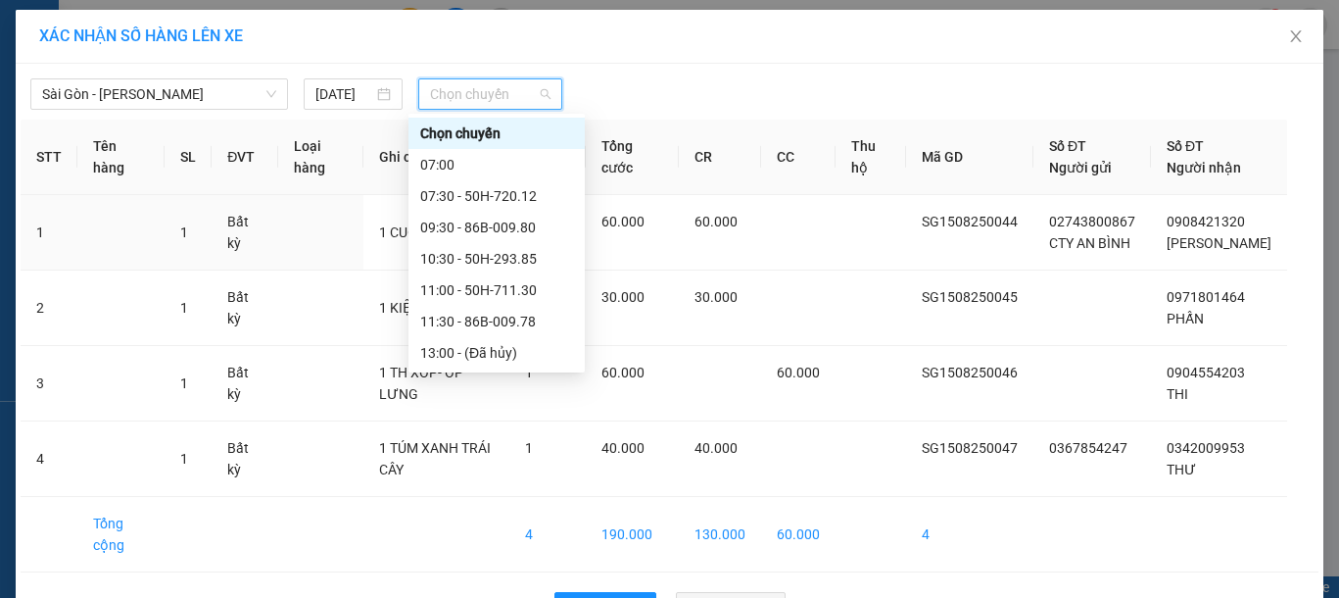
click at [473, 467] on div "21:00 - 50H-368.19" at bounding box center [496, 478] width 153 height 22
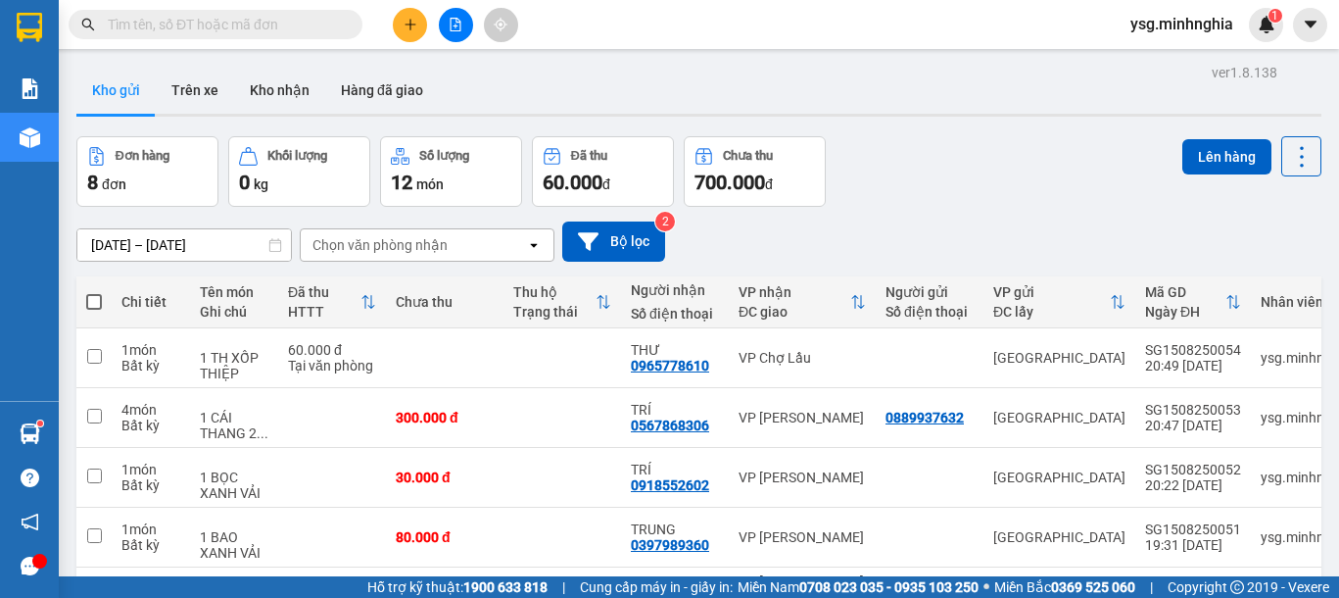
click at [1182, 156] on button "Lên hàng" at bounding box center [1226, 156] width 89 height 35
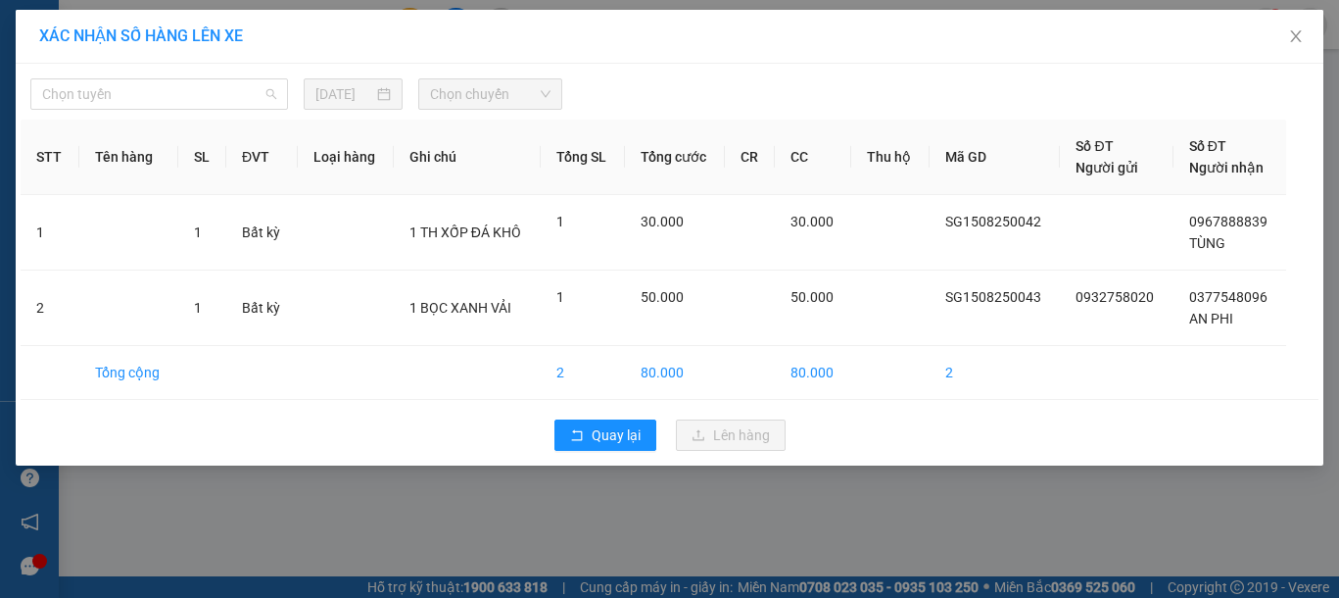
drag, startPoint x: 201, startPoint y: 91, endPoint x: 181, endPoint y: 126, distance: 40.3
click at [200, 91] on span "Chọn tuyến" at bounding box center [159, 93] width 234 height 29
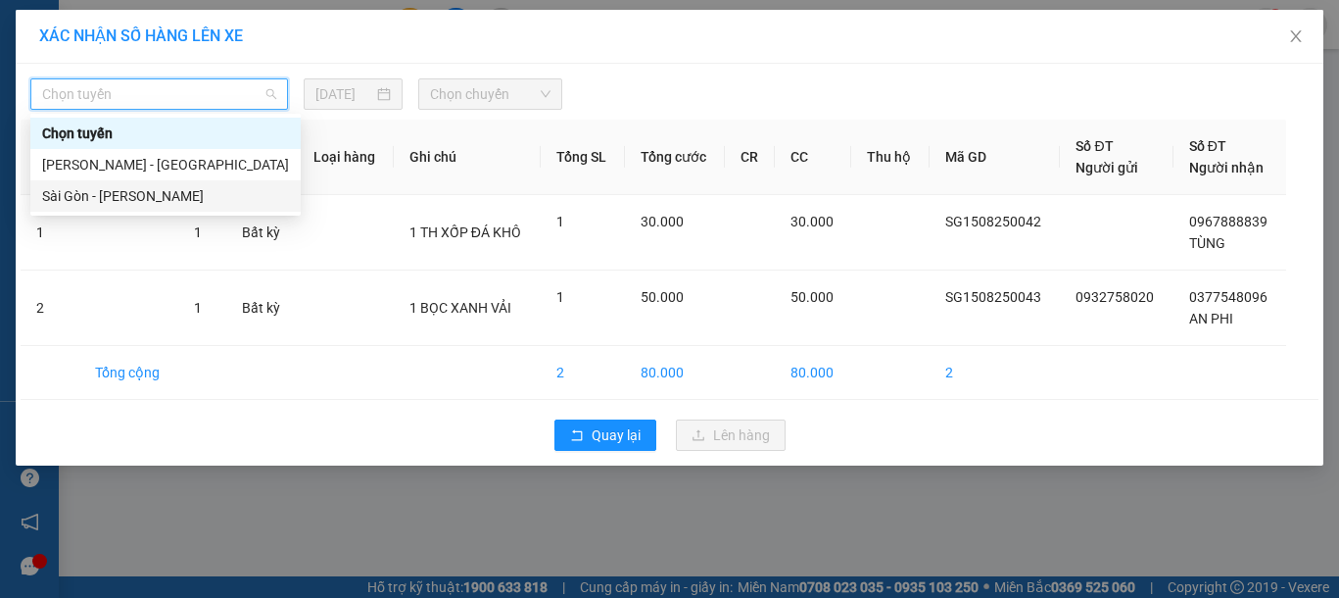
click at [129, 193] on div "Sài Gòn - Phan Rí" at bounding box center [165, 196] width 247 height 22
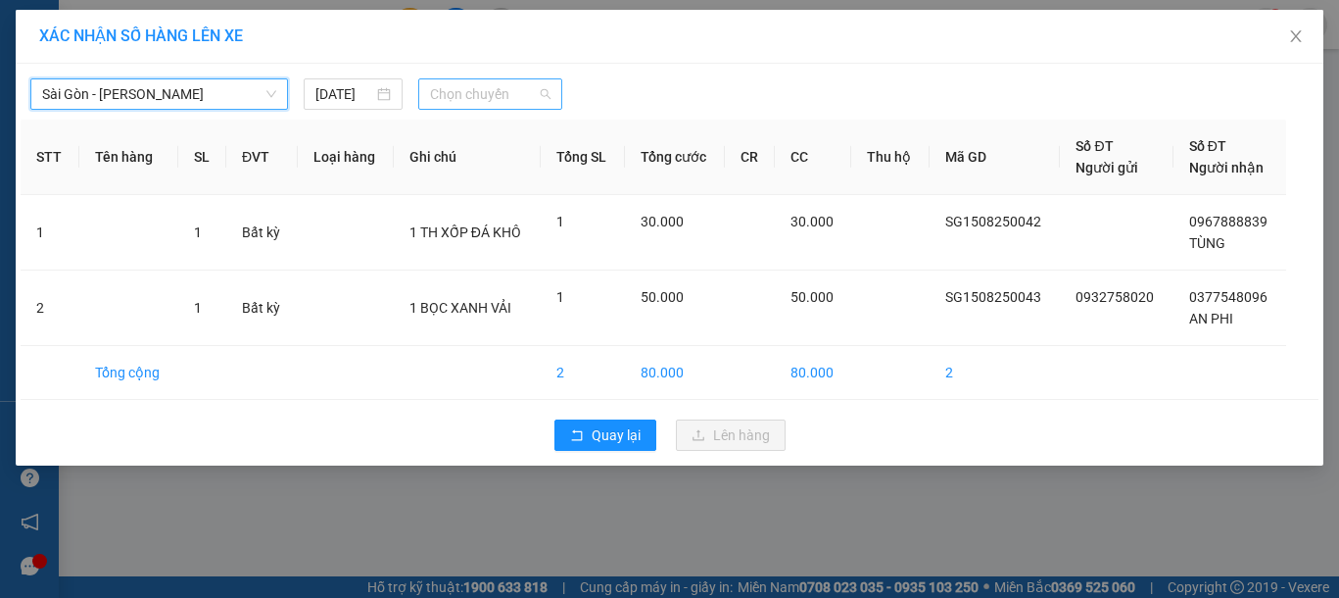
click at [506, 103] on span "Chọn chuyến" at bounding box center [490, 93] width 120 height 29
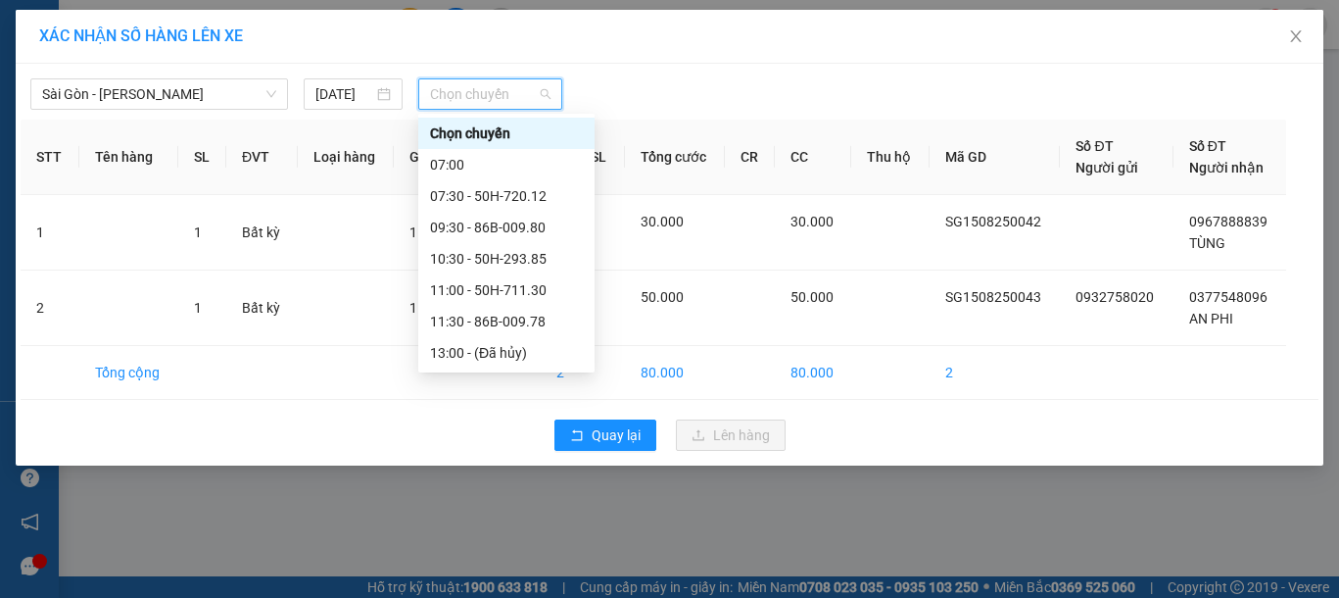
click at [494, 467] on div "21:00 - 50H-368.19" at bounding box center [506, 478] width 153 height 22
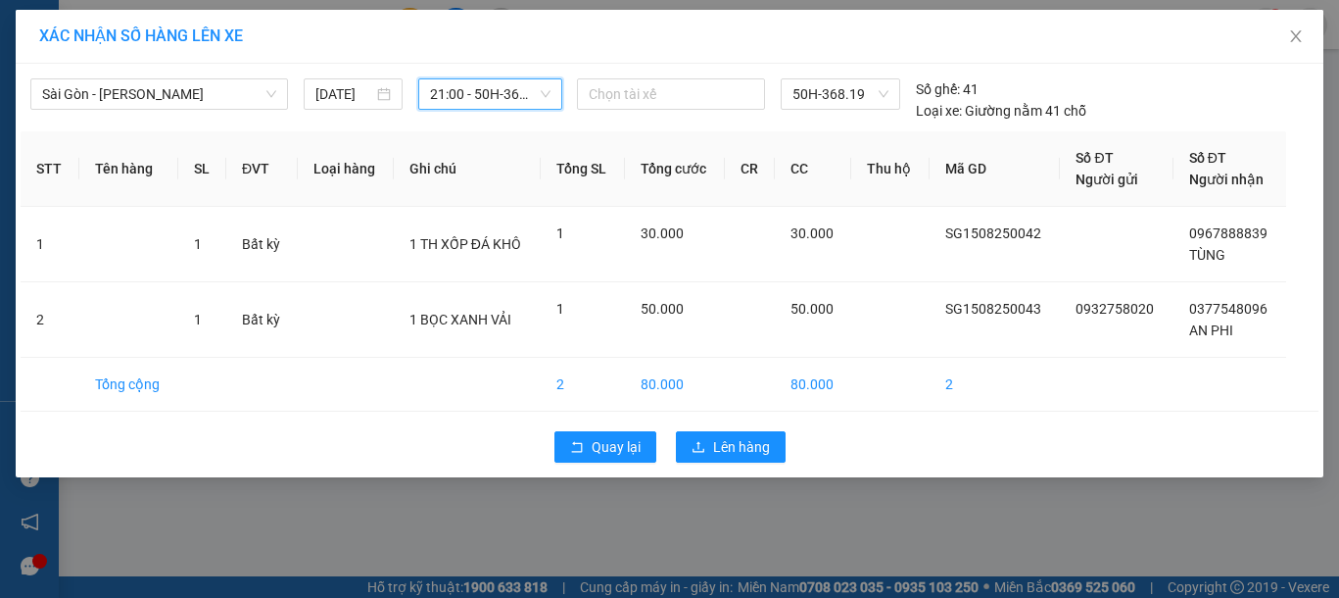
click at [744, 429] on div "Quay lại Lên hàng" at bounding box center [670, 446] width 1298 height 51
click at [738, 441] on span "Lên hàng" at bounding box center [741, 447] width 57 height 22
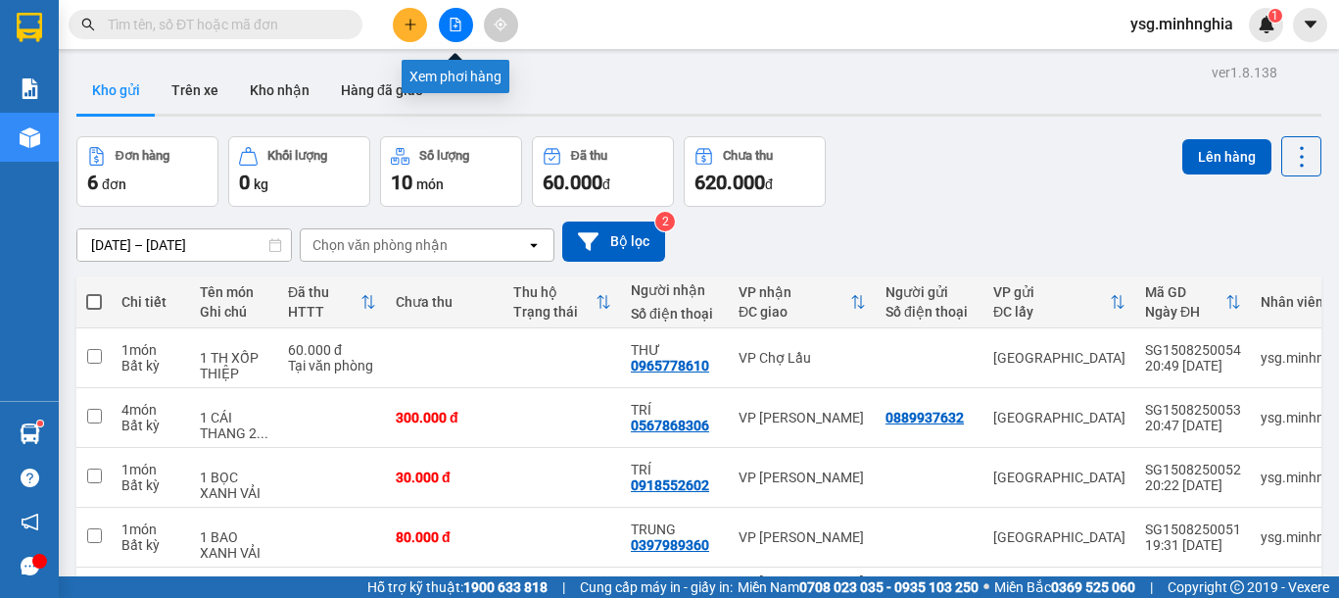
click at [456, 23] on icon "file-add" at bounding box center [456, 25] width 14 height 14
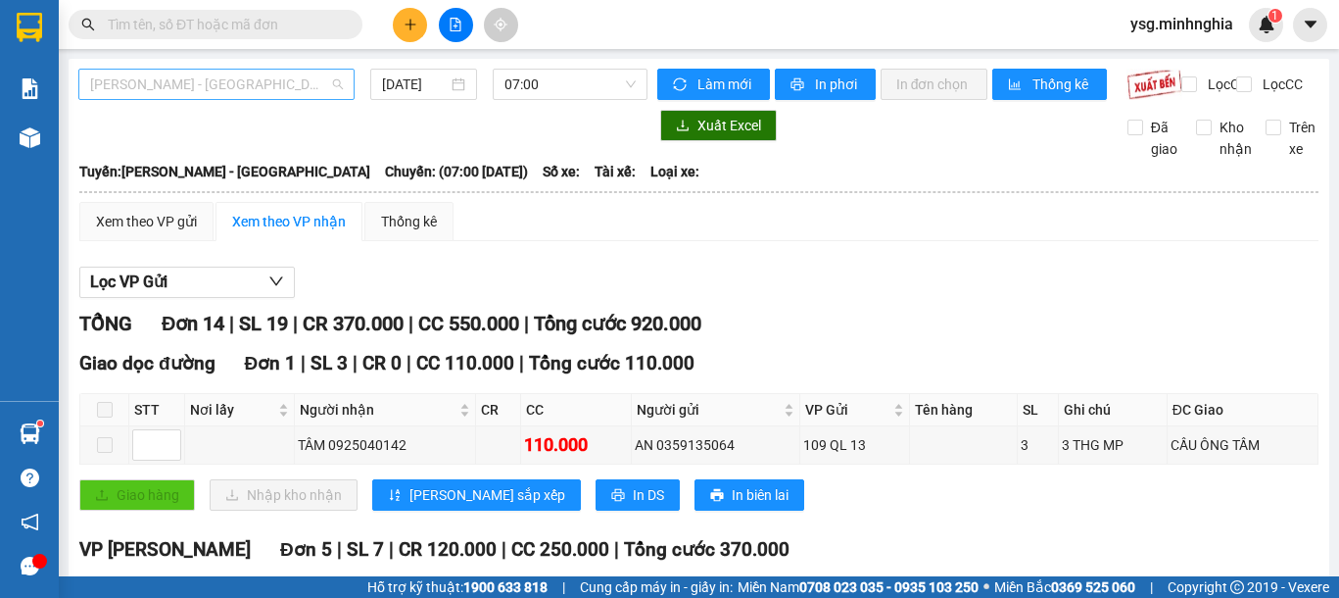
click at [167, 84] on span "[PERSON_NAME] - [GEOGRAPHIC_DATA]" at bounding box center [216, 84] width 253 height 29
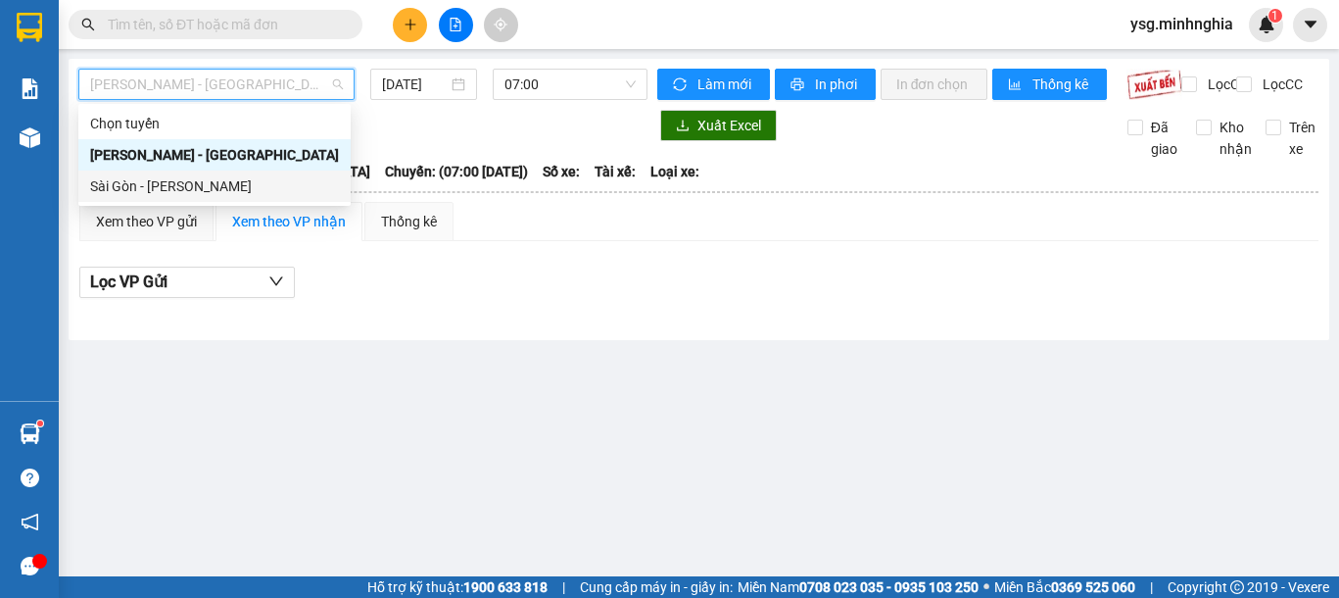
click at [167, 192] on div "Sài Gòn - Phan Rí" at bounding box center [214, 186] width 249 height 22
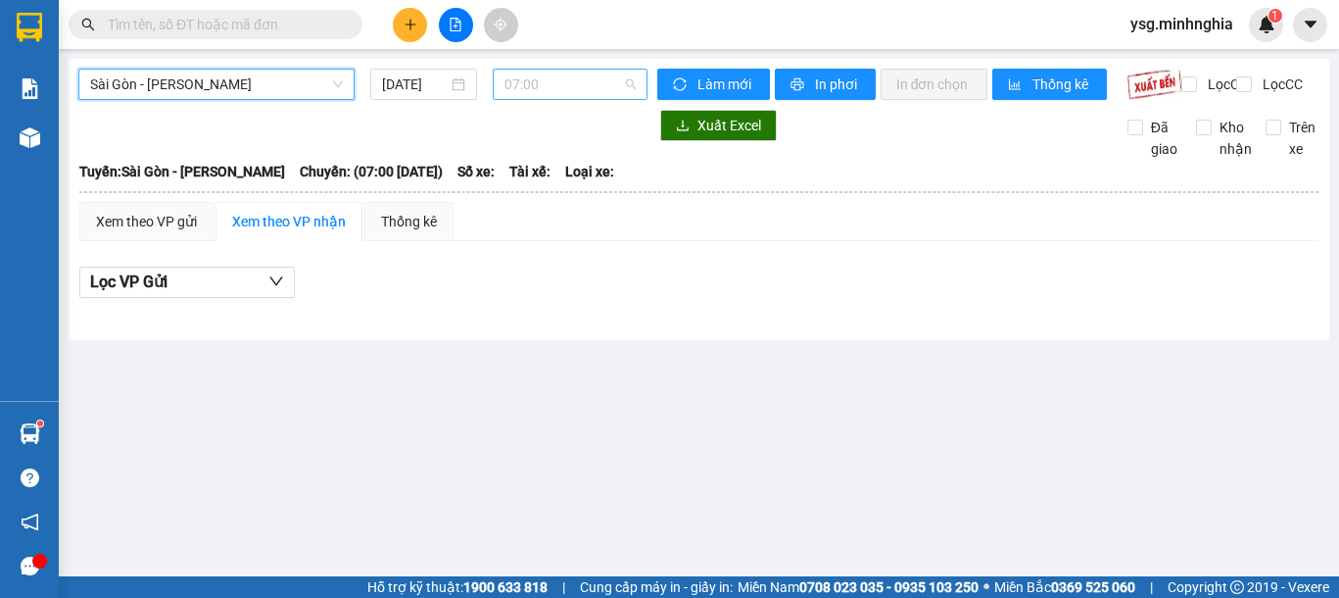
click at [581, 83] on span "07:00" at bounding box center [569, 84] width 131 height 29
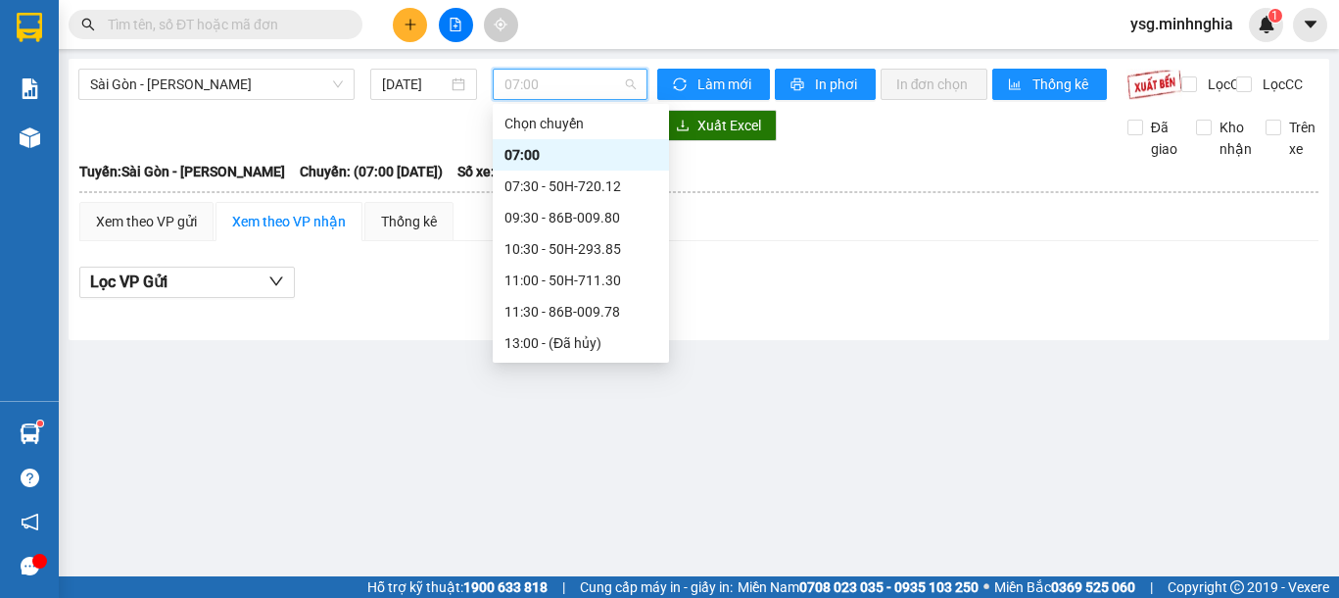
click at [578, 457] on div "21:00 - 50H-368.19" at bounding box center [580, 468] width 153 height 22
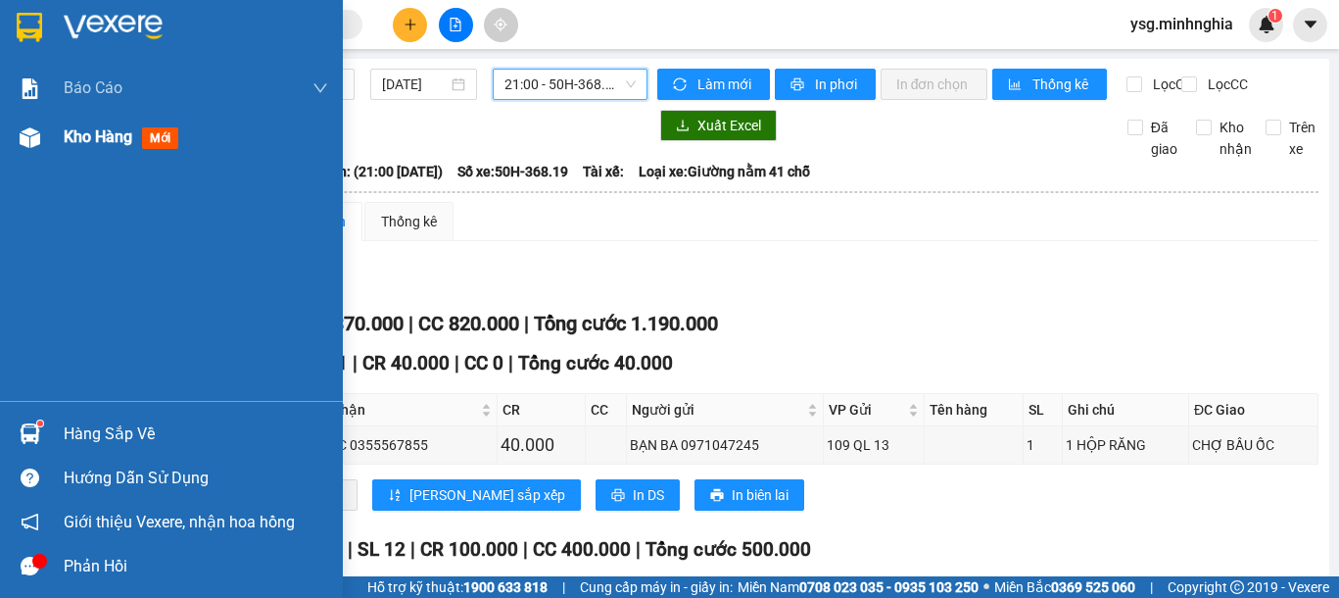
click at [58, 144] on div "Kho hàng mới" at bounding box center [171, 137] width 343 height 49
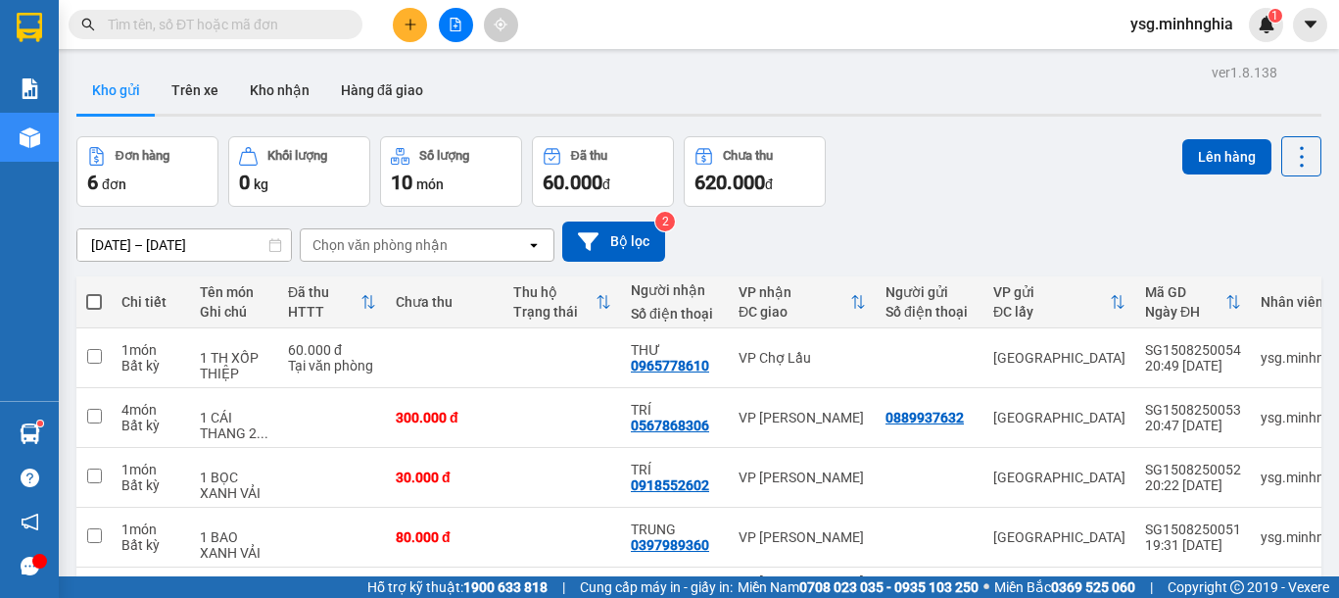
click at [458, 24] on icon "file-add" at bounding box center [456, 25] width 14 height 14
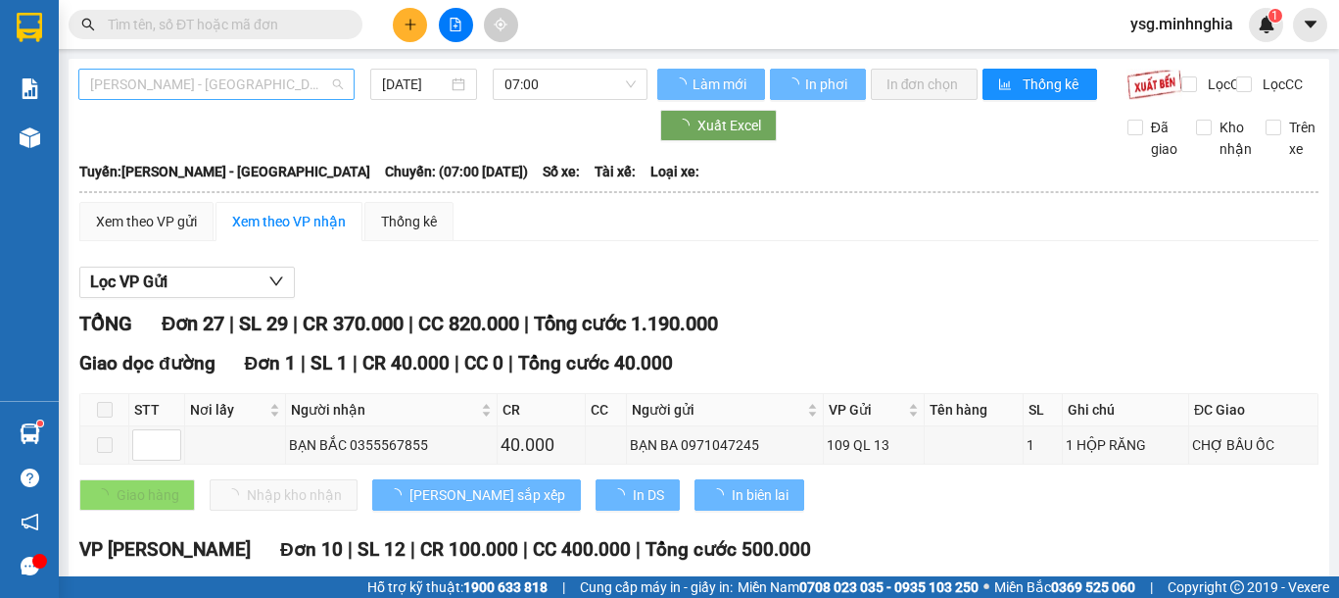
click at [304, 85] on span "[PERSON_NAME] - [GEOGRAPHIC_DATA]" at bounding box center [216, 84] width 253 height 29
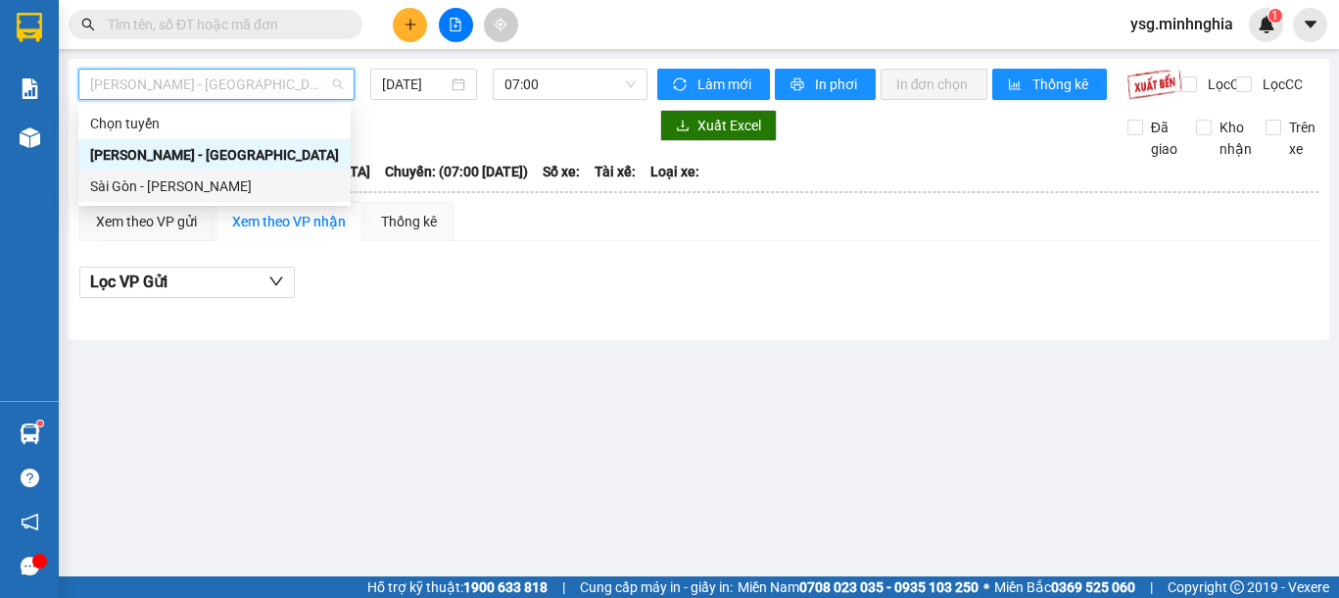
click at [208, 182] on div "Sài Gòn - Phan Rí" at bounding box center [214, 186] width 249 height 22
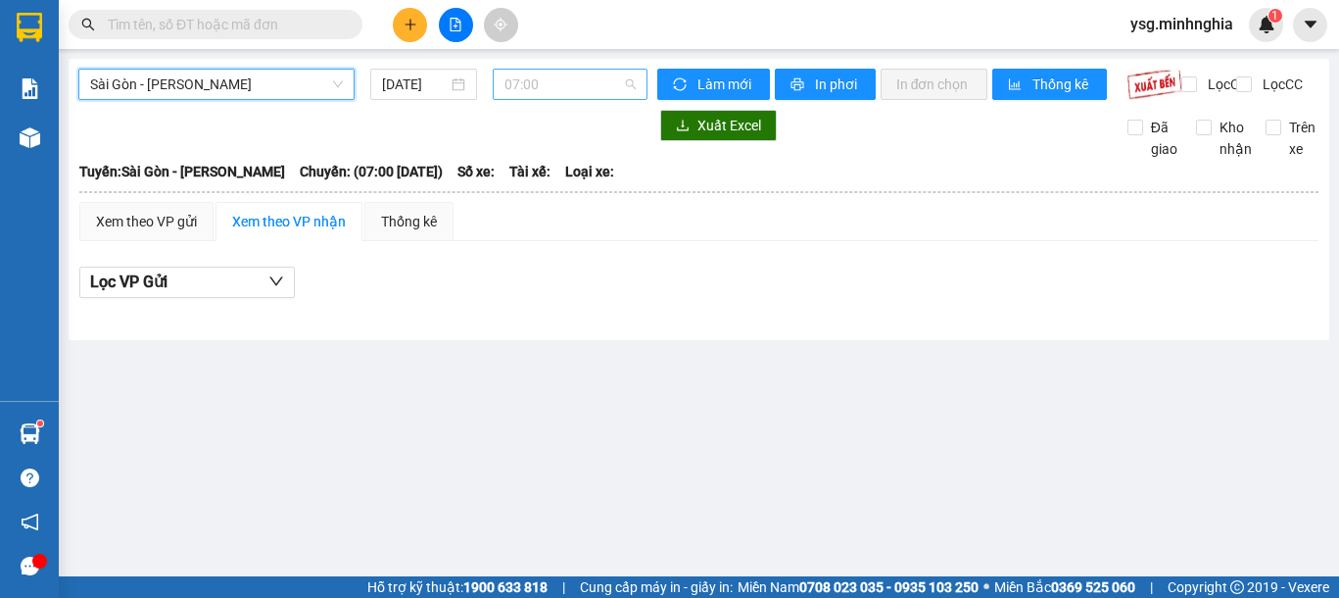
click at [540, 86] on span "07:00" at bounding box center [569, 84] width 131 height 29
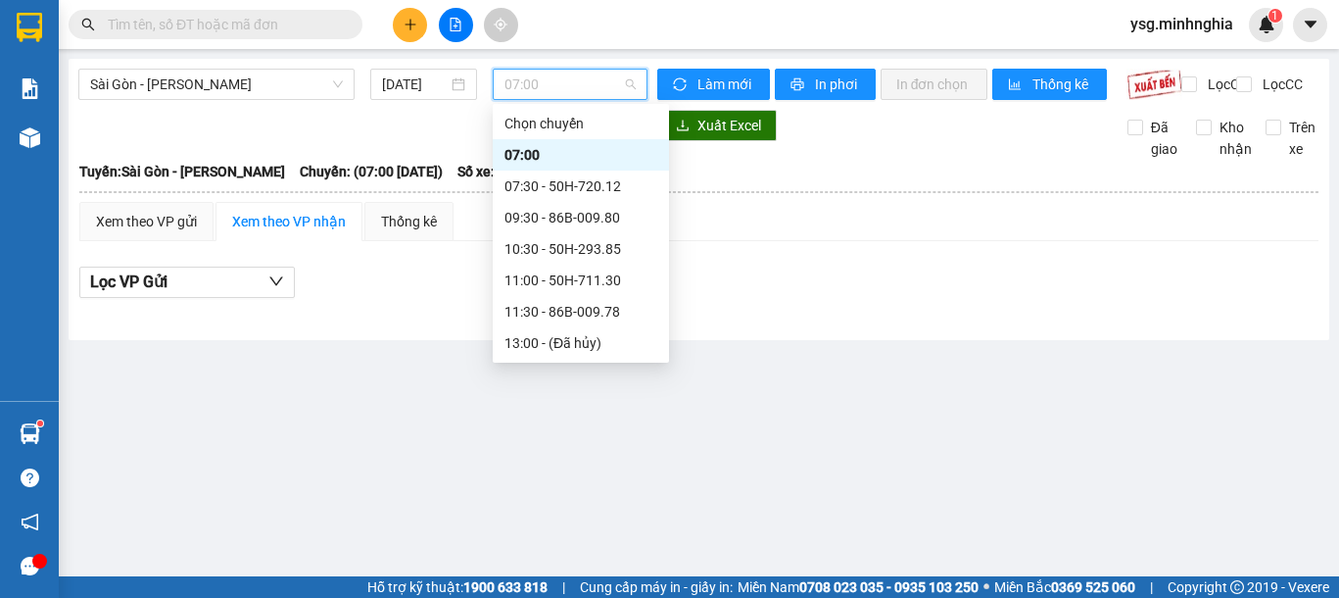
click at [585, 457] on div "21:00 - 50H-368.19" at bounding box center [580, 468] width 153 height 22
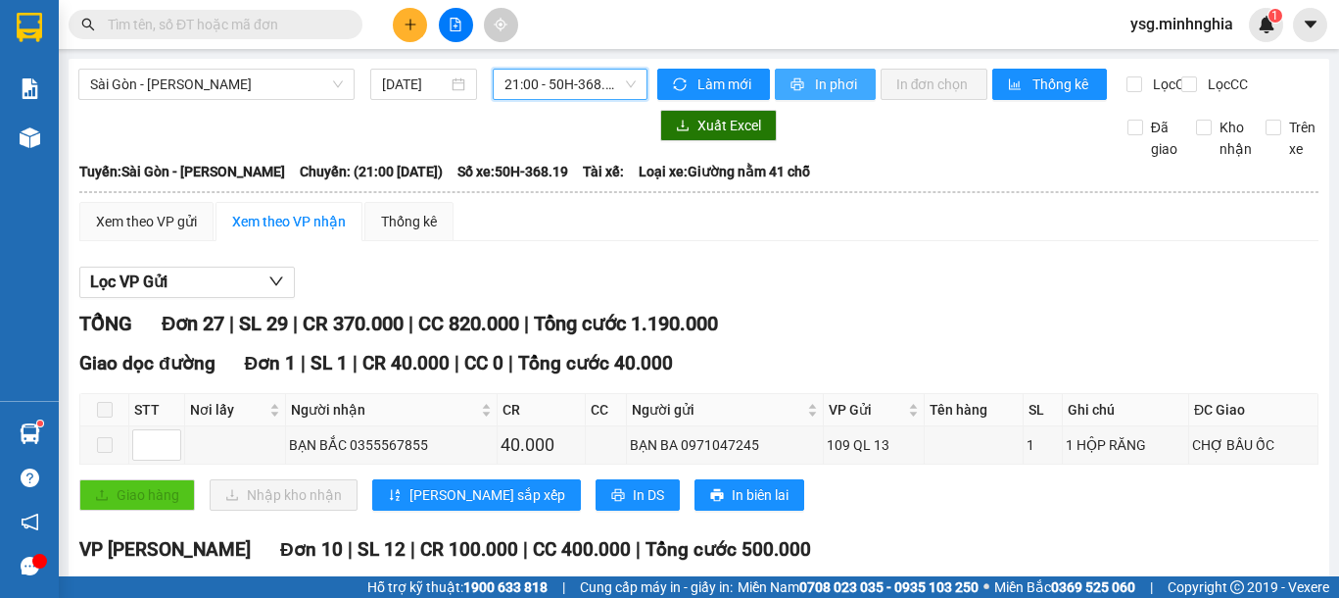
click at [823, 84] on span "In phơi" at bounding box center [837, 84] width 45 height 22
click at [572, 92] on span "21:00 - 50H-368.19" at bounding box center [569, 84] width 131 height 29
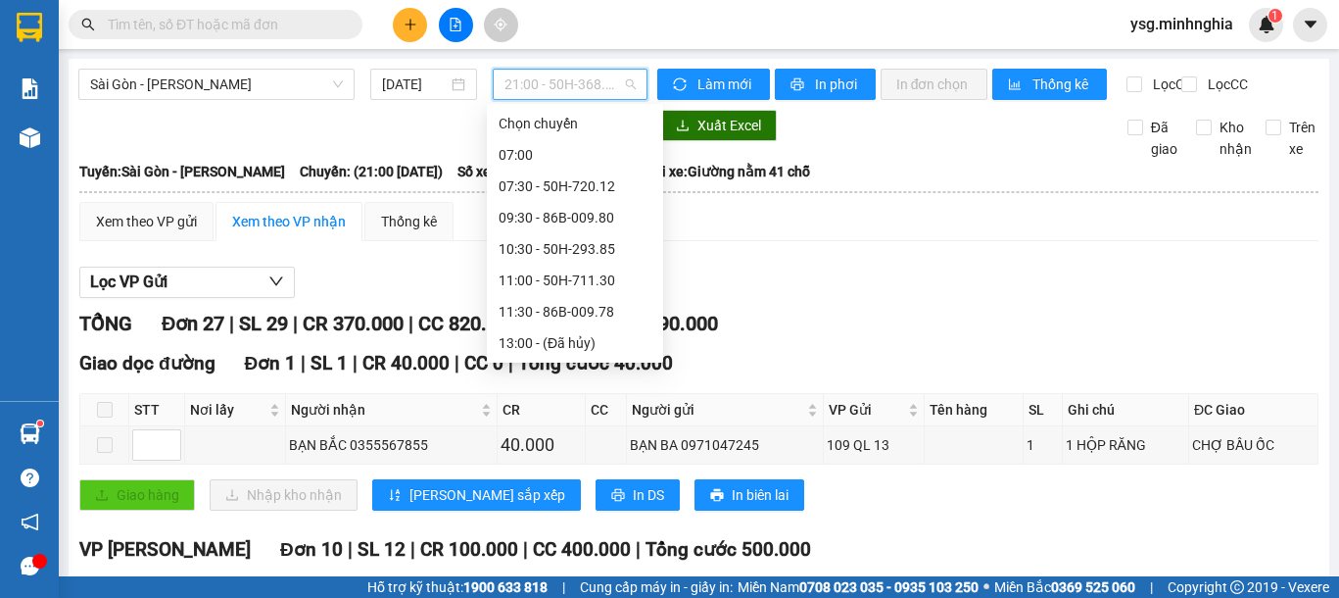
click at [579, 489] on div "21:30 - 86H-021.24" at bounding box center [575, 500] width 153 height 22
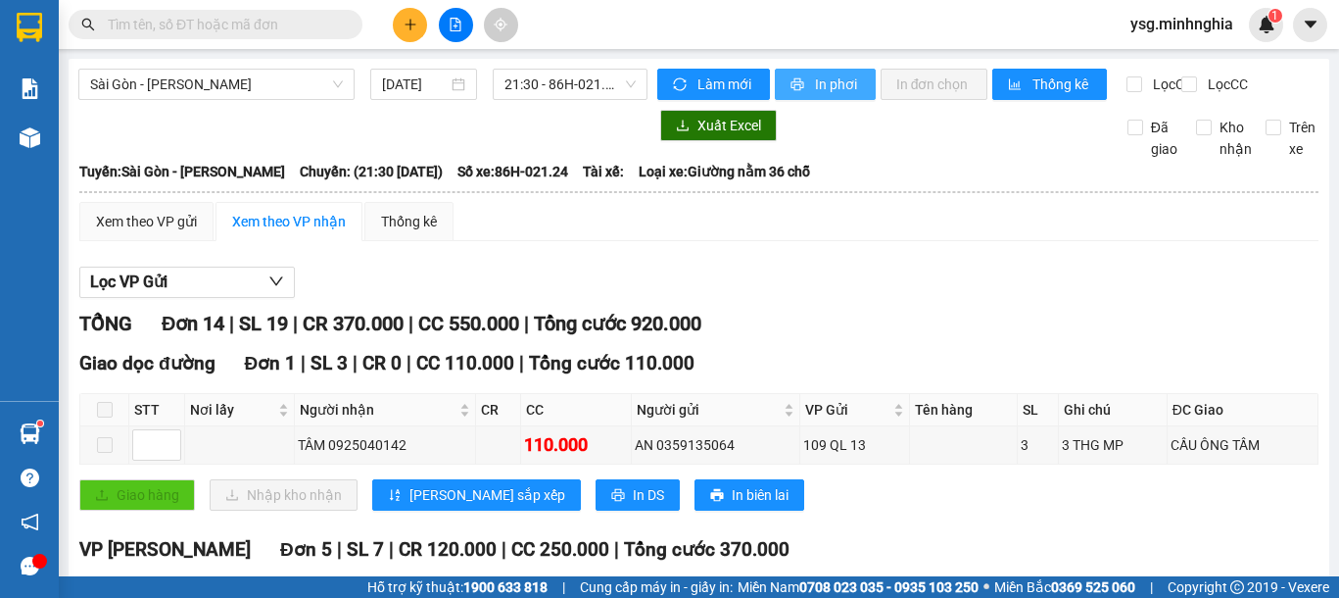
click at [815, 92] on span "In phơi" at bounding box center [837, 84] width 45 height 22
click at [815, 78] on span "In phơi" at bounding box center [837, 84] width 45 height 22
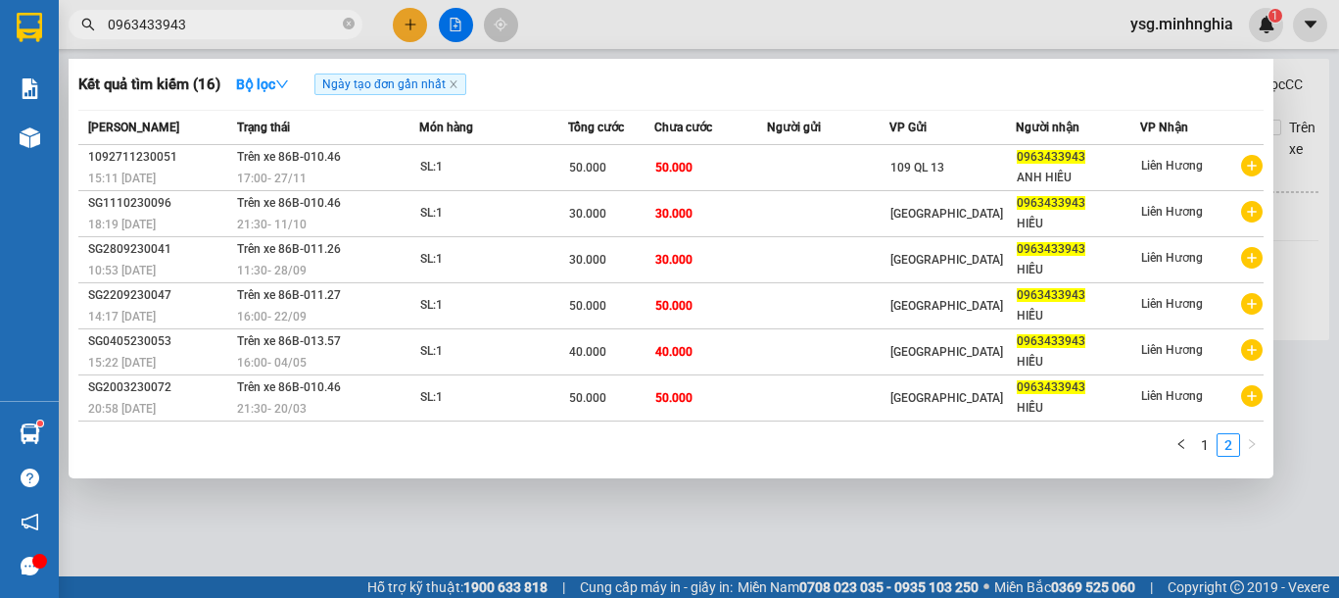
click at [0, 38] on section "Kết quả tìm kiếm ( 16 ) Bộ lọc Ngày tạo đơn gần nhất Mã ĐH Trạng thái Món hàng …" at bounding box center [669, 299] width 1339 height 598
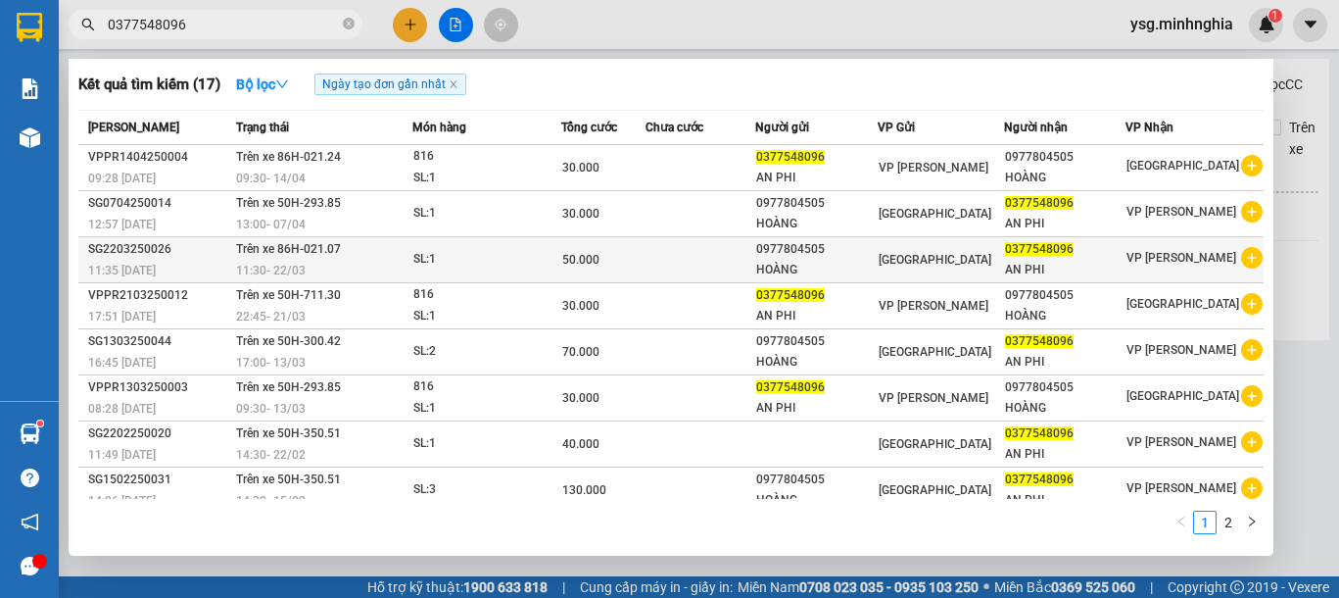
type input "0377548096"
click at [765, 249] on div "0977804505" at bounding box center [816, 249] width 120 height 21
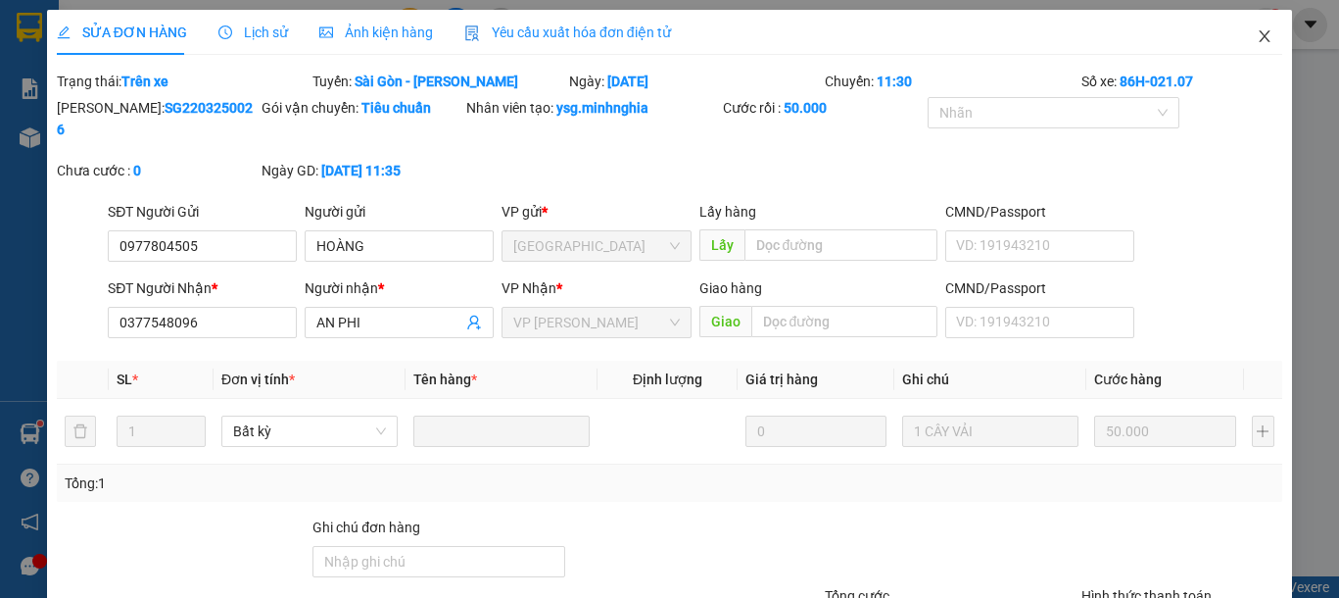
type input "0977804505"
type input "0377548096"
type input "50.000"
click at [1237, 29] on span "Close" at bounding box center [1264, 37] width 55 height 55
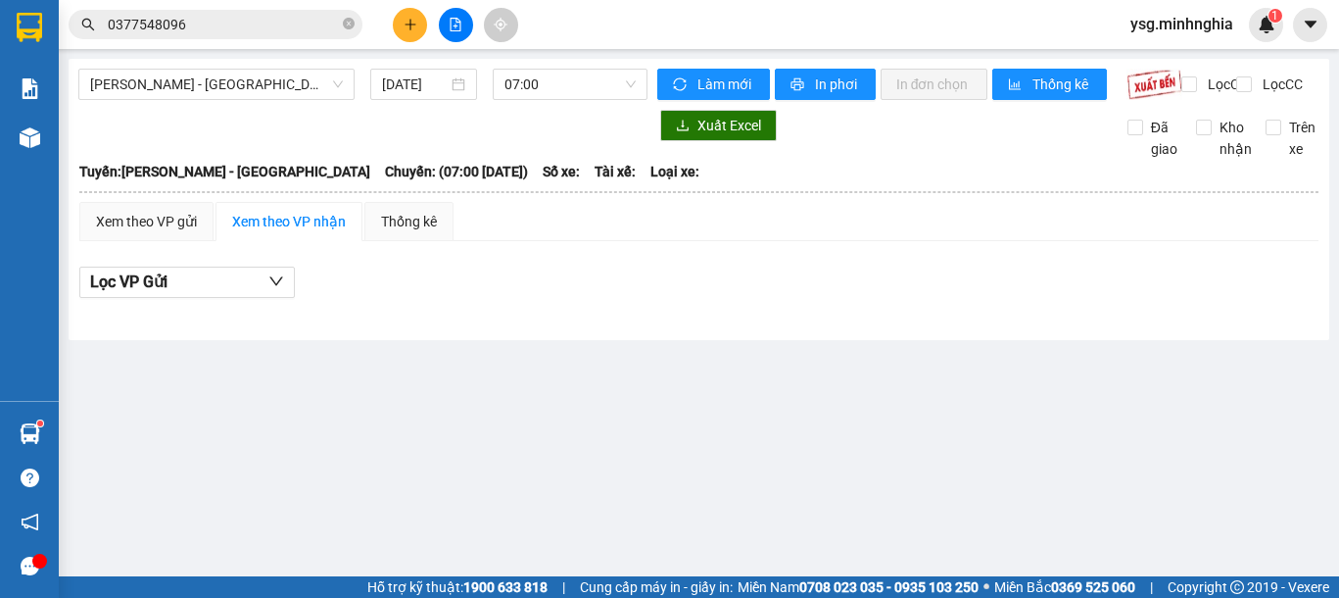
click at [257, 22] on input "0377548096" at bounding box center [223, 25] width 231 height 22
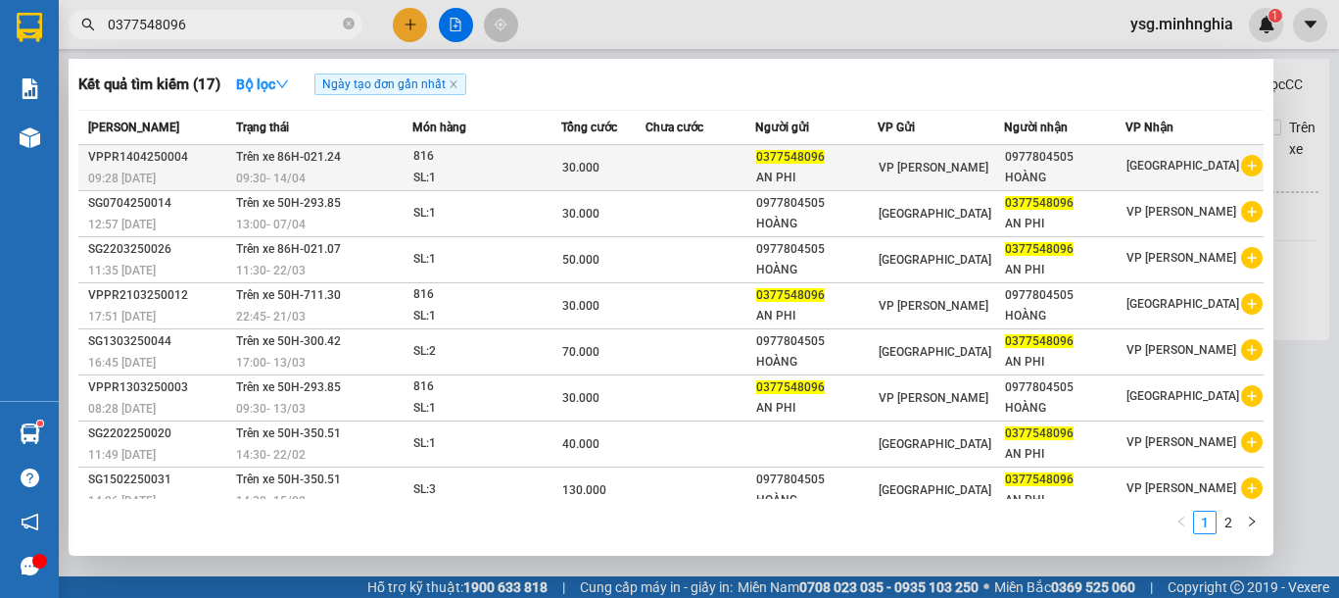
click at [378, 164] on td "Trên xe 86H-021.24 09:30 [DATE]" at bounding box center [322, 168] width 182 height 46
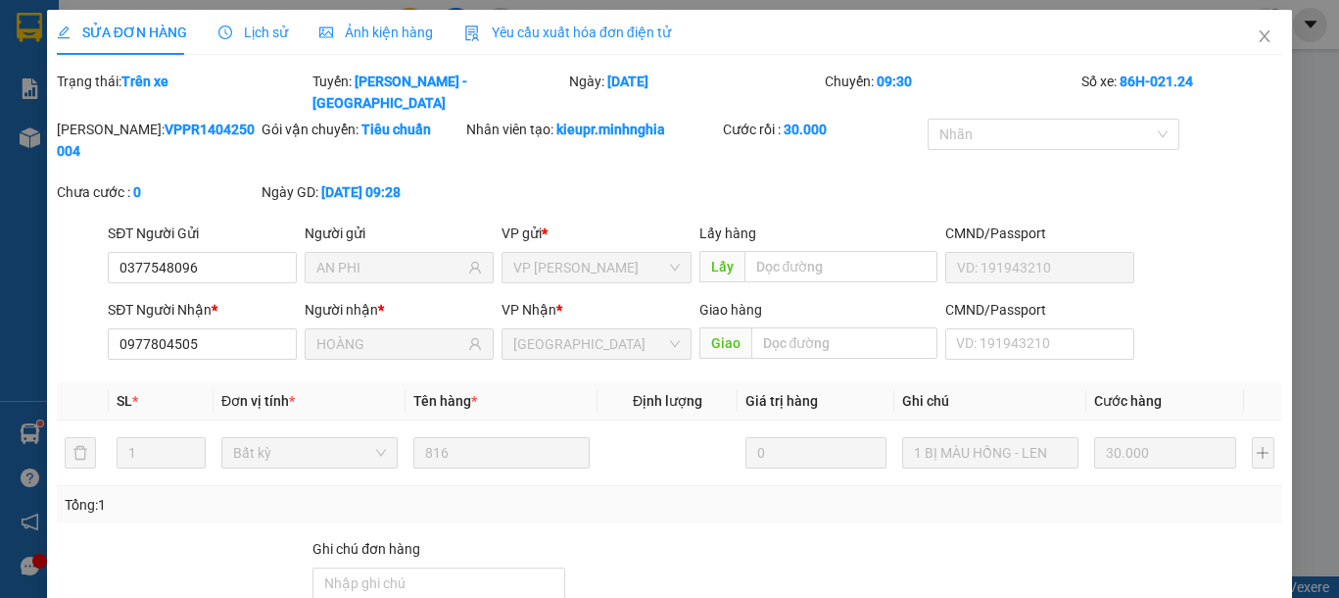
type input "0377548096"
type input "AN PHI"
type input "0977804505"
type input "HOÀNG"
type input "30.000"
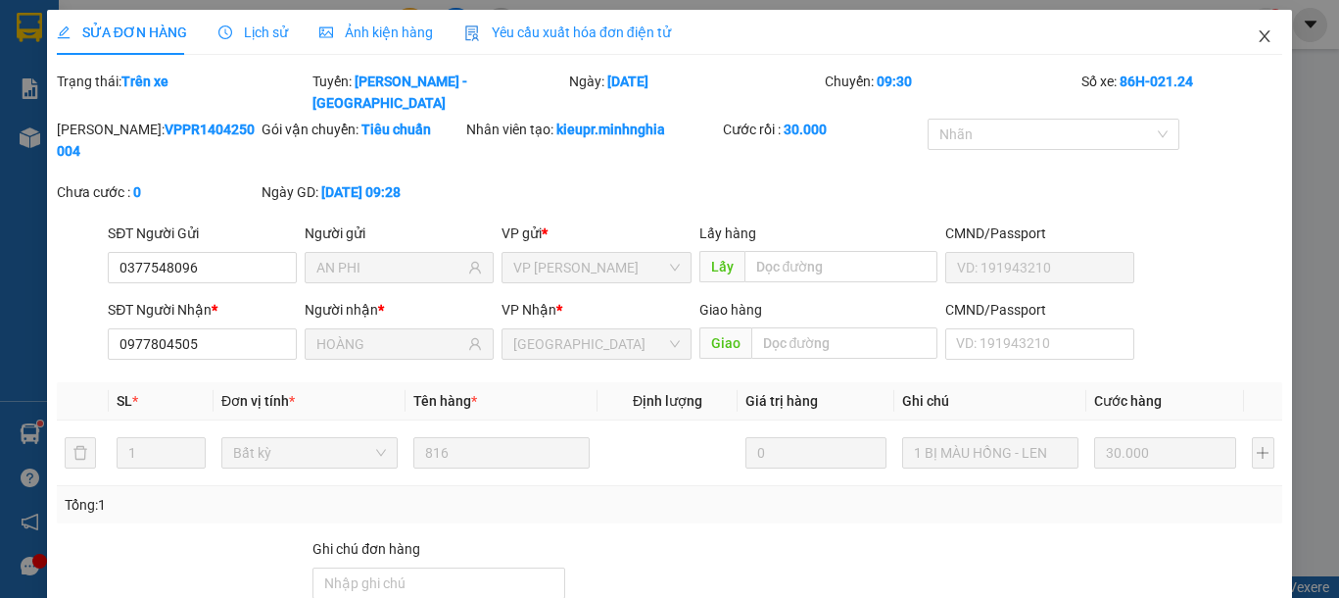
click at [1257, 36] on icon "close" at bounding box center [1265, 36] width 16 height 16
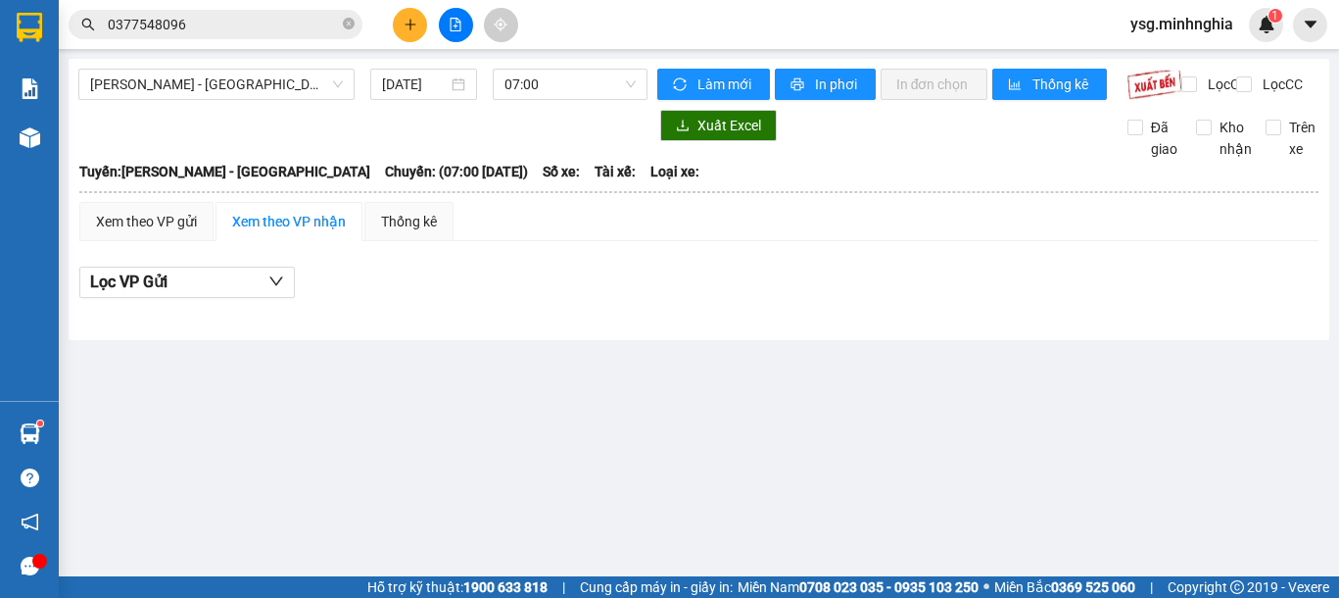
click at [263, 31] on input "0377548096" at bounding box center [223, 25] width 231 height 22
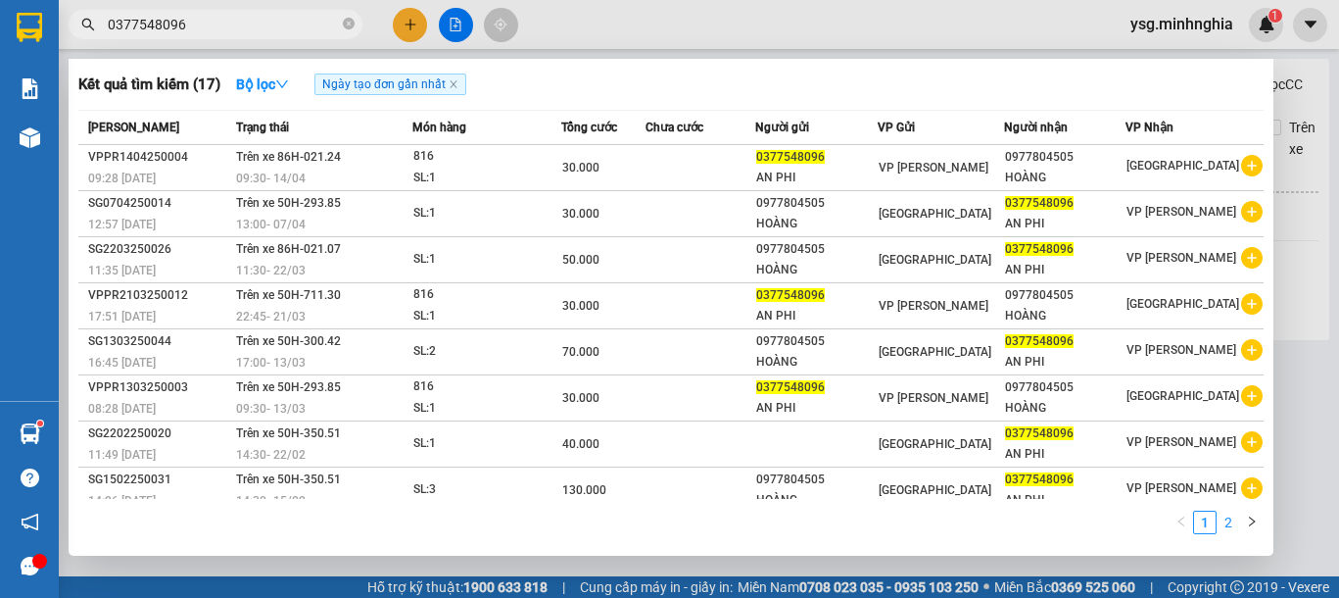
click at [1228, 517] on link "2" at bounding box center [1229, 522] width 22 height 22
click at [1202, 527] on link "1" at bounding box center [1205, 522] width 22 height 22
click at [1219, 524] on link "2" at bounding box center [1229, 522] width 22 height 22
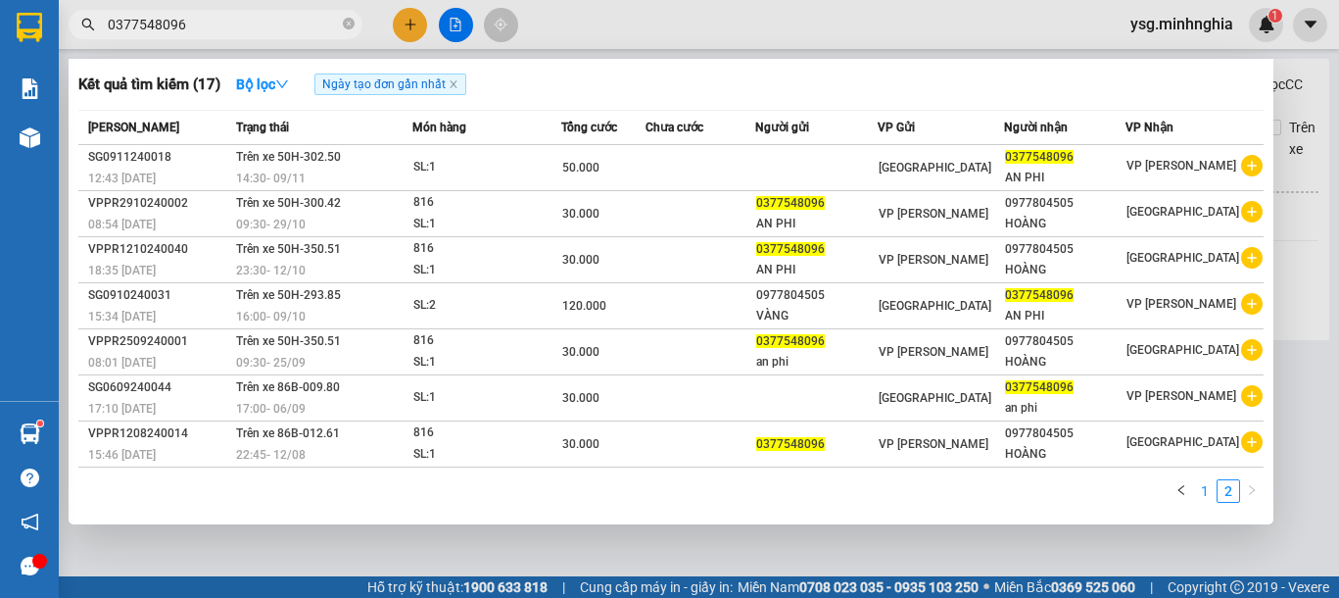
click at [1215, 495] on link "1" at bounding box center [1205, 491] width 22 height 22
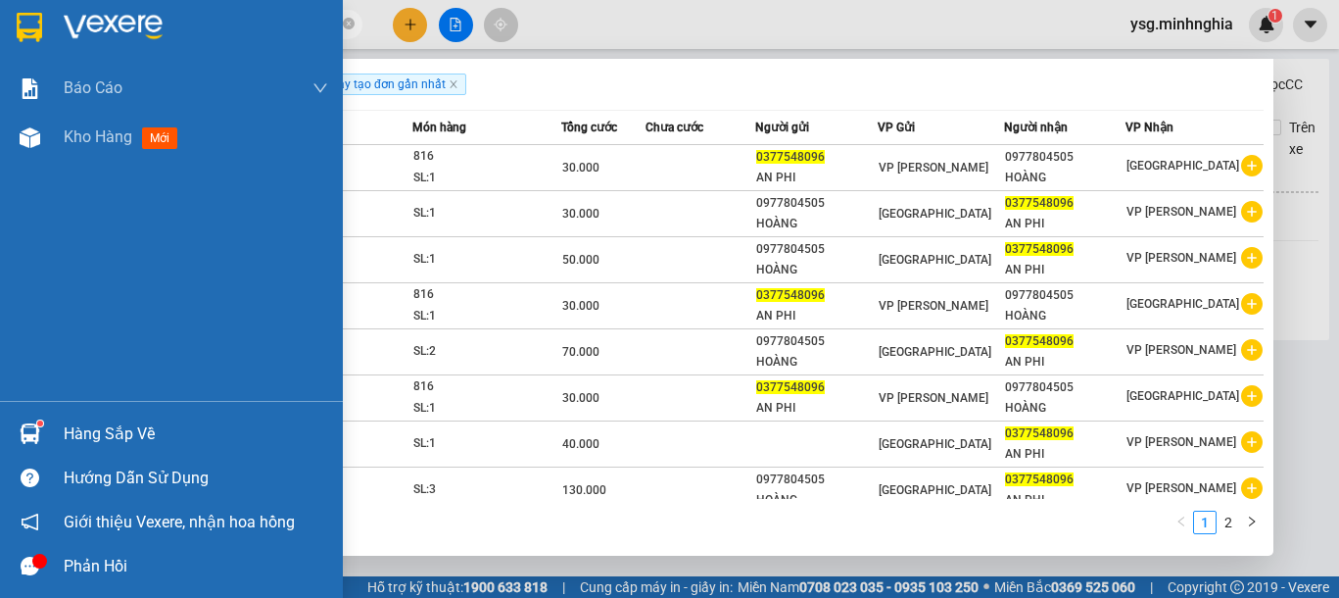
click at [0, 25] on section "Kết quả tìm kiếm ( 17 ) Bộ lọc Ngày tạo đơn gần nhất Mã ĐH Trạng thái Món hàng …" at bounding box center [669, 299] width 1339 height 598
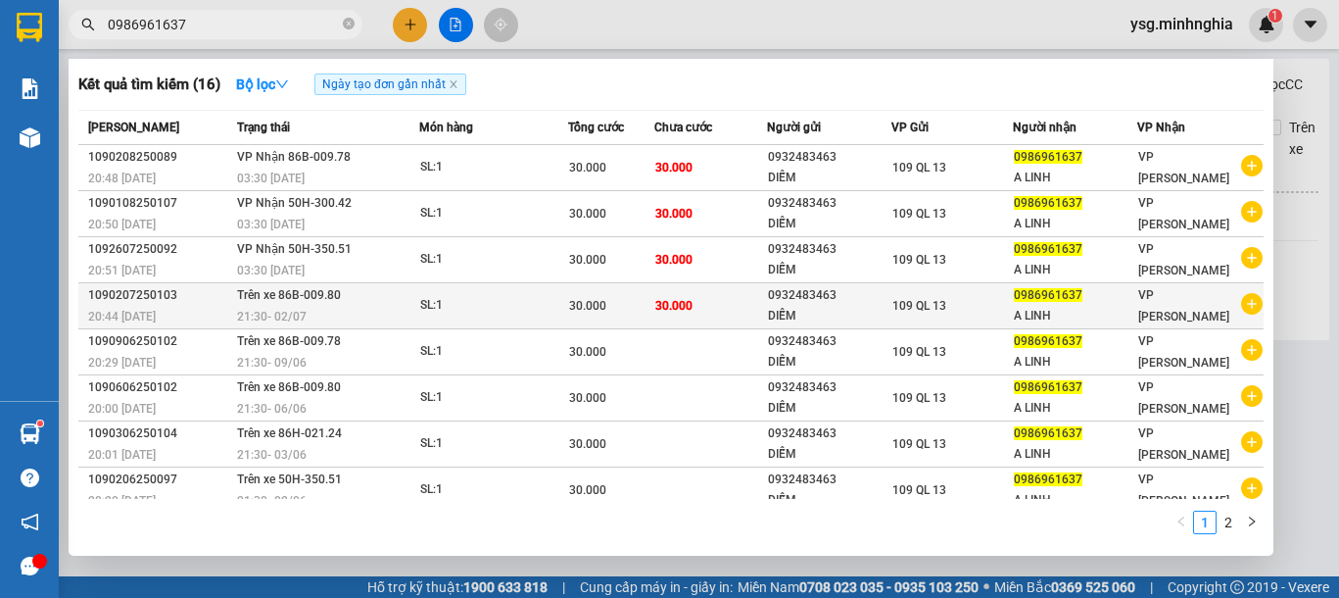
scroll to position [107, 0]
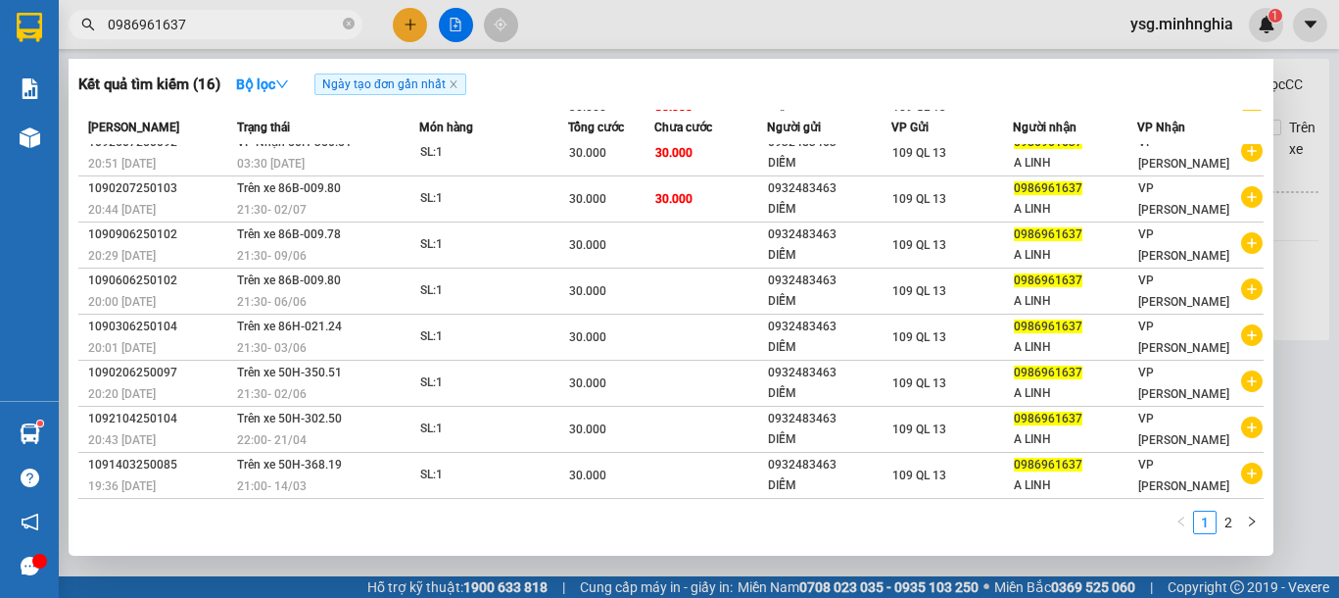
type input "0986961637"
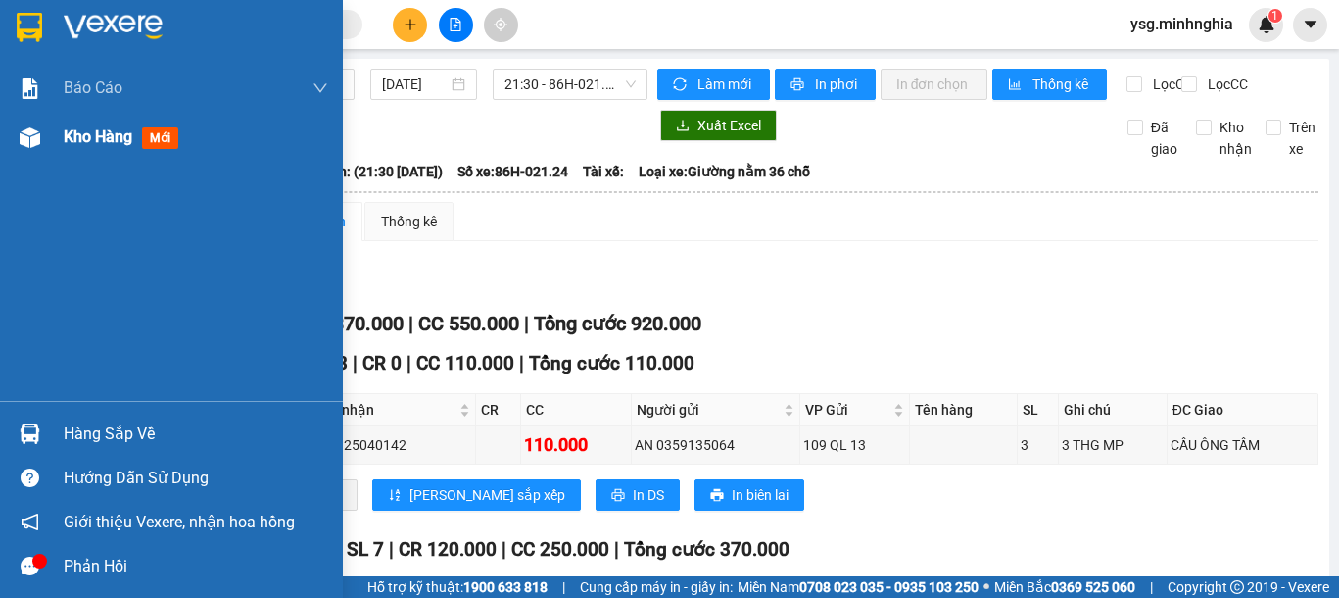
click at [80, 137] on span "Kho hàng" at bounding box center [98, 136] width 69 height 19
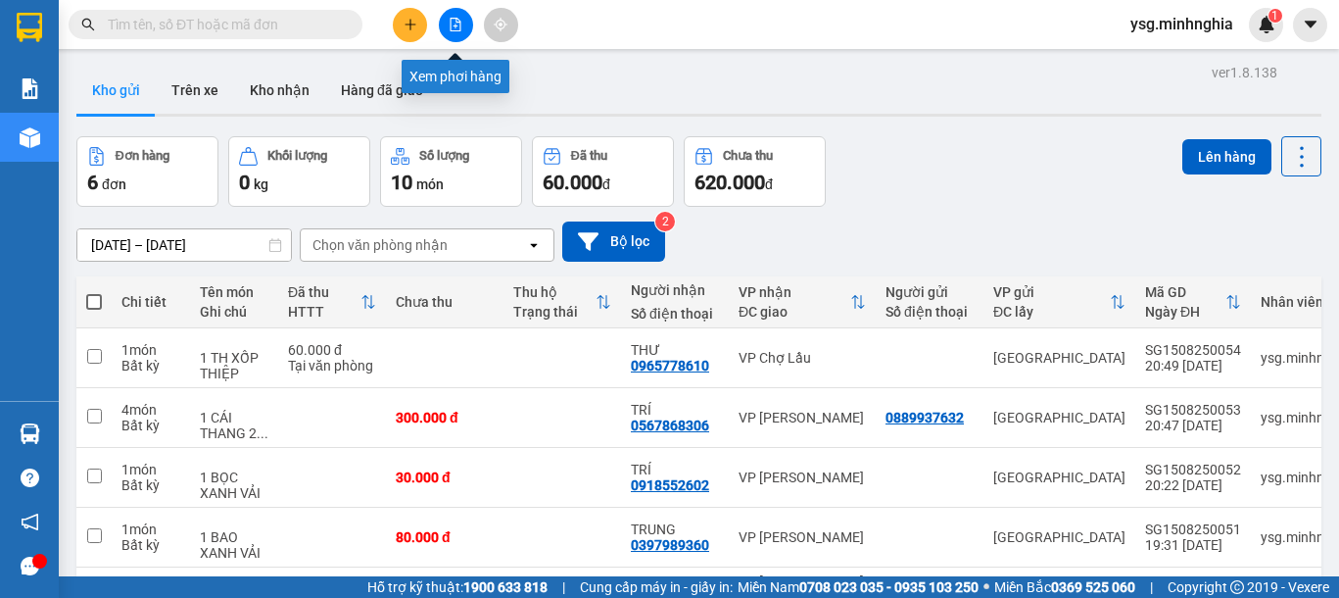
click at [454, 21] on icon "file-add" at bounding box center [456, 25] width 14 height 14
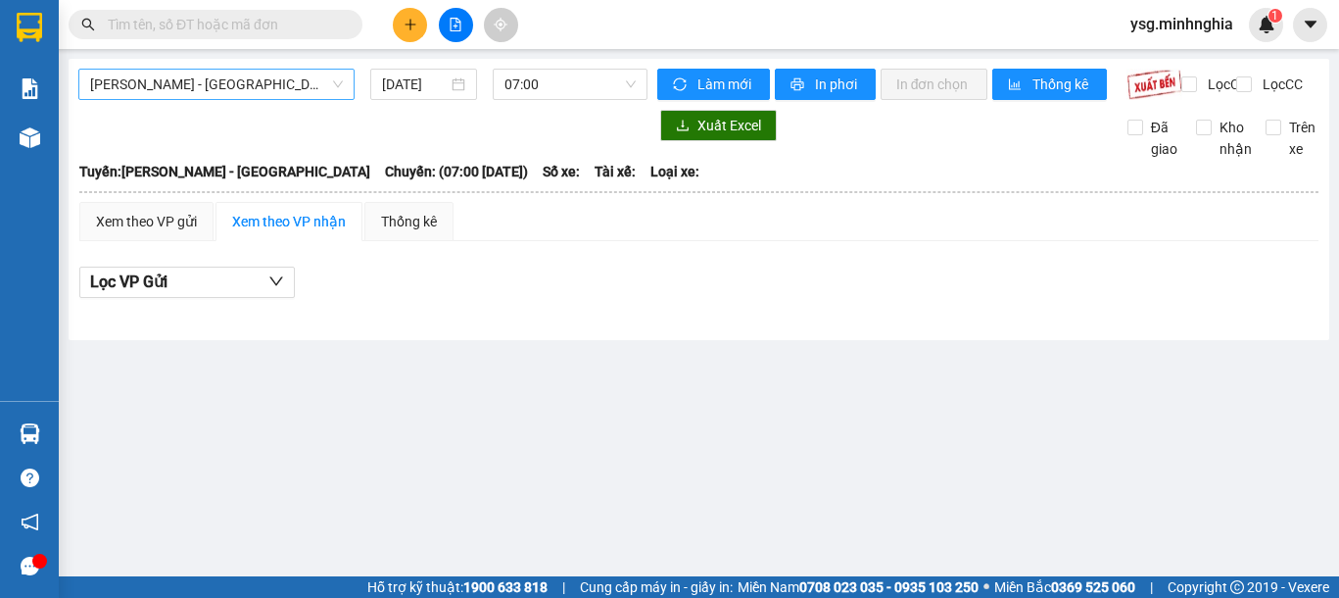
click at [241, 84] on span "[PERSON_NAME] - [GEOGRAPHIC_DATA]" at bounding box center [216, 84] width 253 height 29
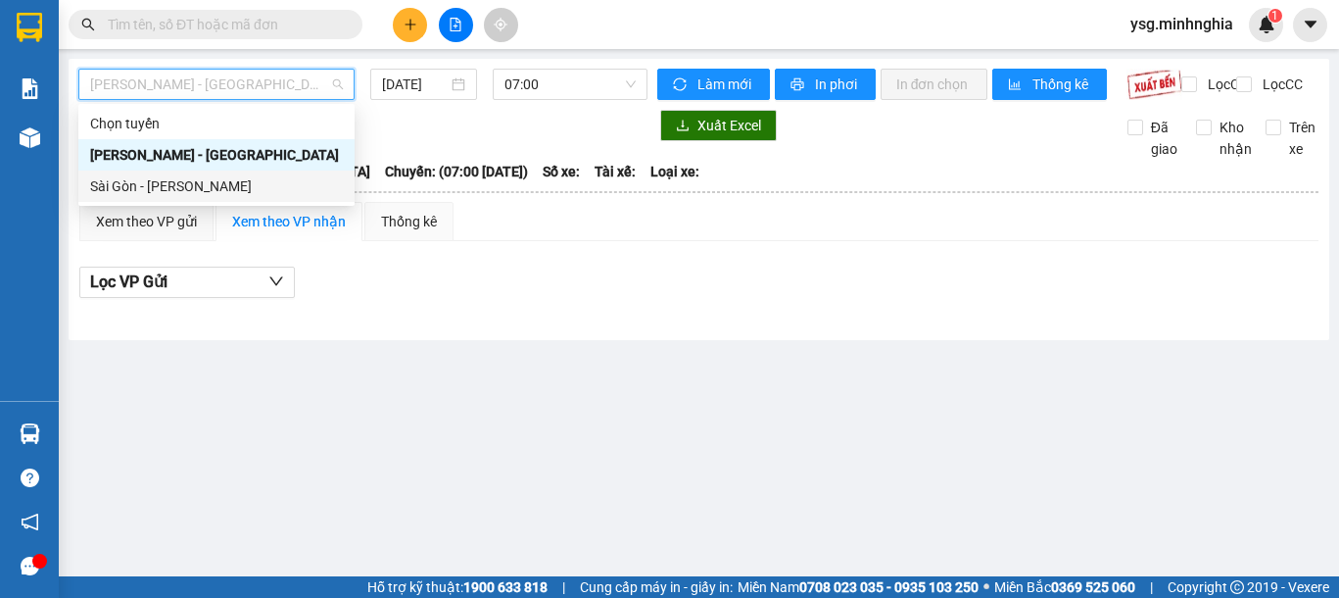
click at [199, 175] on div "Sài Gòn - [PERSON_NAME]" at bounding box center [216, 186] width 253 height 22
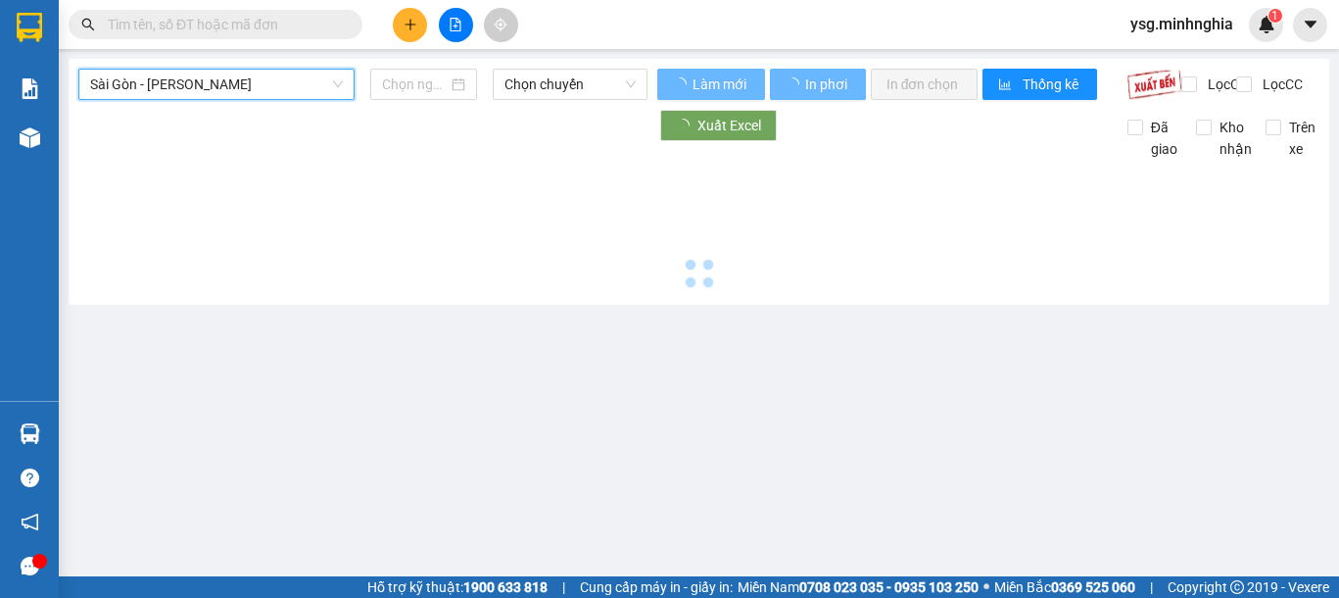
type input "[DATE]"
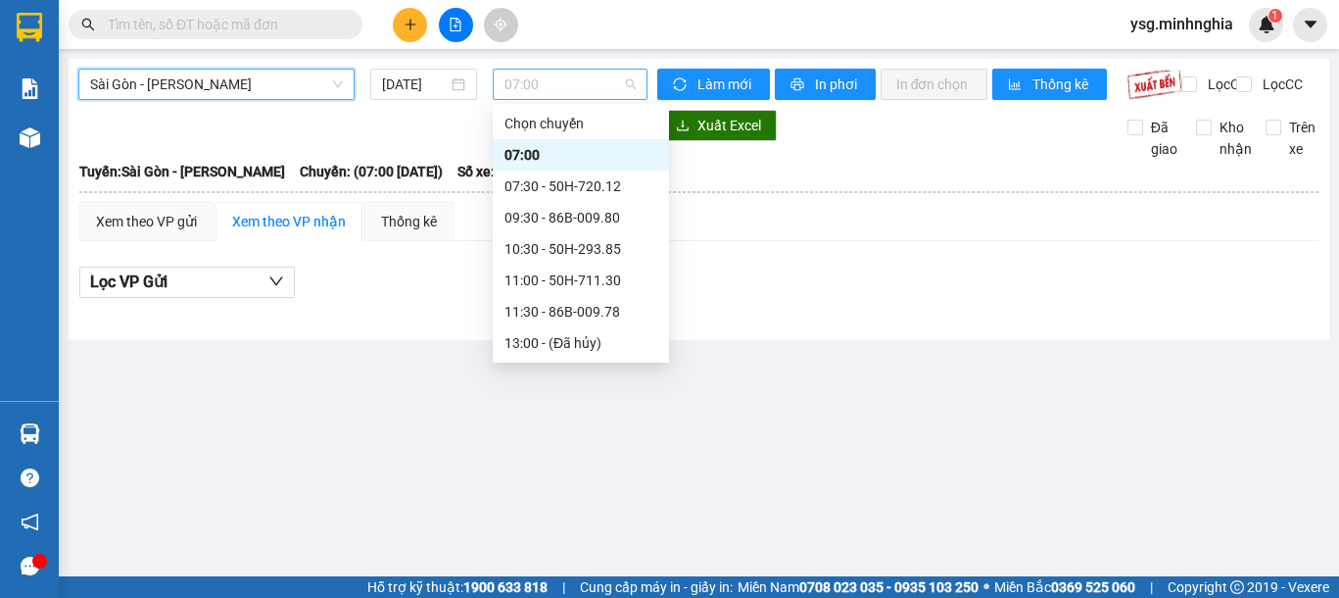
click at [591, 81] on span "07:00" at bounding box center [569, 84] width 131 height 29
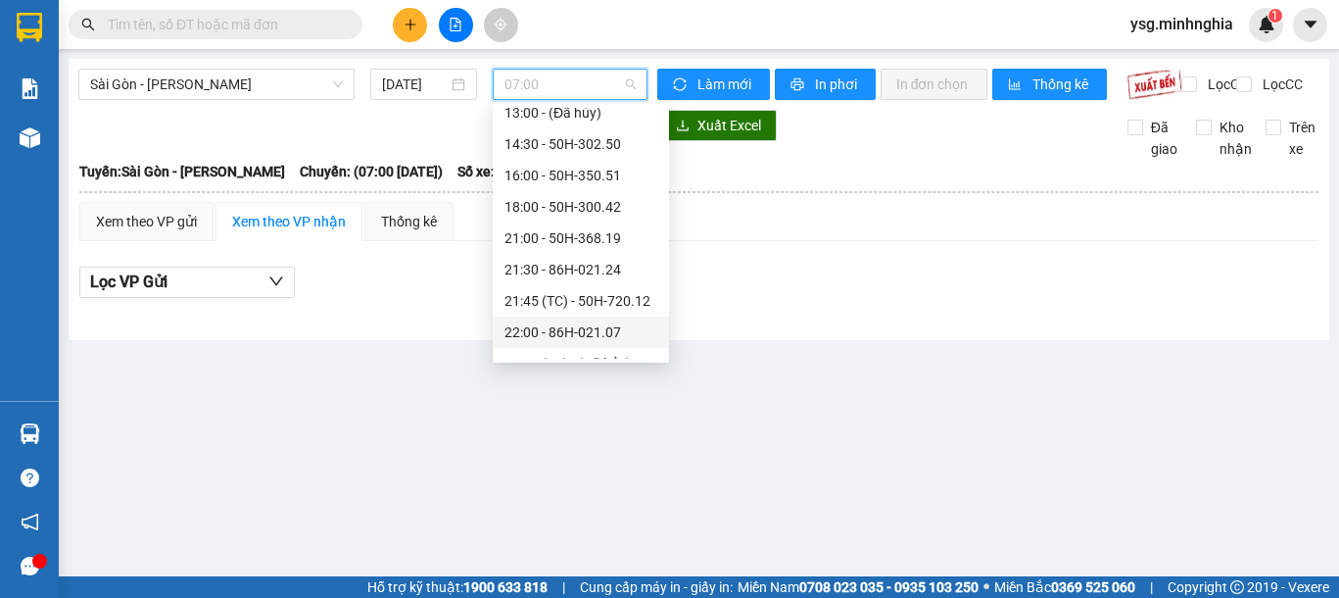
scroll to position [251, 0]
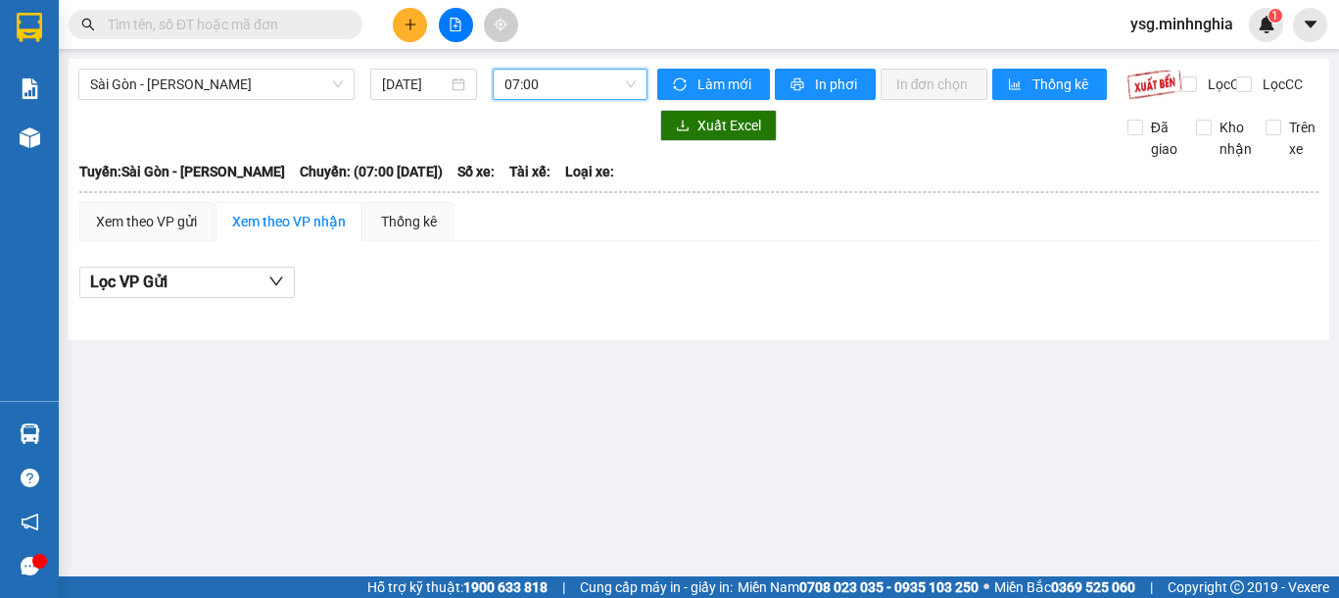
click at [556, 99] on div "07:00" at bounding box center [570, 84] width 155 height 31
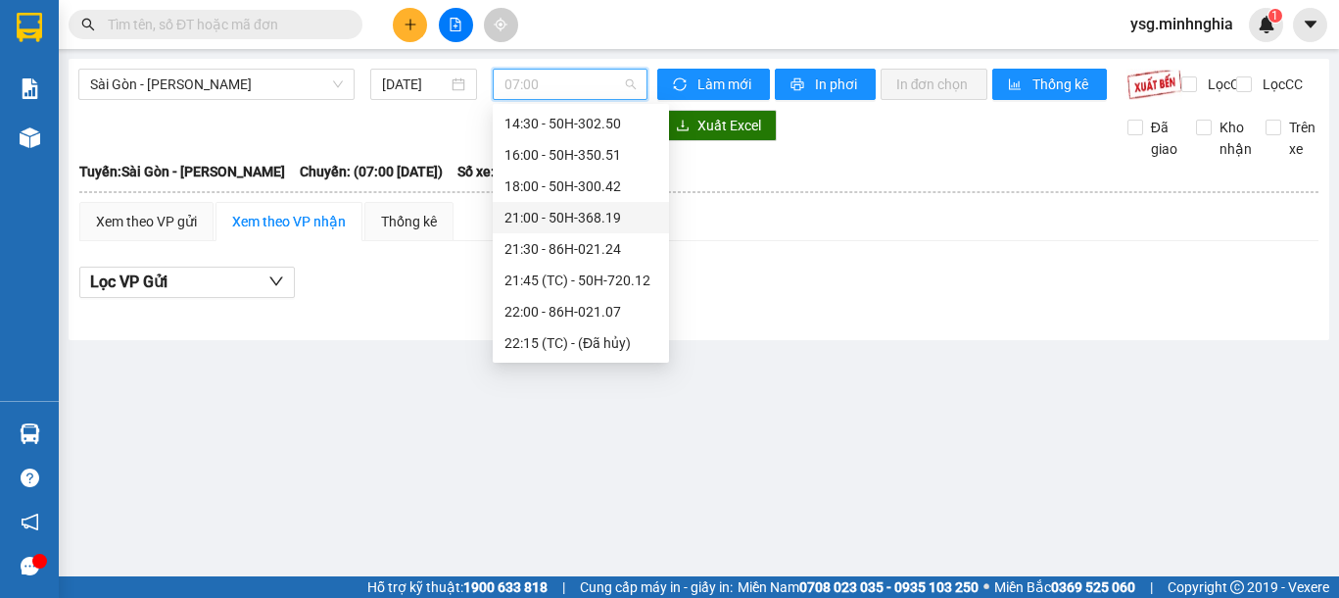
click at [573, 222] on div "21:00 - 50H-368.19" at bounding box center [580, 218] width 153 height 22
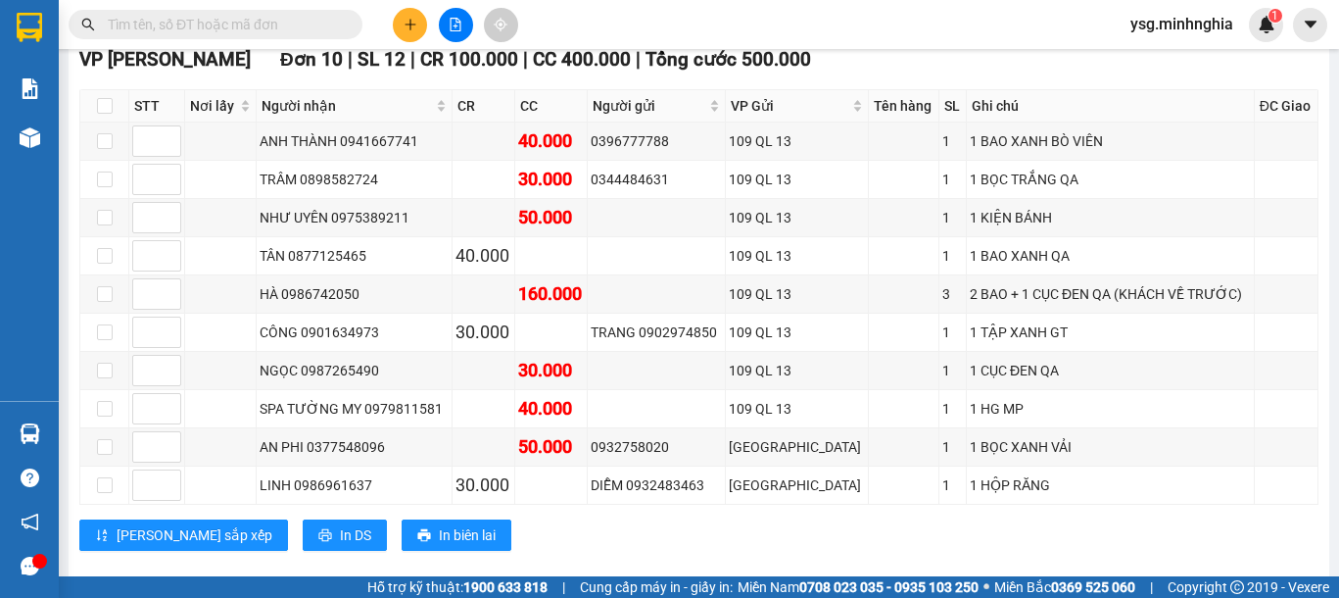
scroll to position [495, 0]
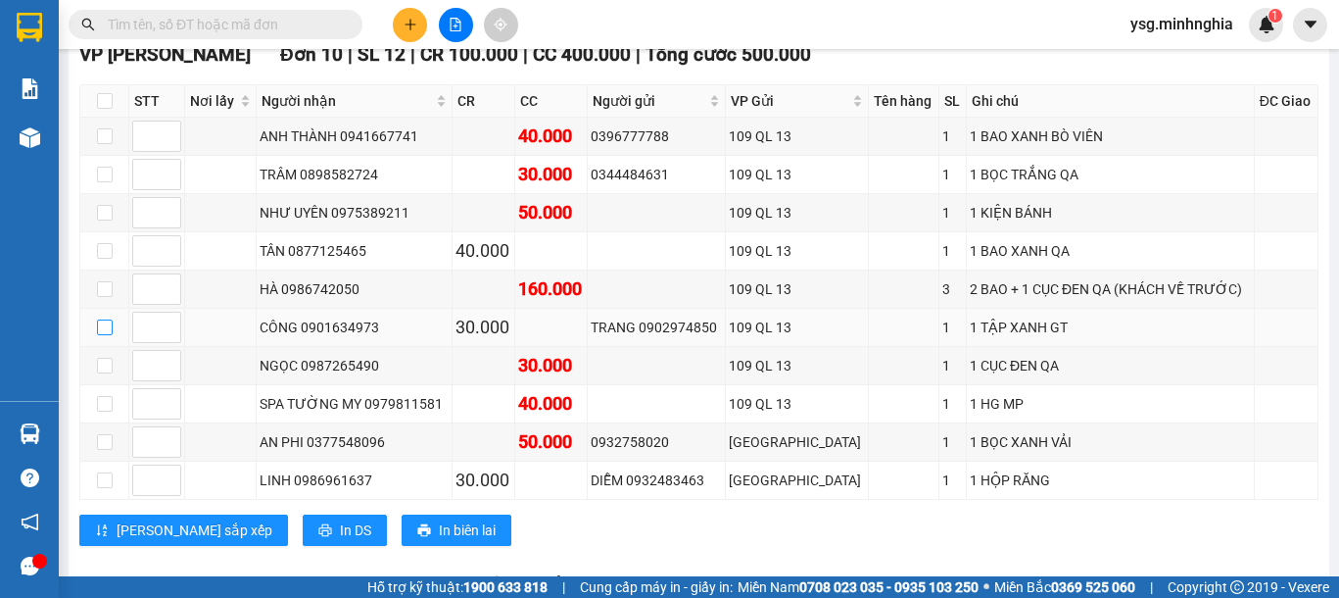
click at [102, 335] on input "checkbox" at bounding box center [105, 327] width 16 height 16
checkbox input "true"
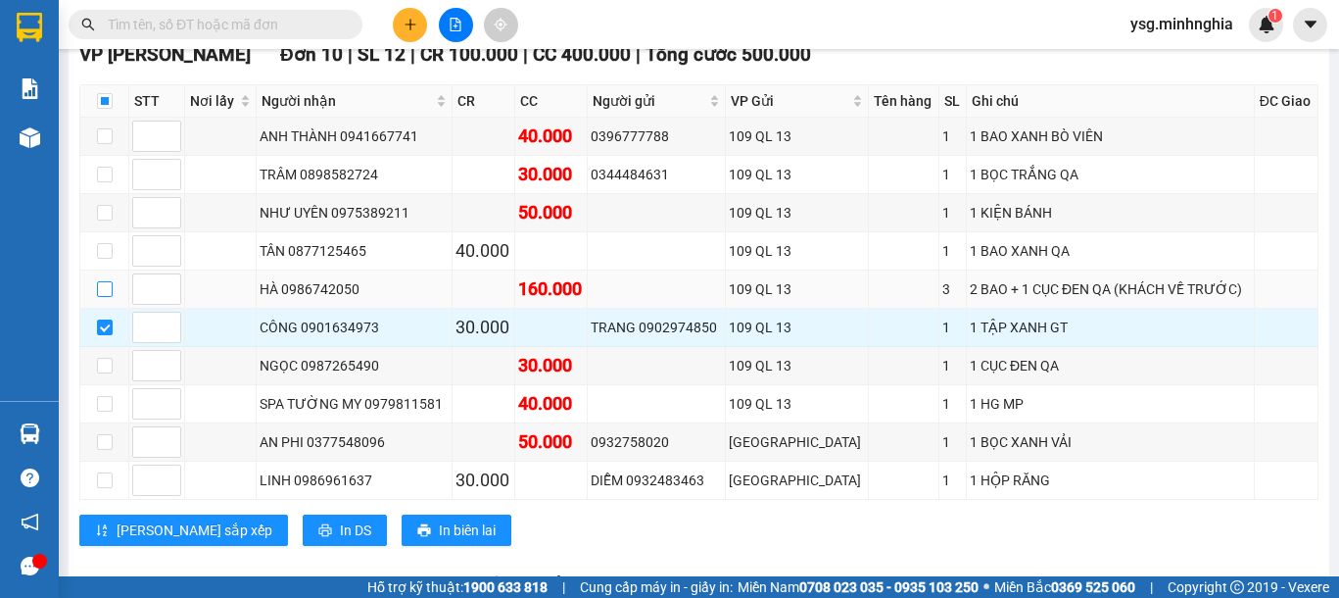
click at [106, 297] on input "checkbox" at bounding box center [105, 289] width 16 height 16
checkbox input "true"
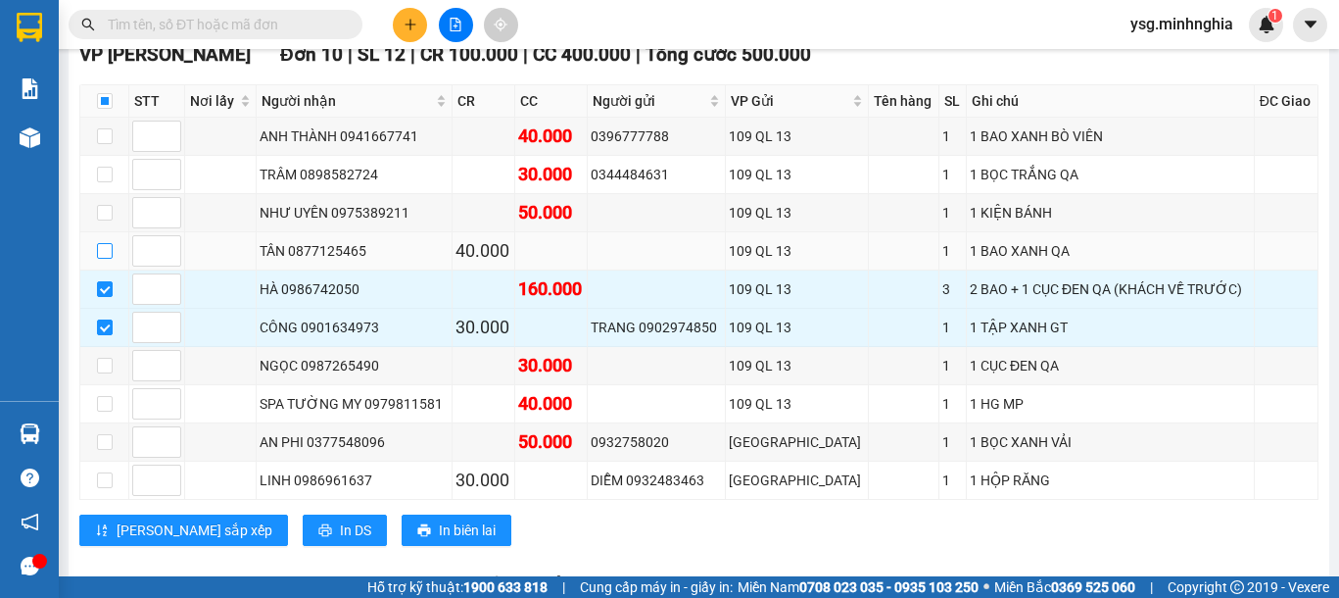
click at [104, 259] on input "checkbox" at bounding box center [105, 251] width 16 height 16
checkbox input "true"
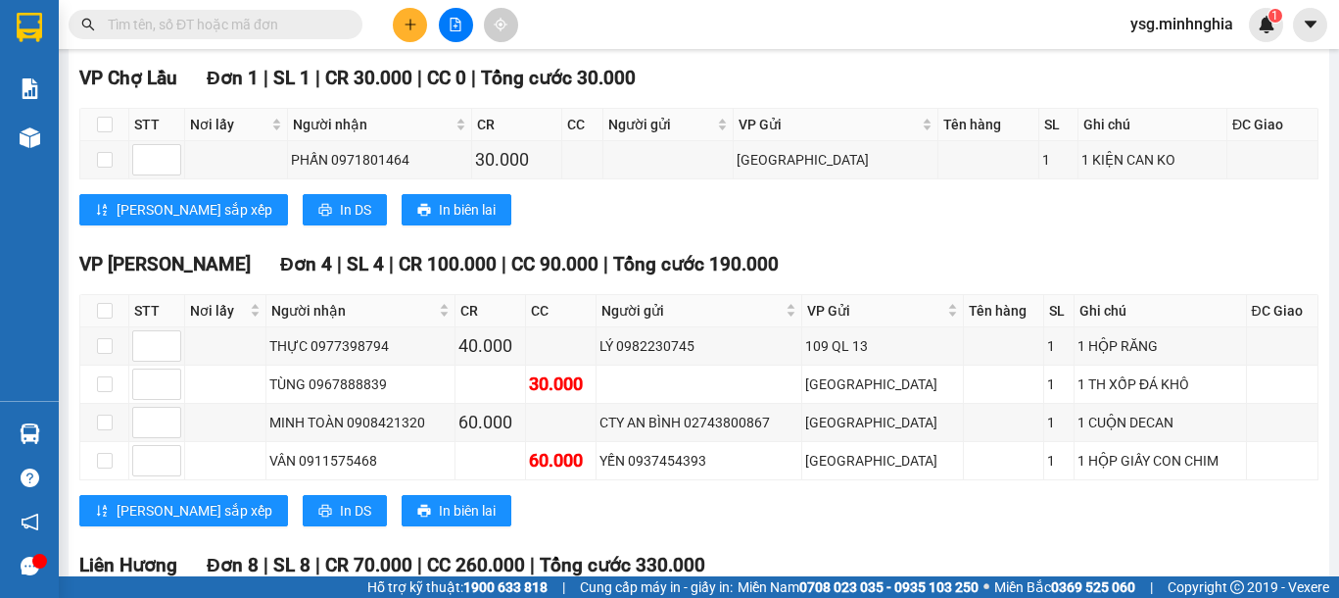
scroll to position [1010, 0]
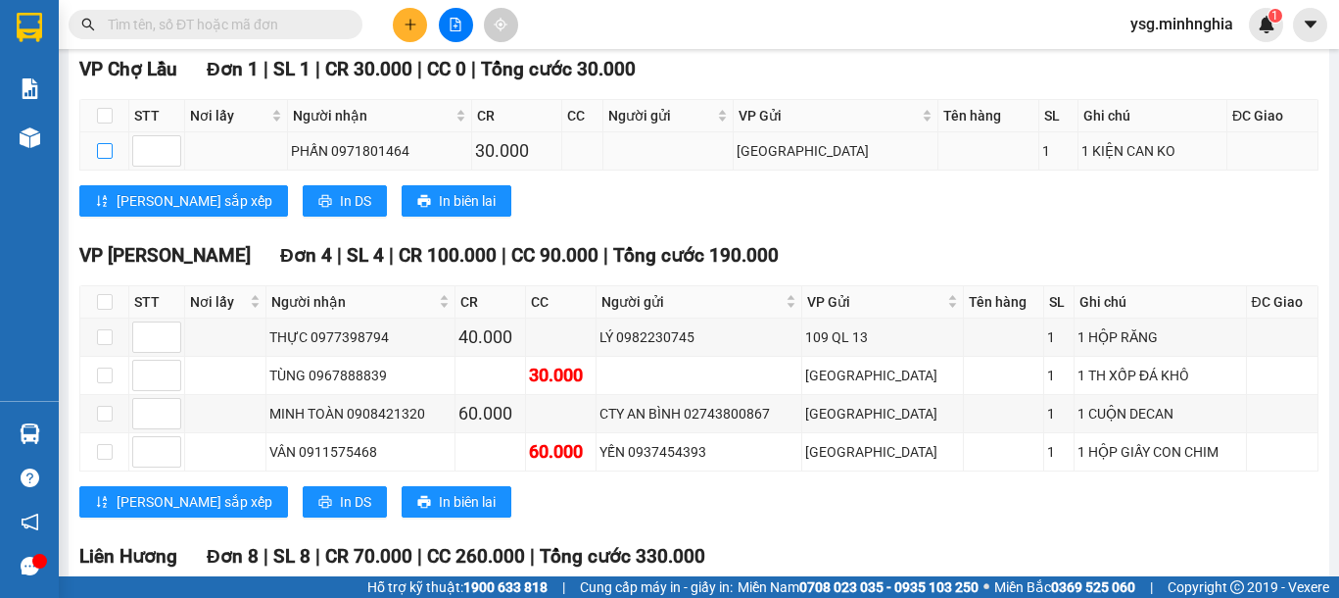
click at [107, 159] on input "checkbox" at bounding box center [105, 151] width 16 height 16
checkbox input "true"
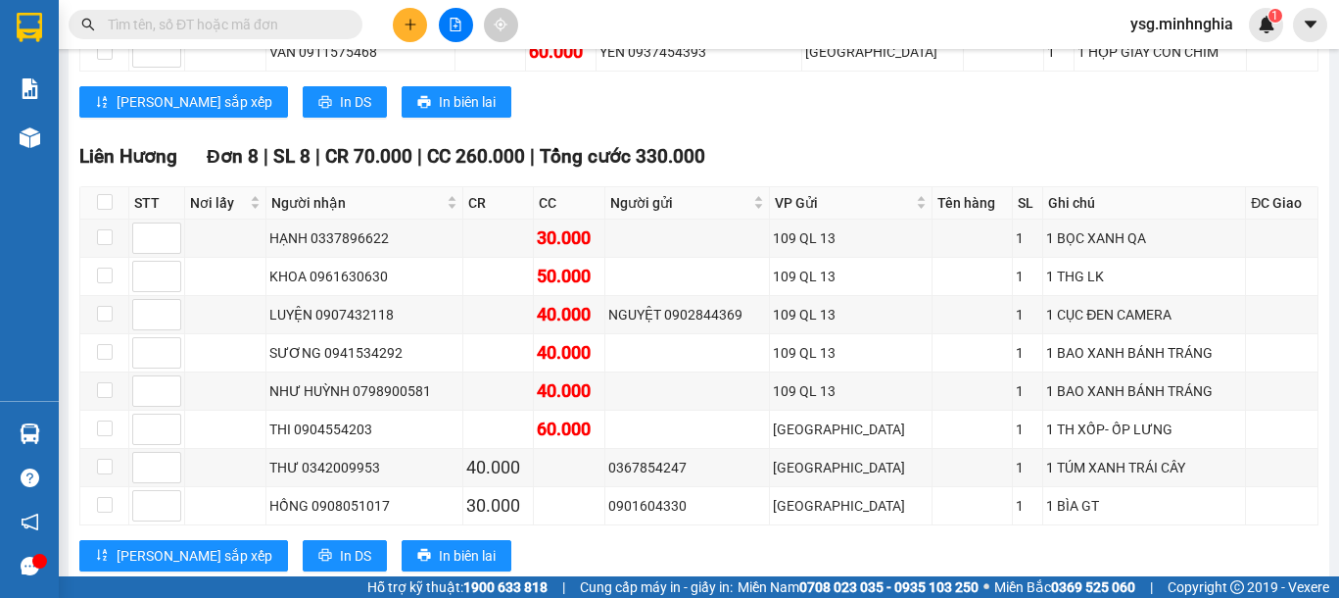
scroll to position [1418, 0]
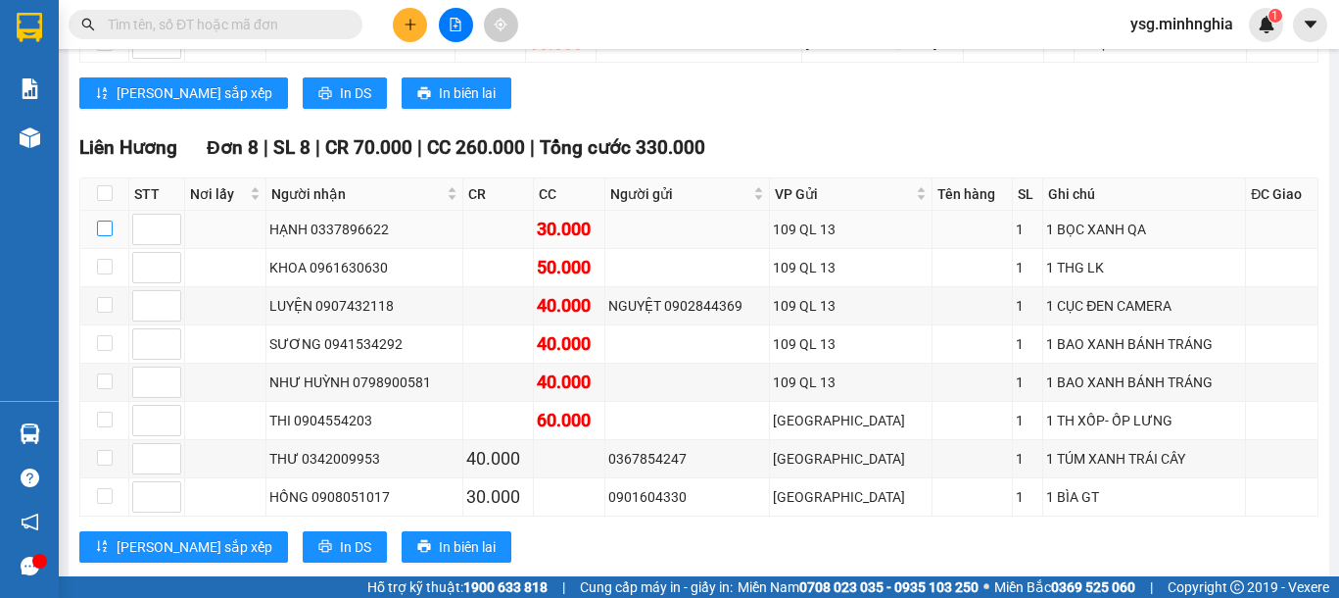
click at [107, 236] on input "checkbox" at bounding box center [105, 228] width 16 height 16
checkbox input "true"
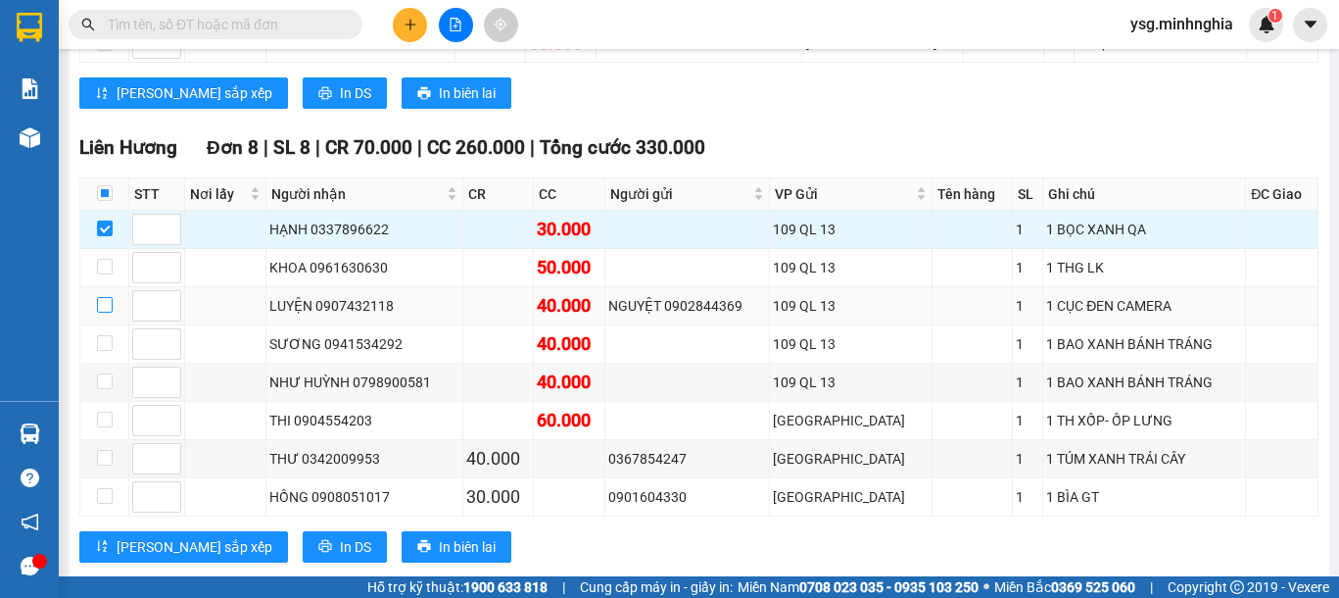
click at [106, 312] on input "checkbox" at bounding box center [105, 305] width 16 height 16
checkbox input "true"
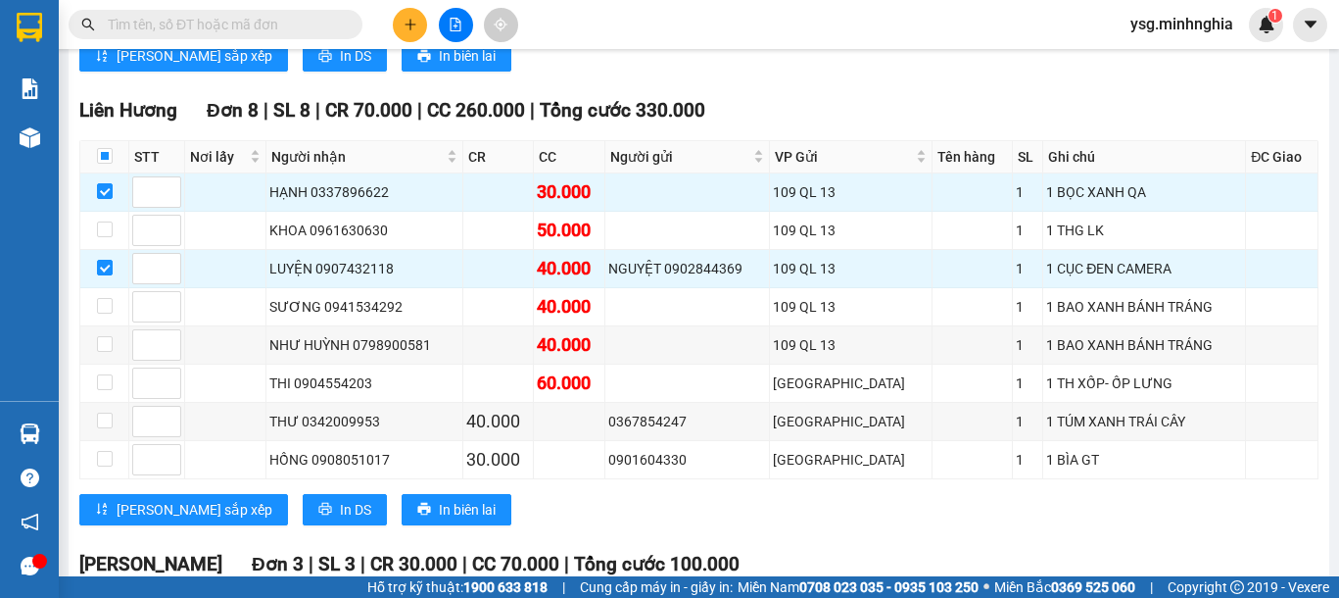
scroll to position [1460, 0]
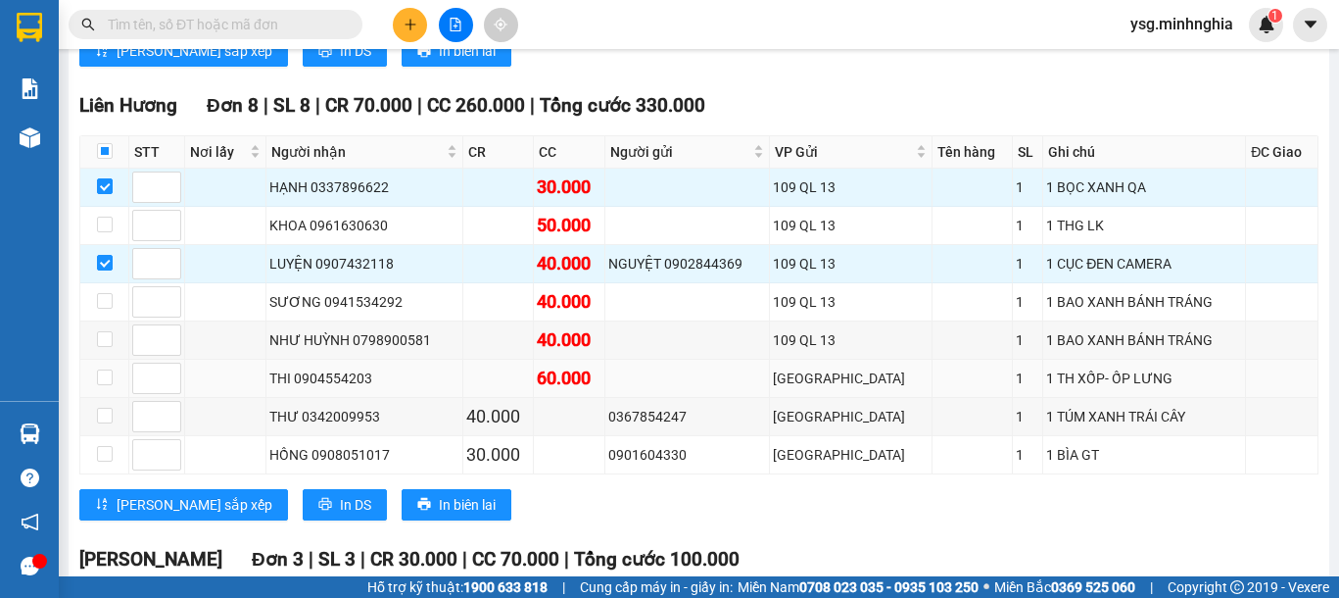
click at [94, 397] on td at bounding box center [104, 378] width 49 height 38
click at [97, 398] on td at bounding box center [104, 378] width 49 height 38
click at [97, 423] on input "checkbox" at bounding box center [105, 415] width 16 height 16
checkbox input "true"
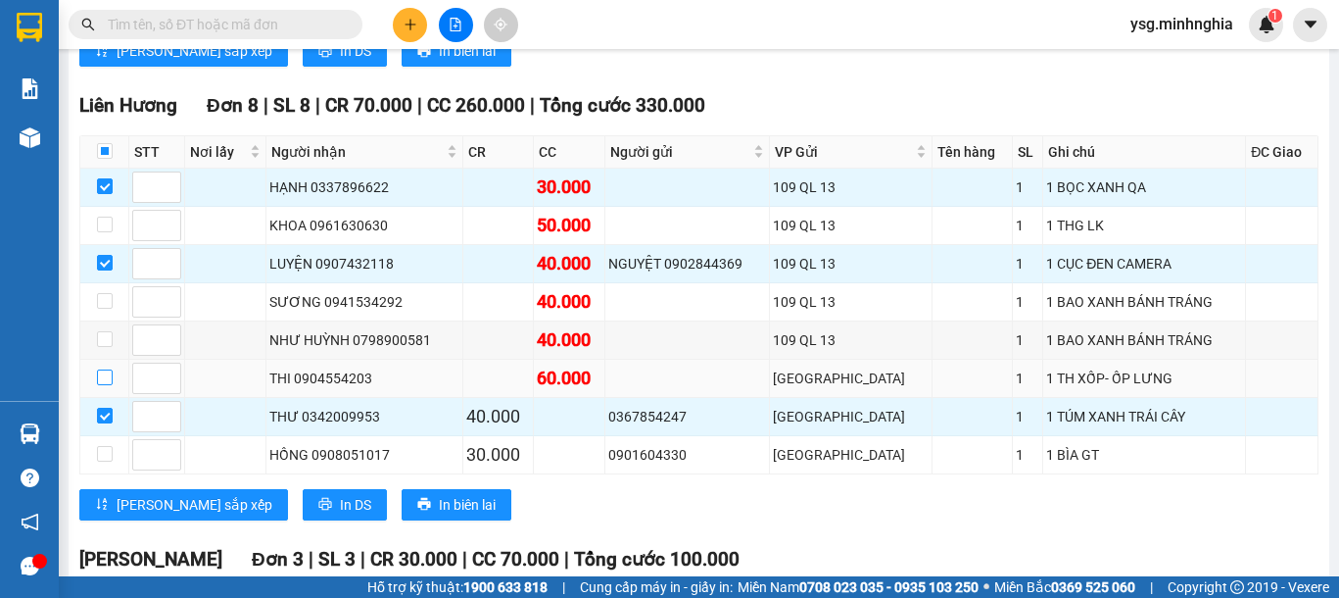
click at [103, 385] on input "checkbox" at bounding box center [105, 377] width 16 height 16
checkbox input "true"
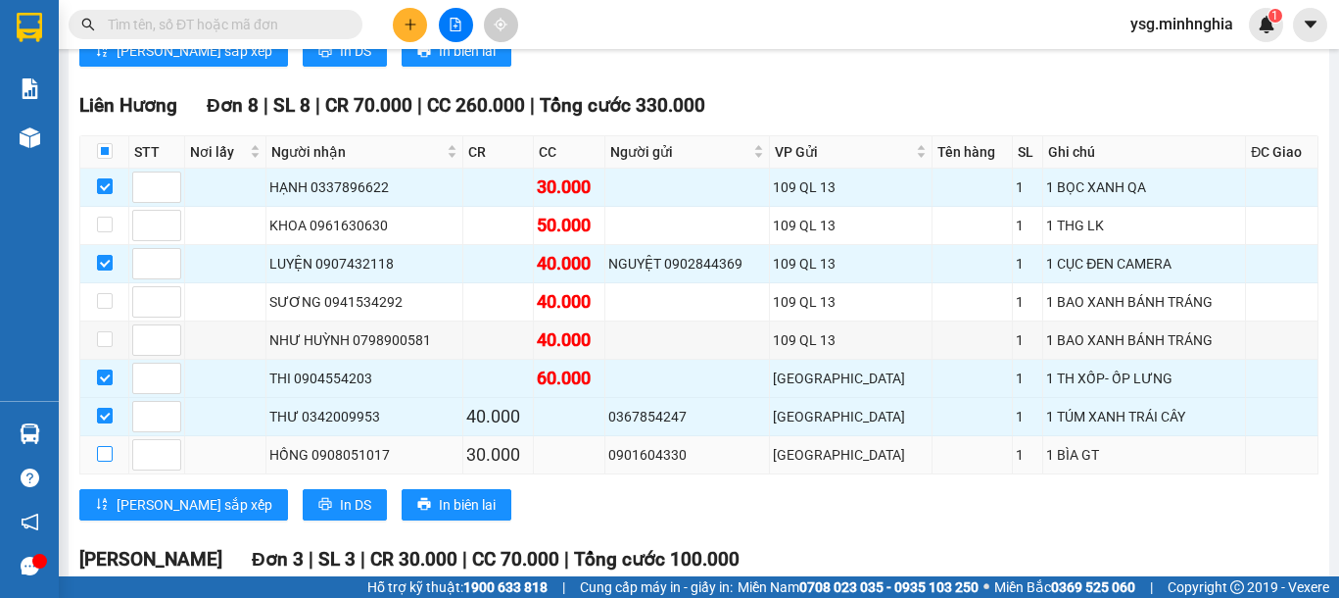
click at [103, 461] on input "checkbox" at bounding box center [105, 454] width 16 height 16
checkbox input "true"
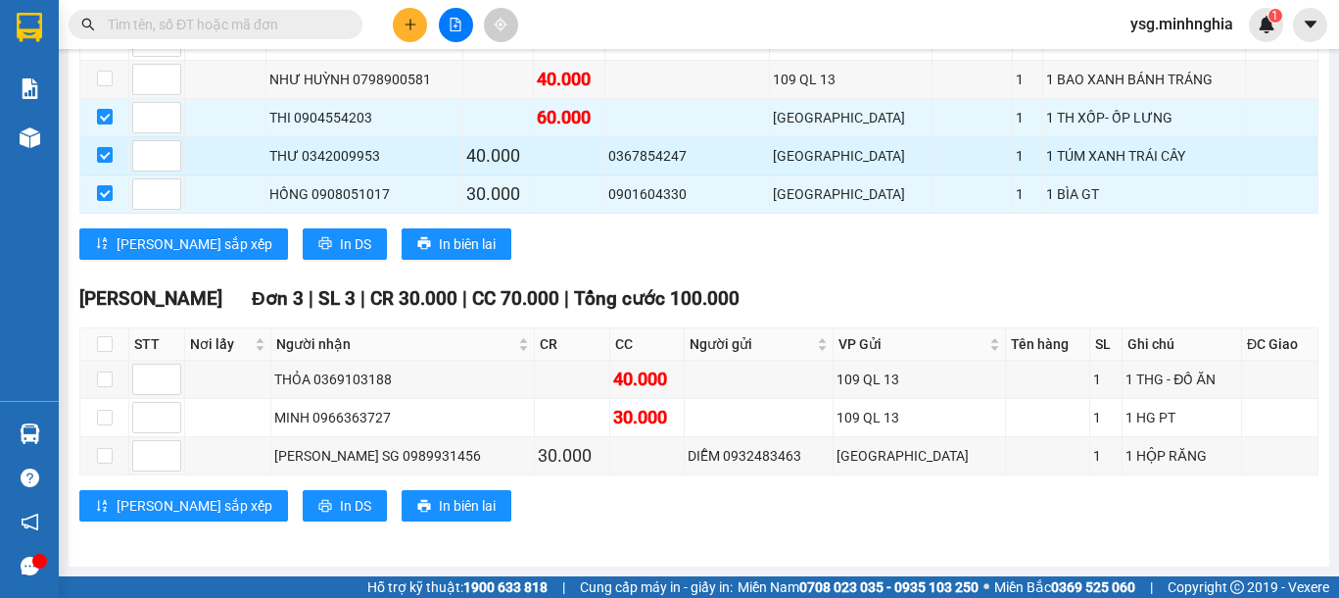
scroll to position [0, 0]
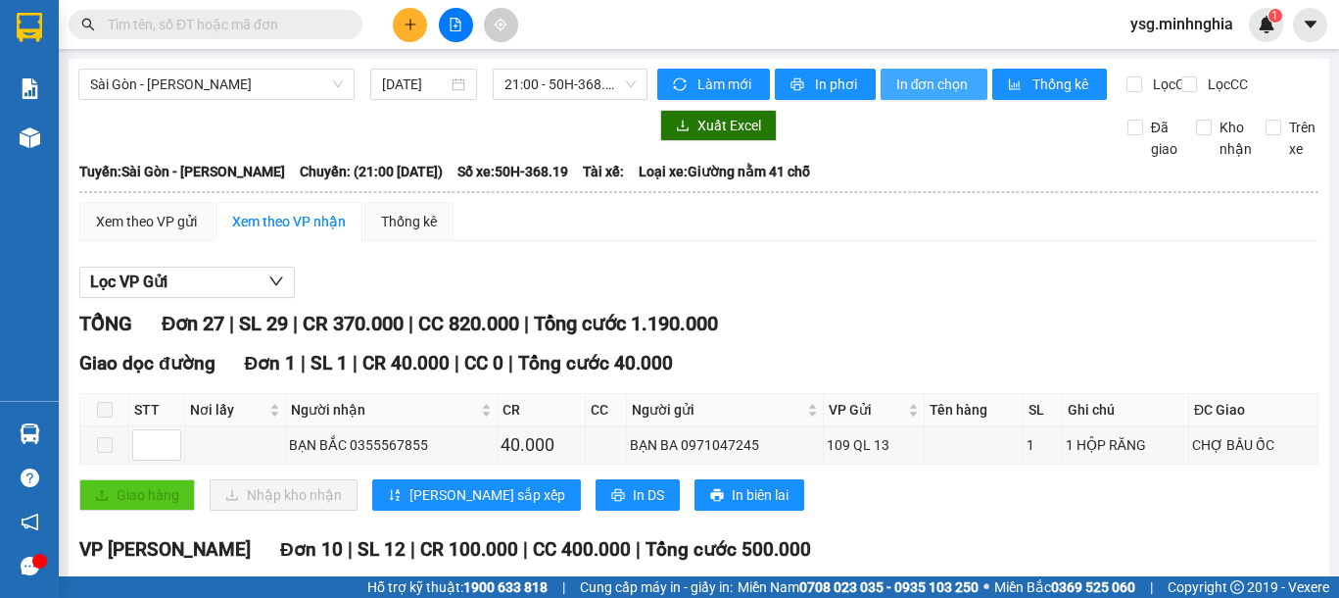
click at [932, 87] on span "In đơn chọn" at bounding box center [933, 84] width 75 height 22
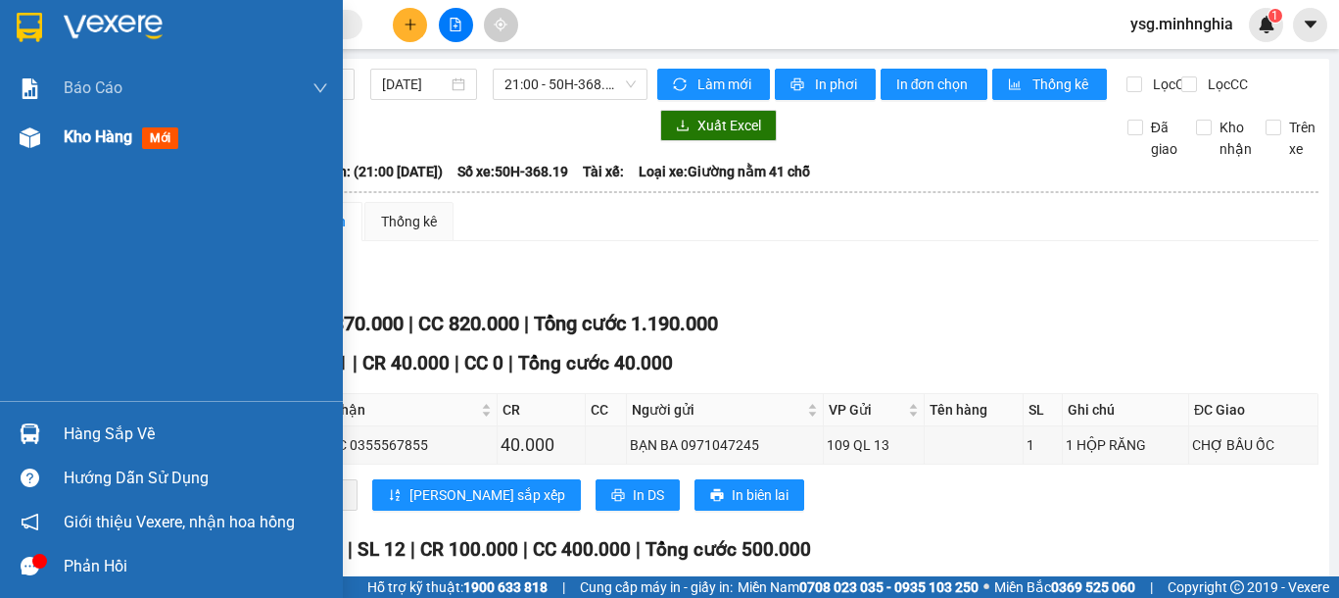
click at [40, 127] on div at bounding box center [30, 137] width 34 height 34
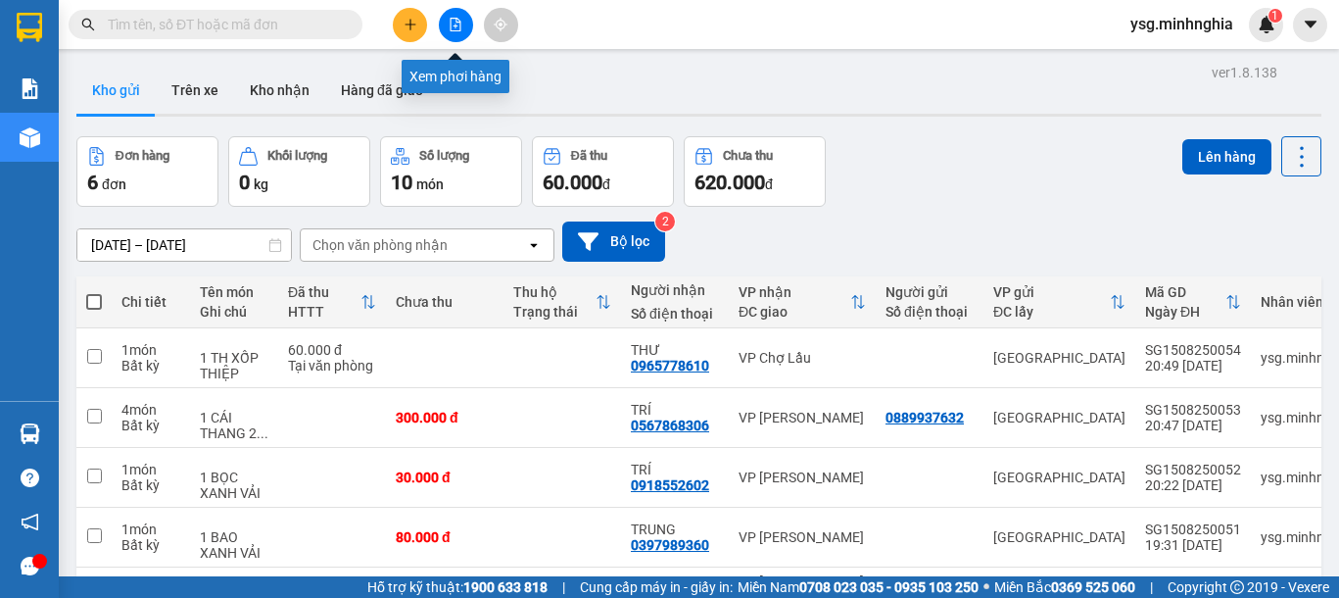
click at [444, 20] on button at bounding box center [456, 25] width 34 height 34
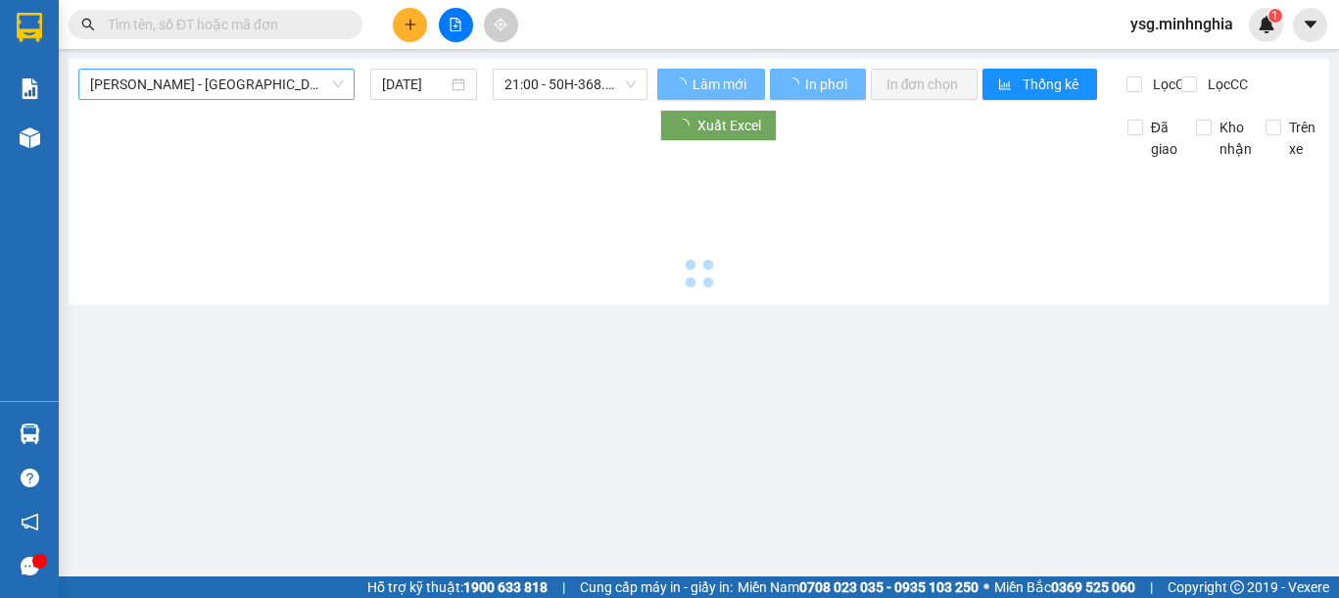
click at [292, 82] on span "[PERSON_NAME] - [GEOGRAPHIC_DATA]" at bounding box center [216, 84] width 253 height 29
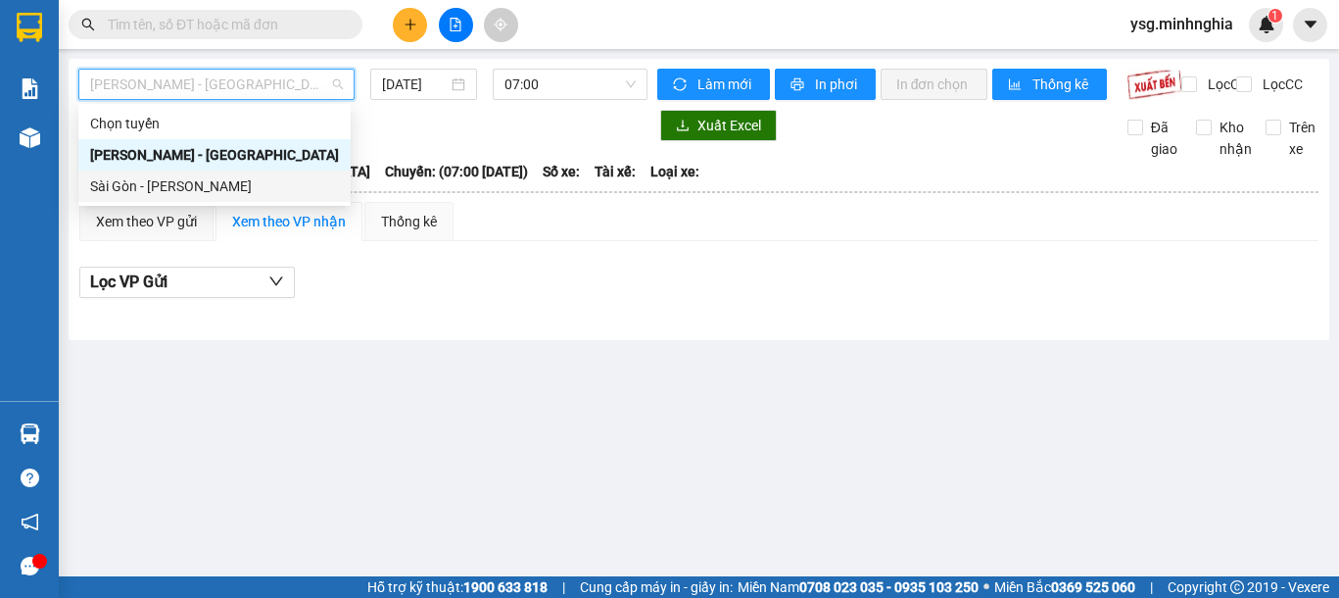
click at [201, 183] on div "Sài Gòn - [PERSON_NAME]" at bounding box center [214, 186] width 249 height 22
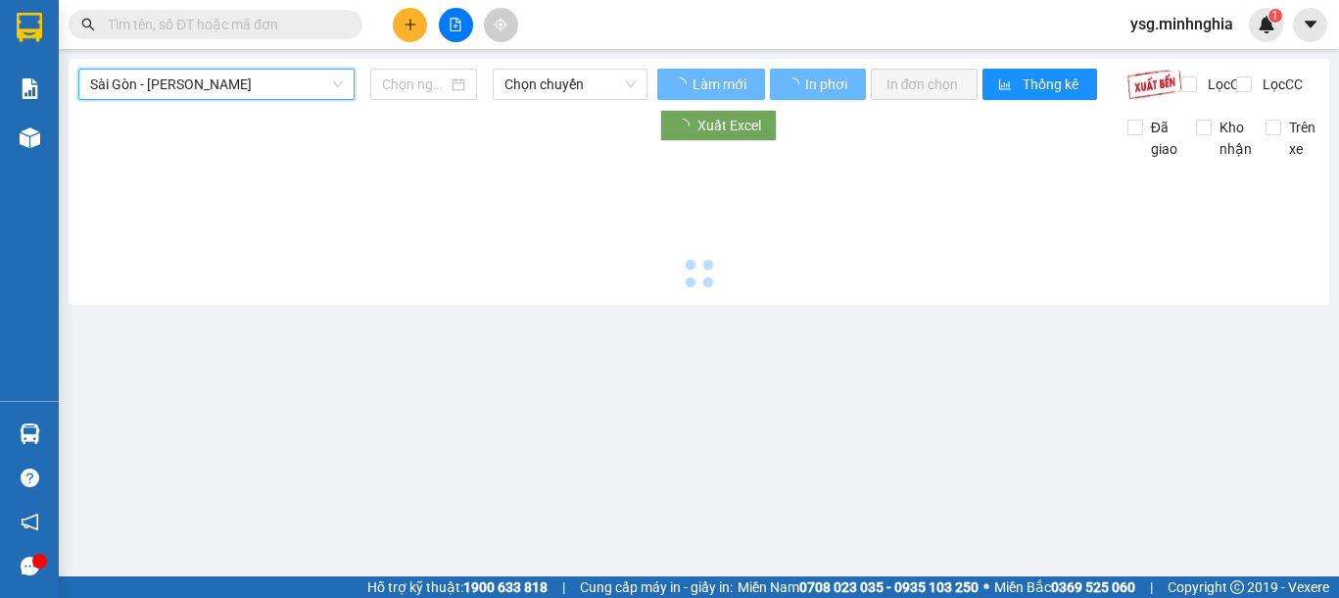
type input "[DATE]"
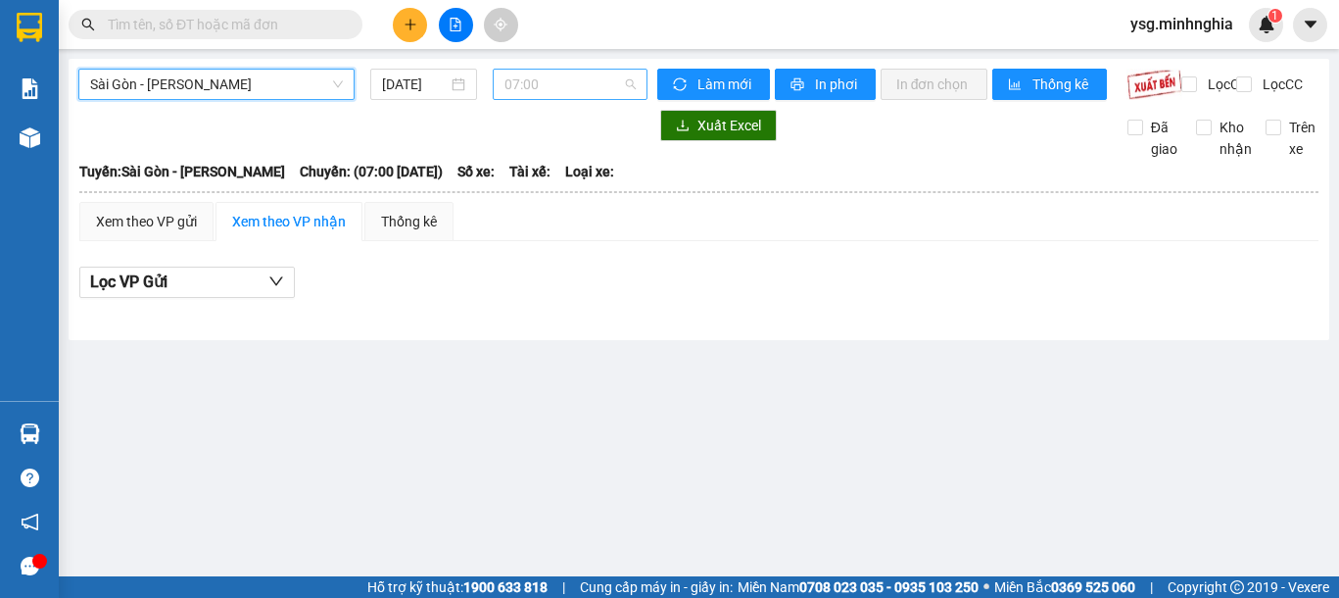
click at [574, 85] on span "07:00" at bounding box center [569, 84] width 131 height 29
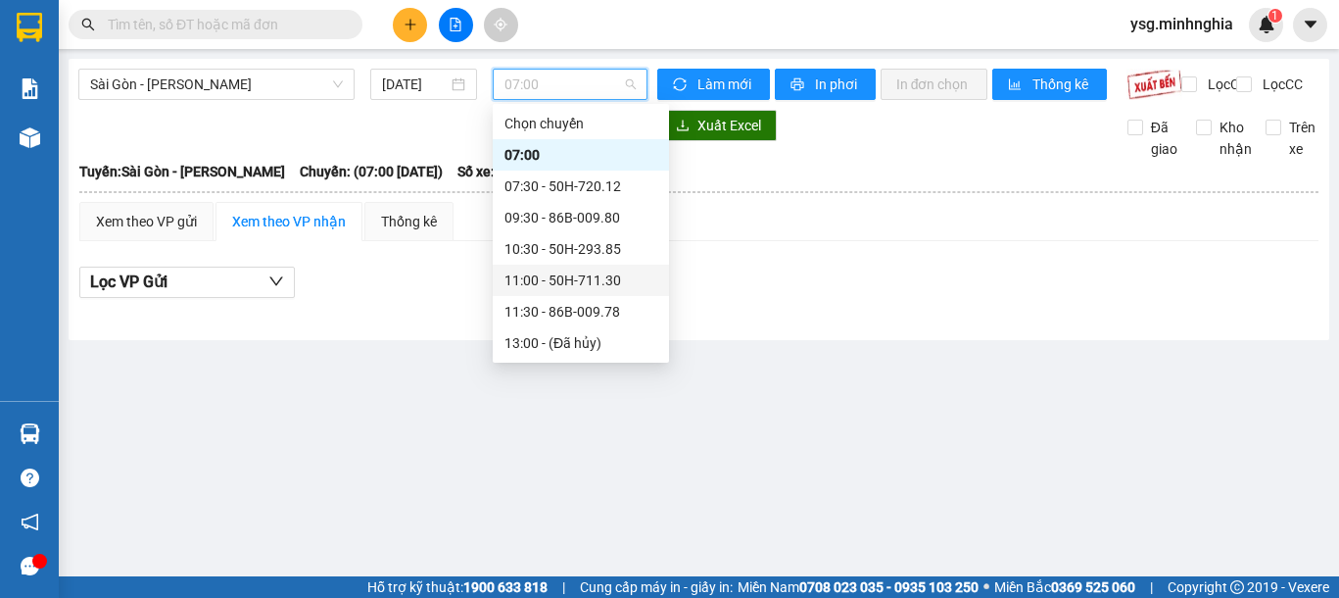
scroll to position [251, 0]
click at [583, 278] on div "21:45 (TC) - 50H-720.12" at bounding box center [580, 280] width 153 height 22
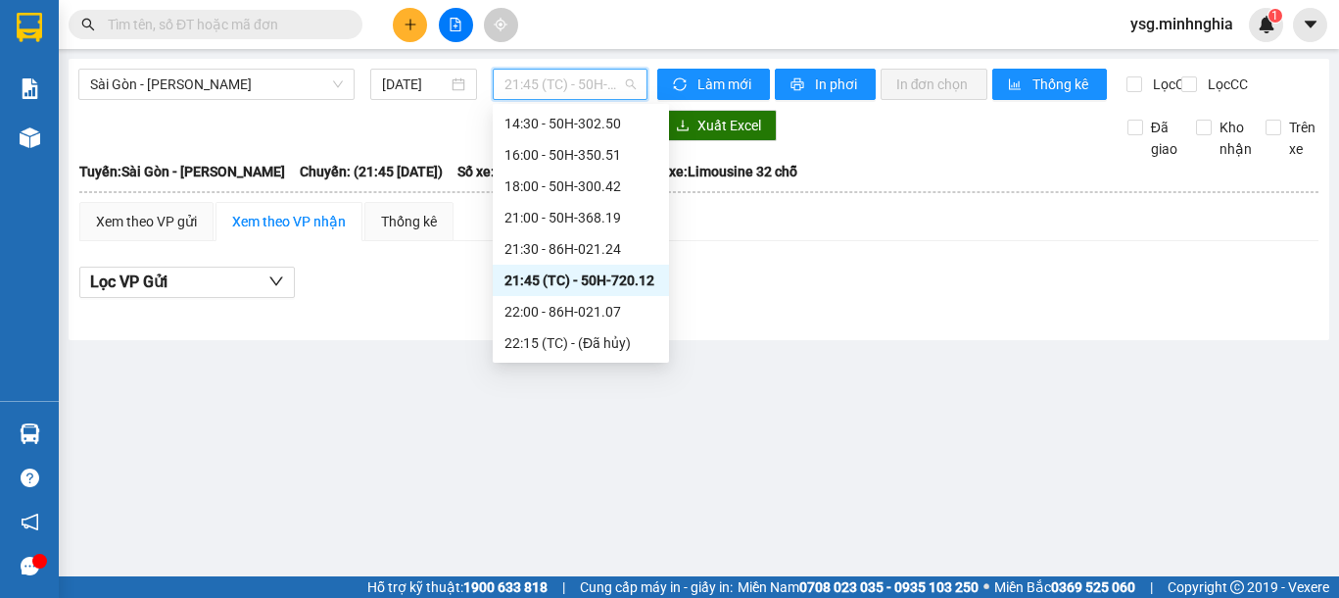
click at [578, 82] on span "21:45 (TC) - 50H-720.12" at bounding box center [569, 84] width 131 height 29
click at [603, 239] on div "21:30 - 86H-021.24" at bounding box center [580, 249] width 153 height 22
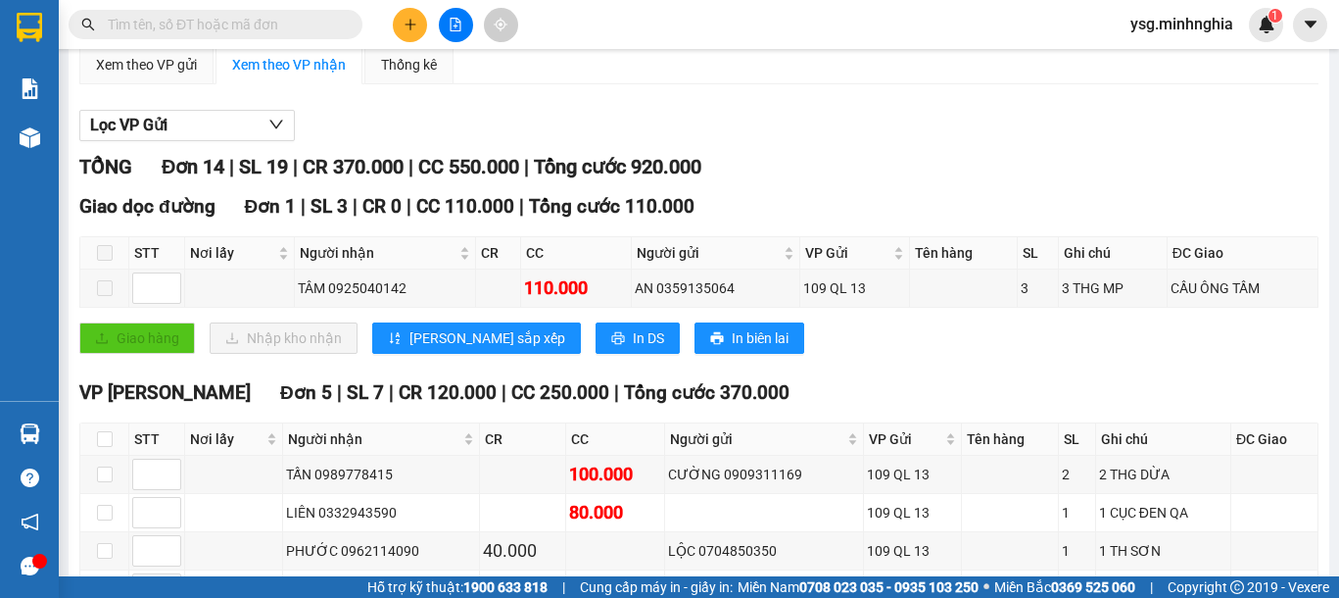
scroll to position [154, 0]
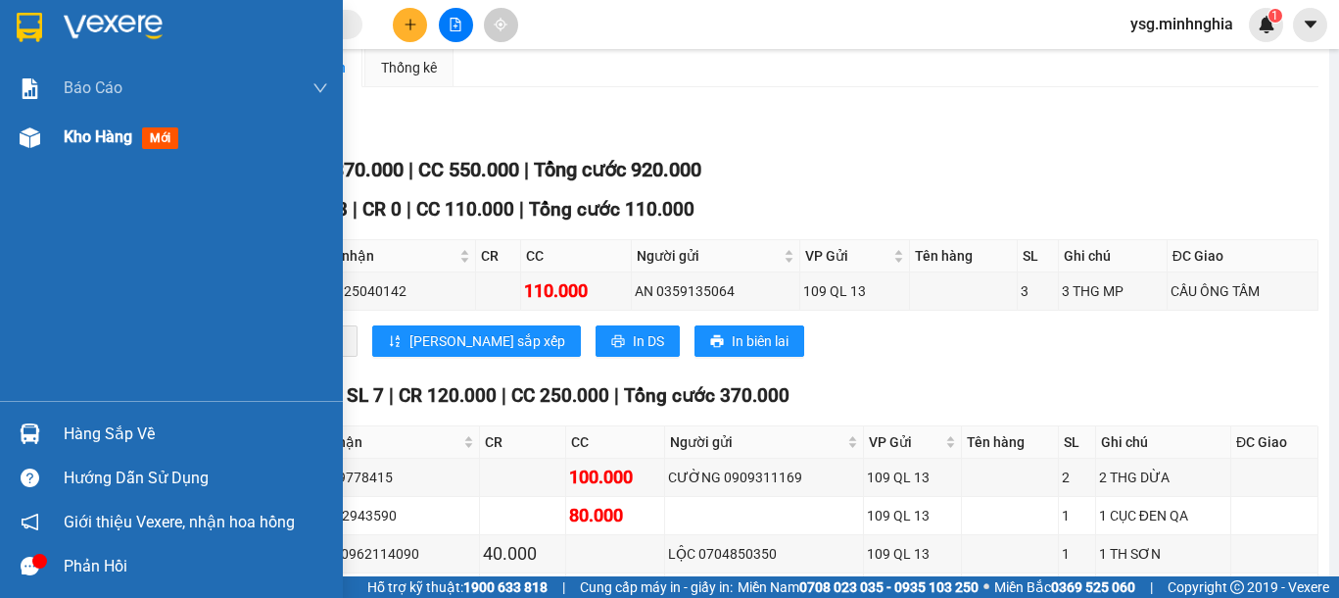
click at [26, 142] on img at bounding box center [30, 137] width 21 height 21
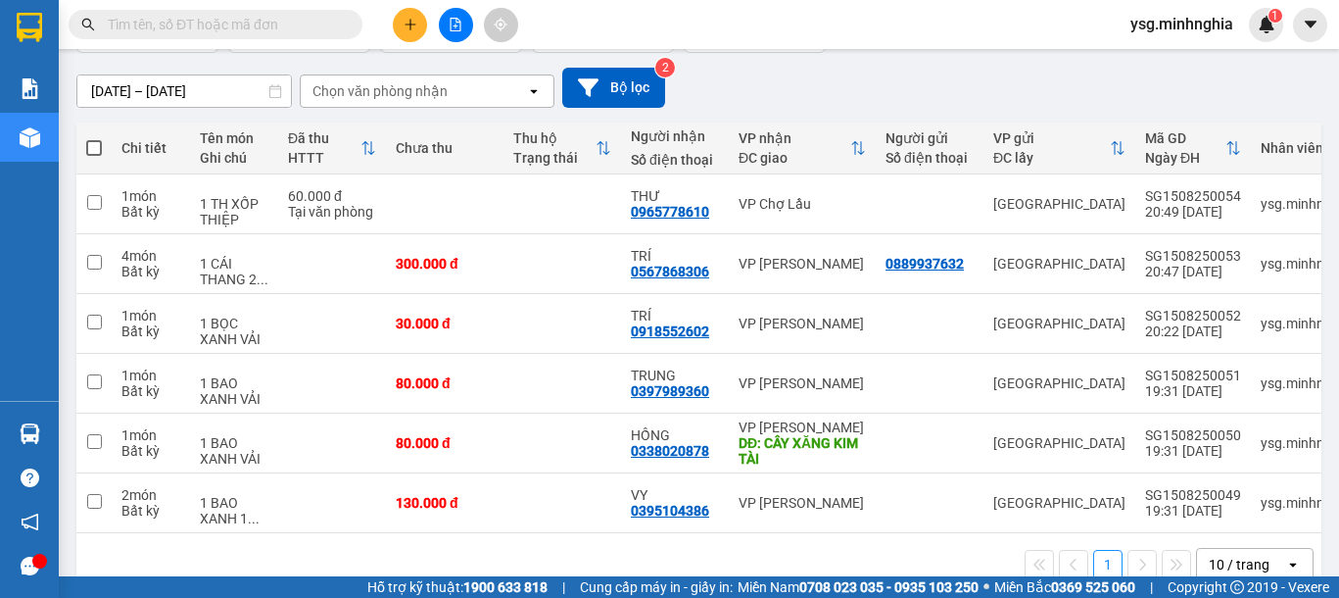
click at [454, 27] on icon "file-add" at bounding box center [456, 25] width 14 height 14
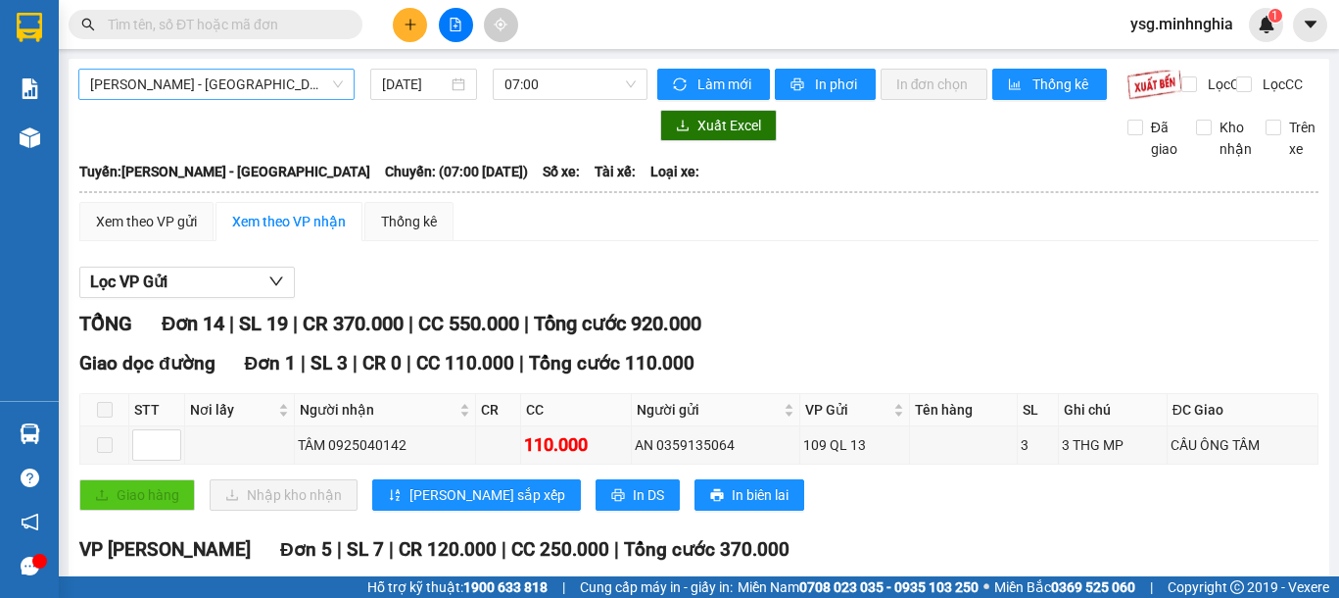
click at [209, 90] on span "[PERSON_NAME] - [GEOGRAPHIC_DATA]" at bounding box center [216, 84] width 253 height 29
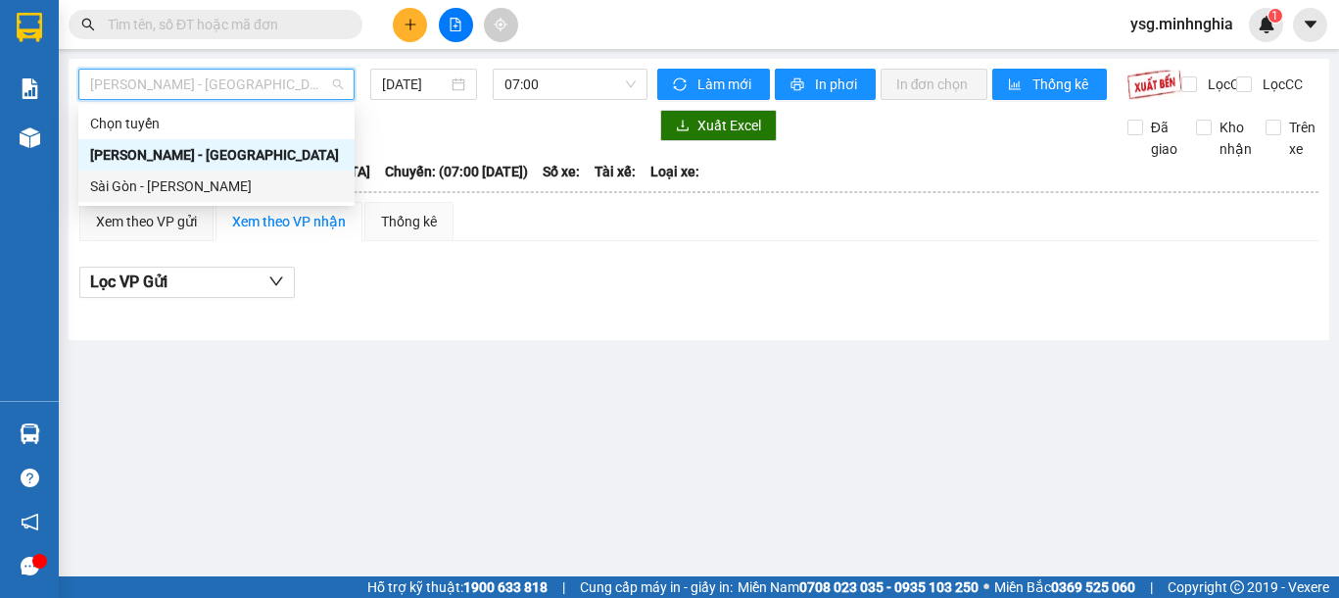
click at [164, 180] on div "Sài Gòn - [PERSON_NAME]" at bounding box center [216, 186] width 253 height 22
type input "[DATE]"
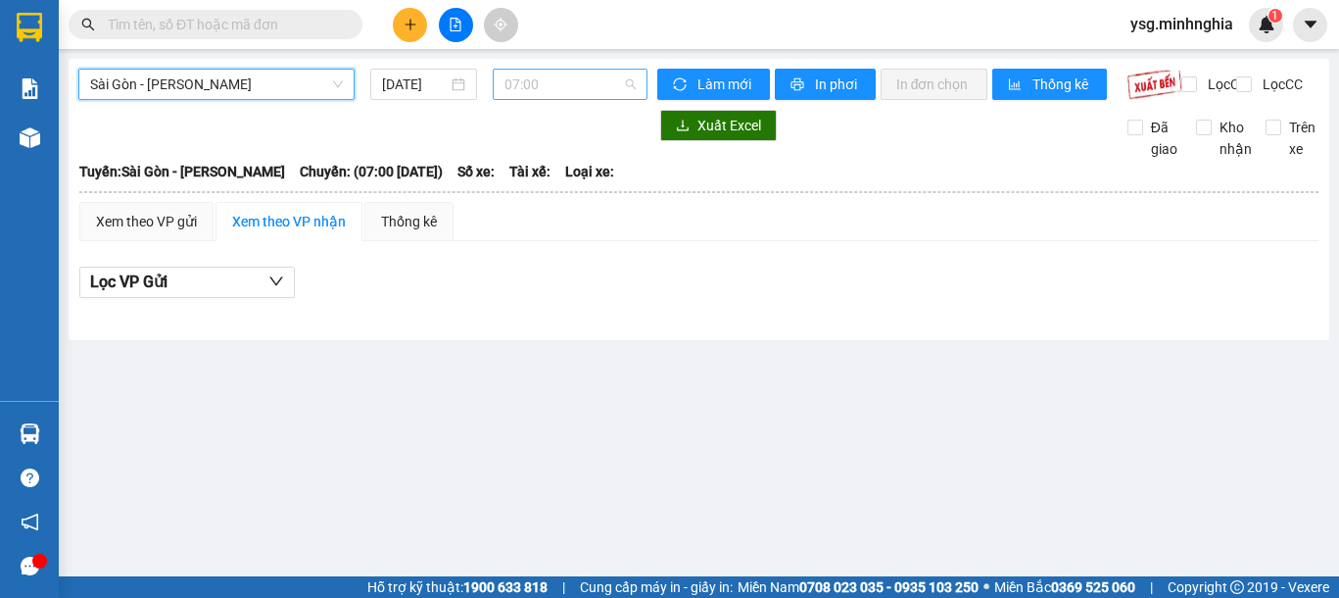
click at [559, 88] on span "07:00" at bounding box center [569, 84] width 131 height 29
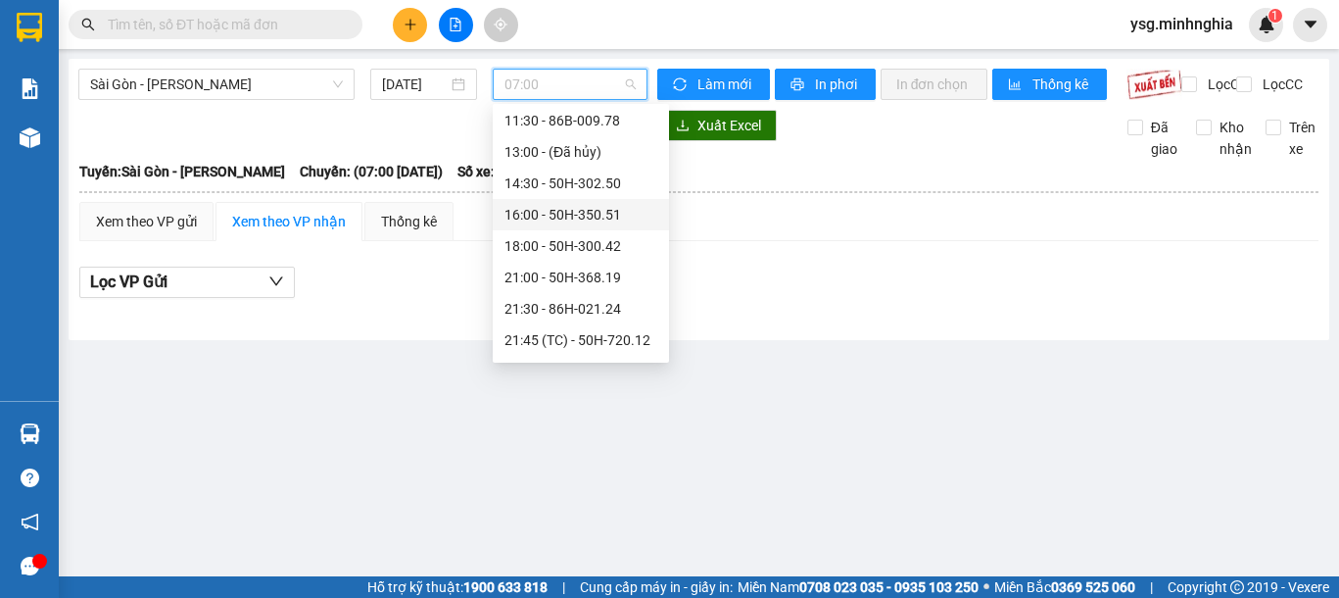
scroll to position [251, 0]
click at [575, 224] on div "21:00 - 50H-368.19" at bounding box center [580, 218] width 153 height 22
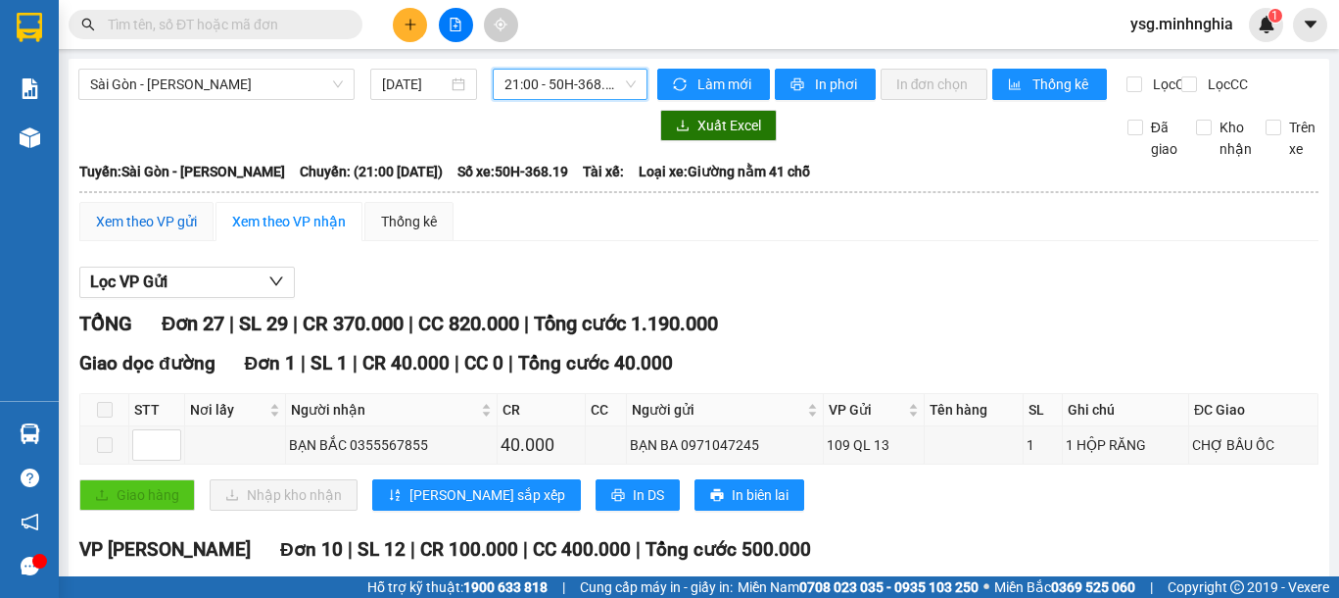
click at [173, 230] on div "Xem theo VP gửi" at bounding box center [146, 222] width 101 height 22
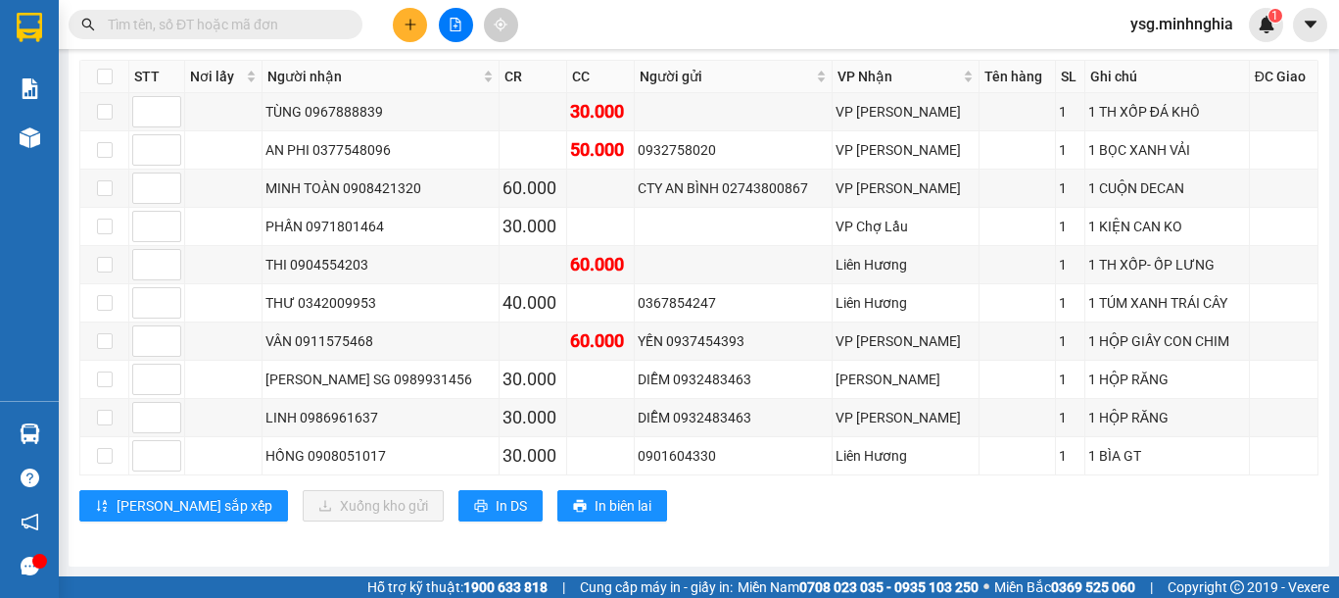
scroll to position [1147, 0]
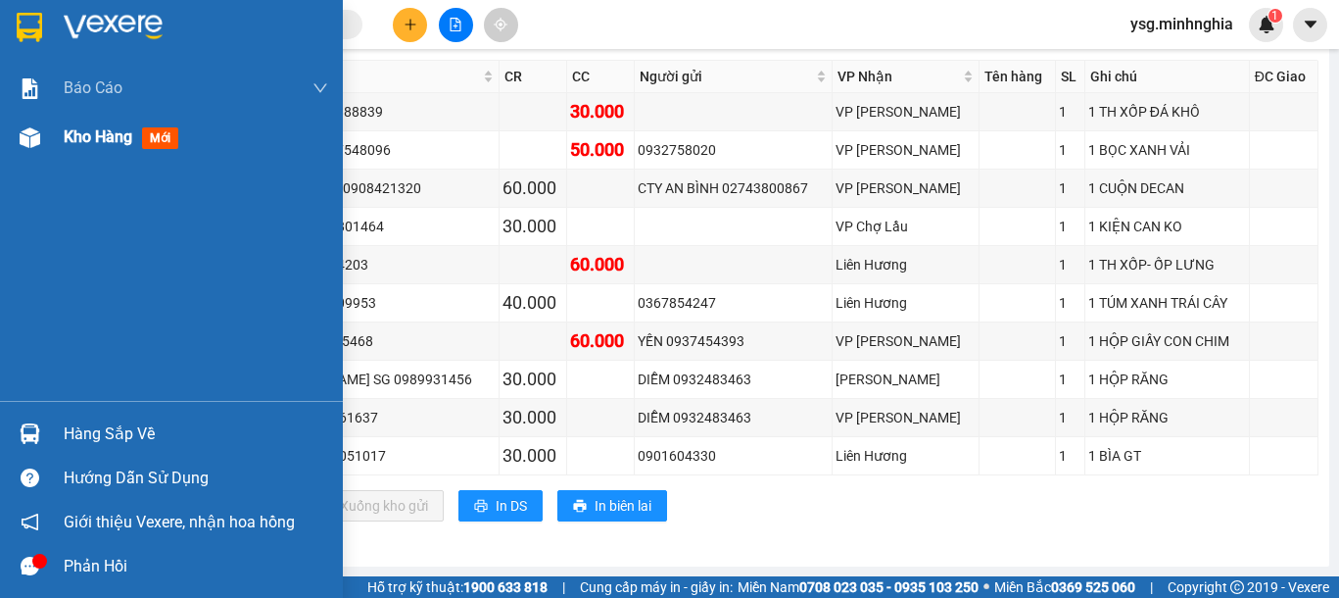
click at [20, 141] on img at bounding box center [30, 137] width 21 height 21
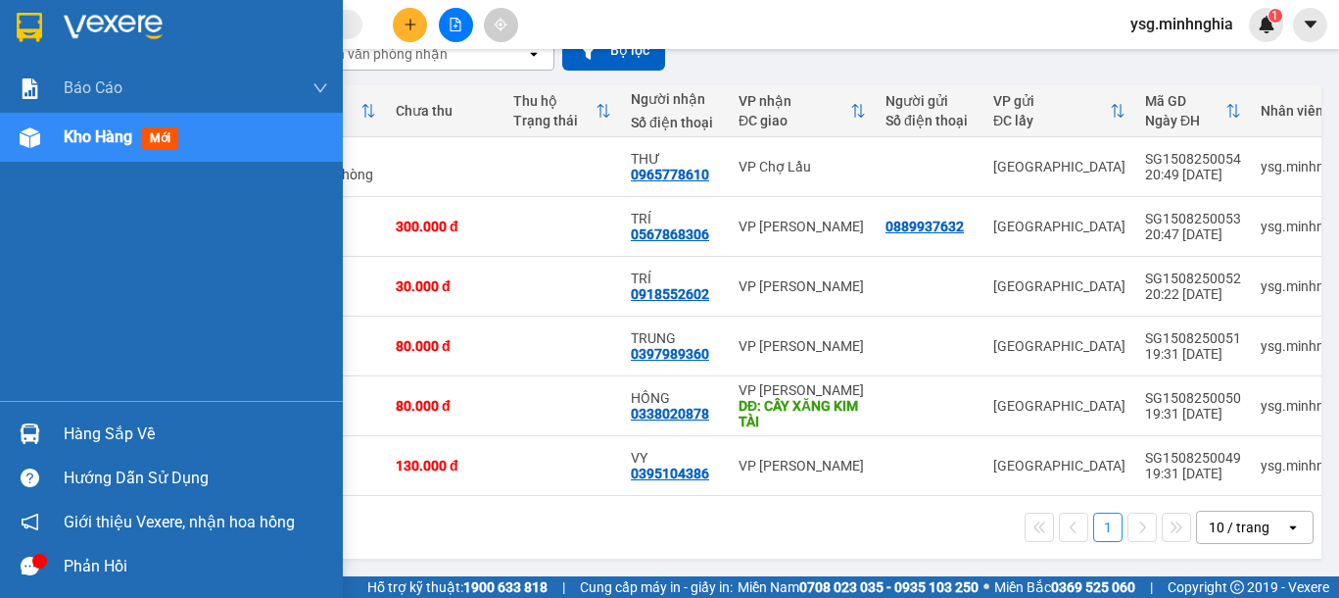
scroll to position [199, 0]
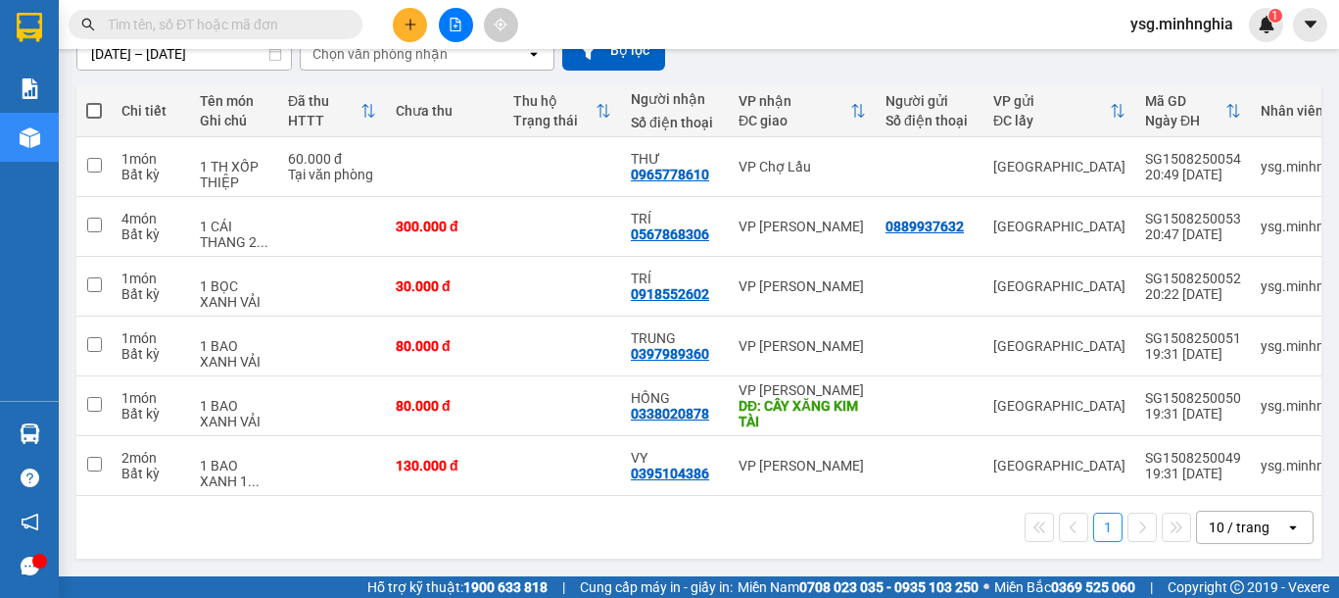
click at [99, 106] on span at bounding box center [94, 111] width 16 height 16
click at [94, 101] on input "checkbox" at bounding box center [94, 101] width 0 height 0
checkbox input "true"
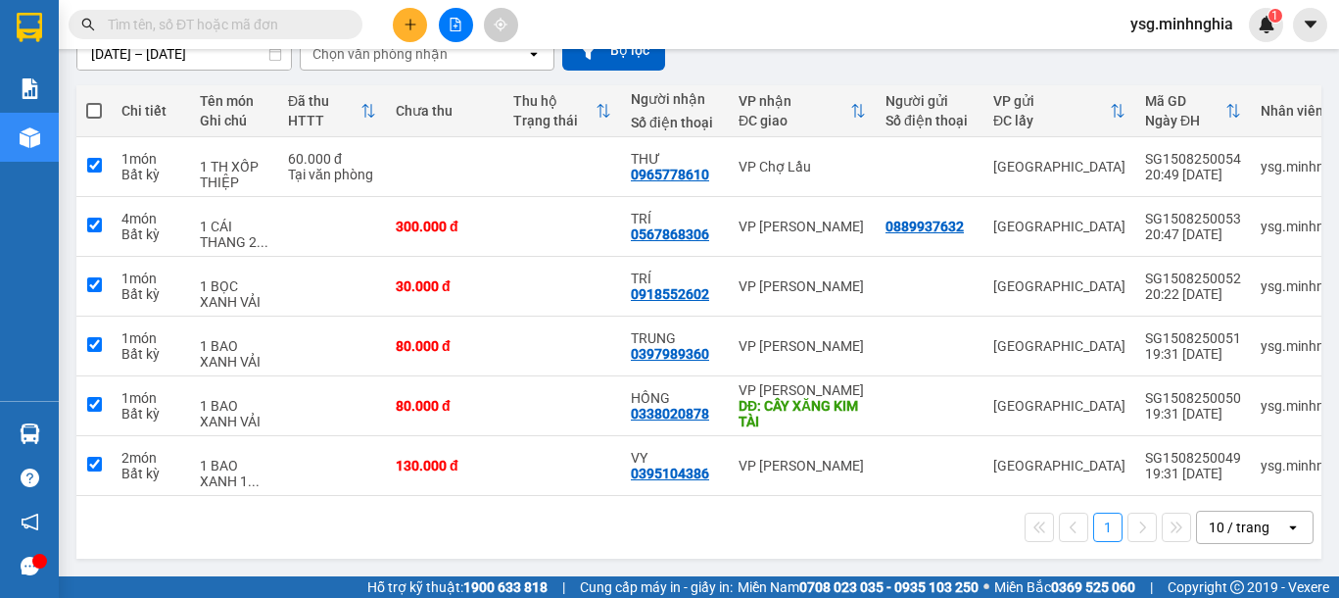
checkbox input "true"
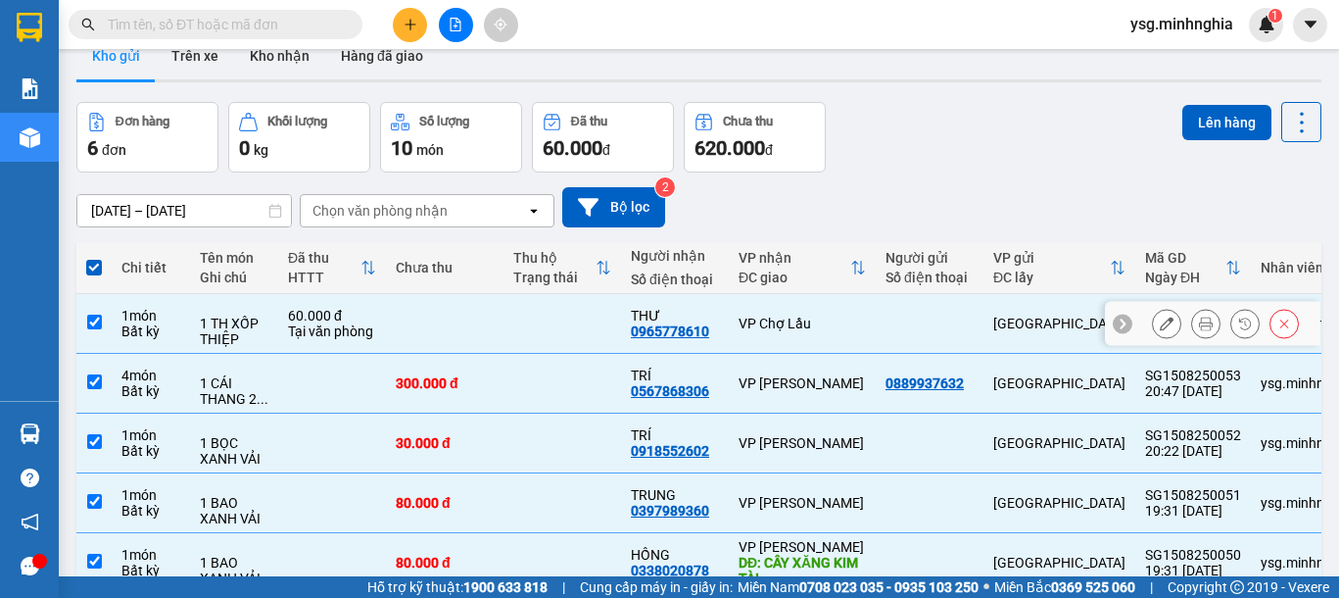
scroll to position [0, 0]
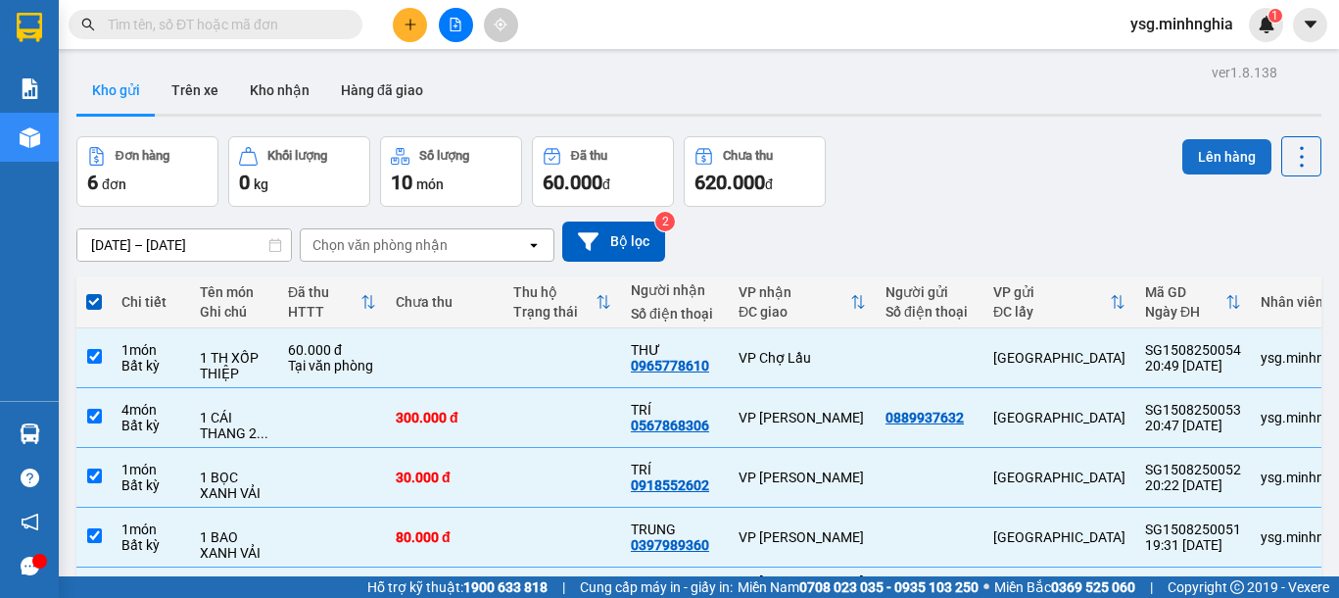
click at [1216, 159] on button "Lên hàng" at bounding box center [1226, 156] width 89 height 35
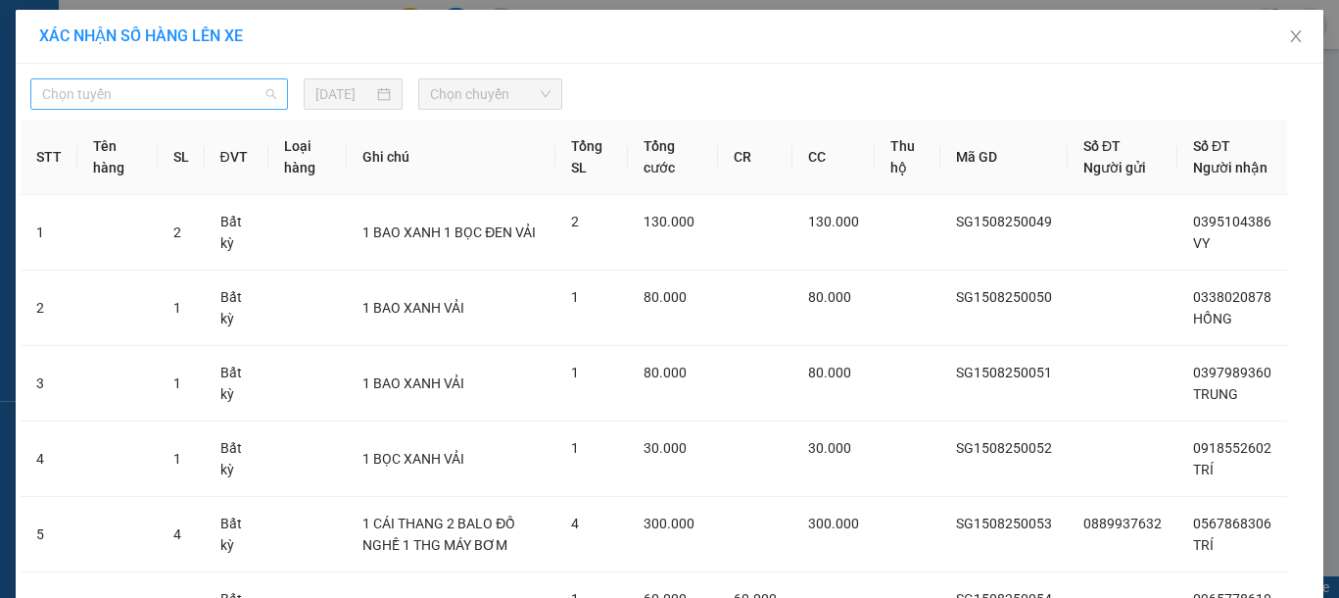
click at [249, 99] on span "Chọn tuyến" at bounding box center [159, 93] width 234 height 29
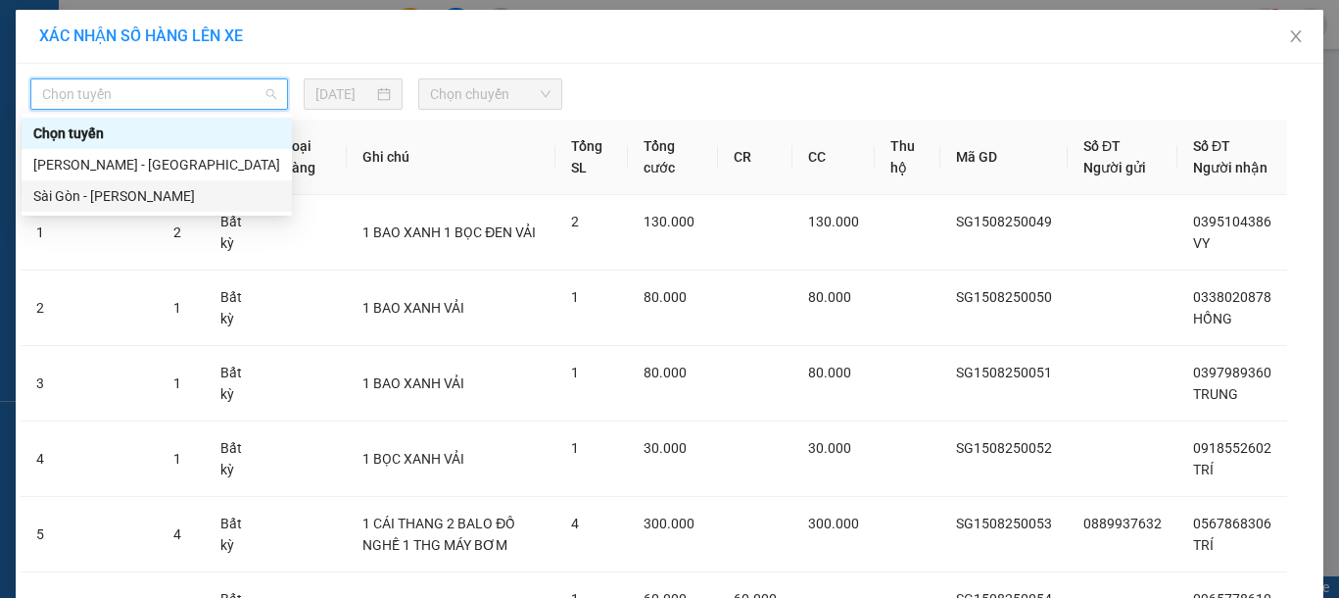
click at [184, 202] on div "Sài Gòn - [PERSON_NAME]" at bounding box center [156, 196] width 247 height 22
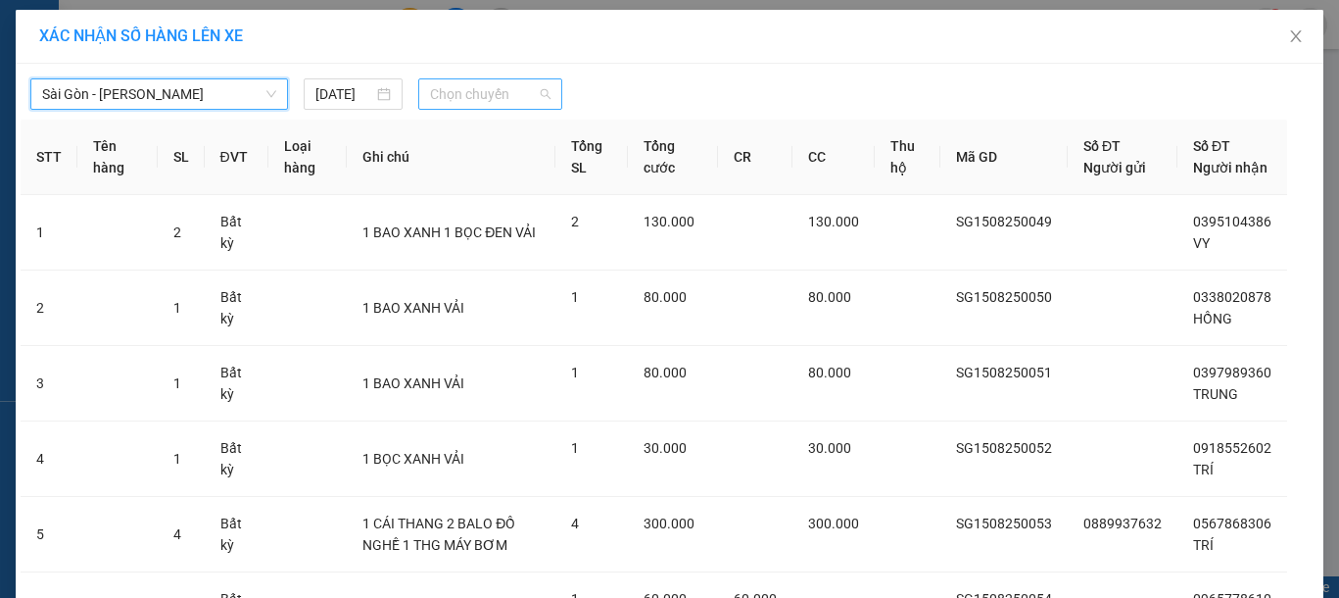
click at [470, 105] on span "Chọn chuyến" at bounding box center [490, 93] width 120 height 29
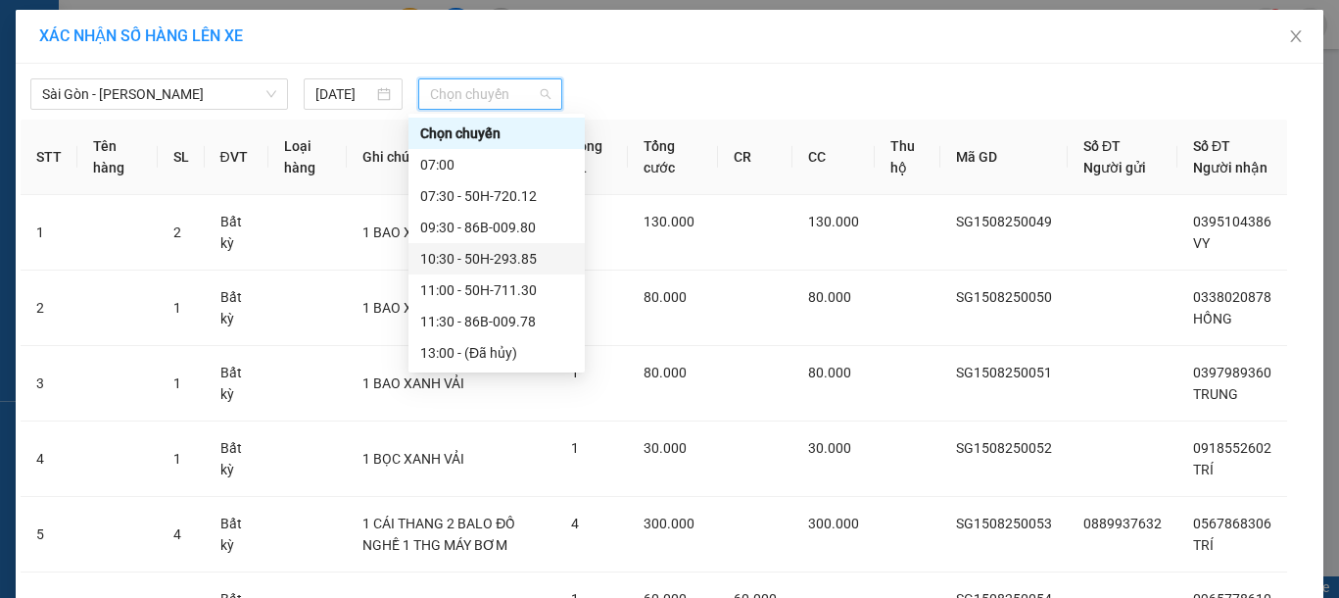
scroll to position [251, 0]
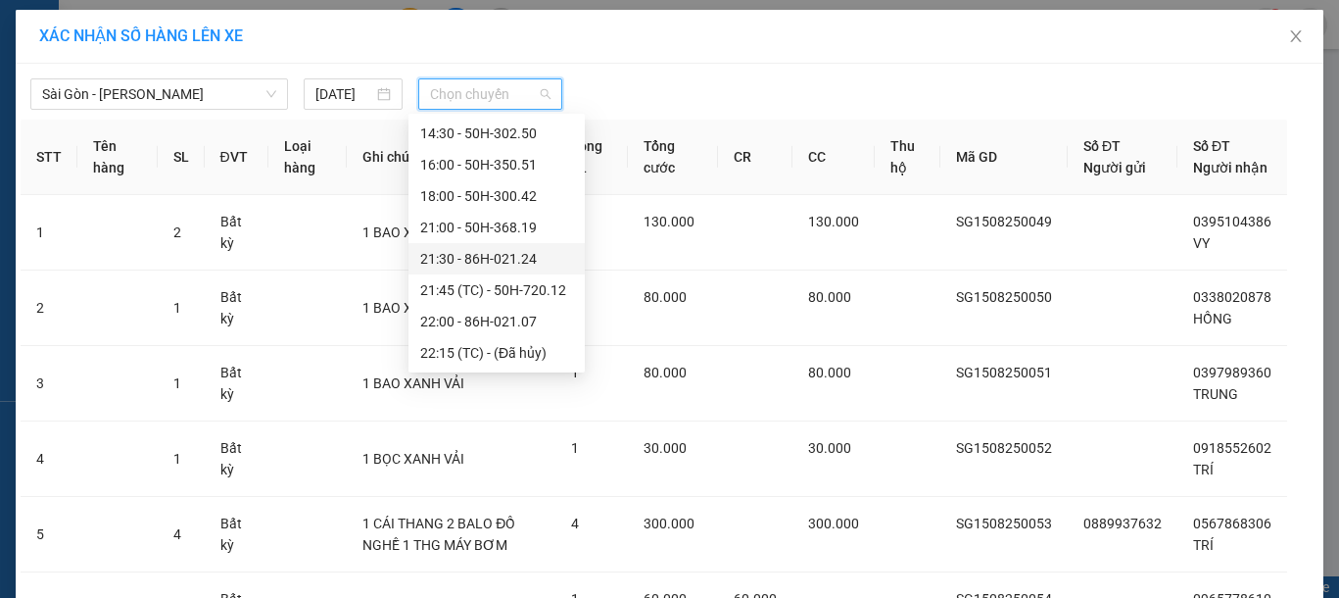
click at [522, 259] on div "21:30 - 86H-021.24" at bounding box center [496, 259] width 153 height 22
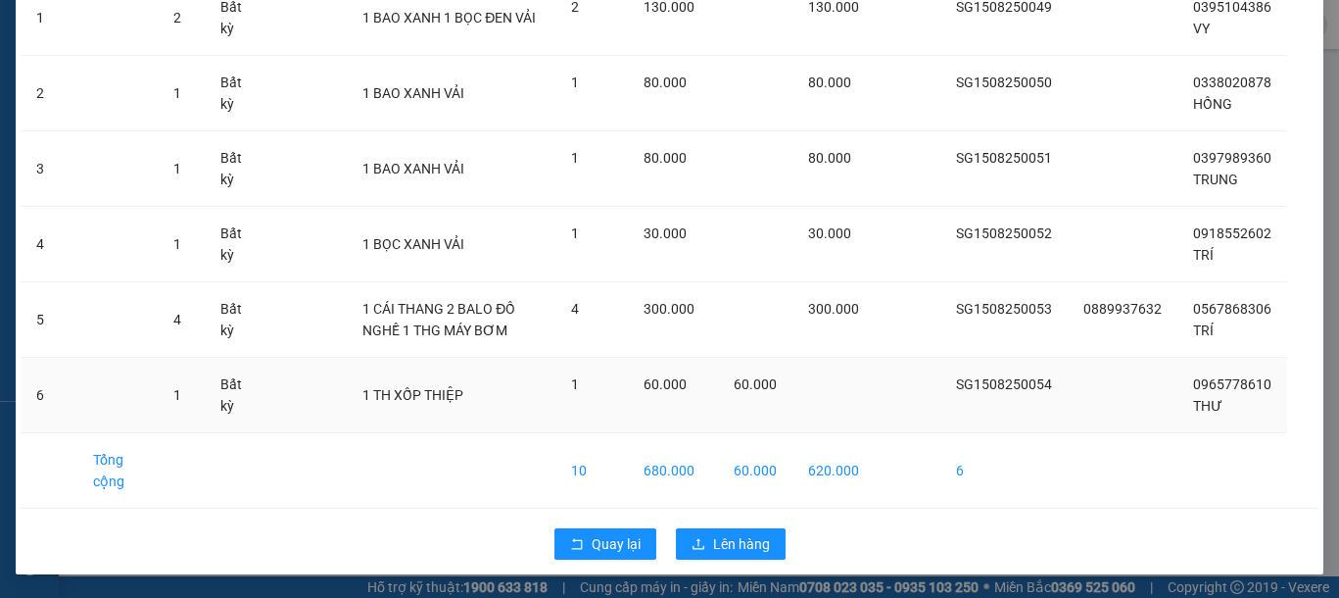
scroll to position [248, 0]
click at [741, 534] on span "Lên hàng" at bounding box center [741, 544] width 57 height 22
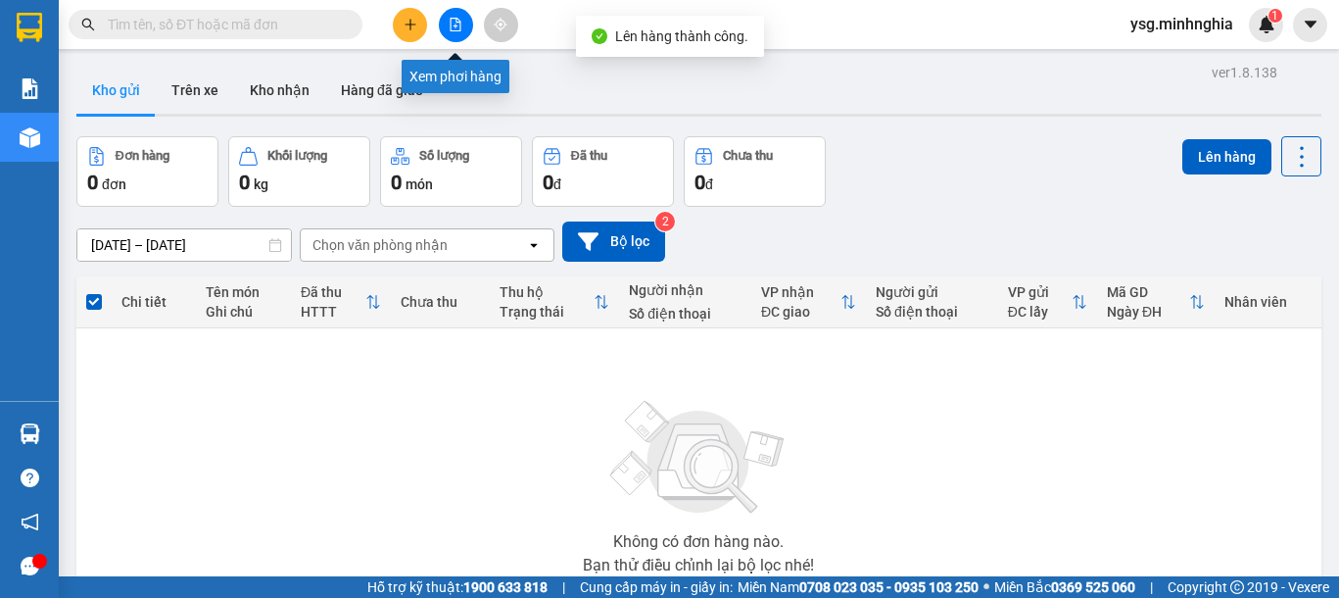
click at [445, 36] on button at bounding box center [456, 25] width 34 height 34
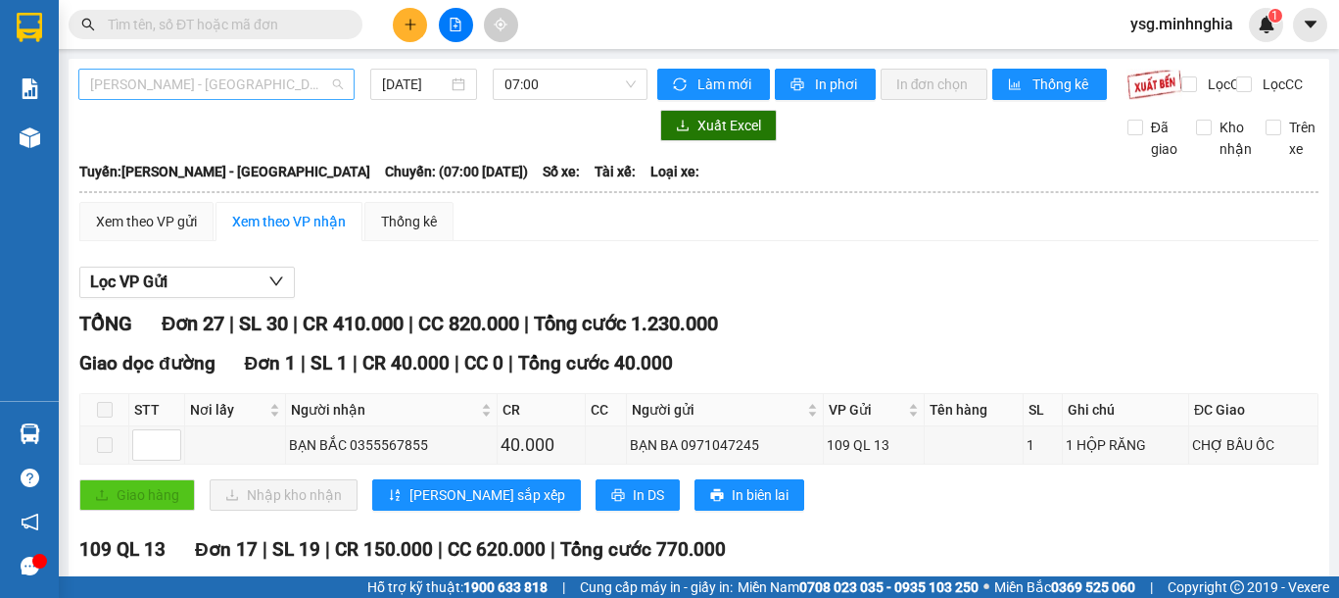
click at [207, 80] on span "[PERSON_NAME] - [GEOGRAPHIC_DATA]" at bounding box center [216, 84] width 253 height 29
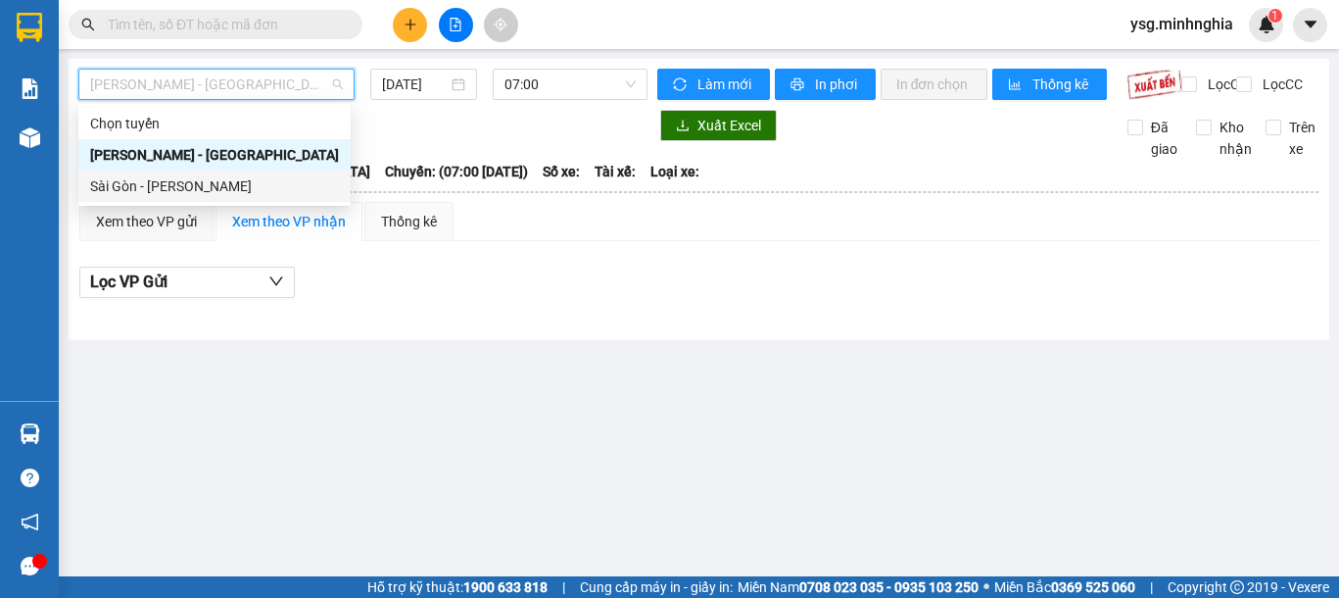
click at [186, 194] on div "Sài Gòn - [PERSON_NAME]" at bounding box center [214, 186] width 249 height 22
type input "[DATE]"
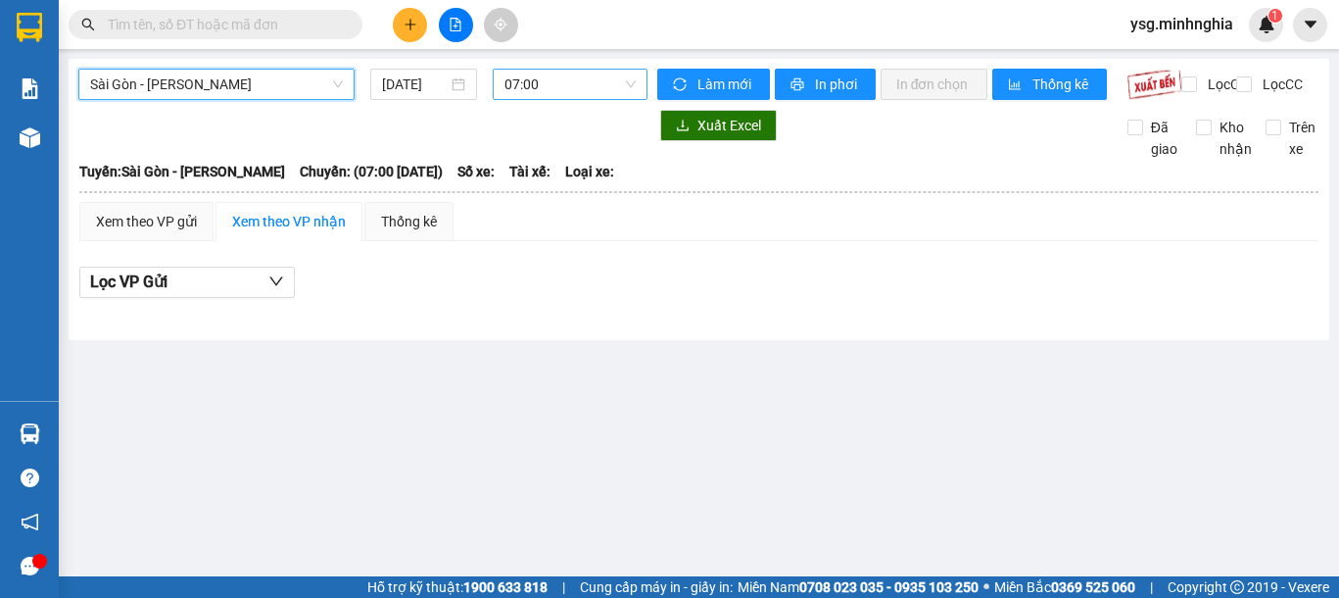
click at [552, 85] on span "07:00" at bounding box center [569, 84] width 131 height 29
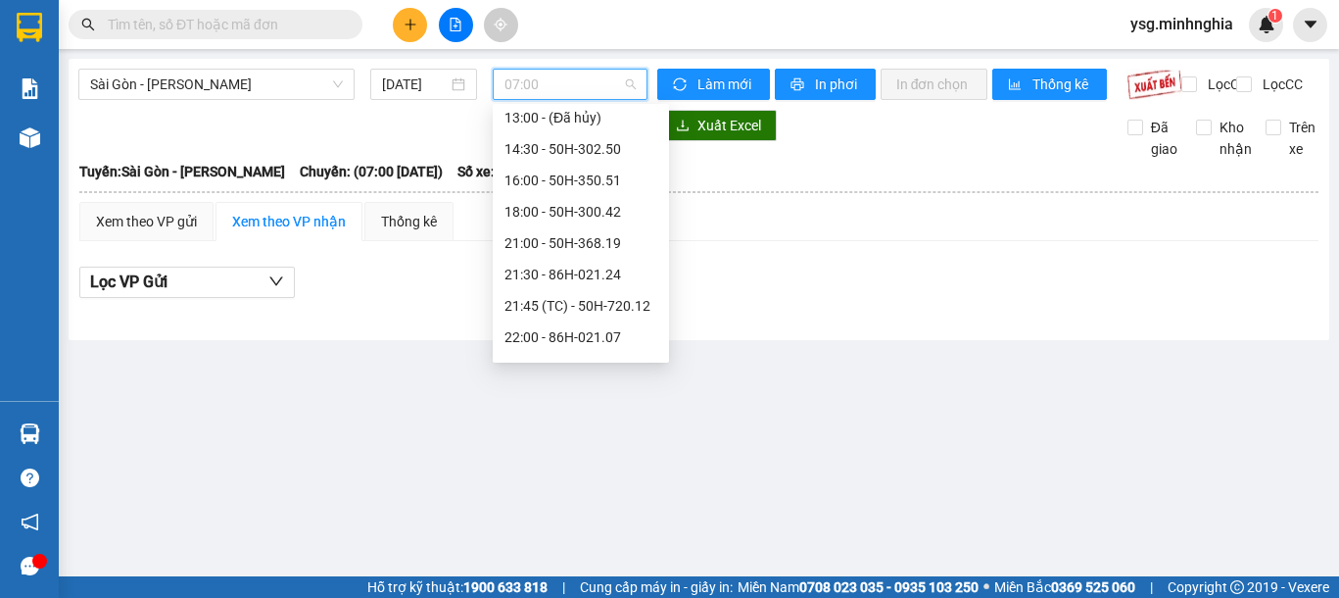
scroll to position [251, 0]
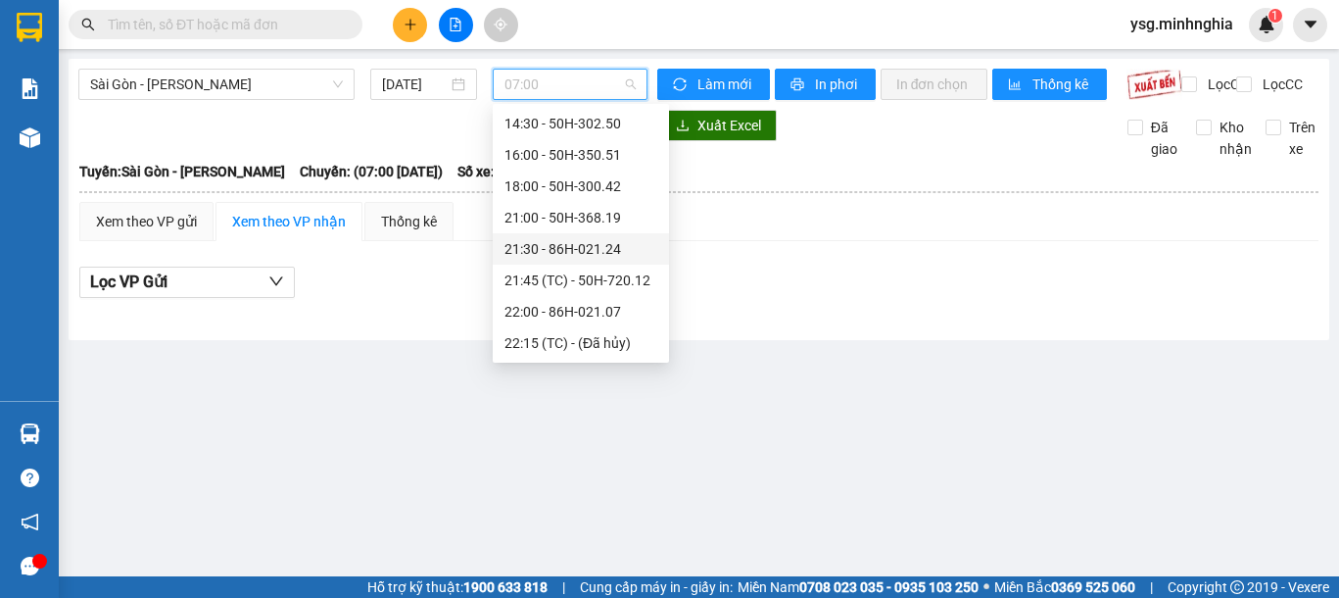
click at [570, 253] on div "21:30 - 86H-021.24" at bounding box center [580, 249] width 153 height 22
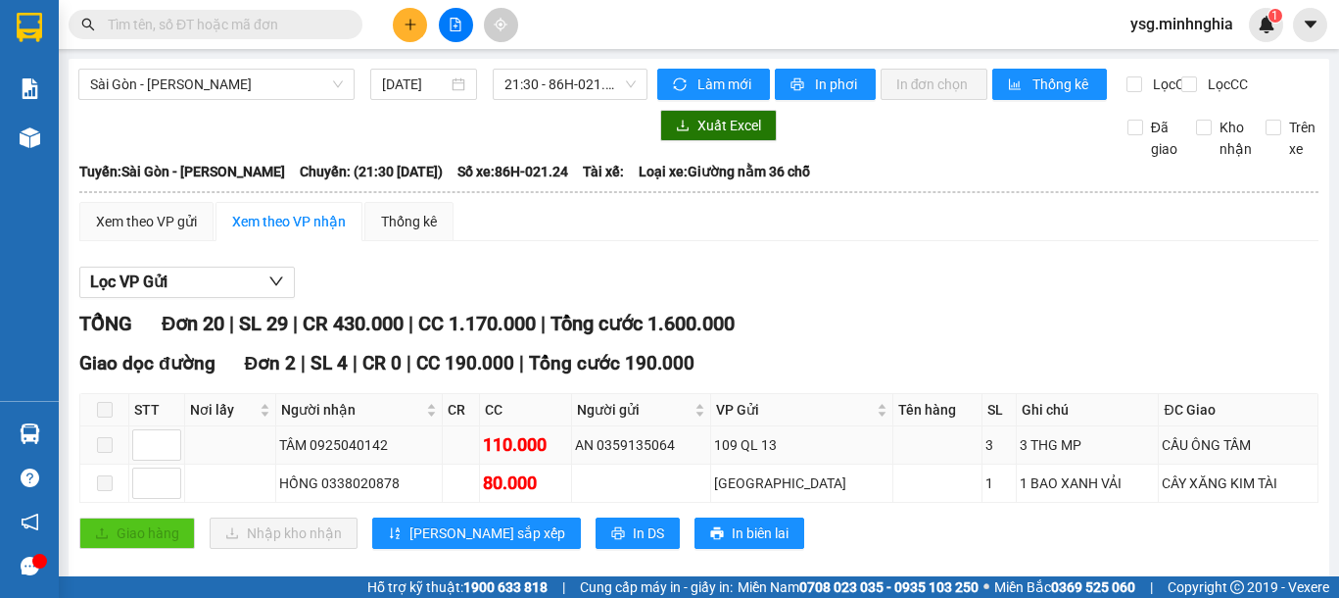
click at [102, 453] on span at bounding box center [105, 445] width 16 height 16
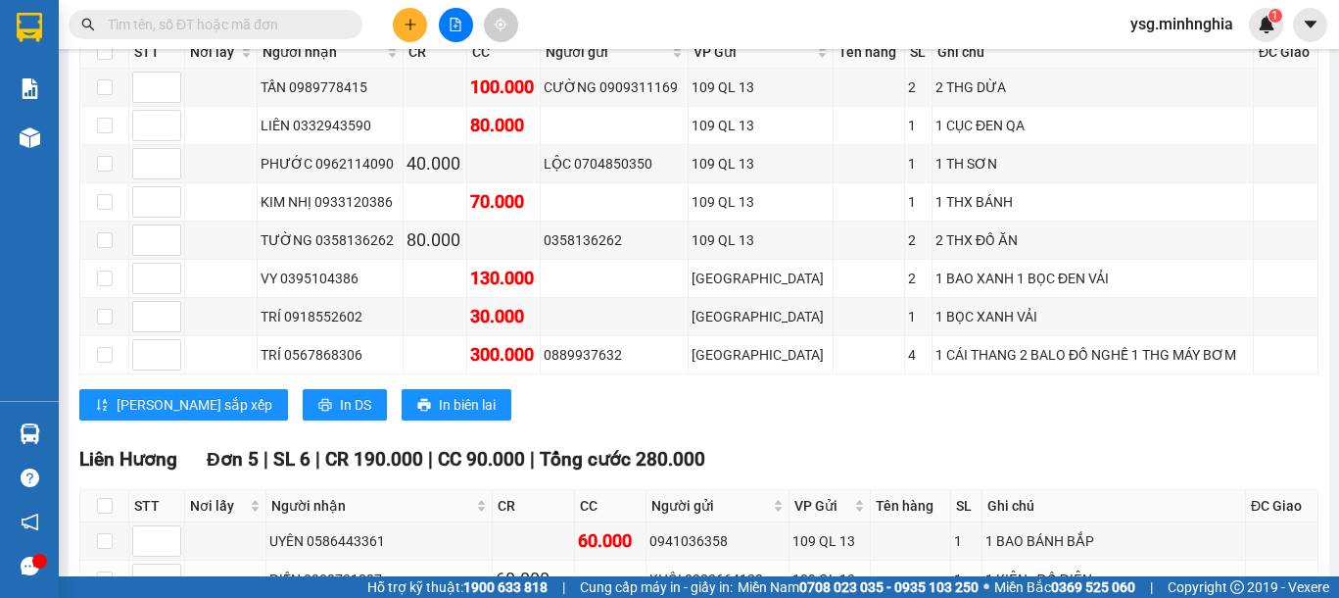
scroll to position [578, 0]
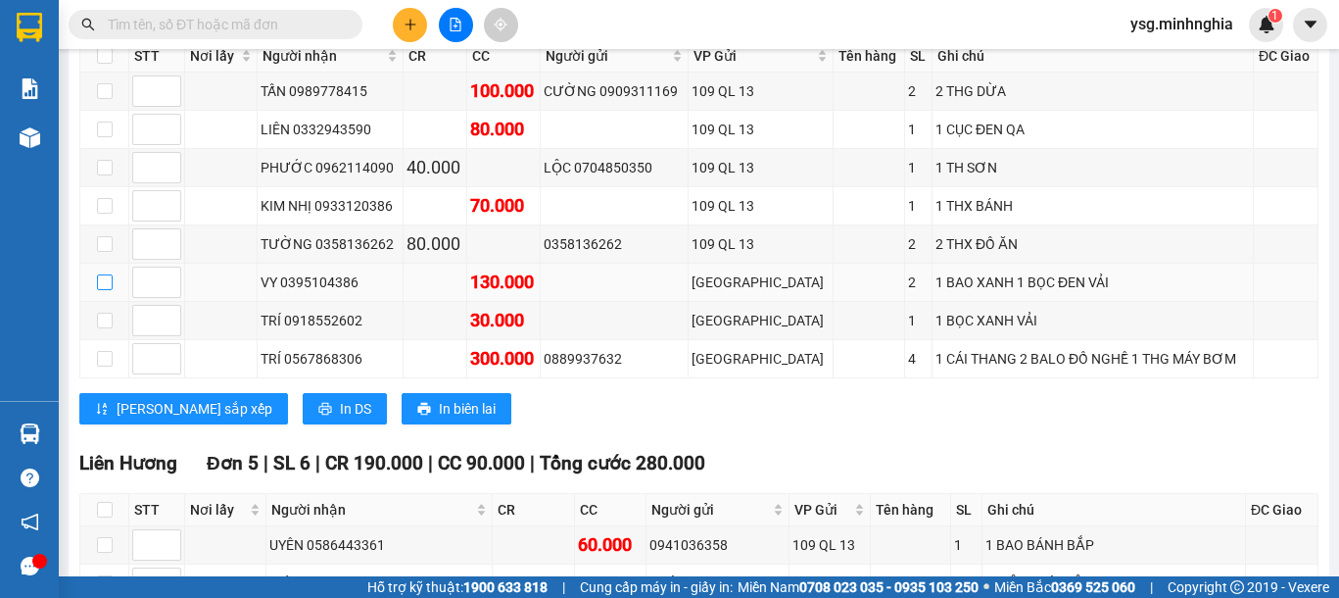
click at [104, 290] on input "checkbox" at bounding box center [105, 282] width 16 height 16
checkbox input "true"
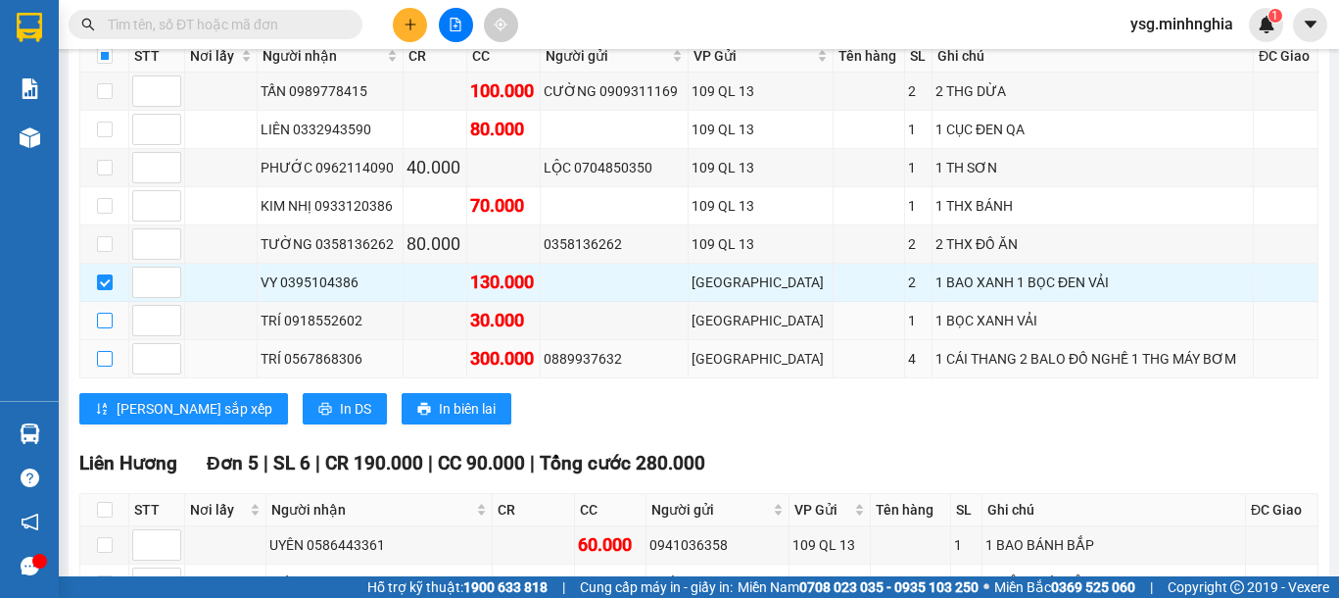
drag, startPoint x: 101, startPoint y: 332, endPoint x: 103, endPoint y: 371, distance: 39.2
click at [101, 328] on input "checkbox" at bounding box center [105, 320] width 16 height 16
checkbox input "true"
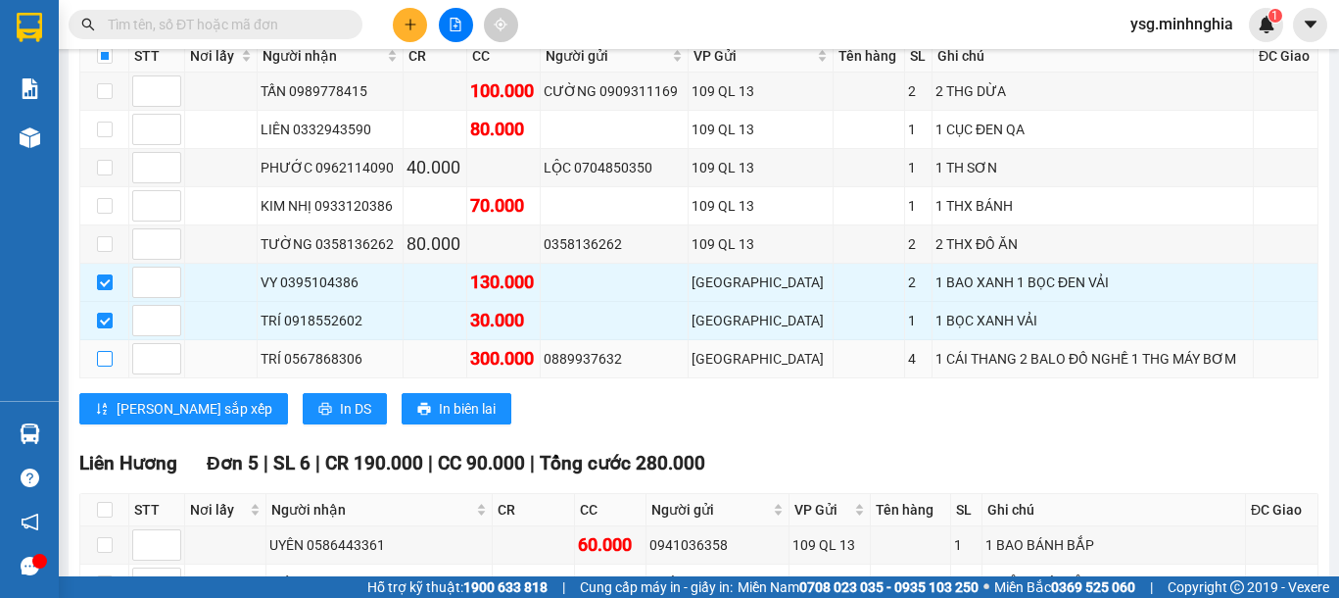
click at [103, 366] on input "checkbox" at bounding box center [105, 359] width 16 height 16
checkbox input "true"
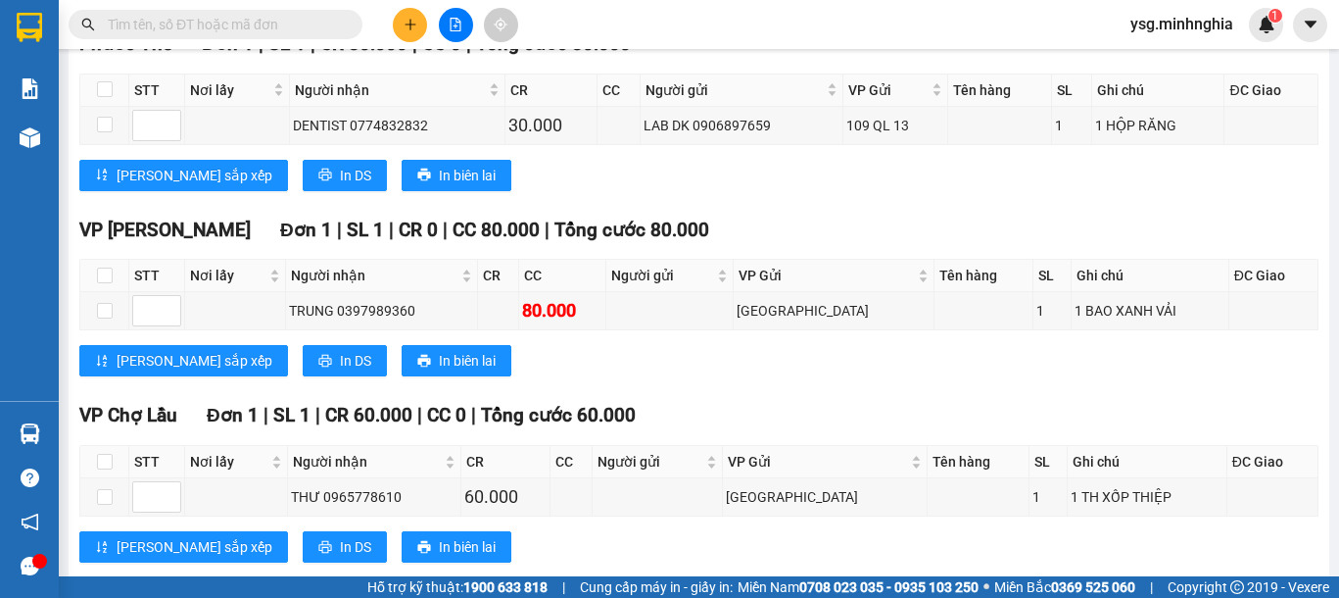
scroll to position [1568, 0]
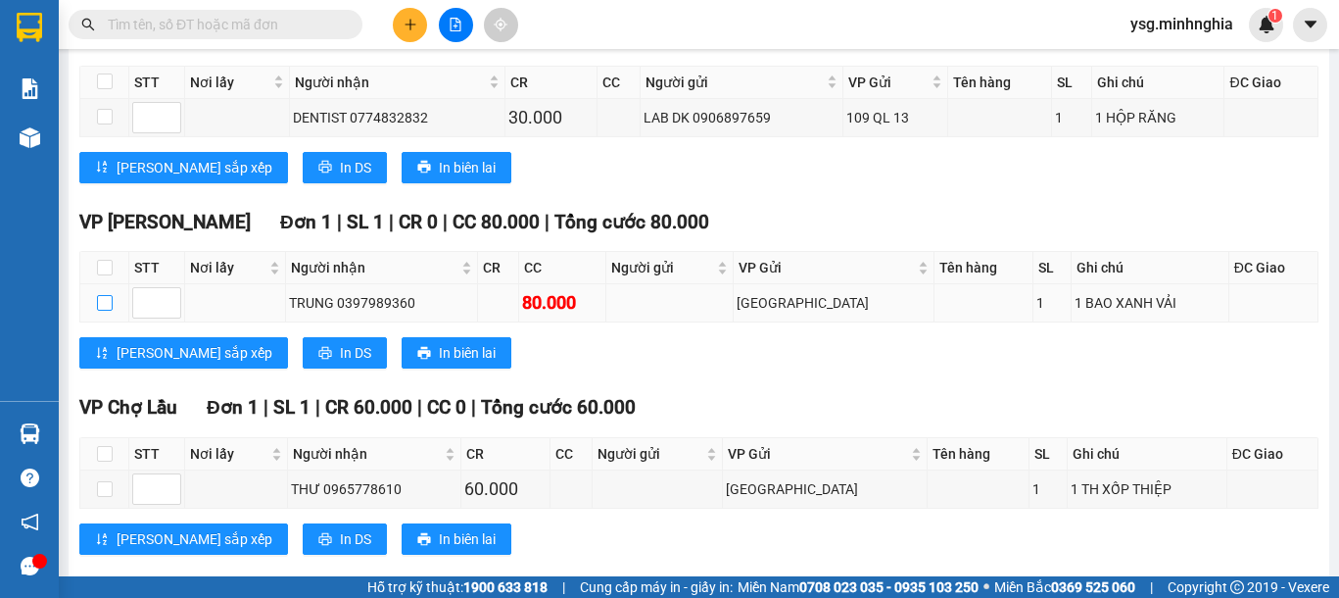
click at [109, 311] on input "checkbox" at bounding box center [105, 303] width 16 height 16
checkbox input "true"
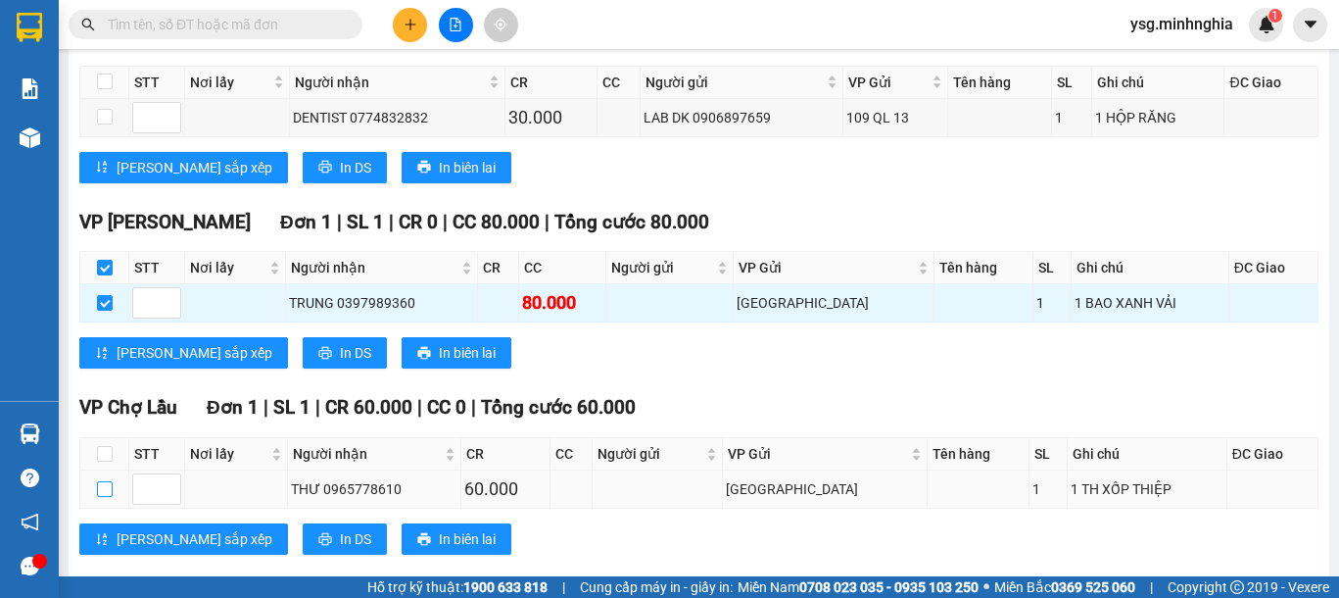
click at [98, 497] on input "checkbox" at bounding box center [105, 489] width 16 height 16
checkbox input "true"
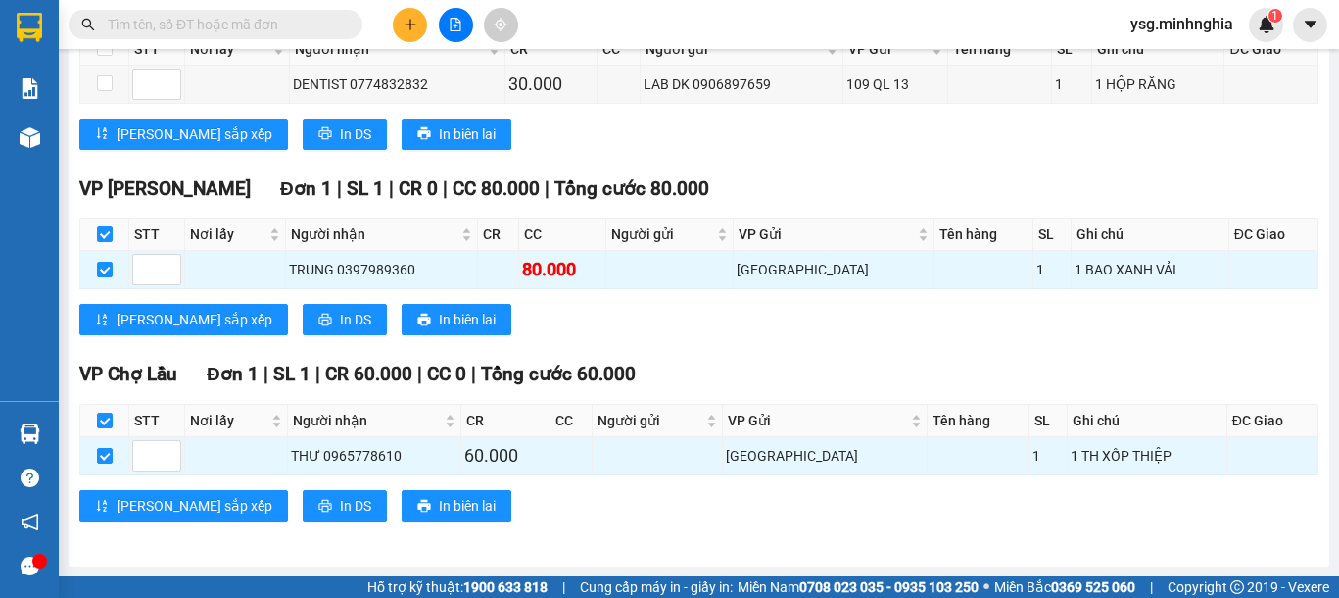
scroll to position [0, 0]
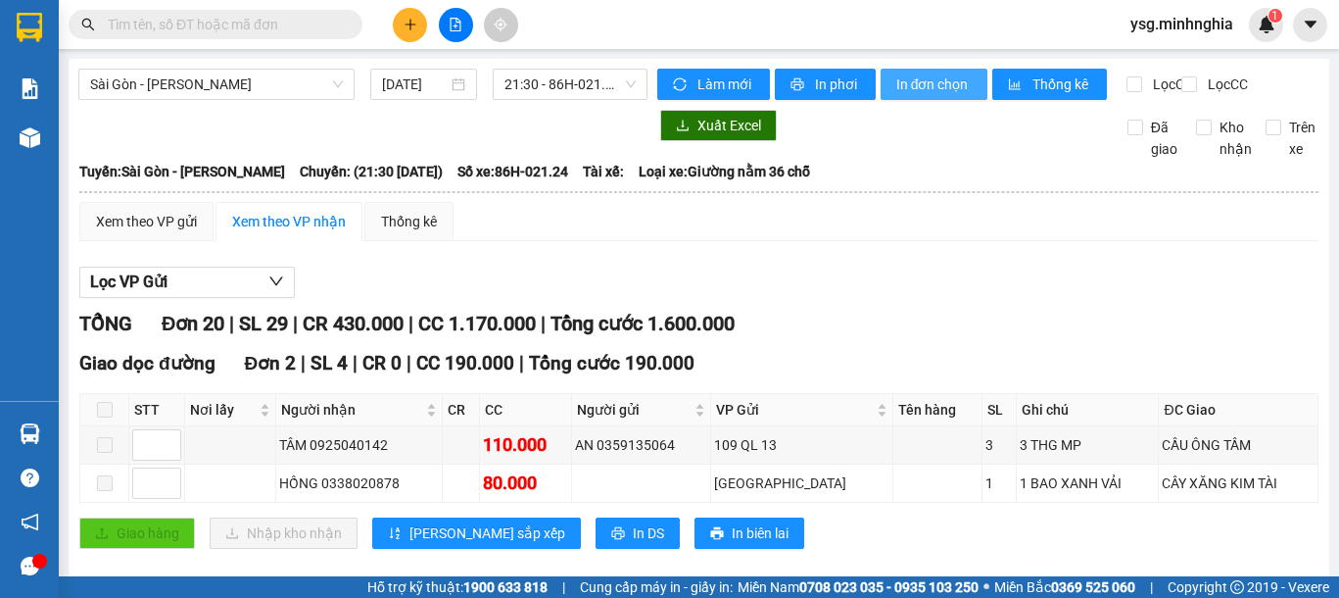
click at [915, 78] on span "In đơn chọn" at bounding box center [933, 84] width 75 height 22
click at [580, 94] on span "21:30 - 86H-021.24" at bounding box center [569, 84] width 131 height 29
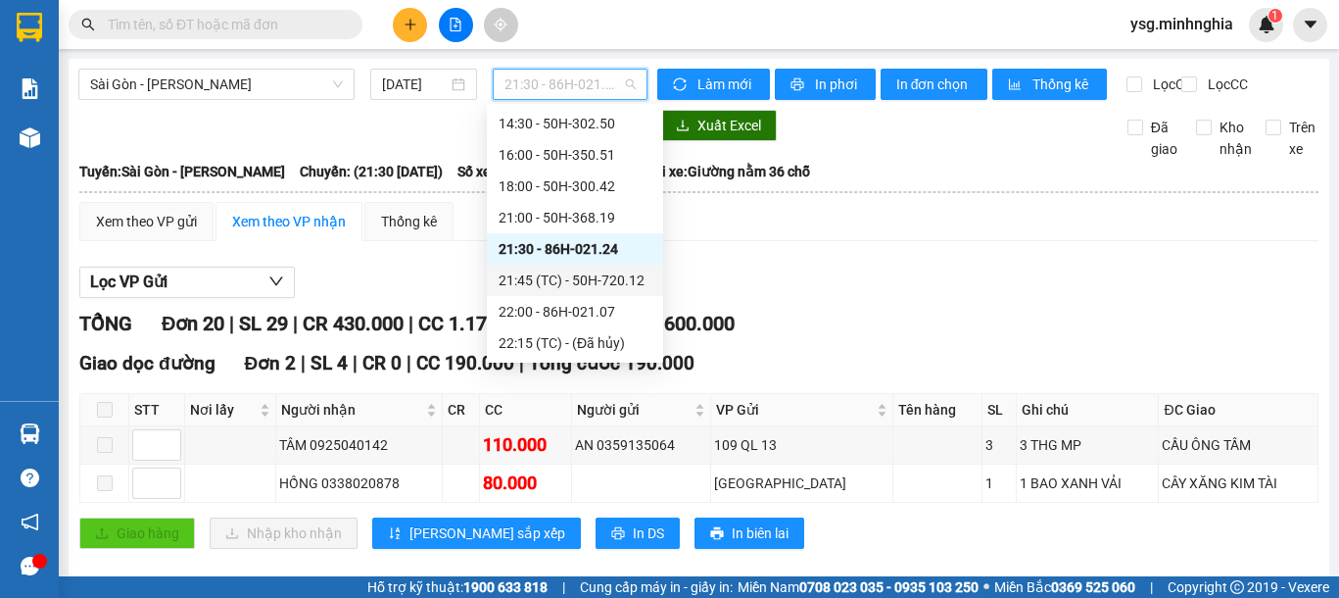
click at [576, 282] on div "21:45 (TC) - 50H-720.12" at bounding box center [575, 280] width 153 height 22
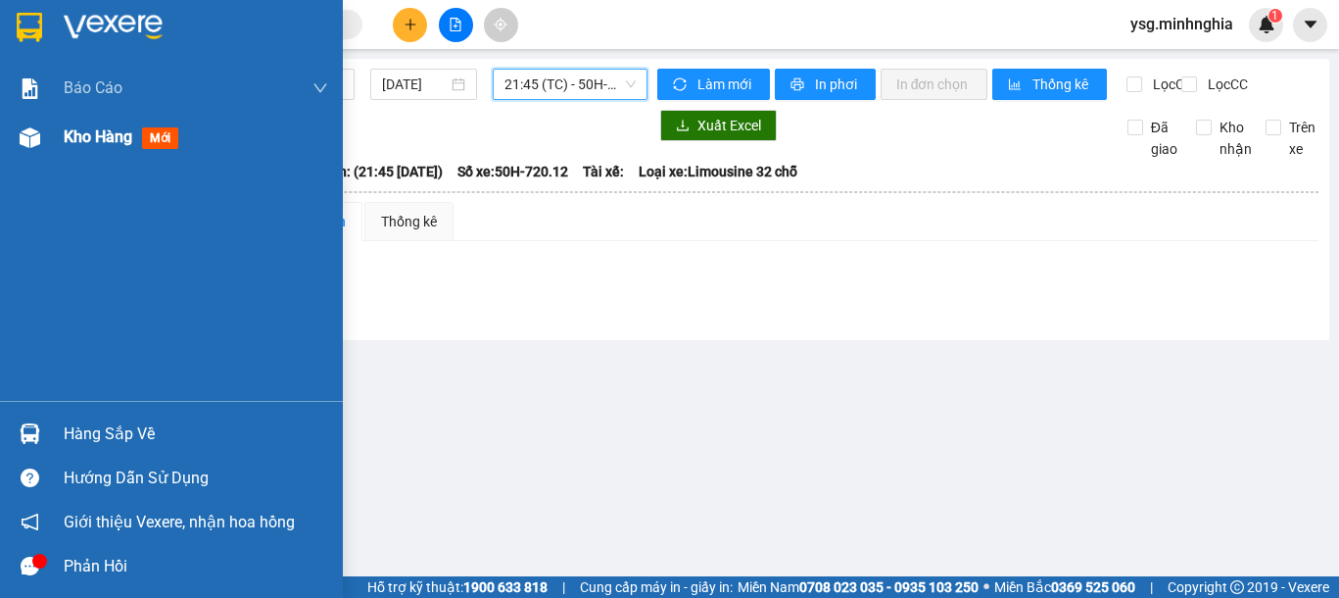
click at [19, 124] on div at bounding box center [30, 137] width 34 height 34
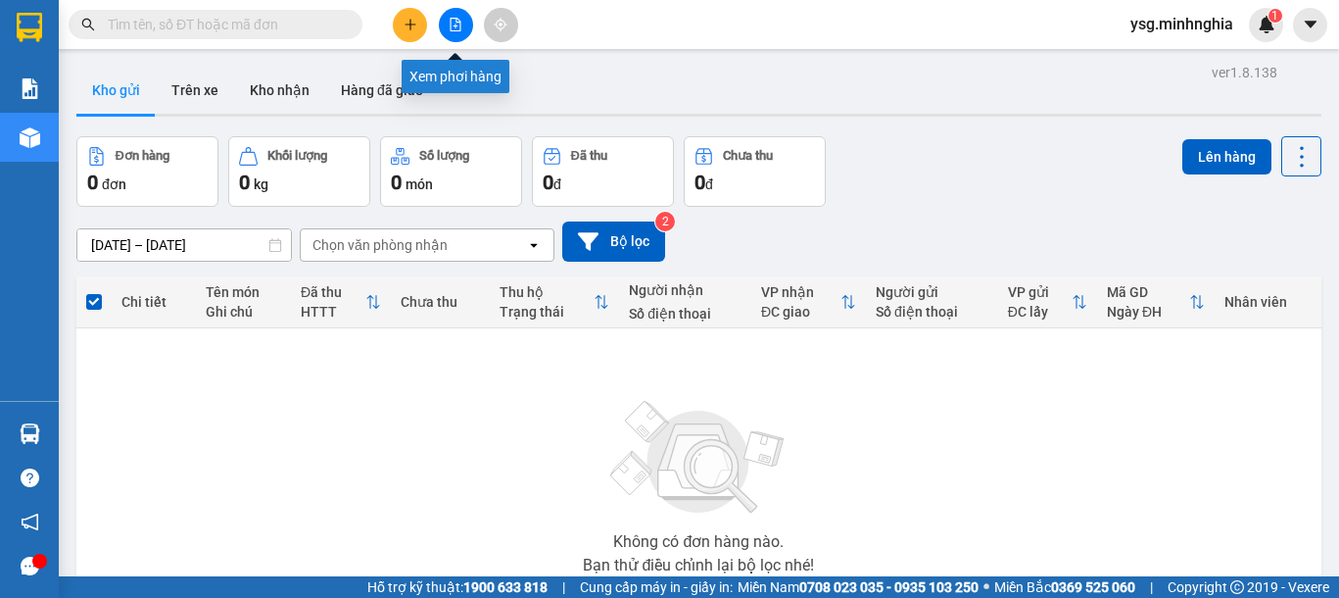
click at [460, 21] on icon "file-add" at bounding box center [456, 25] width 11 height 14
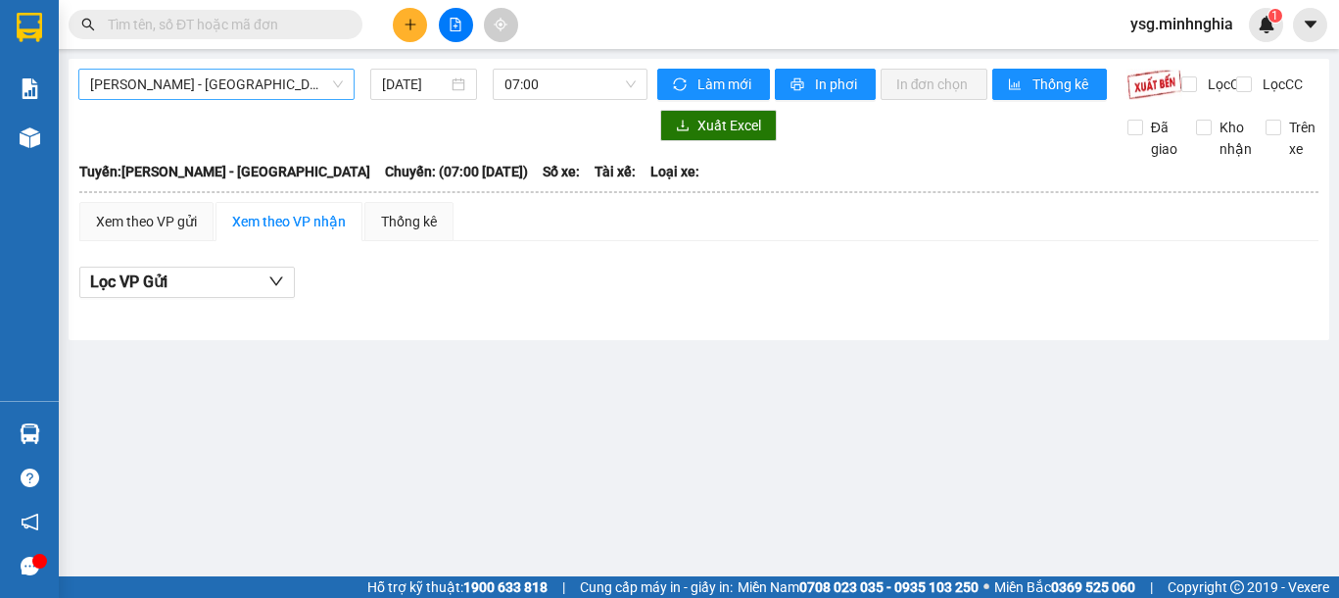
click at [246, 91] on span "[PERSON_NAME] - [GEOGRAPHIC_DATA]" at bounding box center [216, 84] width 253 height 29
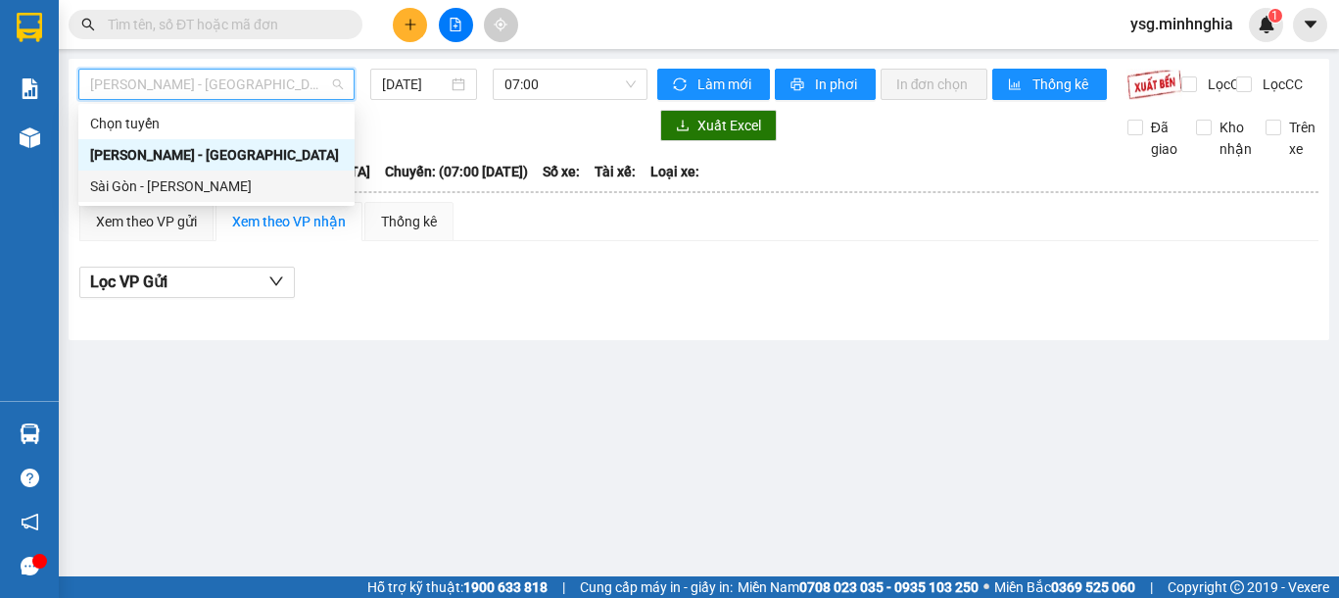
click at [145, 197] on div "Sài Gòn - Phan Rí" at bounding box center [216, 185] width 276 height 31
type input "[DATE]"
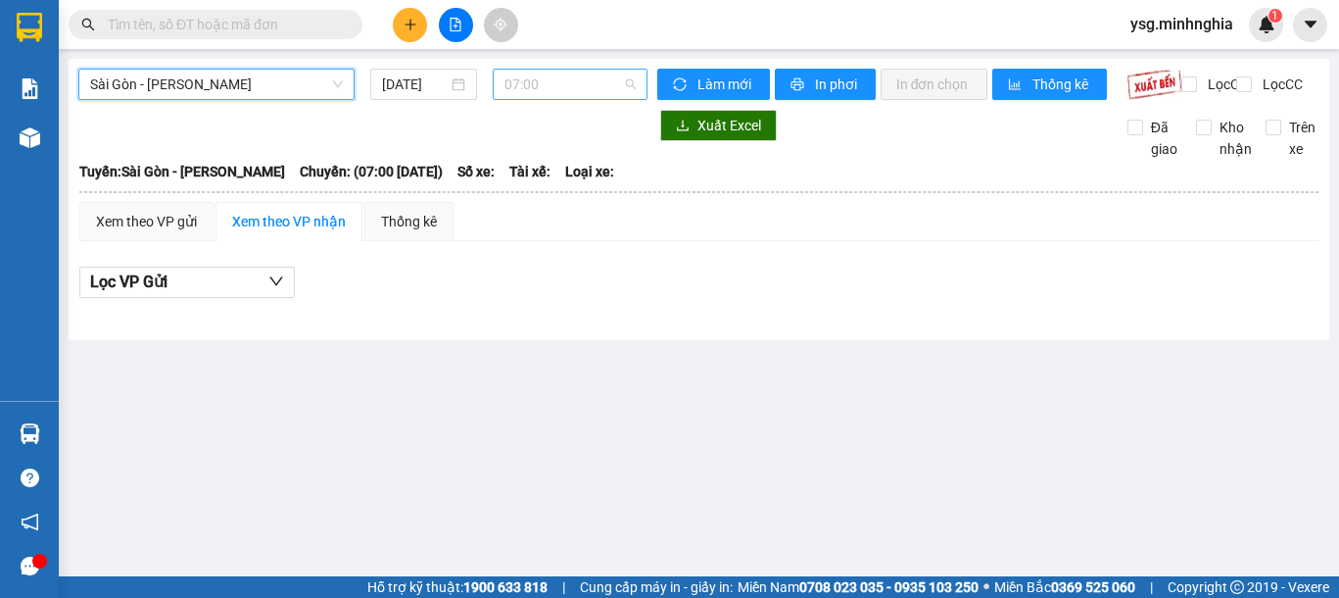
click at [578, 74] on span "07:00" at bounding box center [569, 84] width 131 height 29
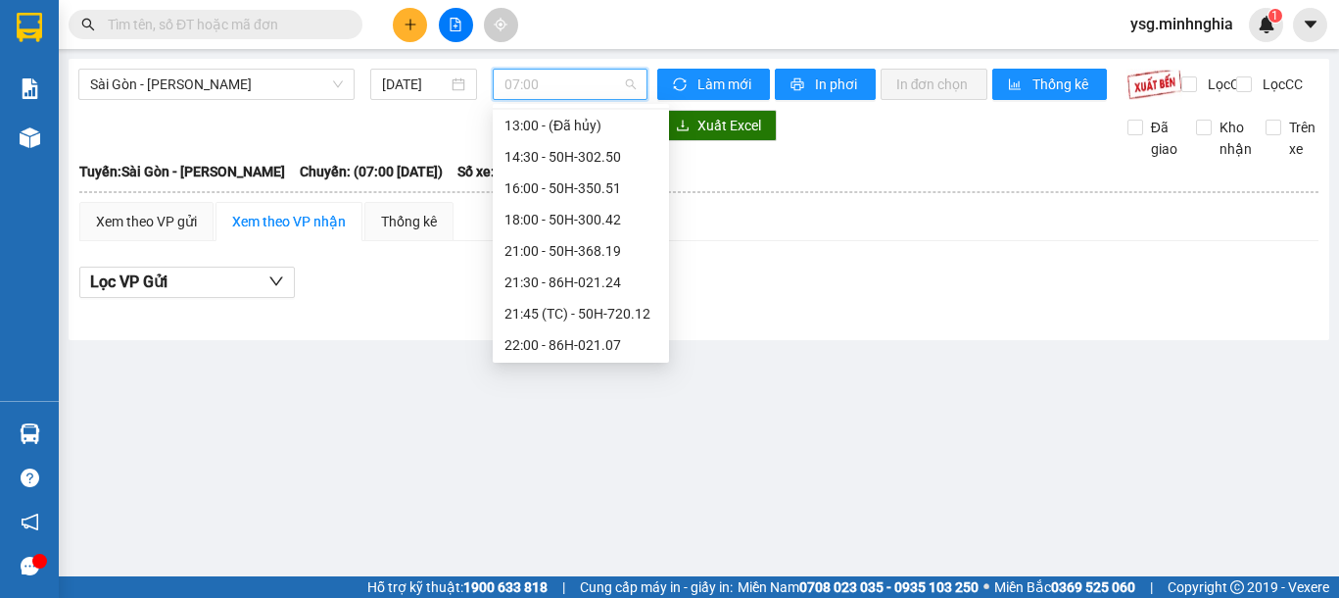
scroll to position [251, 0]
click at [573, 252] on div "21:30 - 86H-021.24" at bounding box center [580, 249] width 153 height 22
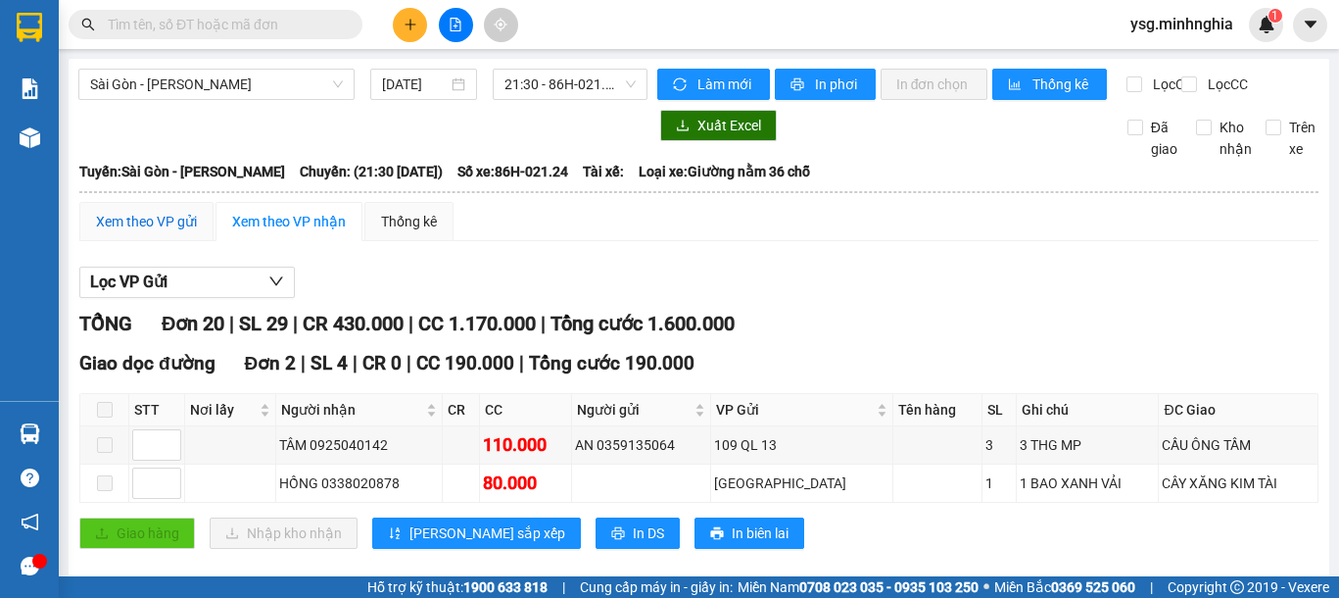
click at [147, 232] on div "Xem theo VP gửi" at bounding box center [146, 222] width 101 height 22
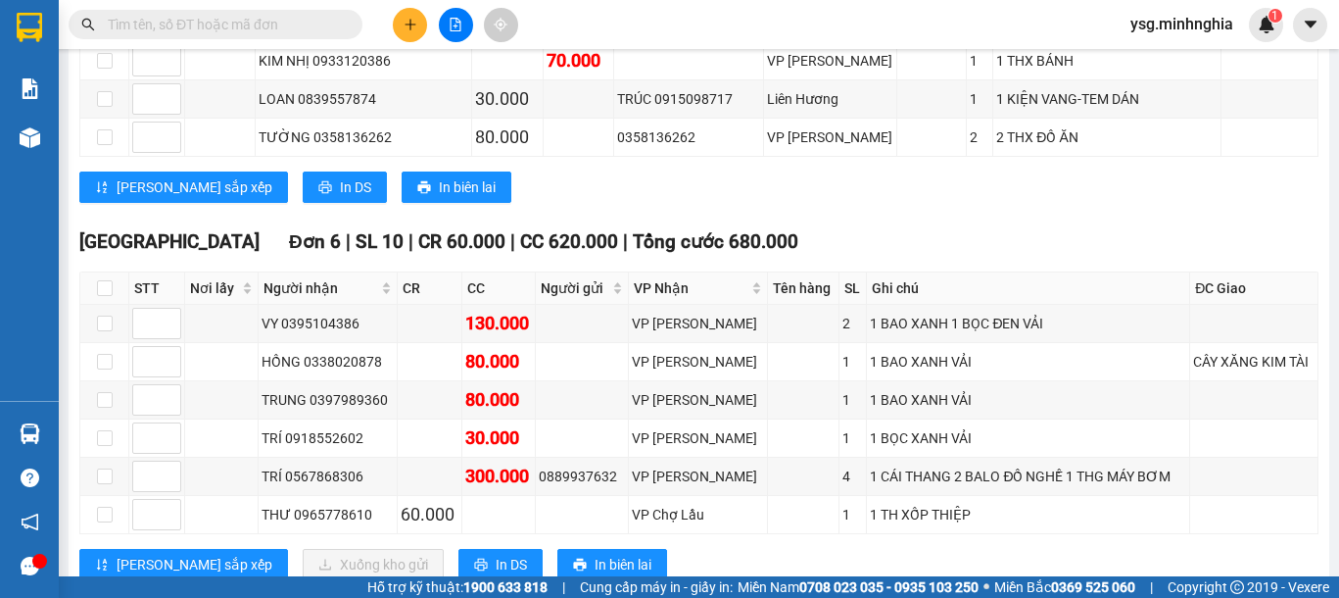
scroll to position [880, 0]
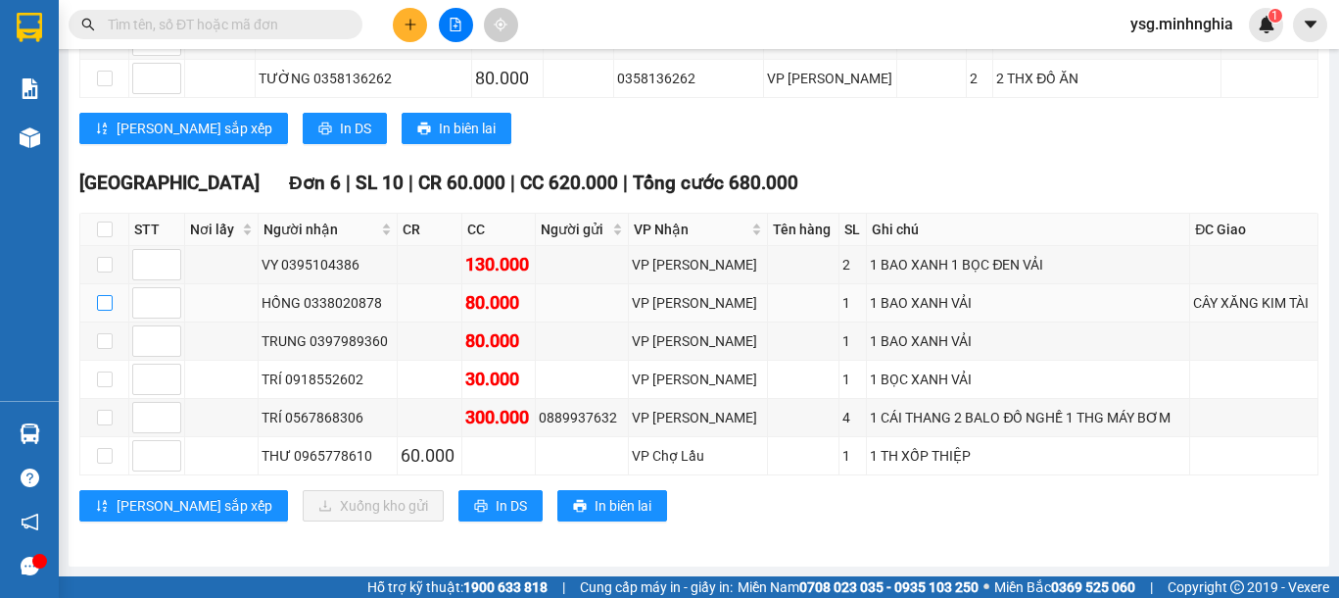
click at [98, 301] on input "checkbox" at bounding box center [105, 303] width 16 height 16
checkbox input "true"
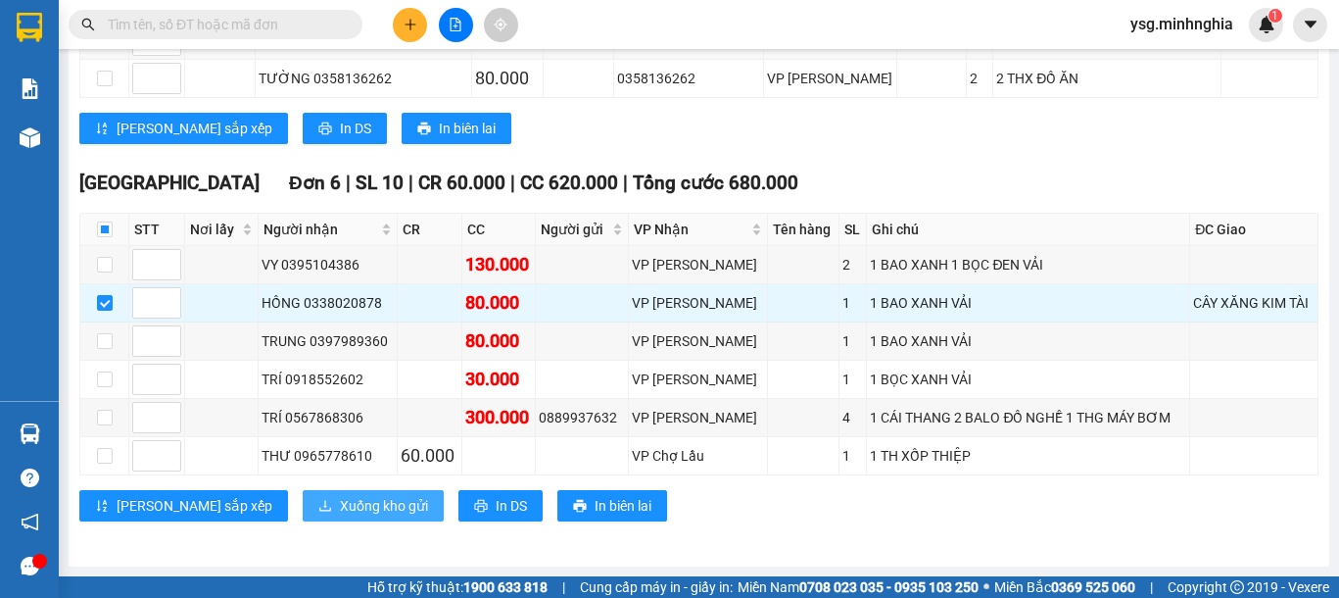
click at [340, 502] on span "Xuống kho gửi" at bounding box center [384, 506] width 88 height 22
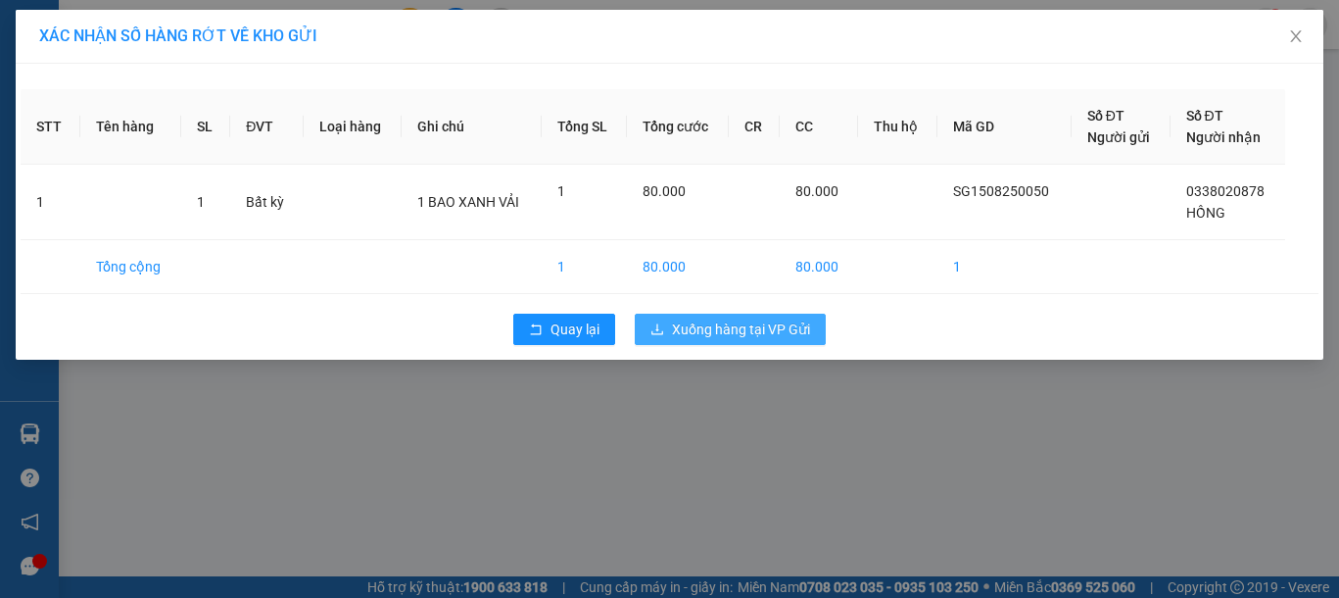
click at [739, 337] on span "Xuống hàng tại VP Gửi" at bounding box center [741, 329] width 138 height 22
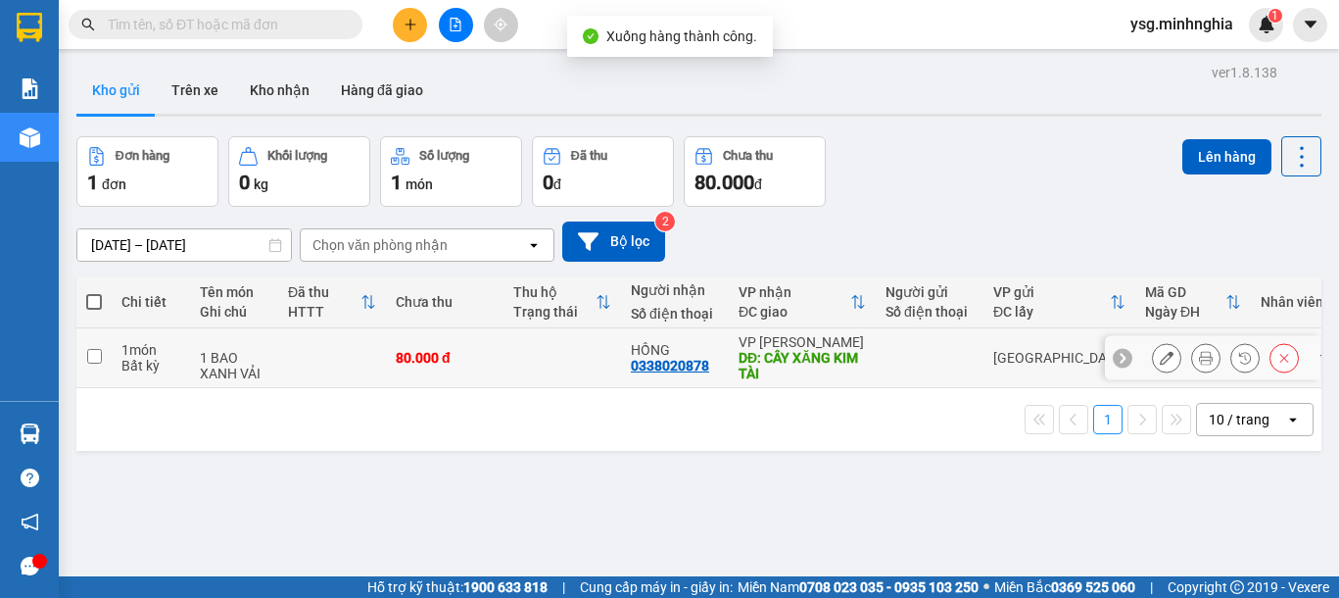
click at [350, 381] on td at bounding box center [332, 358] width 108 height 60
checkbox input "true"
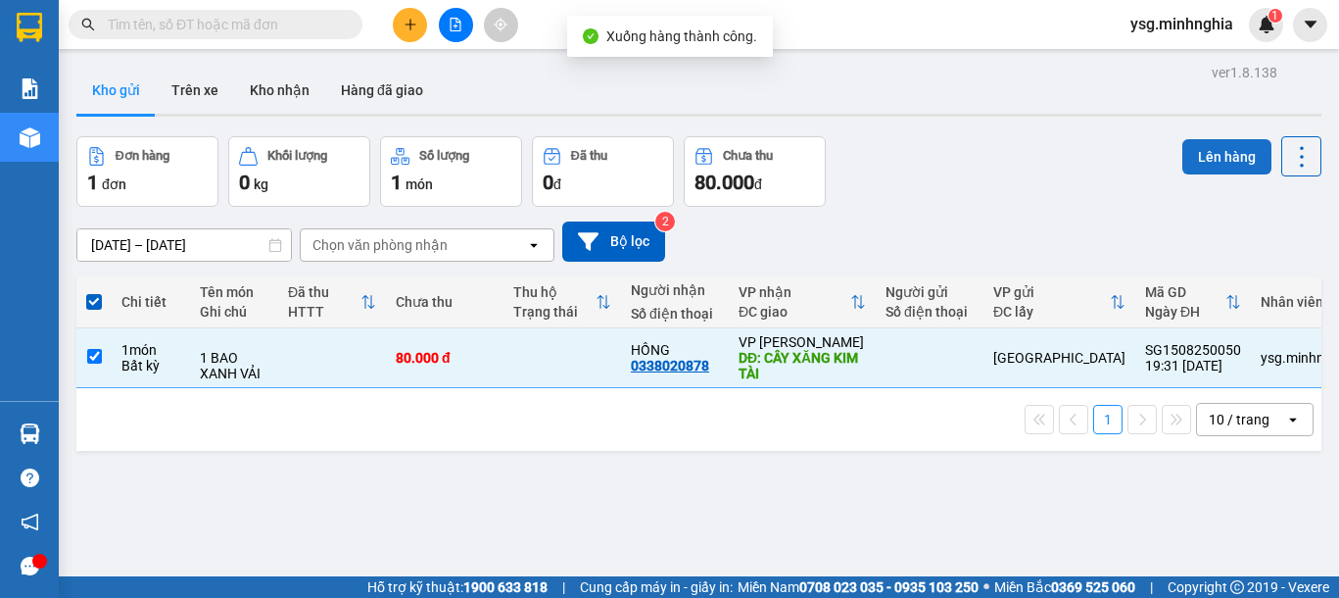
click at [1182, 172] on button "Lên hàng" at bounding box center [1226, 156] width 89 height 35
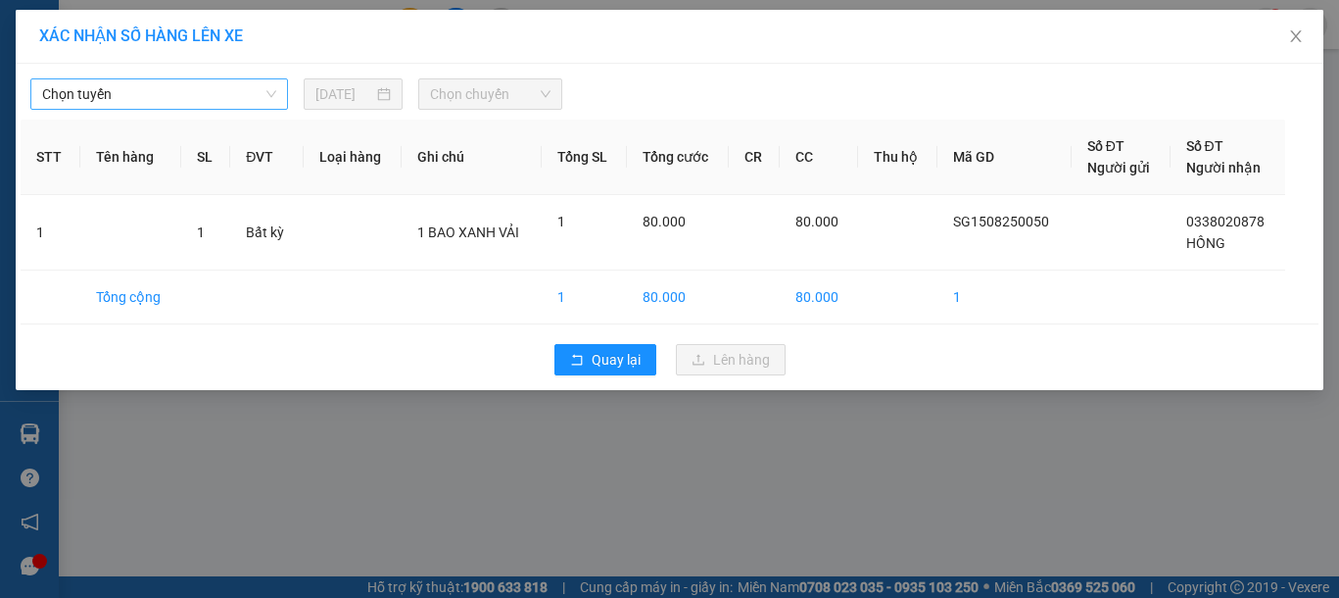
click at [228, 86] on span "Chọn tuyến" at bounding box center [159, 93] width 234 height 29
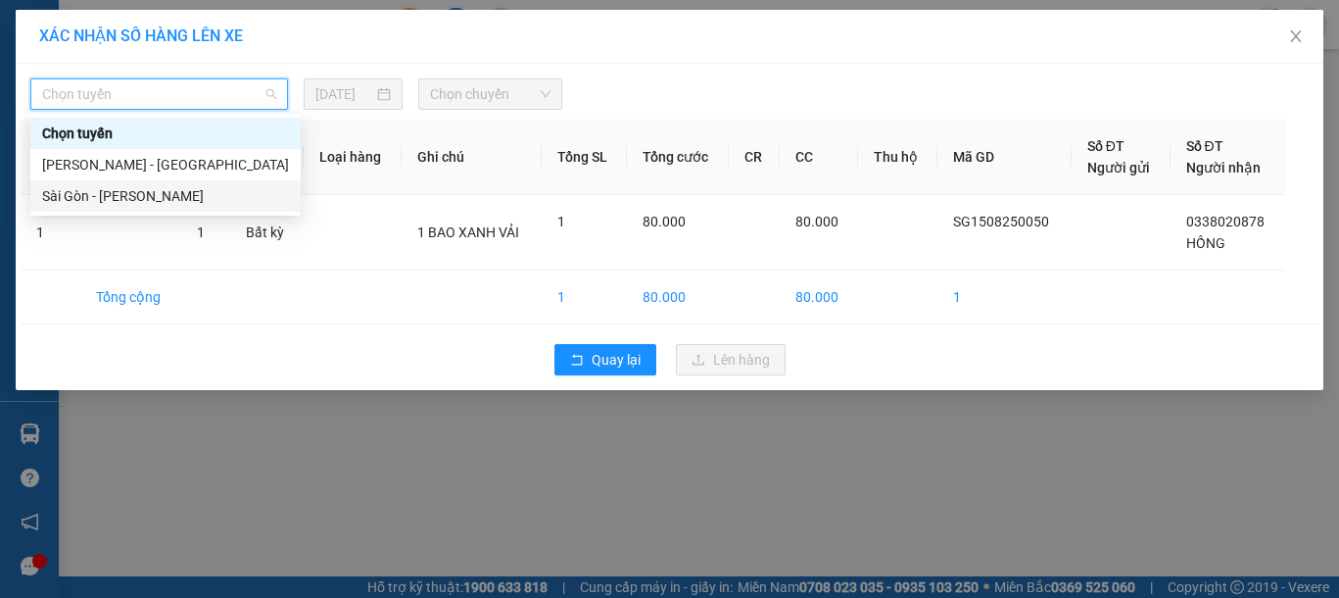
drag, startPoint x: 147, startPoint y: 199, endPoint x: 241, endPoint y: 175, distance: 96.9
click at [150, 199] on div "Sài Gòn - Phan Rí" at bounding box center [165, 196] width 247 height 22
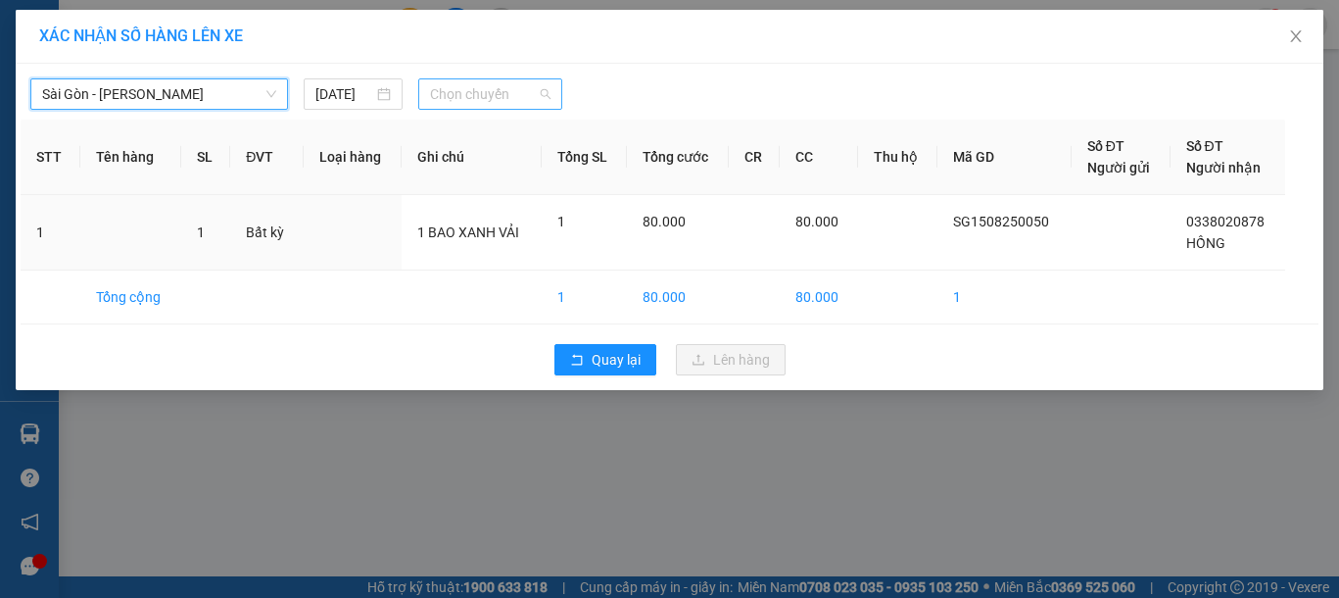
click at [502, 96] on span "Chọn chuyến" at bounding box center [490, 93] width 120 height 29
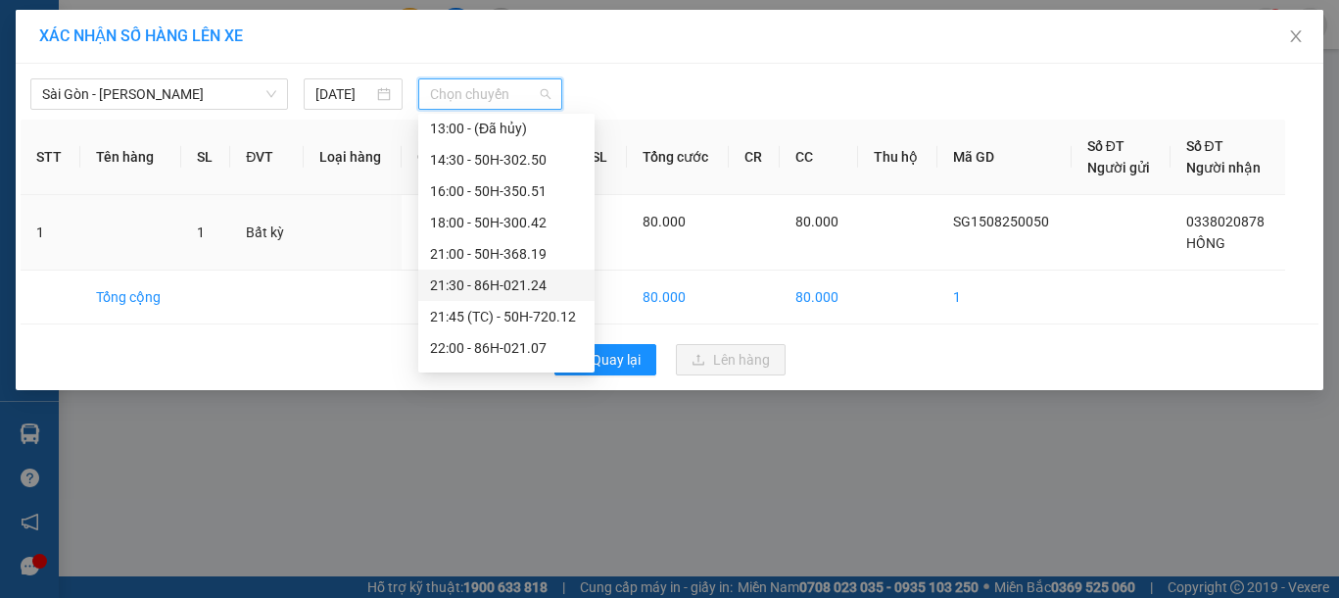
scroll to position [251, 0]
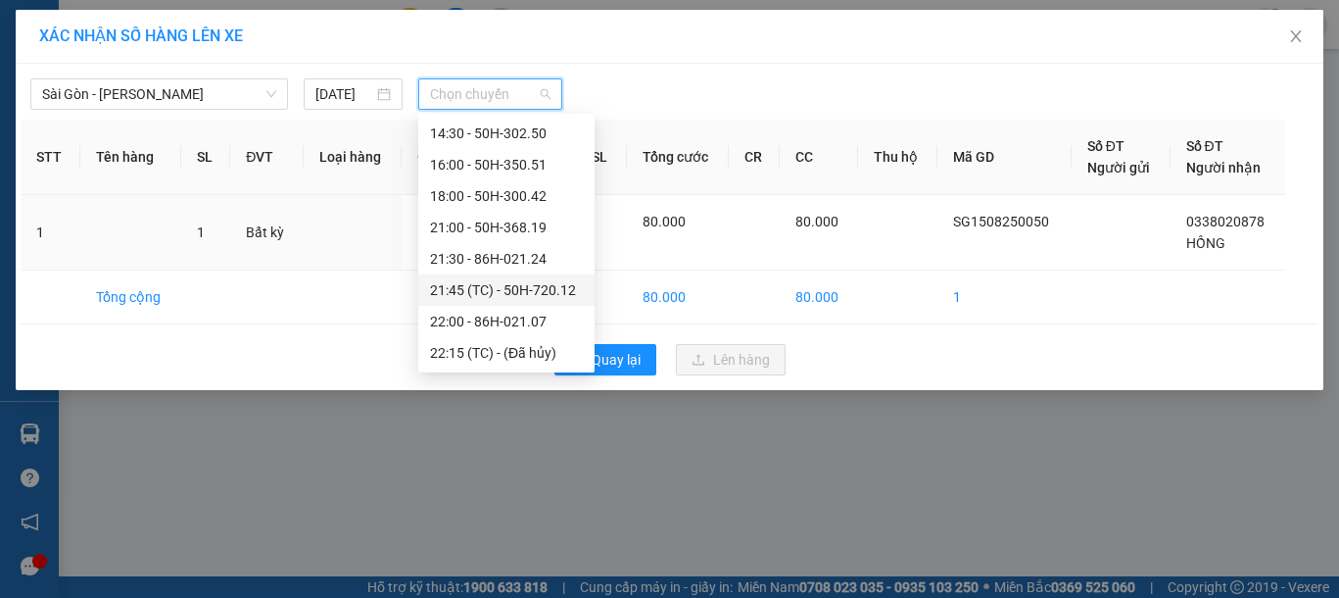
click at [492, 285] on div "21:45 (TC) - 50H-720.12" at bounding box center [506, 290] width 153 height 22
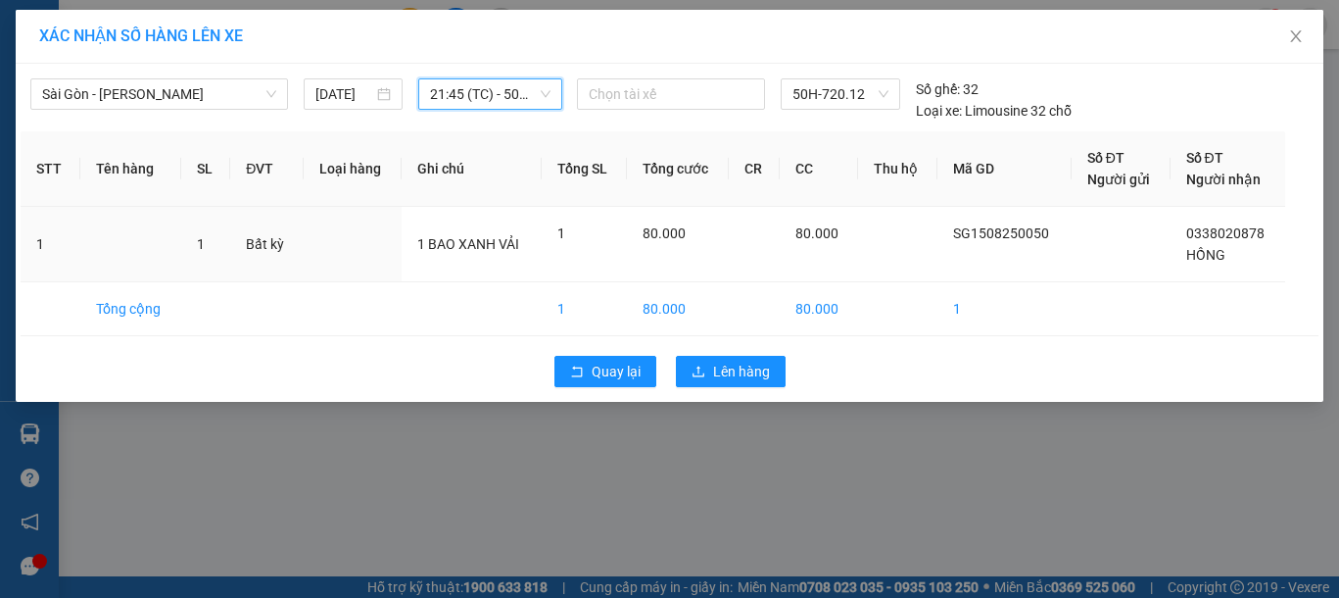
click at [702, 389] on div "Quay lại Lên hàng" at bounding box center [670, 371] width 1298 height 51
click at [715, 380] on span "Lên hàng" at bounding box center [741, 371] width 57 height 22
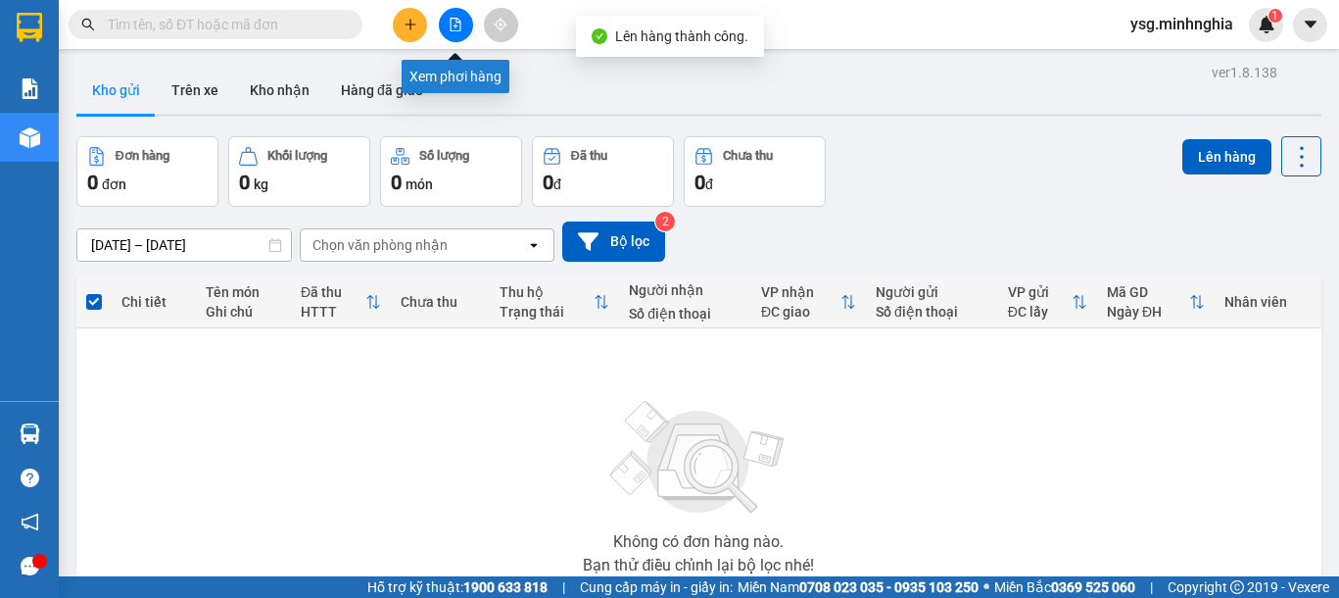
click at [457, 25] on icon "file-add" at bounding box center [456, 25] width 11 height 14
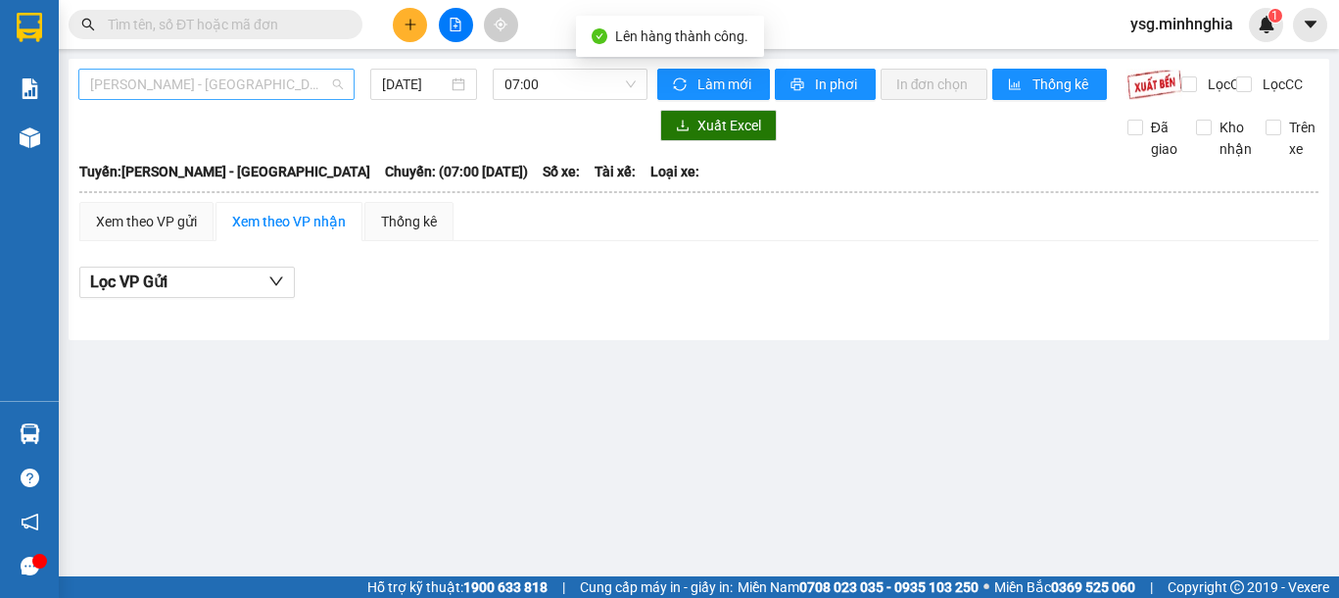
click at [307, 74] on span "[PERSON_NAME] - [GEOGRAPHIC_DATA]" at bounding box center [216, 84] width 253 height 29
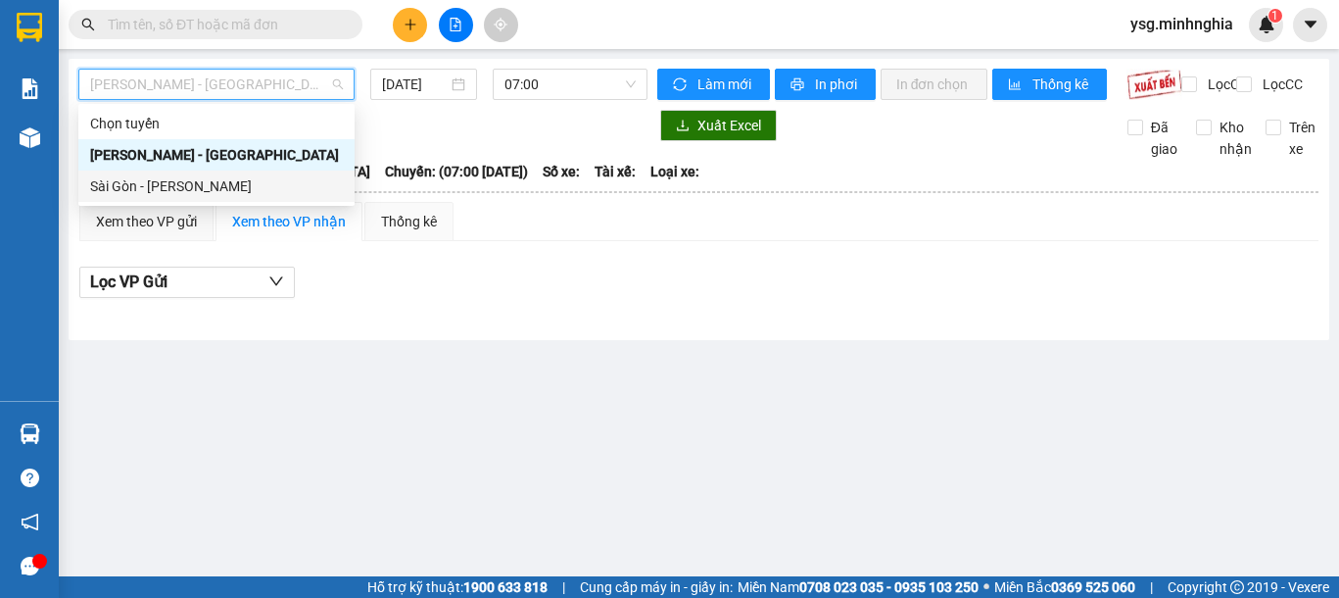
click at [219, 193] on div "Sài Gòn - Phan Rí" at bounding box center [216, 186] width 253 height 22
type input "[DATE]"
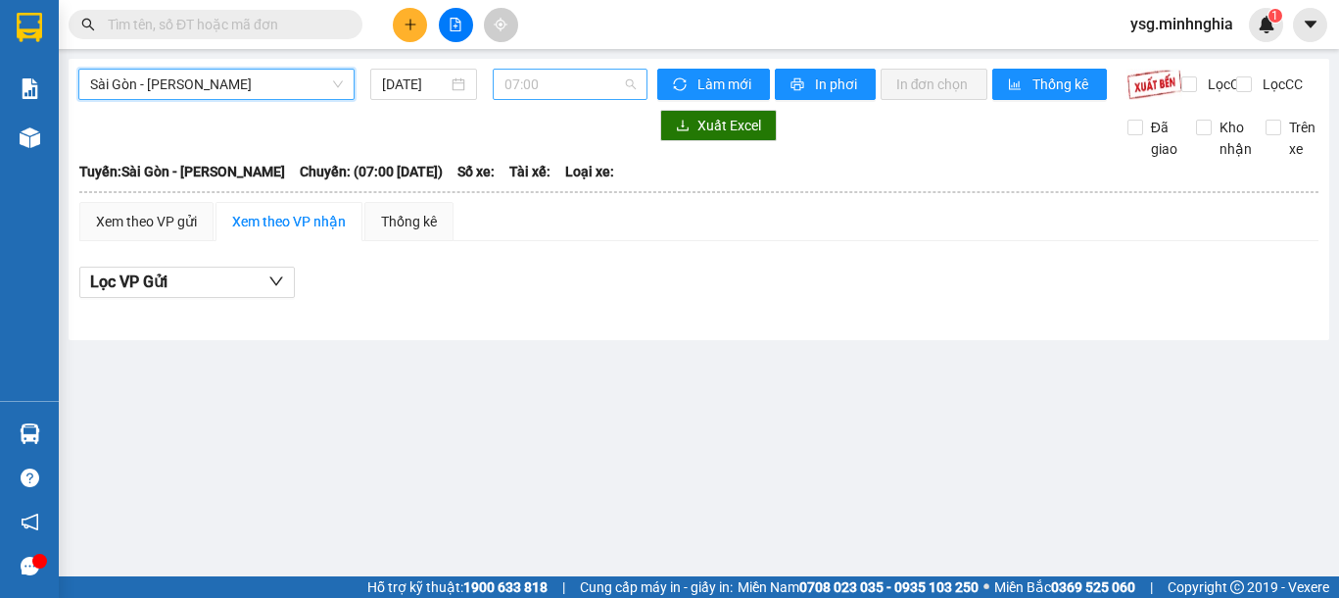
click at [546, 91] on span "07:00" at bounding box center [569, 84] width 131 height 29
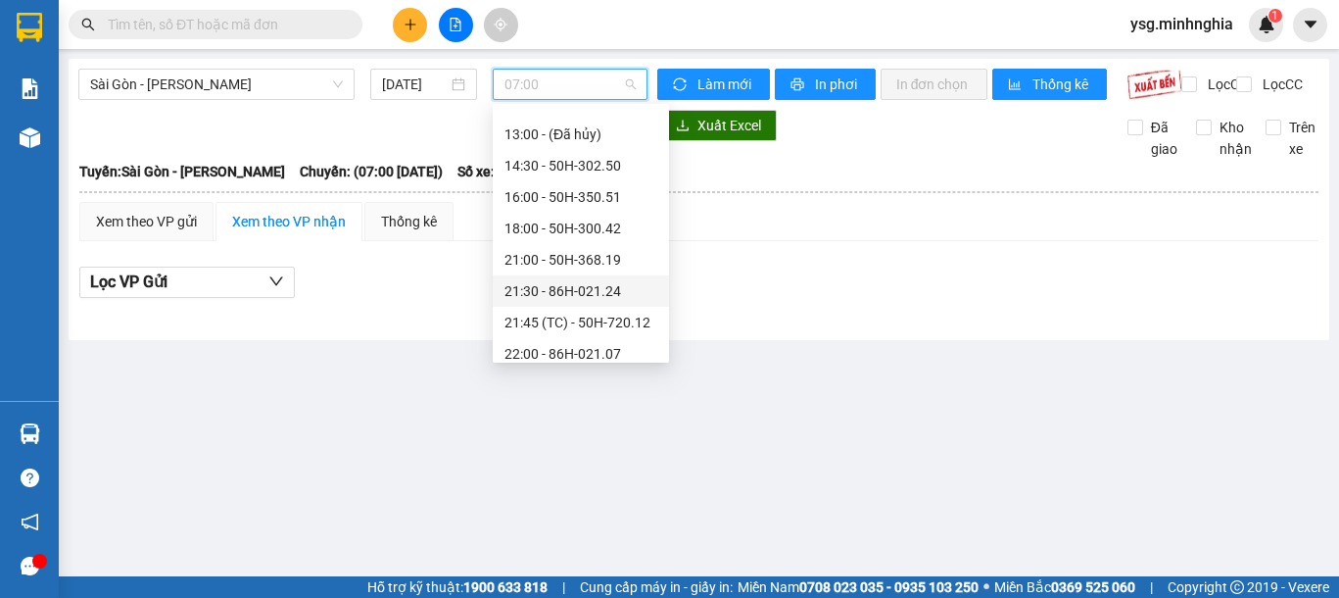
scroll to position [251, 0]
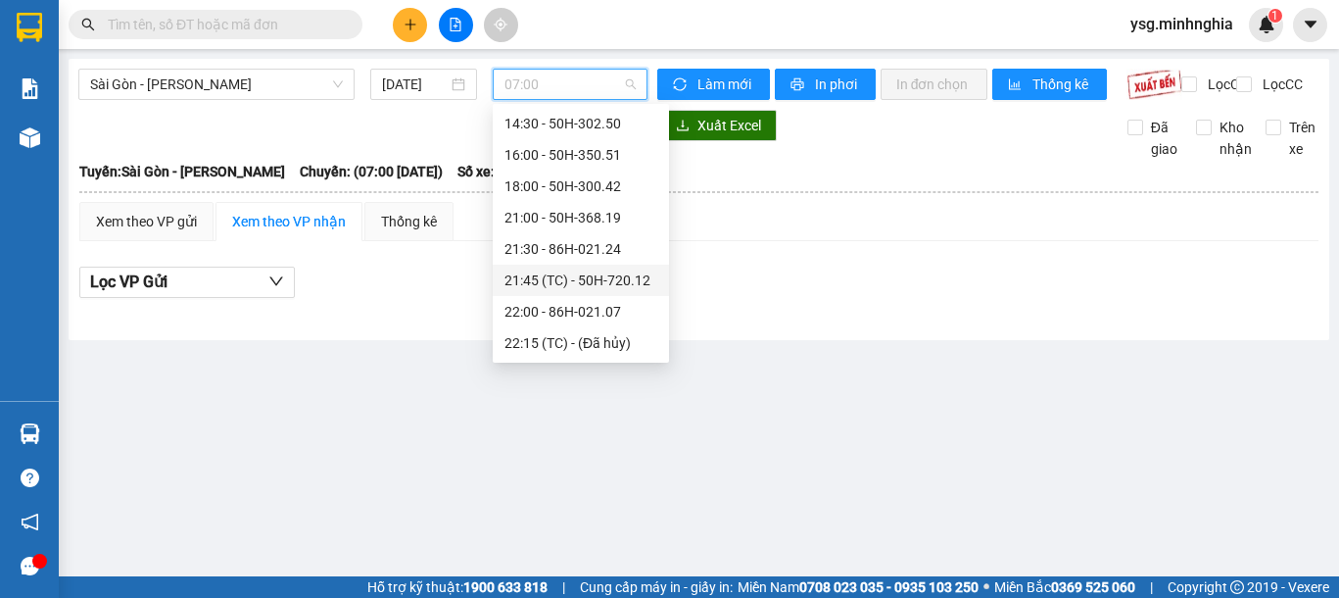
click at [542, 283] on div "21:45 (TC) - 50H-720.12" at bounding box center [580, 280] width 153 height 22
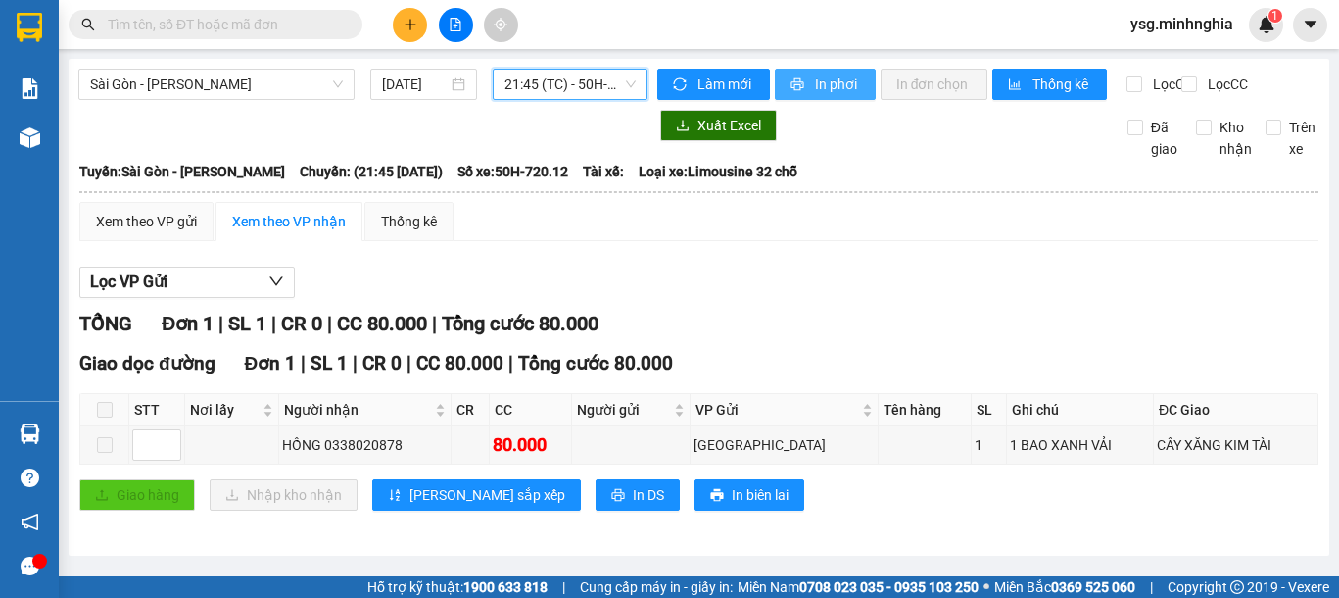
click at [819, 96] on button "In phơi" at bounding box center [825, 84] width 101 height 31
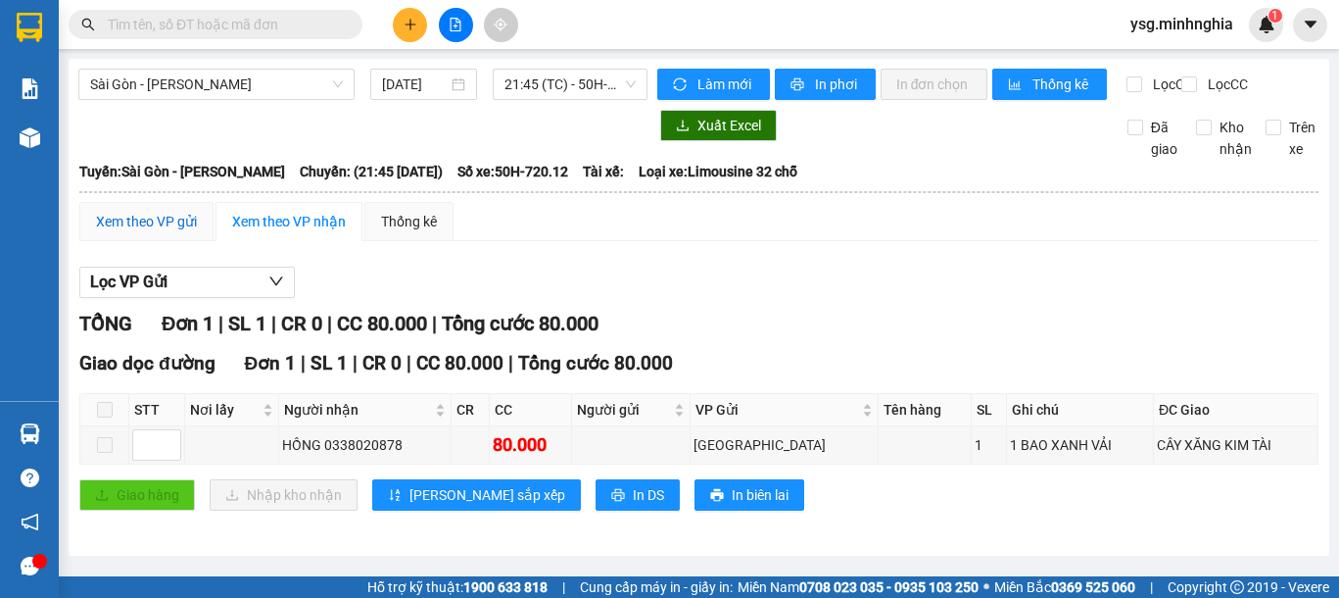
click at [137, 232] on div "Xem theo VP gửi" at bounding box center [146, 222] width 101 height 22
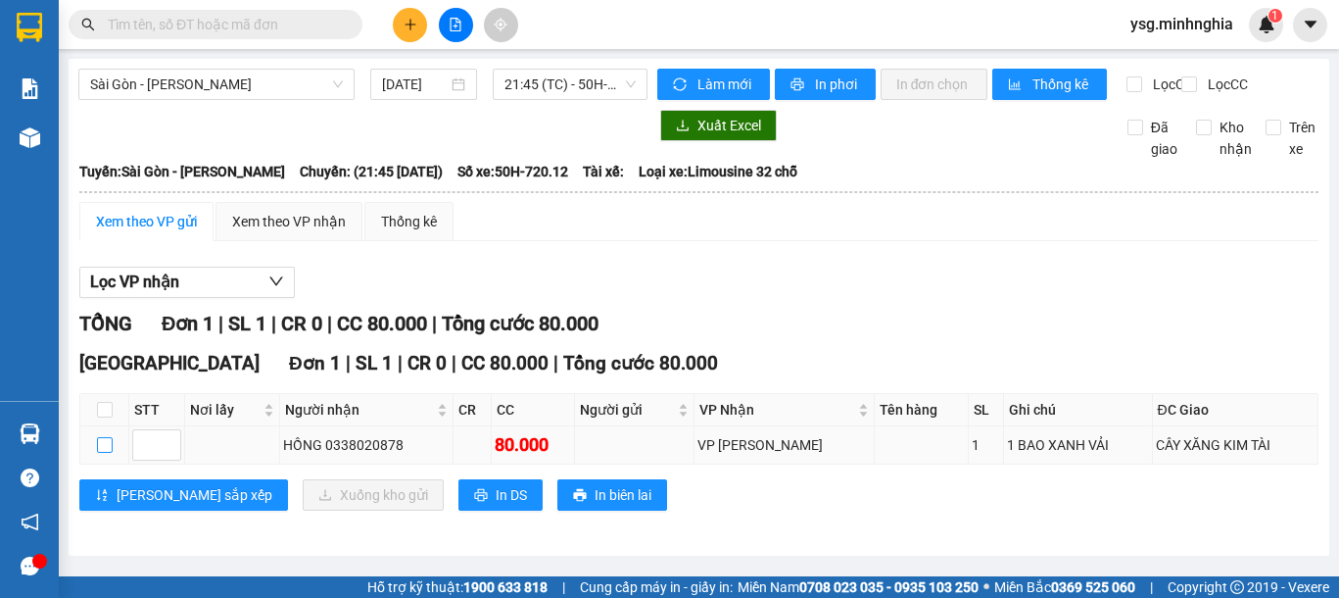
click at [100, 453] on input "checkbox" at bounding box center [105, 445] width 16 height 16
checkbox input "true"
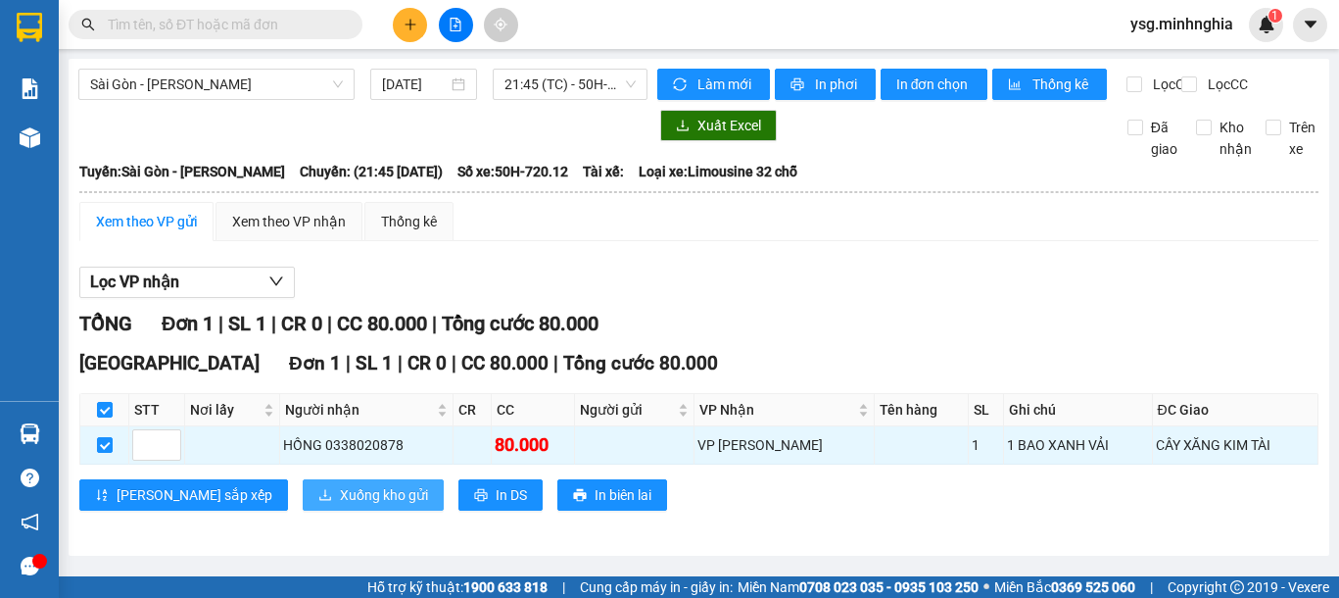
click at [340, 505] on span "Xuống kho gửi" at bounding box center [384, 495] width 88 height 22
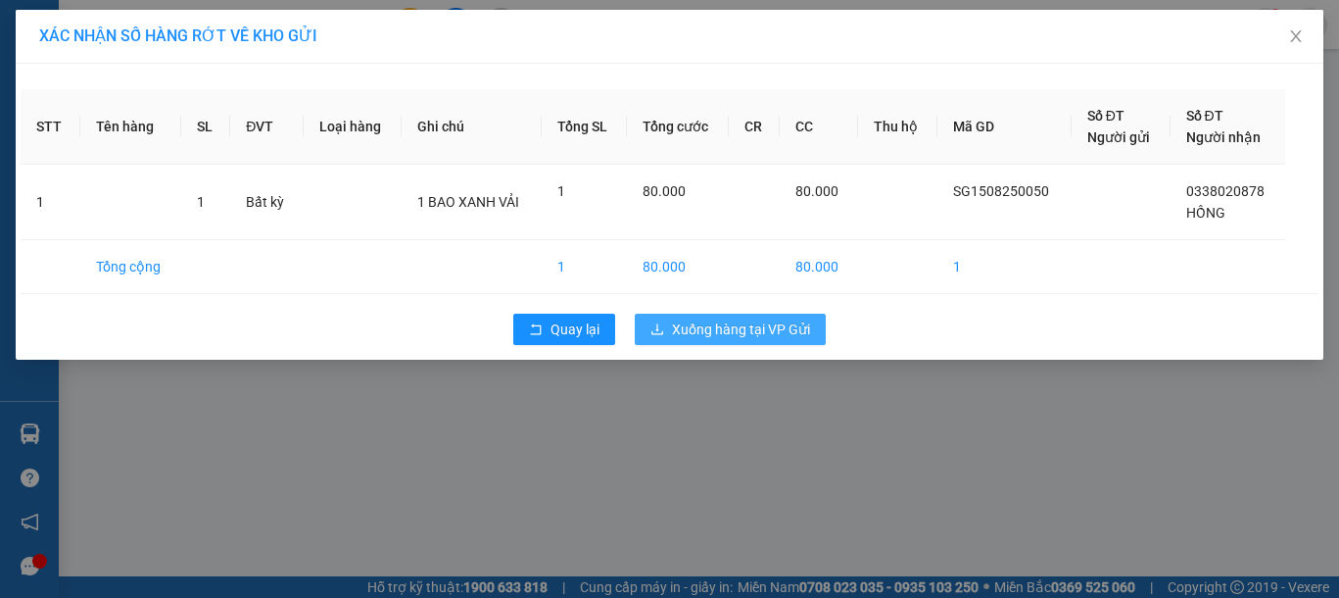
click at [706, 315] on div "Quay lại Xuống hàng tại VP Gửi" at bounding box center [670, 329] width 1298 height 51
click at [711, 324] on span "Xuống hàng tại VP Gửi" at bounding box center [741, 329] width 138 height 22
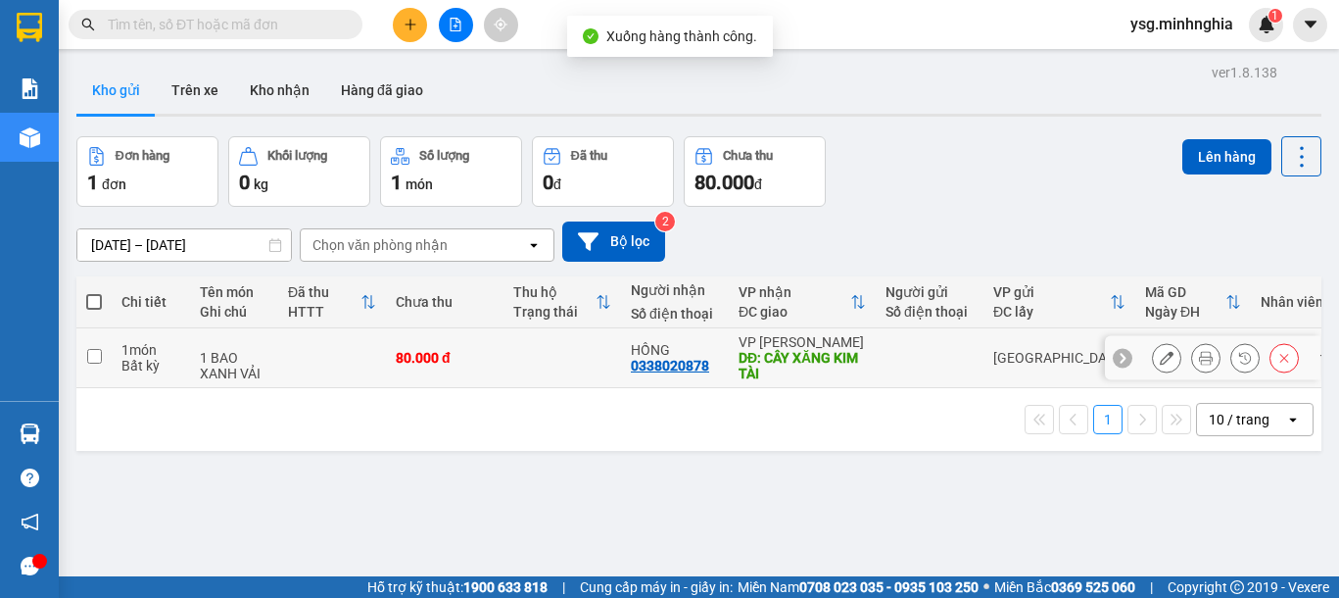
drag, startPoint x: 540, startPoint y: 346, endPoint x: 857, endPoint y: 317, distance: 318.6
click at [540, 345] on td at bounding box center [562, 358] width 118 height 60
checkbox input "true"
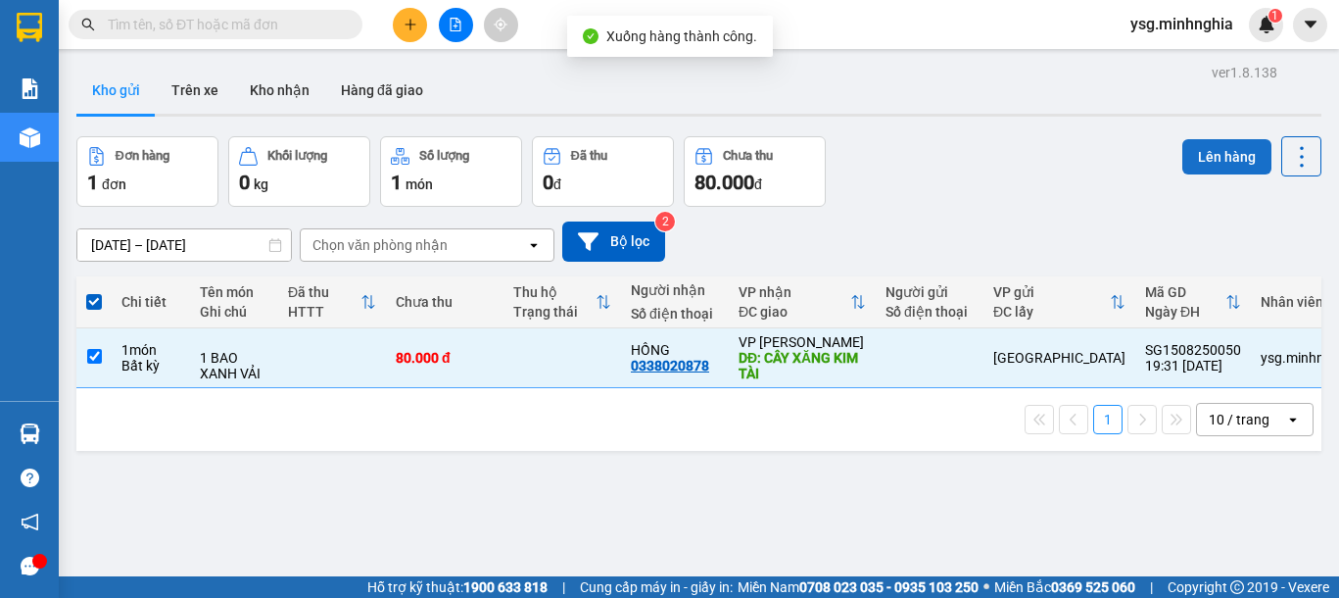
click at [1207, 158] on button "Lên hàng" at bounding box center [1226, 156] width 89 height 35
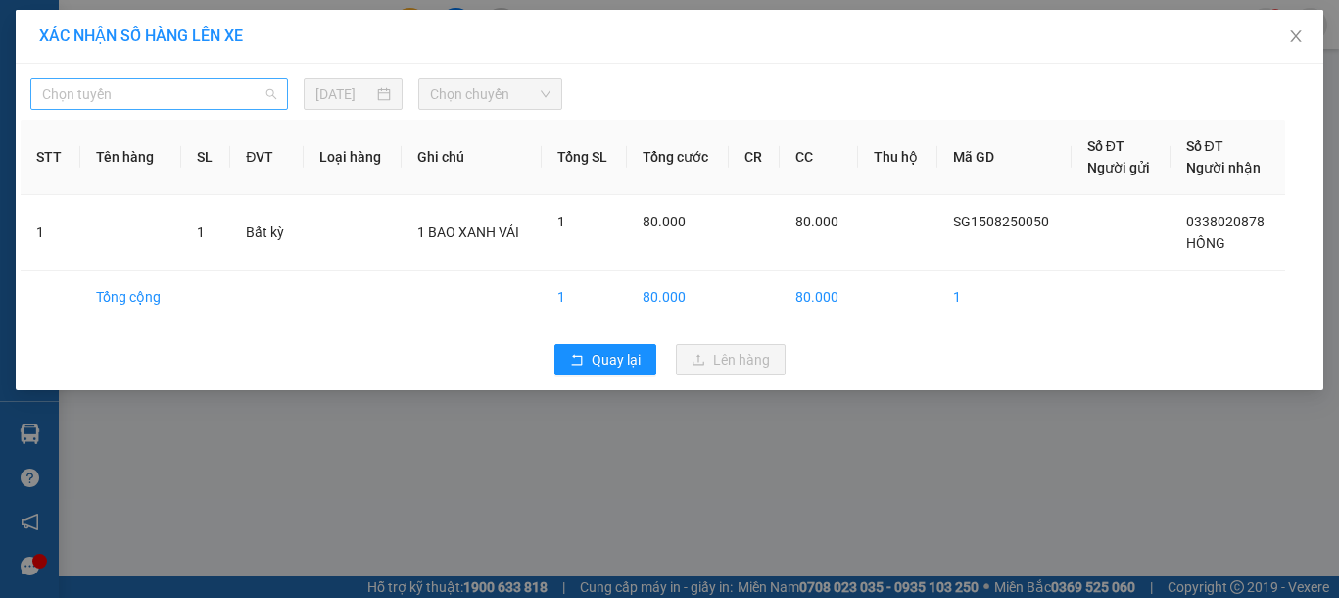
click at [191, 101] on span "Chọn tuyến" at bounding box center [159, 93] width 234 height 29
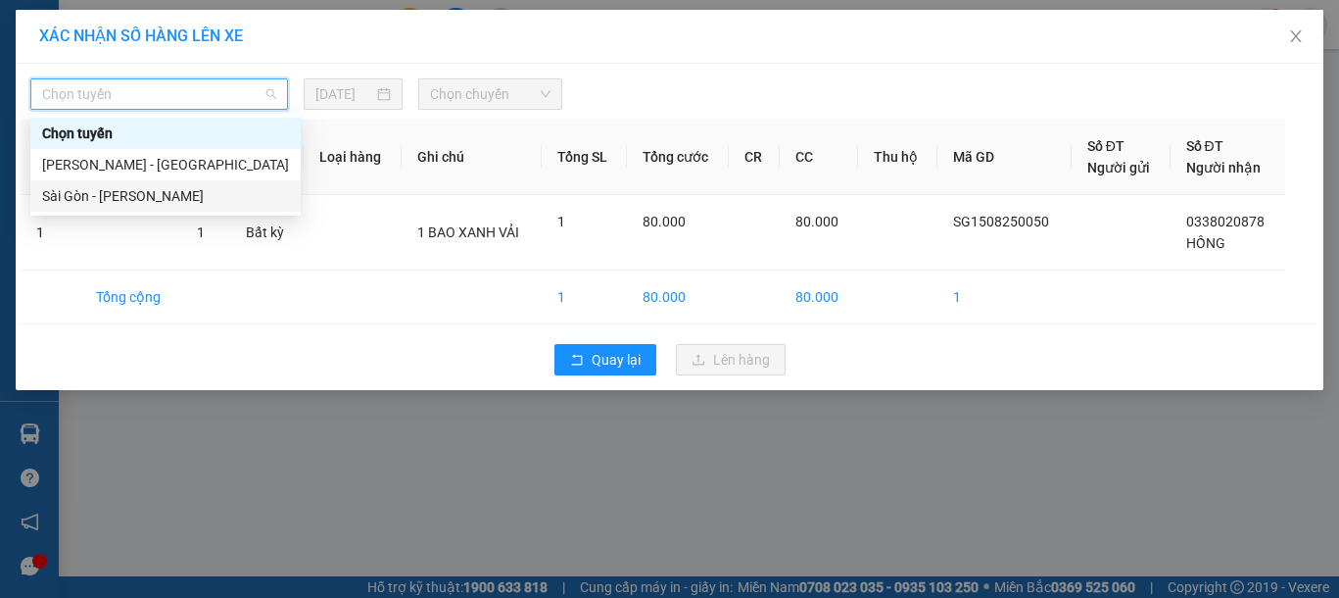
drag, startPoint x: 126, startPoint y: 196, endPoint x: 398, endPoint y: 177, distance: 272.0
click at [135, 196] on div "Sài Gòn - Phan Rí" at bounding box center [165, 196] width 247 height 22
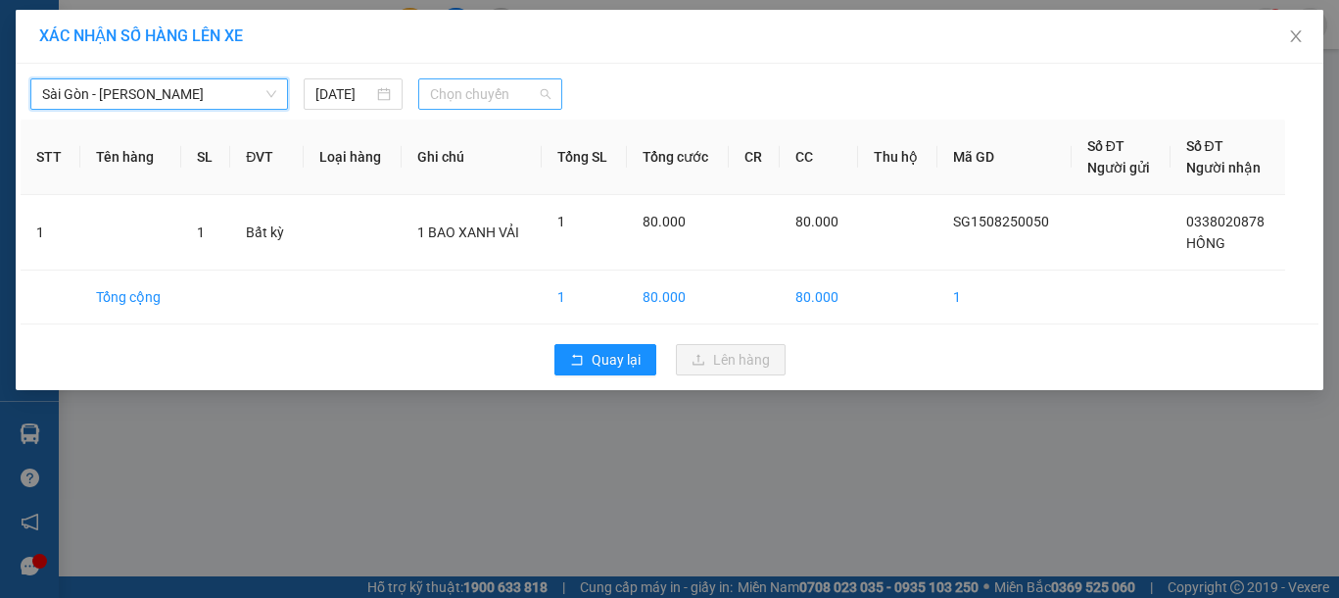
click at [493, 106] on span "Chọn chuyến" at bounding box center [490, 93] width 120 height 29
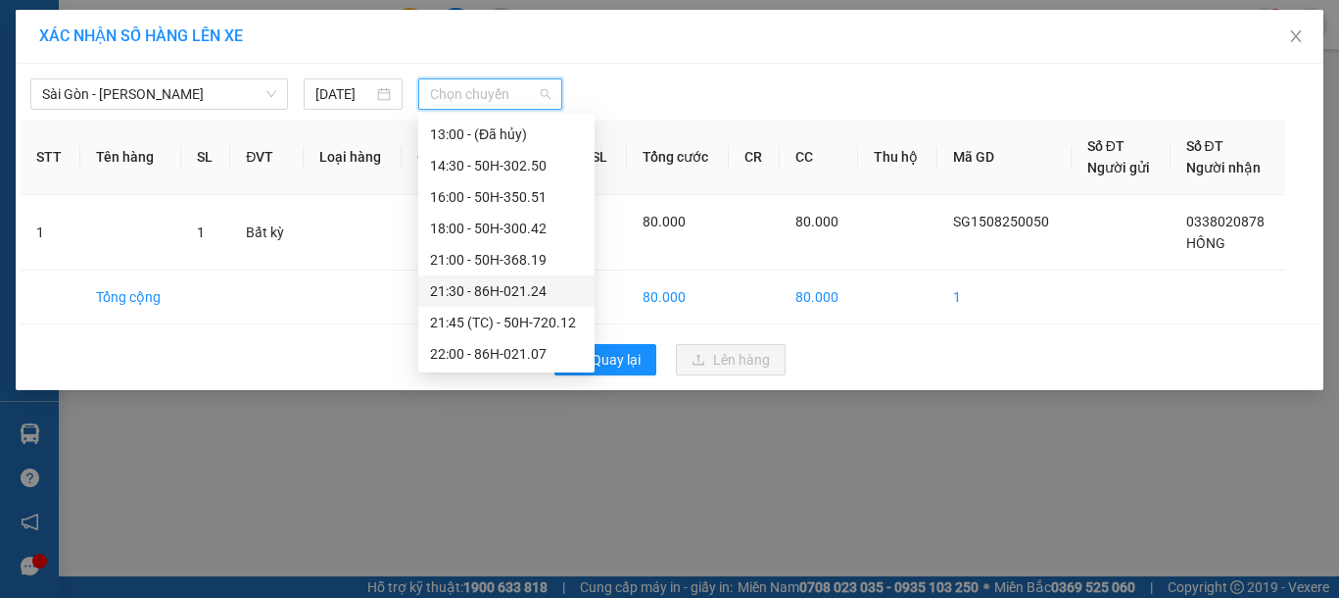
scroll to position [251, 0]
click at [524, 262] on div "21:30 - 86H-021.24" at bounding box center [506, 259] width 153 height 22
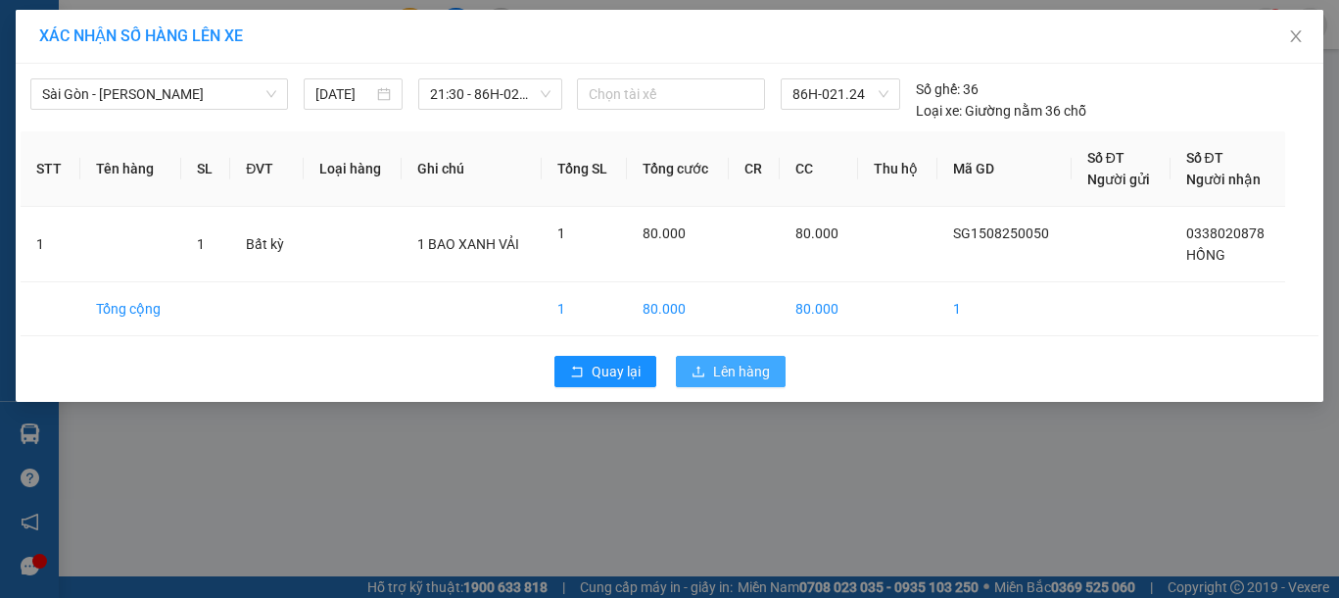
click at [704, 370] on icon "upload" at bounding box center [699, 371] width 14 height 14
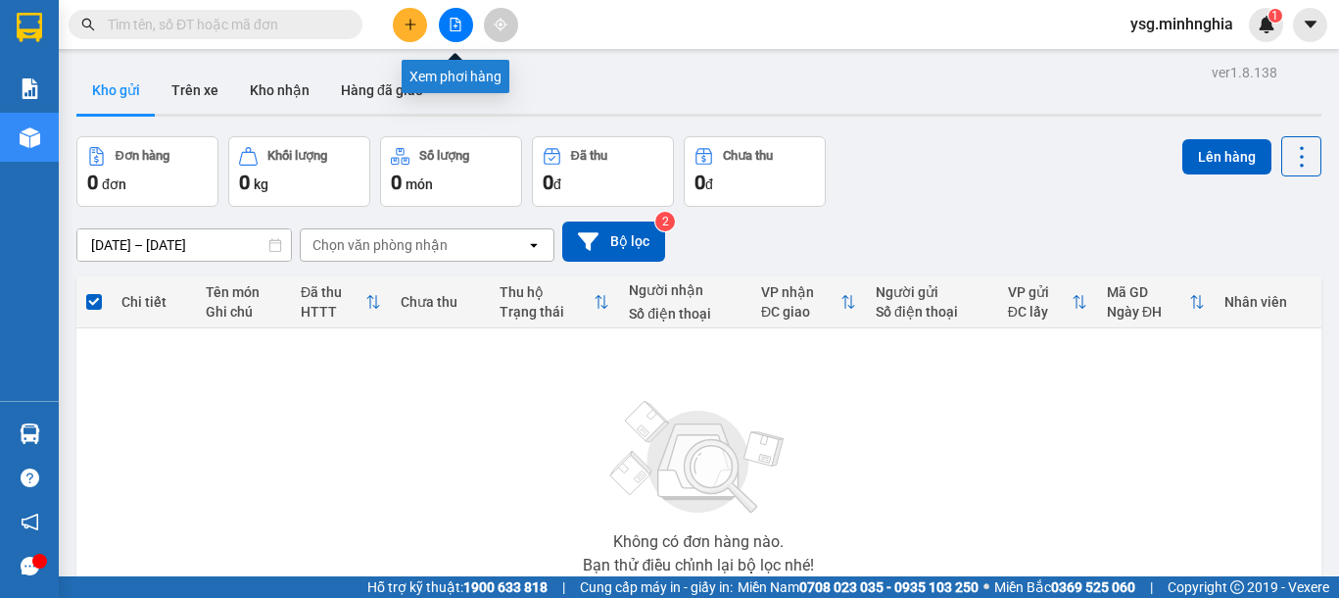
click at [459, 31] on button at bounding box center [456, 25] width 34 height 34
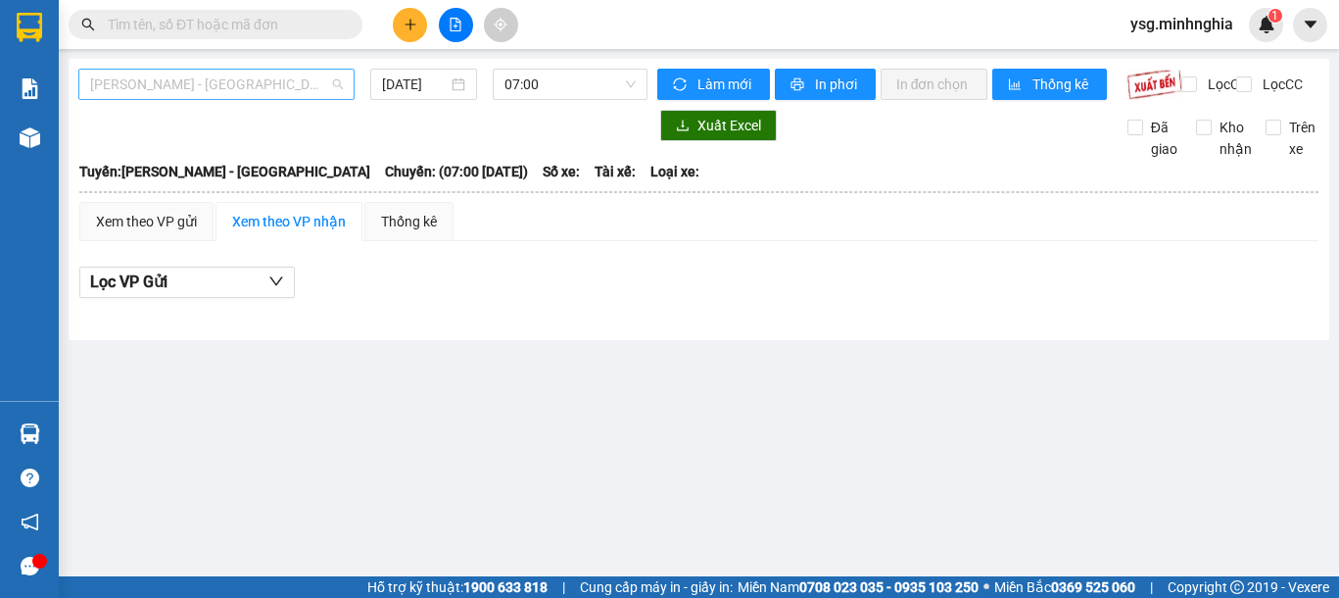
click at [263, 84] on span "[PERSON_NAME] - [GEOGRAPHIC_DATA]" at bounding box center [216, 84] width 253 height 29
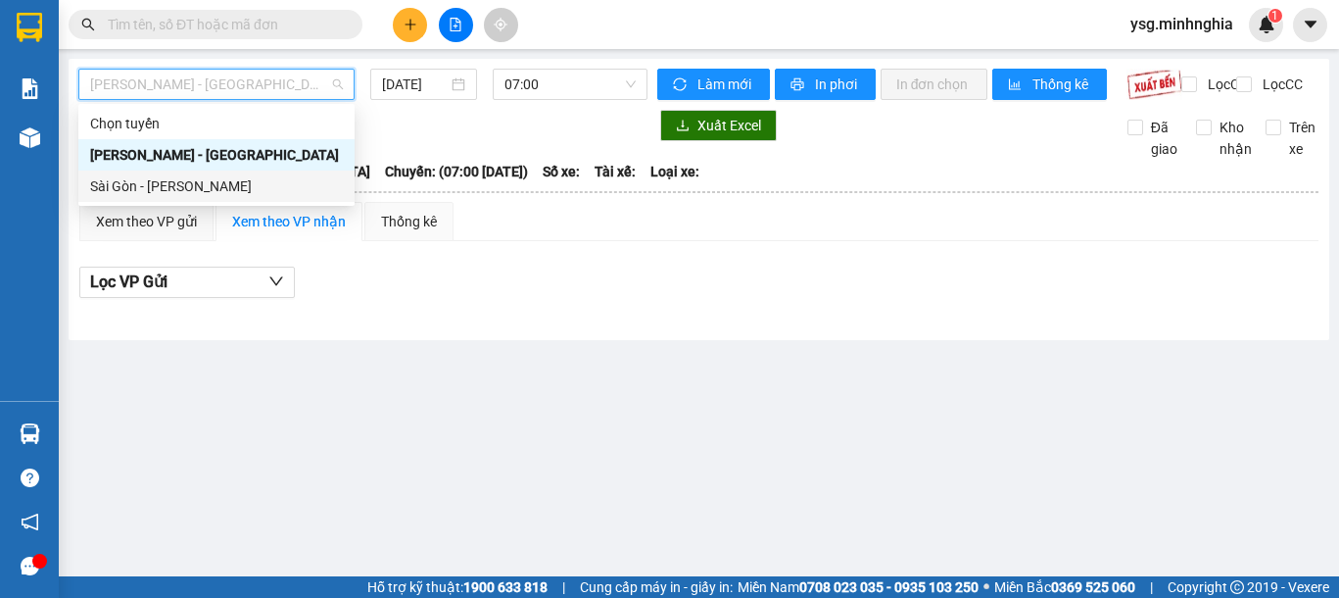
click at [183, 187] on div "Sài Gòn - Phan Rí" at bounding box center [216, 186] width 253 height 22
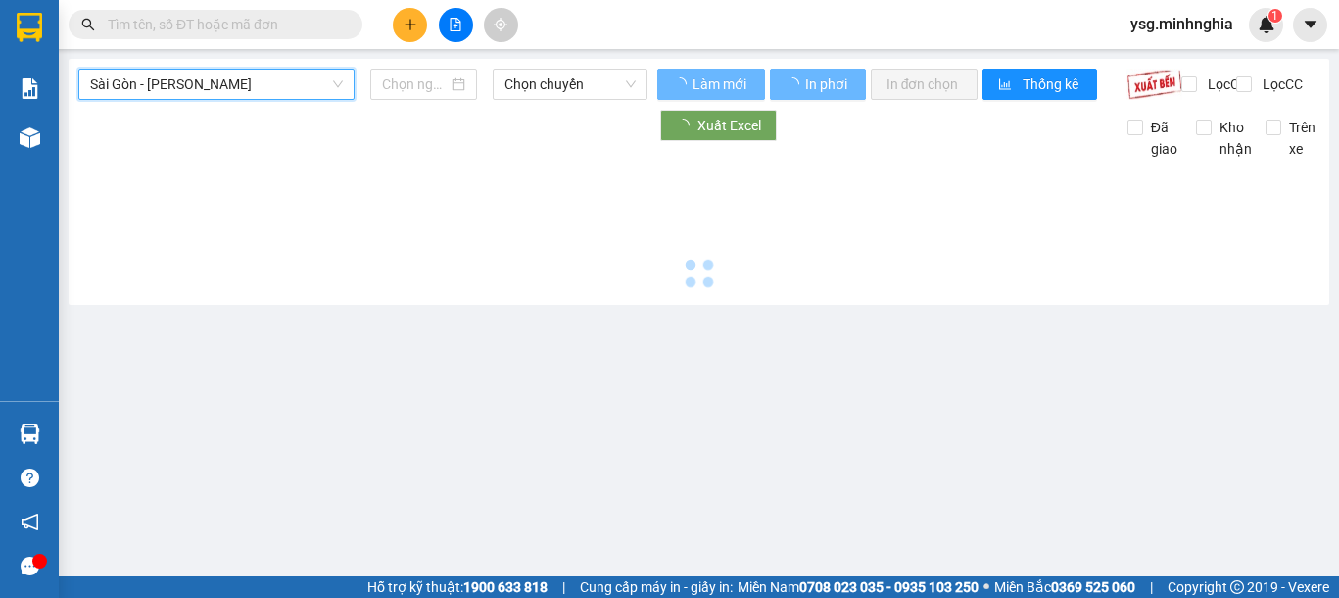
type input "[DATE]"
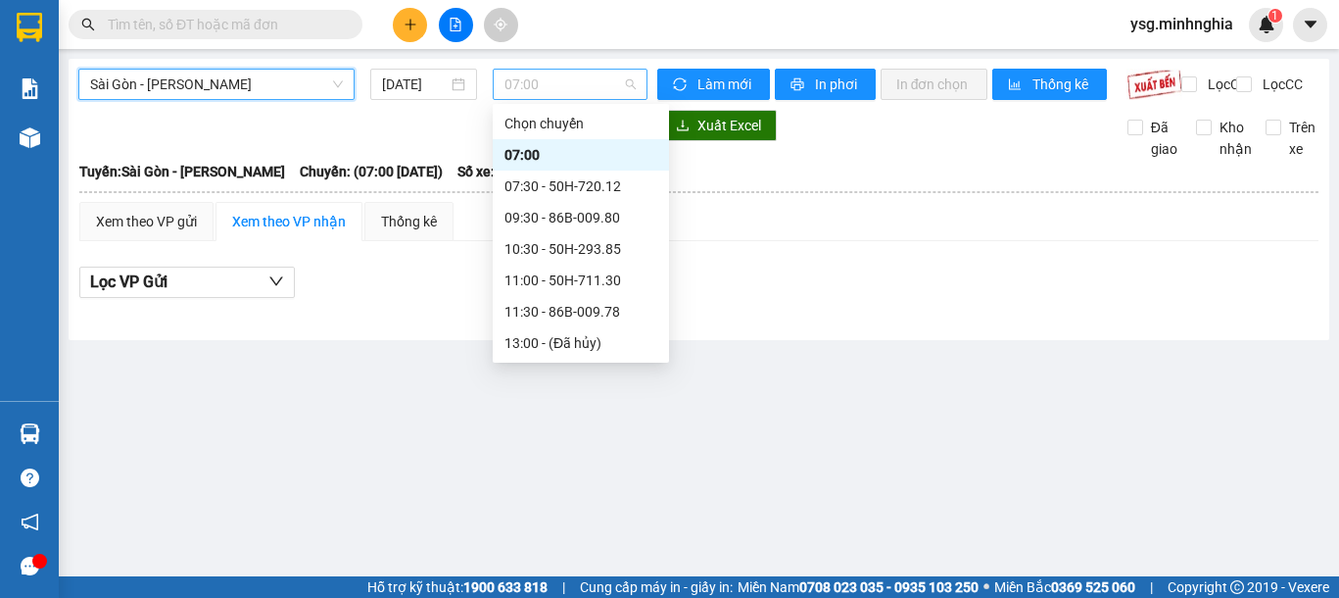
click at [555, 92] on span "07:00" at bounding box center [569, 84] width 131 height 29
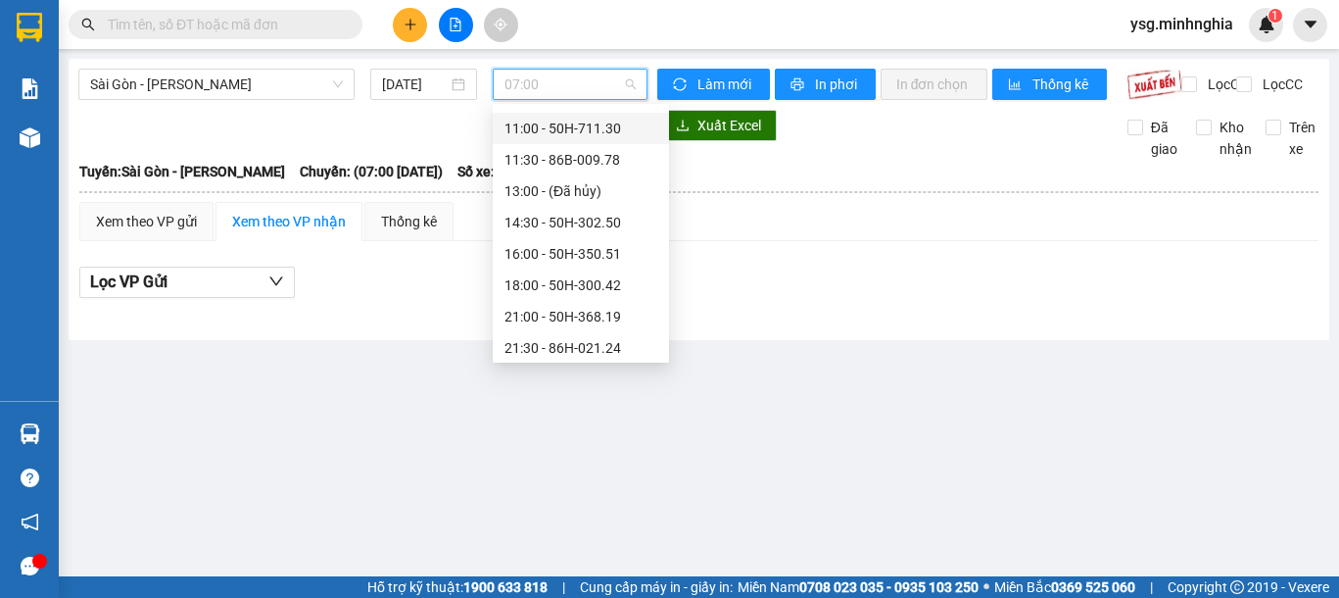
scroll to position [251, 0]
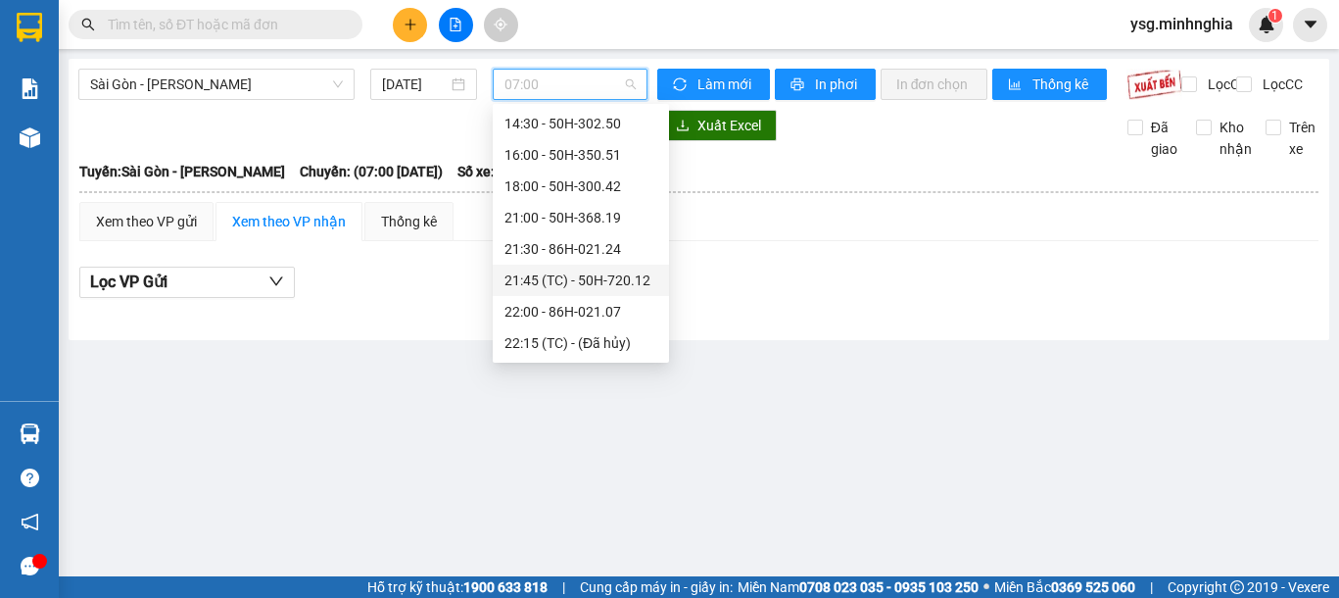
click at [585, 273] on div "21:45 (TC) - 50H-720.12" at bounding box center [580, 280] width 153 height 22
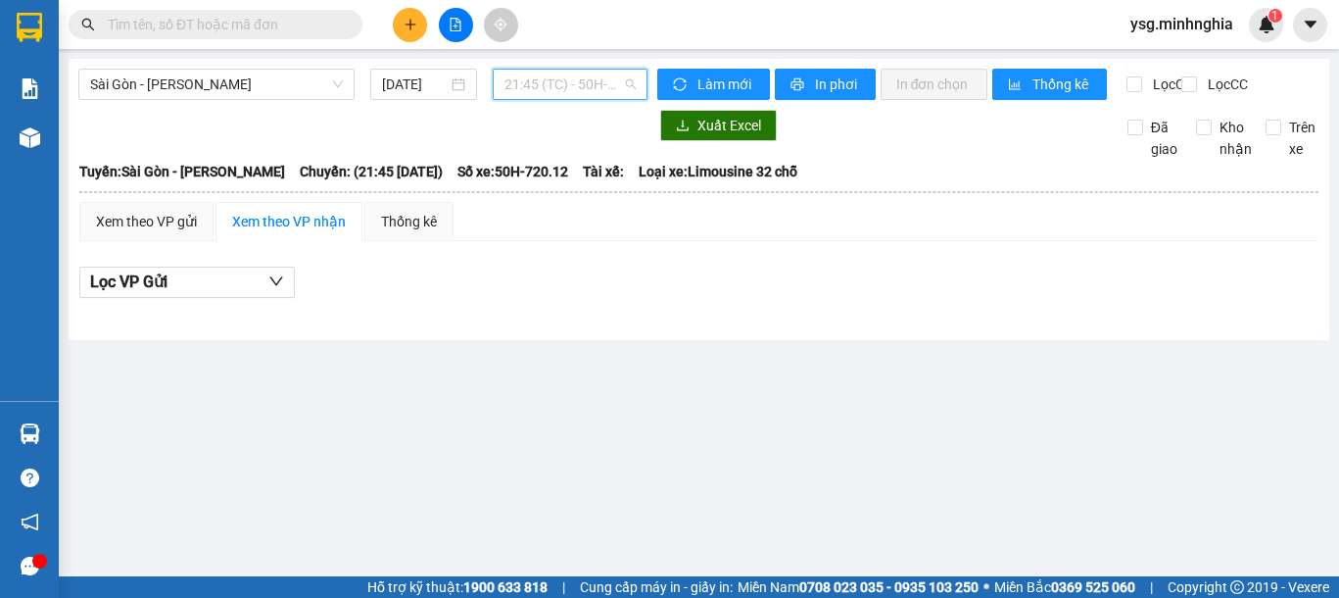
click at [561, 88] on span "21:45 (TC) - 50H-720.12" at bounding box center [569, 84] width 131 height 29
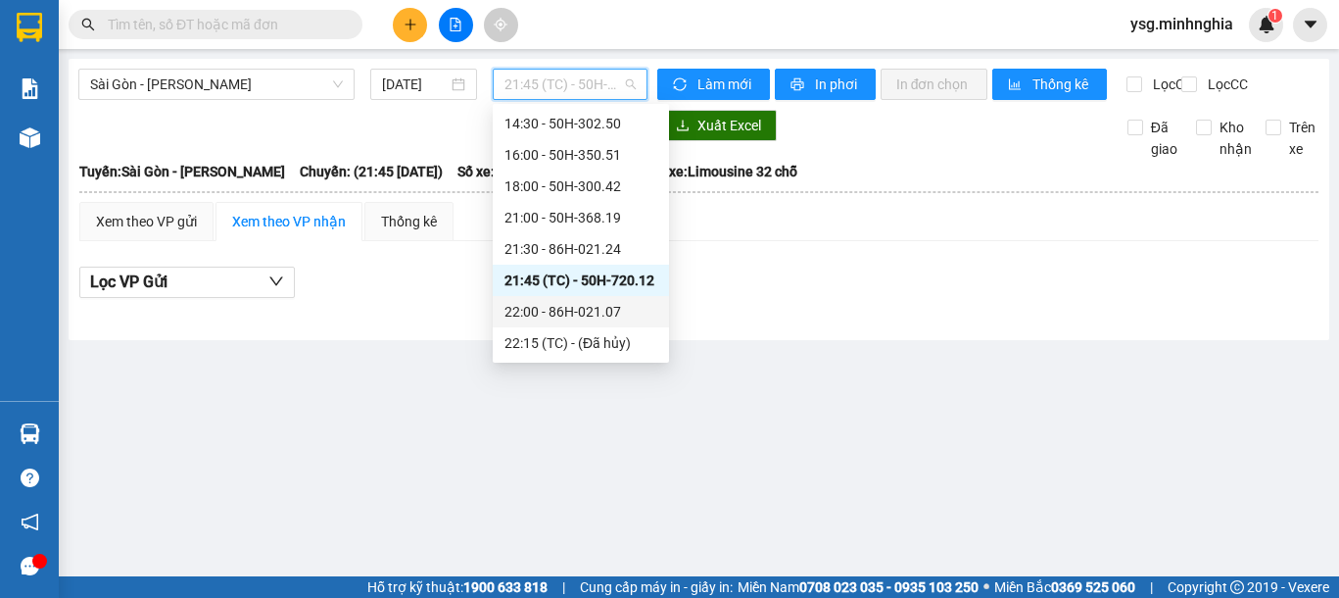
click at [581, 316] on div "22:00 - 86H-021.07" at bounding box center [580, 312] width 153 height 22
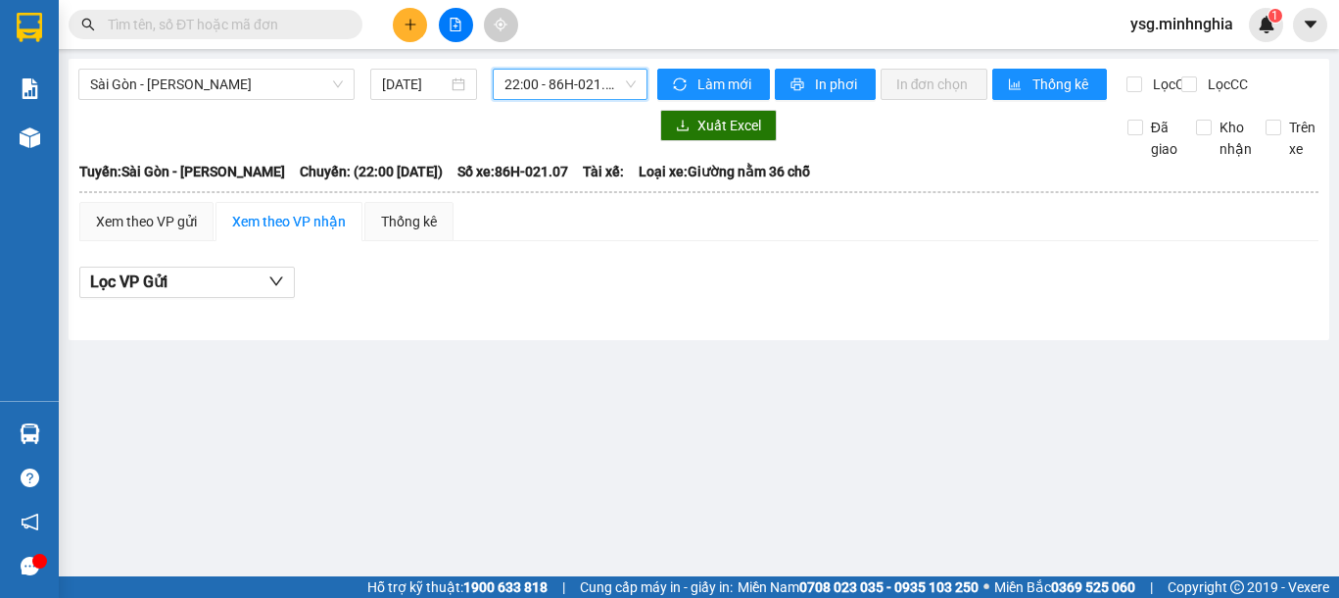
click at [562, 85] on span "22:00 - 86H-021.07" at bounding box center [569, 84] width 131 height 29
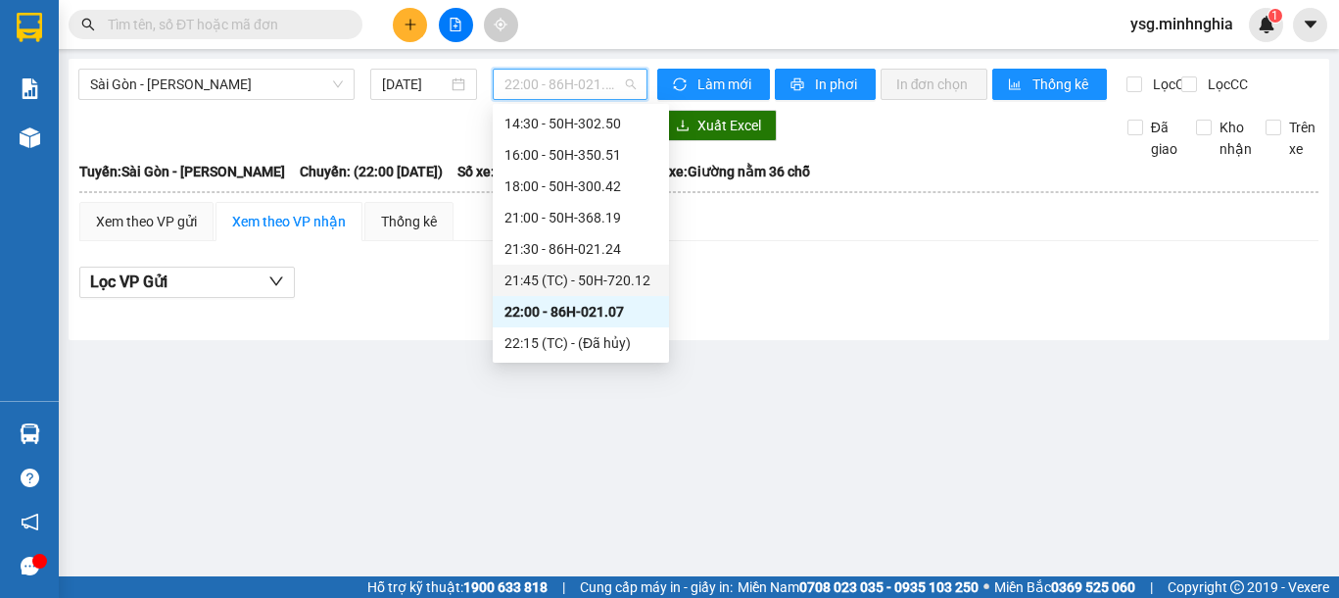
click at [581, 276] on div "21:45 (TC) - 50H-720.12" at bounding box center [580, 280] width 153 height 22
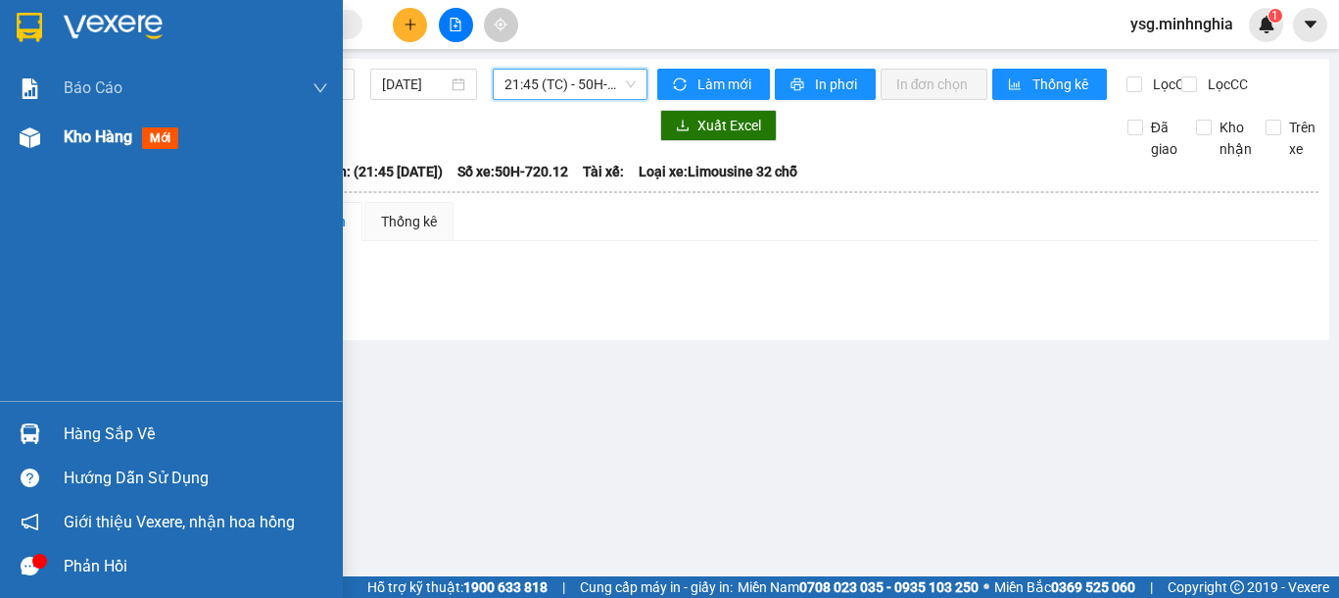
click at [25, 139] on img at bounding box center [30, 137] width 21 height 21
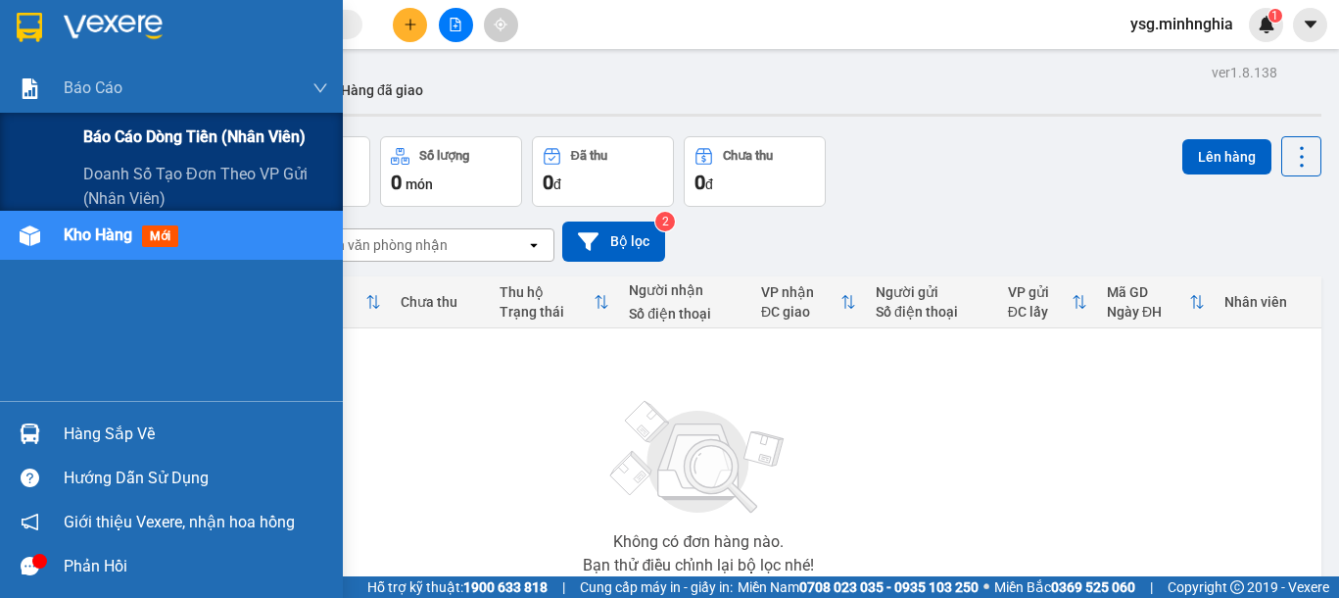
click at [127, 121] on div "Báo cáo dòng tiền (nhân viên)" at bounding box center [205, 137] width 245 height 49
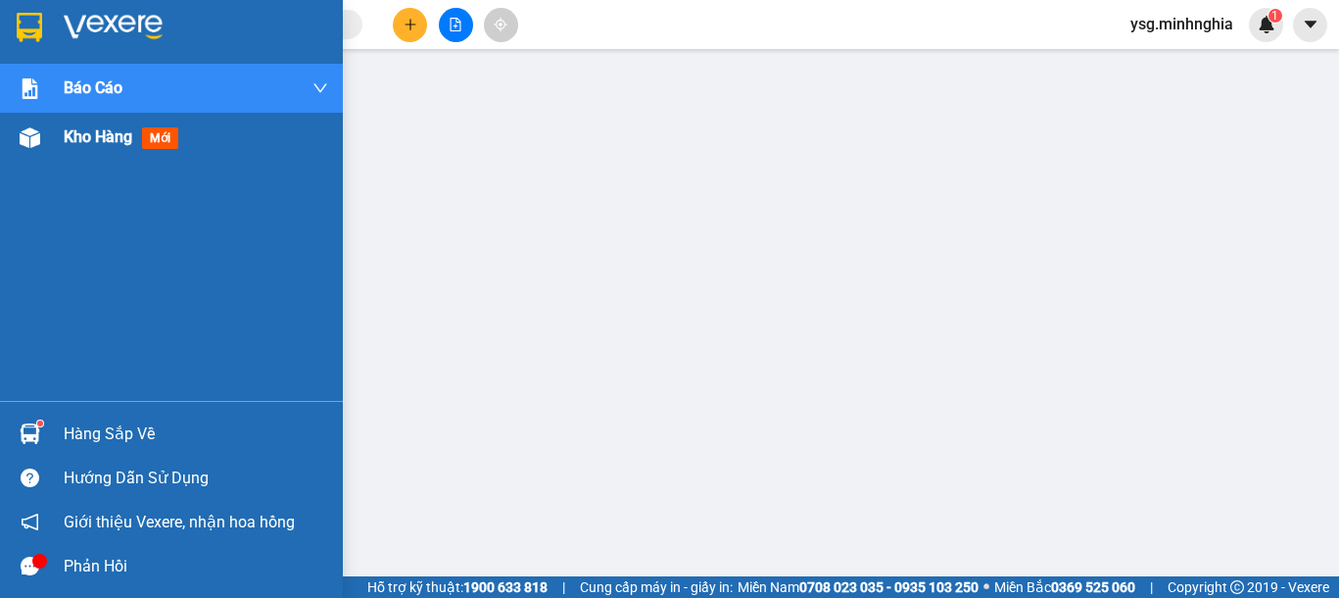
click at [29, 134] on img at bounding box center [30, 137] width 21 height 21
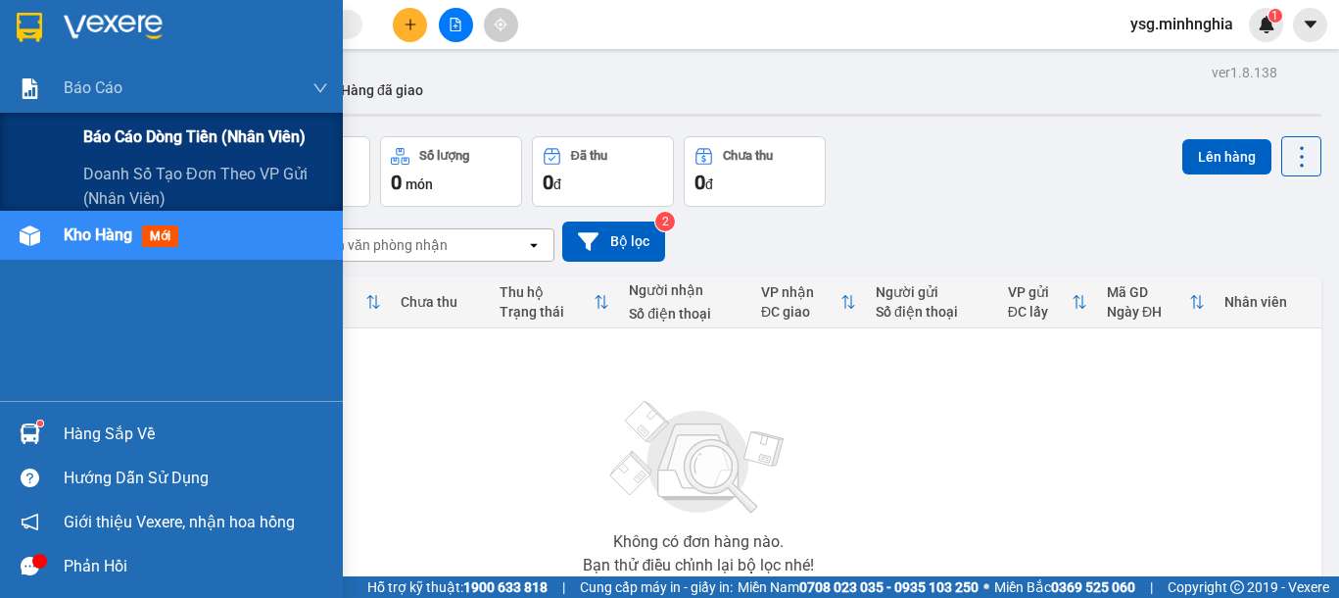
click at [111, 153] on div "Báo cáo dòng tiền (nhân viên)" at bounding box center [205, 137] width 245 height 49
